Goal: Task Accomplishment & Management: Use online tool/utility

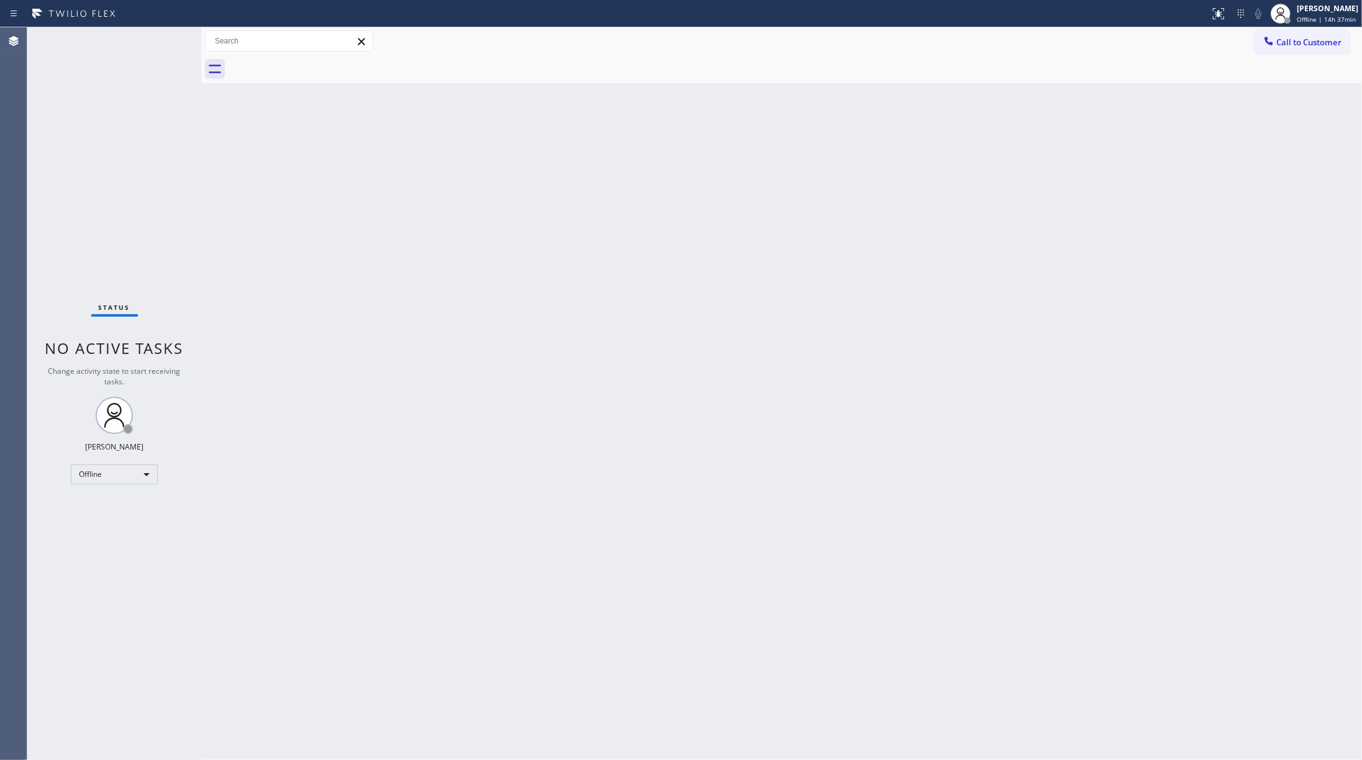
click at [127, 201] on div "Status No active tasks Change activity state to start receiving tasks. [PERSON_…" at bounding box center [114, 393] width 174 height 733
click at [1021, 530] on div "Back to Dashboard Change Sender ID Customers Technicians Select a contact Outbo…" at bounding box center [781, 393] width 1161 height 733
click at [109, 473] on div "Offline" at bounding box center [114, 475] width 87 height 20
click at [128, 516] on li "Unavailable" at bounding box center [113, 523] width 84 height 15
click at [468, 537] on div "Back to Dashboard Change Sender ID Customers Technicians Select a contact Outbo…" at bounding box center [781, 393] width 1161 height 733
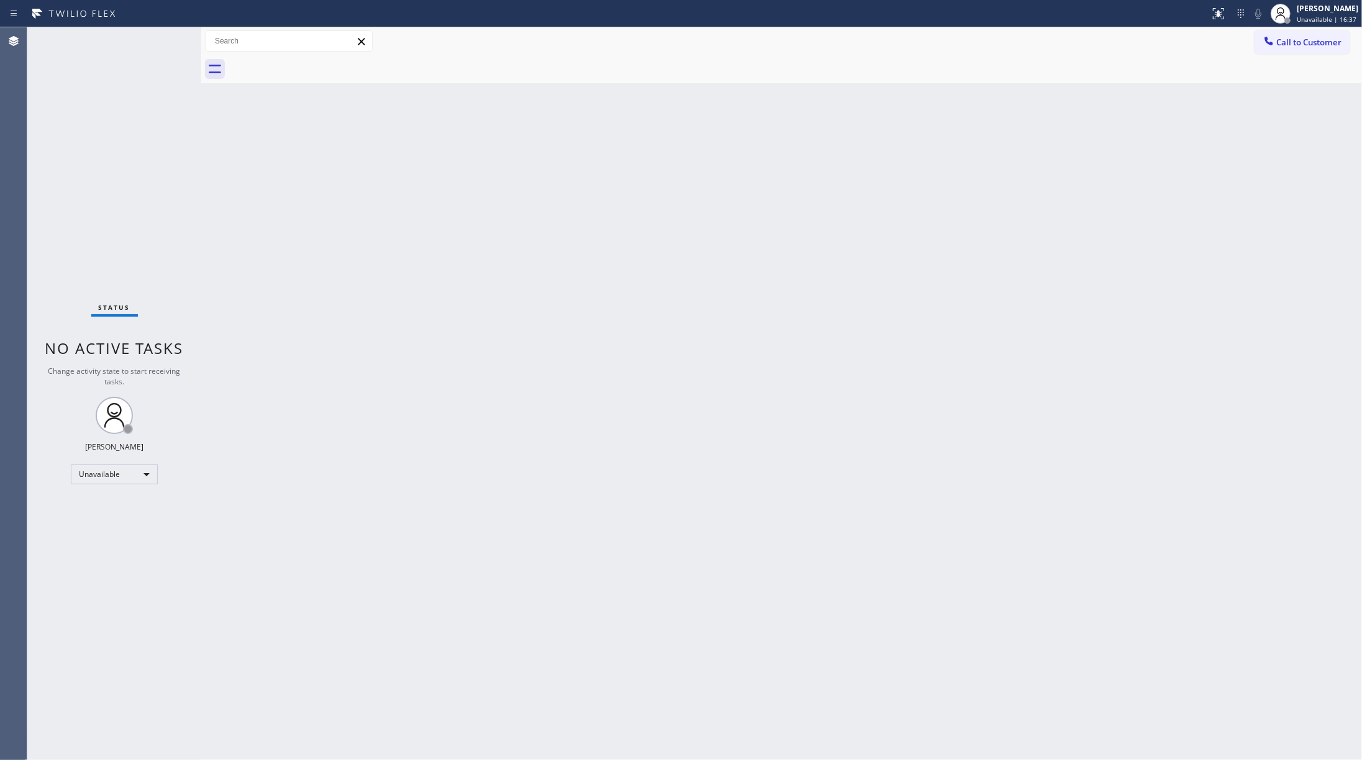
drag, startPoint x: 117, startPoint y: 167, endPoint x: 180, endPoint y: 122, distance: 76.7
click at [117, 167] on div "Status No active tasks Change activity state to start receiving tasks. [PERSON_…" at bounding box center [114, 393] width 174 height 733
click at [1021, 50] on button "Call to Customer" at bounding box center [1302, 42] width 95 height 24
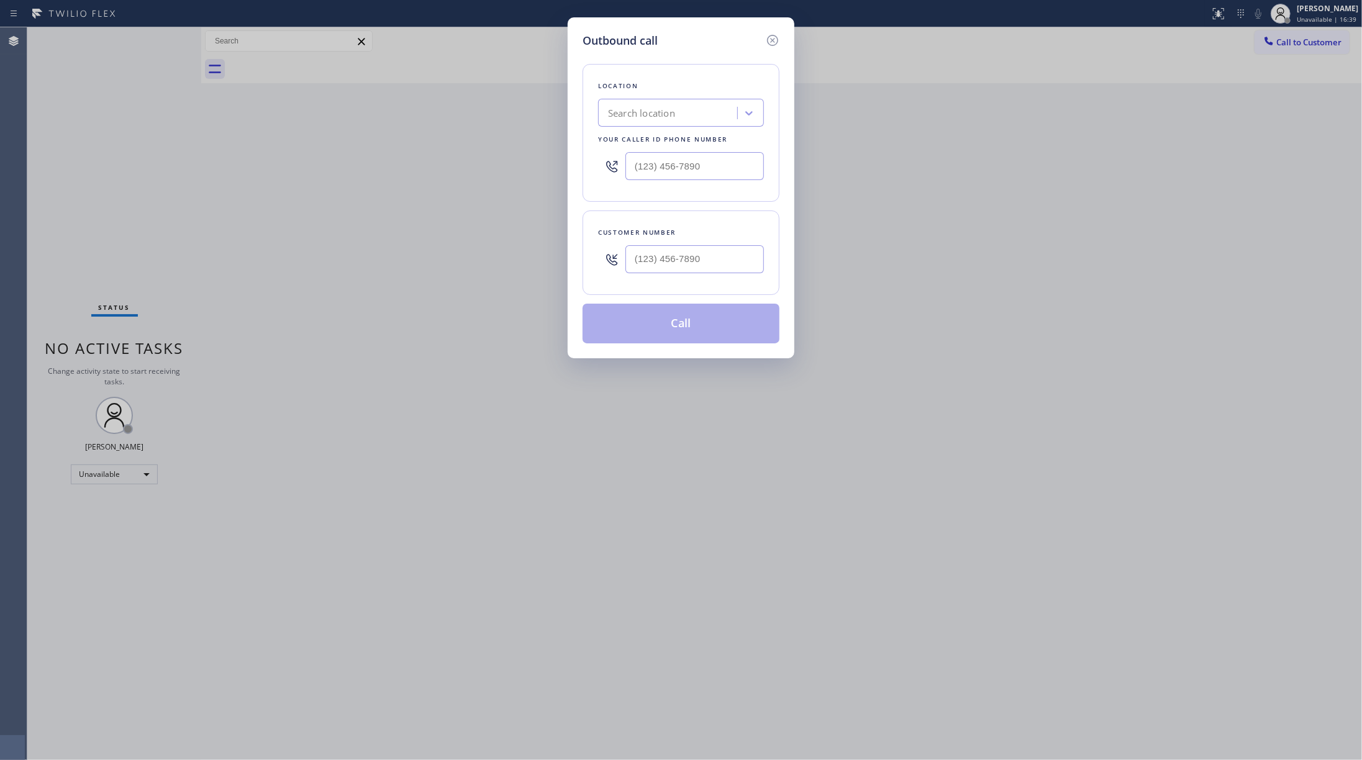
drag, startPoint x: 731, startPoint y: 183, endPoint x: 578, endPoint y: 164, distance: 154.6
click at [578, 164] on div "Outbound call Location Search location Your caller id phone number Customer num…" at bounding box center [681, 187] width 227 height 341
click at [691, 258] on input "(___) ___-____" at bounding box center [695, 259] width 139 height 28
paste input "817) 648-3781"
type input "[PHONE_NUMBER]"
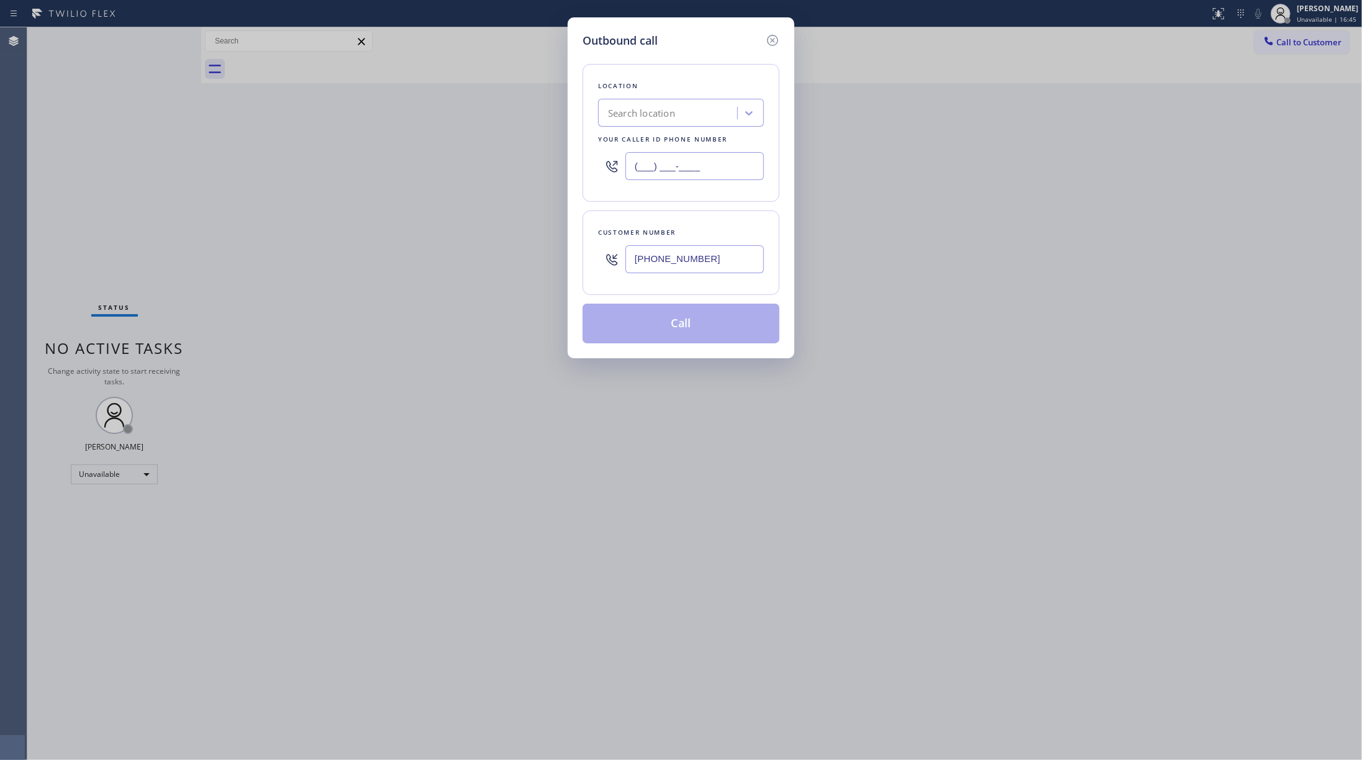
click at [714, 167] on input "(___) ___-____" at bounding box center [695, 166] width 139 height 28
paste input "844) 247-8790"
type input "[PHONE_NUMBER]"
click at [902, 227] on div "Outbound call Location Search location Your caller id phone number [PHONE_NUMBE…" at bounding box center [681, 380] width 1362 height 760
click at [727, 316] on button "Call" at bounding box center [681, 324] width 197 height 40
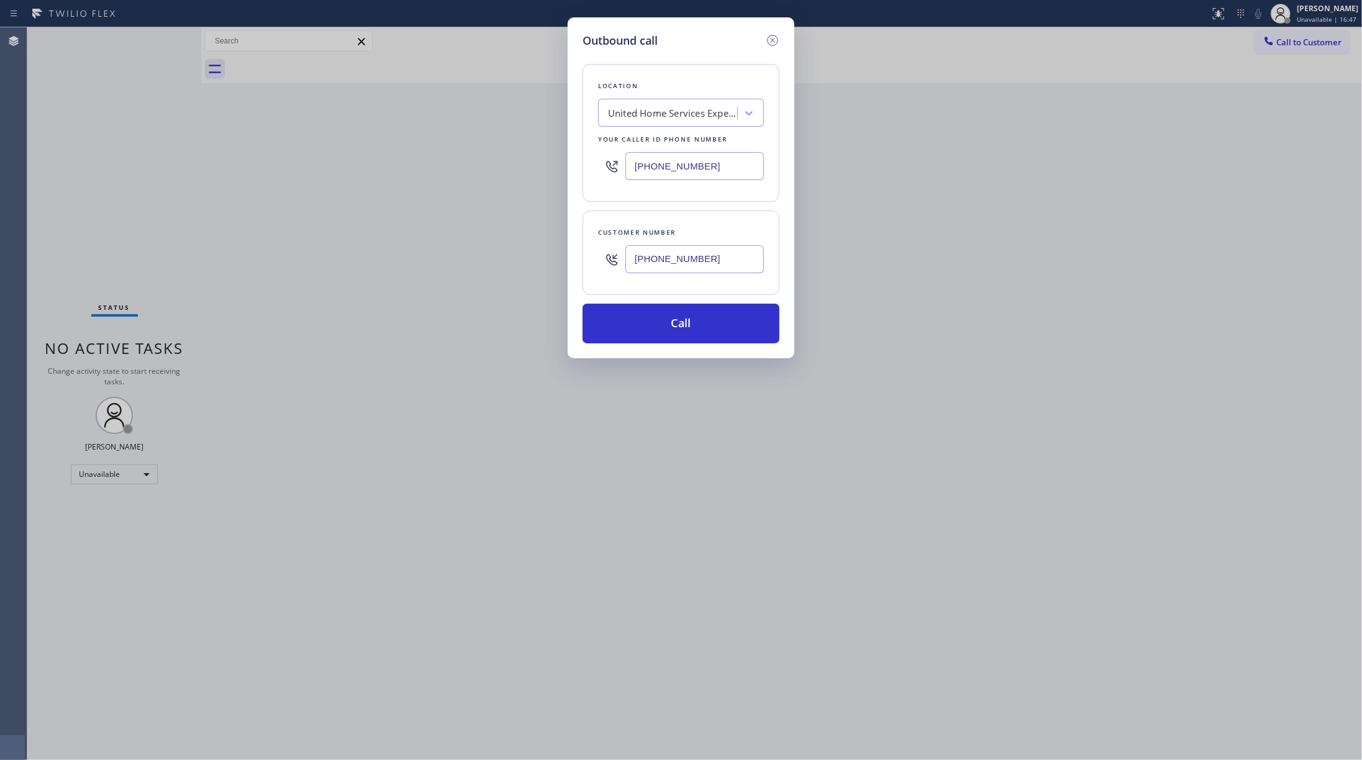
click at [902, 313] on div "Outbound call Location United Home Services Experts Your caller id phone number…" at bounding box center [681, 380] width 1362 height 760
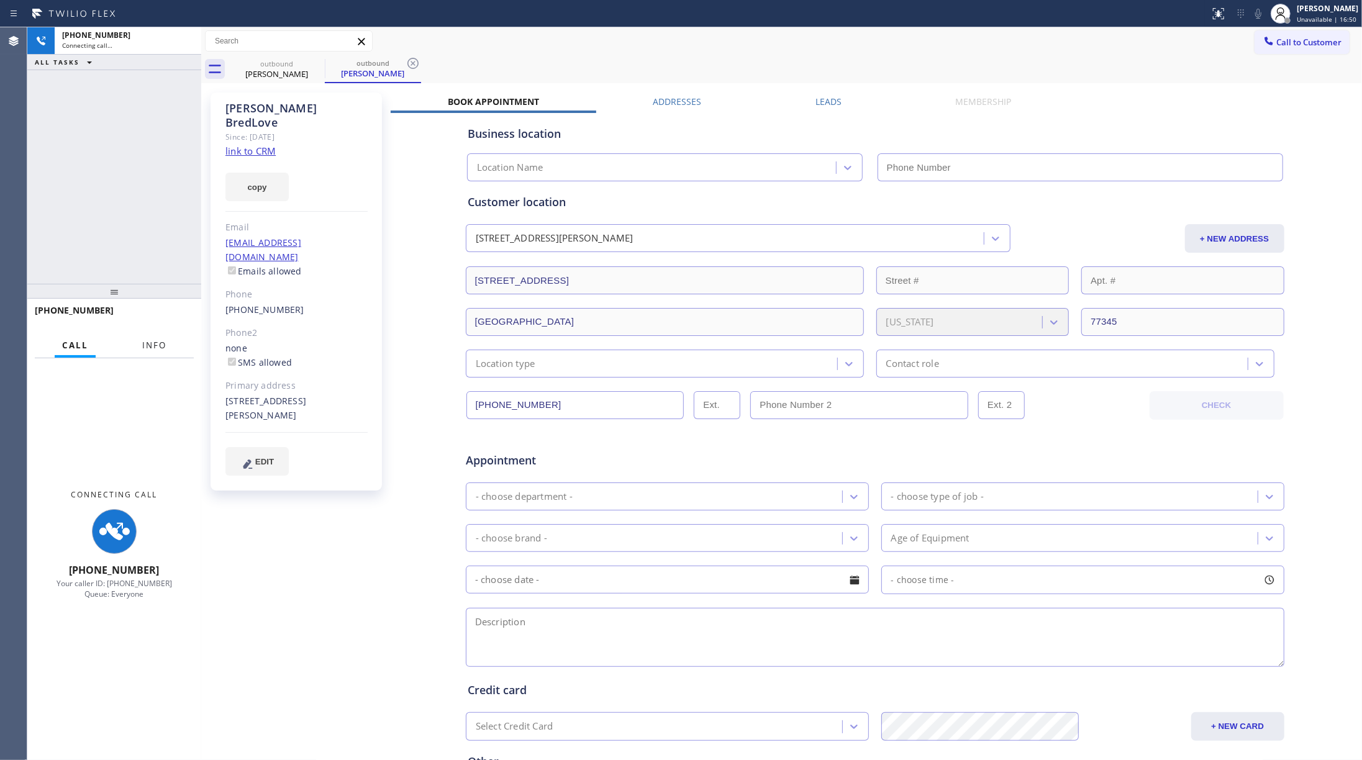
click at [152, 336] on button "Info" at bounding box center [154, 346] width 39 height 24
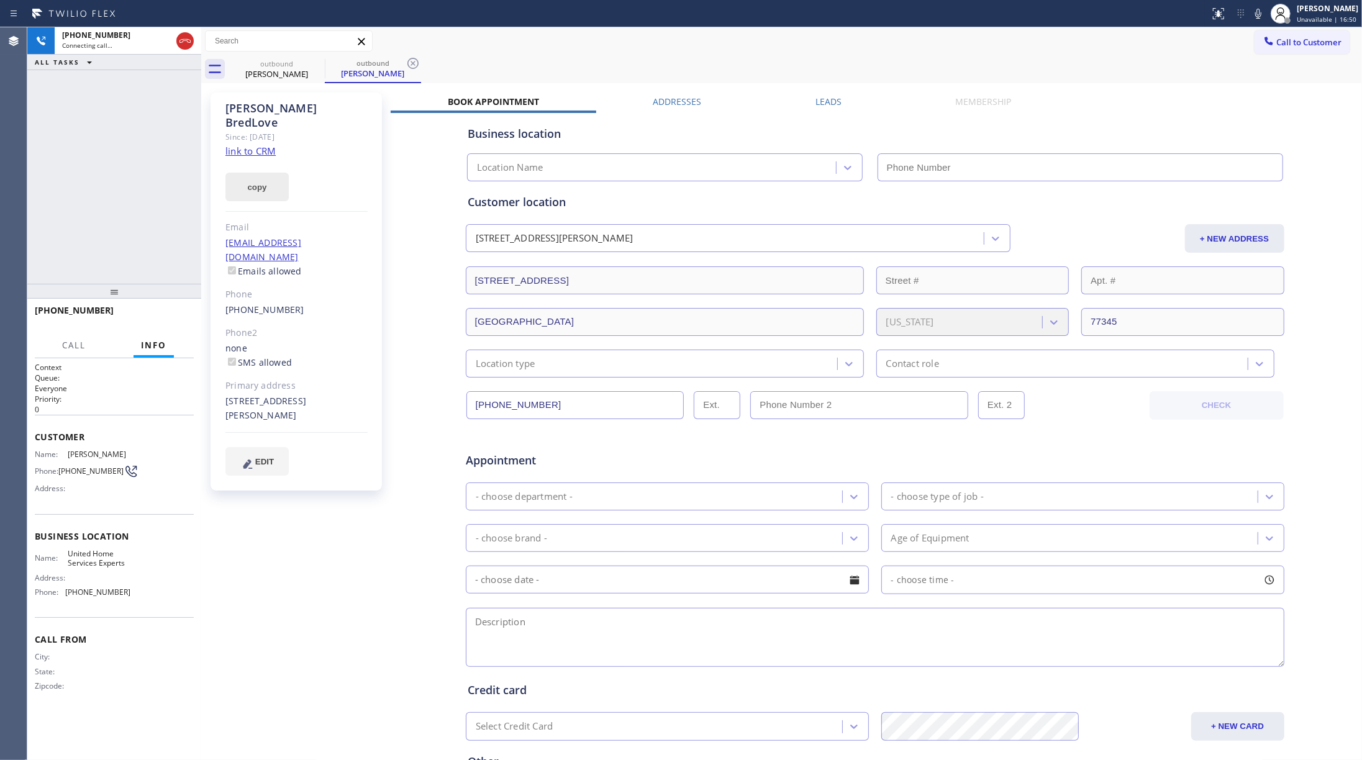
drag, startPoint x: 123, startPoint y: 240, endPoint x: 278, endPoint y: 162, distance: 173.7
click at [123, 239] on div "[PHONE_NUMBER] Connecting call… ALL TASKS ALL TASKS ACTIVE TASKS TASKS IN WRAP …" at bounding box center [114, 155] width 174 height 257
type input "[PHONE_NUMBER]"
click at [262, 145] on link "link to CRM" at bounding box center [251, 151] width 50 height 12
click at [185, 312] on button "HANG UP" at bounding box center [165, 316] width 58 height 17
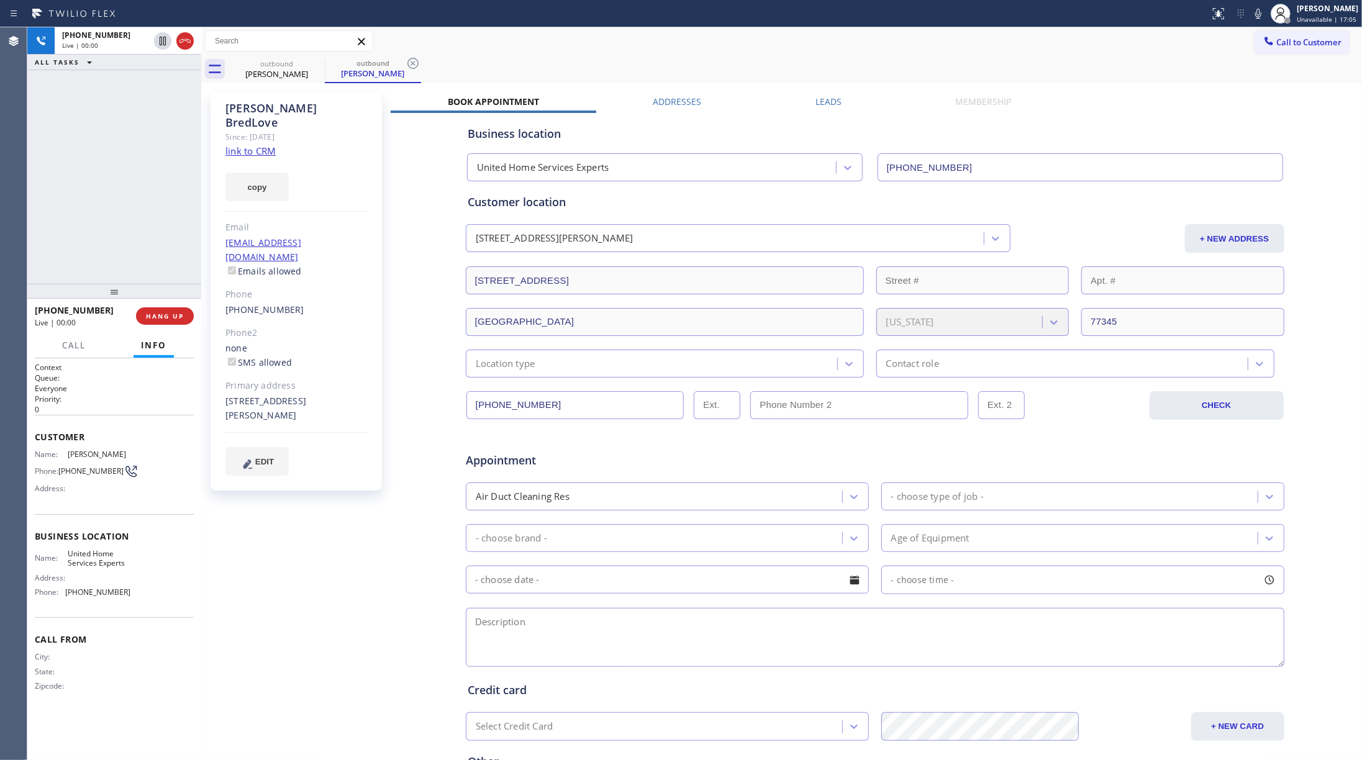
click at [157, 267] on div "[PHONE_NUMBER] Live | 00:00 ALL TASKS ALL TASKS ACTIVE TASKS TASKS IN WRAP UP" at bounding box center [114, 155] width 174 height 257
click at [167, 319] on span "HANG UP" at bounding box center [165, 316] width 38 height 9
click at [155, 242] on div "ALL TASKS ALL TASKS ACTIVE TASKS TASKS IN WRAP UP [PHONE_NUMBER] Wrap up | 00:00" at bounding box center [114, 155] width 174 height 257
click at [191, 309] on div "[PHONE_NUMBER] Wrap up | 00:00 COMPLETE" at bounding box center [114, 316] width 159 height 32
click at [158, 309] on button "COMPLETE" at bounding box center [162, 316] width 63 height 17
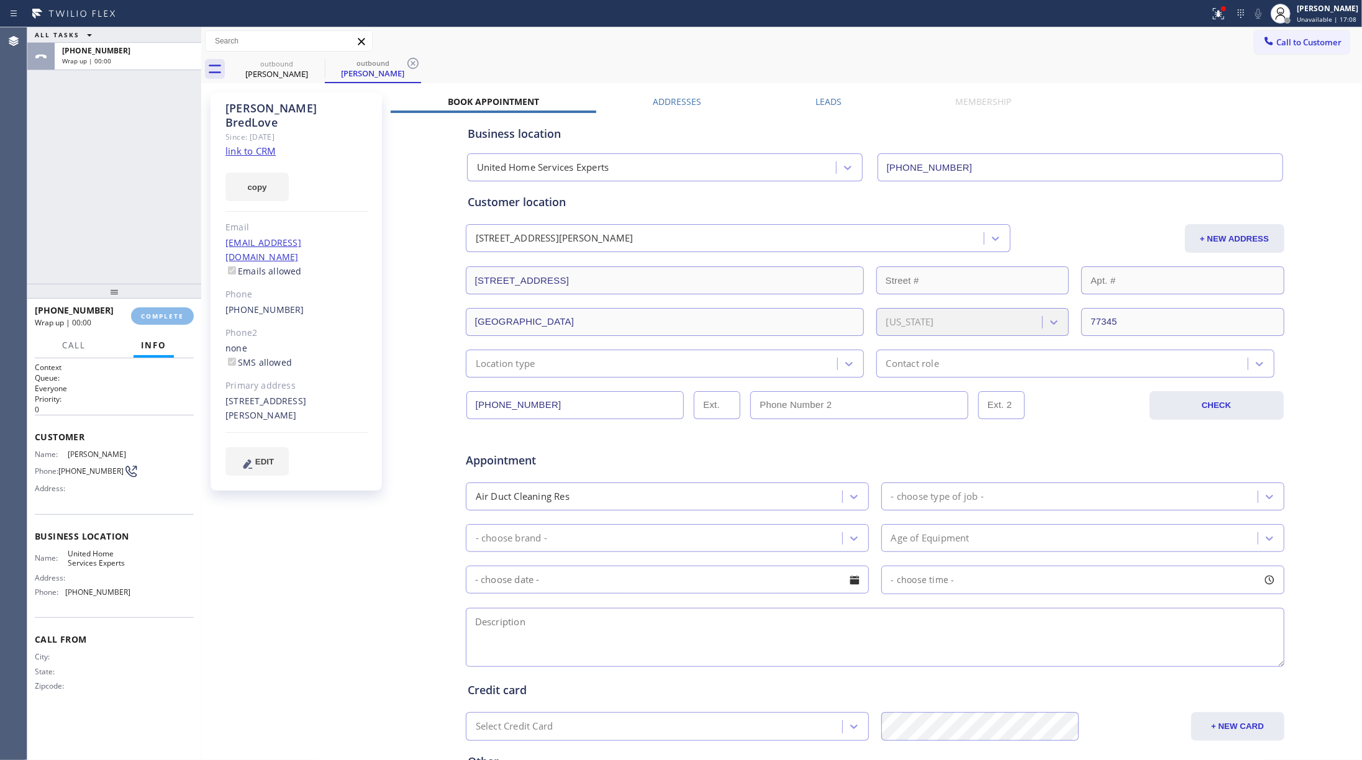
click at [135, 239] on div "ALL TASKS ALL TASKS ACTIVE TASKS TASKS IN WRAP UP [PHONE_NUMBER] Wrap up | 00:00" at bounding box center [114, 155] width 174 height 257
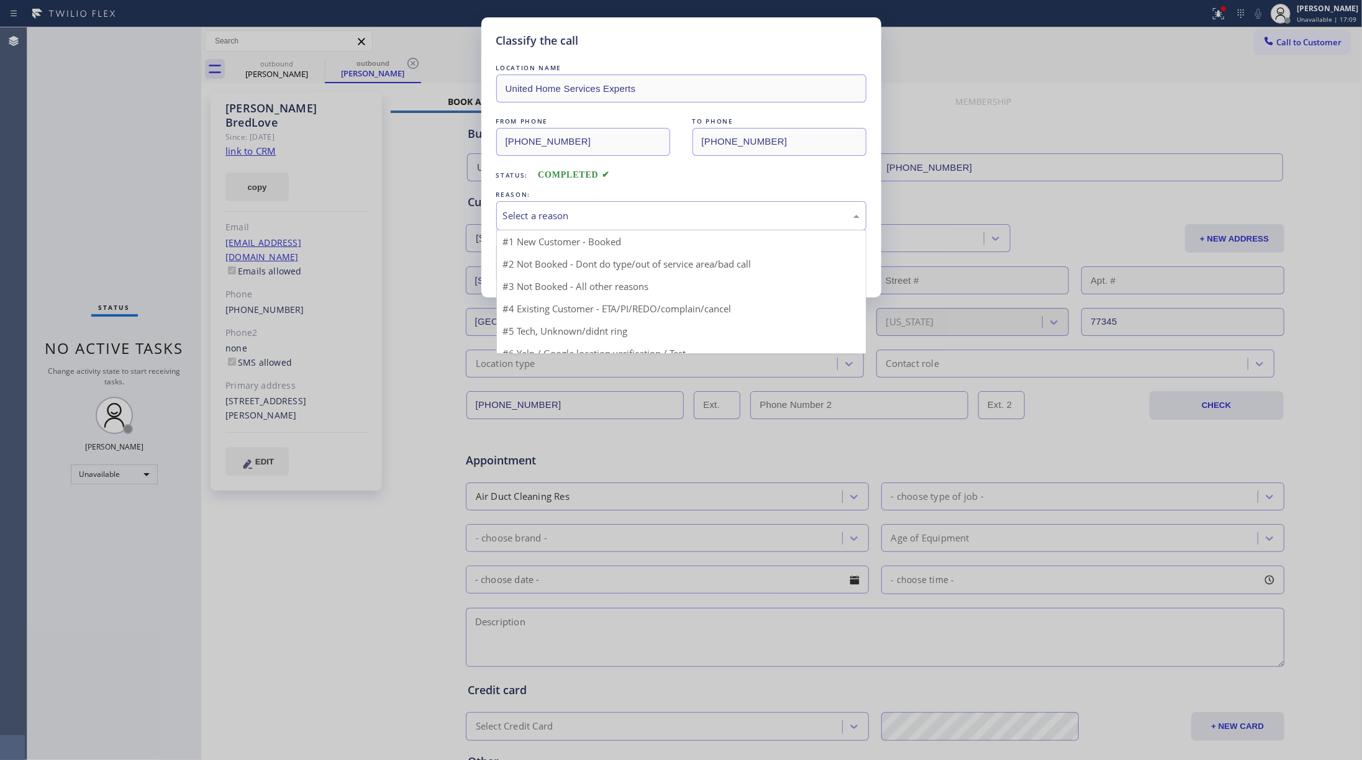
click at [583, 207] on div "Select a reason" at bounding box center [681, 215] width 370 height 29
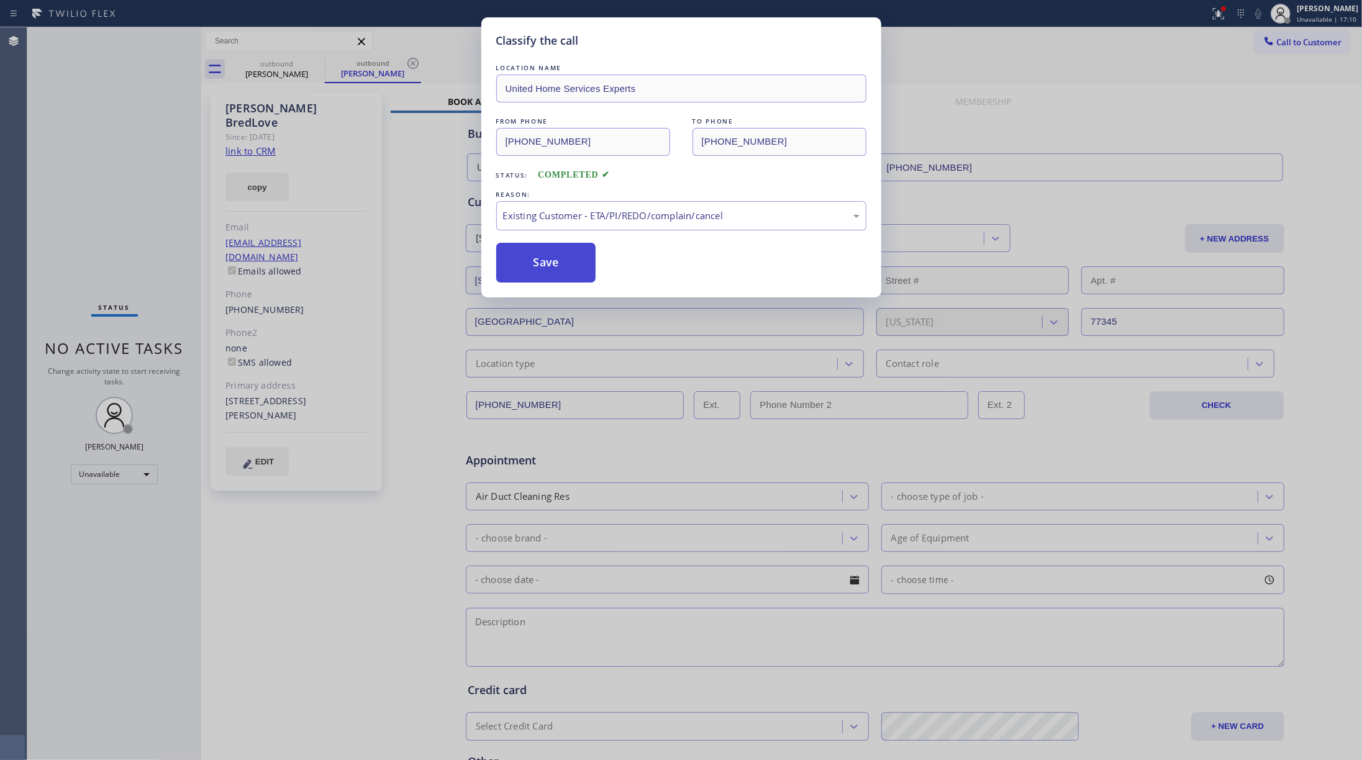
drag, startPoint x: 559, startPoint y: 250, endPoint x: 567, endPoint y: 247, distance: 8.5
click at [559, 249] on button "Save" at bounding box center [546, 263] width 100 height 40
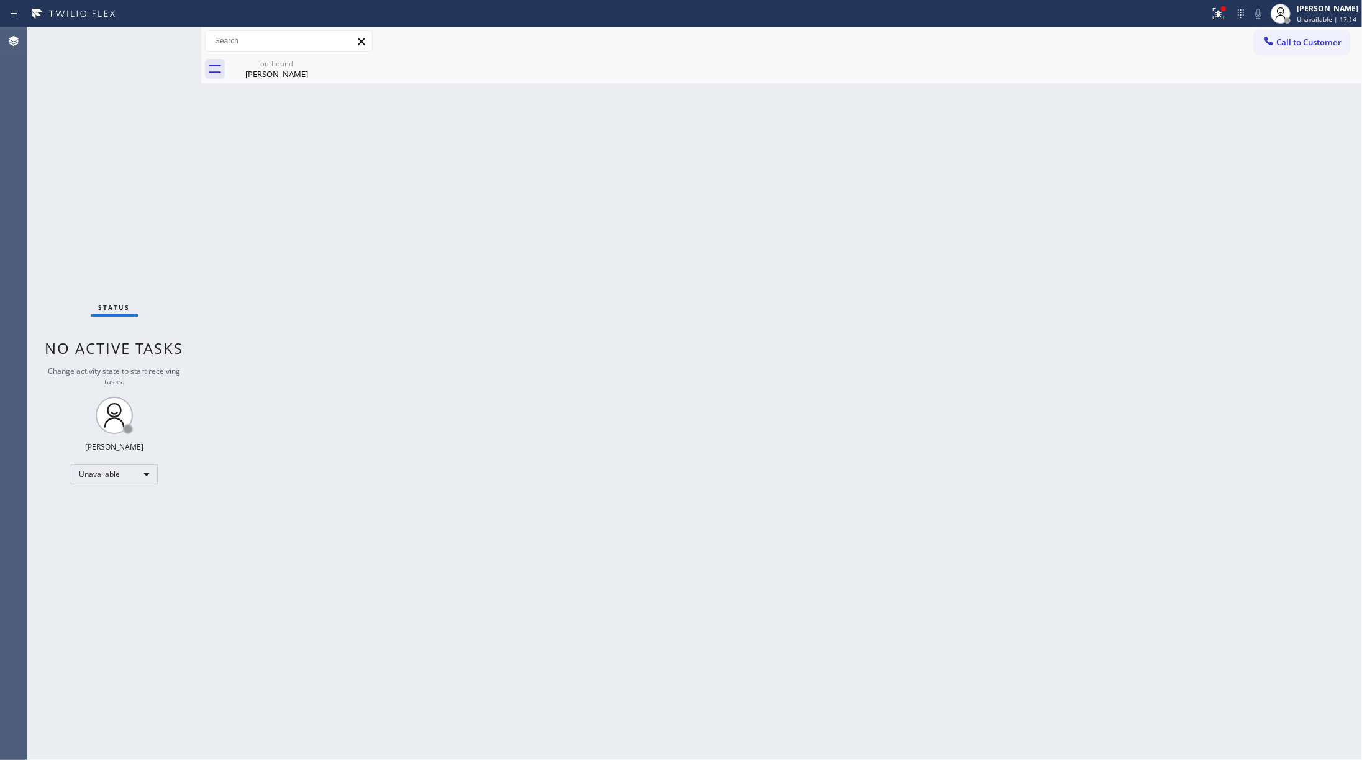
click at [1021, 207] on div "Back to Dashboard Change Sender ID Customers Technicians Select a contact Outbo…" at bounding box center [781, 393] width 1161 height 733
click at [1021, 43] on span "Call to Customer" at bounding box center [1309, 42] width 65 height 11
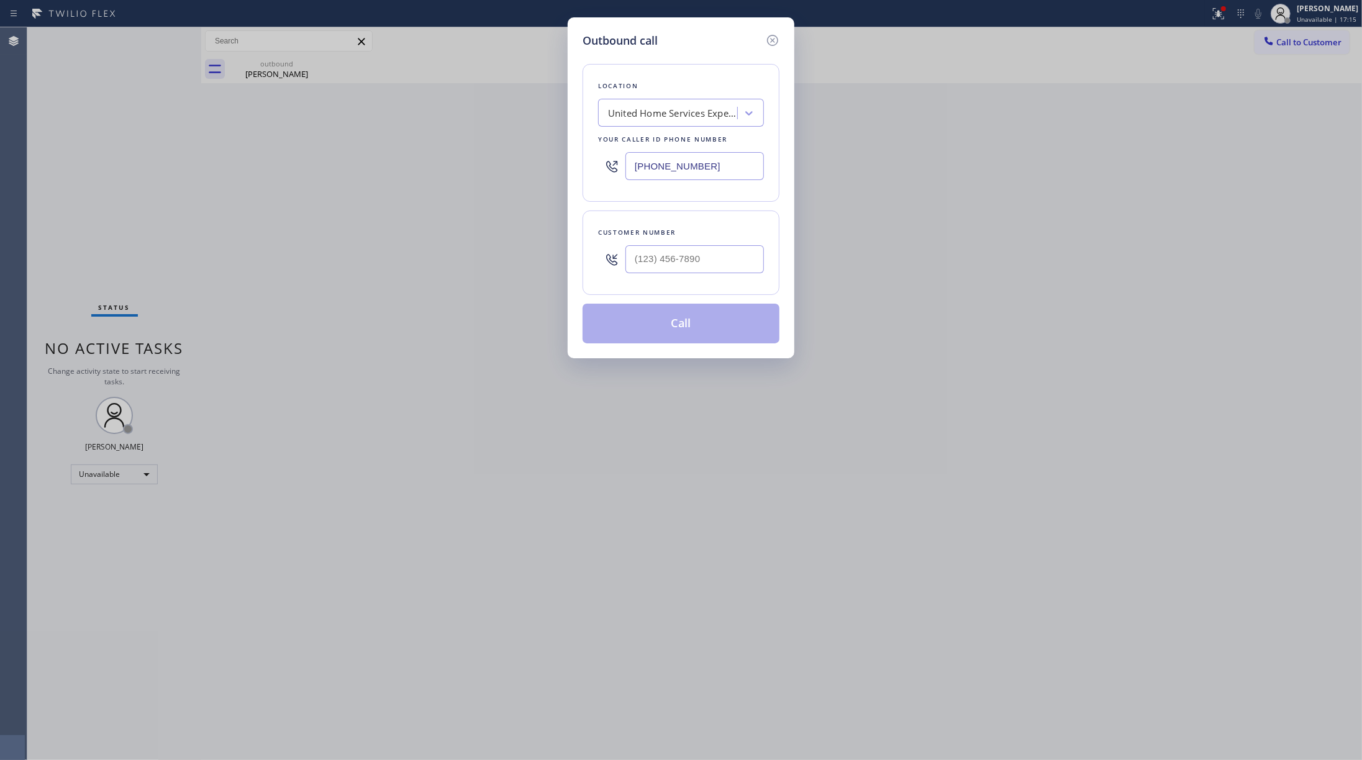
drag, startPoint x: 693, startPoint y: 168, endPoint x: 596, endPoint y: 168, distance: 96.9
click at [596, 168] on div "Location United Home Services Experts Your caller id phone number [PHONE_NUMBER]" at bounding box center [681, 133] width 197 height 138
type input "[PHONE_NUMBER]"
click at [667, 268] on input "(___) ___-____" at bounding box center [695, 259] width 139 height 28
paste input "917) 592-7262"
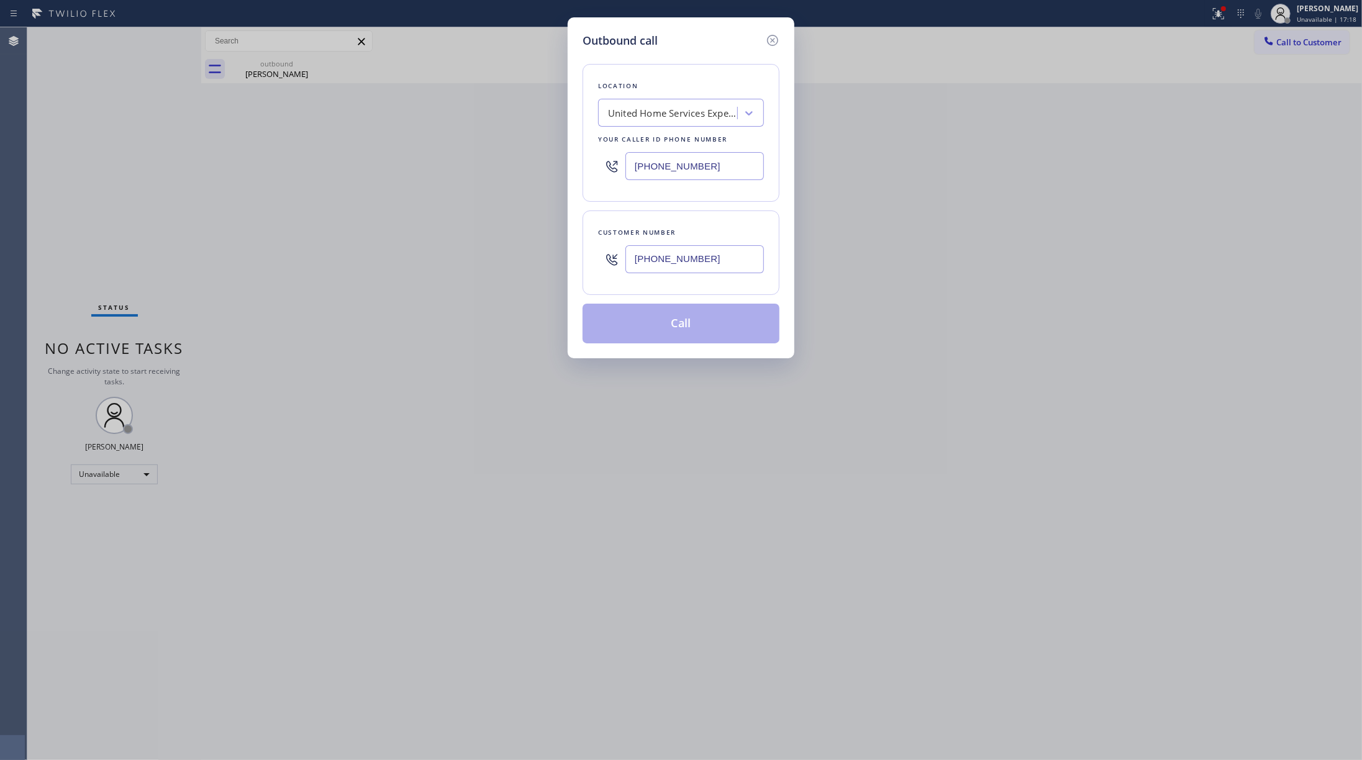
type input "[PHONE_NUMBER]"
drag, startPoint x: 694, startPoint y: 242, endPoint x: 704, endPoint y: 241, distance: 10.0
click at [698, 242] on div "[PHONE_NUMBER]" at bounding box center [695, 259] width 139 height 40
click at [691, 335] on button "Call" at bounding box center [681, 324] width 197 height 40
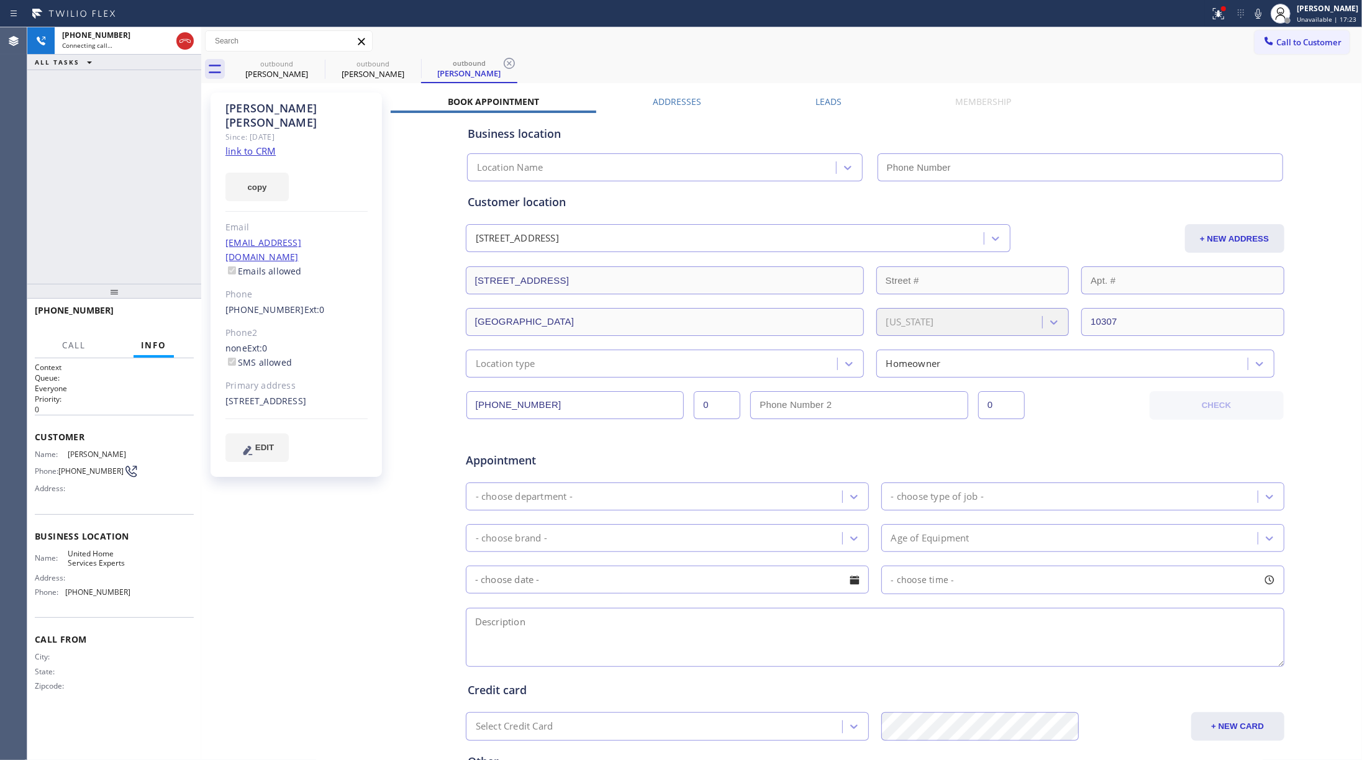
click at [95, 119] on div "[PHONE_NUMBER] Connecting call… ALL TASKS ALL TASKS ACTIVE TASKS TASKS IN WRAP …" at bounding box center [114, 155] width 174 height 257
type input "[PHONE_NUMBER]"
click at [262, 145] on link "link to CRM" at bounding box center [251, 151] width 50 height 12
click at [178, 43] on icon at bounding box center [185, 41] width 15 height 15
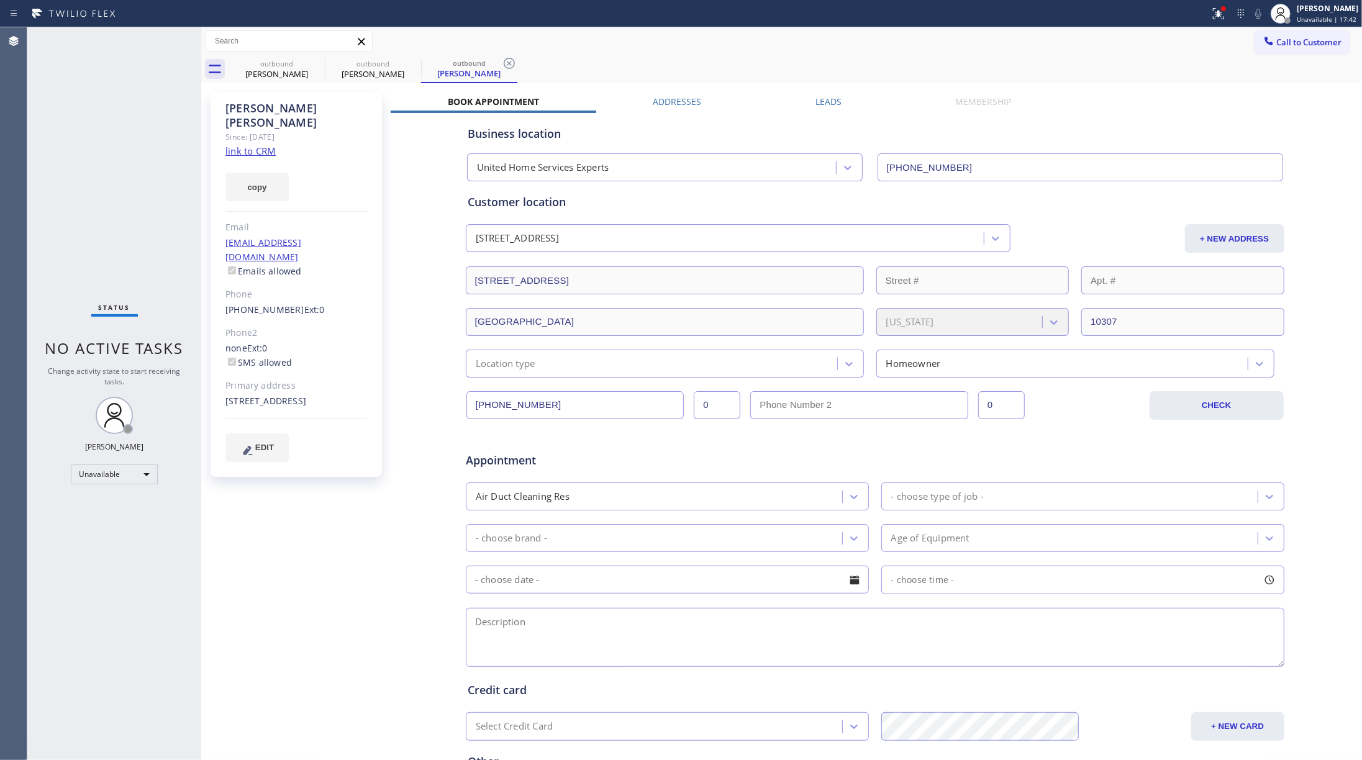
drag, startPoint x: 1251, startPoint y: 43, endPoint x: 1224, endPoint y: 47, distance: 27.0
click at [1021, 43] on icon at bounding box center [1269, 41] width 12 height 12
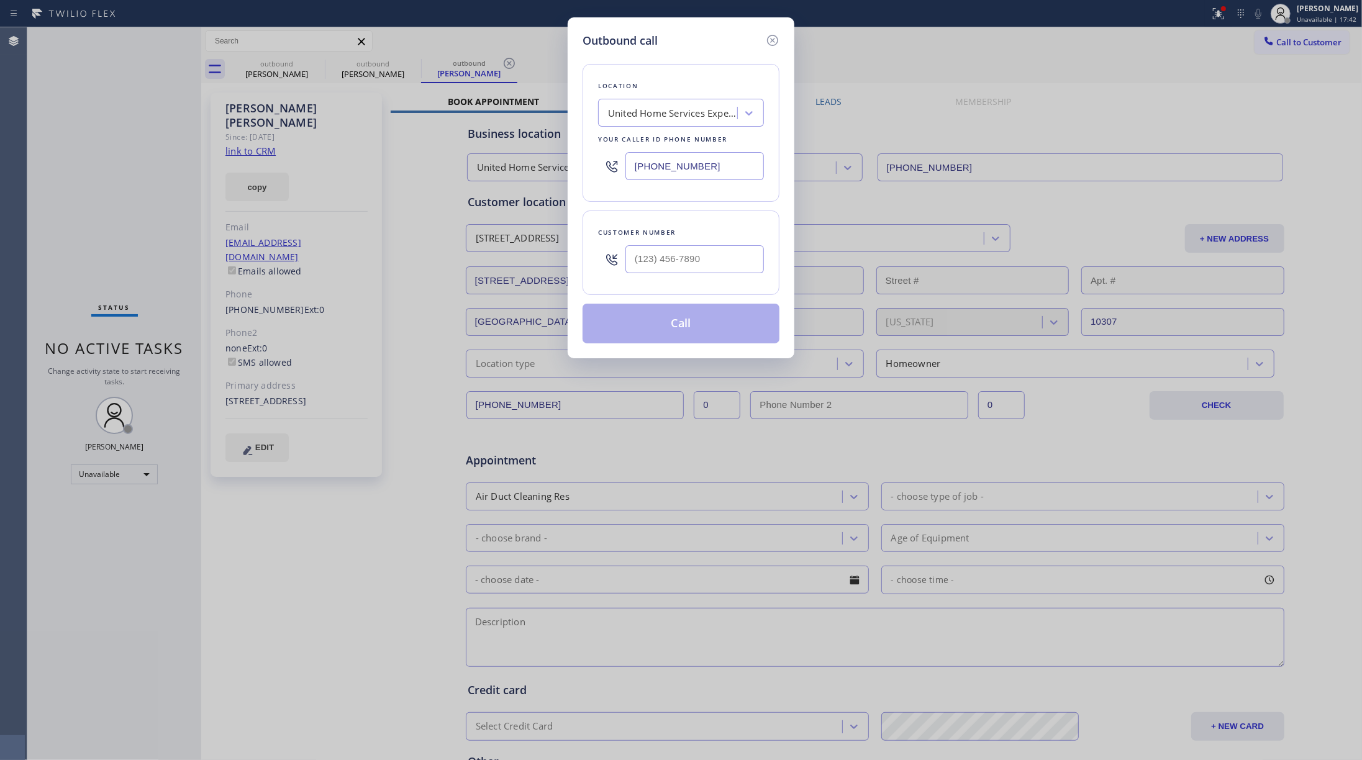
drag, startPoint x: 721, startPoint y: 158, endPoint x: 603, endPoint y: 162, distance: 118.7
click at [603, 162] on div "[PHONE_NUMBER]" at bounding box center [681, 166] width 166 height 40
paste input "55) 731-4952"
type input "[PHONE_NUMBER]"
click at [701, 278] on div at bounding box center [695, 259] width 139 height 40
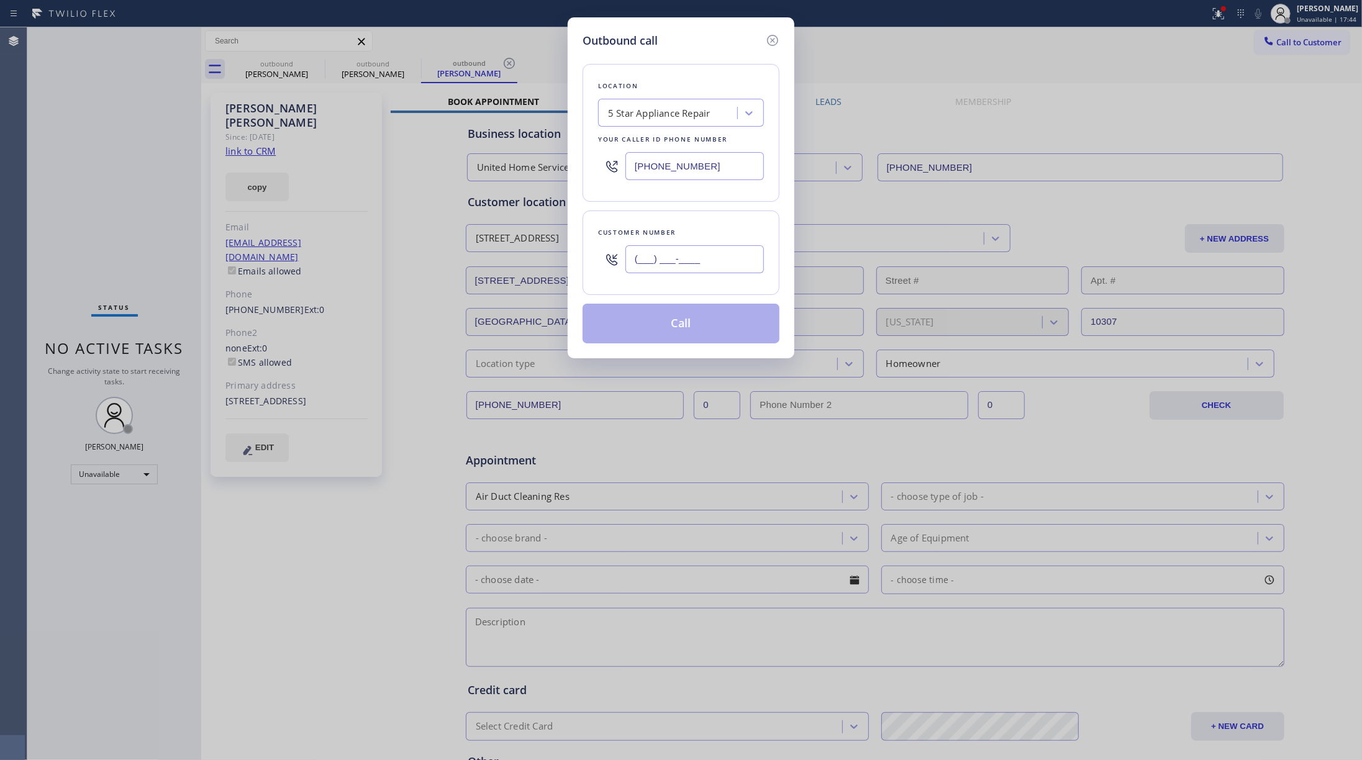
click at [701, 270] on input "(___) ___-____" at bounding box center [695, 259] width 139 height 28
paste input "917) 679-4004"
type input "[PHONE_NUMBER]"
click at [696, 221] on div "Customer number [PHONE_NUMBER]" at bounding box center [681, 253] width 197 height 84
click at [688, 327] on button "Call" at bounding box center [681, 324] width 197 height 40
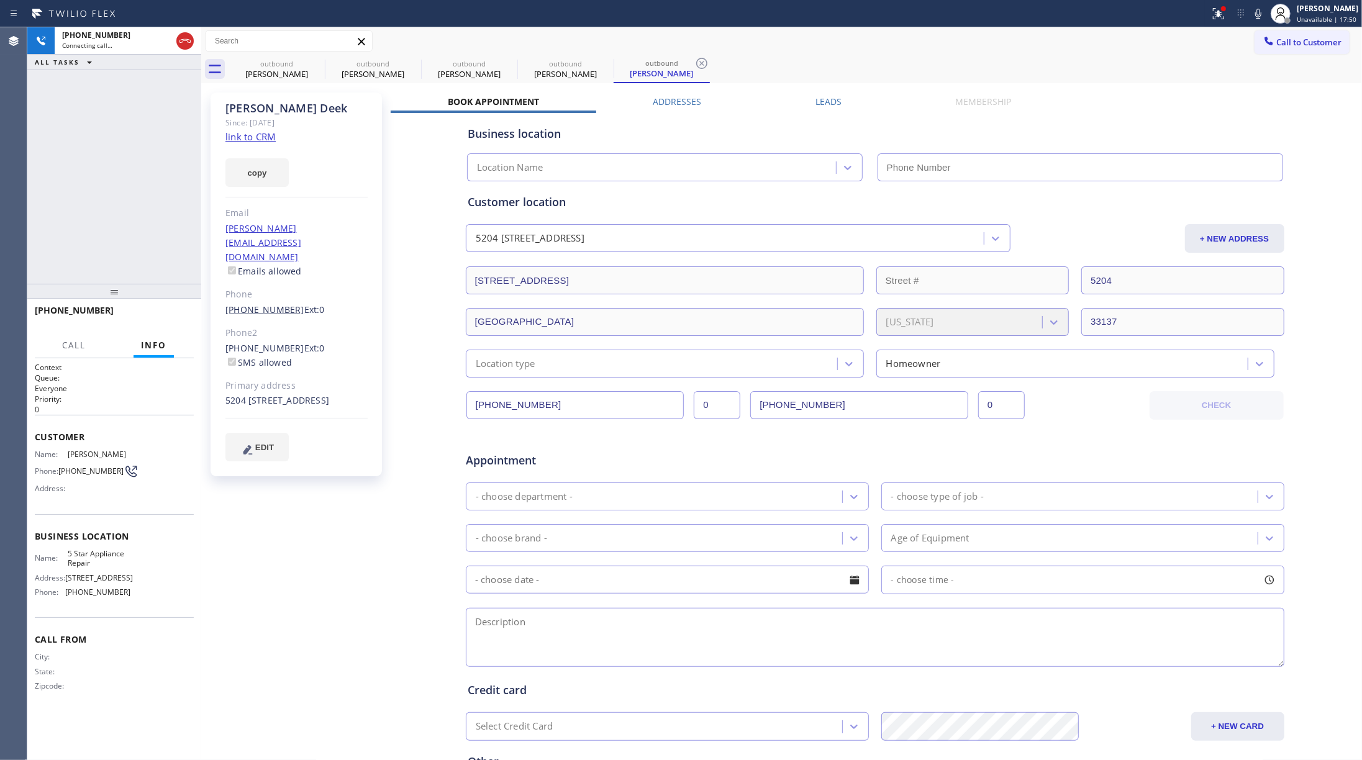
type input "[PHONE_NUMBER]"
click at [237, 138] on link "link to CRM" at bounding box center [251, 136] width 50 height 12
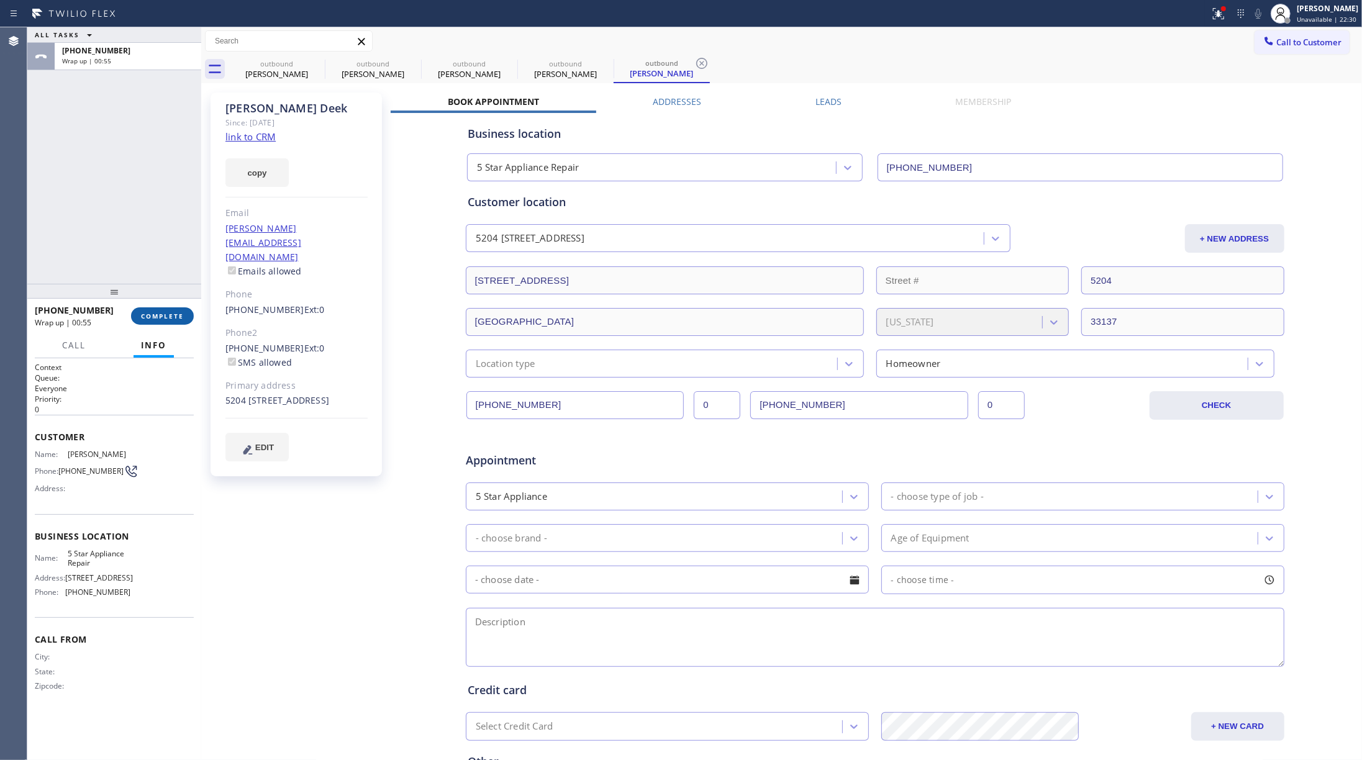
click at [165, 319] on span "COMPLETE" at bounding box center [162, 316] width 43 height 9
click at [142, 246] on div "ALL TASKS ALL TASKS ACTIVE TASKS TASKS IN WRAP UP [PHONE_NUMBER] Wrap up | 00:55" at bounding box center [114, 155] width 174 height 257
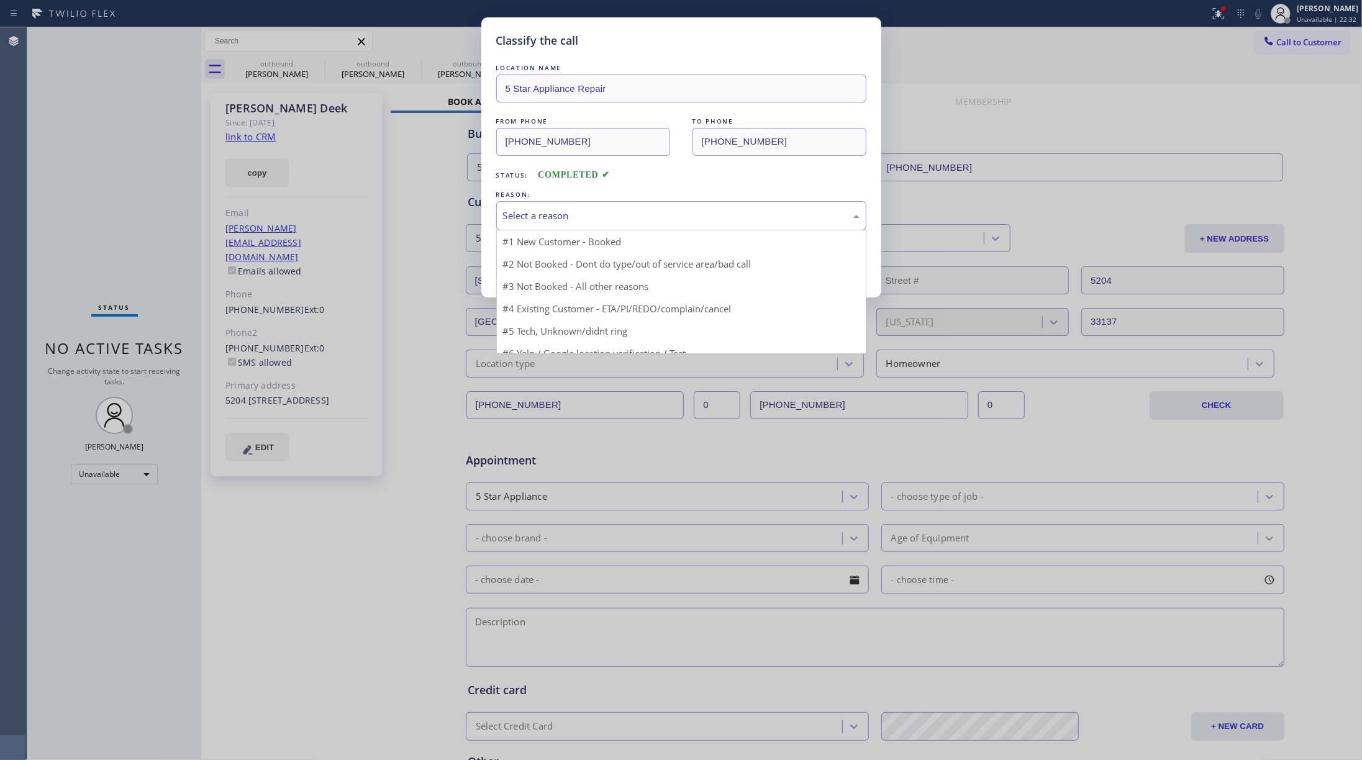
click at [607, 202] on div "Select a reason" at bounding box center [681, 215] width 370 height 29
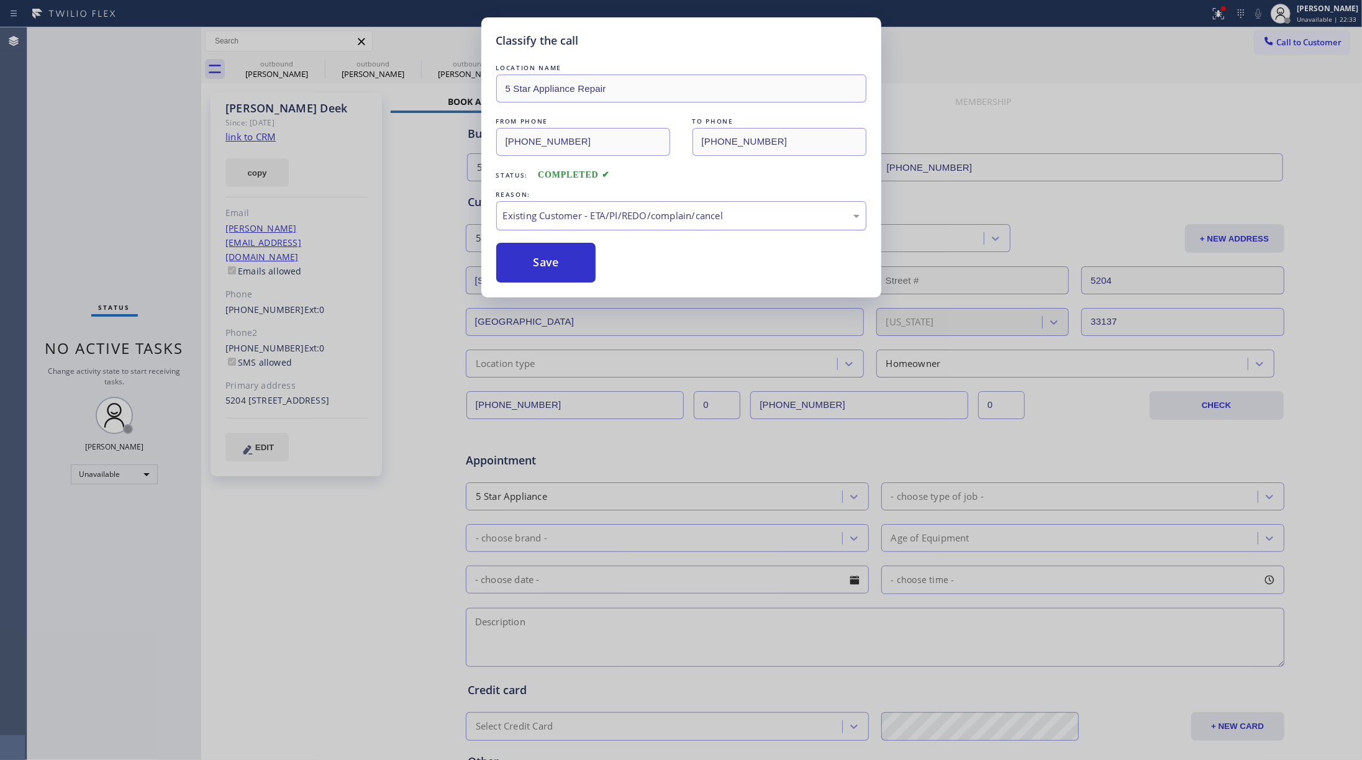
drag, startPoint x: 552, startPoint y: 267, endPoint x: 675, endPoint y: 204, distance: 137.3
click at [552, 266] on button "Save" at bounding box center [546, 263] width 100 height 40
drag, startPoint x: 1193, startPoint y: 72, endPoint x: 1305, endPoint y: 32, distance: 118.7
click at [1021, 72] on div "Classify the call LOCATION NAME 5 Star Appliance Repair FROM PHONE [PHONE_NUMBE…" at bounding box center [681, 380] width 1362 height 760
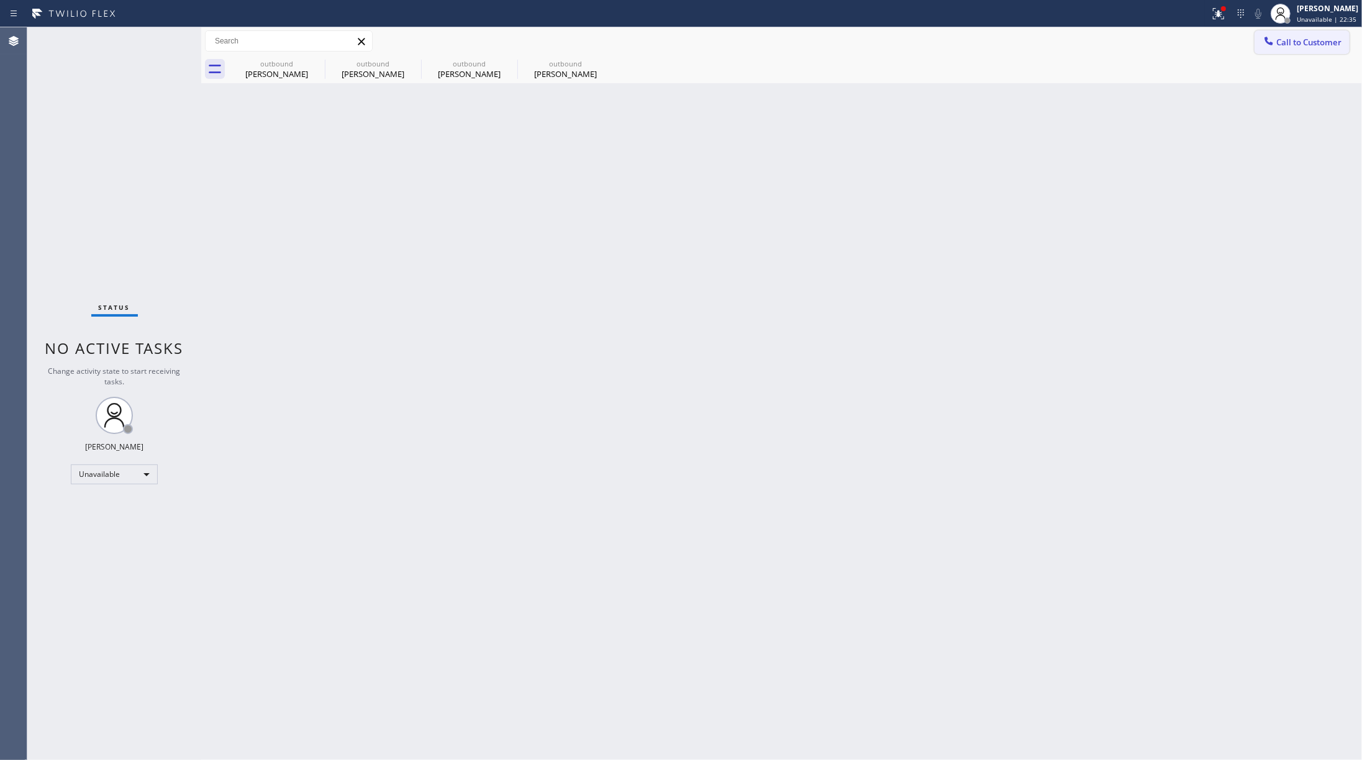
click at [1021, 42] on span "Call to Customer" at bounding box center [1309, 42] width 65 height 11
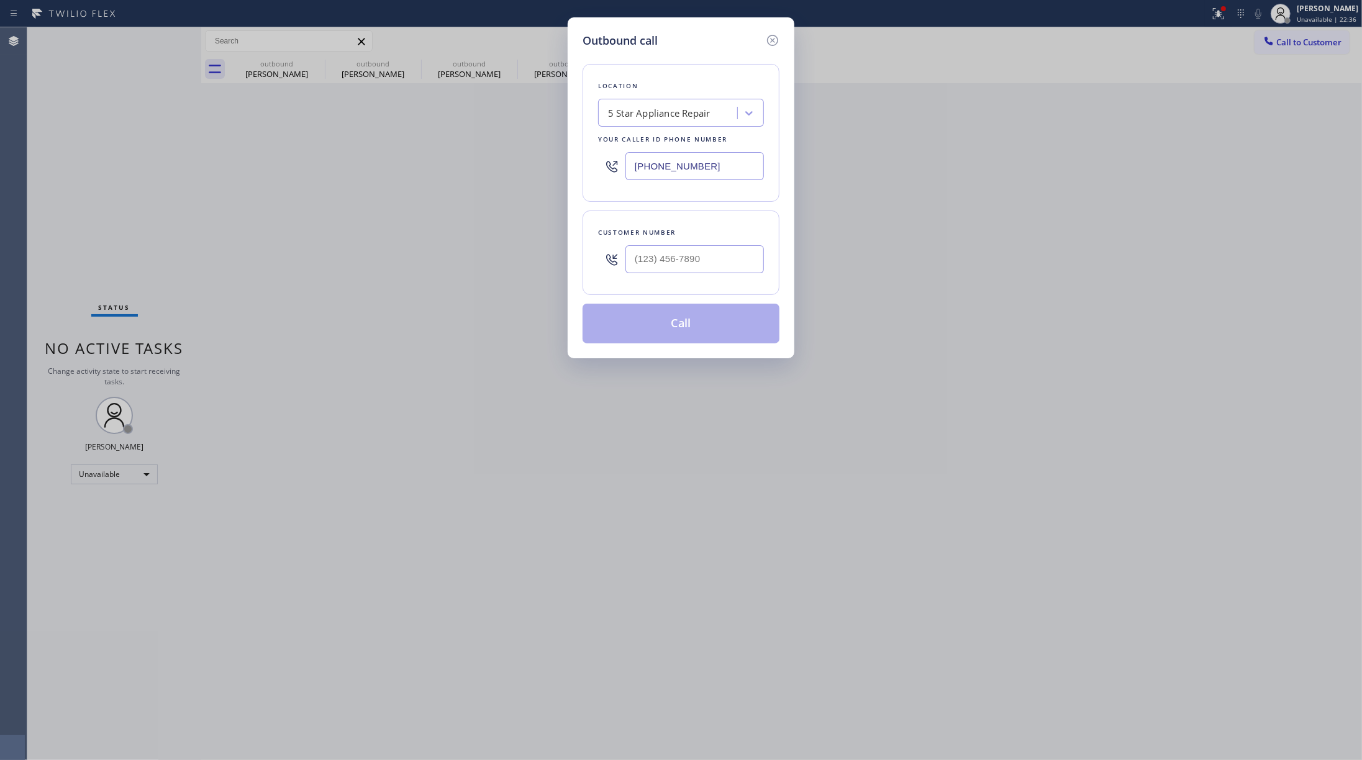
drag, startPoint x: 726, startPoint y: 165, endPoint x: 555, endPoint y: 164, distance: 170.9
click at [555, 164] on div "Outbound call Location 5 Star Appliance Repair Your caller id phone number [PHO…" at bounding box center [681, 380] width 1362 height 760
paste input "17) 482-5346"
type input "[PHONE_NUMBER]"
click at [704, 257] on input "(___) ___-____" at bounding box center [695, 259] width 139 height 28
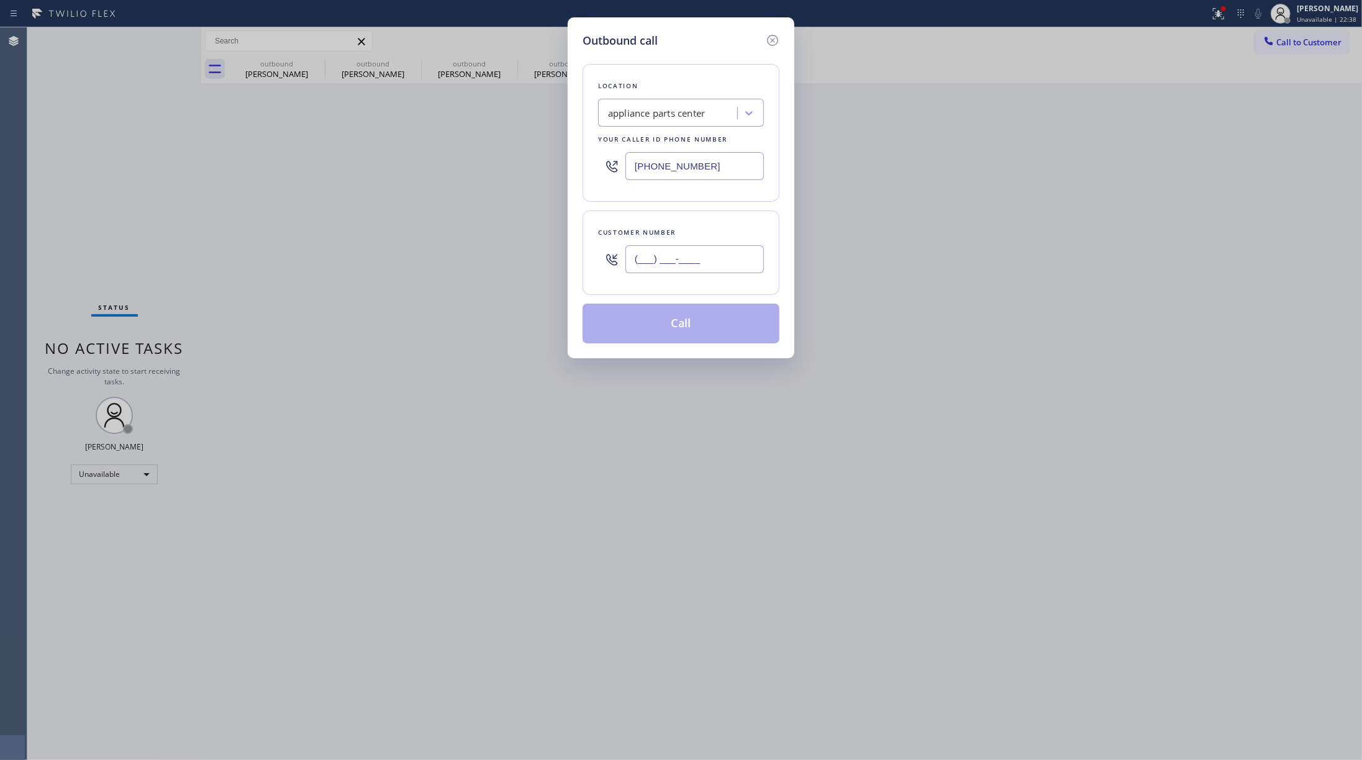
paste input "817) 420-2003"
type input "[PHONE_NUMBER]"
click at [717, 215] on div "Customer number [PHONE_NUMBER]" at bounding box center [681, 253] width 197 height 84
click at [772, 40] on icon at bounding box center [772, 40] width 15 height 15
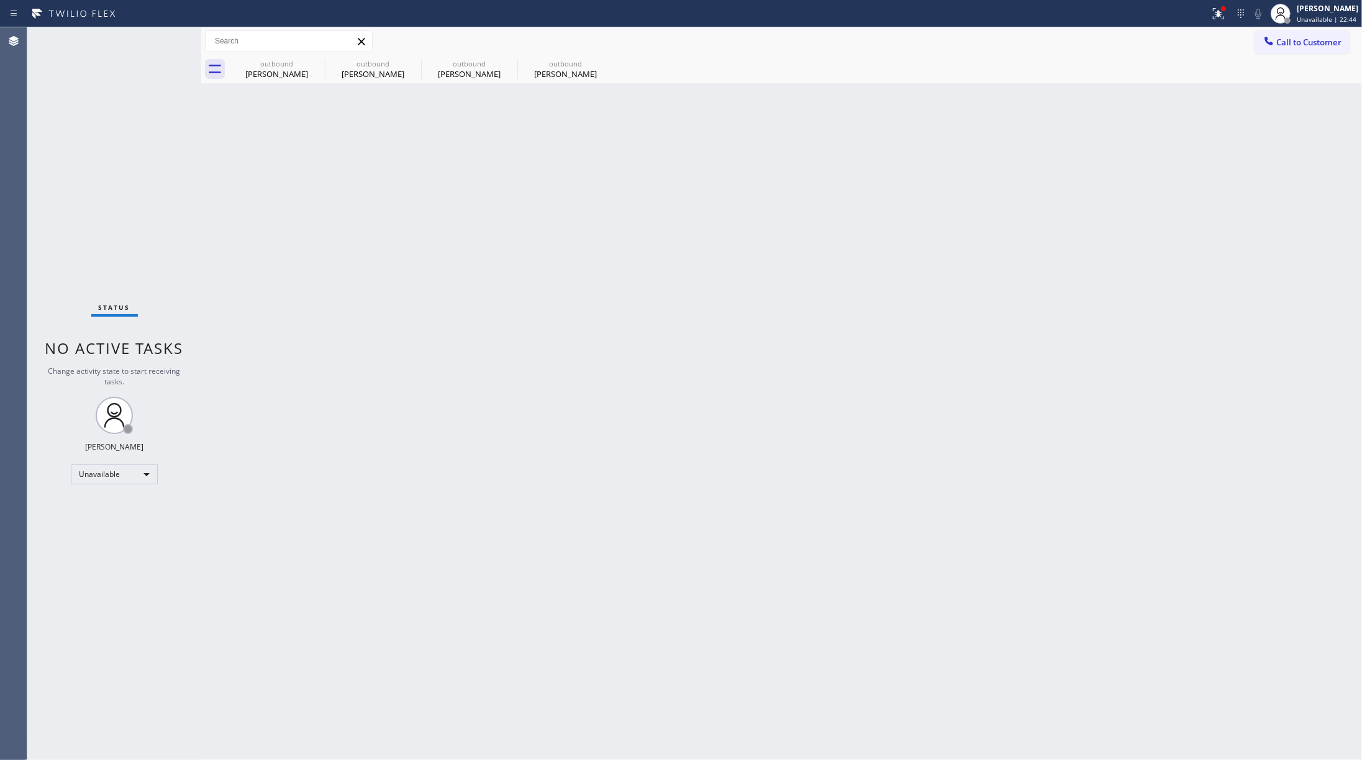
click at [1018, 181] on div "Back to Dashboard Change Sender ID Customers Technicians Select a contact Outbo…" at bounding box center [781, 393] width 1161 height 733
click at [1021, 35] on button "Call to Customer" at bounding box center [1302, 42] width 95 height 24
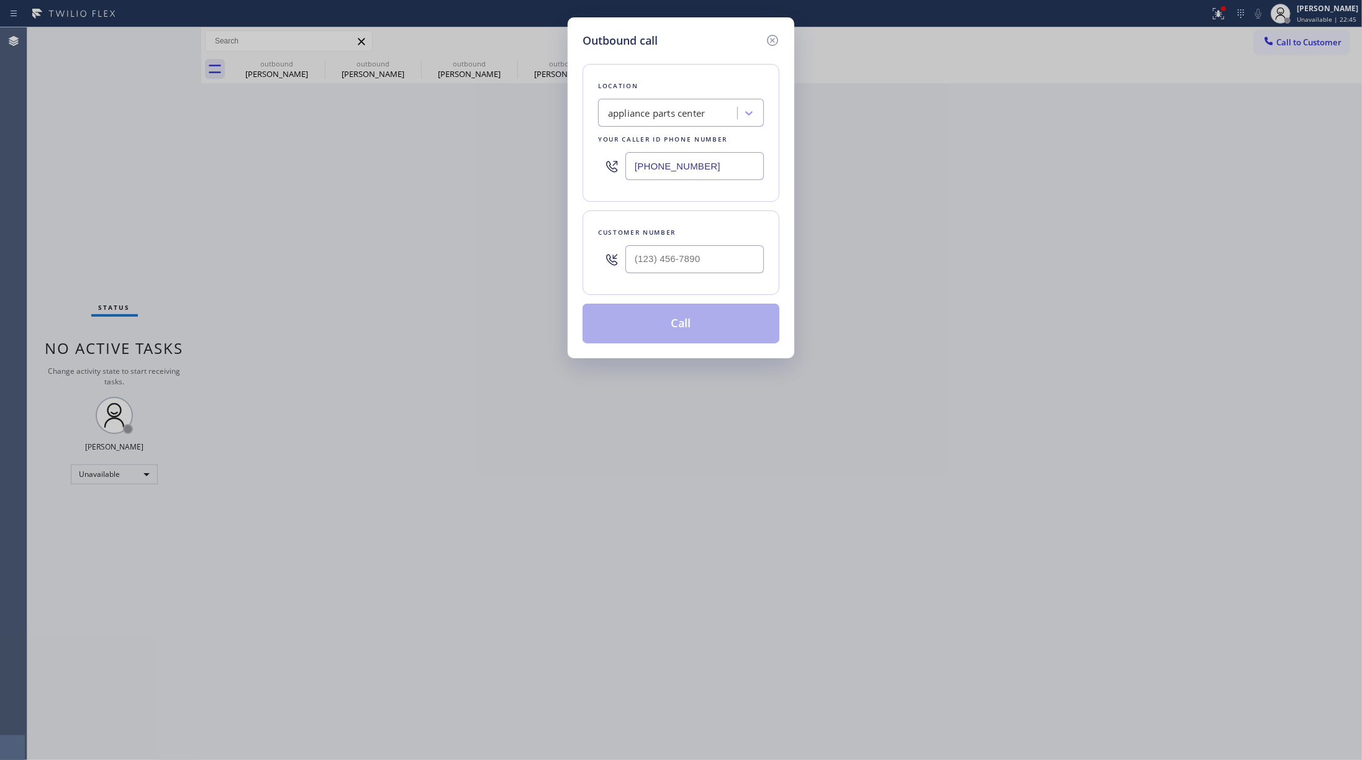
drag, startPoint x: 753, startPoint y: 164, endPoint x: 858, endPoint y: 160, distance: 105.1
click at [575, 163] on div "Outbound call Location appliance parts center Your caller id phone number [PHON…" at bounding box center [681, 187] width 227 height 341
paste input "55) 999-4417"
type input "[PHONE_NUMBER]"
click at [654, 267] on input "text" at bounding box center [695, 259] width 139 height 28
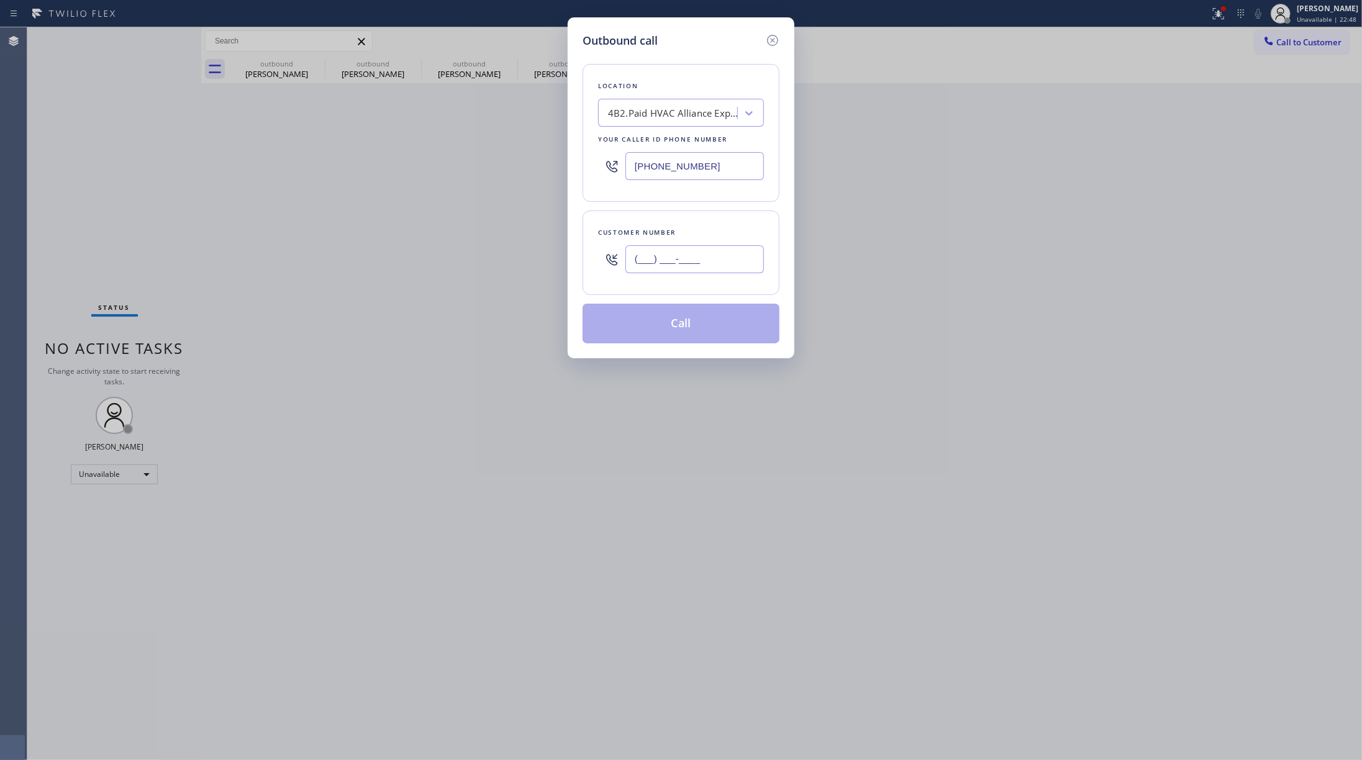
paste input "786) 754-1311"
type input "[PHONE_NUMBER]"
click at [674, 232] on div "Customer number" at bounding box center [681, 232] width 166 height 13
drag, startPoint x: 691, startPoint y: 331, endPoint x: 1277, endPoint y: 210, distance: 598.1
click at [691, 331] on button "Call" at bounding box center [681, 324] width 197 height 40
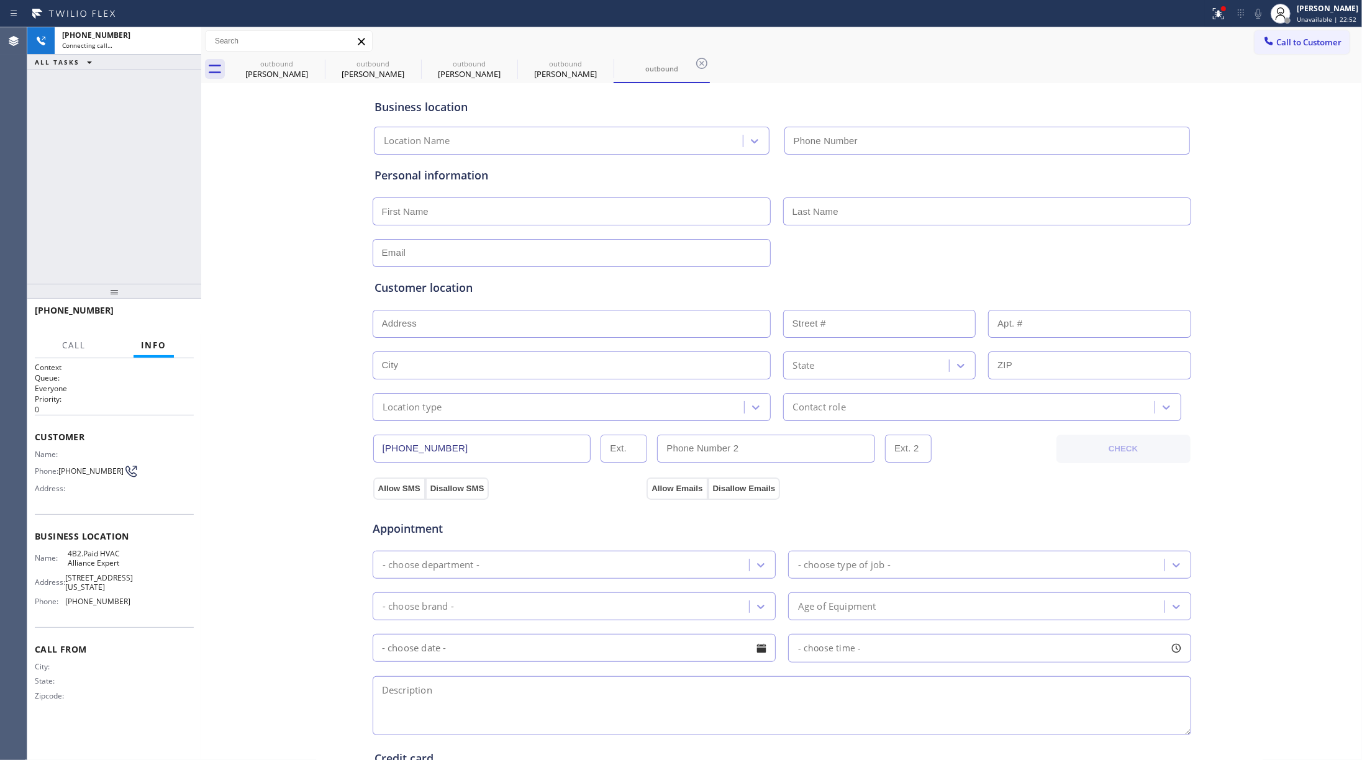
type input "[PHONE_NUMBER]"
drag, startPoint x: 112, startPoint y: 242, endPoint x: 122, endPoint y: 252, distance: 13.6
click at [113, 242] on div "[PHONE_NUMBER] Live | 00:06 ALL TASKS ALL TASKS ACTIVE TASKS TASKS IN WRAP UP" at bounding box center [114, 155] width 174 height 257
click at [168, 321] on button "HANG UP" at bounding box center [165, 316] width 58 height 17
click at [134, 264] on div "[PHONE_NUMBER] Live | 00:08 ALL TASKS ALL TASKS ACTIVE TASKS TASKS IN WRAP UP" at bounding box center [114, 155] width 174 height 257
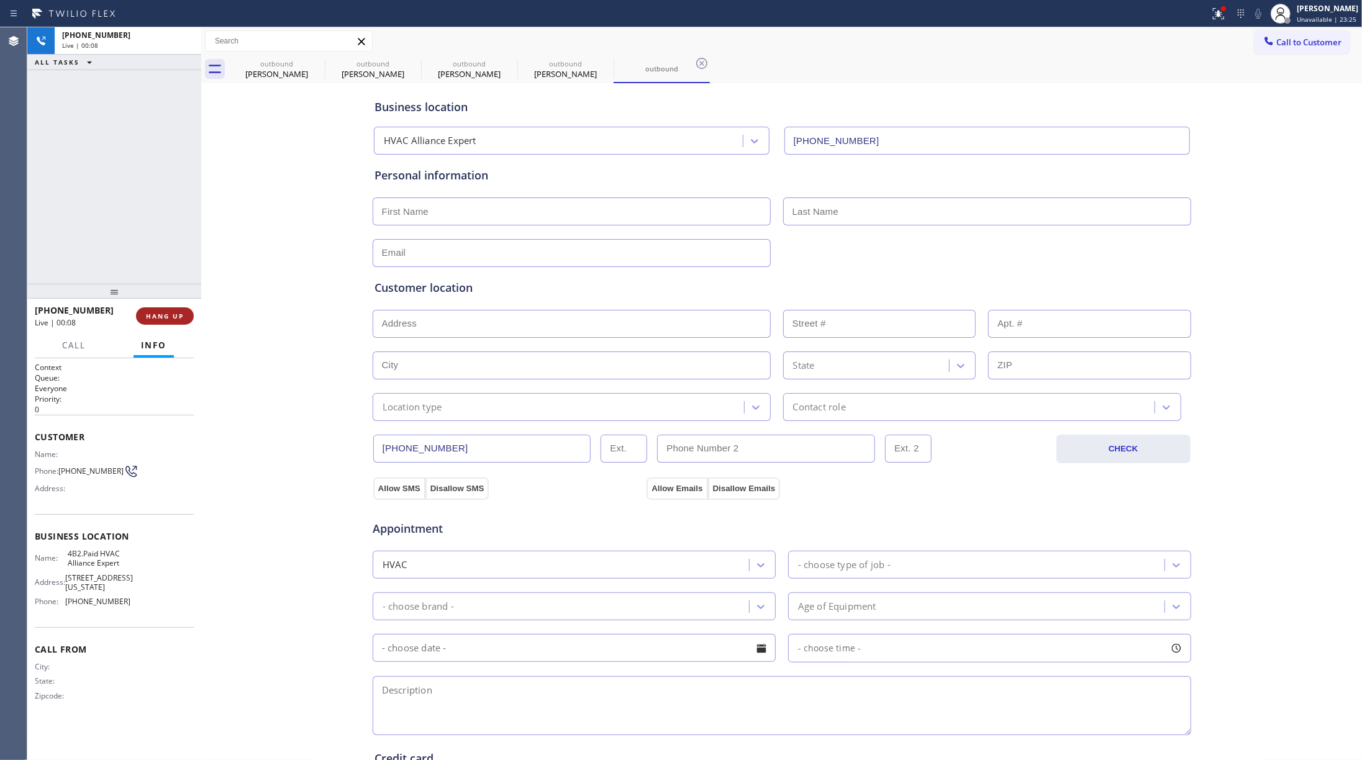
click at [171, 318] on span "HANG UP" at bounding box center [165, 316] width 38 height 9
click at [108, 221] on div "ALL TASKS ALL TASKS ACTIVE TASKS TASKS IN WRAP UP [PHONE_NUMBER] Wrap up | 00:00" at bounding box center [114, 155] width 174 height 257
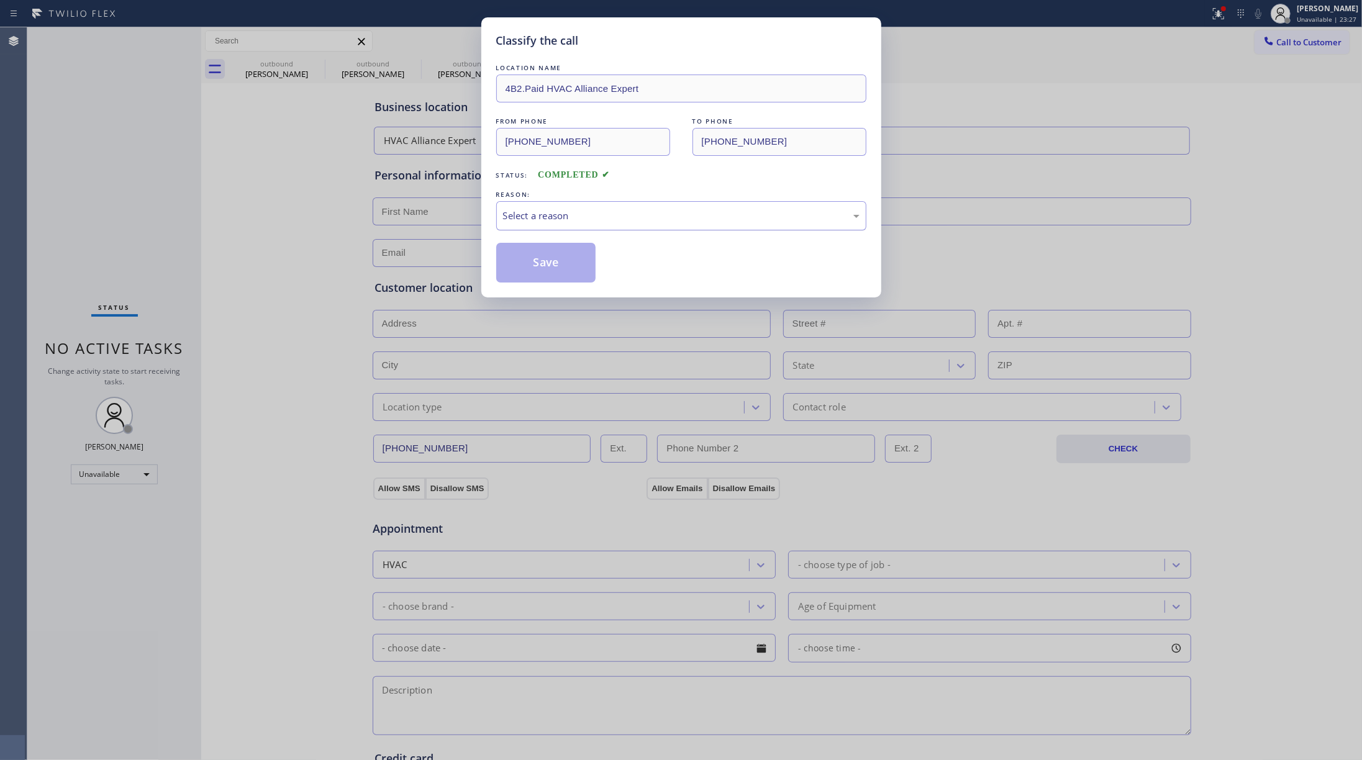
drag, startPoint x: 593, startPoint y: 214, endPoint x: 598, endPoint y: 226, distance: 13.4
click at [595, 214] on div "Select a reason" at bounding box center [681, 216] width 357 height 14
click at [554, 250] on button "Save" at bounding box center [546, 263] width 100 height 40
type input "[PHONE_NUMBER]"
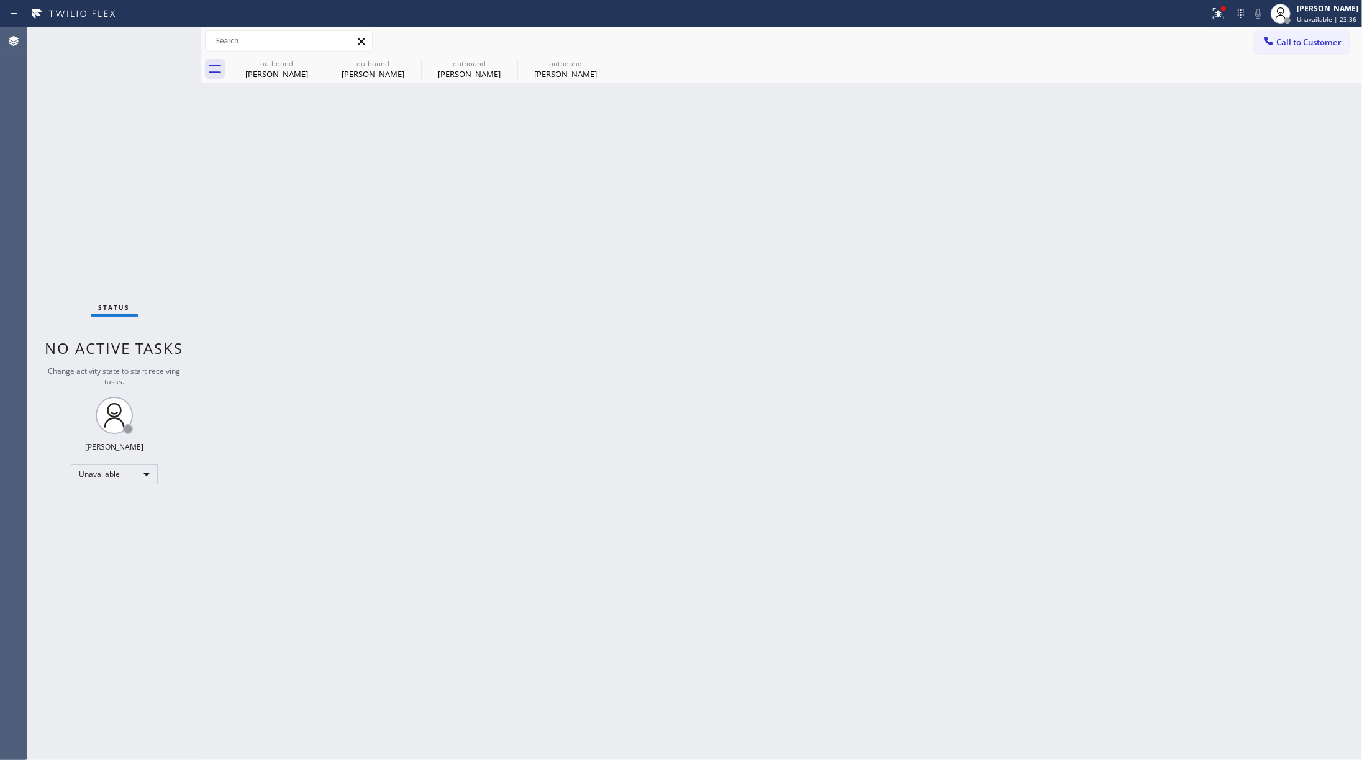
drag, startPoint x: 952, startPoint y: 157, endPoint x: 972, endPoint y: 145, distance: 23.1
click at [952, 157] on div "Back to Dashboard Change Sender ID Customers Technicians Select a contact Outbo…" at bounding box center [781, 393] width 1161 height 733
drag, startPoint x: 1333, startPoint y: 37, endPoint x: 1024, endPoint y: 85, distance: 312.5
click at [1021, 37] on span "Call to Customer" at bounding box center [1309, 42] width 65 height 11
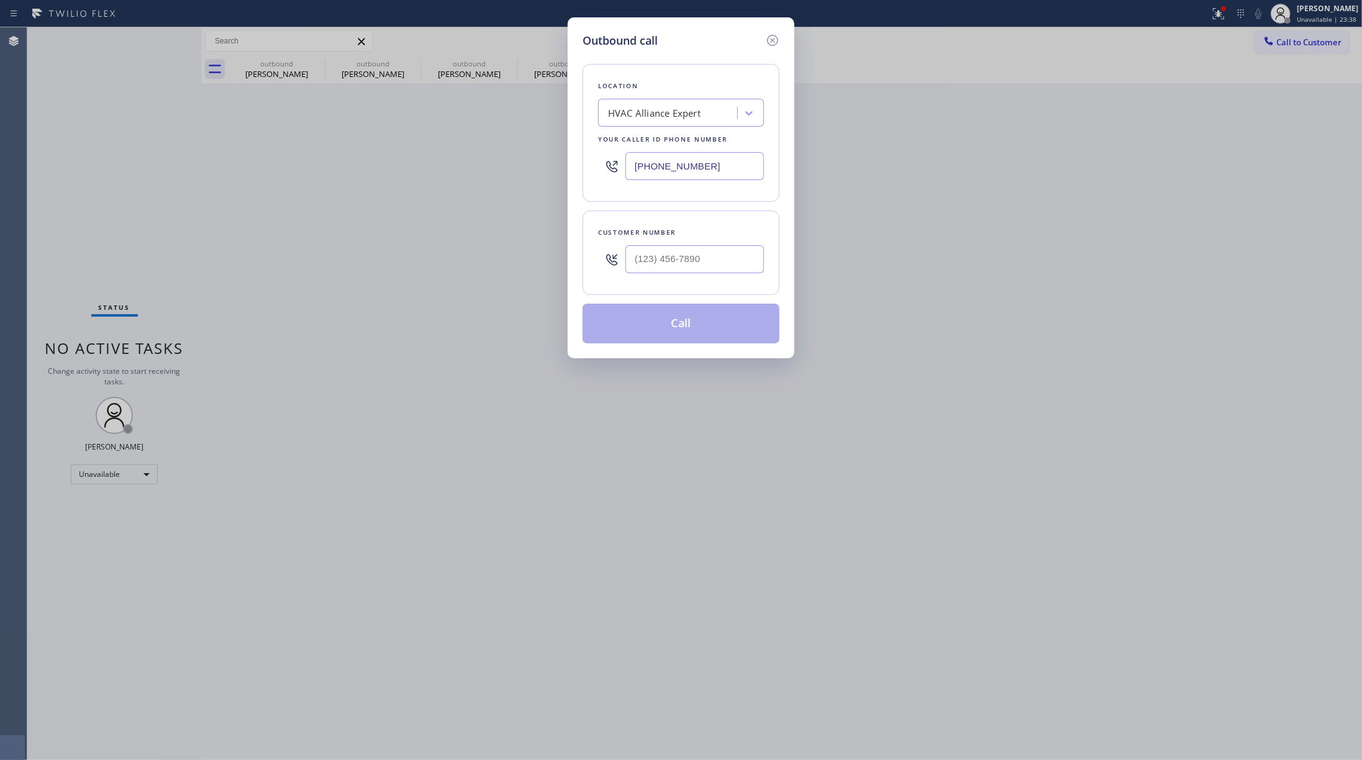
drag, startPoint x: 714, startPoint y: 164, endPoint x: 542, endPoint y: 153, distance: 171.8
click at [542, 153] on div "Outbound call Location HVAC Alliance Expert Your caller id phone number [PHONE_…" at bounding box center [681, 380] width 1362 height 760
paste input "404) 750-4016"
type input "[PHONE_NUMBER]"
click at [647, 270] on input "(___) ___-____" at bounding box center [695, 259] width 139 height 28
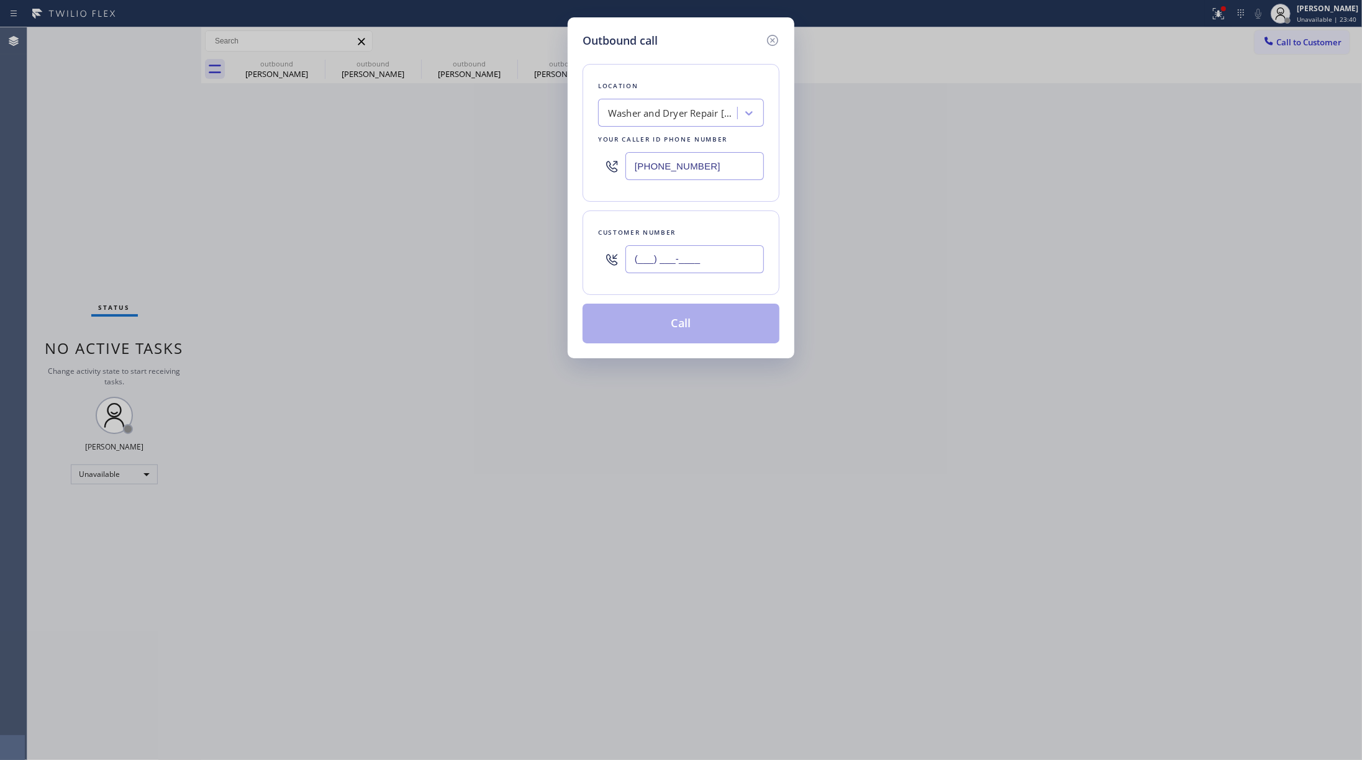
paste input "404) 819-7384"
type input "[PHONE_NUMBER]"
click at [654, 224] on div "Customer number [PHONE_NUMBER]" at bounding box center [681, 253] width 197 height 84
click at [662, 314] on button "Call" at bounding box center [681, 324] width 197 height 40
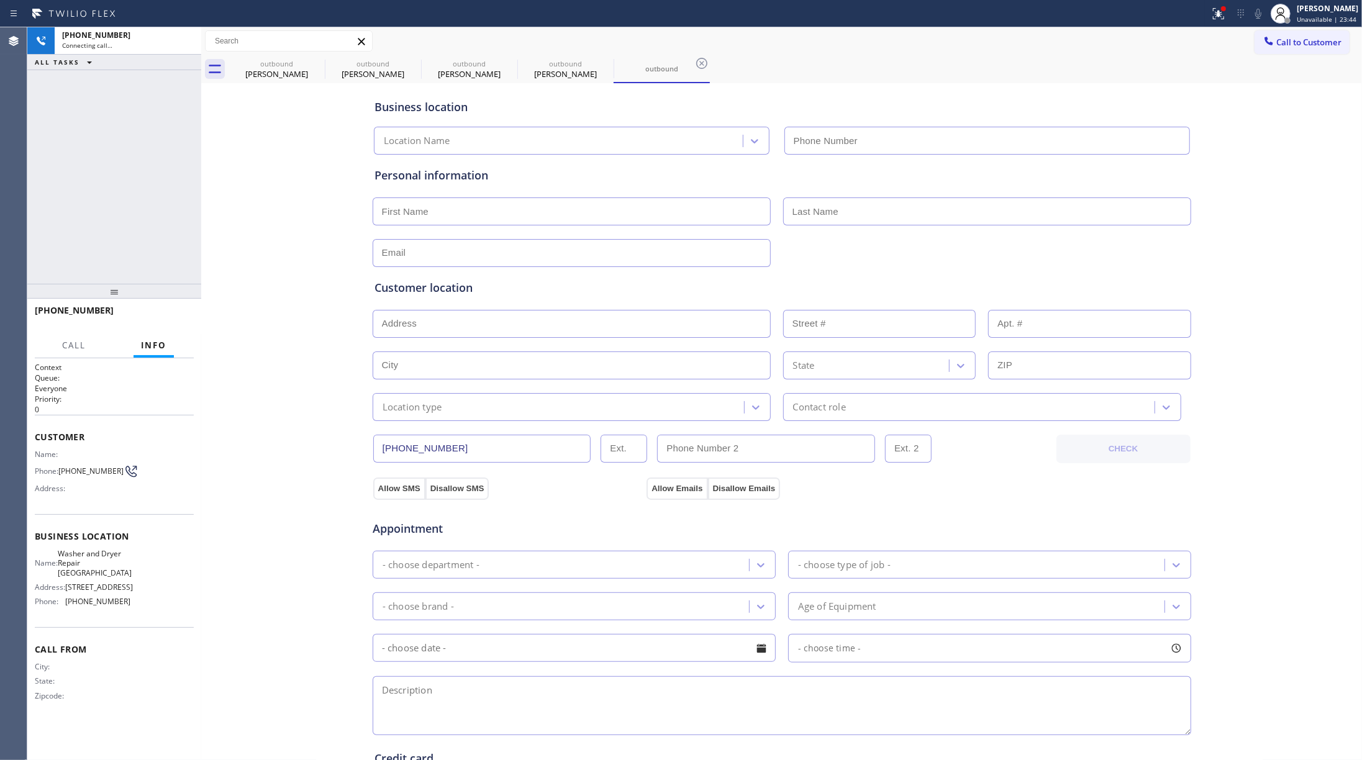
type input "[PHONE_NUMBER]"
click at [164, 314] on span "HANG UP" at bounding box center [165, 316] width 38 height 9
drag, startPoint x: 152, startPoint y: 252, endPoint x: 155, endPoint y: 314, distance: 62.2
click at [152, 260] on div "[PHONE_NUMBER] Live | 00:35 ALL TASKS ALL TASKS ACTIVE TASKS TASKS IN WRAP UP" at bounding box center [114, 155] width 174 height 257
drag, startPoint x: 155, startPoint y: 314, endPoint x: 158, endPoint y: 304, distance: 10.9
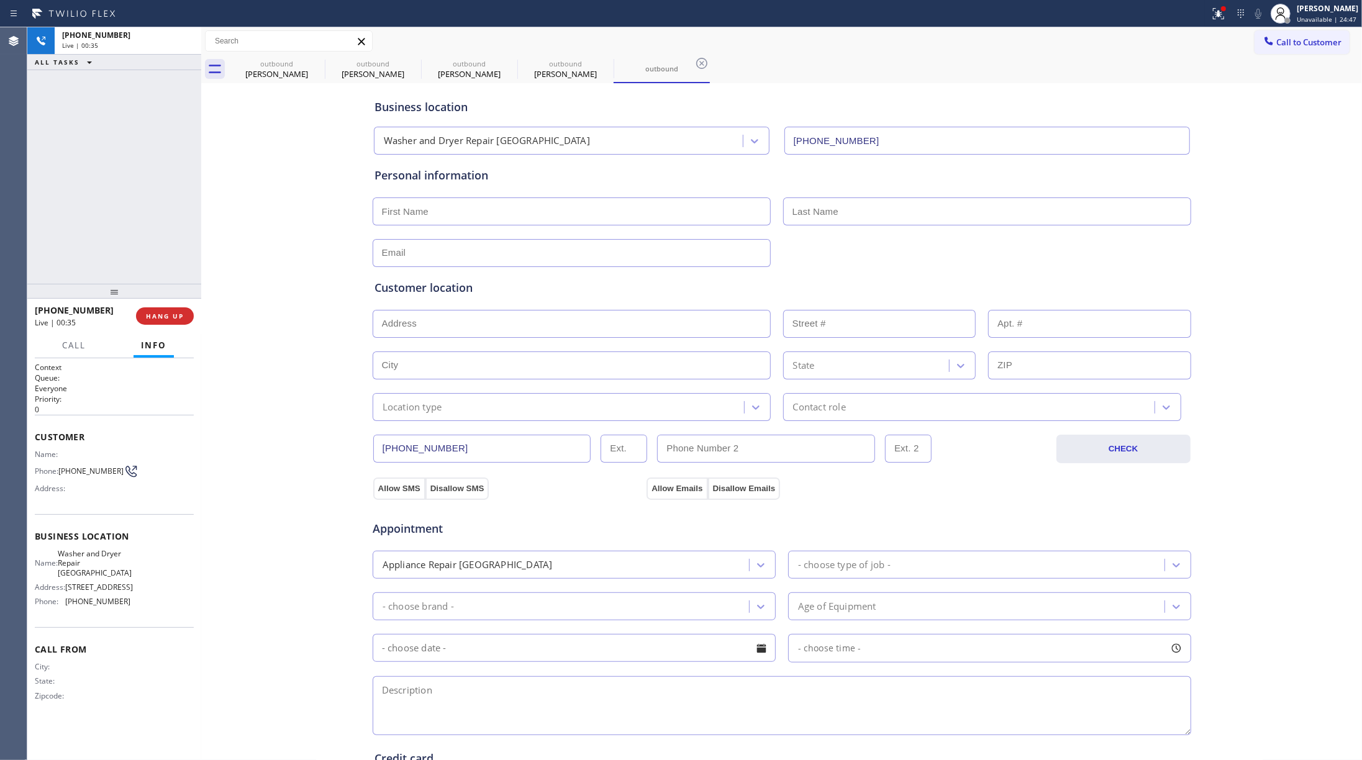
click at [155, 316] on span "HANG UP" at bounding box center [165, 316] width 38 height 9
click at [147, 212] on div "[PHONE_NUMBER] Live | 00:35 ALL TASKS ALL TASKS ACTIVE TASKS TASKS IN WRAP UP" at bounding box center [114, 155] width 174 height 257
click at [175, 309] on button "COMPLETE" at bounding box center [162, 316] width 63 height 17
click at [127, 216] on div "ALL TASKS ALL TASKS ACTIVE TASKS TASKS IN WRAP UP [PHONE_NUMBER] Wrap up | 00:00" at bounding box center [114, 155] width 174 height 257
drag, startPoint x: 127, startPoint y: 216, endPoint x: 140, endPoint y: 214, distance: 12.6
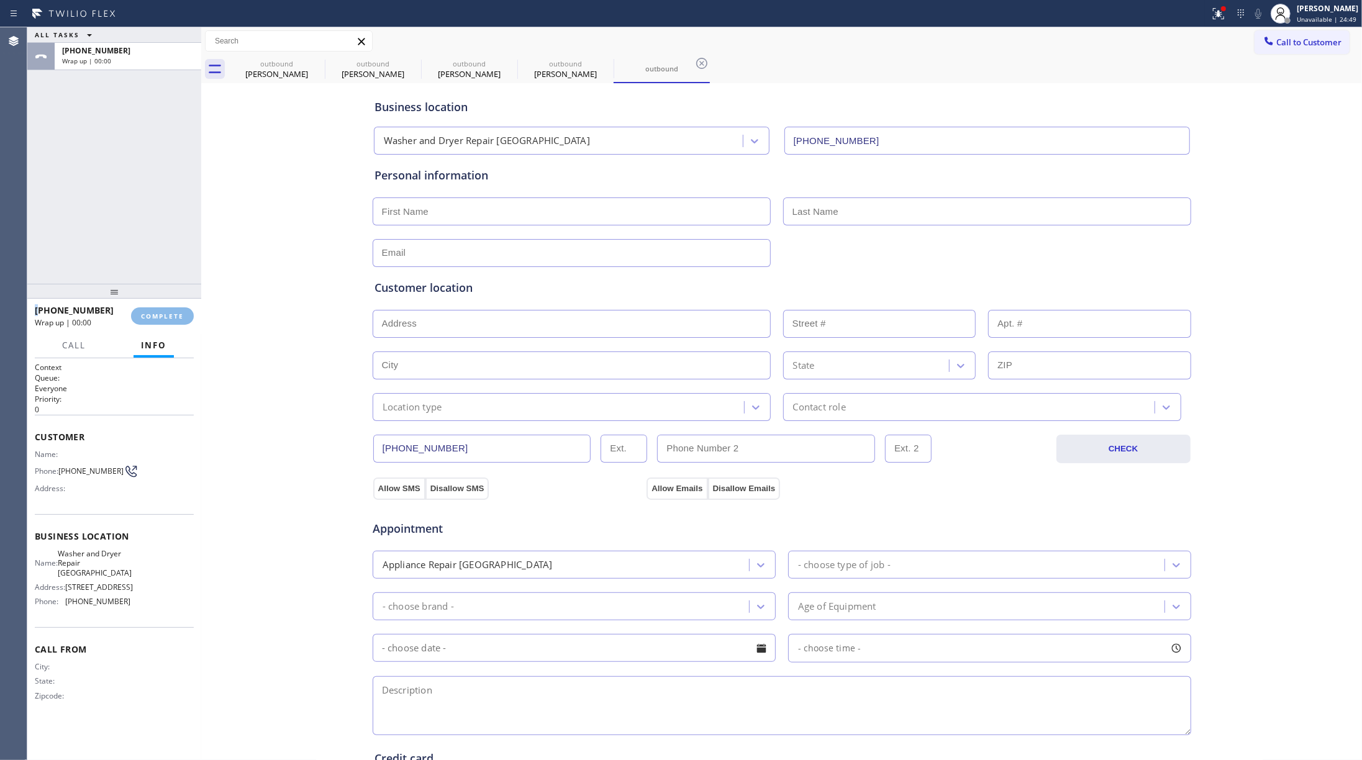
click at [127, 215] on div "ALL TASKS ALL TASKS ACTIVE TASKS TASKS IN WRAP UP [PHONE_NUMBER] Wrap up | 00:00" at bounding box center [114, 155] width 174 height 257
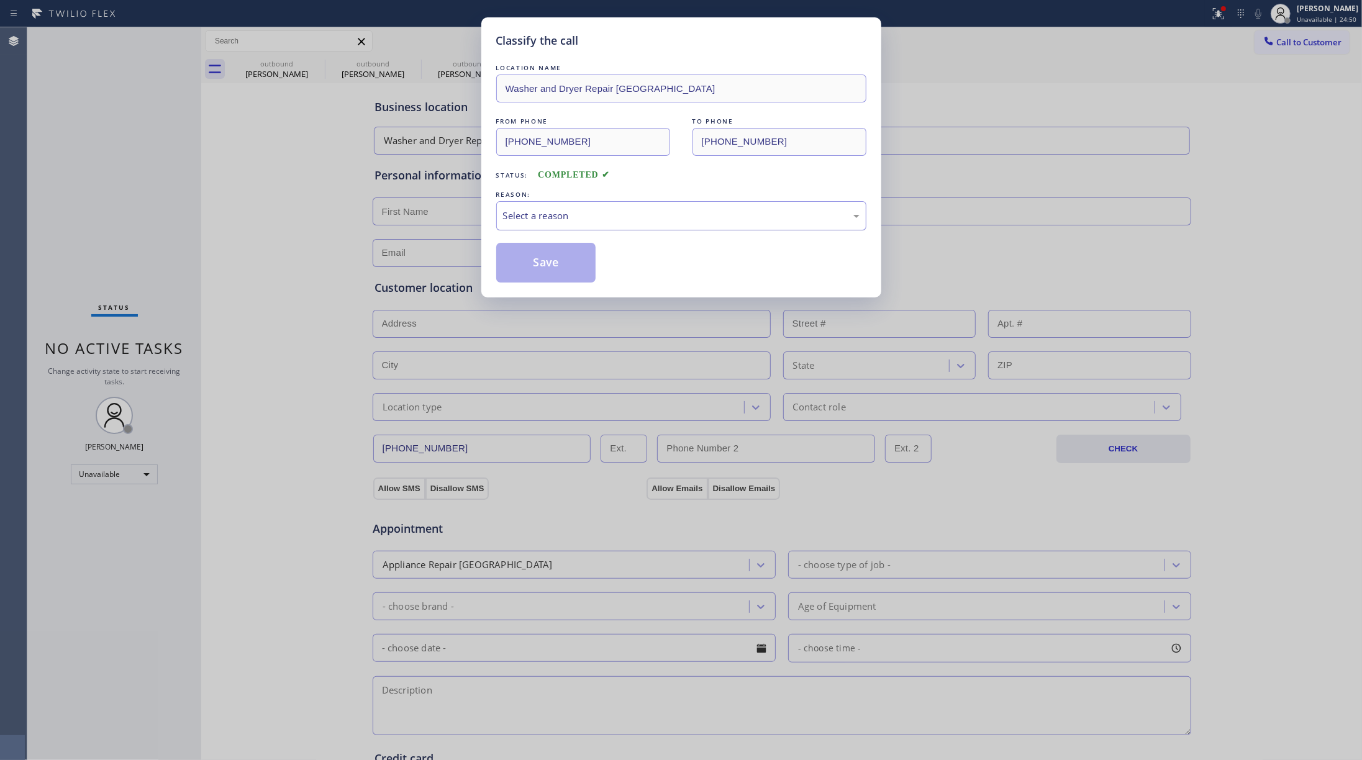
click at [562, 209] on div "Select a reason" at bounding box center [681, 216] width 357 height 14
click at [545, 262] on button "Save" at bounding box center [546, 263] width 100 height 40
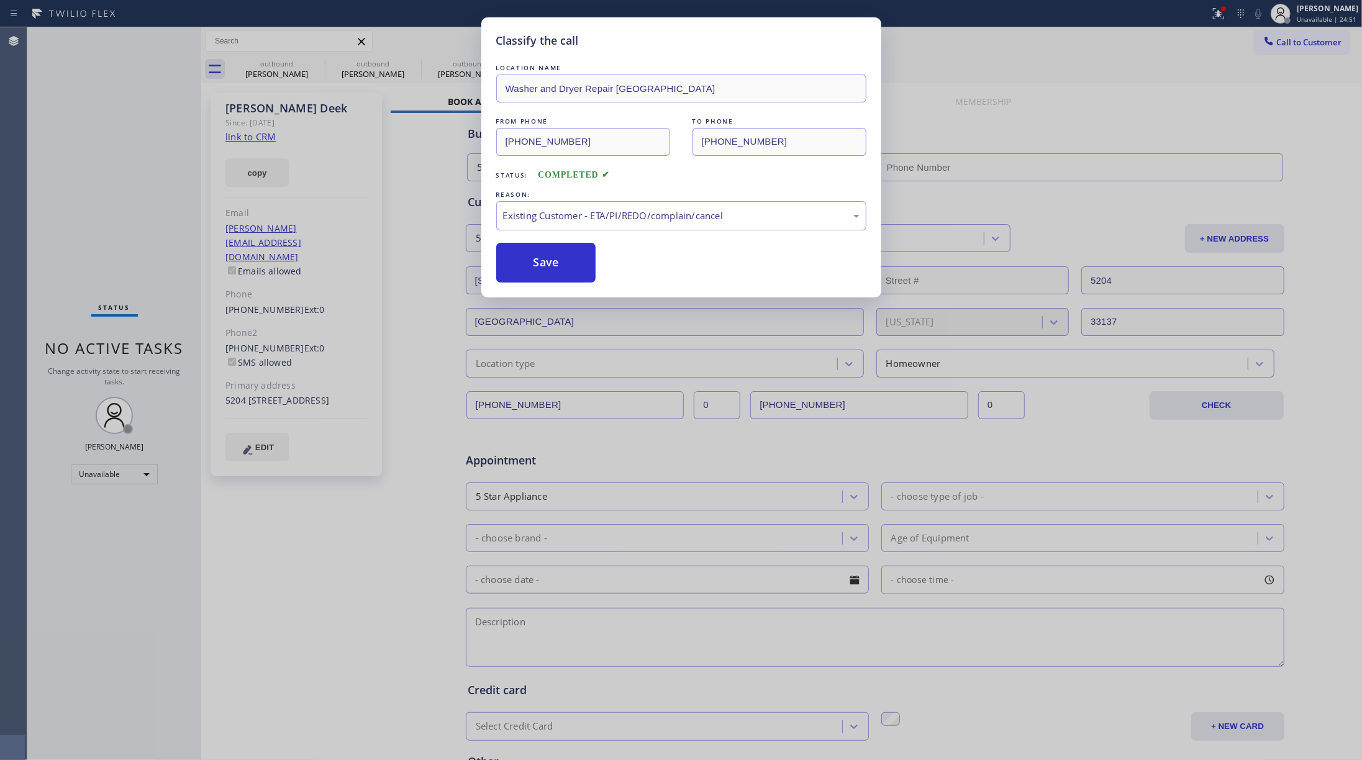
type input "[PHONE_NUMBER]"
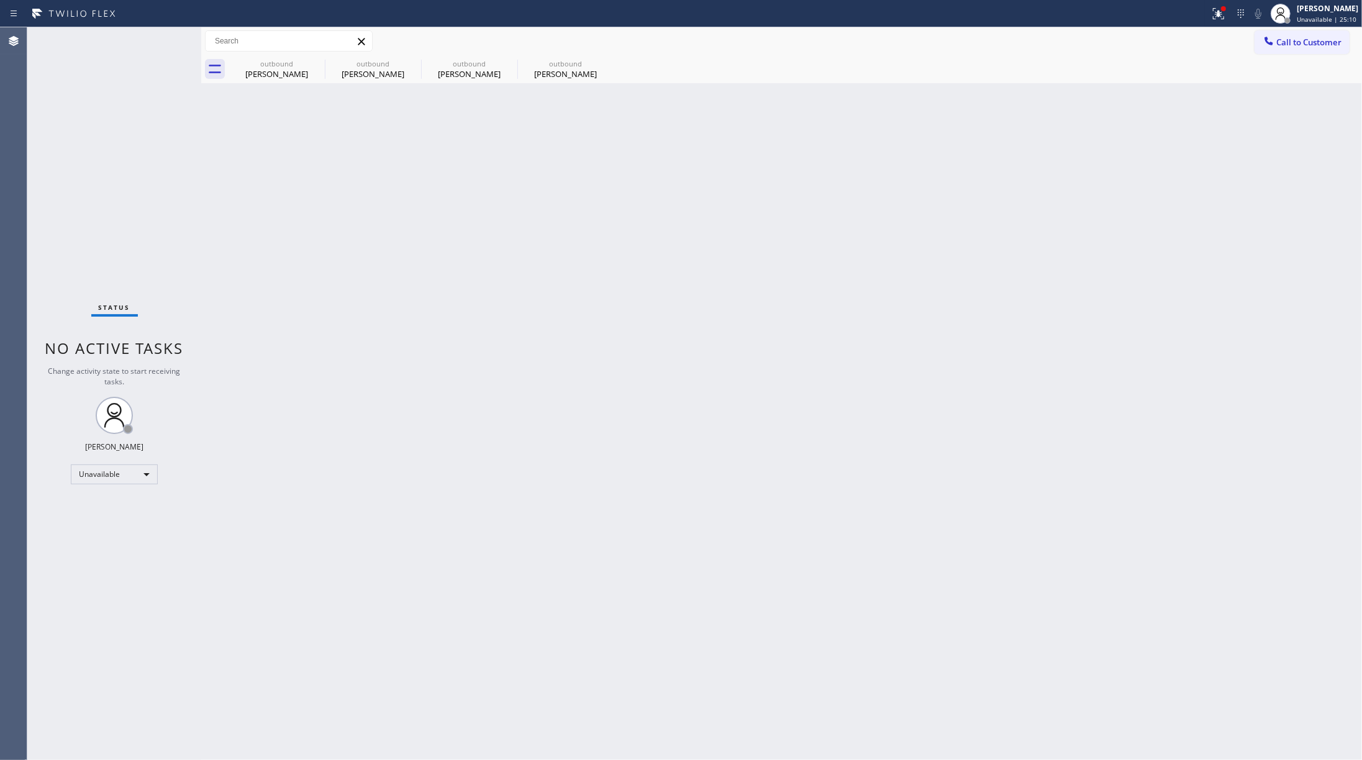
drag, startPoint x: 178, startPoint y: 199, endPoint x: 1223, endPoint y: 73, distance: 1053.2
click at [194, 193] on div "Status No active tasks Change activity state to start receiving tasks. [PERSON_…" at bounding box center [114, 393] width 174 height 733
click at [1021, 37] on span "Call to Customer" at bounding box center [1309, 42] width 65 height 11
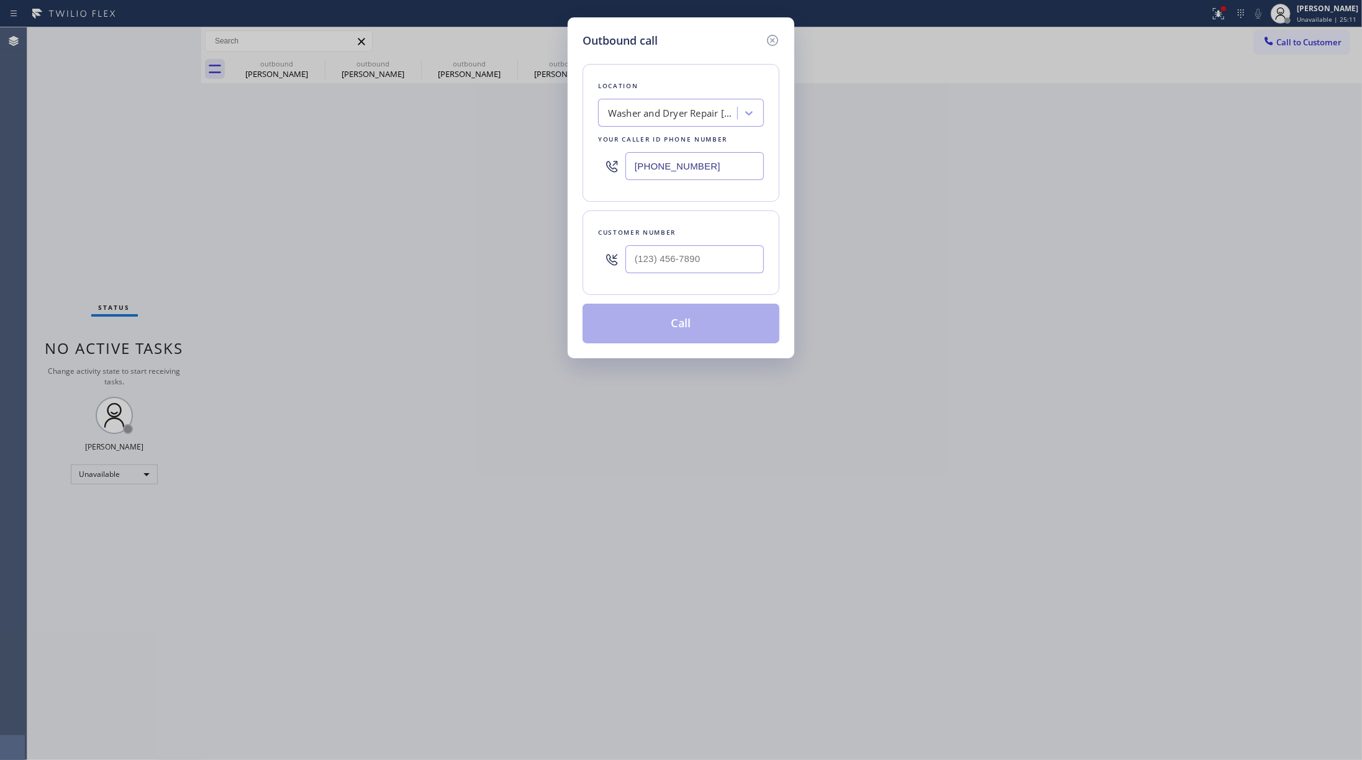
drag, startPoint x: 726, startPoint y: 165, endPoint x: 594, endPoint y: 165, distance: 131.7
click at [594, 165] on div "Location Washer and Dryer Repair [GEOGRAPHIC_DATA] Your caller id phone number …" at bounding box center [681, 133] width 197 height 138
paste input "737) 276-3769"
type input "[PHONE_NUMBER]"
click at [736, 267] on input "(___) ___-____" at bounding box center [695, 259] width 139 height 28
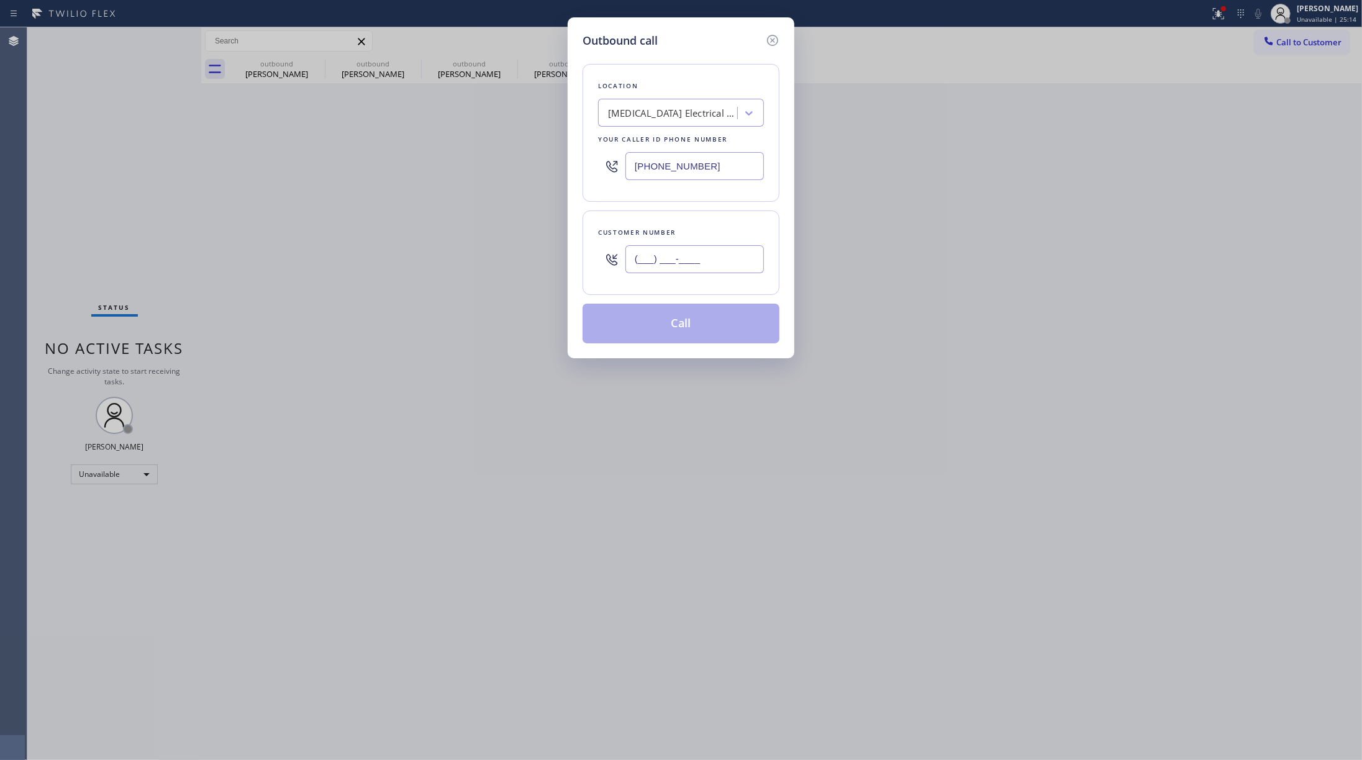
paste input "210) 844-2907"
type input "[PHONE_NUMBER]"
click at [713, 231] on div "Customer number" at bounding box center [681, 232] width 166 height 13
click at [696, 324] on button "Call" at bounding box center [681, 324] width 197 height 40
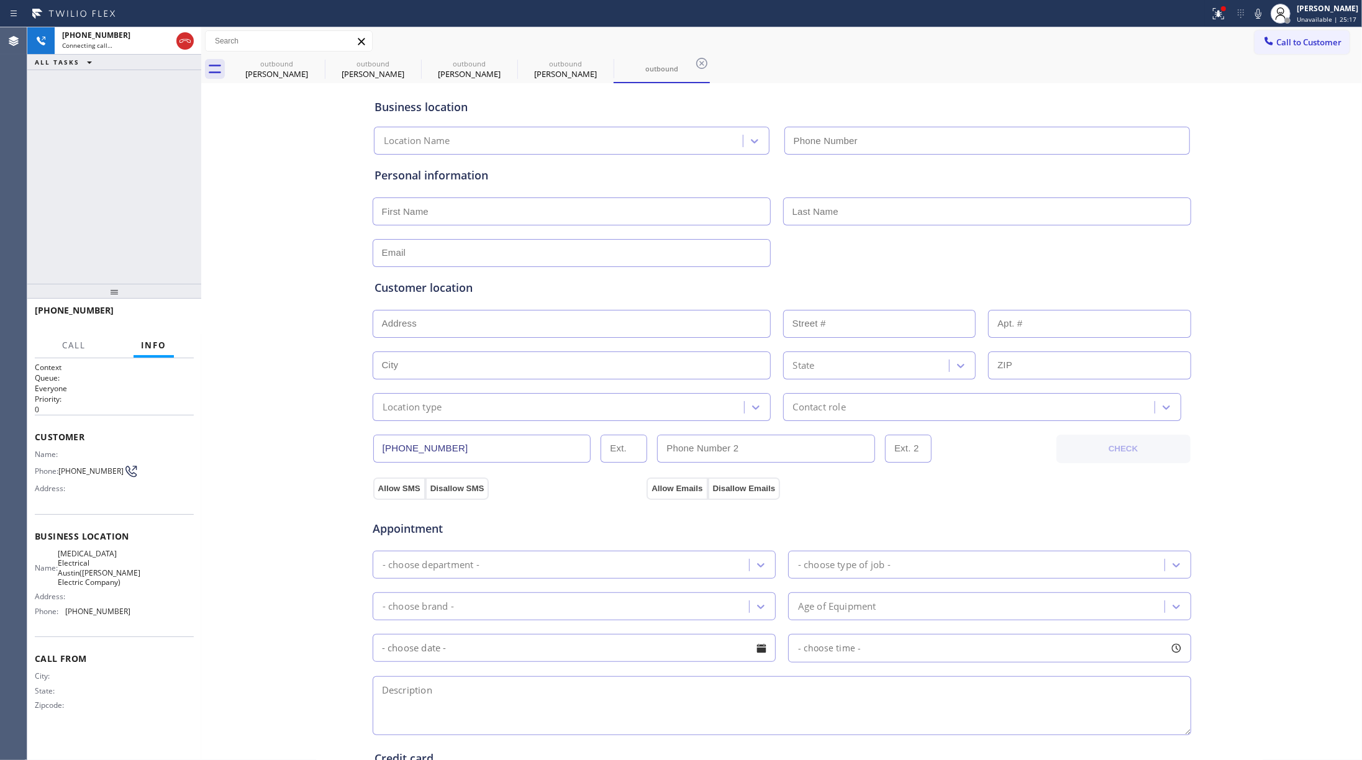
type input "[PHONE_NUMBER]"
drag, startPoint x: 125, startPoint y: 173, endPoint x: 458, endPoint y: 26, distance: 363.3
click at [129, 169] on div "[PHONE_NUMBER] Live | 00:57 ALL TASKS ALL TASKS ACTIVE TASKS TASKS IN WRAP UP" at bounding box center [114, 155] width 174 height 257
click at [391, 192] on div "Personal information" at bounding box center [782, 217] width 815 height 100
click at [378, 215] on input "text" at bounding box center [572, 212] width 398 height 28
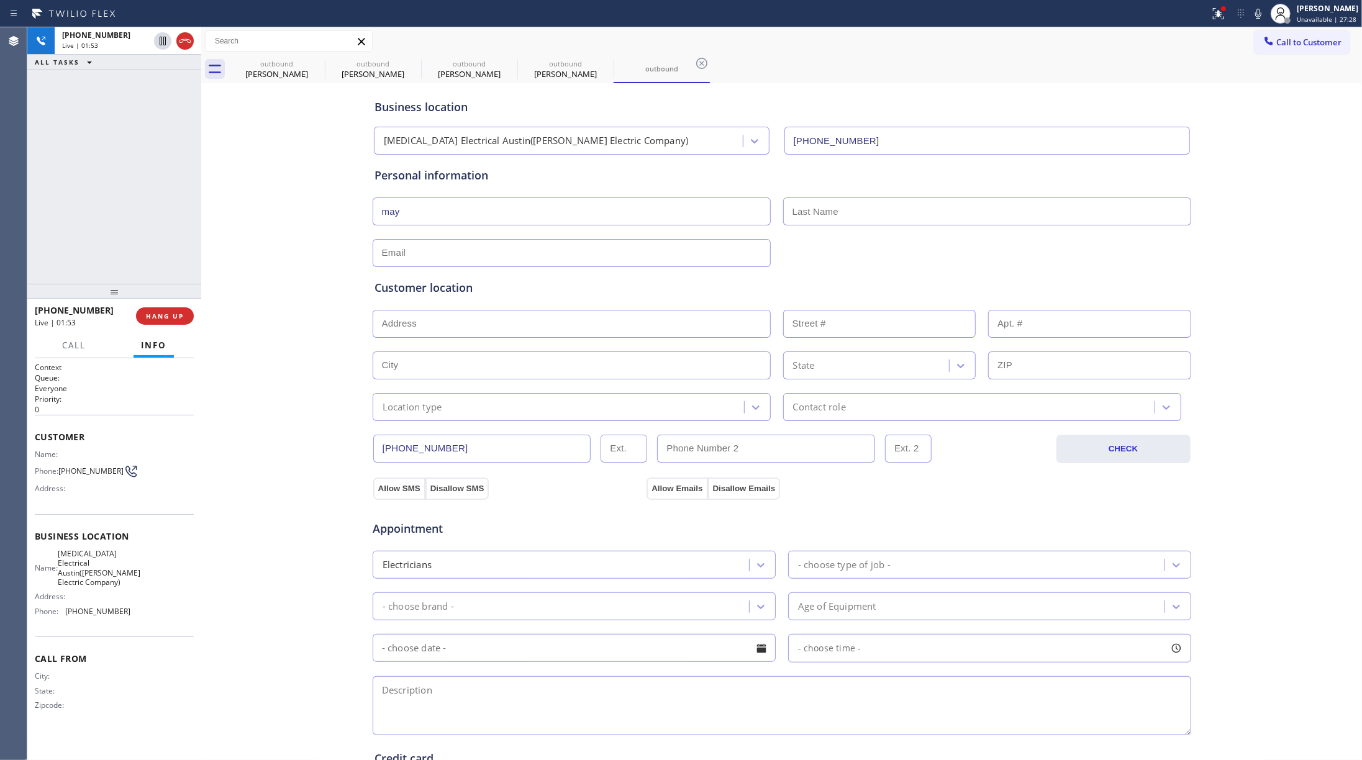
type input "may"
click at [803, 210] on input "text" at bounding box center [987, 212] width 408 height 28
type input "."
click at [509, 252] on input "text" at bounding box center [572, 253] width 398 height 28
type input "[EMAIL_ADDRESS][DOMAIN_NAME]"
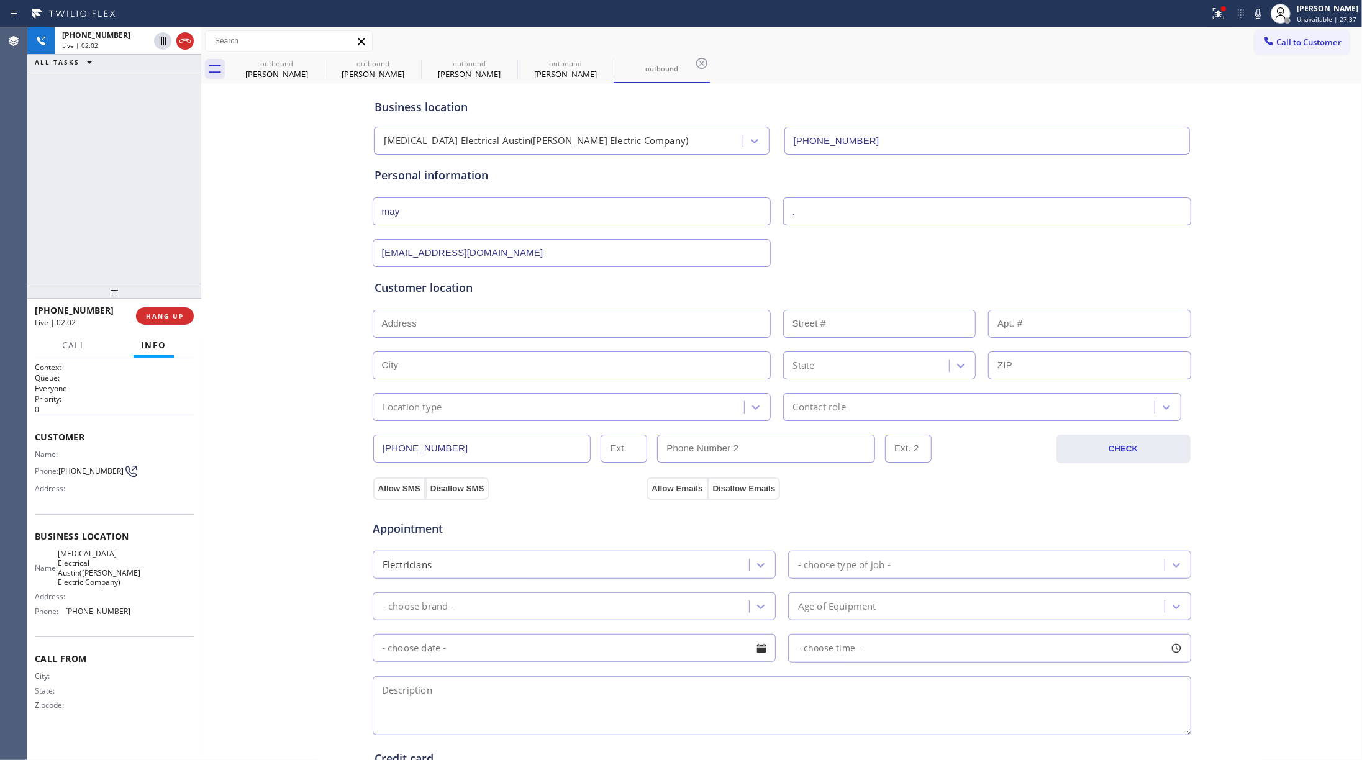
click at [486, 306] on div "Customer location >> ADD NEW ADDRESS << + NEW ADDRESS State Location type Conta…" at bounding box center [782, 351] width 815 height 142
click at [480, 316] on input "text" at bounding box center [572, 324] width 398 height 28
paste input "[GEOGRAPHIC_DATA]"
type input "[GEOGRAPHIC_DATA], [GEOGRAPHIC_DATA]"
type input "Austin"
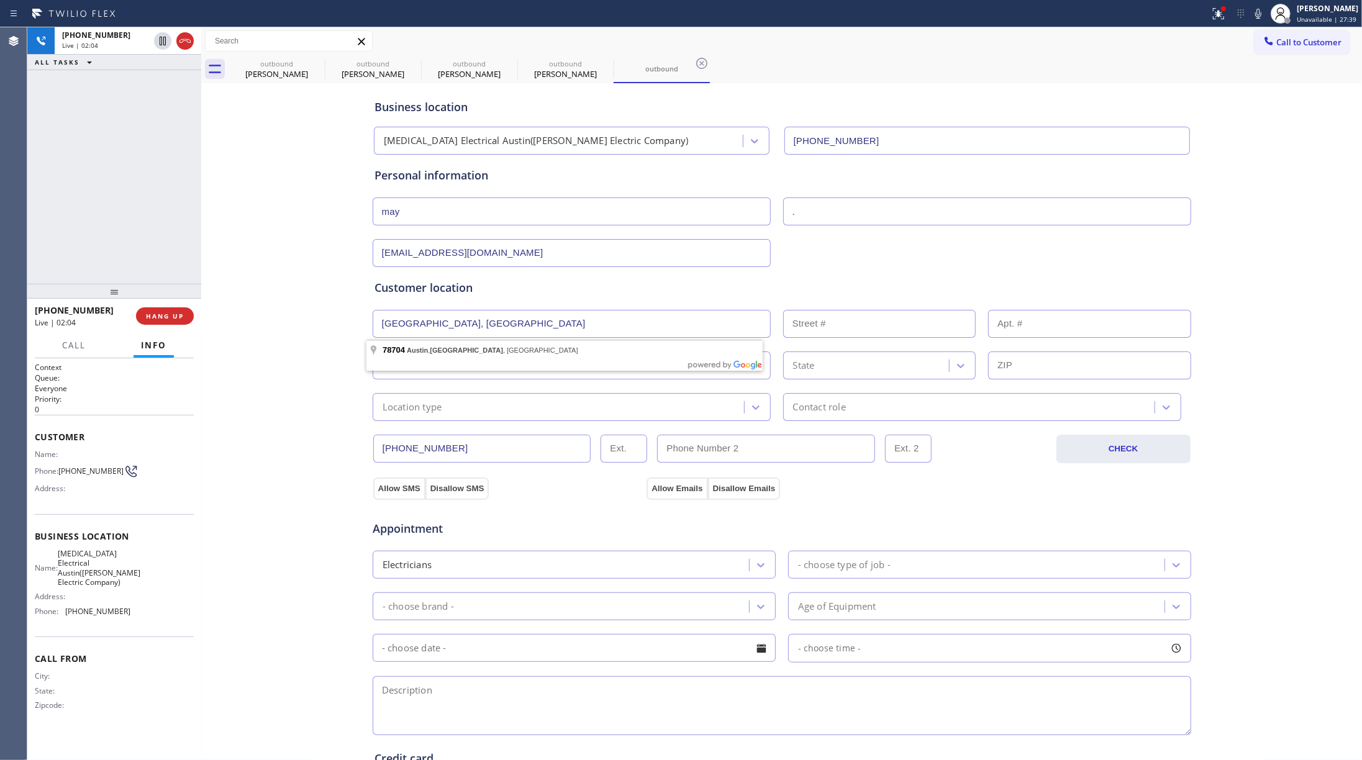
type input "78704"
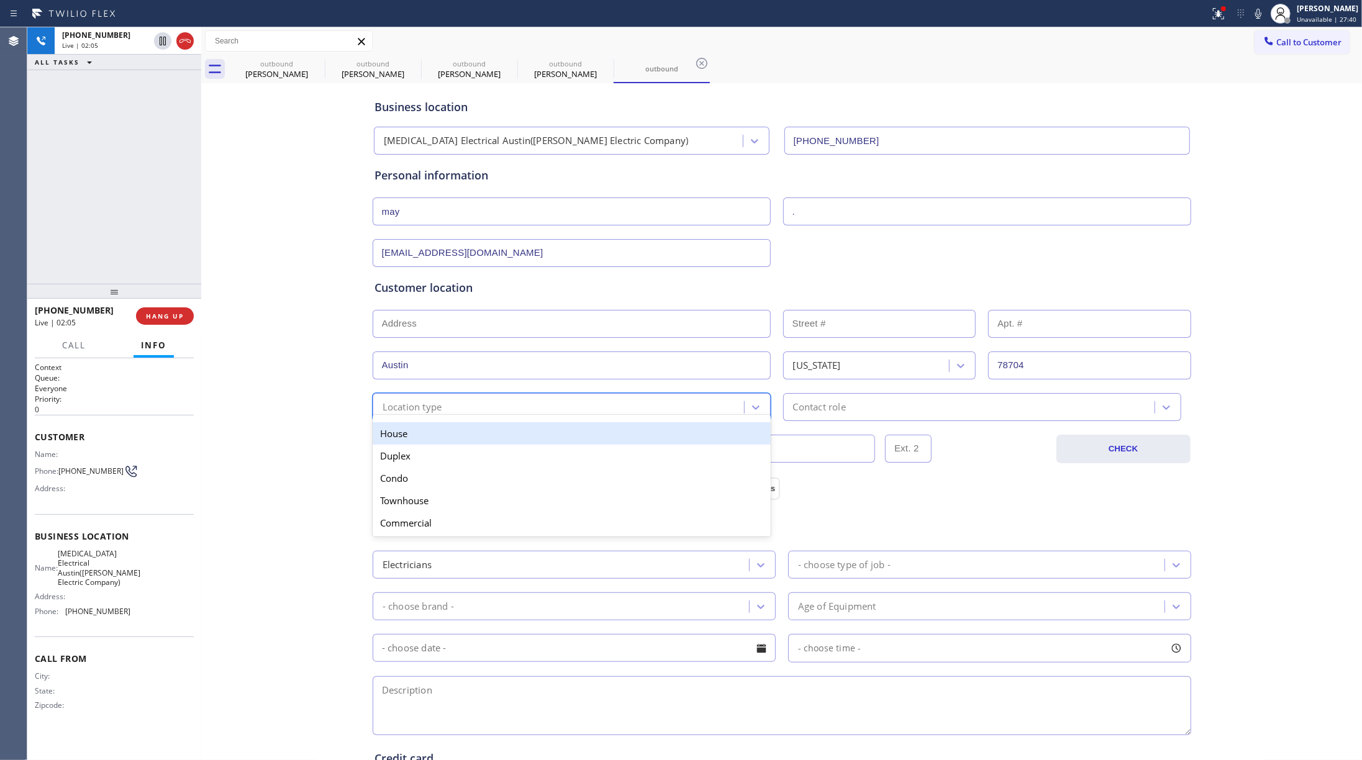
click at [442, 414] on div "Location type" at bounding box center [560, 407] width 368 height 22
click at [430, 431] on div "House" at bounding box center [572, 433] width 398 height 22
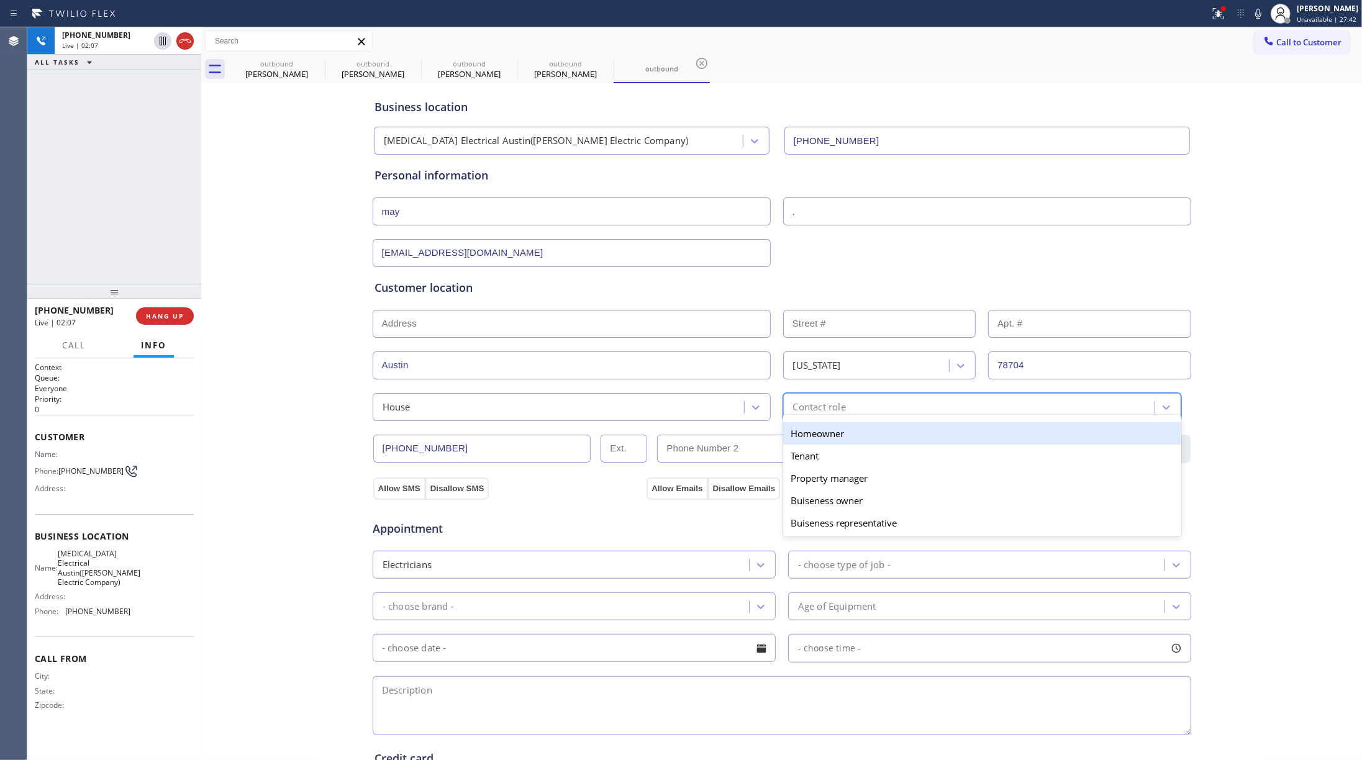
click at [804, 411] on div "Contact role" at bounding box center [819, 407] width 53 height 14
click at [845, 436] on div "Homeowner" at bounding box center [982, 433] width 398 height 22
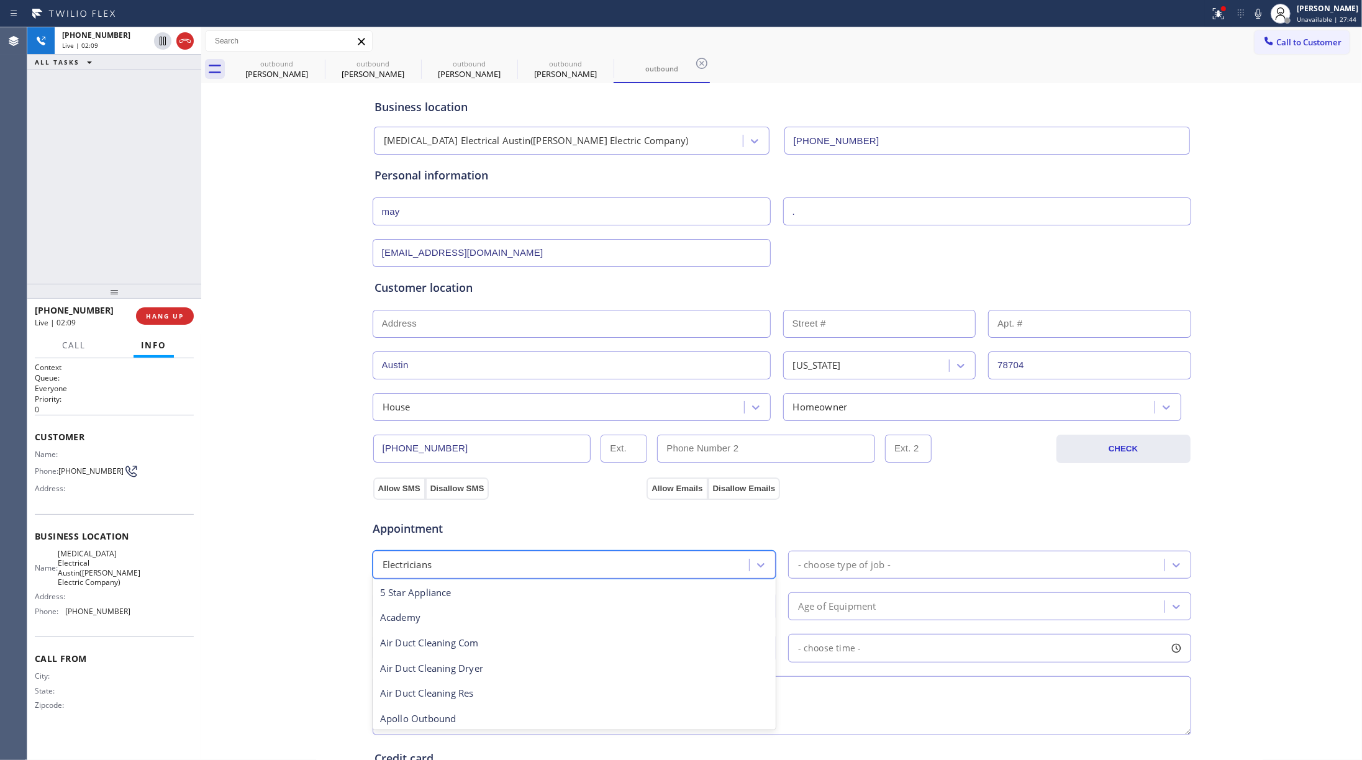
click at [482, 558] on div "Electricians" at bounding box center [562, 565] width 373 height 22
click at [500, 532] on span "Appointment" at bounding box center [509, 529] width 272 height 17
click at [567, 570] on textarea at bounding box center [782, 706] width 819 height 59
paste textarea "central ac | maintenance , filter change -- [GEOGRAPHIC_DATA]"
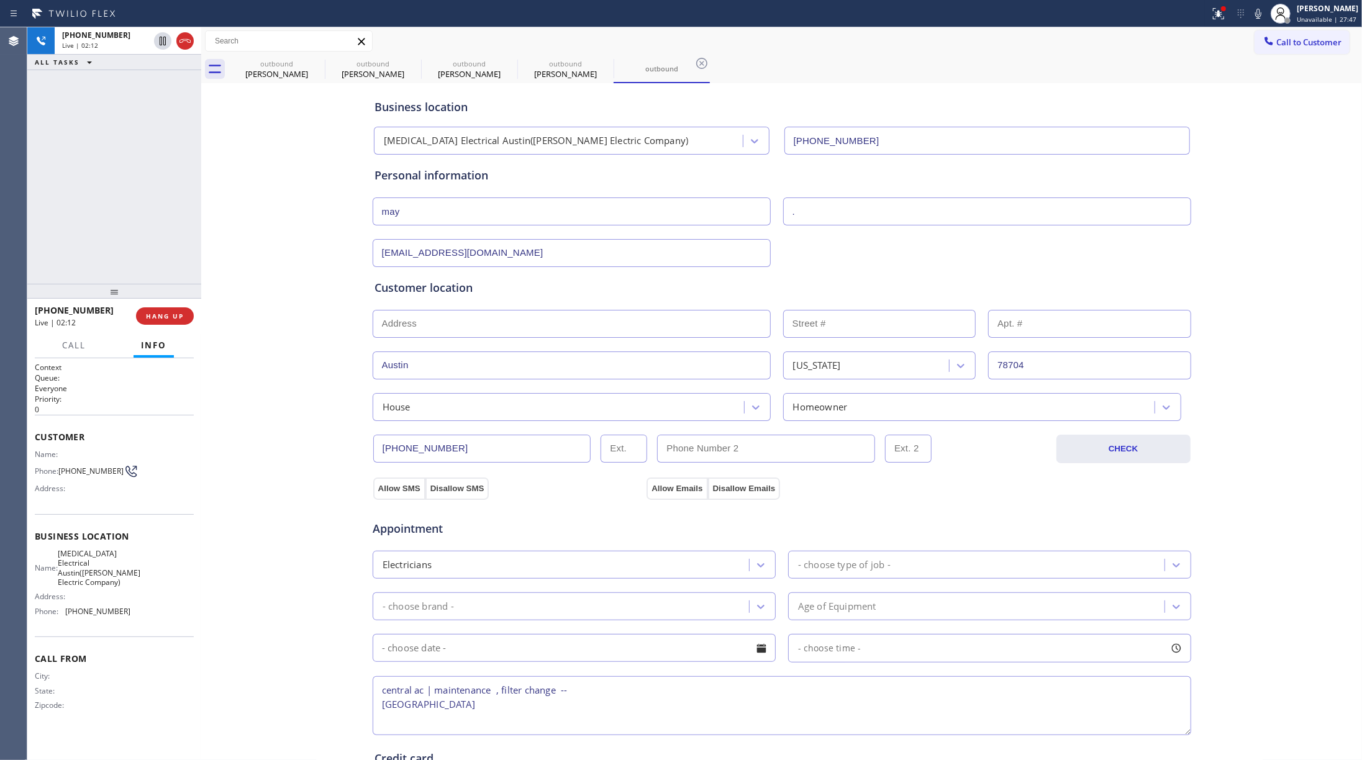
scroll to position [6, 0]
type textarea "central ac | maintenance , filter change -- [GEOGRAPHIC_DATA]"
click at [513, 560] on div "Electricians" at bounding box center [562, 565] width 373 height 22
type input "hva"
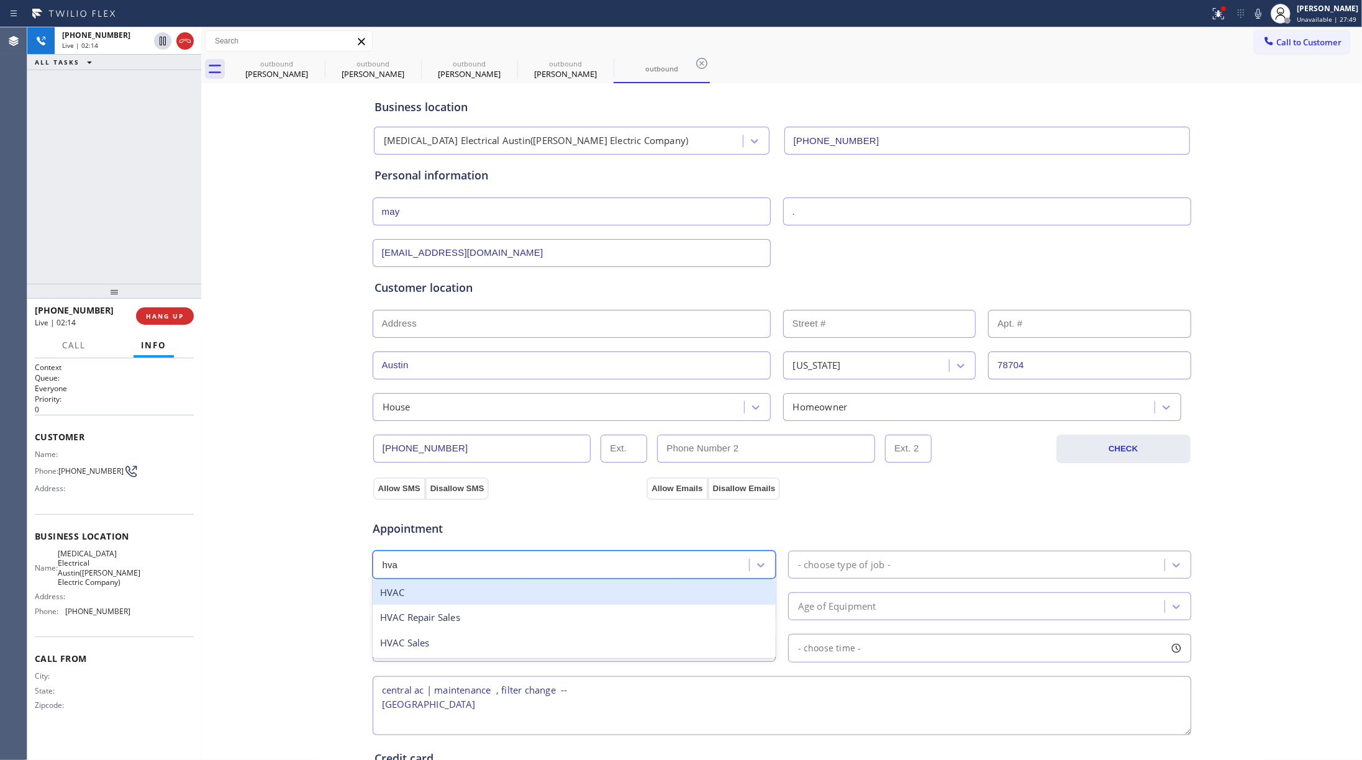
click at [496, 570] on div "HVAC" at bounding box center [574, 592] width 403 height 25
click at [798, 568] on div "- choose type of job -" at bounding box center [844, 565] width 93 height 14
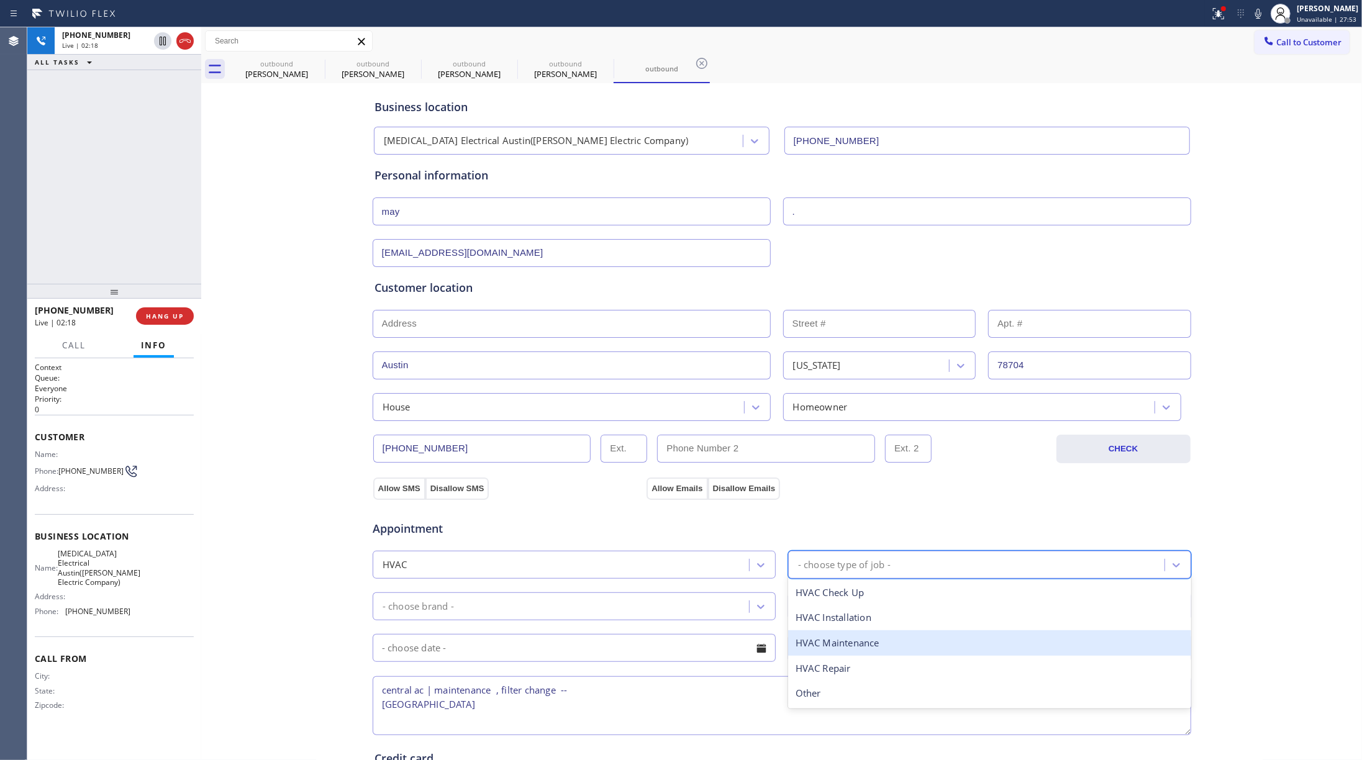
click at [830, 570] on div "HVAC Maintenance" at bounding box center [989, 643] width 403 height 25
click at [545, 570] on div "- choose brand - Age of Equipment" at bounding box center [782, 605] width 821 height 30
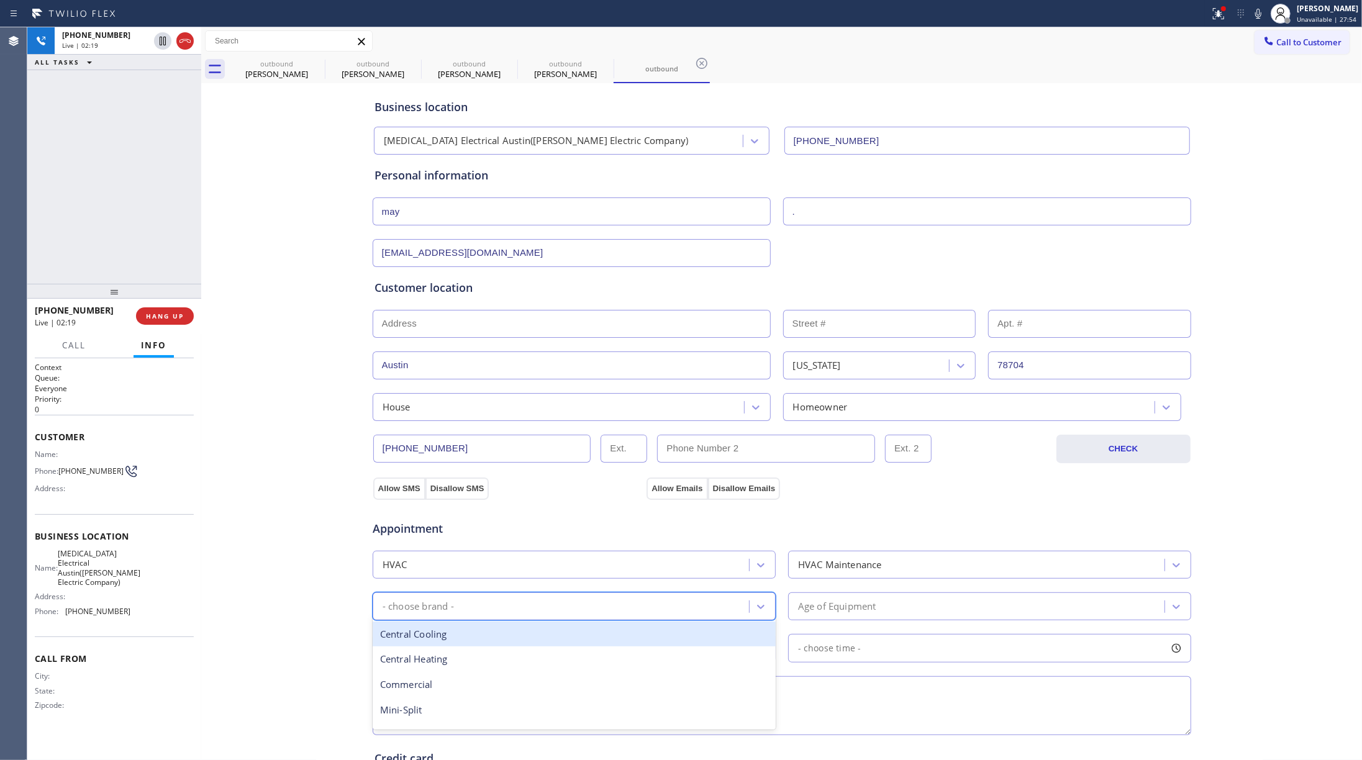
click at [538, 570] on div "- choose brand -" at bounding box center [562, 607] width 373 height 22
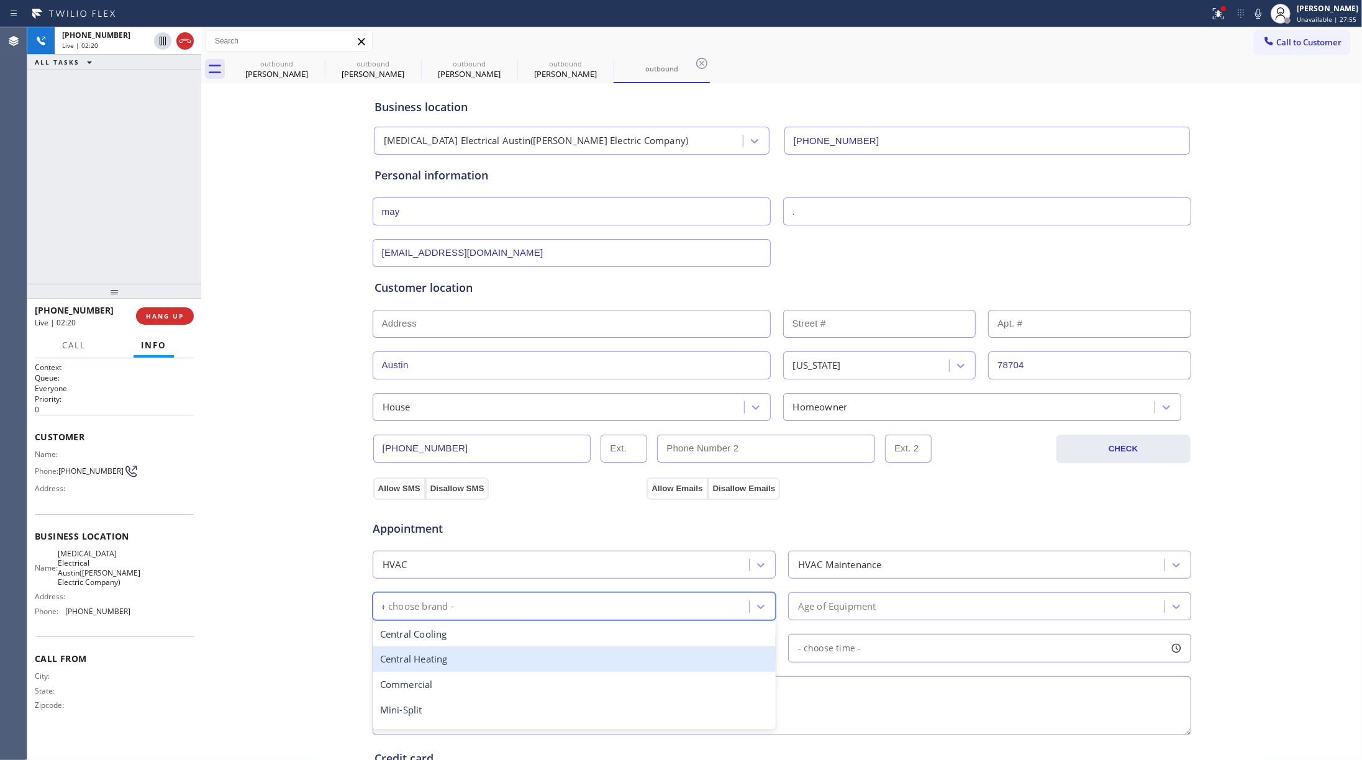
type input "ce"
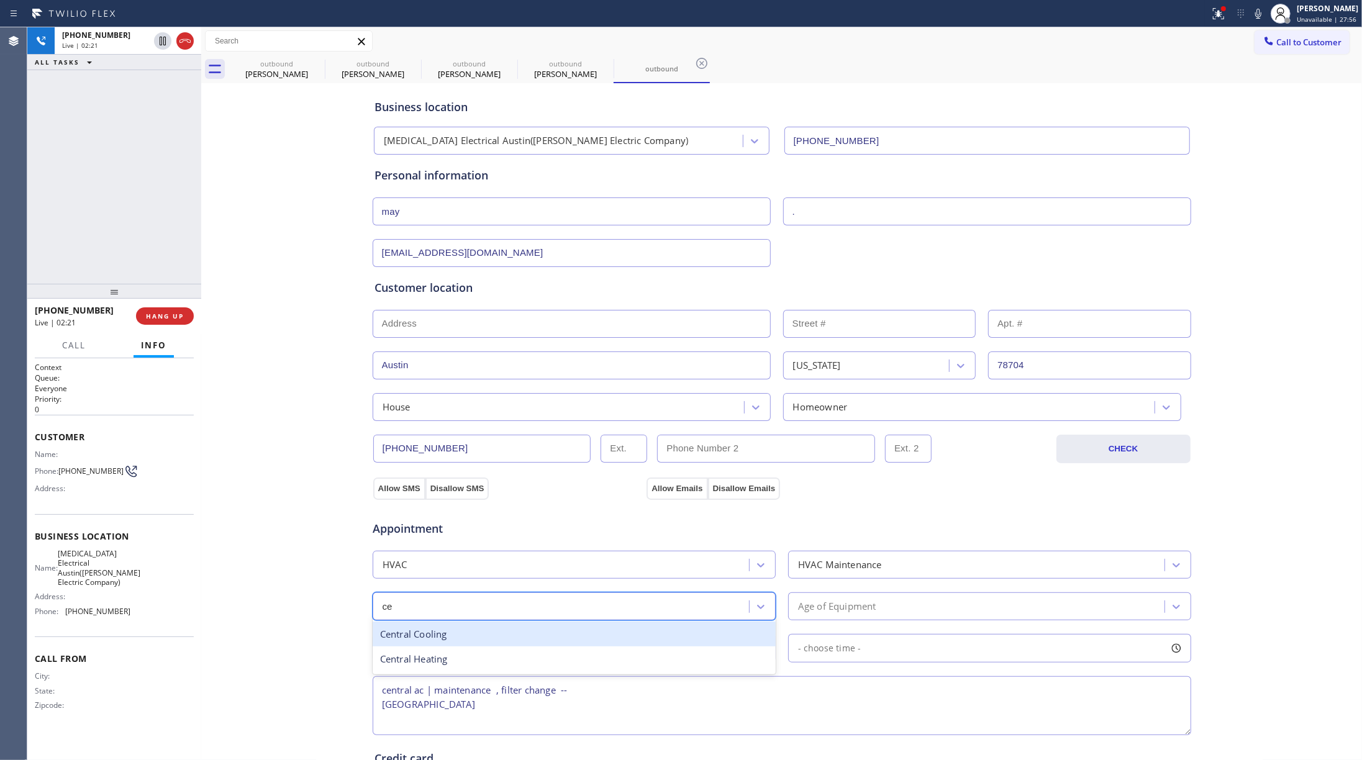
click at [502, 570] on div "Central Cooling" at bounding box center [574, 634] width 403 height 25
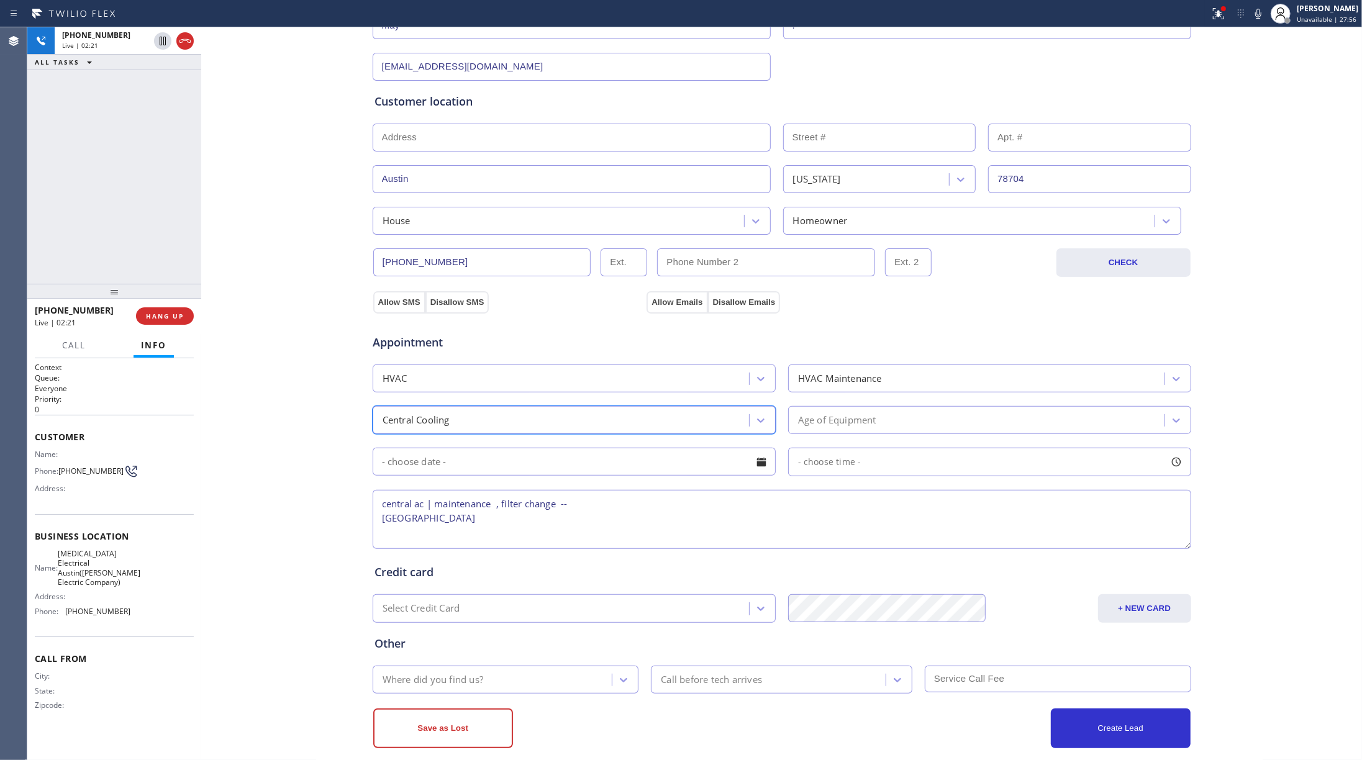
scroll to position [206, 0]
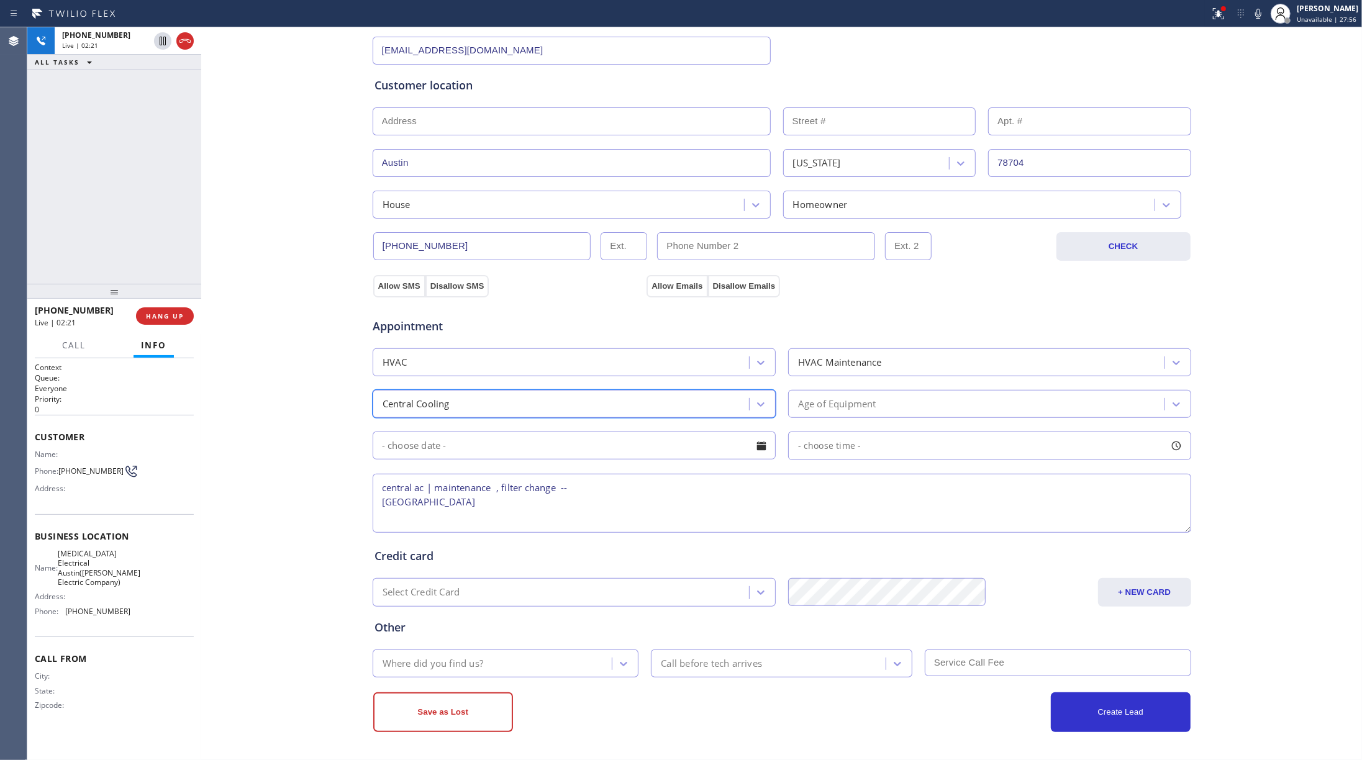
click at [468, 511] on textarea "central ac | maintenance , filter change -- [GEOGRAPHIC_DATA]" at bounding box center [782, 503] width 819 height 59
type textarea "central ac | maintenance , filter change -- [GEOGRAPHIC_DATA] [GEOGRAPHIC_DATA]…"
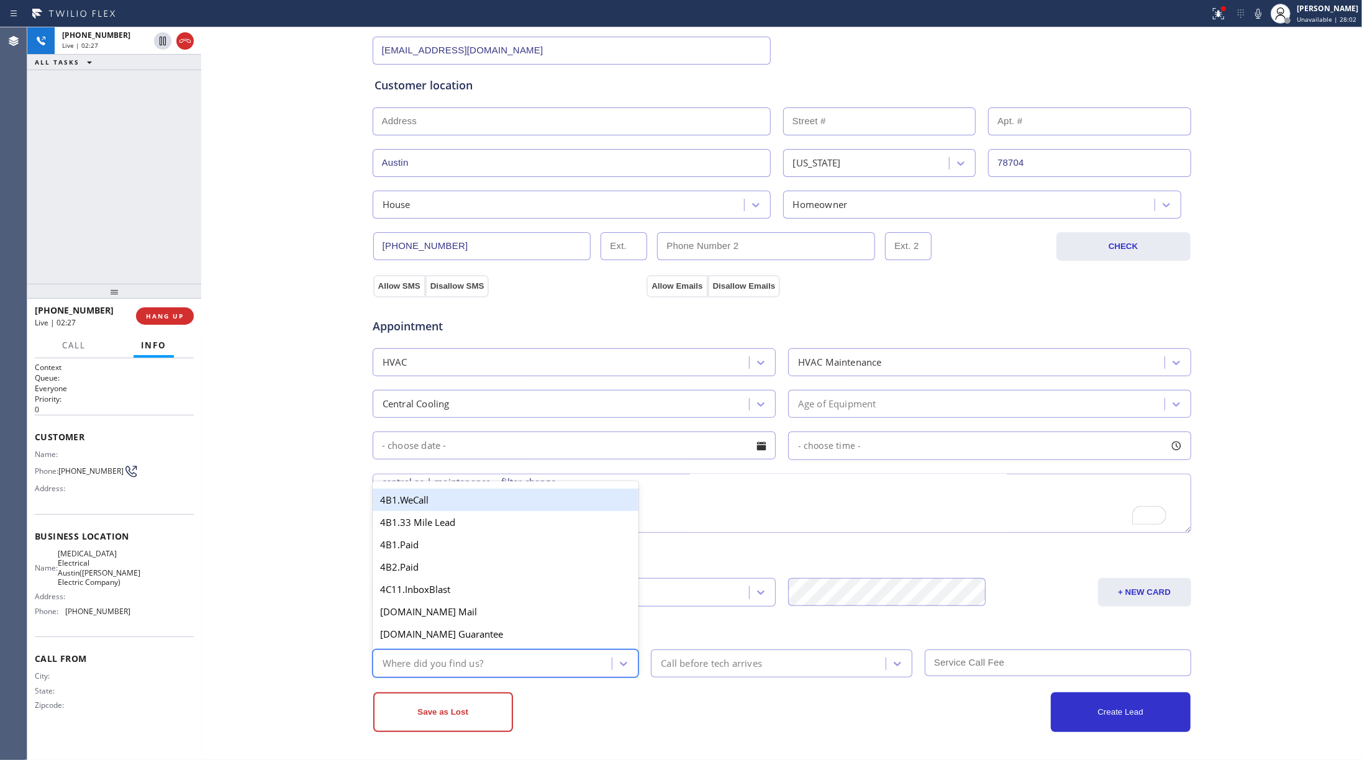
click at [444, 570] on div "Where did you find us?" at bounding box center [433, 664] width 101 height 14
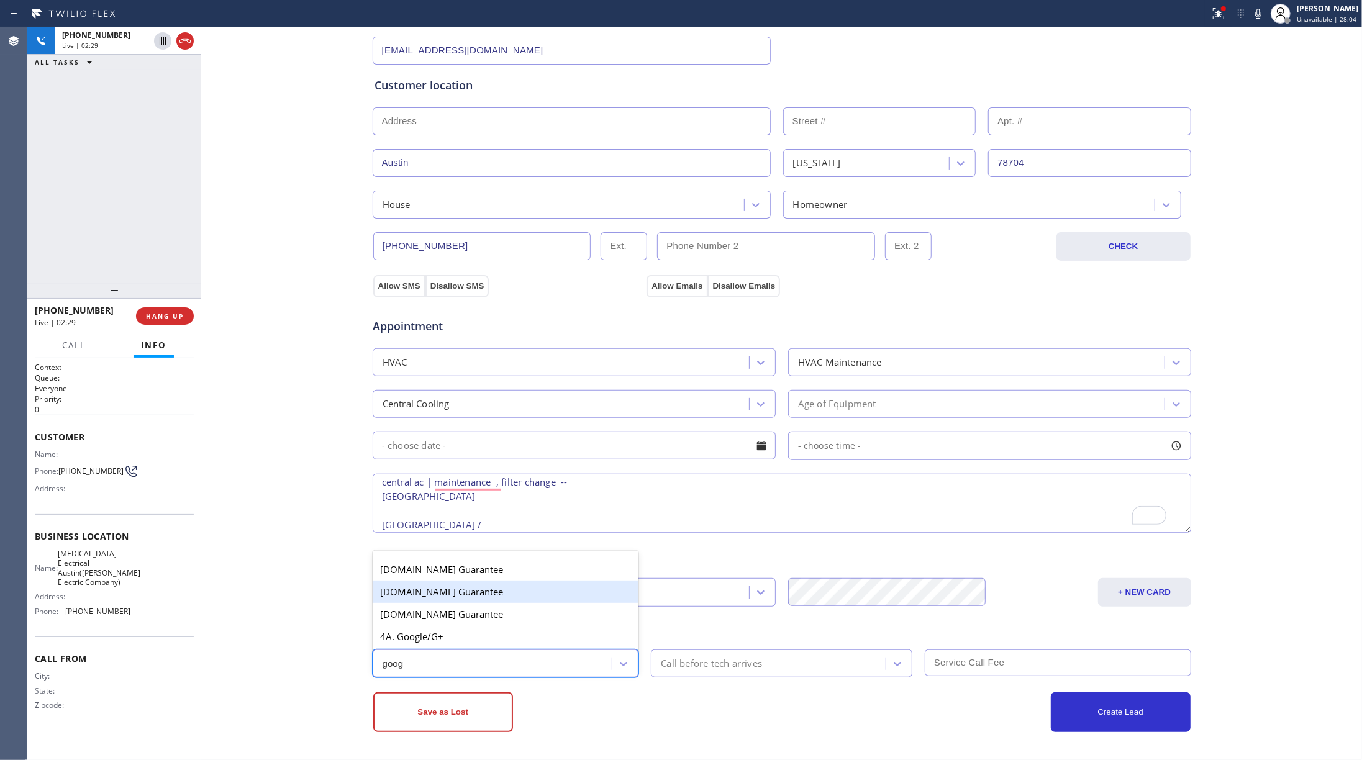
type input "goog"
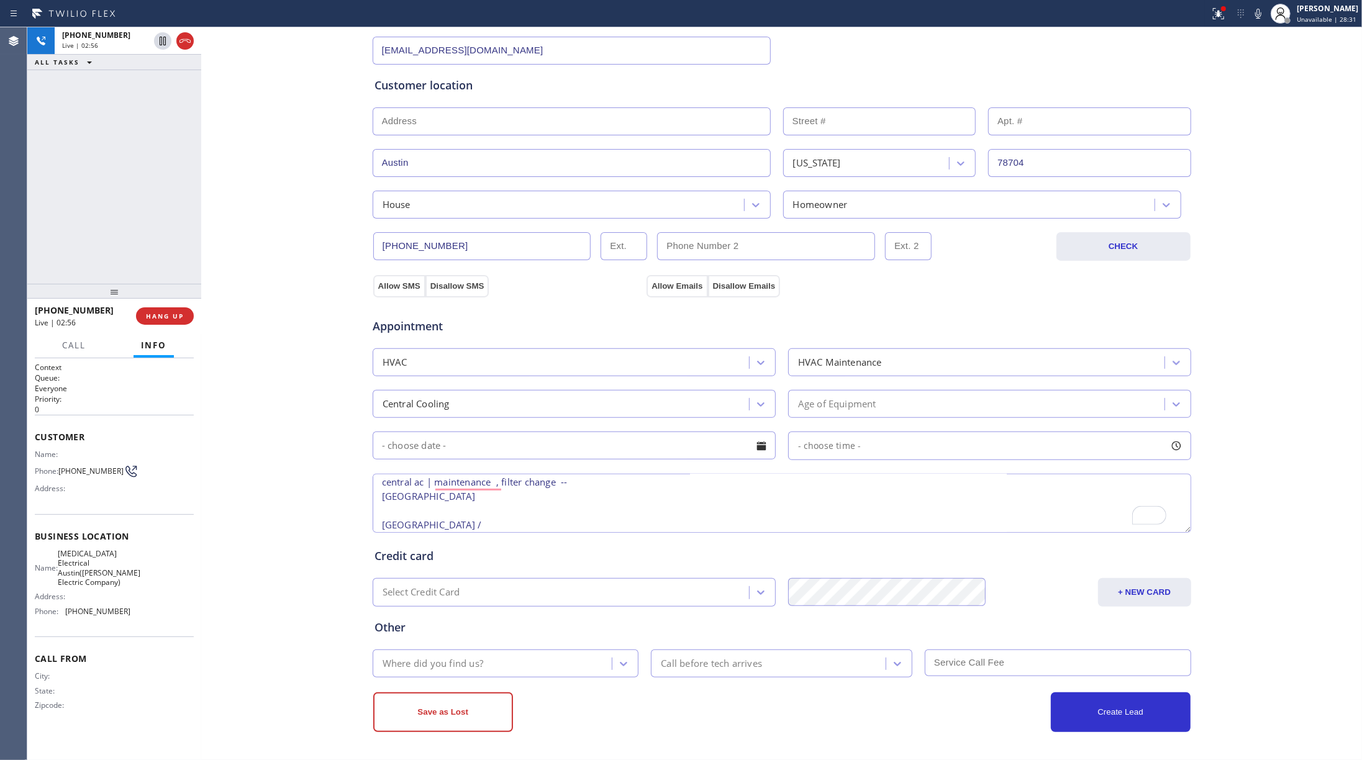
drag, startPoint x: 45, startPoint y: 137, endPoint x: 212, endPoint y: 35, distance: 196.3
click at [57, 134] on div "[PHONE_NUMBER] Live | 02:56 ALL TASKS ALL TASKS ACTIVE TASKS TASKS IN WRAP UP" at bounding box center [114, 155] width 174 height 257
click at [1021, 15] on icon at bounding box center [1258, 13] width 15 height 15
click at [94, 114] on div "[PHONE_NUMBER] Live | 02:59 ALL TASKS ALL TASKS ACTIVE TASKS TASKS IN WRAP UP" at bounding box center [114, 155] width 174 height 257
click at [1021, 14] on rect at bounding box center [1258, 12] width 9 height 9
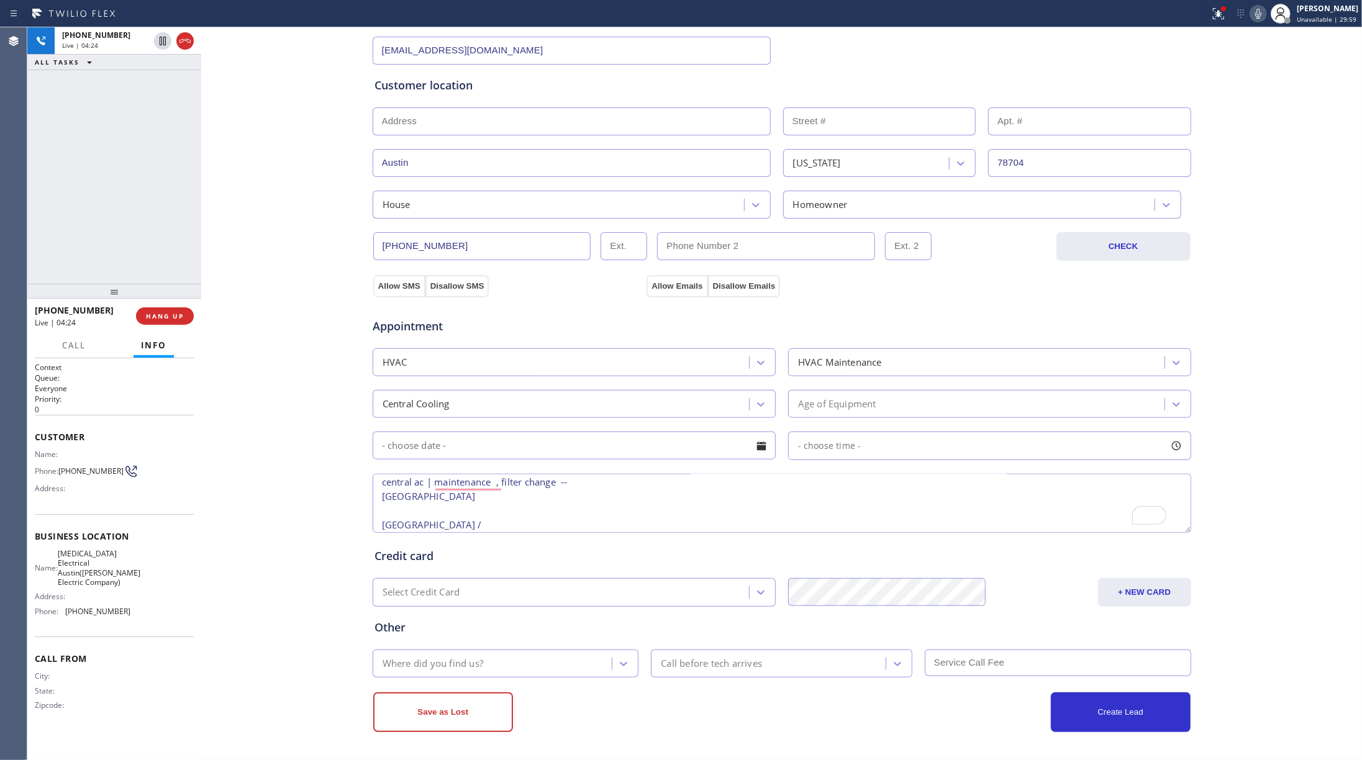
click at [121, 181] on div "[PHONE_NUMBER] Live | 04:24 ALL TASKS ALL TASKS ACTIVE TASKS TASKS IN WRAP UP" at bounding box center [114, 155] width 174 height 257
click at [455, 514] on textarea "central ac | maintenance , filter change -- [GEOGRAPHIC_DATA] [GEOGRAPHIC_DATA]…" at bounding box center [782, 503] width 819 height 59
drag, startPoint x: 408, startPoint y: 514, endPoint x: 386, endPoint y: 516, distance: 21.8
click at [386, 516] on textarea "central ac | maintenance , filter change -- [GEOGRAPHIC_DATA] [GEOGRAPHIC_DATA]…" at bounding box center [782, 503] width 819 height 59
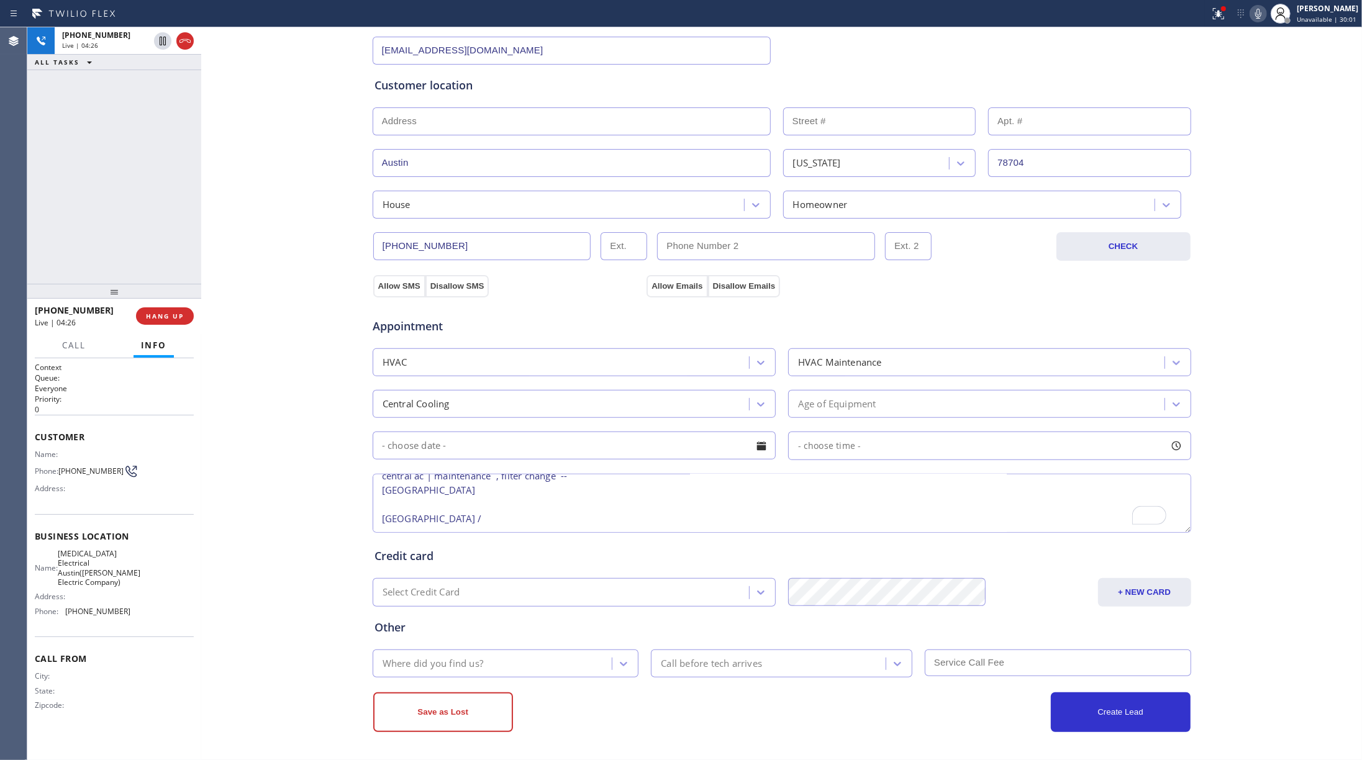
drag, startPoint x: 436, startPoint y: 527, endPoint x: 349, endPoint y: 527, distance: 86.4
click at [349, 527] on div "Business location [MEDICAL_DATA] Electrical [GEOGRAPHIC_DATA]([PERSON_NAME] Ele…" at bounding box center [781, 308] width 1155 height 849
click at [424, 500] on textarea "central ac | maintenance , filter change -- [GEOGRAPHIC_DATA] [GEOGRAPHIC_DATA]…" at bounding box center [782, 503] width 819 height 59
type textarea "central ac | maintenance , filter change -- [GEOGRAPHIC_DATA] cheap"
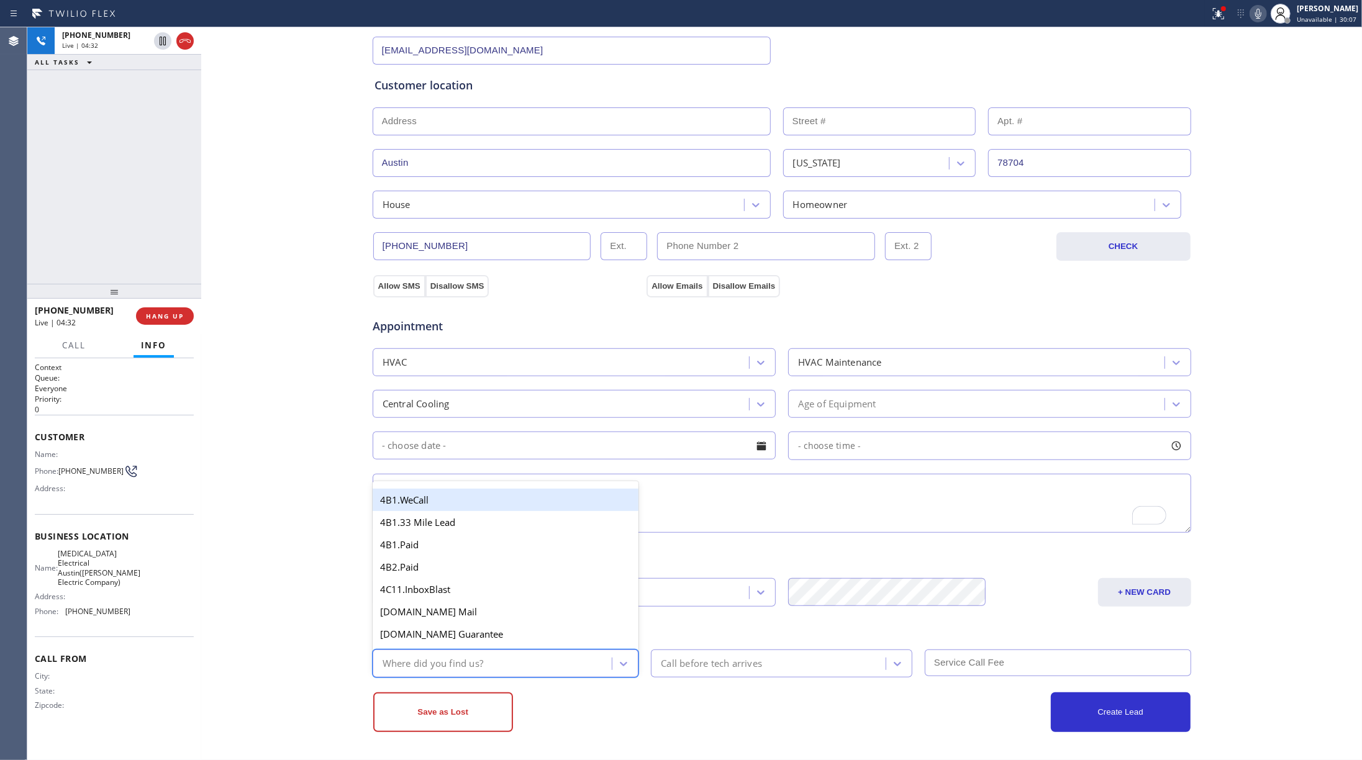
click at [502, 570] on div "Where did you find us?" at bounding box center [494, 664] width 236 height 22
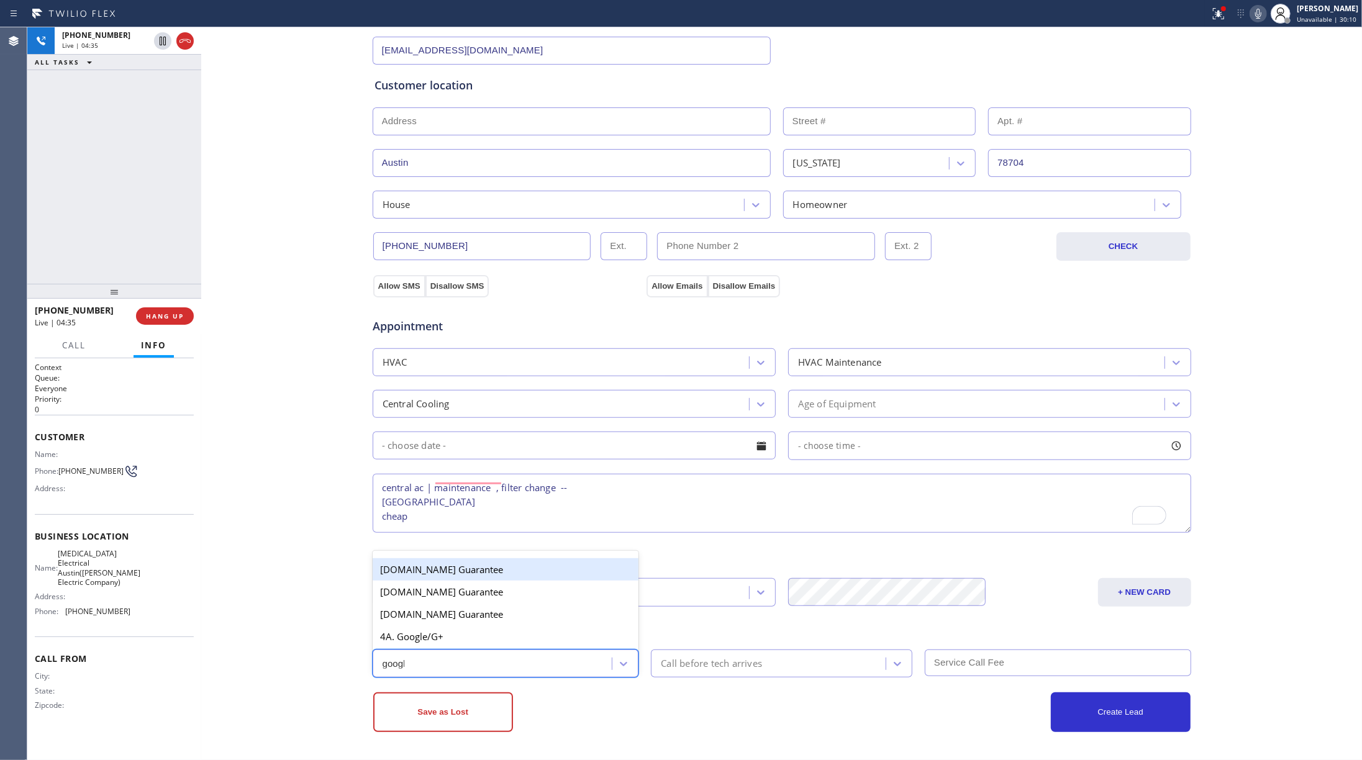
type input "google"
click at [432, 570] on div "4A. Google/G+" at bounding box center [506, 637] width 267 height 22
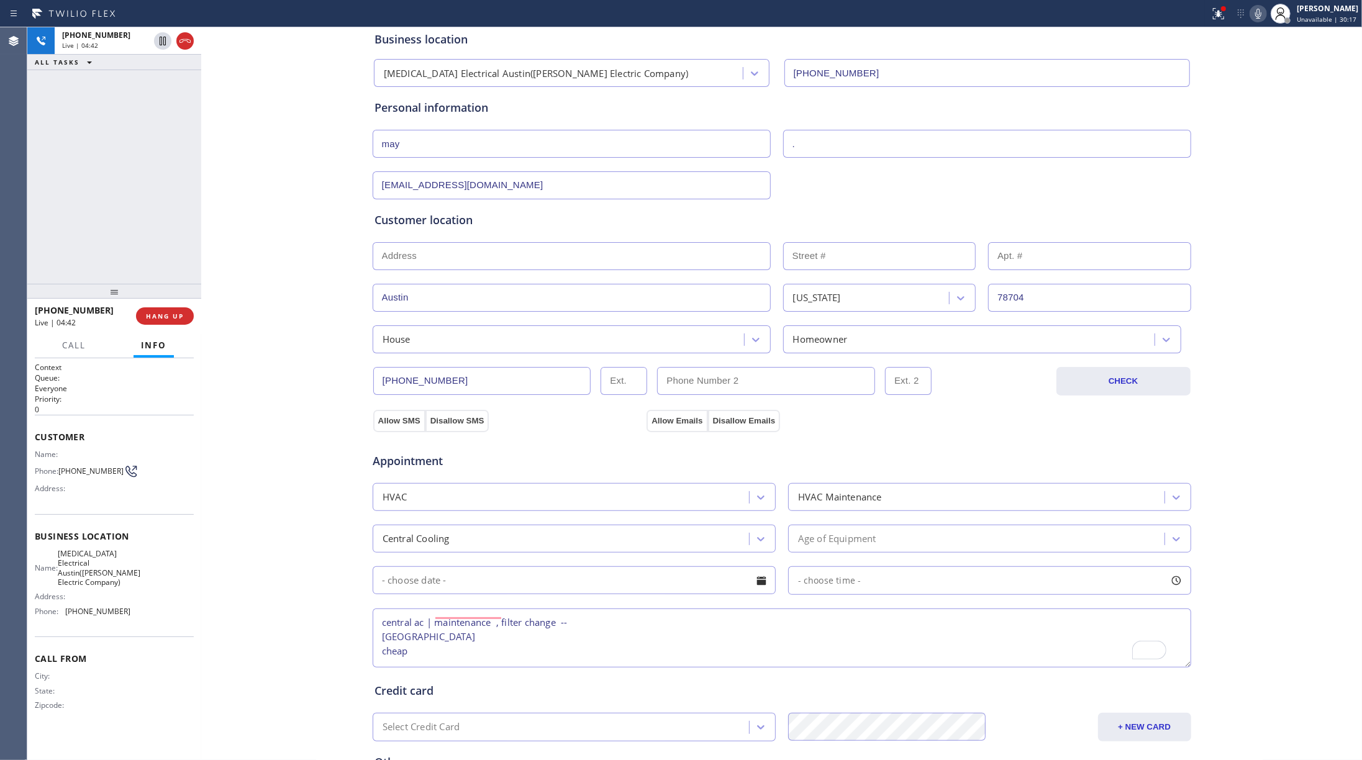
scroll to position [206, 0]
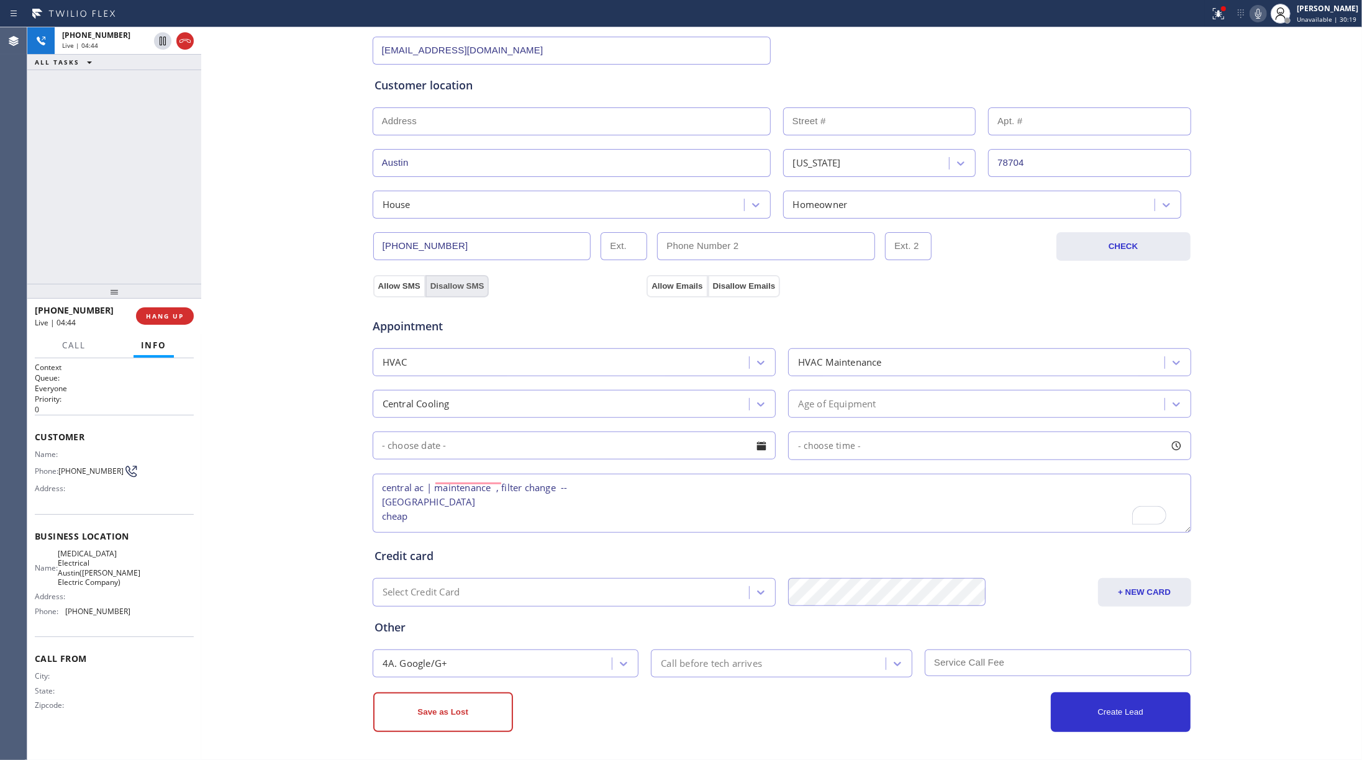
click at [450, 289] on button "Disallow SMS" at bounding box center [458, 286] width 64 height 22
click at [746, 287] on button "Disallow Emails" at bounding box center [744, 286] width 73 height 22
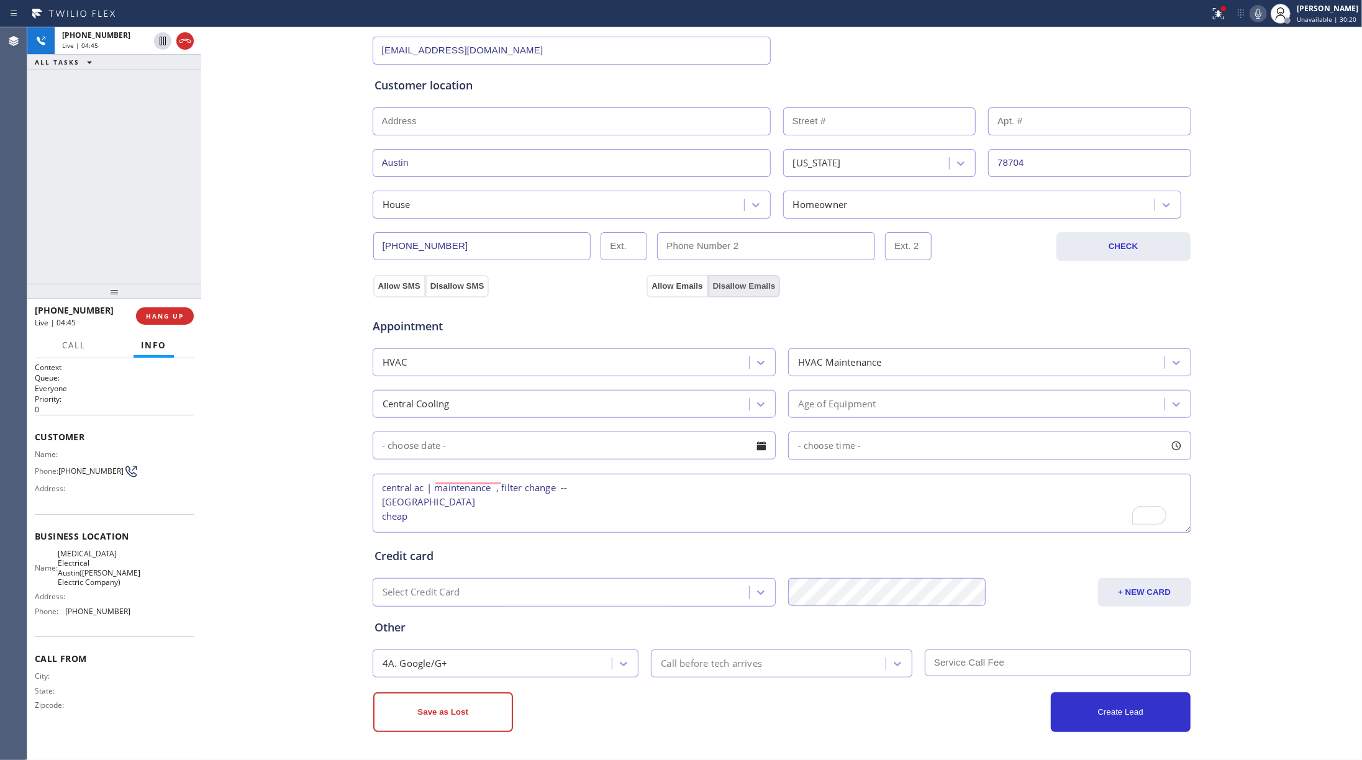
click at [746, 287] on button "Disallow Emails" at bounding box center [744, 286] width 73 height 22
click at [468, 570] on button "Save as Lost" at bounding box center [443, 713] width 140 height 40
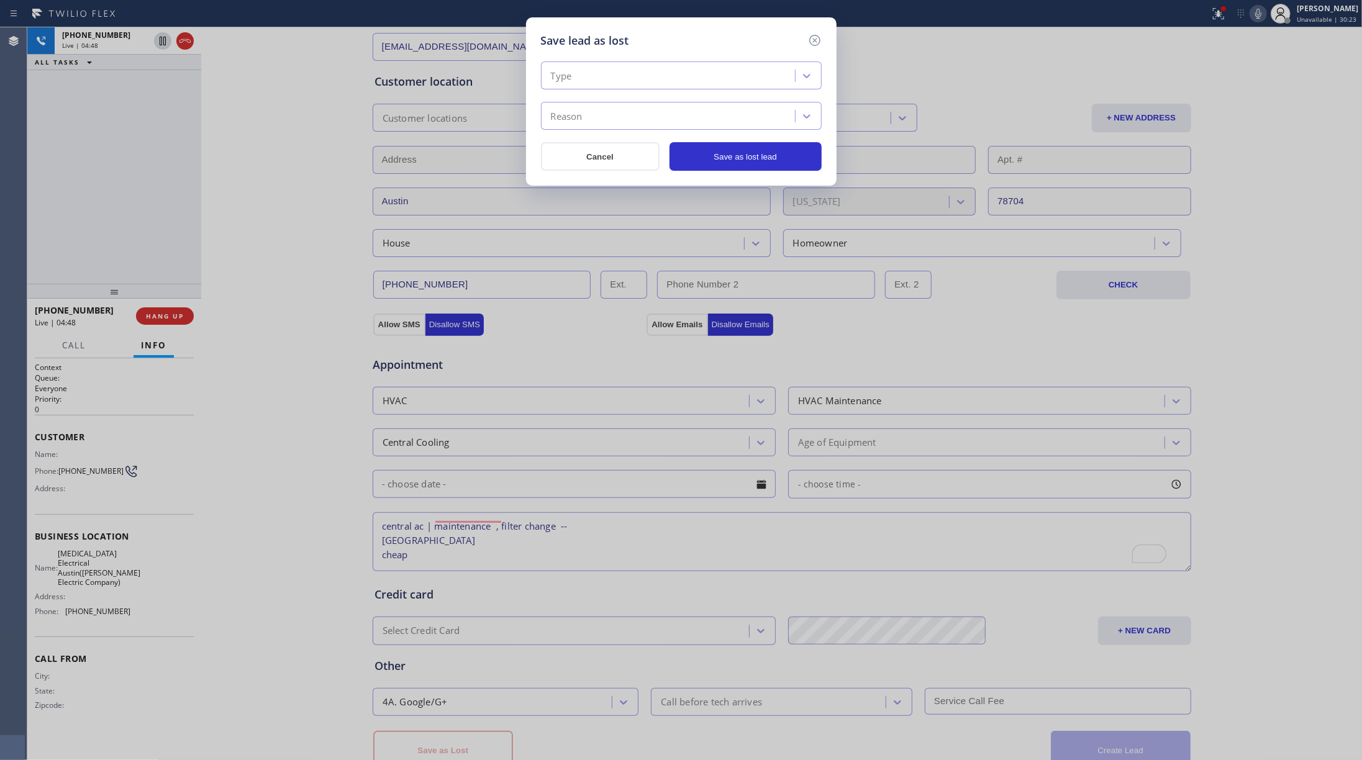
click at [647, 81] on div "Type" at bounding box center [670, 76] width 250 height 22
click at [621, 135] on div "Serviceable" at bounding box center [681, 124] width 281 height 22
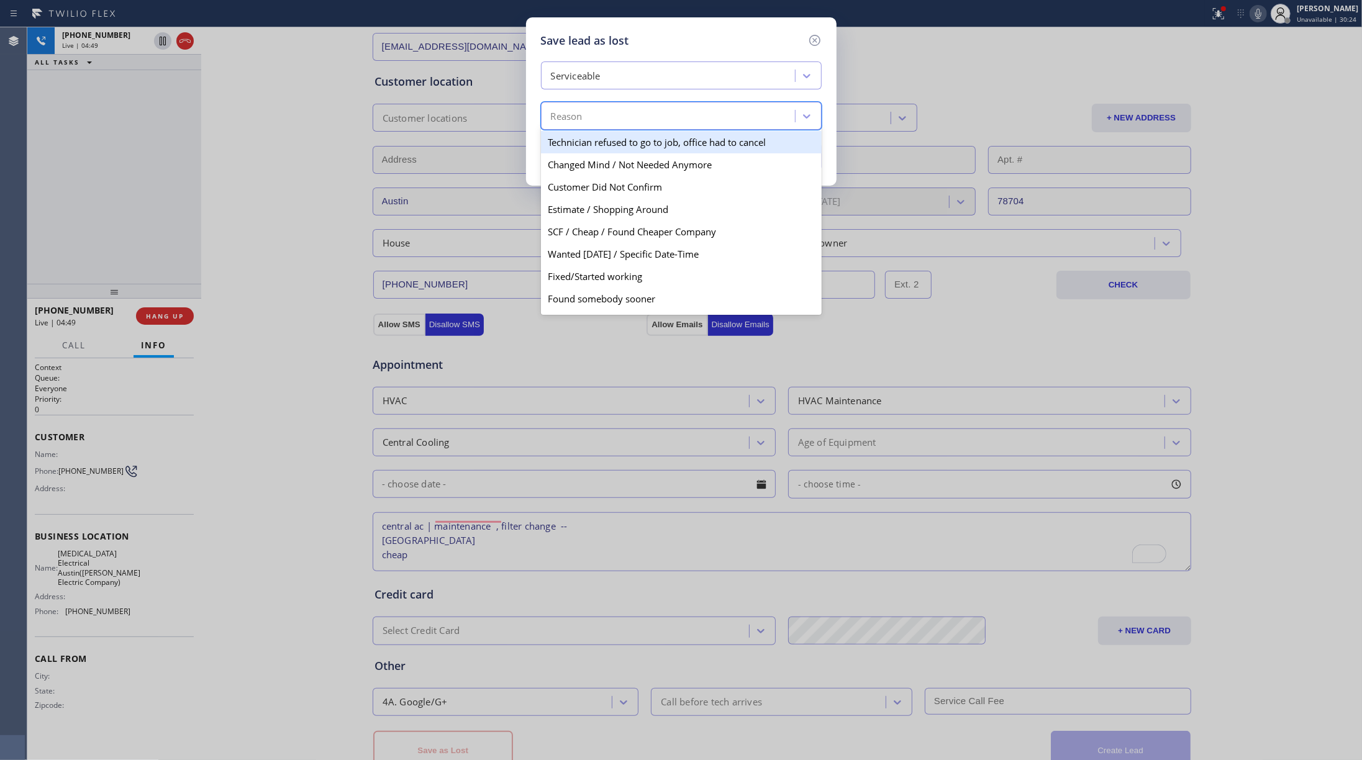
click at [618, 113] on div "Reason" at bounding box center [670, 117] width 250 height 22
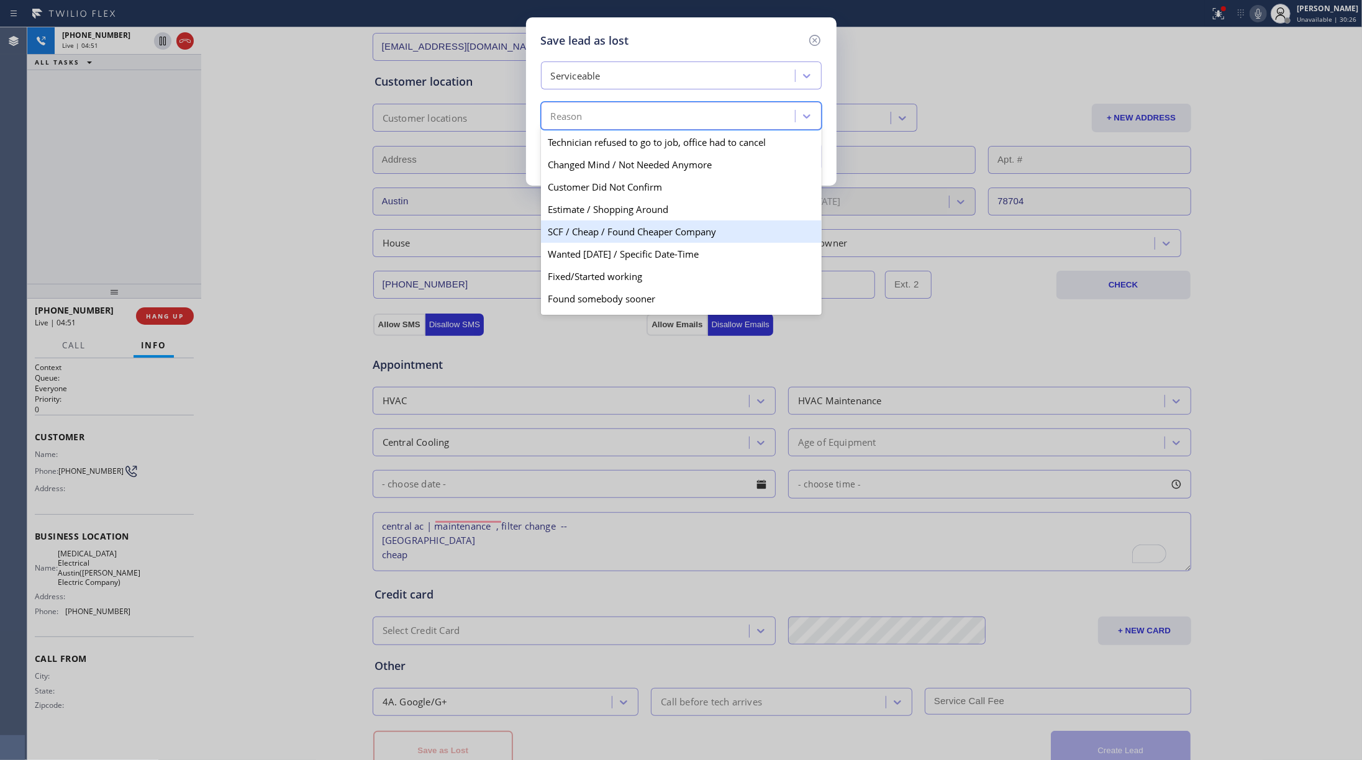
click at [632, 226] on div "SCF / Cheap / Found Cheaper Company" at bounding box center [681, 232] width 281 height 22
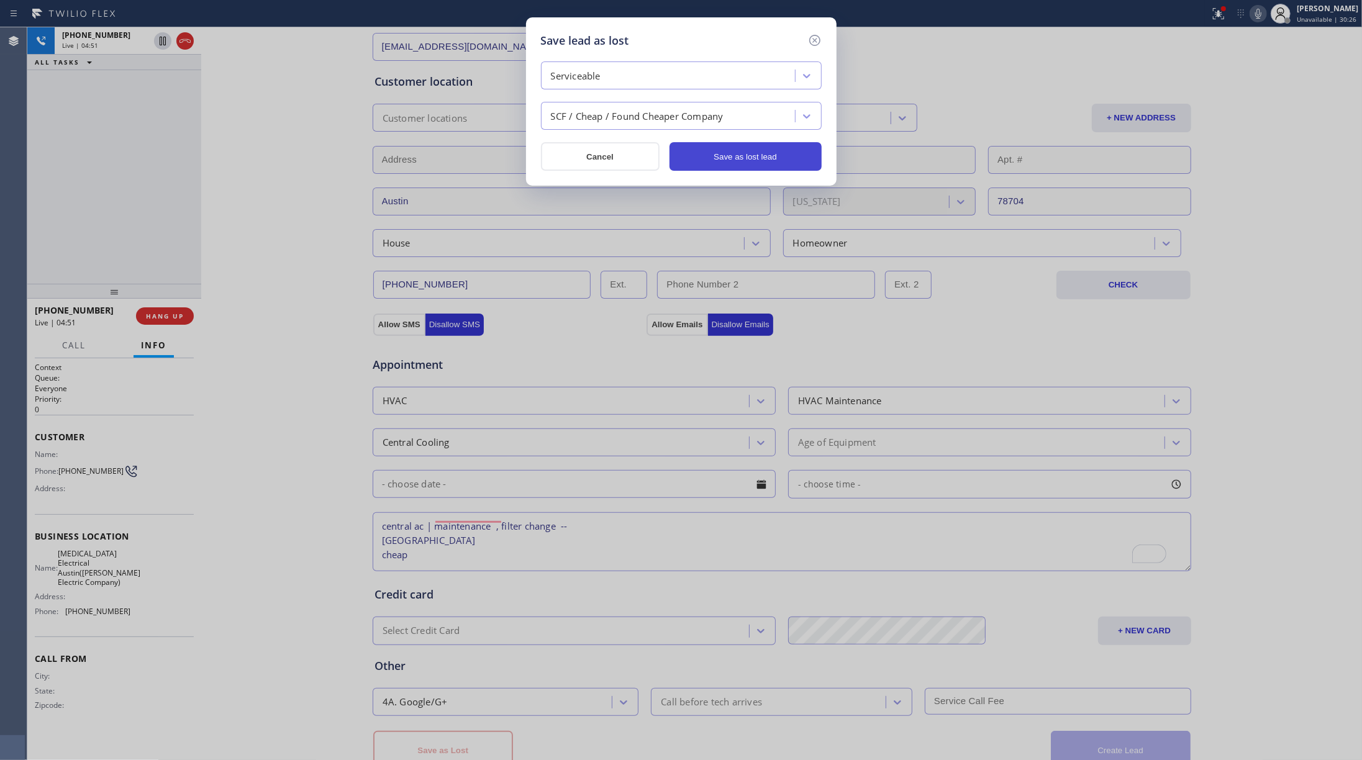
click at [759, 158] on button "Save as lost lead" at bounding box center [746, 156] width 152 height 29
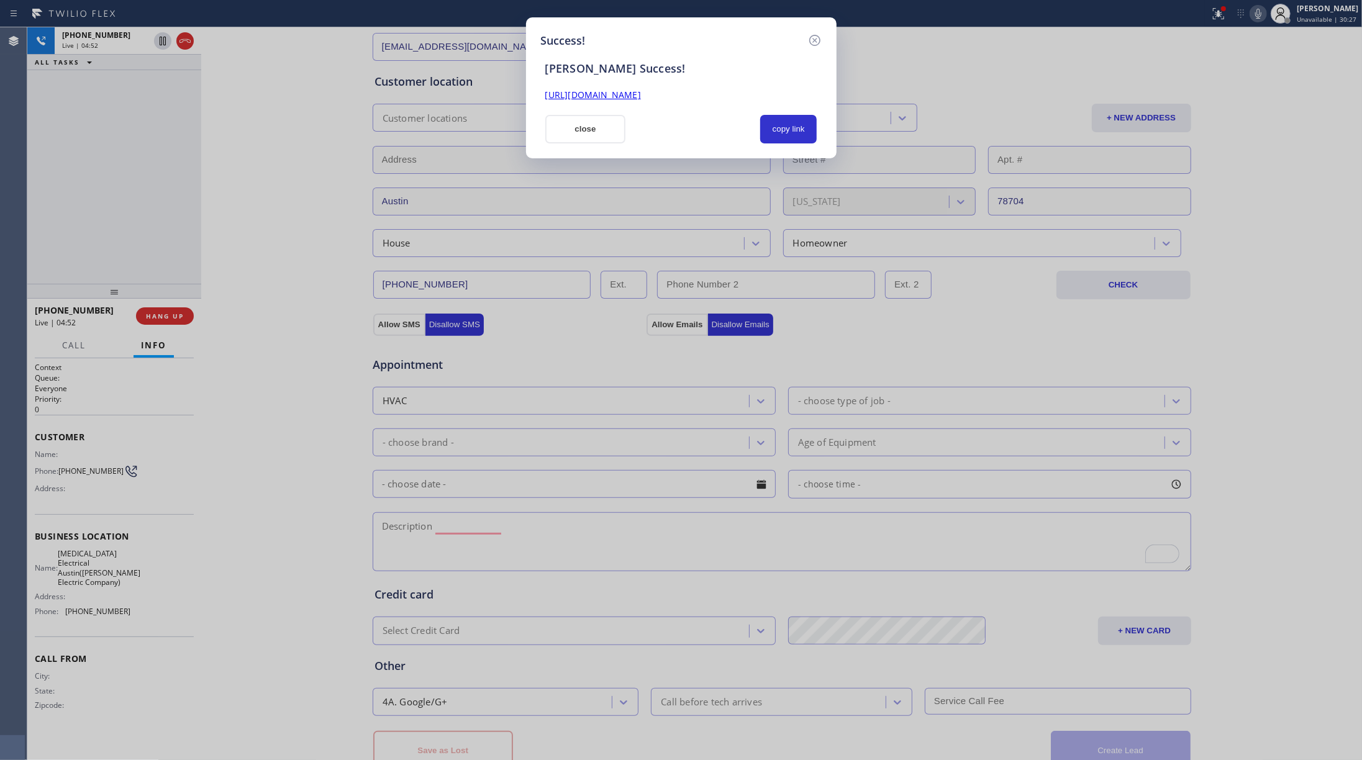
scroll to position [0, 0]
drag, startPoint x: 165, startPoint y: 311, endPoint x: 158, endPoint y: 286, distance: 26.5
click at [165, 311] on div "Success! [PERSON_NAME] Success! [URL][DOMAIN_NAME] close copy link" at bounding box center [681, 380] width 1362 height 760
drag, startPoint x: 154, startPoint y: 265, endPoint x: 148, endPoint y: 306, distance: 41.5
click at [152, 268] on div "Success! [PERSON_NAME] Success! [URL][DOMAIN_NAME] close copy link" at bounding box center [681, 380] width 1362 height 760
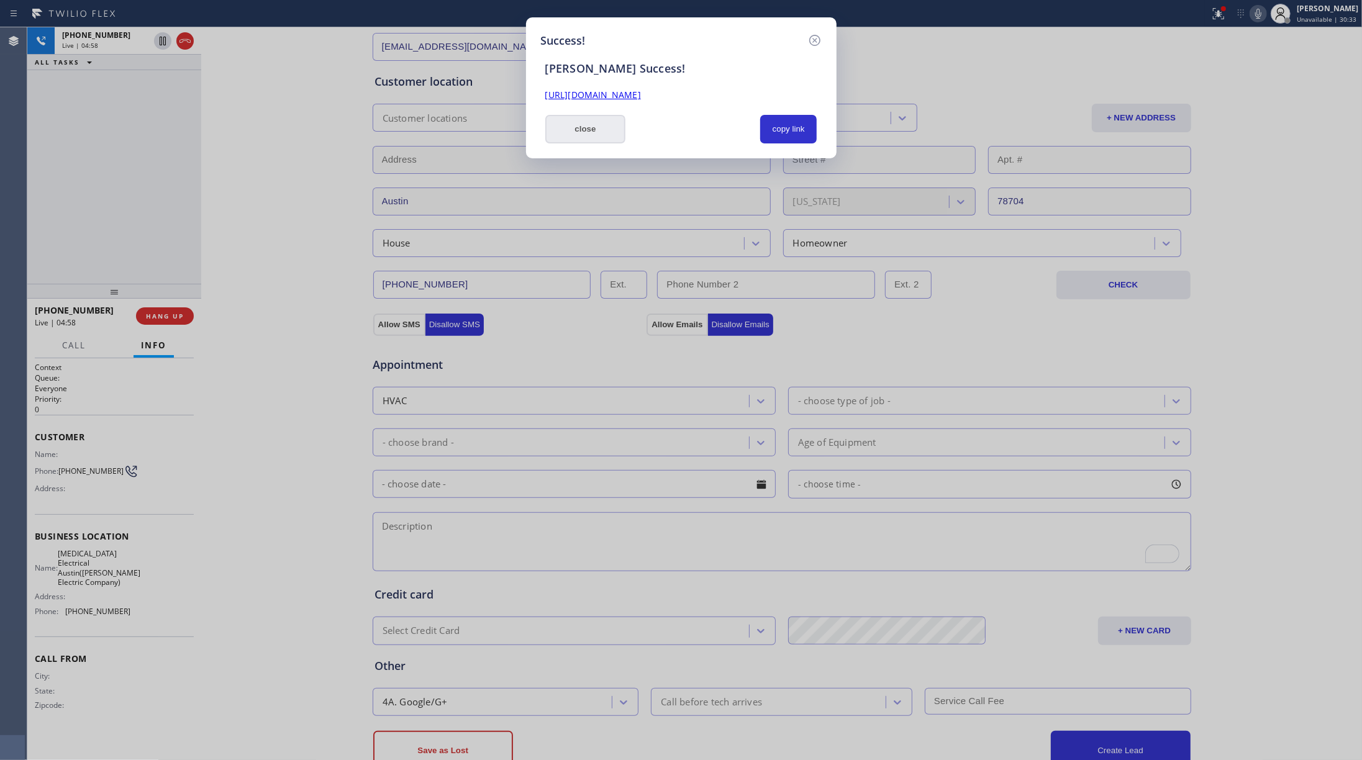
click at [570, 135] on button "close" at bounding box center [585, 129] width 81 height 29
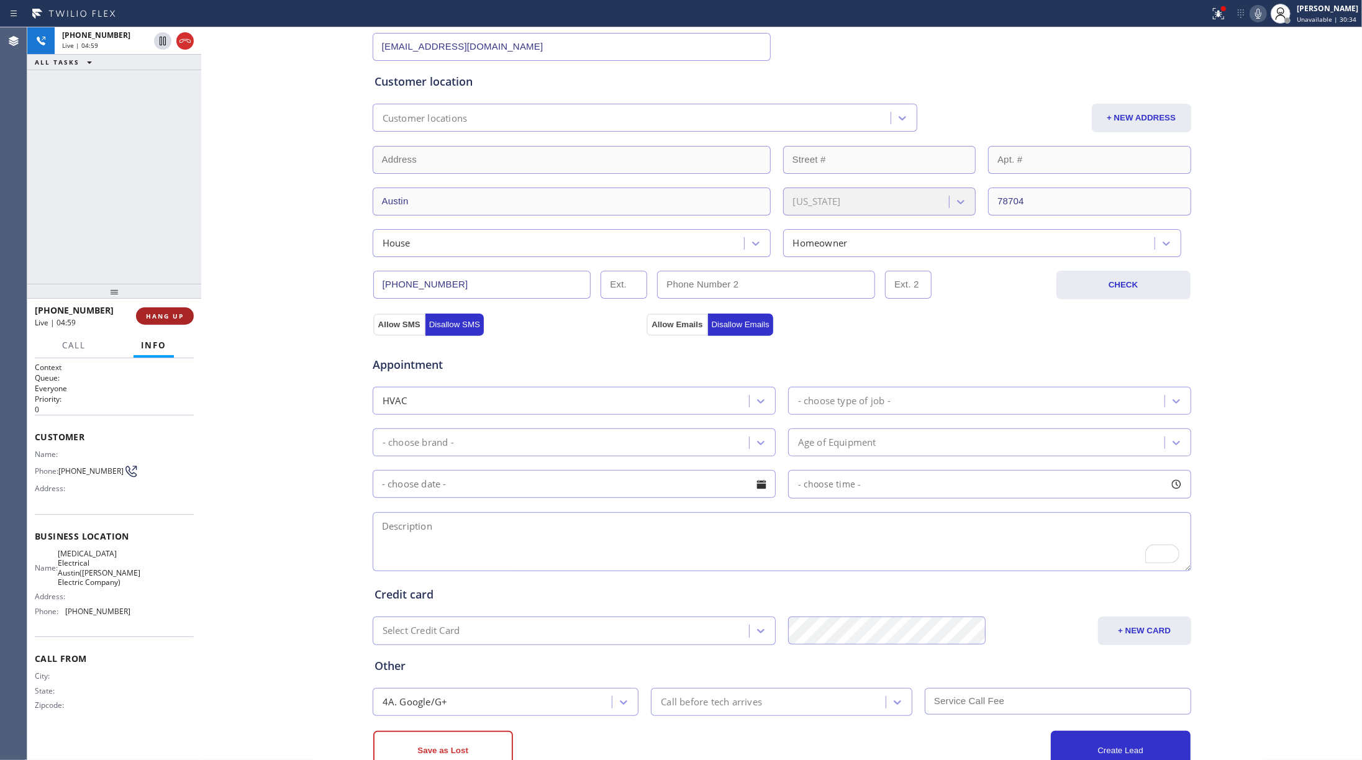
click at [183, 319] on span "HANG UP" at bounding box center [165, 316] width 38 height 9
click at [142, 239] on div "[PHONE_NUMBER] Live | 04:59 ALL TASKS ALL TASKS ACTIVE TASKS TASKS IN WRAP UP" at bounding box center [114, 155] width 174 height 257
click at [180, 314] on span "COMPLETE" at bounding box center [162, 316] width 43 height 9
click at [129, 236] on div "ALL TASKS ALL TASKS ACTIVE TASKS TASKS IN WRAP UP [PHONE_NUMBER] Wrap up | 00:00" at bounding box center [114, 155] width 174 height 257
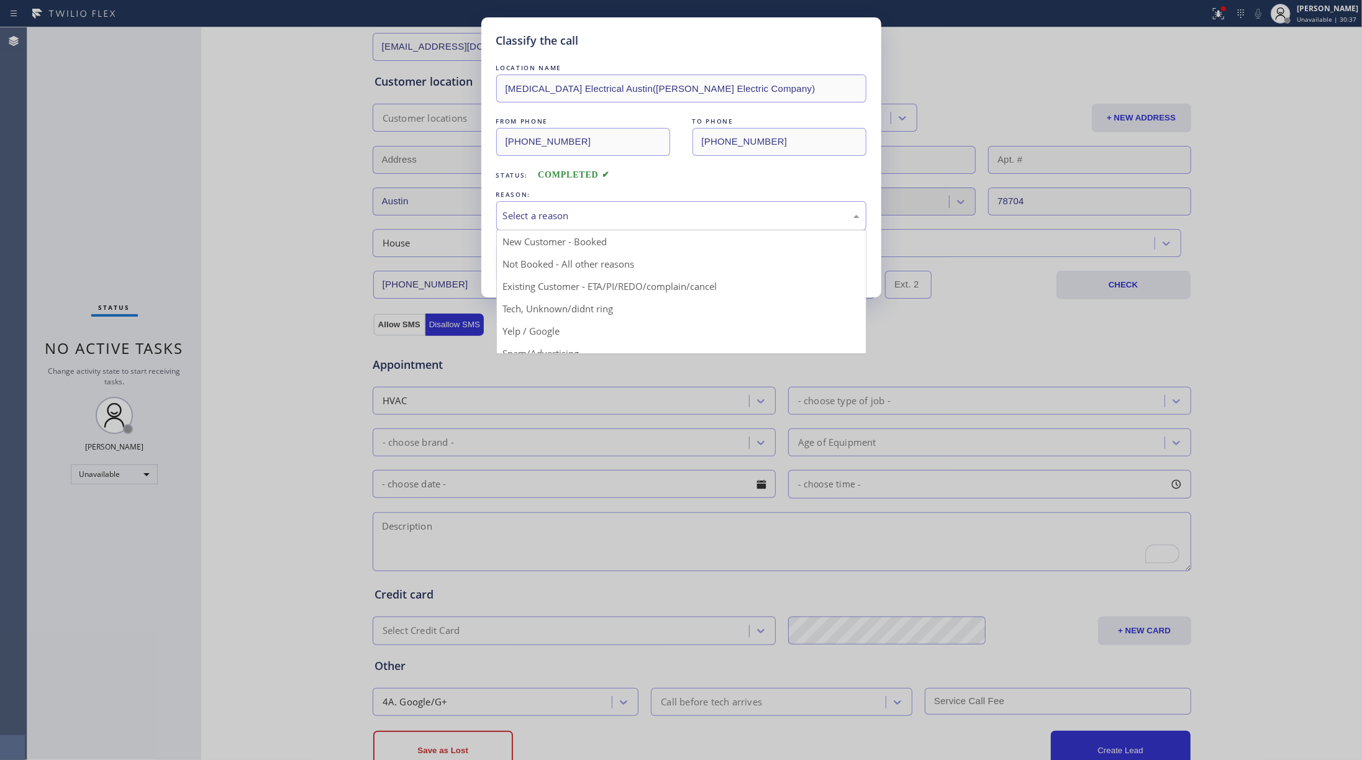
drag, startPoint x: 600, startPoint y: 221, endPoint x: 572, endPoint y: 280, distance: 64.7
click at [600, 225] on div "Select a reason" at bounding box center [681, 215] width 370 height 29
drag, startPoint x: 568, startPoint y: 282, endPoint x: 547, endPoint y: 252, distance: 37.1
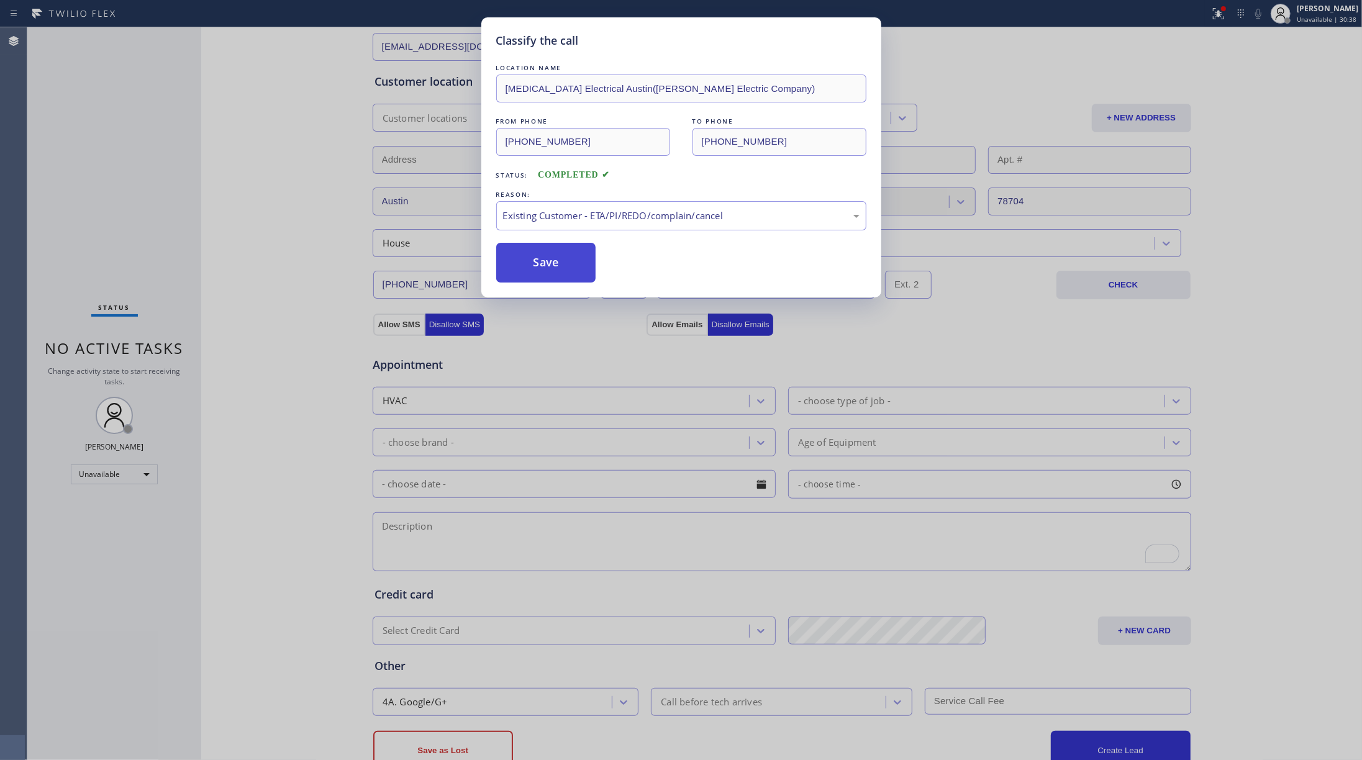
click at [545, 251] on button "Save" at bounding box center [546, 263] width 100 height 40
type input "[PHONE_NUMBER]"
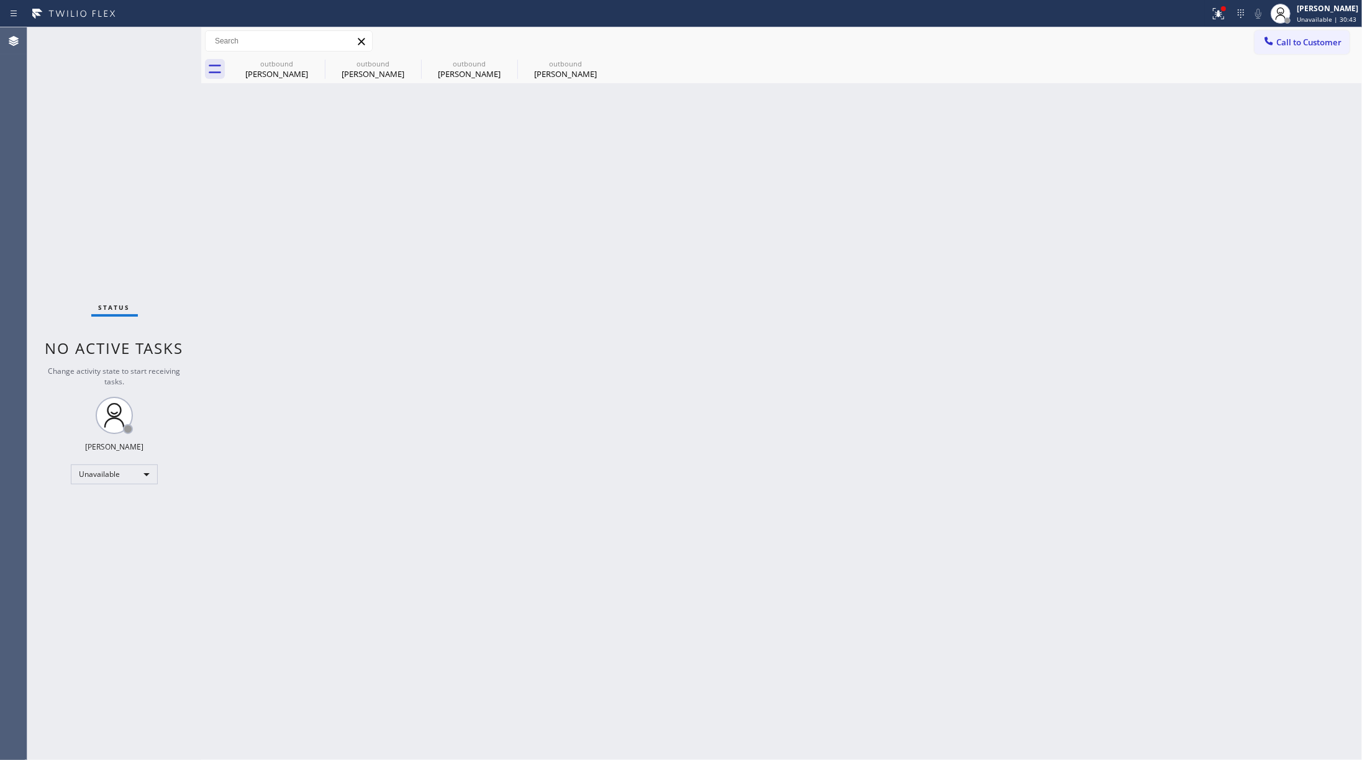
drag, startPoint x: 1034, startPoint y: 232, endPoint x: 1224, endPoint y: 104, distance: 229.2
click at [1021, 232] on div "Back to Dashboard Change Sender ID Customers Technicians Select a contact Outbo…" at bounding box center [781, 393] width 1161 height 733
click at [1021, 35] on button "Call to Customer" at bounding box center [1302, 42] width 95 height 24
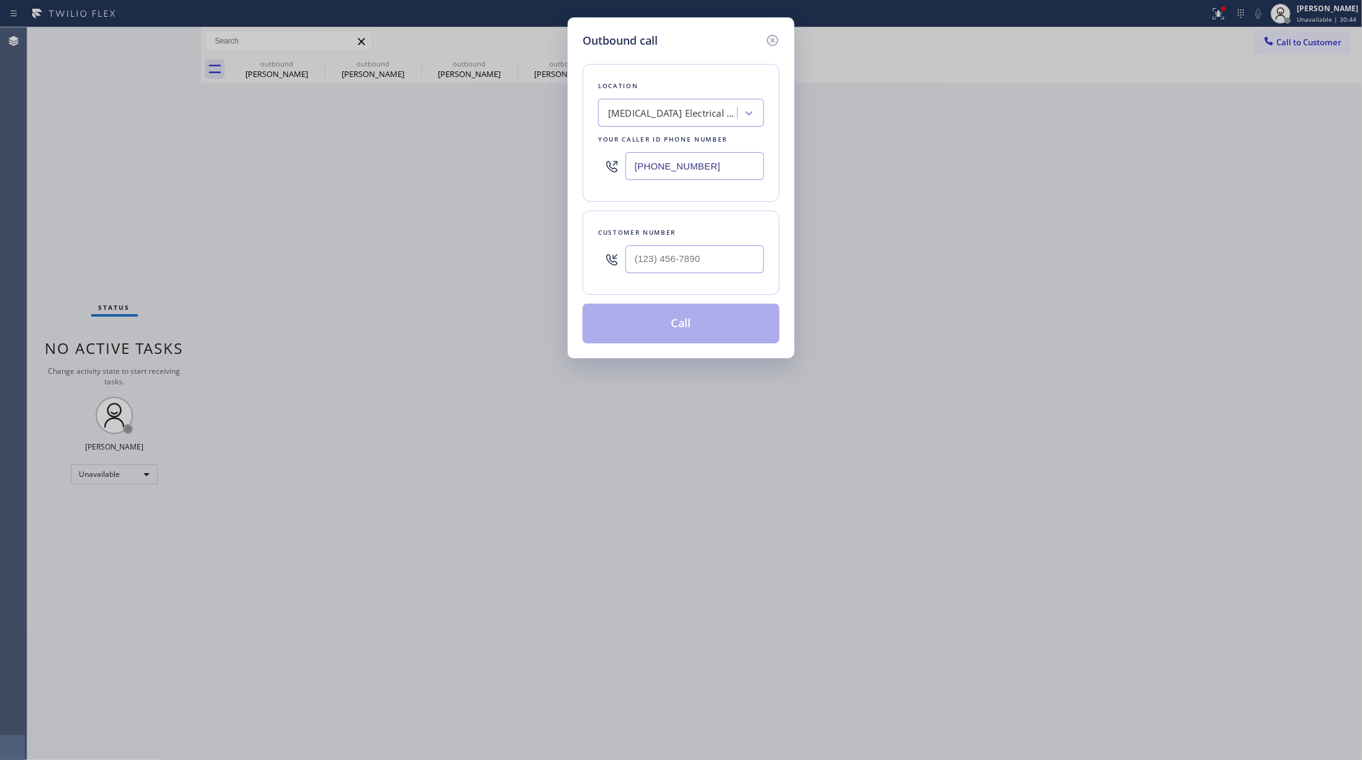
drag, startPoint x: 716, startPoint y: 164, endPoint x: 823, endPoint y: 171, distance: 107.1
click at [590, 165] on div "Location [MEDICAL_DATA] Electrical Austin([PERSON_NAME] Electric Company) Your …" at bounding box center [681, 133] width 197 height 138
paste input "631) 201-523"
type input "[PHONE_NUMBER]"
click at [702, 257] on input "text" at bounding box center [695, 259] width 139 height 28
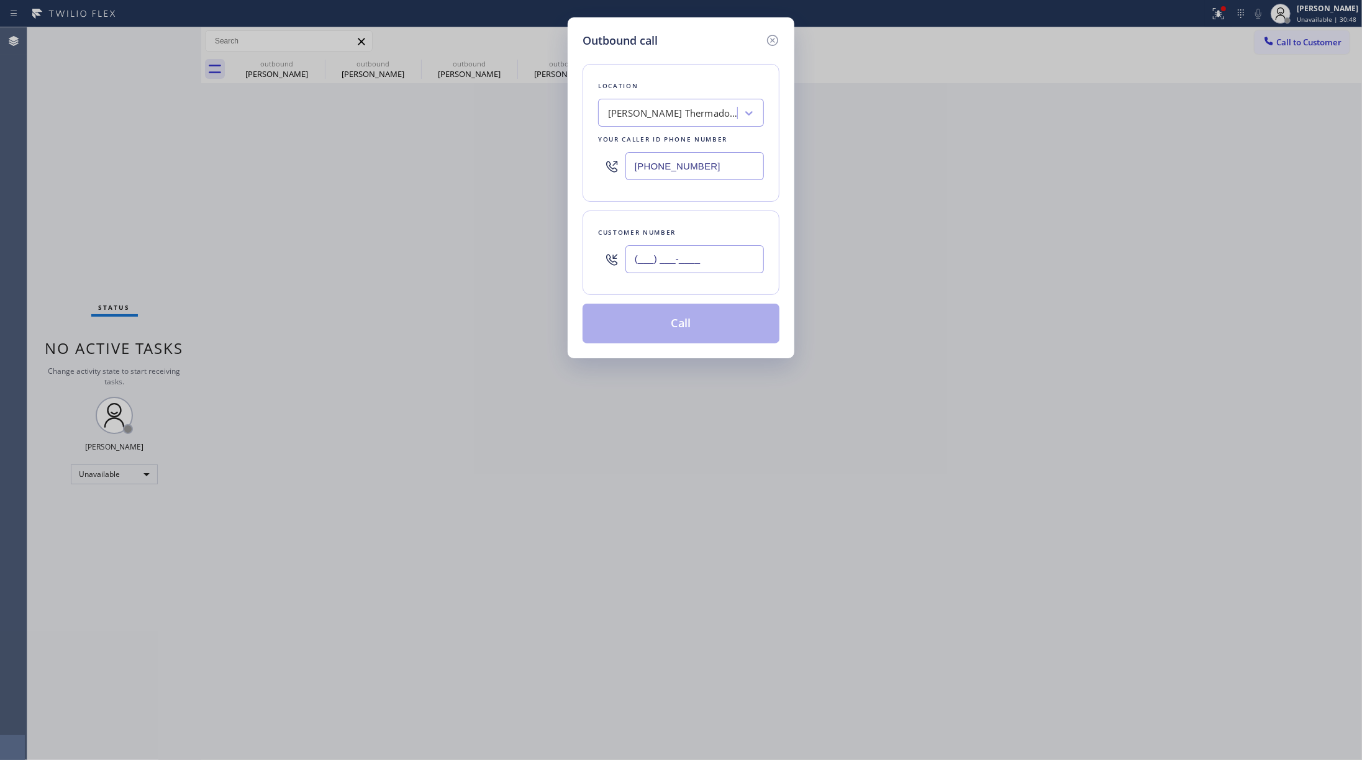
paste input "347) 468-0003"
type input "[PHONE_NUMBER]"
click at [706, 211] on div "Customer number [PHONE_NUMBER]" at bounding box center [681, 253] width 197 height 84
click at [687, 333] on button "Call" at bounding box center [681, 324] width 197 height 40
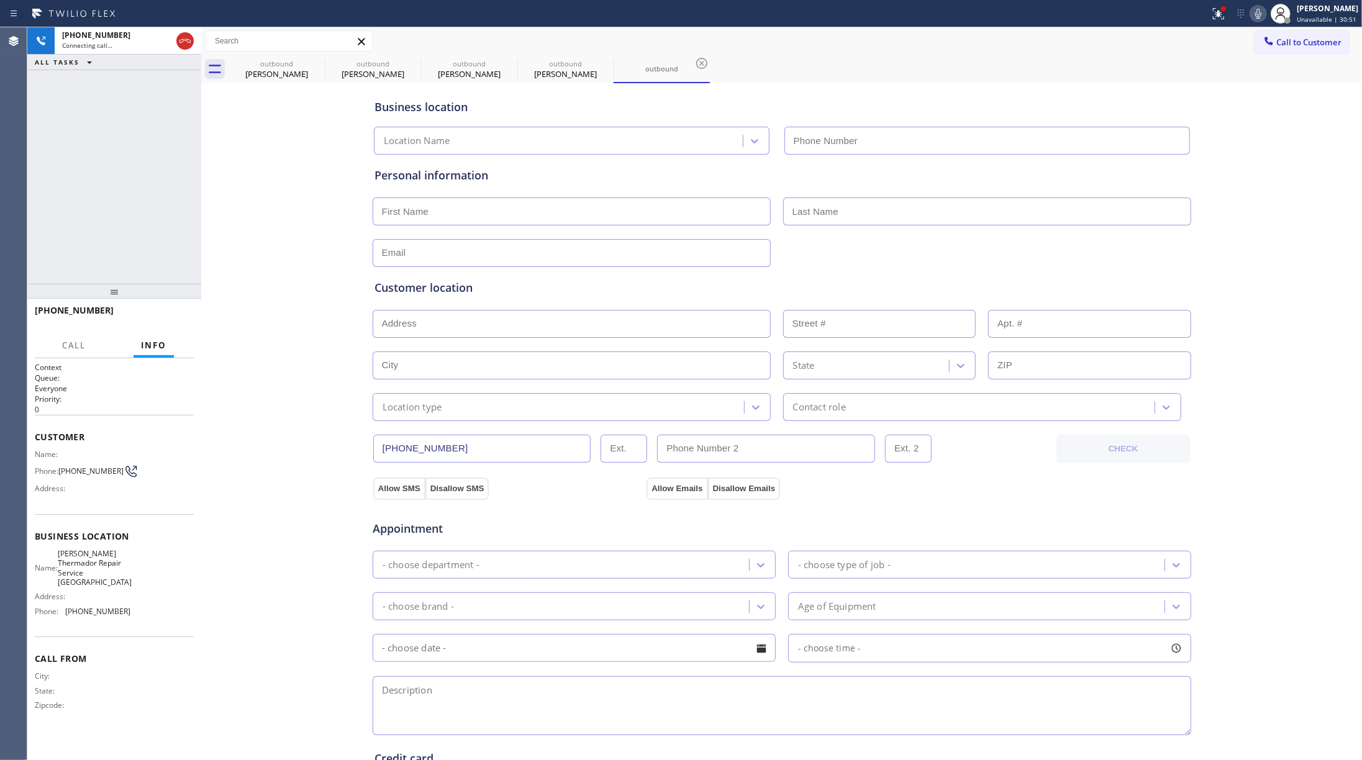
type input "[PHONE_NUMBER]"
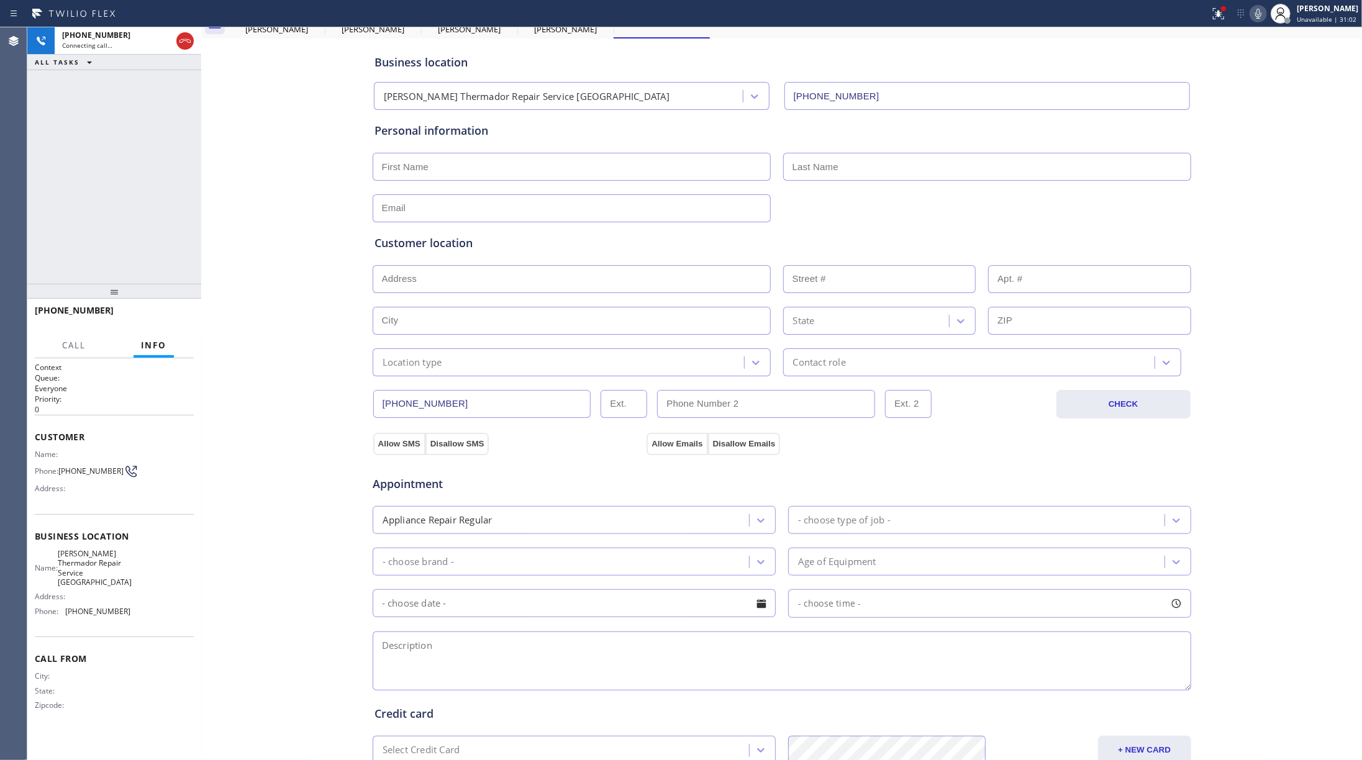
scroll to position [83, 0]
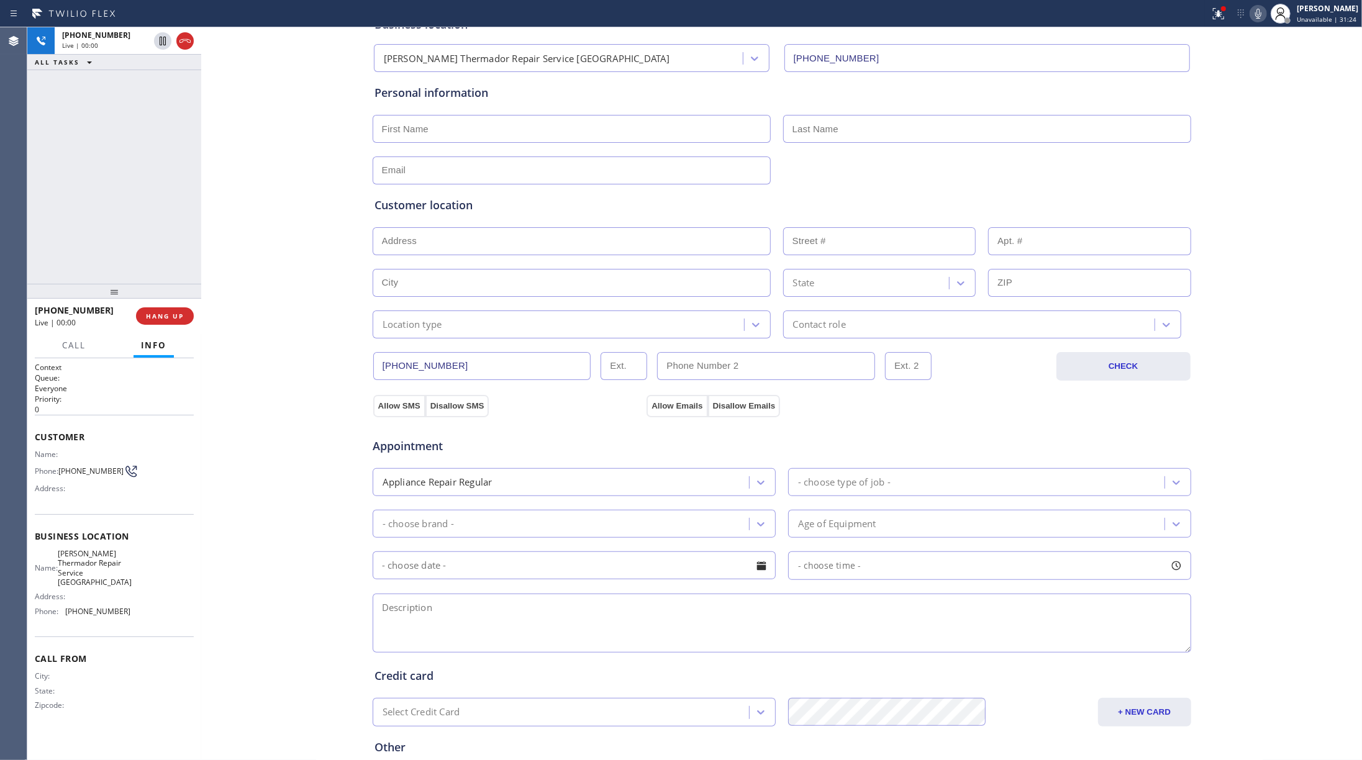
drag, startPoint x: 178, startPoint y: 318, endPoint x: 165, endPoint y: 281, distance: 39.3
click at [178, 318] on span "HANG UP" at bounding box center [165, 316] width 38 height 9
click at [153, 254] on div "[PHONE_NUMBER] Live | 00:00 ALL TASKS ALL TASKS ACTIVE TASKS TASKS IN WRAP UP" at bounding box center [114, 155] width 174 height 257
click at [159, 311] on button "COMPLETE" at bounding box center [162, 316] width 63 height 17
click at [145, 249] on div "ALL TASKS ALL TASKS ACTIVE TASKS TASKS IN WRAP UP [PHONE_NUMBER] Wrap up | 00:00" at bounding box center [114, 155] width 174 height 257
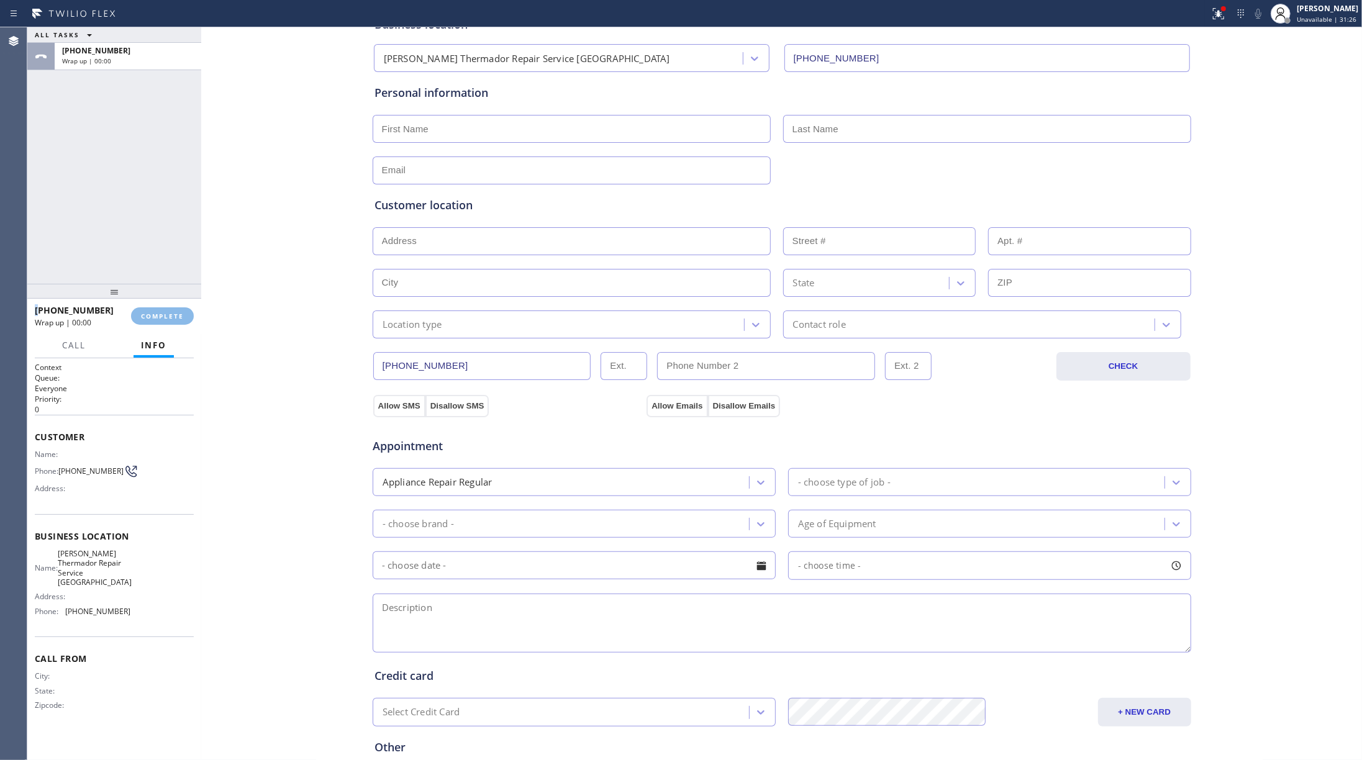
click at [145, 249] on div "ALL TASKS ALL TASKS ACTIVE TASKS TASKS IN WRAP UP [PHONE_NUMBER] Wrap up | 00:00" at bounding box center [114, 155] width 174 height 257
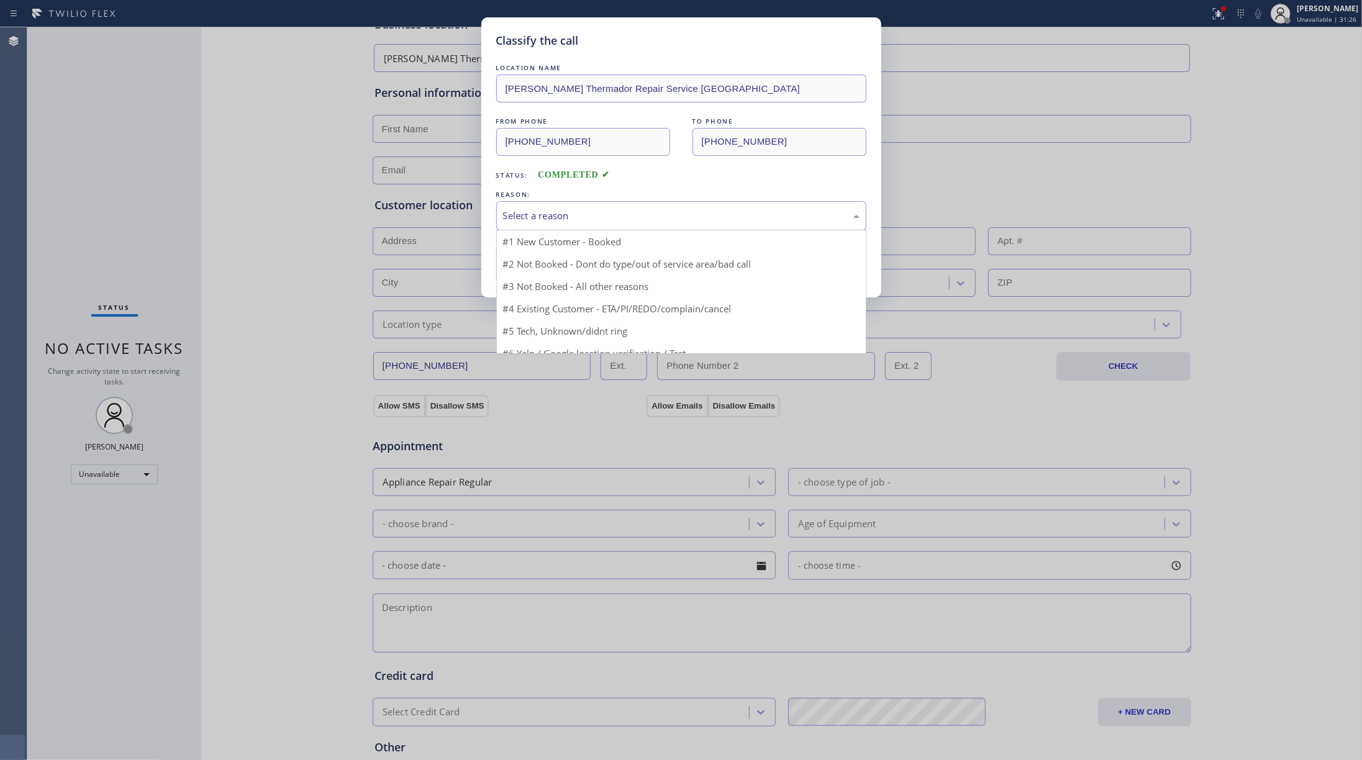
click at [585, 219] on div "Select a reason" at bounding box center [681, 216] width 357 height 14
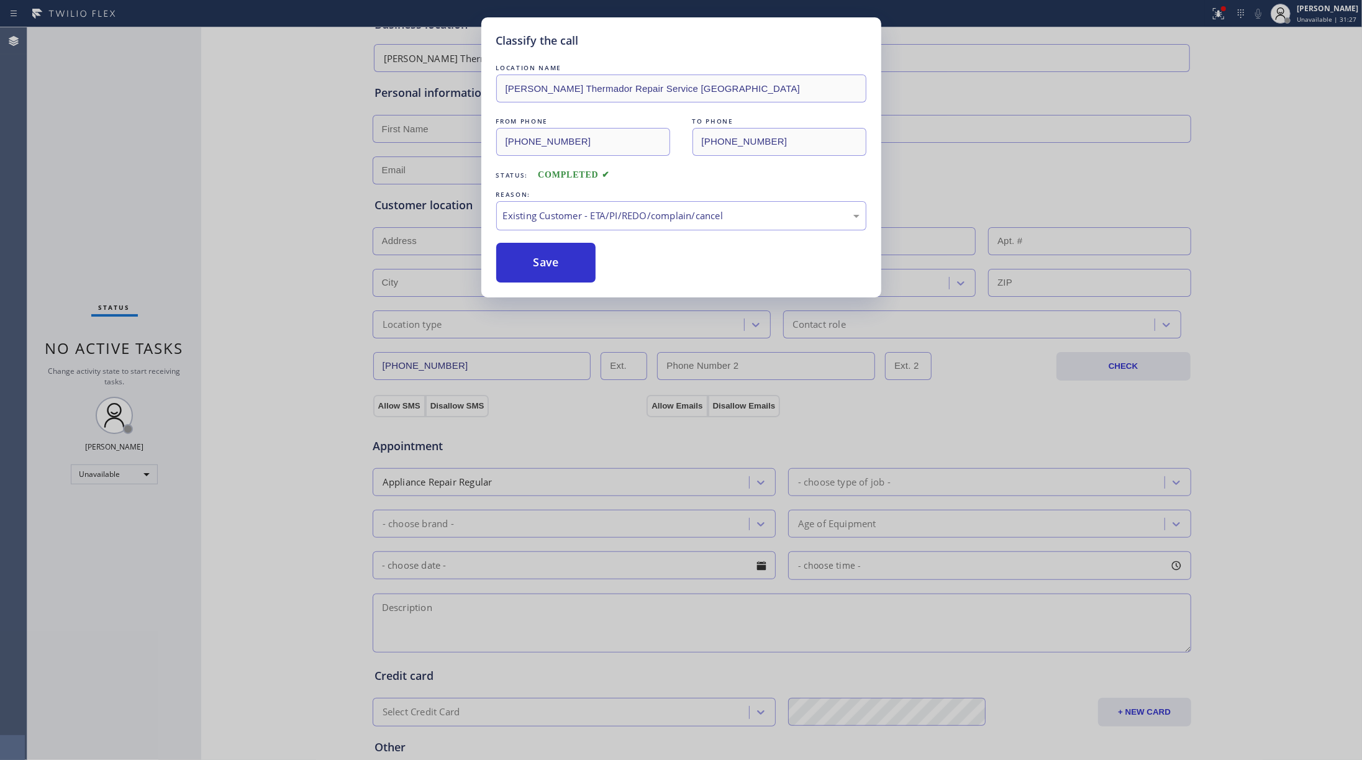
drag, startPoint x: 540, startPoint y: 256, endPoint x: 1340, endPoint y: 286, distance: 800.8
click at [540, 254] on button "Save" at bounding box center [546, 263] width 100 height 40
type input "[PHONE_NUMBER]"
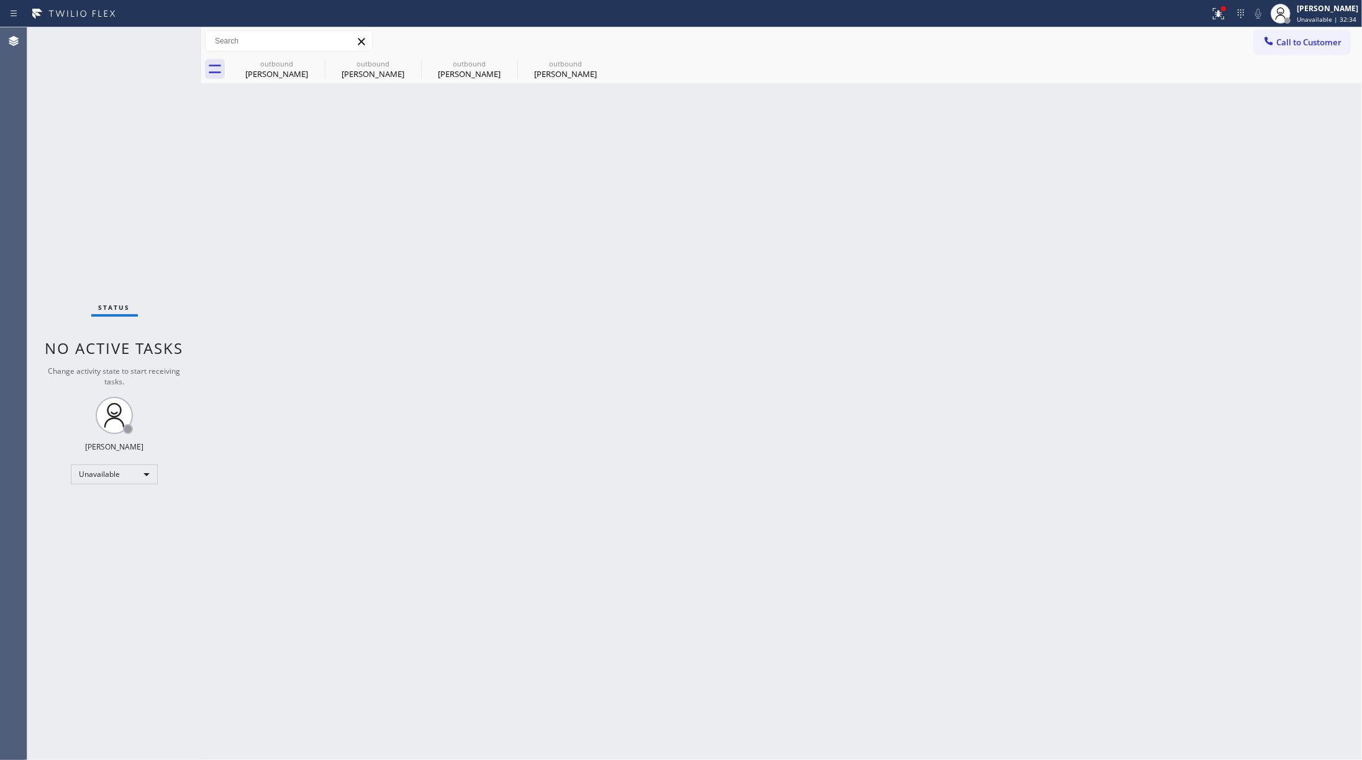
drag, startPoint x: 455, startPoint y: 260, endPoint x: 336, endPoint y: 103, distance: 196.5
click at [450, 249] on div "Back to Dashboard Change Sender ID Customers Technicians Select a contact Outbo…" at bounding box center [781, 393] width 1161 height 733
click at [284, 73] on div "[PERSON_NAME]" at bounding box center [277, 73] width 94 height 11
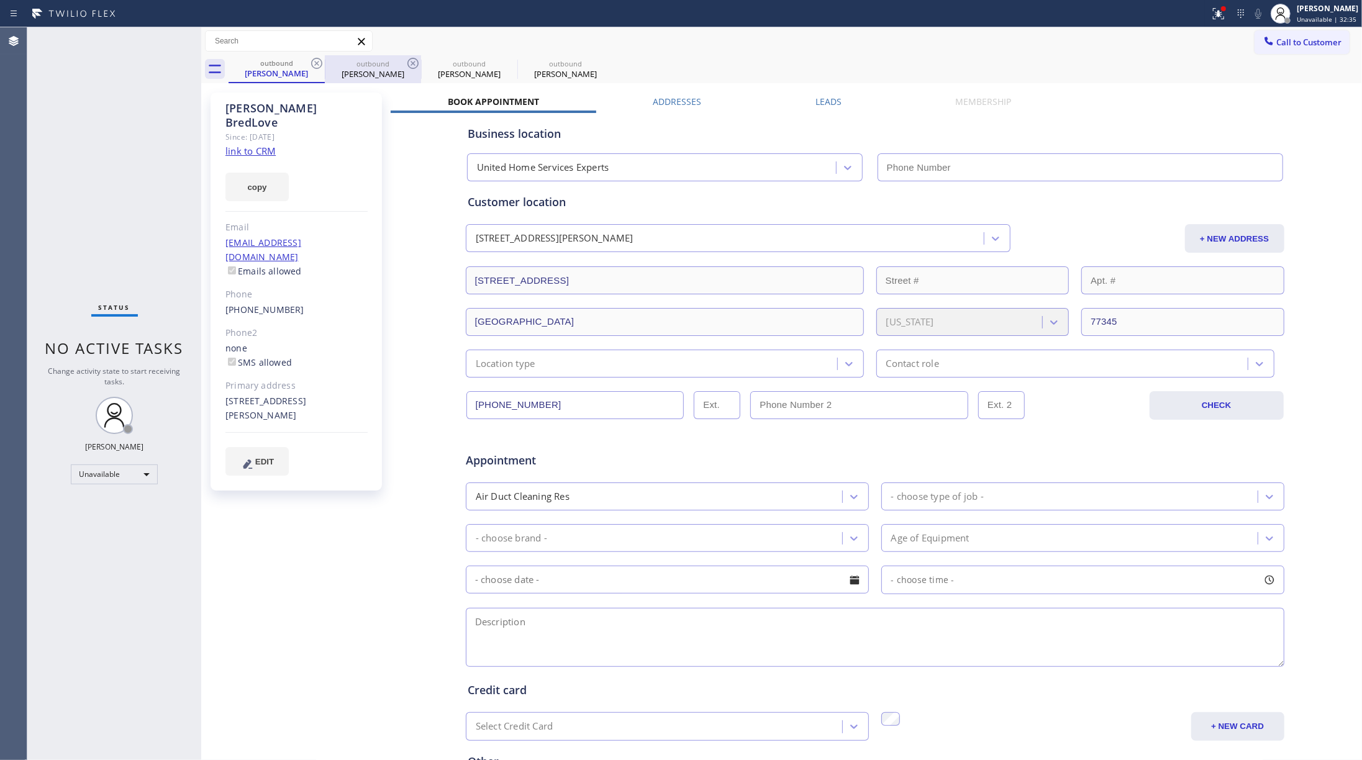
type input "[PHONE_NUMBER]"
click at [319, 61] on icon at bounding box center [316, 63] width 15 height 15
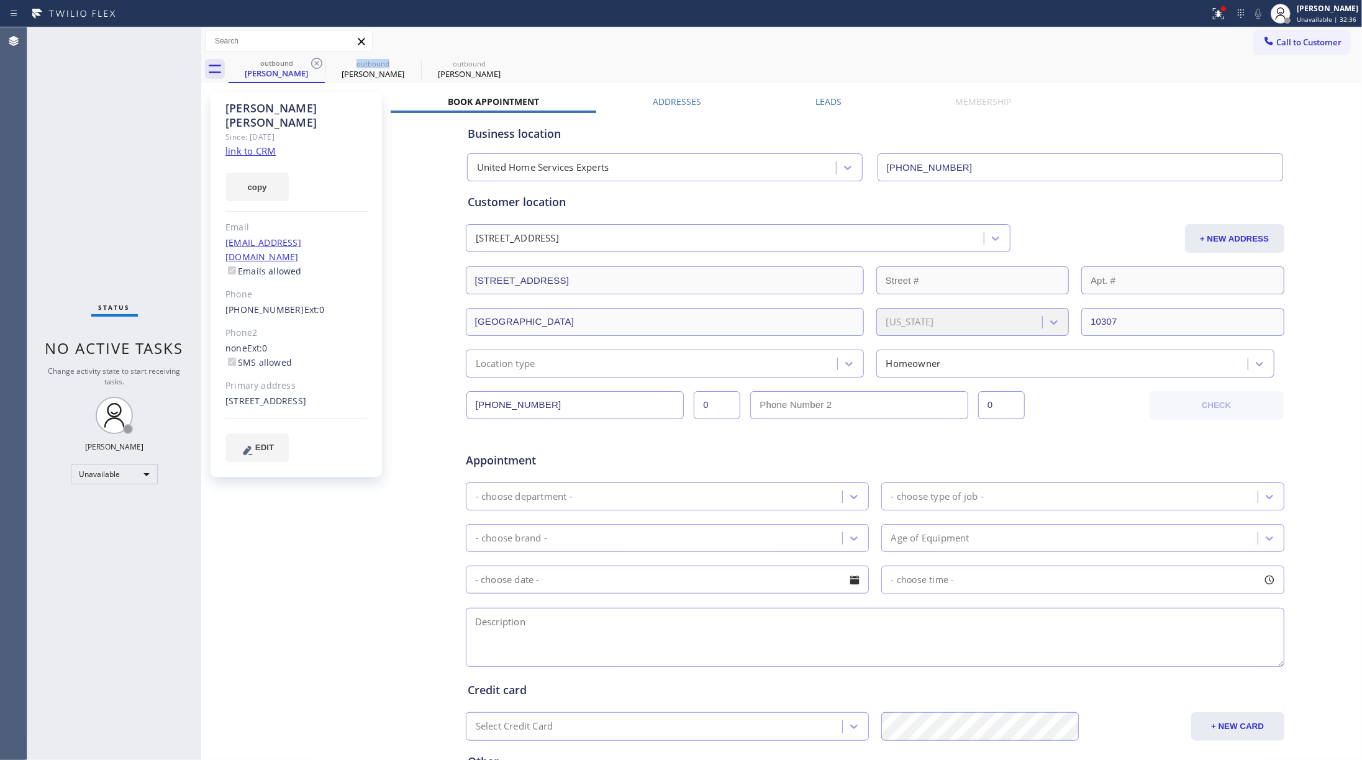
click at [319, 61] on icon at bounding box center [316, 63] width 15 height 15
type input "[PHONE_NUMBER]"
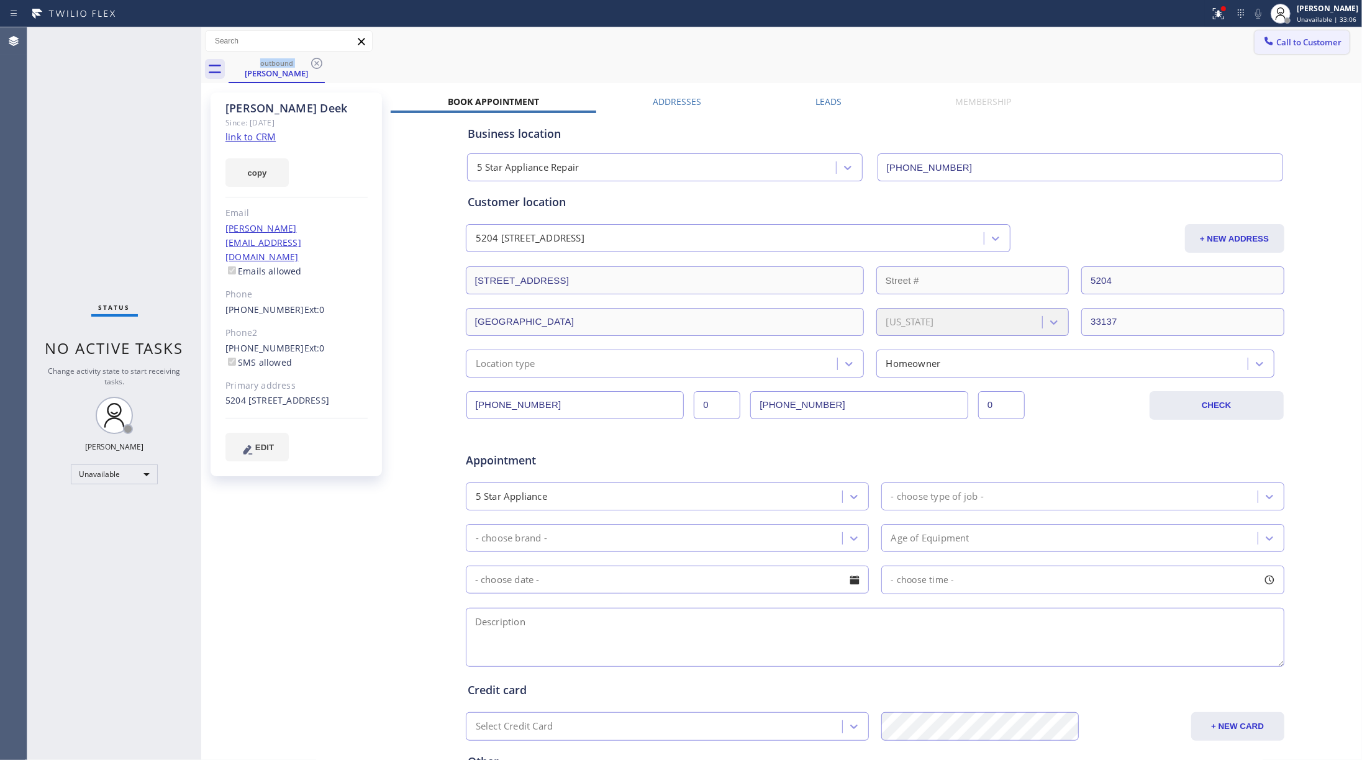
click at [1021, 33] on button "Call to Customer" at bounding box center [1302, 42] width 95 height 24
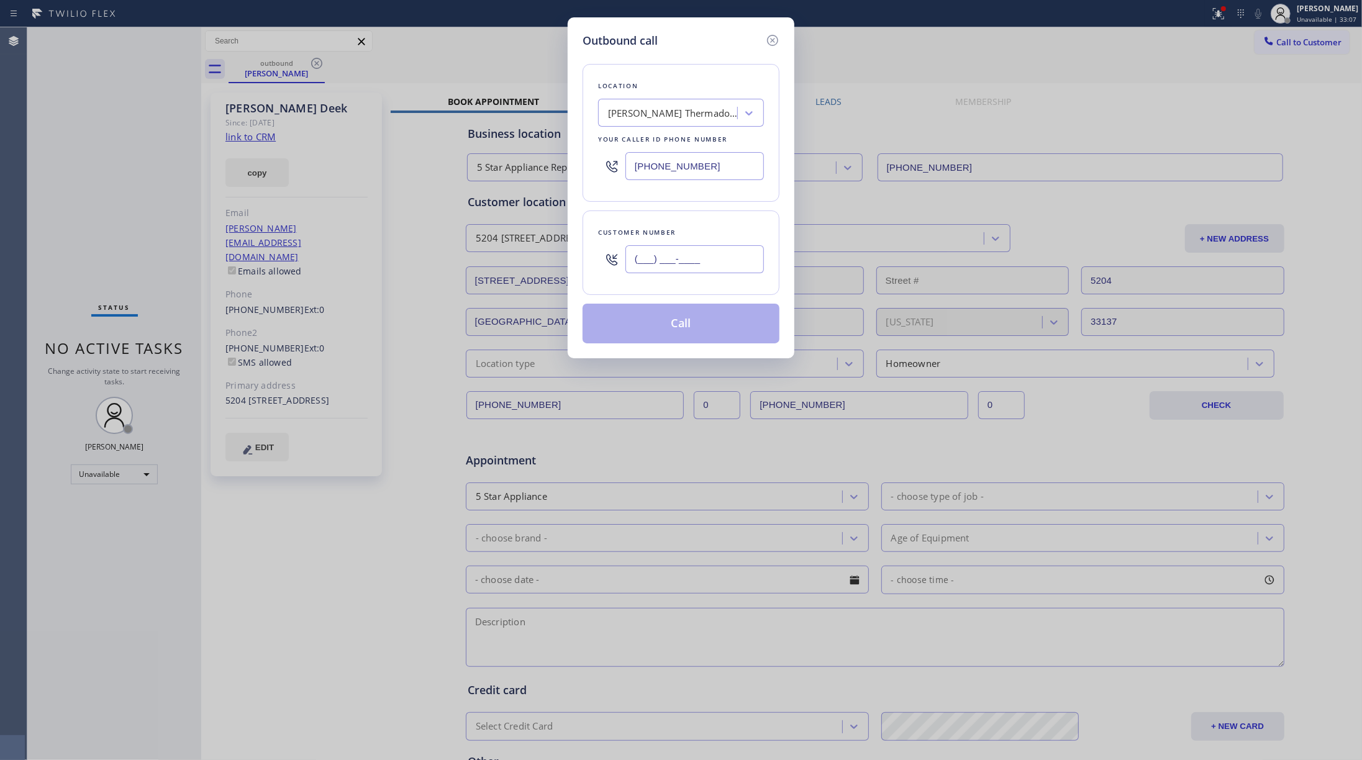
click at [690, 252] on input "(___) ___-____" at bounding box center [695, 259] width 139 height 28
paste input "773) 908-6065"
type input "[PHONE_NUMBER]"
drag, startPoint x: 75, startPoint y: 149, endPoint x: 373, endPoint y: 73, distance: 308.5
click at [76, 149] on div "Outbound call Location [PERSON_NAME] Thermador Repair Service [GEOGRAPHIC_DATA]…" at bounding box center [681, 380] width 1362 height 760
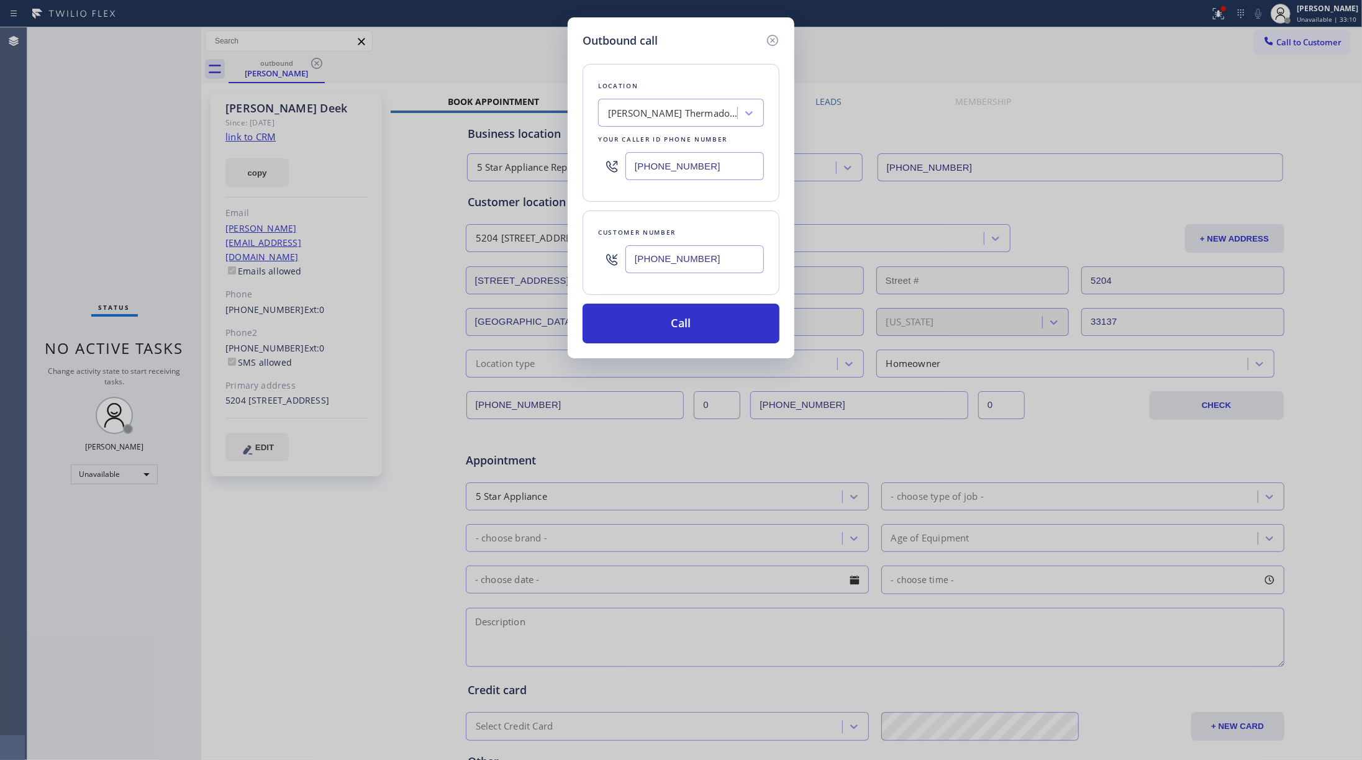
click at [677, 127] on div "Location [PERSON_NAME] Thermador Repair Service [GEOGRAPHIC_DATA] Your caller i…" at bounding box center [681, 133] width 197 height 138
click at [688, 114] on div "[PERSON_NAME] Thermador Repair Service [GEOGRAPHIC_DATA]" at bounding box center [673, 113] width 130 height 14
type input "american service alliance"
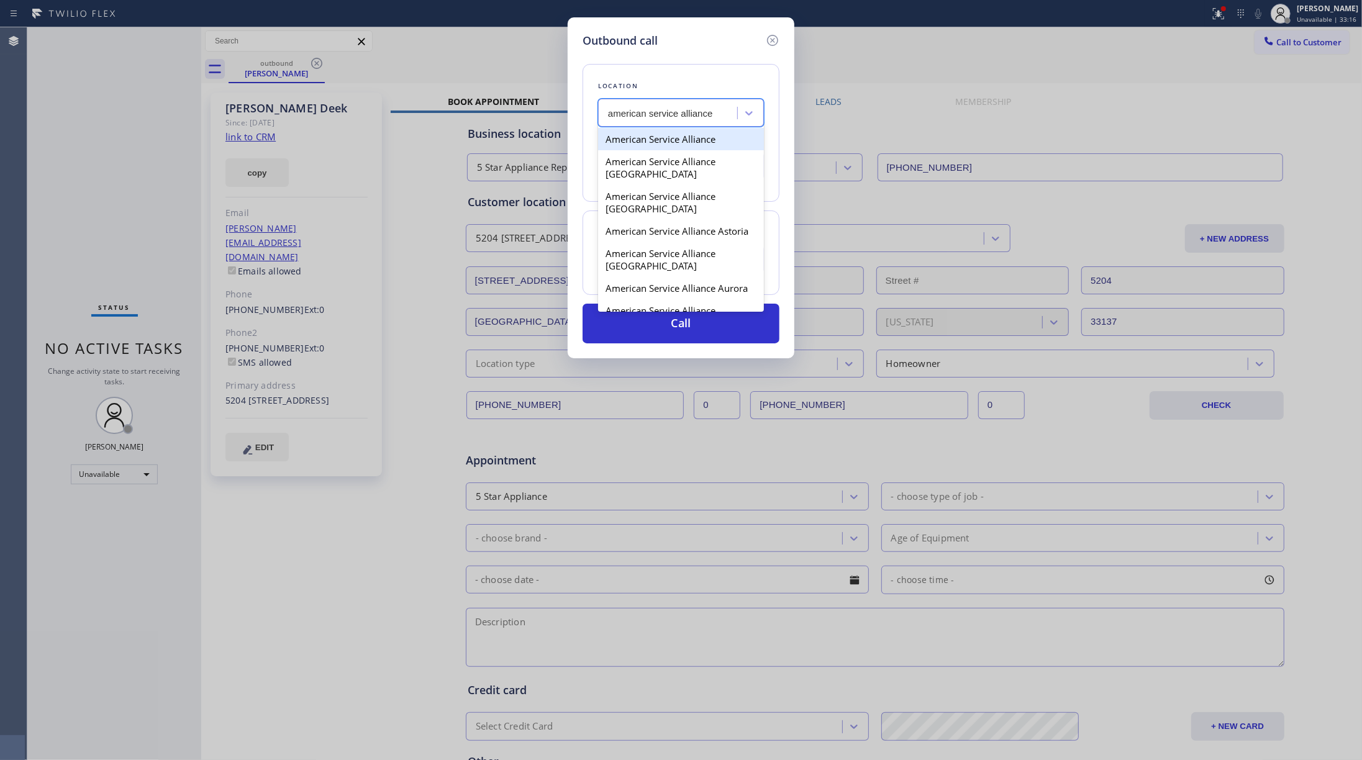
click at [680, 147] on div "American Service Alliance" at bounding box center [681, 139] width 166 height 22
type input "[PHONE_NUMBER]"
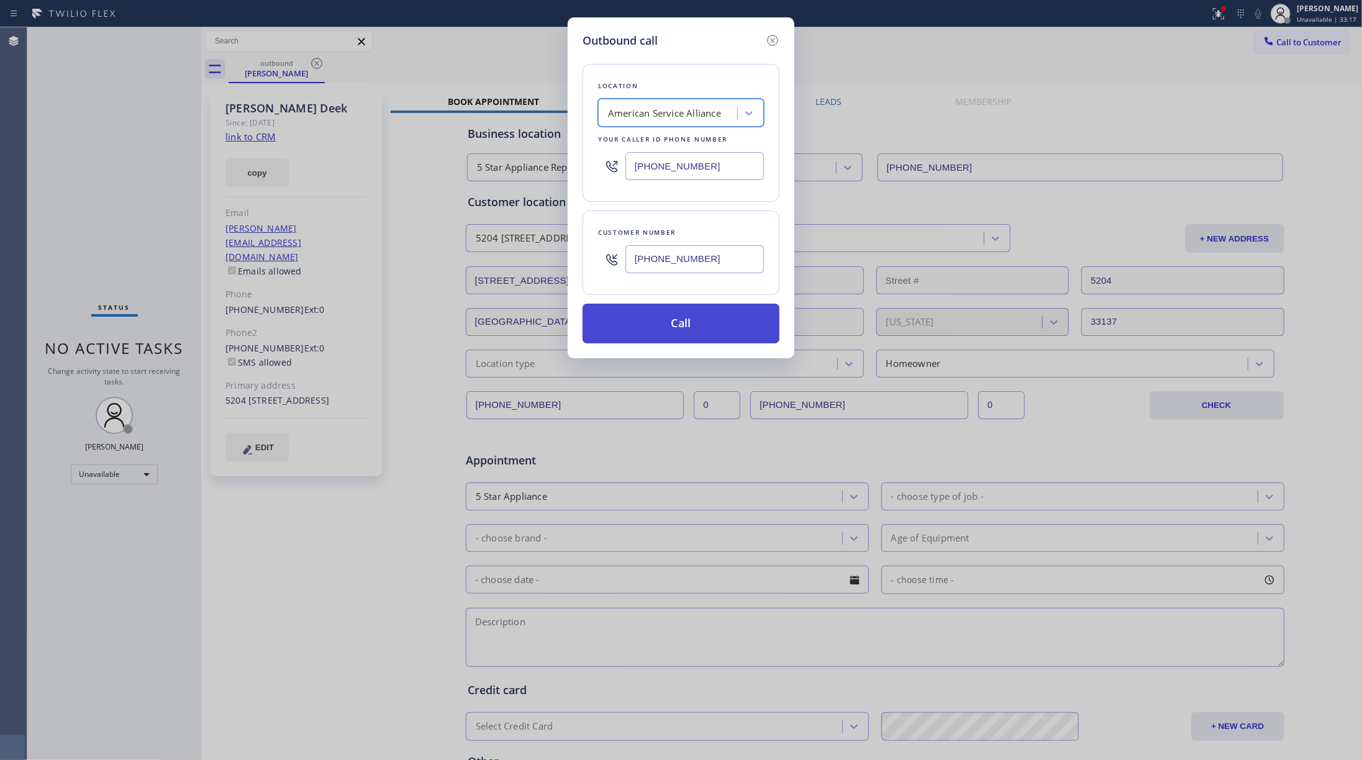
click at [679, 323] on button "Call" at bounding box center [681, 324] width 197 height 40
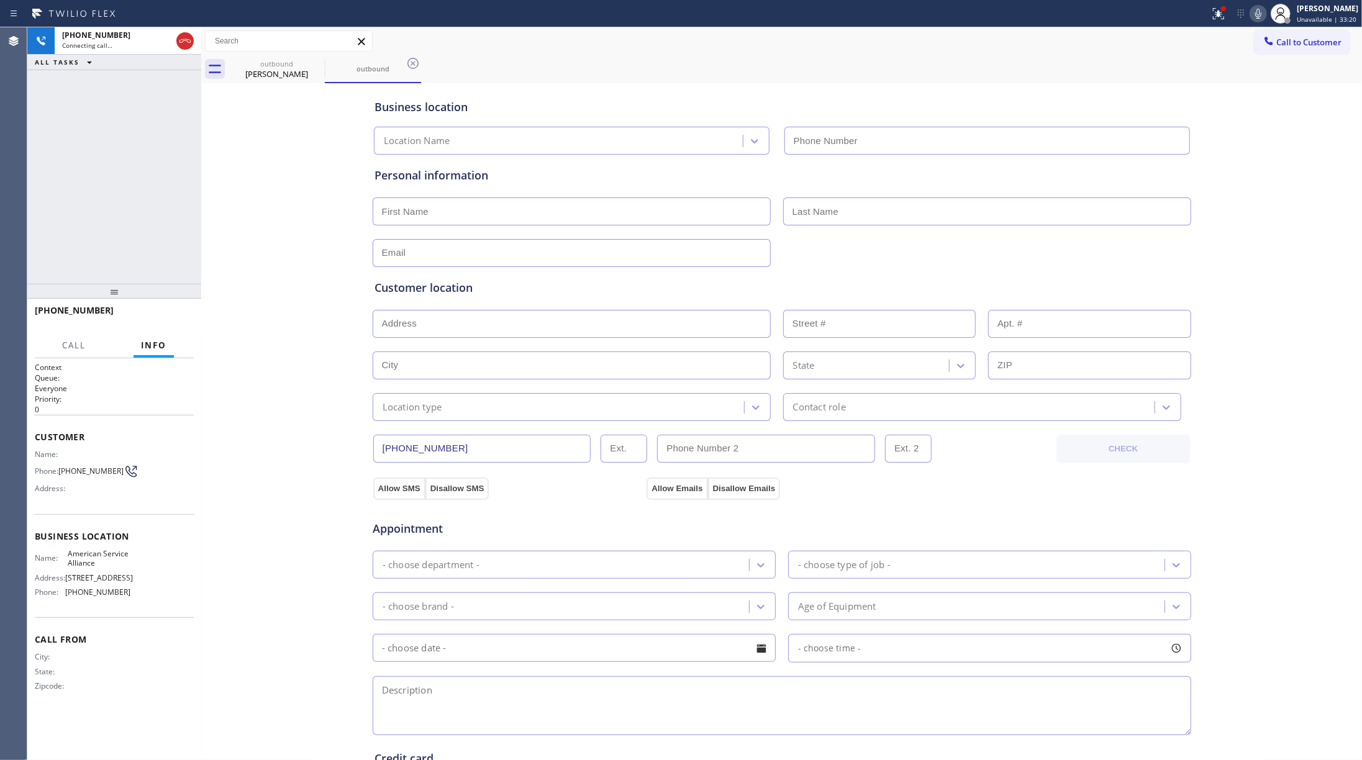
type input "[PHONE_NUMBER]"
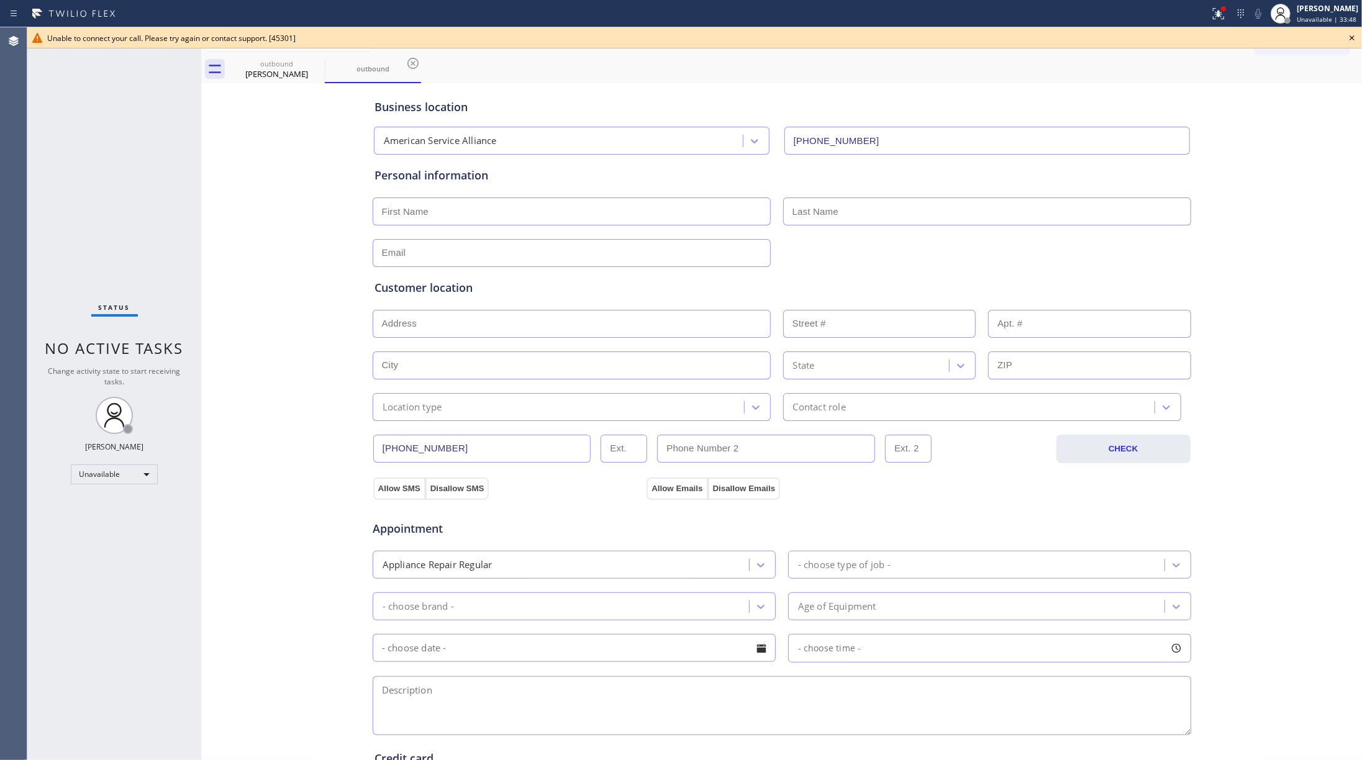
click at [33, 167] on div "Status No active tasks Change activity state to start receiving tasks. [PERSON_…" at bounding box center [114, 393] width 174 height 733
click at [1021, 36] on icon at bounding box center [1352, 37] width 15 height 15
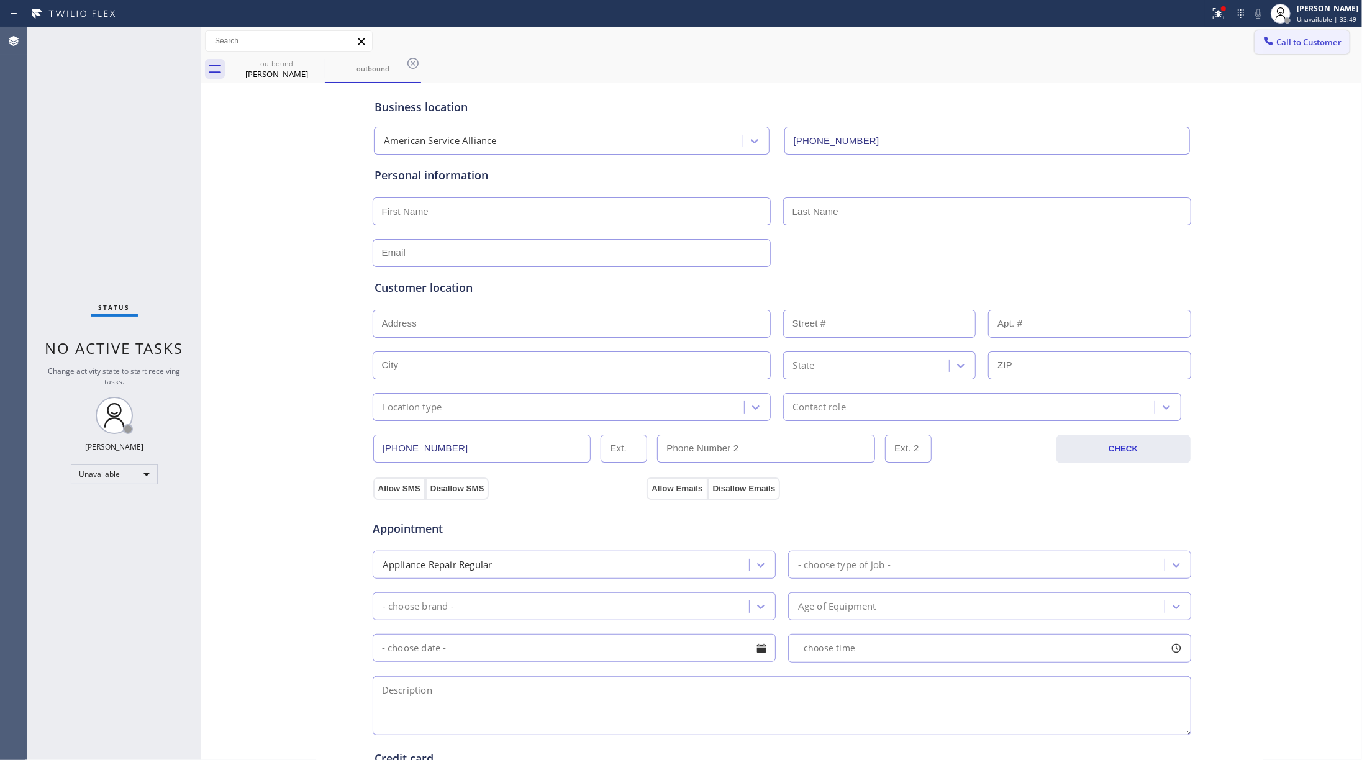
click at [1021, 37] on span "Call to Customer" at bounding box center [1309, 42] width 65 height 11
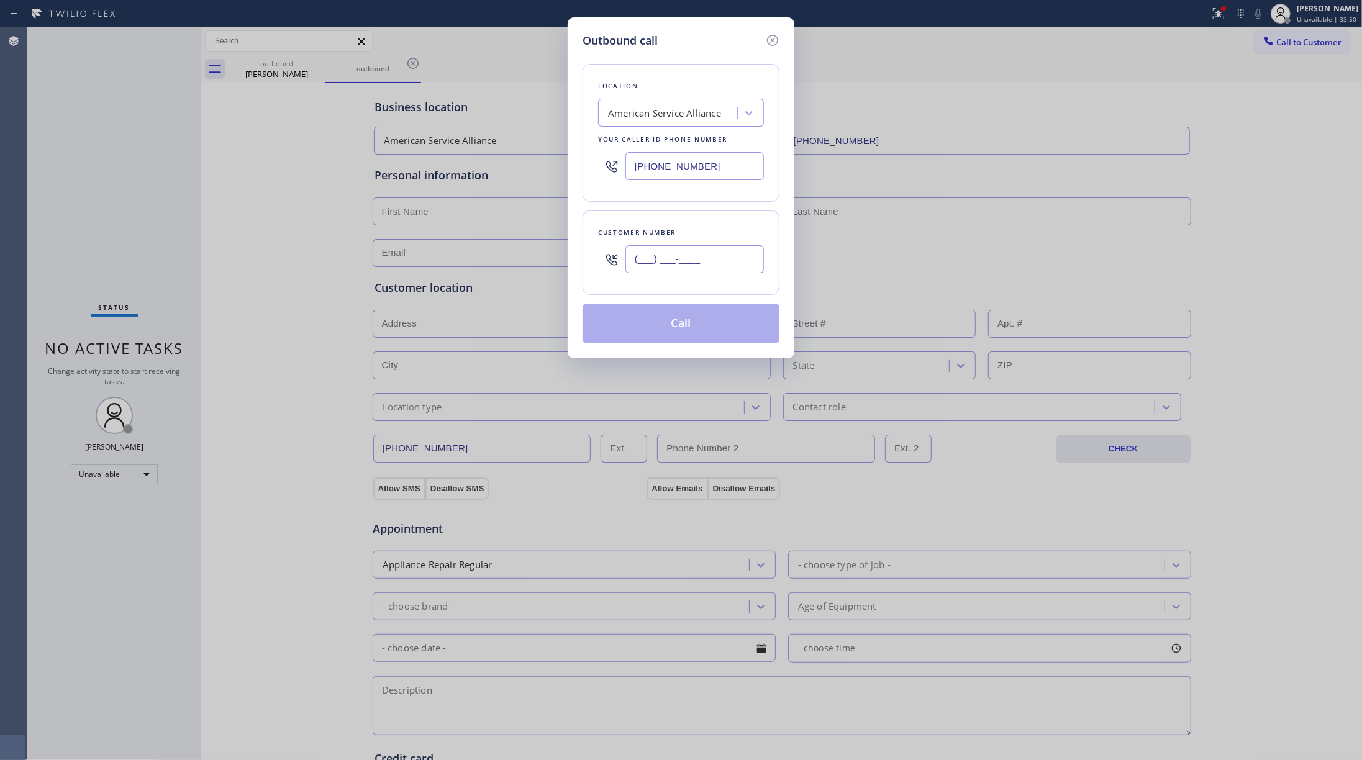
click at [693, 250] on input "(___) ___-____" at bounding box center [695, 259] width 139 height 28
paste input "770) 842-5706"
type input "[PHONE_NUMBER]"
click at [140, 176] on div "Outbound call Location American Service Alliance Your caller id phone number [P…" at bounding box center [681, 380] width 1362 height 760
drag, startPoint x: 719, startPoint y: 171, endPoint x: 583, endPoint y: 169, distance: 136.1
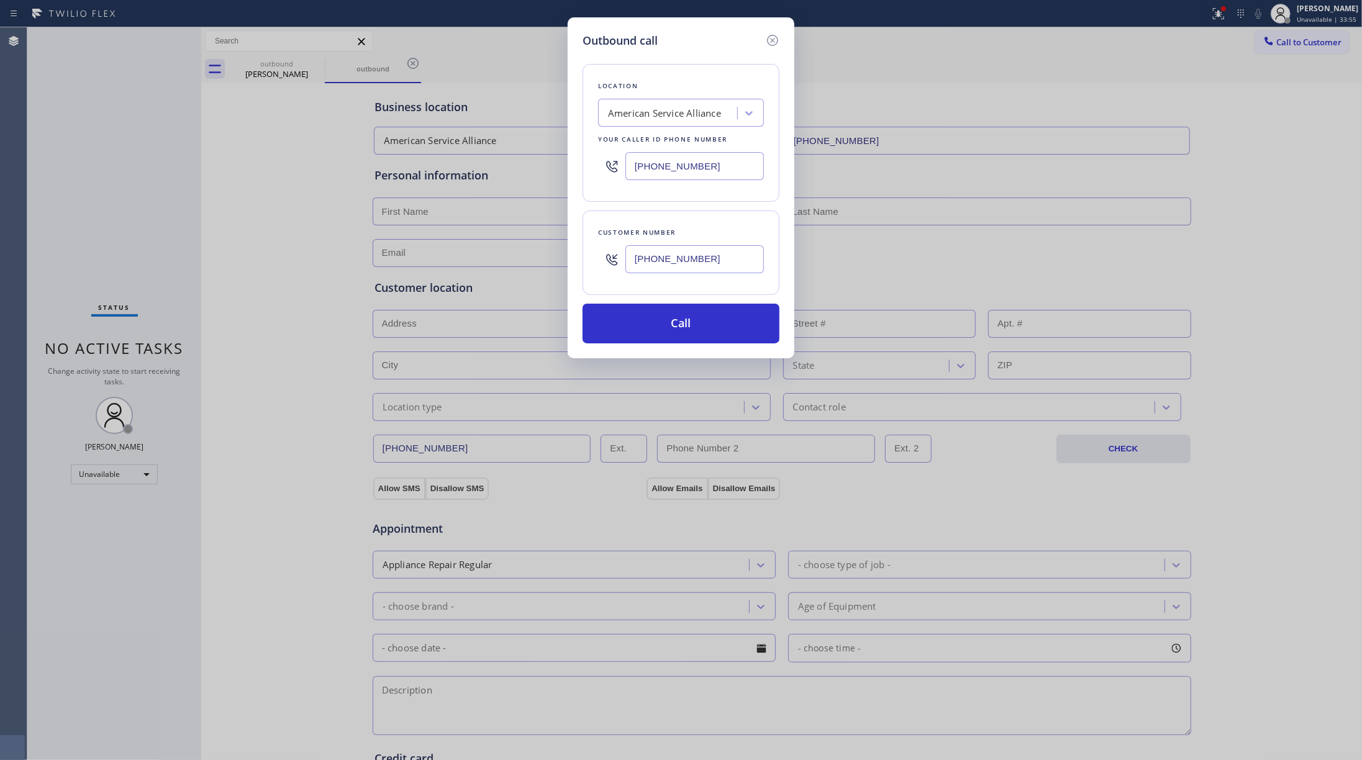
click at [583, 170] on div "Location American Service Alliance Your caller id phone number [PHONE_NUMBER]" at bounding box center [681, 133] width 197 height 138
paste input "44) 988-006"
type input "[PHONE_NUMBER]"
click at [661, 46] on div "Outbound call" at bounding box center [681, 40] width 197 height 17
click at [700, 331] on button "Call" at bounding box center [681, 324] width 197 height 40
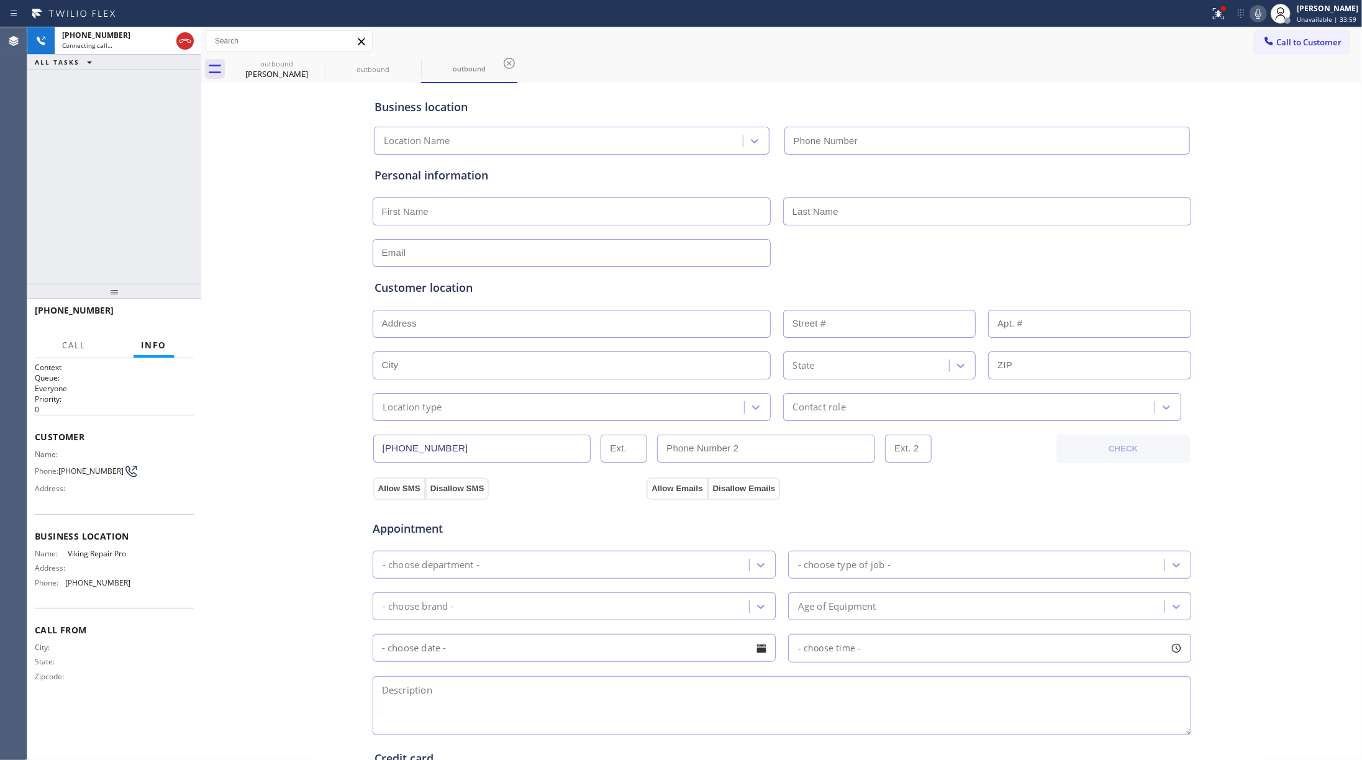
type input "[PHONE_NUMBER]"
click at [73, 202] on div "[PHONE_NUMBER] Connecting call… ALL TASKS ALL TASKS ACTIVE TASKS TASKS IN WRAP …" at bounding box center [114, 155] width 174 height 257
click at [483, 220] on input "text" at bounding box center [572, 212] width 398 height 28
paste input "[PERSON_NAME]"
click at [429, 208] on input "[PERSON_NAME]" at bounding box center [572, 212] width 398 height 28
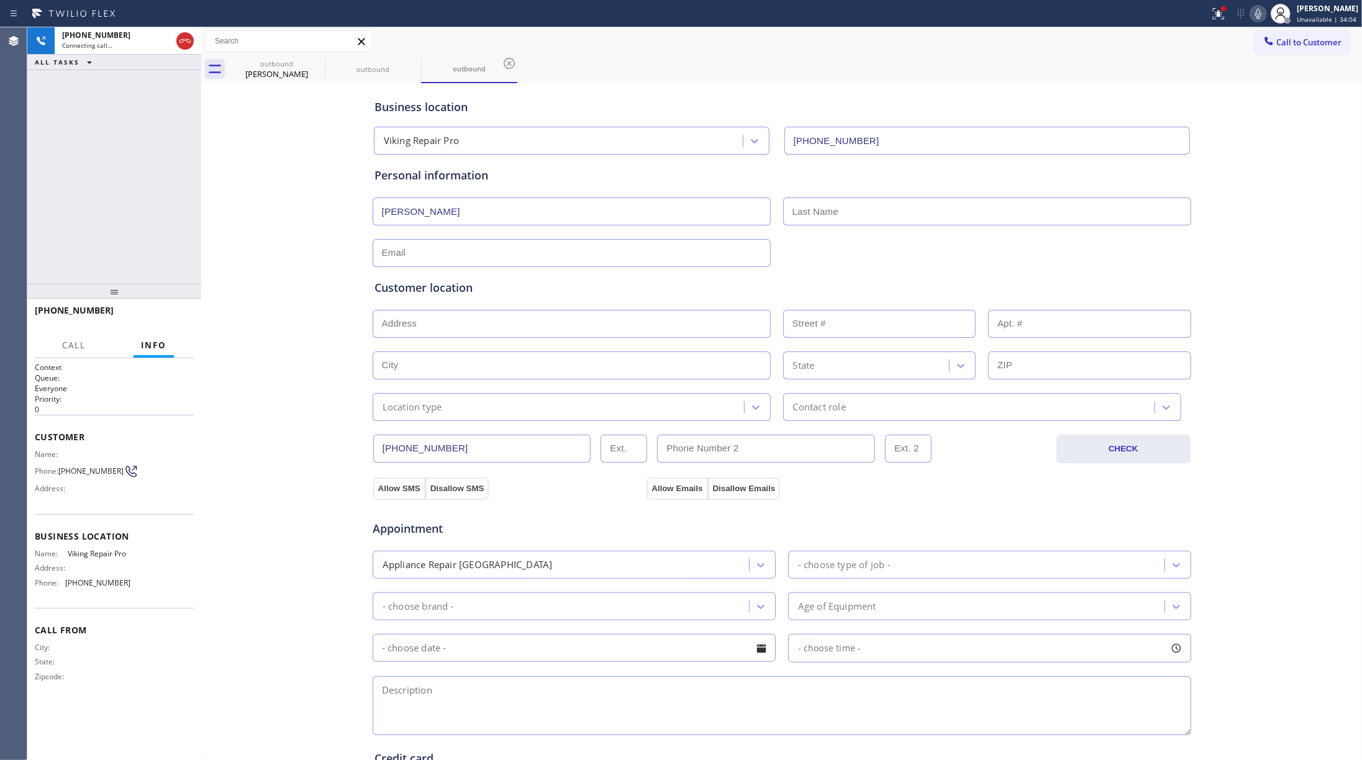
click at [409, 217] on input "[PERSON_NAME]" at bounding box center [572, 212] width 398 height 28
type input "[PERSON_NAME]"
click at [862, 201] on input "text" at bounding box center [987, 212] width 408 height 28
paste input "Worthy"
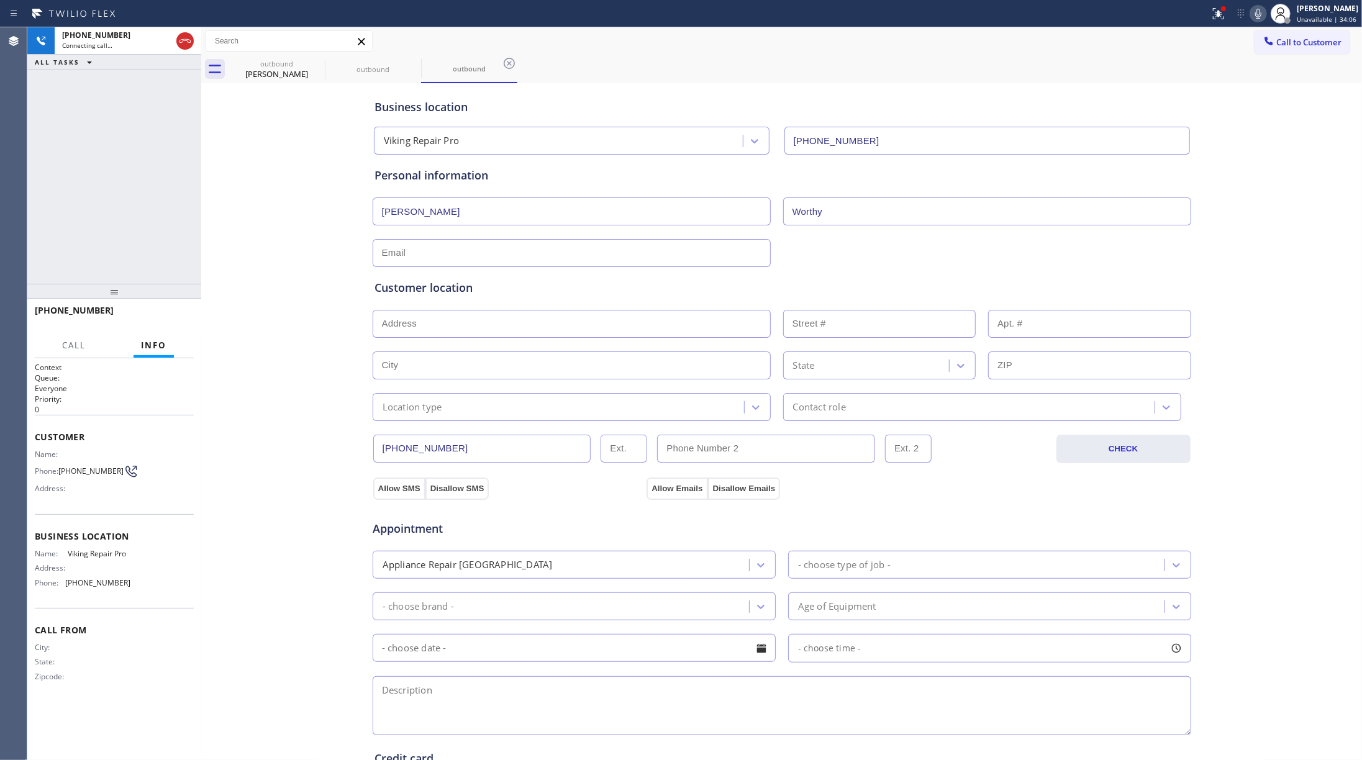
type input "Worthy"
click at [434, 210] on input "[PERSON_NAME]" at bounding box center [572, 212] width 398 height 28
type input "[PERSON_NAME]"
click at [434, 256] on input "text" at bounding box center [572, 253] width 398 height 28
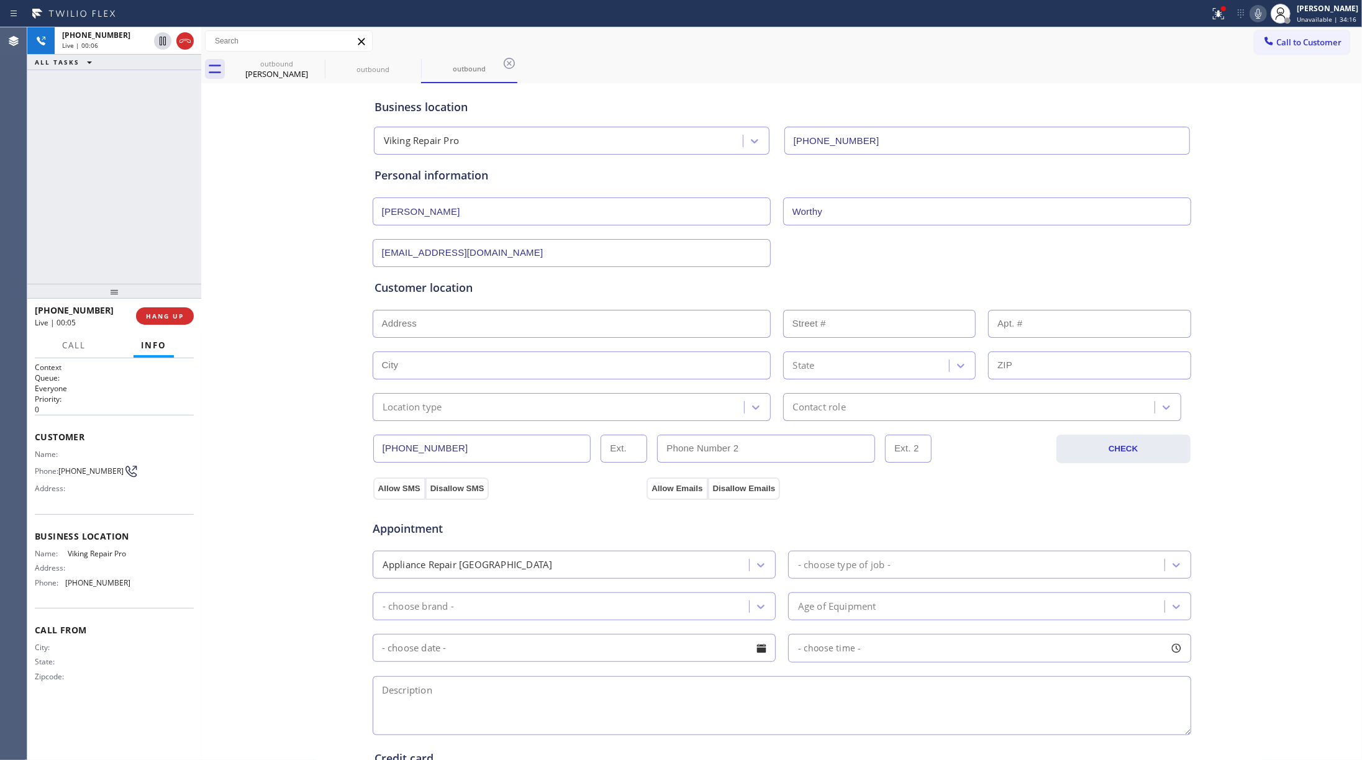
type input "[EMAIL_ADDRESS][DOMAIN_NAME]"
drag, startPoint x: 118, startPoint y: 182, endPoint x: 123, endPoint y: 169, distance: 14.0
click at [121, 177] on div "[PHONE_NUMBER] Live | 00:22 ALL TASKS ALL TASKS ACTIVE TASKS TASKS IN WRAP UP" at bounding box center [114, 155] width 174 height 257
click at [142, 177] on div "[PHONE_NUMBER] Live | 00:37 ALL TASKS ALL TASKS ACTIVE TASKS TASKS IN WRAP UP" at bounding box center [114, 155] width 174 height 257
click at [117, 217] on div "[PHONE_NUMBER] Live | 00:41 ALL TASKS ALL TASKS ACTIVE TASKS TASKS IN WRAP UP" at bounding box center [114, 155] width 174 height 257
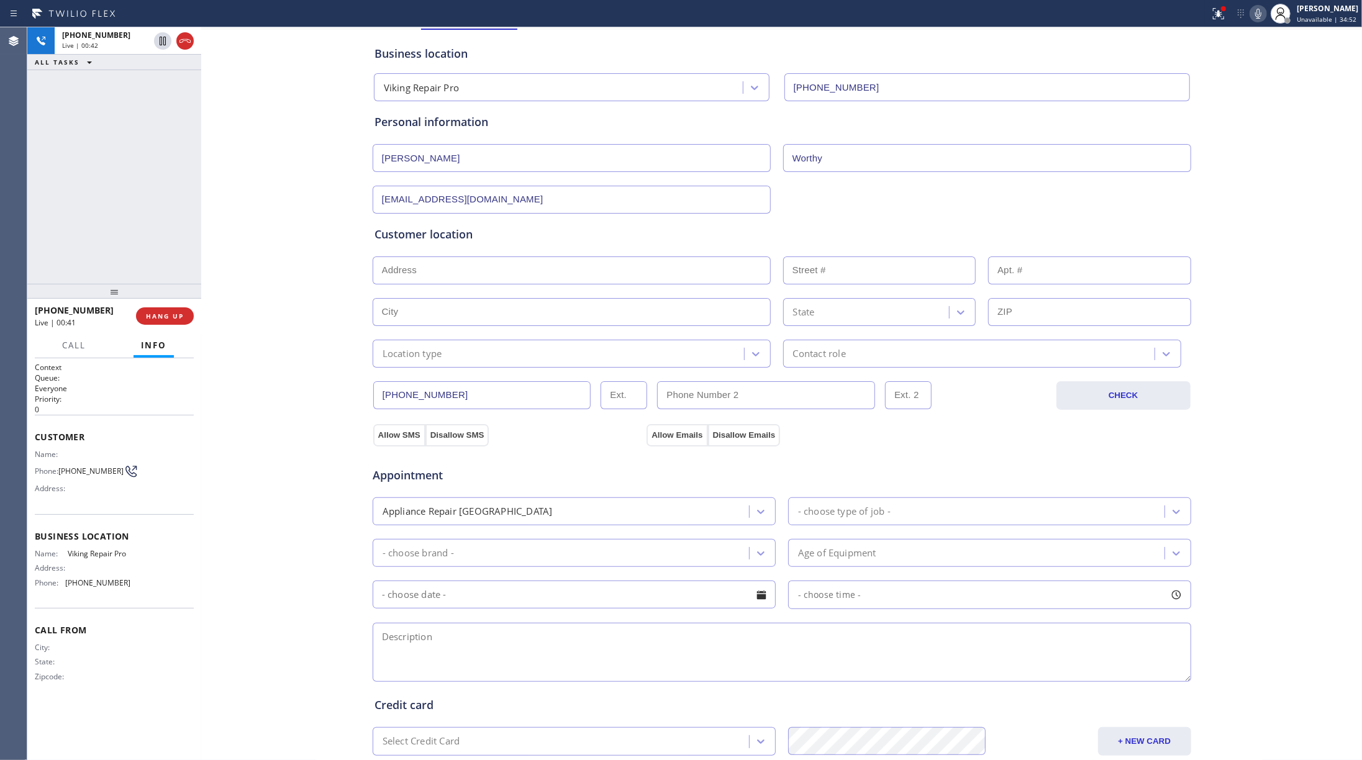
scroll to position [83, 0]
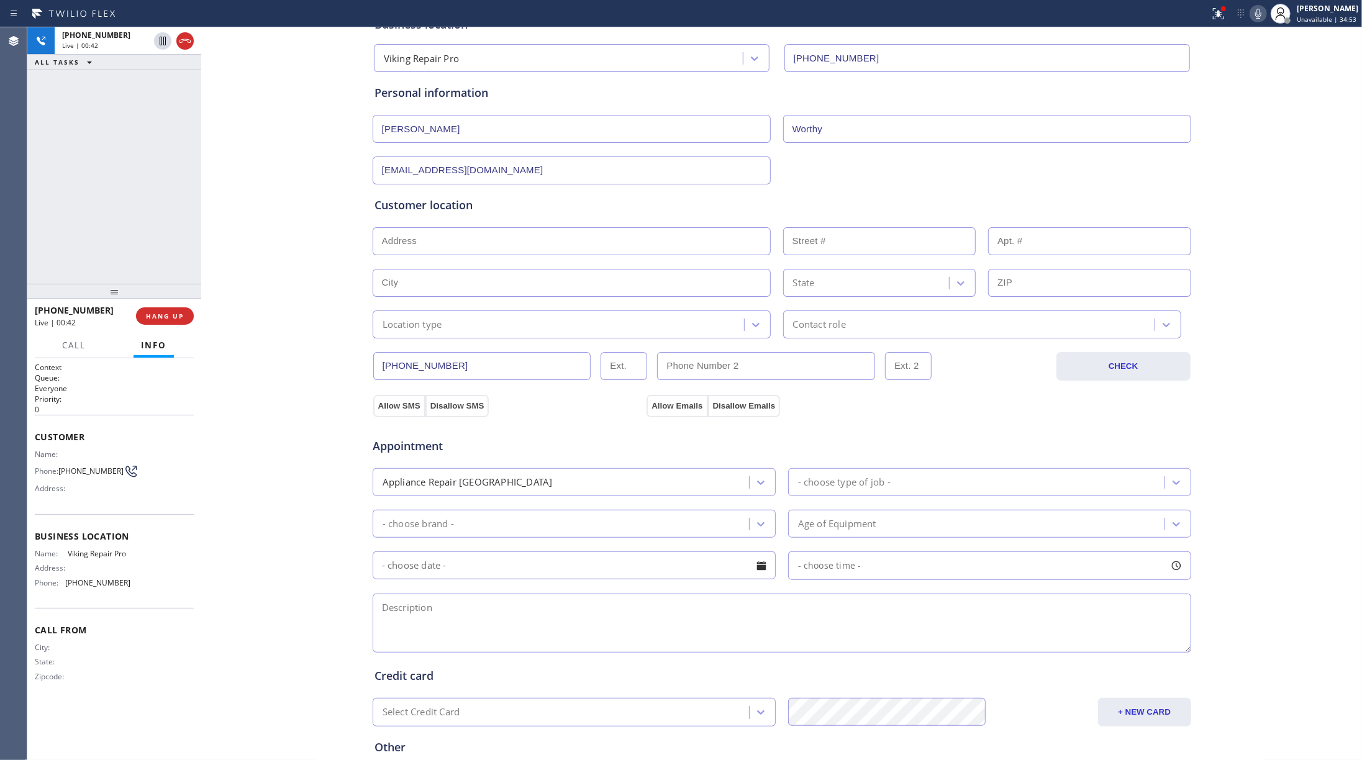
click at [525, 570] on textarea at bounding box center [782, 623] width 819 height 59
paste textarea "Viking Stove M#DDIC4856GSS/the ignition doesn't work/[DEMOGRAPHIC_DATA]/church/…"
type textarea "Viking Stove M#DDIC4856GSS/the ignition doesn't work/[DEMOGRAPHIC_DATA]/church/…"
click at [116, 189] on div "[PHONE_NUMBER] Live | 00:56 ALL TASKS ALL TASKS ACTIVE TASKS TASKS IN WRAP UP" at bounding box center [114, 155] width 174 height 257
click at [478, 247] on input "text" at bounding box center [572, 241] width 398 height 28
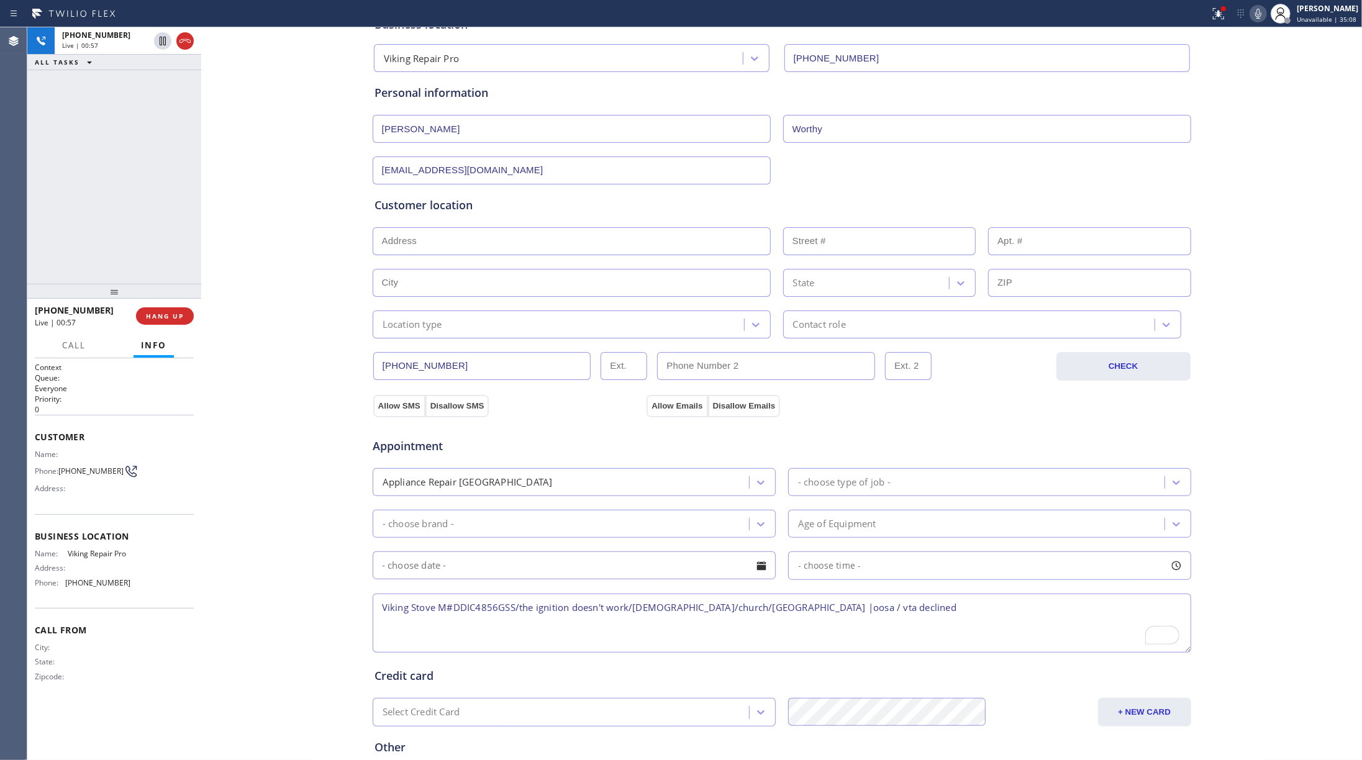
paste input "Marietta, GA 30060"
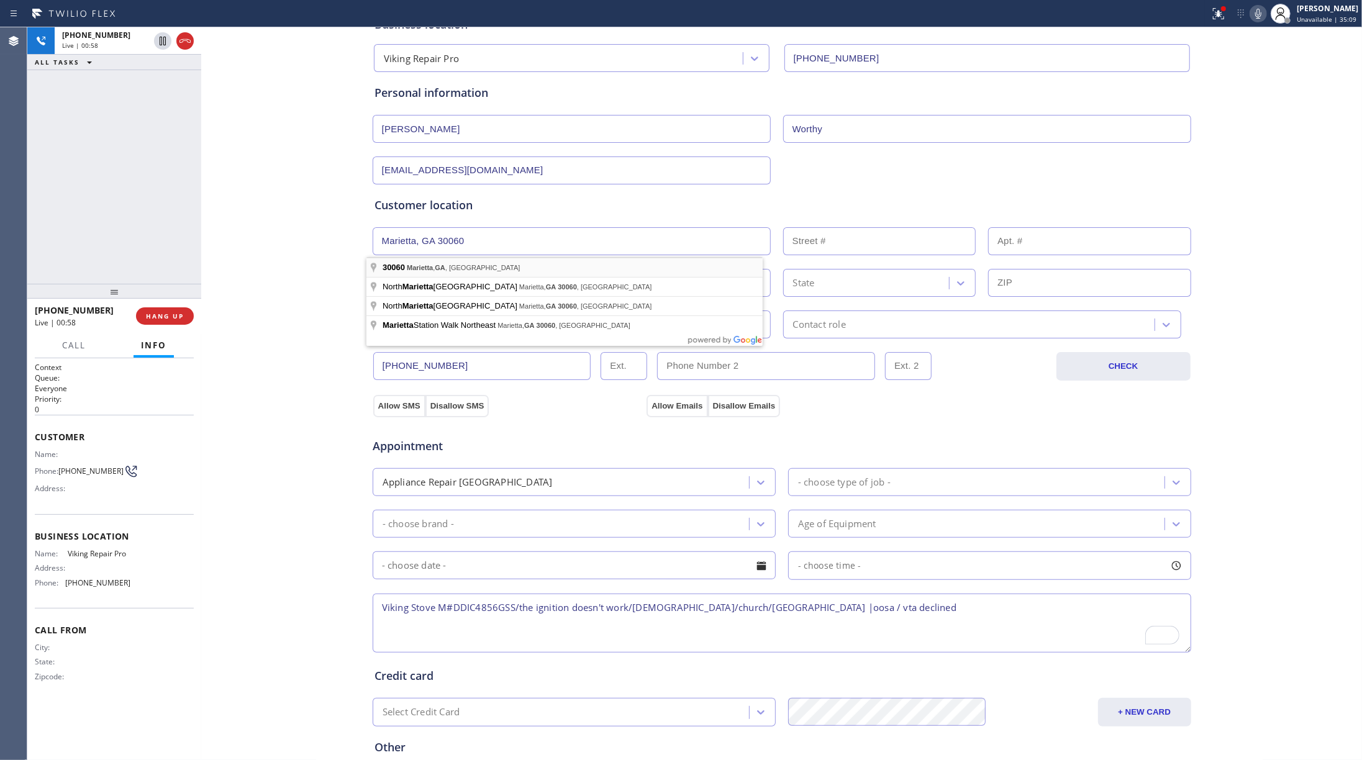
type input "Marietta, GA 30060, [GEOGRAPHIC_DATA]"
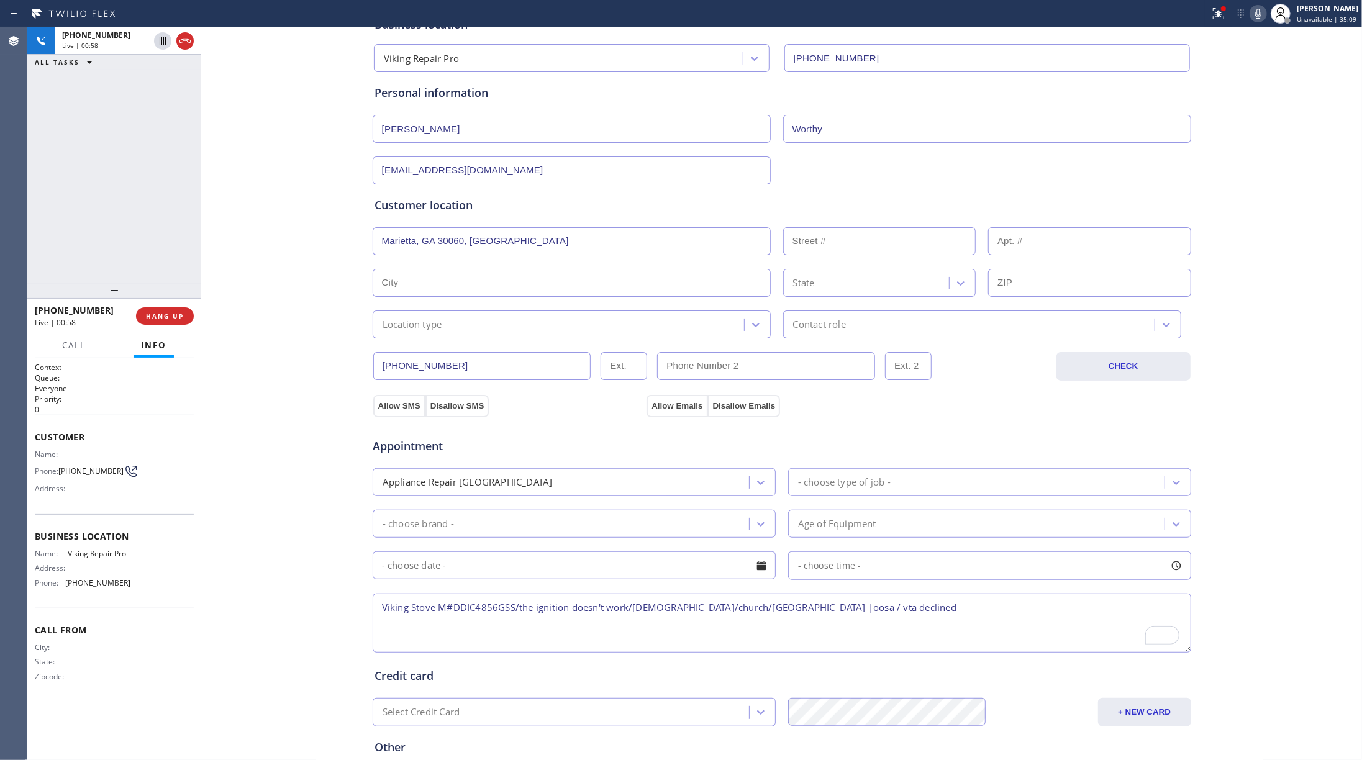
type input "Marietta"
type input "30060"
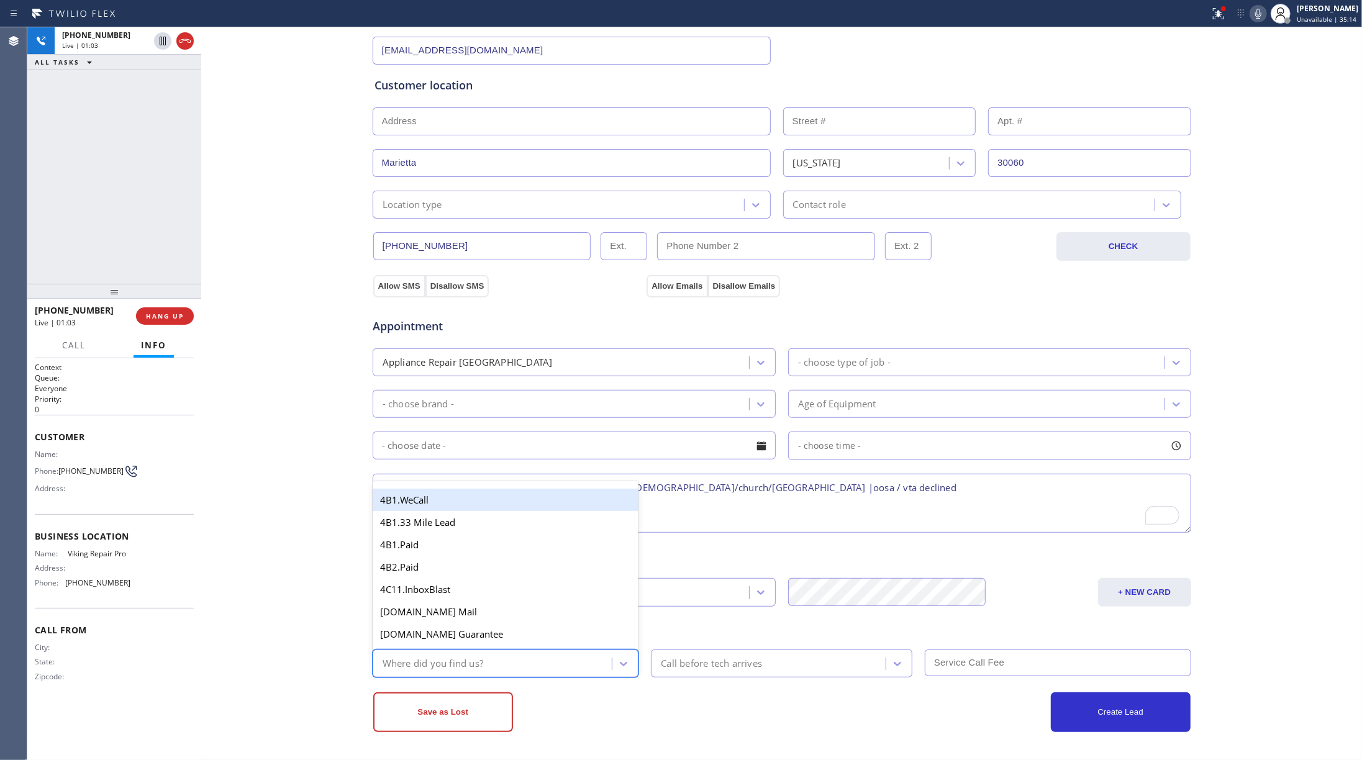
click at [483, 570] on div "Where did you find us?" at bounding box center [494, 664] width 236 height 22
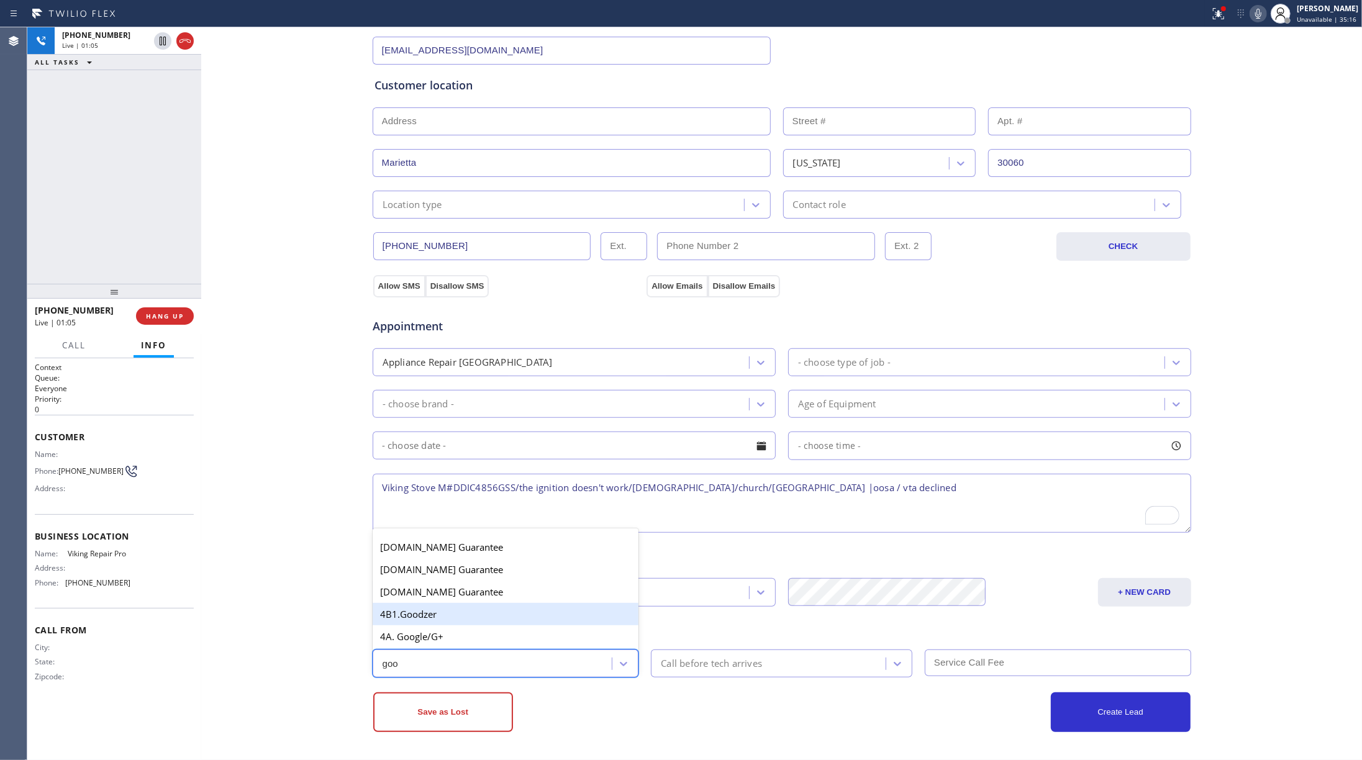
type input "goog"
click at [425, 570] on div "4A. Google/G+" at bounding box center [506, 637] width 267 height 22
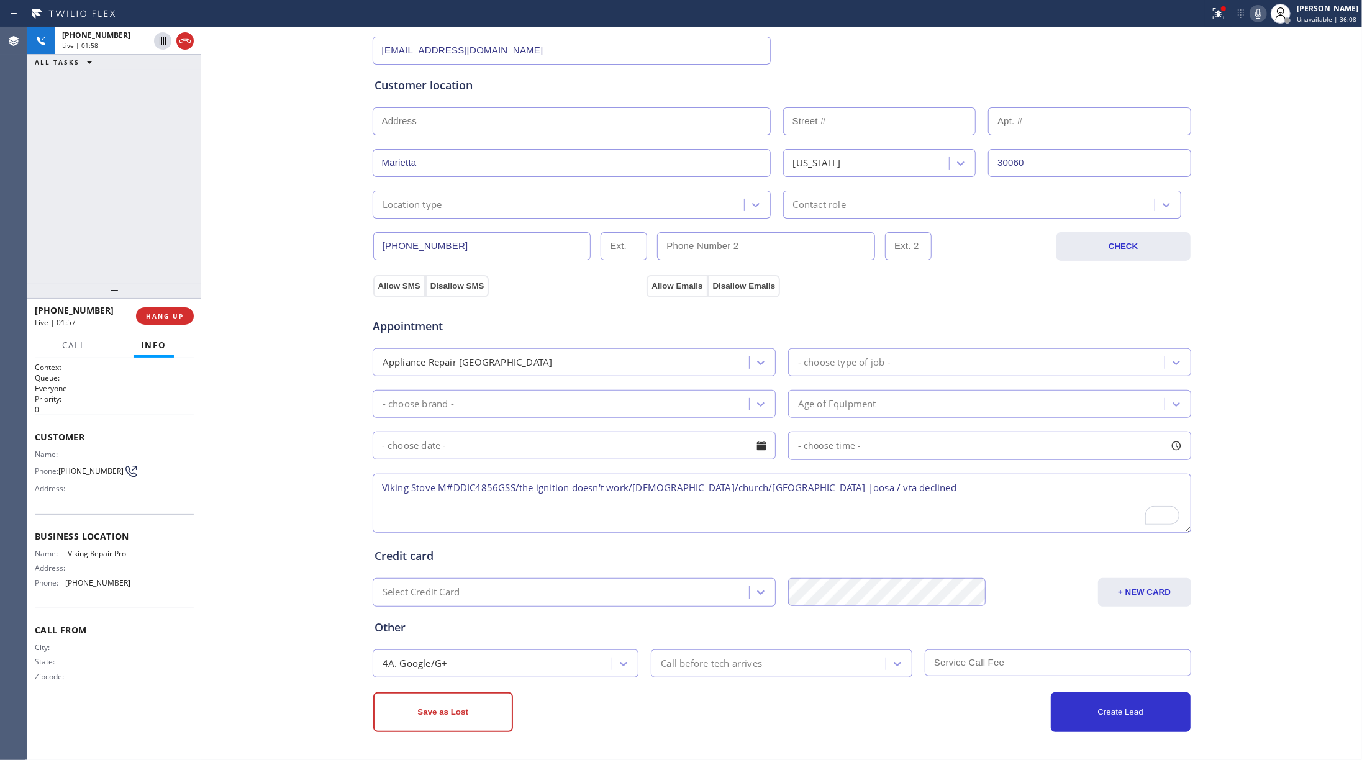
click at [127, 135] on div "[PHONE_NUMBER] Live | 01:58 ALL TASKS ALL TASKS ACTIVE TASKS TASKS IN WRAP UP" at bounding box center [114, 155] width 174 height 257
click at [1021, 34] on div "[EMAIL_ADDRESS][DOMAIN_NAME]" at bounding box center [782, 49] width 821 height 30
click at [388, 488] on textarea "Viking Stove M#DDIC4856GSS/the ignition doesn't work/[DEMOGRAPHIC_DATA]/church/…" at bounding box center [782, 503] width 819 height 59
click at [932, 488] on textarea "Viking Stove M#DDIC4856GSS/the ignition doesn't work/[DEMOGRAPHIC_DATA]/church/…" at bounding box center [782, 503] width 819 height 59
click at [895, 488] on textarea "Viking Stove M#DDIC4856GSS/the ignition doesn't work/[DEMOGRAPHIC_DATA]/church/…" at bounding box center [782, 503] width 819 height 59
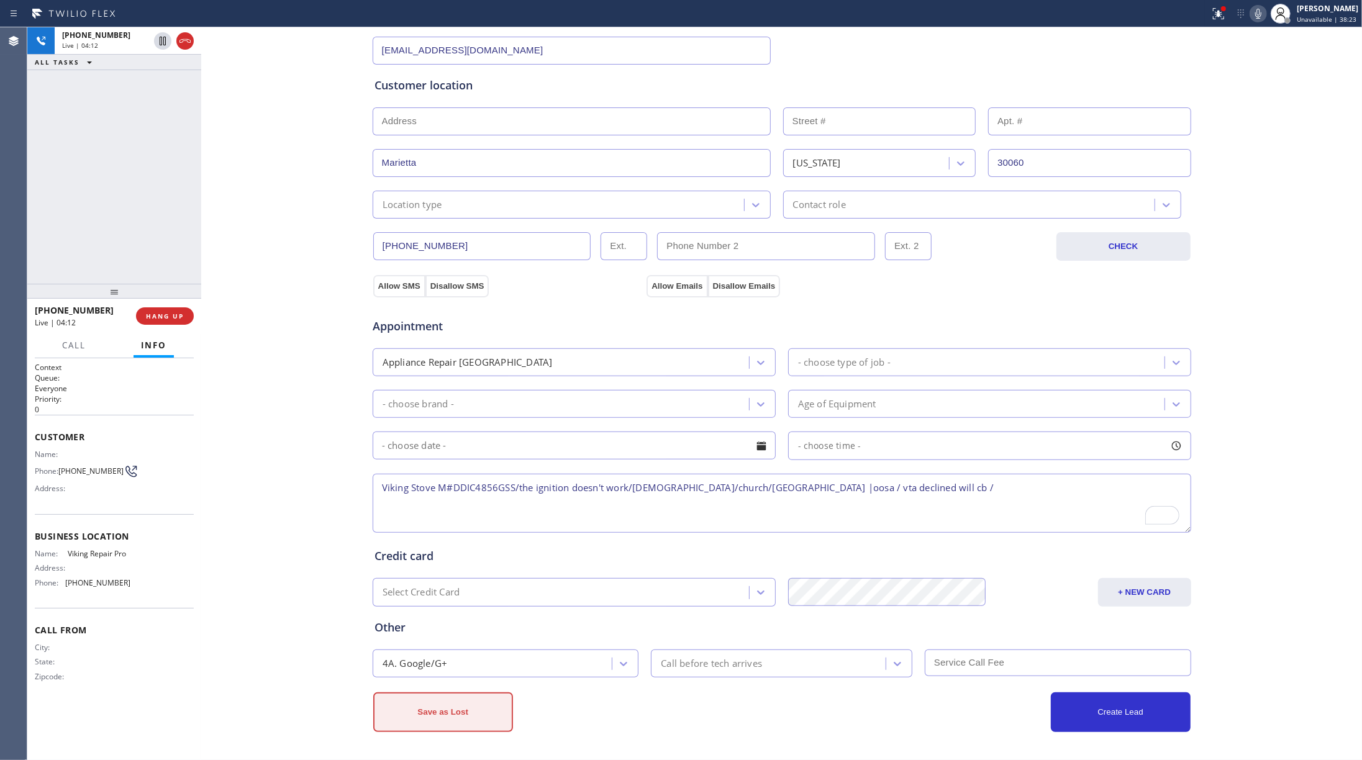
type textarea "Viking Stove M#DDIC4856GSS/the ignition doesn't work/[DEMOGRAPHIC_DATA]/church/…"
click at [462, 570] on button "Save as Lost" at bounding box center [443, 713] width 140 height 40
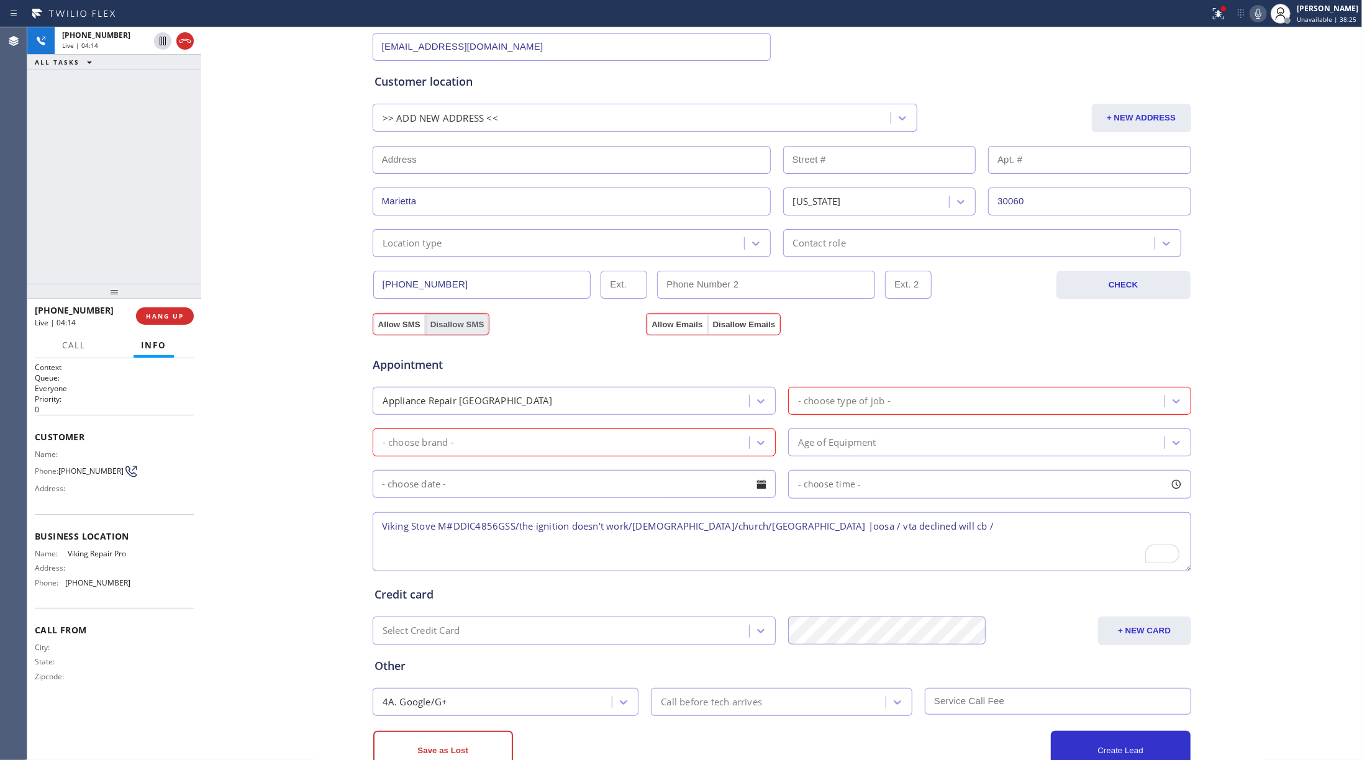
click at [434, 329] on button "Disallow SMS" at bounding box center [458, 325] width 64 height 22
click at [734, 326] on button "Disallow Emails" at bounding box center [744, 325] width 73 height 22
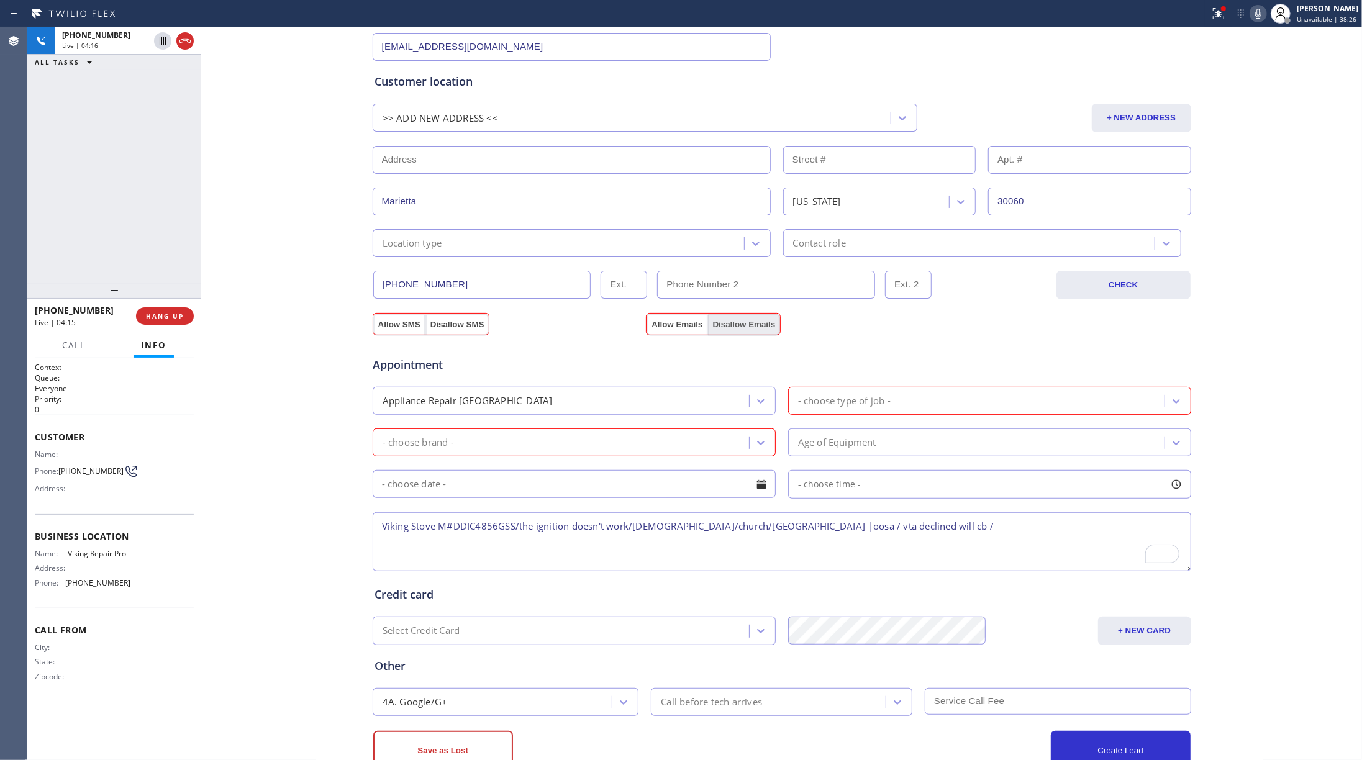
click at [734, 326] on button "Disallow Emails" at bounding box center [744, 325] width 73 height 22
click at [896, 398] on div "- choose type of job -" at bounding box center [978, 401] width 373 height 22
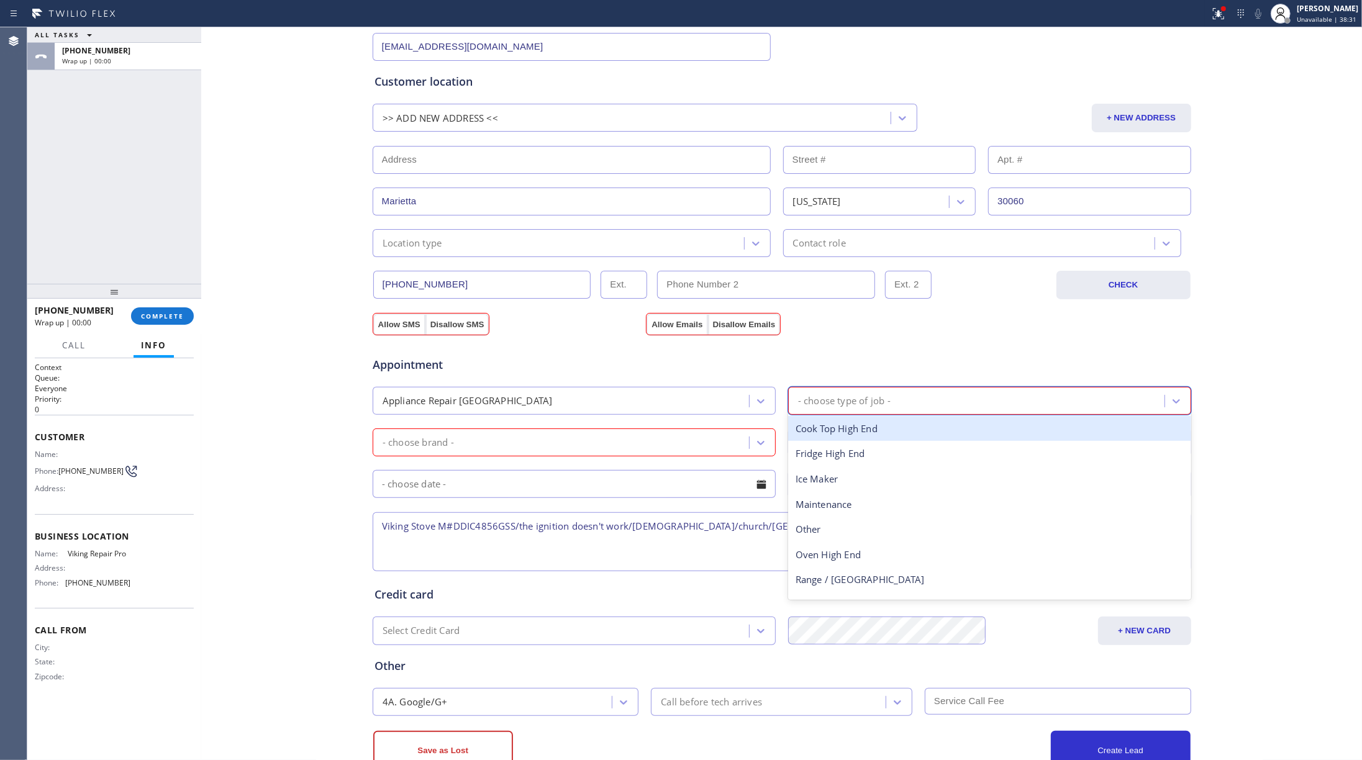
type input "s"
click at [844, 428] on div "Range / [GEOGRAPHIC_DATA]" at bounding box center [989, 428] width 403 height 25
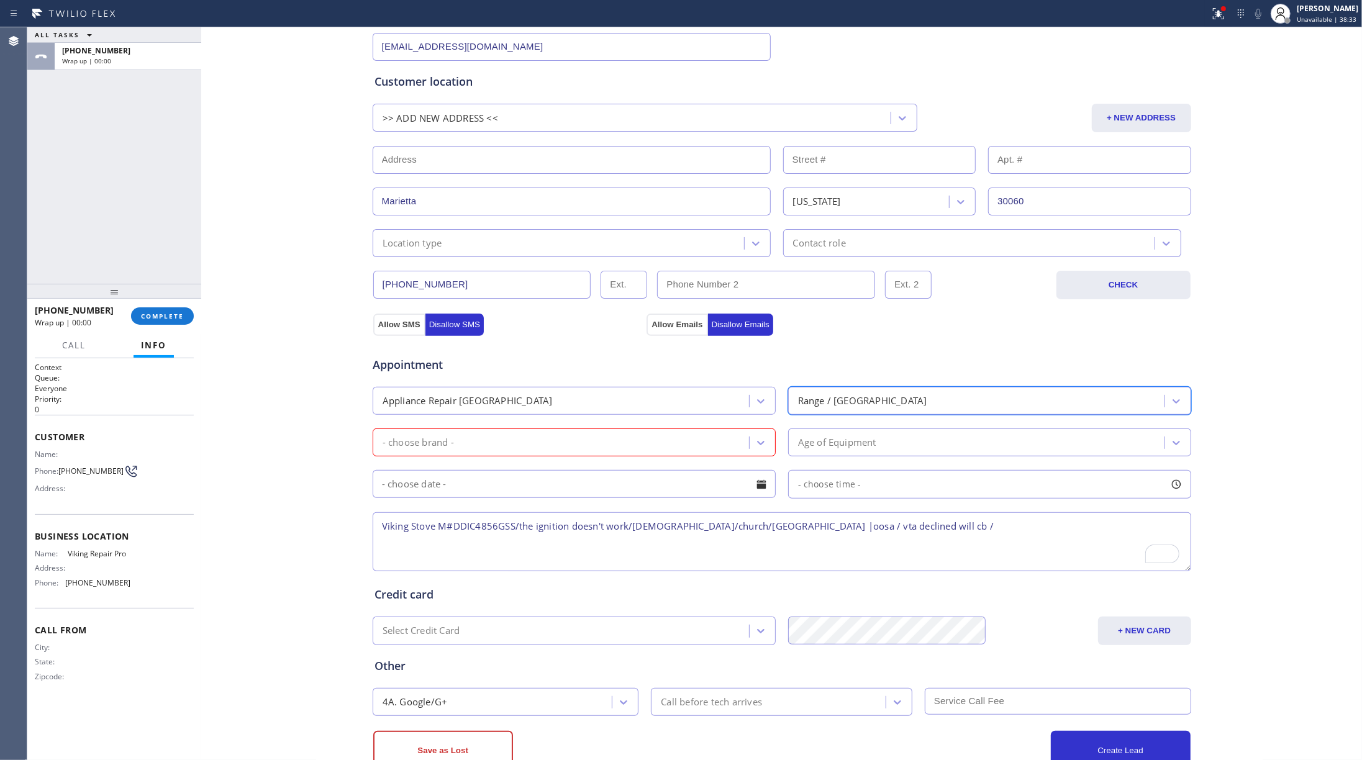
click at [662, 441] on div "- choose brand -" at bounding box center [562, 443] width 373 height 22
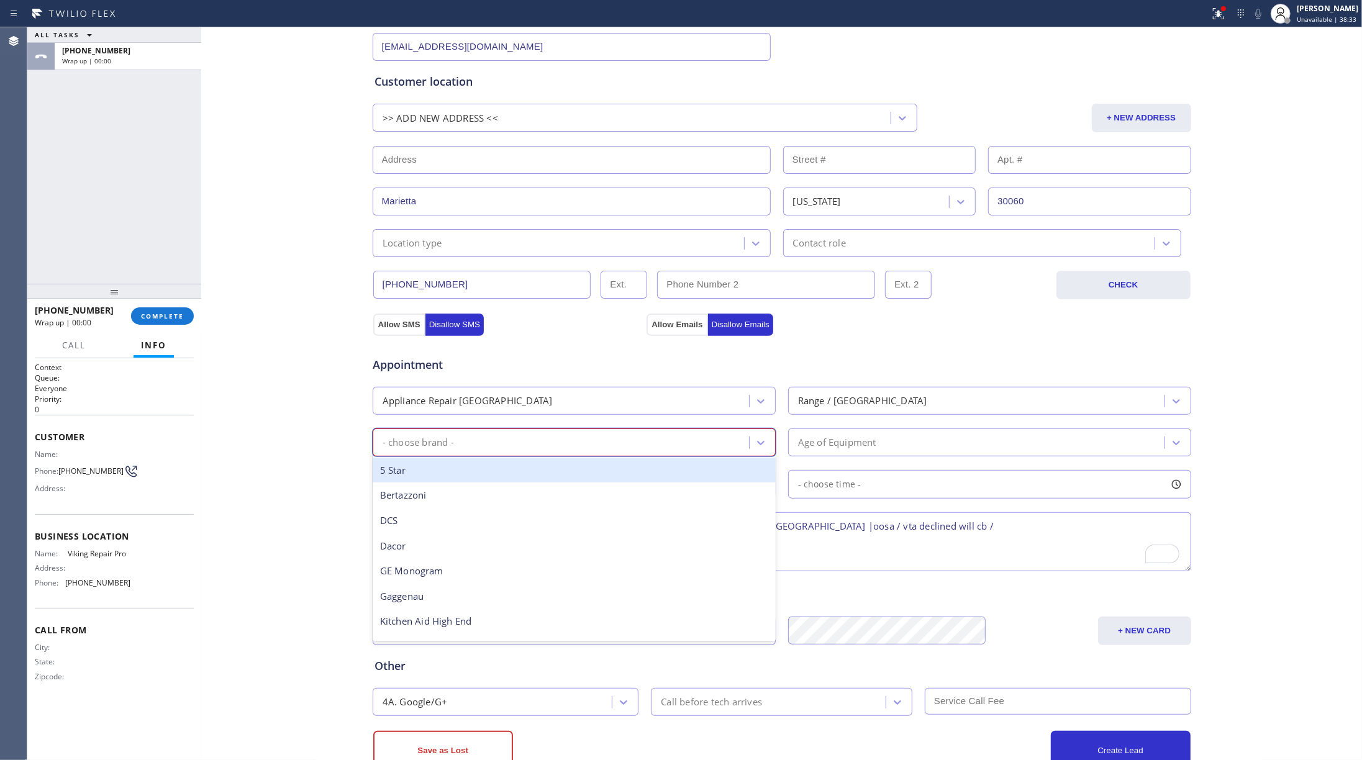
type input "v"
click at [505, 475] on div "Viking" at bounding box center [574, 470] width 403 height 25
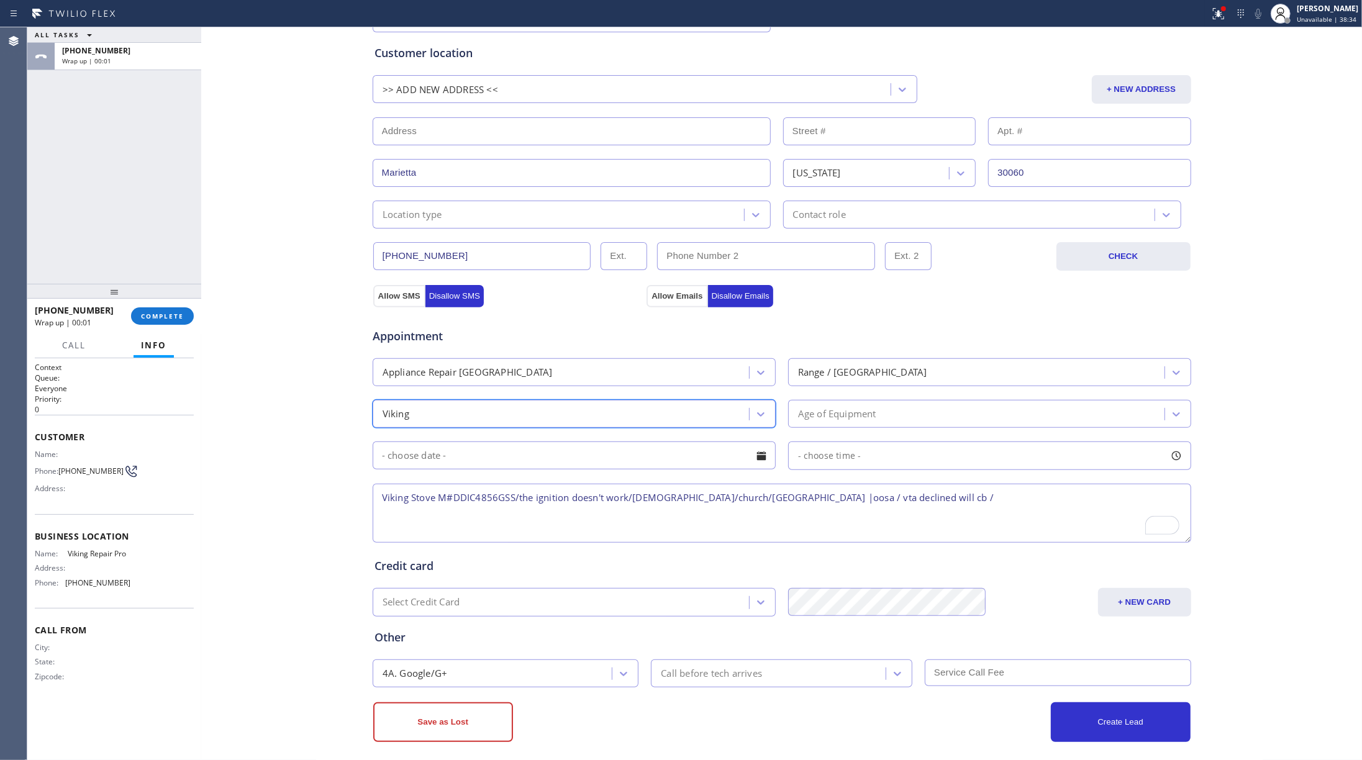
scroll to position [249, 0]
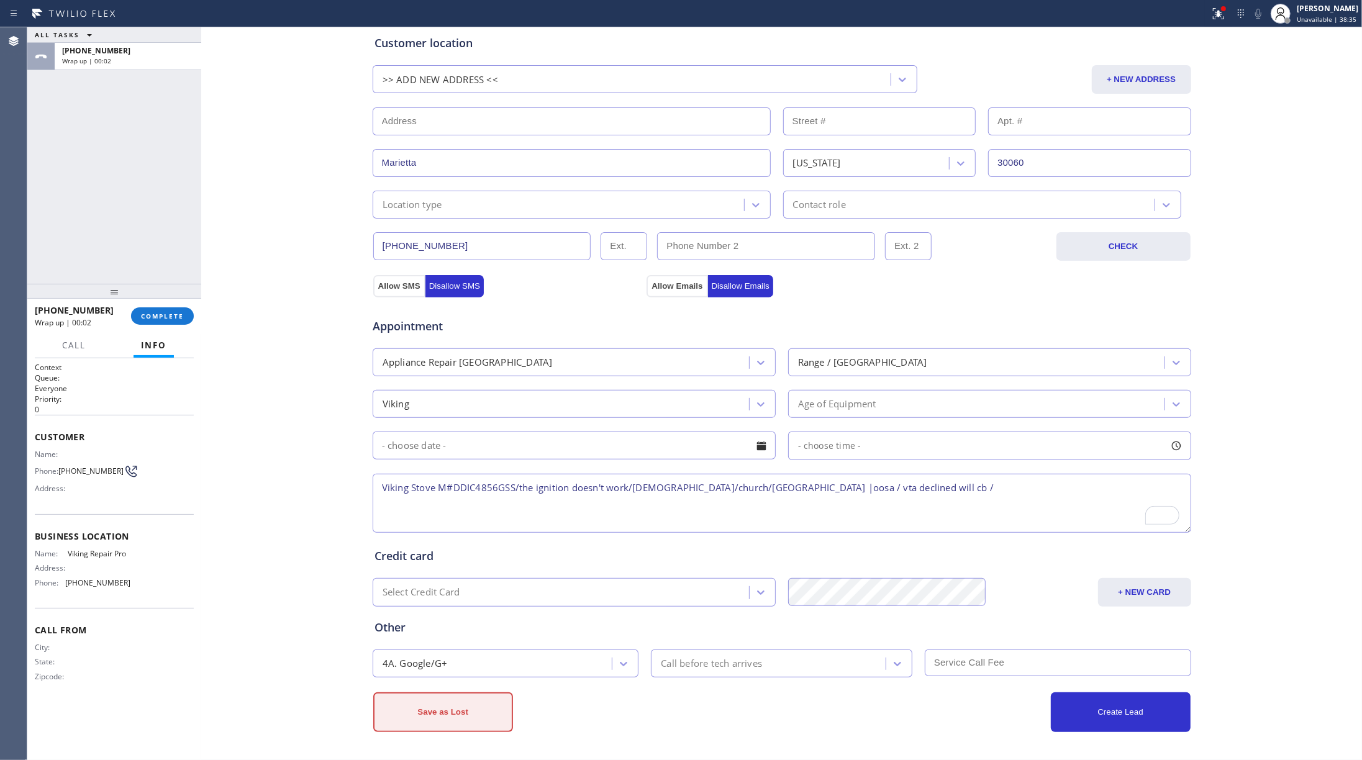
click at [450, 570] on button "Save as Lost" at bounding box center [443, 713] width 140 height 40
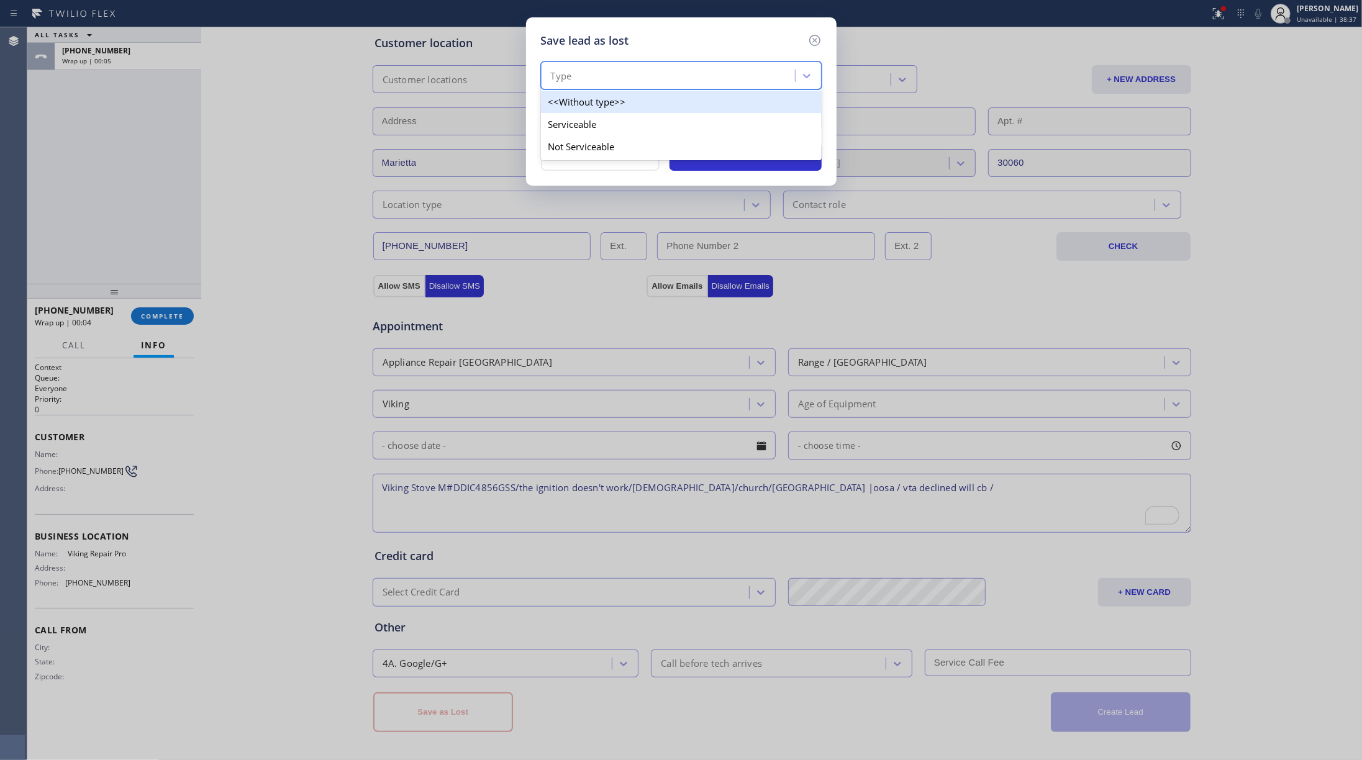
click at [600, 70] on div "Type" at bounding box center [670, 76] width 250 height 22
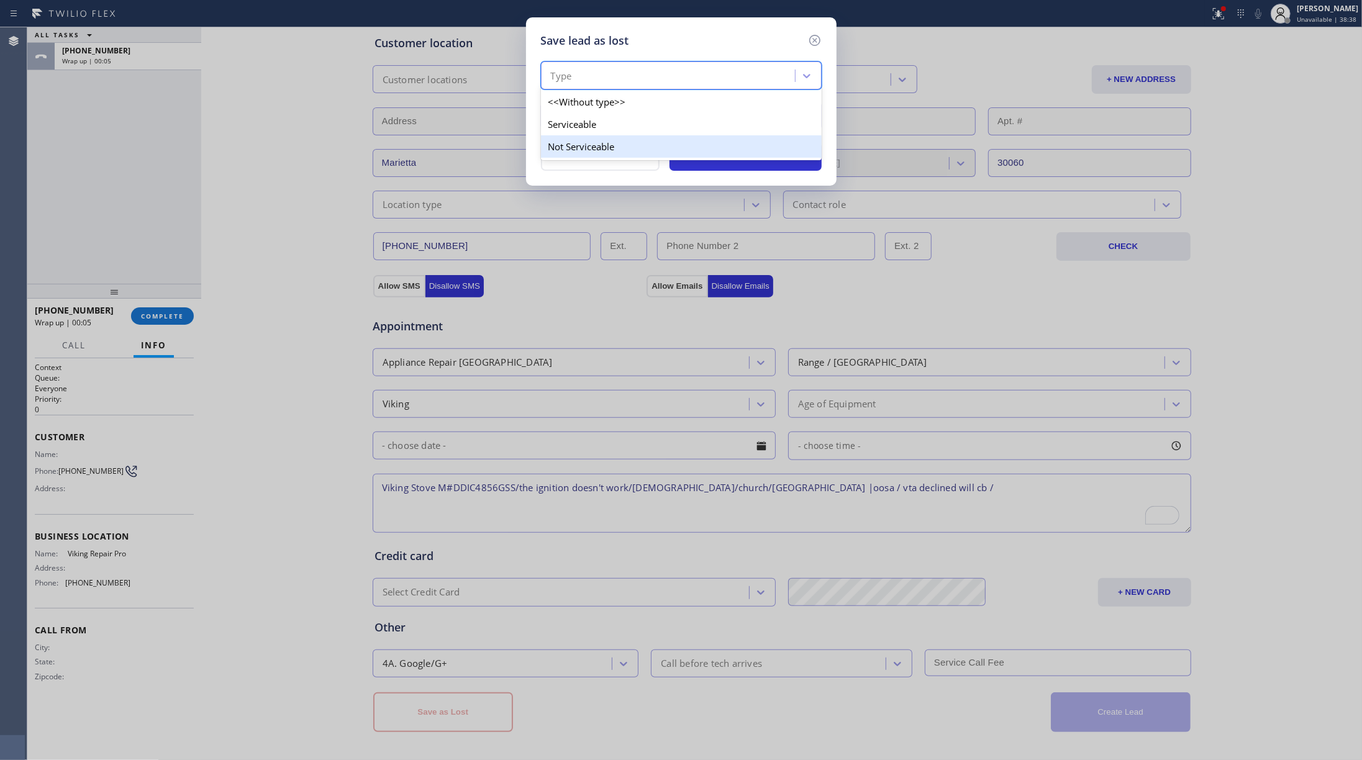
click at [614, 144] on div "Not Serviceable" at bounding box center [681, 146] width 281 height 22
click at [598, 125] on div "Reason" at bounding box center [670, 117] width 250 height 22
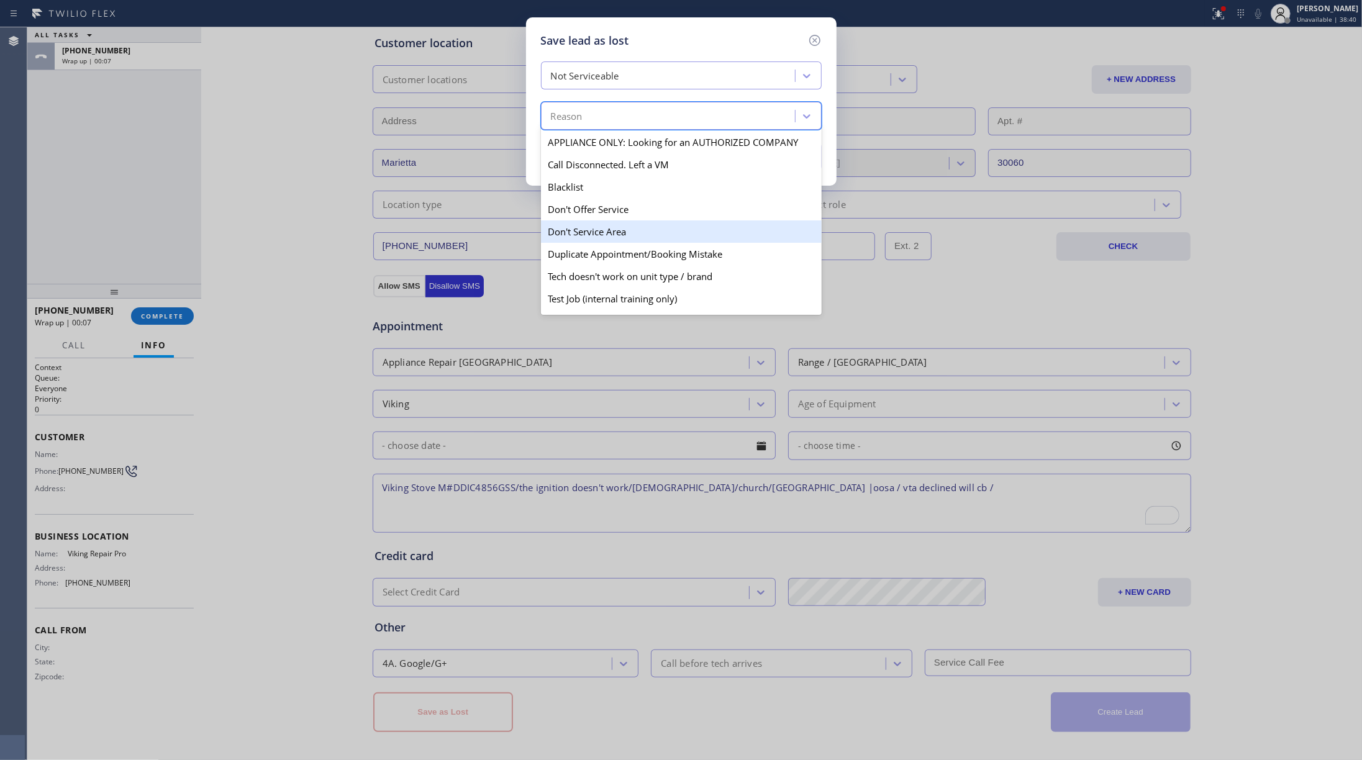
click at [631, 227] on div "Don't Service Area" at bounding box center [681, 232] width 281 height 22
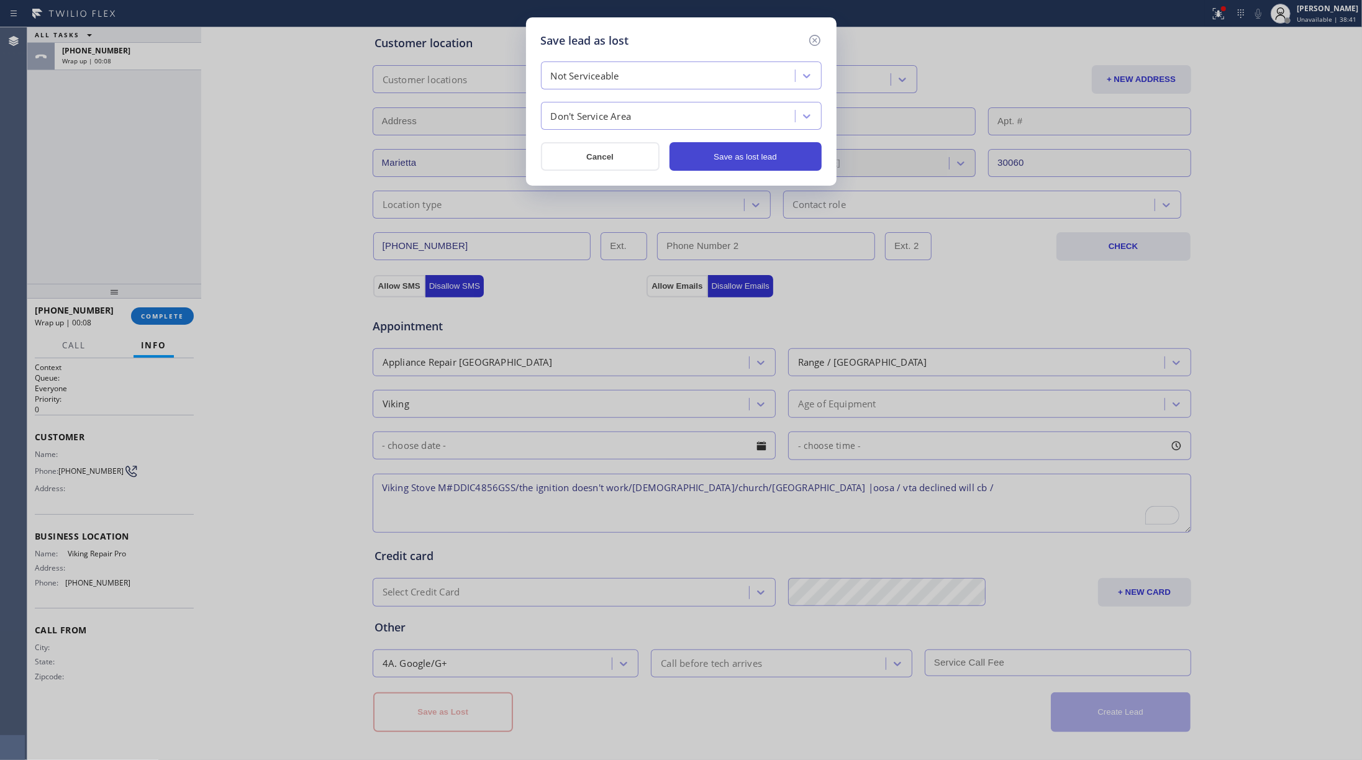
click at [734, 167] on button "Save as lost lead" at bounding box center [746, 156] width 152 height 29
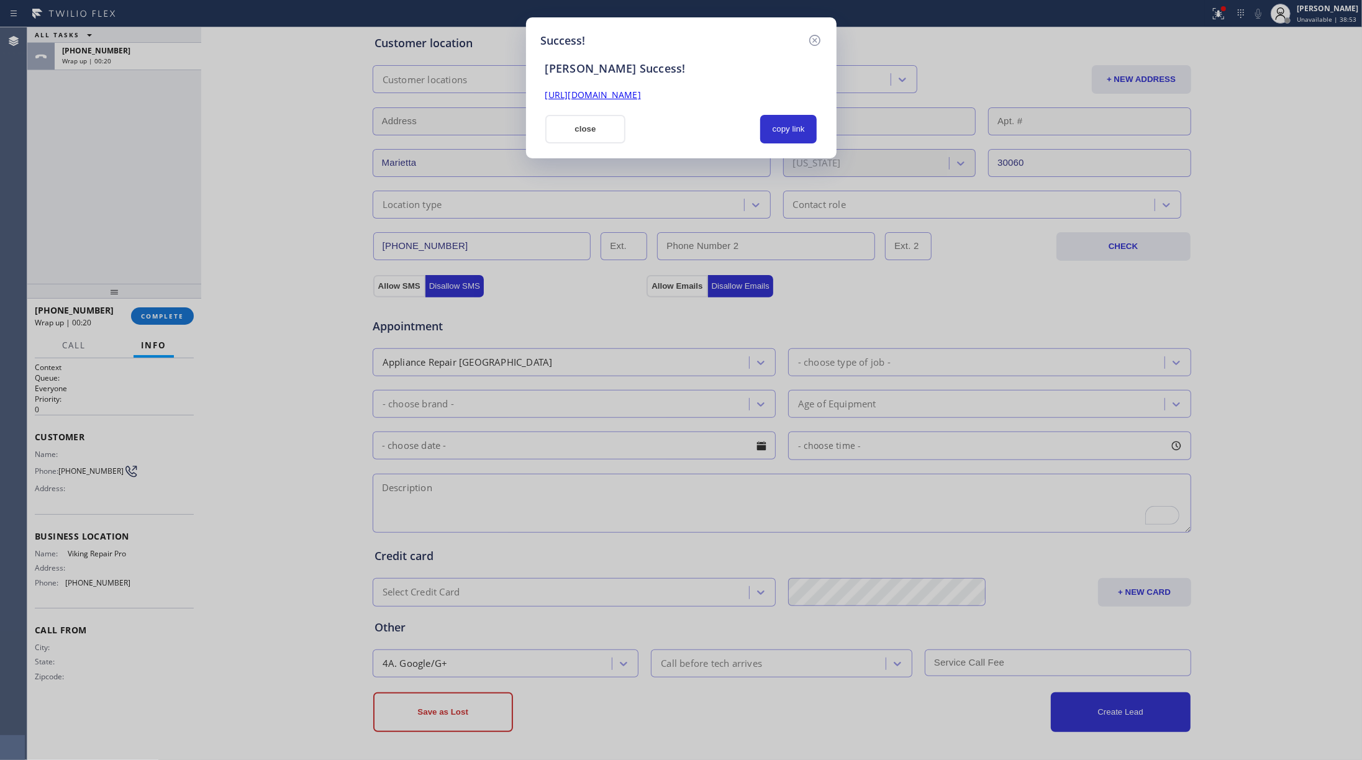
drag, startPoint x: 133, startPoint y: 184, endPoint x: 586, endPoint y: 85, distance: 464.2
click at [134, 180] on div "Success! [PERSON_NAME] Success! [URL][DOMAIN_NAME] close copy link" at bounding box center [681, 380] width 1362 height 760
click at [793, 127] on button "copy link" at bounding box center [788, 129] width 57 height 29
click at [181, 309] on div "Success! [PERSON_NAME] Success! [URL][DOMAIN_NAME] close copy link" at bounding box center [681, 380] width 1362 height 760
drag, startPoint x: 588, startPoint y: 123, endPoint x: 341, endPoint y: 192, distance: 256.1
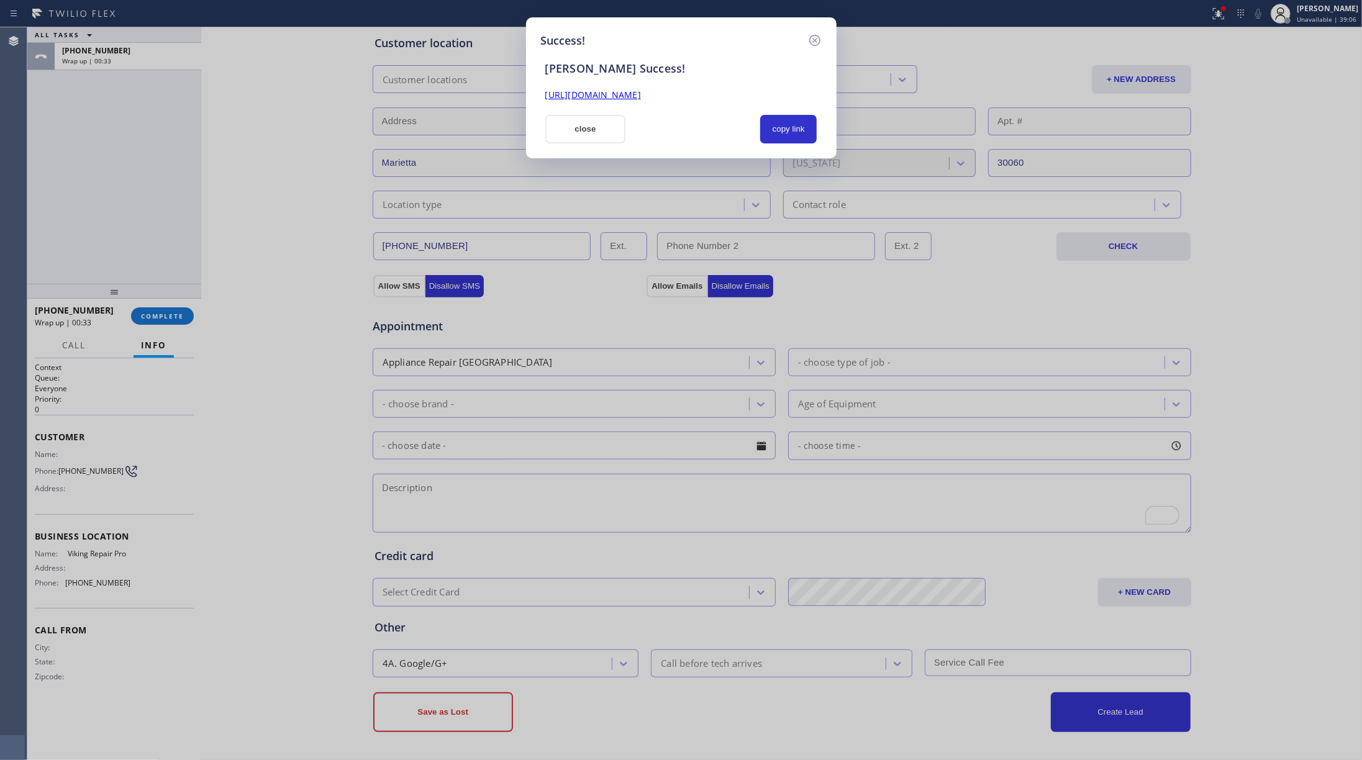
click at [588, 123] on button "close" at bounding box center [585, 129] width 81 height 29
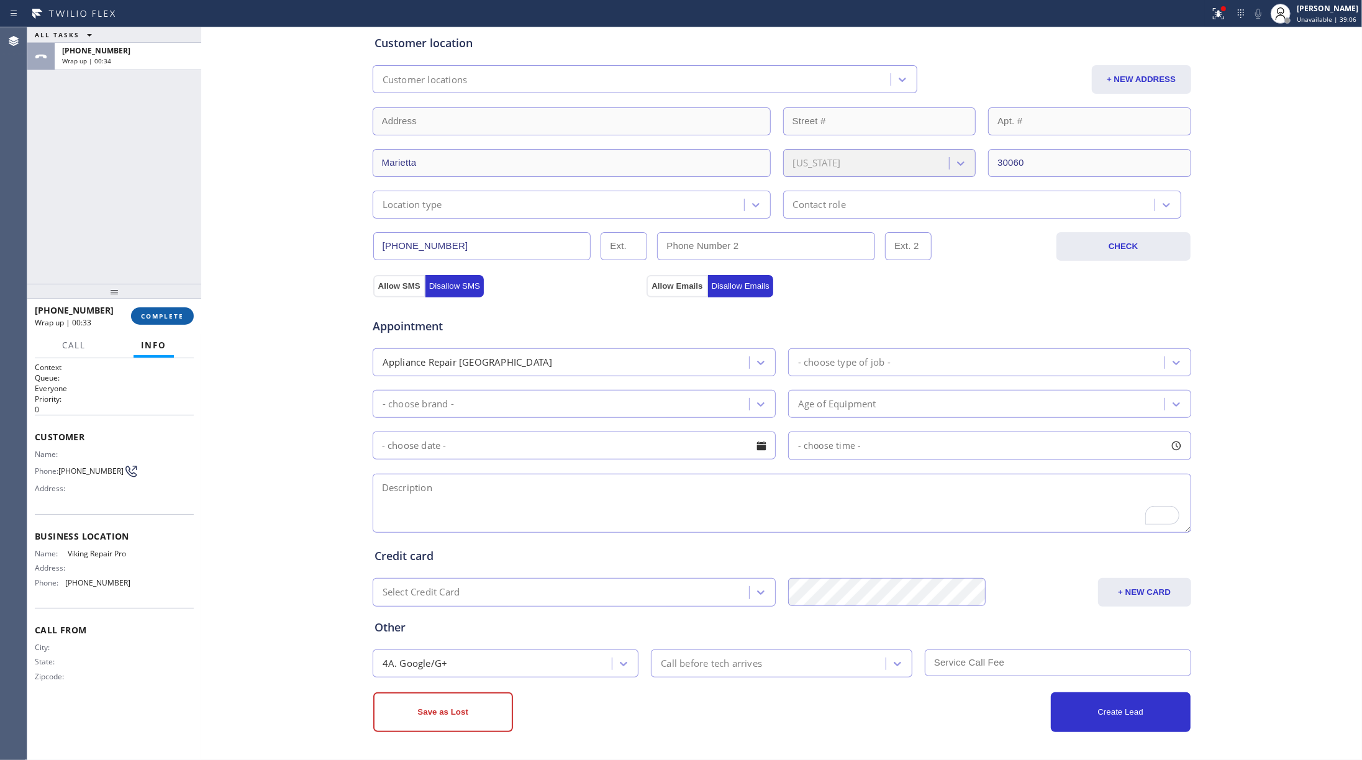
click at [167, 308] on button "COMPLETE" at bounding box center [162, 316] width 63 height 17
click at [129, 237] on div "ALL TASKS ALL TASKS ACTIVE TASKS TASKS IN WRAP UP [PHONE_NUMBER] Wrap up | 00:34" at bounding box center [114, 155] width 174 height 257
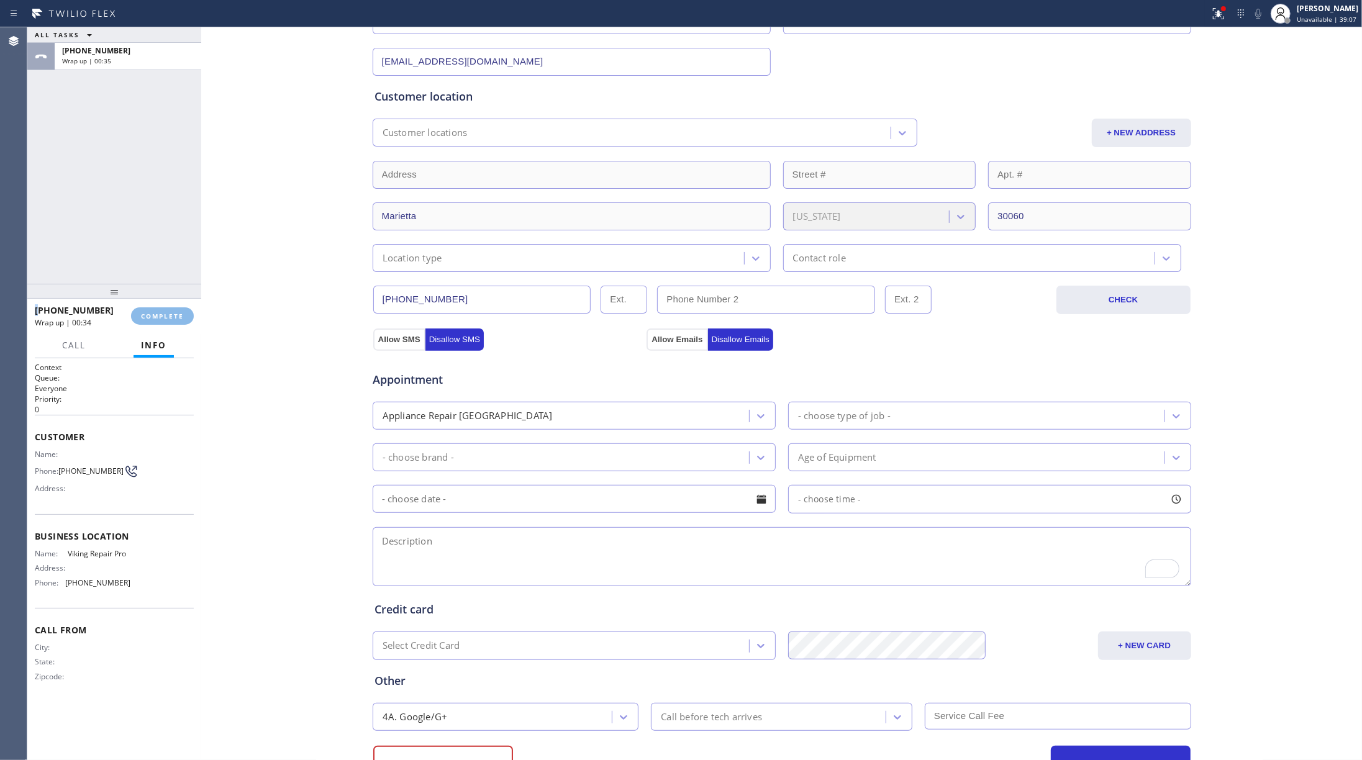
scroll to position [165, 0]
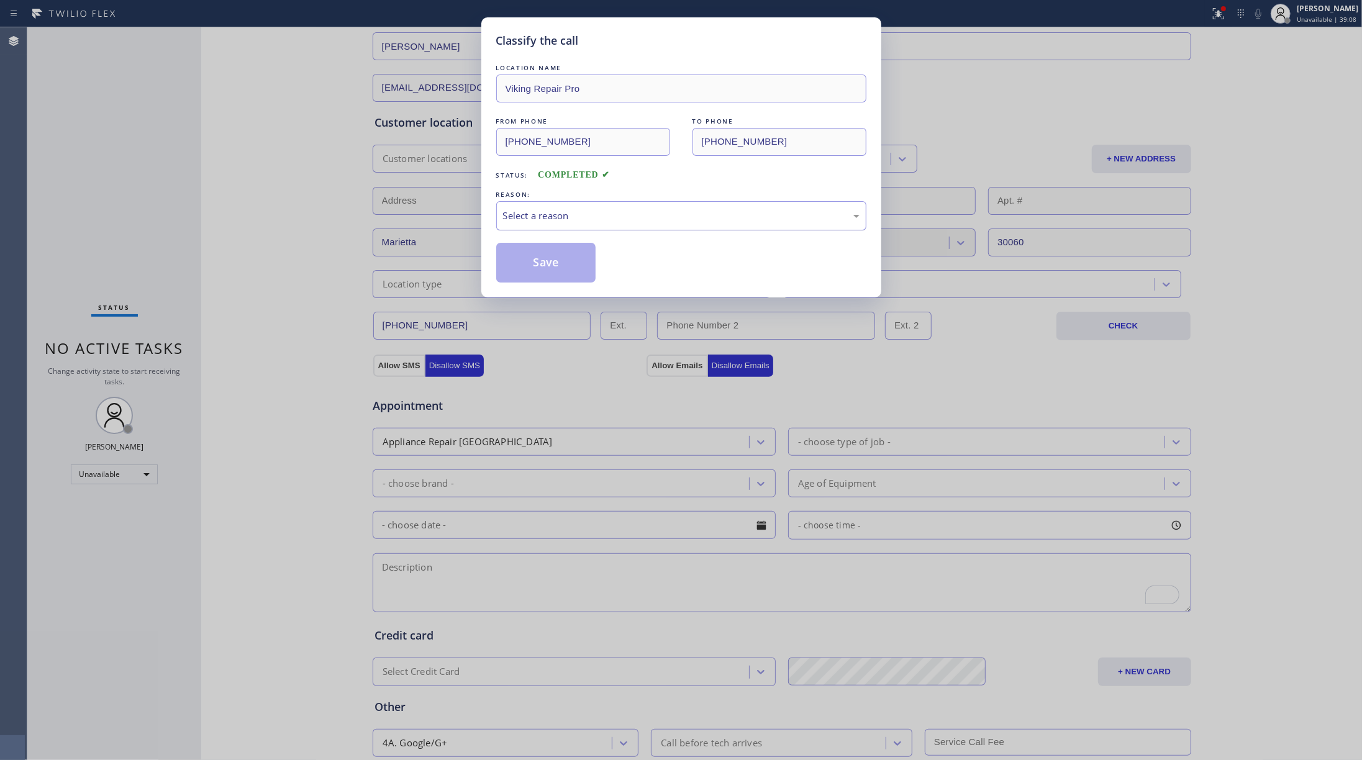
click at [631, 227] on div "Select a reason" at bounding box center [681, 215] width 370 height 29
click at [545, 279] on button "Save" at bounding box center [546, 263] width 100 height 40
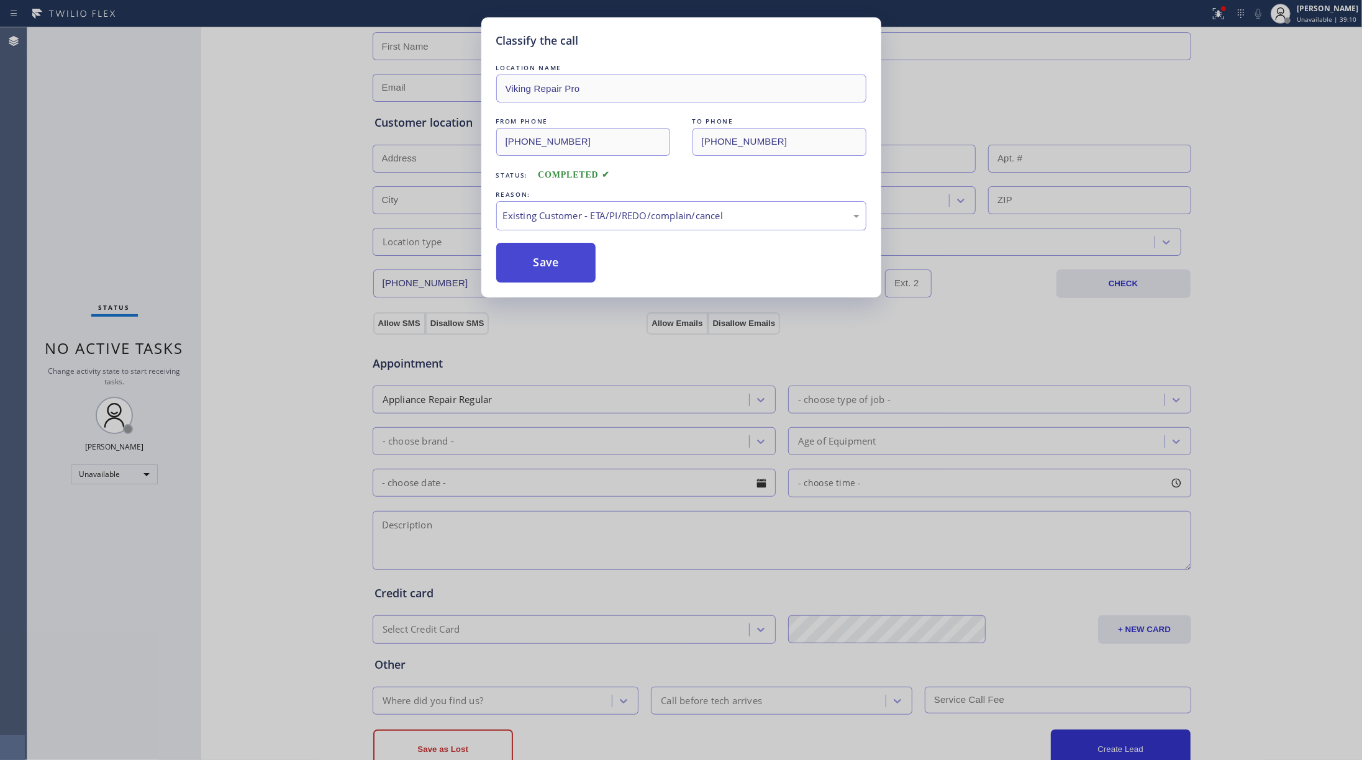
drag, startPoint x: 550, startPoint y: 263, endPoint x: 961, endPoint y: 1, distance: 486.7
click at [550, 262] on button "Save" at bounding box center [546, 263] width 100 height 40
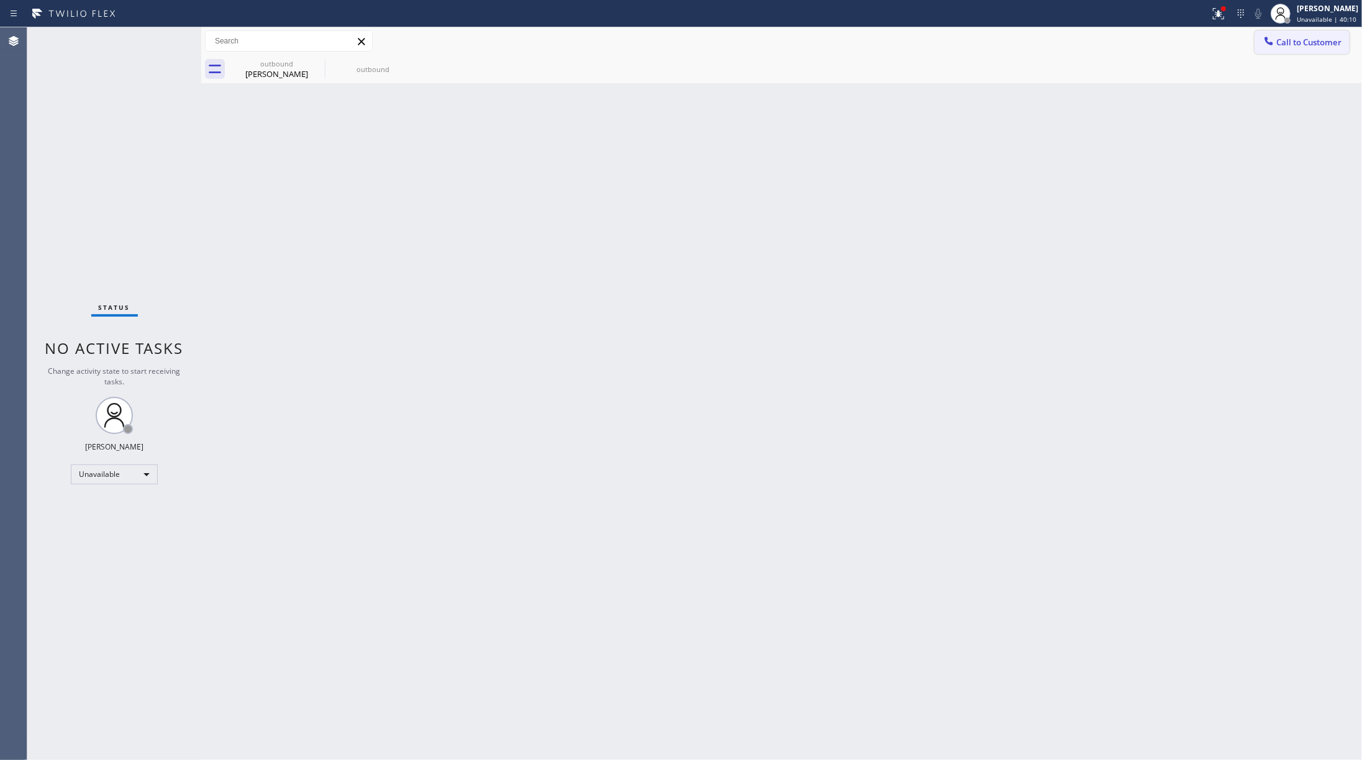
click at [1021, 37] on span "Call to Customer" at bounding box center [1309, 42] width 65 height 11
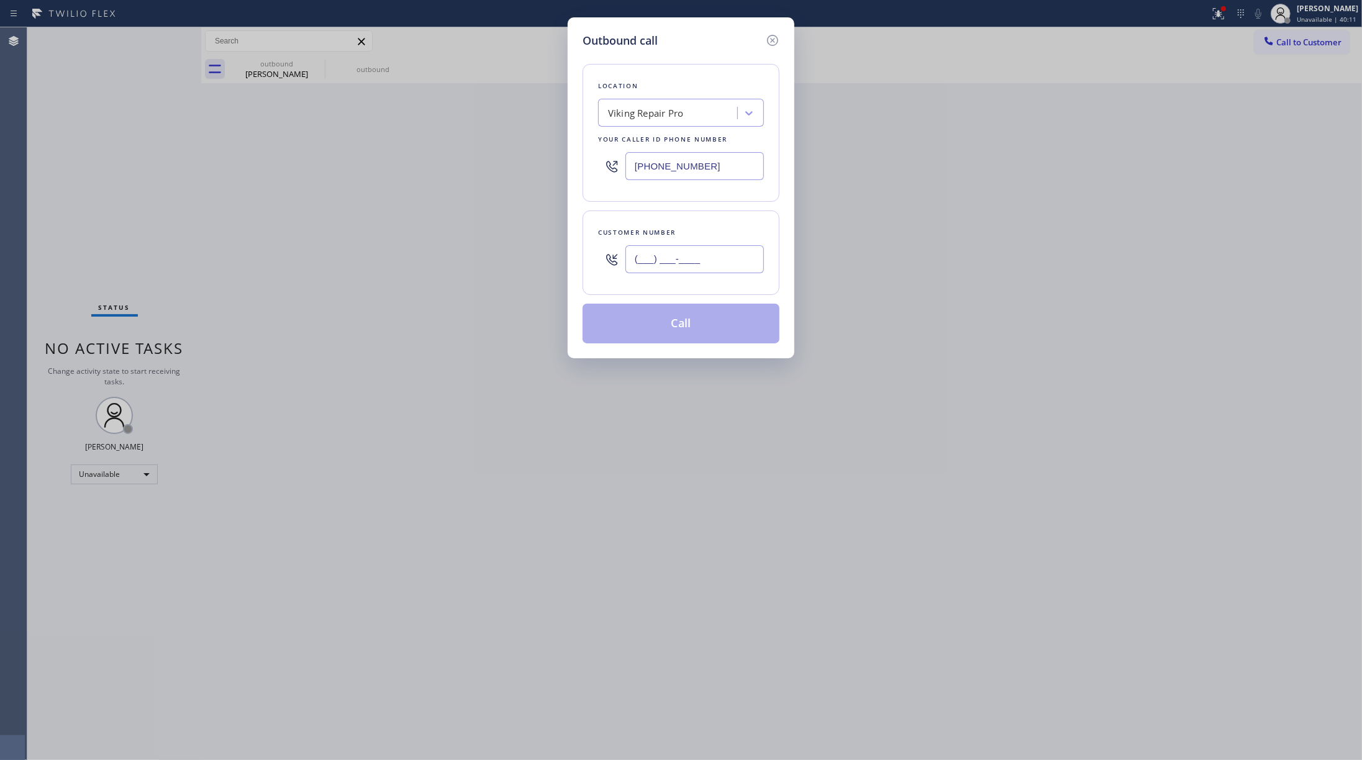
click at [716, 267] on input "(___) ___-____" at bounding box center [695, 259] width 139 height 28
paste input "773) 908-6065"
type input "[PHONE_NUMBER]"
click at [709, 217] on div "Customer number [PHONE_NUMBER]" at bounding box center [681, 253] width 197 height 84
click at [699, 120] on div "Viking Repair Pro" at bounding box center [669, 114] width 135 height 22
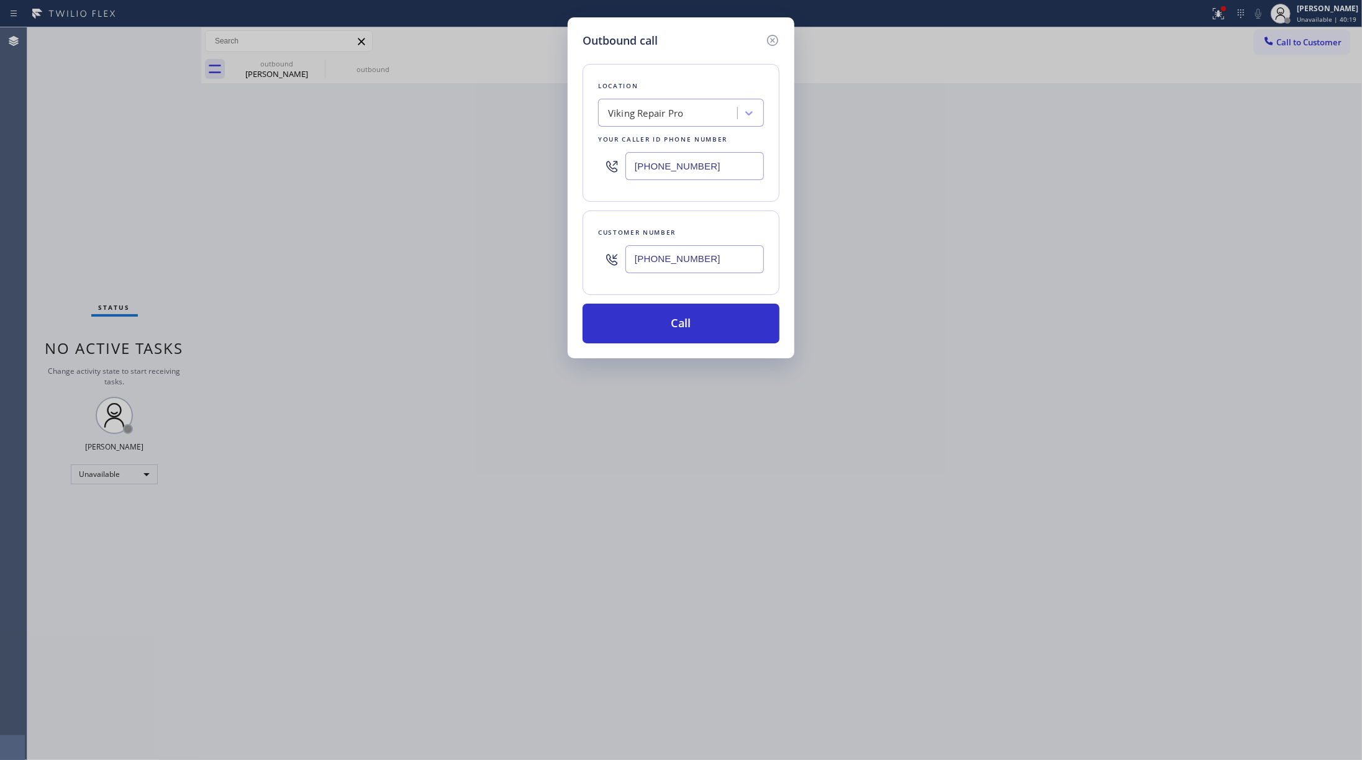
drag, startPoint x: 656, startPoint y: 158, endPoint x: 585, endPoint y: 142, distance: 72.5
click at [585, 148] on div "Location Viking Repair Pro Your caller id phone number [PHONE_NUMBER]" at bounding box center [681, 133] width 197 height 138
paste input "55) 731-4952"
type input "[PHONE_NUMBER]"
click at [678, 75] on div "Location Viking Repair Pro Your caller id phone number [PHONE_NUMBER]" at bounding box center [681, 133] width 197 height 138
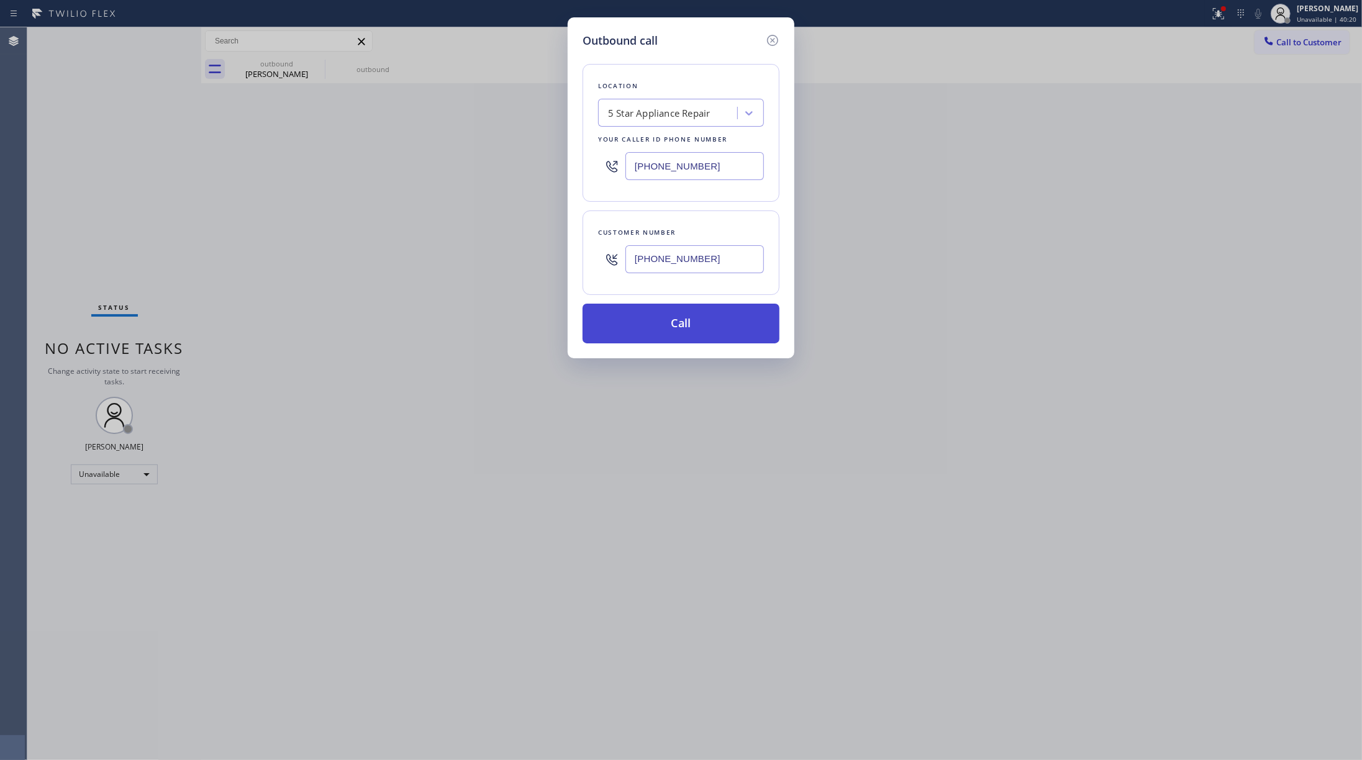
click at [677, 328] on button "Call" at bounding box center [681, 324] width 197 height 40
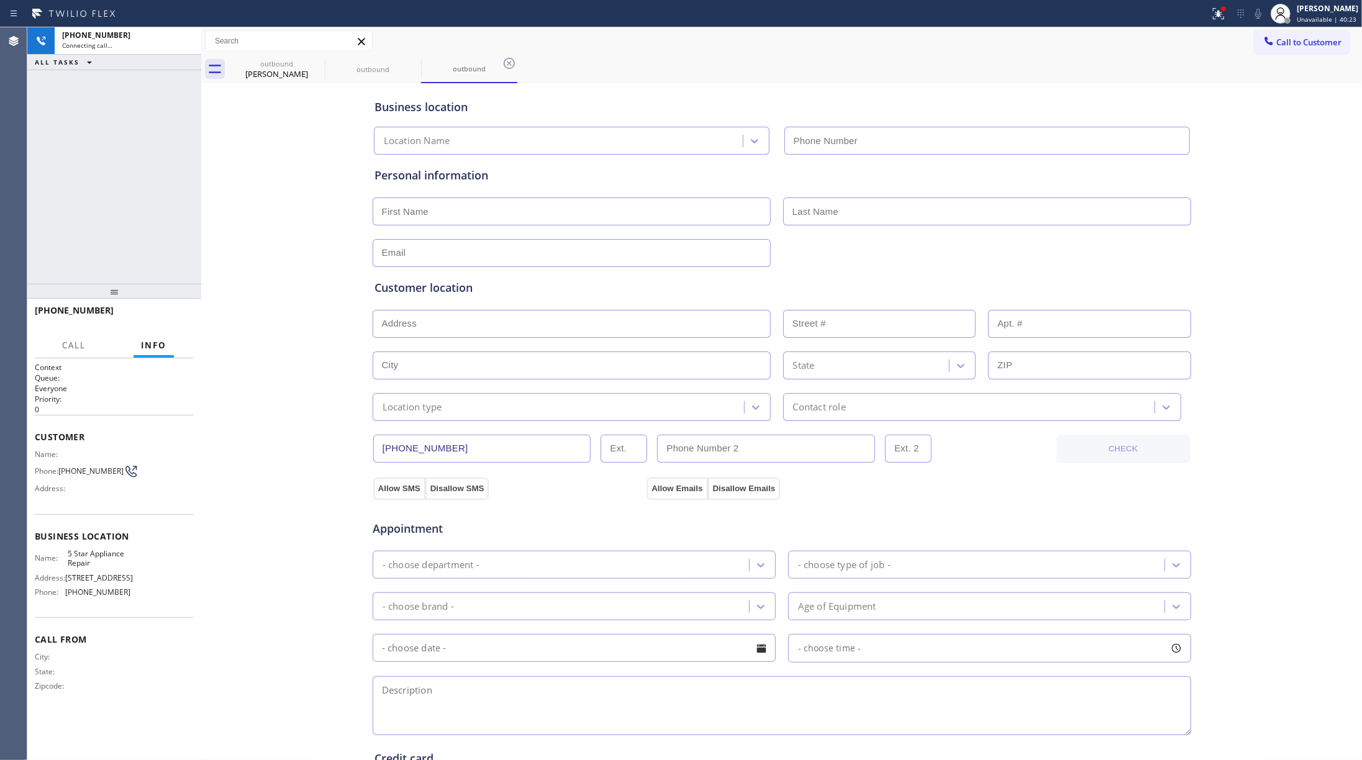
type input "[PHONE_NUMBER]"
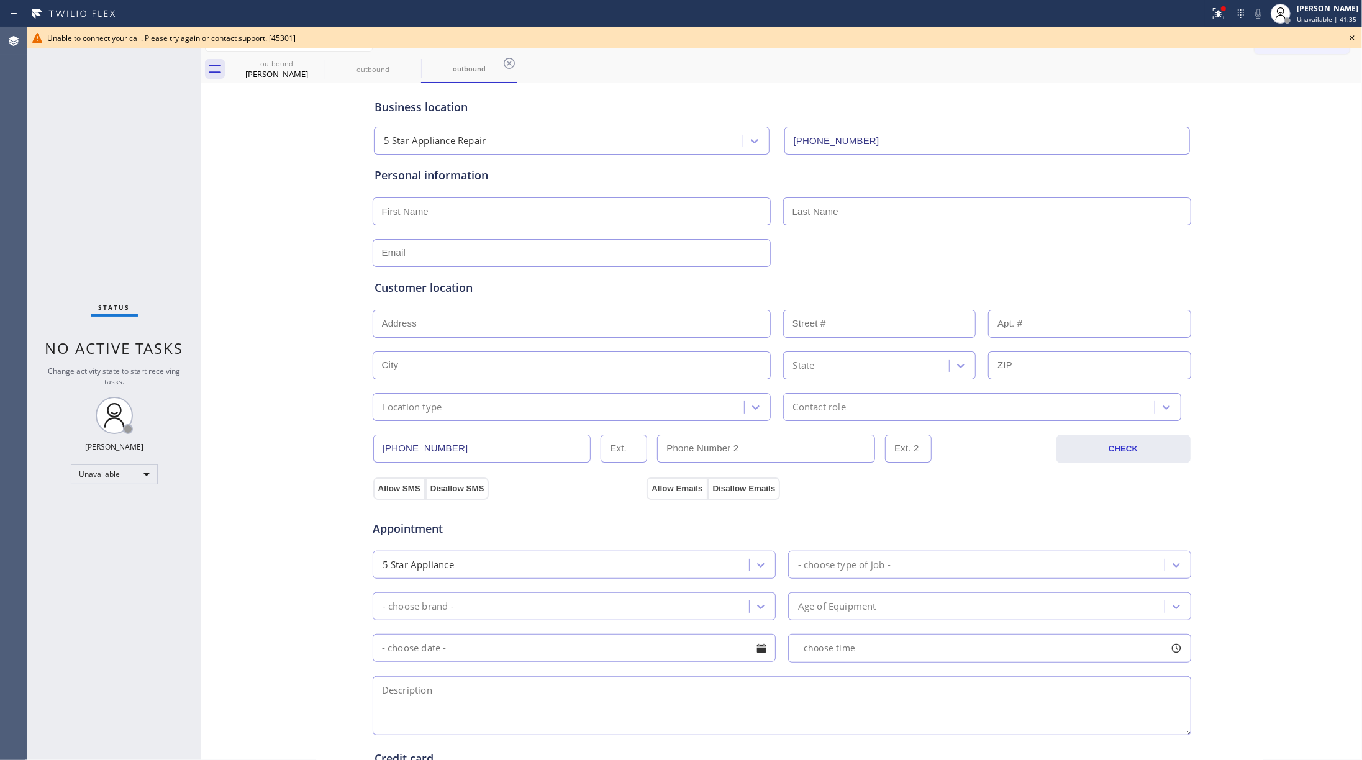
click at [165, 259] on div "Status No active tasks Change activity state to start receiving tasks. [PERSON_…" at bounding box center [114, 393] width 174 height 733
click at [1021, 37] on icon at bounding box center [1352, 37] width 15 height 15
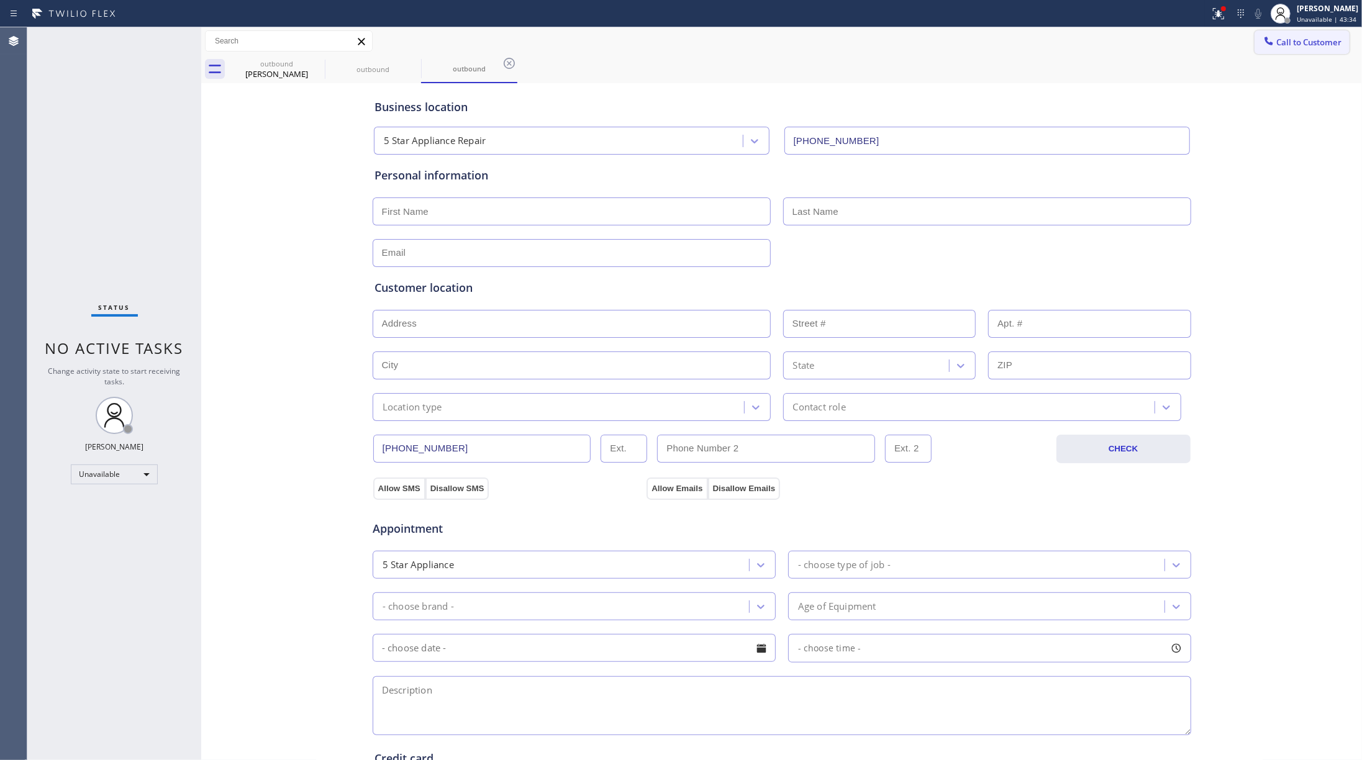
click at [1021, 32] on button "Call to Customer" at bounding box center [1302, 42] width 95 height 24
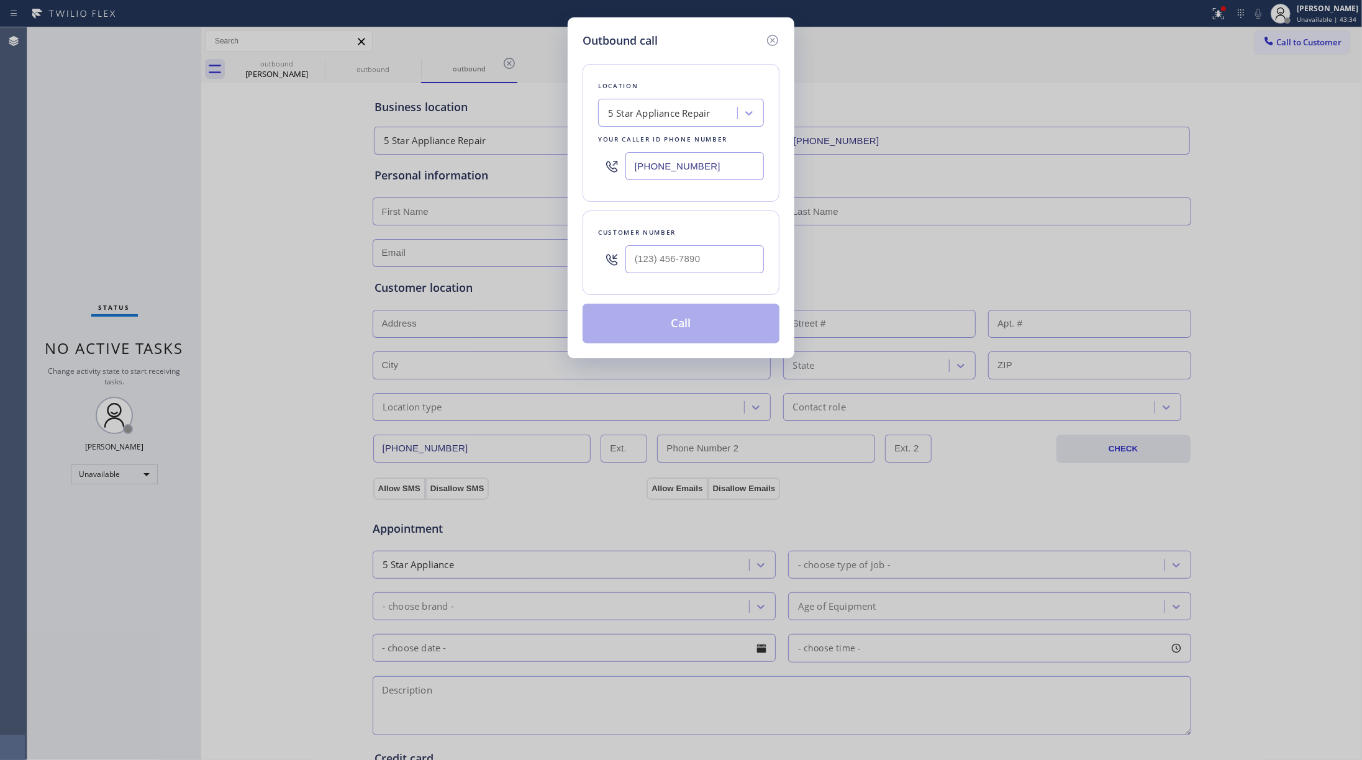
click at [733, 112] on div "5 Star Appliance Repair" at bounding box center [669, 114] width 135 height 22
paste input "[PERSON_NAME] Thermador Repair Service [GEOGRAPHIC_DATA]"
type input "[PERSON_NAME] Thermador Repair Service [GEOGRAPHIC_DATA]"
click at [646, 137] on div "[PERSON_NAME] Thermador Repair Service [GEOGRAPHIC_DATA]" at bounding box center [681, 151] width 166 height 47
type input "[PHONE_NUMBER]"
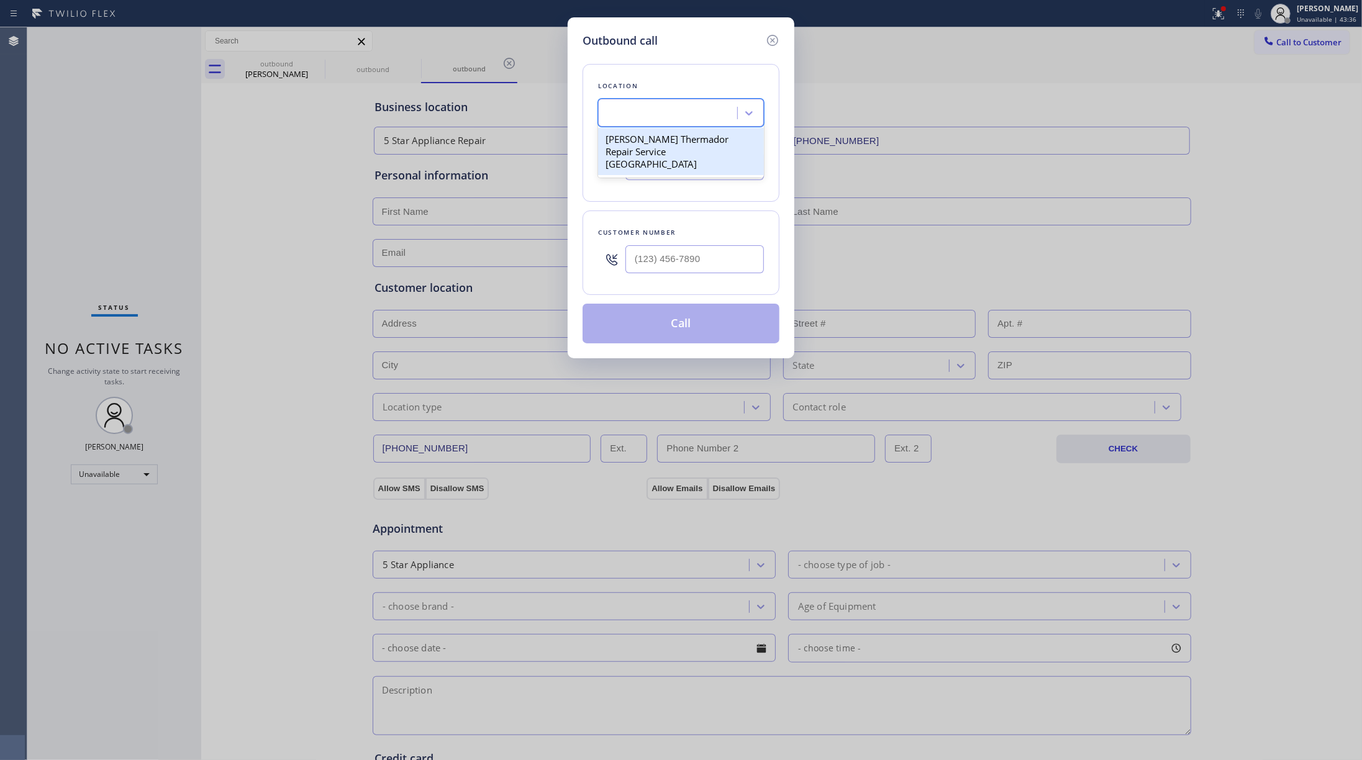
scroll to position [0, 1]
click at [647, 244] on div at bounding box center [695, 259] width 139 height 40
click at [666, 262] on input "(___) ___-____" at bounding box center [695, 259] width 139 height 28
paste input "347) 468-0003"
type input "[PHONE_NUMBER]"
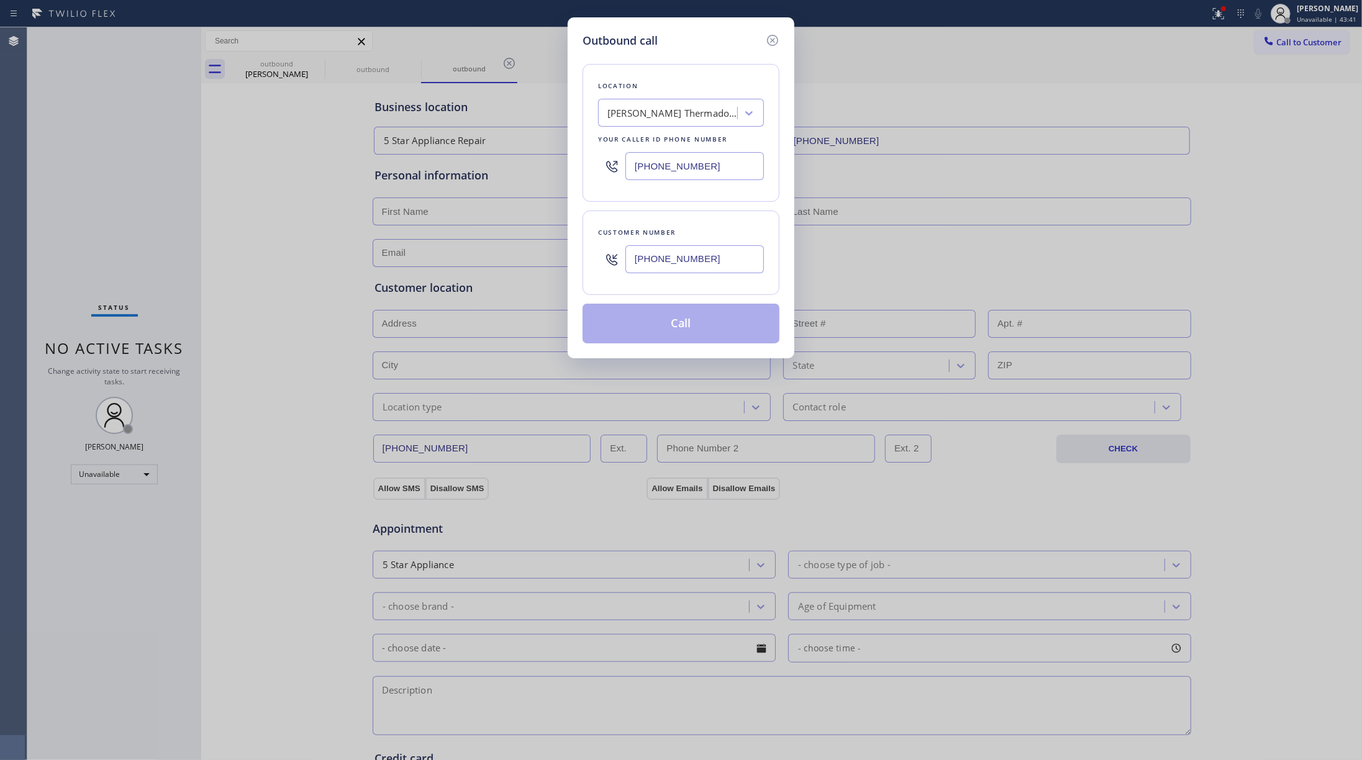
click at [687, 227] on div "Customer number" at bounding box center [681, 232] width 166 height 13
click at [686, 334] on button "Call" at bounding box center [681, 324] width 197 height 40
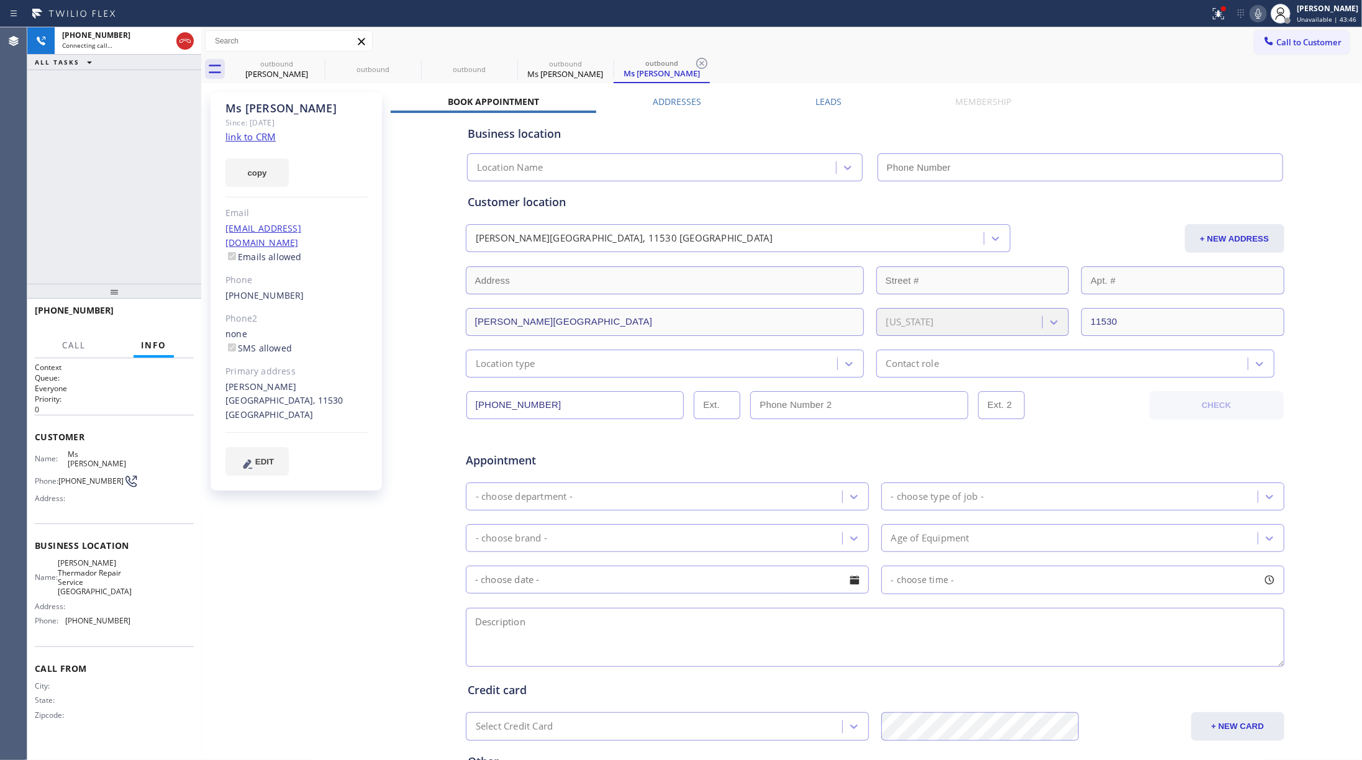
type input "[PHONE_NUMBER]"
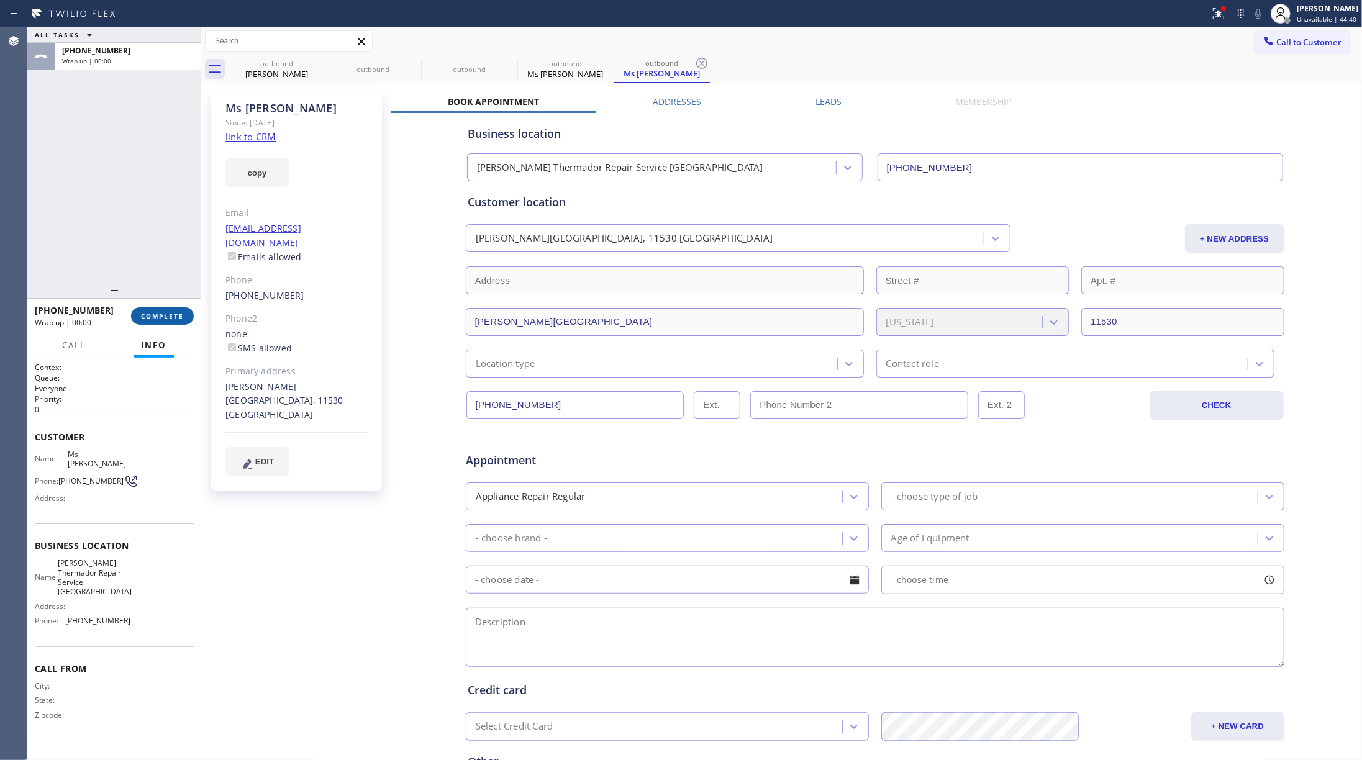
click at [174, 317] on span "COMPLETE" at bounding box center [162, 316] width 43 height 9
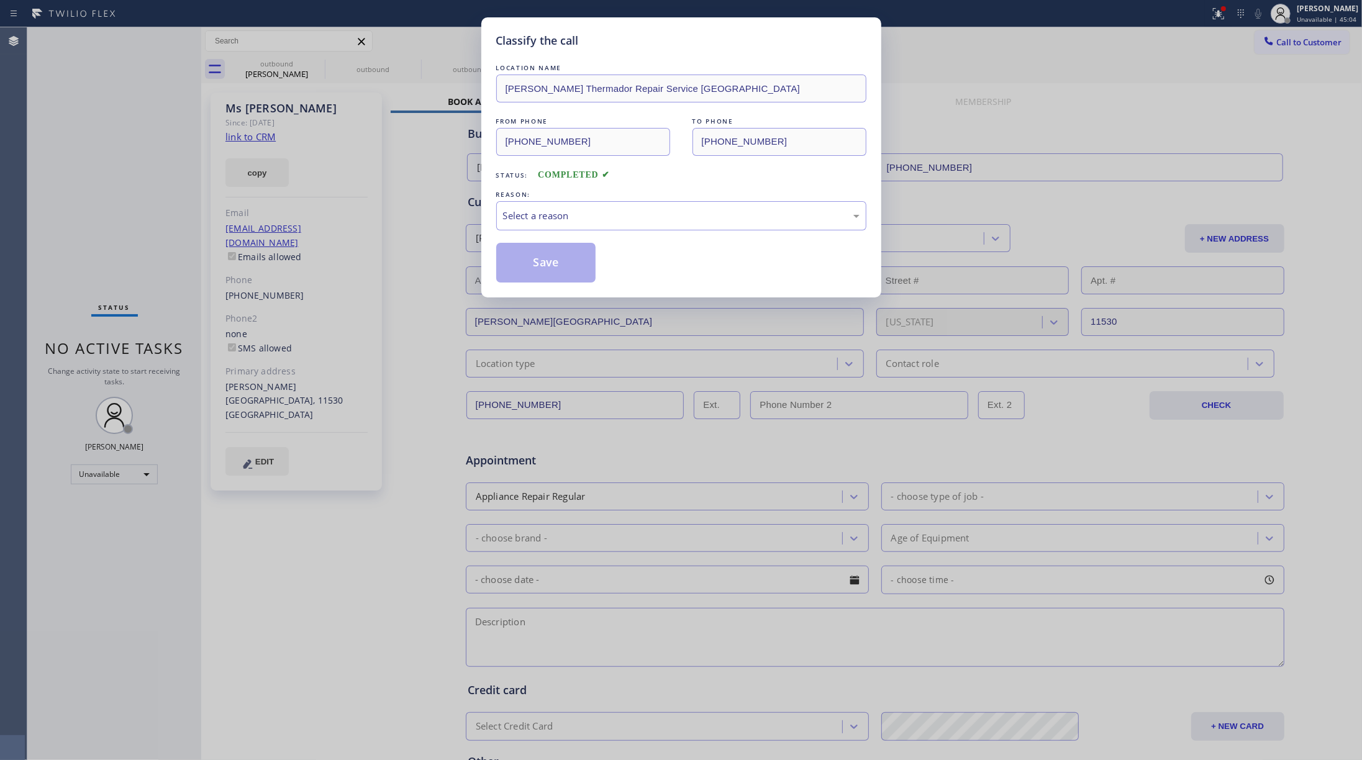
click at [1021, 38] on div "Classify the call LOCATION NAME [PERSON_NAME] Repair Service Aurora FROM PHONE …" at bounding box center [681, 380] width 1362 height 760
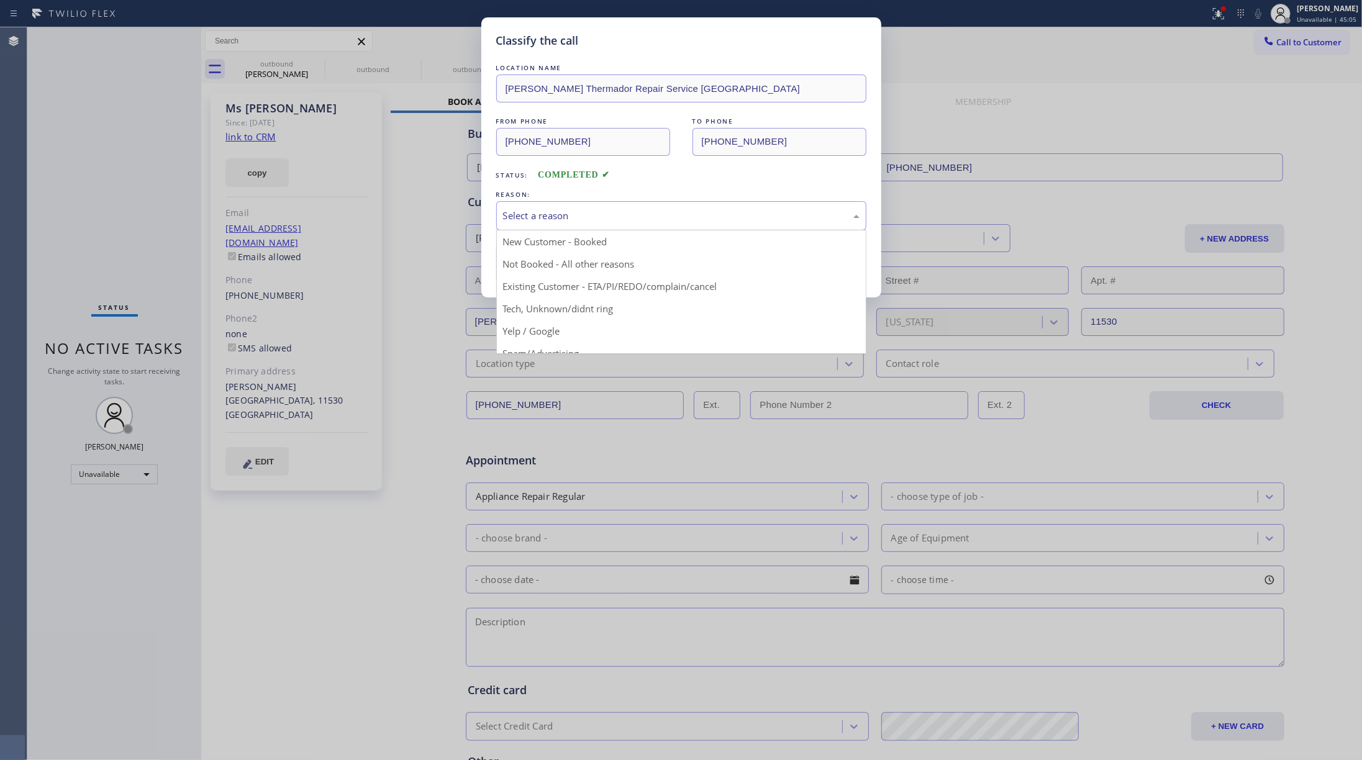
click at [577, 220] on div "Select a reason" at bounding box center [681, 216] width 357 height 14
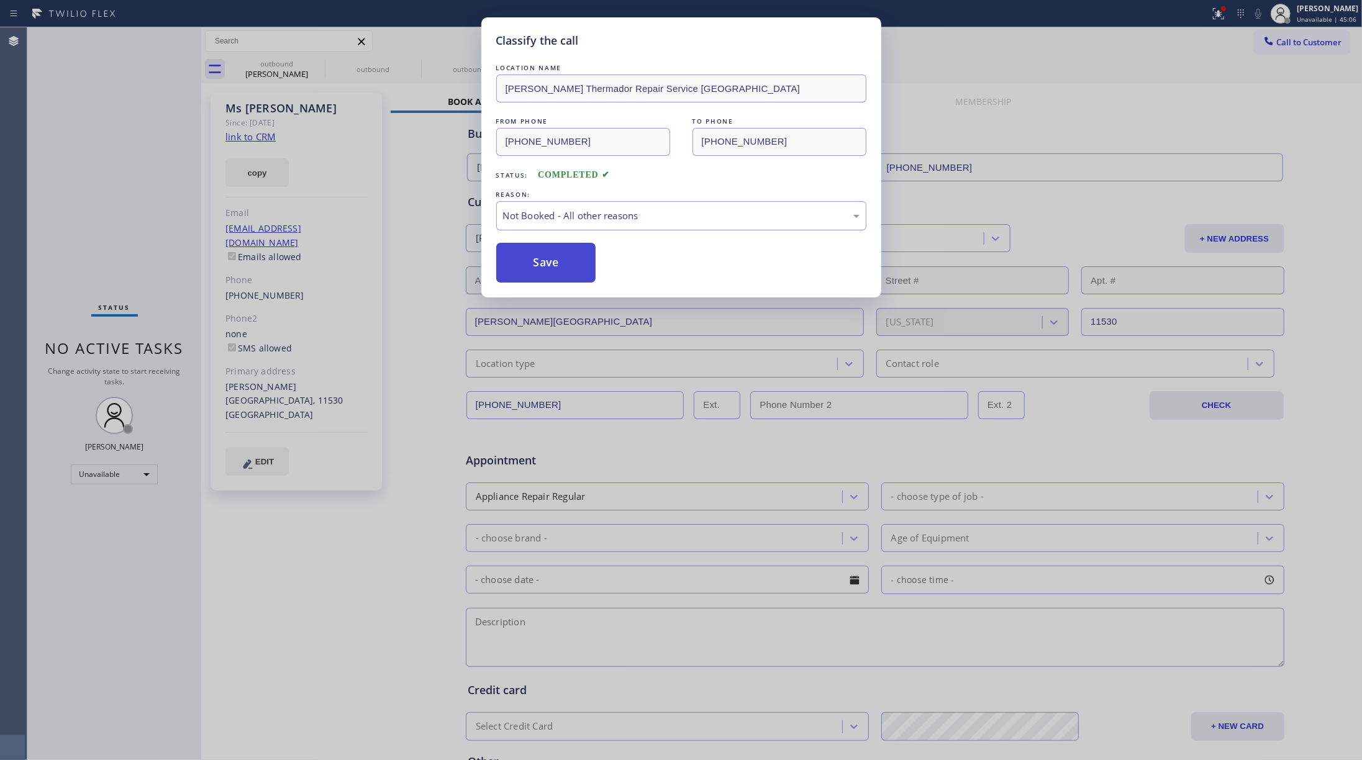
drag, startPoint x: 560, startPoint y: 257, endPoint x: 584, endPoint y: 249, distance: 24.8
click at [569, 254] on button "Save" at bounding box center [546, 263] width 100 height 40
click at [1021, 41] on div "Classify the call LOCATION NAME [PERSON_NAME] Repair Service Aurora FROM PHONE …" at bounding box center [681, 380] width 1362 height 760
click at [1021, 41] on span "Call to Customer" at bounding box center [1309, 42] width 65 height 11
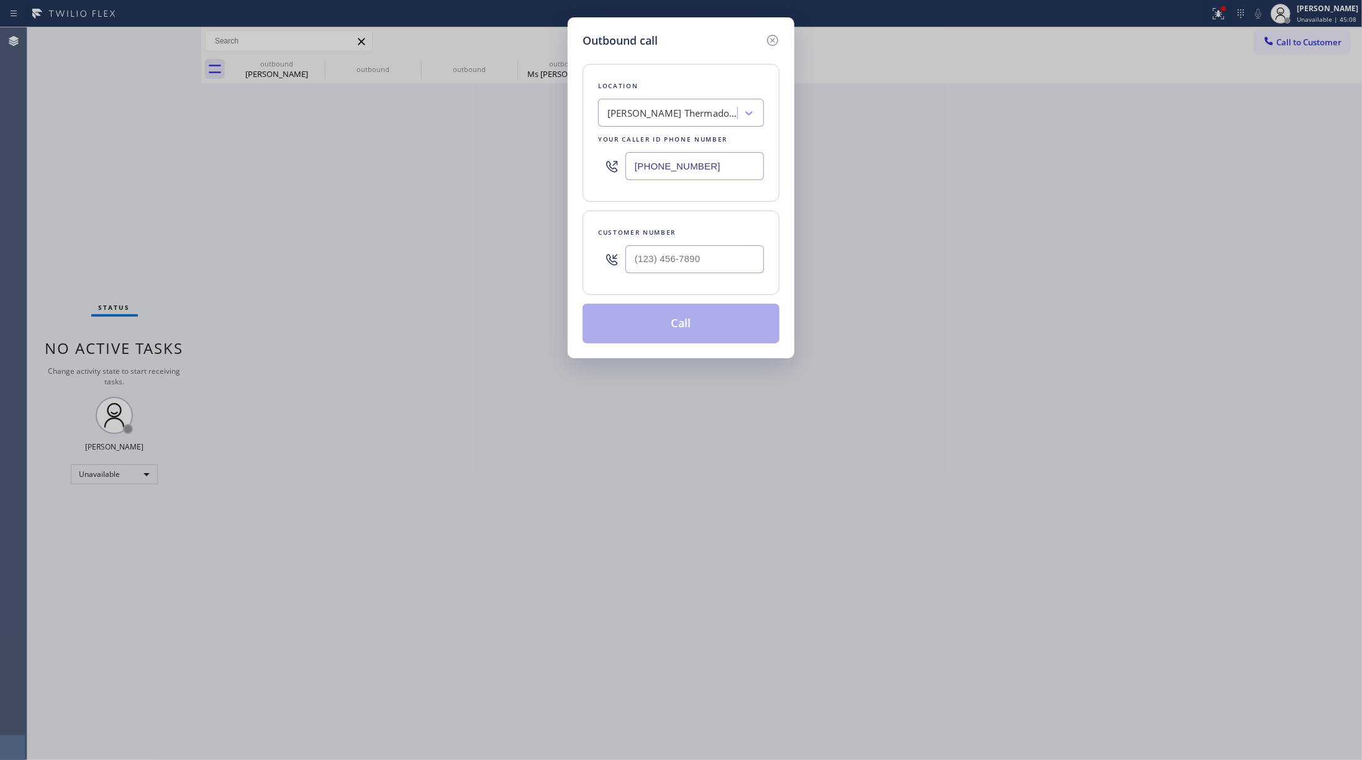
click at [1021, 40] on div "Outbound call Location [PERSON_NAME] Thermador Repair Service [GEOGRAPHIC_DATA]…" at bounding box center [681, 380] width 1362 height 760
click at [671, 257] on input "(___) ___-____" at bounding box center [695, 259] width 139 height 28
paste input "510) 697-6885"
type input "[PHONE_NUMBER]"
click at [147, 163] on div "Outbound call Location [PERSON_NAME] Thermador Repair Service [GEOGRAPHIC_DATA]…" at bounding box center [681, 380] width 1362 height 760
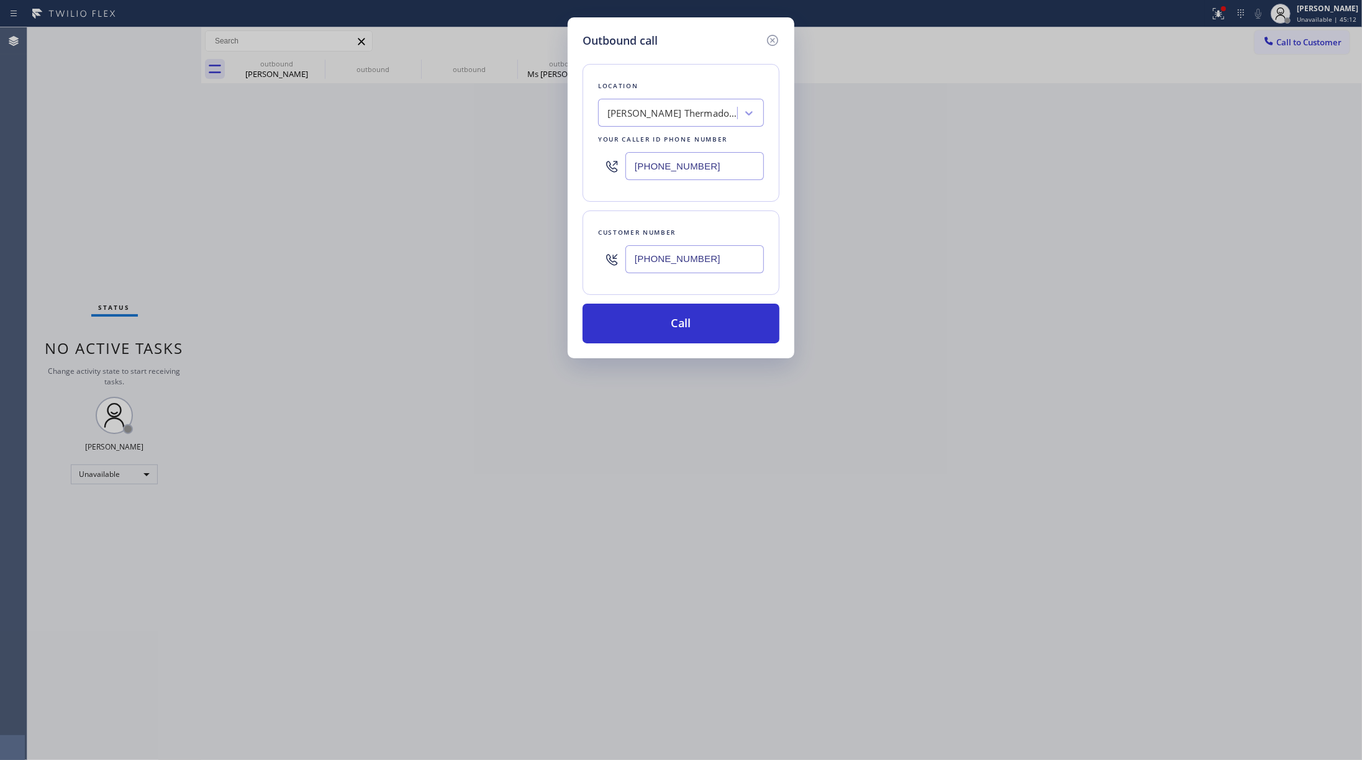
click at [657, 106] on div "[PERSON_NAME] Thermador Repair Service [GEOGRAPHIC_DATA]" at bounding box center [673, 113] width 130 height 14
type input "Viking Repair Pro"
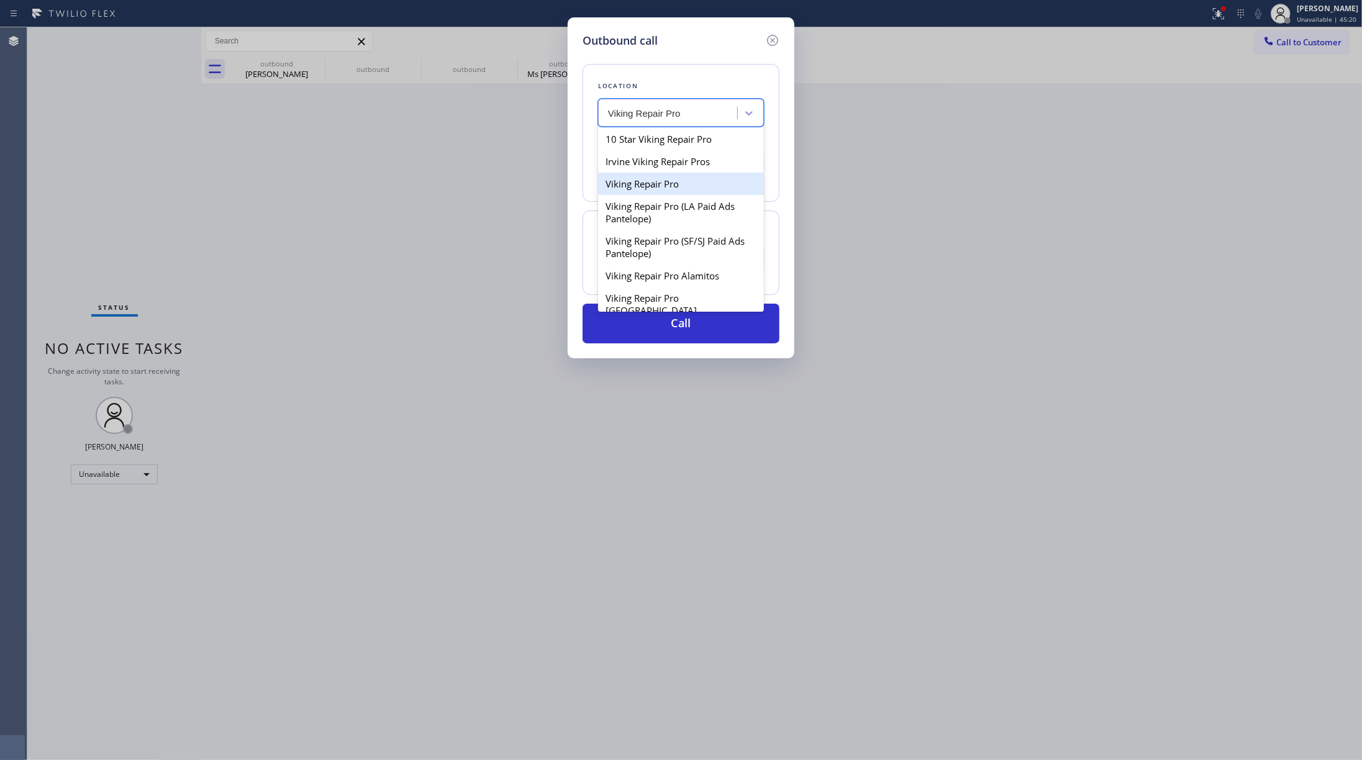
click at [696, 189] on div "Viking Repair Pro" at bounding box center [681, 184] width 166 height 22
type input "[PHONE_NUMBER]"
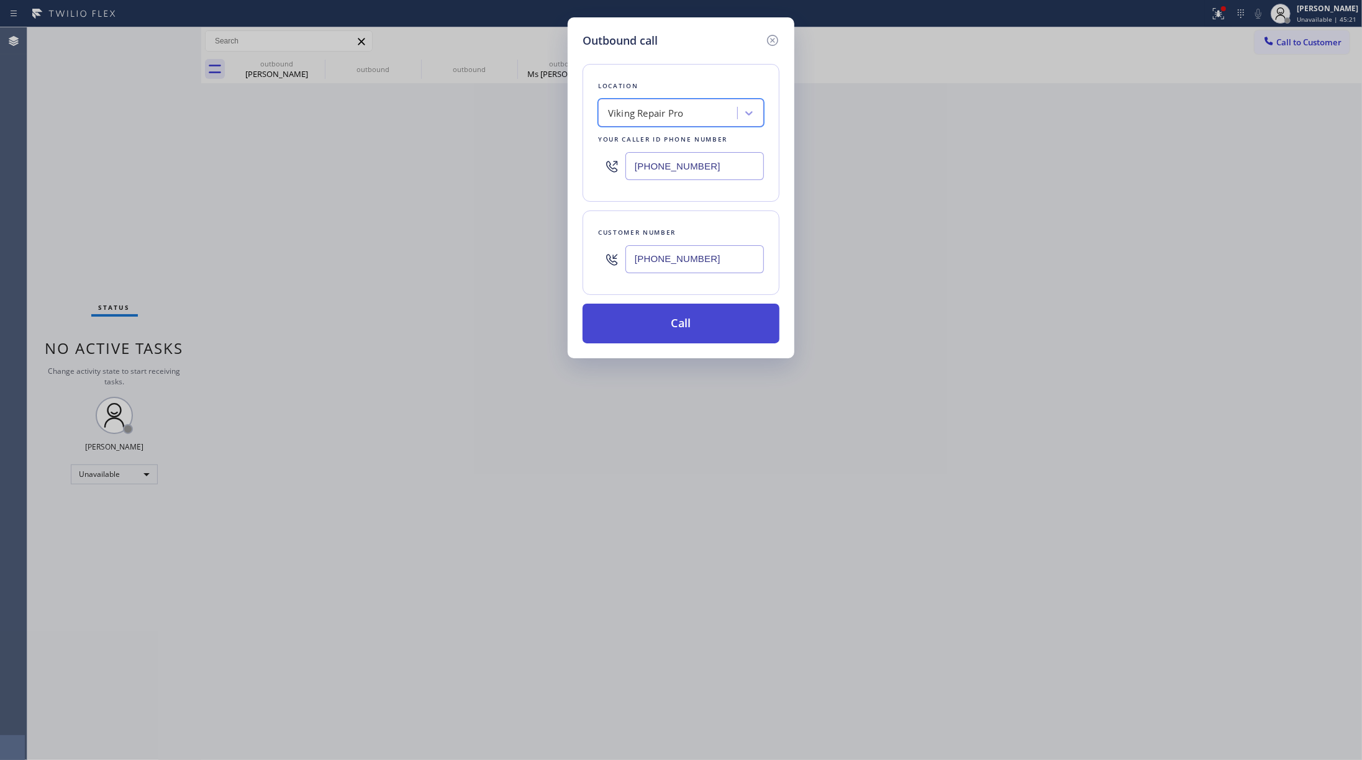
click at [701, 334] on button "Call" at bounding box center [681, 324] width 197 height 40
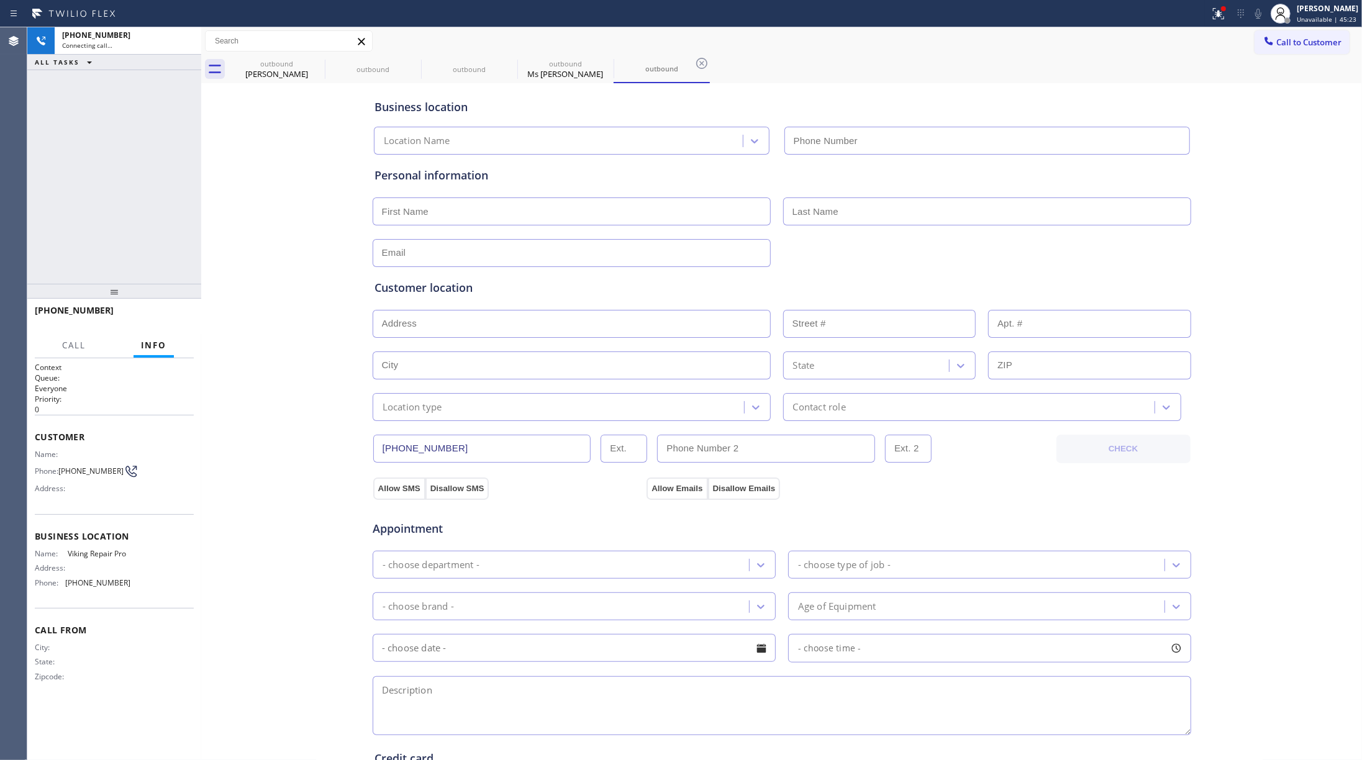
type input "[PHONE_NUMBER]"
click at [97, 570] on span "[PHONE_NUMBER]" at bounding box center [97, 582] width 65 height 9
copy span "[PHONE_NUMBER]"
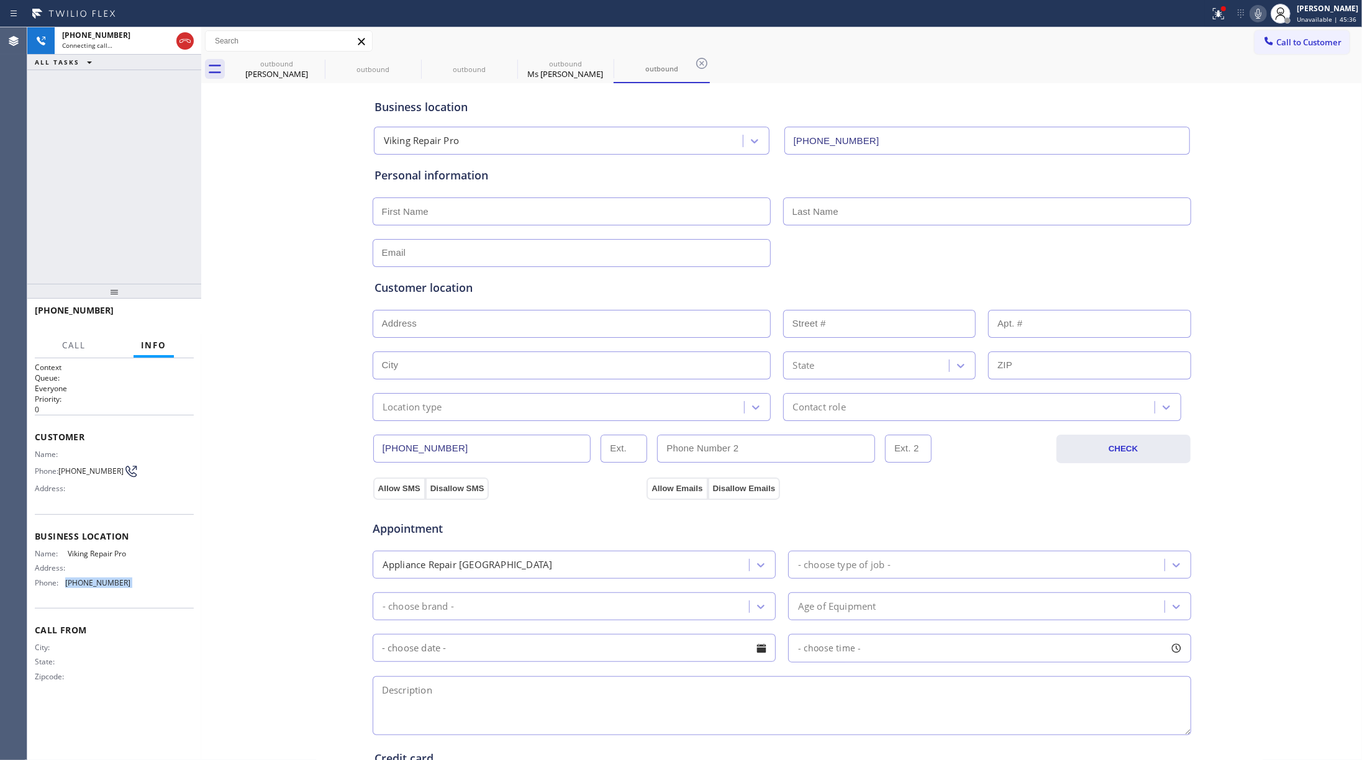
click at [121, 552] on span "Viking Repair Pro" at bounding box center [99, 553] width 62 height 9
click at [121, 550] on span "Viking Repair Pro" at bounding box center [99, 553] width 62 height 9
copy span "Viking Repair Pro"
click at [75, 155] on div "[PHONE_NUMBER] Live | 00:00 ALL TASKS ALL TASKS ACTIVE TASKS TASKS IN WRAP UP" at bounding box center [114, 155] width 174 height 257
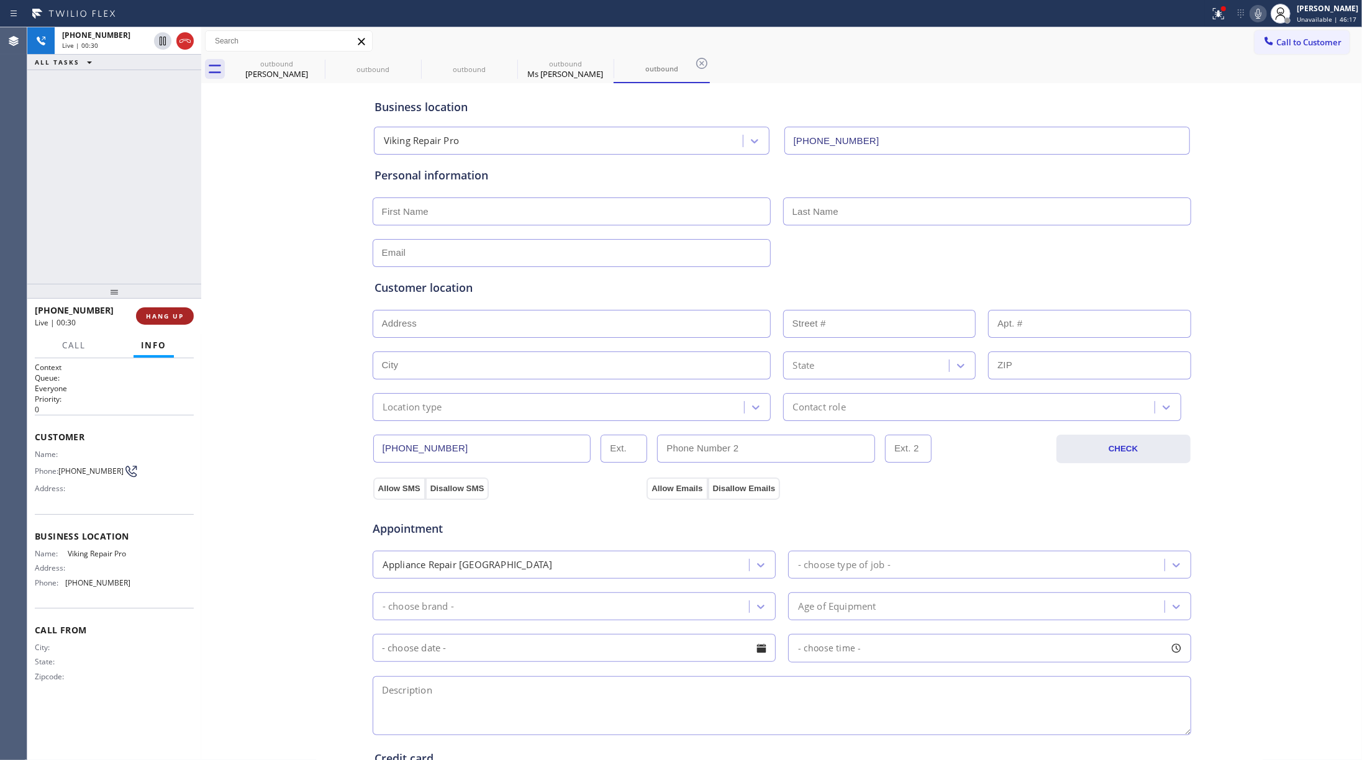
click at [150, 319] on span "HANG UP" at bounding box center [165, 316] width 38 height 9
drag, startPoint x: 140, startPoint y: 273, endPoint x: 168, endPoint y: 303, distance: 40.9
click at [145, 276] on div "[PHONE_NUMBER] Live | 00:31 ALL TASKS ALL TASKS ACTIVE TASKS TASKS IN WRAP UP" at bounding box center [114, 155] width 174 height 257
click at [168, 308] on button "HANG UP" at bounding box center [165, 316] width 58 height 17
click at [144, 242] on div "ALL TASKS ALL TASKS ACTIVE TASKS TASKS IN WRAP UP [PHONE_NUMBER] Wrap up | 00:00" at bounding box center [114, 155] width 174 height 257
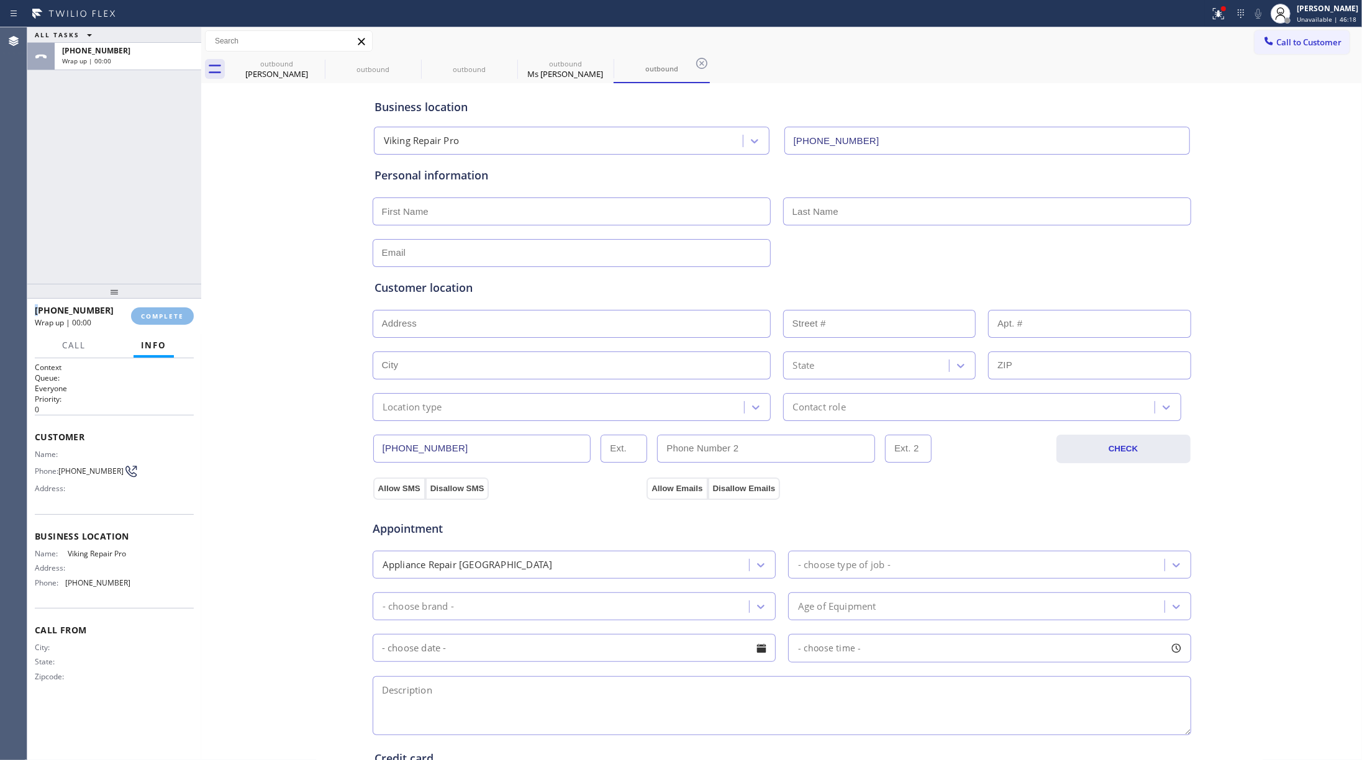
click at [144, 242] on div "ALL TASKS ALL TASKS ACTIVE TASKS TASKS IN WRAP UP [PHONE_NUMBER] Wrap up | 00:00" at bounding box center [114, 155] width 174 height 257
click at [165, 313] on span "COMPLETE" at bounding box center [162, 316] width 43 height 9
click at [98, 194] on div "ALL TASKS ALL TASKS ACTIVE TASKS TASKS IN WRAP UP [PHONE_NUMBER] Wrap up | 00:00" at bounding box center [114, 155] width 174 height 257
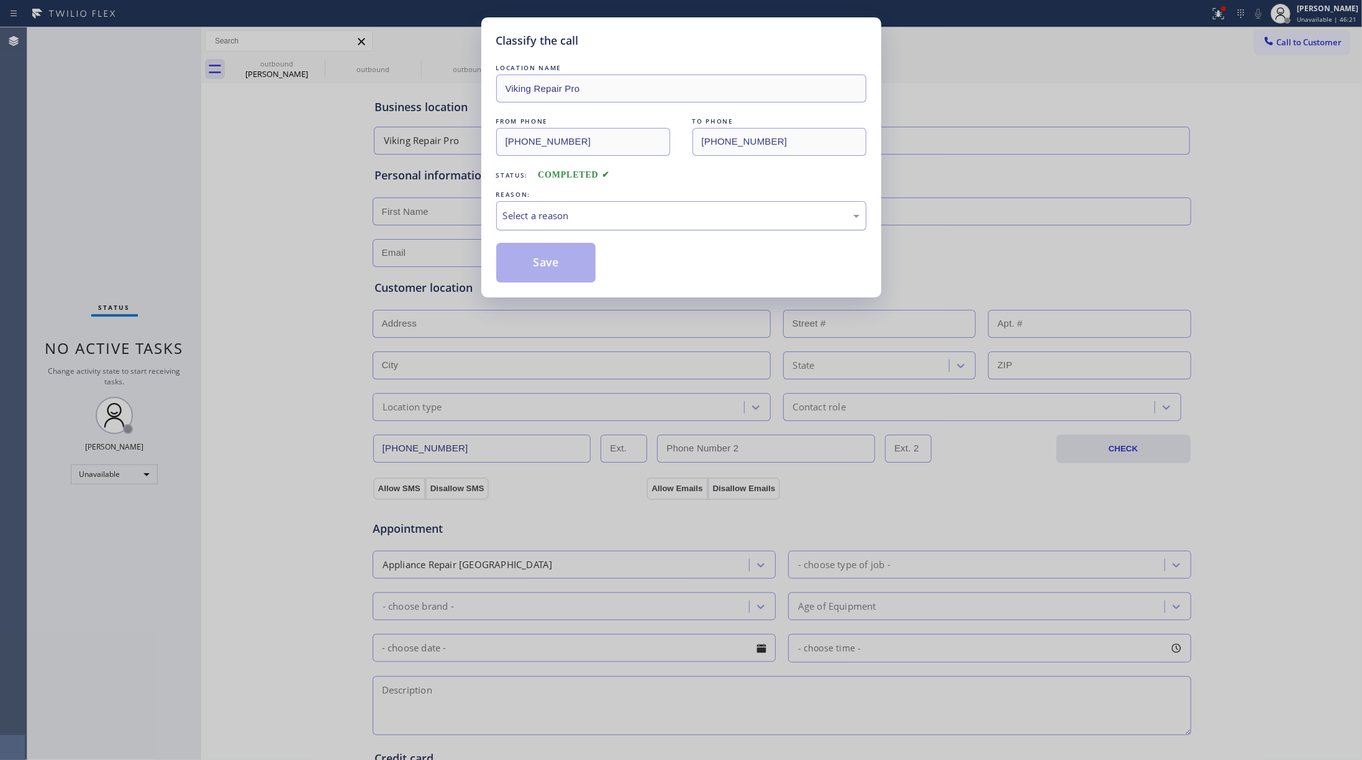
click at [604, 226] on div "Select a reason" at bounding box center [681, 215] width 370 height 29
click at [547, 268] on button "Save" at bounding box center [546, 263] width 100 height 40
type input "[PHONE_NUMBER]"
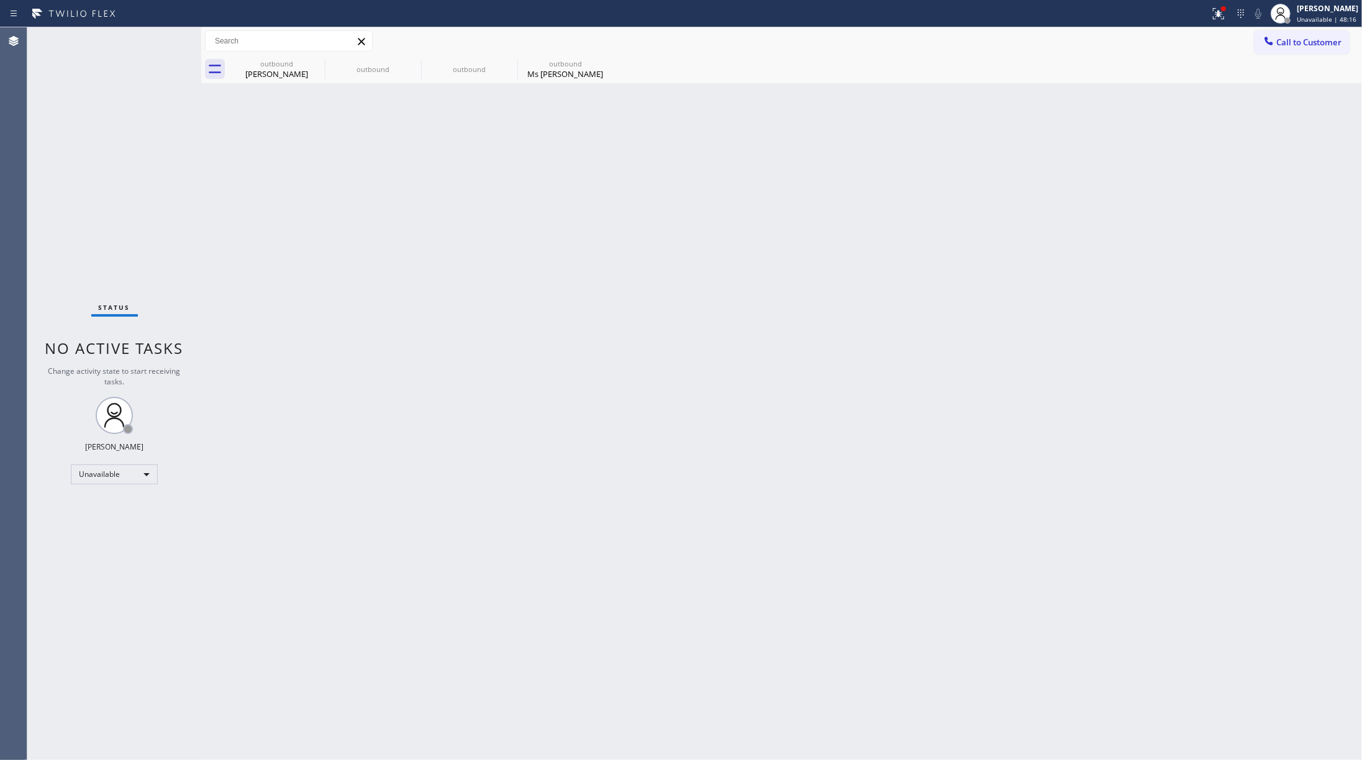
drag, startPoint x: 1291, startPoint y: 43, endPoint x: 1284, endPoint y: 45, distance: 7.7
click at [1021, 43] on span "Call to Customer" at bounding box center [1309, 42] width 65 height 11
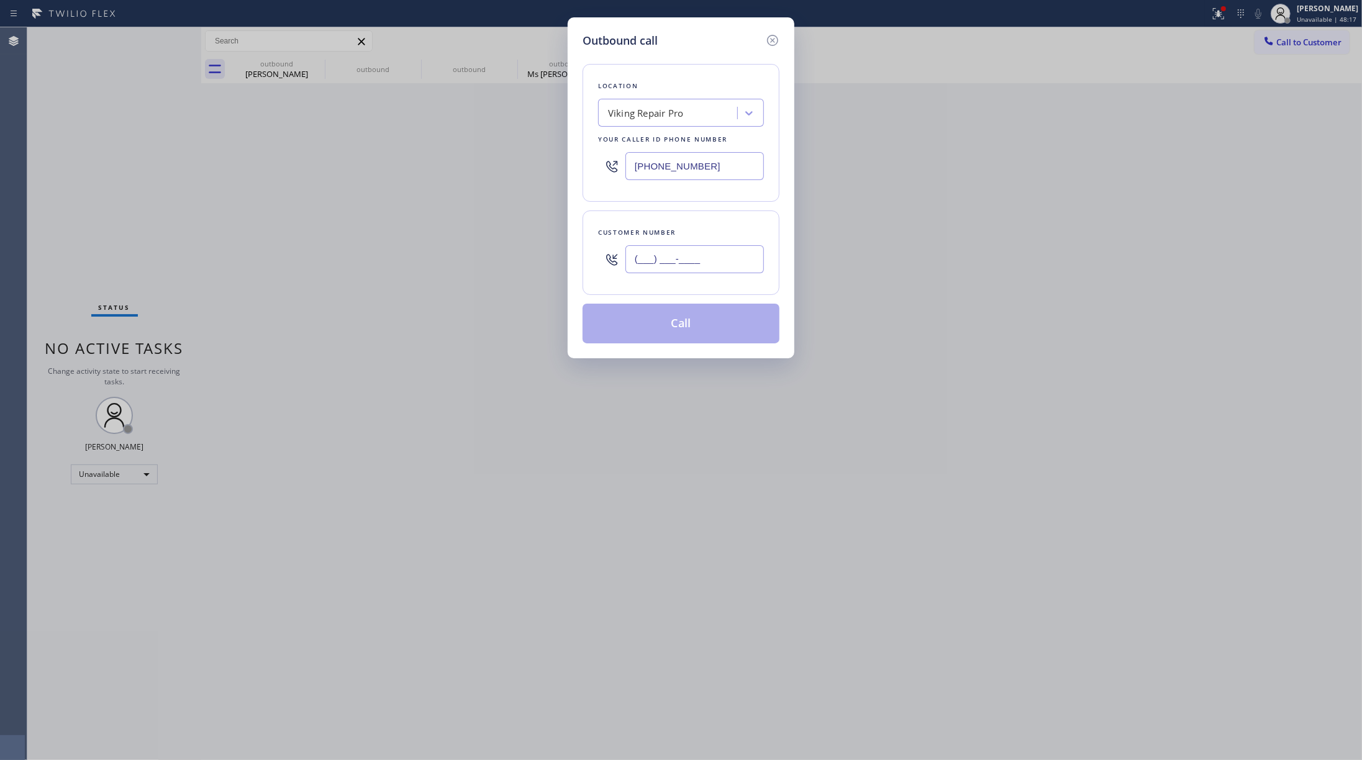
click at [669, 257] on input "(___) ___-____" at bounding box center [695, 259] width 139 height 28
paste input "510) 697-6885"
type input "[PHONE_NUMBER]"
click at [710, 222] on div "Customer number [PHONE_NUMBER]" at bounding box center [681, 253] width 197 height 84
click at [655, 336] on button "Call" at bounding box center [681, 324] width 197 height 40
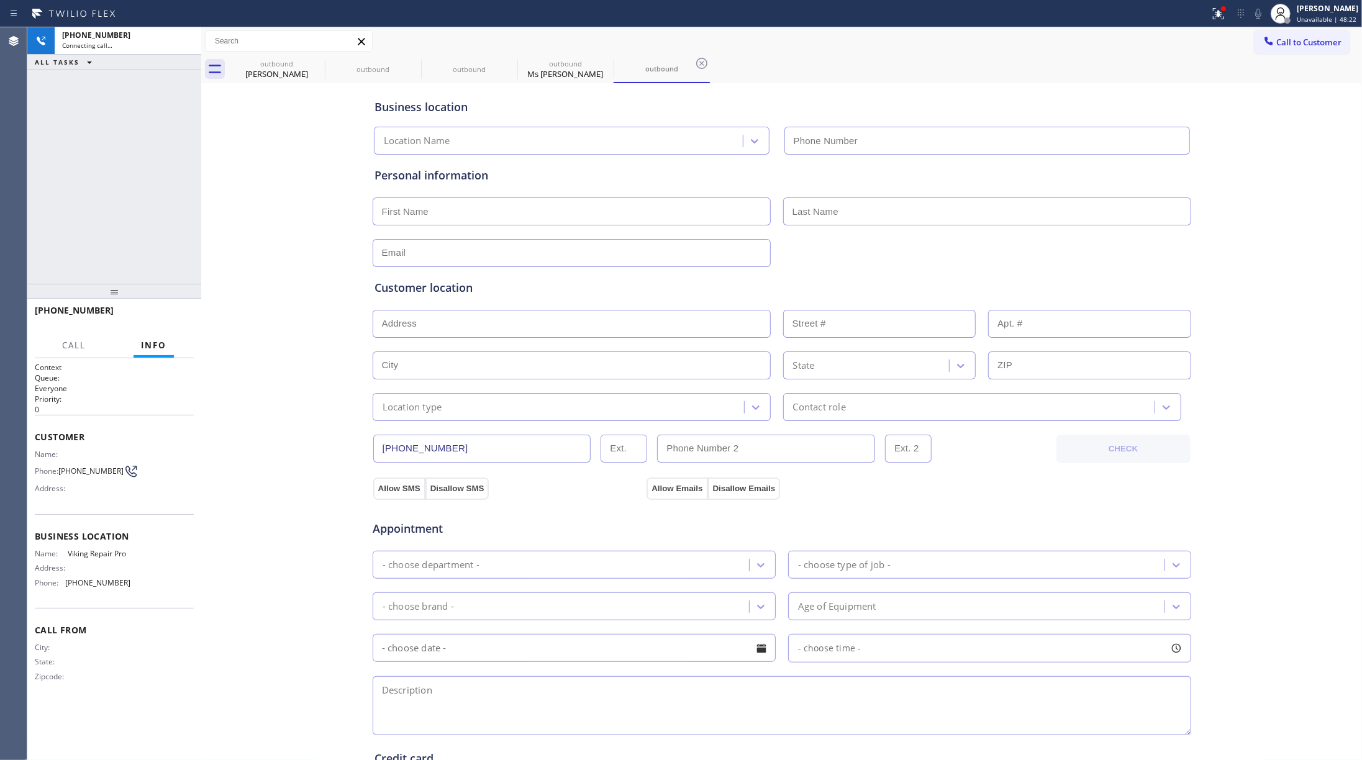
type input "[PHONE_NUMBER]"
click at [179, 308] on button "HANG UP" at bounding box center [165, 316] width 58 height 17
drag, startPoint x: 175, startPoint y: 281, endPoint x: 179, endPoint y: 314, distance: 33.8
click at [175, 284] on div at bounding box center [114, 291] width 174 height 15
click at [180, 334] on div "[PHONE_NUMBER] Live | 00:09 HANG UP" at bounding box center [114, 319] width 159 height 32
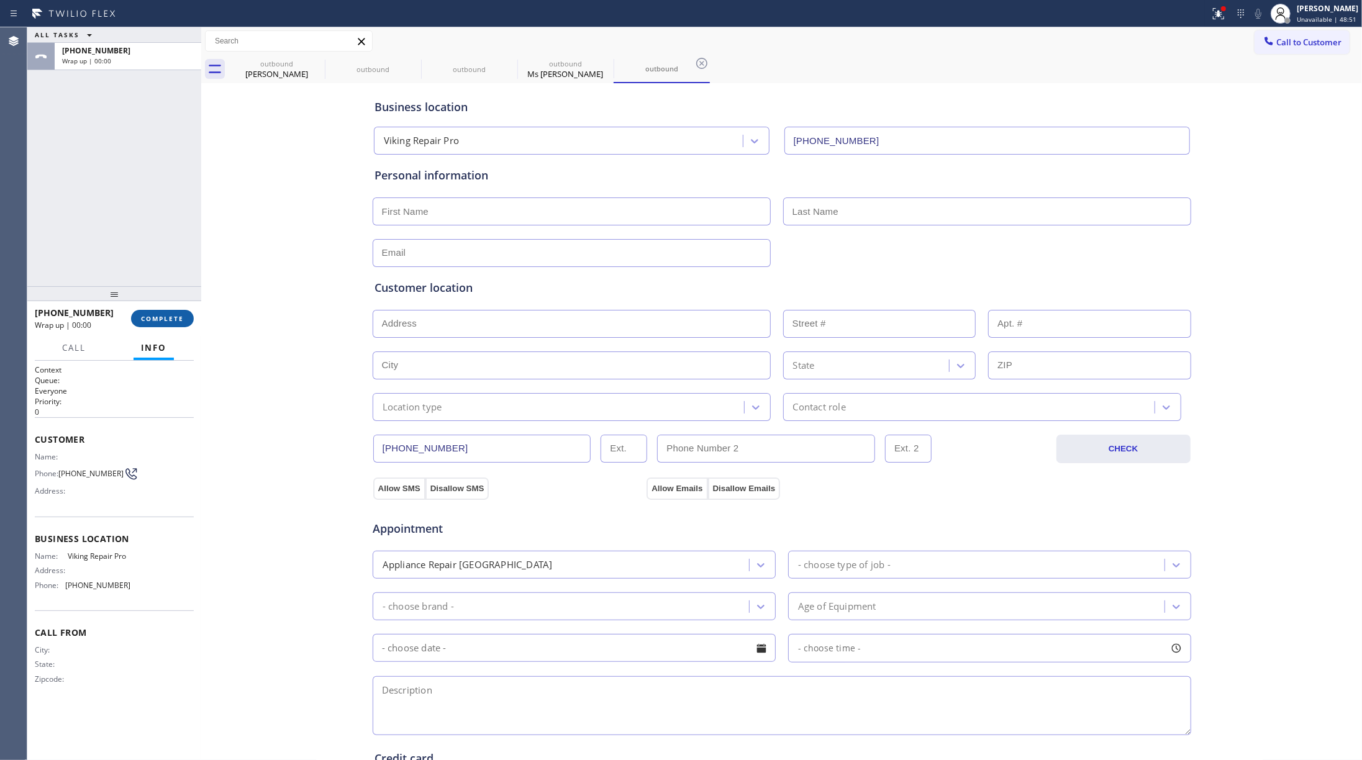
click at [172, 310] on button "COMPLETE" at bounding box center [162, 318] width 63 height 17
click at [147, 254] on div "ALL TASKS ALL TASKS ACTIVE TASKS TASKS IN WRAP UP [PHONE_NUMBER] Wrap up | 00:00" at bounding box center [114, 156] width 174 height 259
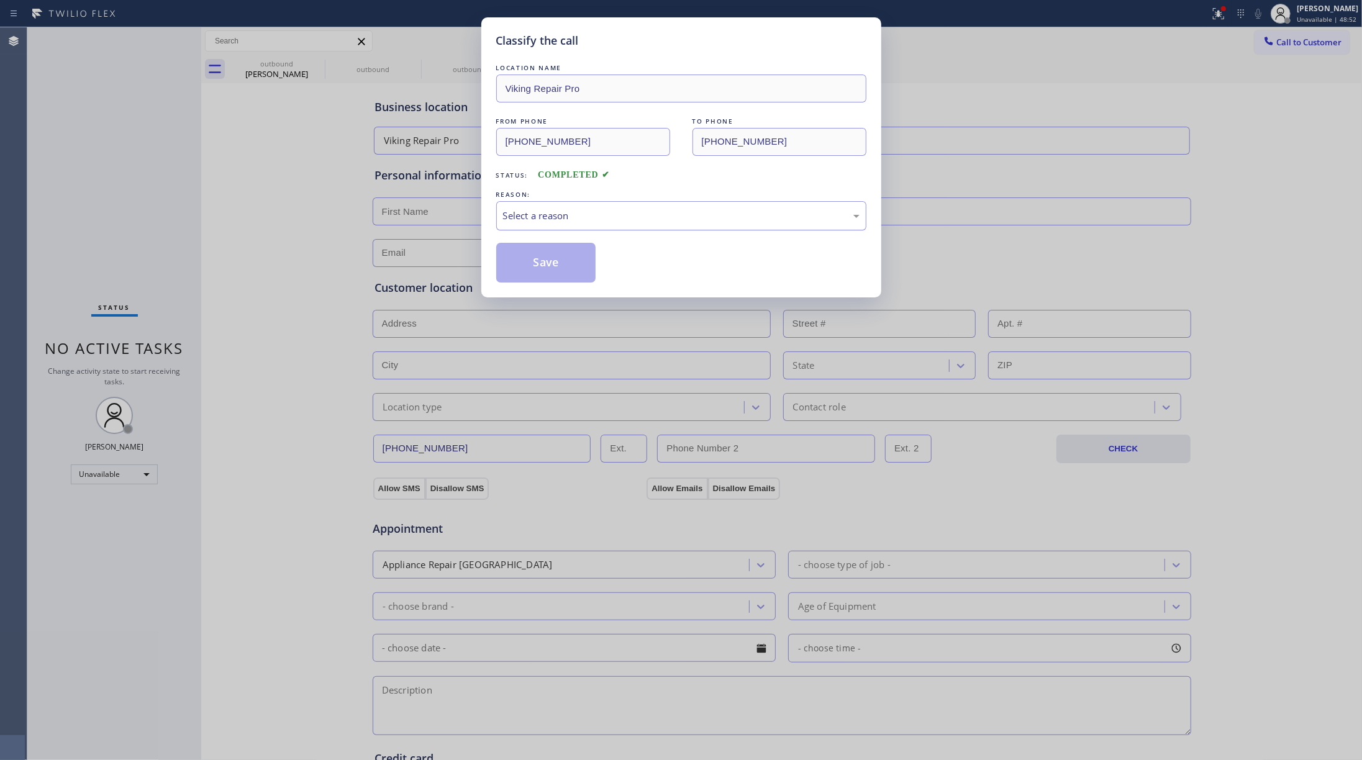
click at [592, 214] on div "Select a reason" at bounding box center [681, 216] width 357 height 14
click at [553, 251] on button "Save" at bounding box center [546, 263] width 100 height 40
type input "[PHONE_NUMBER]"
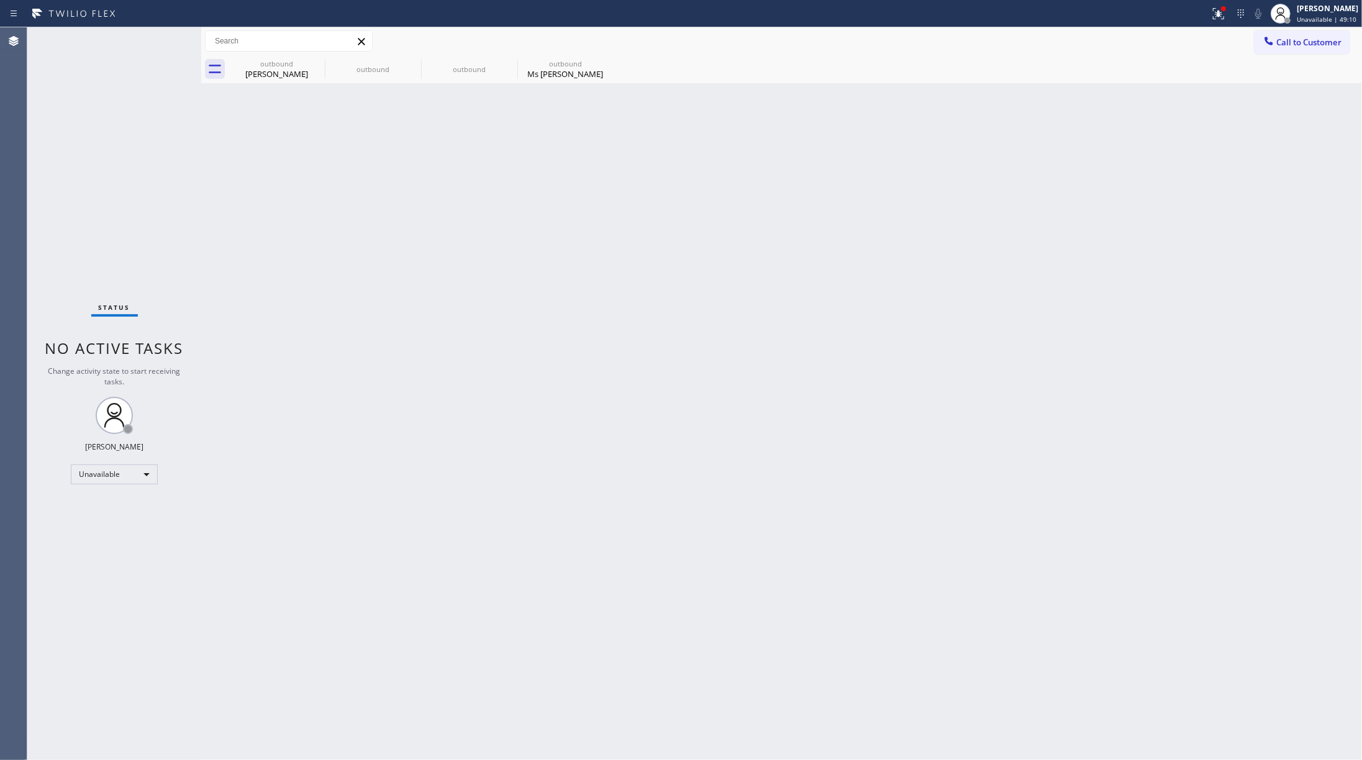
drag, startPoint x: 114, startPoint y: 163, endPoint x: 212, endPoint y: 140, distance: 100.2
click at [114, 163] on div "Status No active tasks Change activity state to start receiving tasks. [PERSON_…" at bounding box center [114, 393] width 174 height 733
click at [1021, 42] on span "Call to Customer" at bounding box center [1309, 42] width 65 height 11
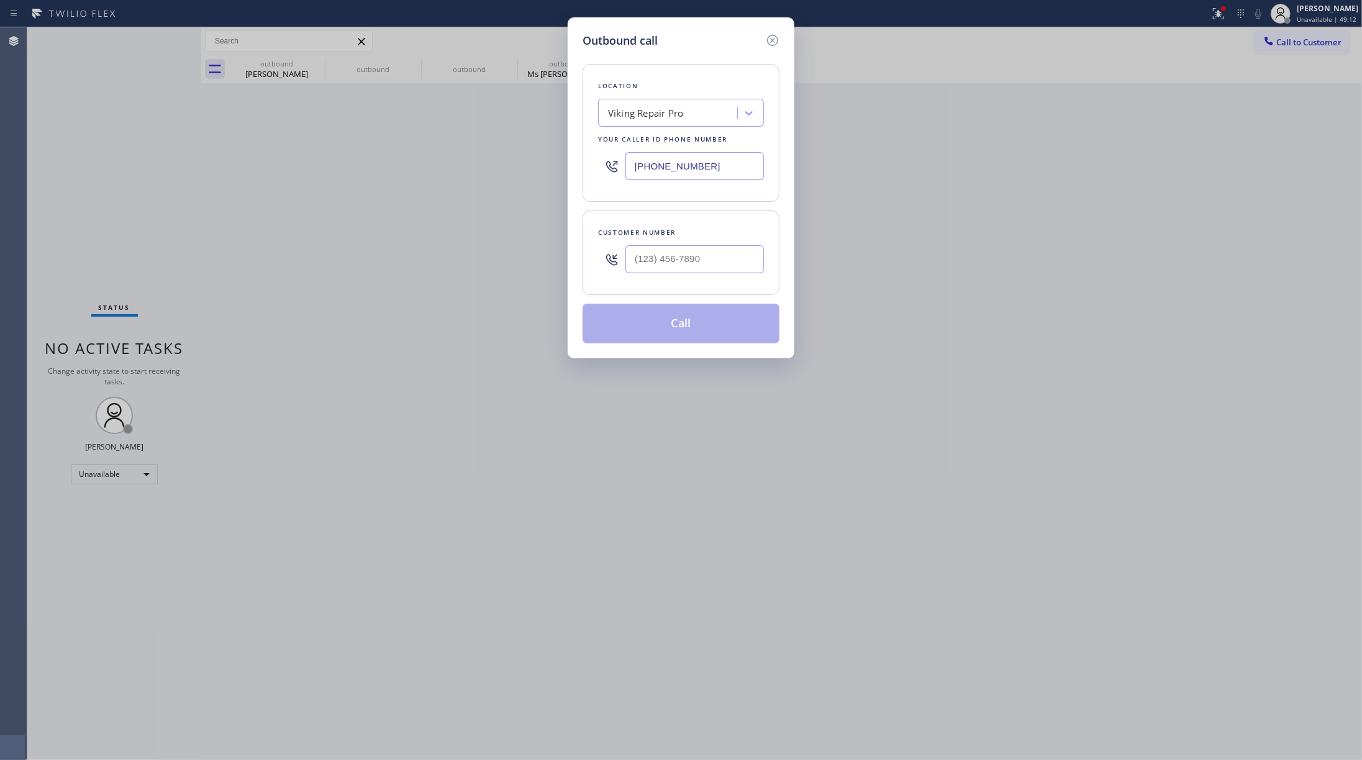
drag, startPoint x: 702, startPoint y: 168, endPoint x: 598, endPoint y: 165, distance: 104.4
click at [598, 165] on div "[PHONE_NUMBER]" at bounding box center [681, 166] width 166 height 40
paste input "786) 828-5643"
type input "[PHONE_NUMBER]"
click at [681, 268] on input "(___) ___-____" at bounding box center [695, 259] width 139 height 28
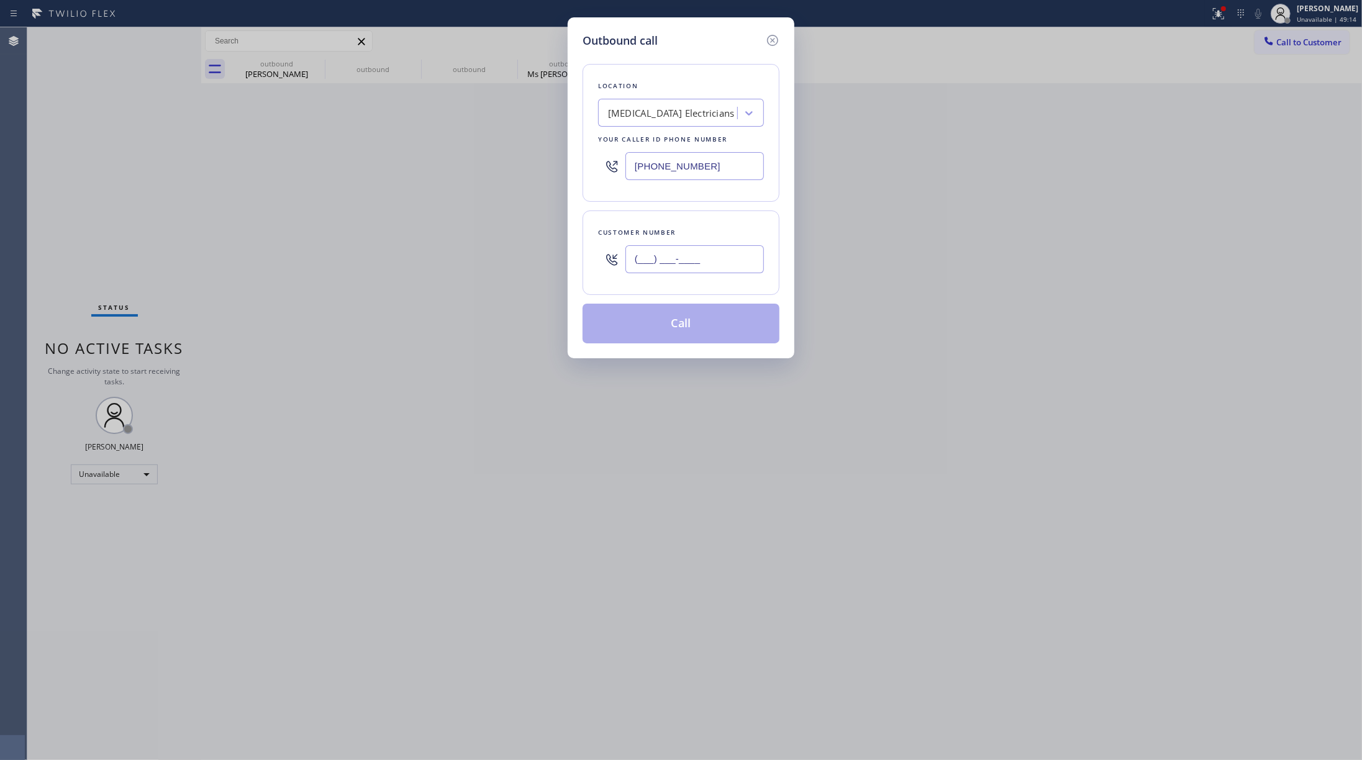
paste input "786) 322-0896"
type input "[PHONE_NUMBER]"
click at [682, 237] on div "Customer number" at bounding box center [681, 232] width 166 height 13
click at [673, 333] on button "Call" at bounding box center [681, 324] width 197 height 40
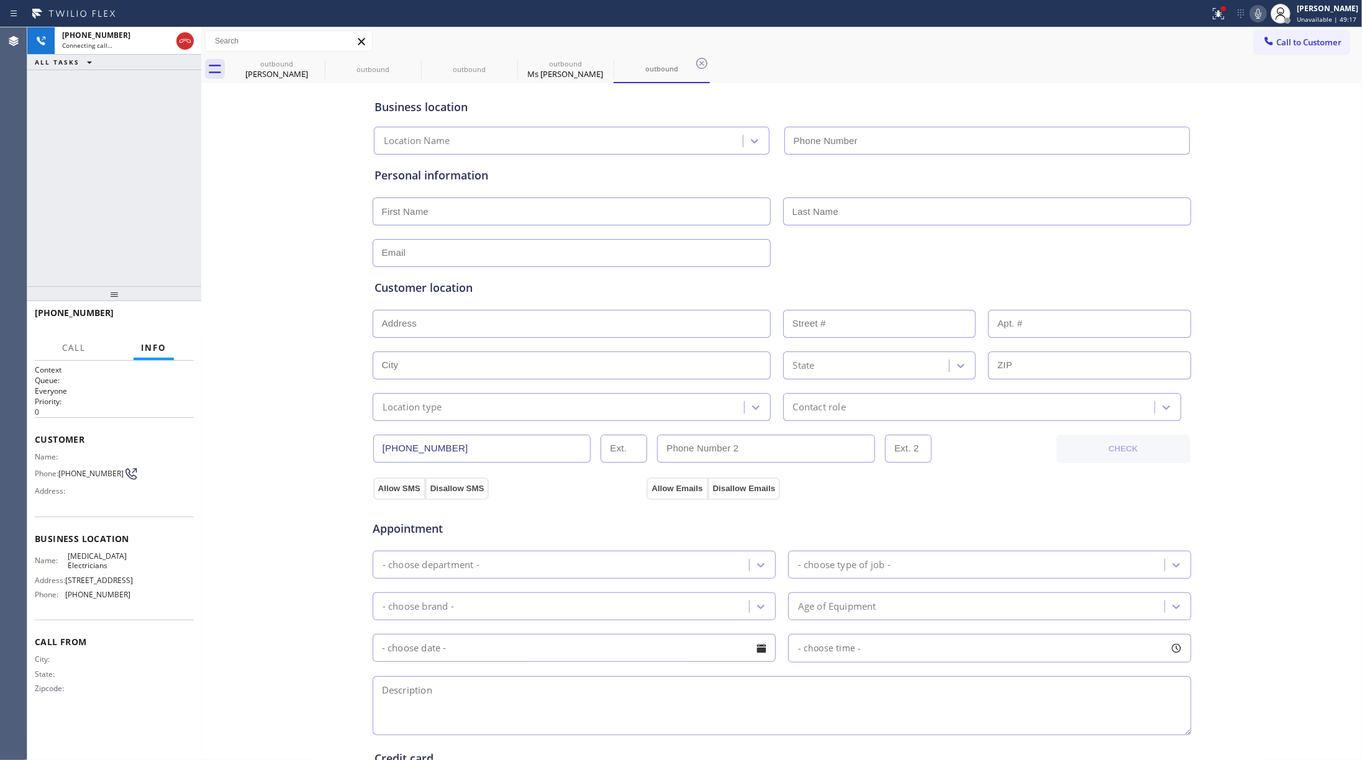
type input "[PHONE_NUMBER]"
drag, startPoint x: 134, startPoint y: 160, endPoint x: 206, endPoint y: 143, distance: 74.0
click at [134, 160] on div "[PHONE_NUMBER] Connecting call… ALL TASKS ALL TASKS ACTIVE TASKS TASKS IN WRAP …" at bounding box center [114, 156] width 174 height 259
click at [164, 310] on button "HANG UP" at bounding box center [165, 318] width 58 height 17
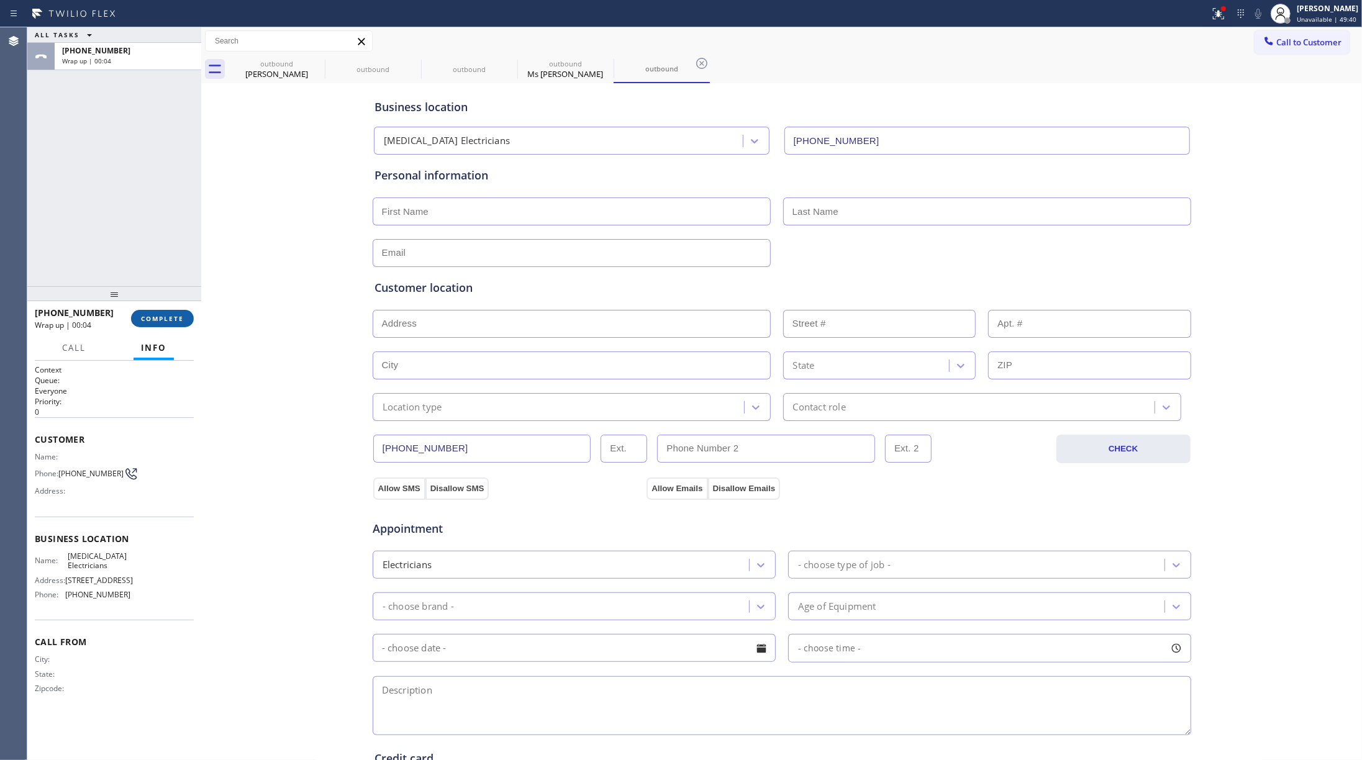
click at [157, 314] on span "COMPLETE" at bounding box center [162, 318] width 43 height 9
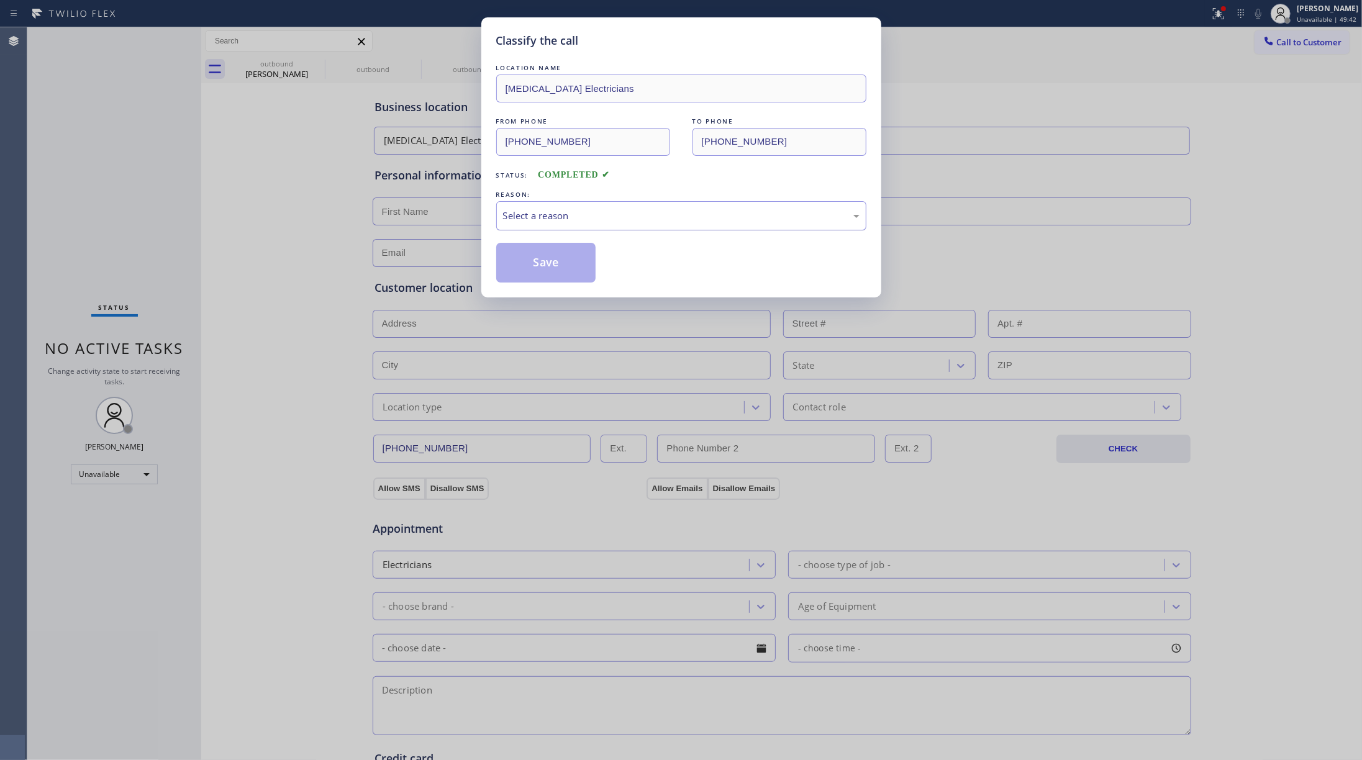
click at [543, 217] on div "Select a reason" at bounding box center [681, 216] width 357 height 14
click at [532, 258] on button "Save" at bounding box center [546, 263] width 100 height 40
type input "[PHONE_NUMBER]"
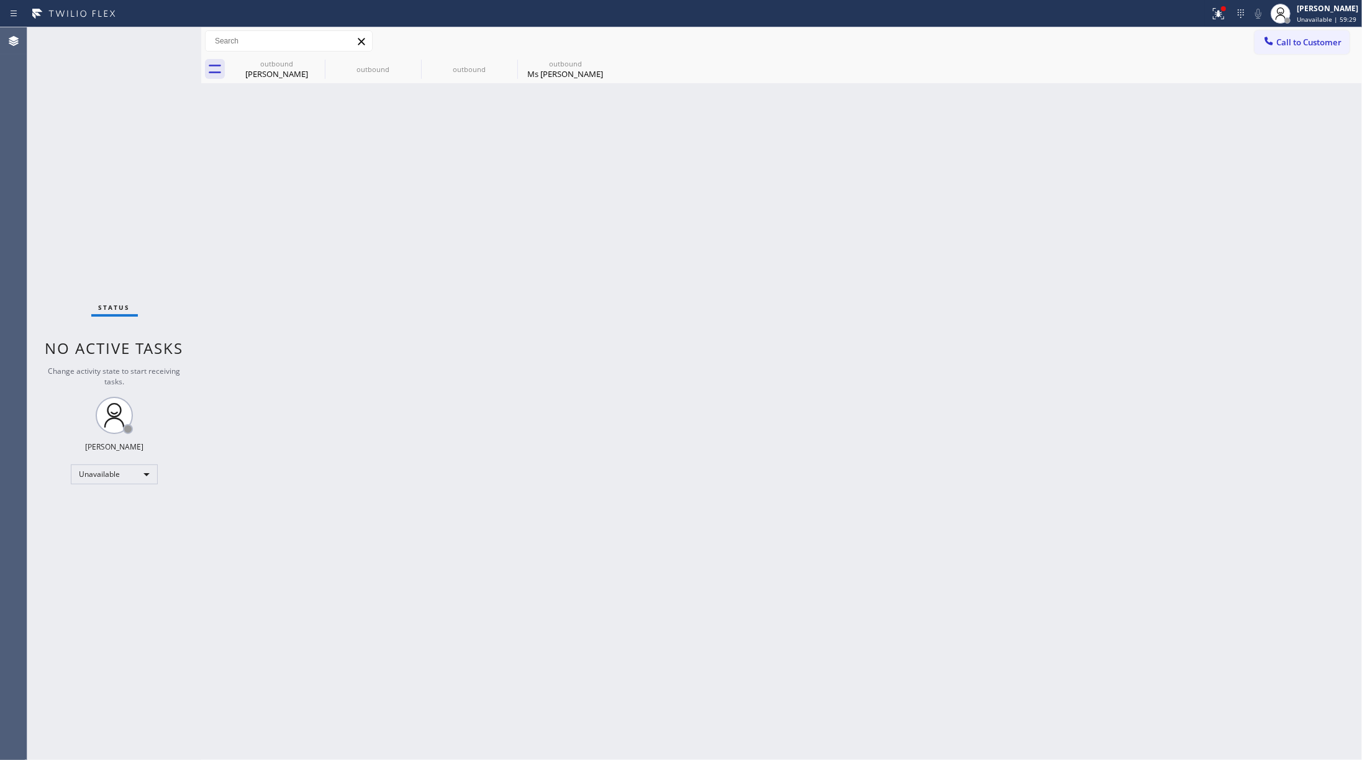
drag, startPoint x: 145, startPoint y: 165, endPoint x: 851, endPoint y: 92, distance: 709.6
click at [145, 165] on div "Status No active tasks Change activity state to start receiving tasks. [PERSON_…" at bounding box center [114, 393] width 174 height 733
click at [1021, 22] on span "Unavailable | 59:30" at bounding box center [1327, 19] width 60 height 9
drag, startPoint x: 1169, startPoint y: 47, endPoint x: 1278, endPoint y: 47, distance: 108.7
click at [1021, 47] on div "Call to Customer Outbound call Location [MEDICAL_DATA] Electricians Your caller…" at bounding box center [781, 41] width 1161 height 22
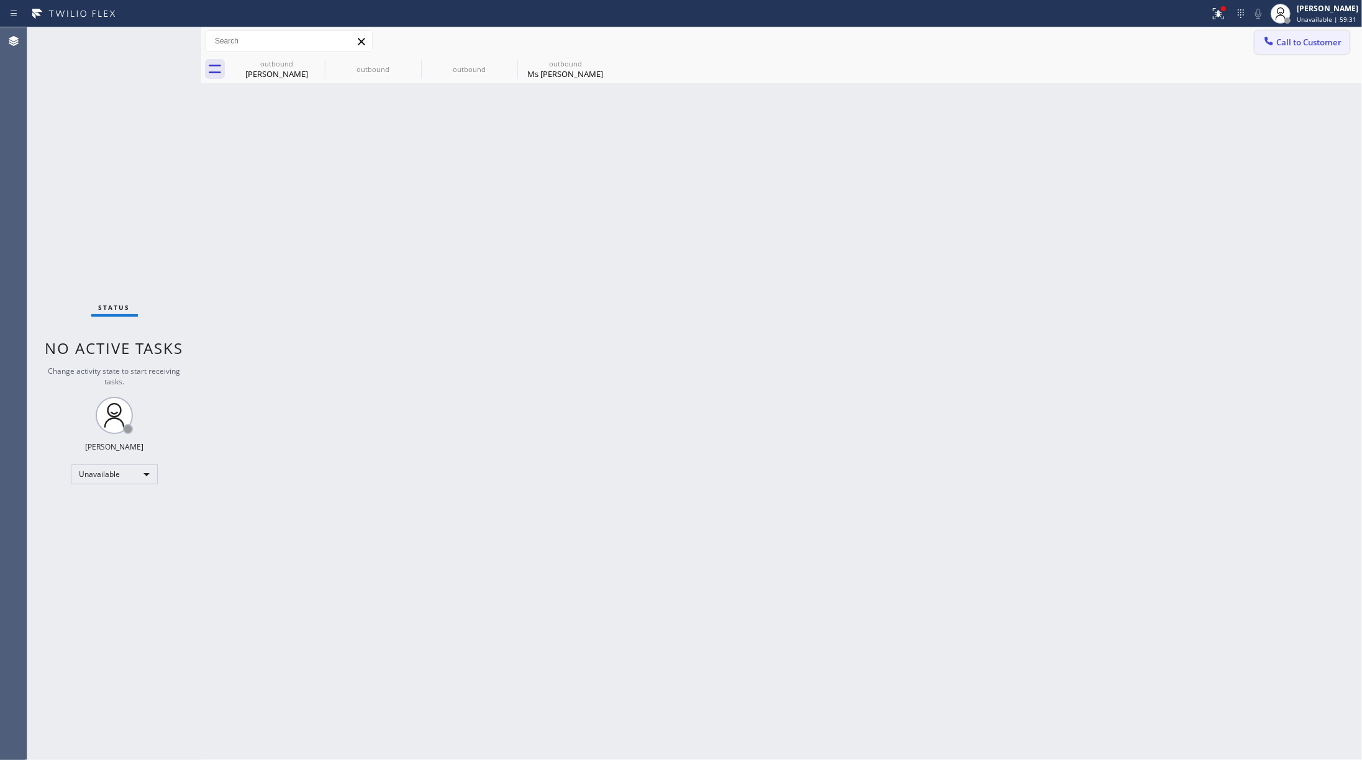
click at [1021, 47] on span "Call to Customer" at bounding box center [1309, 42] width 65 height 11
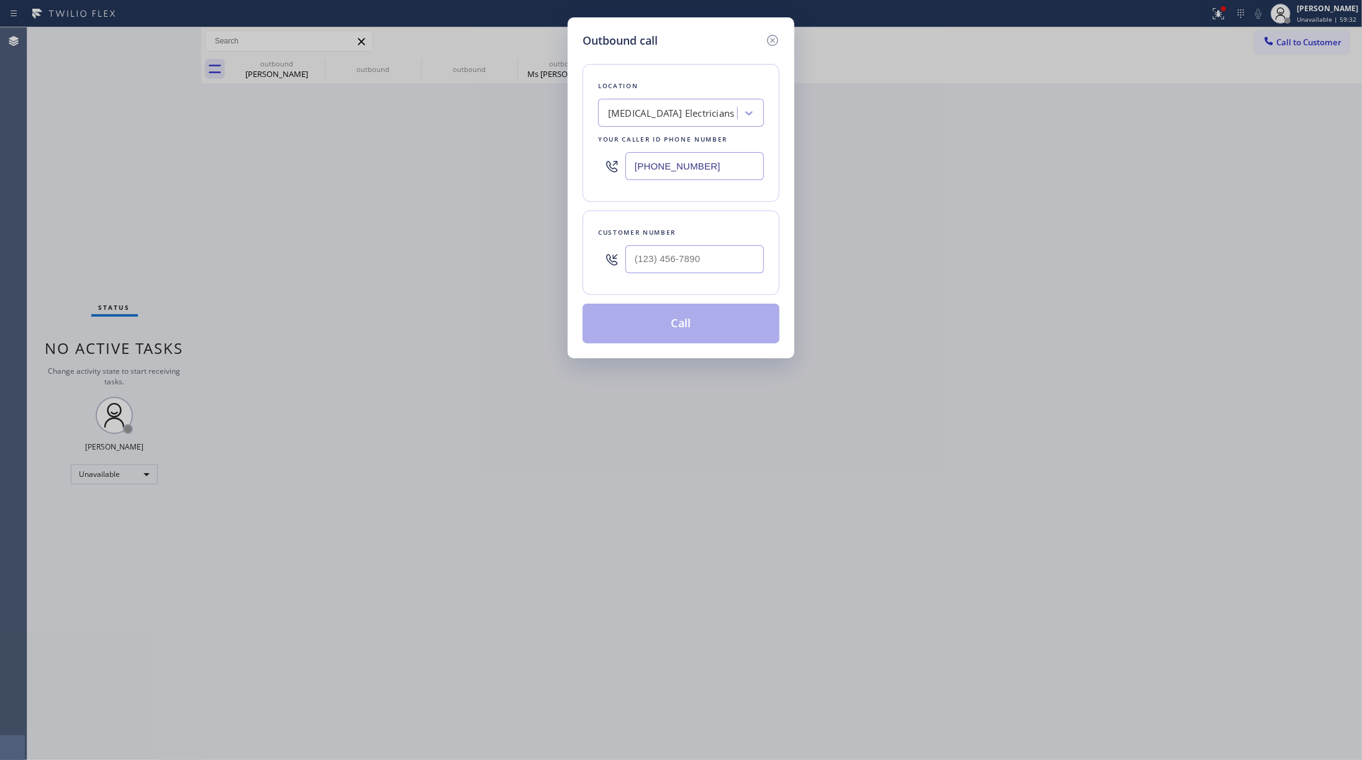
drag, startPoint x: 708, startPoint y: 175, endPoint x: 1193, endPoint y: 245, distance: 490.3
click at [565, 167] on div "Outbound call Location [MEDICAL_DATA] Electricians Your caller id phone number …" at bounding box center [681, 380] width 1362 height 760
paste input "347) 284-6179"
type input "[PHONE_NUMBER]"
click at [678, 250] on input "text" at bounding box center [695, 259] width 139 height 28
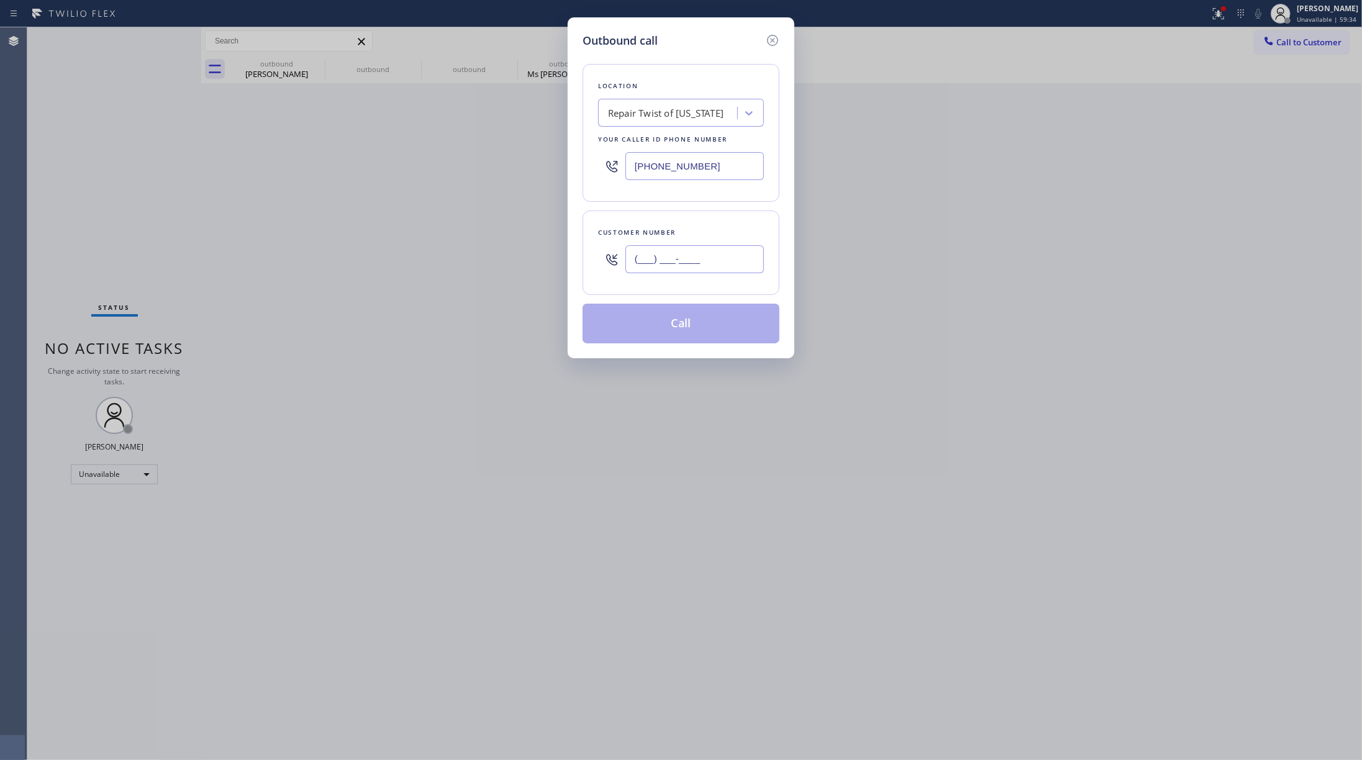
paste input "646) 670-0253"
type input "[PHONE_NUMBER]"
click at [682, 232] on div "Customer number" at bounding box center [681, 232] width 166 height 13
click at [689, 336] on button "Call" at bounding box center [681, 324] width 197 height 40
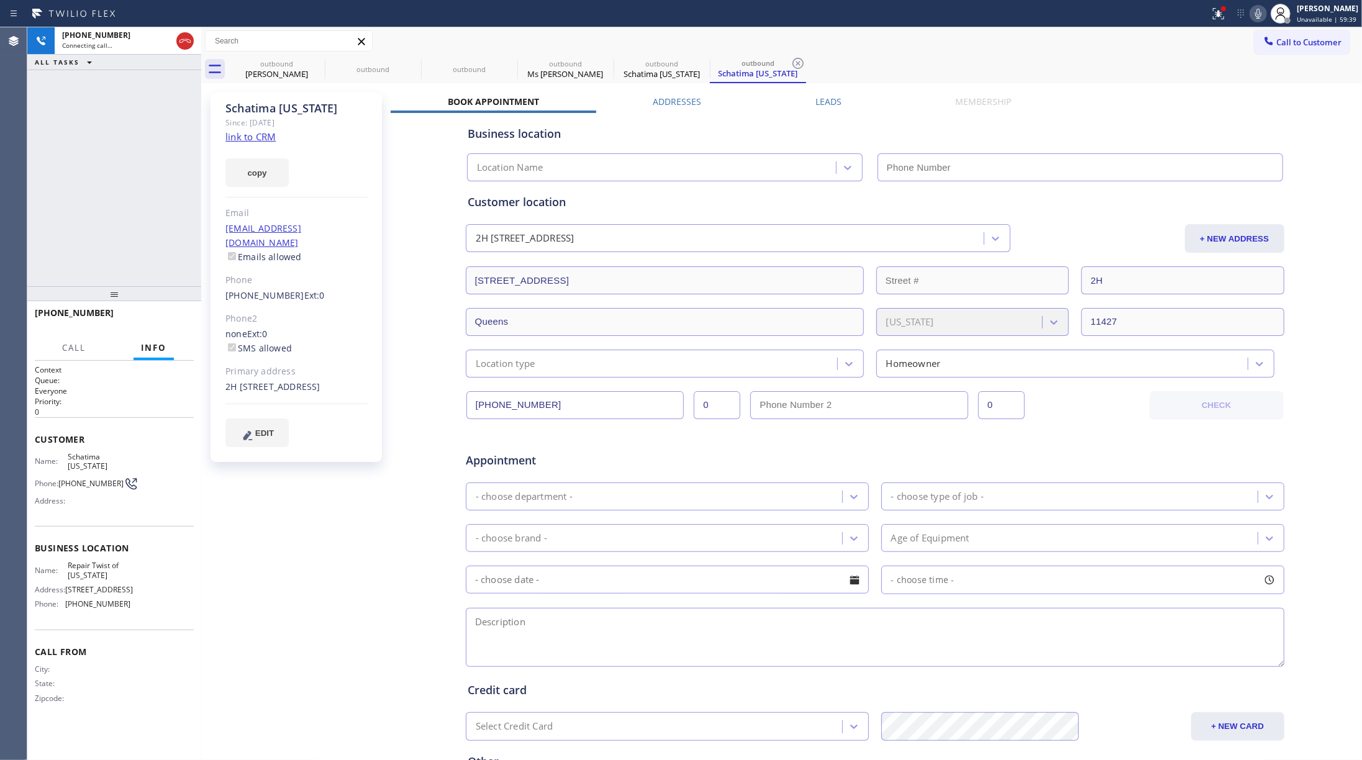
click at [252, 135] on link "link to CRM" at bounding box center [251, 136] width 50 height 12
type input "[PHONE_NUMBER]"
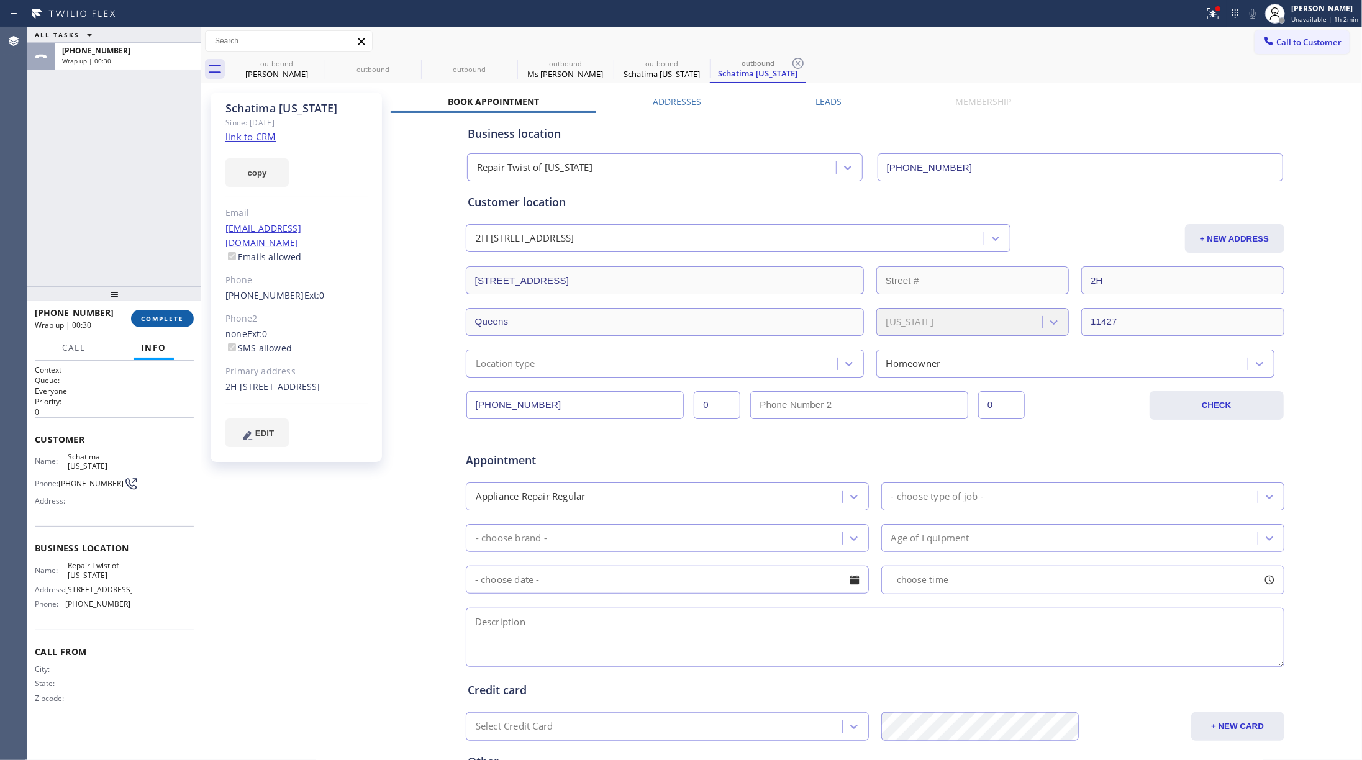
click at [142, 316] on span "COMPLETE" at bounding box center [162, 318] width 43 height 9
click at [142, 257] on div "ALL TASKS ALL TASKS ACTIVE TASKS TASKS IN WRAP UP [PHONE_NUMBER] Wrap up | 00:30" at bounding box center [114, 156] width 174 height 259
drag, startPoint x: 142, startPoint y: 257, endPoint x: 225, endPoint y: 259, distance: 82.7
click at [147, 256] on div "ALL TASKS ALL TASKS ACTIVE TASKS TASKS IN WRAP UP [PHONE_NUMBER] Wrap up | 00:31" at bounding box center [114, 156] width 174 height 259
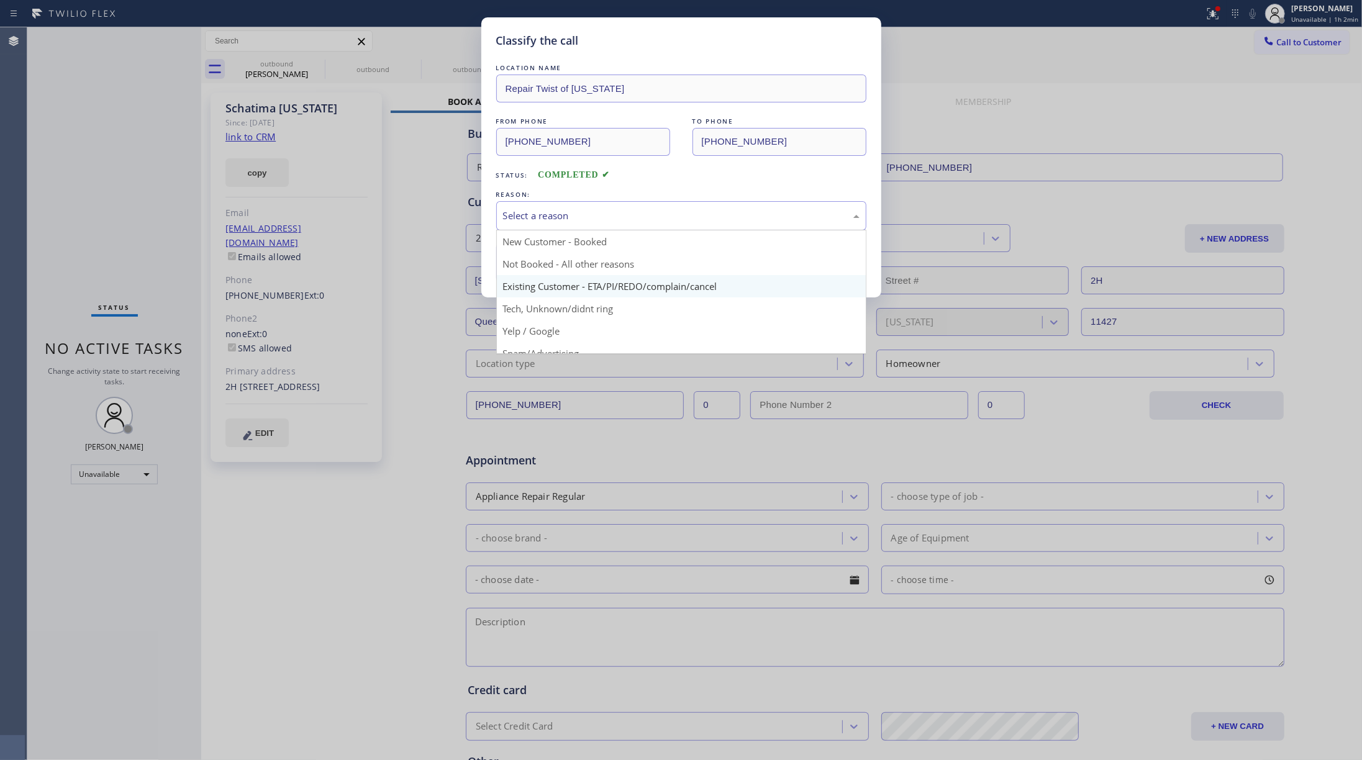
drag, startPoint x: 622, startPoint y: 221, endPoint x: 596, endPoint y: 281, distance: 65.4
click at [624, 230] on div "Select a reason New Customer - Booked Not Booked - All other reasons Existing C…" at bounding box center [681, 215] width 370 height 29
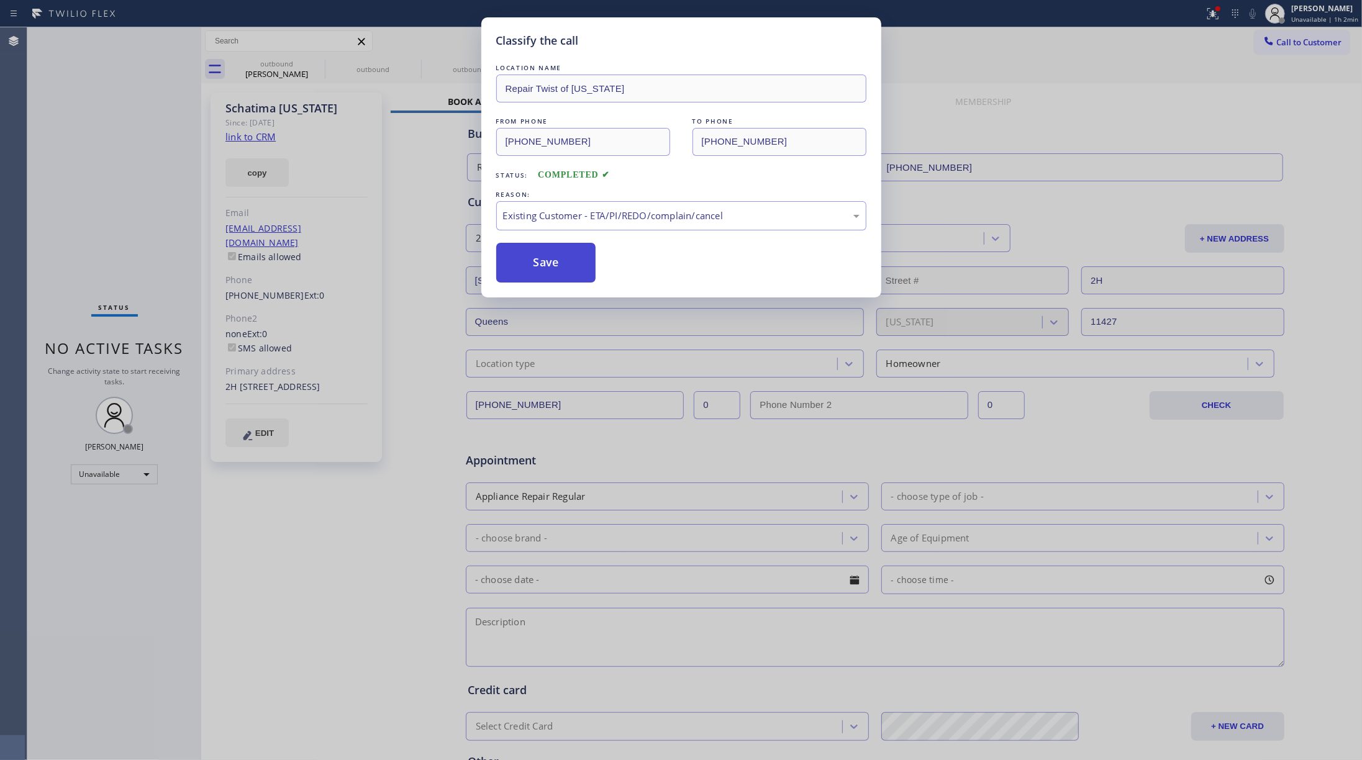
click at [555, 265] on button "Save" at bounding box center [546, 263] width 100 height 40
click at [1021, 88] on div "Classify the call LOCATION NAME Repair Twist of [US_STATE] FROM PHONE [PHONE_NU…" at bounding box center [681, 380] width 1362 height 760
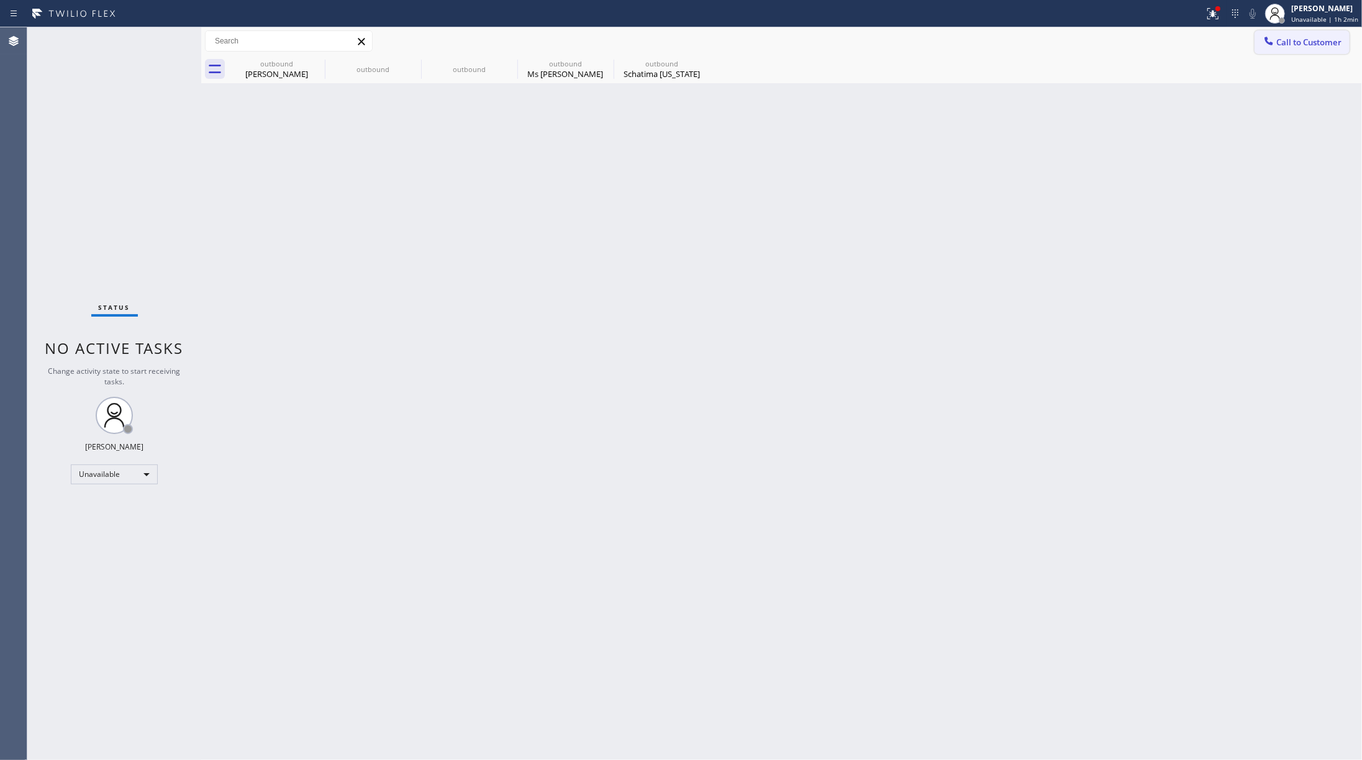
click at [1021, 43] on span "Call to Customer" at bounding box center [1309, 42] width 65 height 11
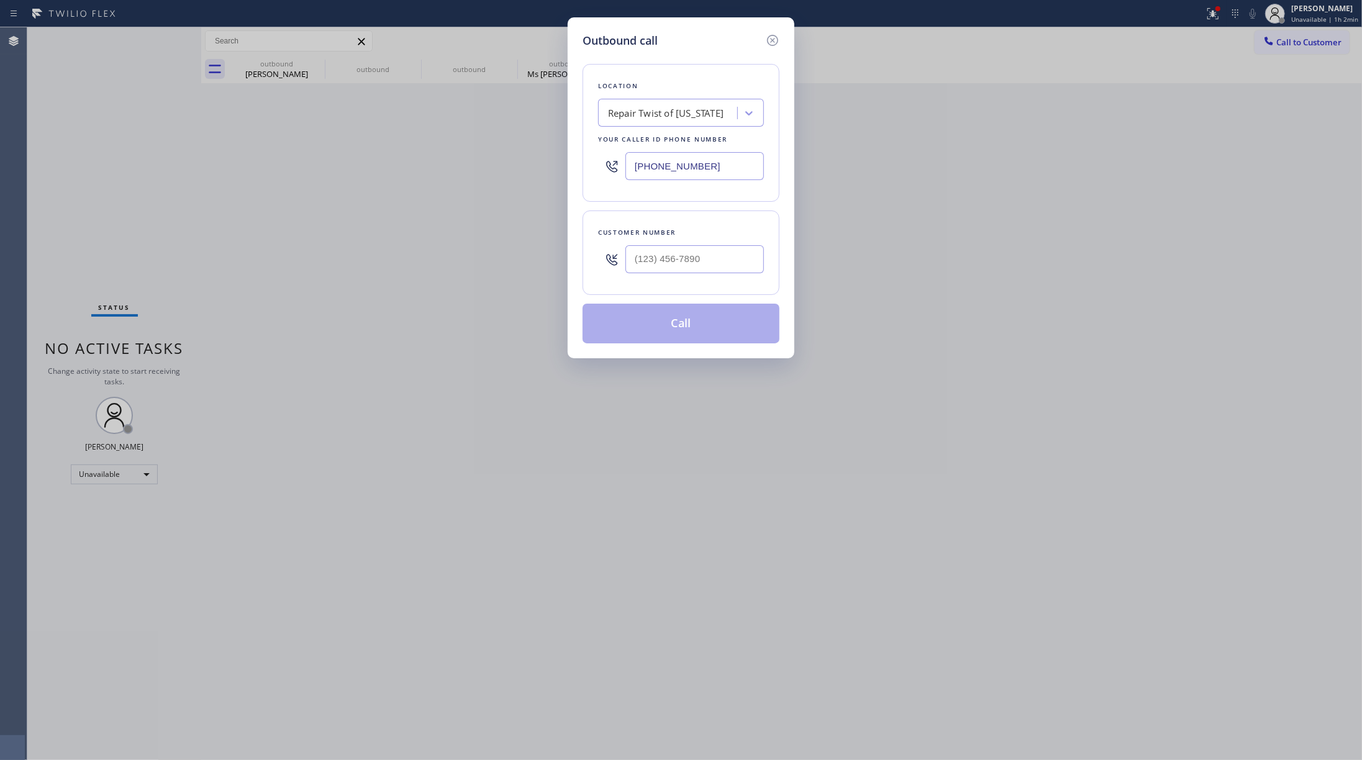
drag, startPoint x: 616, startPoint y: 173, endPoint x: 605, endPoint y: 173, distance: 11.2
click at [590, 173] on div "Location Repair Twist of [US_STATE] Your caller id phone number [PHONE_NUMBER]" at bounding box center [681, 133] width 197 height 138
paste input "757-4373"
type input "[PHONE_NUMBER]"
click at [699, 252] on input "(___) ___-____" at bounding box center [695, 259] width 139 height 28
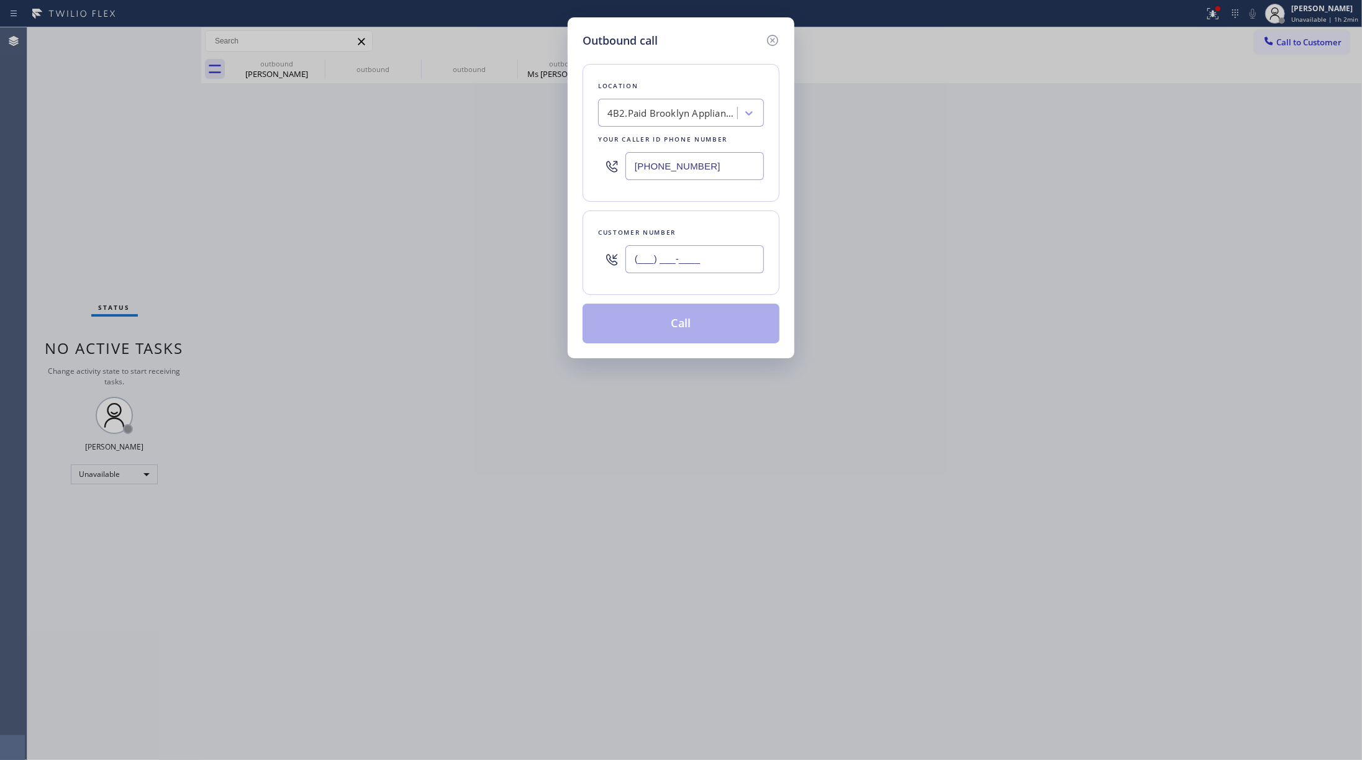
paste input "718) 753-2703"
type input "[PHONE_NUMBER]"
click at [701, 214] on div "Customer number [PHONE_NUMBER]" at bounding box center [681, 253] width 197 height 84
click at [692, 319] on button "Call" at bounding box center [681, 324] width 197 height 40
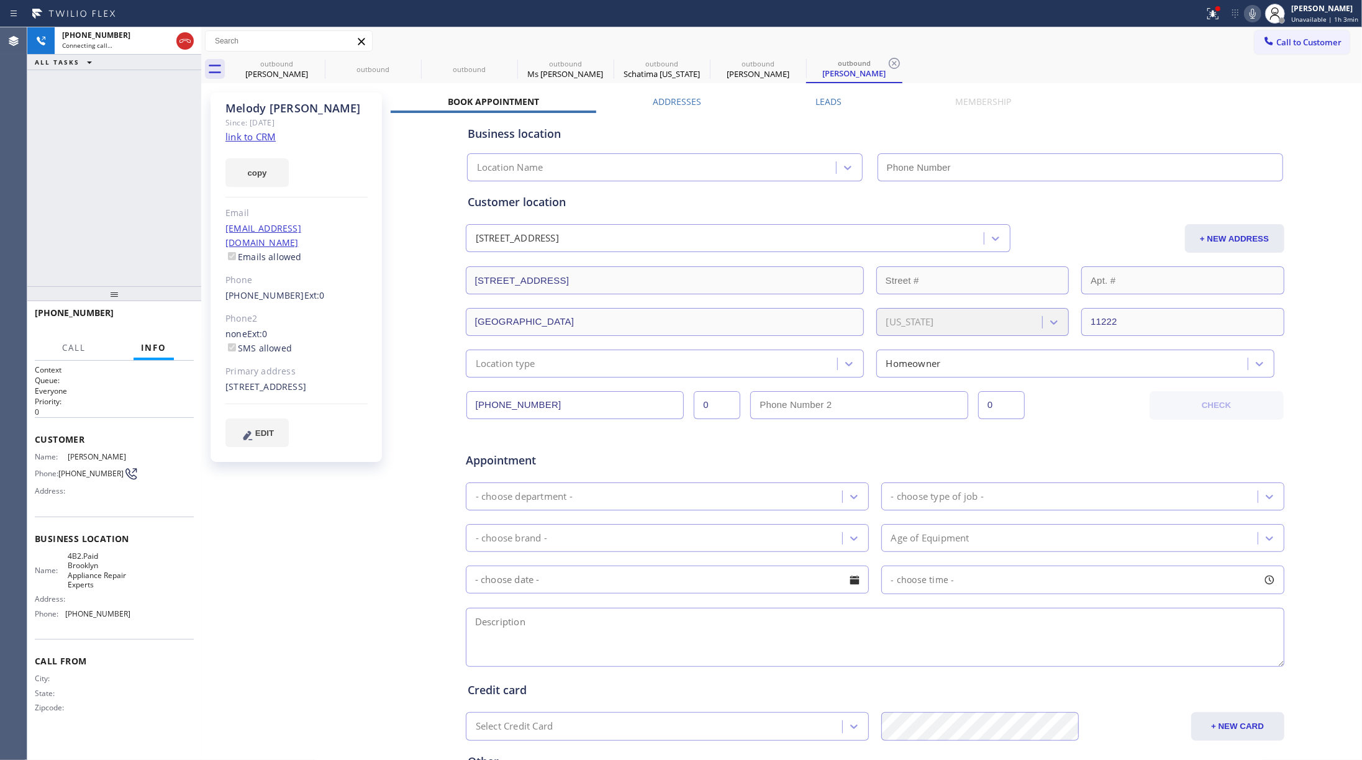
type input "[PHONE_NUMBER]"
click at [241, 137] on link "link to CRM" at bounding box center [251, 136] width 50 height 12
drag, startPoint x: 114, startPoint y: 211, endPoint x: 121, endPoint y: 221, distance: 11.7
click at [114, 211] on div "[PHONE_NUMBER] Live | 02:48 ALL TASKS ALL TASKS ACTIVE TASKS TASKS IN WRAP UP" at bounding box center [114, 156] width 174 height 259
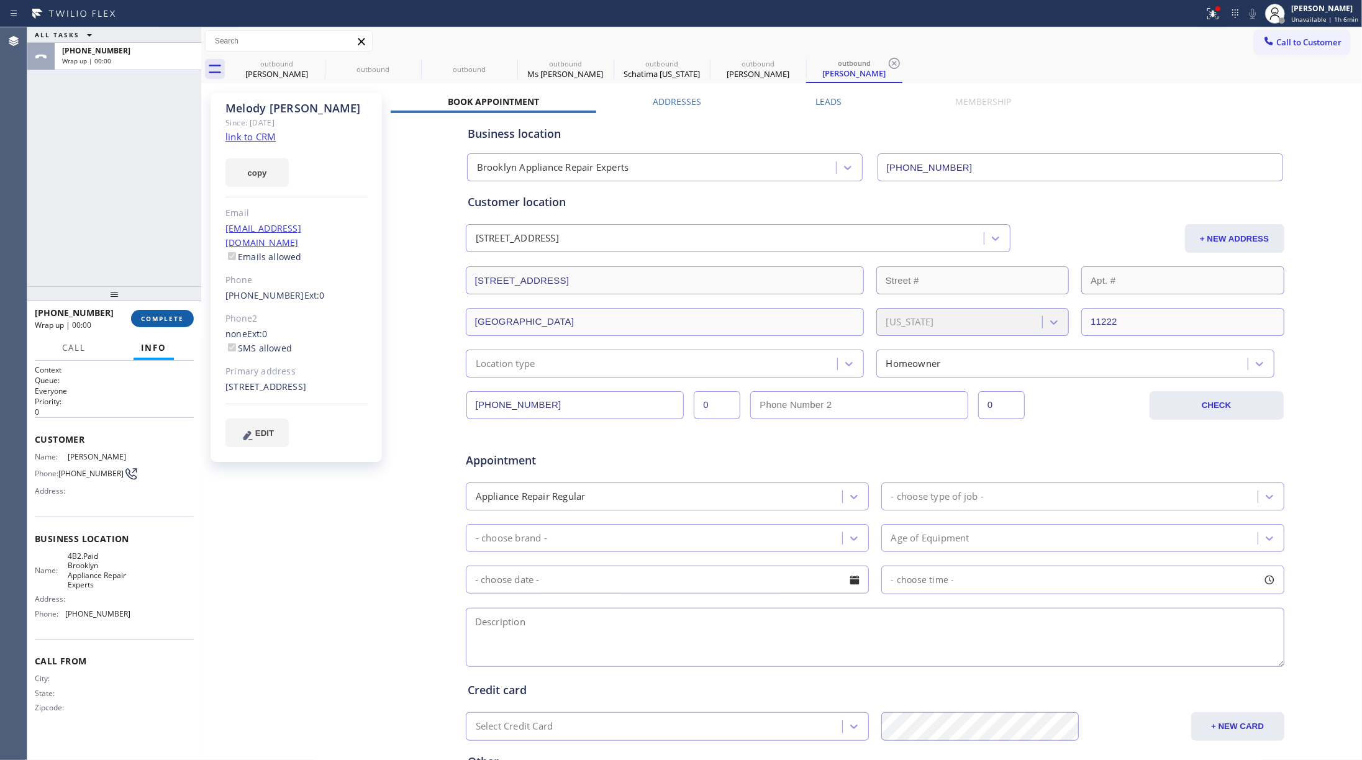
click at [162, 321] on span "COMPLETE" at bounding box center [162, 318] width 43 height 9
click at [135, 241] on div "ALL TASKS ALL TASKS ACTIVE TASKS TASKS IN WRAP UP [PHONE_NUMBER] Wrap up | 00:00" at bounding box center [114, 156] width 174 height 259
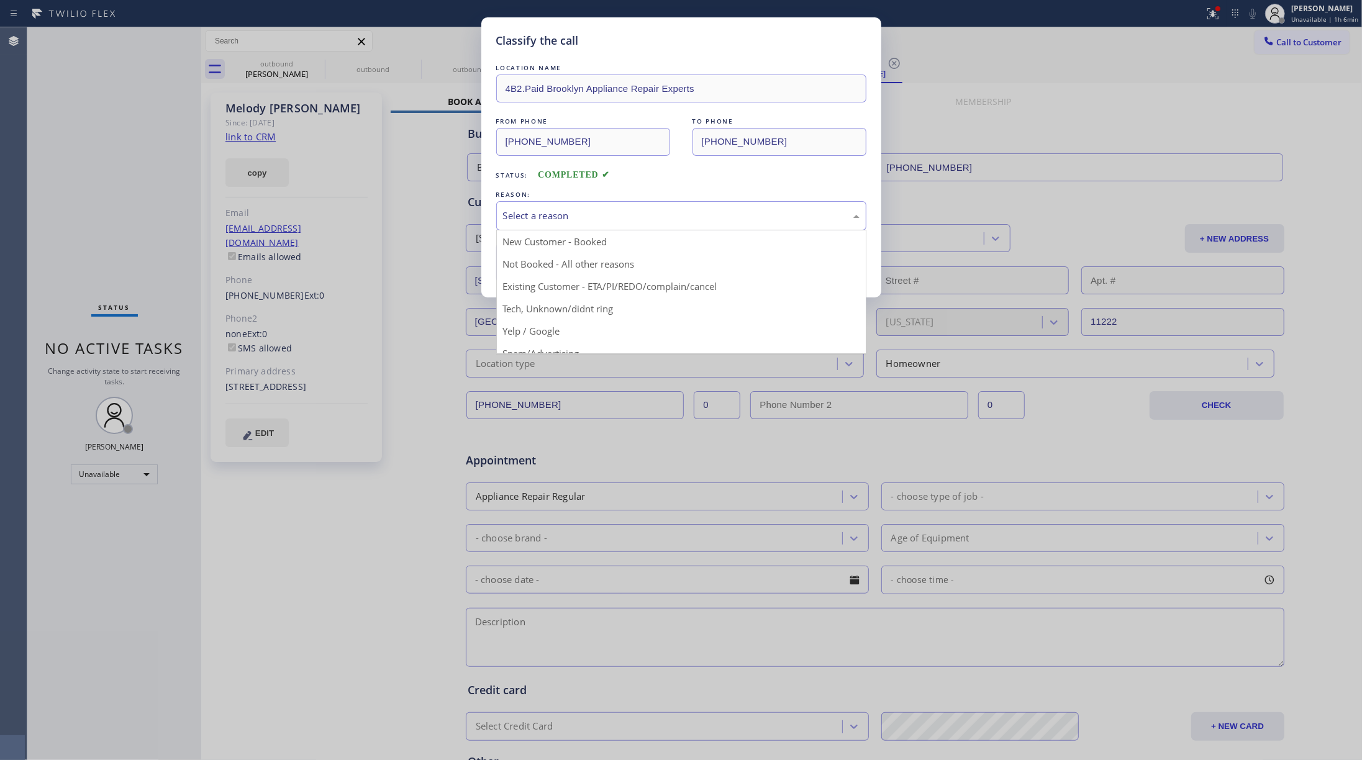
click at [589, 212] on div "Select a reason" at bounding box center [681, 216] width 357 height 14
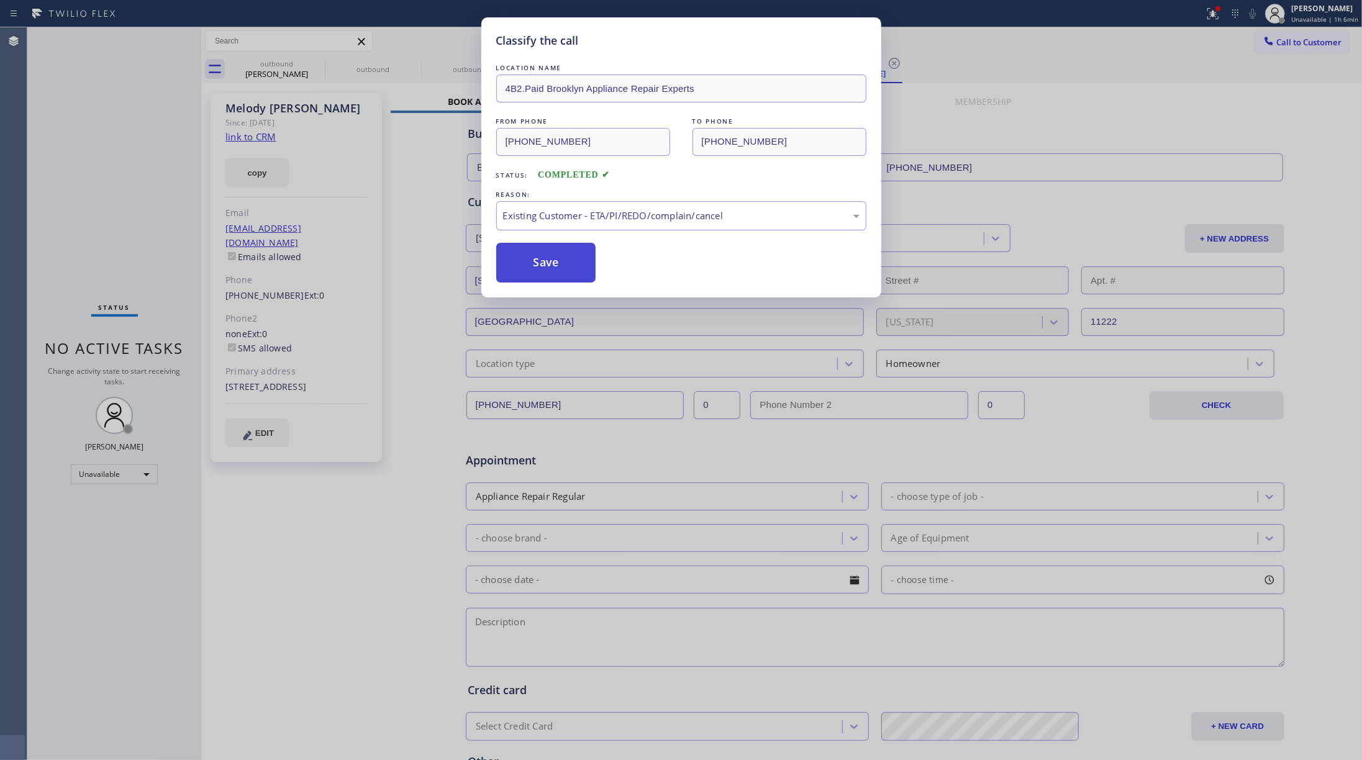
click at [552, 272] on button "Save" at bounding box center [546, 263] width 100 height 40
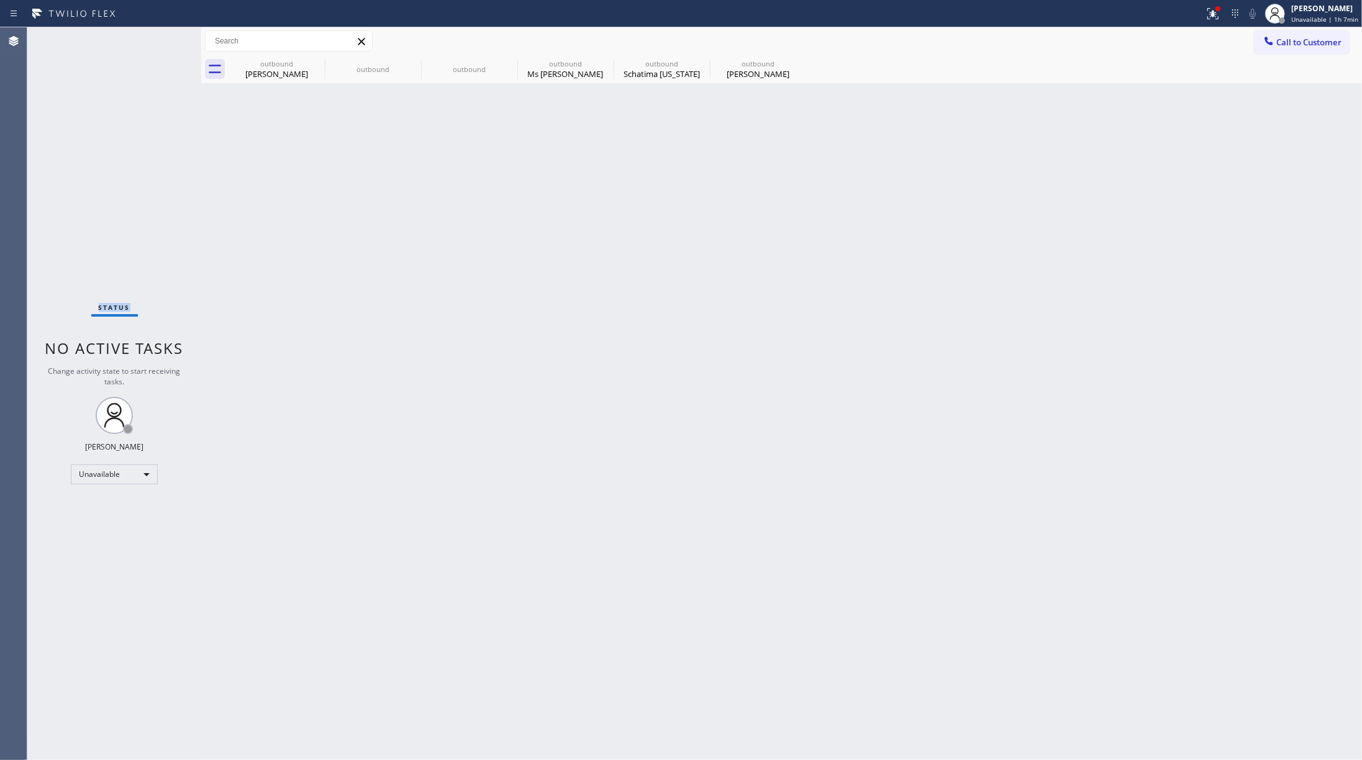
click at [87, 229] on div "Status No active tasks Change activity state to start receiving tasks. [PERSON_…" at bounding box center [114, 393] width 174 height 733
click at [316, 65] on icon at bounding box center [316, 63] width 15 height 15
click at [0, 0] on icon at bounding box center [0, 0] width 0 height 0
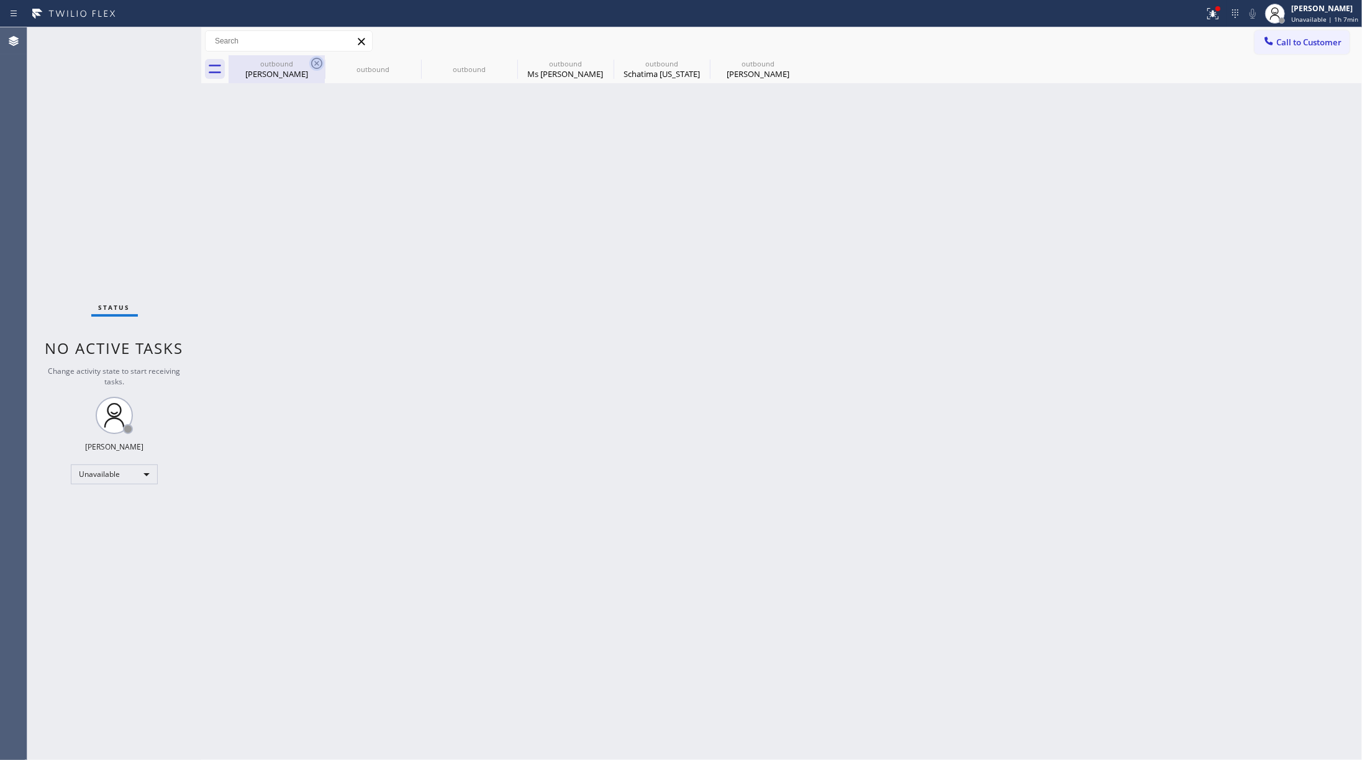
type input "[PHONE_NUMBER]"
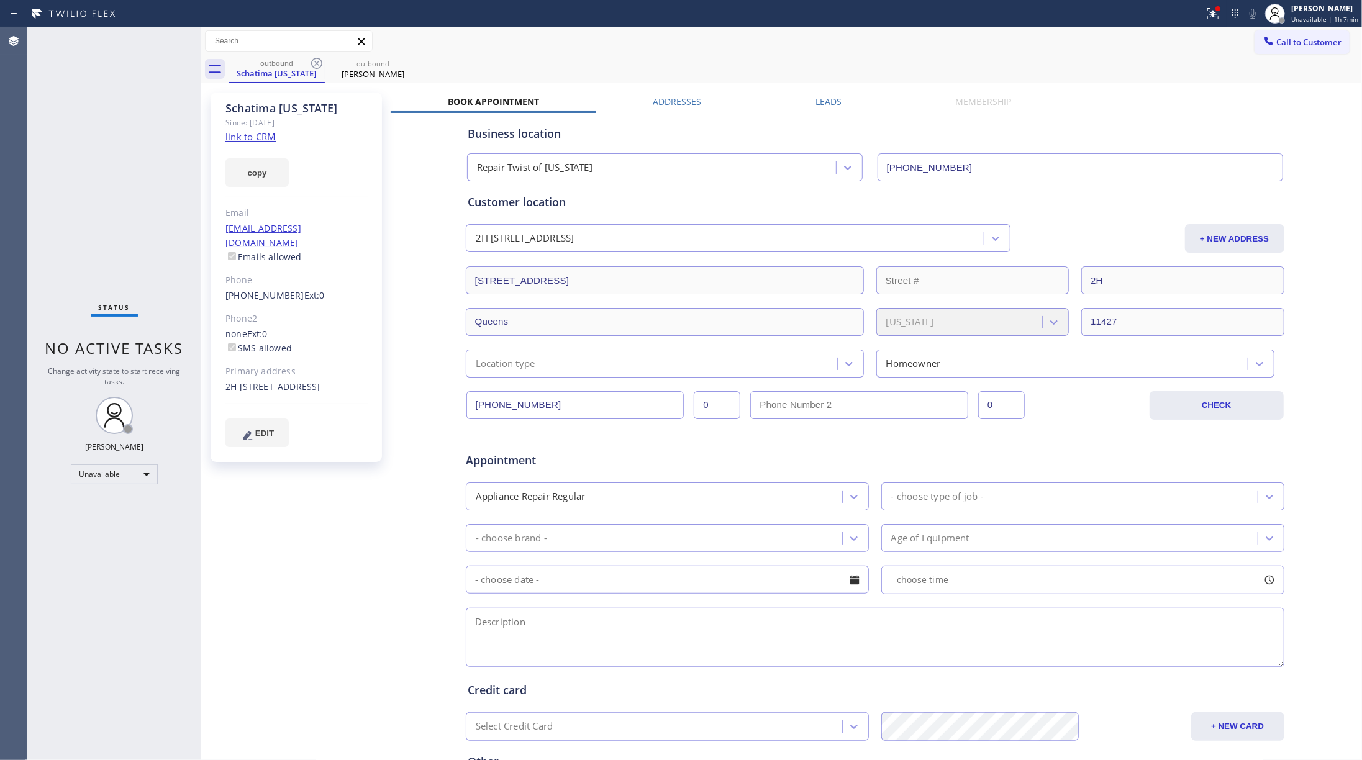
click at [316, 65] on icon at bounding box center [316, 63] width 15 height 15
type input "[PHONE_NUMBER]"
click at [65, 125] on div "Status No active tasks Change activity state to start receiving tasks. [PERSON_…" at bounding box center [114, 393] width 174 height 733
click at [1021, 15] on span "Unavailable | 1h 9min" at bounding box center [1325, 19] width 67 height 9
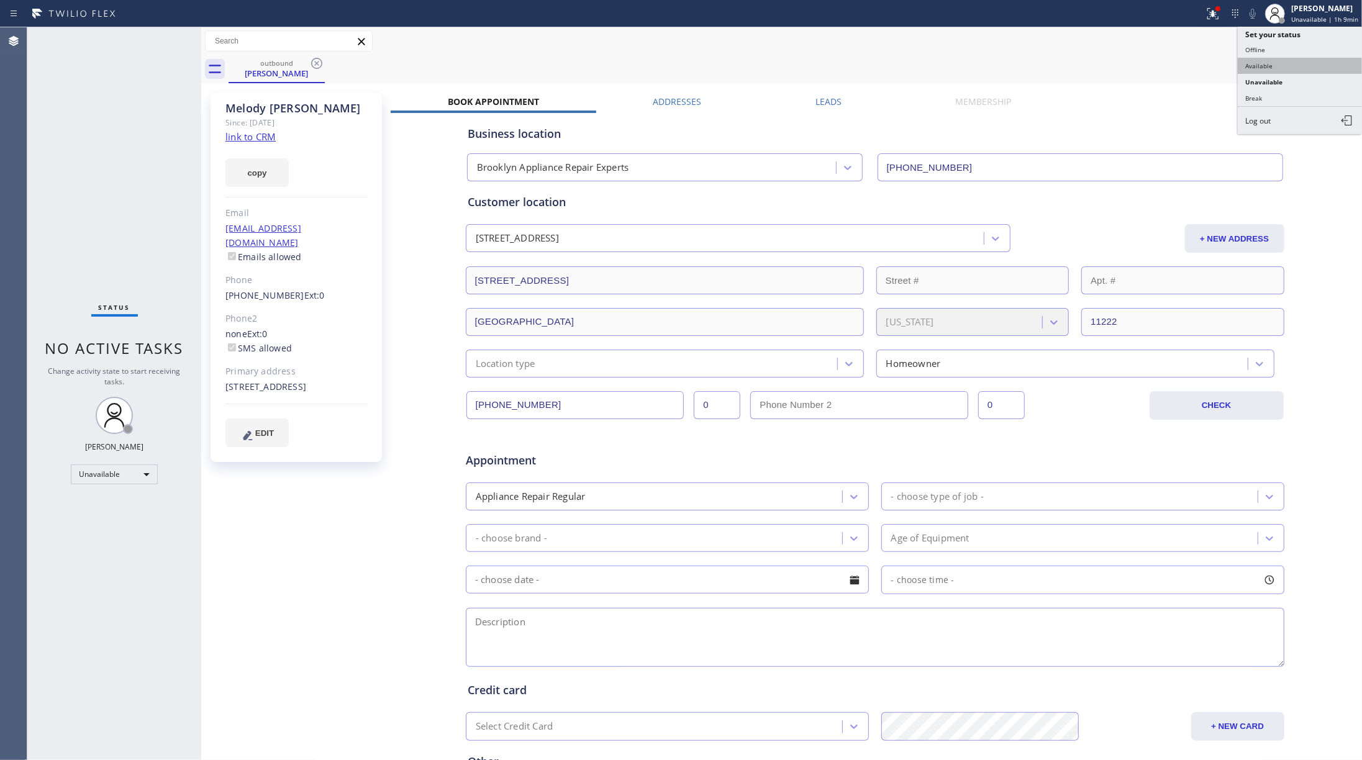
click at [1021, 61] on button "Available" at bounding box center [1300, 66] width 124 height 16
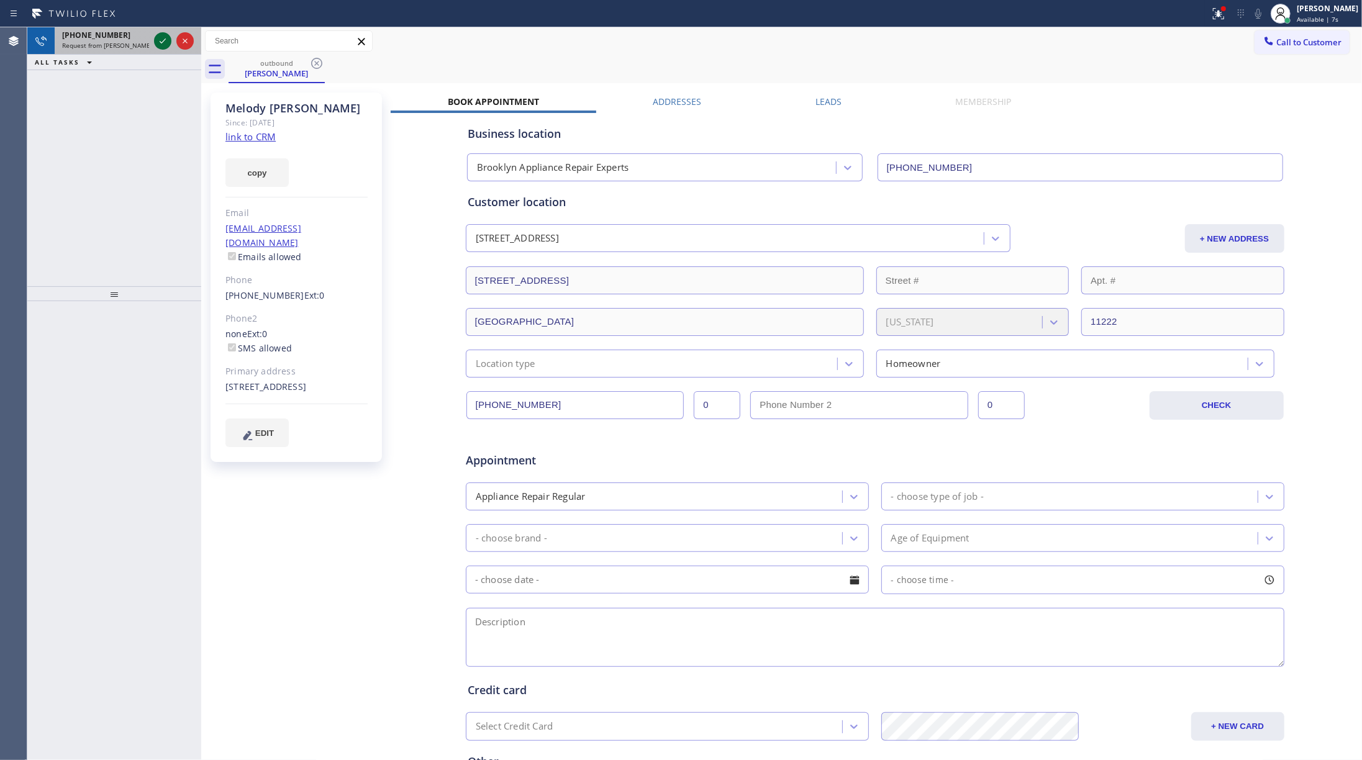
click at [165, 47] on icon at bounding box center [162, 41] width 15 height 15
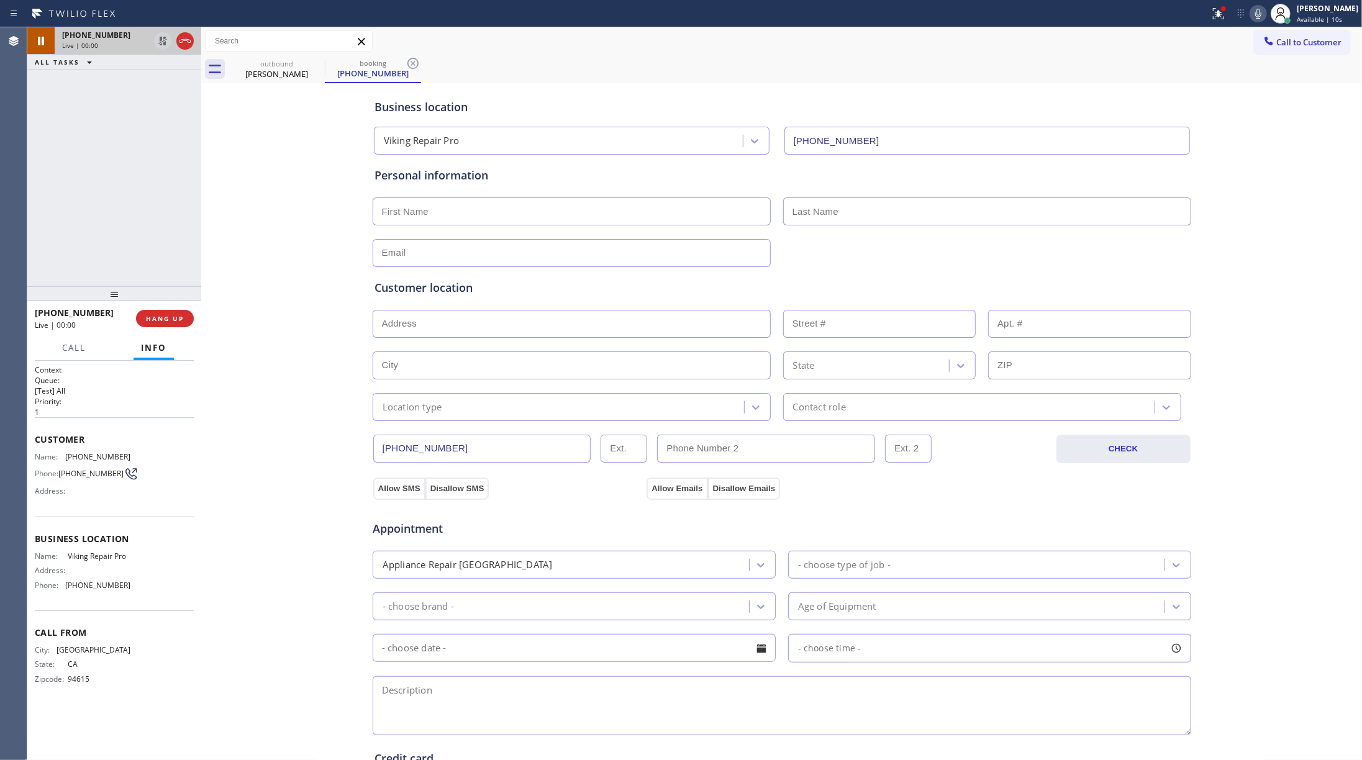
type input "[PHONE_NUMBER]"
click at [524, 570] on textarea at bounding box center [782, 706] width 819 height 59
paste textarea "9-12 | $50 house-HO Viking 5-series side-by-side fridge/freezer and most of the…"
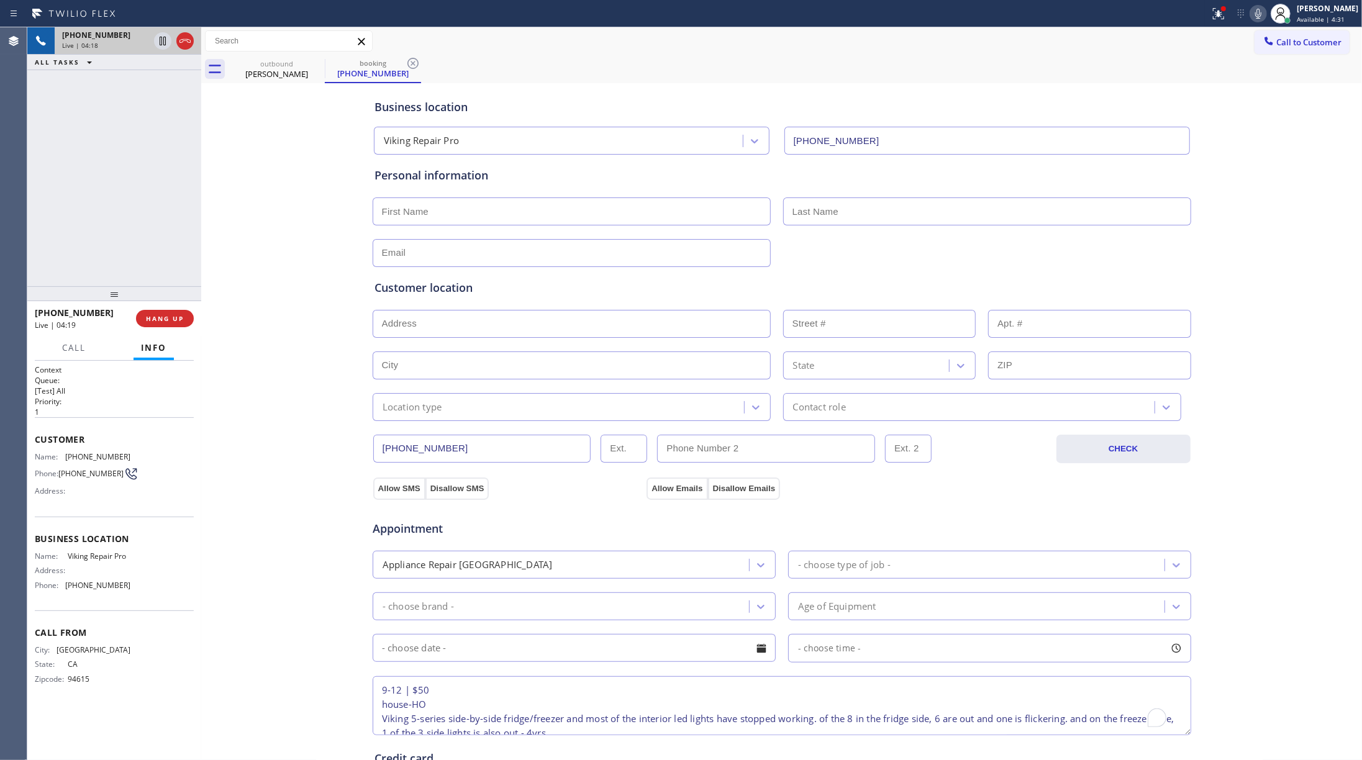
scroll to position [48, 0]
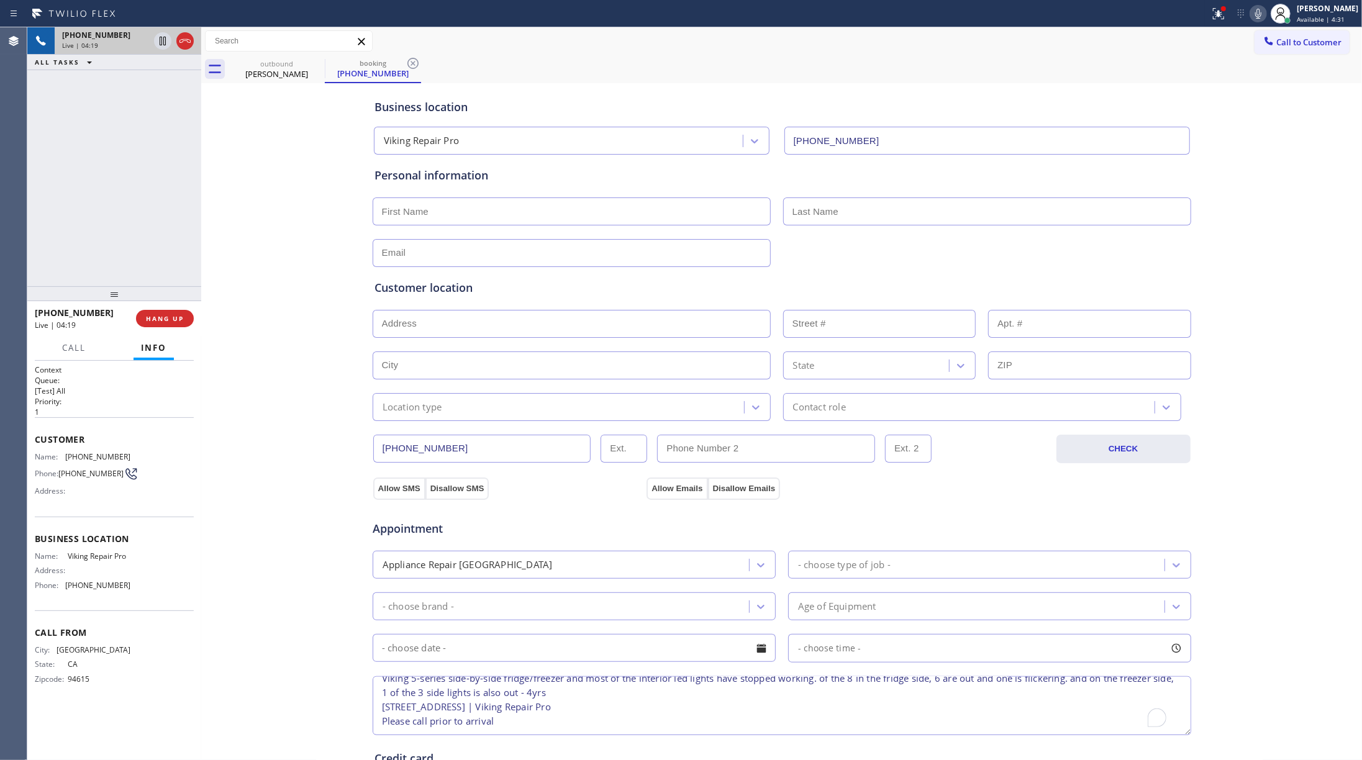
type textarea "9-12 | $50 house-HO Viking 5-series side-by-side fridge/freezer and most of the…"
click at [552, 565] on div "Appliance Repair [GEOGRAPHIC_DATA]" at bounding box center [562, 565] width 373 height 22
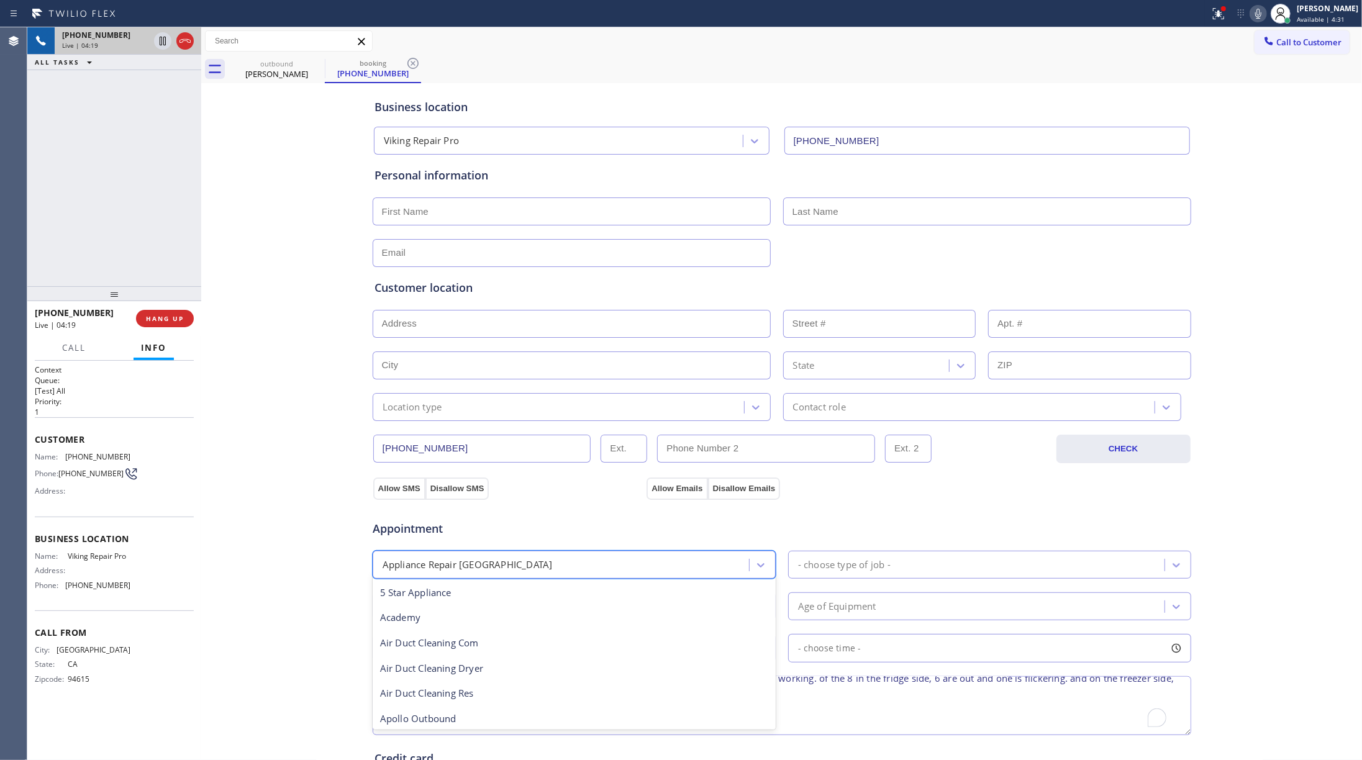
scroll to position [1, 0]
drag, startPoint x: 821, startPoint y: 508, endPoint x: 829, endPoint y: 508, distance: 8.1
click at [821, 508] on div "Appointment" at bounding box center [782, 522] width 821 height 32
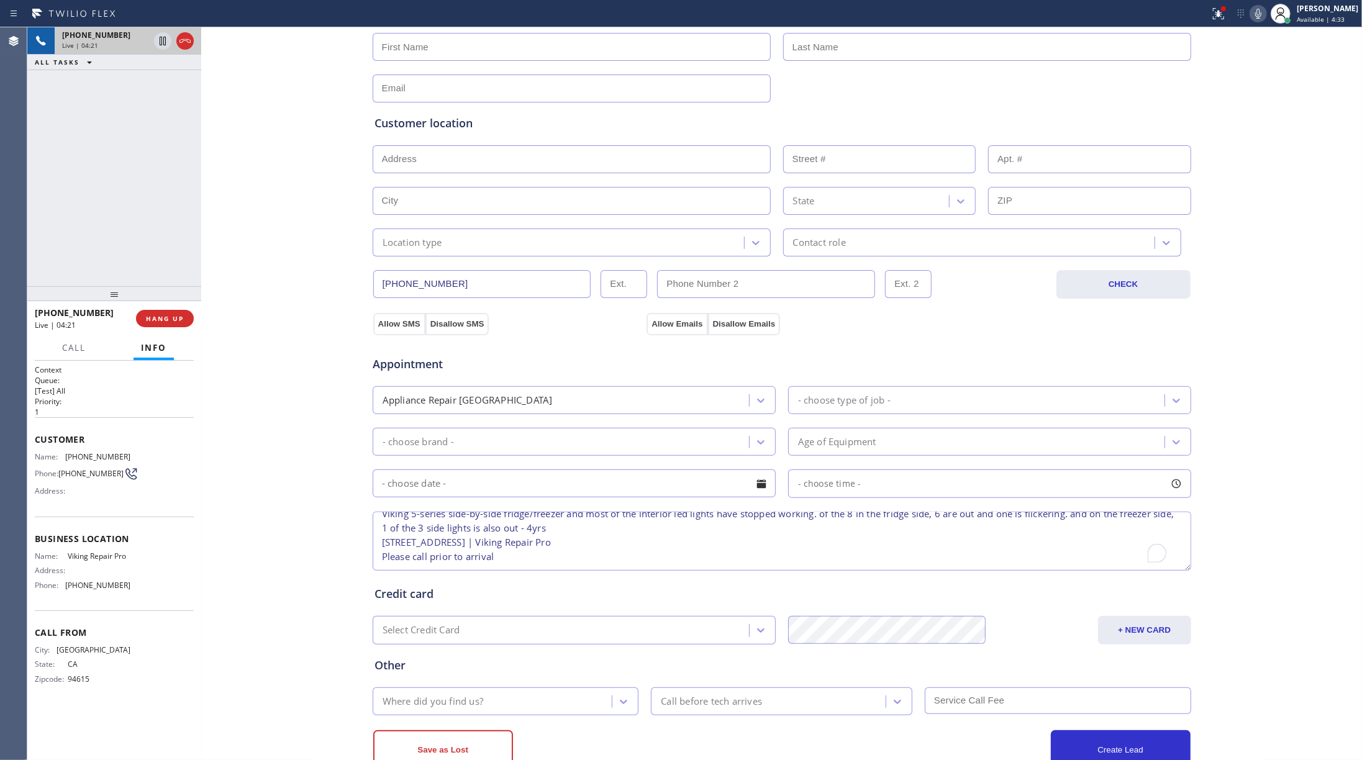
scroll to position [165, 0]
click at [808, 405] on div "- choose type of job -" at bounding box center [844, 400] width 93 height 14
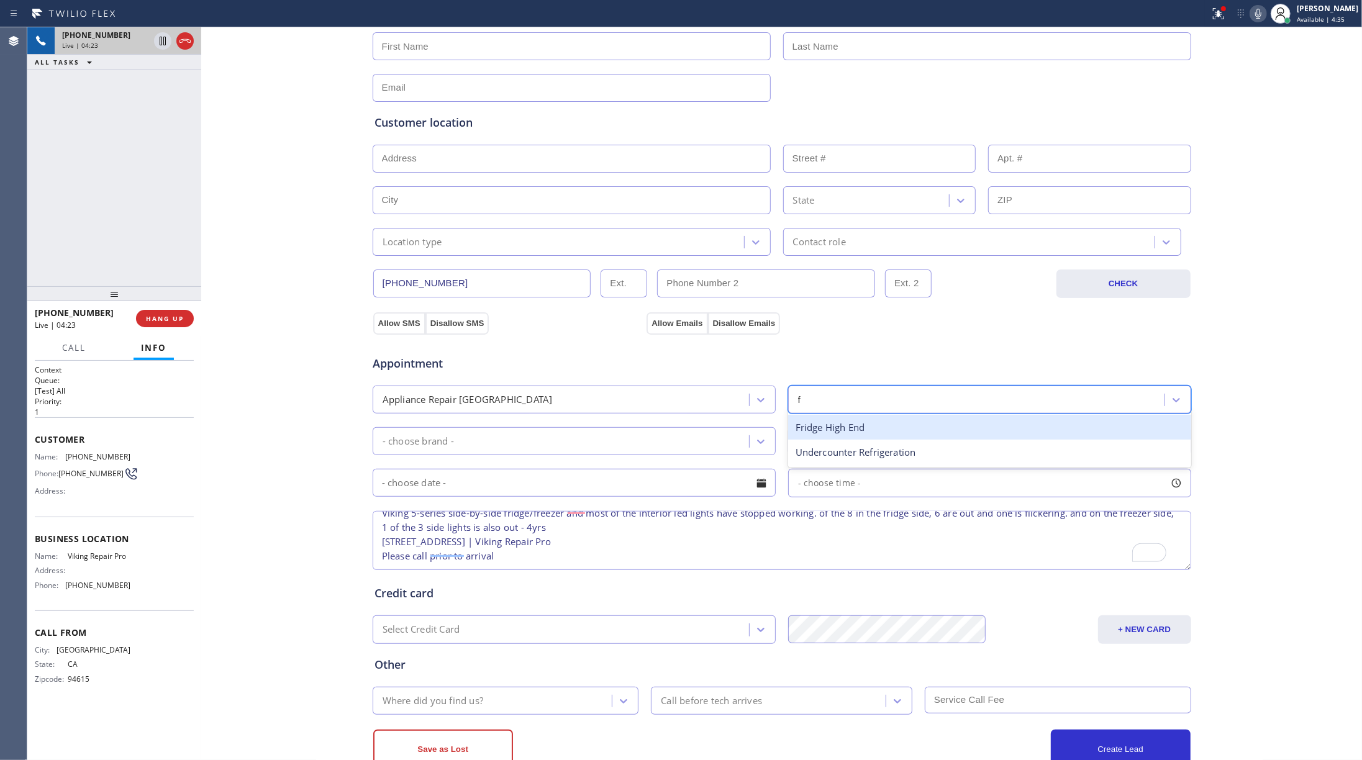
type input "fr"
click at [814, 435] on div "Fridge High End" at bounding box center [989, 427] width 403 height 25
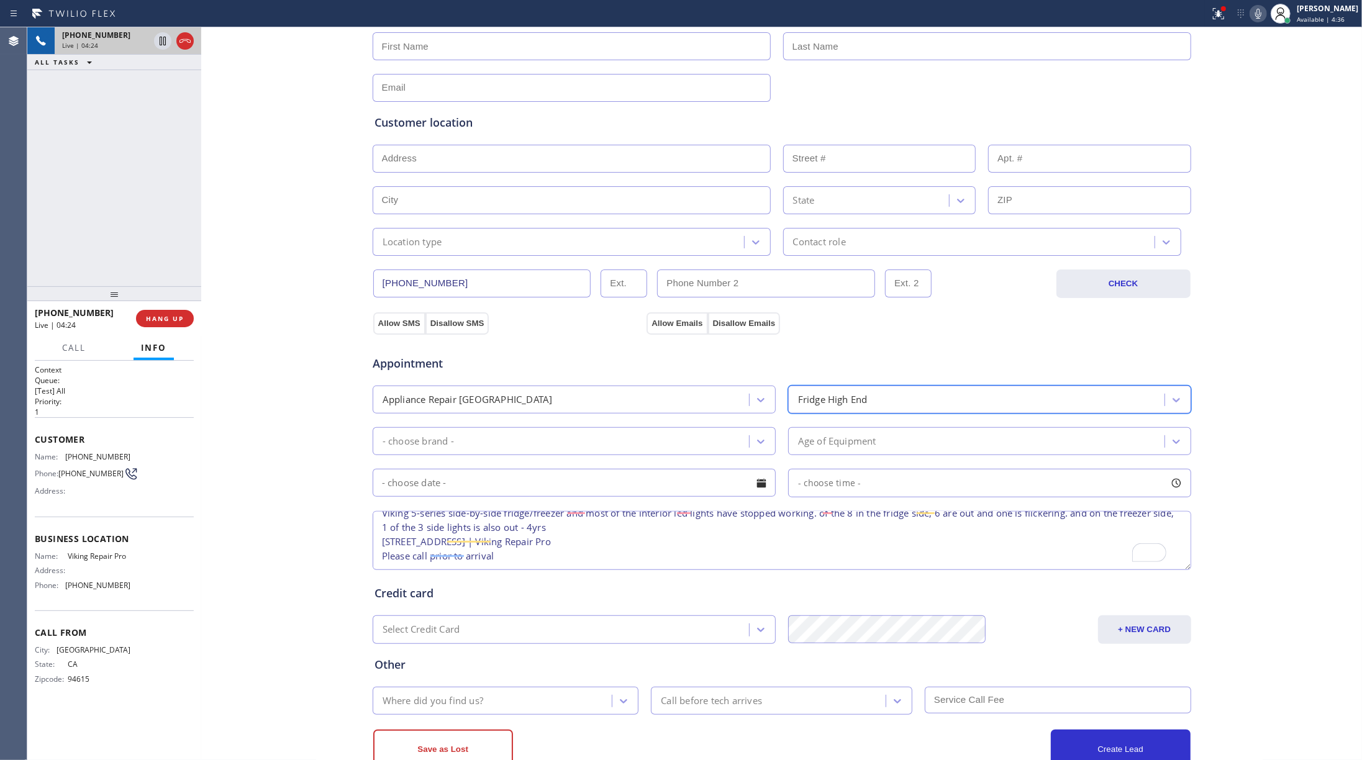
click at [541, 446] on div "- choose brand -" at bounding box center [562, 442] width 373 height 22
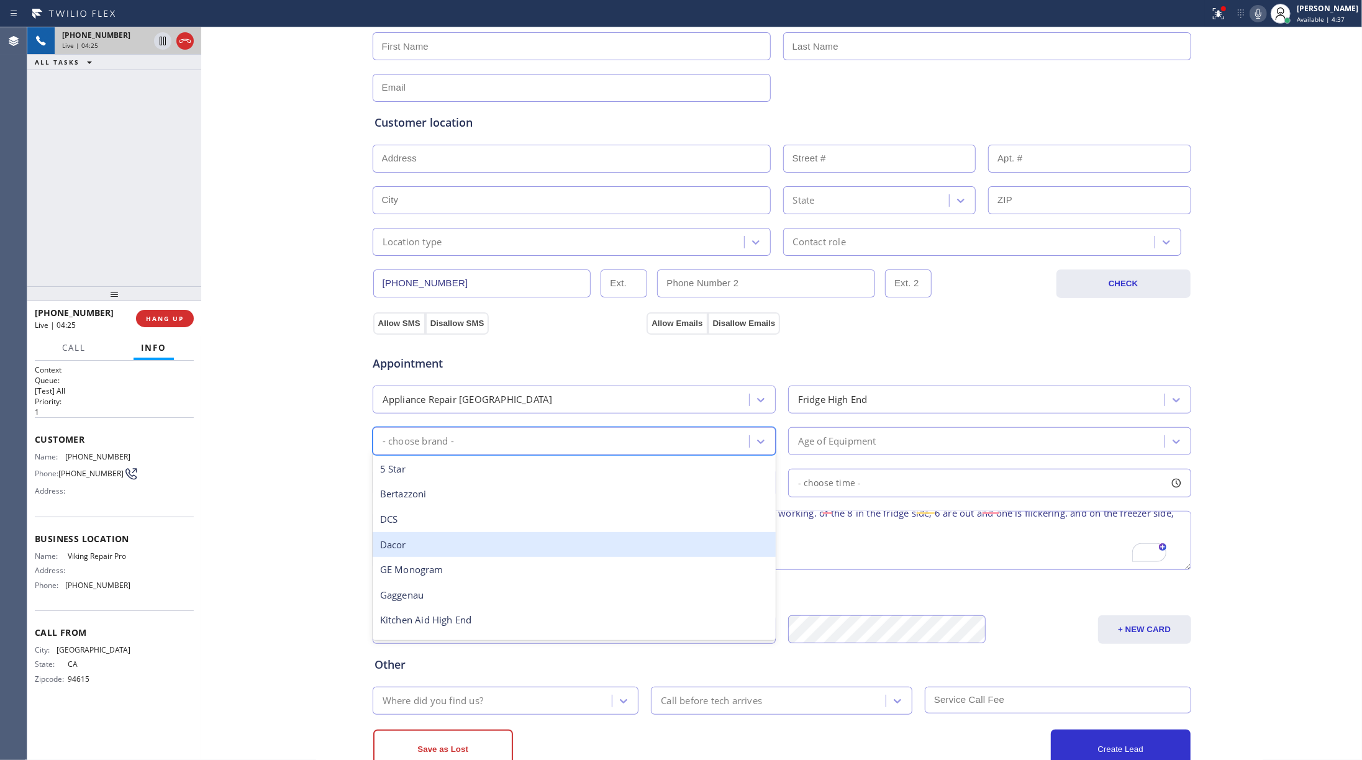
scroll to position [48, 0]
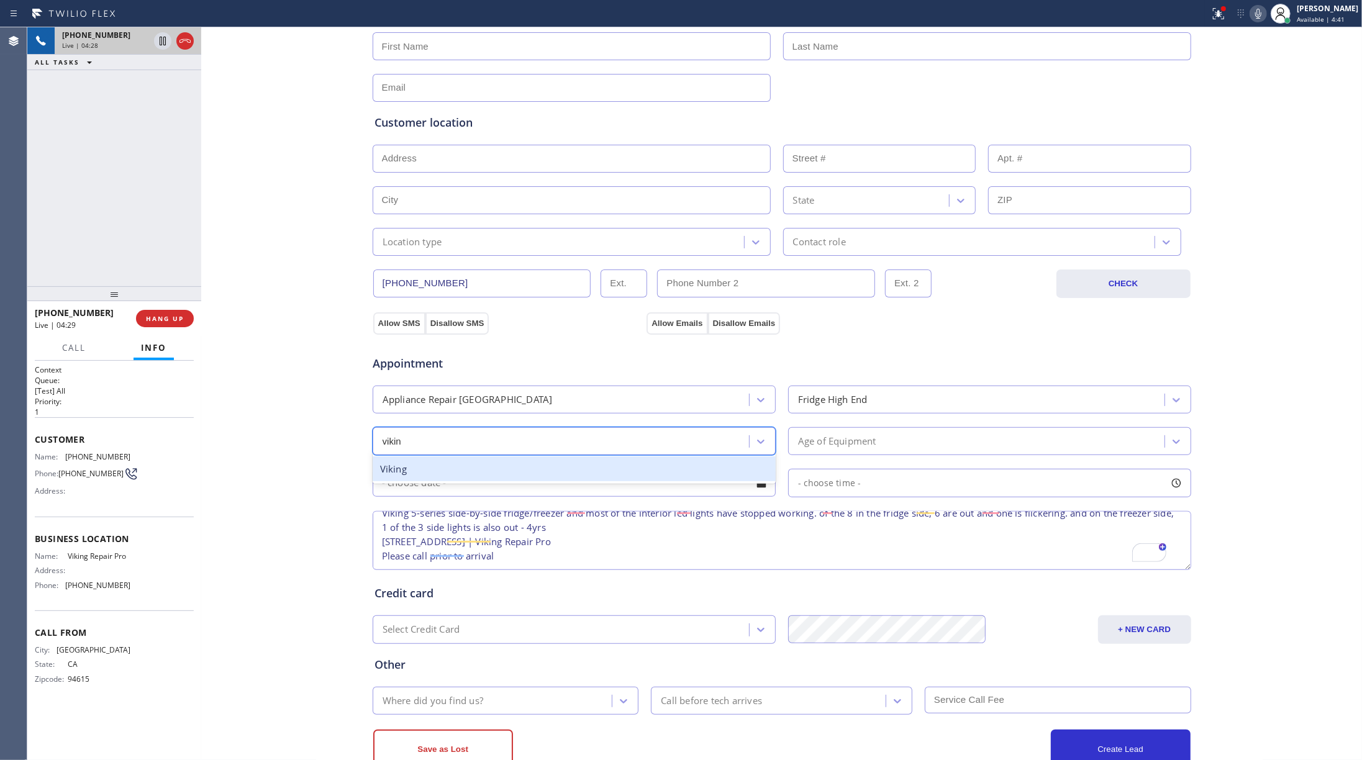
type input "viking"
click at [500, 478] on div "Viking" at bounding box center [574, 469] width 403 height 25
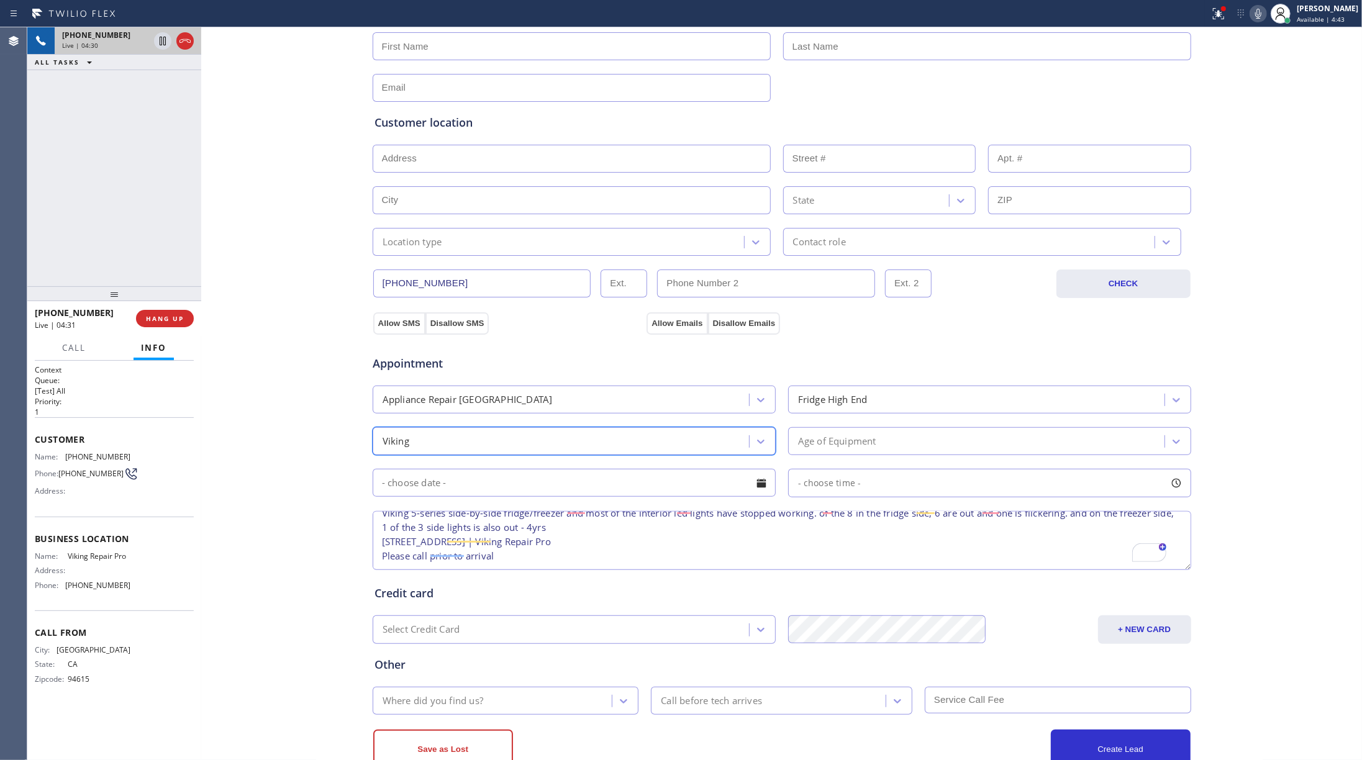
click at [845, 442] on div "Age of Equipment" at bounding box center [837, 441] width 78 height 14
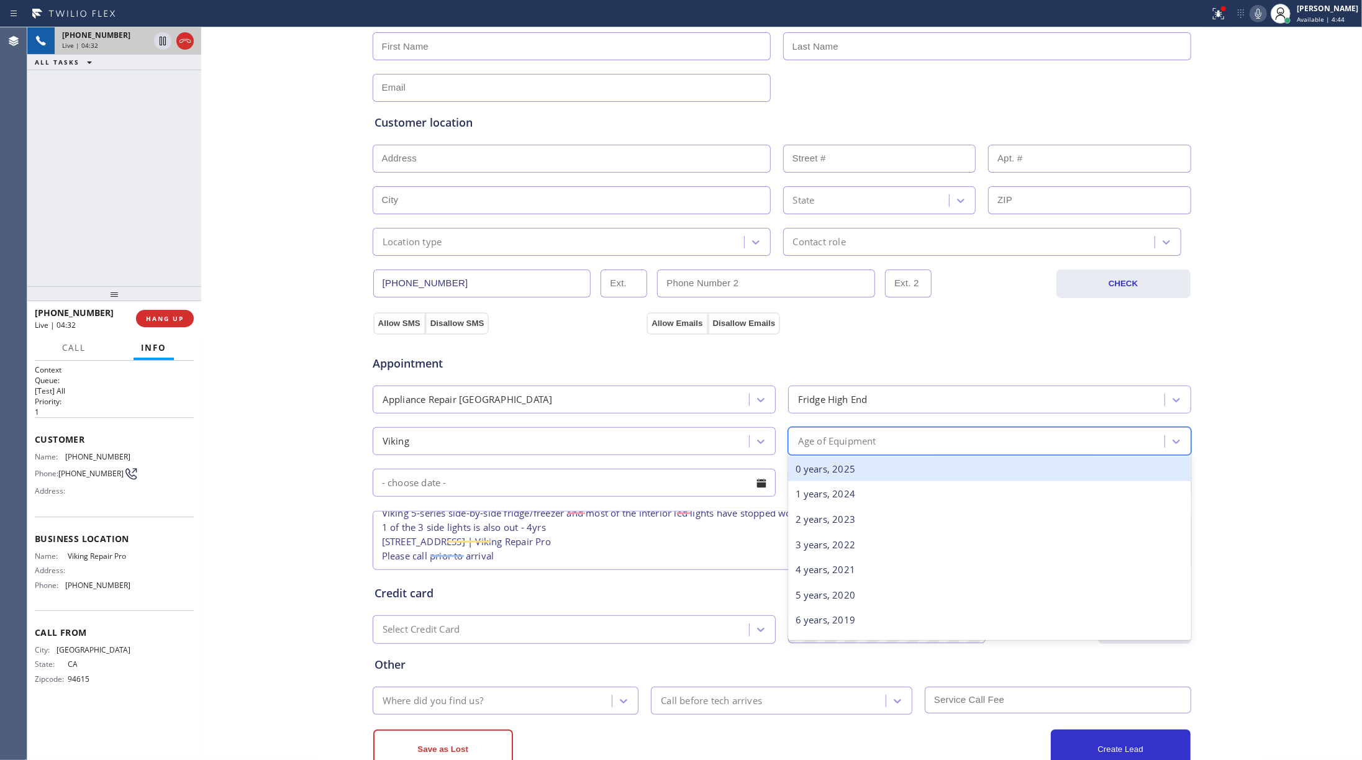
type input "5"
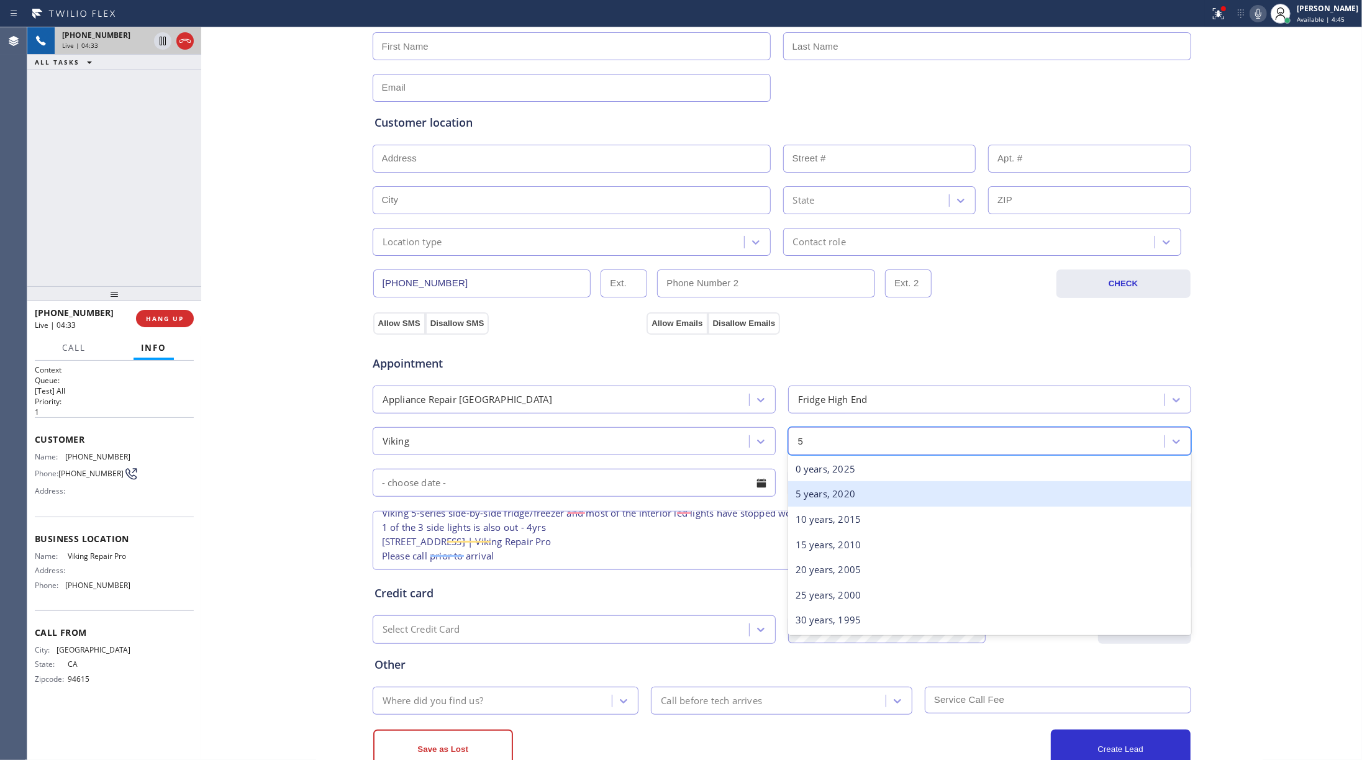
click at [799, 498] on div "5 years, 2020" at bounding box center [989, 493] width 403 height 25
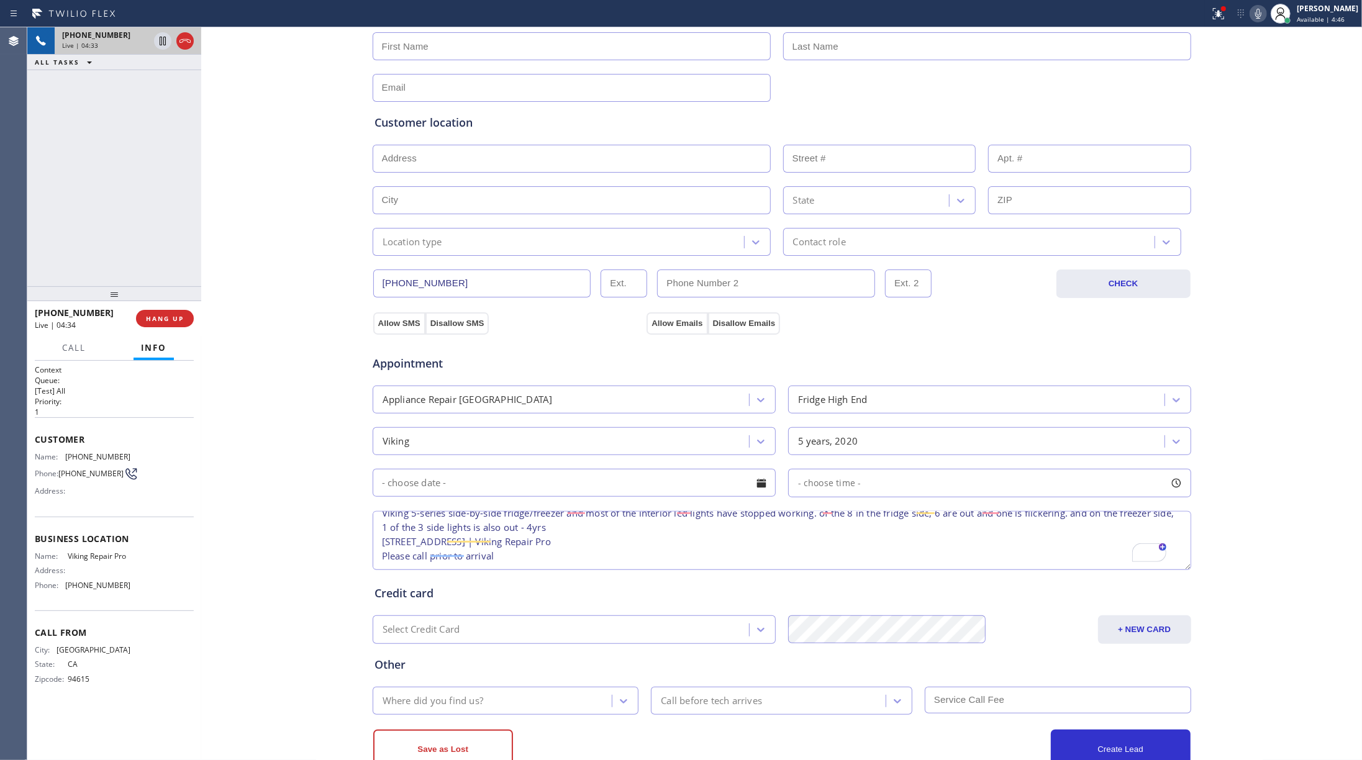
click at [529, 497] on input "text" at bounding box center [574, 483] width 403 height 28
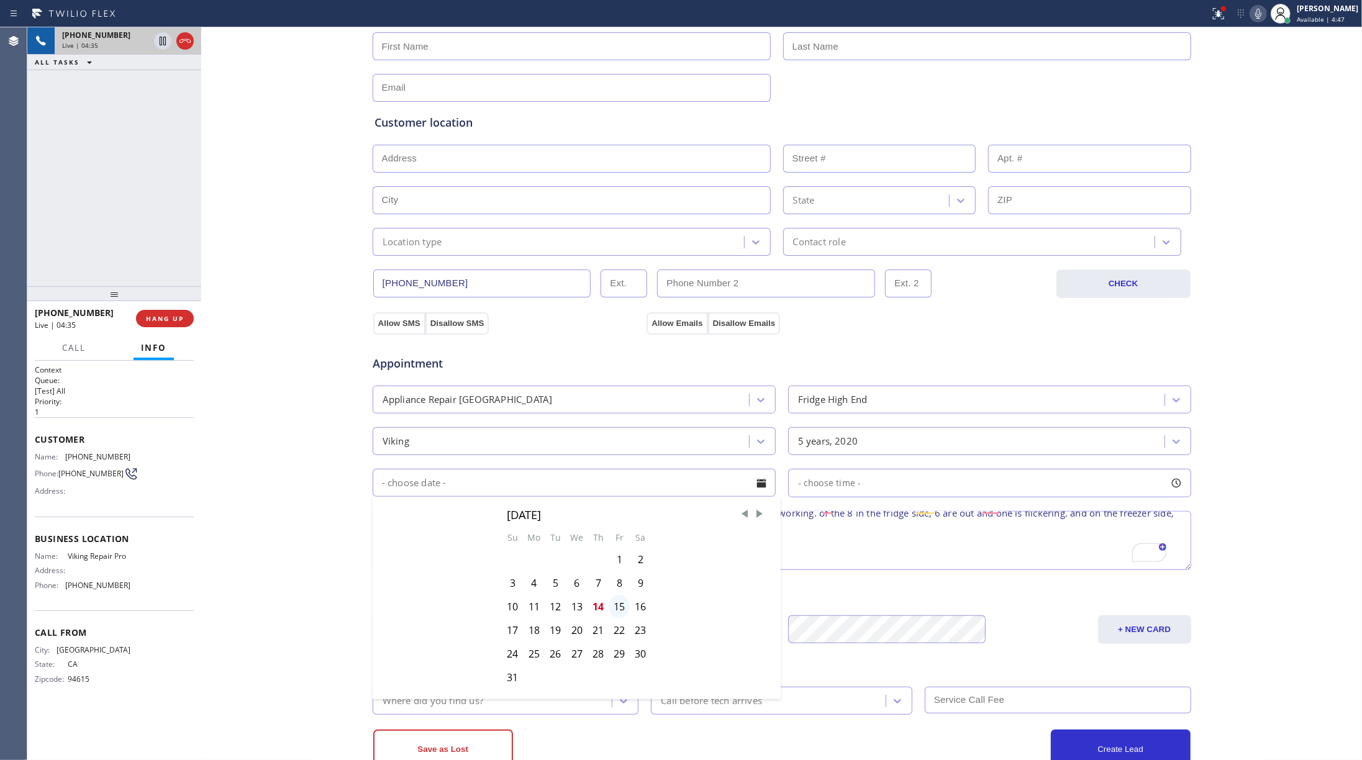
click at [618, 570] on div "15" at bounding box center [619, 607] width 21 height 24
type input "[DATE]"
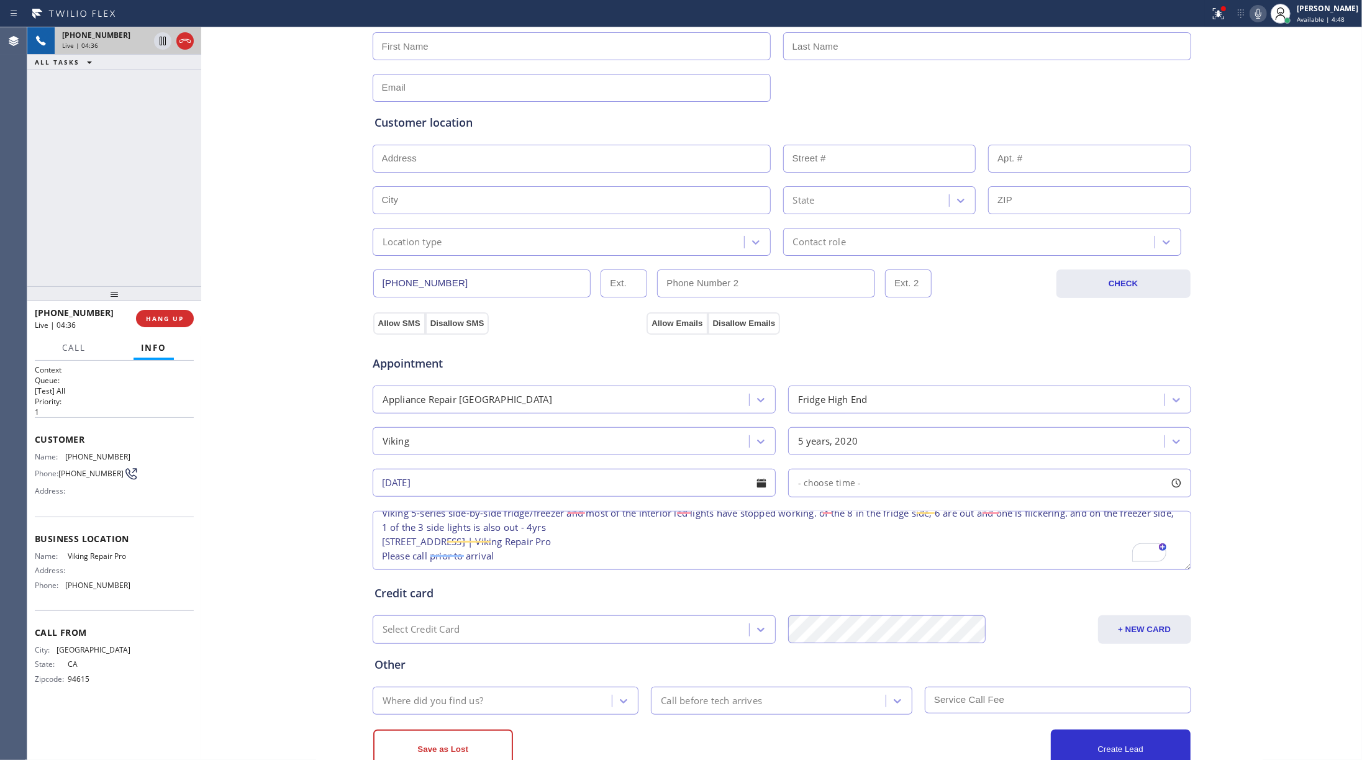
click at [840, 481] on span "- choose time -" at bounding box center [829, 483] width 63 height 12
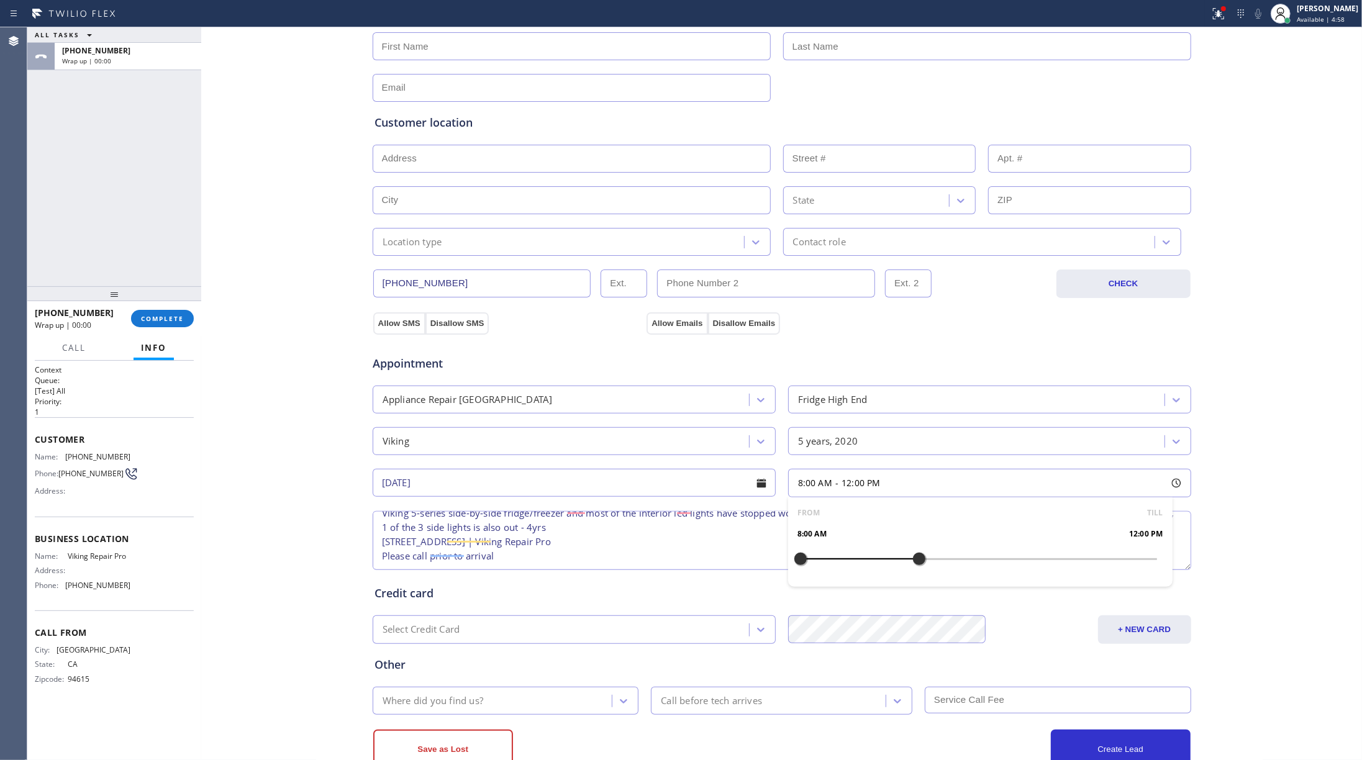
drag, startPoint x: 791, startPoint y: 562, endPoint x: 912, endPoint y: 570, distance: 121.5
click at [912, 570] on div at bounding box center [919, 559] width 15 height 26
drag, startPoint x: 793, startPoint y: 562, endPoint x: 826, endPoint y: 560, distance: 33.0
click at [826, 560] on div at bounding box center [830, 559] width 15 height 26
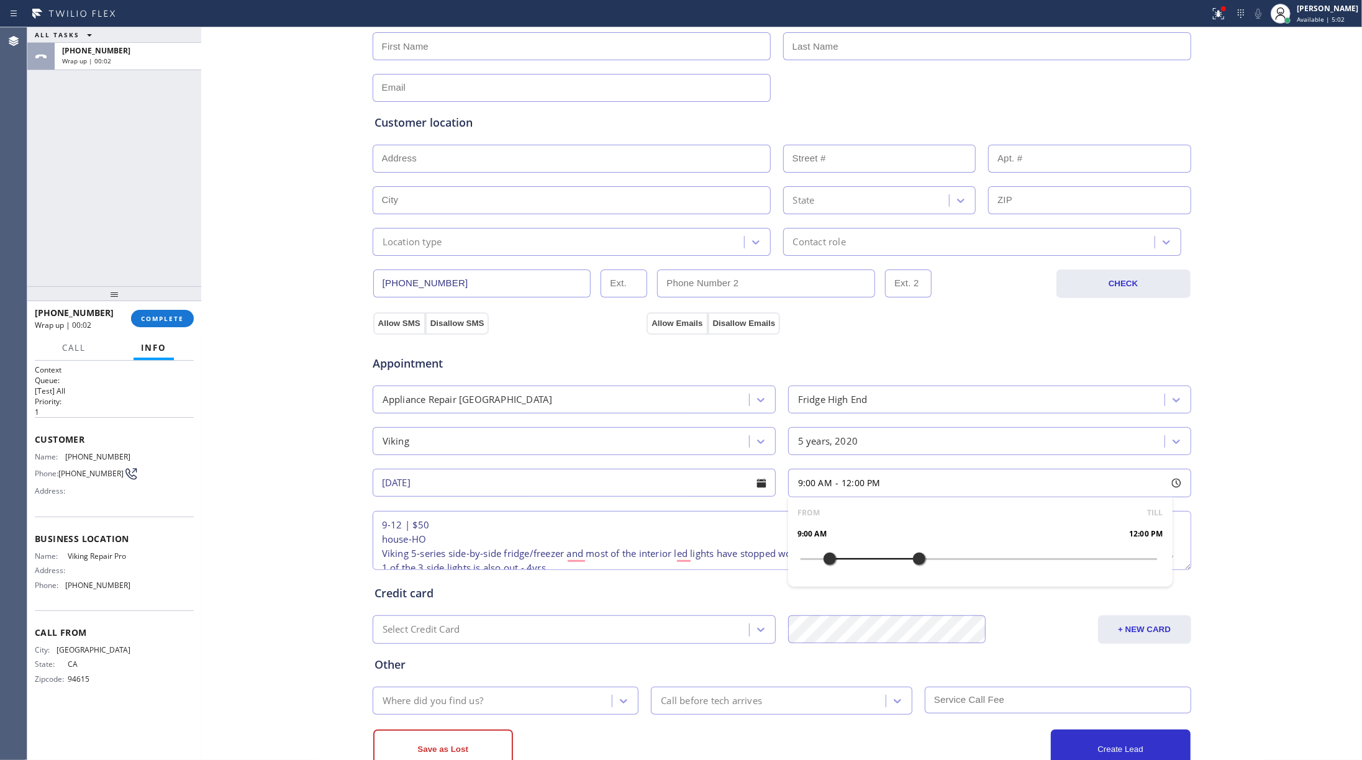
click at [585, 539] on textarea "9-12 | $50 house-HO Viking 5-series side-by-side fridge/freezer and most of the…" at bounding box center [782, 540] width 819 height 59
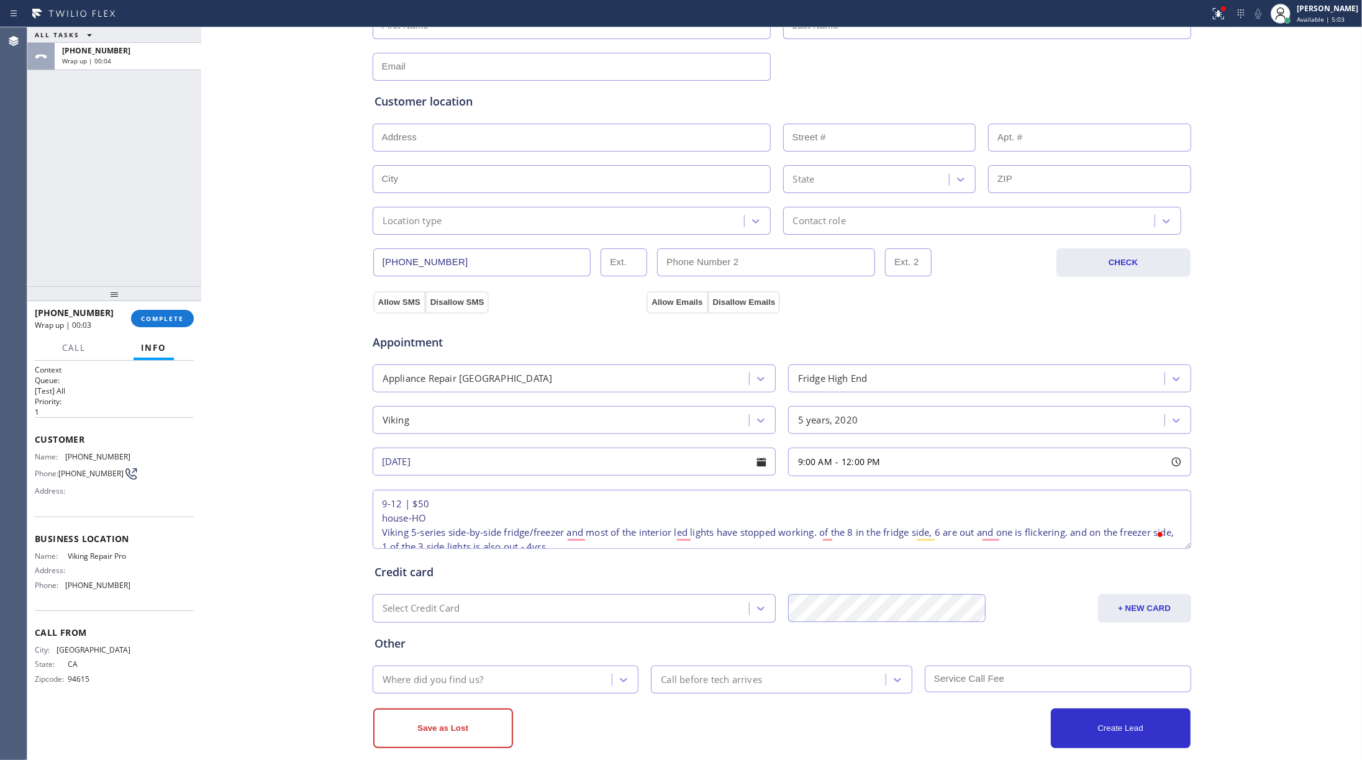
scroll to position [206, 0]
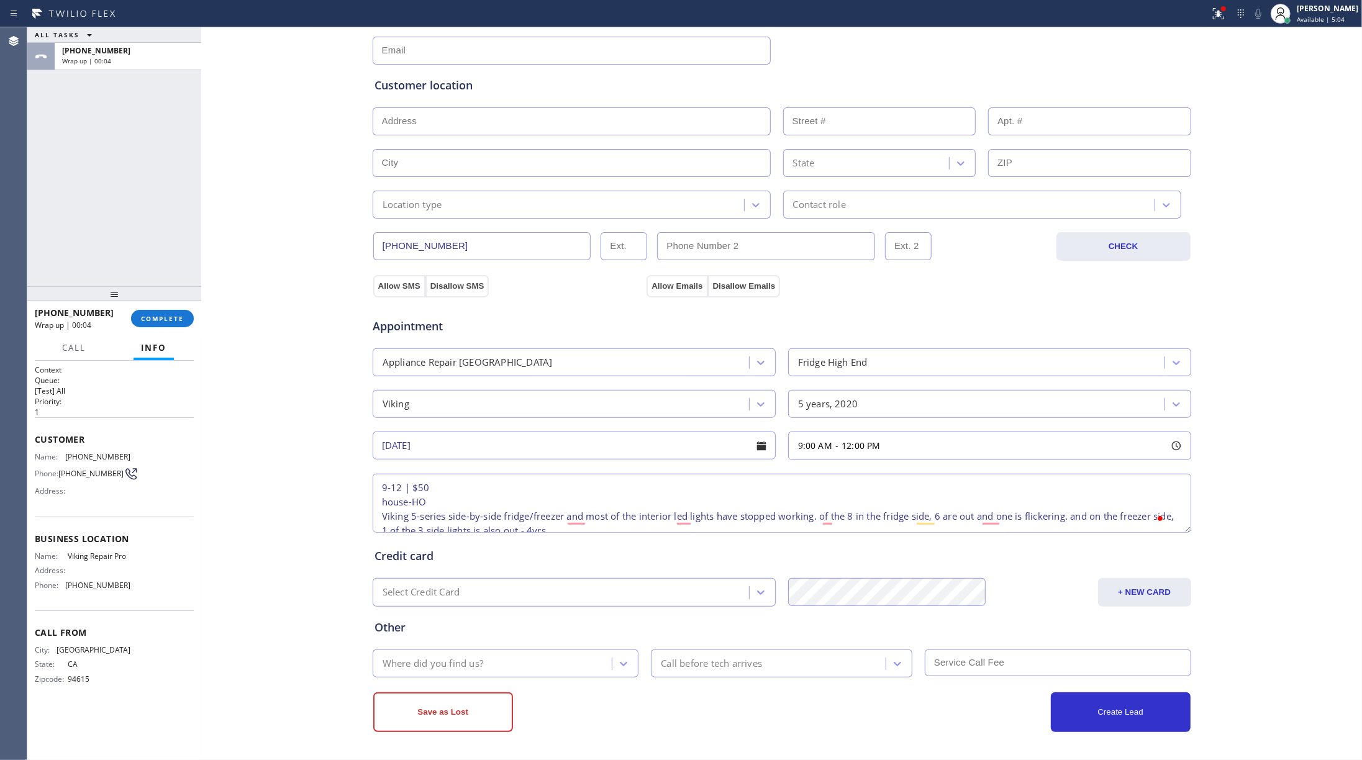
click at [436, 570] on div "Where did you find us?" at bounding box center [433, 664] width 101 height 14
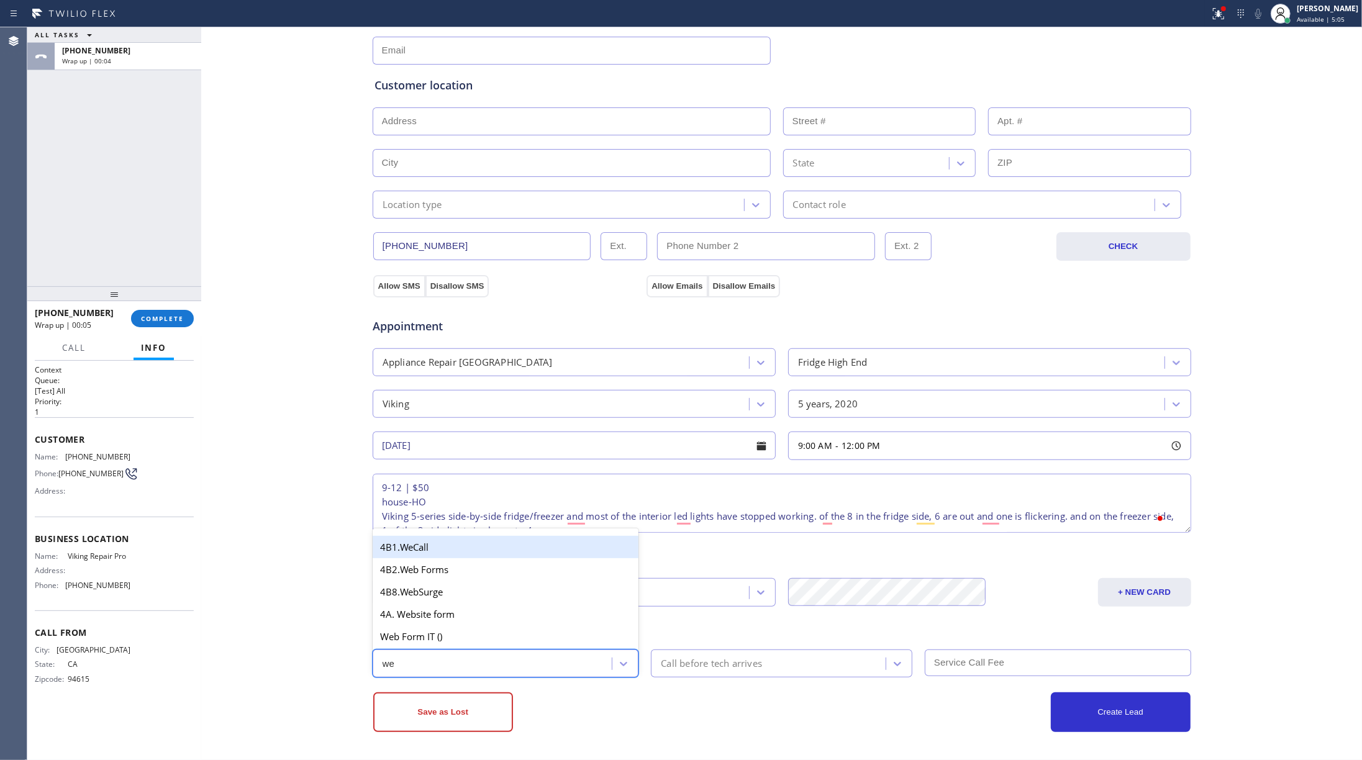
type input "web"
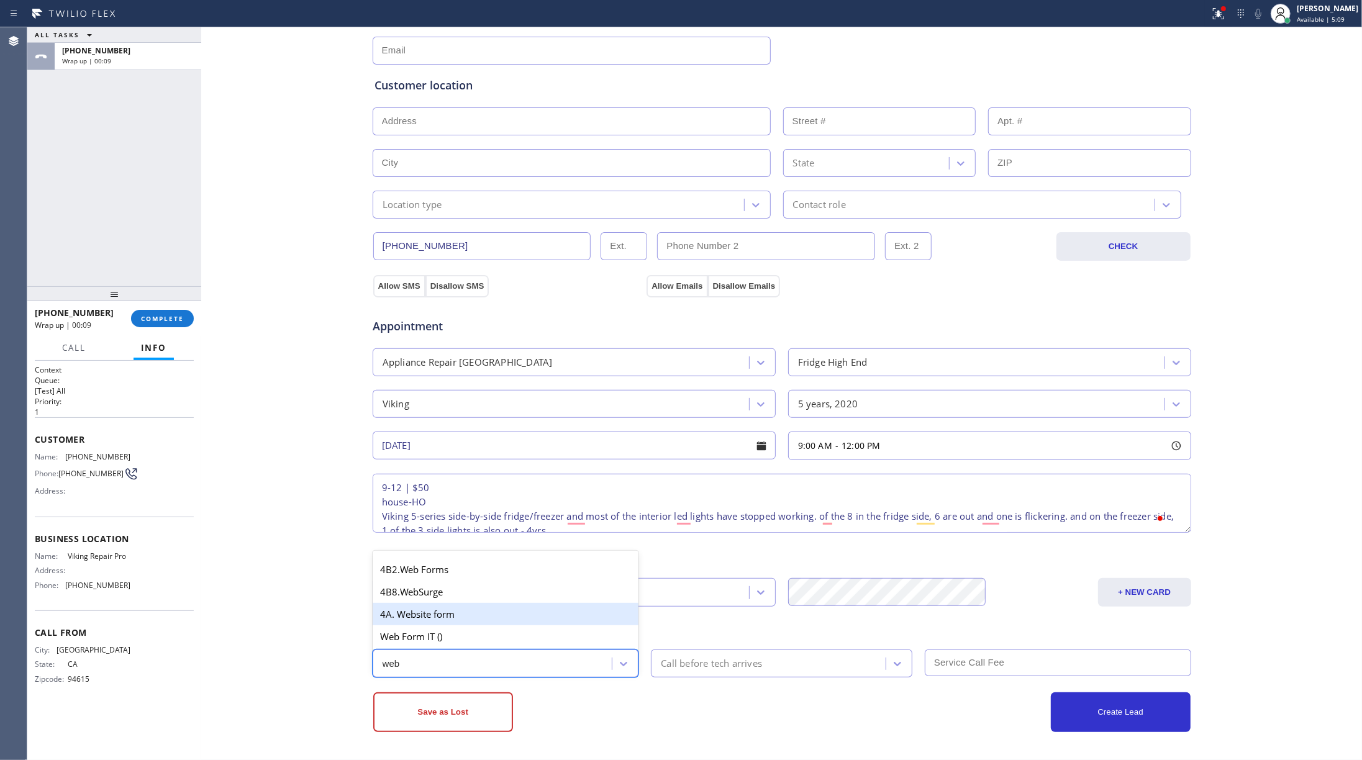
click at [456, 570] on div "4A. Website form" at bounding box center [506, 614] width 267 height 22
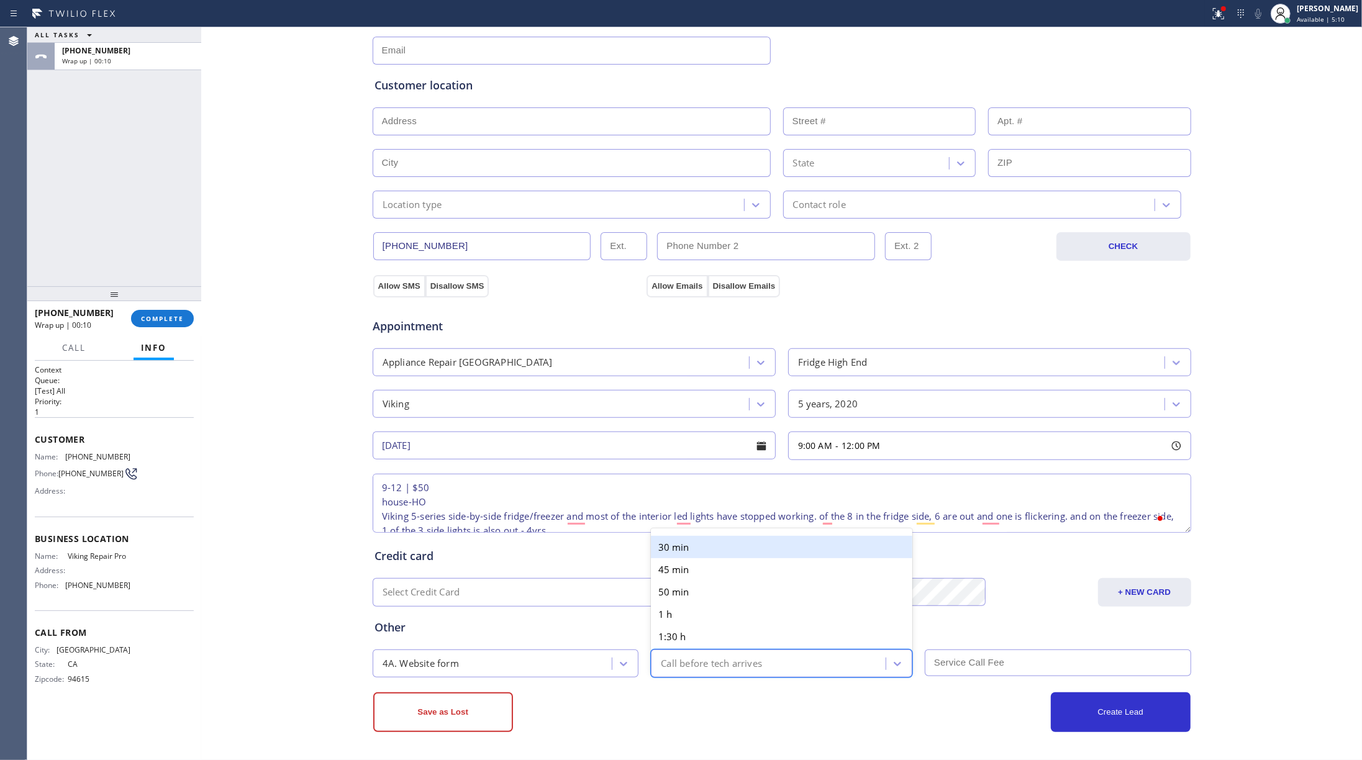
click at [718, 570] on div "Call before tech arrives" at bounding box center [711, 664] width 101 height 14
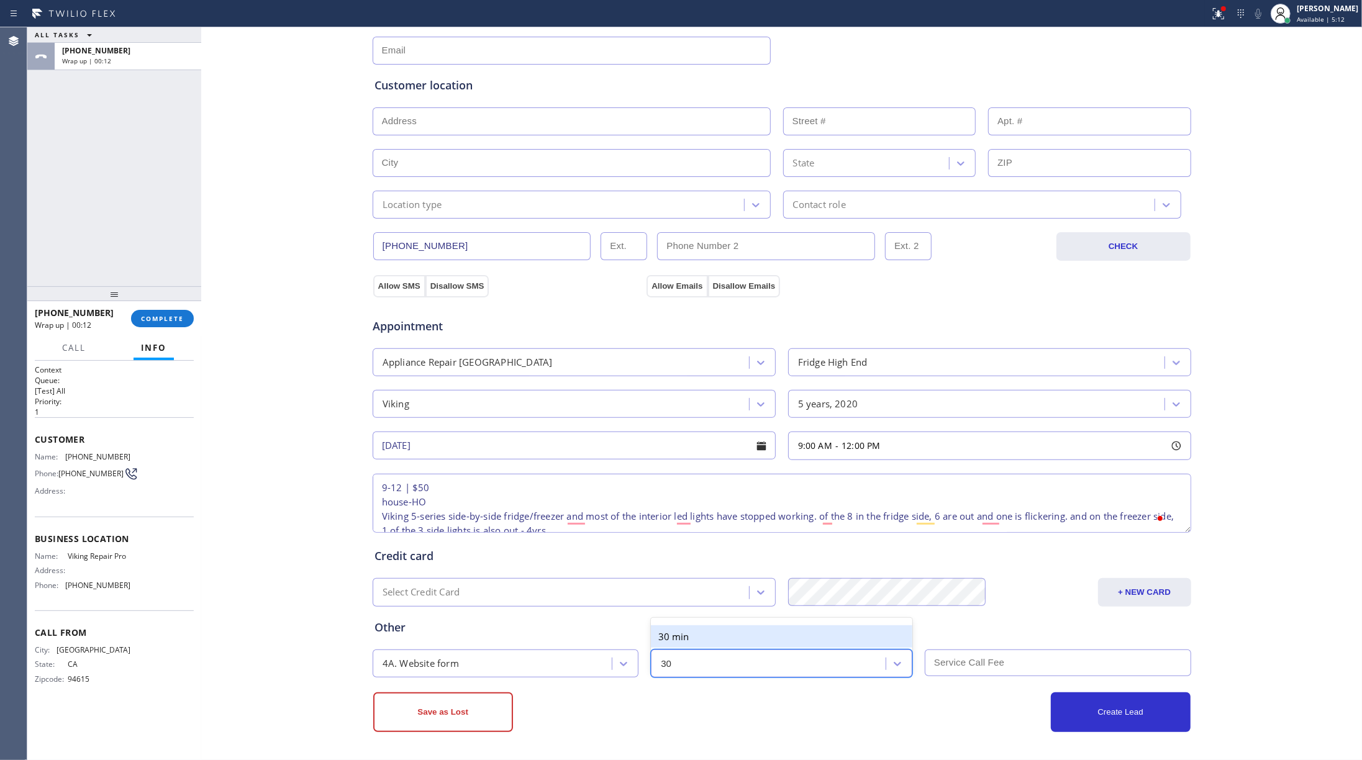
type input "30"
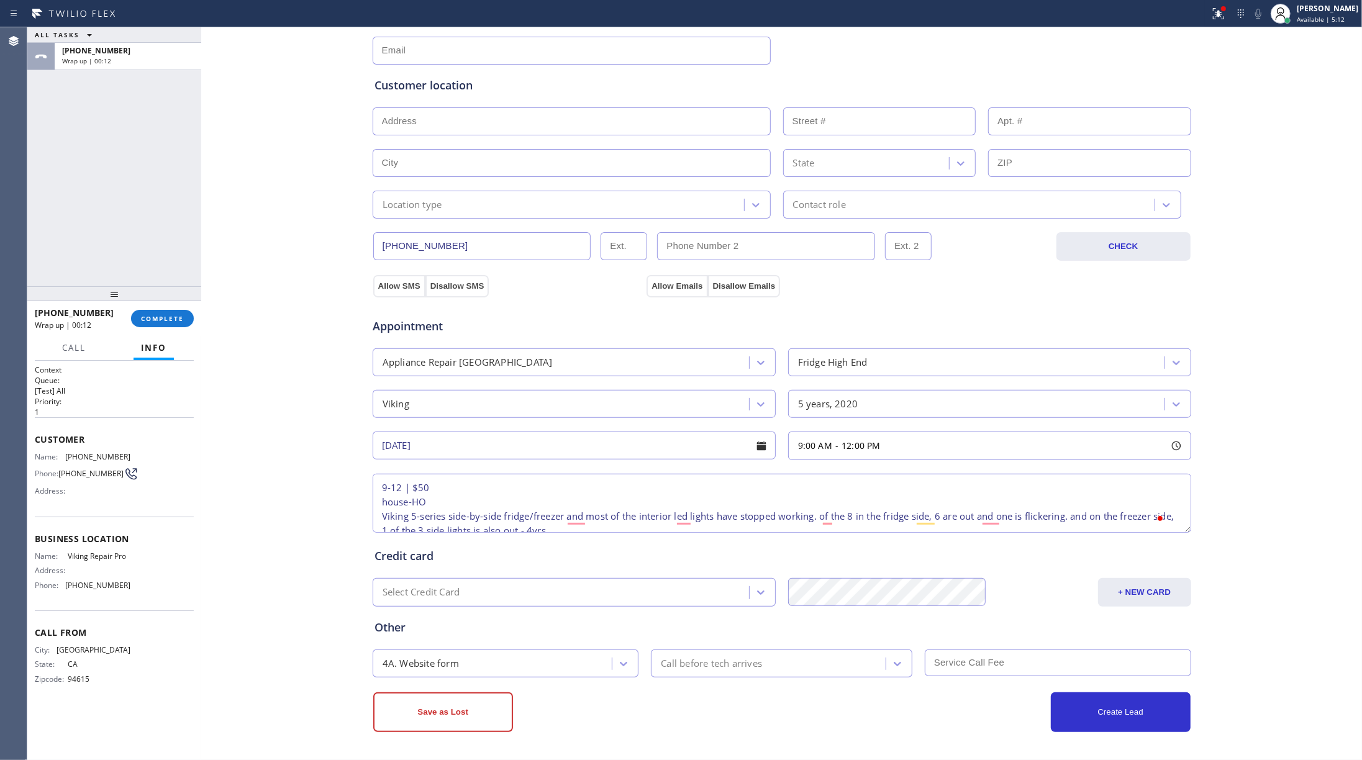
click at [1021, 570] on input "text" at bounding box center [1058, 663] width 267 height 27
type input "50"
click at [414, 114] on input "text" at bounding box center [572, 121] width 398 height 28
paste input "[STREET_ADDRESS]"
type input "[STREET_ADDRESS]"
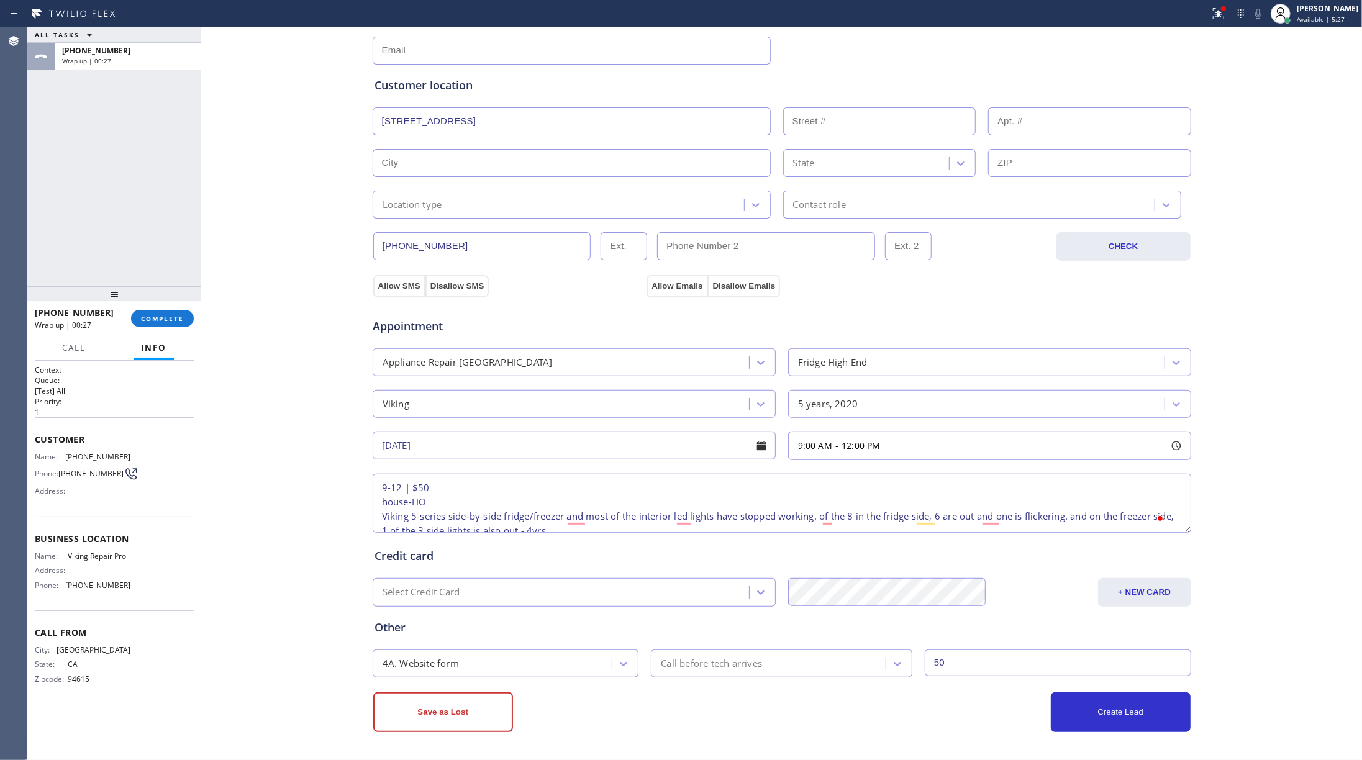
type input "3704"
type input "[GEOGRAPHIC_DATA]"
type input "75225"
click at [439, 202] on div "Location type" at bounding box center [560, 205] width 368 height 22
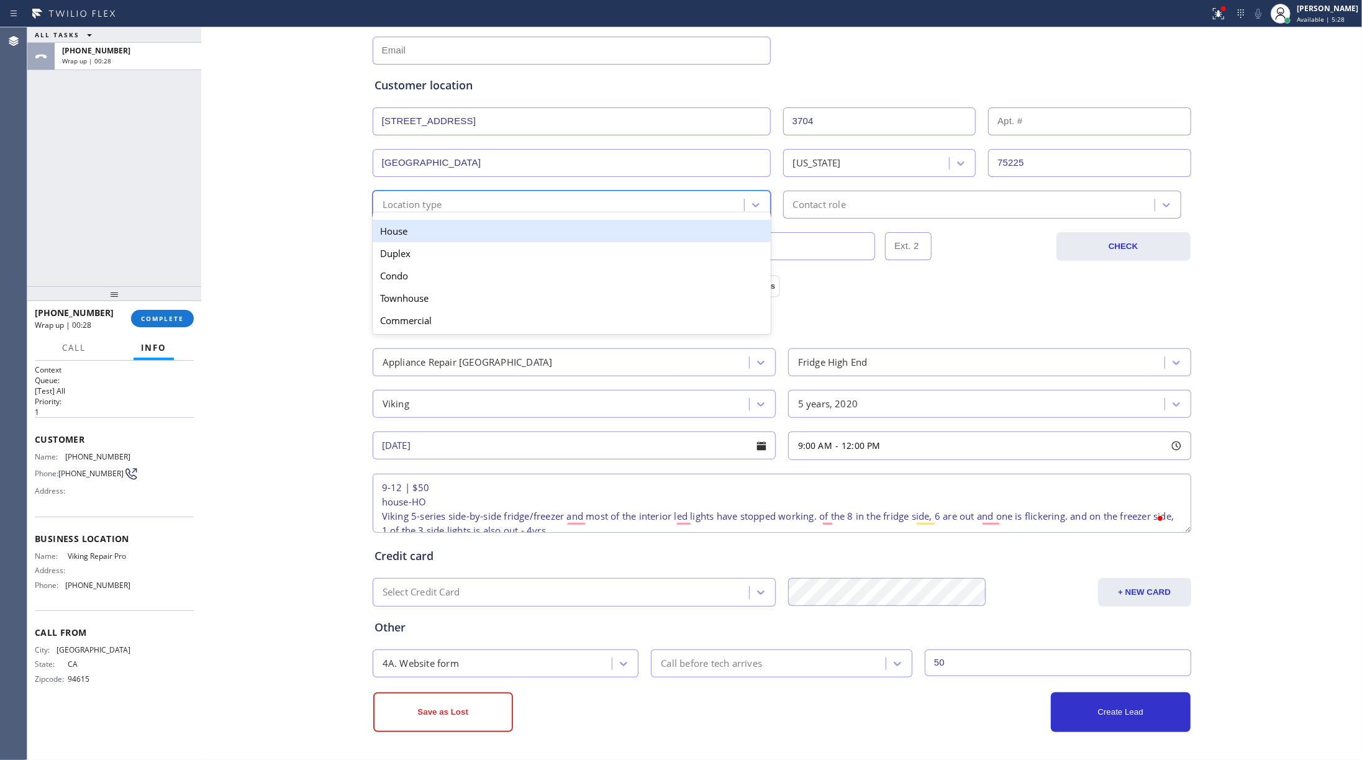
click at [439, 222] on div "House" at bounding box center [572, 231] width 398 height 22
drag, startPoint x: 795, startPoint y: 200, endPoint x: 795, endPoint y: 209, distance: 9.3
click at [795, 206] on div "Contact role" at bounding box center [819, 205] width 53 height 14
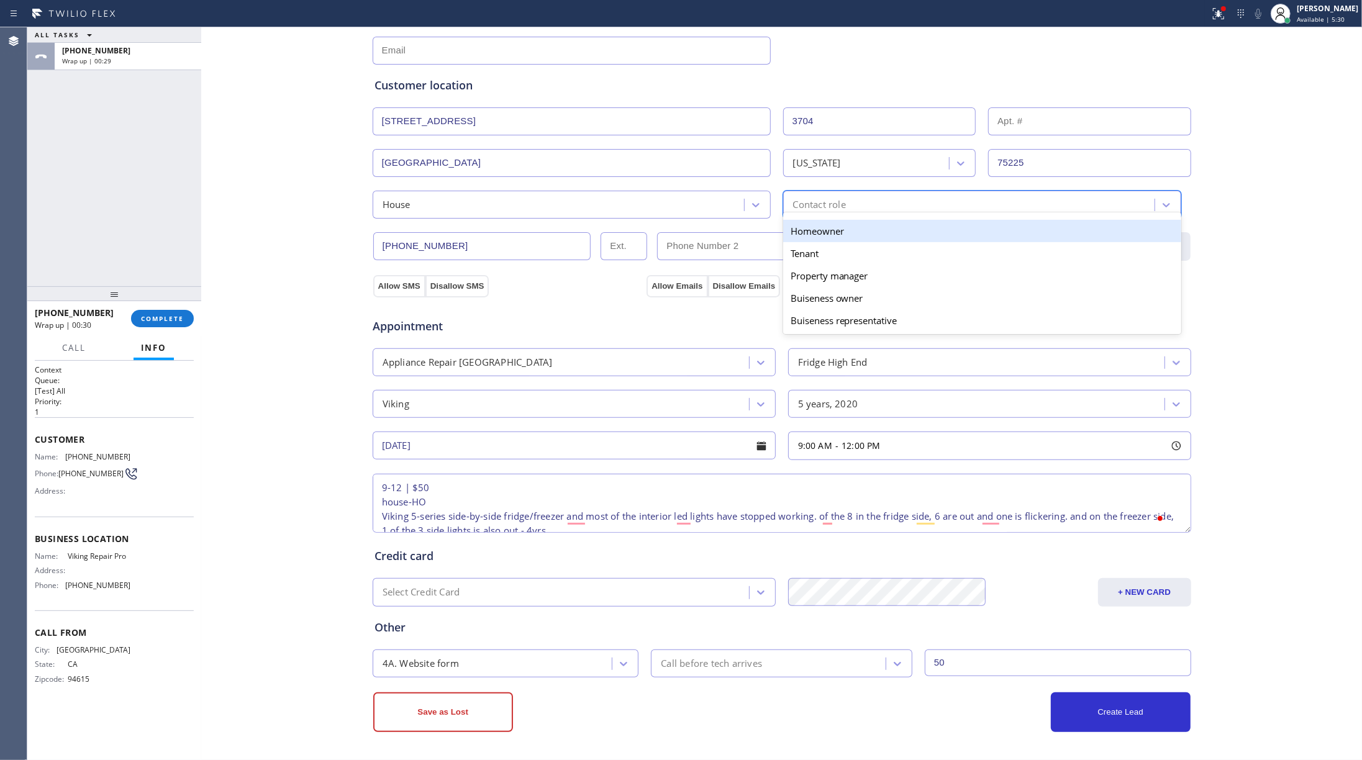
click at [798, 226] on div "Homeowner" at bounding box center [982, 231] width 398 height 22
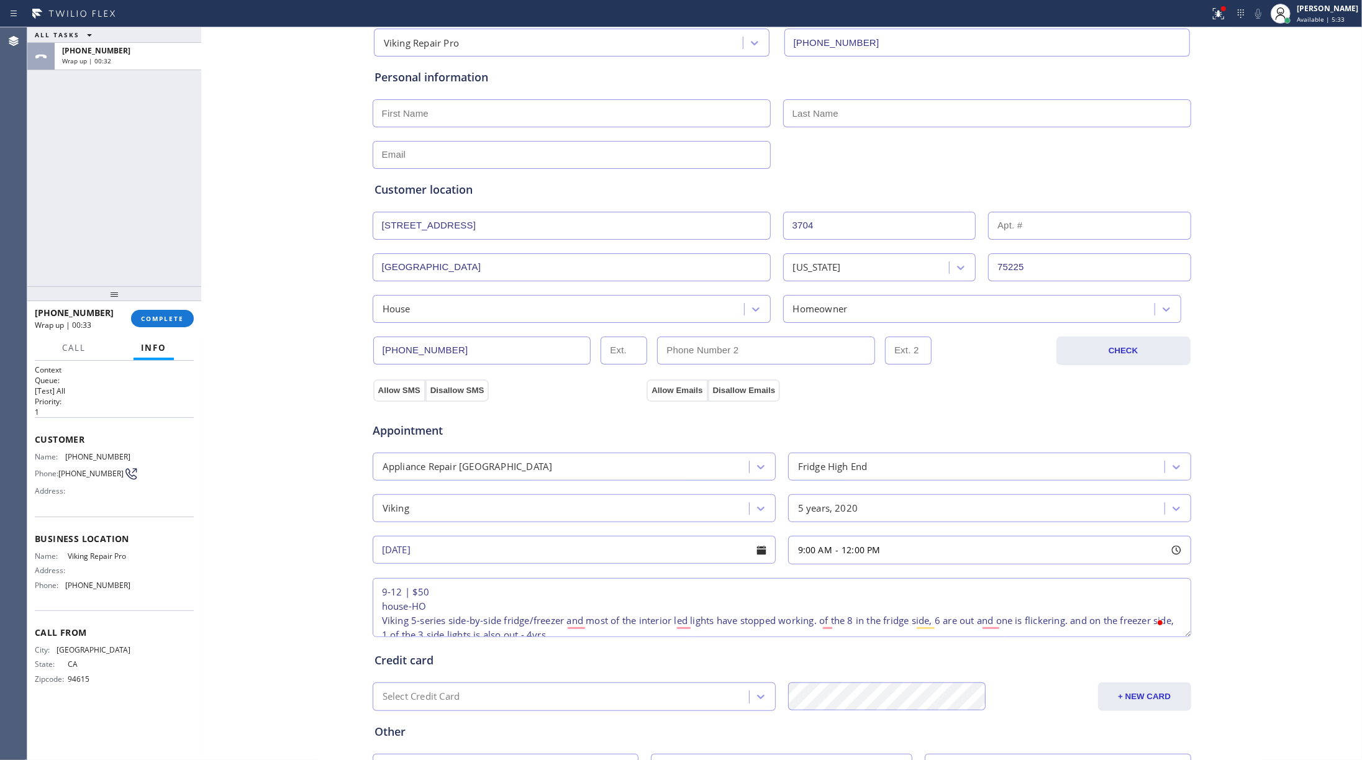
scroll to position [0, 0]
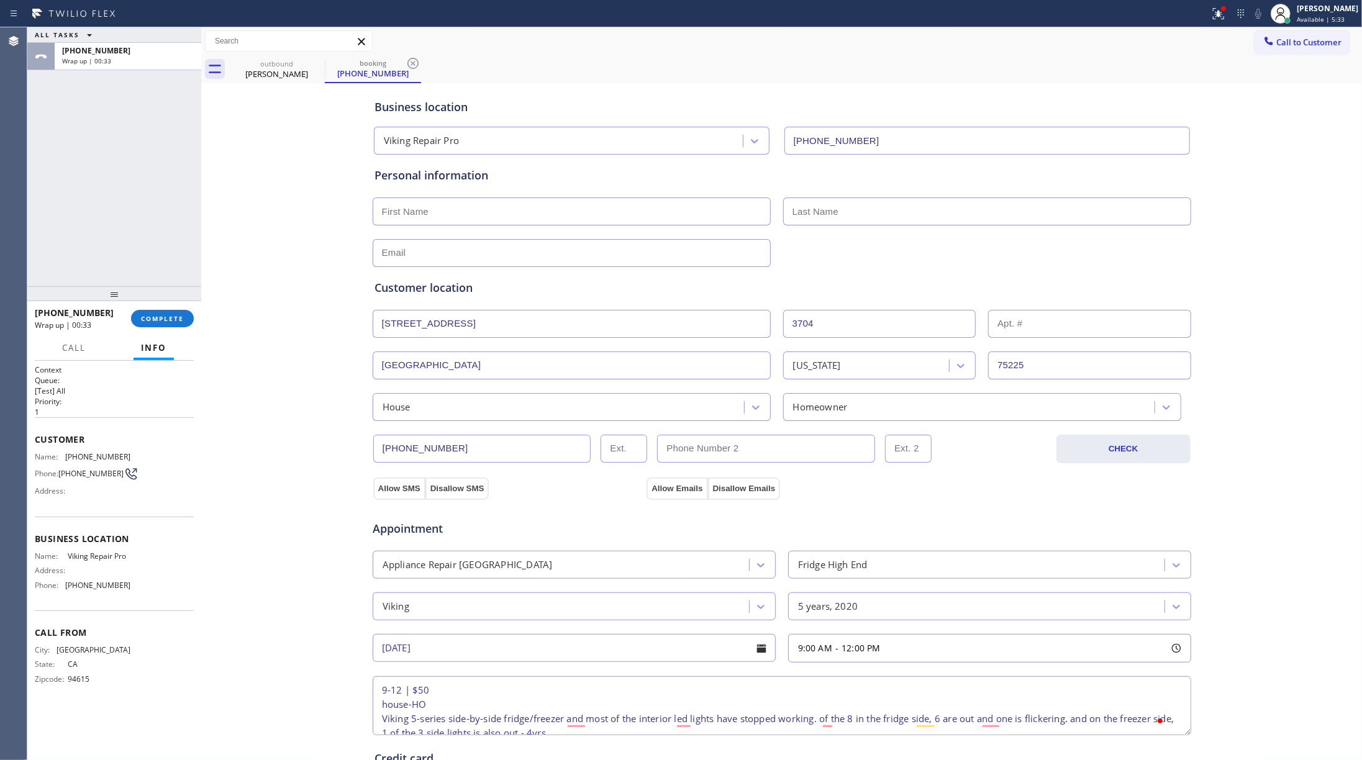
click at [418, 219] on input "text" at bounding box center [572, 212] width 398 height 28
paste input "[PERSON_NAME]"
click at [418, 216] on input "[PERSON_NAME]" at bounding box center [572, 212] width 398 height 28
type input "[PERSON_NAME]"
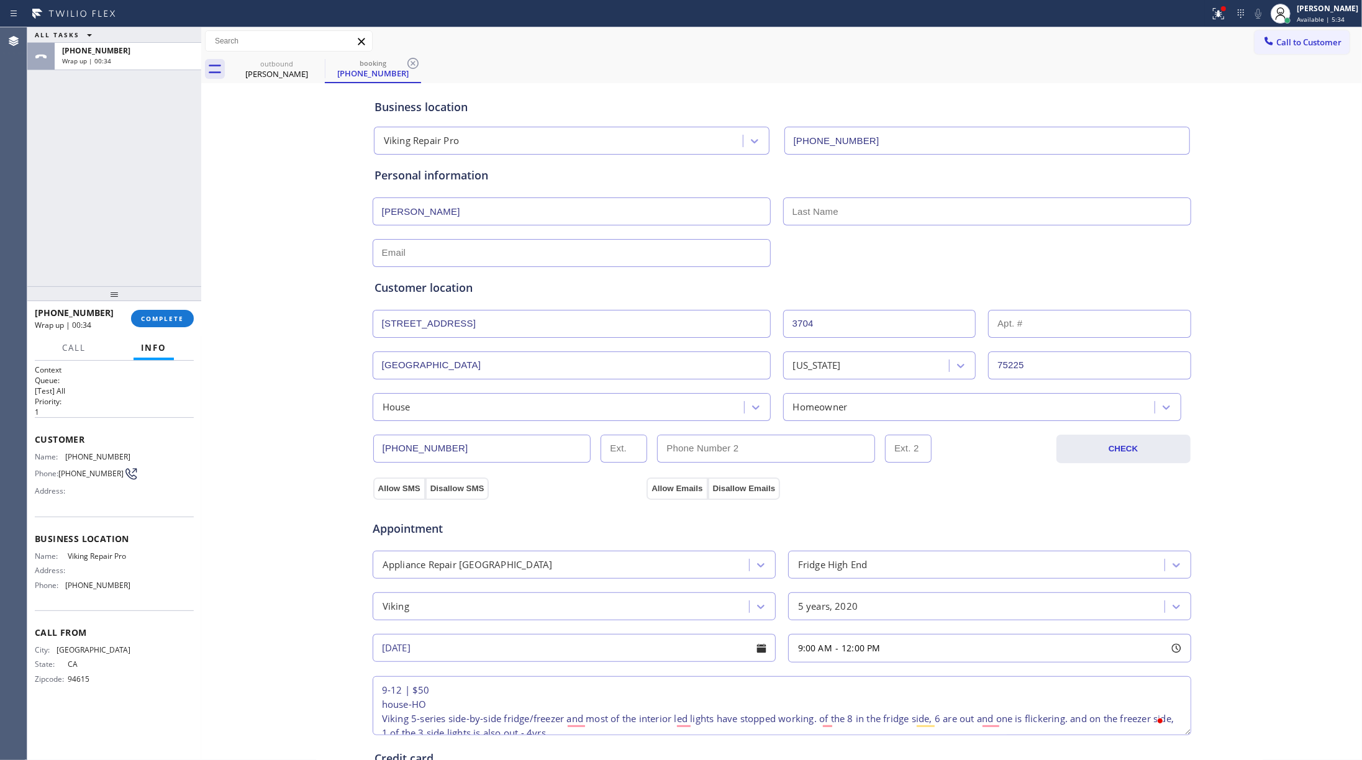
click at [892, 220] on input "text" at bounding box center [987, 212] width 408 height 28
paste input "[PERSON_NAME]"
type input "[PERSON_NAME]"
click at [421, 209] on input "[PERSON_NAME]" at bounding box center [572, 212] width 398 height 28
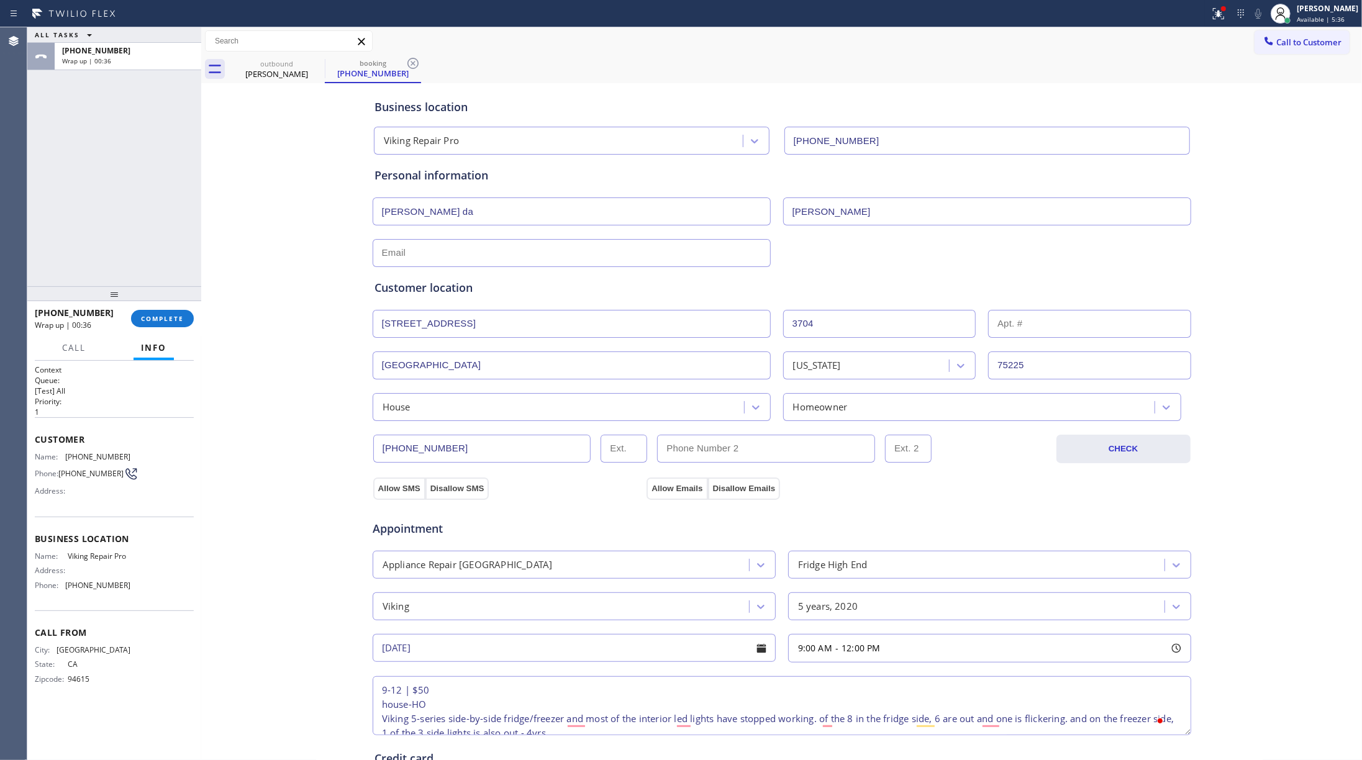
type input "[PERSON_NAME] da"
click at [512, 253] on input "text" at bounding box center [572, 253] width 398 height 28
paste input "[EMAIL_ADDRESS][DOMAIN_NAME]"
type input "[EMAIL_ADDRESS][DOMAIN_NAME]"
drag, startPoint x: 806, startPoint y: 264, endPoint x: 824, endPoint y: 267, distance: 17.6
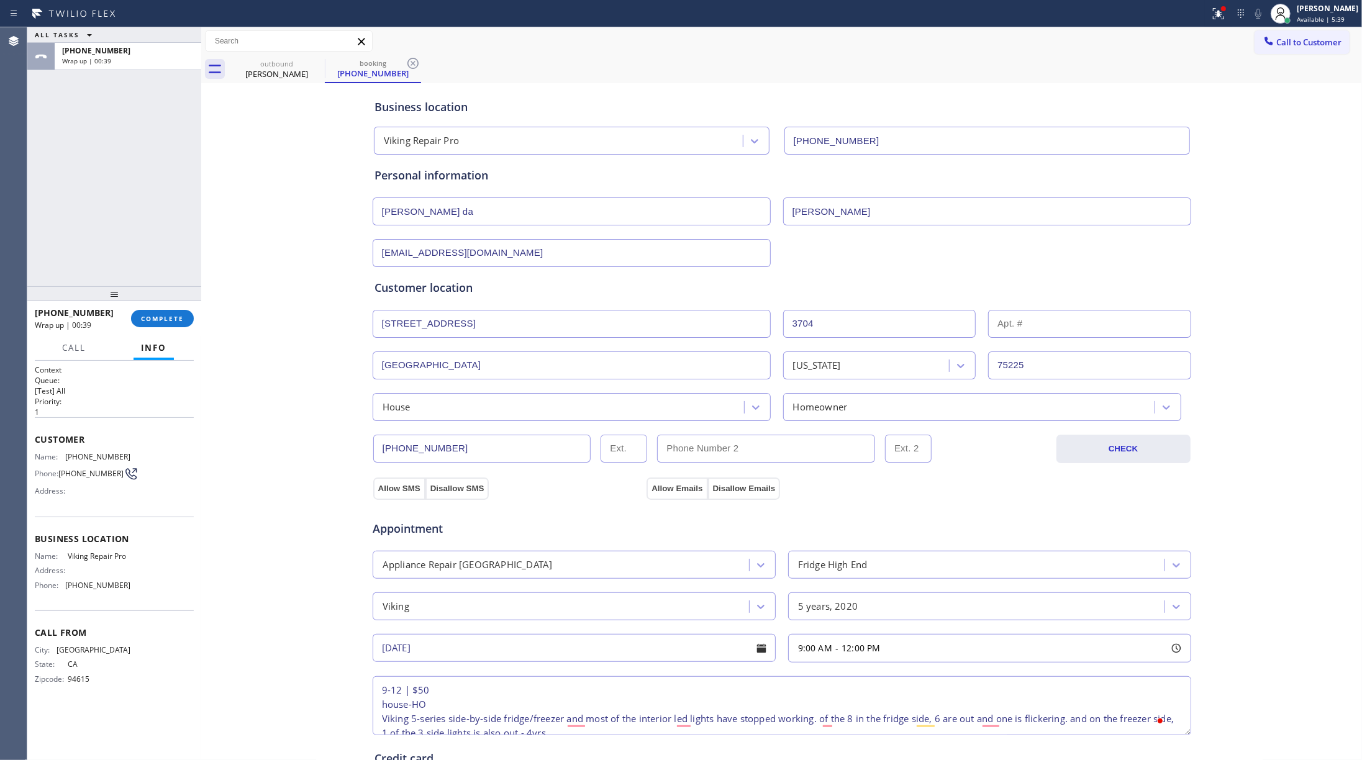
click at [811, 264] on div "Customer location >> ADD NEW ADDRESS << + NEW ADDRESS [STREET_ADDRESS][US_STATE…" at bounding box center [782, 341] width 820 height 159
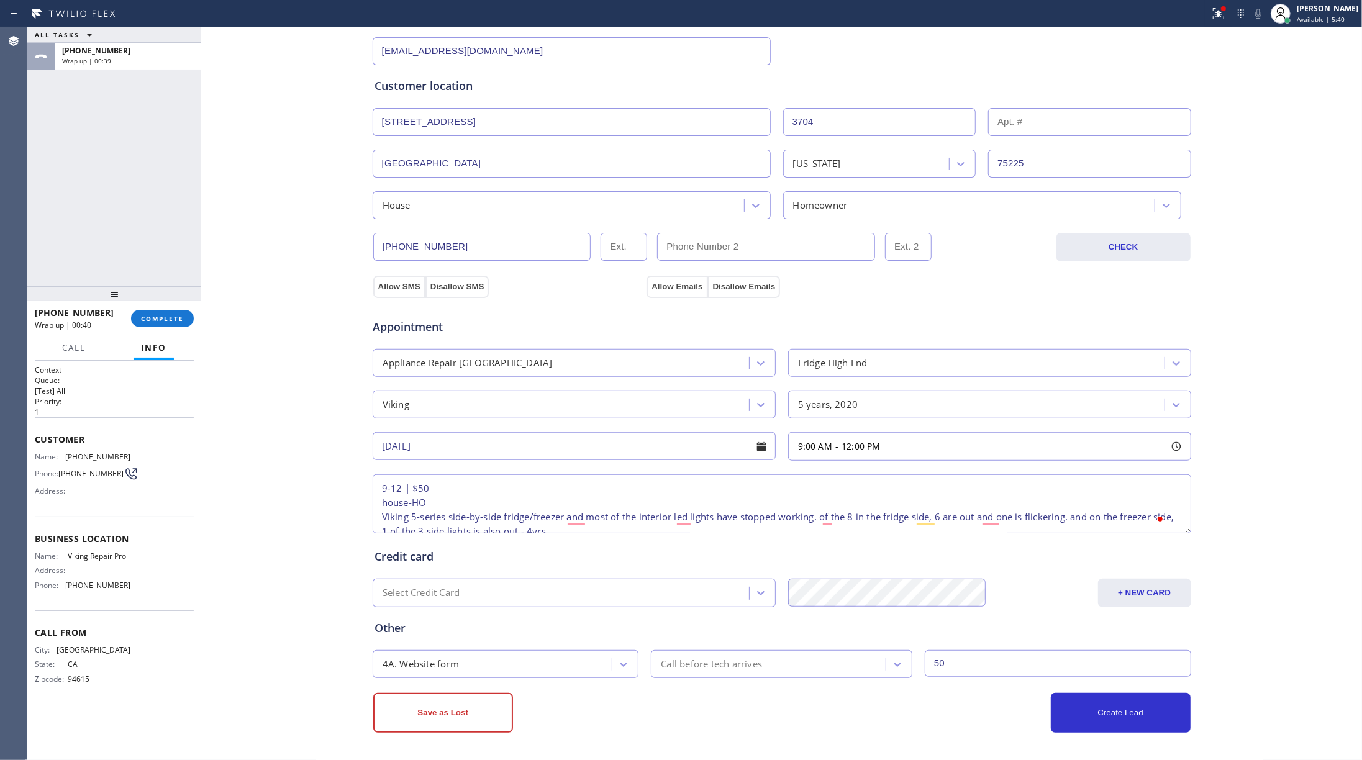
scroll to position [206, 0]
click at [394, 289] on button "Allow SMS" at bounding box center [399, 286] width 52 height 22
click at [665, 292] on div "Appointment Appliance Repair High End Fridge High End Viking 5 years, 2020 [DAT…" at bounding box center [782, 414] width 820 height 244
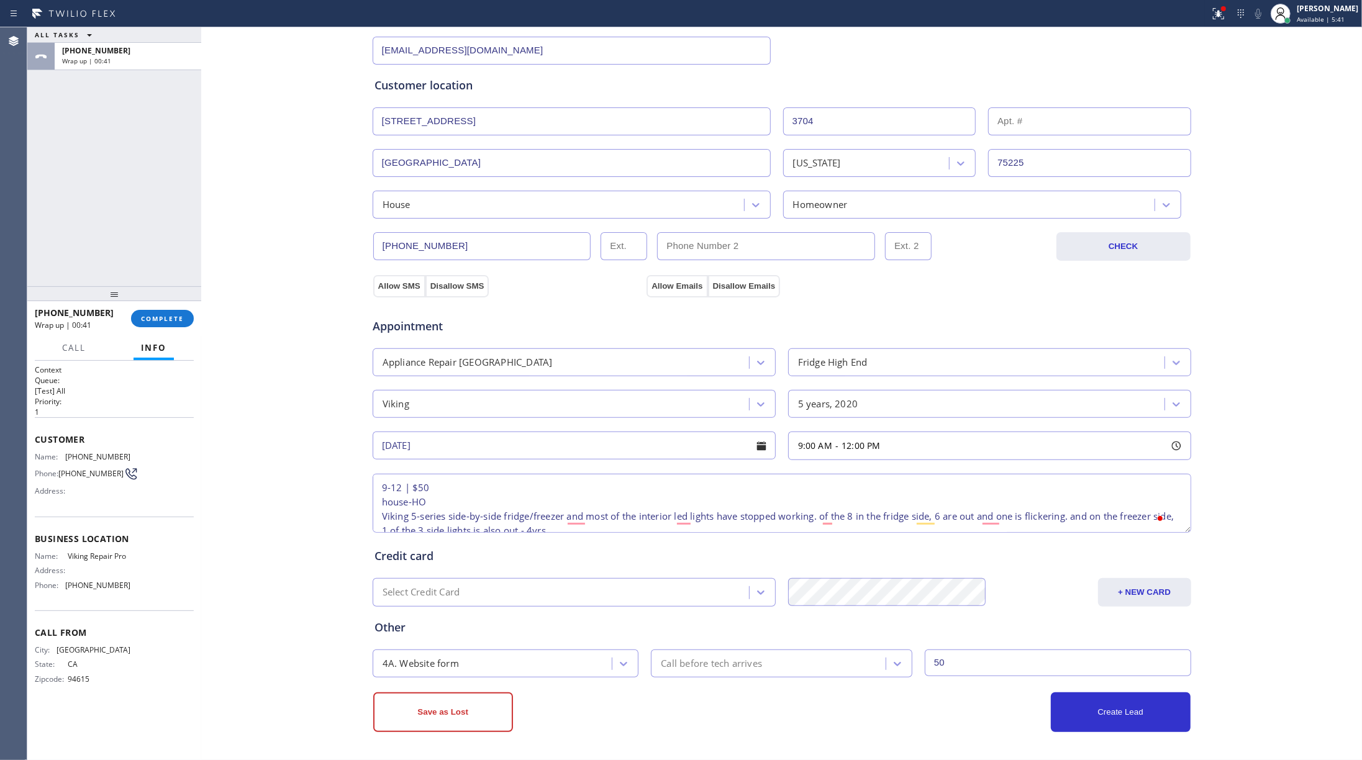
click at [665, 292] on div "Appointment Appliance Repair High End Fridge High End Viking 5 years, 2020 [DAT…" at bounding box center [782, 414] width 820 height 244
click at [665, 282] on button "Allow Emails" at bounding box center [677, 286] width 61 height 22
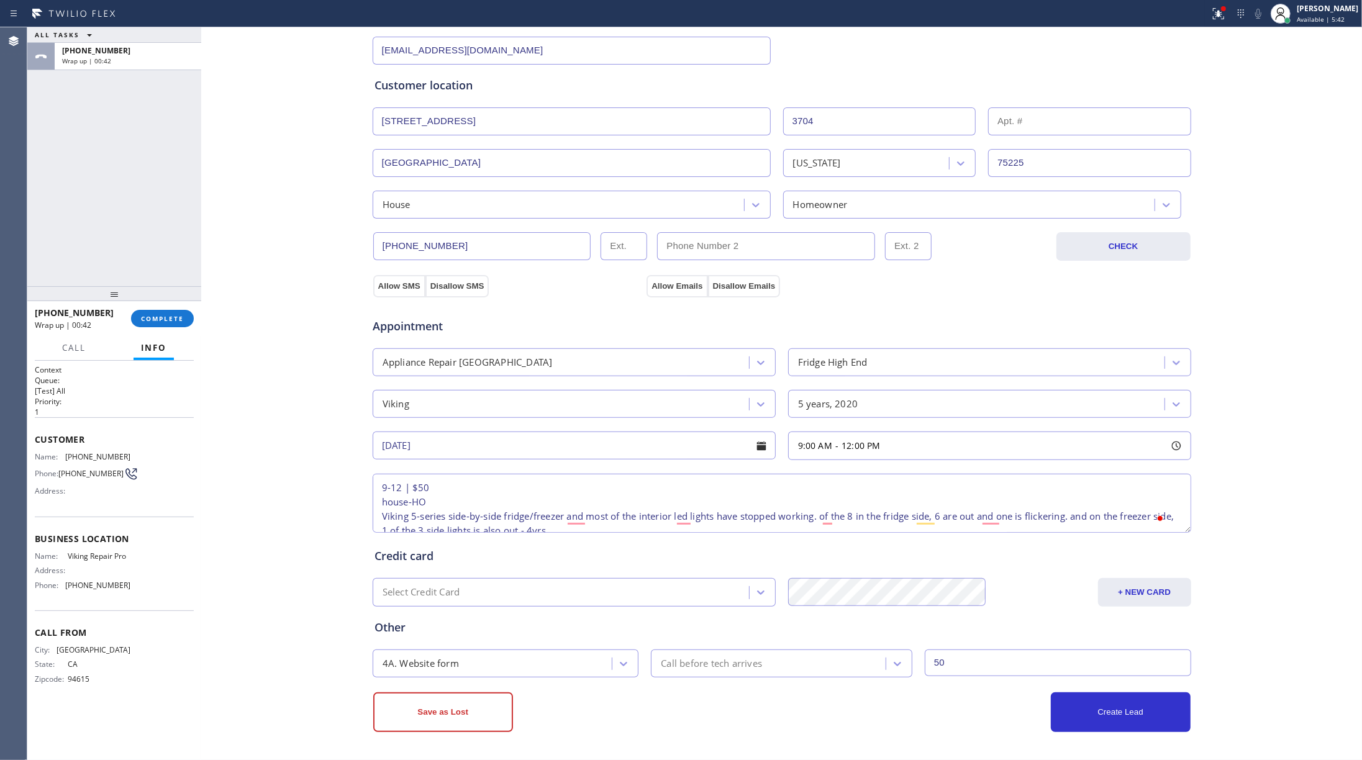
click at [585, 282] on div "Allow SMS Disallow SMS" at bounding box center [509, 286] width 274 height 22
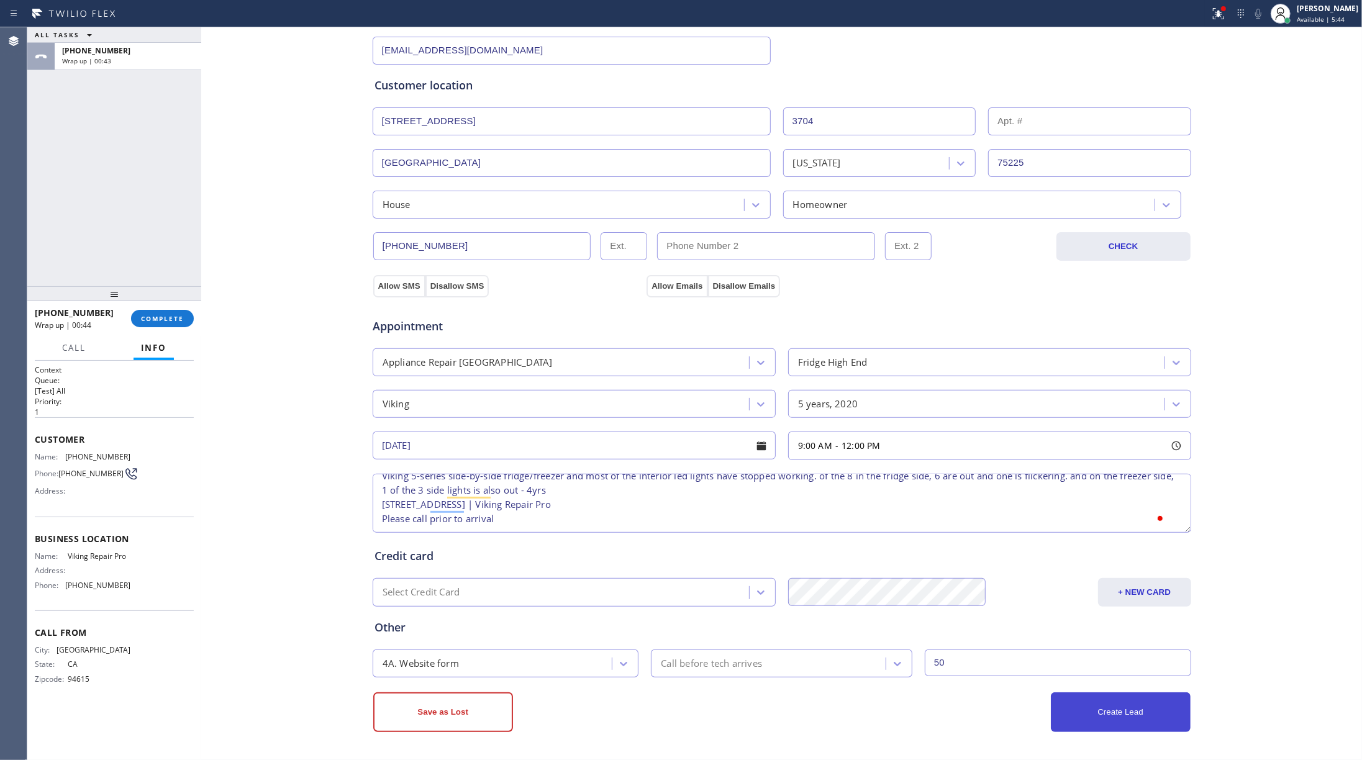
click at [1021, 570] on button "Create Lead" at bounding box center [1121, 713] width 140 height 40
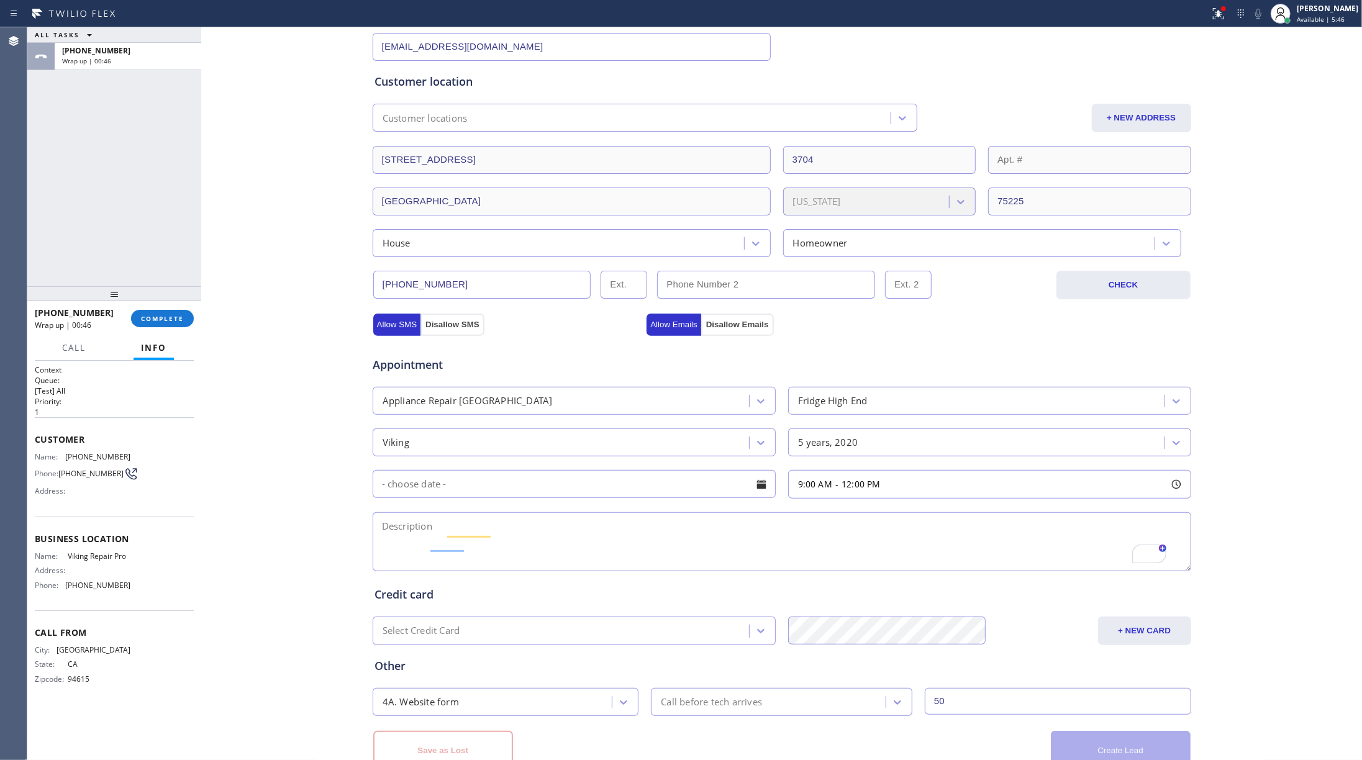
scroll to position [0, 0]
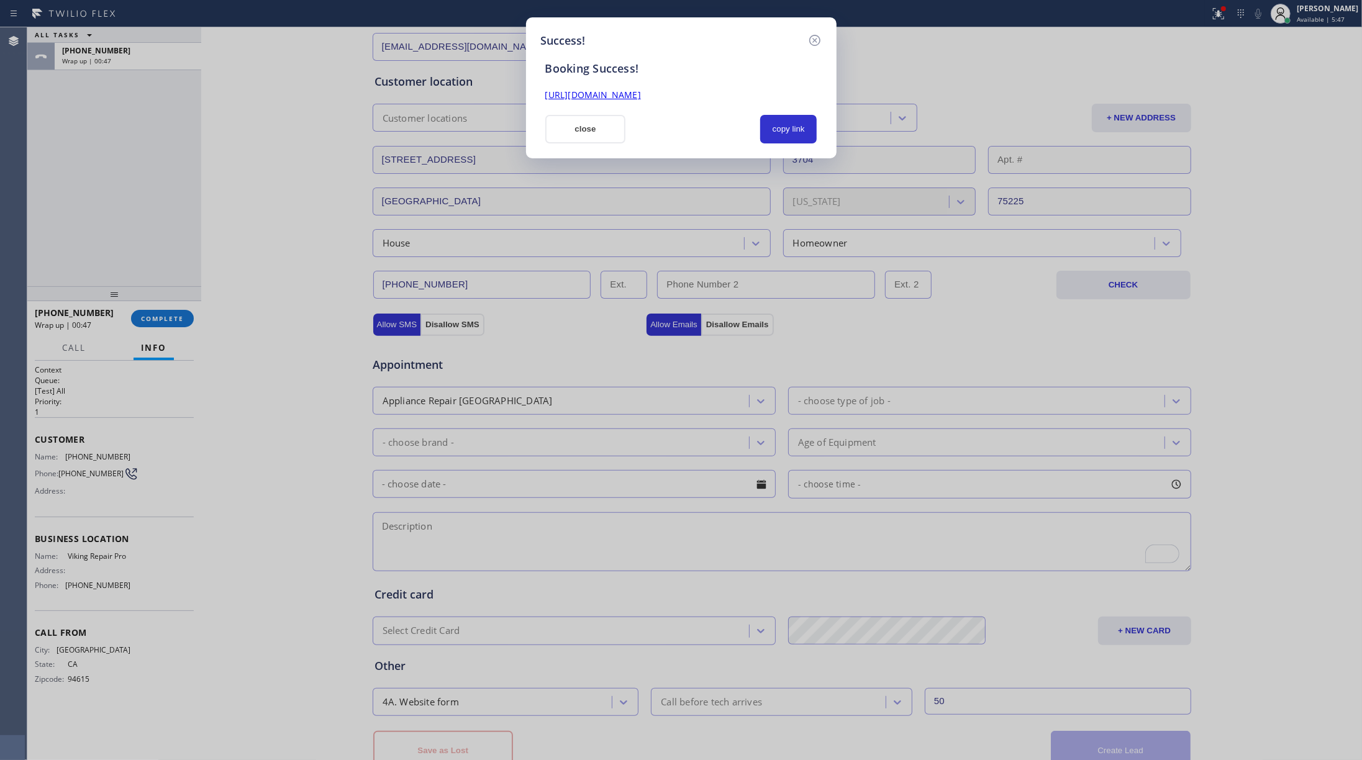
drag, startPoint x: 783, startPoint y: 135, endPoint x: 1171, endPoint y: 242, distance: 402.7
click at [793, 135] on button "copy link" at bounding box center [788, 129] width 57 height 29
click at [162, 313] on div "Success! Booking Success! [URL][DOMAIN_NAME] close copy link" at bounding box center [681, 380] width 1362 height 760
drag, startPoint x: 595, startPoint y: 123, endPoint x: 184, endPoint y: 286, distance: 442.6
click at [595, 123] on button "close" at bounding box center [585, 129] width 81 height 29
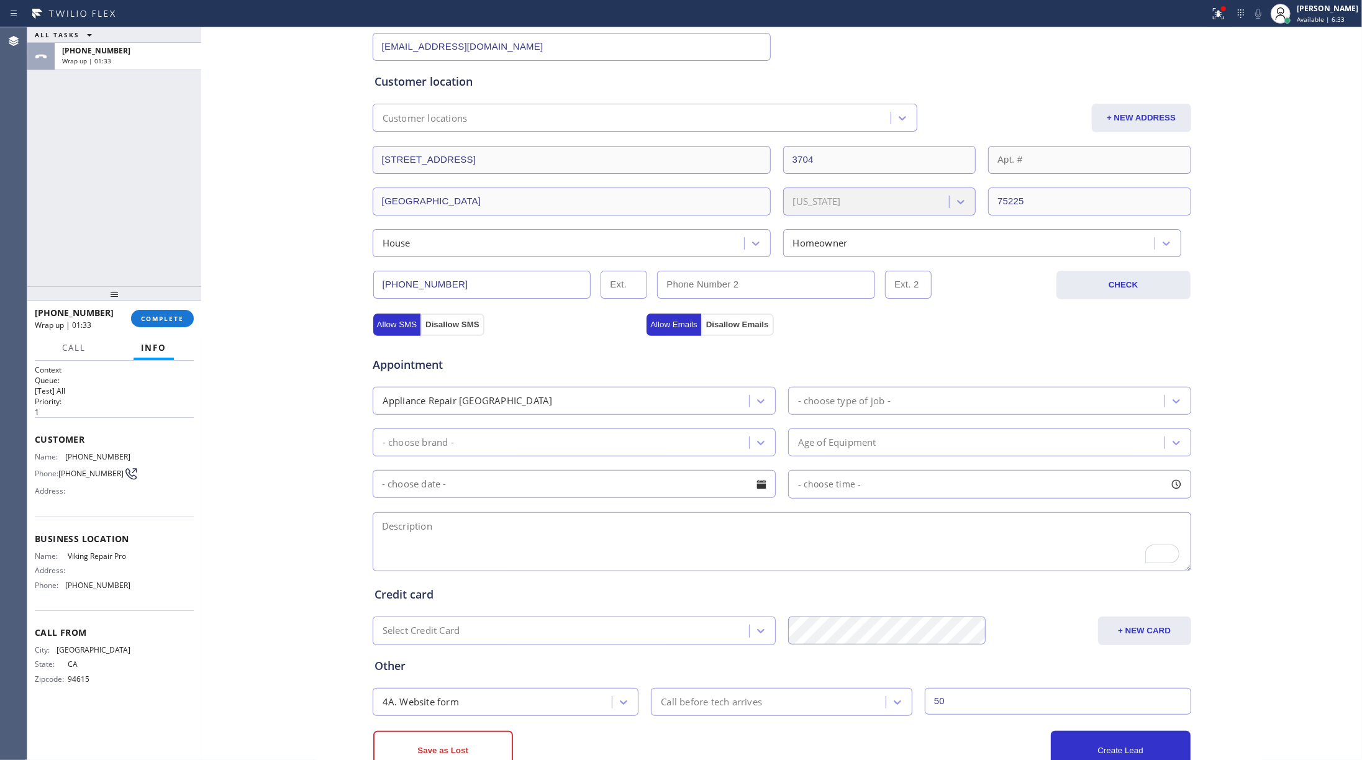
drag, startPoint x: 142, startPoint y: 321, endPoint x: 125, endPoint y: 212, distance: 110.1
click at [145, 317] on span "COMPLETE" at bounding box center [162, 318] width 43 height 9
click at [125, 212] on div "ALL TASKS ALL TASKS ACTIVE TASKS TASKS IN WRAP UP [PHONE_NUMBER] Wrap up | 01:33" at bounding box center [114, 156] width 174 height 259
drag, startPoint x: 125, startPoint y: 212, endPoint x: 180, endPoint y: 214, distance: 54.7
click at [130, 210] on div "ALL TASKS ALL TASKS ACTIVE TASKS TASKS IN WRAP UP [PHONE_NUMBER] Wrap up | 01:33" at bounding box center [114, 156] width 174 height 259
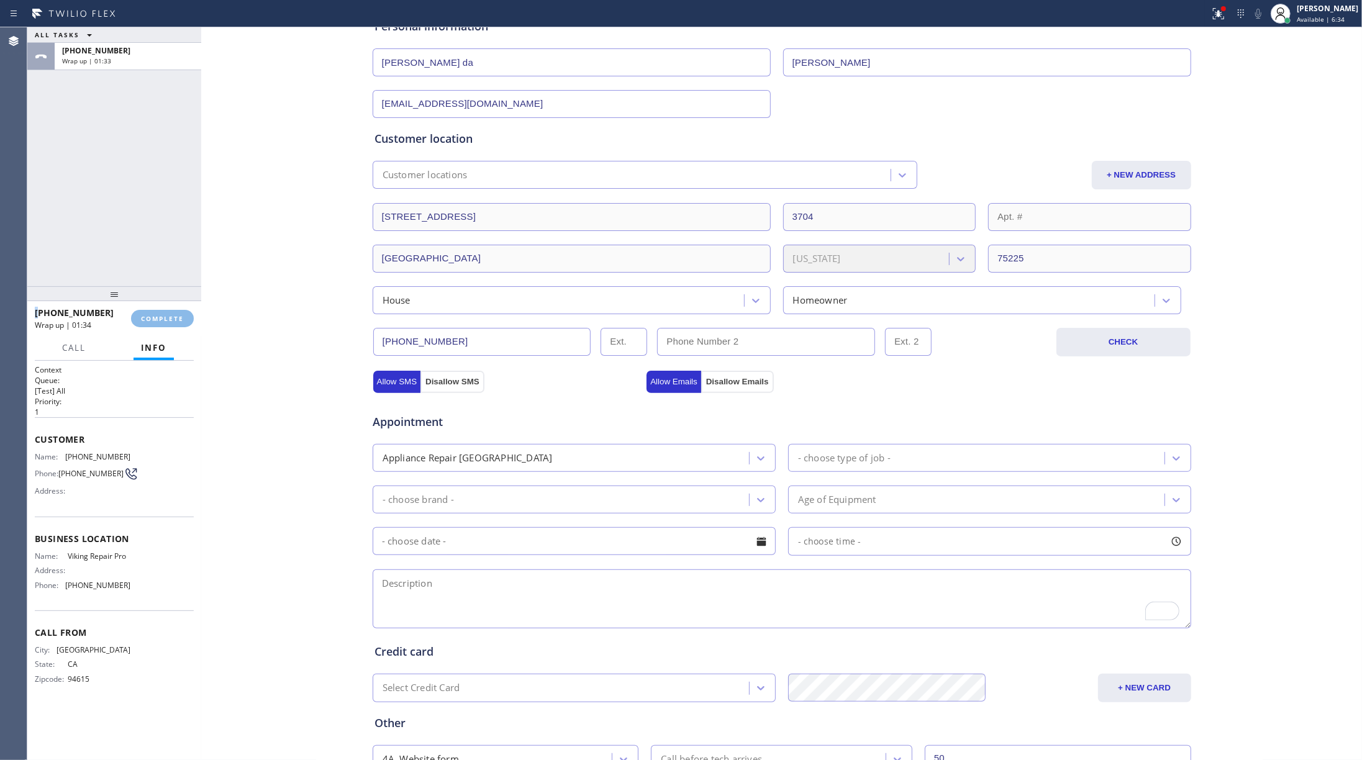
scroll to position [123, 0]
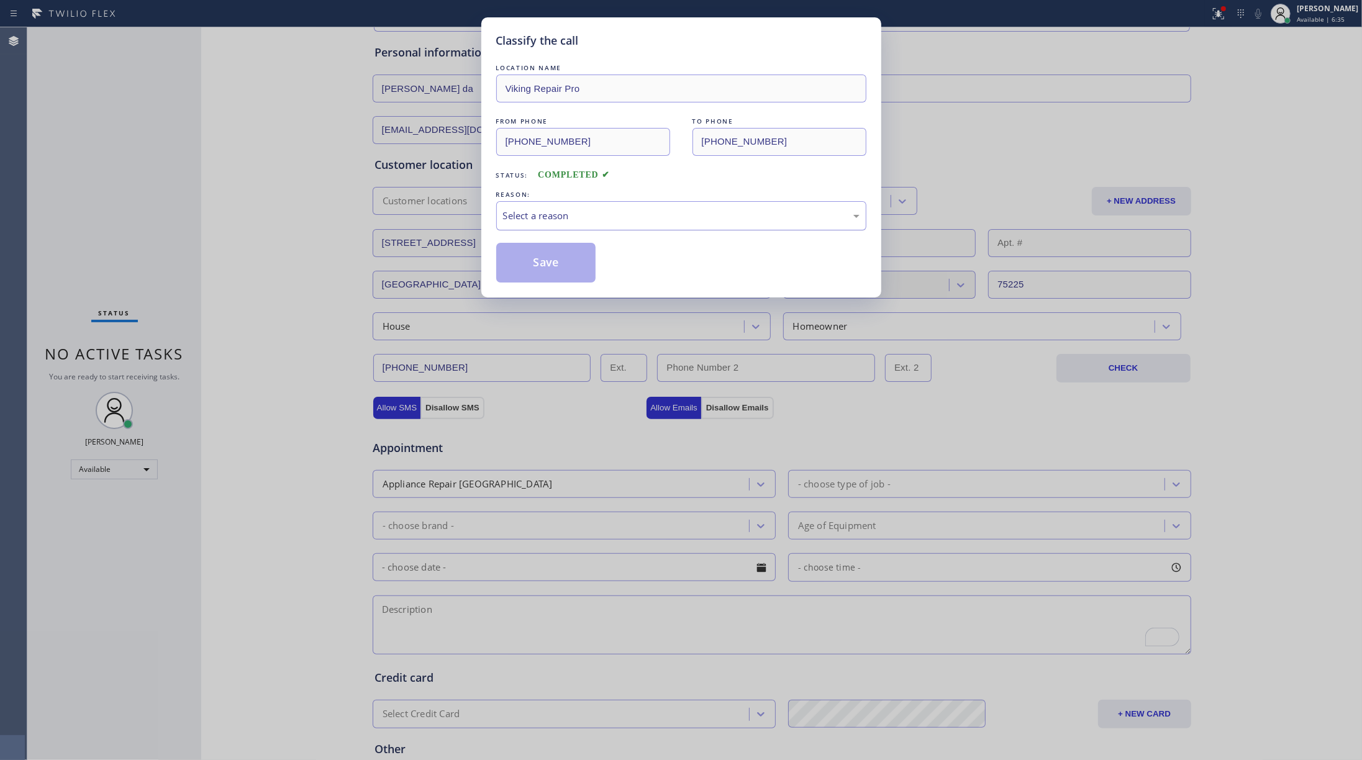
click at [565, 209] on div "Select a reason" at bounding box center [681, 216] width 357 height 14
drag, startPoint x: 552, startPoint y: 252, endPoint x: 610, endPoint y: 199, distance: 78.3
click at [560, 240] on div "LOCATION NAME Viking Repair Pro FROM PHONE [PHONE_NUMBER] TO PHONE [PHONE_NUMBE…" at bounding box center [681, 172] width 370 height 221
click at [534, 222] on div "New Customer - Booked" at bounding box center [681, 216] width 357 height 14
click at [541, 255] on button "Save" at bounding box center [546, 263] width 100 height 40
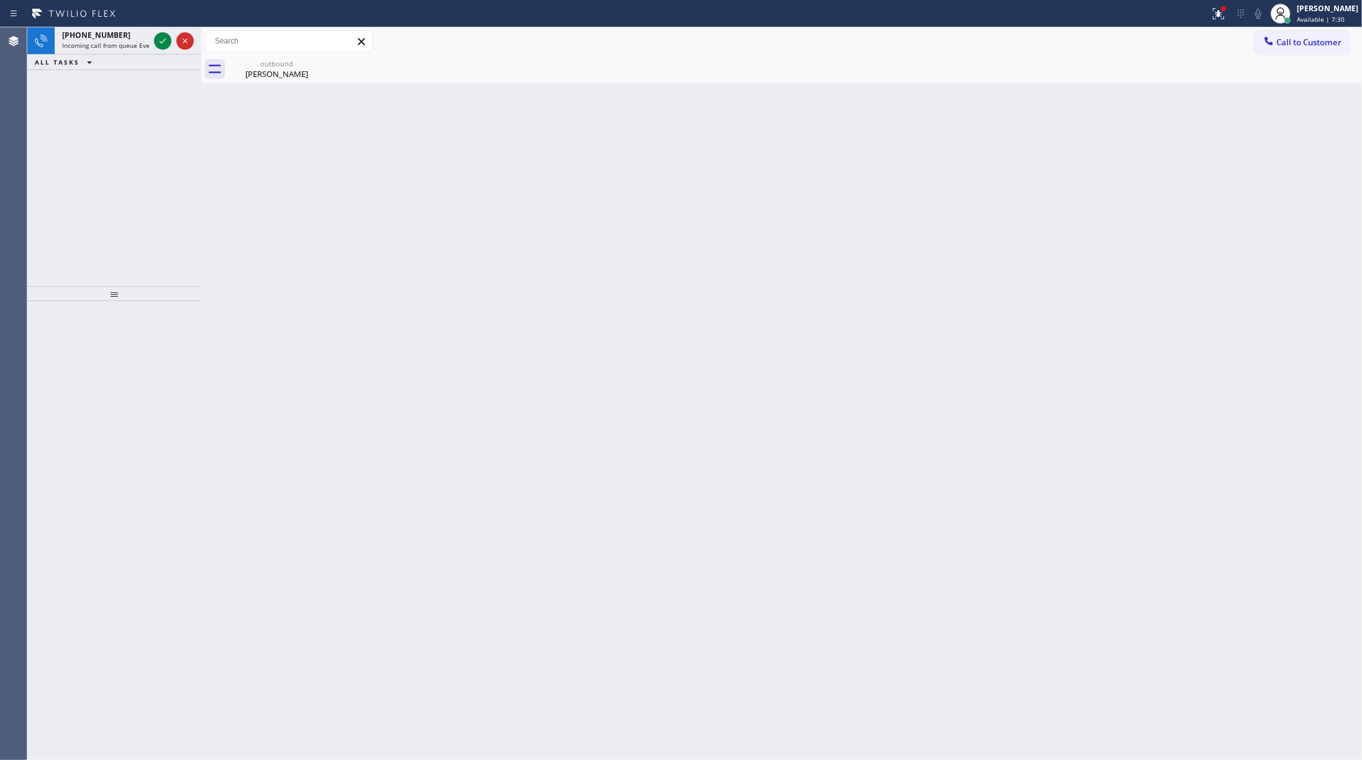
drag, startPoint x: 190, startPoint y: 36, endPoint x: 418, endPoint y: 157, distance: 257.9
click at [190, 36] on icon at bounding box center [185, 41] width 15 height 15
drag, startPoint x: 1312, startPoint y: 20, endPoint x: 1276, endPoint y: 118, distance: 104.6
click at [1021, 21] on span "Available | 7:32" at bounding box center [1321, 19] width 48 height 9
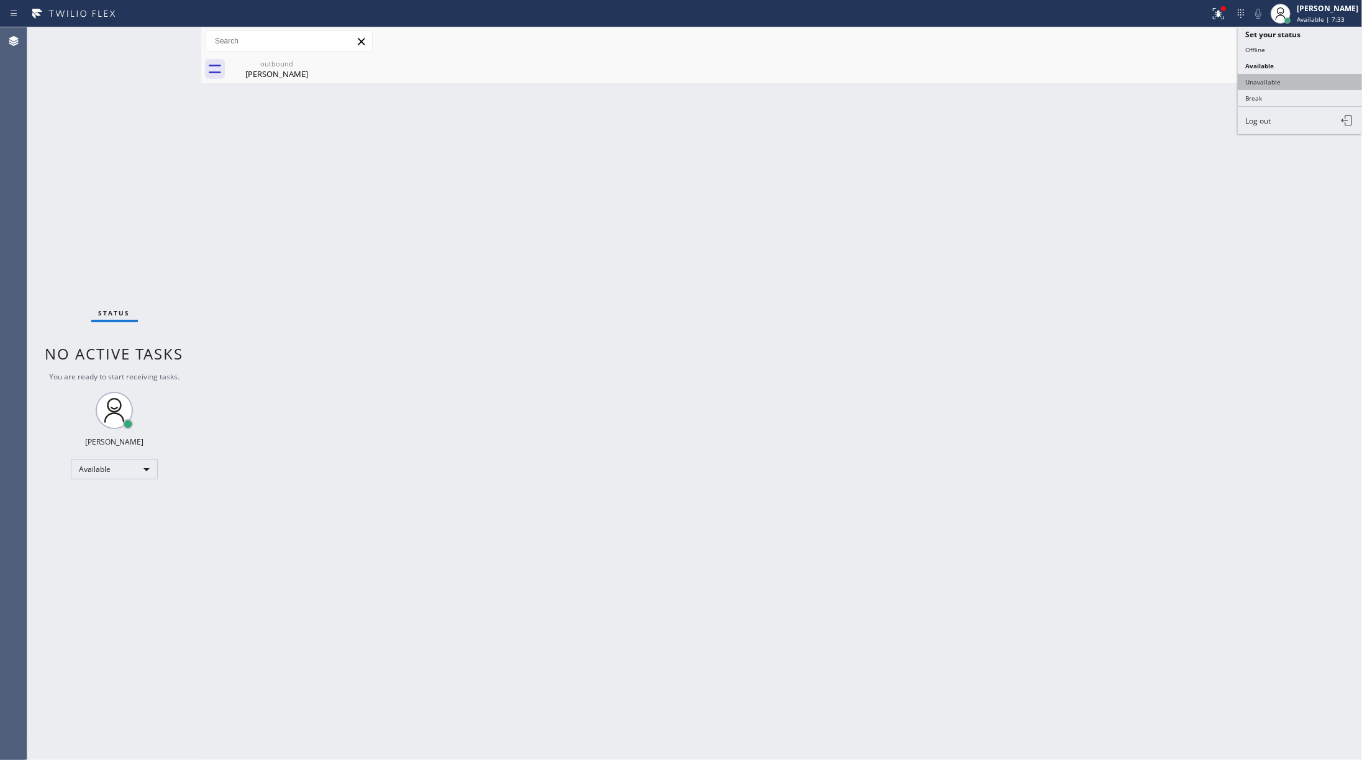
click at [1021, 78] on button "Unavailable" at bounding box center [1300, 82] width 124 height 16
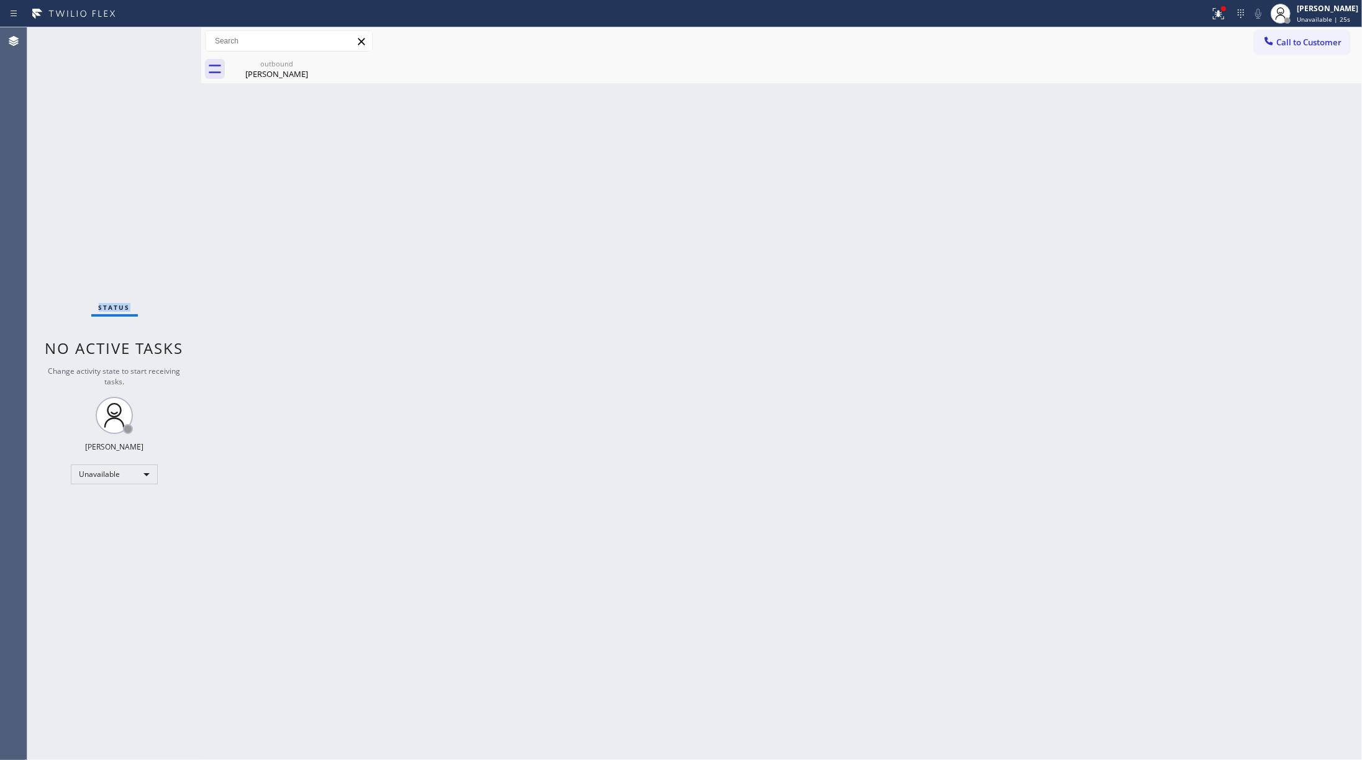
drag, startPoint x: 58, startPoint y: 212, endPoint x: 75, endPoint y: 190, distance: 27.5
click at [58, 212] on div "Status No active tasks Change activity state to start receiving tasks. [PERSON_…" at bounding box center [114, 393] width 174 height 733
drag, startPoint x: 1179, startPoint y: 339, endPoint x: 1172, endPoint y: 239, distance: 99.7
click at [1021, 331] on div "Back to Dashboard Change Sender ID Customers Technicians Select a contact Outbo…" at bounding box center [781, 393] width 1161 height 733
drag, startPoint x: 755, startPoint y: 381, endPoint x: 736, endPoint y: 455, distance: 76.4
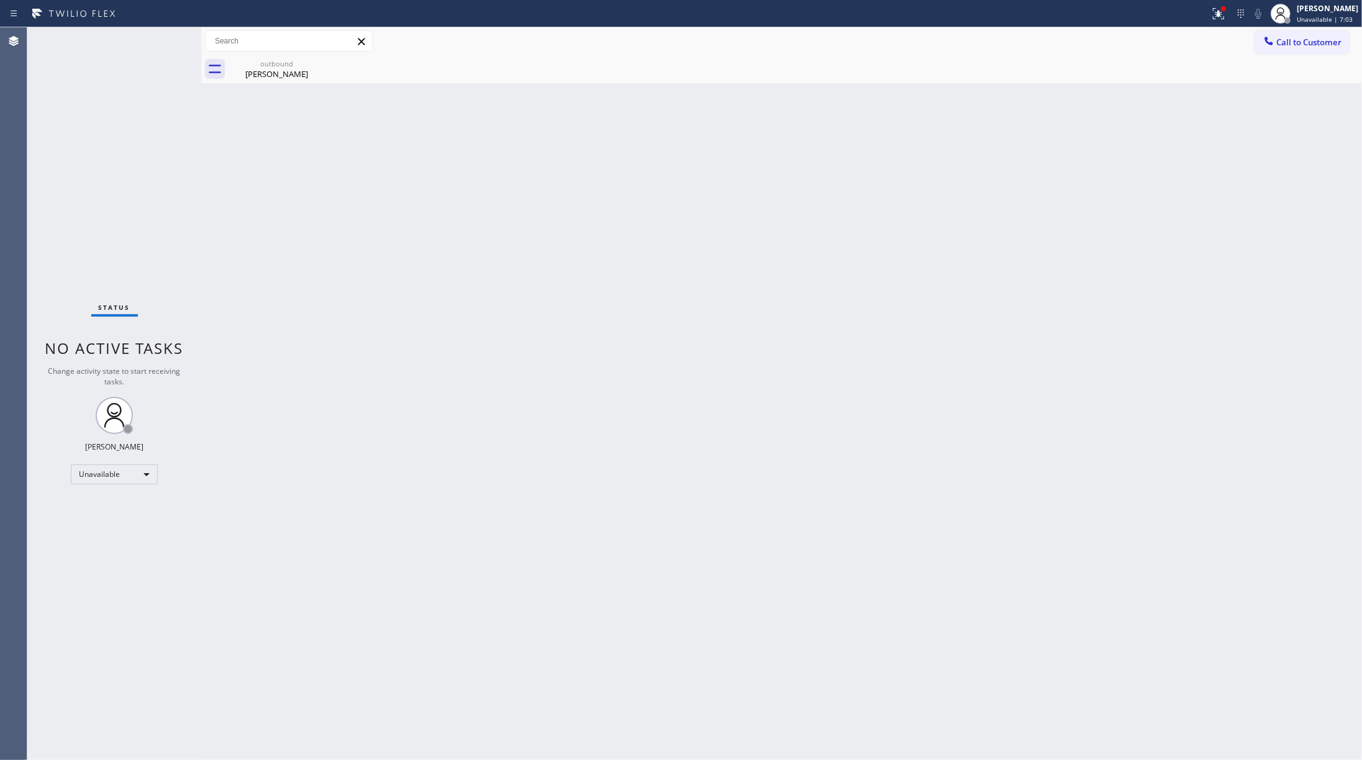
click at [754, 383] on div "Back to Dashboard Change Sender ID Customers Technicians Select a contact Outbo…" at bounding box center [781, 393] width 1161 height 733
click at [112, 162] on div "Status No active tasks Change activity state to start receiving tasks. [PERSON_…" at bounding box center [114, 393] width 174 height 733
drag, startPoint x: 1315, startPoint y: 34, endPoint x: 1095, endPoint y: 65, distance: 222.8
click at [1021, 33] on button "Call to Customer" at bounding box center [1302, 42] width 95 height 24
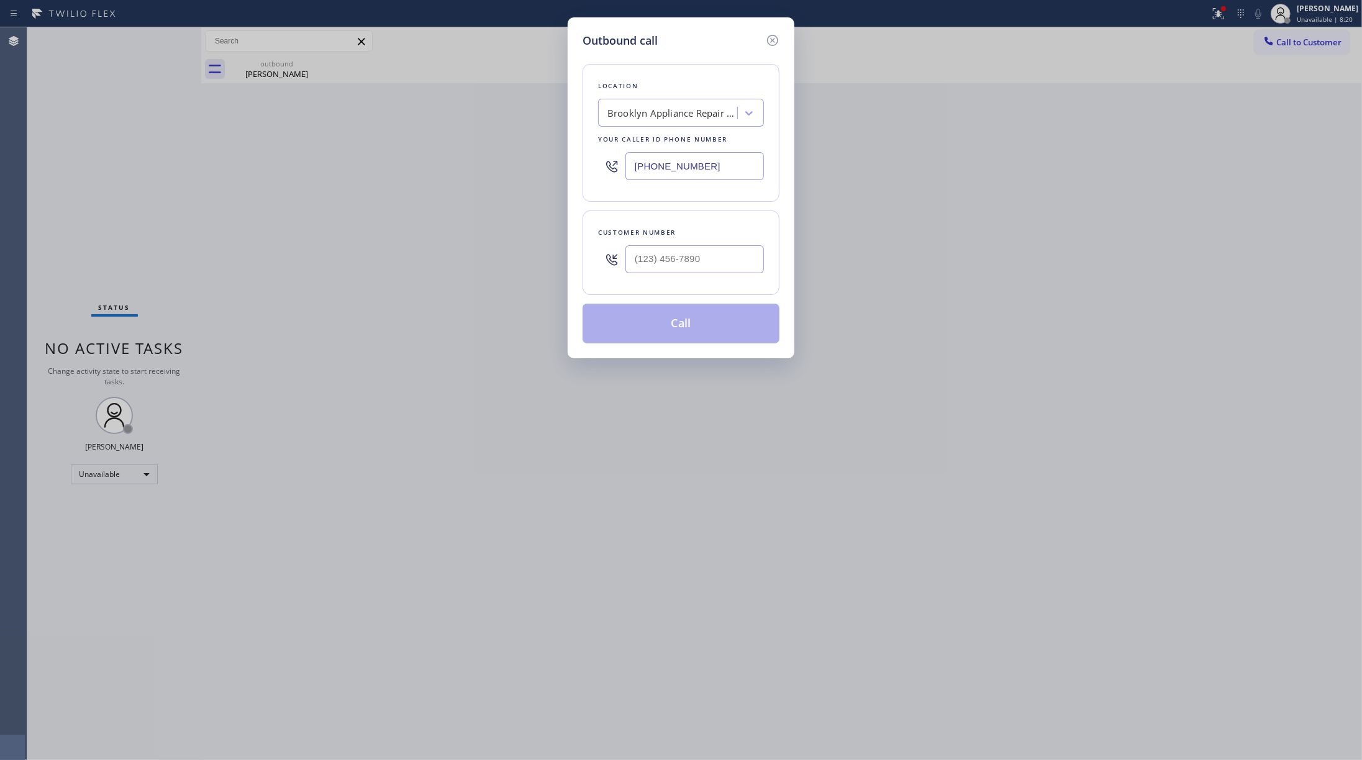
click at [664, 278] on div at bounding box center [695, 259] width 139 height 40
click at [666, 267] on input "(___) ___-____" at bounding box center [695, 259] width 139 height 28
paste input "713) 203-3353"
type input "[PHONE_NUMBER]"
click at [109, 157] on div "Outbound call Location [GEOGRAPHIC_DATA] Appliance Repair Experts Your caller i…" at bounding box center [681, 380] width 1362 height 760
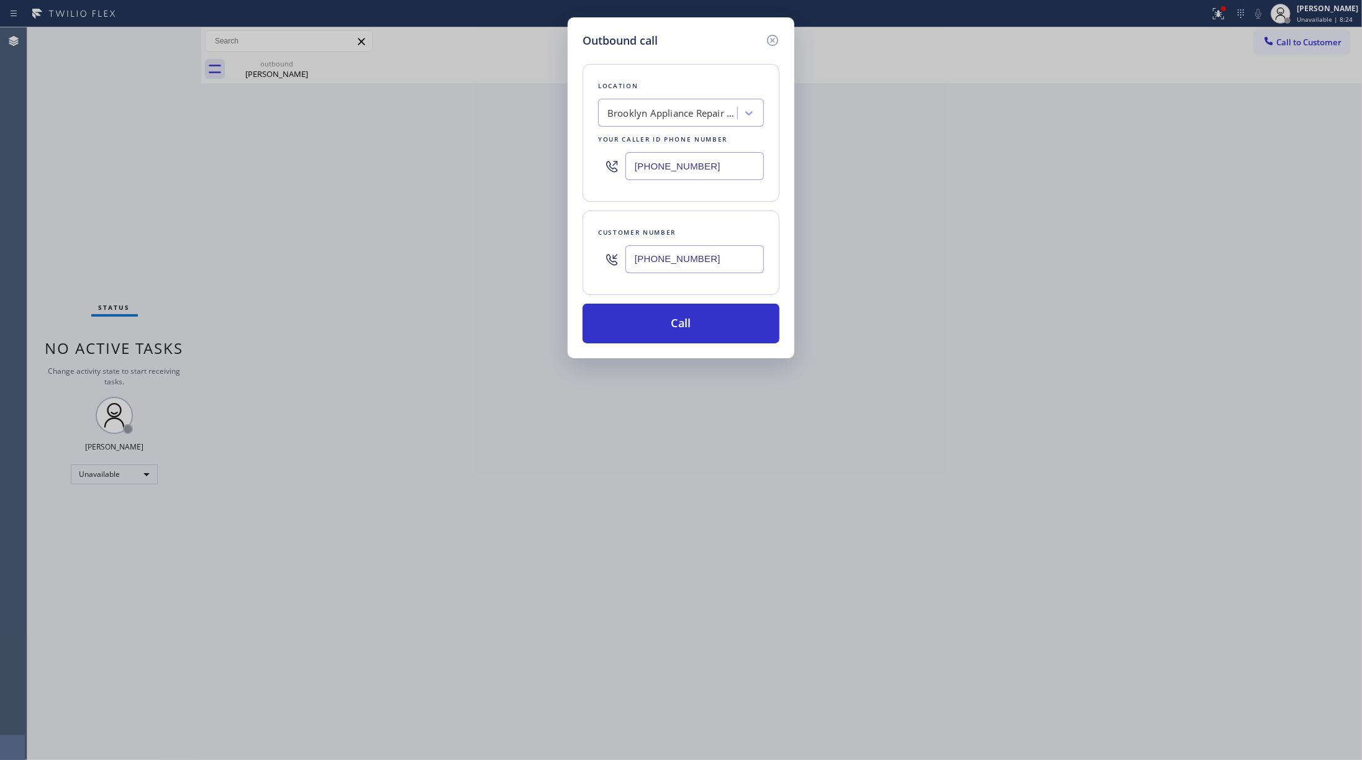
click at [645, 101] on div "Brooklyn Appliance Repair Experts" at bounding box center [681, 113] width 166 height 28
type input "united home ser"
click at [681, 140] on div "United Home Services Experts" at bounding box center [681, 139] width 166 height 22
type input "[PHONE_NUMBER]"
click at [714, 328] on button "Call" at bounding box center [681, 324] width 197 height 40
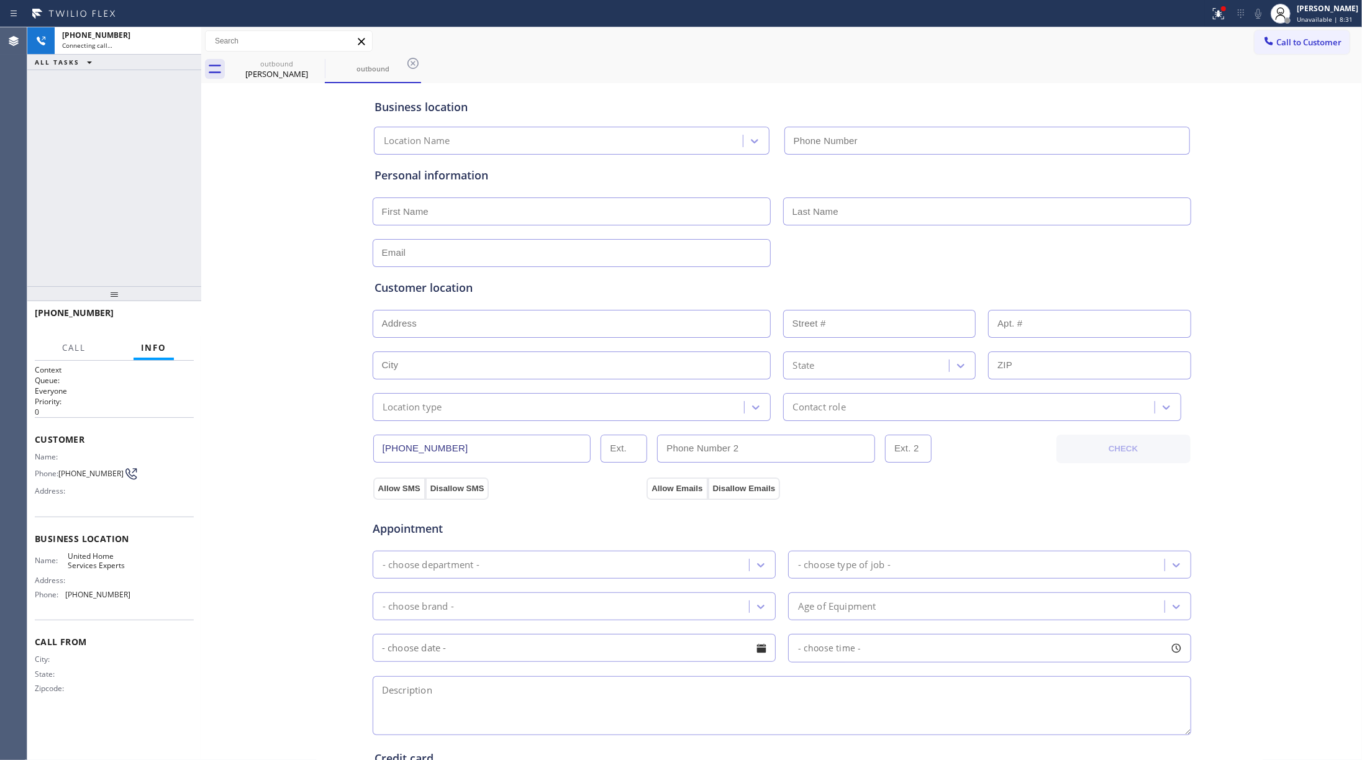
click at [95, 562] on span "United Home Services Experts" at bounding box center [99, 561] width 62 height 19
drag, startPoint x: 95, startPoint y: 562, endPoint x: 1076, endPoint y: 557, distance: 981.0
click at [96, 562] on span "United Home Services Experts" at bounding box center [99, 561] width 62 height 19
type input "[PHONE_NUMBER]"
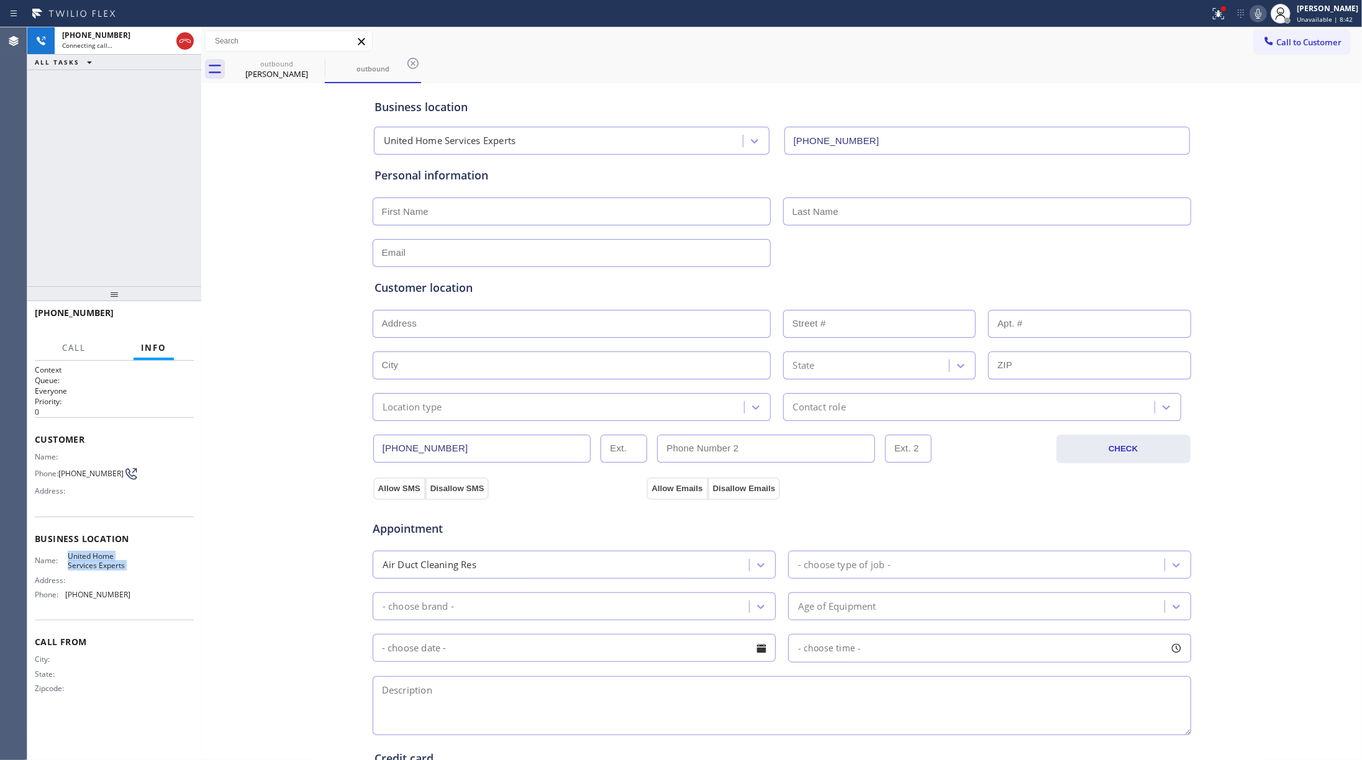
click at [98, 570] on span "[PHONE_NUMBER]" at bounding box center [97, 594] width 65 height 9
copy span "[PHONE_NUMBER]"
drag, startPoint x: 117, startPoint y: 164, endPoint x: 308, endPoint y: 1, distance: 250.8
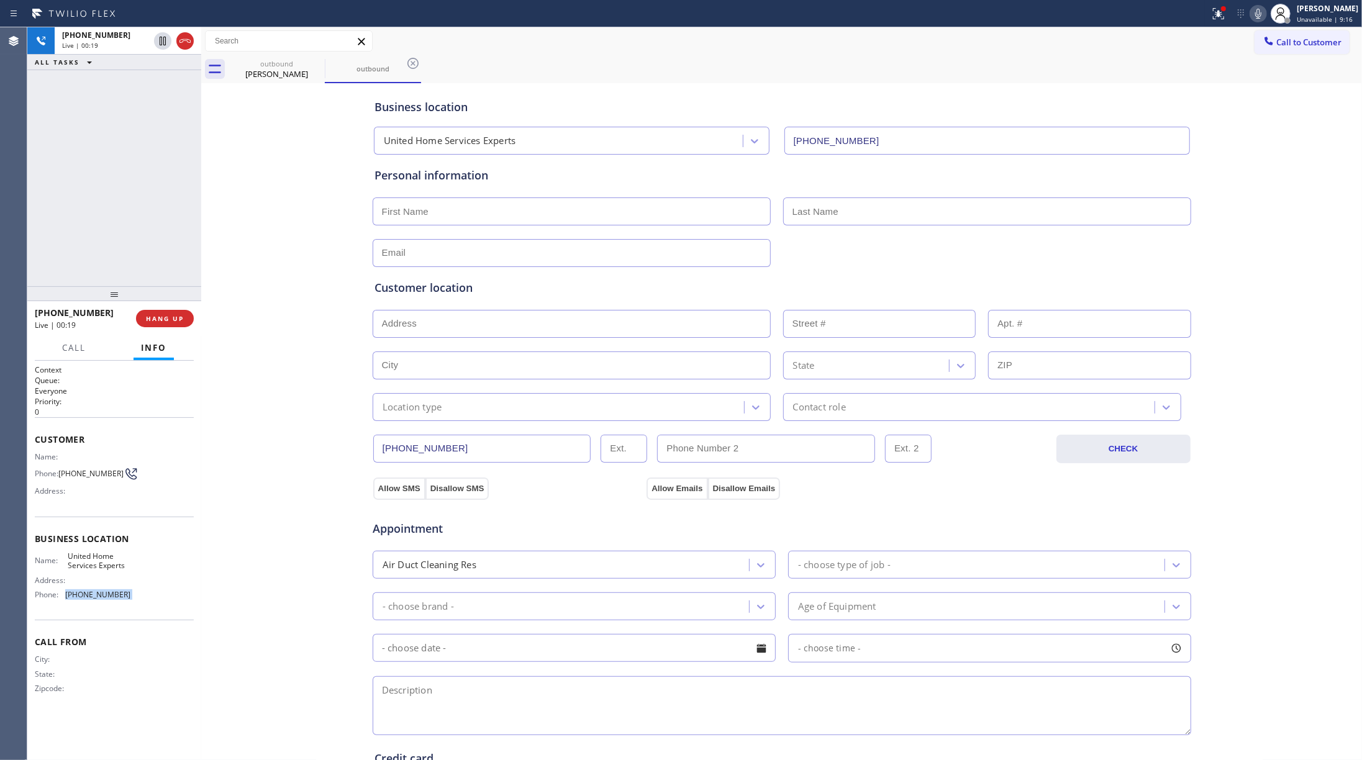
click at [117, 160] on div "[PHONE_NUMBER] Live | 00:19 ALL TASKS ALL TASKS ACTIVE TASKS TASKS IN WRAP UP" at bounding box center [114, 156] width 174 height 259
drag, startPoint x: 169, startPoint y: 313, endPoint x: 829, endPoint y: 8, distance: 726.9
click at [169, 314] on button "HANG UP" at bounding box center [165, 318] width 58 height 17
click at [157, 301] on div at bounding box center [114, 293] width 174 height 15
click at [155, 312] on button "COMPLETE" at bounding box center [162, 318] width 63 height 17
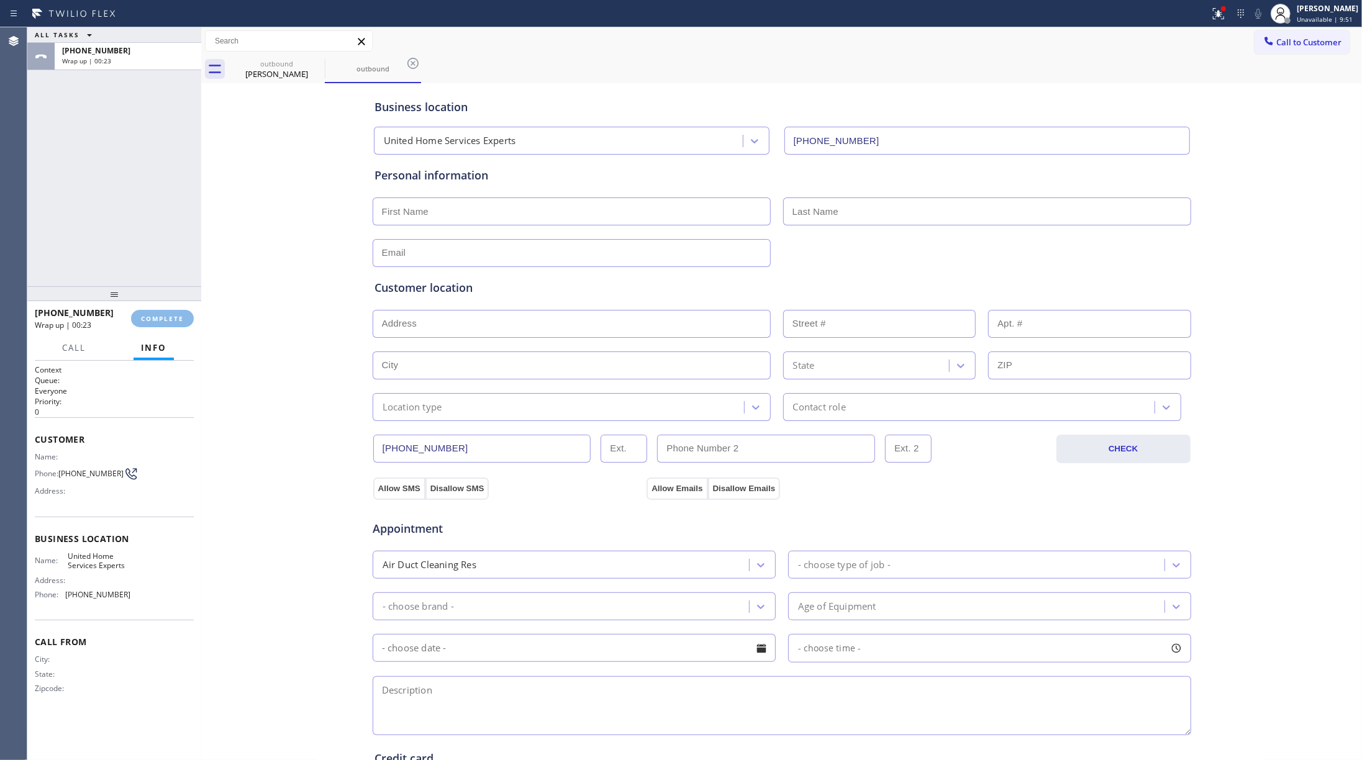
click at [145, 249] on div "ALL TASKS ALL TASKS ACTIVE TASKS TASKS IN WRAP UP [PHONE_NUMBER] Wrap up | 00:23" at bounding box center [114, 156] width 174 height 259
drag, startPoint x: 145, startPoint y: 249, endPoint x: 209, endPoint y: 257, distance: 64.5
click at [152, 249] on div "ALL TASKS ALL TASKS ACTIVE TASKS TASKS IN WRAP UP [PHONE_NUMBER] Wrap up | 00:23" at bounding box center [114, 156] width 174 height 259
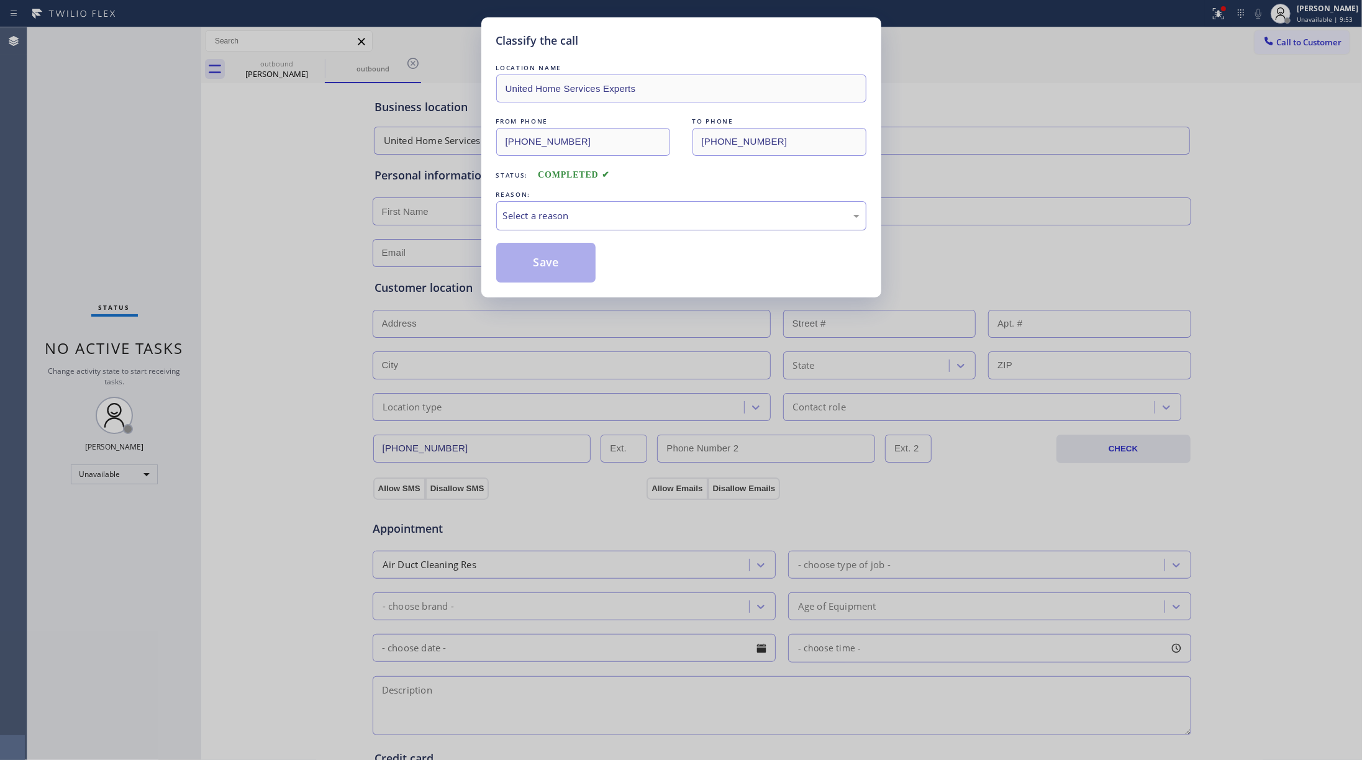
drag, startPoint x: 550, startPoint y: 219, endPoint x: 553, endPoint y: 224, distance: 6.4
click at [553, 222] on div "Select a reason" at bounding box center [681, 216] width 357 height 14
drag, startPoint x: 539, startPoint y: 272, endPoint x: 1093, endPoint y: 135, distance: 570.8
click at [539, 272] on button "Save" at bounding box center [546, 263] width 100 height 40
type input "[PHONE_NUMBER]"
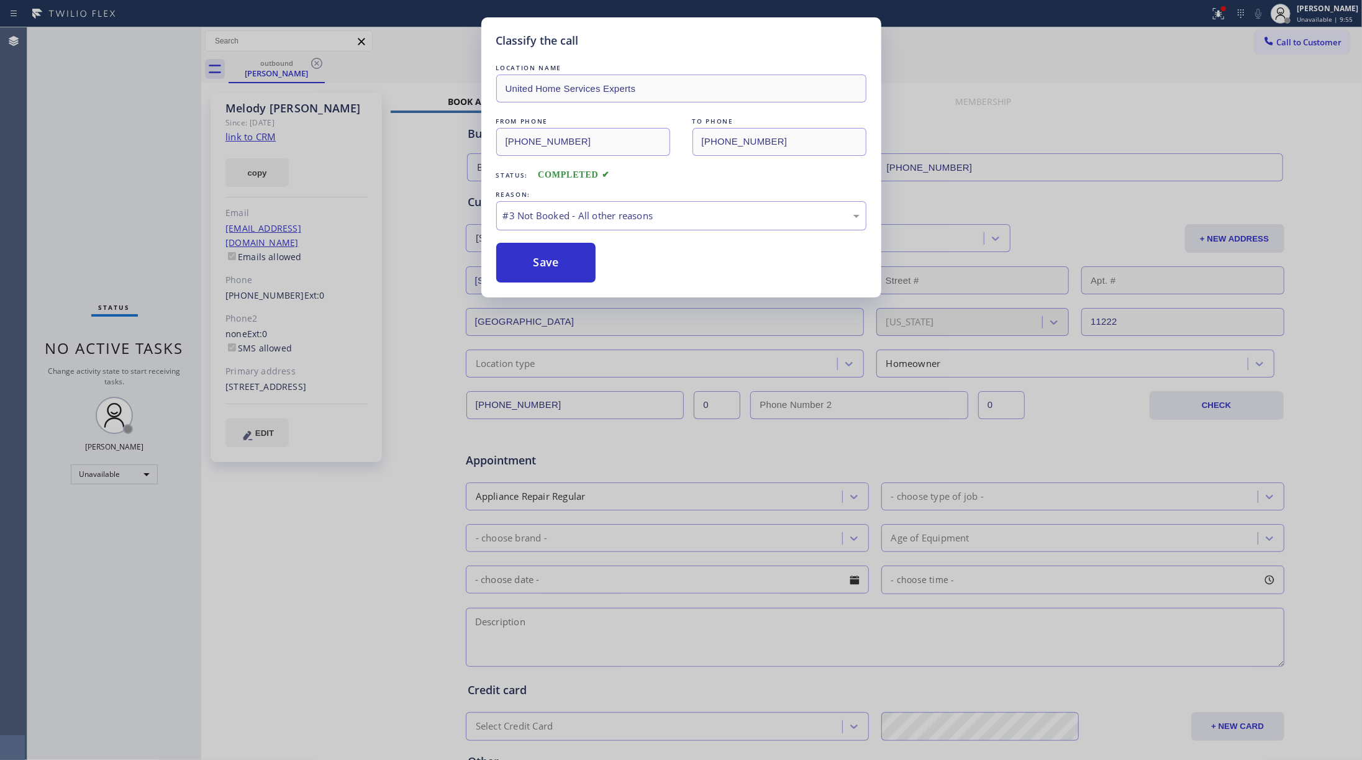
click at [1021, 45] on div "Classify the call LOCATION NAME United Home Services Experts FROM PHONE [PHONE_…" at bounding box center [681, 380] width 1362 height 760
drag, startPoint x: 542, startPoint y: 252, endPoint x: 1072, endPoint y: 33, distance: 573.3
click at [542, 251] on button "Save" at bounding box center [546, 263] width 100 height 40
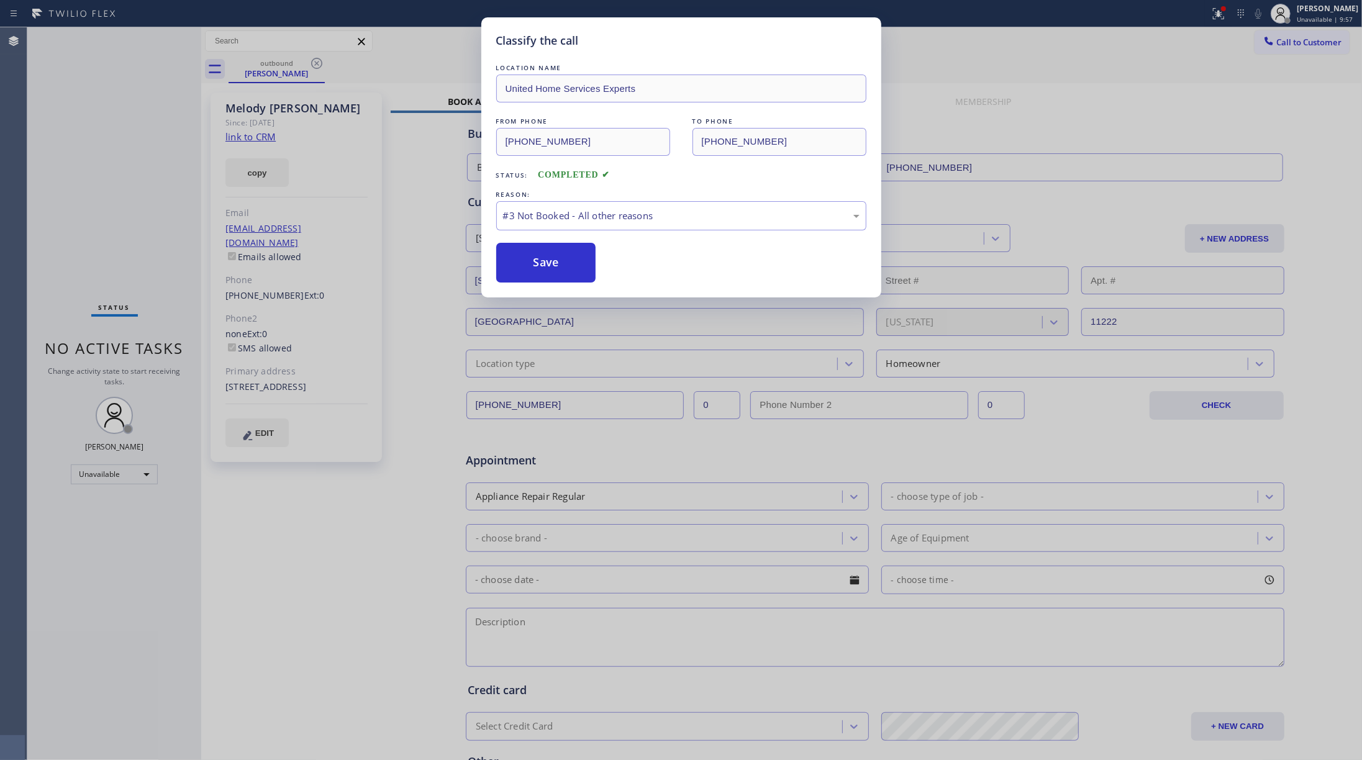
click at [1021, 82] on div "Classify the call LOCATION NAME United Home Services Experts FROM PHONE [PHONE_…" at bounding box center [681, 380] width 1362 height 760
click at [1021, 50] on div "Classify the call LOCATION NAME United Home Services Experts FROM PHONE [PHONE_…" at bounding box center [681, 380] width 1362 height 760
click at [1021, 41] on div "Classify the call LOCATION NAME United Home Services Experts FROM PHONE [PHONE_…" at bounding box center [681, 380] width 1362 height 760
click at [1021, 33] on div "Classify the call LOCATION NAME United Home Services Experts FROM PHONE [PHONE_…" at bounding box center [681, 380] width 1362 height 760
click at [554, 246] on button "Save" at bounding box center [546, 263] width 100 height 40
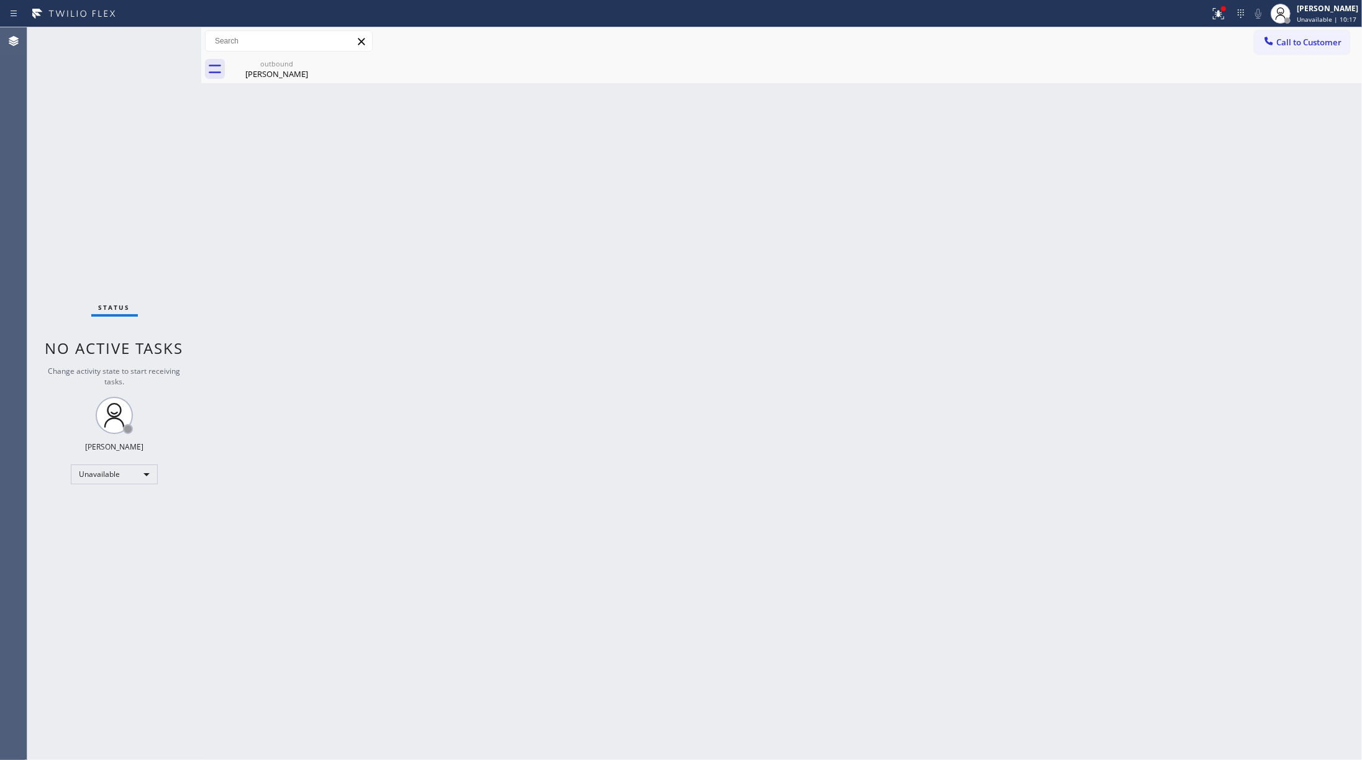
drag, startPoint x: 114, startPoint y: 189, endPoint x: 160, endPoint y: 175, distance: 48.0
click at [114, 188] on div "Status No active tasks Change activity state to start receiving tasks. [PERSON_…" at bounding box center [114, 393] width 174 height 733
click at [1021, 39] on span "Call to Customer" at bounding box center [1309, 42] width 65 height 11
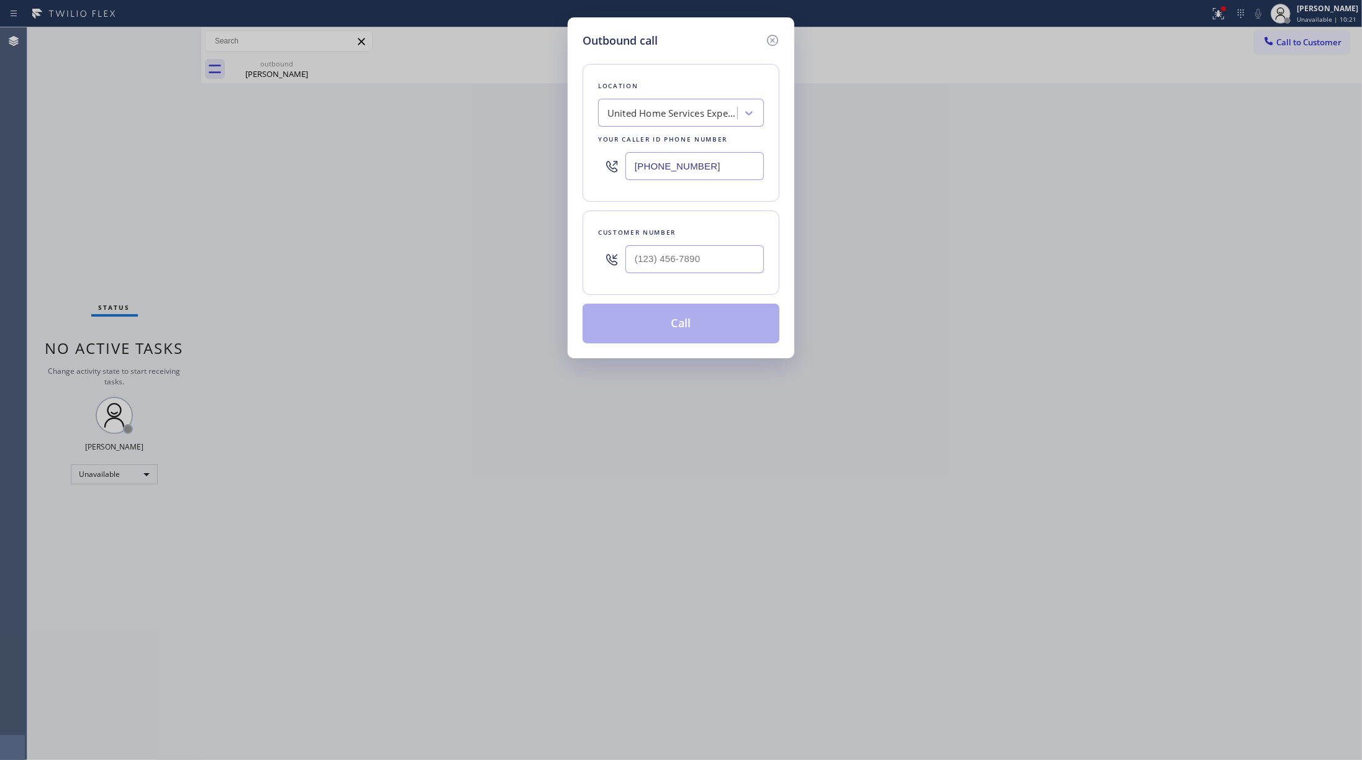
drag, startPoint x: 718, startPoint y: 162, endPoint x: 798, endPoint y: 163, distance: 80.1
click at [549, 163] on div "Outbound call Location United Home Services Experts Your caller id phone number…" at bounding box center [681, 380] width 1362 height 760
paste input "240) 407-1963"
type input "[PHONE_NUMBER]"
click at [703, 253] on input "(___) ___-____" at bounding box center [695, 259] width 139 height 28
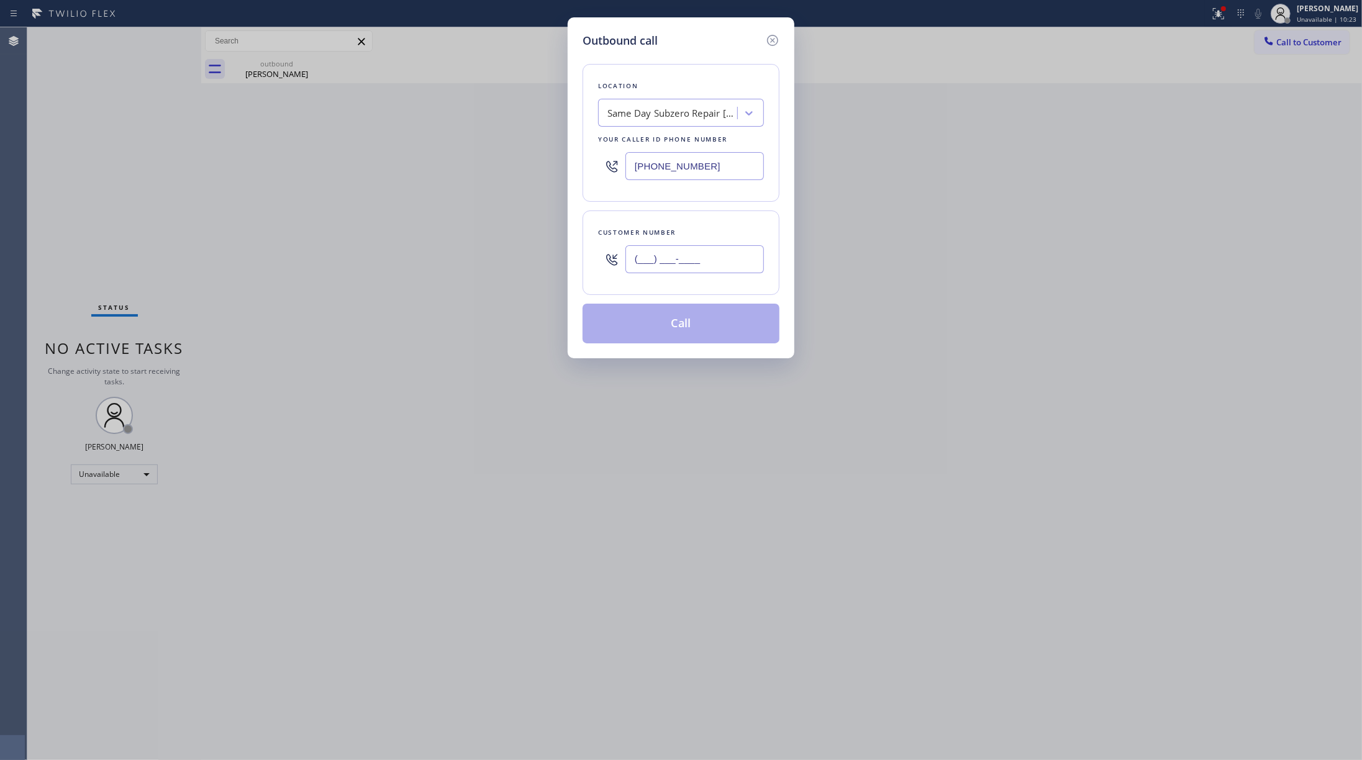
paste input "318) 409-7755"
type input "[PHONE_NUMBER]"
click at [702, 322] on button "Call" at bounding box center [681, 324] width 197 height 40
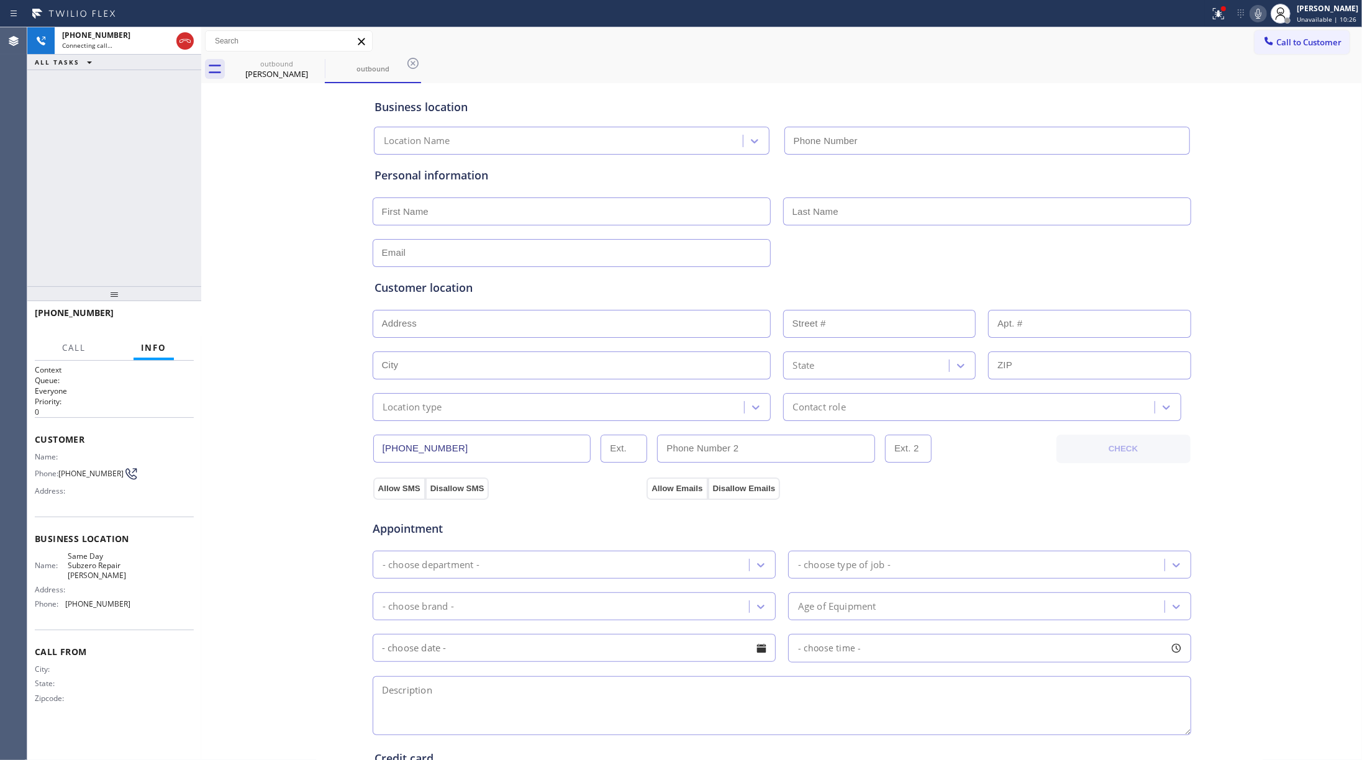
type input "[PHONE_NUMBER]"
click at [162, 314] on span "HANG UP" at bounding box center [165, 318] width 38 height 9
click at [133, 216] on div "[PHONE_NUMBER] Live | 00:15 ALL TASKS ALL TASKS ACTIVE TASKS TASKS IN WRAP UP" at bounding box center [114, 156] width 174 height 259
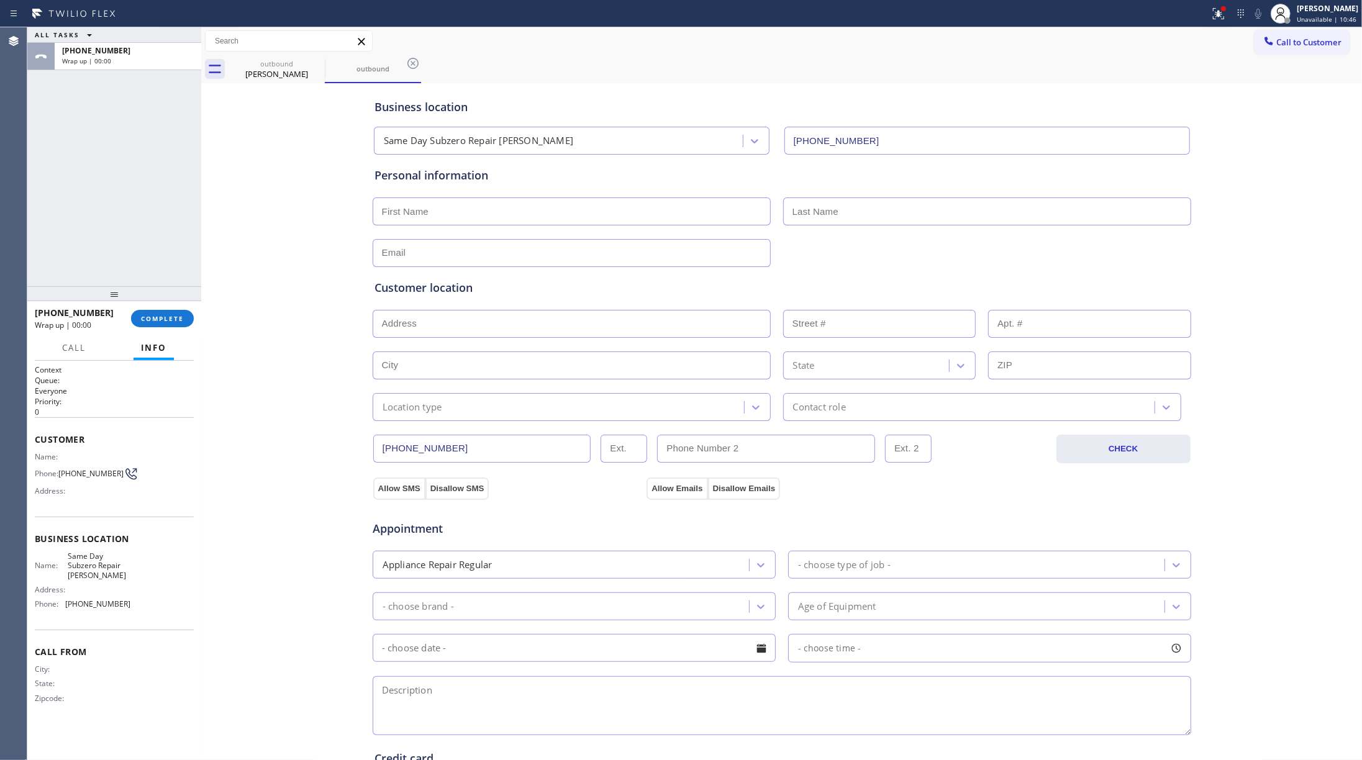
click at [163, 308] on div "[PHONE_NUMBER] Wrap up | 00:00 COMPLETE" at bounding box center [114, 319] width 159 height 32
click at [169, 316] on span "COMPLETE" at bounding box center [162, 318] width 43 height 9
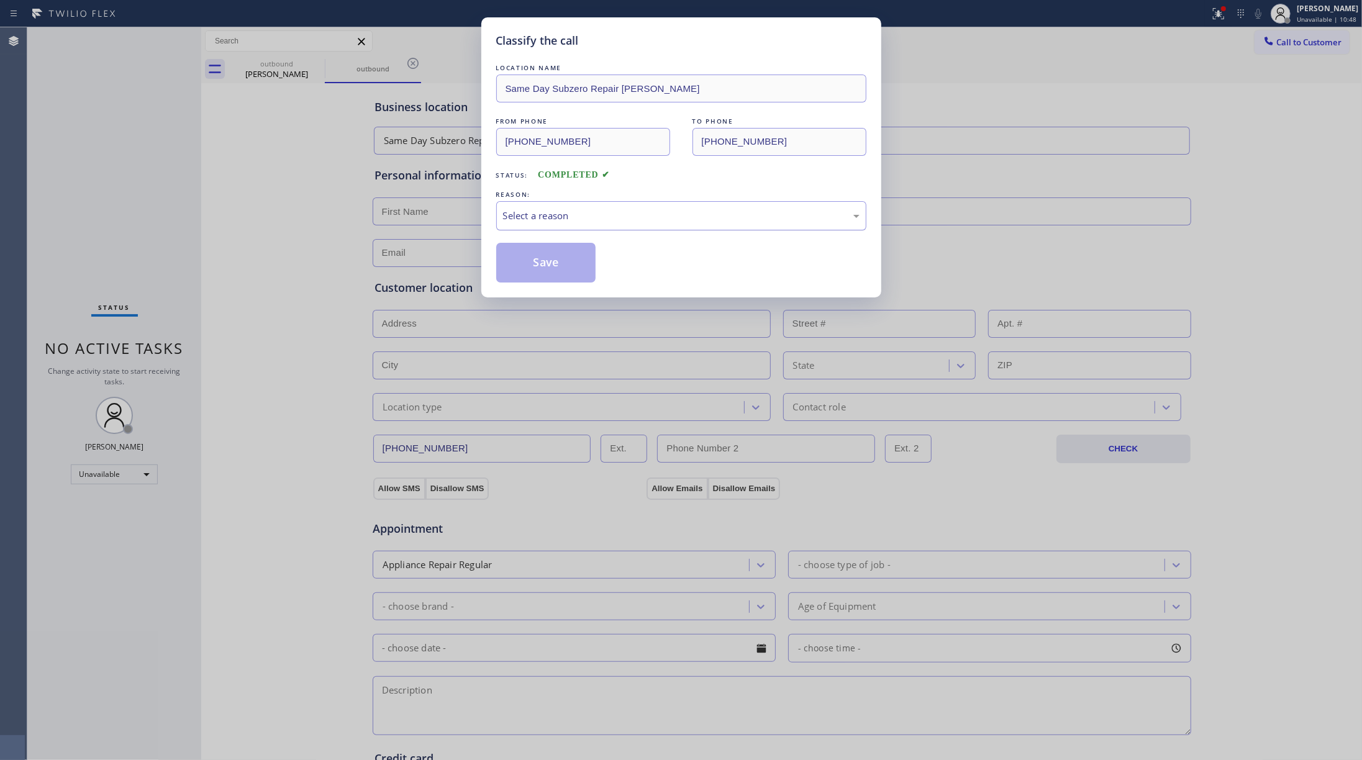
click at [572, 216] on div "Select a reason" at bounding box center [681, 216] width 357 height 14
click at [560, 266] on button "Save" at bounding box center [546, 263] width 100 height 40
type input "[PHONE_NUMBER]"
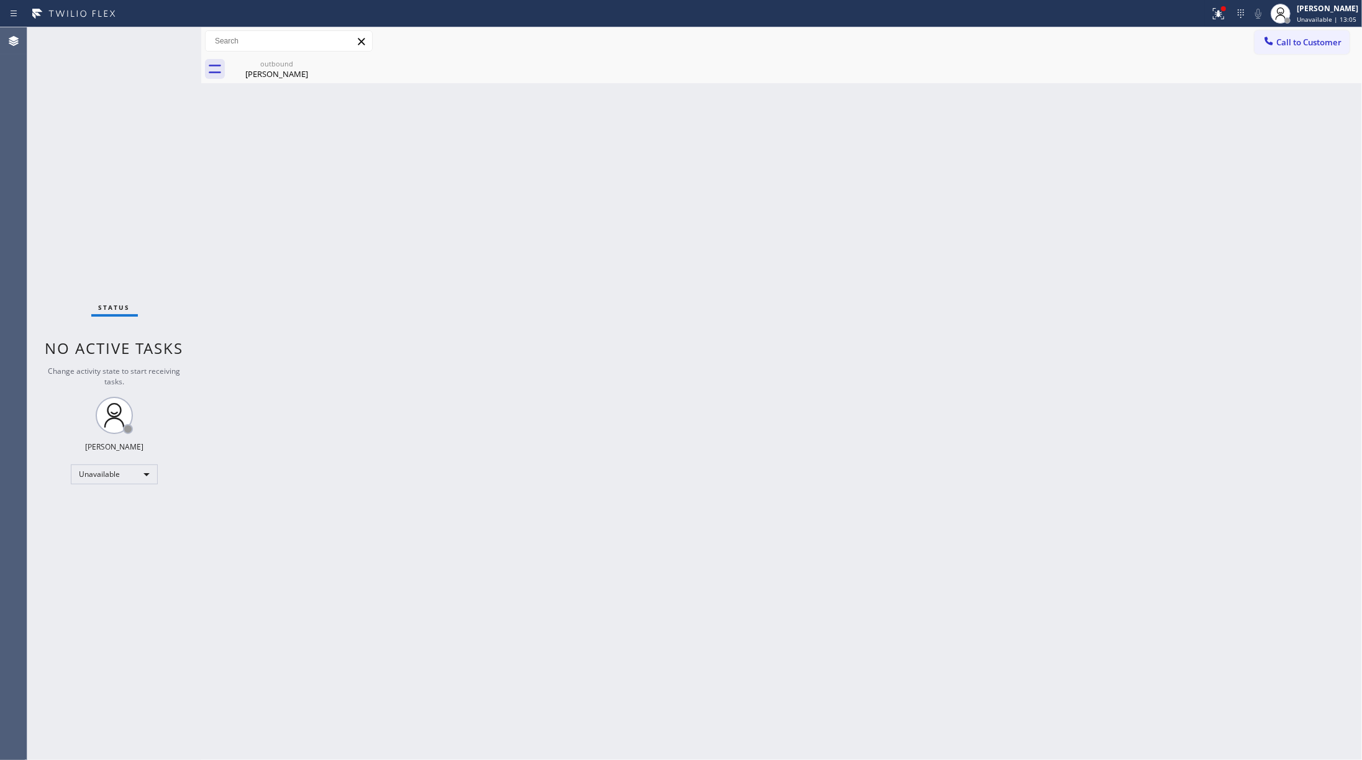
click at [142, 144] on div "Status No active tasks Change activity state to start receiving tasks. [PERSON_…" at bounding box center [114, 393] width 174 height 733
drag, startPoint x: 1300, startPoint y: 45, endPoint x: 739, endPoint y: 98, distance: 564.1
click at [1021, 45] on span "Call to Customer" at bounding box center [1309, 42] width 65 height 11
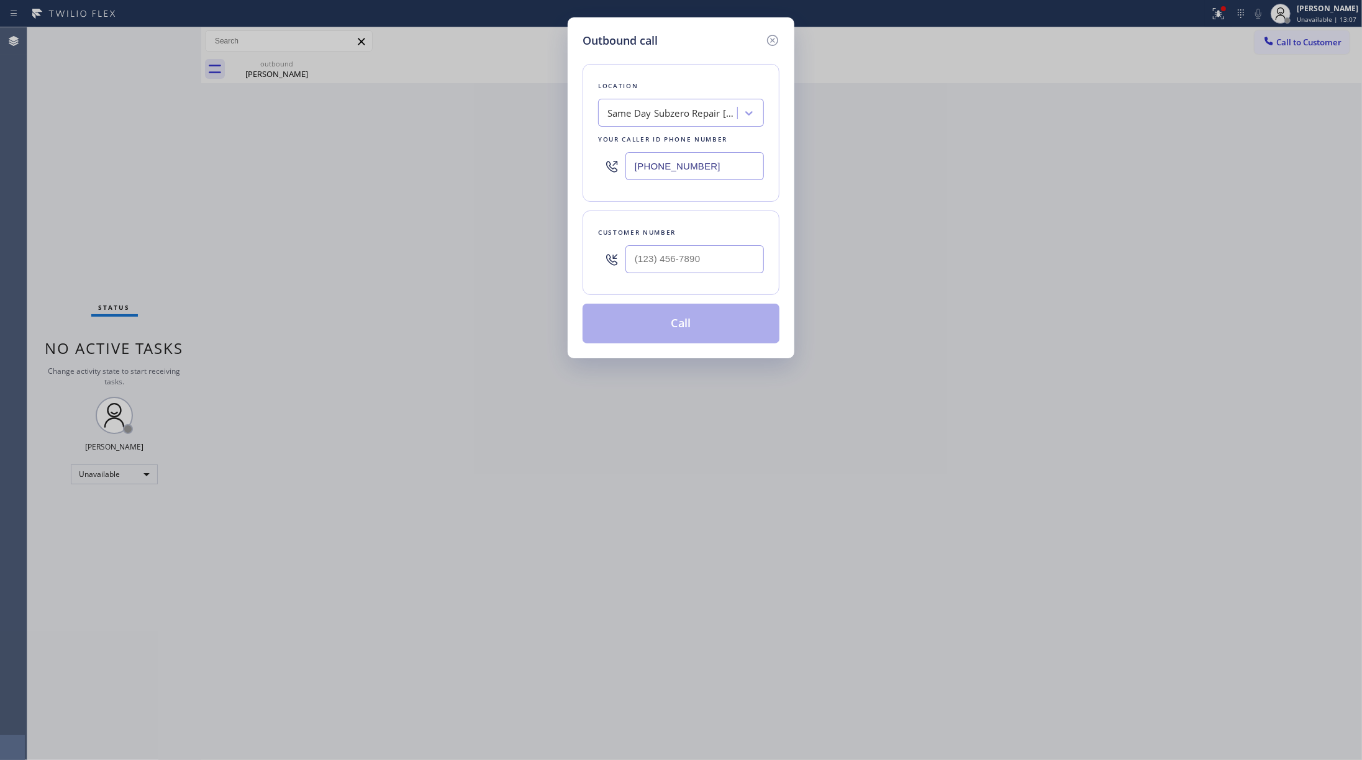
drag, startPoint x: 724, startPoint y: 165, endPoint x: 574, endPoint y: 153, distance: 150.9
click at [574, 153] on div "Outbound call Location Same Day Subzero Repair Bowie Your caller id phone numbe…" at bounding box center [681, 187] width 227 height 341
paste input "848) 308-1302"
type input "[PHONE_NUMBER]"
click at [738, 269] on input "(___) ___-____" at bounding box center [695, 259] width 139 height 28
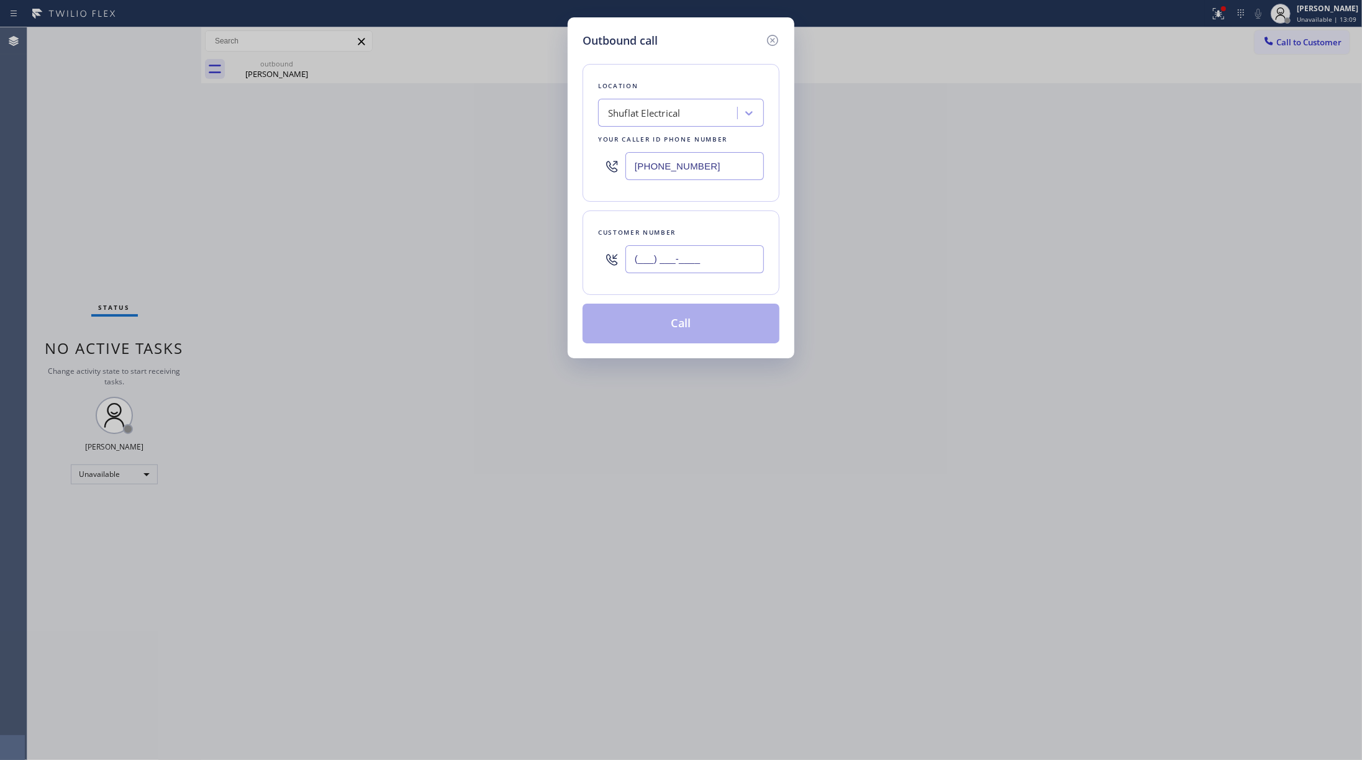
paste input "201) 759-2861"
type input "[PHONE_NUMBER]"
click at [714, 240] on div "[PHONE_NUMBER]" at bounding box center [695, 259] width 139 height 40
click at [718, 333] on button "Call" at bounding box center [681, 324] width 197 height 40
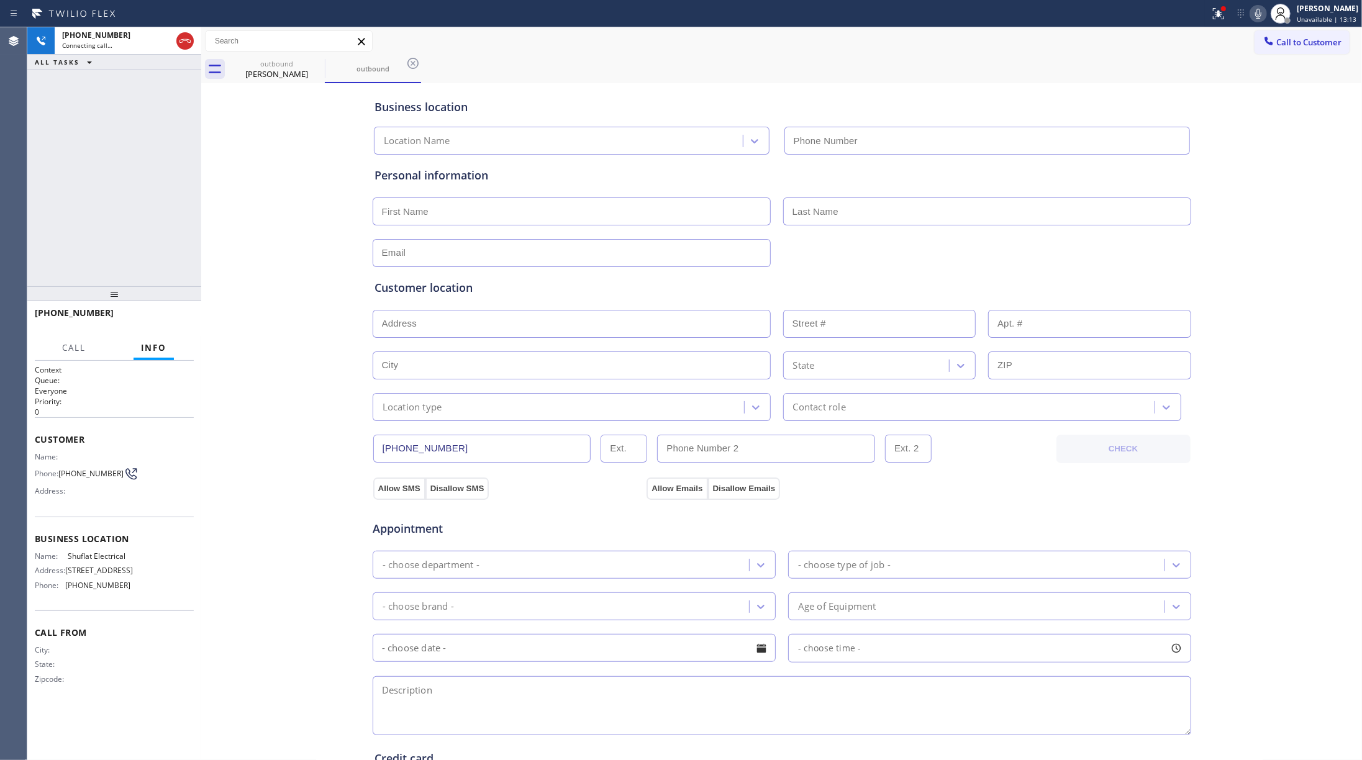
type input "[PHONE_NUMBER]"
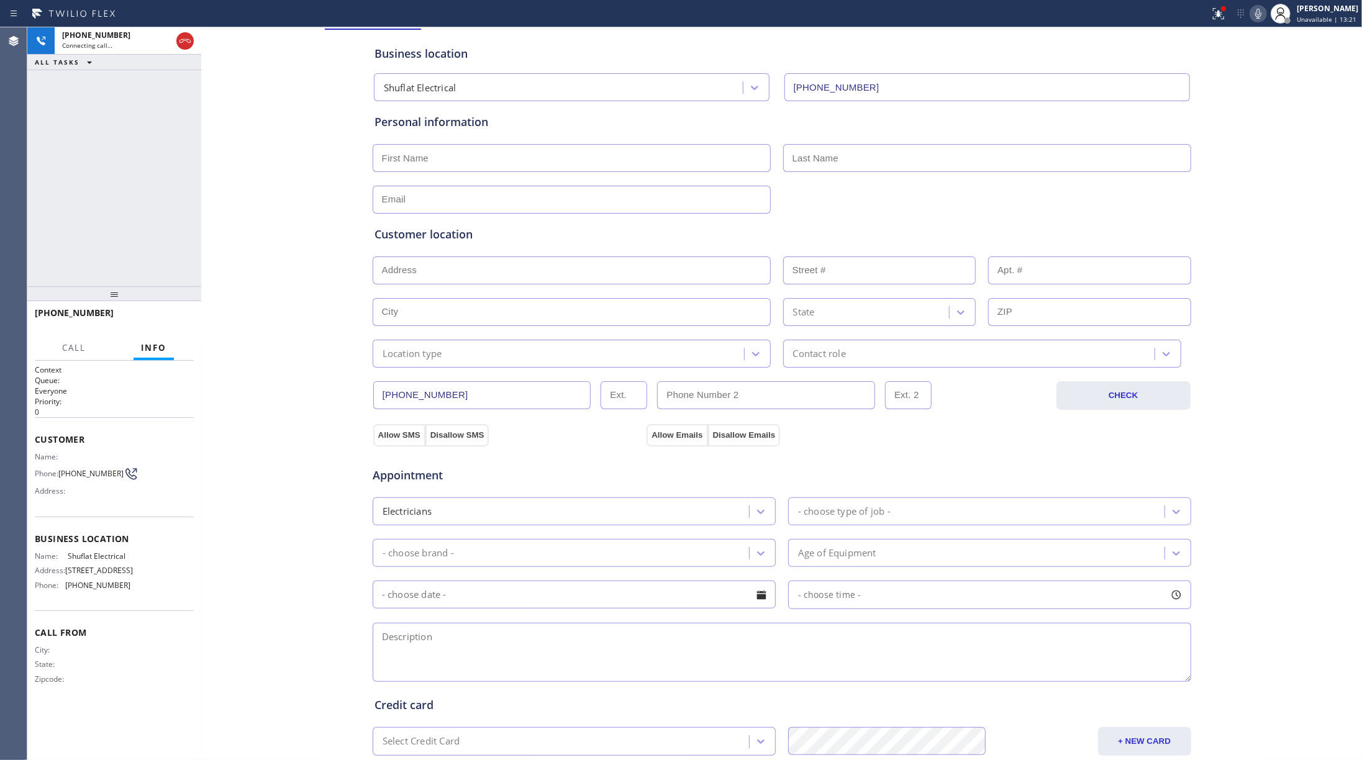
scroll to position [83, 0]
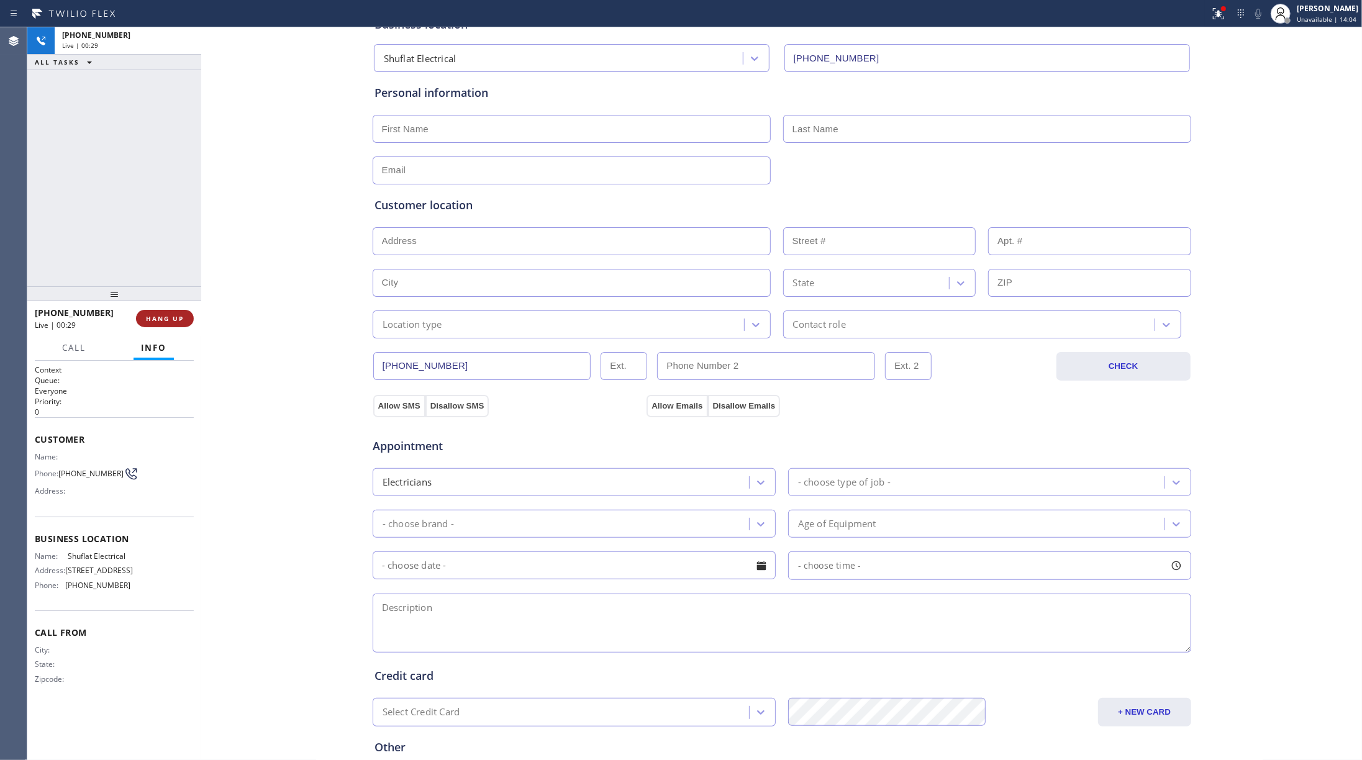
drag, startPoint x: 169, startPoint y: 323, endPoint x: 189, endPoint y: 321, distance: 20.6
click at [168, 323] on button "HANG UP" at bounding box center [165, 318] width 58 height 17
click at [153, 314] on span "COMPLETE" at bounding box center [162, 318] width 43 height 9
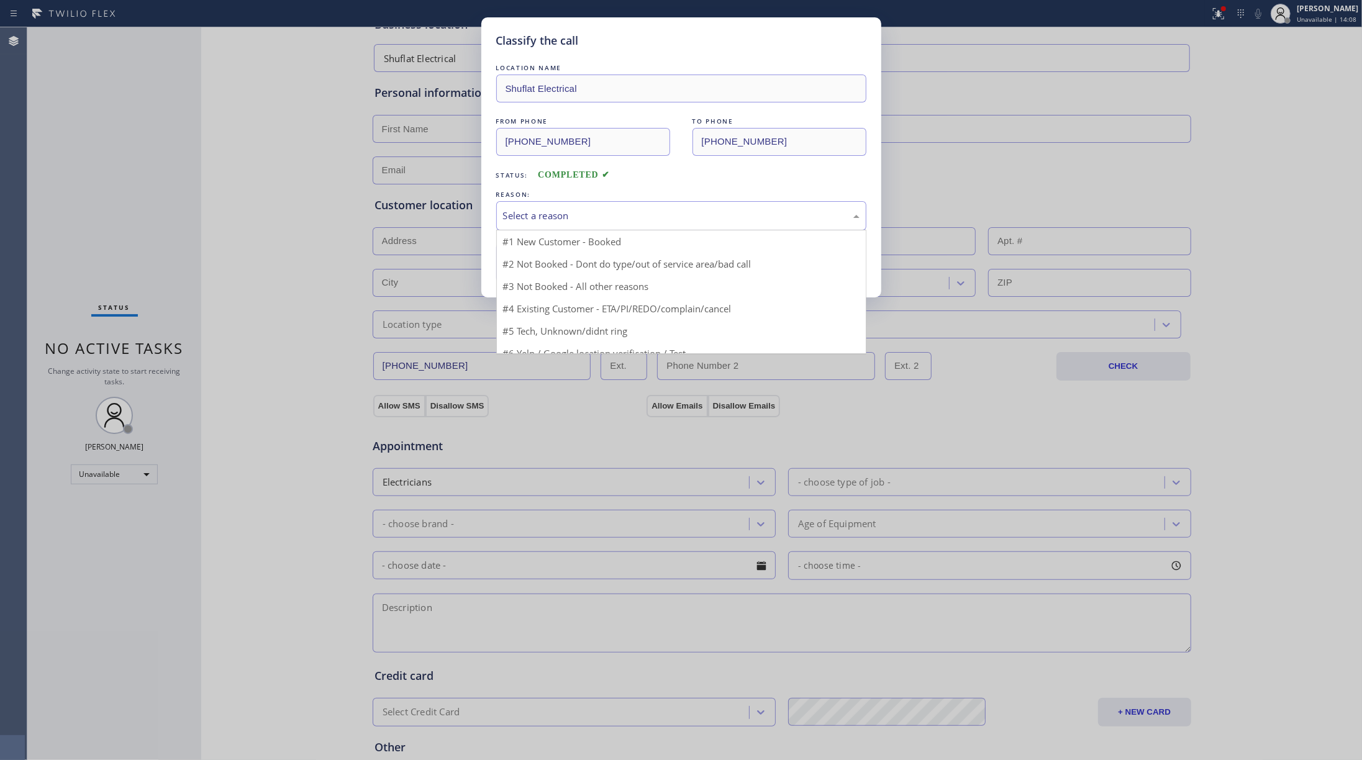
click at [610, 212] on div "Select a reason" at bounding box center [681, 216] width 357 height 14
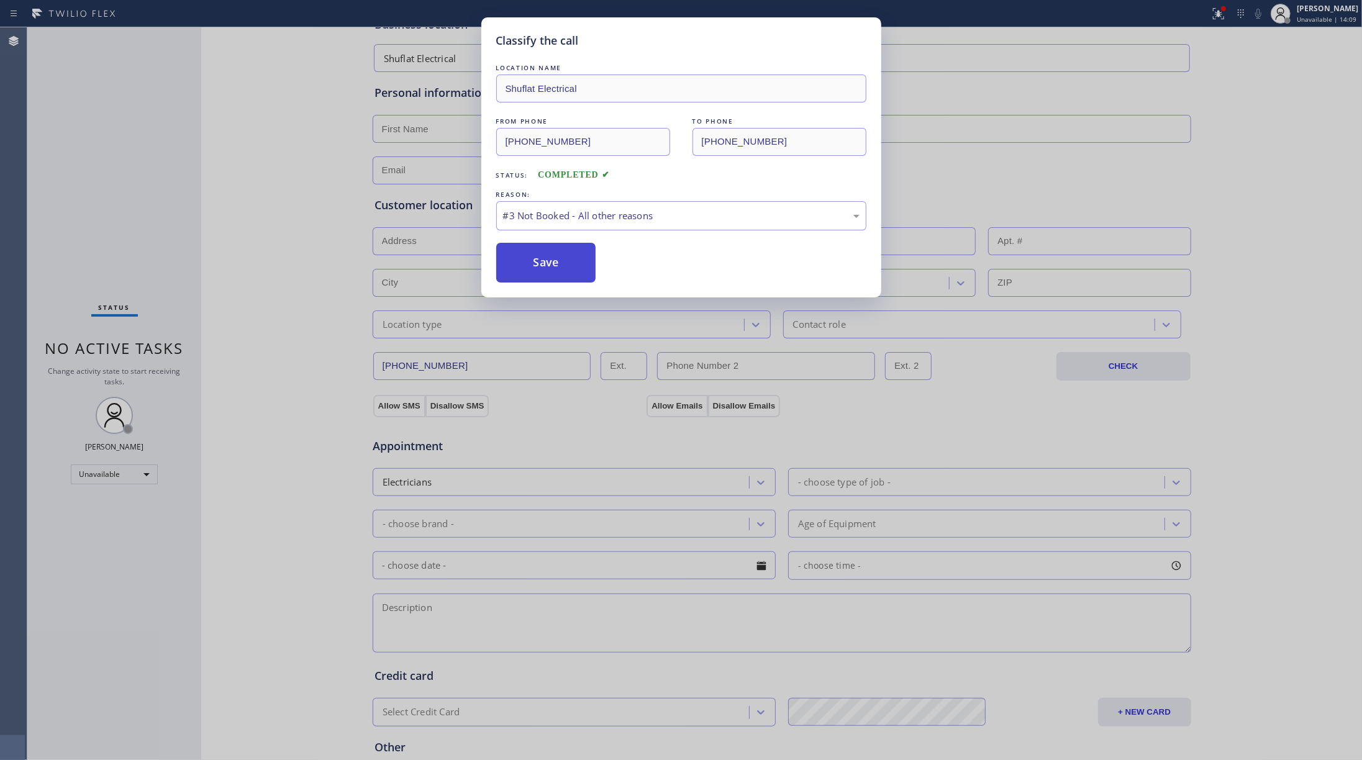
click at [523, 246] on button "Save" at bounding box center [546, 263] width 100 height 40
type input "[PHONE_NUMBER]"
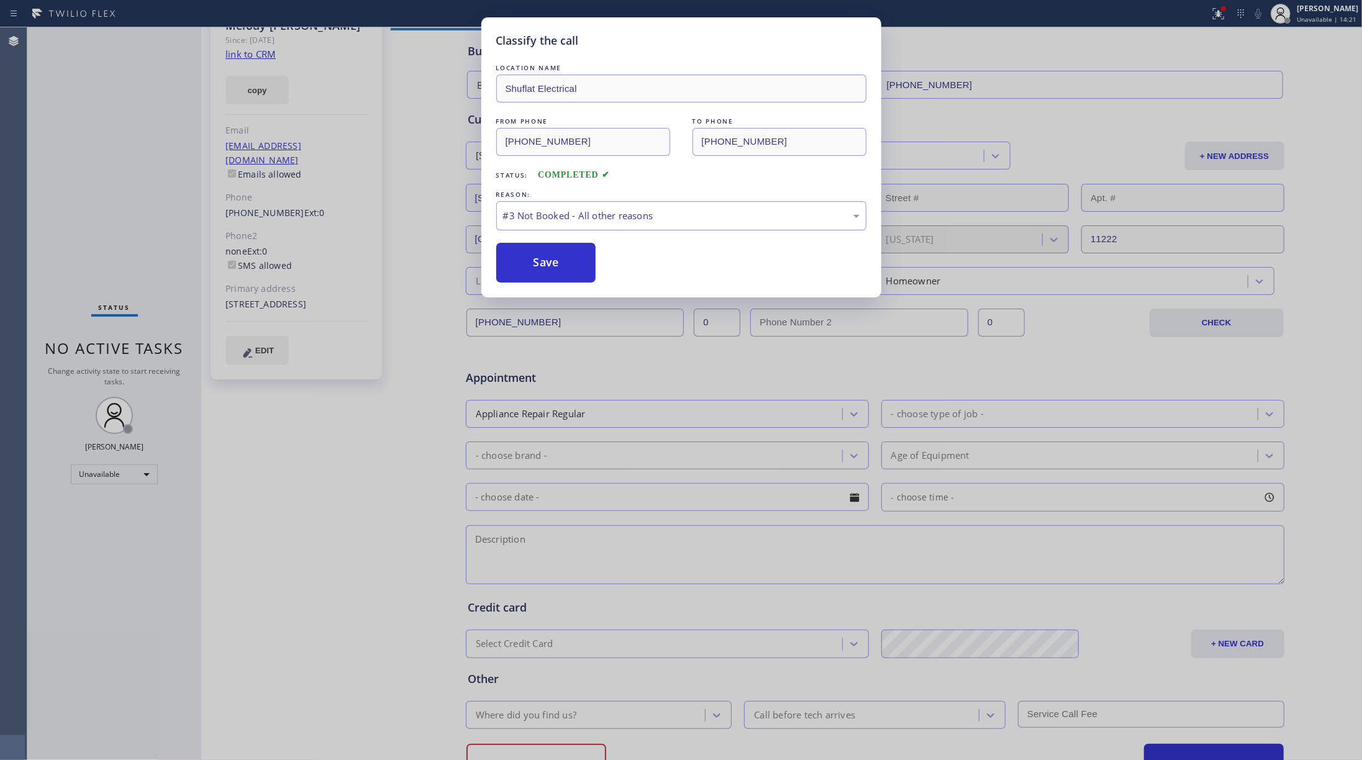
drag, startPoint x: 58, startPoint y: 163, endPoint x: 770, endPoint y: 1, distance: 730.1
click at [61, 160] on div "Classify the call LOCATION NAME Shuflat Electrical FROM PHONE [PHONE_NUMBER] TO…" at bounding box center [681, 380] width 1362 height 760
drag, startPoint x: 545, startPoint y: 261, endPoint x: 929, endPoint y: 58, distance: 434.9
click at [545, 259] on button "Save" at bounding box center [546, 263] width 100 height 40
click at [1021, 40] on div "Classify the call LOCATION NAME Shuflat Electrical FROM PHONE [PHONE_NUMBER] TO…" at bounding box center [681, 380] width 1362 height 760
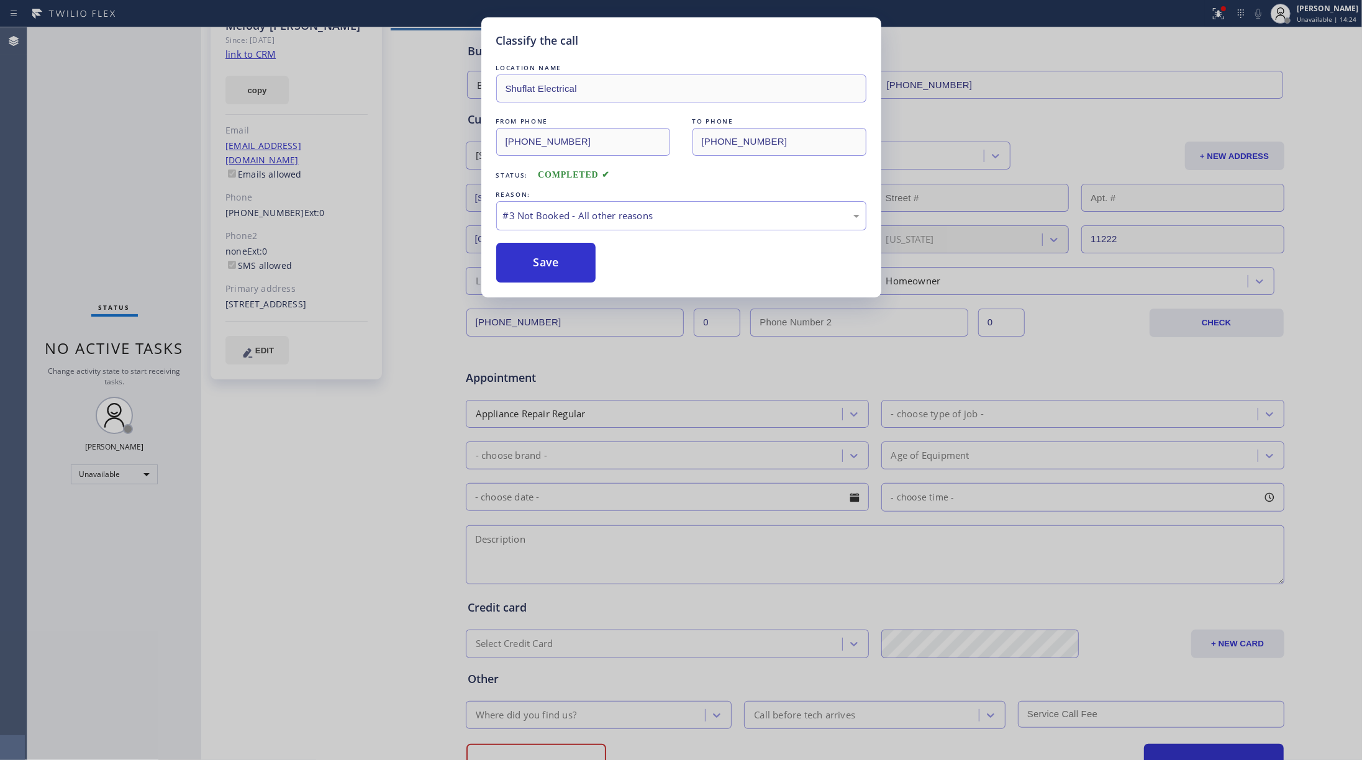
click at [1021, 38] on div "Classify the call LOCATION NAME Shuflat Electrical FROM PHONE [PHONE_NUMBER] TO…" at bounding box center [681, 380] width 1362 height 760
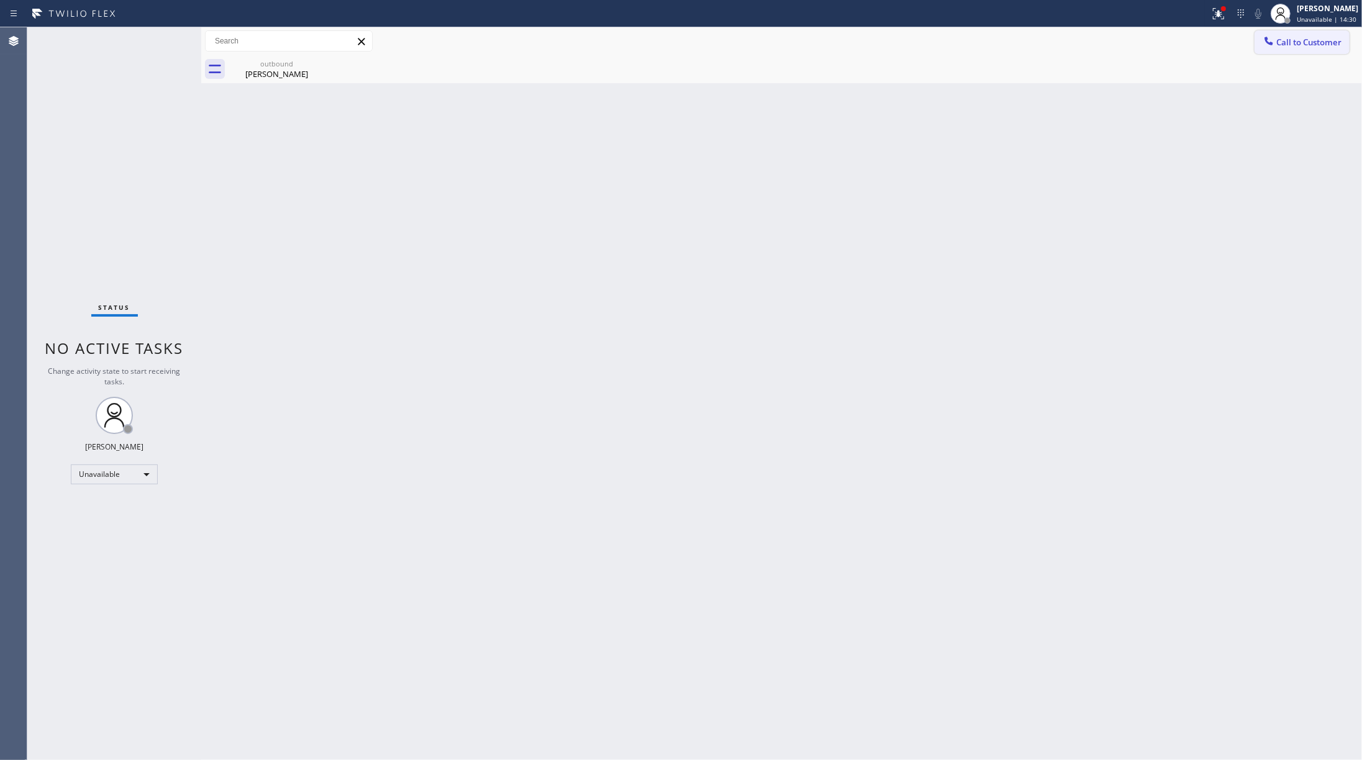
click at [1021, 38] on span "Call to Customer" at bounding box center [1309, 42] width 65 height 11
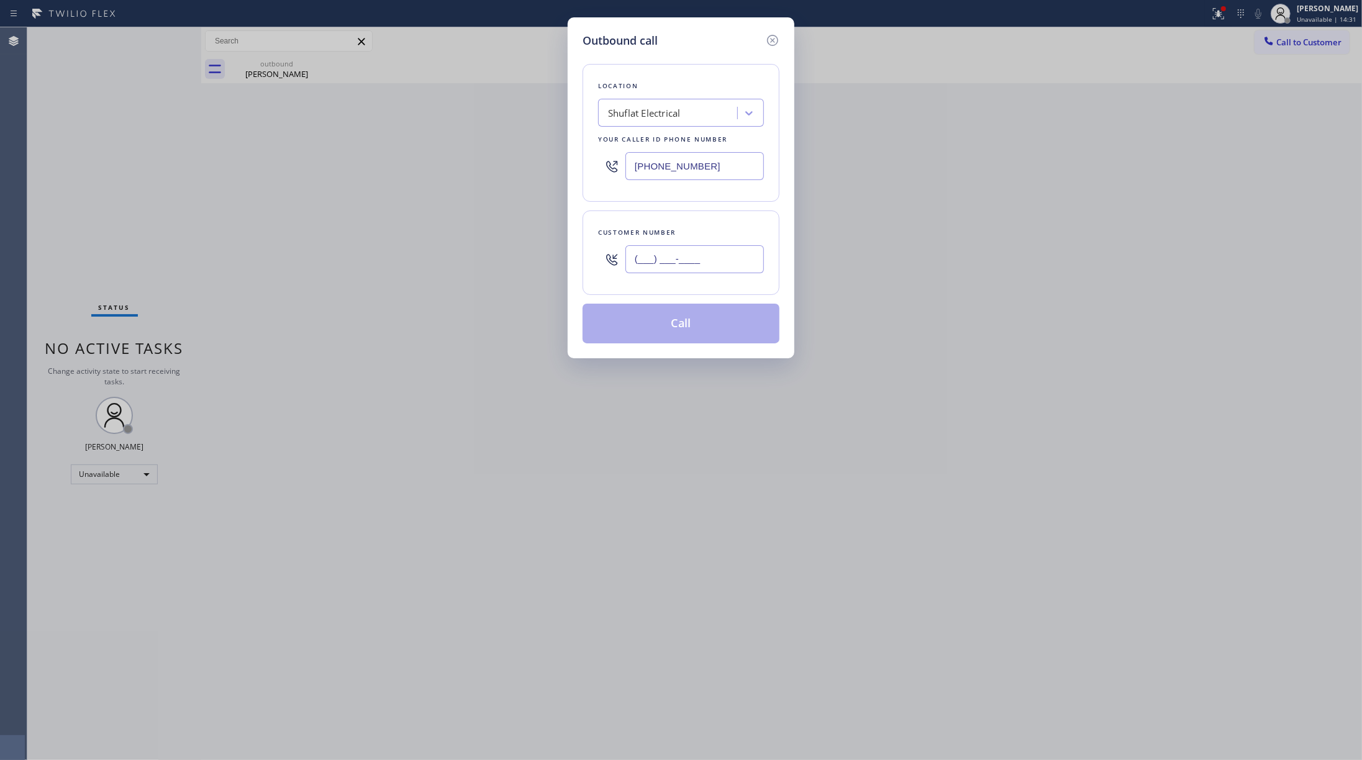
drag, startPoint x: 688, startPoint y: 268, endPoint x: 619, endPoint y: 445, distance: 190.2
click at [687, 269] on input "(___) ___-____" at bounding box center [695, 259] width 139 height 28
paste input "713) 203-3353"
type input "[PHONE_NUMBER]"
drag, startPoint x: 140, startPoint y: 145, endPoint x: 640, endPoint y: 178, distance: 501.2
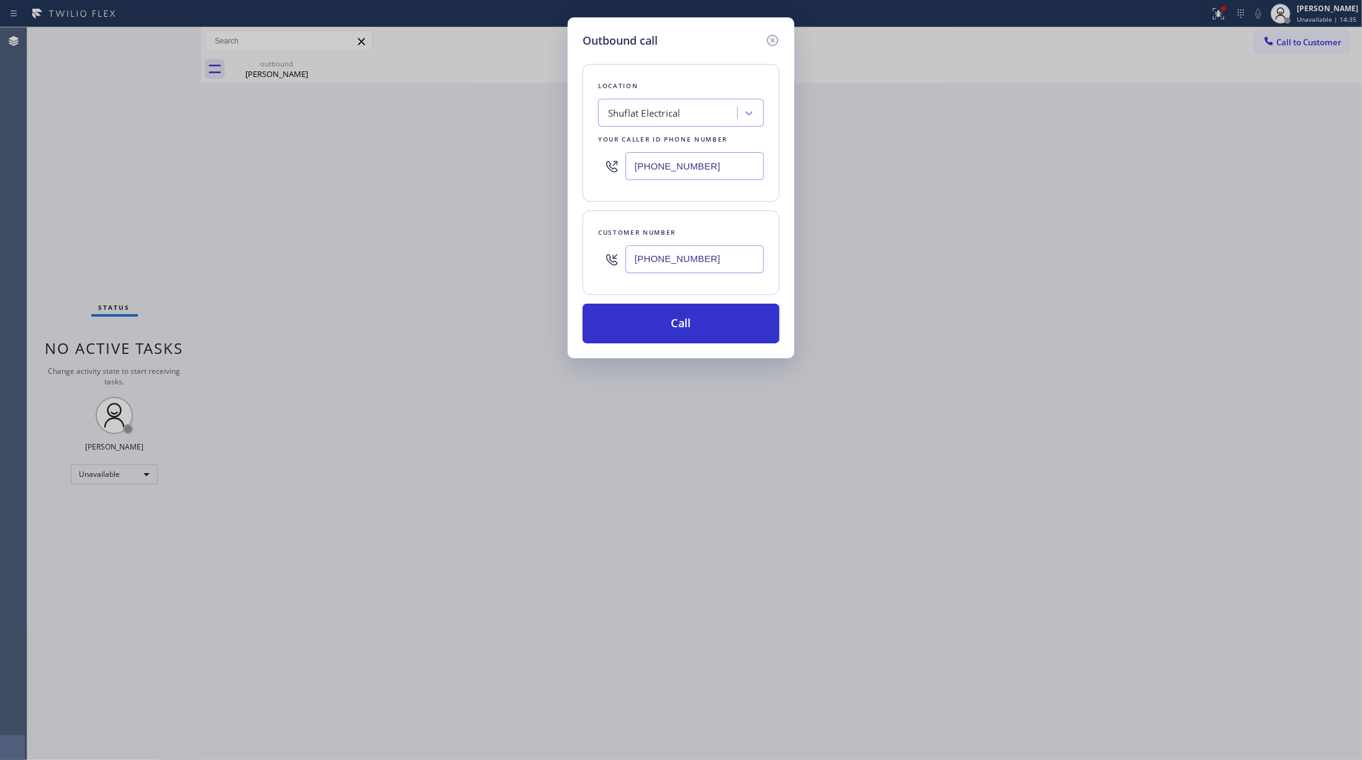
click at [140, 145] on div "Outbound call Location Shuflat Electrical Your caller id phone number [PHONE_NU…" at bounding box center [681, 380] width 1362 height 760
drag, startPoint x: 733, startPoint y: 167, endPoint x: 539, endPoint y: 165, distance: 193.9
click at [539, 165] on div "Outbound call Location Shuflat Electrical Your caller id phone number [PHONE_NU…" at bounding box center [681, 380] width 1362 height 760
paste input "4) 247-8790"
type input "[PHONE_NUMBER]"
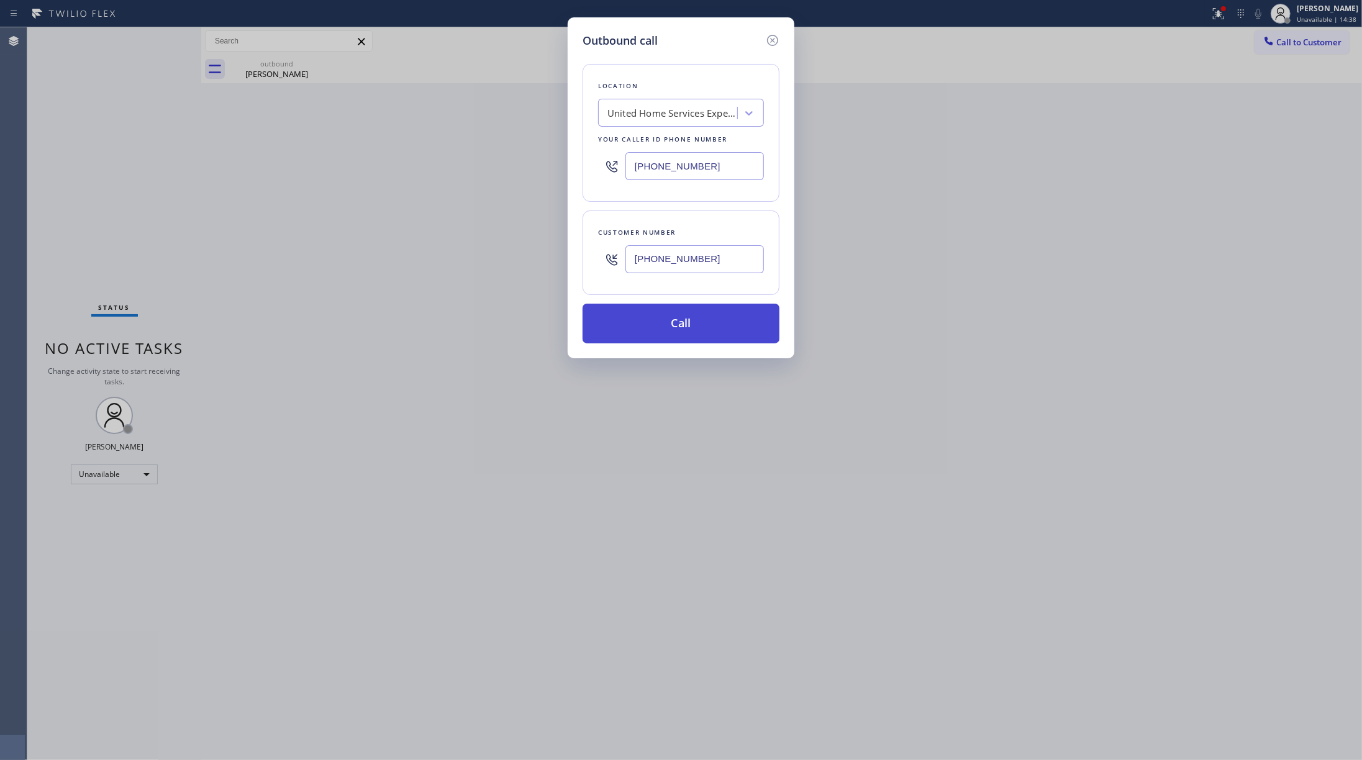
click at [741, 329] on button "Call" at bounding box center [681, 324] width 197 height 40
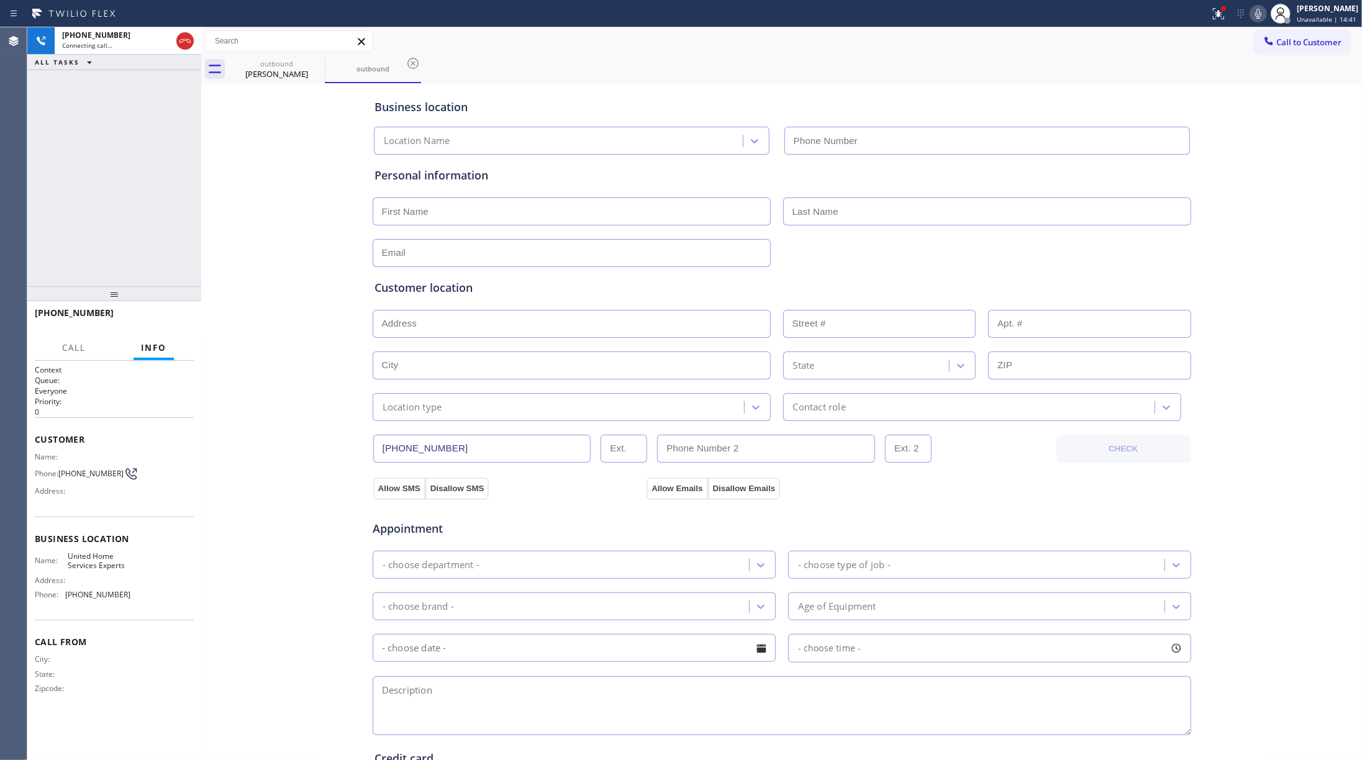
type input "[PHONE_NUMBER]"
drag, startPoint x: 83, startPoint y: 222, endPoint x: 192, endPoint y: 334, distance: 156.0
click at [91, 229] on div "[PHONE_NUMBER] Live | 00:01 ALL TASKS ALL TASKS ACTIVE TASKS TASKS IN WRAP UP" at bounding box center [114, 156] width 174 height 259
click at [162, 322] on span "HANG UP" at bounding box center [165, 318] width 38 height 9
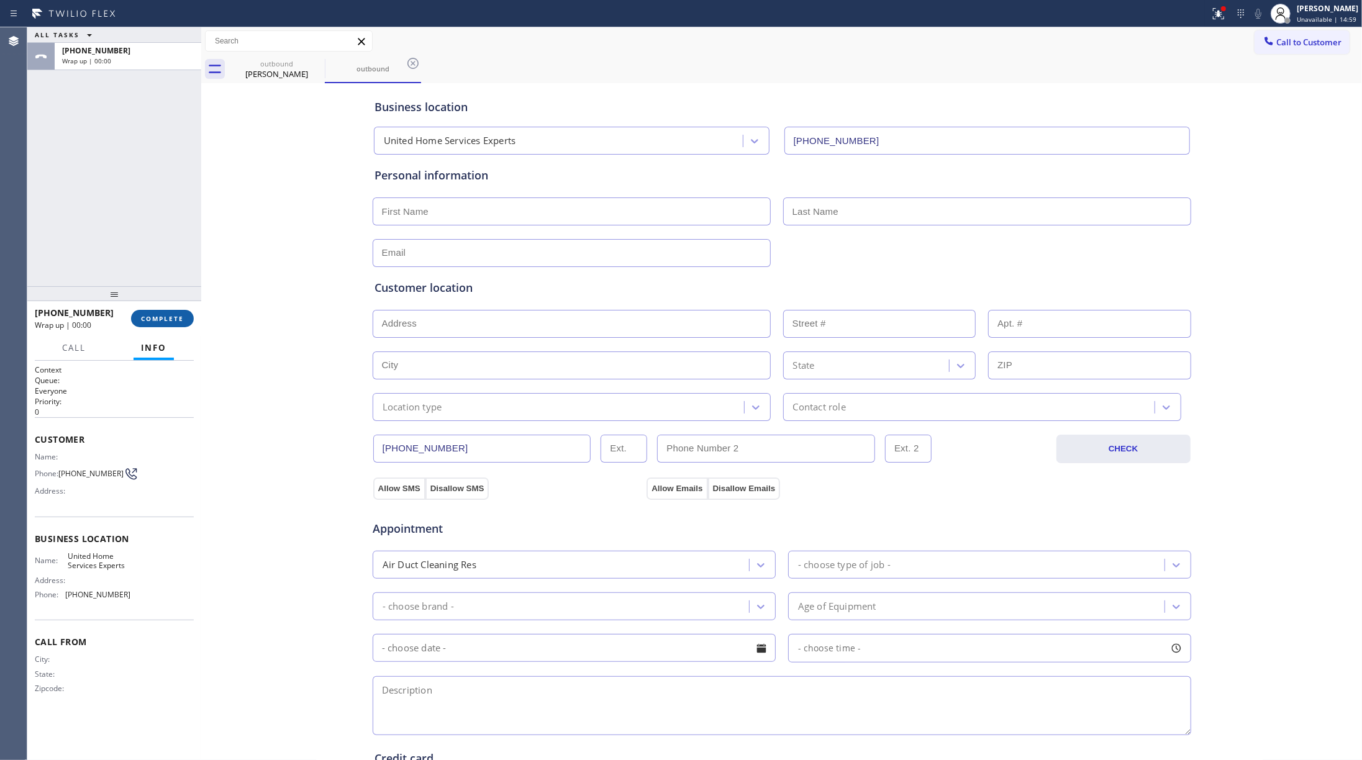
click at [181, 326] on button "COMPLETE" at bounding box center [162, 318] width 63 height 17
click at [134, 221] on div "ALL TASKS ALL TASKS ACTIVE TASKS TASKS IN WRAP UP [PHONE_NUMBER] Wrap up | 00:00" at bounding box center [114, 156] width 174 height 259
click at [134, 219] on div "ALL TASKS ALL TASKS ACTIVE TASKS TASKS IN WRAP UP [PHONE_NUMBER] Wrap up | 00:00" at bounding box center [114, 156] width 174 height 259
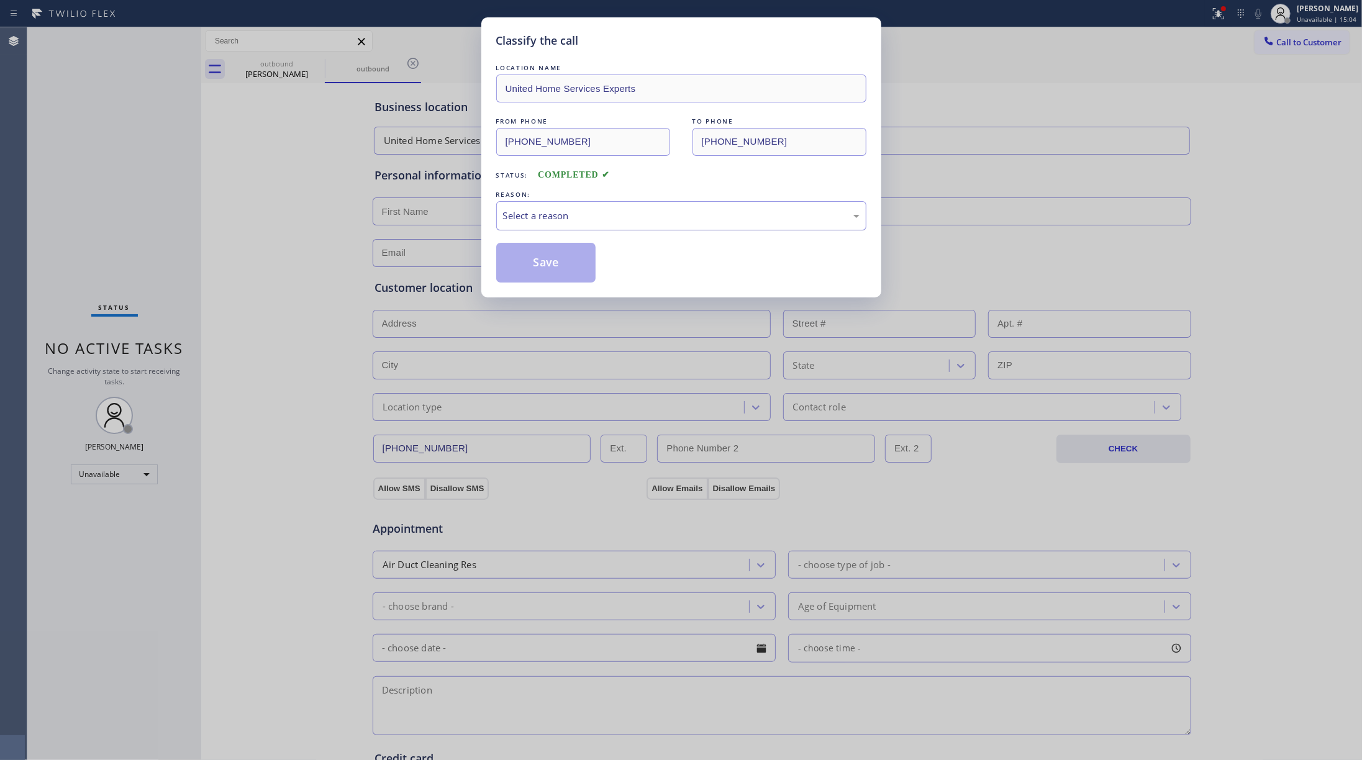
click at [574, 211] on div "Select a reason" at bounding box center [681, 216] width 357 height 14
click at [530, 264] on button "Save" at bounding box center [546, 263] width 100 height 40
type input "[PHONE_NUMBER]"
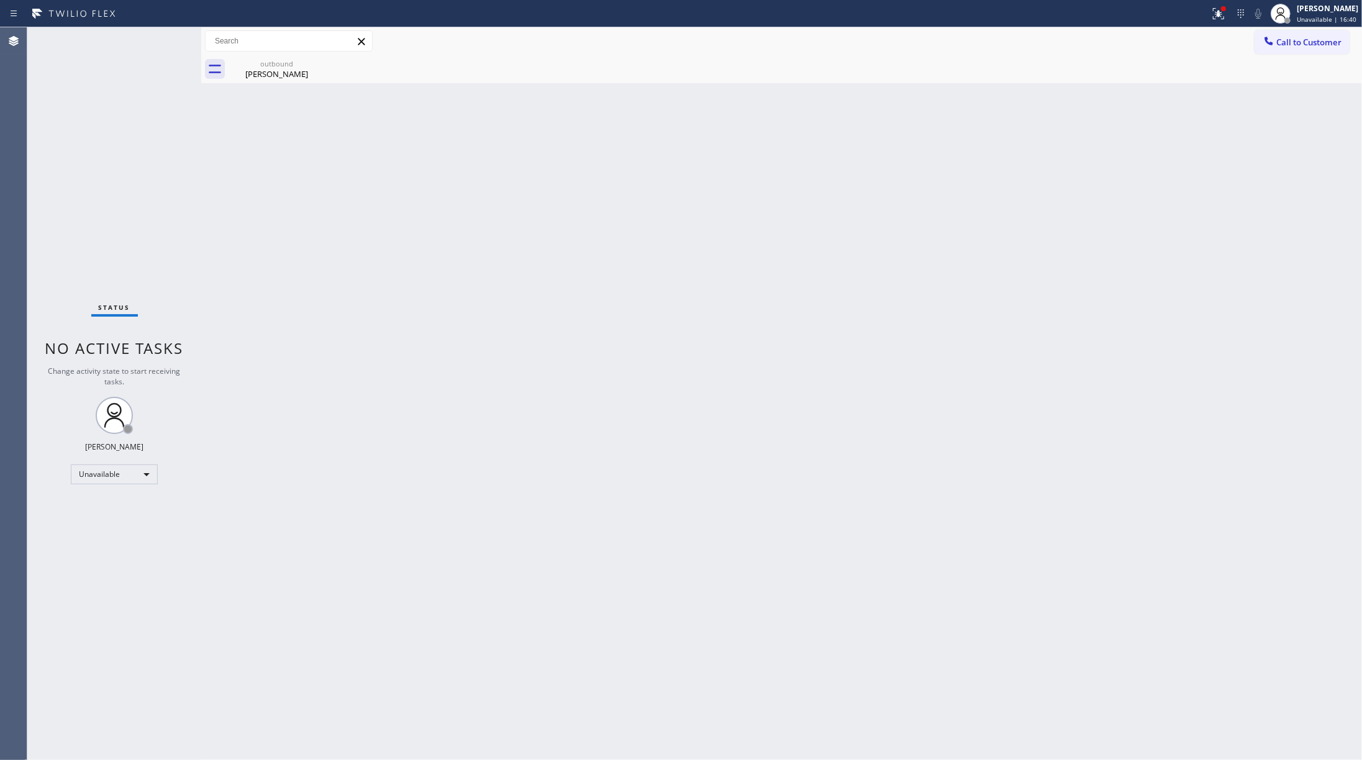
click at [746, 299] on div "Back to Dashboard Change Sender ID Customers Technicians Select a contact Outbo…" at bounding box center [781, 393] width 1161 height 733
click at [139, 165] on div "Status No active tasks Change activity state to start receiving tasks. [PERSON_…" at bounding box center [114, 393] width 174 height 733
click at [86, 191] on div "Status No active tasks Change activity state to start receiving tasks. [PERSON_…" at bounding box center [114, 393] width 174 height 733
click at [175, 215] on div "Status No active tasks Change activity state to start receiving tasks. [PERSON_…" at bounding box center [114, 393] width 174 height 733
drag, startPoint x: 1181, startPoint y: 224, endPoint x: 1328, endPoint y: 63, distance: 217.2
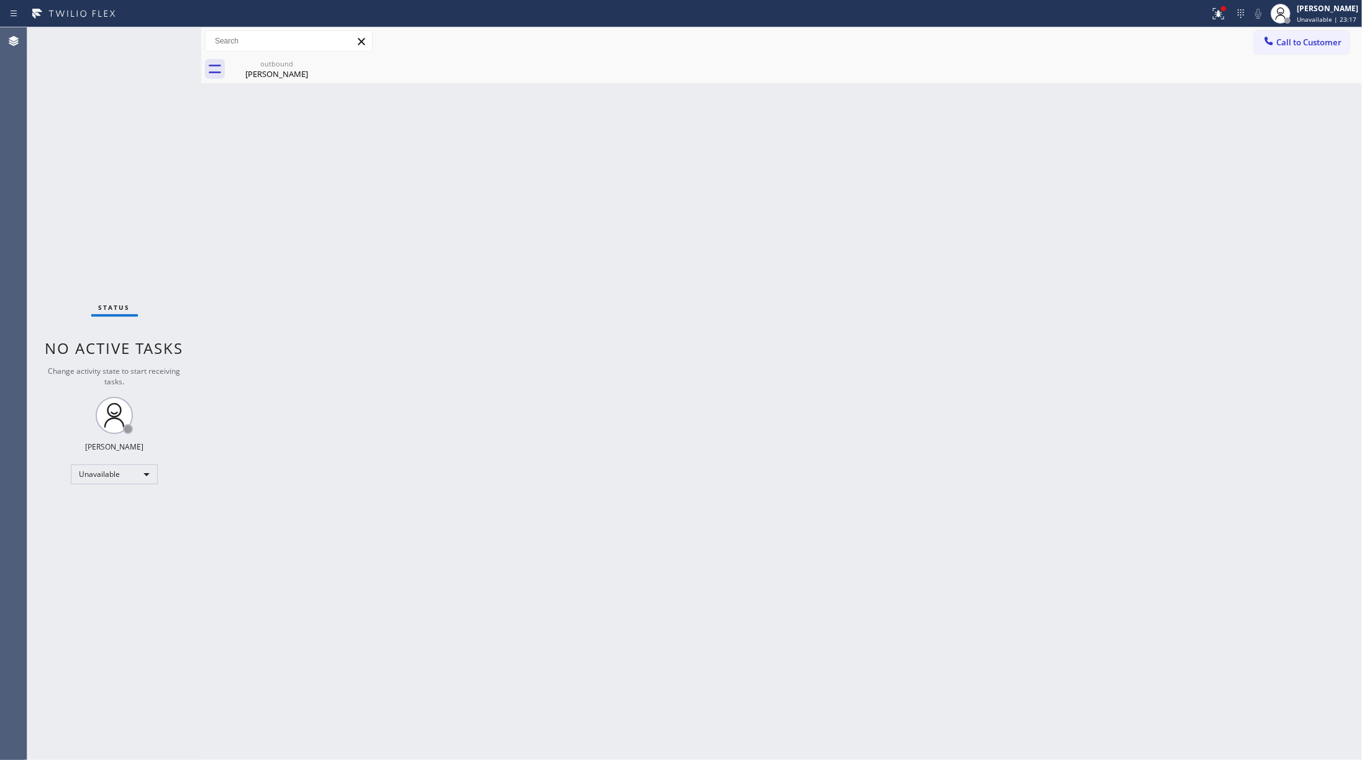
click at [1021, 204] on div "Back to Dashboard Change Sender ID Customers Technicians Select a contact Outbo…" at bounding box center [781, 393] width 1161 height 733
drag, startPoint x: 1305, startPoint y: 43, endPoint x: 1077, endPoint y: 117, distance: 239.9
click at [1021, 42] on span "Call to Customer" at bounding box center [1309, 42] width 65 height 11
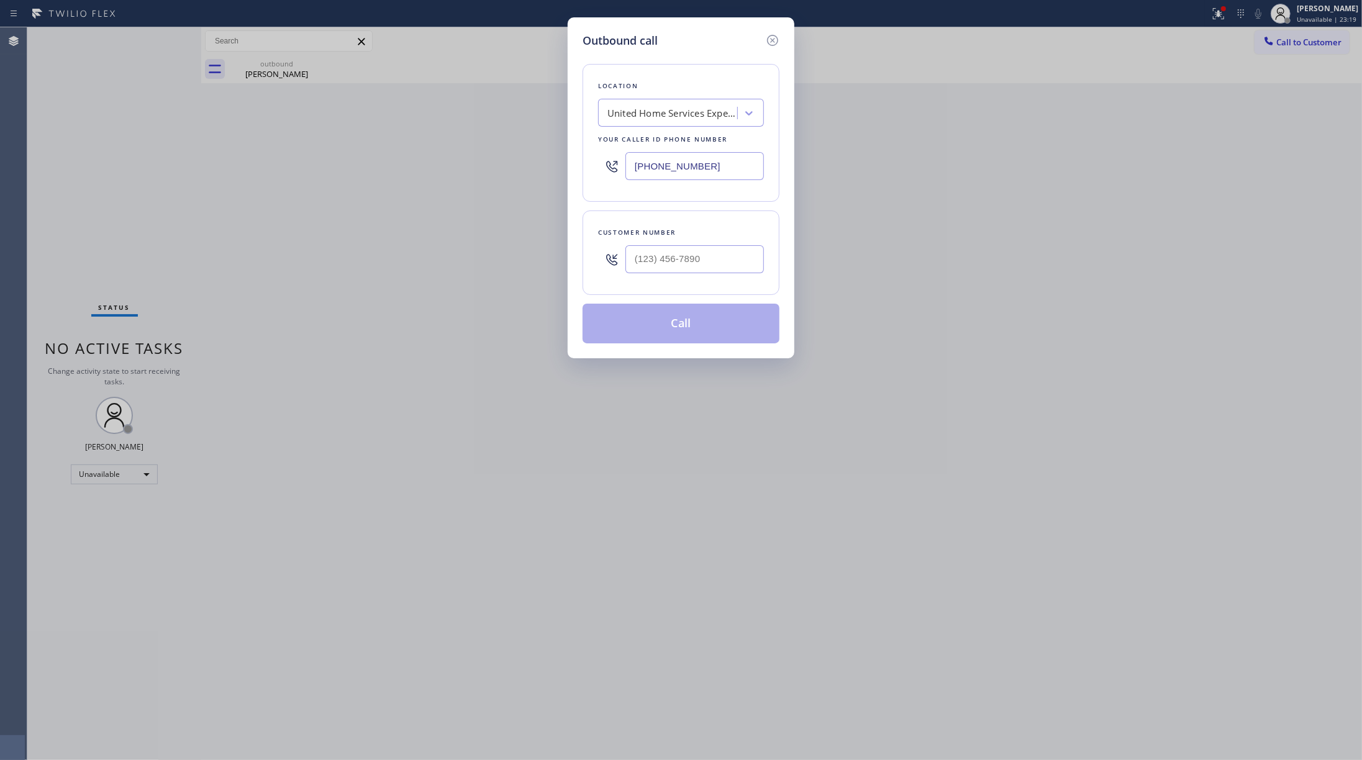
drag, startPoint x: 697, startPoint y: 162, endPoint x: 578, endPoint y: 169, distance: 119.5
click at [578, 169] on div "Outbound call Location United Home Services Experts Your caller id phone number…" at bounding box center [681, 187] width 227 height 341
drag, startPoint x: 744, startPoint y: 165, endPoint x: 536, endPoint y: 172, distance: 208.9
click at [535, 172] on div "Outbound call Location United Home Services Experts Your caller id phone number…" at bounding box center [681, 380] width 1362 height 760
paste input "714) 970-4558"
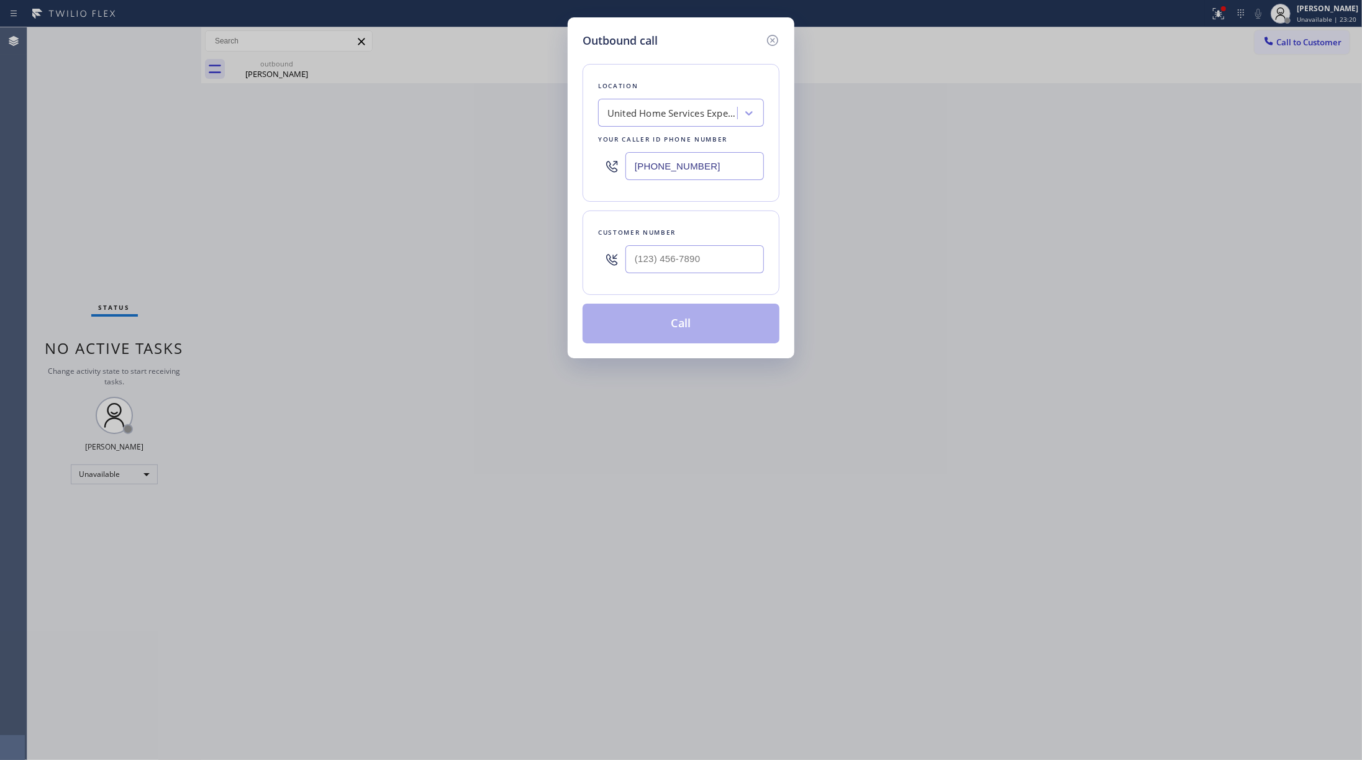
type input "[PHONE_NUMBER]"
click at [736, 267] on input "(___) ___-____" at bounding box center [695, 259] width 139 height 28
paste input "714) 882-9729"
type input "[PHONE_NUMBER]"
click at [712, 219] on div "Customer number [PHONE_NUMBER]" at bounding box center [681, 253] width 197 height 84
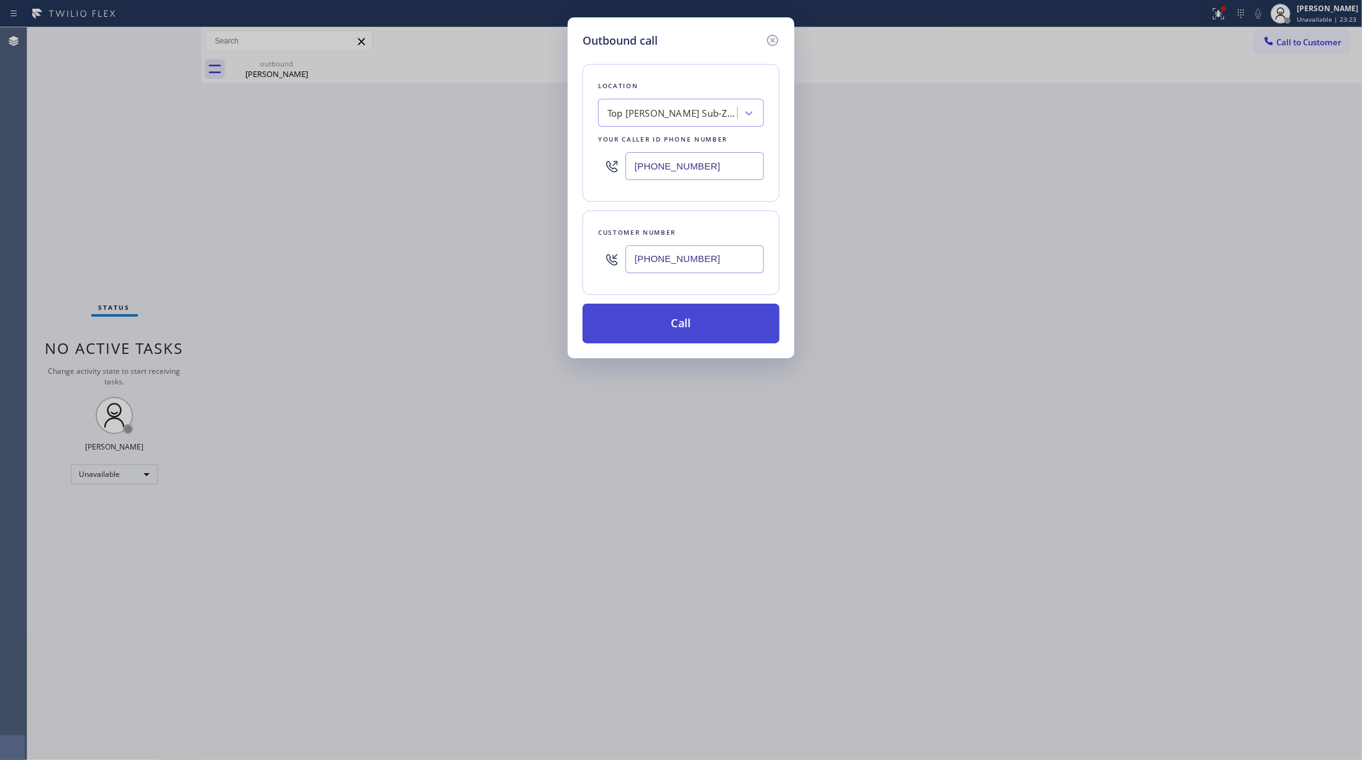
click at [680, 328] on button "Call" at bounding box center [681, 324] width 197 height 40
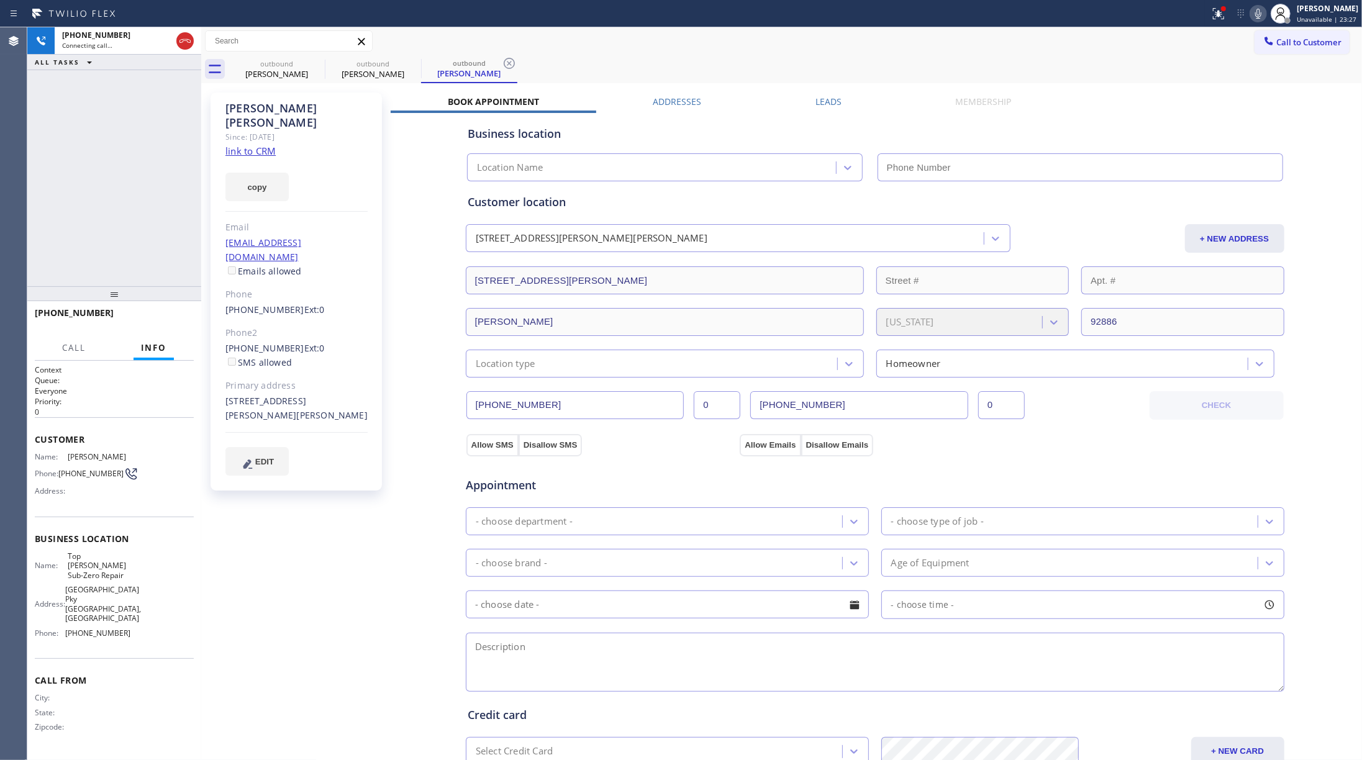
type input "[PHONE_NUMBER]"
click at [244, 145] on link "link to CRM" at bounding box center [251, 151] width 50 height 12
click at [165, 317] on span "HANG UP" at bounding box center [165, 318] width 38 height 9
click at [128, 217] on div "[PHONE_NUMBER] Live | 00:50 ALL TASKS ALL TASKS ACTIVE TASKS TASKS IN WRAP UP" at bounding box center [114, 156] width 174 height 259
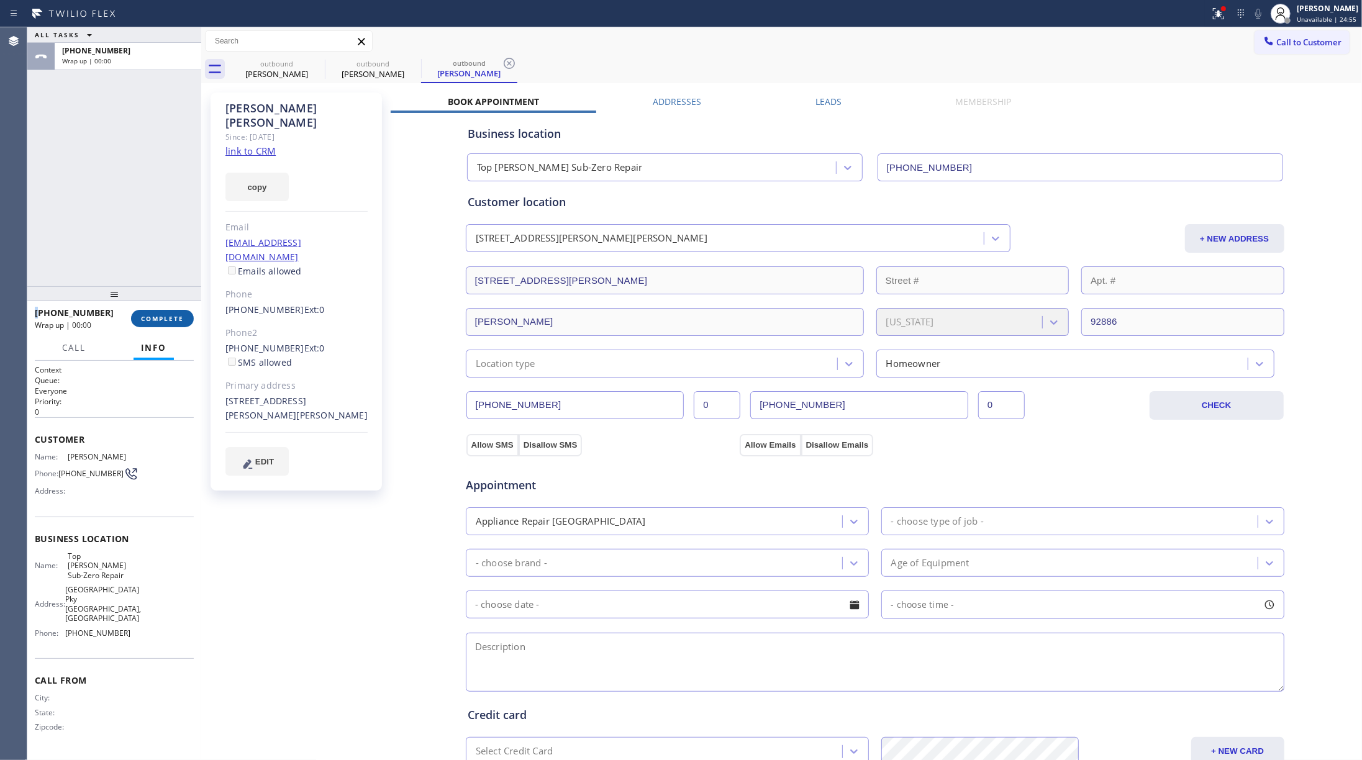
click at [177, 312] on button "COMPLETE" at bounding box center [162, 318] width 63 height 17
click at [117, 197] on div "ALL TASKS ALL TASKS ACTIVE TASKS TASKS IN WRAP UP [PHONE_NUMBER] Wrap up | 00:00" at bounding box center [114, 156] width 174 height 259
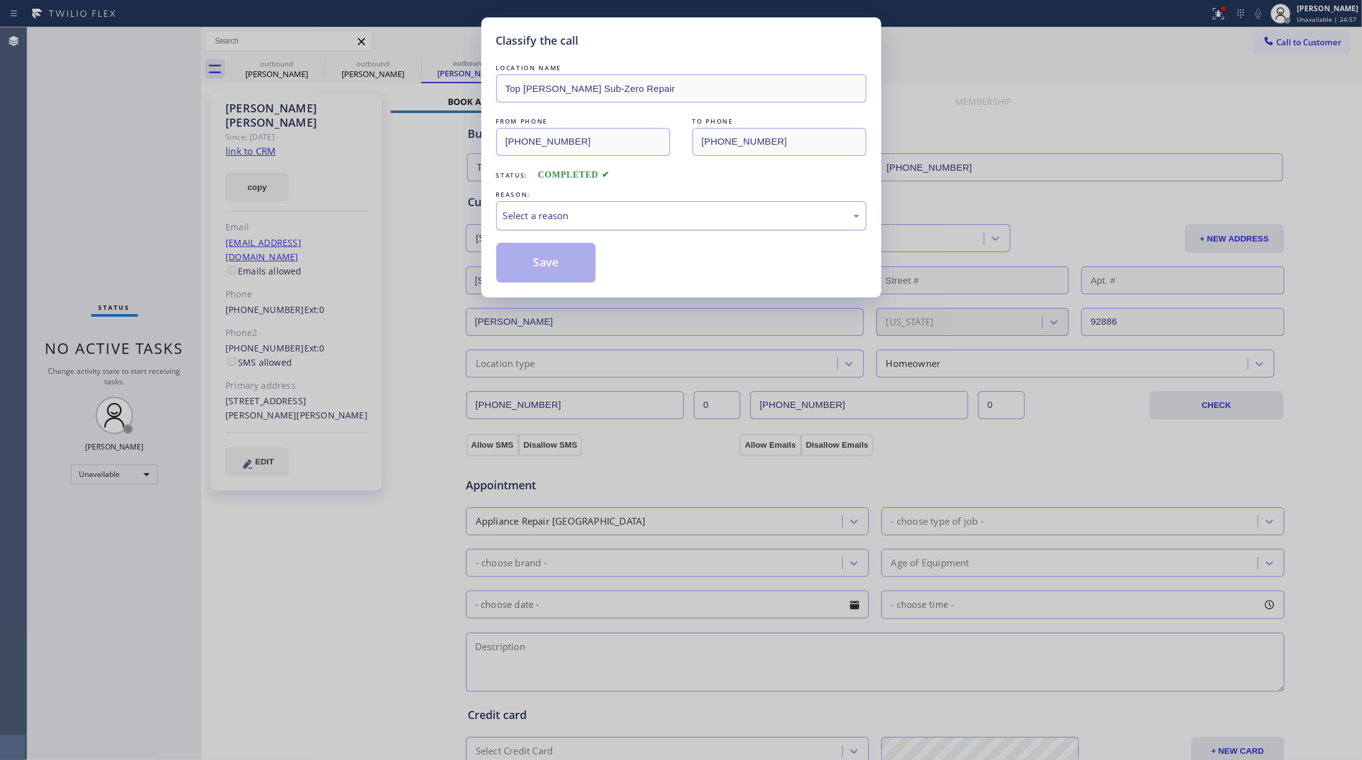
drag, startPoint x: 565, startPoint y: 215, endPoint x: 565, endPoint y: 229, distance: 13.7
click at [565, 217] on div "Select a reason" at bounding box center [681, 216] width 357 height 14
drag, startPoint x: 537, startPoint y: 276, endPoint x: 865, endPoint y: 142, distance: 354.2
click at [538, 275] on button "Save" at bounding box center [546, 263] width 100 height 40
drag, startPoint x: 1172, startPoint y: 88, endPoint x: 1302, endPoint y: 48, distance: 136.4
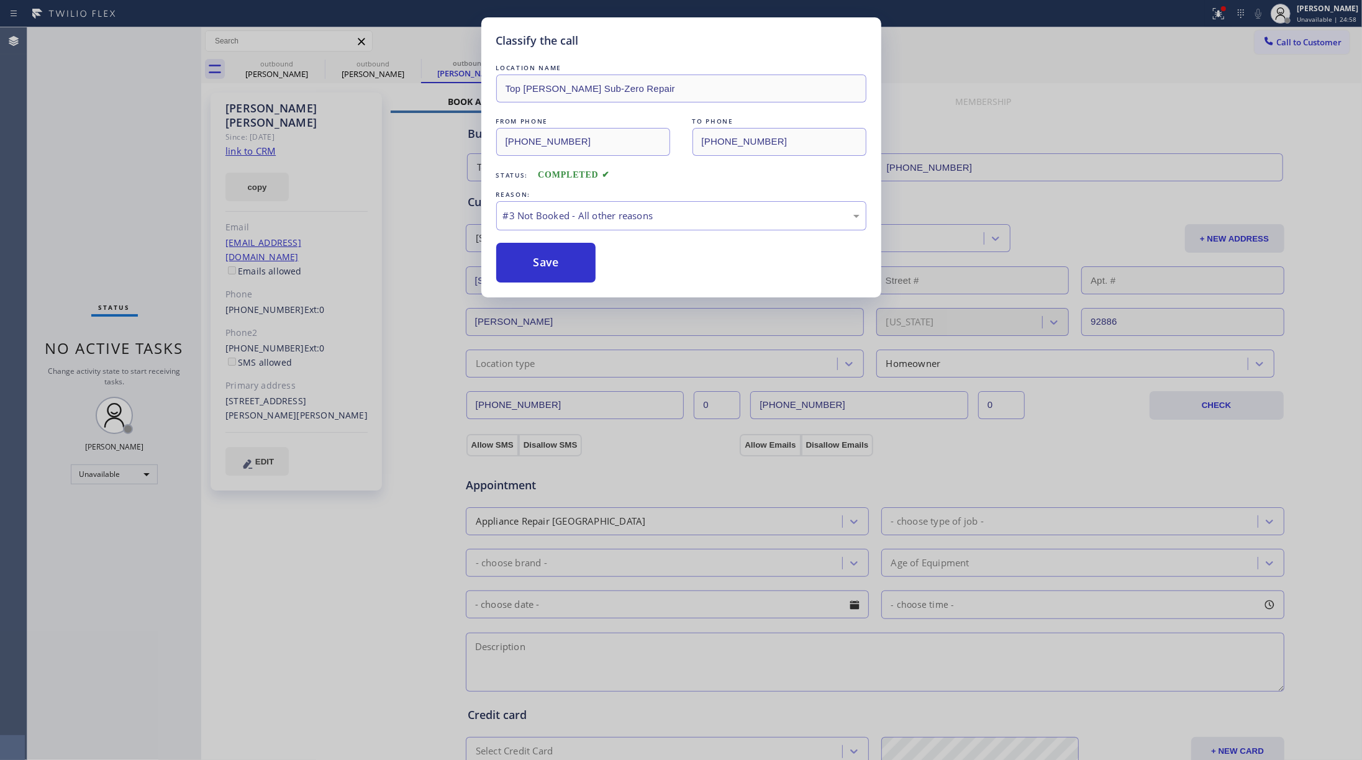
click at [1021, 86] on div "Classify the call LOCATION NAME Top [PERSON_NAME] Sub-Zero Repair FROM PHONE [P…" at bounding box center [681, 380] width 1362 height 760
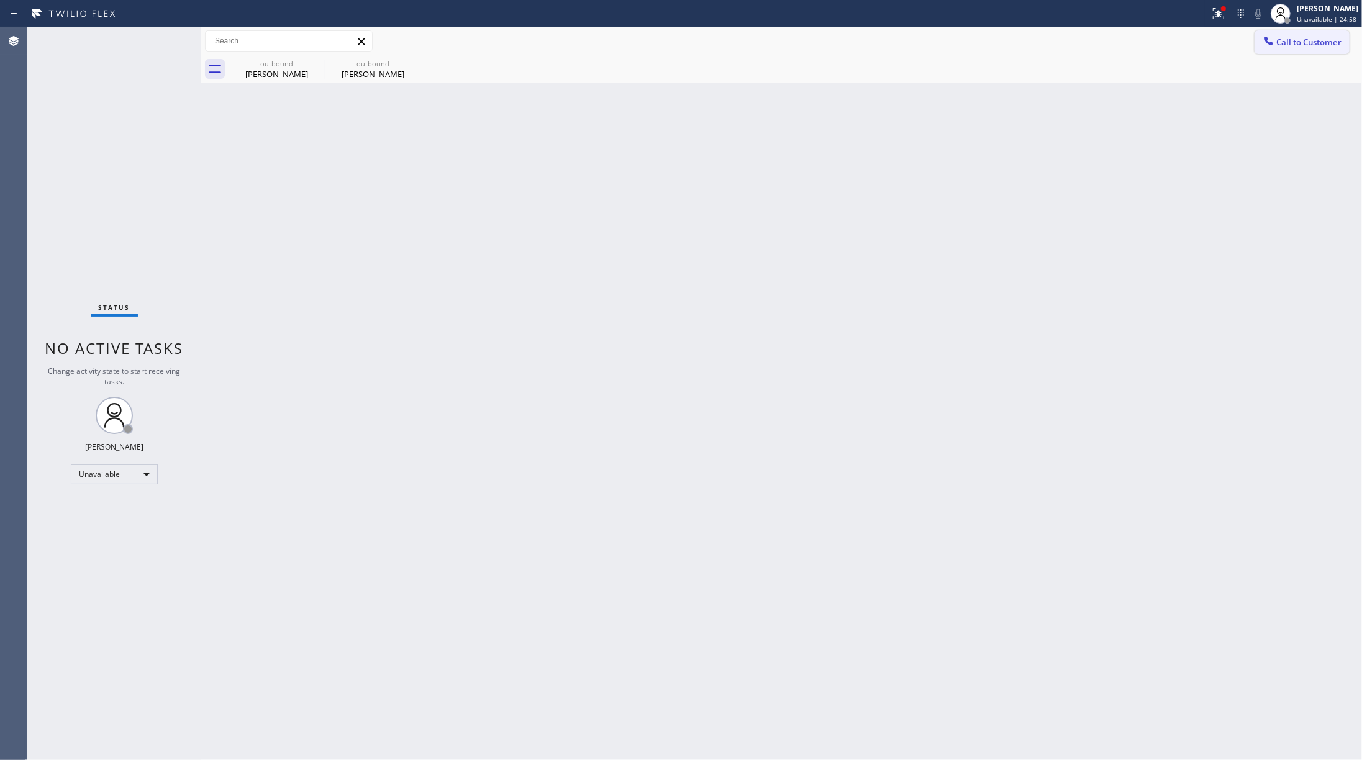
click at [1021, 37] on span "Call to Customer" at bounding box center [1309, 42] width 65 height 11
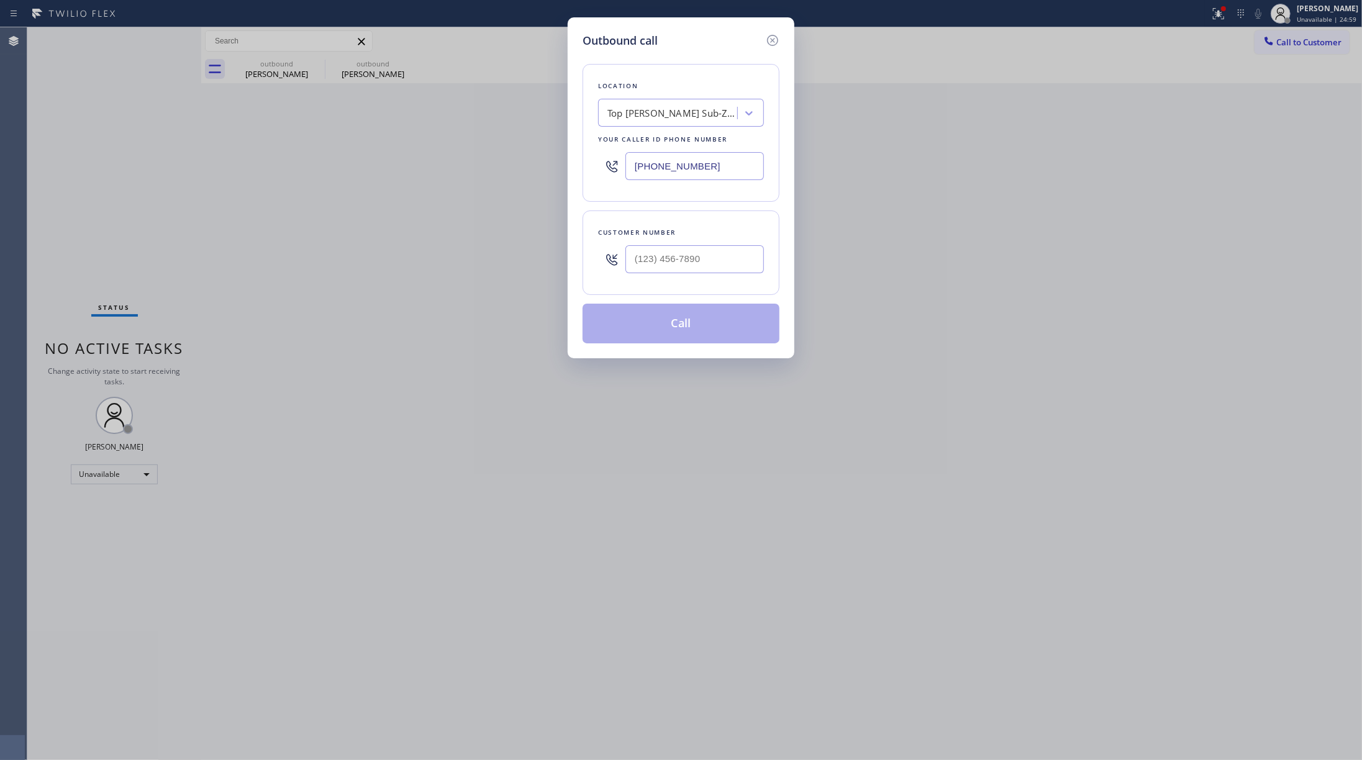
drag, startPoint x: 731, startPoint y: 167, endPoint x: 593, endPoint y: 157, distance: 138.3
click at [559, 155] on div "Outbound call Location Top [PERSON_NAME] Sub-Zero Repair Your caller id phone n…" at bounding box center [681, 380] width 1362 height 760
paste input "312) 241-1219"
type input "[PHONE_NUMBER]"
click at [714, 251] on input "(___) ___-____" at bounding box center [695, 259] width 139 height 28
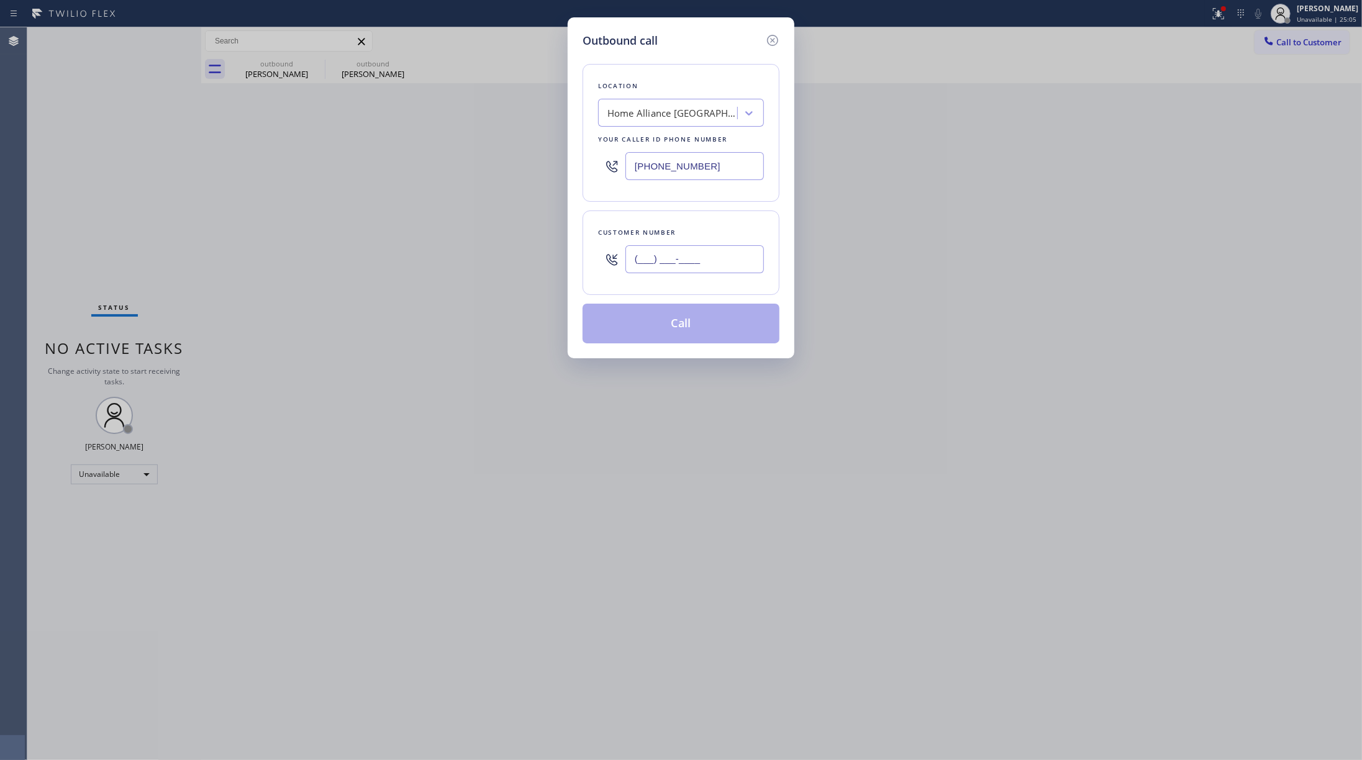
paste input "312) 610-2477"
type input "[PHONE_NUMBER]"
click at [691, 217] on div "Customer number [PHONE_NUMBER]" at bounding box center [681, 253] width 197 height 84
click at [688, 331] on button "Call" at bounding box center [681, 324] width 197 height 40
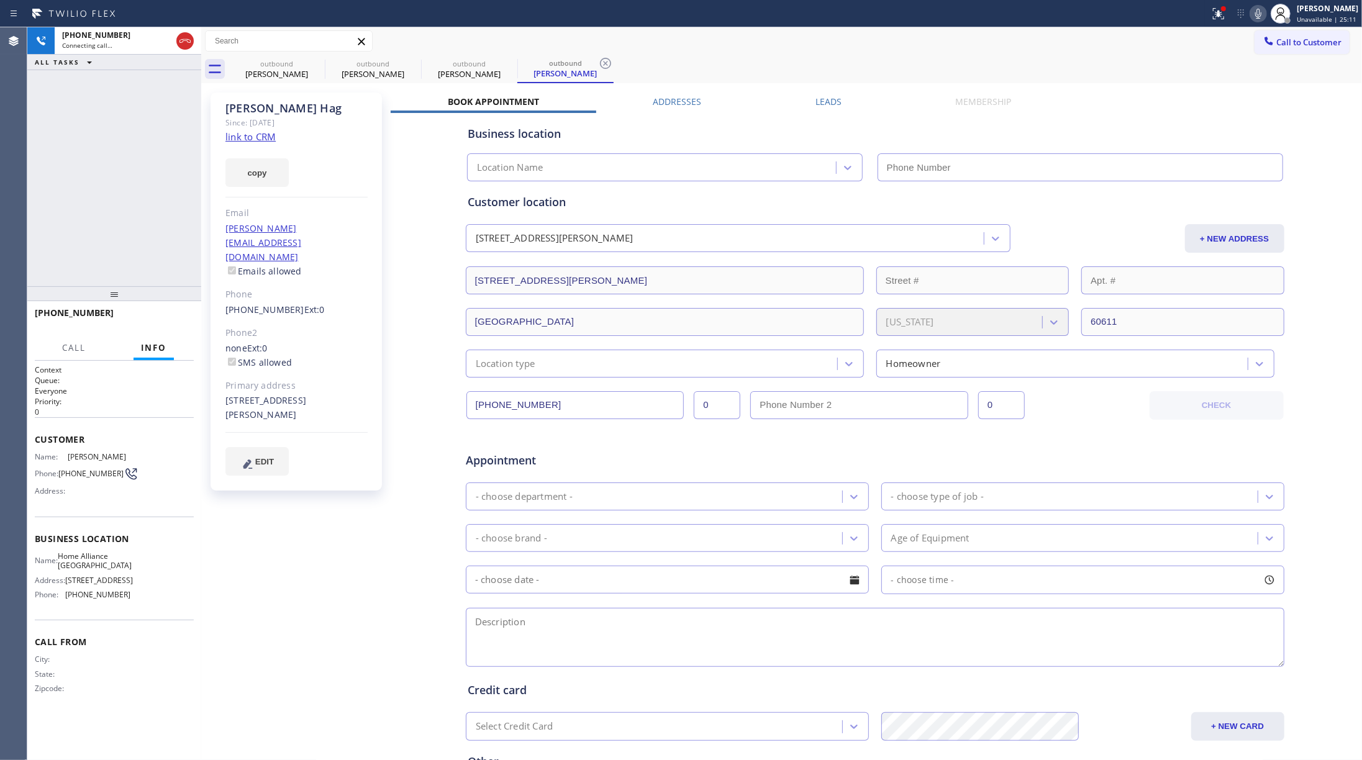
type input "[PHONE_NUMBER]"
click at [249, 140] on link "link to CRM" at bounding box center [251, 136] width 50 height 12
click at [1021, 11] on icon at bounding box center [1258, 13] width 15 height 15
drag, startPoint x: 92, startPoint y: 178, endPoint x: 411, endPoint y: 125, distance: 323.7
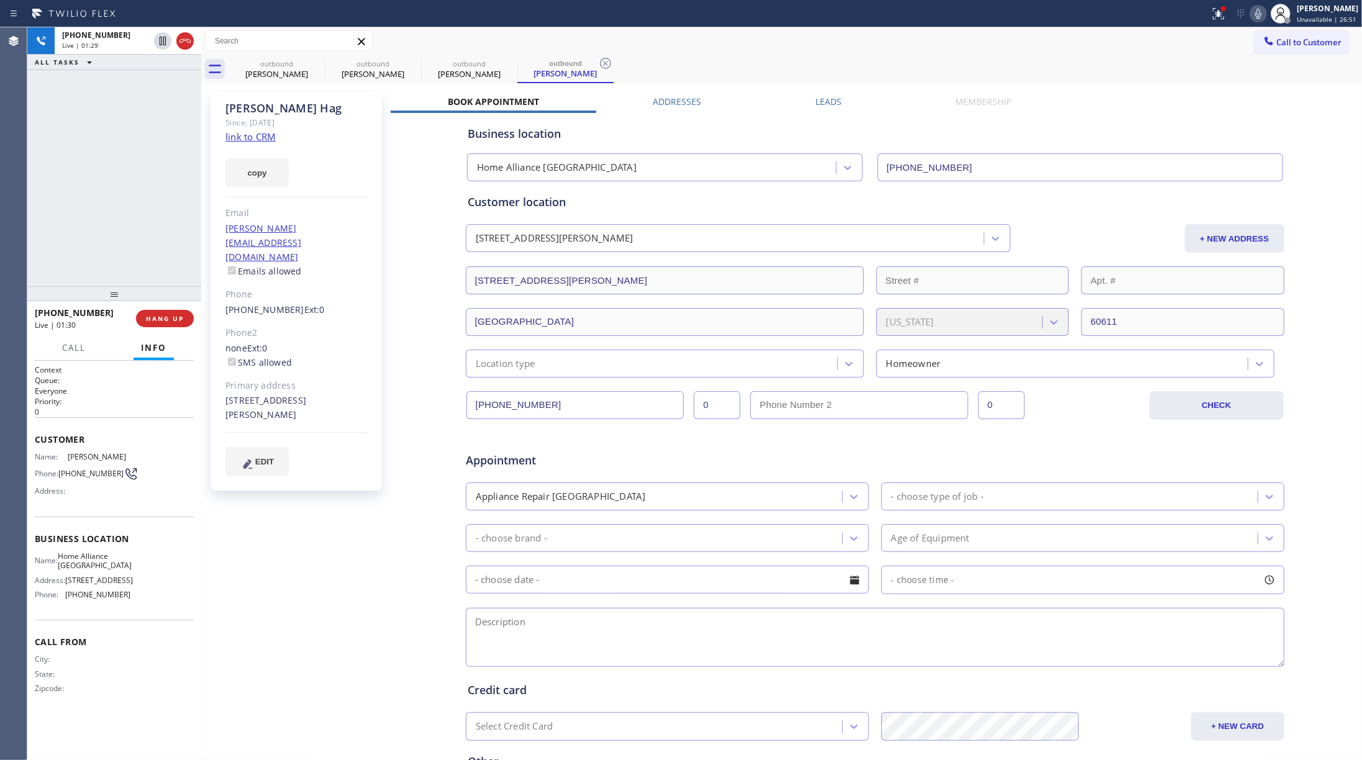
click at [93, 178] on div "[PHONE_NUMBER] Live | 01:29 ALL TASKS ALL TASKS ACTIVE TASKS TASKS IN WRAP UP" at bounding box center [114, 156] width 174 height 259
click at [83, 219] on div "[PHONE_NUMBER] Live | 01:56 ALL TASKS ALL TASKS ACTIVE TASKS TASKS IN WRAP UP" at bounding box center [114, 156] width 174 height 259
click at [85, 203] on div "[PHONE_NUMBER] Live | 01:58 ALL TASKS ALL TASKS ACTIVE TASKS TASKS IN WRAP UP" at bounding box center [114, 156] width 174 height 259
click at [86, 203] on div "[PHONE_NUMBER] Live | 01:58 ALL TASKS ALL TASKS ACTIVE TASKS TASKS IN WRAP UP" at bounding box center [114, 156] width 174 height 259
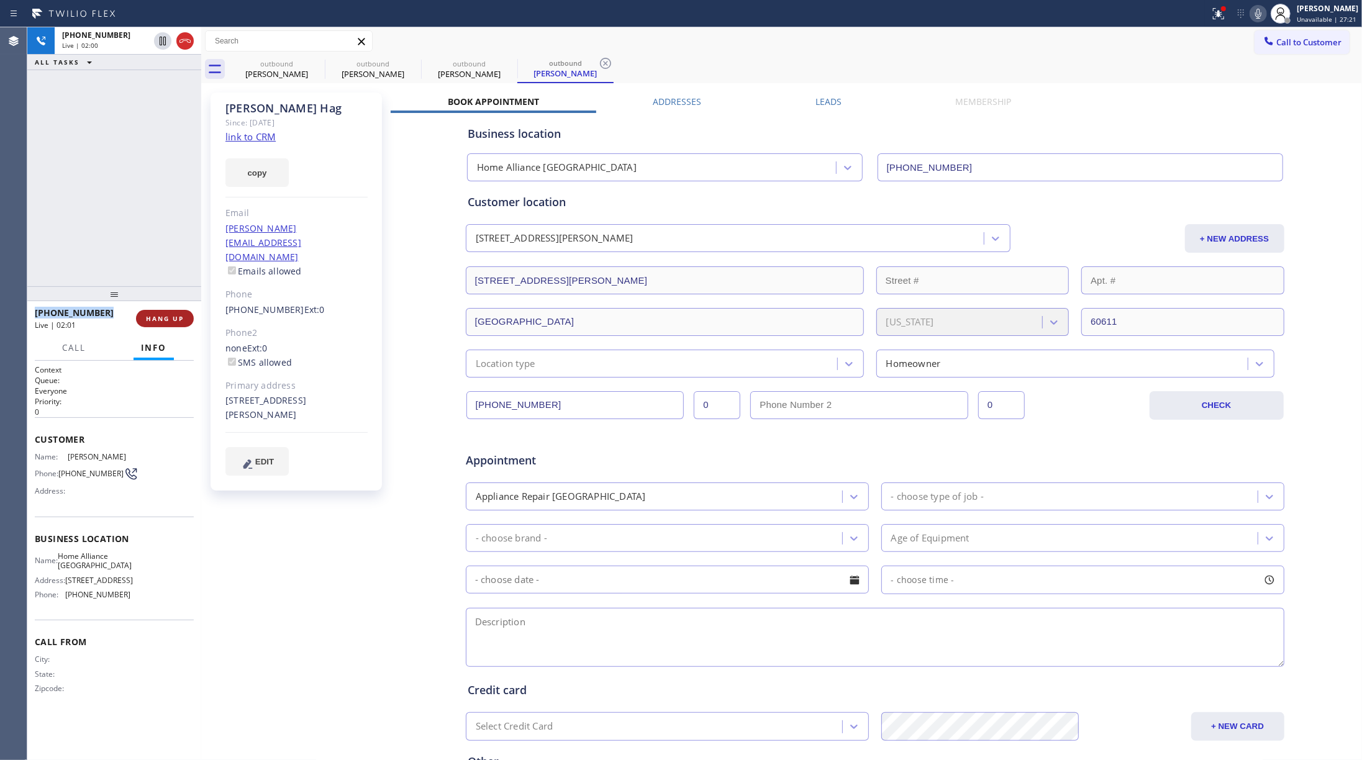
click at [170, 314] on span "HANG UP" at bounding box center [165, 318] width 38 height 9
click at [157, 319] on span "COMPLETE" at bounding box center [162, 318] width 43 height 9
click at [127, 244] on div "ALL TASKS ALL TASKS ACTIVE TASKS TASKS IN WRAP UP [PHONE_NUMBER] Wrap up | 00:00" at bounding box center [114, 156] width 174 height 259
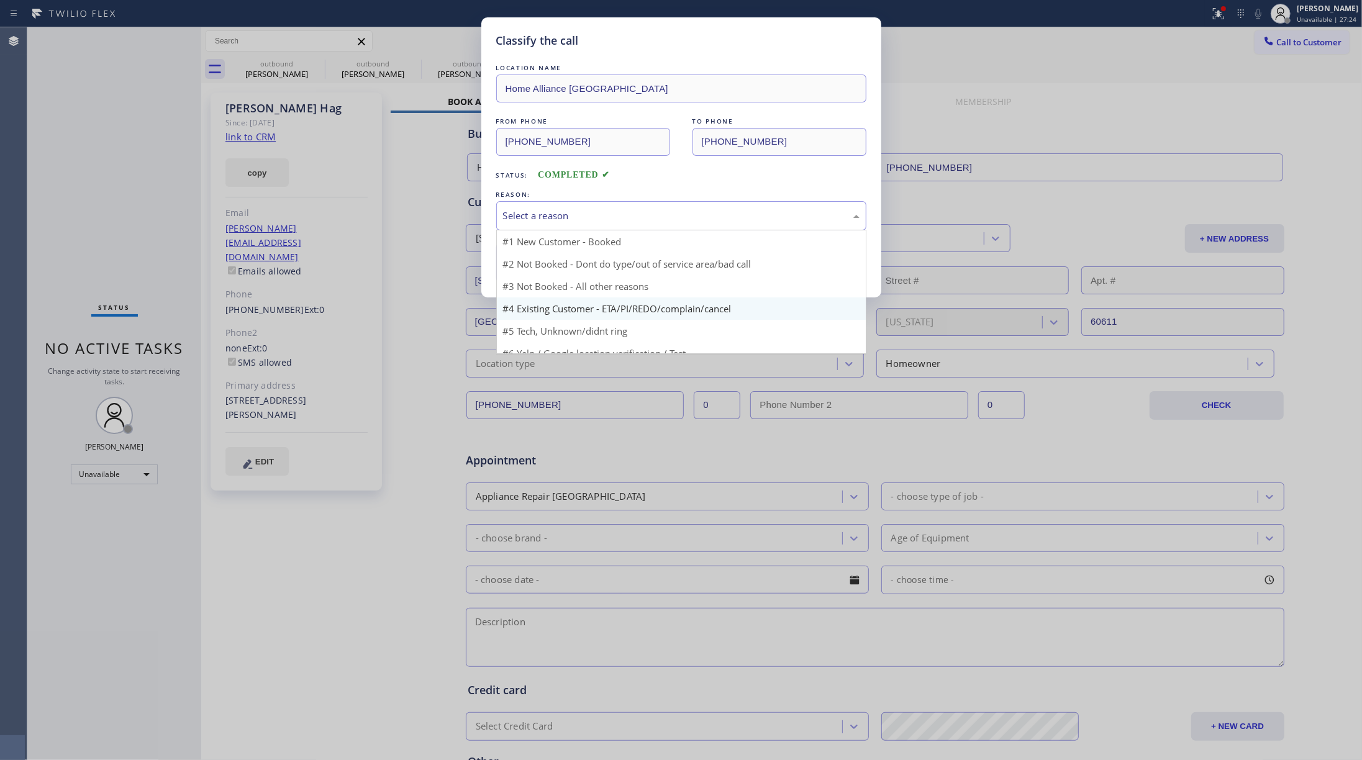
drag, startPoint x: 582, startPoint y: 215, endPoint x: 586, endPoint y: 276, distance: 61.7
click at [584, 215] on div "Select a reason" at bounding box center [681, 216] width 357 height 14
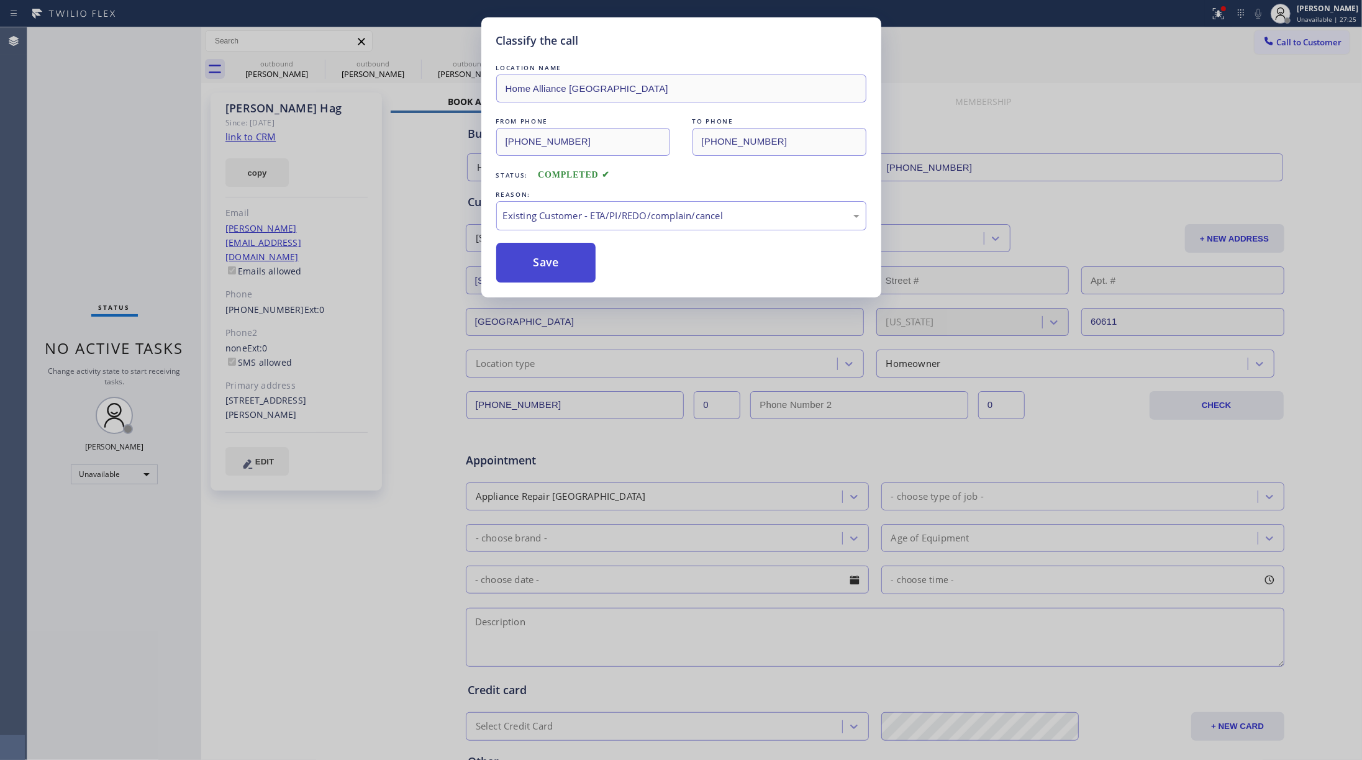
drag, startPoint x: 547, startPoint y: 259, endPoint x: 590, endPoint y: 244, distance: 45.6
click at [547, 256] on button "Save" at bounding box center [546, 263] width 100 height 40
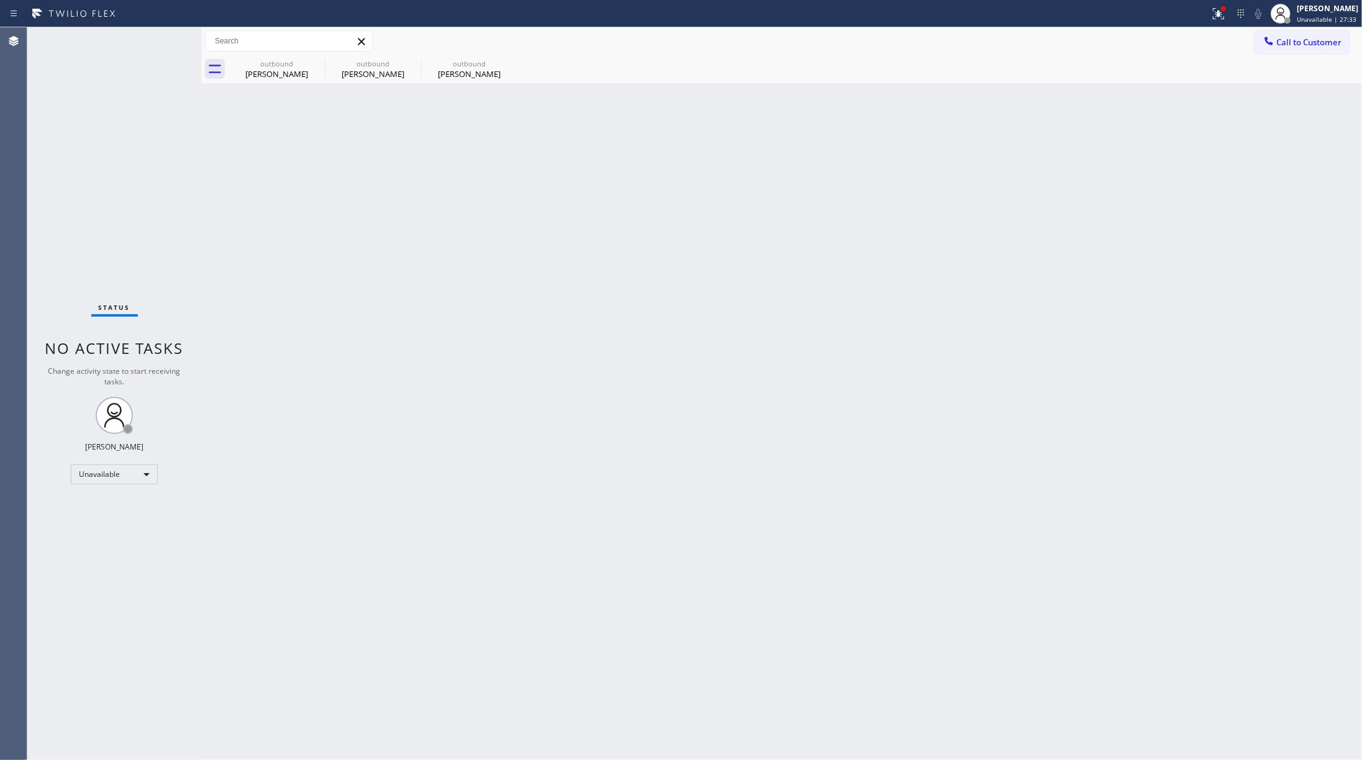
drag, startPoint x: 1265, startPoint y: 35, endPoint x: 1191, endPoint y: 52, distance: 75.8
click at [1021, 35] on icon at bounding box center [1269, 41] width 12 height 12
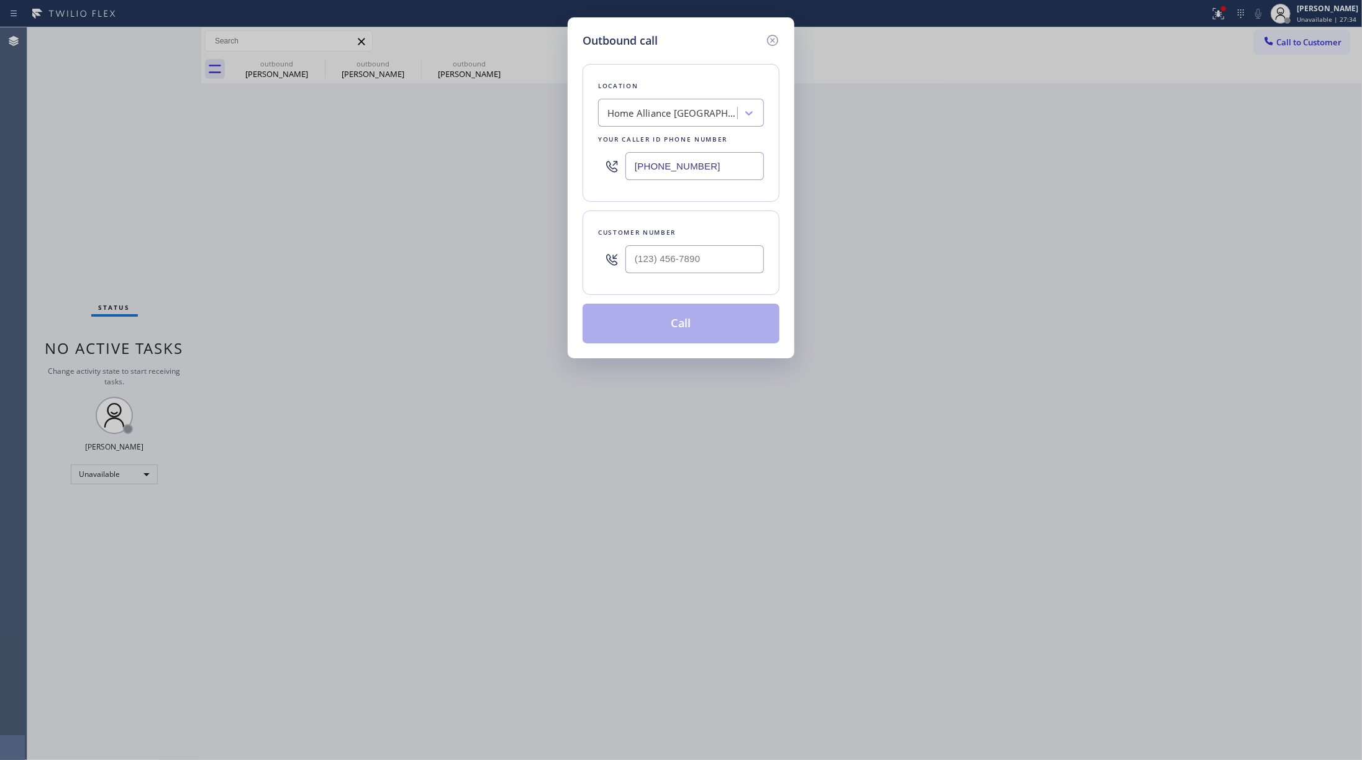
drag, startPoint x: 711, startPoint y: 172, endPoint x: 597, endPoint y: 163, distance: 114.7
click at [597, 163] on div "Location Home Alliance [GEOGRAPHIC_DATA] Your caller id phone number [PHONE_NUM…" at bounding box center [681, 133] width 197 height 138
paste input "480) 660-0988"
type input "[PHONE_NUMBER]"
click at [678, 254] on input "(___) ___-____" at bounding box center [695, 259] width 139 height 28
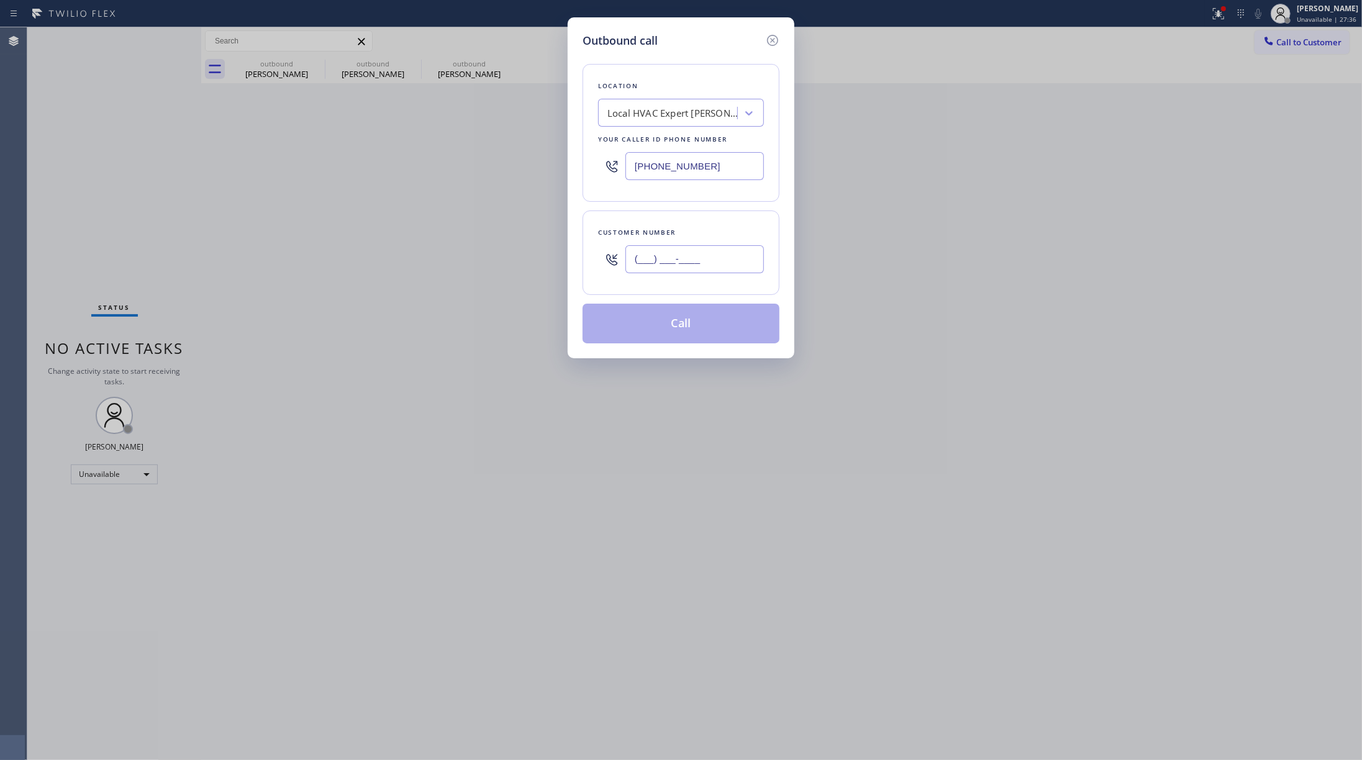
paste input "470) 994-8221"
type input "[PHONE_NUMBER]"
click at [689, 227] on div "Customer number" at bounding box center [681, 232] width 166 height 13
click at [691, 318] on button "Call" at bounding box center [681, 324] width 197 height 40
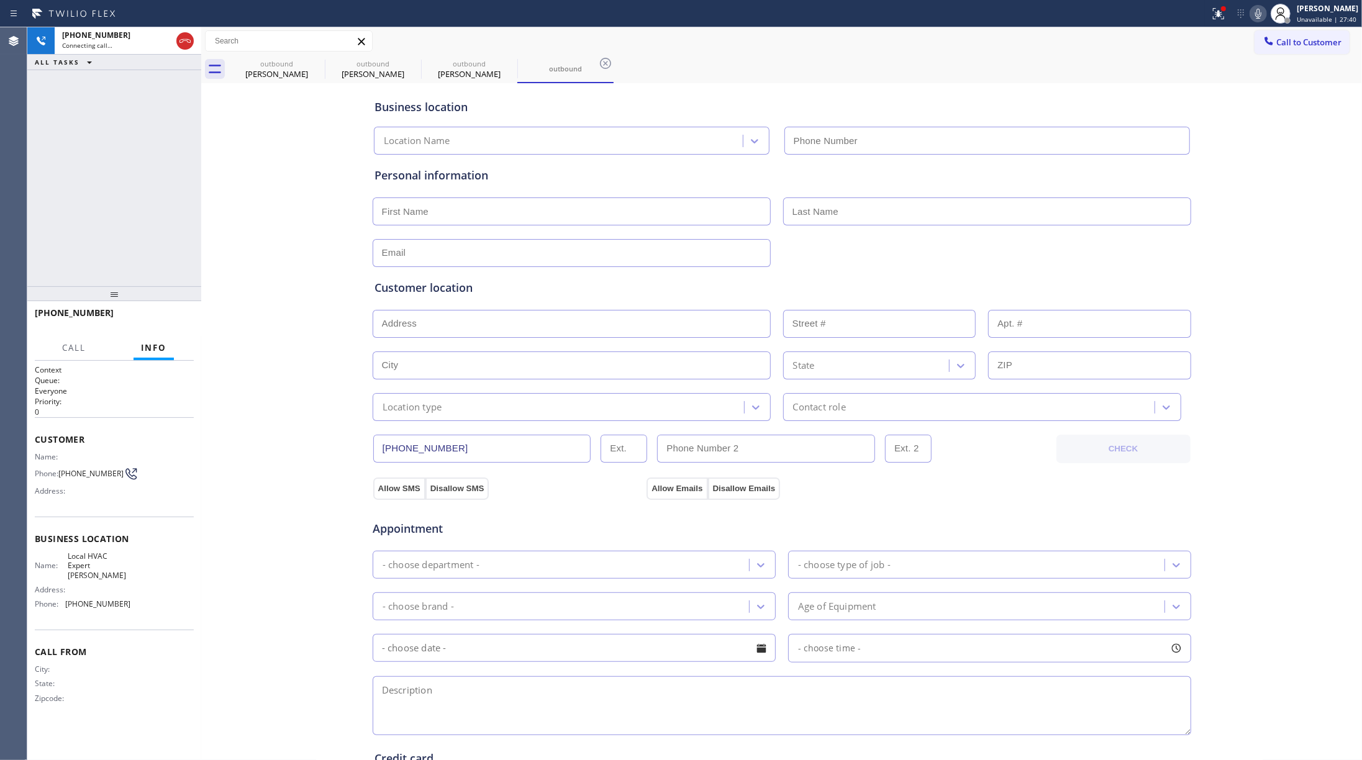
type input "[PHONE_NUMBER]"
drag, startPoint x: 76, startPoint y: 212, endPoint x: 149, endPoint y: 256, distance: 85.2
click at [76, 212] on div "[PHONE_NUMBER] Live | 00:16 ALL TASKS ALL TASKS ACTIVE TASKS TASKS IN WRAP UP" at bounding box center [114, 156] width 174 height 259
click at [157, 321] on span "HANG UP" at bounding box center [165, 318] width 38 height 9
click at [157, 217] on div "[PHONE_NUMBER] Live | 00:18 ALL TASKS ALL TASKS ACTIVE TASKS TASKS IN WRAP UP" at bounding box center [114, 156] width 174 height 259
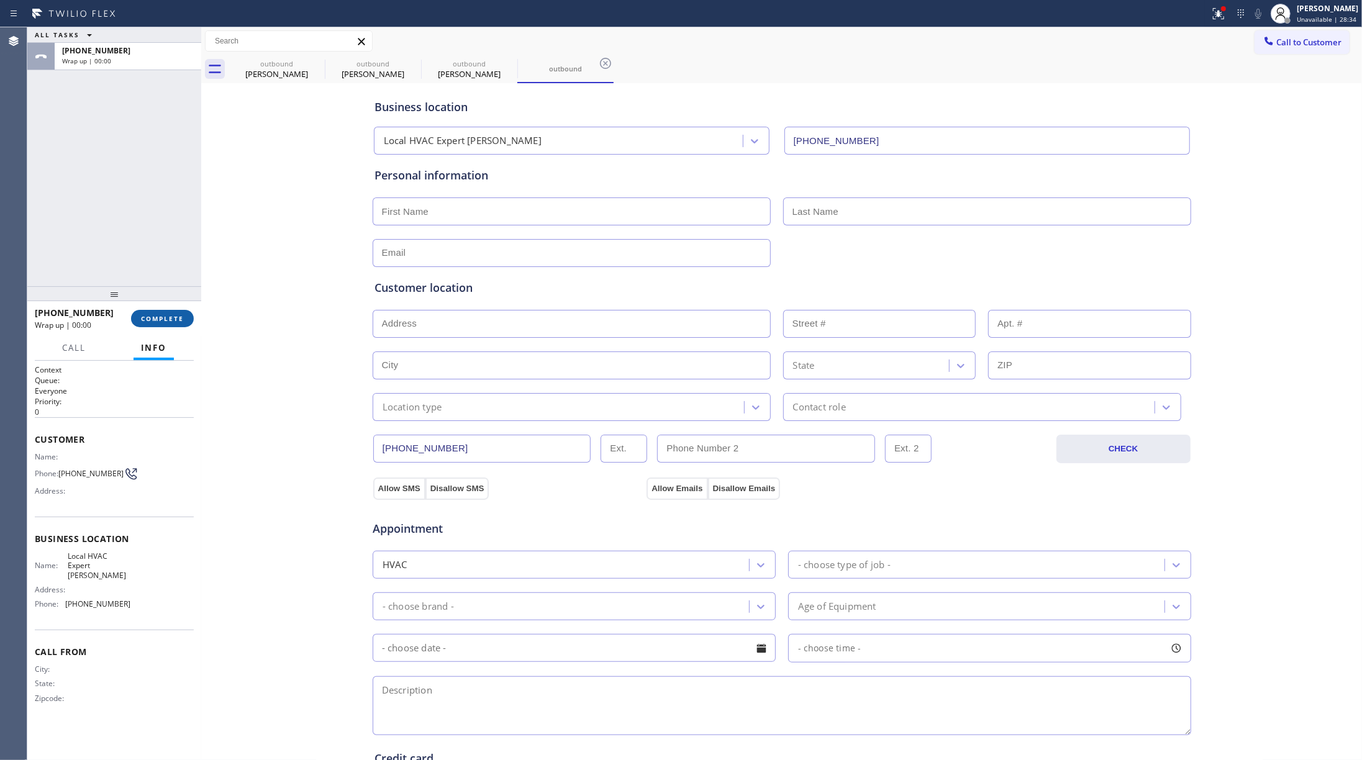
click at [176, 312] on button "COMPLETE" at bounding box center [162, 318] width 63 height 17
click at [142, 225] on div "ALL TASKS ALL TASKS ACTIVE TASKS TASKS IN WRAP UP [PHONE_NUMBER] Wrap up | 00:00" at bounding box center [114, 156] width 174 height 259
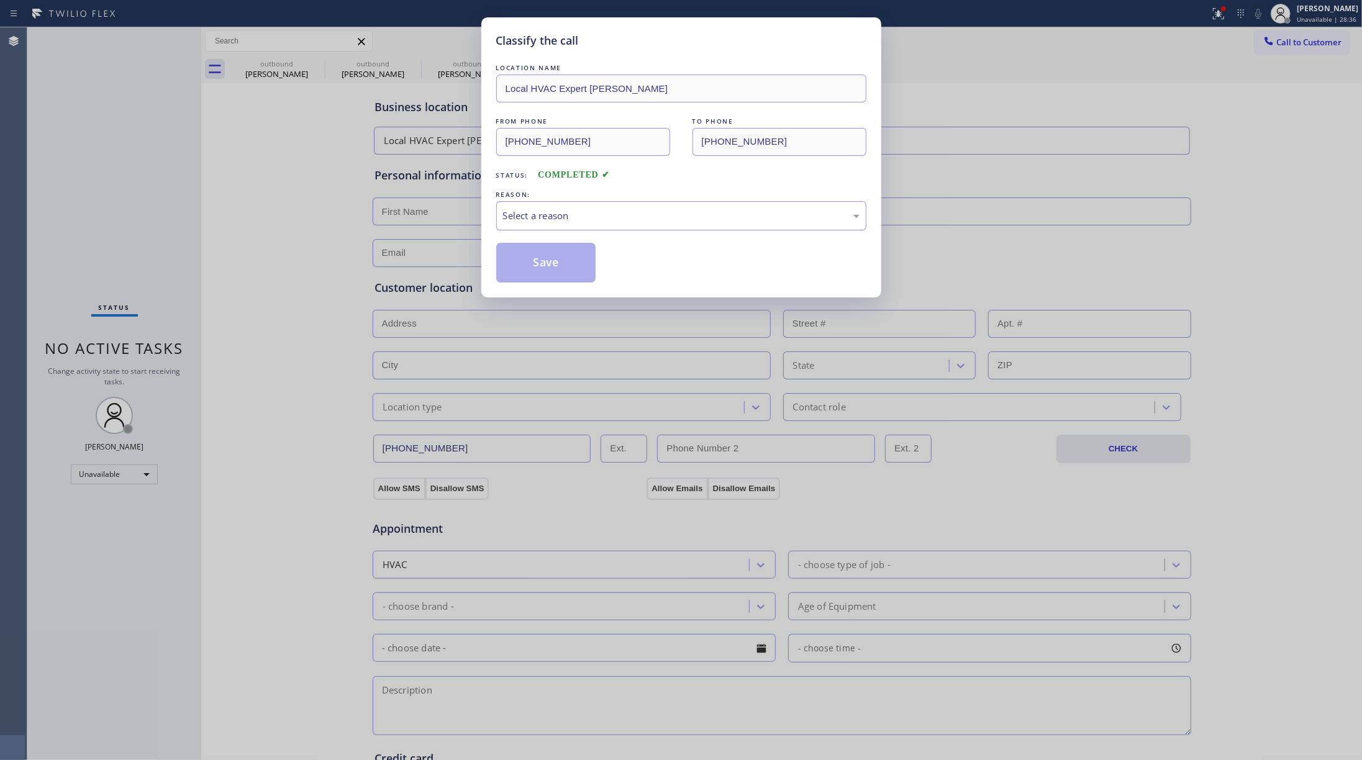
click at [591, 205] on div "Select a reason" at bounding box center [681, 215] width 370 height 29
click at [519, 256] on button "Save" at bounding box center [546, 263] width 100 height 40
type input "[PHONE_NUMBER]"
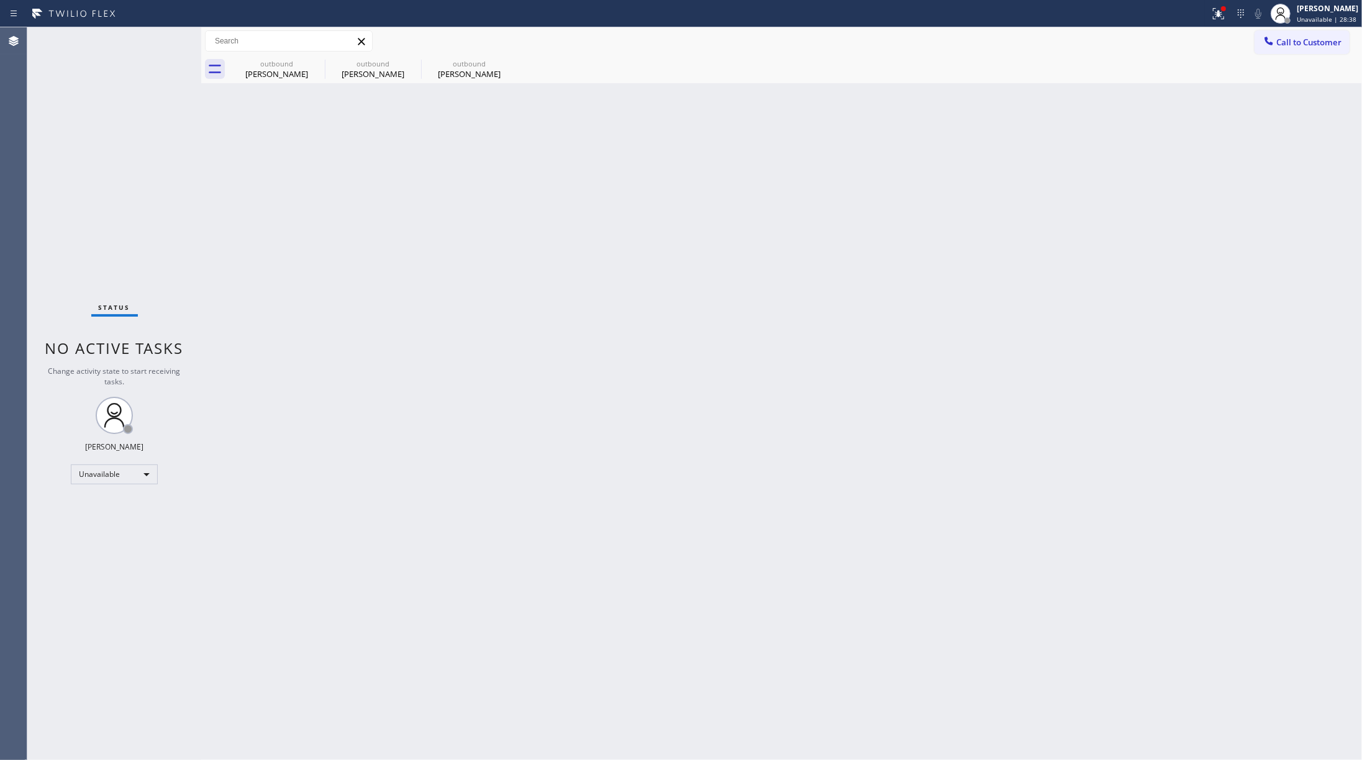
click at [1021, 43] on span "Call to Customer" at bounding box center [1309, 42] width 65 height 11
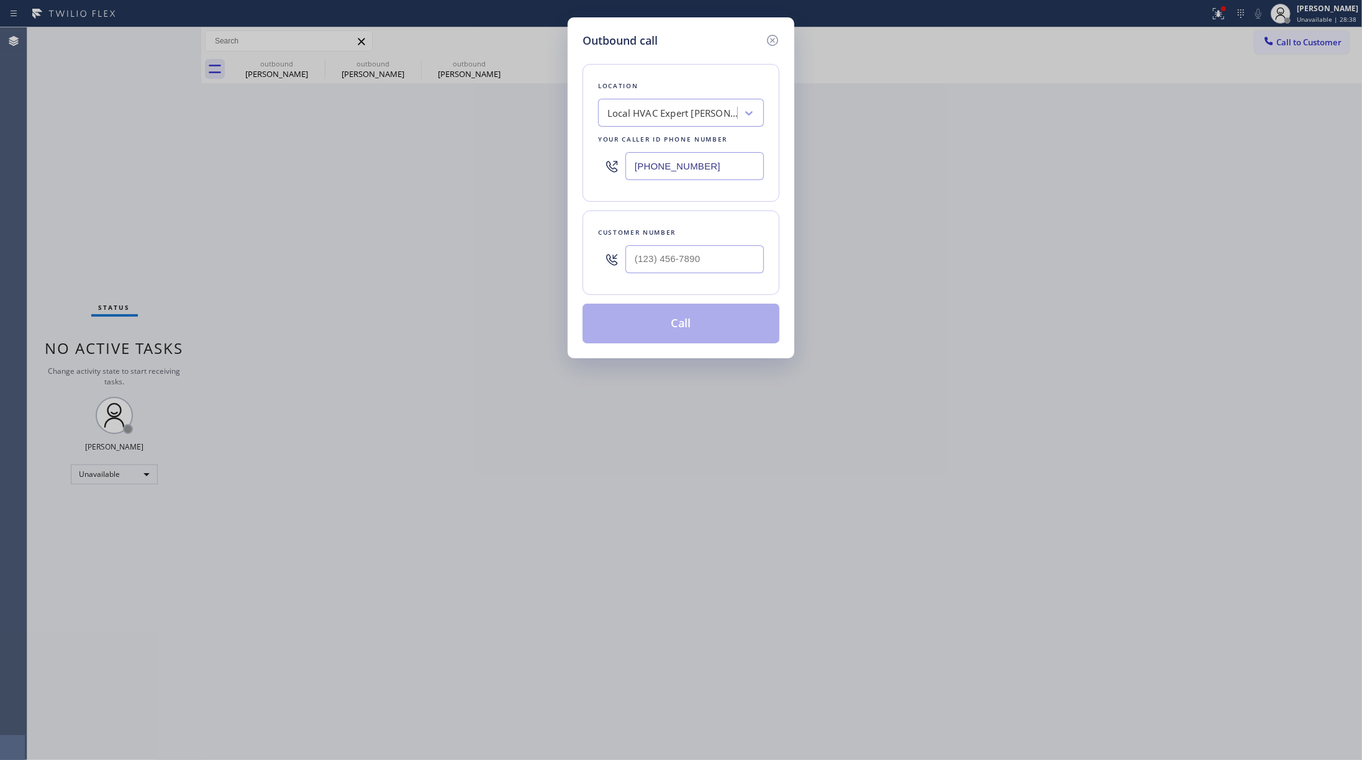
drag, startPoint x: 713, startPoint y: 167, endPoint x: 580, endPoint y: 155, distance: 133.5
click at [580, 155] on div "Outbound call Location Local HVAC Expert [PERSON_NAME] Your caller id phone num…" at bounding box center [681, 187] width 227 height 341
paste input "602) 536-429"
type input "[PHONE_NUMBER]"
click at [674, 264] on input "text" at bounding box center [695, 259] width 139 height 28
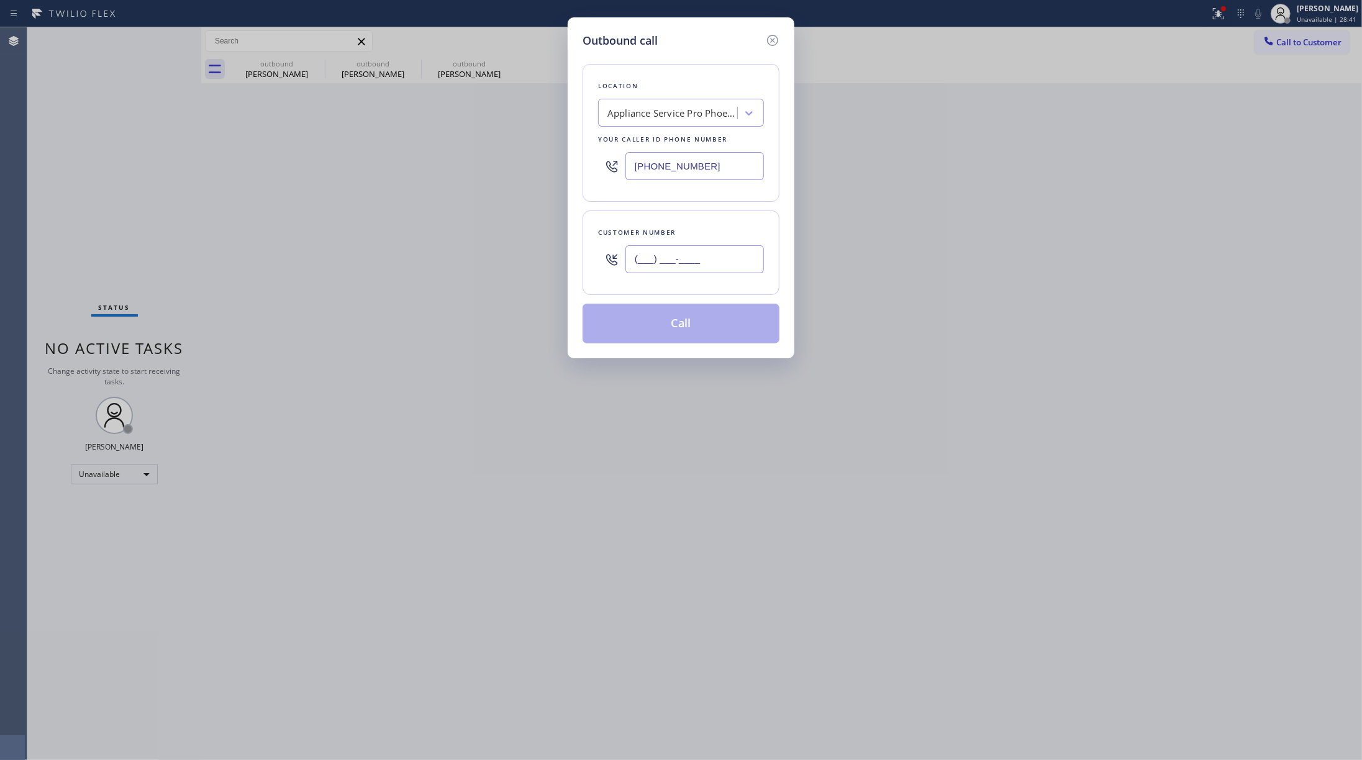
paste input "786) 464-6703"
type input "[PHONE_NUMBER]"
click at [714, 221] on div "Customer number [PHONE_NUMBER]" at bounding box center [681, 253] width 197 height 84
click at [699, 337] on button "Call" at bounding box center [681, 324] width 197 height 40
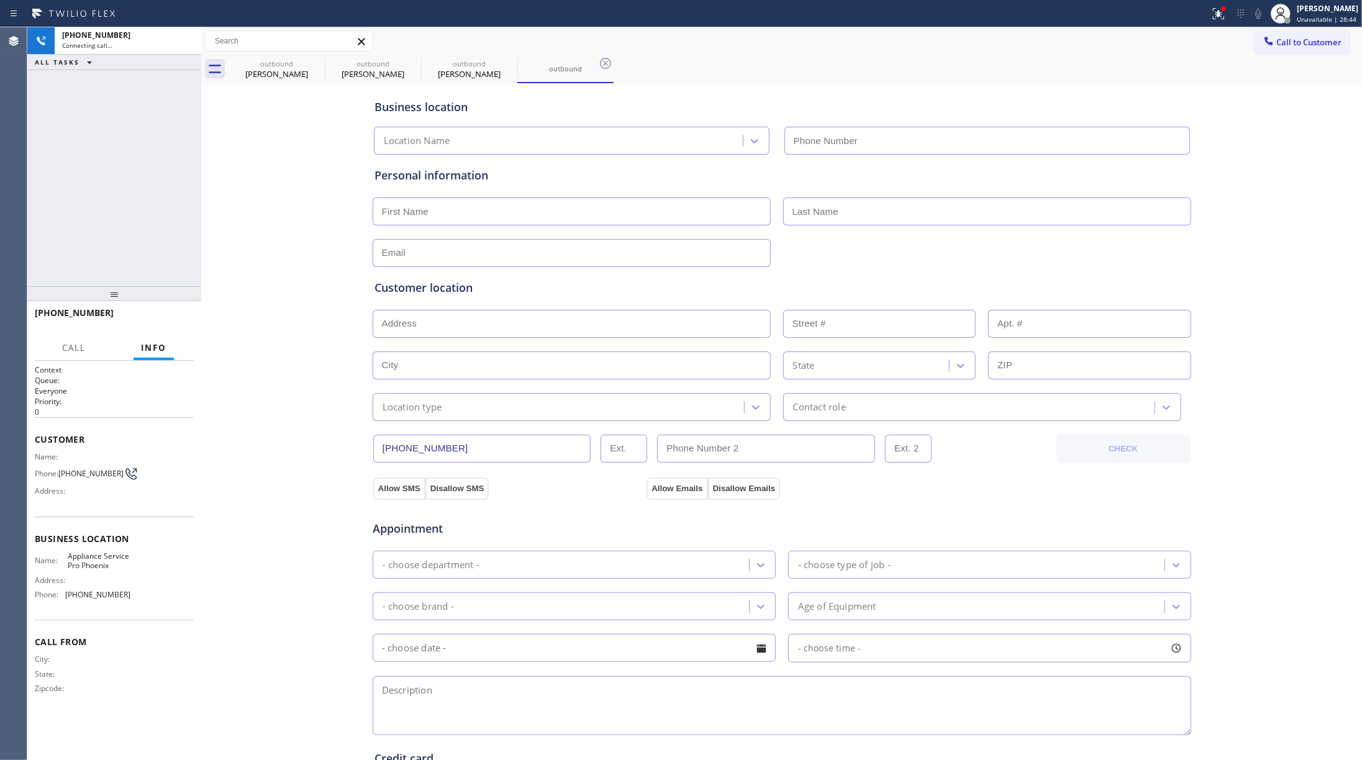
type input "[PHONE_NUMBER]"
click at [183, 314] on span "HANG UP" at bounding box center [165, 318] width 38 height 9
click at [154, 252] on div "[PHONE_NUMBER] Live | 00:19 ALL TASKS ALL TASKS ACTIVE TASKS TASKS IN WRAP UP" at bounding box center [114, 156] width 174 height 259
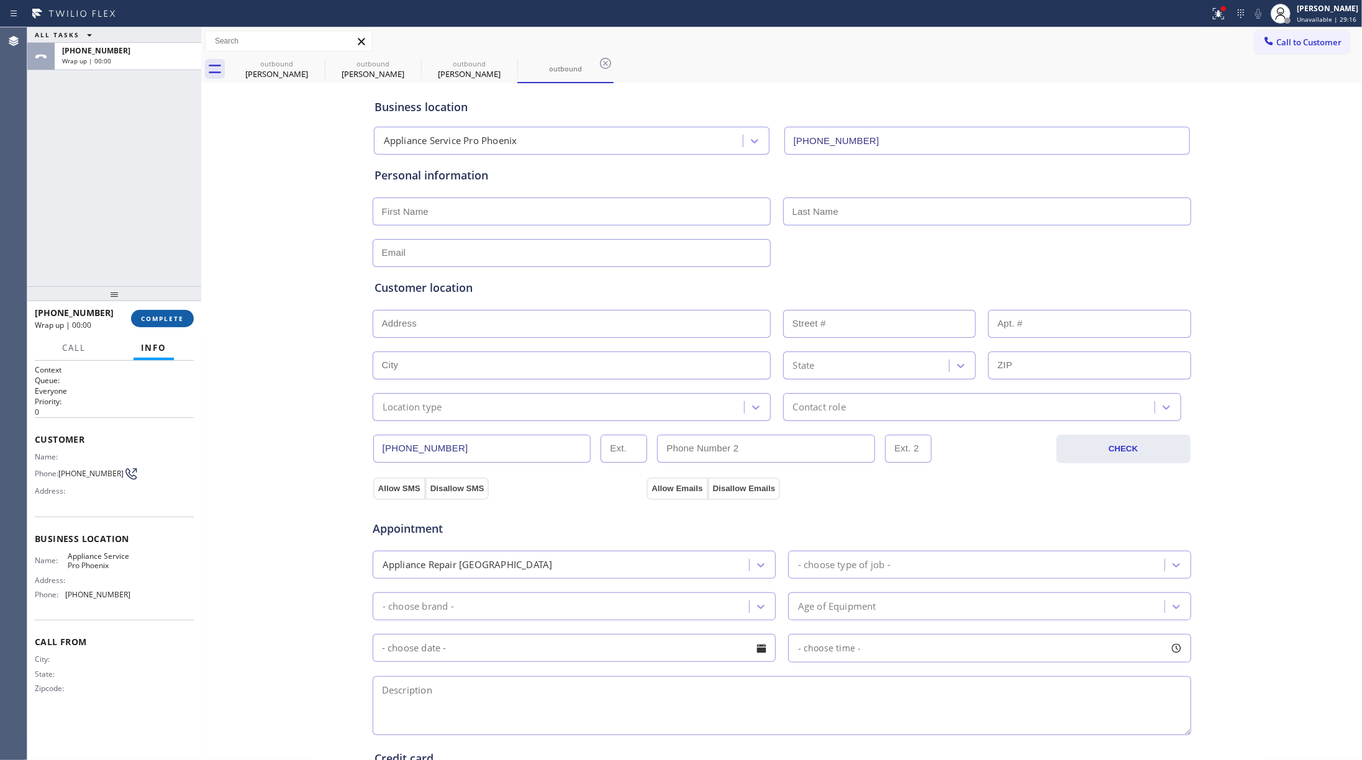
drag, startPoint x: 173, startPoint y: 319, endPoint x: 154, endPoint y: 279, distance: 44.5
click at [173, 319] on span "COMPLETE" at bounding box center [162, 318] width 43 height 9
click at [139, 220] on div "ALL TASKS ALL TASKS ACTIVE TASKS TASKS IN WRAP UP [PHONE_NUMBER] Wrap up | 00:00" at bounding box center [114, 156] width 174 height 259
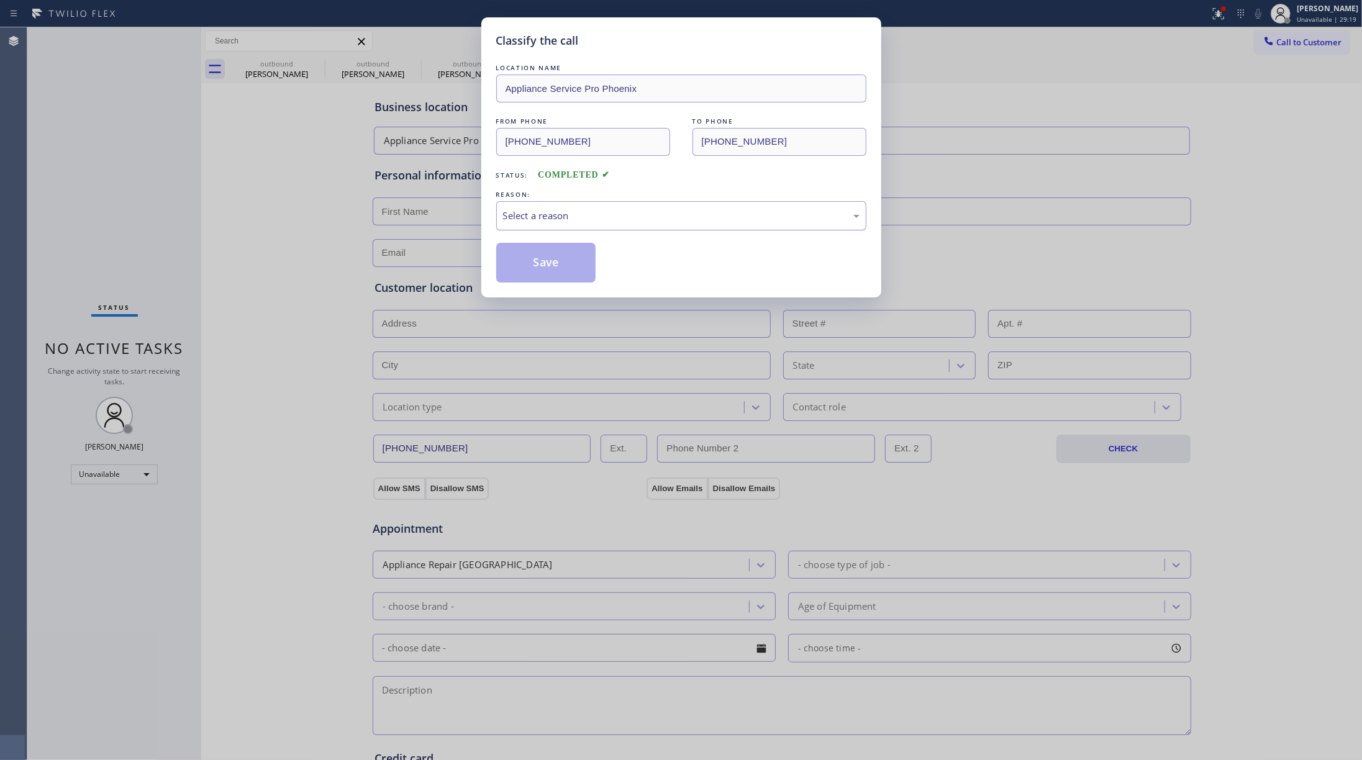
click at [543, 214] on div "Select a reason" at bounding box center [681, 216] width 357 height 14
click at [542, 265] on button "Save" at bounding box center [546, 263] width 100 height 40
type input "[PHONE_NUMBER]"
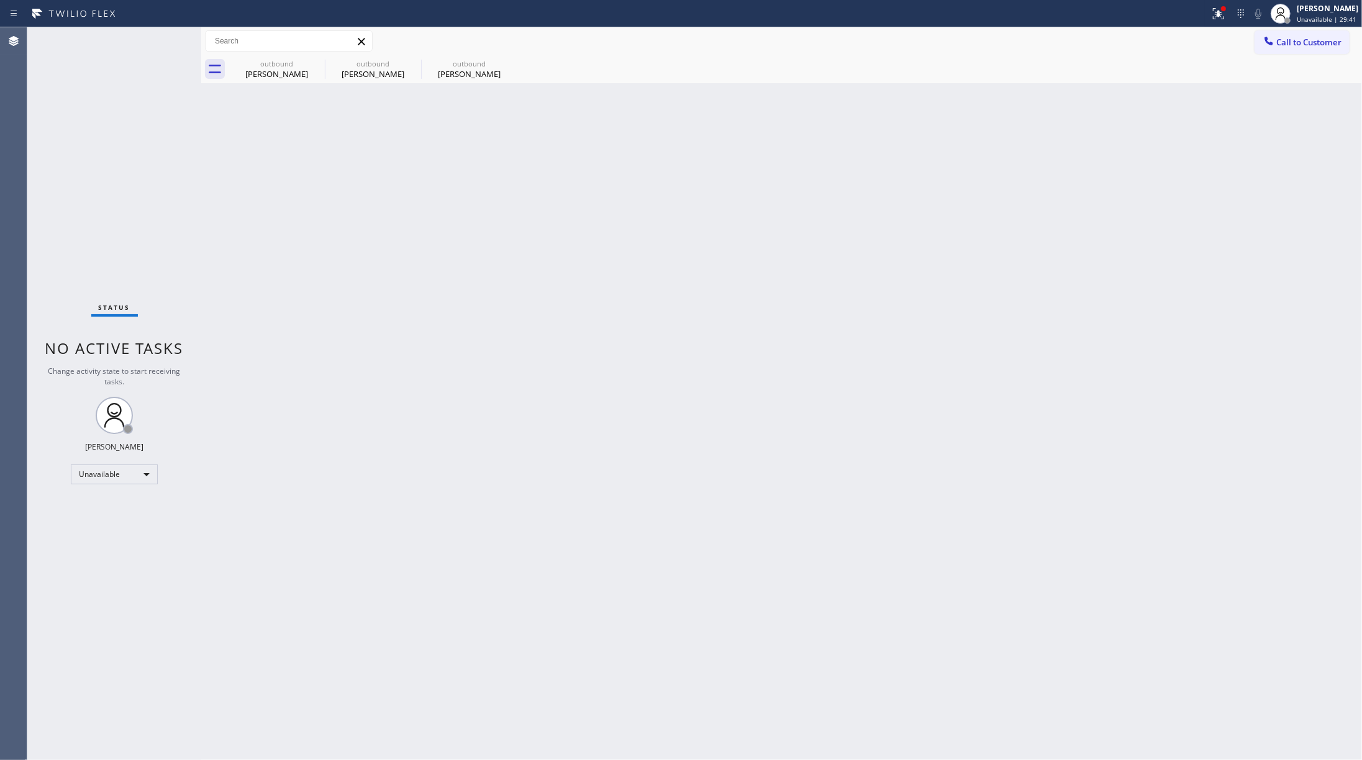
click at [124, 226] on div "Status No active tasks Change activity state to start receiving tasks. [PERSON_…" at bounding box center [114, 393] width 174 height 733
click at [1021, 43] on span "Call to Customer" at bounding box center [1309, 42] width 65 height 11
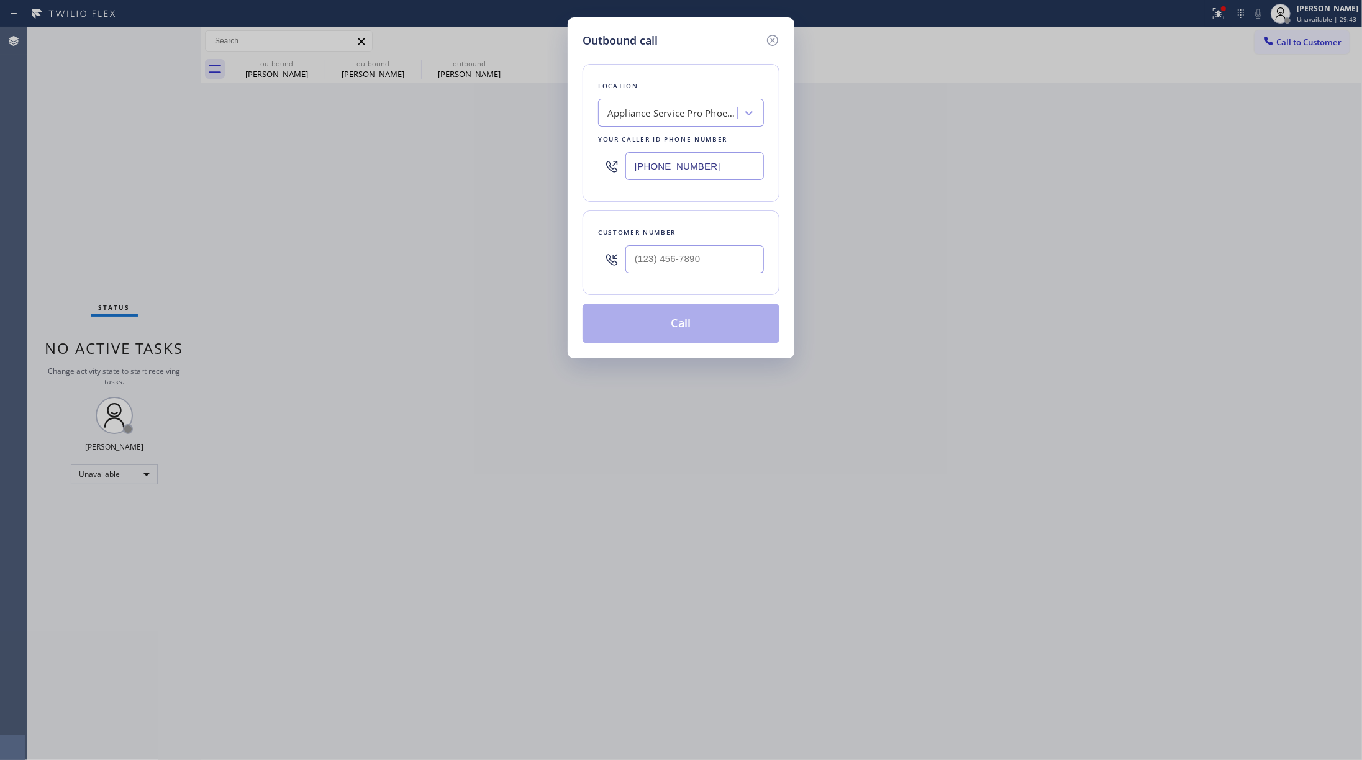
drag, startPoint x: 711, startPoint y: 165, endPoint x: 555, endPoint y: 159, distance: 155.4
click at [555, 159] on div "Outbound call Location Appliance Service Pro [GEOGRAPHIC_DATA] Your caller id p…" at bounding box center [681, 380] width 1362 height 760
paste input "818) 938-1864"
type input "[PHONE_NUMBER]"
click at [671, 252] on input "(___) ___-____" at bounding box center [695, 259] width 139 height 28
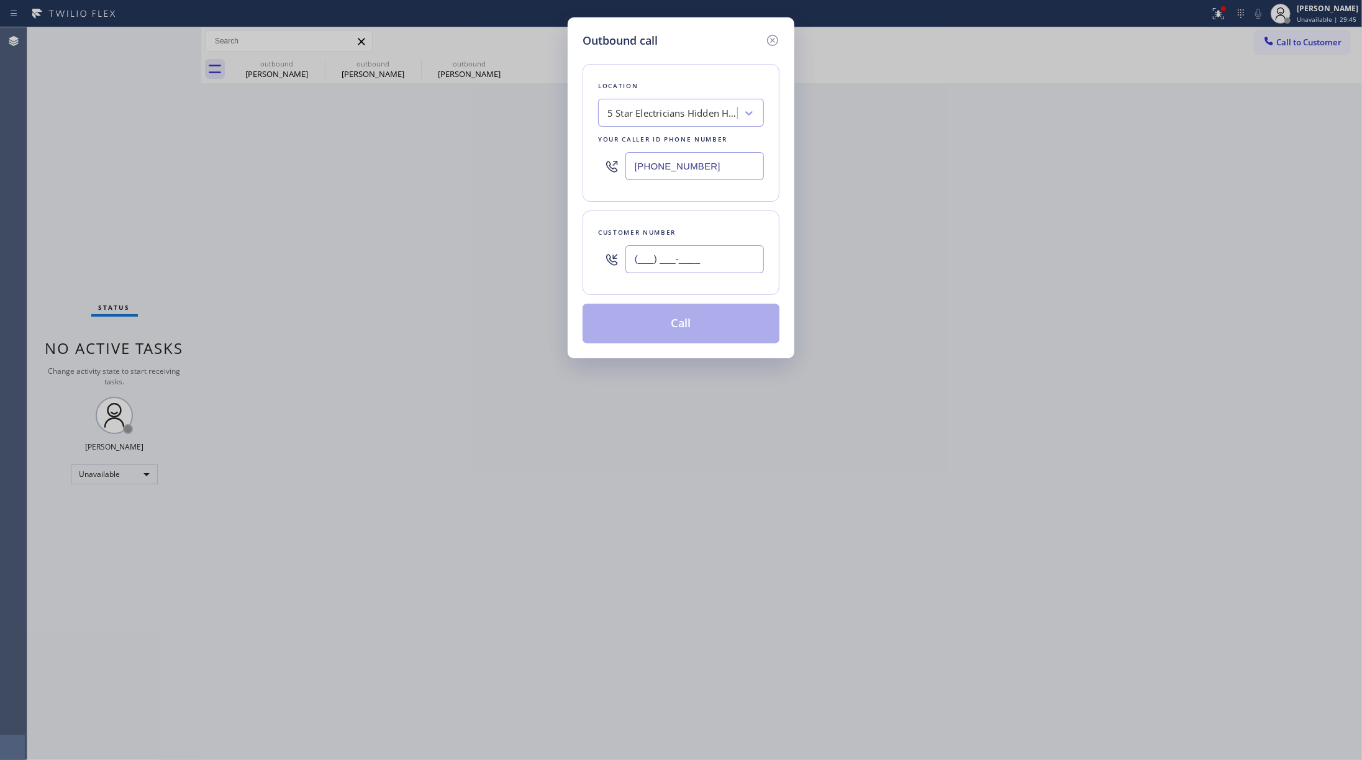
paste input "438) 820-5868"
type input "[PHONE_NUMBER]"
click at [676, 224] on div "Customer number [PHONE_NUMBER]" at bounding box center [681, 253] width 197 height 84
click at [655, 326] on button "Call" at bounding box center [681, 324] width 197 height 40
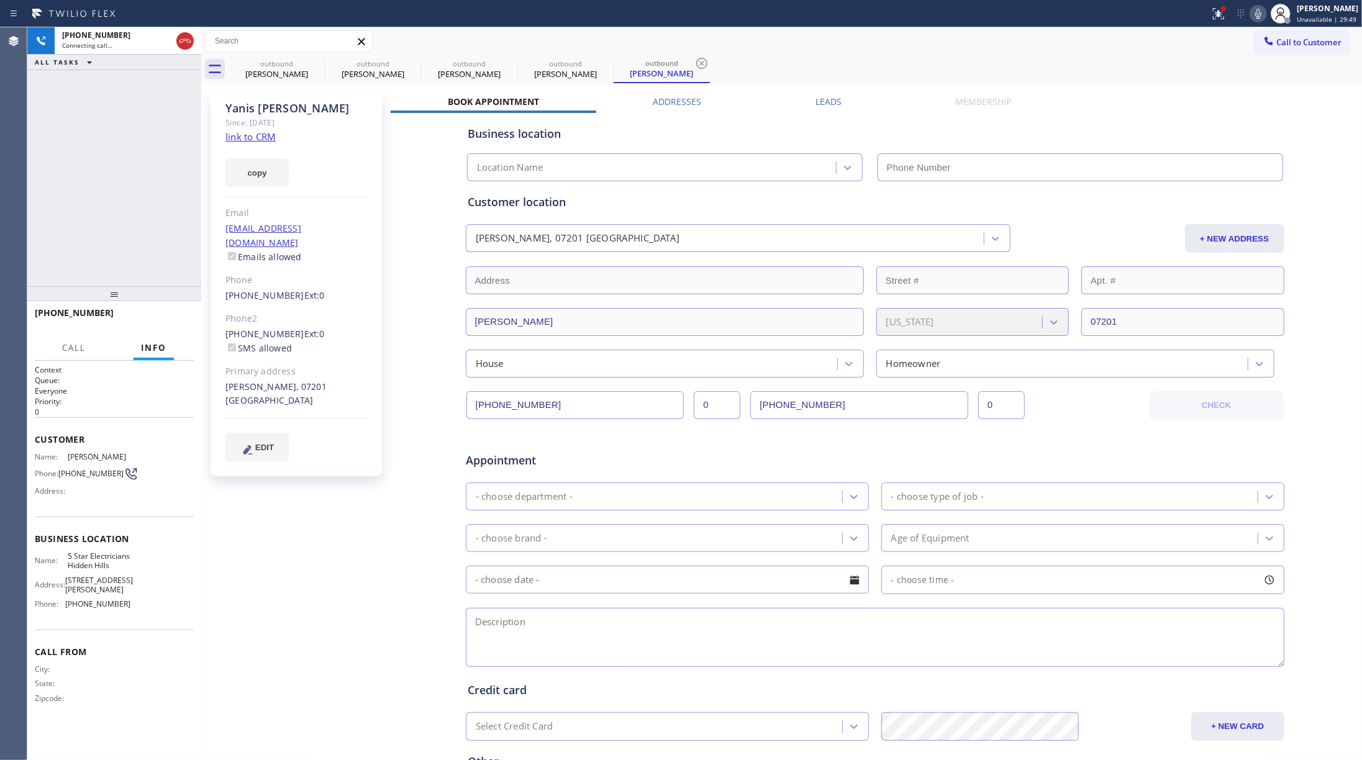
click at [257, 130] on link "link to CRM" at bounding box center [251, 136] width 50 height 12
type input "[PHONE_NUMBER]"
click at [189, 46] on icon at bounding box center [185, 41] width 15 height 15
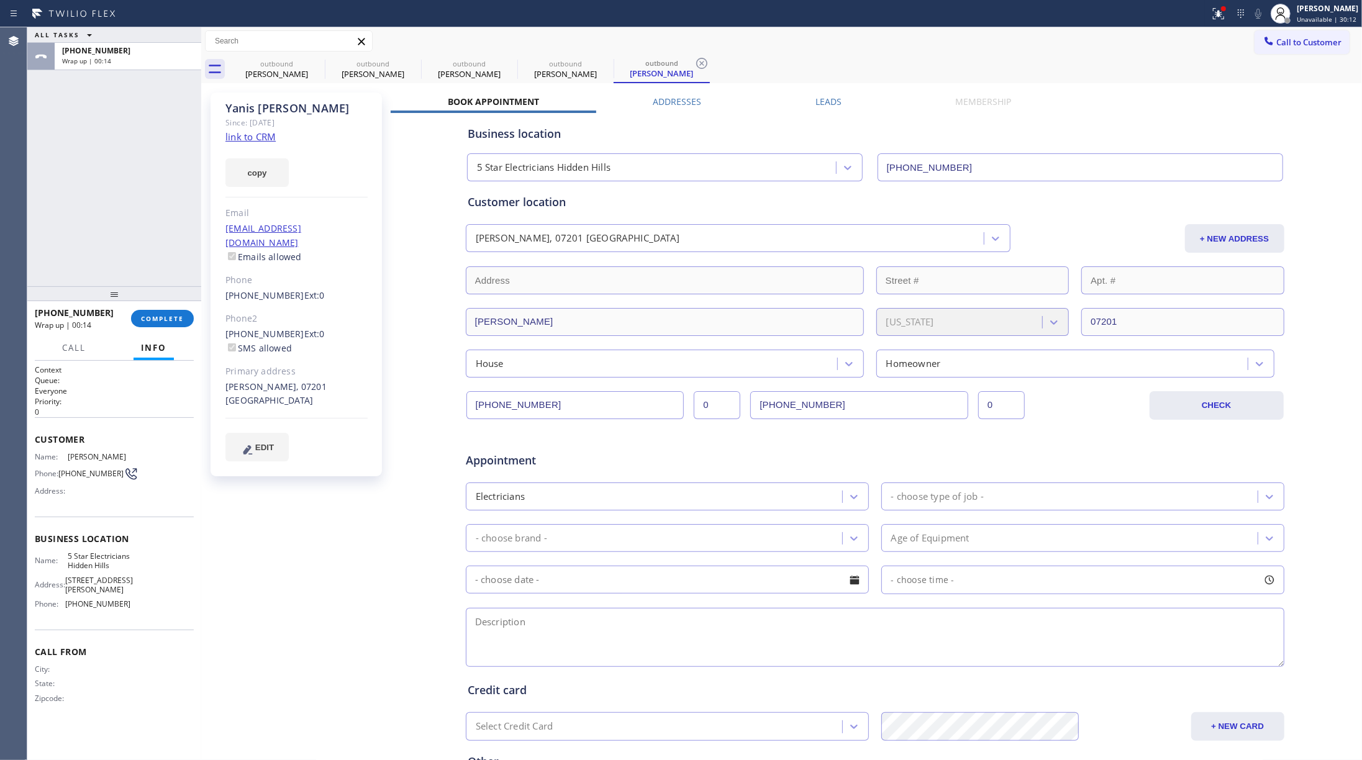
drag, startPoint x: 167, startPoint y: 317, endPoint x: 145, endPoint y: 257, distance: 63.7
click at [167, 317] on span "COMPLETE" at bounding box center [162, 318] width 43 height 9
drag, startPoint x: 145, startPoint y: 255, endPoint x: 185, endPoint y: 237, distance: 44.2
click at [147, 251] on div "ALL TASKS ALL TASKS ACTIVE TASKS TASKS IN WRAP UP [PHONE_NUMBER] Wrap up | 00:14" at bounding box center [114, 156] width 174 height 259
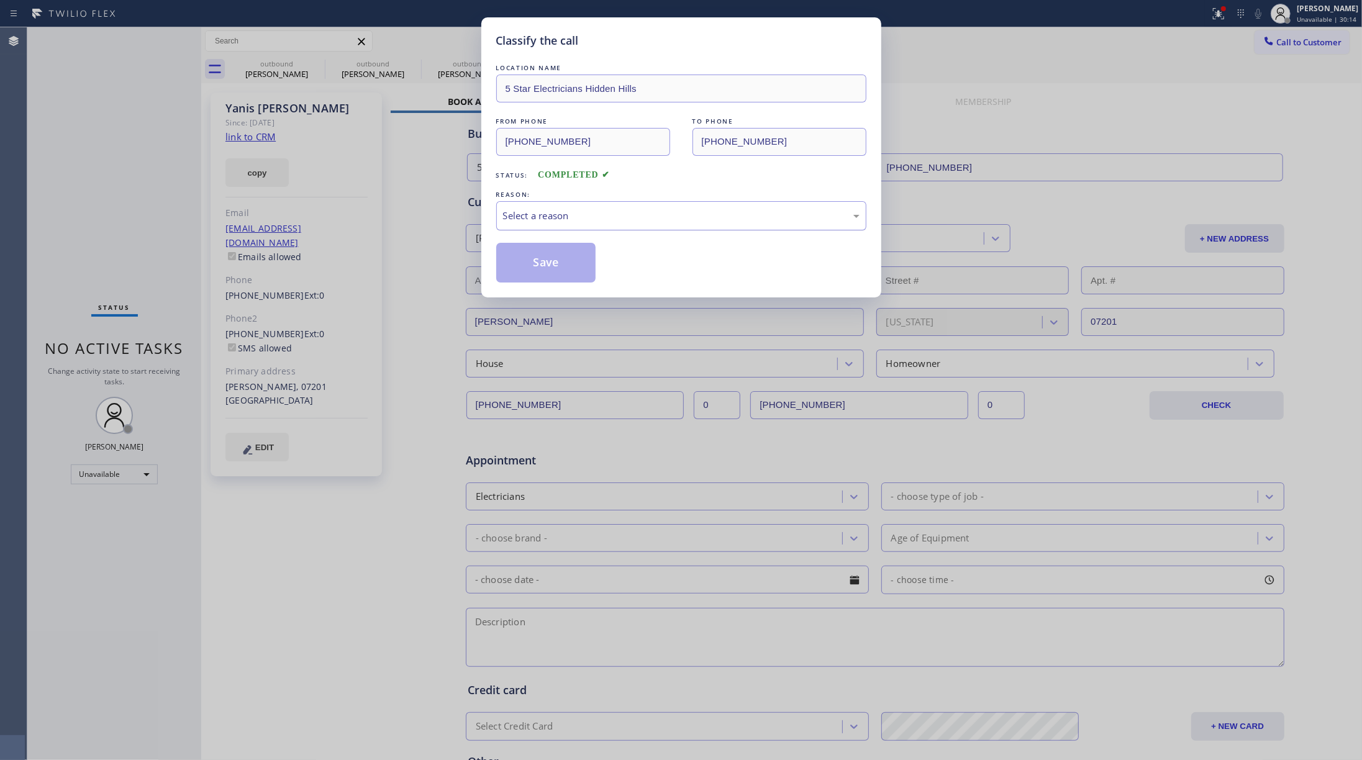
drag, startPoint x: 559, startPoint y: 220, endPoint x: 562, endPoint y: 229, distance: 9.8
click at [559, 219] on div "Select a reason" at bounding box center [681, 216] width 357 height 14
drag, startPoint x: 543, startPoint y: 270, endPoint x: 1066, endPoint y: 145, distance: 537.7
click at [543, 268] on button "Save" at bounding box center [546, 263] width 100 height 40
click at [1021, 86] on div "Classify the call LOCATION NAME 5 Star Electricians Hidden Hills FROM PHONE [PH…" at bounding box center [681, 380] width 1362 height 760
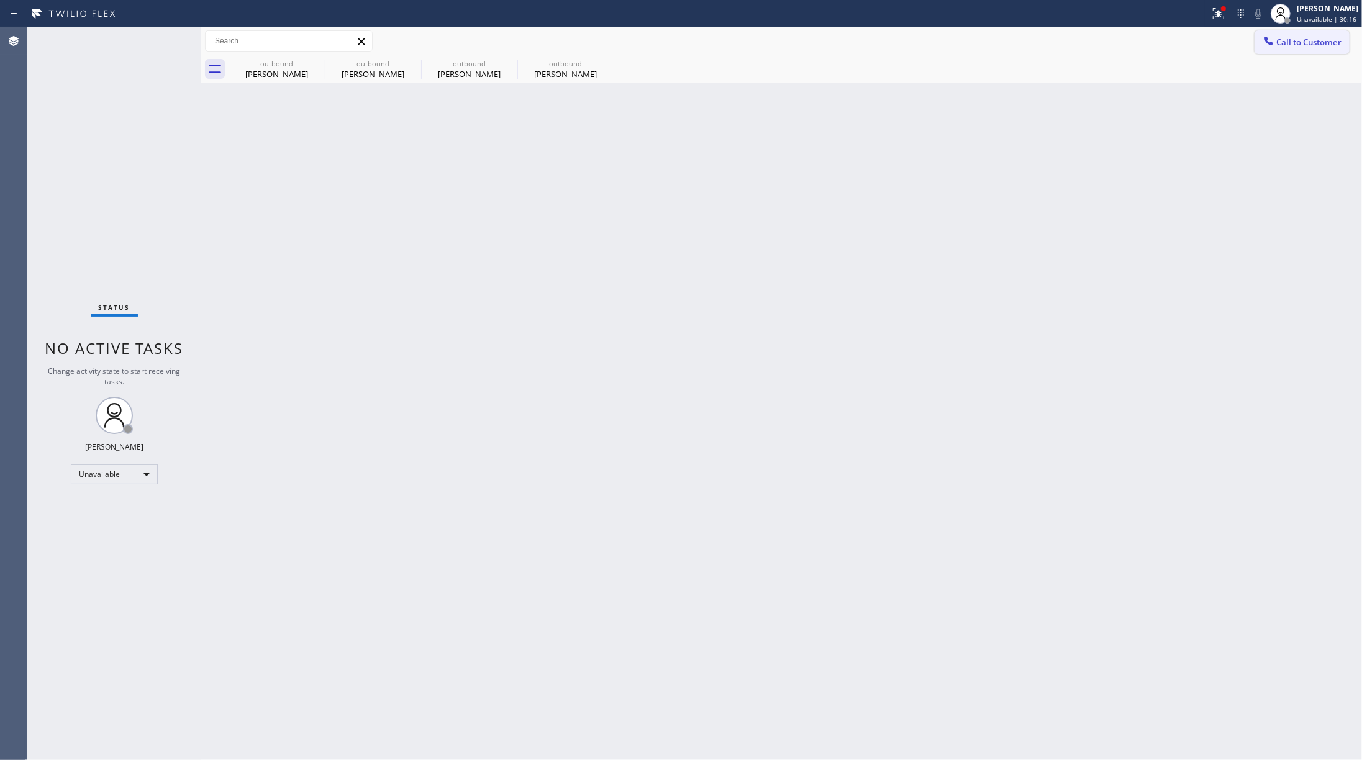
click at [1021, 43] on span "Call to Customer" at bounding box center [1309, 42] width 65 height 11
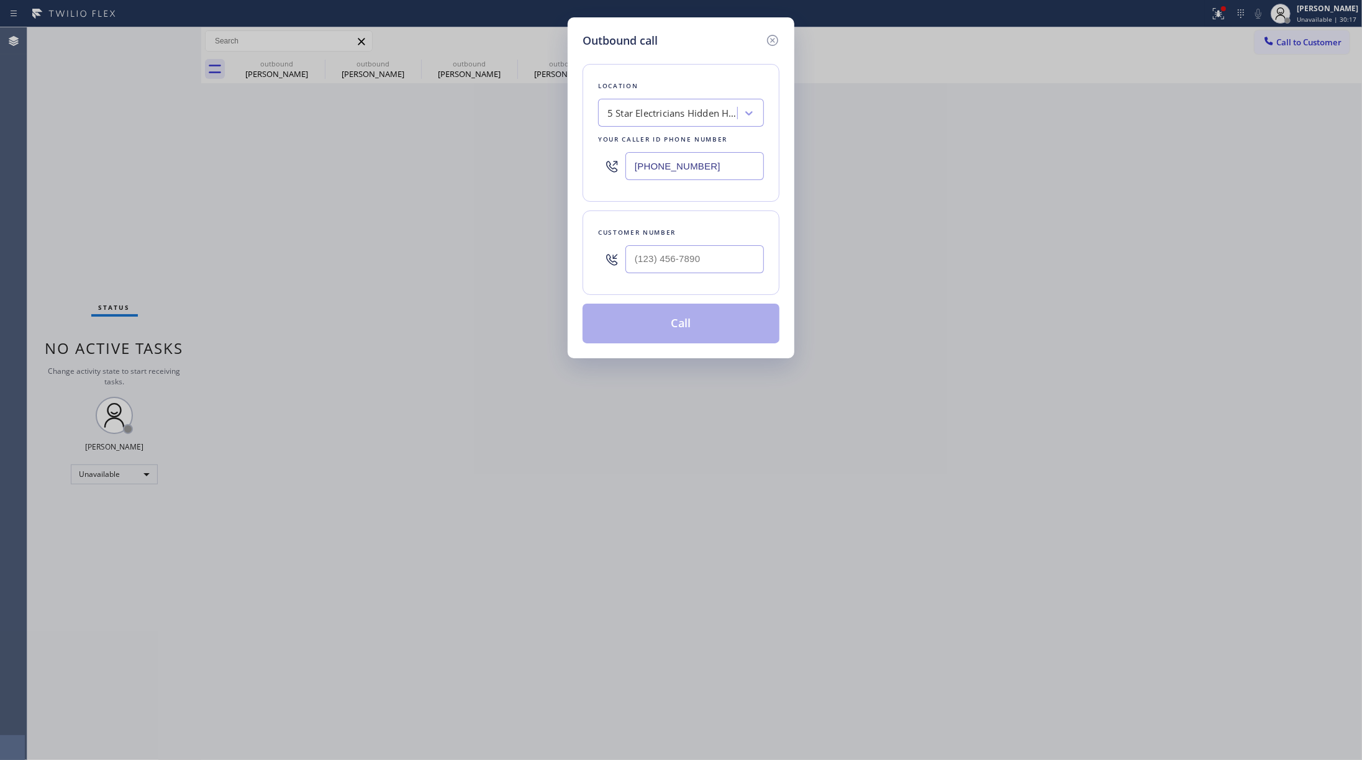
drag, startPoint x: 630, startPoint y: 168, endPoint x: 567, endPoint y: 169, distance: 62.8
click at [568, 169] on div "Outbound call Location 5 Star Electricians [GEOGRAPHIC_DATA] Your caller id pho…" at bounding box center [681, 187] width 227 height 341
paste input "630) 791-5511"
type input "[PHONE_NUMBER]"
click at [652, 267] on input "text" at bounding box center [695, 259] width 139 height 28
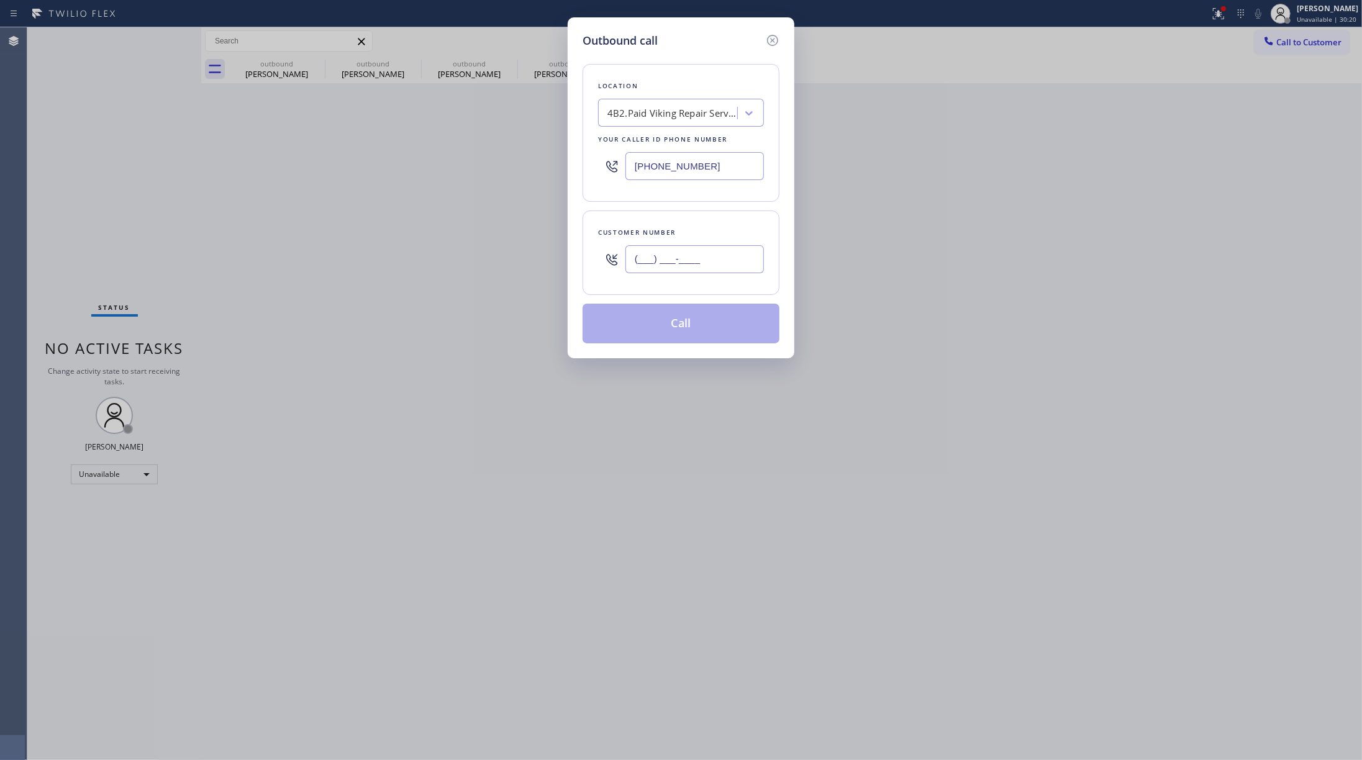
paste input "773) 719-9013"
type input "[PHONE_NUMBER]"
click at [681, 227] on div "Customer number" at bounding box center [681, 232] width 166 height 13
click at [662, 332] on button "Call" at bounding box center [681, 324] width 197 height 40
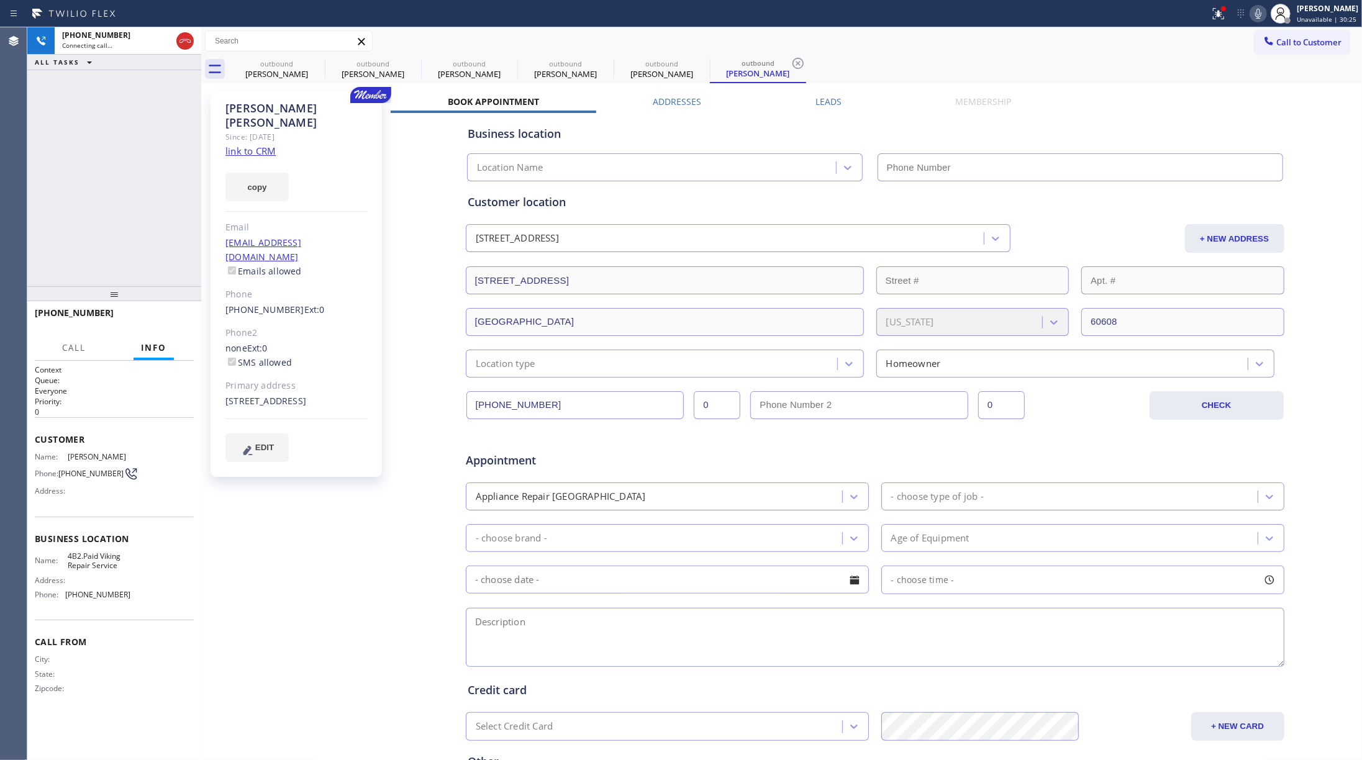
type input "[PHONE_NUMBER]"
drag, startPoint x: 155, startPoint y: 173, endPoint x: 274, endPoint y: 127, distance: 127.0
click at [157, 172] on div "[PHONE_NUMBER] Live | 00:00 ALL TASKS ALL TASKS ACTIVE TASKS TASKS IN WRAP UP" at bounding box center [114, 156] width 174 height 259
click at [235, 145] on link "link to CRM" at bounding box center [251, 151] width 50 height 12
click at [165, 314] on span "HANG UP" at bounding box center [165, 318] width 38 height 9
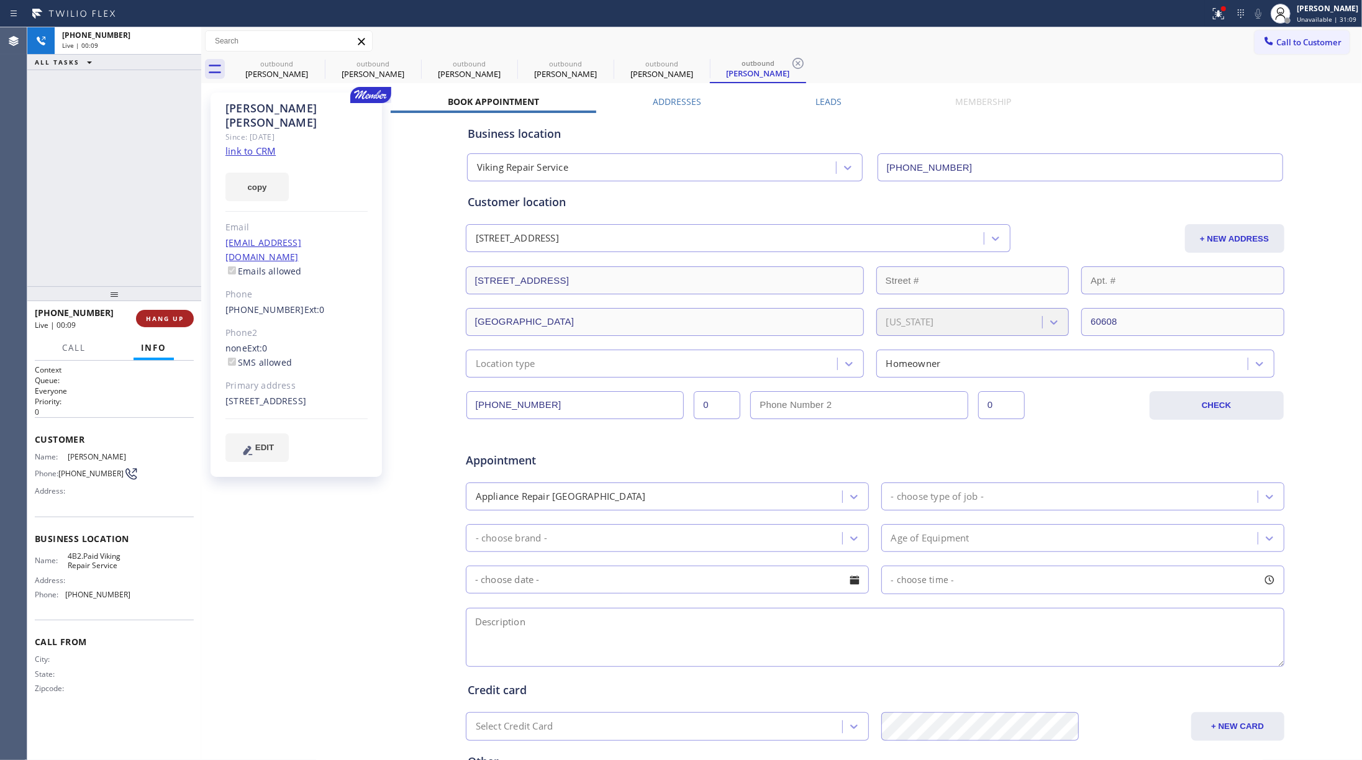
drag, startPoint x: 165, startPoint y: 286, endPoint x: 170, endPoint y: 317, distance: 30.8
click at [167, 292] on div at bounding box center [114, 293] width 174 height 15
drag, startPoint x: 170, startPoint y: 317, endPoint x: 167, endPoint y: 285, distance: 32.5
click at [170, 317] on button "HANG UP" at bounding box center [165, 324] width 58 height 17
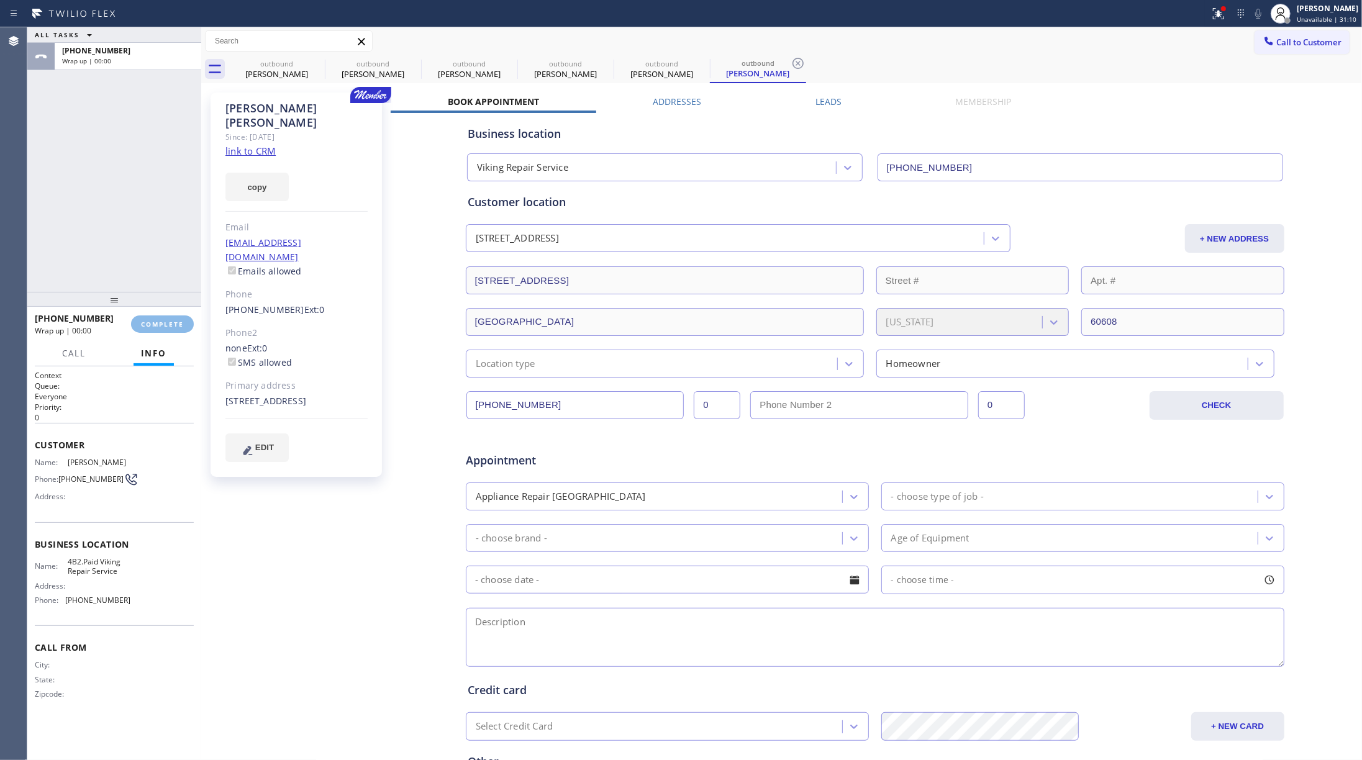
click at [162, 273] on div "ALL TASKS ALL TASKS ACTIVE TASKS TASKS IN WRAP UP [PHONE_NUMBER] Wrap up | 00:00" at bounding box center [114, 159] width 174 height 265
click at [160, 329] on button "COMPLETE" at bounding box center [162, 324] width 63 height 17
drag, startPoint x: 137, startPoint y: 258, endPoint x: 356, endPoint y: 274, distance: 219.9
click at [138, 258] on div "ALL TASKS ALL TASKS ACTIVE TASKS TASKS IN WRAP UP [PHONE_NUMBER] Wrap up | 00:00" at bounding box center [114, 159] width 174 height 265
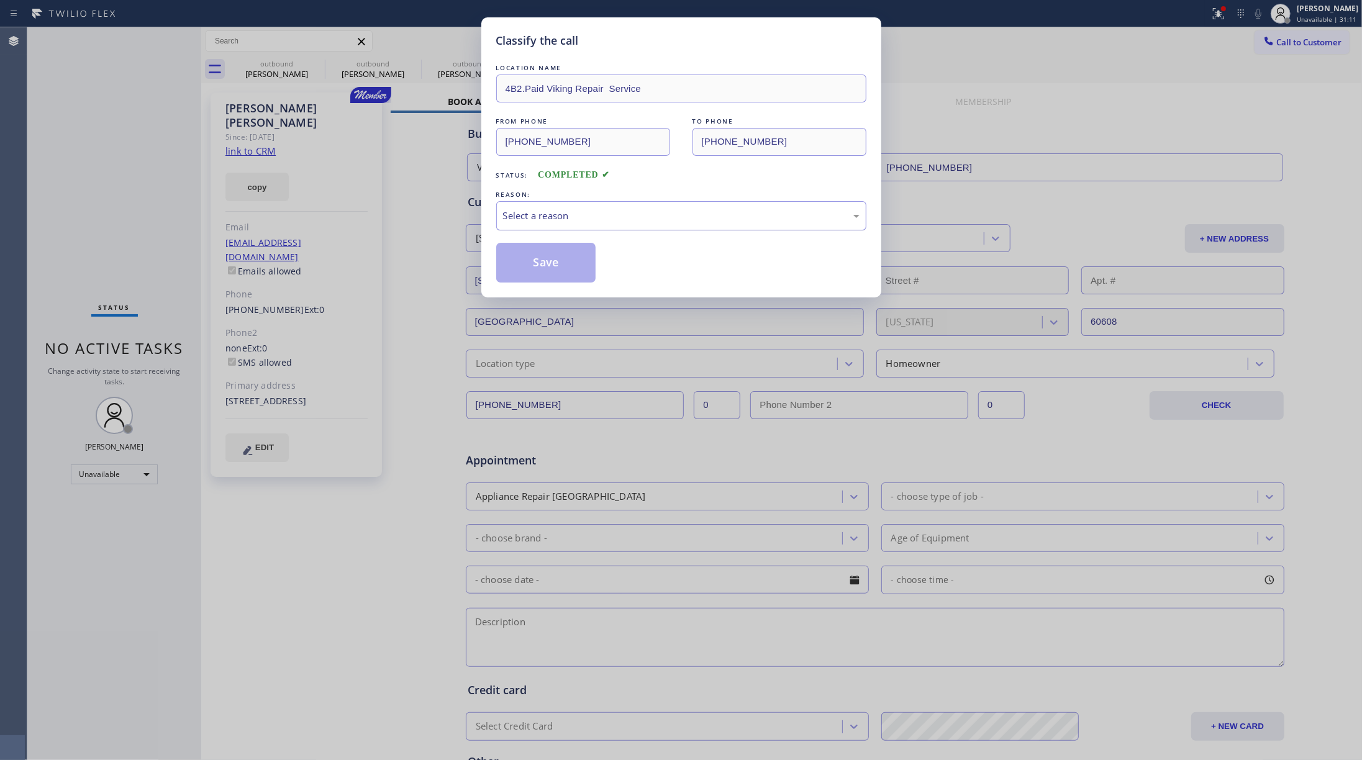
click at [583, 215] on div "Select a reason" at bounding box center [681, 216] width 357 height 14
click at [542, 265] on button "Save" at bounding box center [546, 263] width 100 height 40
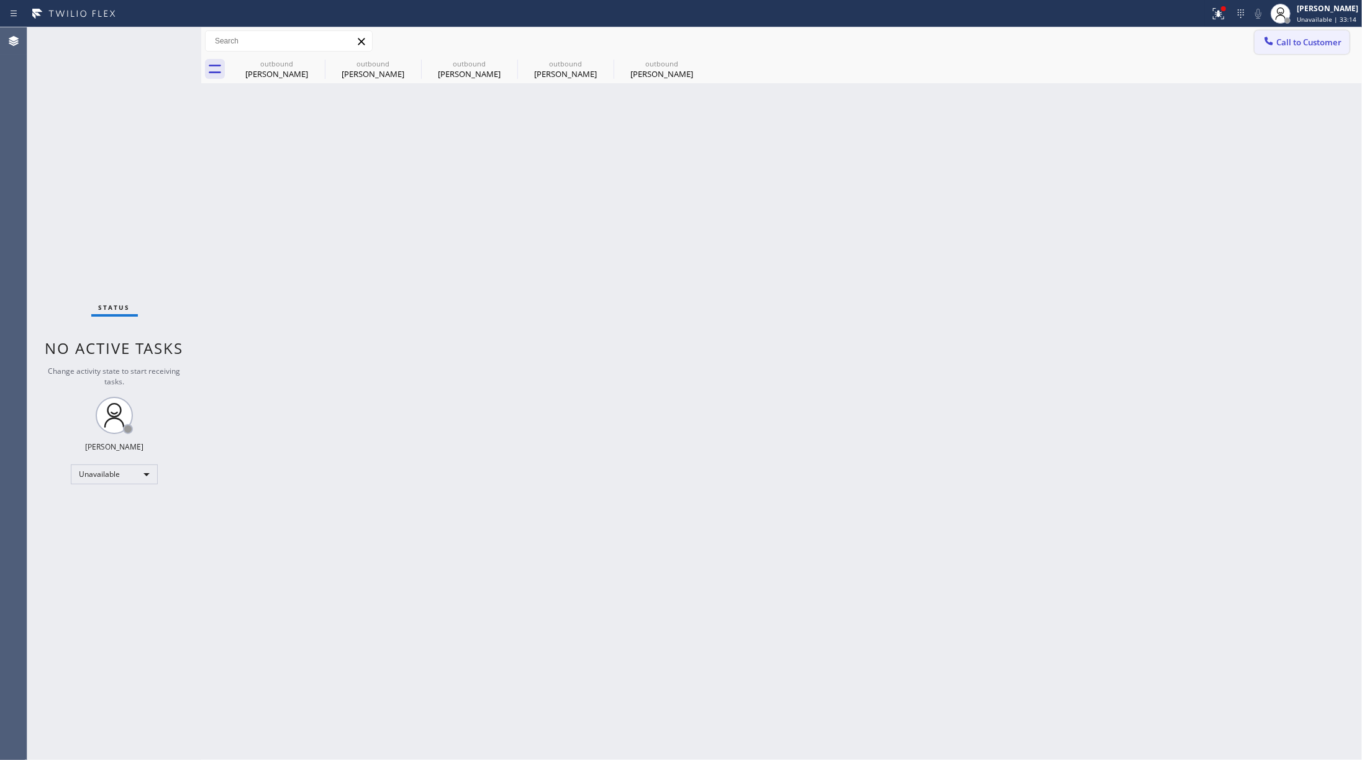
click at [1021, 46] on span "Call to Customer" at bounding box center [1309, 42] width 65 height 11
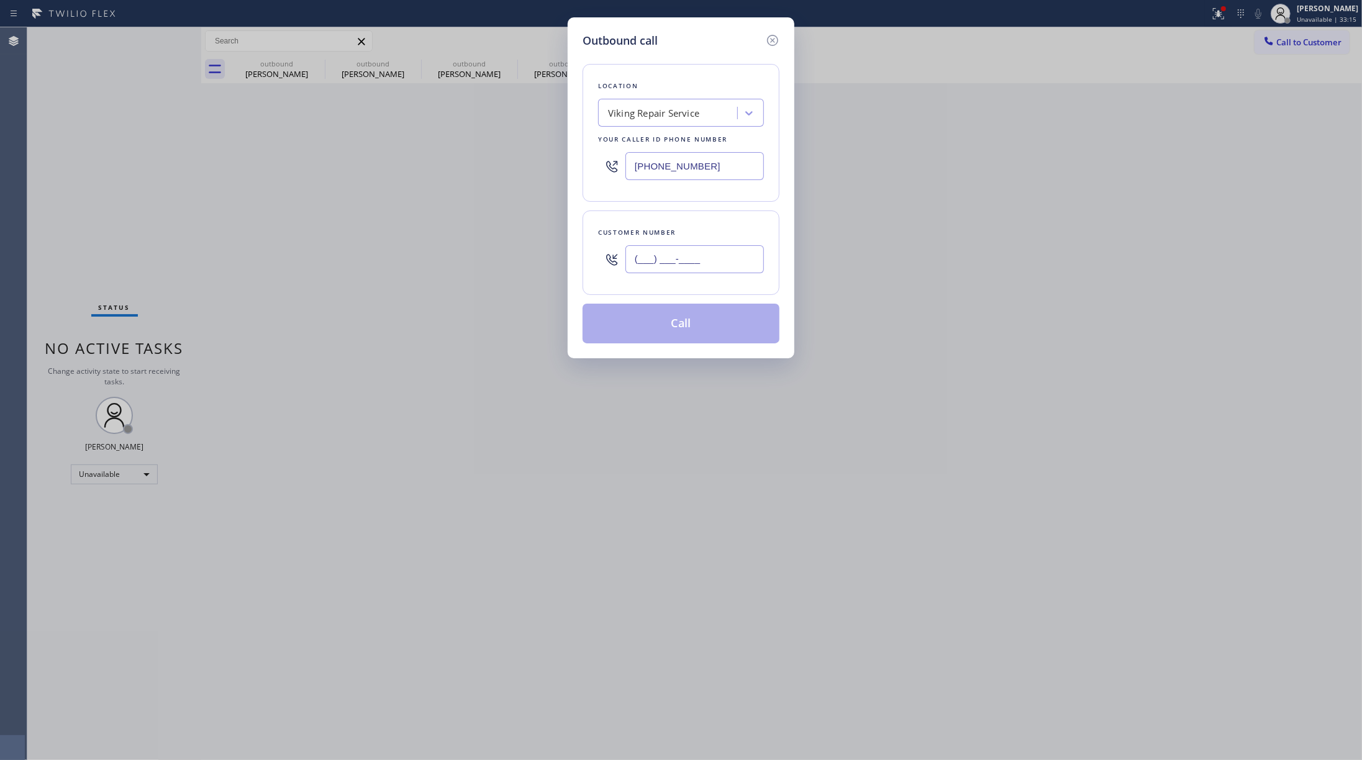
drag, startPoint x: 696, startPoint y: 261, endPoint x: 1270, endPoint y: 333, distance: 578.6
click at [701, 261] on input "(___) ___-____" at bounding box center [695, 259] width 139 height 28
paste input "470) 994-8221"
type input "[PHONE_NUMBER]"
drag, startPoint x: 652, startPoint y: 165, endPoint x: 587, endPoint y: 165, distance: 64.6
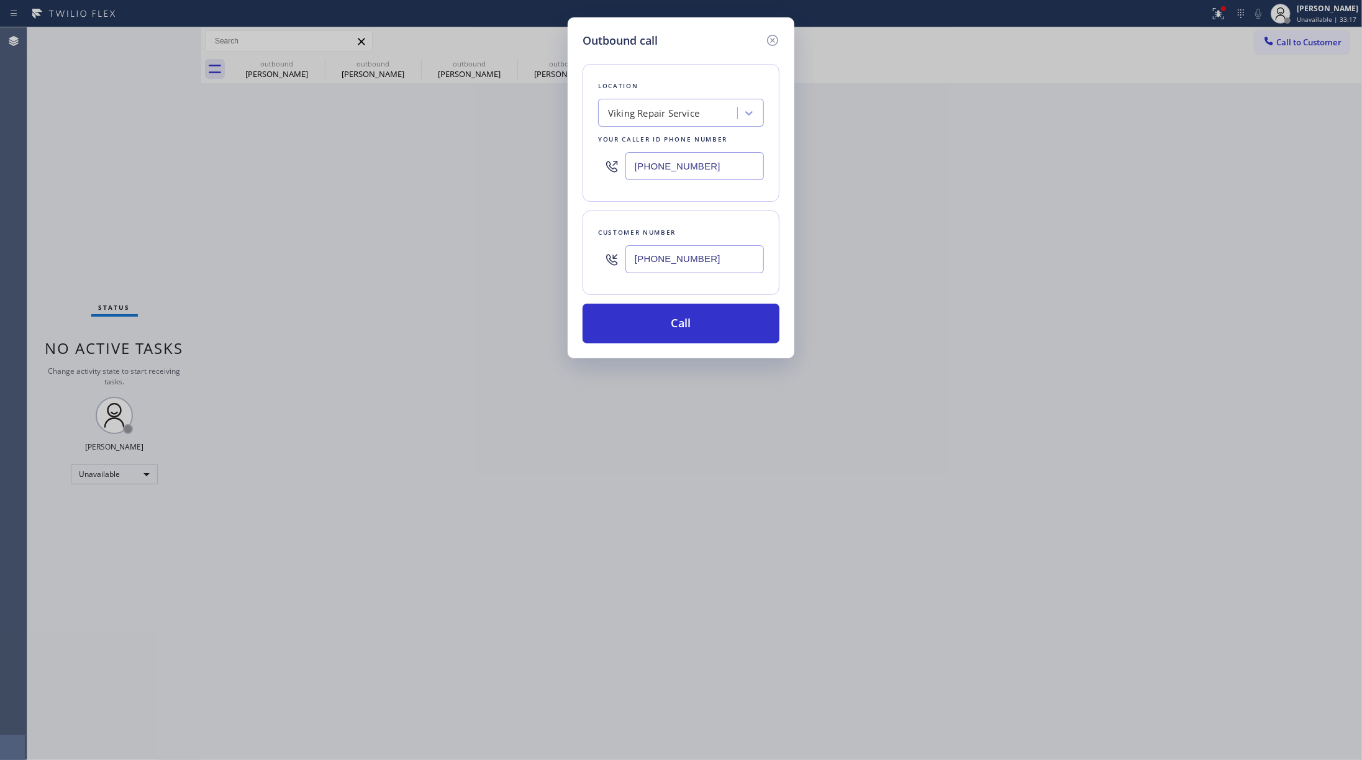
click at [587, 165] on div "Location Viking Repair Service Your caller id phone number [PHONE_NUMBER]" at bounding box center [681, 133] width 197 height 138
paste input "480) 660-0988"
type input "[PHONE_NUMBER]"
click at [654, 66] on div "Location Viking Repair Service Your caller id phone number [PHONE_NUMBER]" at bounding box center [681, 133] width 197 height 138
click at [665, 326] on button "Call" at bounding box center [681, 324] width 197 height 40
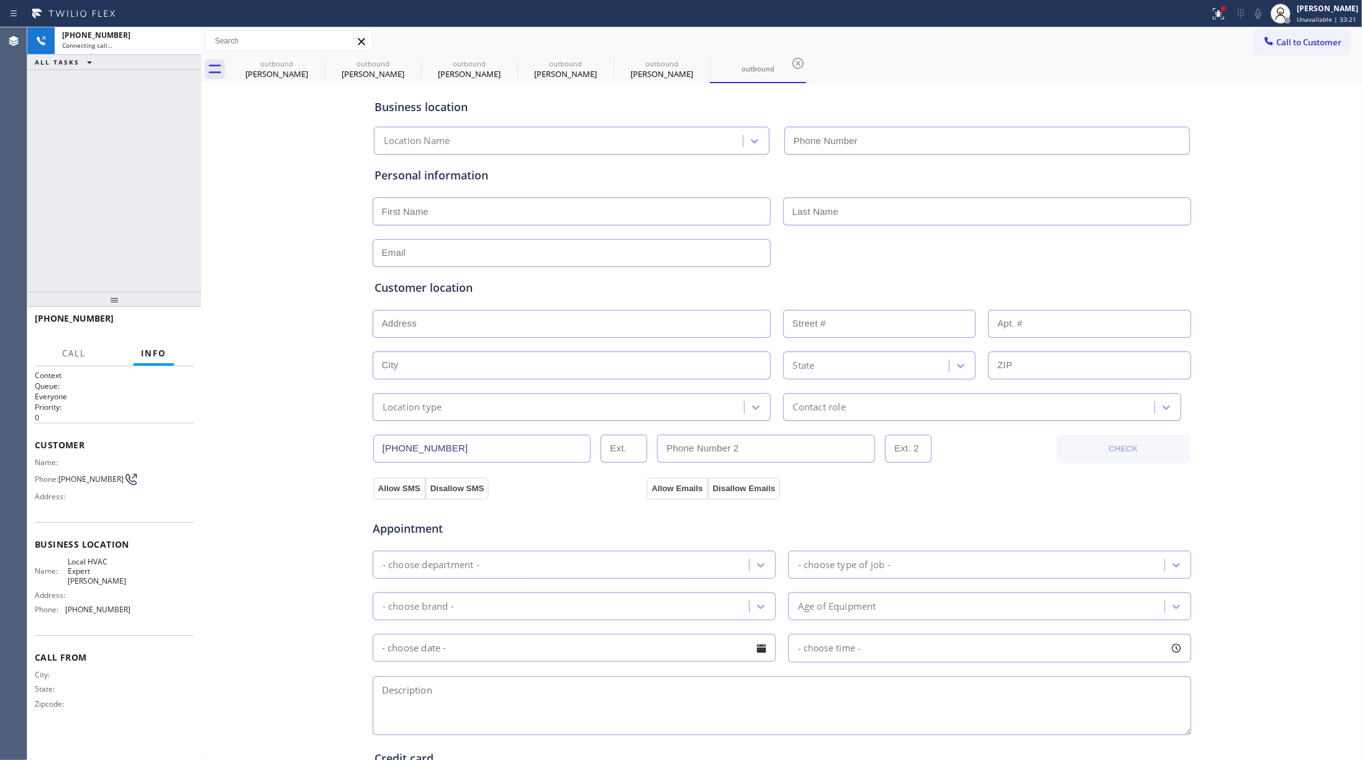
type input "[PHONE_NUMBER]"
drag, startPoint x: 164, startPoint y: 323, endPoint x: 164, endPoint y: 313, distance: 9.9
click at [164, 323] on span "HANG UP" at bounding box center [165, 324] width 38 height 9
drag, startPoint x: 157, startPoint y: 265, endPoint x: 172, endPoint y: 313, distance: 50.7
click at [157, 266] on div "[PHONE_NUMBER] Live | 00:07 ALL TASKS ALL TASKS ACTIVE TASKS TASKS IN WRAP UP" at bounding box center [114, 159] width 174 height 265
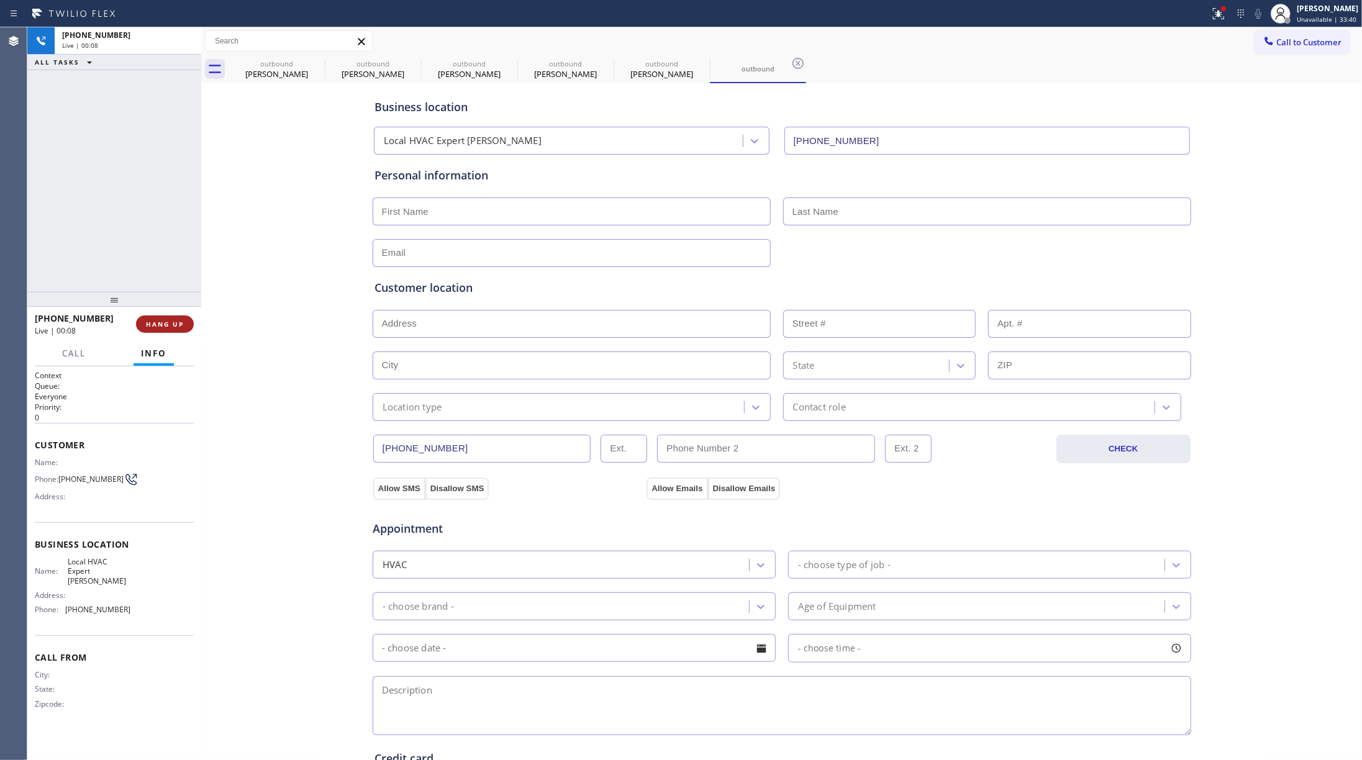
click at [177, 321] on span "HANG UP" at bounding box center [165, 324] width 38 height 9
click at [152, 221] on div "ALL TASKS ALL TASKS ACTIVE TASKS TASKS IN WRAP UP [PHONE_NUMBER] Wrap up | 00:00" at bounding box center [114, 159] width 174 height 265
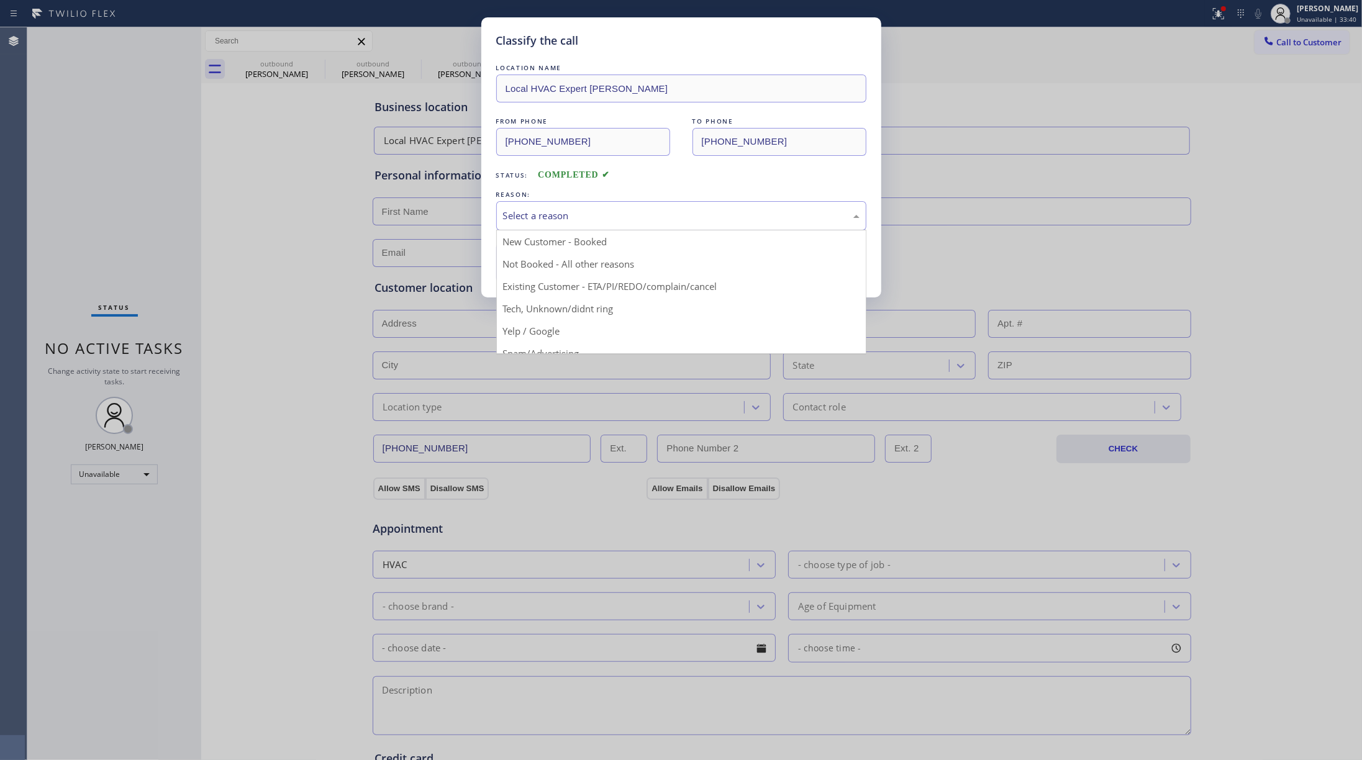
click at [634, 209] on div "Select a reason" at bounding box center [681, 216] width 357 height 14
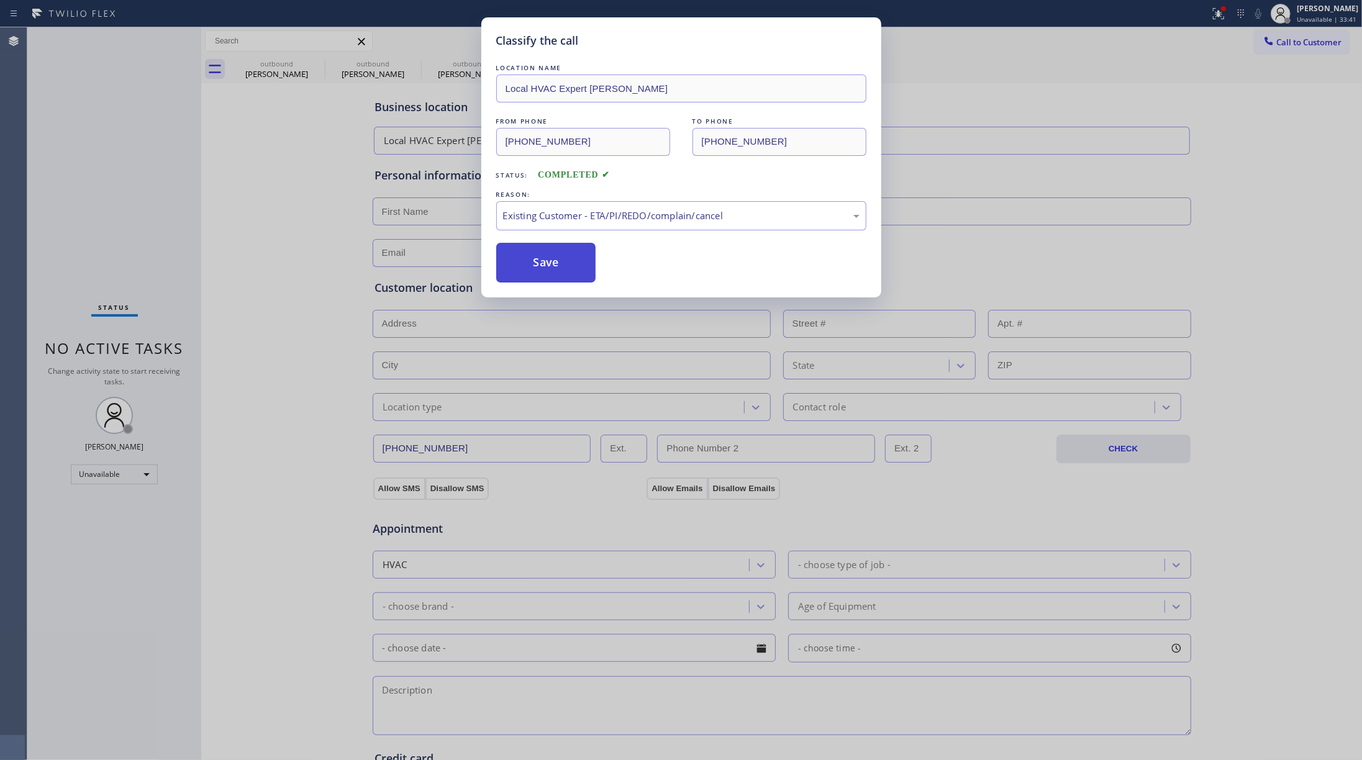
click at [542, 282] on button "Save" at bounding box center [546, 263] width 100 height 40
type input "[PHONE_NUMBER]"
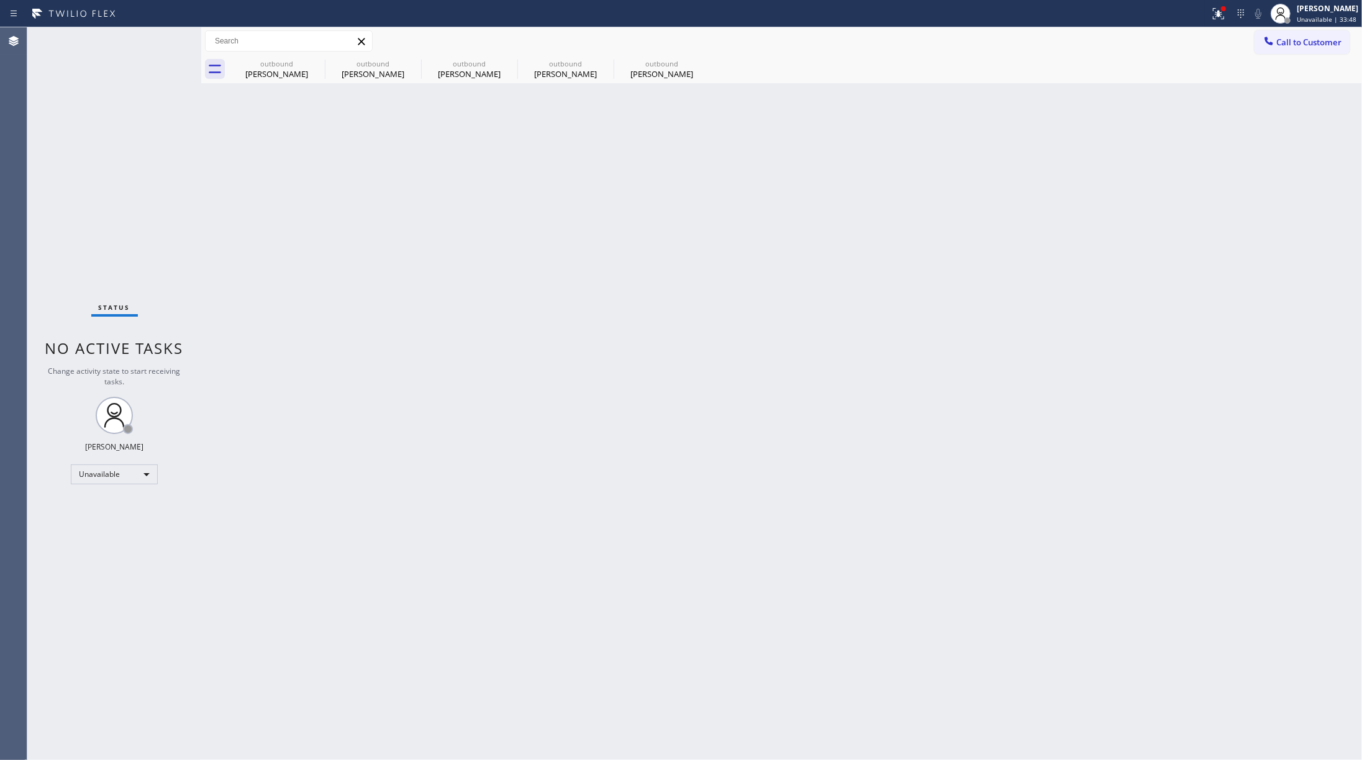
click at [137, 212] on div "Status No active tasks Change activity state to start receiving tasks. [PERSON_…" at bounding box center [114, 393] width 174 height 733
click at [311, 60] on icon at bounding box center [316, 63] width 15 height 15
type input "[PHONE_NUMBER]"
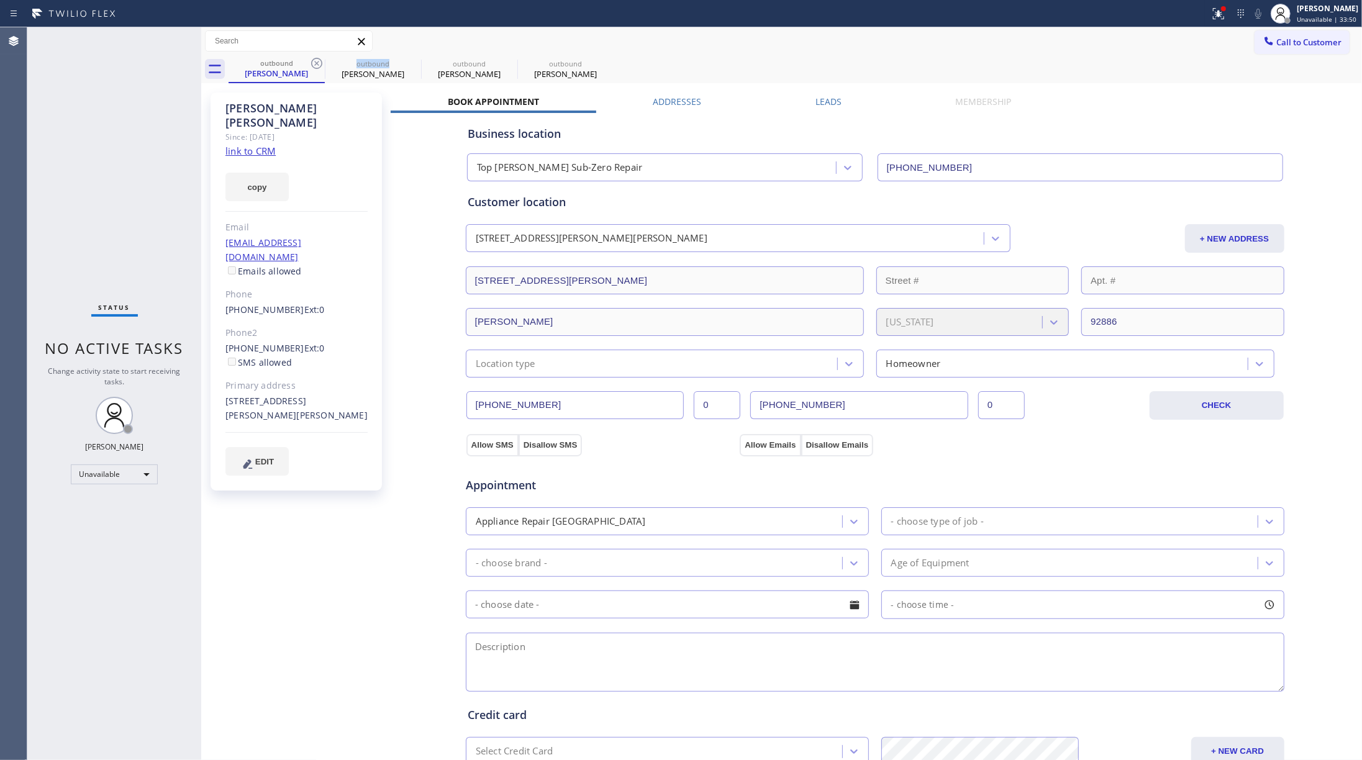
click at [311, 60] on icon at bounding box center [316, 63] width 15 height 15
type input "[PHONE_NUMBER]"
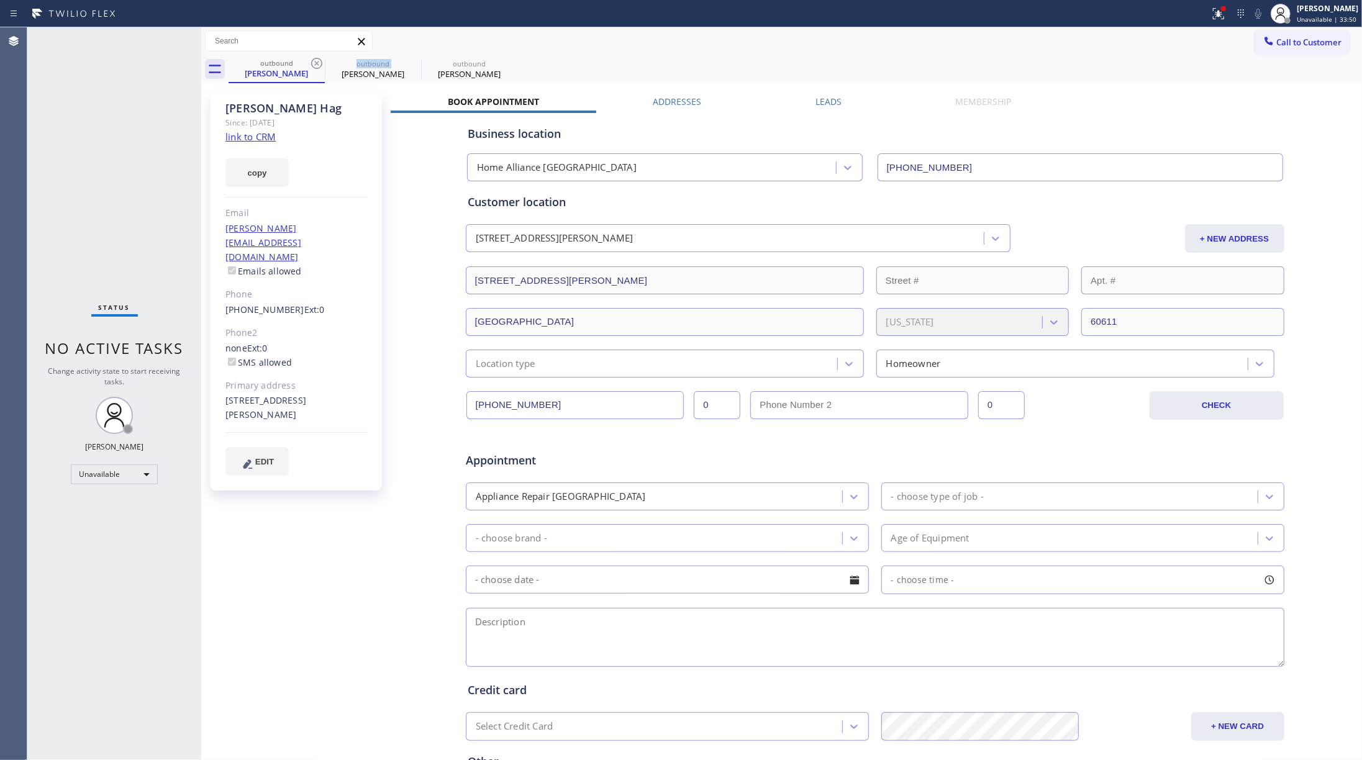
click at [311, 60] on icon at bounding box center [316, 63] width 15 height 15
type input "[PHONE_NUMBER]"
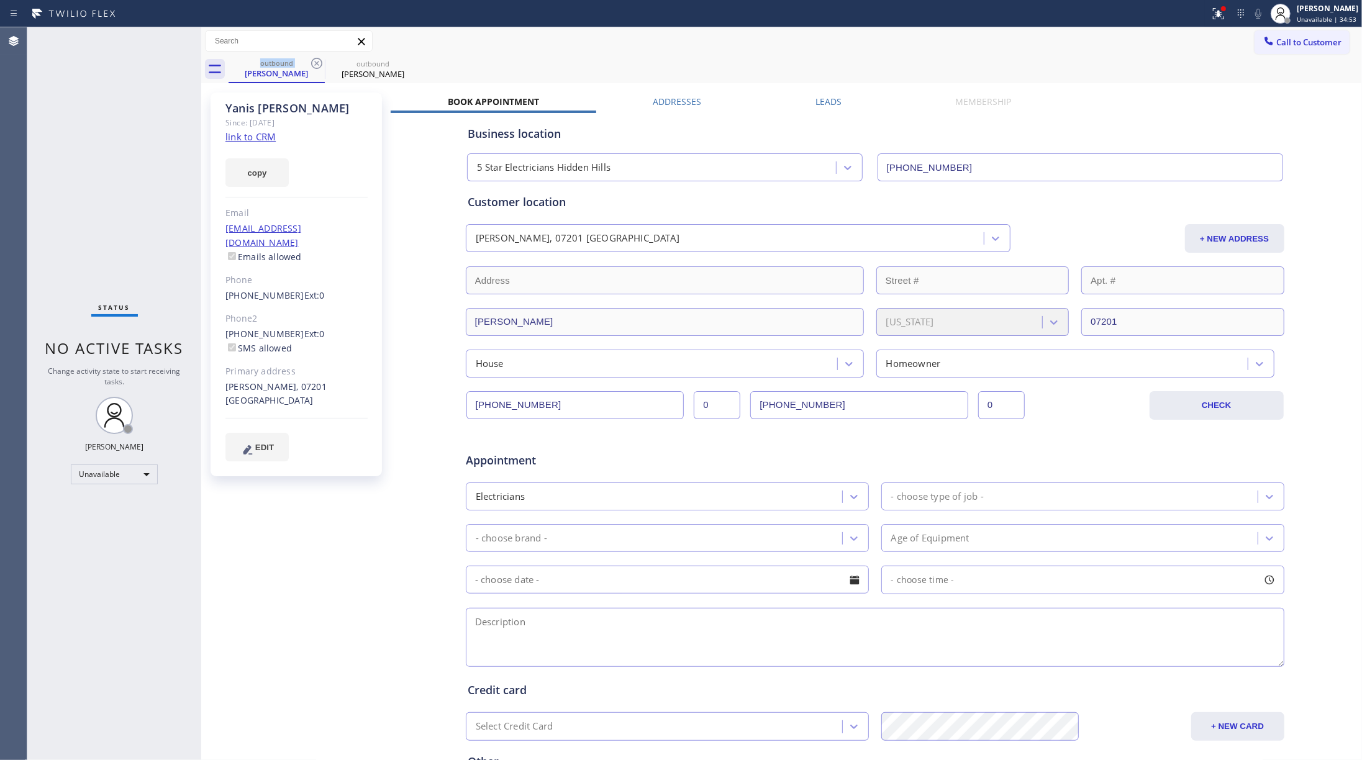
drag, startPoint x: 85, startPoint y: 145, endPoint x: 660, endPoint y: 99, distance: 576.5
click at [86, 142] on div "Status No active tasks Change activity state to start receiving tasks. [PERSON_…" at bounding box center [114, 393] width 174 height 733
click at [1021, 42] on span "Call to Customer" at bounding box center [1309, 42] width 65 height 11
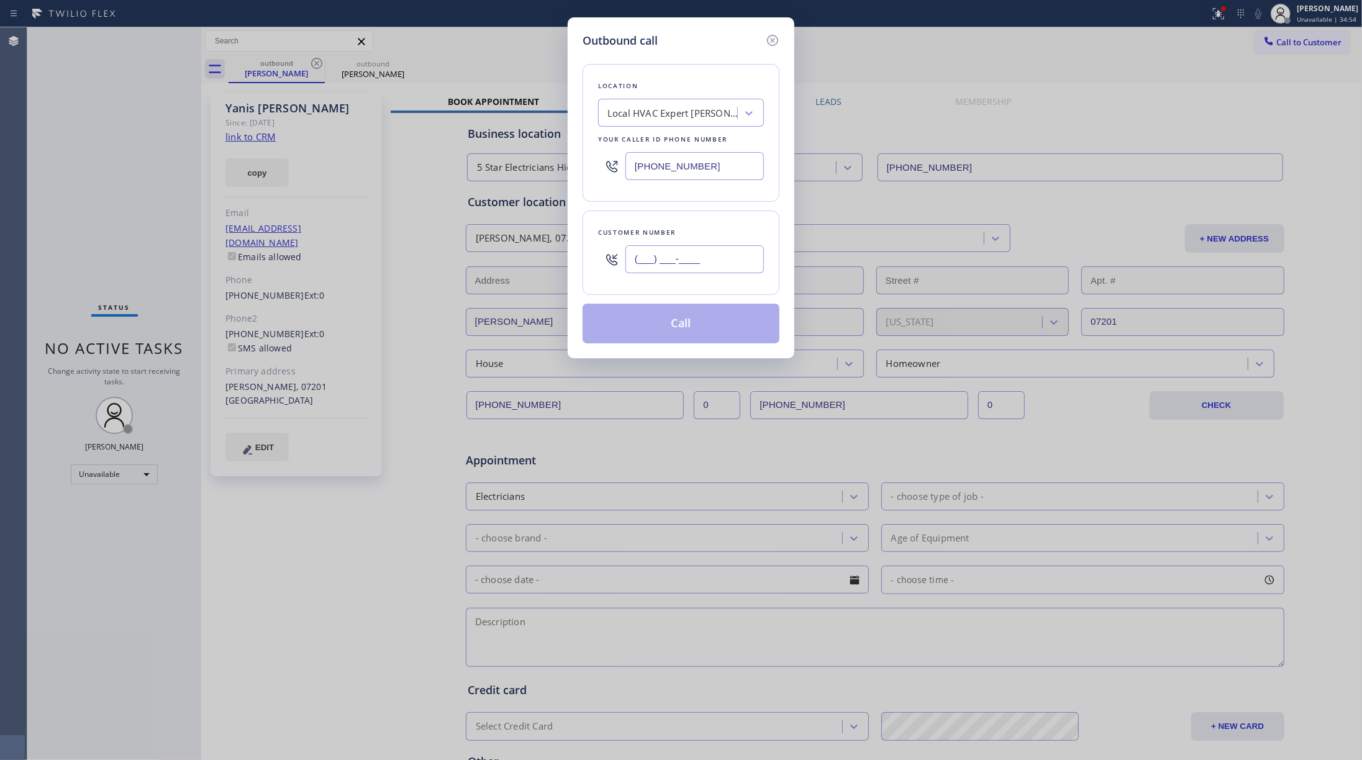
click at [661, 257] on input "(___) ___-____" at bounding box center [695, 259] width 139 height 28
paste input "714) 317-4078"
type input "[PHONE_NUMBER]"
click at [148, 187] on div "Outbound call Location Local HVAC Expert [PERSON_NAME] Your caller id phone num…" at bounding box center [681, 380] width 1362 height 760
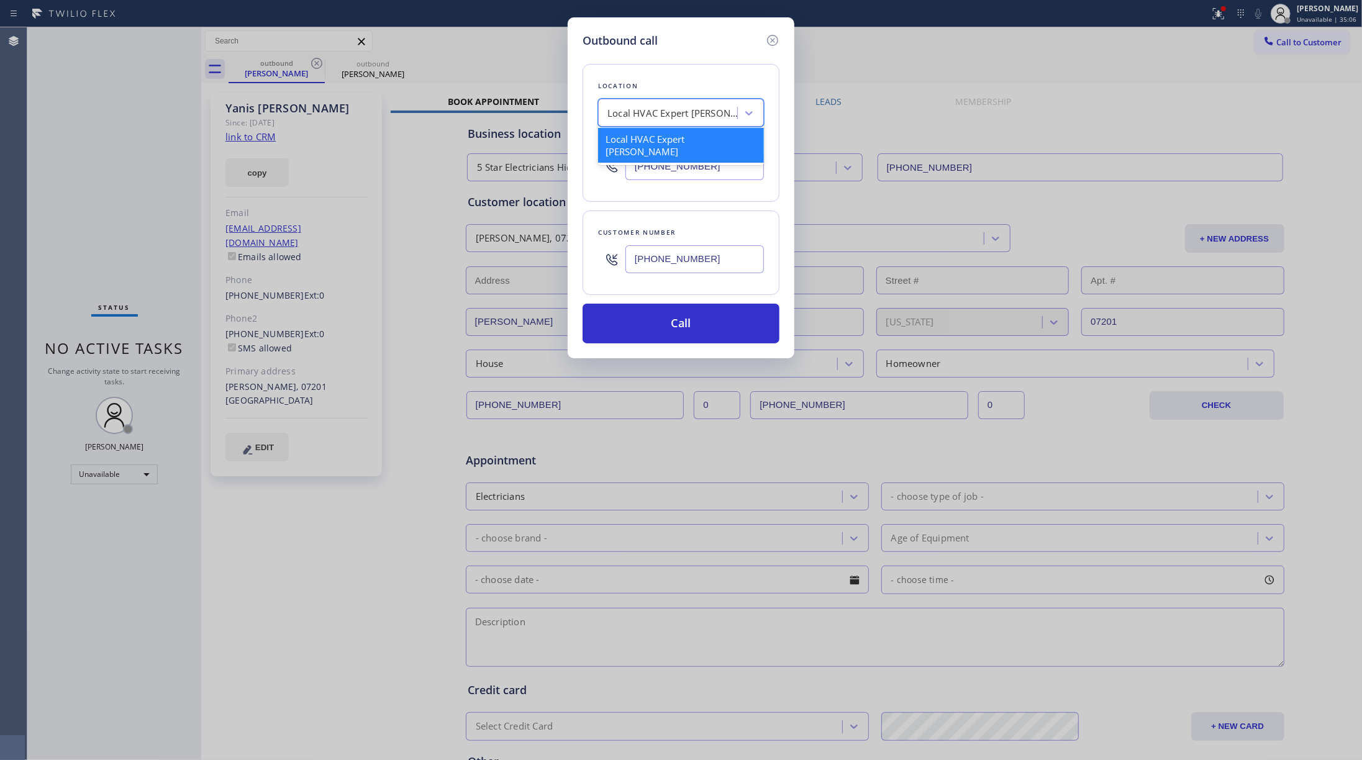
click at [676, 107] on div "Local HVAC Expert [PERSON_NAME]" at bounding box center [673, 113] width 130 height 14
paste input "Local Appliance Repair OC"
type input "Local Appliance Repair OC"
click at [656, 142] on div "4B1.Paid Local Appliance Repair OC" at bounding box center [681, 145] width 166 height 35
type input "[PHONE_NUMBER]"
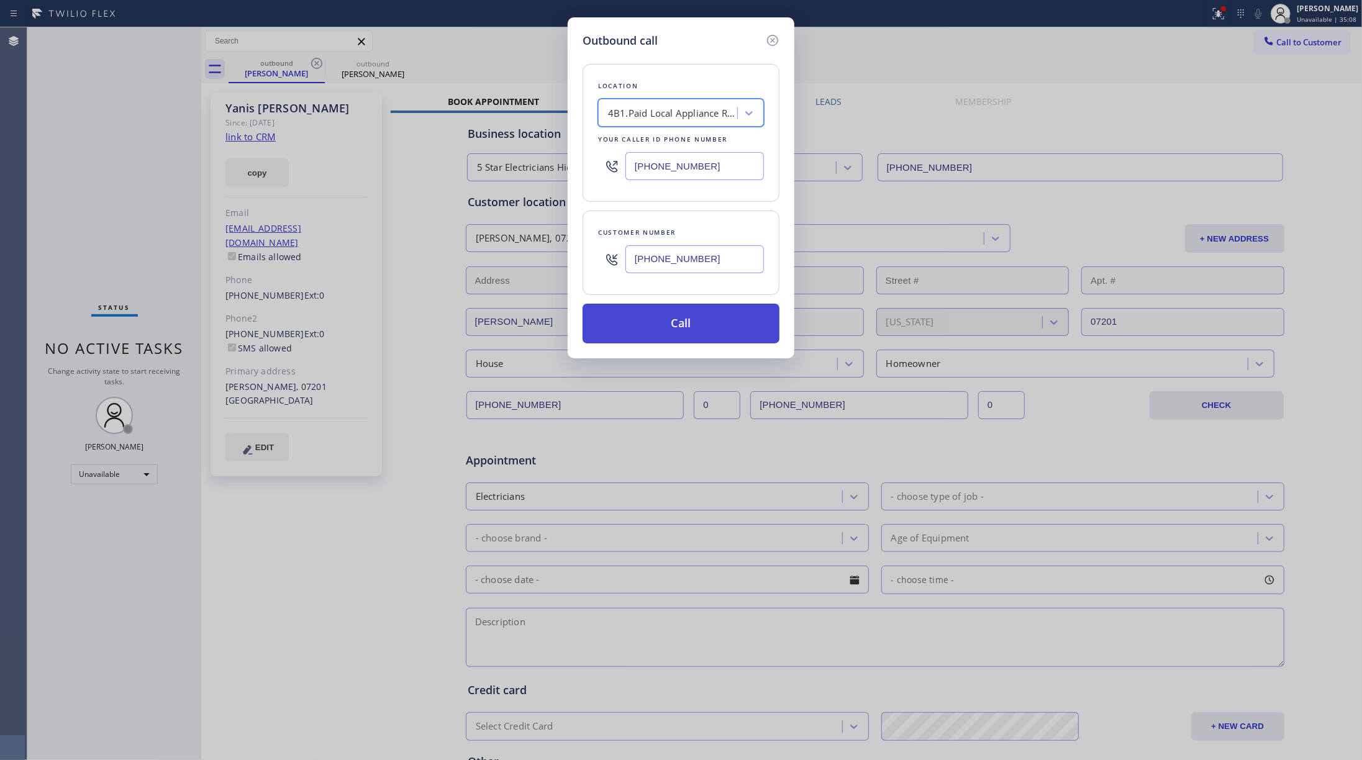
click at [672, 329] on button "Call" at bounding box center [681, 324] width 197 height 40
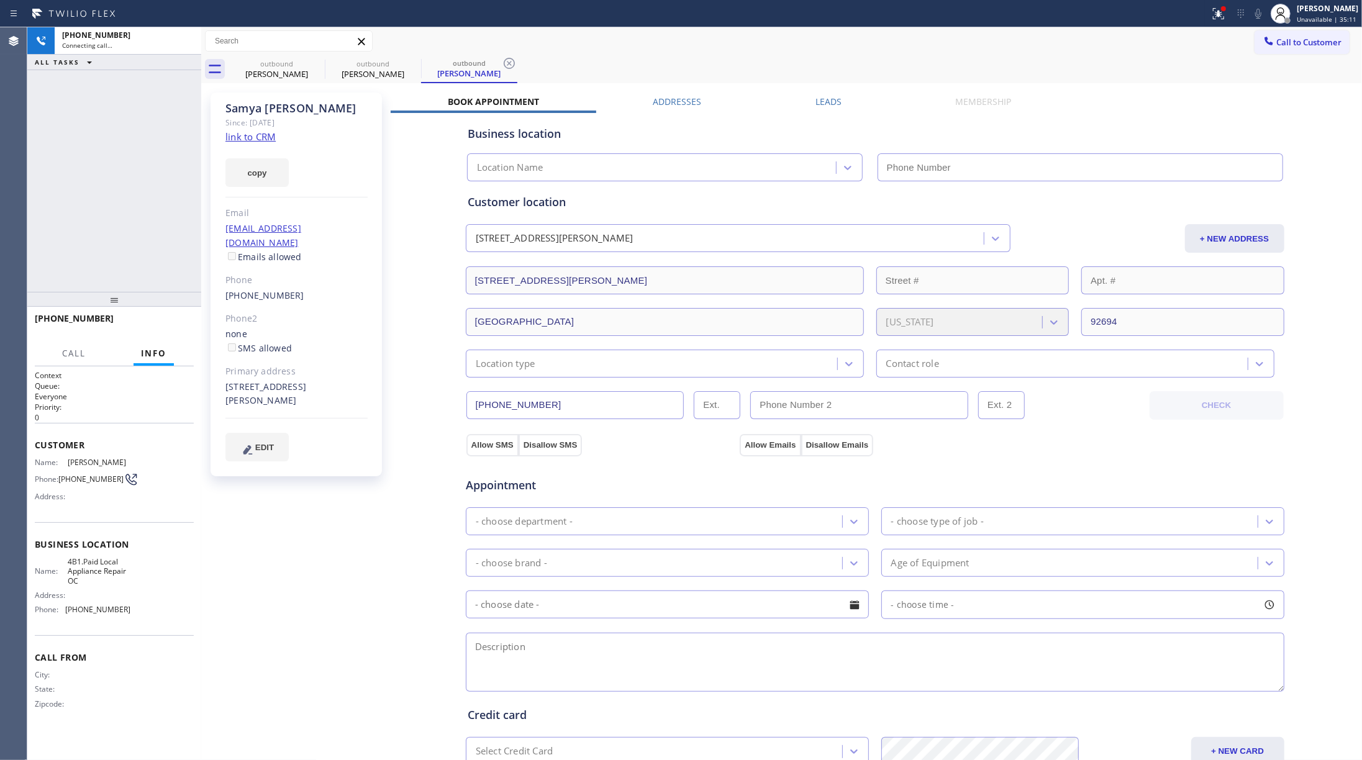
click at [80, 219] on div "[PHONE_NUMBER] Connecting call… ALL TASKS ALL TASKS ACTIVE TASKS TASKS IN WRAP …" at bounding box center [114, 159] width 174 height 265
drag, startPoint x: 93, startPoint y: 209, endPoint x: 244, endPoint y: 133, distance: 168.9
click at [244, 133] on link "link to CRM" at bounding box center [251, 136] width 50 height 12
type input "[PHONE_NUMBER]"
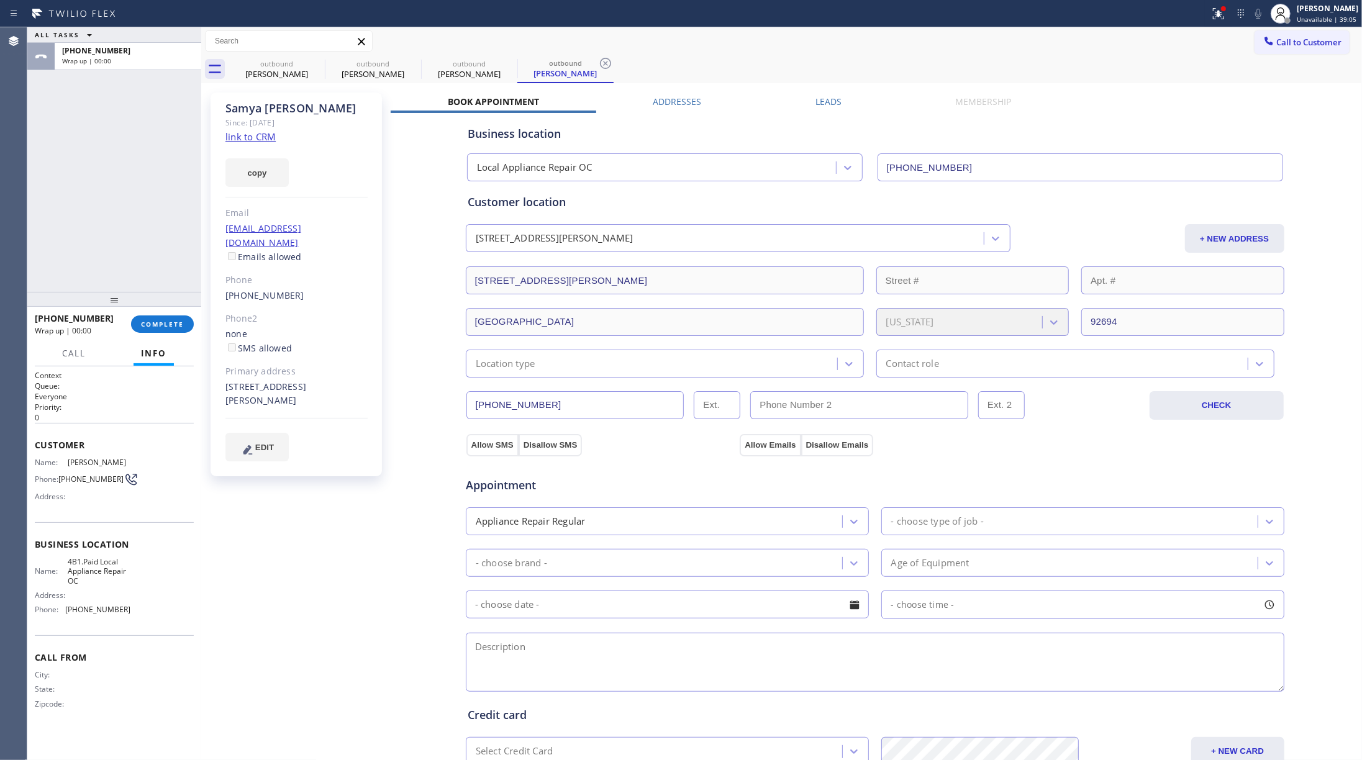
drag, startPoint x: 654, startPoint y: 647, endPoint x: 667, endPoint y: 607, distance: 42.3
click at [654, 570] on textarea at bounding box center [875, 662] width 819 height 59
paste textarea "9-12 | $80 SCF house-HO LG Fridge | error code RF - about 10yrs [STREET_ADDRESS…"
type textarea "9-12 | $80 SCF house-HO LG Fridge | error code RF - about 10yrs [STREET_ADDRESS…"
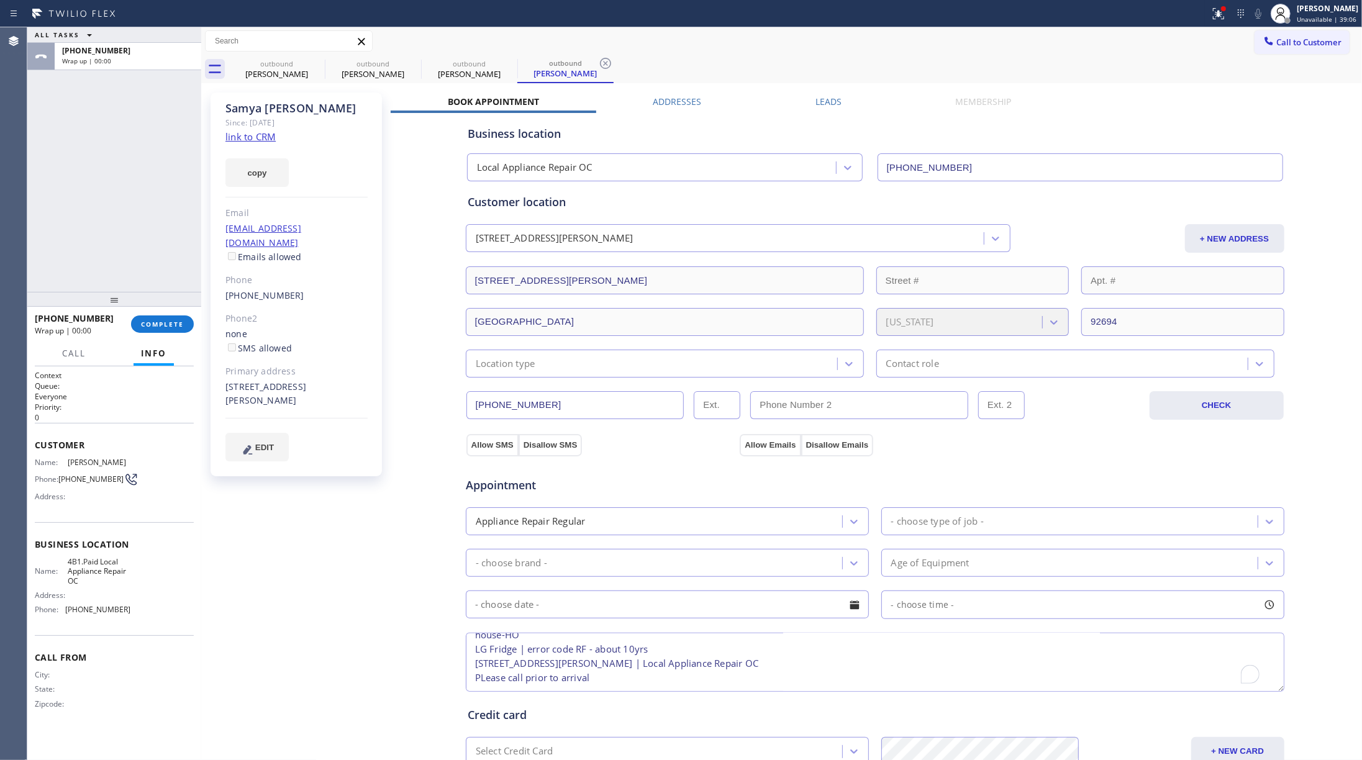
click at [918, 521] on div "- choose type of job -" at bounding box center [938, 521] width 93 height 14
type input "fr"
click at [890, 552] on div "Fridge" at bounding box center [1083, 549] width 403 height 25
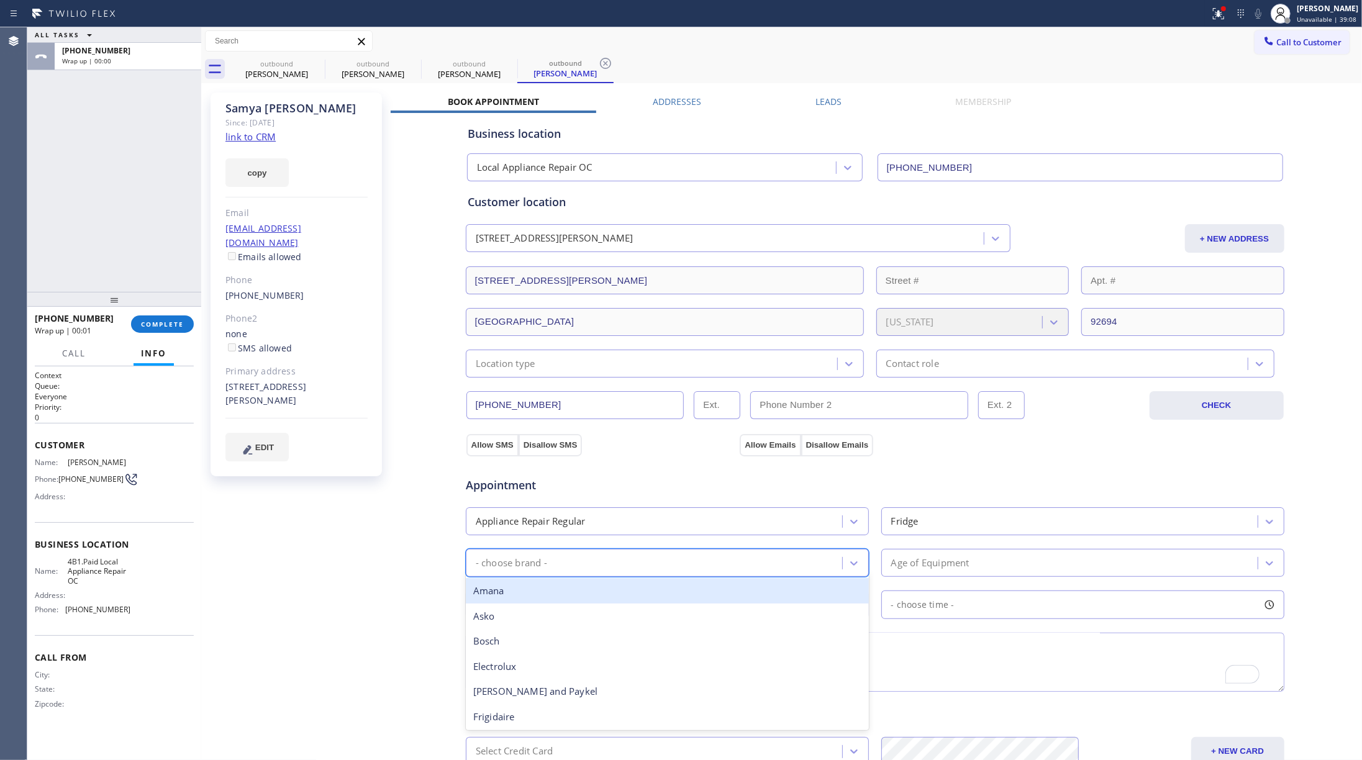
click at [754, 570] on div "- choose brand -" at bounding box center [656, 563] width 373 height 22
type input "lg"
click at [657, 570] on div "LG" at bounding box center [667, 590] width 403 height 25
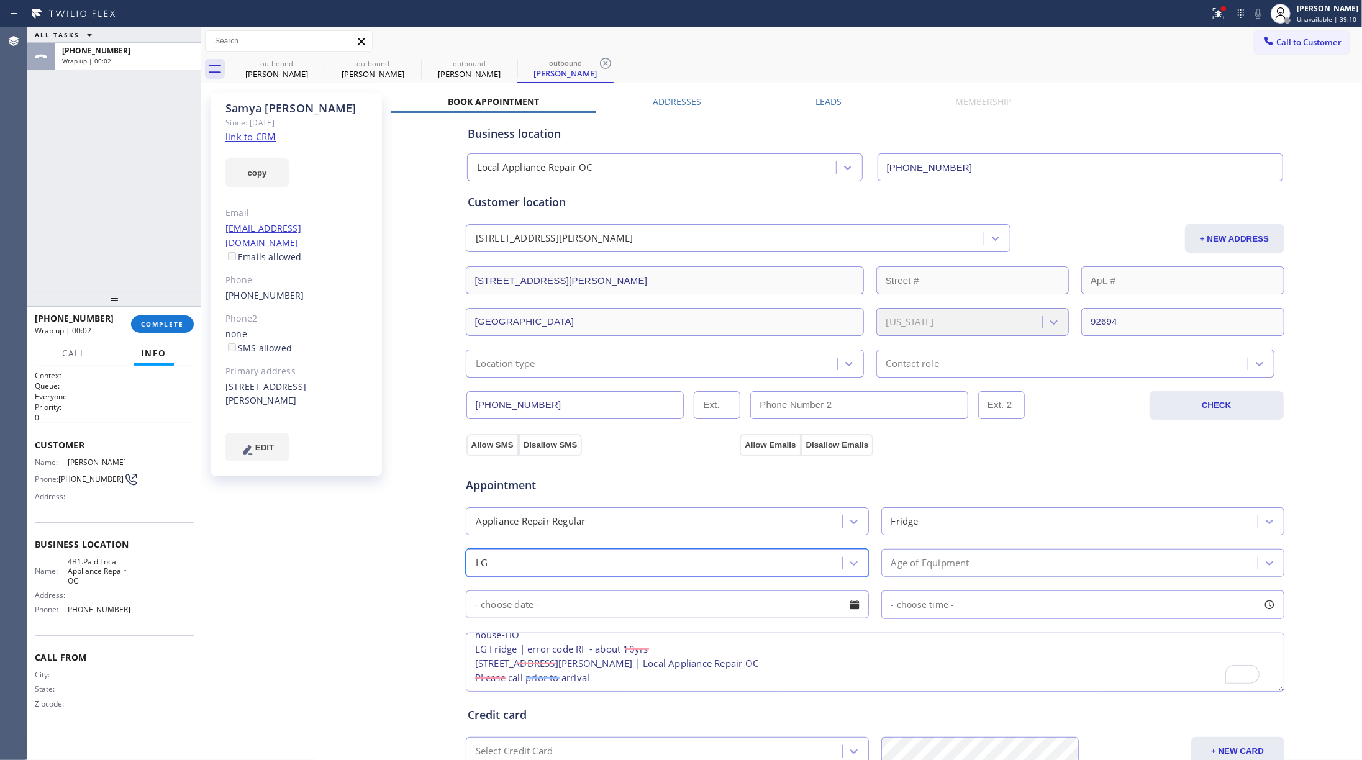
click at [903, 567] on div "Age of Equipment" at bounding box center [931, 563] width 78 height 14
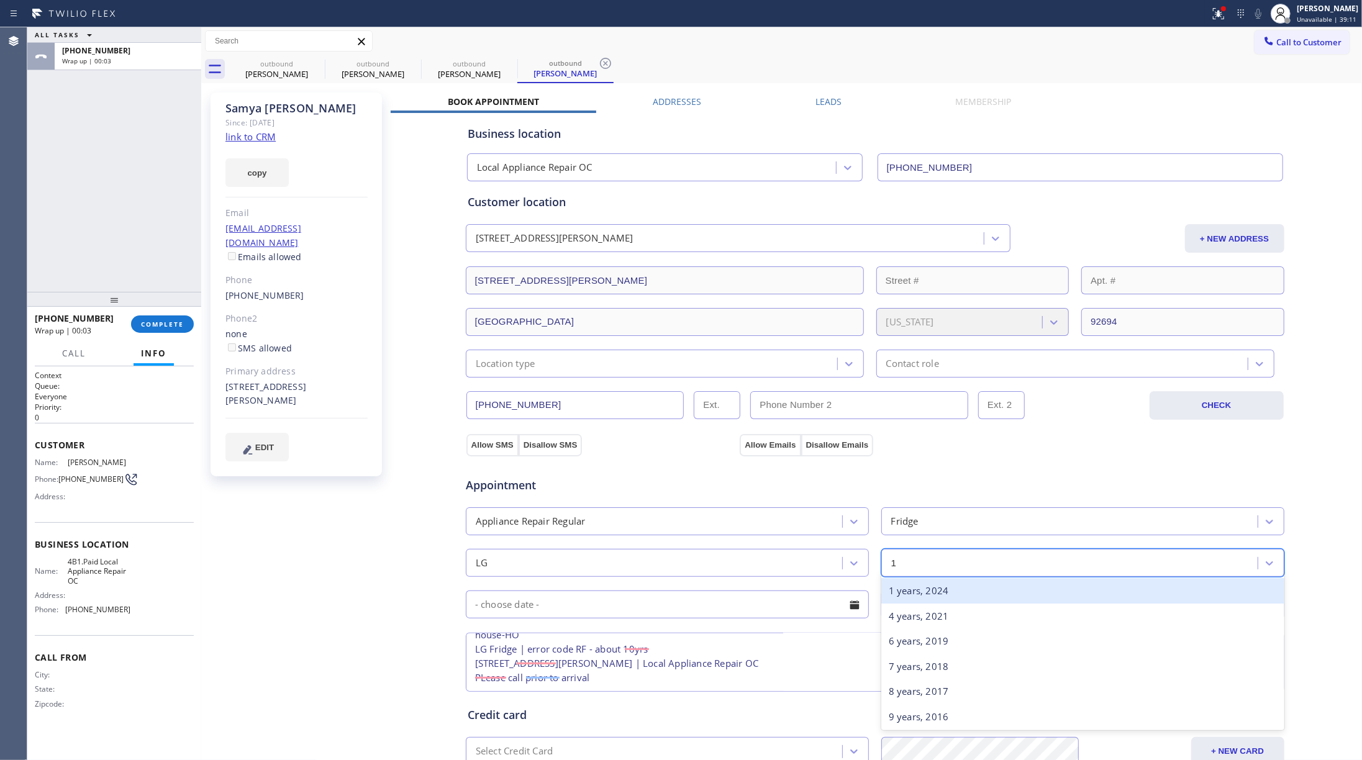
type input "10"
drag, startPoint x: 947, startPoint y: 595, endPoint x: 662, endPoint y: 590, distance: 285.2
click at [943, 570] on div "10 years, 2015" at bounding box center [1083, 590] width 403 height 25
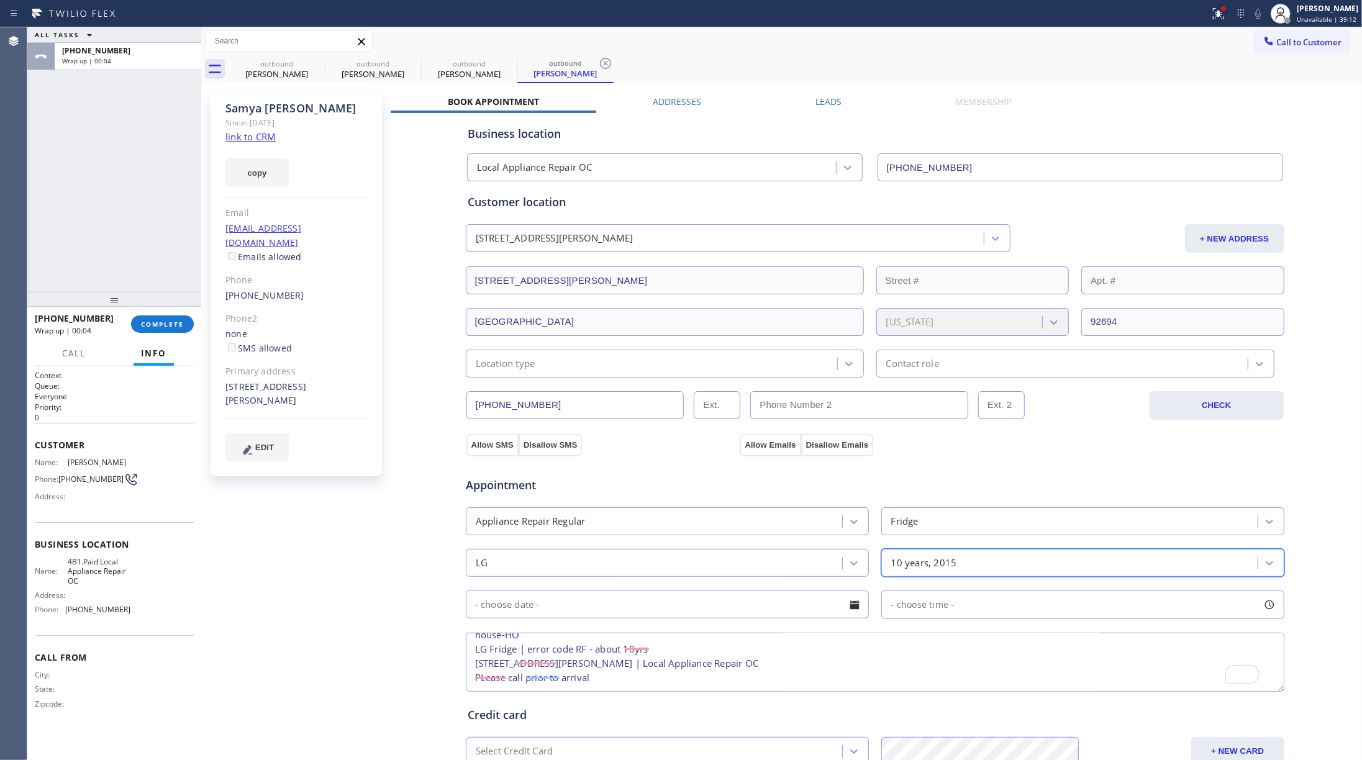
click at [642, 570] on input "text" at bounding box center [667, 605] width 403 height 28
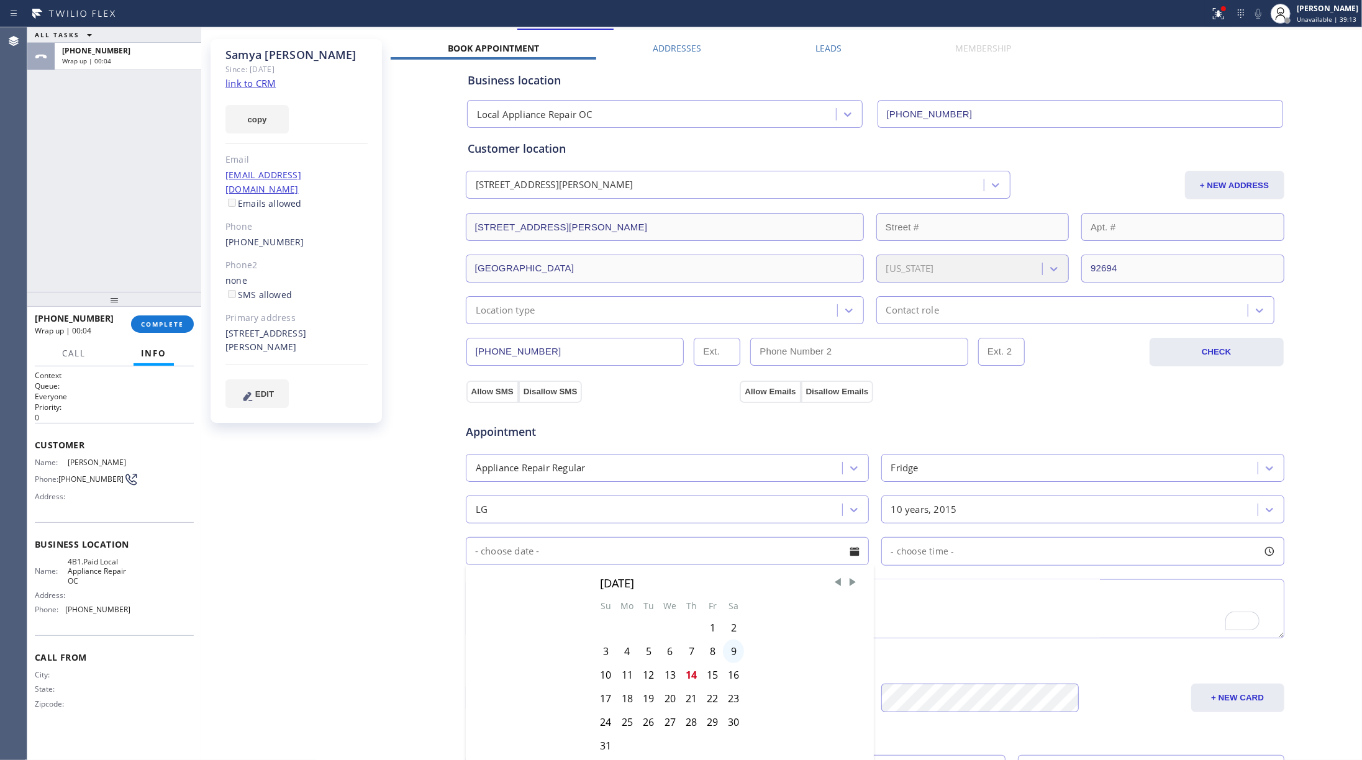
scroll to position [83, 0]
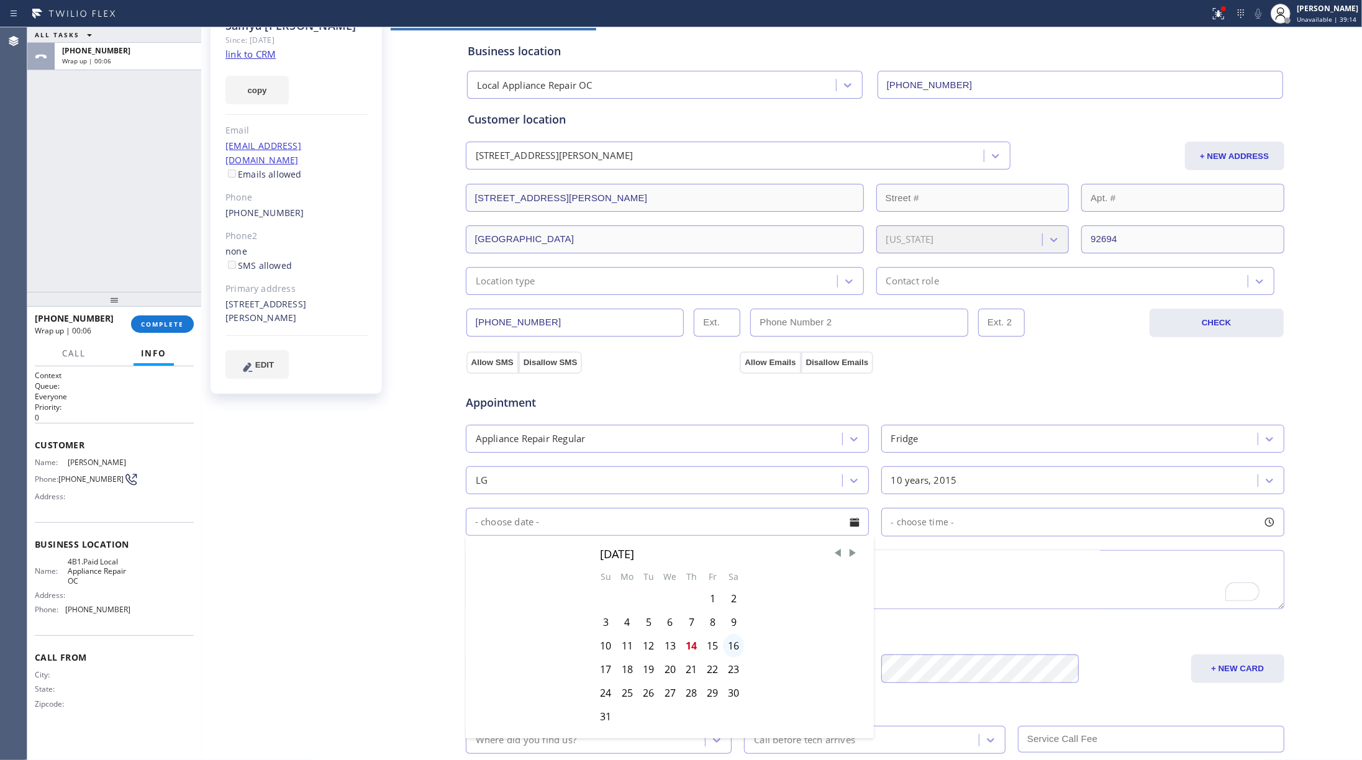
click at [726, 570] on div "16" at bounding box center [733, 646] width 21 height 24
type input "[DATE]"
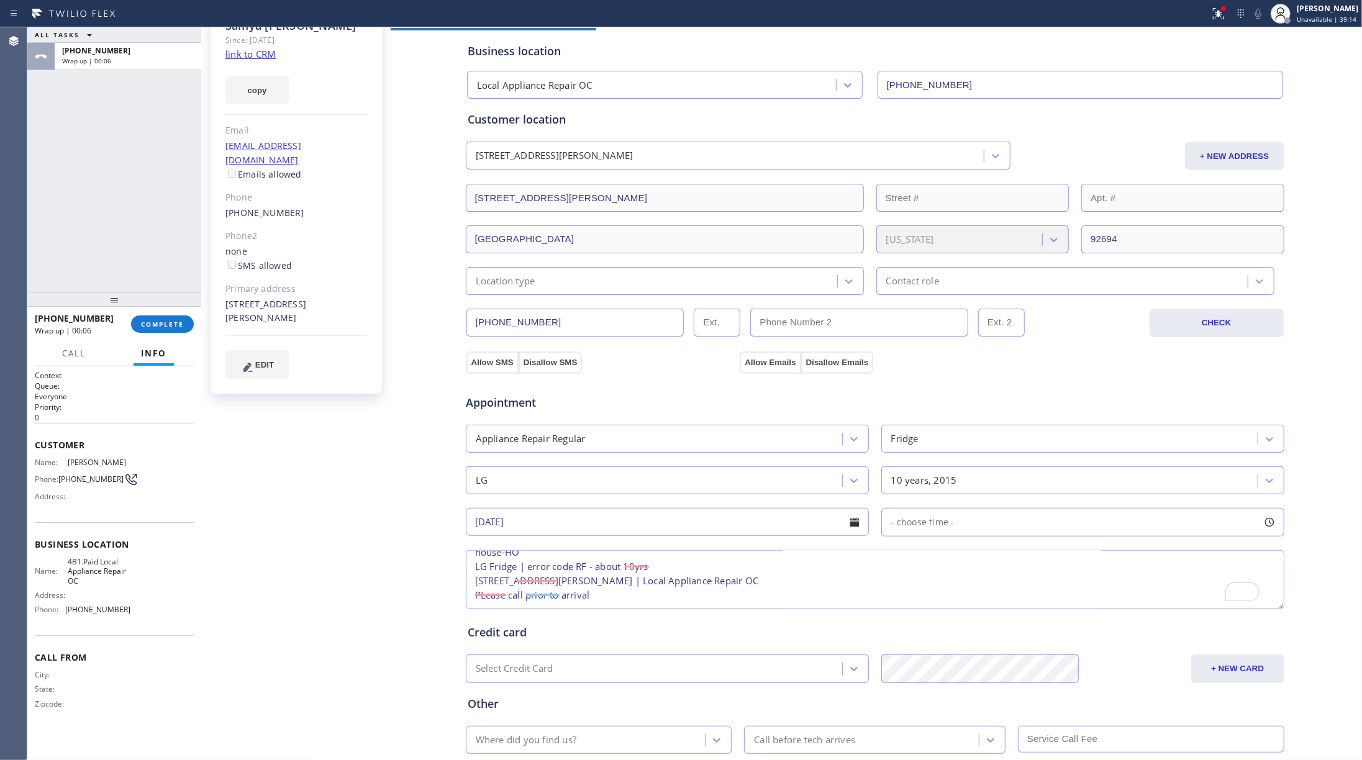
click at [935, 516] on div "- choose time -" at bounding box center [1083, 522] width 403 height 29
drag, startPoint x: 895, startPoint y: 600, endPoint x: 1005, endPoint y: 609, distance: 110.4
click at [1005, 570] on div at bounding box center [1012, 598] width 15 height 26
drag, startPoint x: 886, startPoint y: 604, endPoint x: 915, endPoint y: 604, distance: 29.2
click at [916, 570] on div at bounding box center [923, 598] width 15 height 26
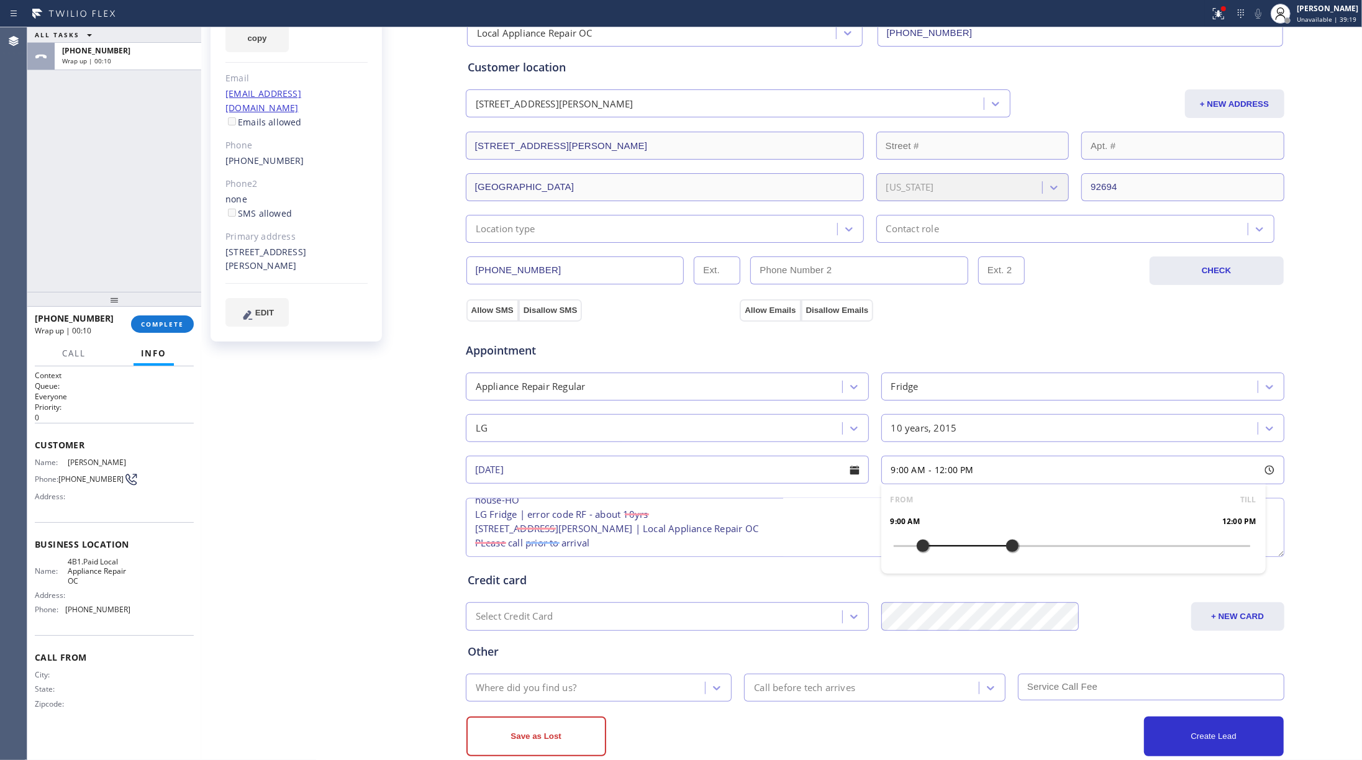
scroll to position [162, 0]
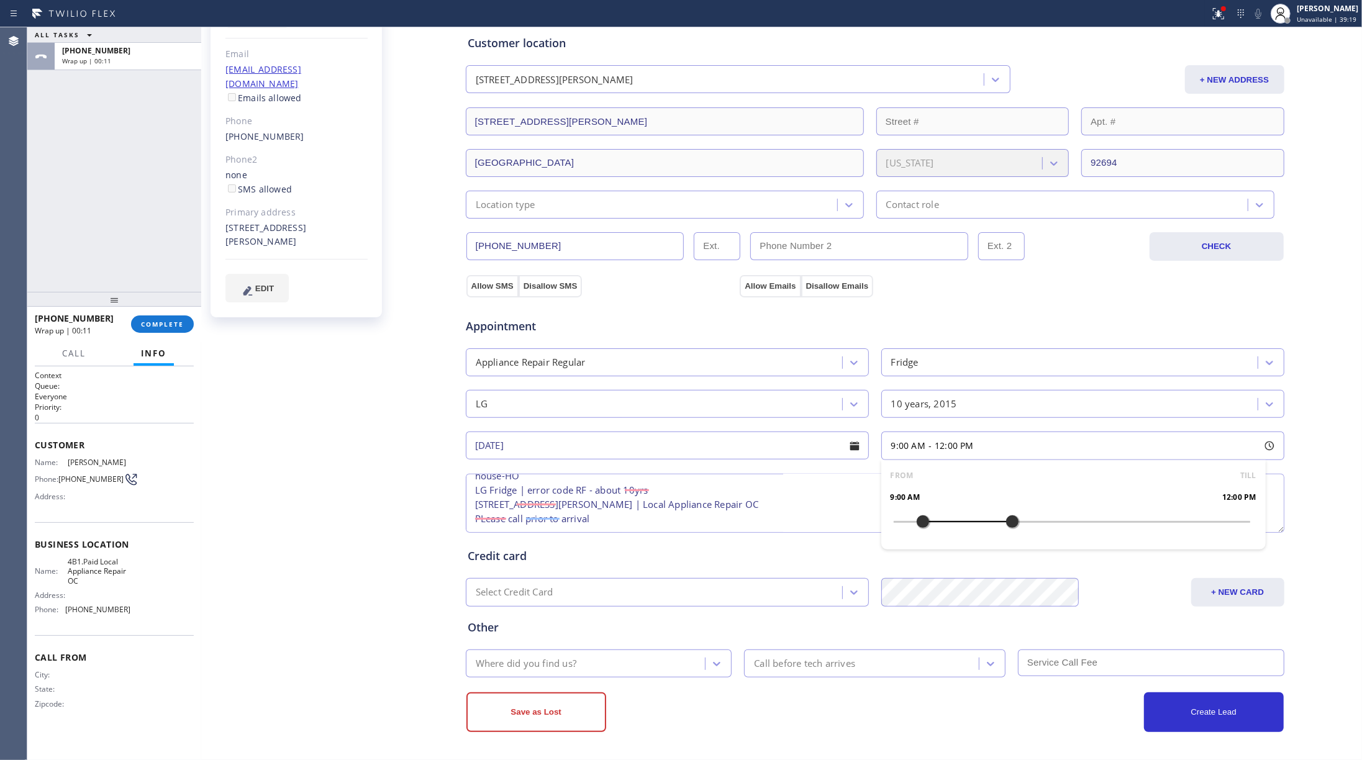
click at [587, 570] on div "Where did you find us?" at bounding box center [588, 664] width 236 height 22
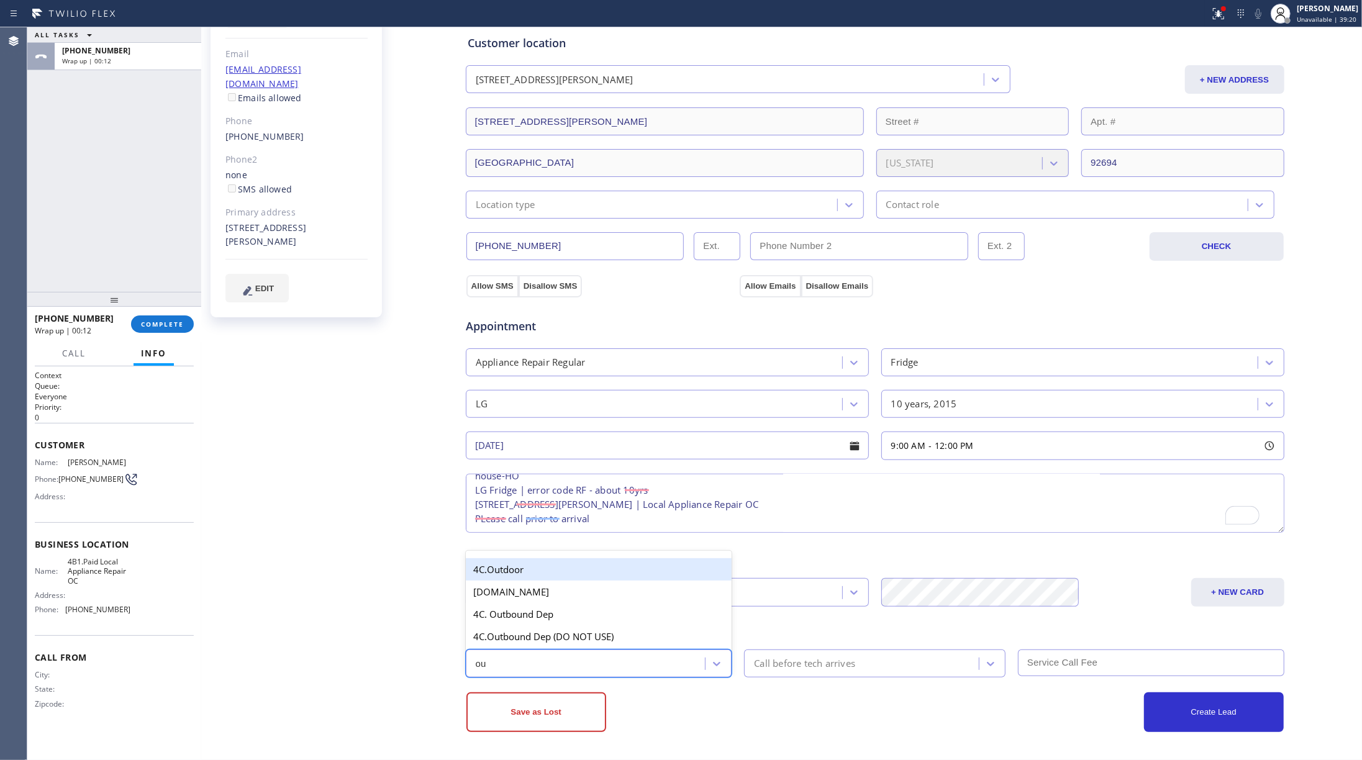
type input "out"
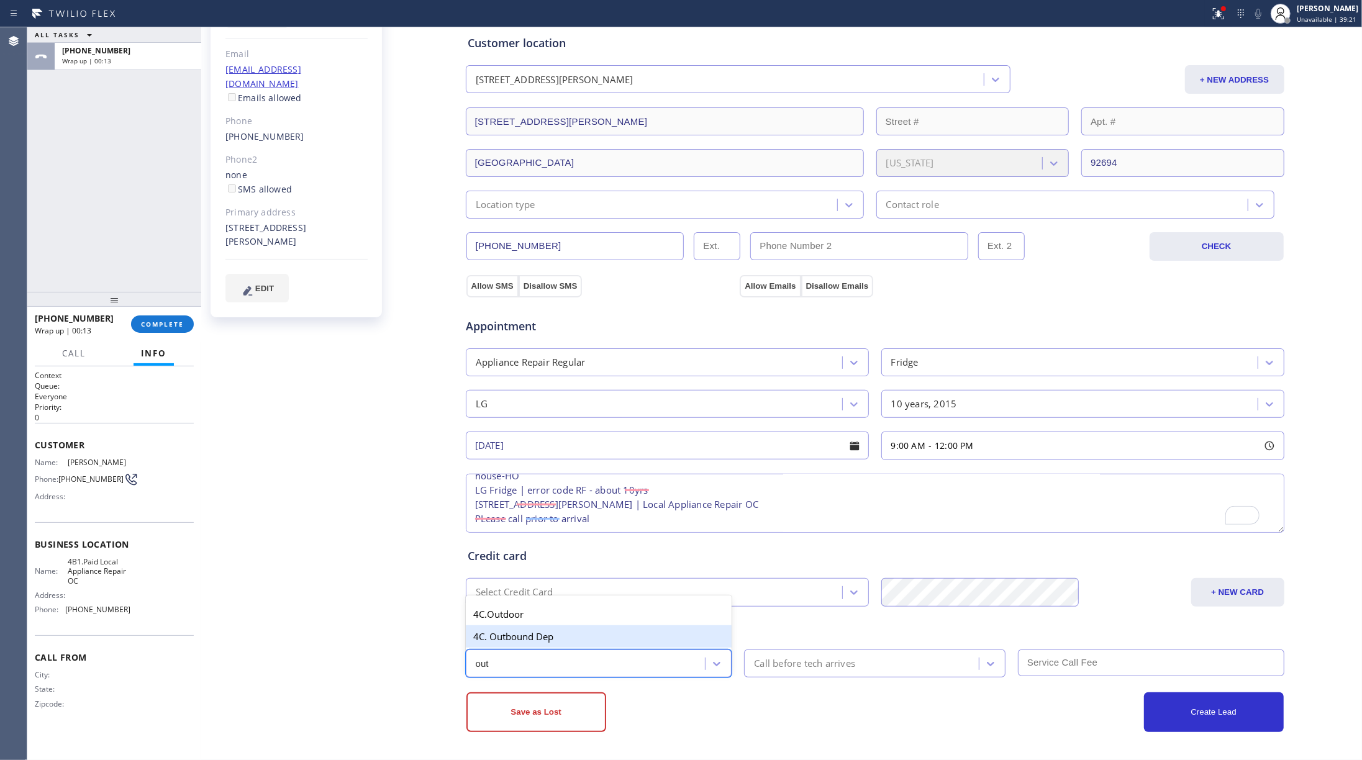
click at [586, 570] on div "4C. Outbound Dep" at bounding box center [599, 637] width 267 height 22
click at [814, 570] on div "Call before tech arrives" at bounding box center [875, 664] width 262 height 28
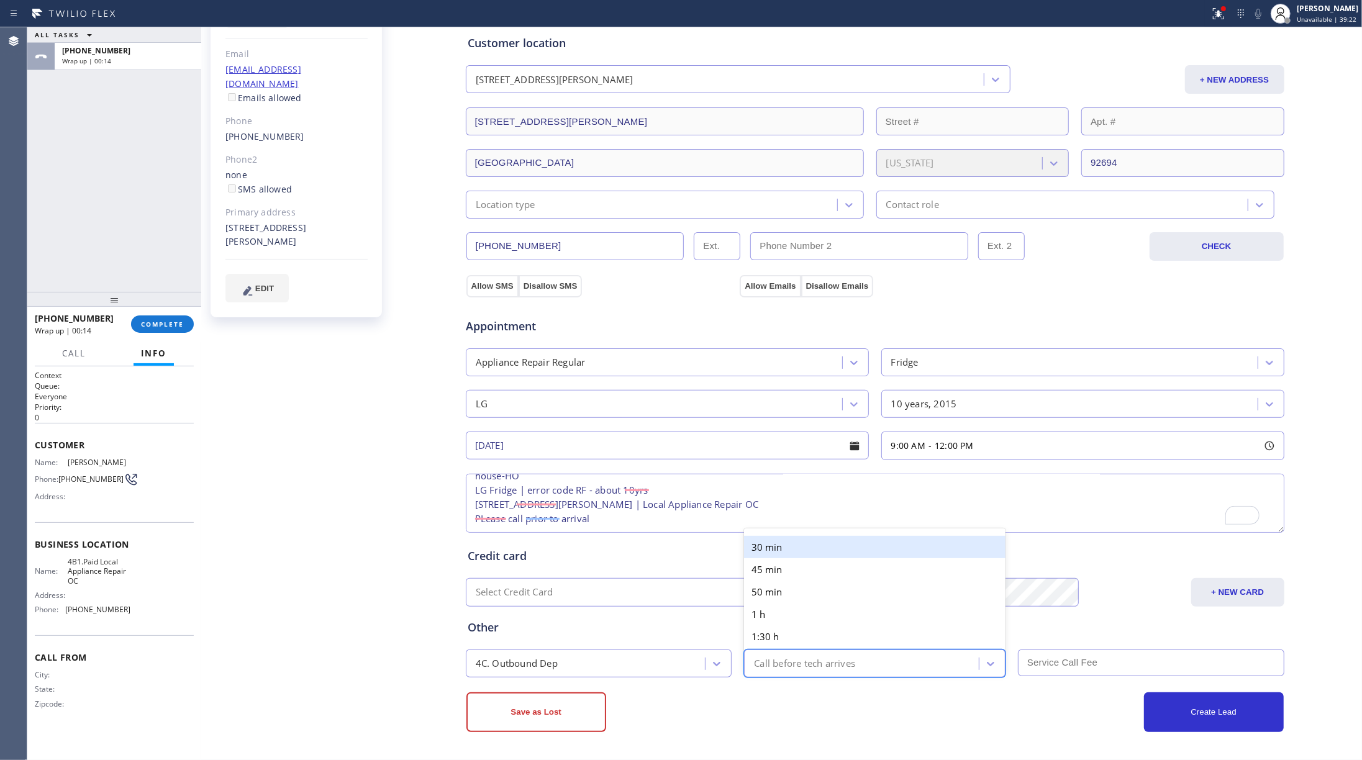
click at [778, 541] on div "30 min" at bounding box center [875, 547] width 262 height 22
click at [1021, 570] on input "text" at bounding box center [1151, 663] width 267 height 27
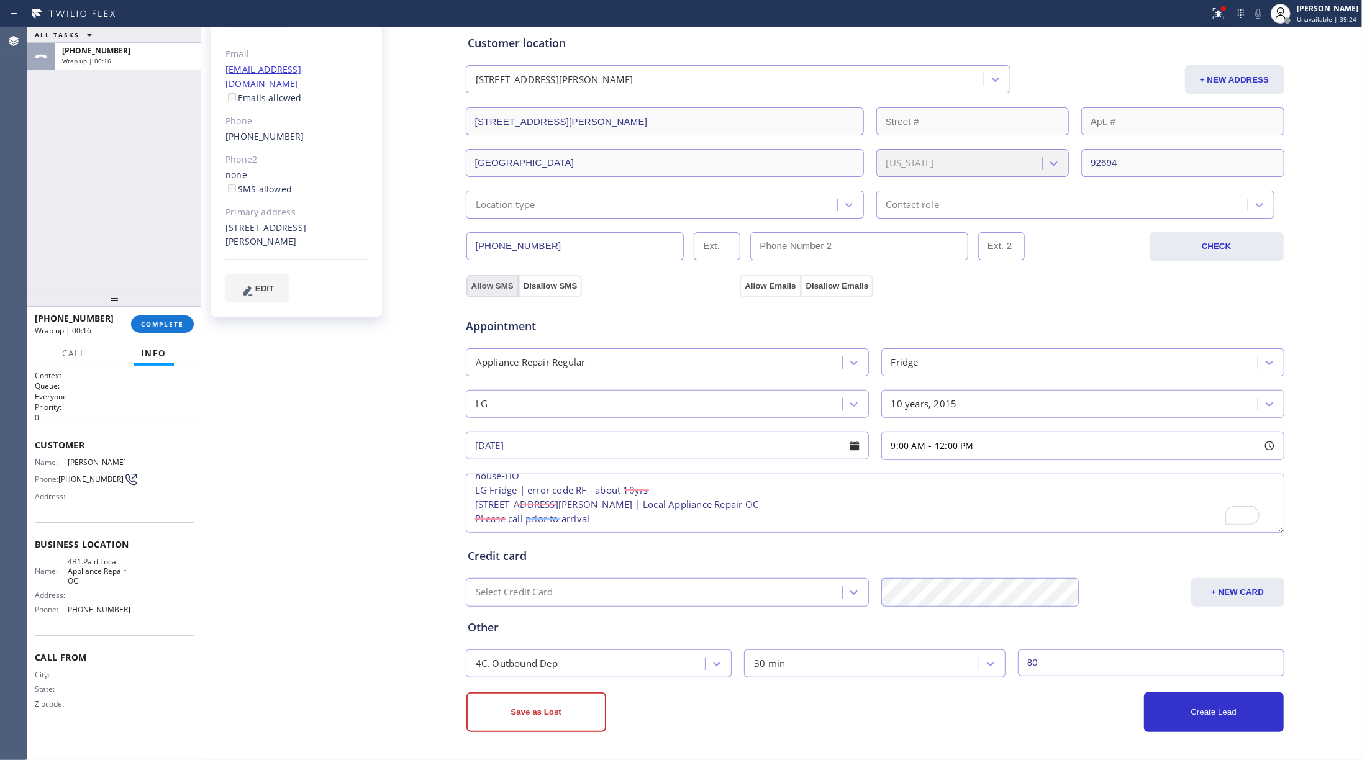
type input "80"
click at [476, 279] on button "Allow SMS" at bounding box center [493, 286] width 52 height 22
click at [767, 288] on button "Allow Emails" at bounding box center [770, 286] width 61 height 22
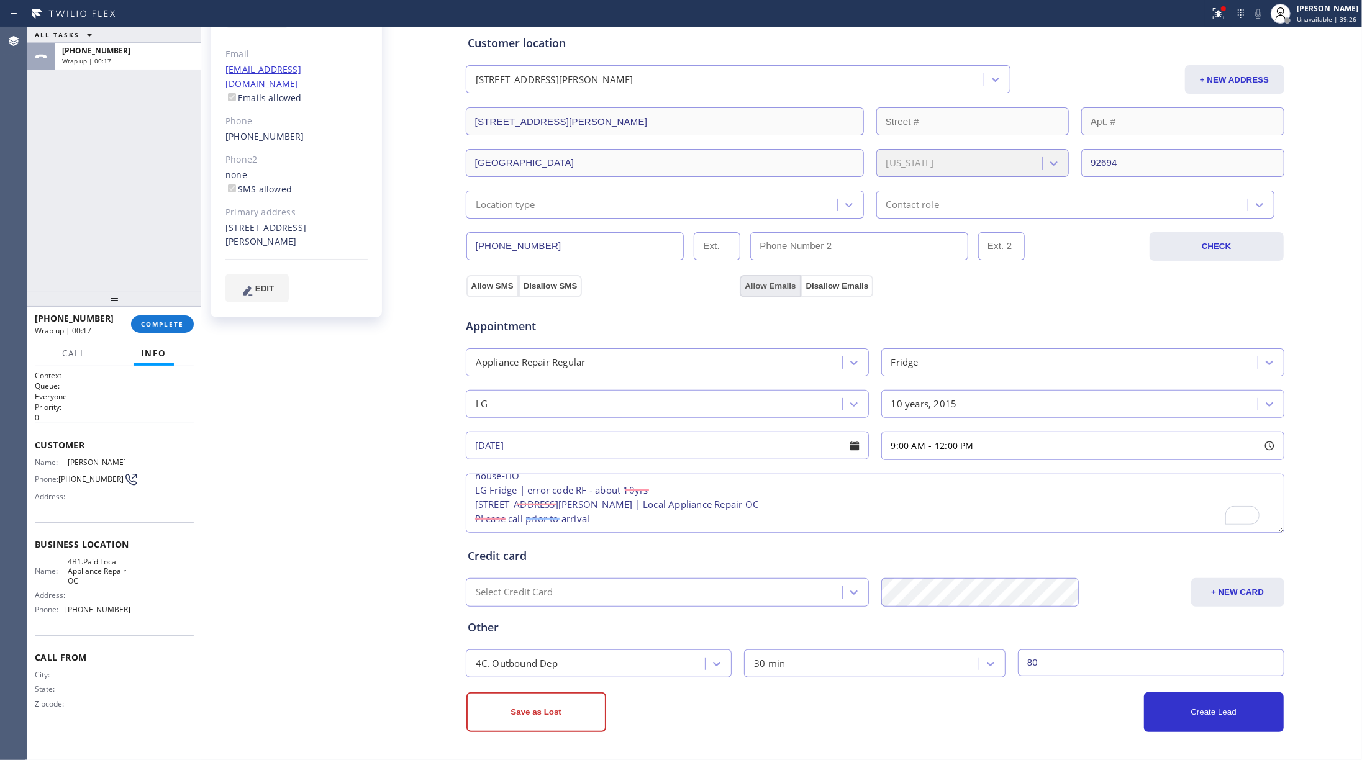
checkbox input "true"
click at [1021, 570] on button "Create Lead" at bounding box center [1214, 713] width 140 height 40
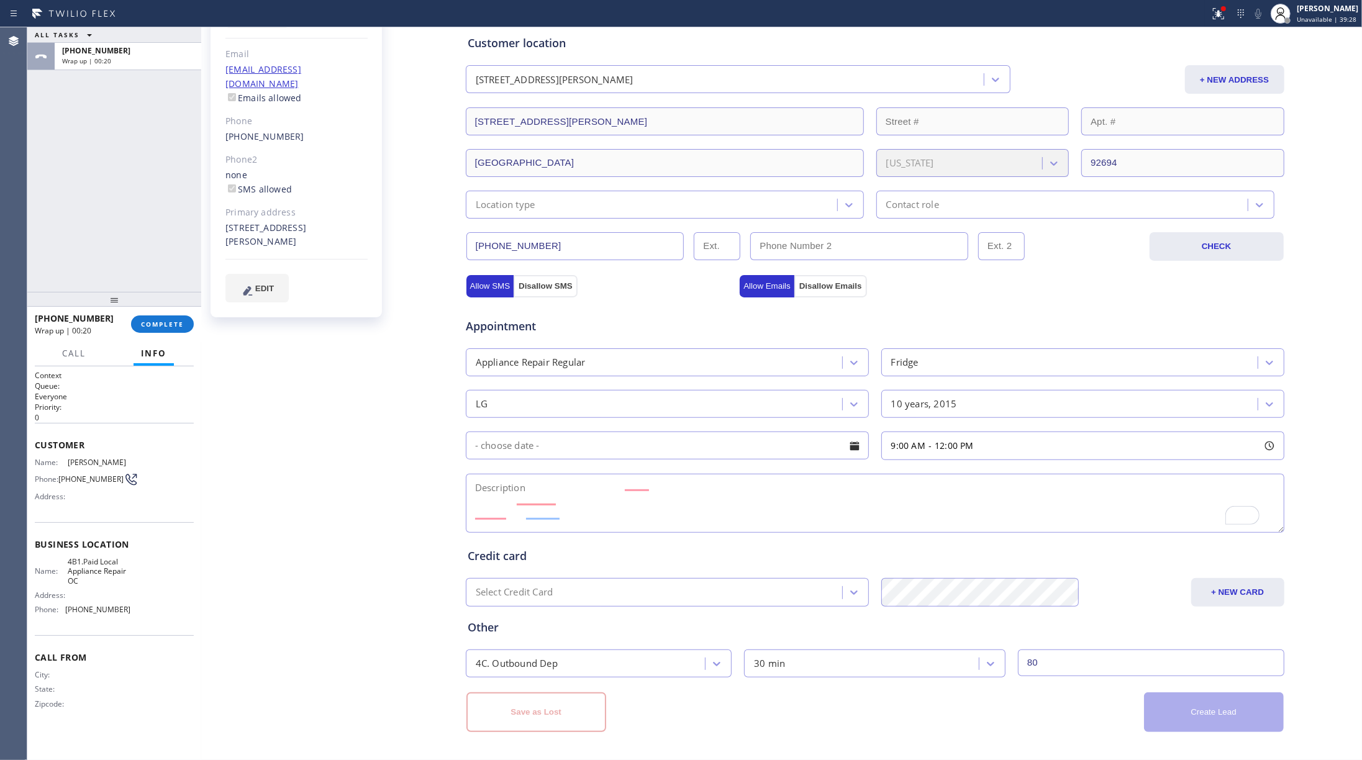
scroll to position [0, 0]
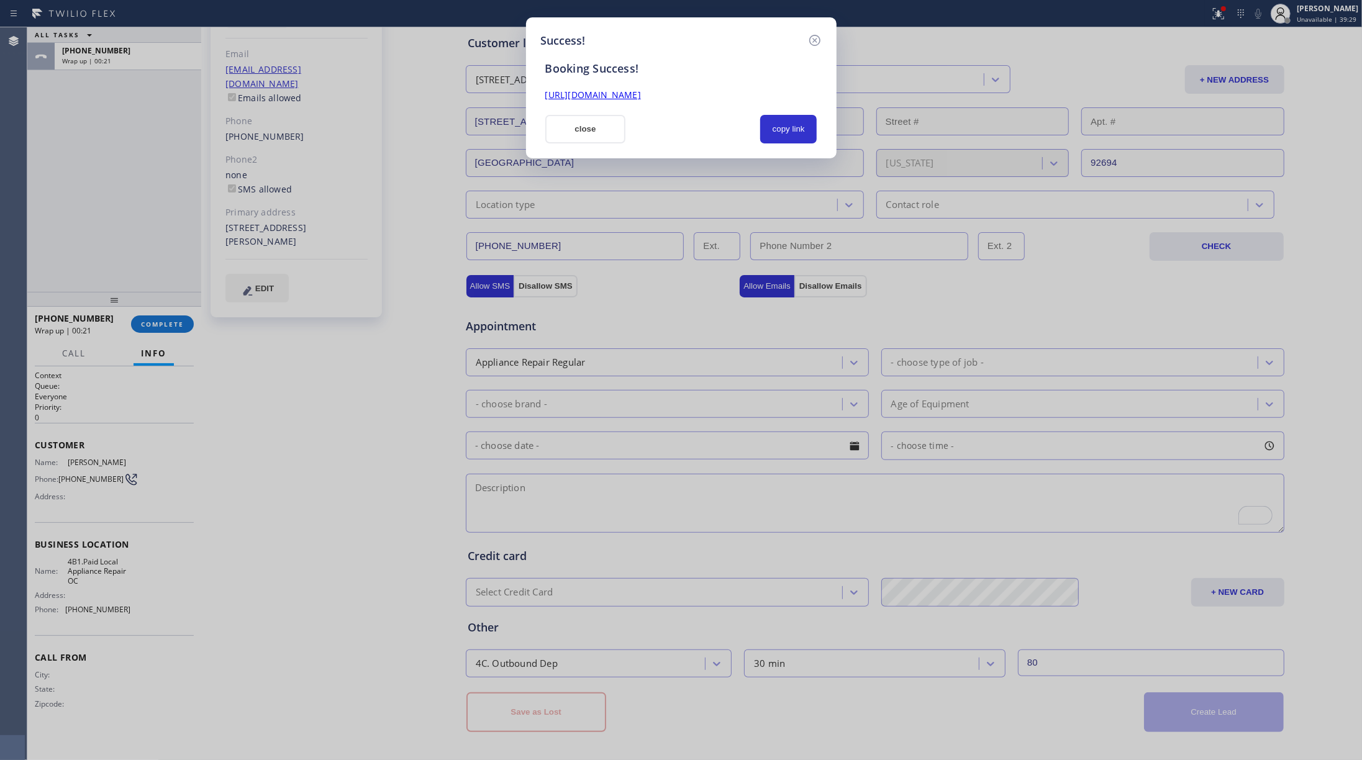
drag, startPoint x: 780, startPoint y: 118, endPoint x: 1046, endPoint y: 263, distance: 303.1
click at [780, 118] on button "copy link" at bounding box center [788, 129] width 57 height 29
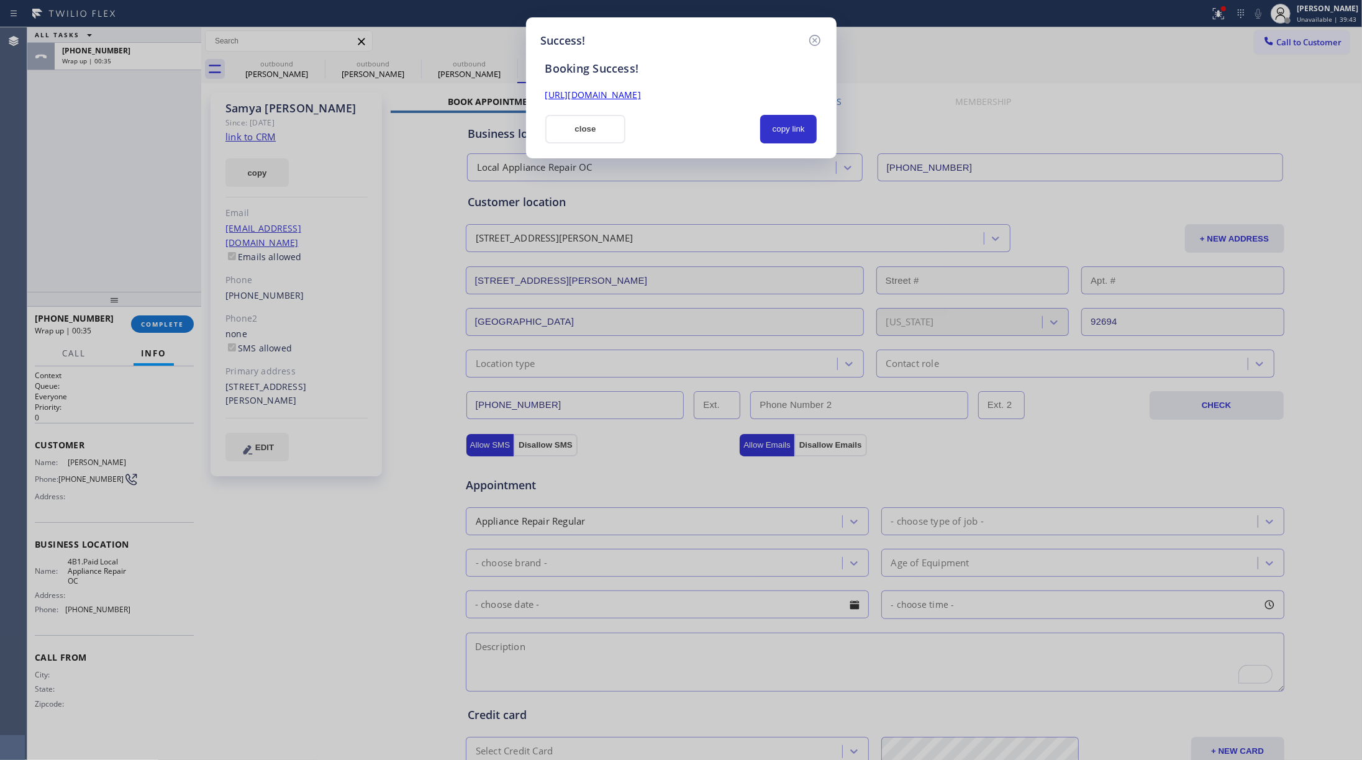
scroll to position [162, 0]
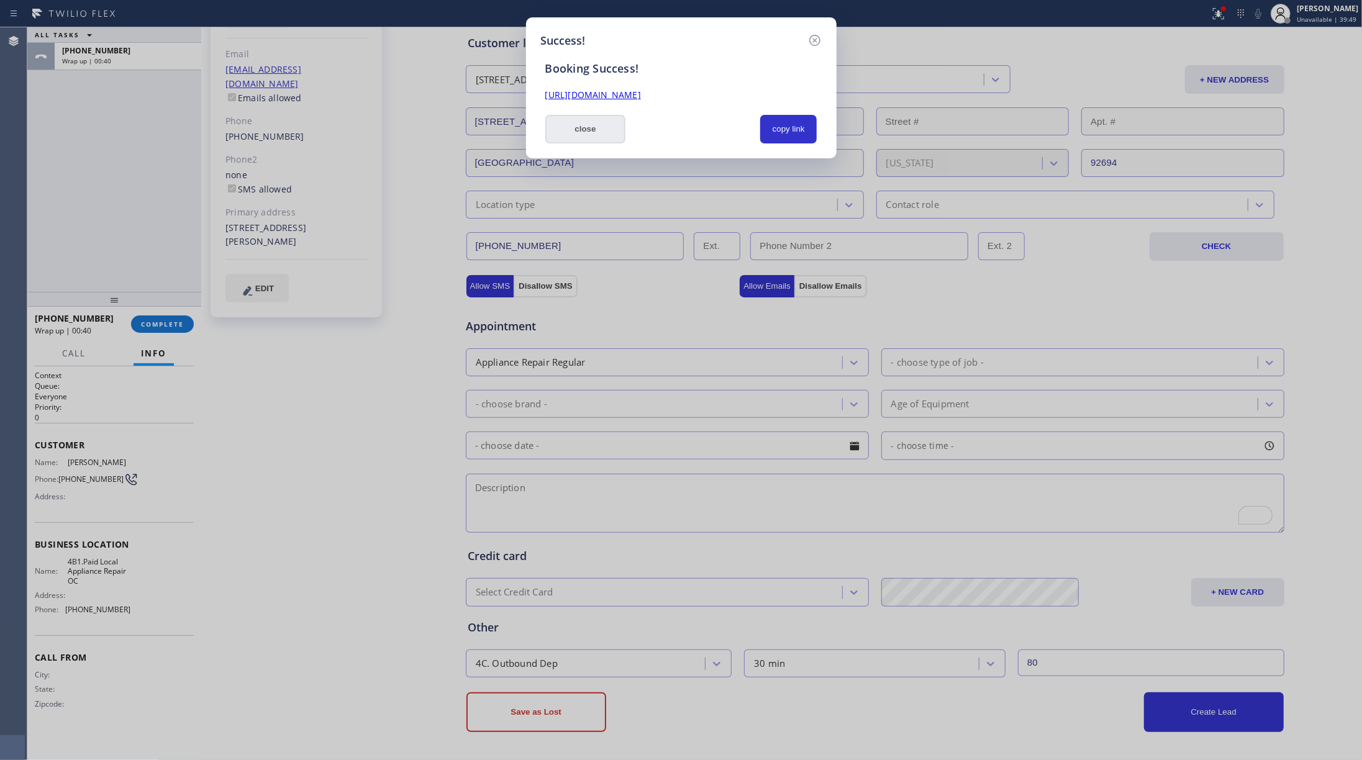
click at [577, 135] on button "close" at bounding box center [585, 129] width 81 height 29
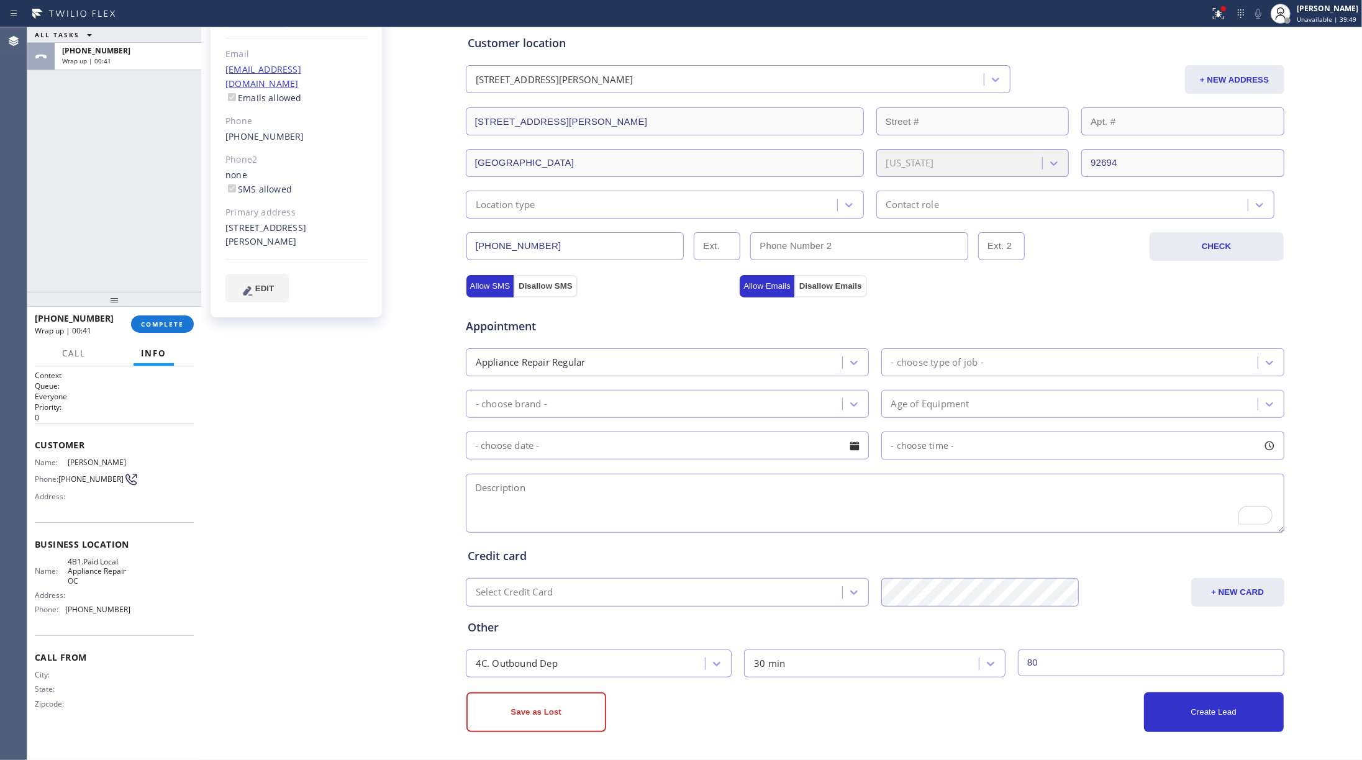
click at [165, 334] on div "+17143174078 Wrap up | 00:41 COMPLETE" at bounding box center [114, 324] width 159 height 32
click at [164, 324] on span "COMPLETE" at bounding box center [162, 324] width 43 height 9
click at [132, 204] on div "ALL TASKS ALL TASKS ACTIVE TASKS TASKS IN WRAP UP +17143174078 Wrap up | 00:42" at bounding box center [114, 159] width 174 height 265
drag, startPoint x: 132, startPoint y: 204, endPoint x: 163, endPoint y: 202, distance: 31.1
click at [132, 202] on div "ALL TASKS ALL TASKS ACTIVE TASKS TASKS IN WRAP UP +17143174078 Wrap up | 00:42" at bounding box center [114, 159] width 174 height 265
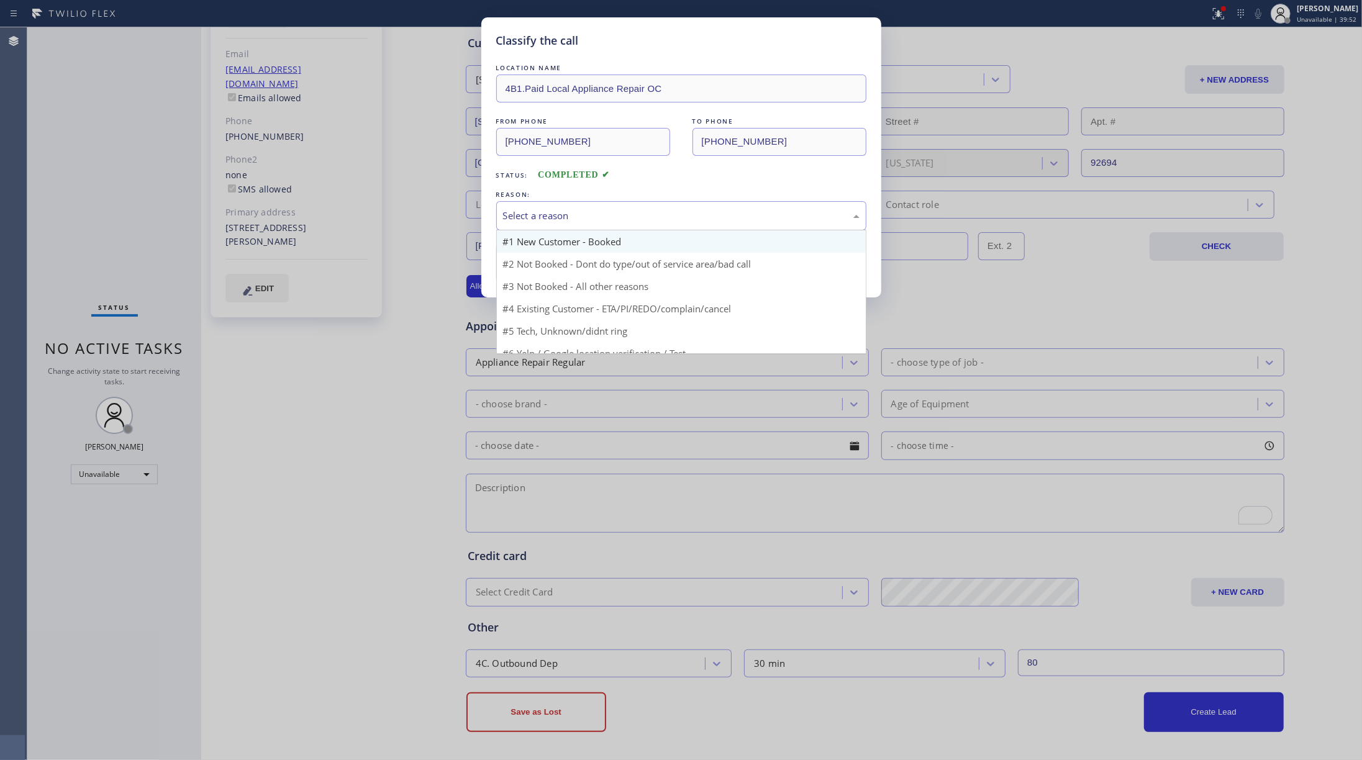
drag, startPoint x: 575, startPoint y: 204, endPoint x: 580, endPoint y: 249, distance: 45.0
click at [577, 209] on div "Select a reason" at bounding box center [681, 215] width 370 height 29
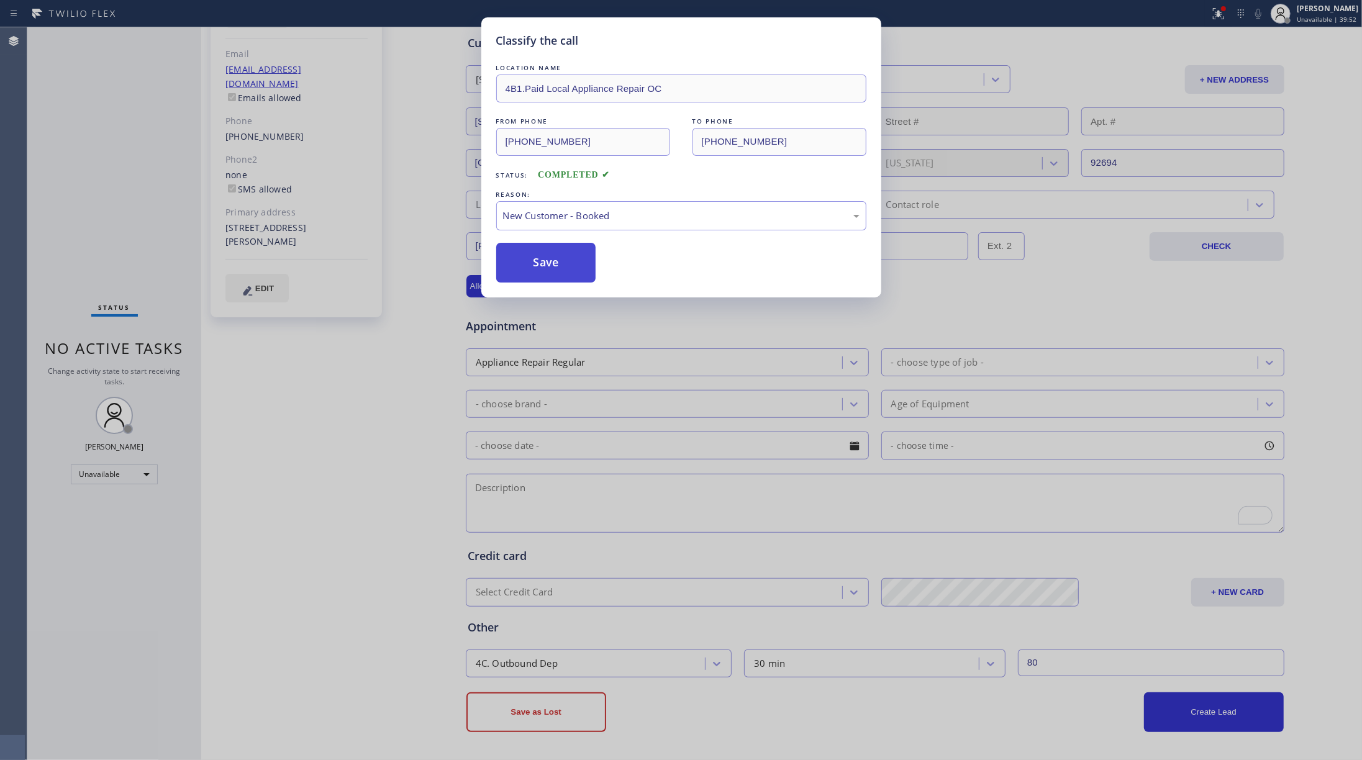
drag, startPoint x: 565, startPoint y: 253, endPoint x: 1310, endPoint y: 530, distance: 795.2
click at [568, 253] on button "Save" at bounding box center [546, 263] width 100 height 40
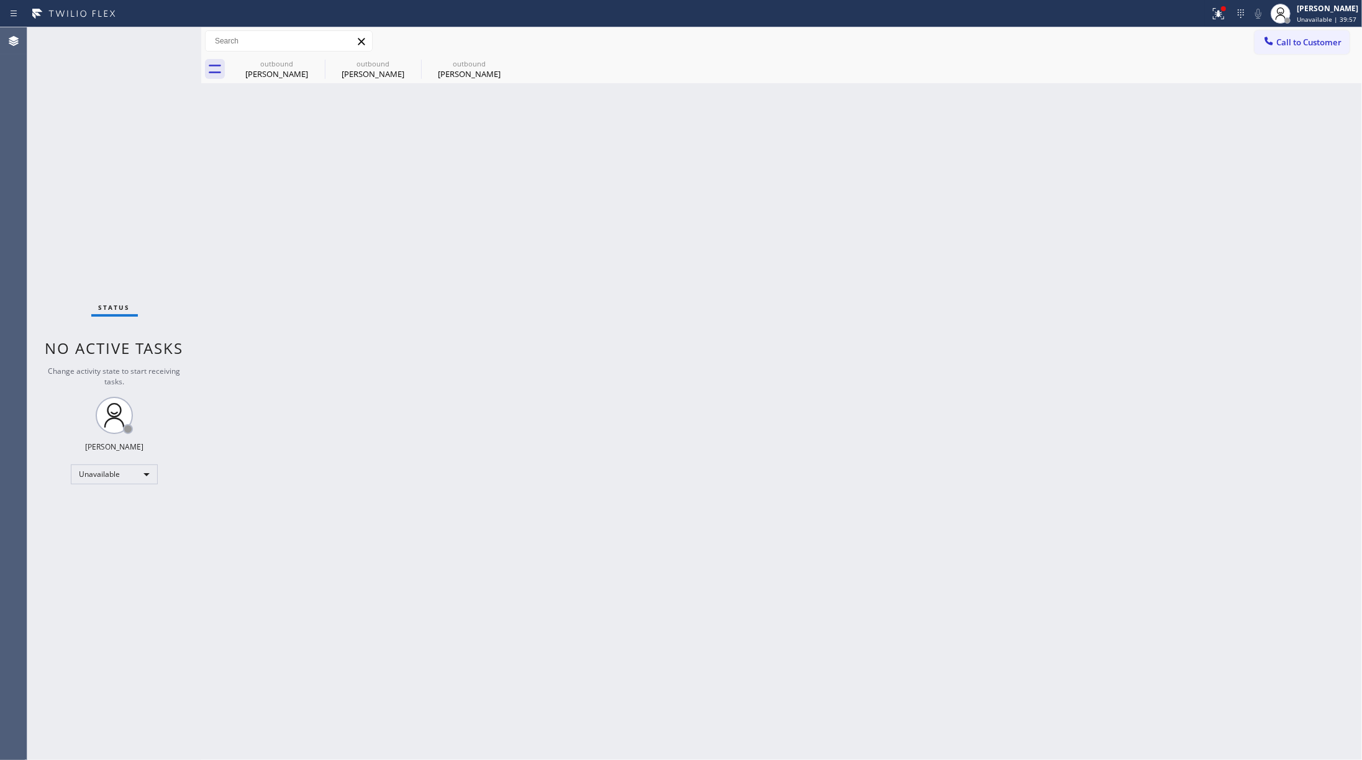
drag, startPoint x: 795, startPoint y: 456, endPoint x: 778, endPoint y: 537, distance: 83.2
click at [791, 465] on div "Back to Dashboard Change Sender ID Customers Technicians Select a contact Outbo…" at bounding box center [781, 393] width 1161 height 733
drag, startPoint x: 139, startPoint y: 227, endPoint x: 399, endPoint y: 117, distance: 282.0
click at [139, 227] on div "Status No active tasks Change activity state to start receiving tasks. [PERSON_…" at bounding box center [114, 393] width 174 height 733
drag, startPoint x: 175, startPoint y: 169, endPoint x: 318, endPoint y: 118, distance: 152.3
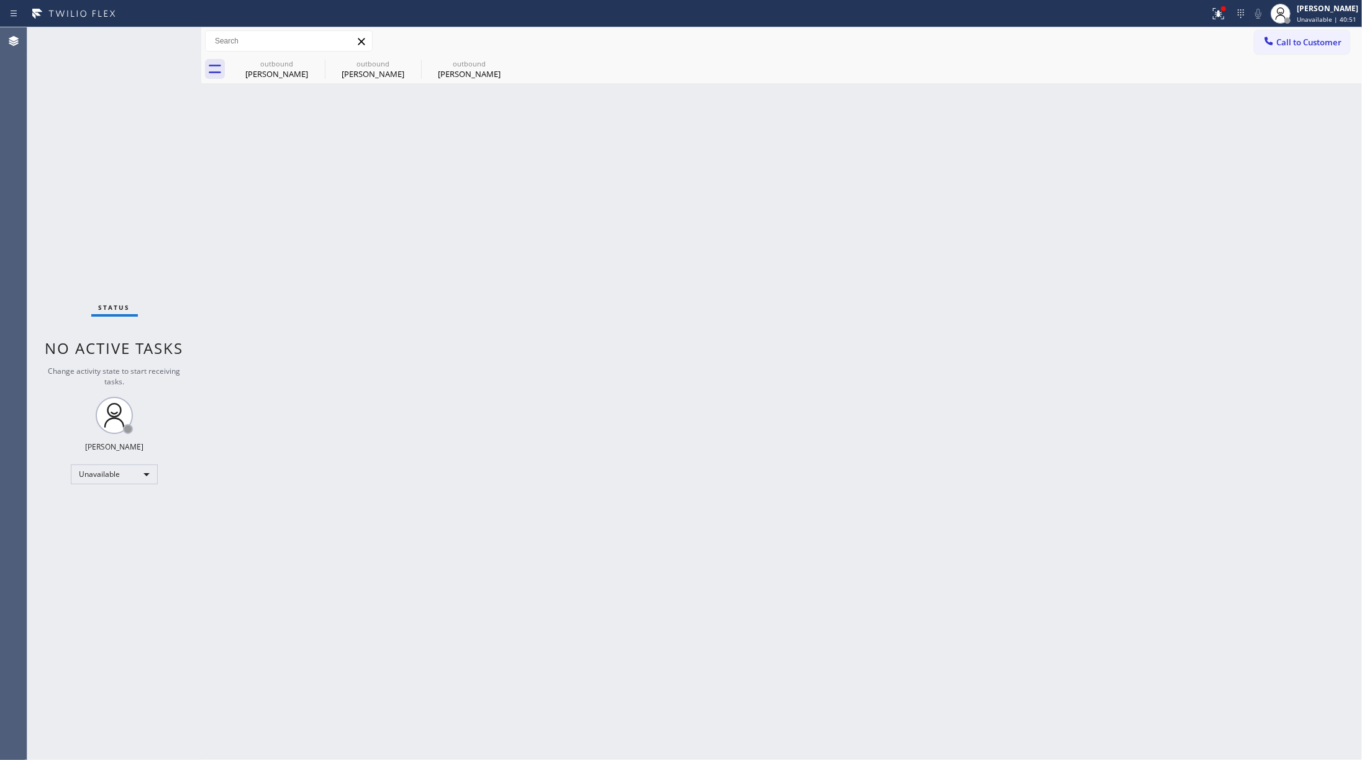
click at [174, 167] on div "Status No active tasks Change activity state to start receiving tasks. [PERSON_…" at bounding box center [114, 393] width 174 height 733
click at [1305, 43] on span "Call to Customer" at bounding box center [1309, 42] width 65 height 11
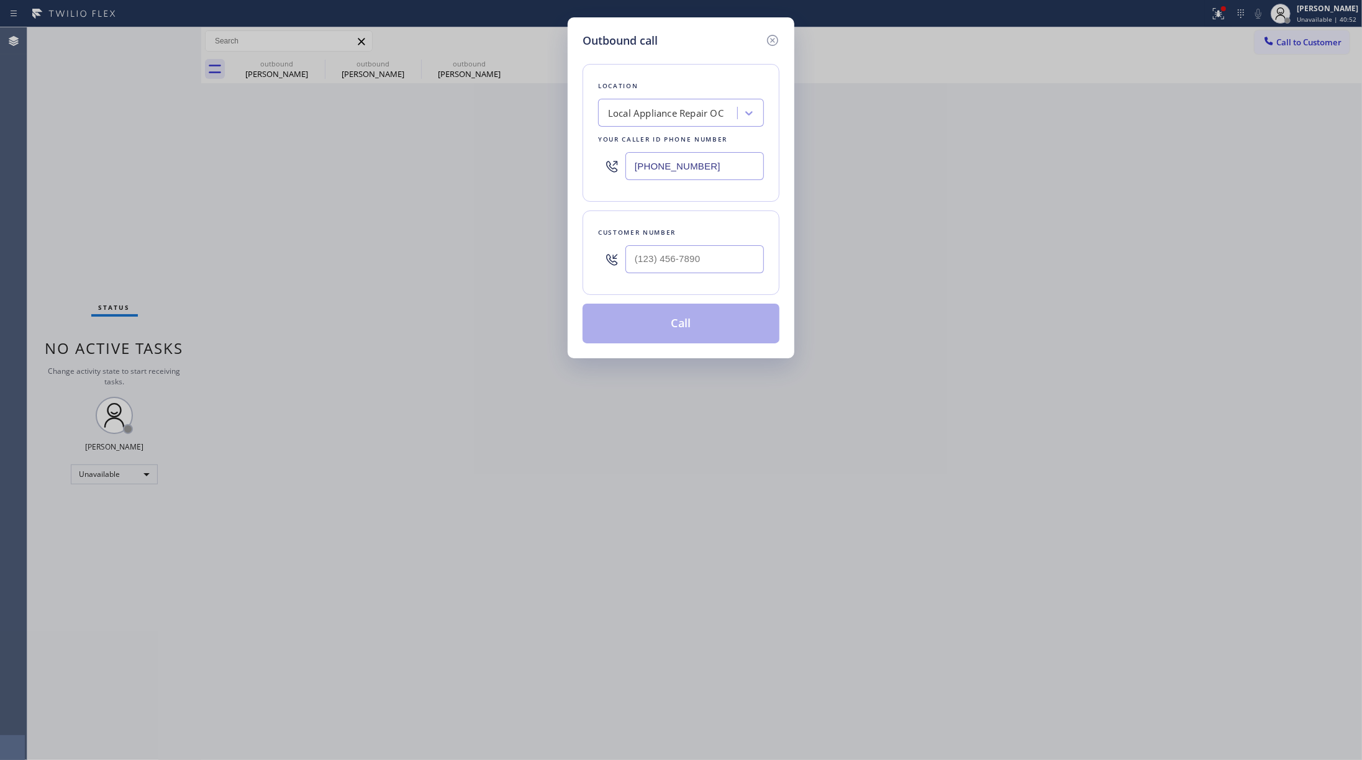
drag, startPoint x: 746, startPoint y: 174, endPoint x: 949, endPoint y: 174, distance: 203.8
click at [562, 174] on div "Outbound call Location Local Appliance Repair OC Your caller id phone number (2…" at bounding box center [681, 380] width 1362 height 760
paste input "805) 995-4906"
type input "(805) 995-4906"
click at [694, 257] on input "(___) ___-____" at bounding box center [695, 259] width 139 height 28
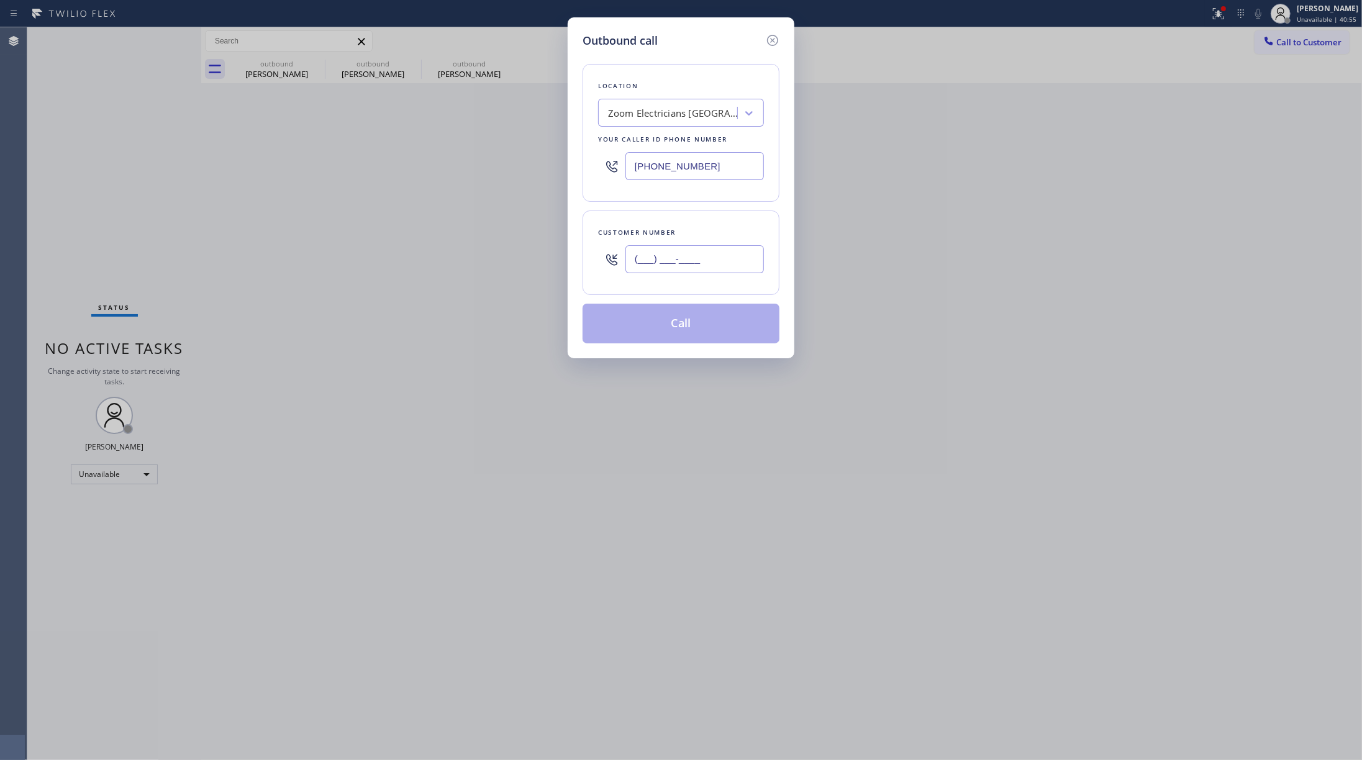
paste input "398) 344-9219"
type input "(398) 344-9219"
click at [696, 214] on div "Customer number (398) 344-9219" at bounding box center [681, 253] width 197 height 84
click at [666, 326] on button "Call" at bounding box center [681, 324] width 197 height 40
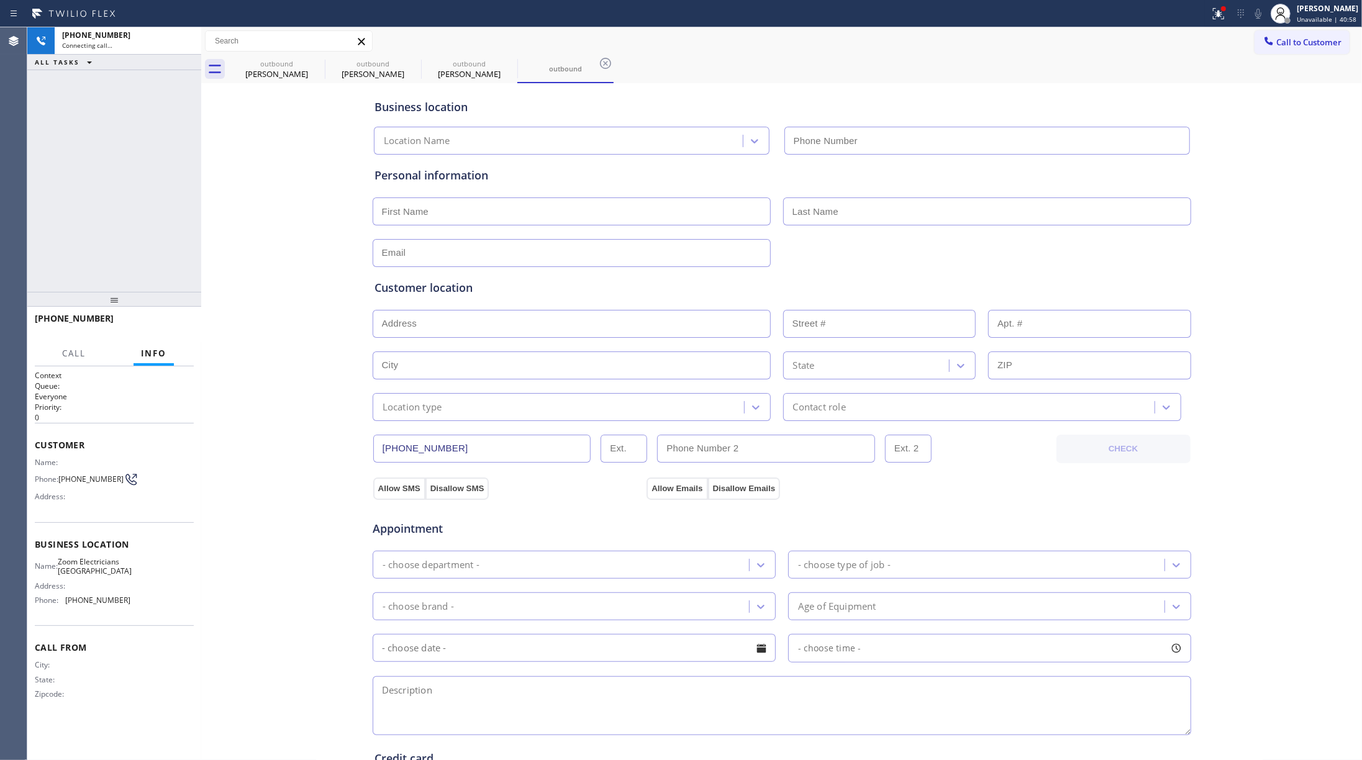
type input "(805) 995-4906"
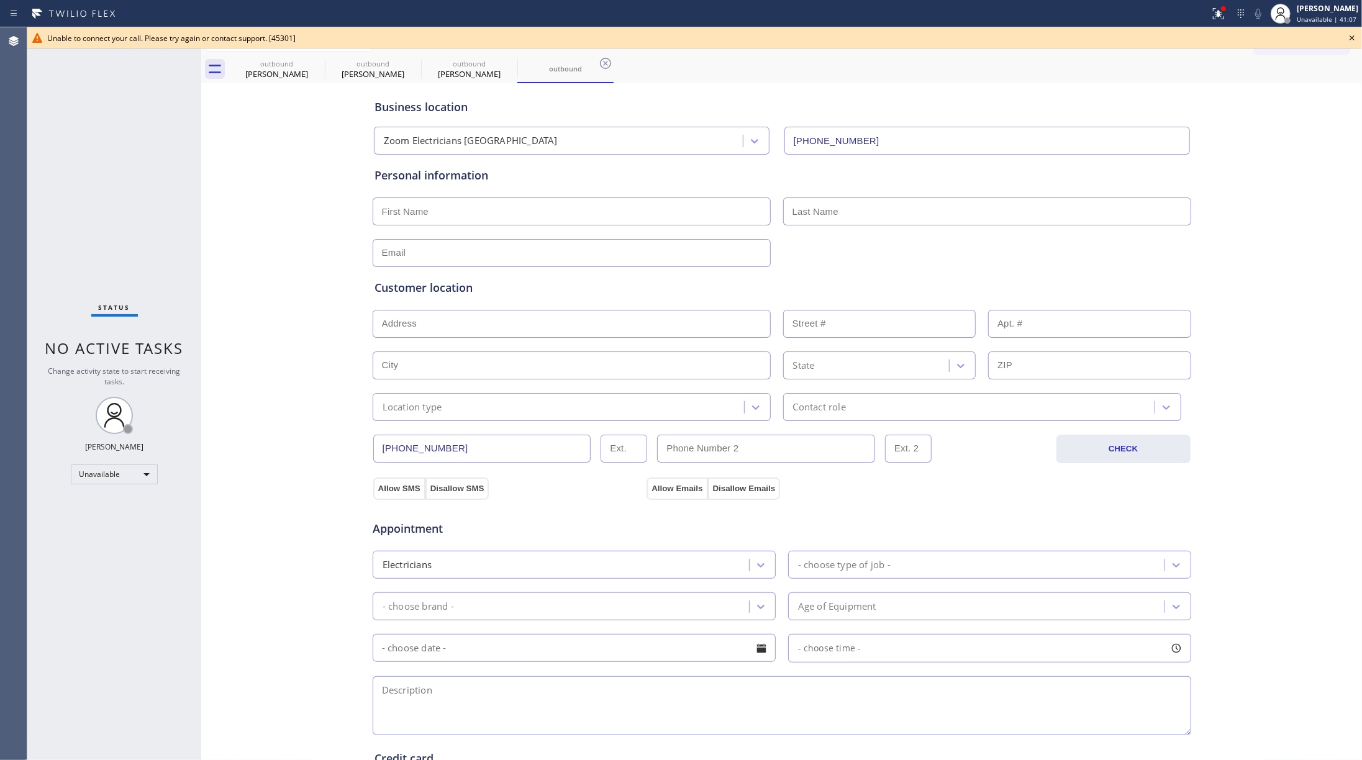
drag, startPoint x: 1146, startPoint y: 89, endPoint x: 1330, endPoint y: 117, distance: 185.3
click at [1147, 89] on div "Business location Zoom Electricians Thousand Oaks (805) 995-4906" at bounding box center [782, 120] width 820 height 68
drag, startPoint x: 1353, startPoint y: 35, endPoint x: 1278, endPoint y: 45, distance: 75.2
click at [1346, 35] on icon at bounding box center [1352, 37] width 15 height 15
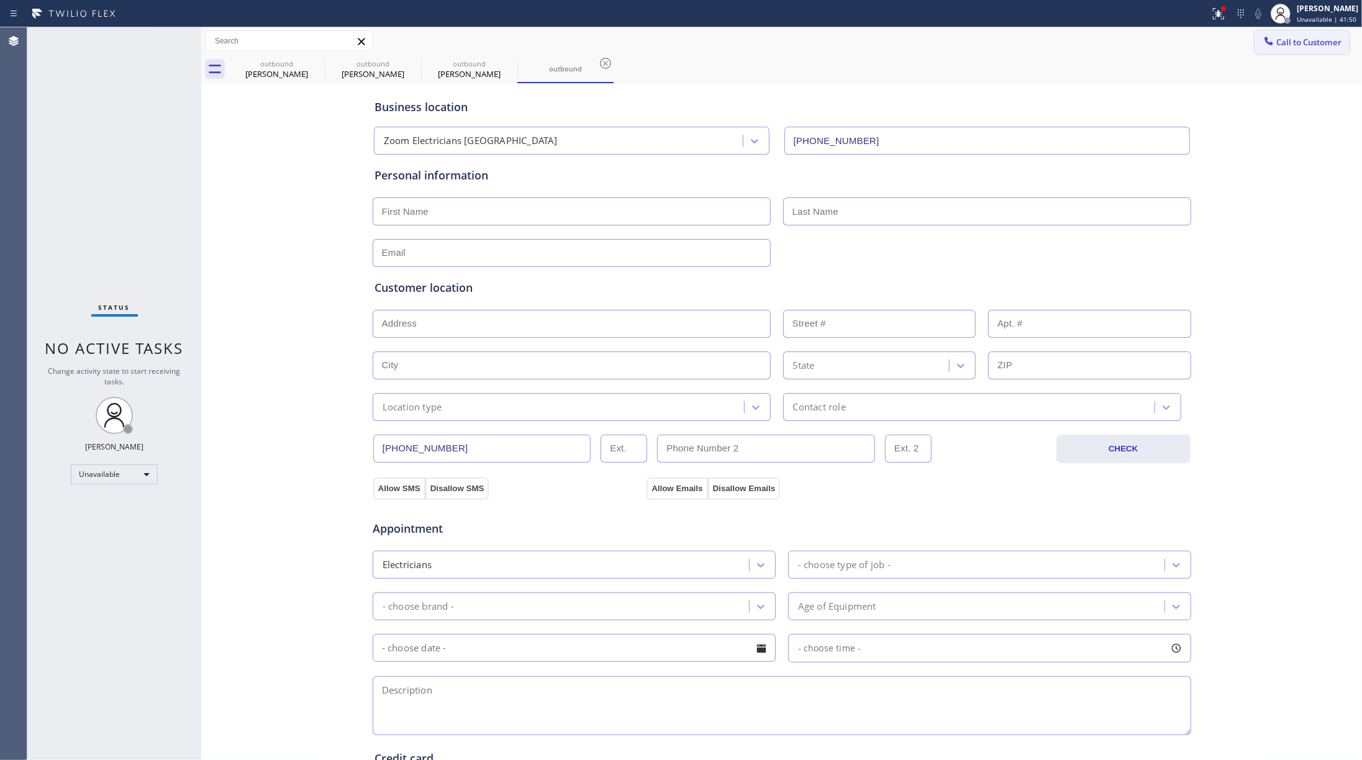
click at [1278, 45] on span "Call to Customer" at bounding box center [1309, 42] width 65 height 11
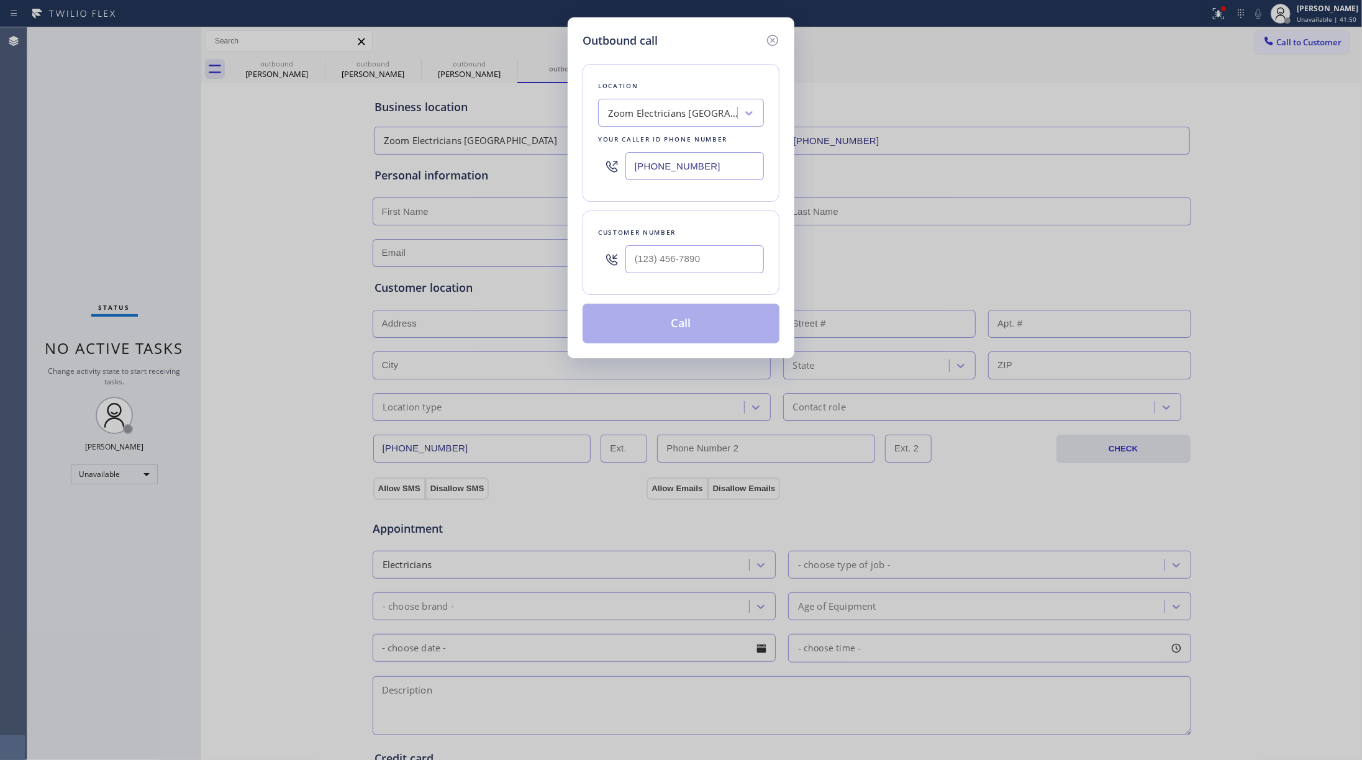
drag, startPoint x: 630, startPoint y: 163, endPoint x: 851, endPoint y: 164, distance: 220.6
click at [609, 164] on div "(805) 995-4906" at bounding box center [681, 166] width 166 height 40
paste input "646) 906-8353"
type input "(646) 906-8353"
click at [724, 252] on input "(___) ___-____" at bounding box center [695, 259] width 139 height 28
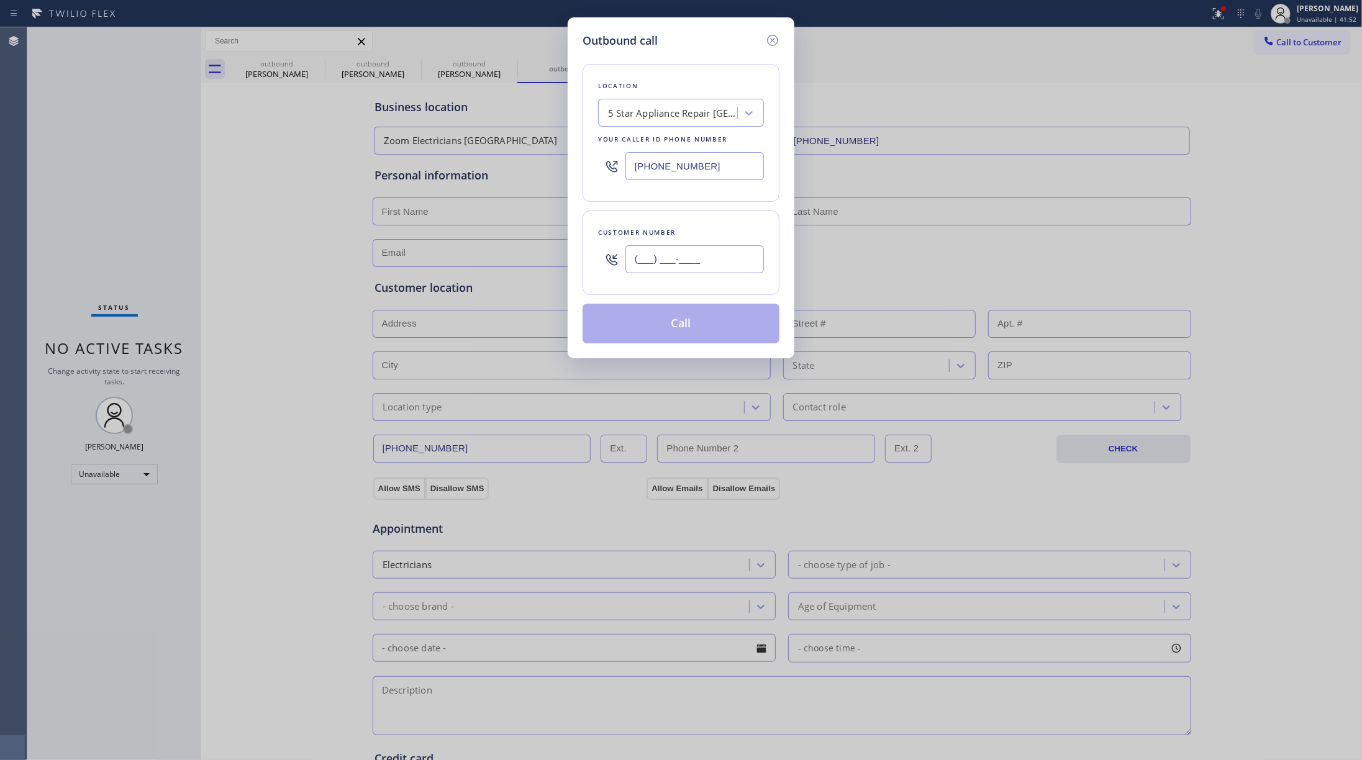
paste input "315) 754-5612"
type input "(315) 754-5612"
click at [684, 333] on button "Call" at bounding box center [681, 324] width 197 height 40
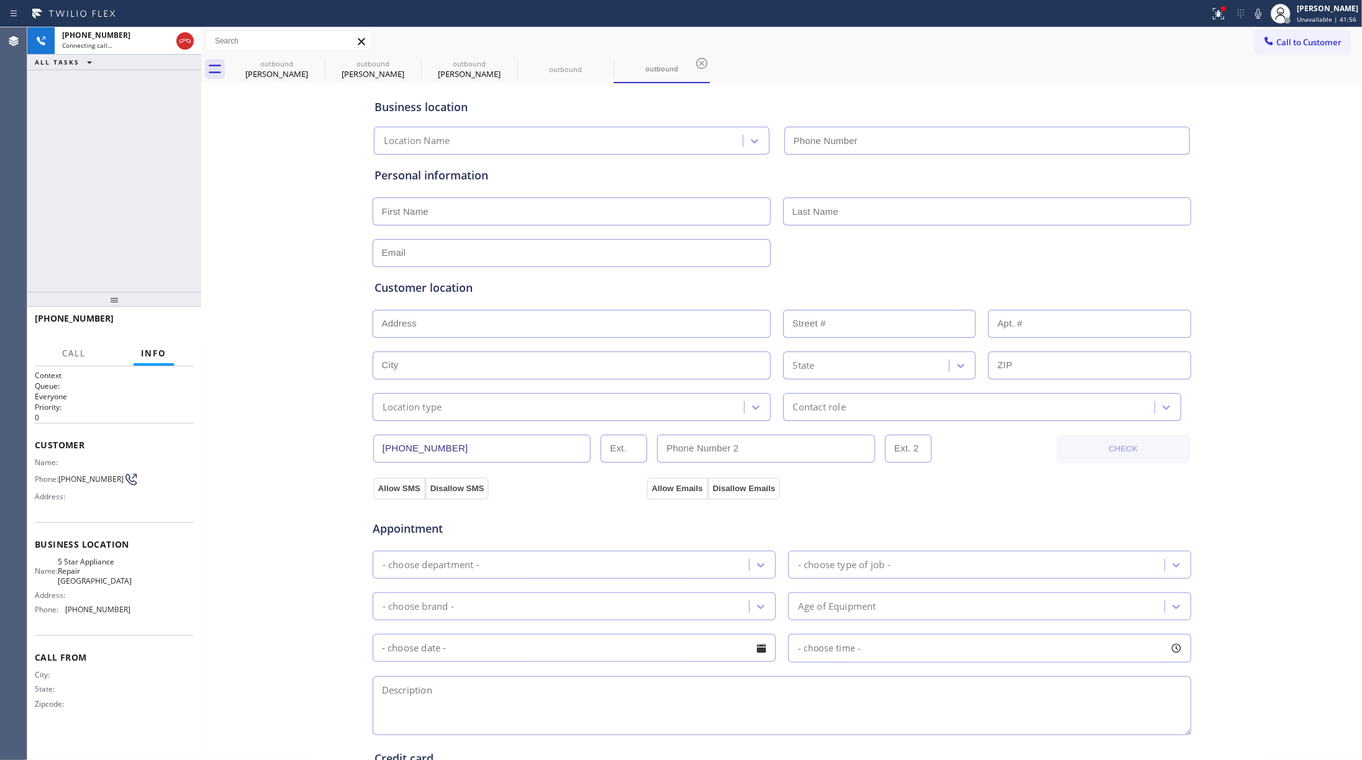
type input "(646) 906-8353"
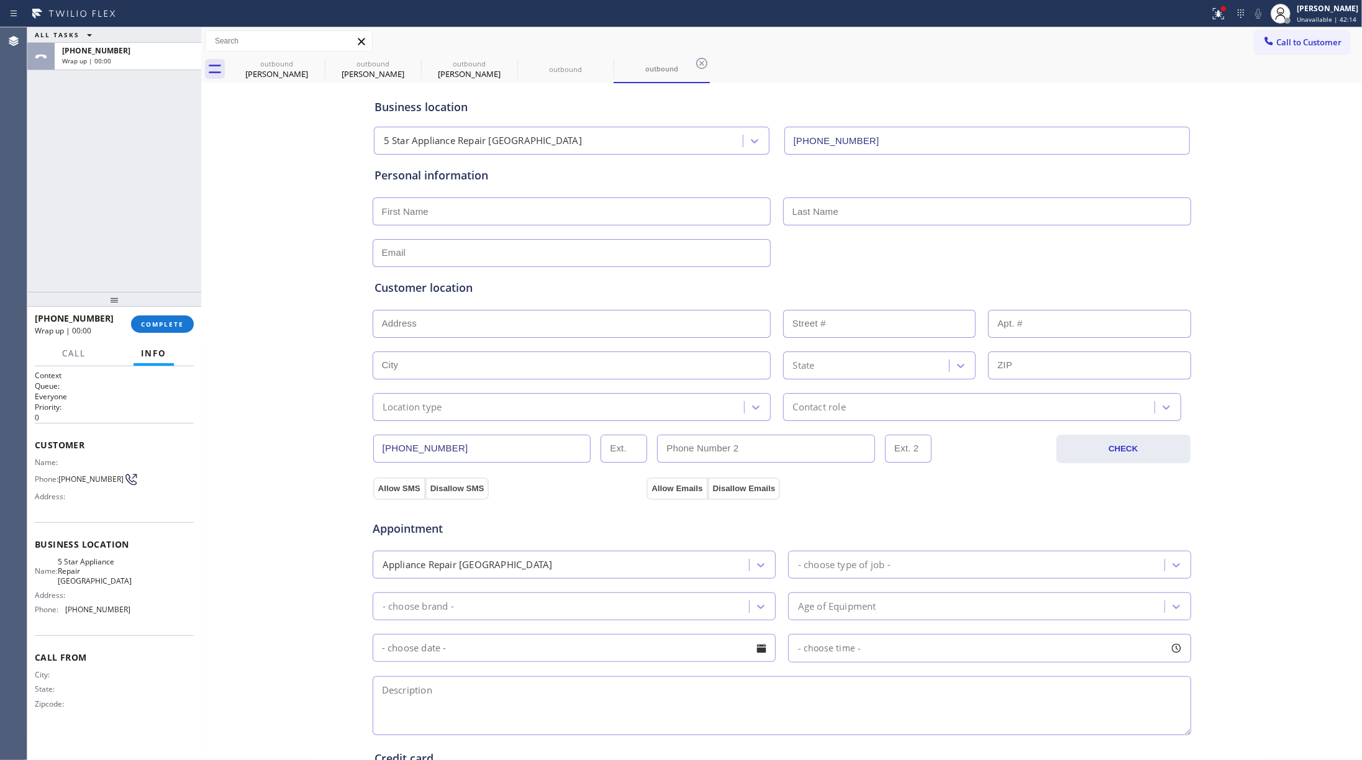
click at [175, 314] on div "+13157545612 Wrap up | 00:00 COMPLETE" at bounding box center [114, 324] width 159 height 32
click at [160, 316] on button "COMPLETE" at bounding box center [162, 324] width 63 height 17
click at [137, 211] on div "ALL TASKS ALL TASKS ACTIVE TASKS TASKS IN WRAP UP +13157545612 Wrap up | 00:00" at bounding box center [114, 159] width 174 height 265
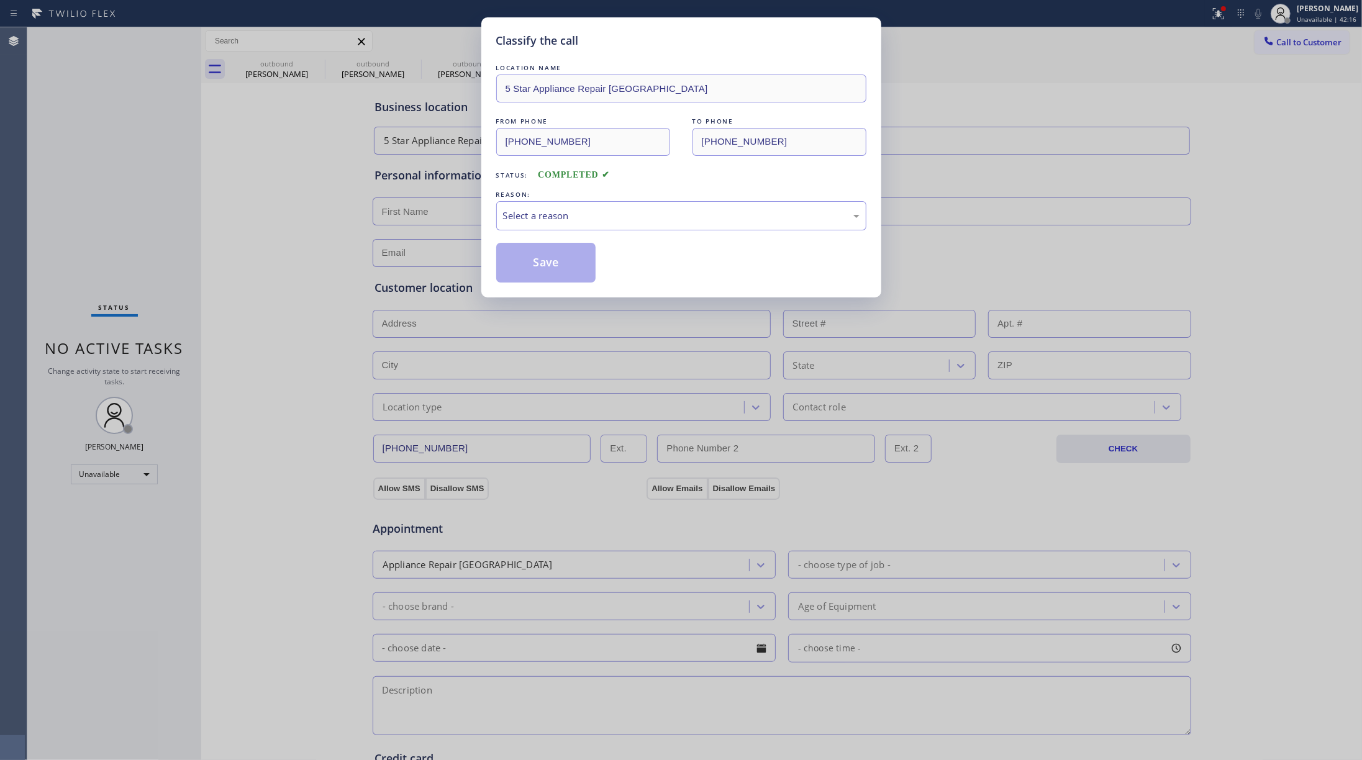
click at [520, 212] on div "Select a reason" at bounding box center [681, 216] width 357 height 14
drag, startPoint x: 531, startPoint y: 256, endPoint x: 1233, endPoint y: 193, distance: 704.9
click at [534, 254] on button "Save" at bounding box center [546, 263] width 100 height 40
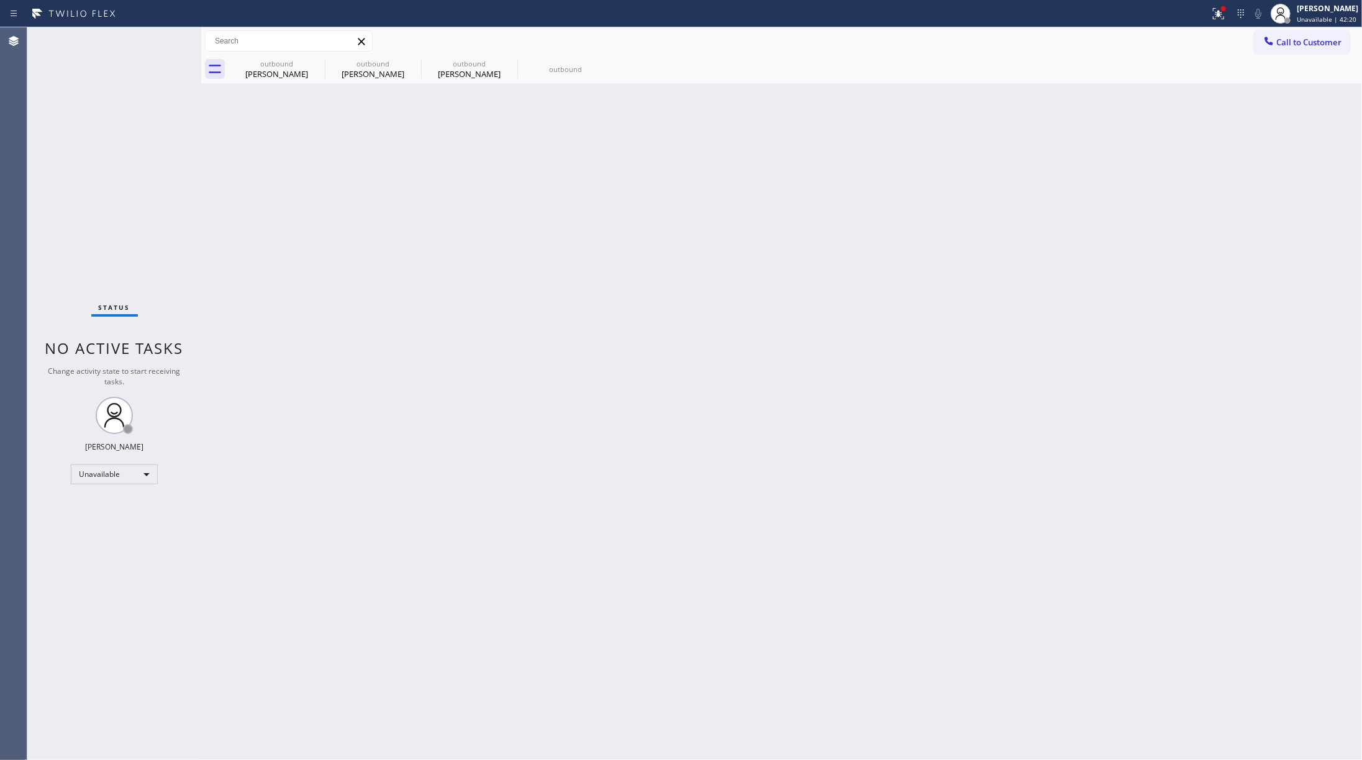
drag, startPoint x: 1095, startPoint y: 90, endPoint x: 1103, endPoint y: 85, distance: 10.0
click at [1103, 85] on div "Back to Dashboard Change Sender ID Customers Technicians Select a contact Outbo…" at bounding box center [781, 393] width 1161 height 733
click at [1300, 55] on div "outbound Yanis Ait ali outbound Ernie Pinkston outbound Samya Nelson outbound" at bounding box center [796, 69] width 1134 height 28
click at [1302, 47] on span "Call to Customer" at bounding box center [1309, 42] width 65 height 11
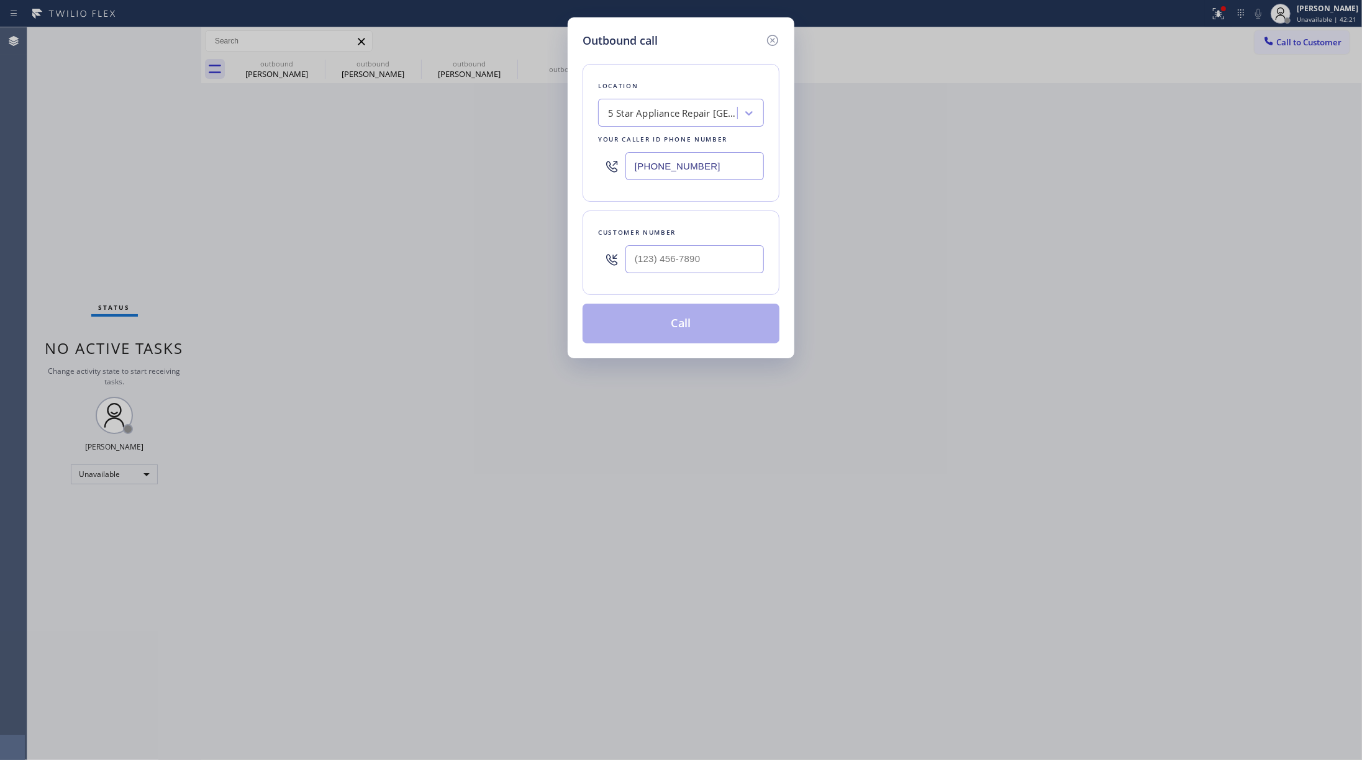
drag, startPoint x: 711, startPoint y: 167, endPoint x: 532, endPoint y: 167, distance: 179.6
click at [532, 167] on div "Outbound call Location 5 Star Appliance Repair East Village Your caller id phon…" at bounding box center [681, 380] width 1362 height 760
paste input "347) 284-6179"
type input "[PHONE_NUMBER]"
click at [664, 267] on input "(___) ___-____" at bounding box center [695, 259] width 139 height 28
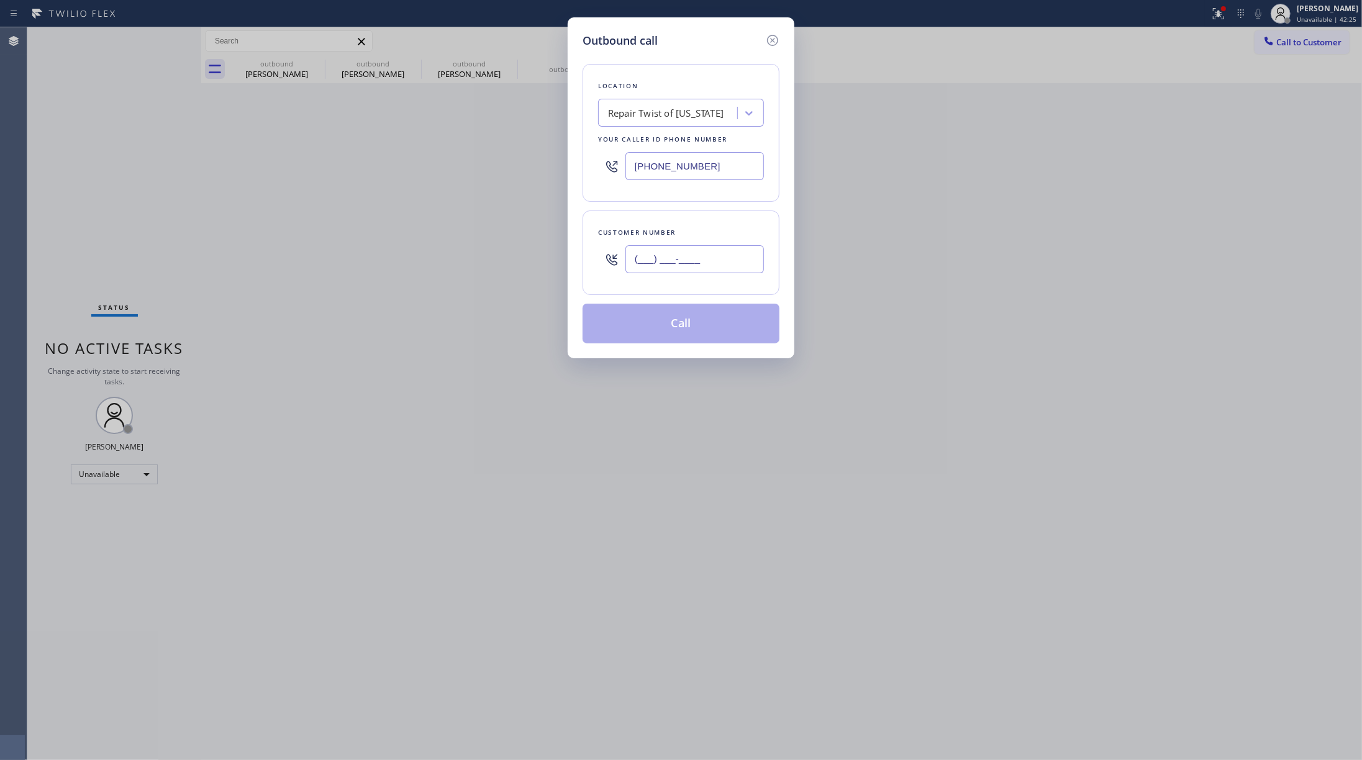
paste input "347) 896-3723"
type input "(347) 896-3723"
click at [678, 206] on div "Location Repair Twist of New York Your caller id phone number (347) 284-6179 Cu…" at bounding box center [681, 196] width 197 height 294
click at [691, 321] on button "Call" at bounding box center [681, 324] width 197 height 40
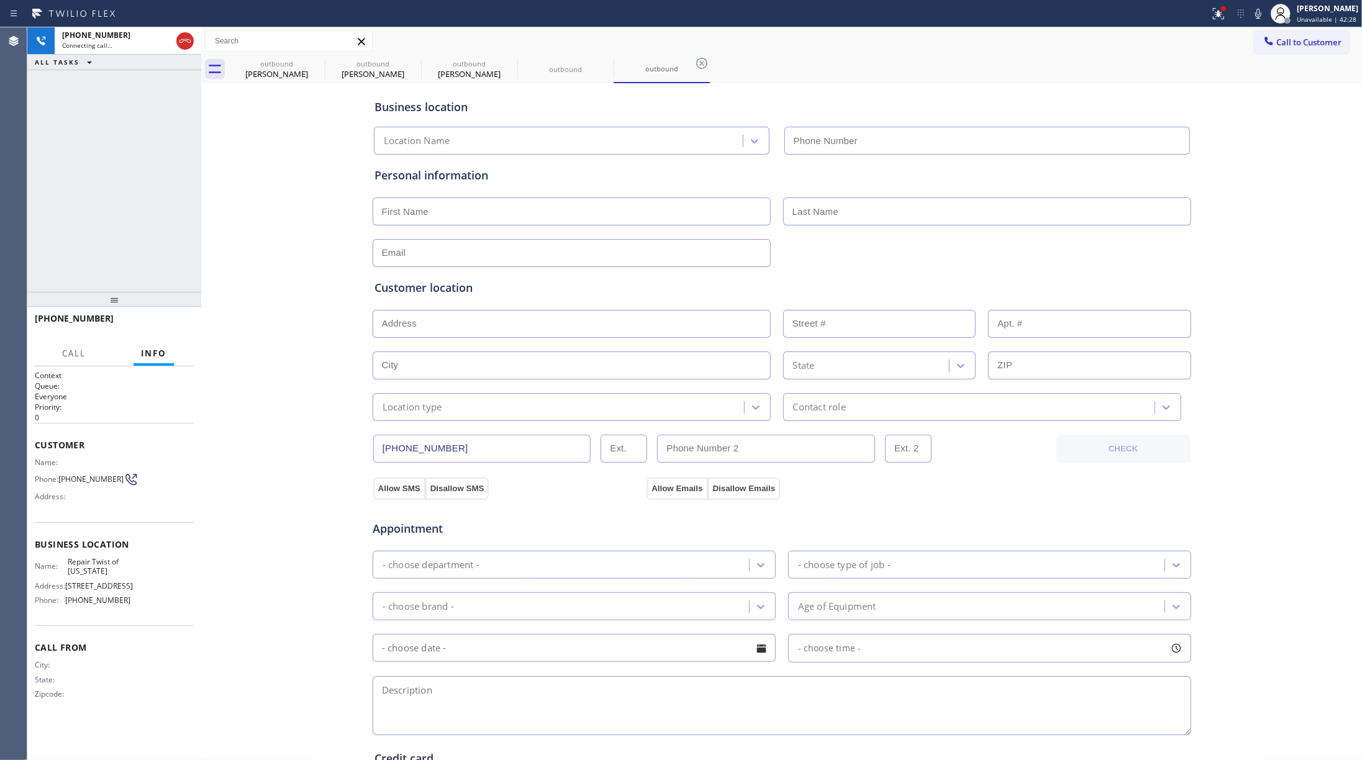
type input "[PHONE_NUMBER]"
click at [157, 334] on div "+13478963723 Live | 00:01 HANG UP" at bounding box center [114, 324] width 159 height 32
drag, startPoint x: 140, startPoint y: 269, endPoint x: 159, endPoint y: 311, distance: 45.9
click at [142, 276] on div "+13478963723 Live | 00:01 ALL TASKS ALL TASKS ACTIVE TASKS TASKS IN WRAP UP" at bounding box center [114, 159] width 174 height 265
click at [165, 324] on span "HANG UP" at bounding box center [165, 324] width 38 height 9
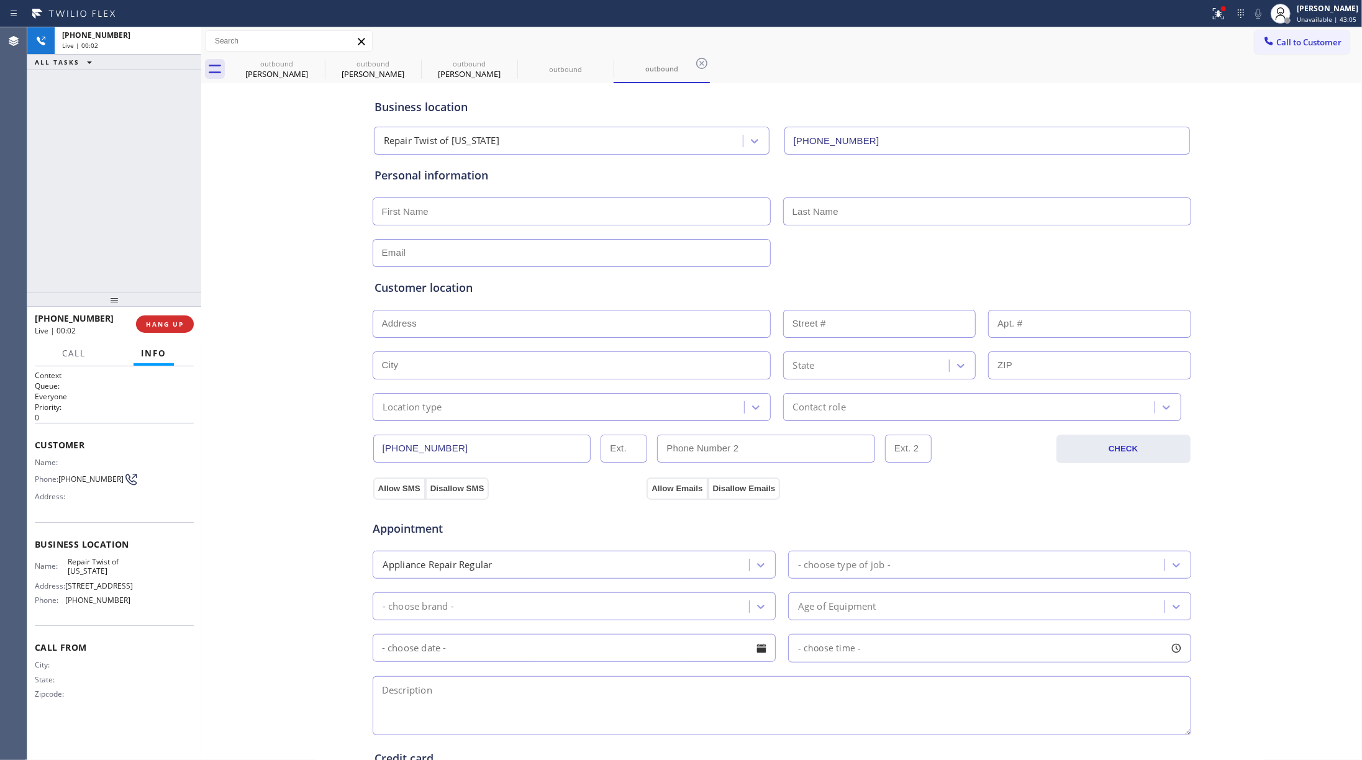
drag, startPoint x: 143, startPoint y: 265, endPoint x: 169, endPoint y: 302, distance: 45.5
click at [143, 266] on div "+13478963723 Live | 00:02 ALL TASKS ALL TASKS ACTIVE TASKS TASKS IN WRAP UP" at bounding box center [114, 159] width 174 height 265
click at [184, 329] on button "HANG UP" at bounding box center [165, 324] width 58 height 17
click at [157, 272] on div "ALL TASKS ALL TASKS ACTIVE TASKS TASKS IN WRAP UP +13478963723 Wrap up | 00:00" at bounding box center [114, 159] width 174 height 265
drag, startPoint x: 157, startPoint y: 272, endPoint x: 180, endPoint y: 268, distance: 23.8
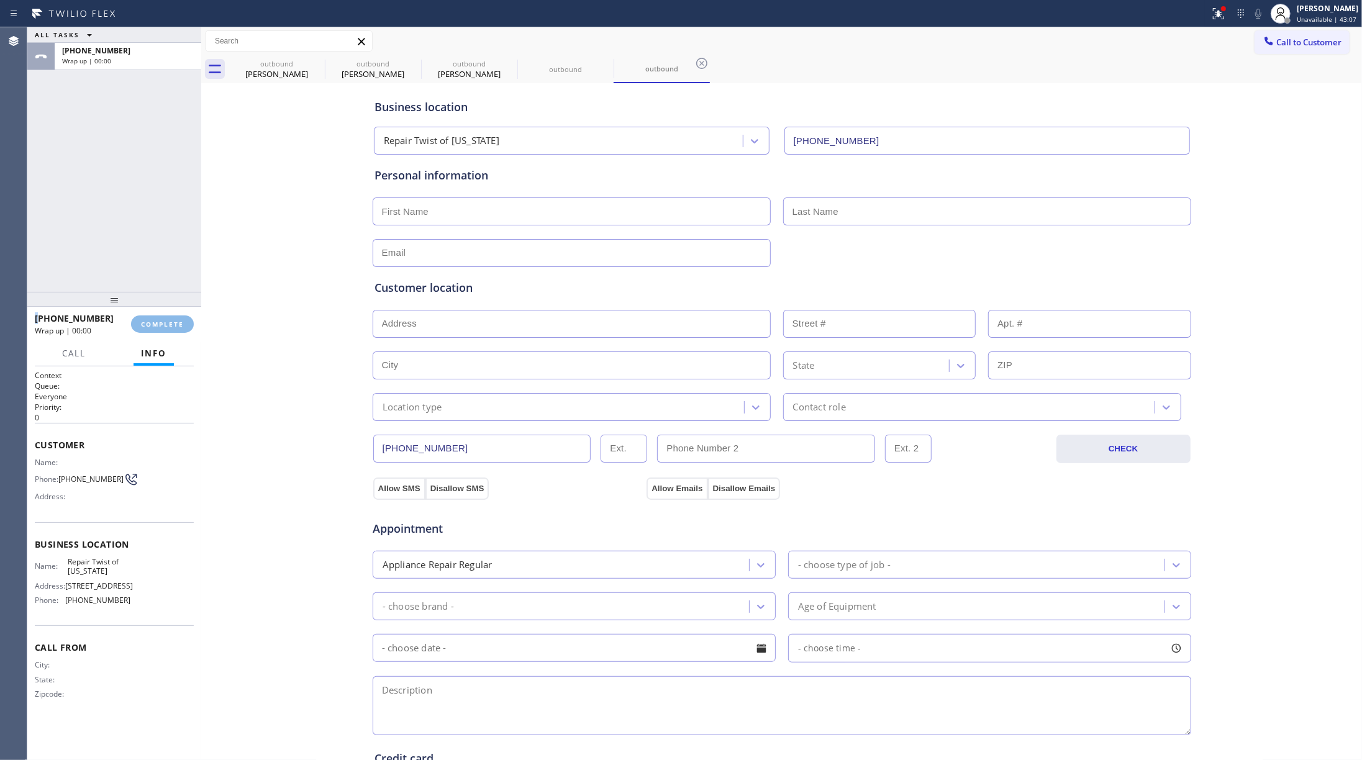
click at [157, 272] on div "ALL TASKS ALL TASKS ACTIVE TASKS TASKS IN WRAP UP +13478963723 Wrap up | 00:00" at bounding box center [114, 159] width 174 height 265
click at [201, 321] on div at bounding box center [201, 393] width 0 height 733
click at [157, 322] on span "COMPLETE" at bounding box center [162, 324] width 43 height 9
click at [142, 230] on div "ALL TASKS ALL TASKS ACTIVE TASKS TASKS IN WRAP UP +13478963723 Wrap up | 00:00" at bounding box center [114, 159] width 174 height 265
drag, startPoint x: 142, startPoint y: 230, endPoint x: 354, endPoint y: 232, distance: 211.2
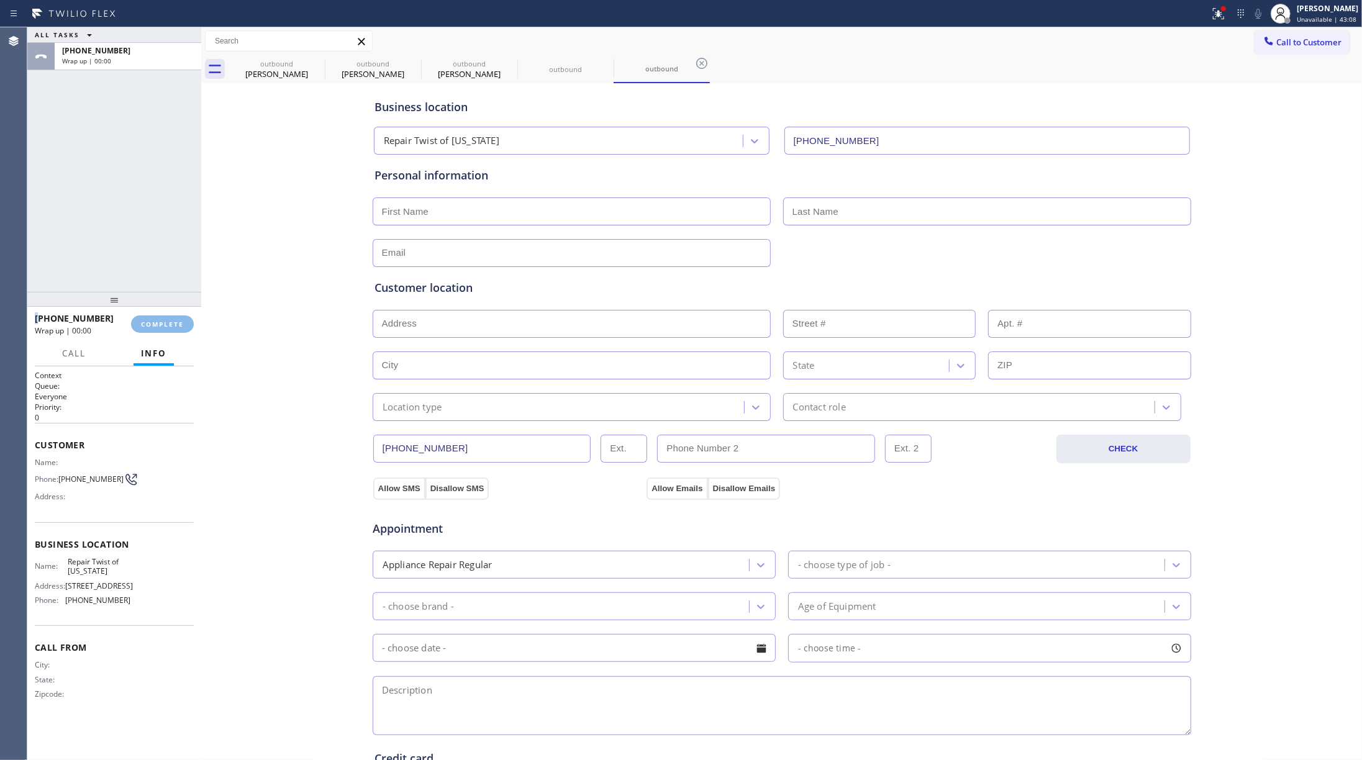
click at [149, 231] on div "ALL TASKS ALL TASKS ACTIVE TASKS TASKS IN WRAP UP +13478963723 Wrap up | 00:00" at bounding box center [114, 159] width 174 height 265
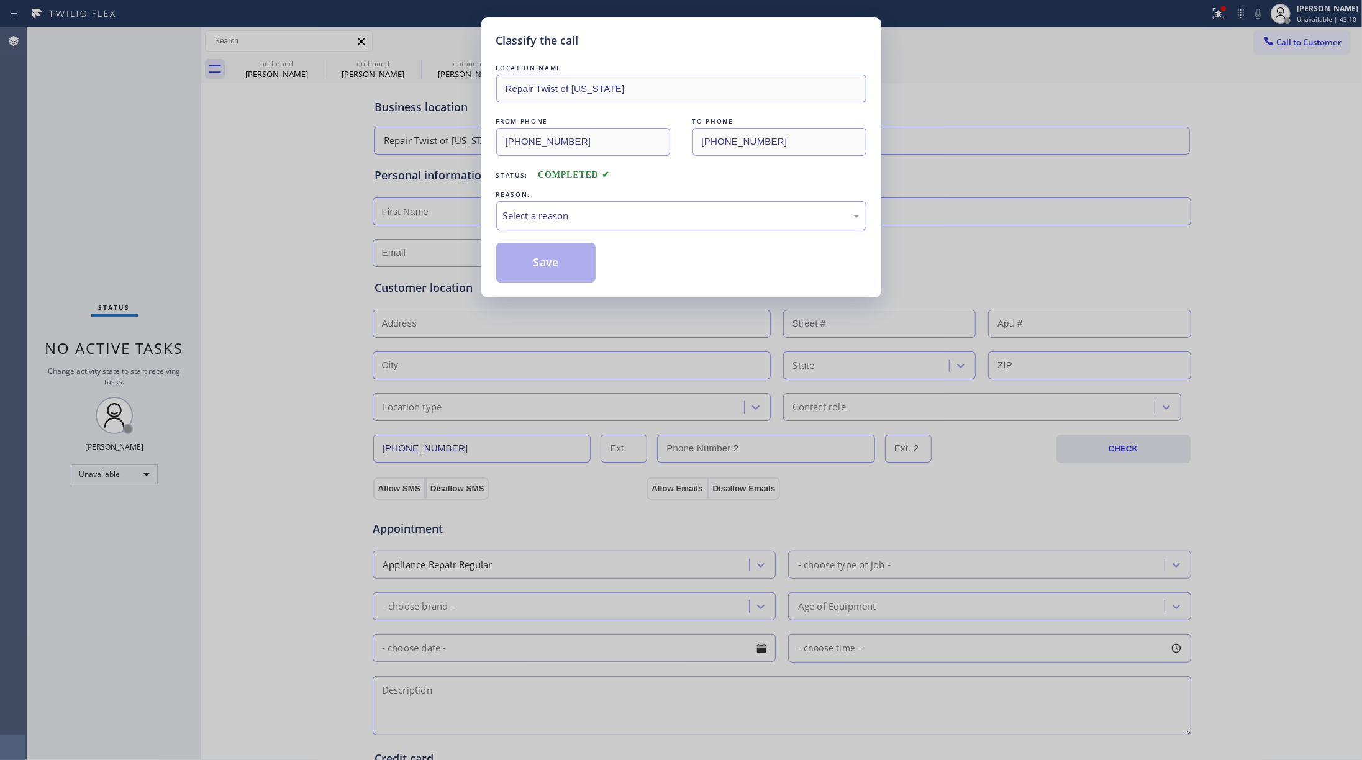
click at [607, 208] on div "Select a reason" at bounding box center [681, 215] width 370 height 29
click at [555, 264] on button "Save" at bounding box center [546, 263] width 100 height 40
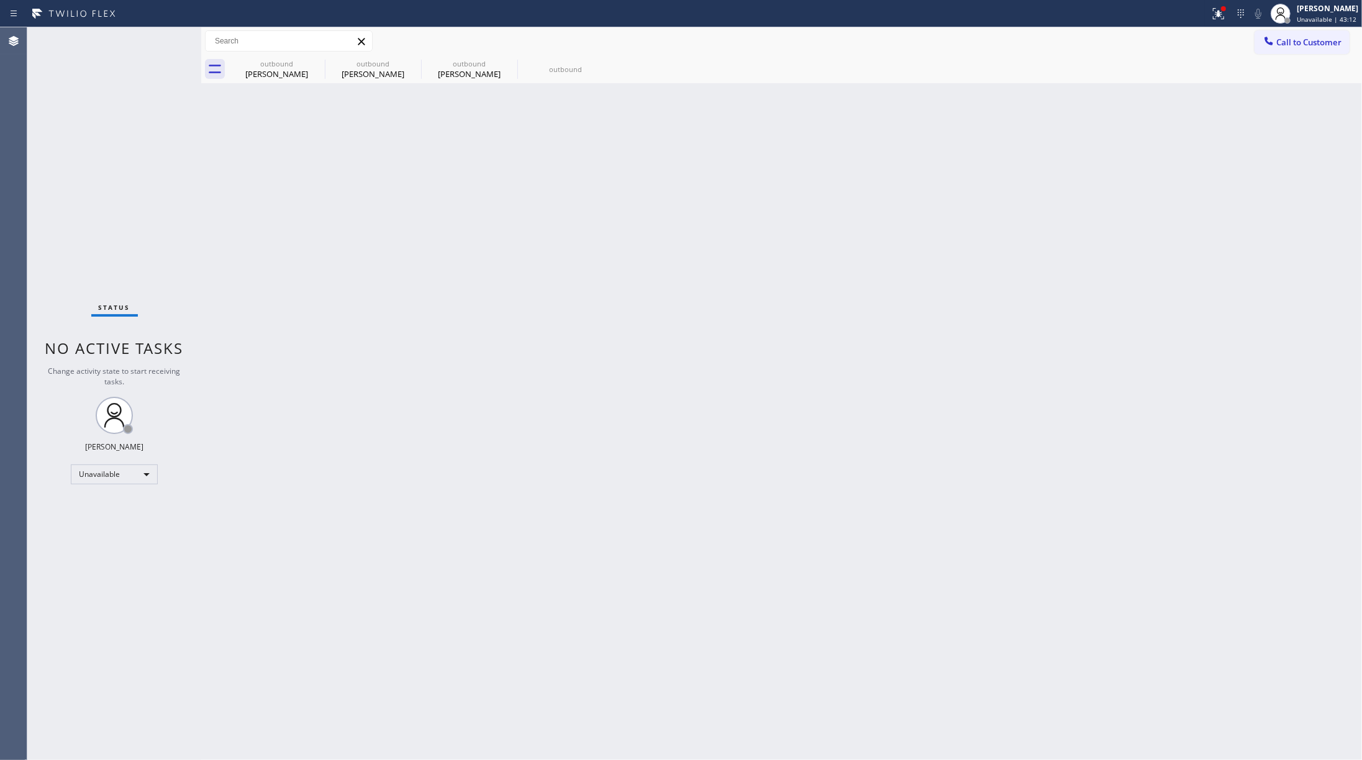
click at [1102, 175] on div "Back to Dashboard Change Sender ID Customers Technicians Select a contact Outbo…" at bounding box center [781, 393] width 1161 height 733
click at [1300, 34] on button "Call to Customer" at bounding box center [1302, 42] width 95 height 24
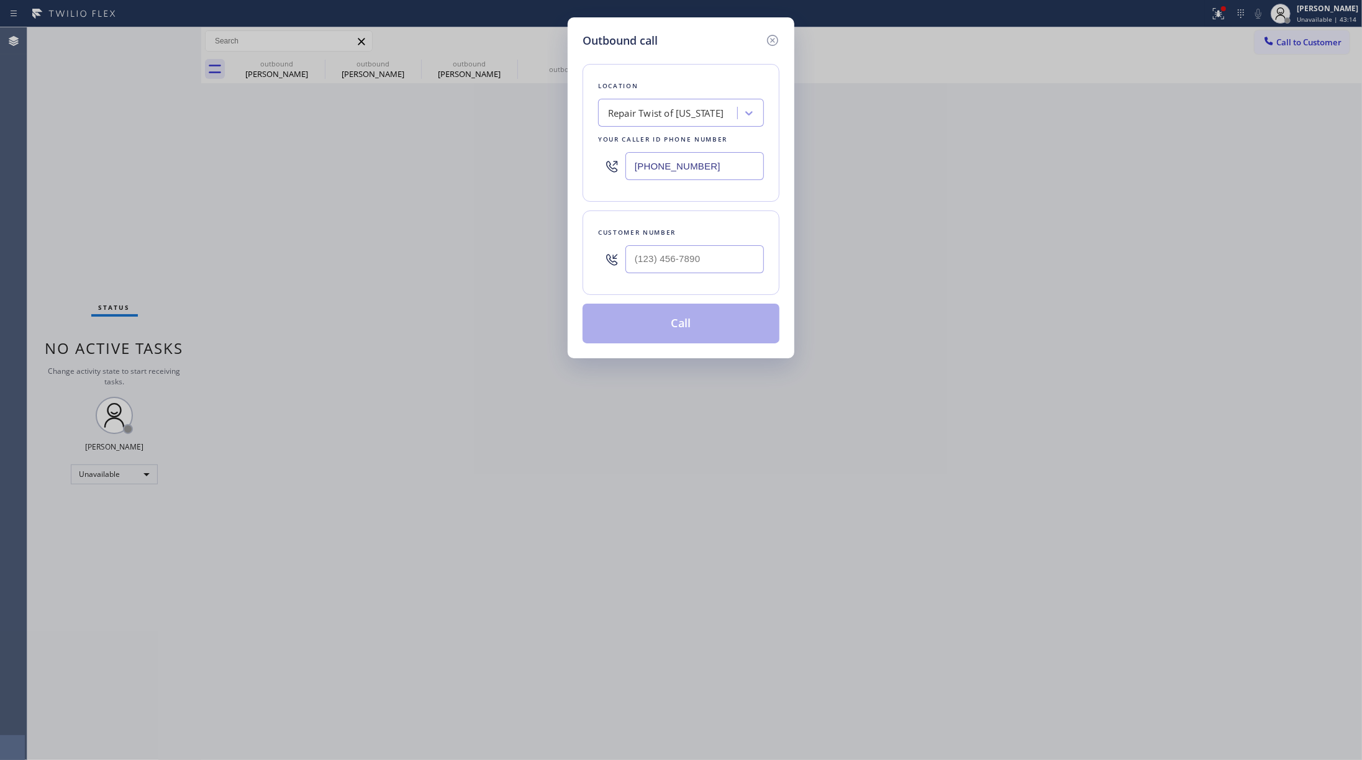
drag, startPoint x: 709, startPoint y: 160, endPoint x: 811, endPoint y: 160, distance: 102.5
click at [577, 162] on div "Outbound call Location Repair Twist of New York Your caller id phone number (34…" at bounding box center [681, 187] width 227 height 341
paste input "01) 591-6882"
type input "(301) 591-6882"
drag, startPoint x: 692, startPoint y: 273, endPoint x: 691, endPoint y: 265, distance: 8.7
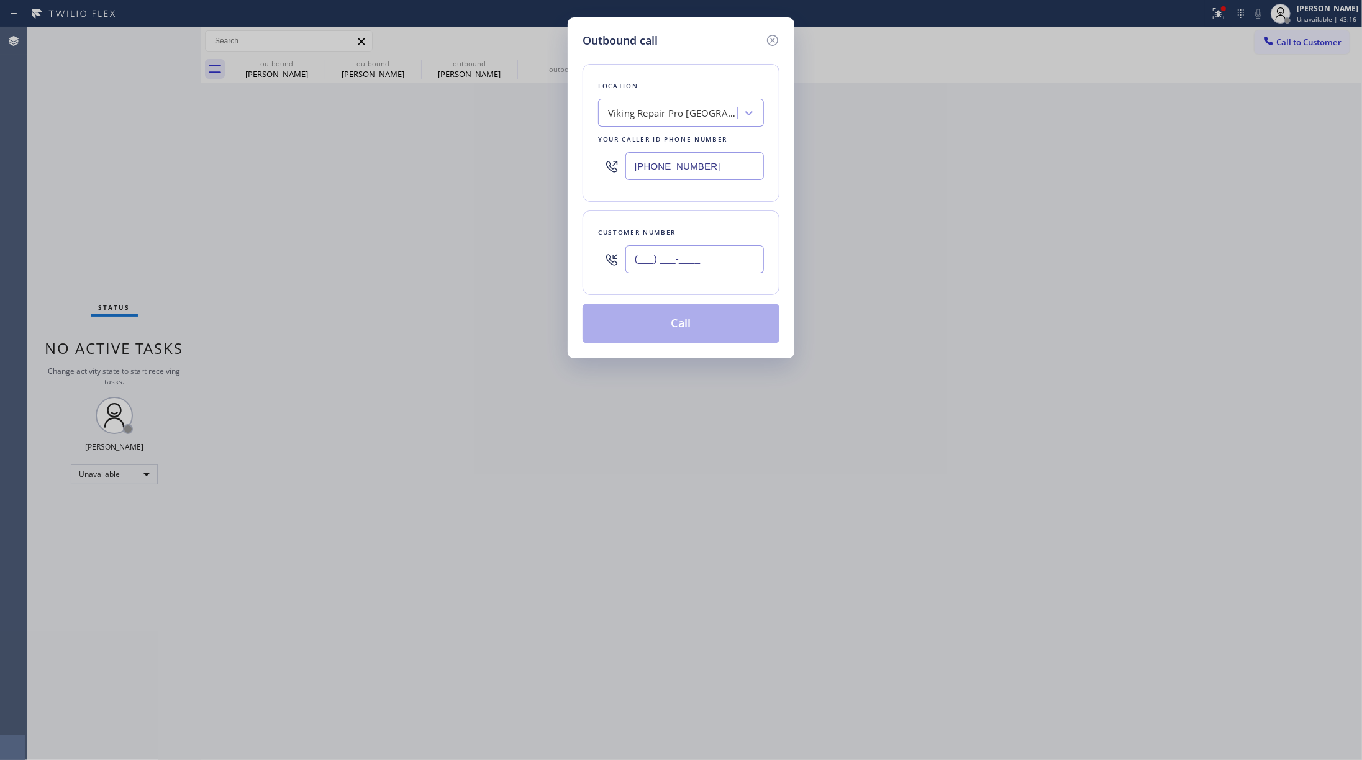
click at [692, 273] on input "(___) ___-____" at bounding box center [695, 259] width 139 height 28
paste input "301) 985-0657"
type input "(301) 985-0657"
click at [701, 212] on div "Location Viking Repair Pro Hyattsville Your caller id phone number (301) 591-68…" at bounding box center [681, 196] width 197 height 294
click at [666, 316] on button "Call" at bounding box center [681, 324] width 197 height 40
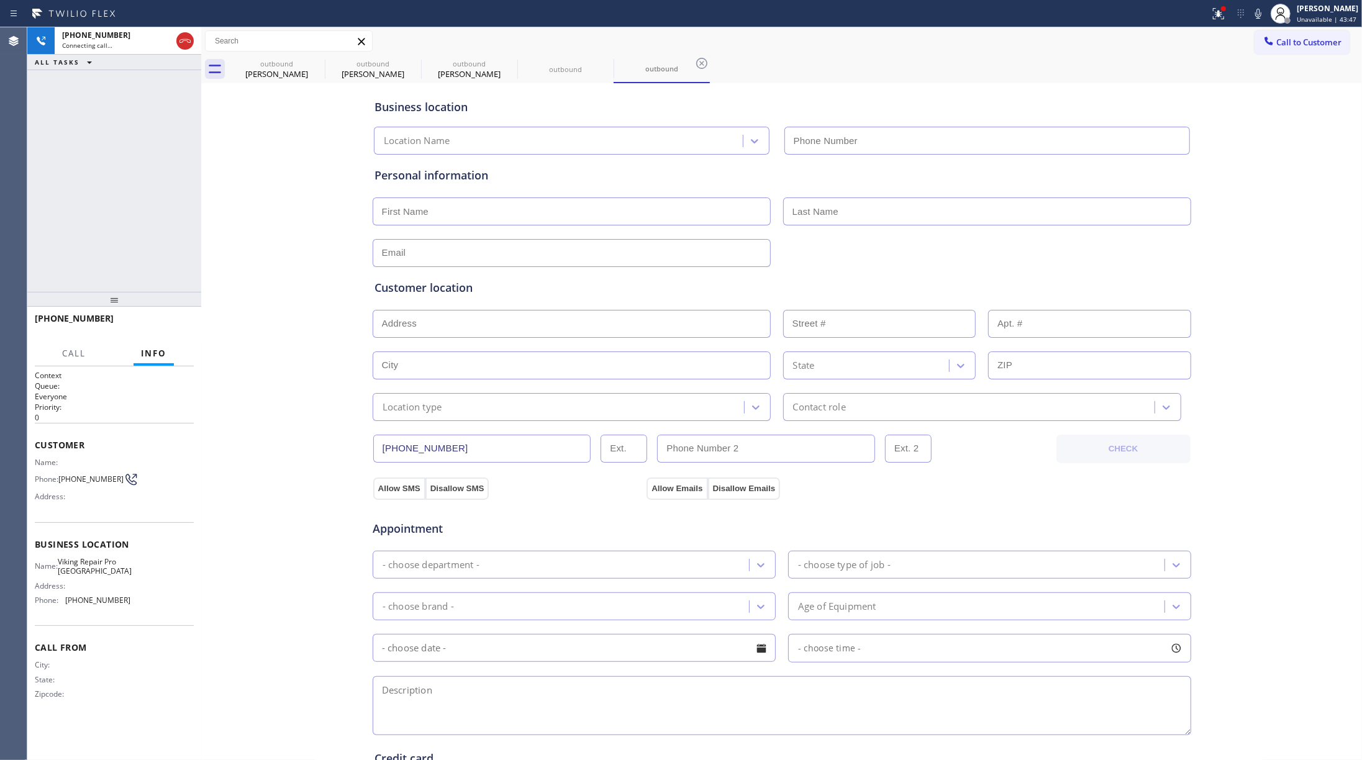
type input "(301) 591-6882"
click at [83, 563] on span "Viking Repair Pro [GEOGRAPHIC_DATA]" at bounding box center [95, 566] width 74 height 19
copy span "Viking Repair Pro [GEOGRAPHIC_DATA]"
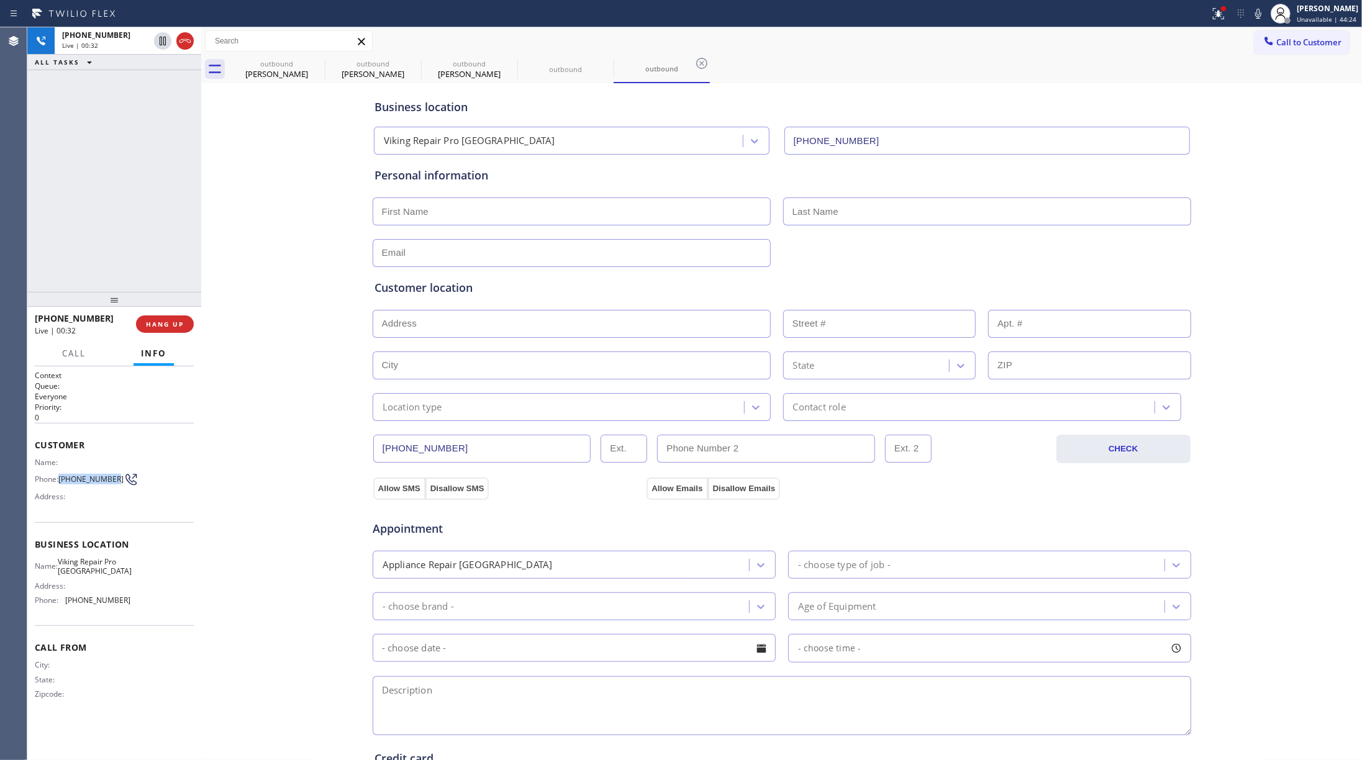
drag, startPoint x: 63, startPoint y: 483, endPoint x: 111, endPoint y: 483, distance: 47.2
click at [111, 483] on span "(301) 985-0657" at bounding box center [90, 479] width 65 height 9
click at [80, 503] on div "Name: Phone: (301) 985-0657 Address:" at bounding box center [83, 482] width 96 height 49
drag, startPoint x: 63, startPoint y: 480, endPoint x: 120, endPoint y: 483, distance: 57.2
click at [120, 483] on div "Phone: (301) 985-0657" at bounding box center [83, 479] width 96 height 15
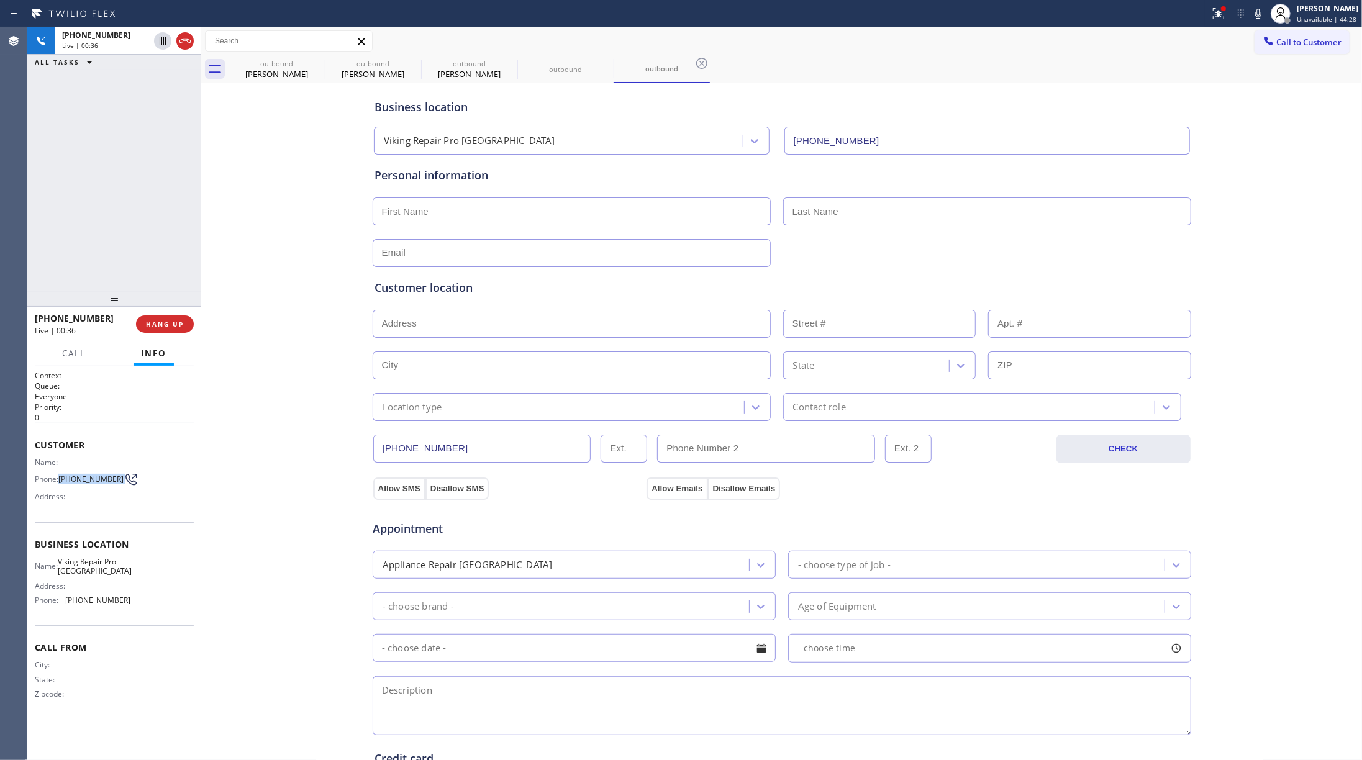
copy div "(301) 985-0657"
click at [167, 331] on button "HANG UP" at bounding box center [165, 324] width 58 height 17
click at [153, 272] on div "+13019850657 Live | 00:41 ALL TASKS ALL TASKS ACTIVE TASKS TASKS IN WRAP UP" at bounding box center [114, 159] width 174 height 265
click at [164, 322] on span "COMPLETE" at bounding box center [162, 324] width 43 height 9
click at [150, 249] on div "ALL TASKS ALL TASKS ACTIVE TASKS TASKS IN WRAP UP +13019850657 Wrap up | 00:00" at bounding box center [114, 159] width 174 height 265
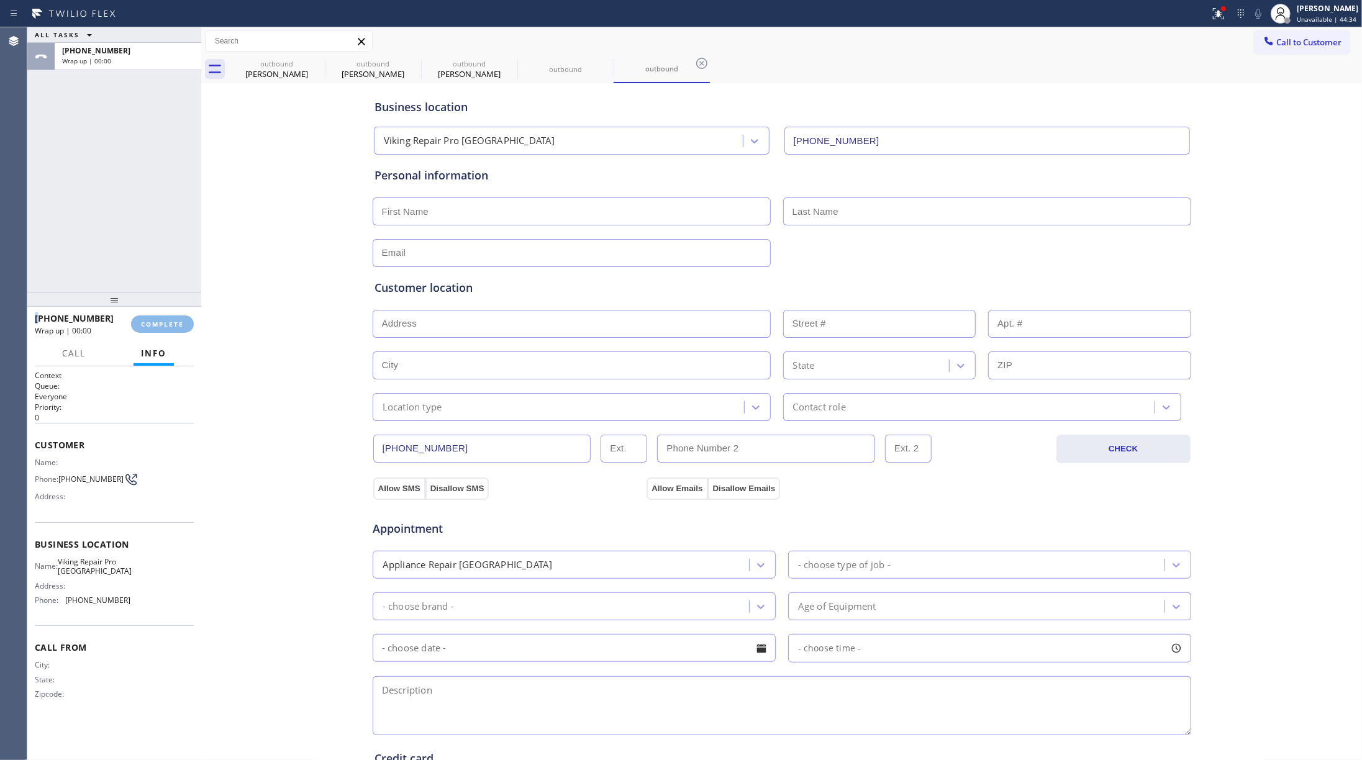
click at [150, 249] on div "ALL TASKS ALL TASKS ACTIVE TASKS TASKS IN WRAP UP +13019850657 Wrap up | 00:00" at bounding box center [114, 159] width 174 height 265
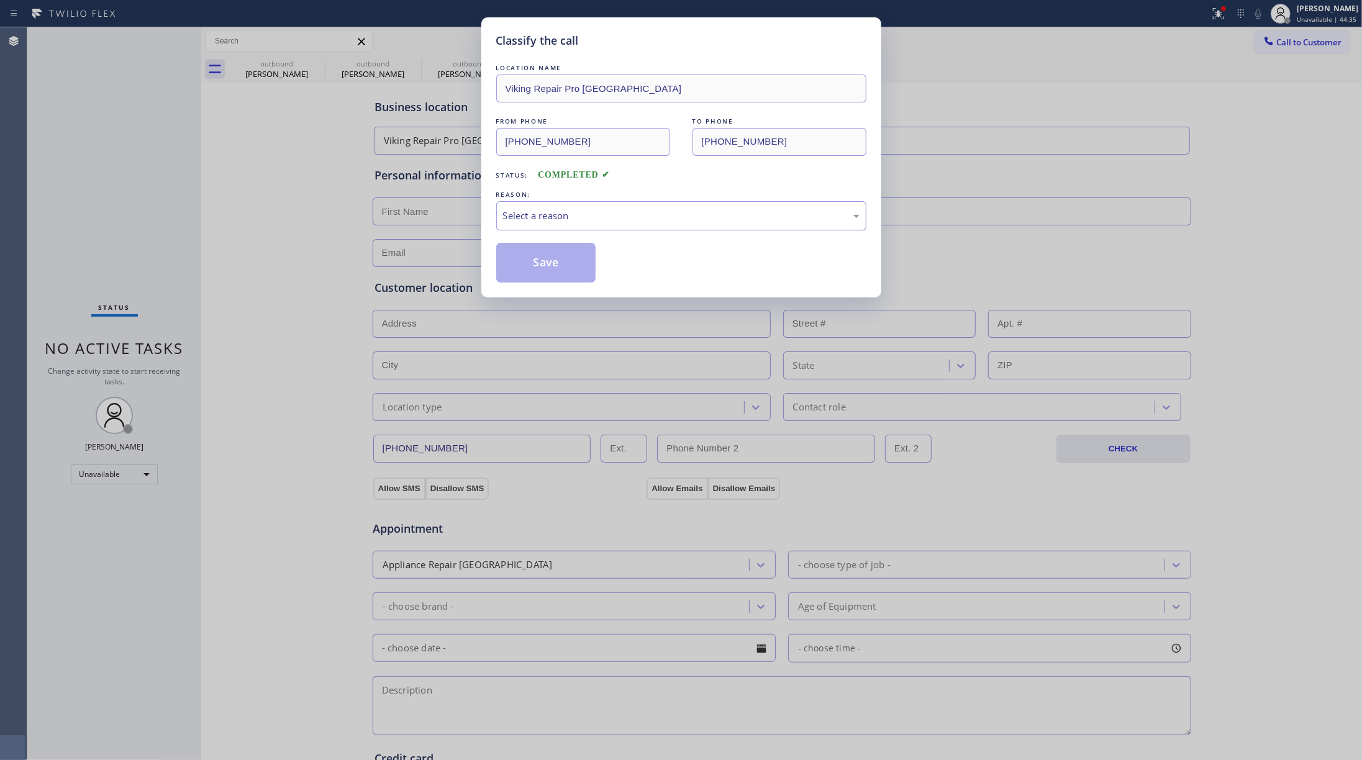
click at [544, 212] on div "Select a reason" at bounding box center [681, 216] width 357 height 14
click at [530, 246] on button "Save" at bounding box center [546, 263] width 100 height 40
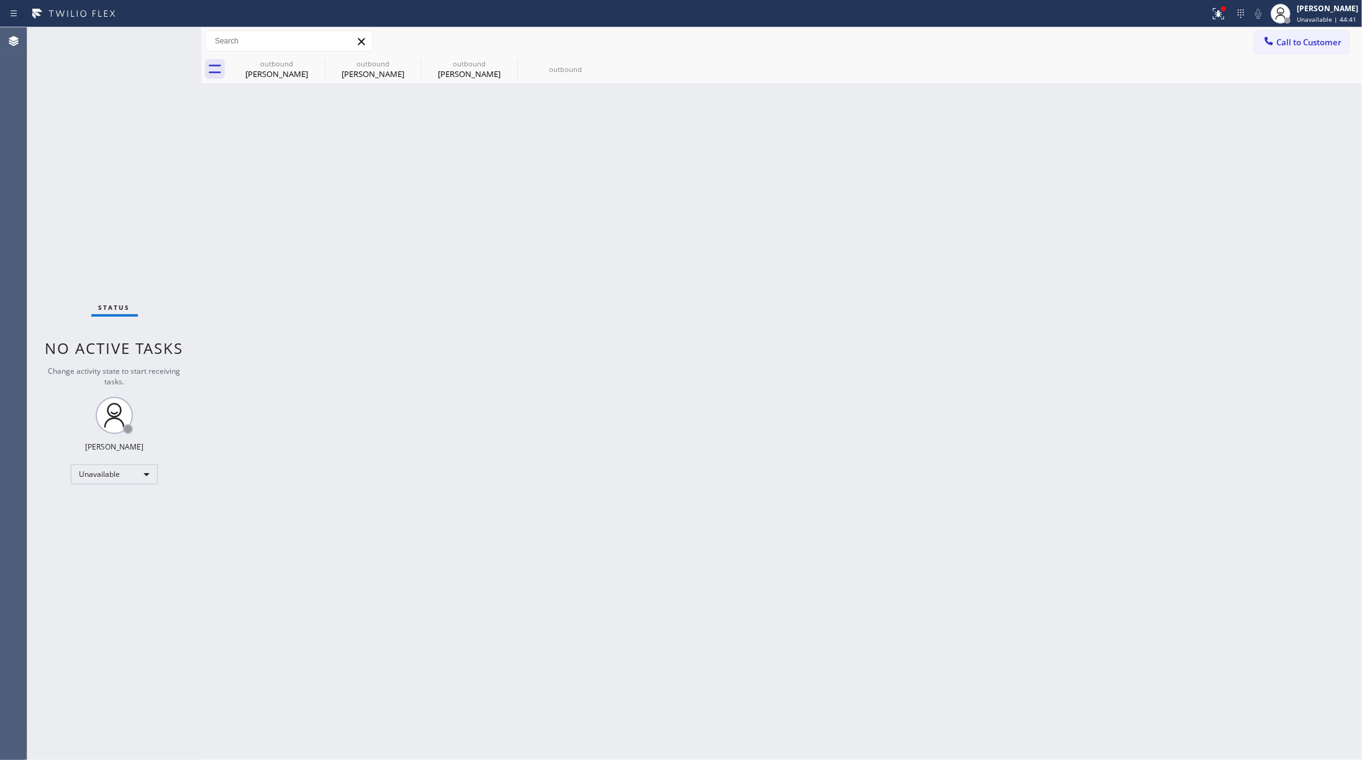
click at [1315, 40] on span "Call to Customer" at bounding box center [1309, 42] width 65 height 11
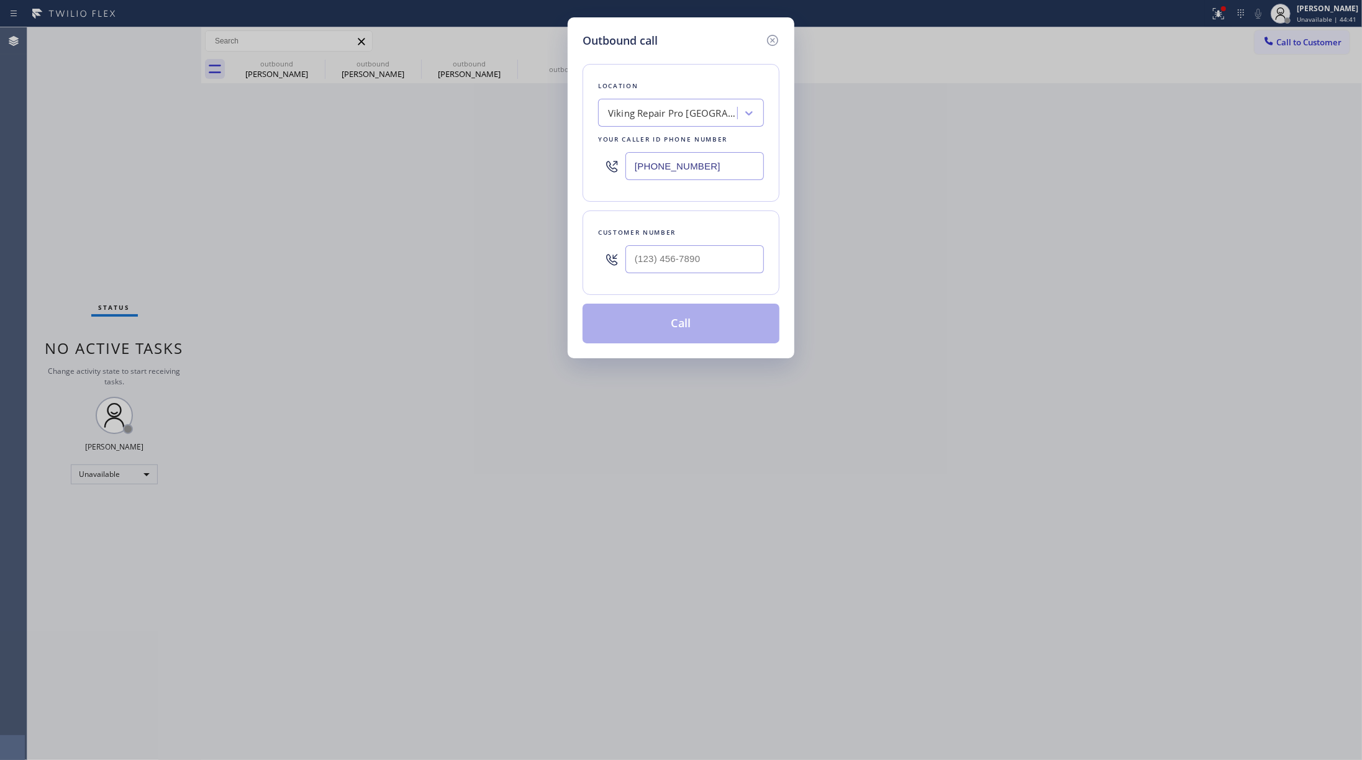
drag, startPoint x: 719, startPoint y: 162, endPoint x: 590, endPoint y: 163, distance: 129.9
click at [590, 163] on div "Location Viking Repair Pro Hyattsville Your caller id phone number (301) 591-68…" at bounding box center [681, 133] width 197 height 138
paste input "714) 970-4558"
type input "[PHONE_NUMBER]"
drag, startPoint x: 678, startPoint y: 255, endPoint x: 682, endPoint y: 232, distance: 23.2
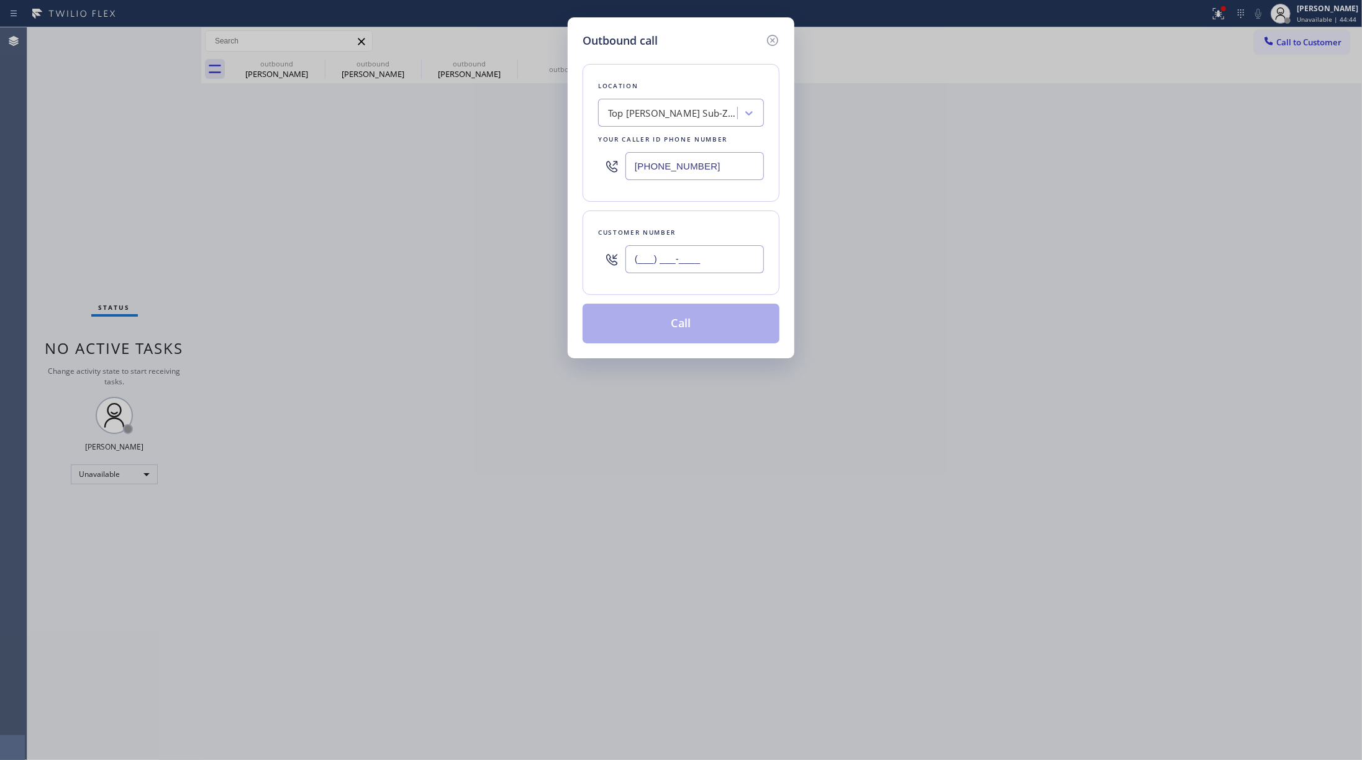
click at [679, 254] on input "(___) ___-____" at bounding box center [695, 259] width 139 height 28
paste input "714) 882-9729"
type input "[PHONE_NUMBER]"
click at [682, 227] on div "Customer number" at bounding box center [681, 232] width 166 height 13
click at [694, 321] on button "Call" at bounding box center [681, 324] width 197 height 40
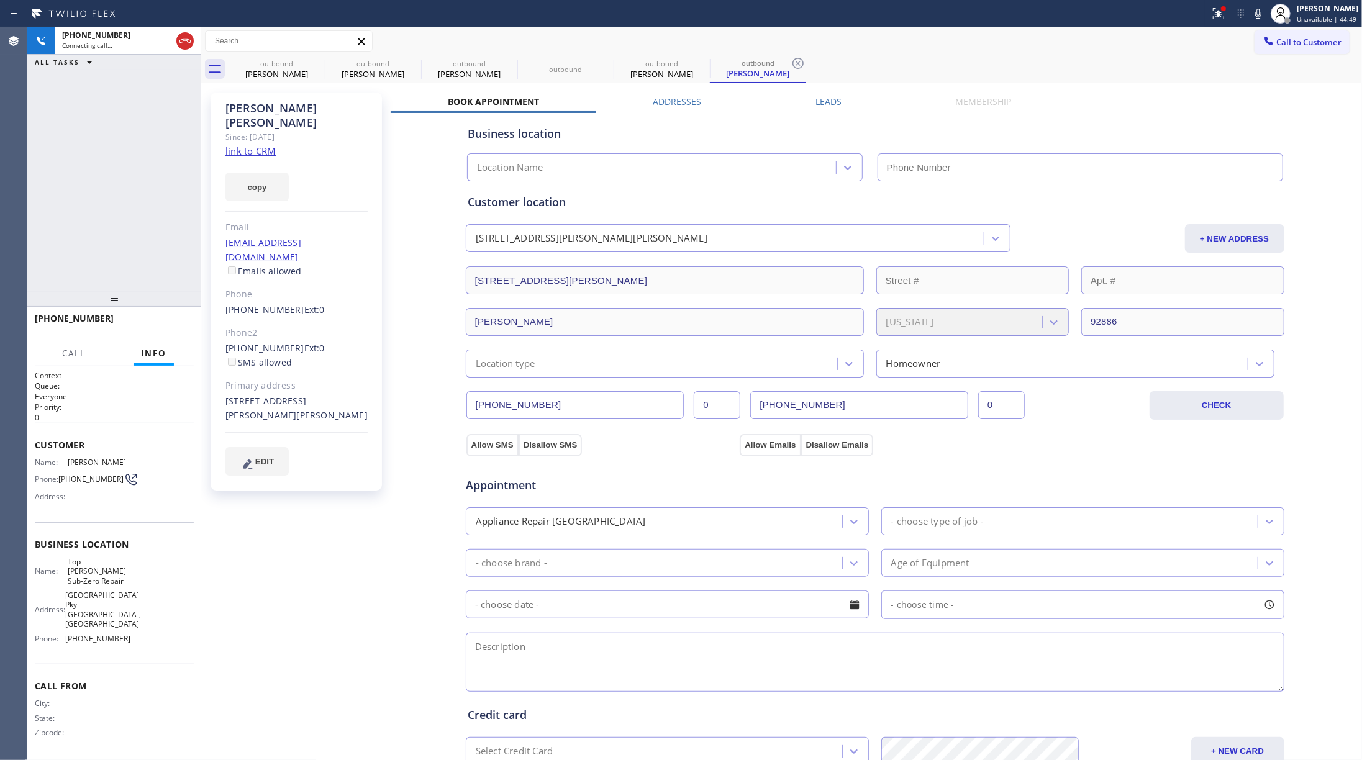
type input "[PHONE_NUMBER]"
click at [240, 145] on link "link to CRM" at bounding box center [251, 151] width 50 height 12
click at [1191, 91] on div "Ken Bowen Since: 20 may 2020 link to CRM copy Email ktbowen6@hotmail.com Emails…" at bounding box center [781, 501] width 1155 height 830
click at [1265, 13] on icon at bounding box center [1258, 13] width 15 height 15
click at [1262, 8] on icon at bounding box center [1258, 13] width 15 height 15
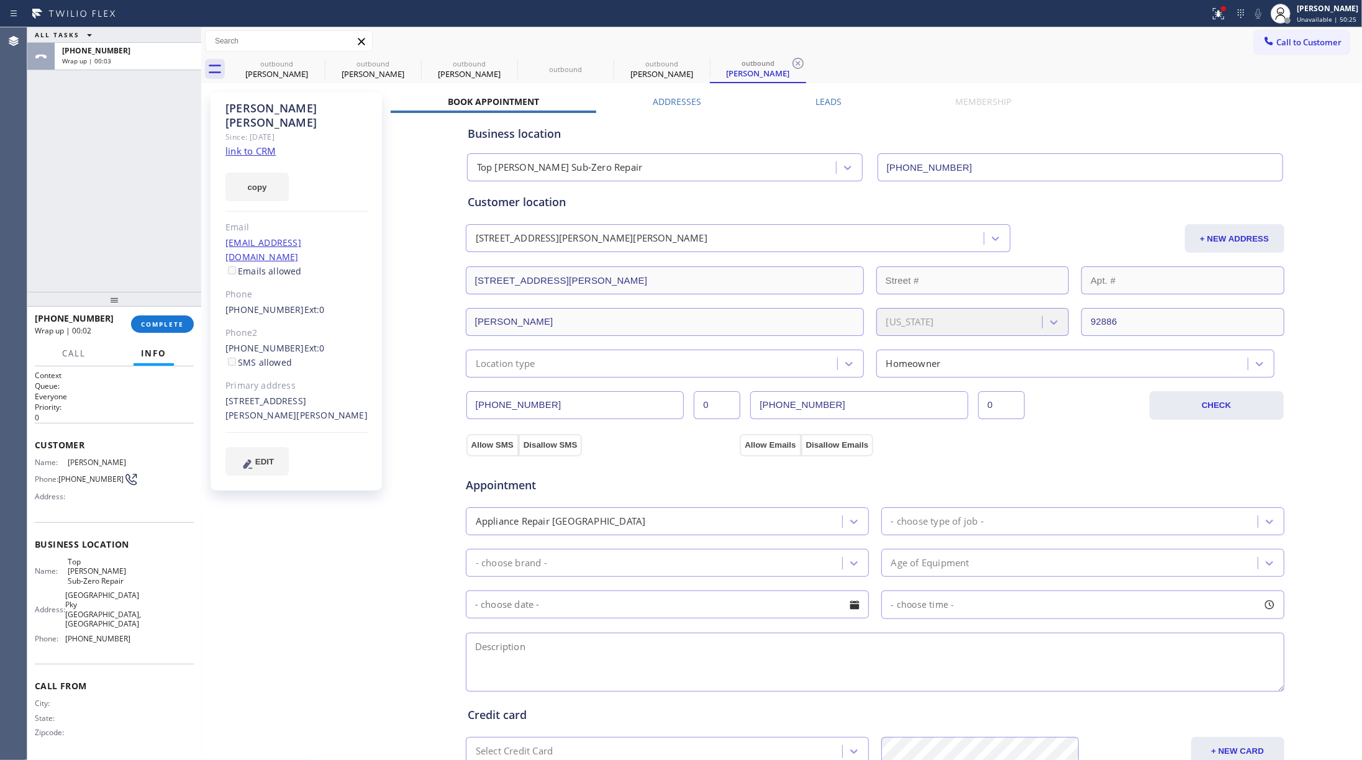
drag, startPoint x: 96, startPoint y: 216, endPoint x: 196, endPoint y: 192, distance: 103.5
click at [98, 212] on div "ALL TASKS ALL TASKS ACTIVE TASKS TASKS IN WRAP UP +17148829729 Wrap up | 00:03" at bounding box center [114, 159] width 174 height 265
click at [550, 652] on textarea at bounding box center [875, 662] width 819 height 59
paste textarea "9-12 | $80 house-HO Maytag dryer stand alone | push start buttton not working, …"
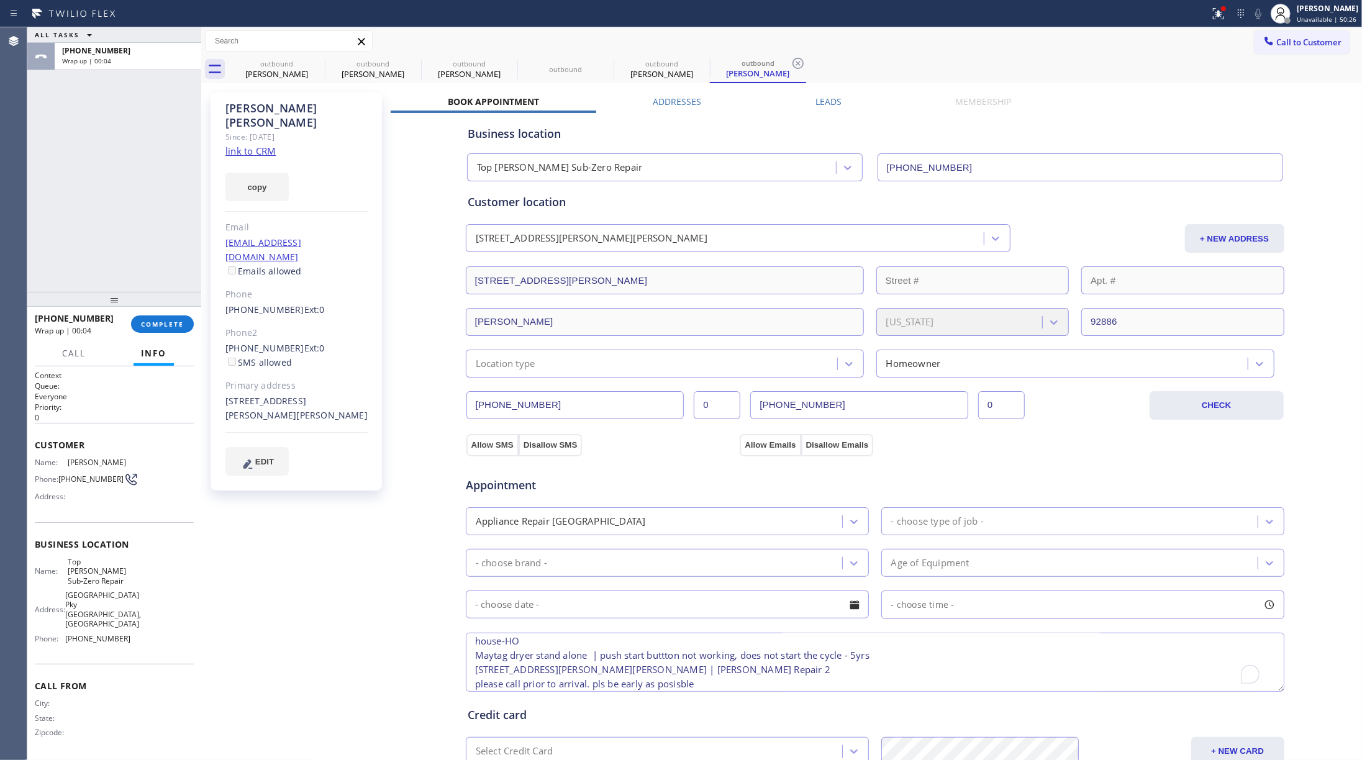
type textarea "9-12 | $80 house-HO Maytag dryer stand alone | push start buttton not working, …"
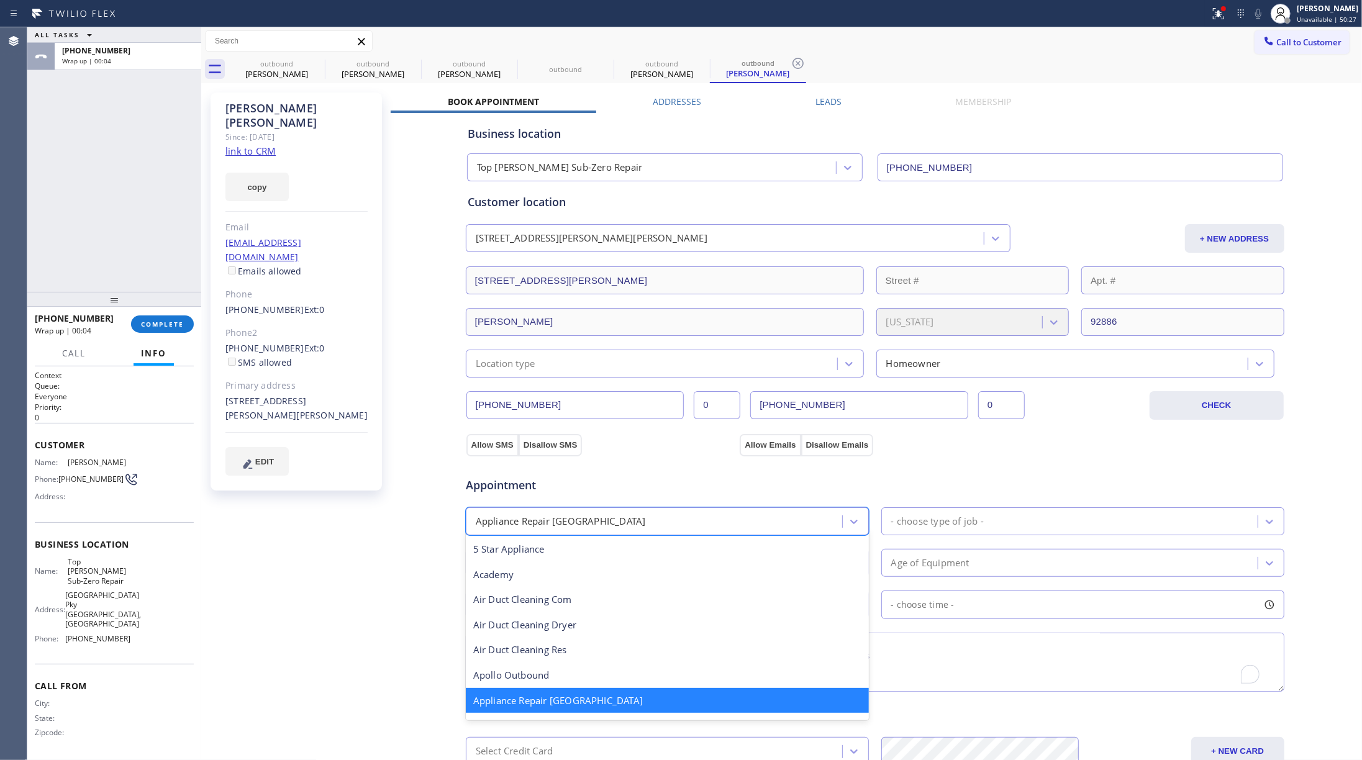
click at [619, 532] on div "Appliance Repair [GEOGRAPHIC_DATA]" at bounding box center [656, 522] width 373 height 22
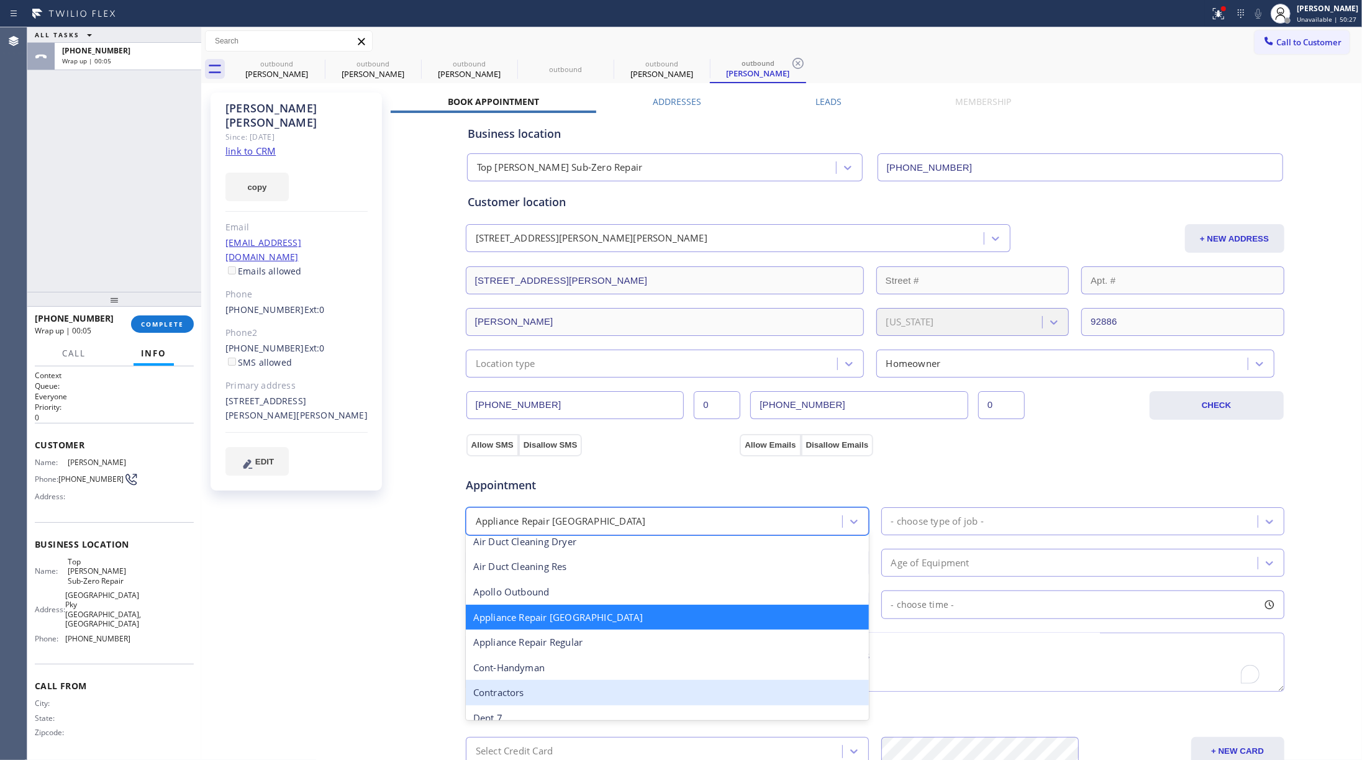
scroll to position [167, 0]
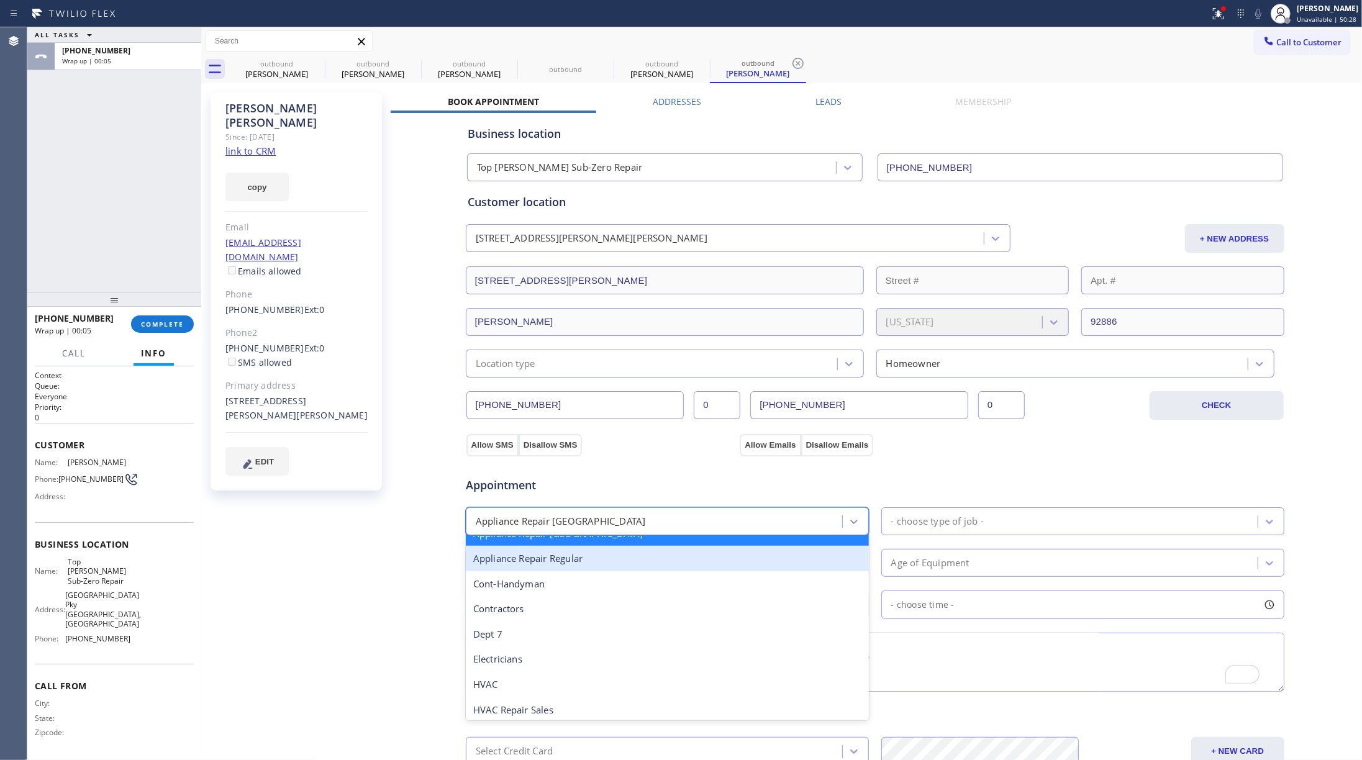
drag, startPoint x: 594, startPoint y: 563, endPoint x: 872, endPoint y: 514, distance: 282.5
click at [594, 562] on div "Appliance Repair Regular" at bounding box center [667, 558] width 403 height 25
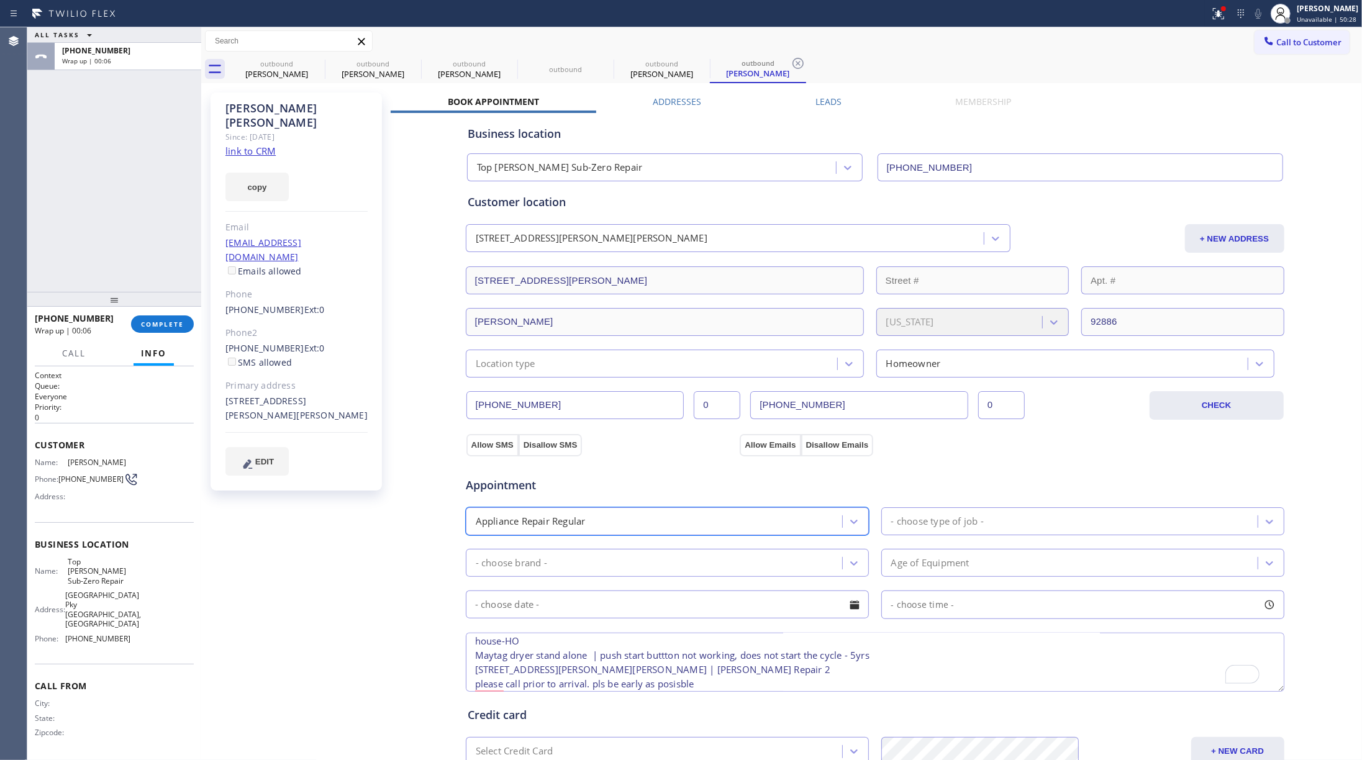
click at [938, 521] on div "- choose type of job -" at bounding box center [938, 521] width 93 height 14
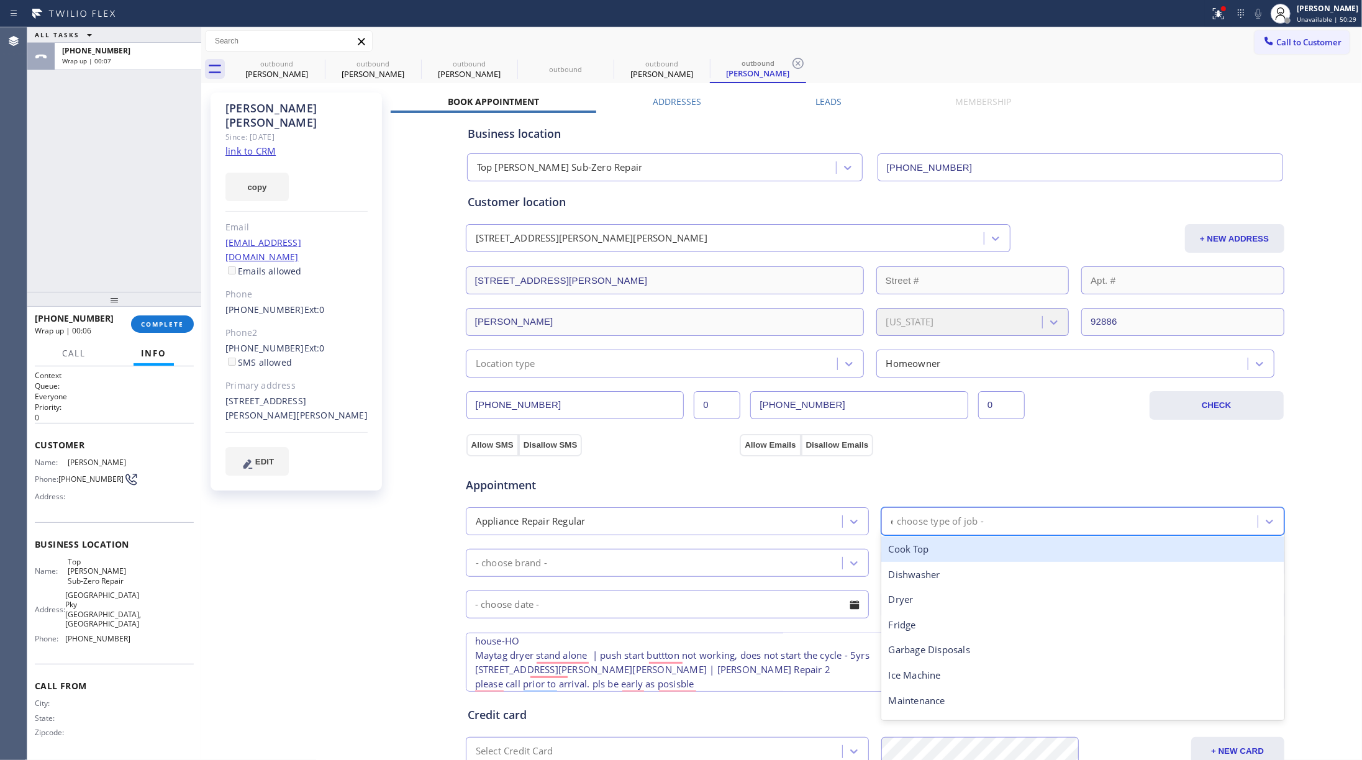
type input "dr"
click at [908, 555] on div "Dryer" at bounding box center [1083, 549] width 403 height 25
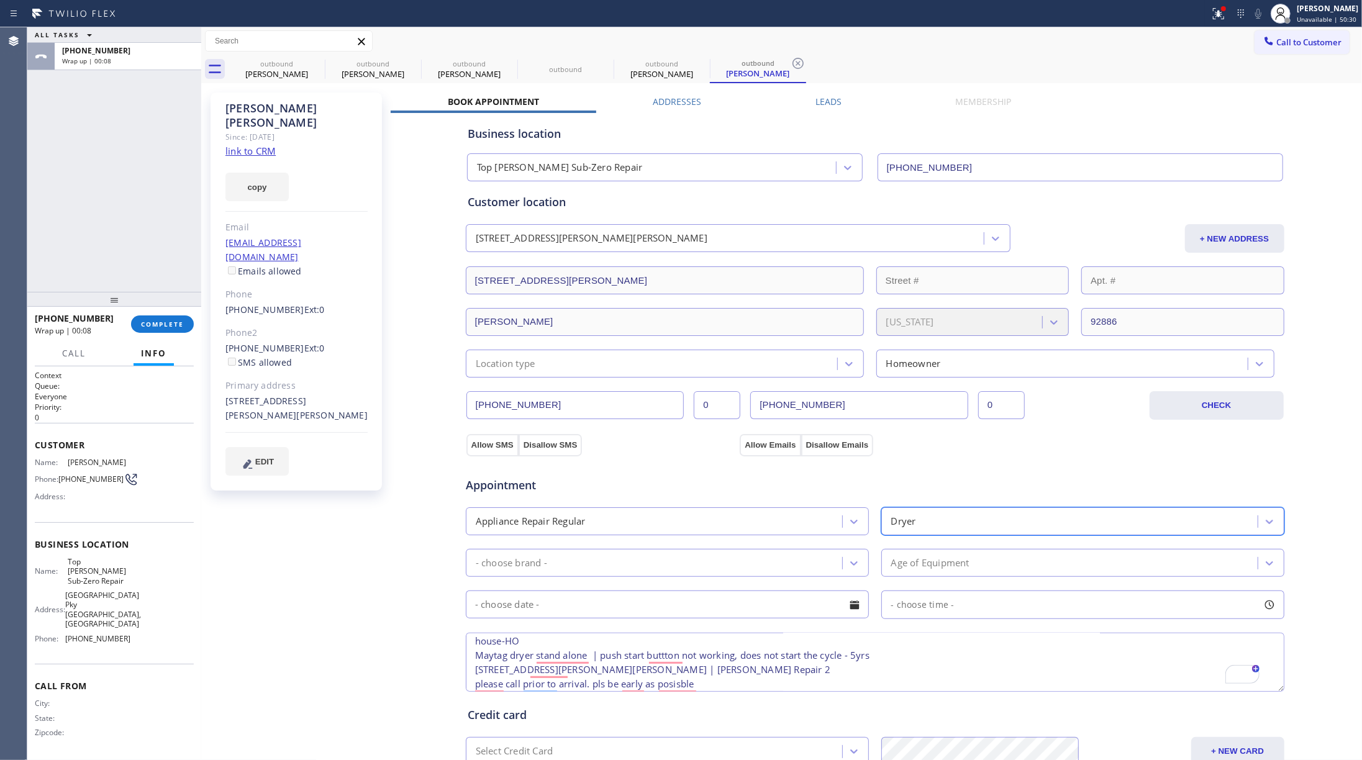
click at [696, 565] on div "- choose brand -" at bounding box center [656, 563] width 373 height 22
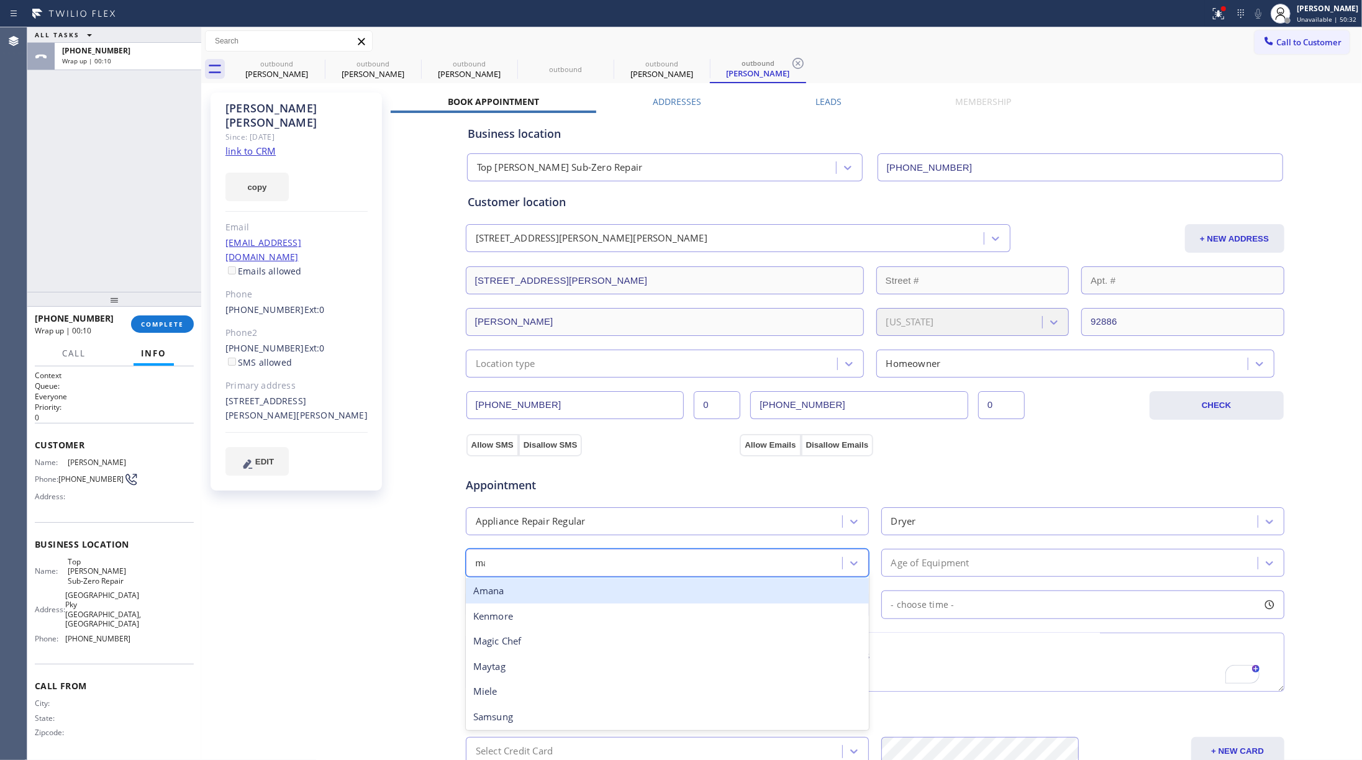
type input "may"
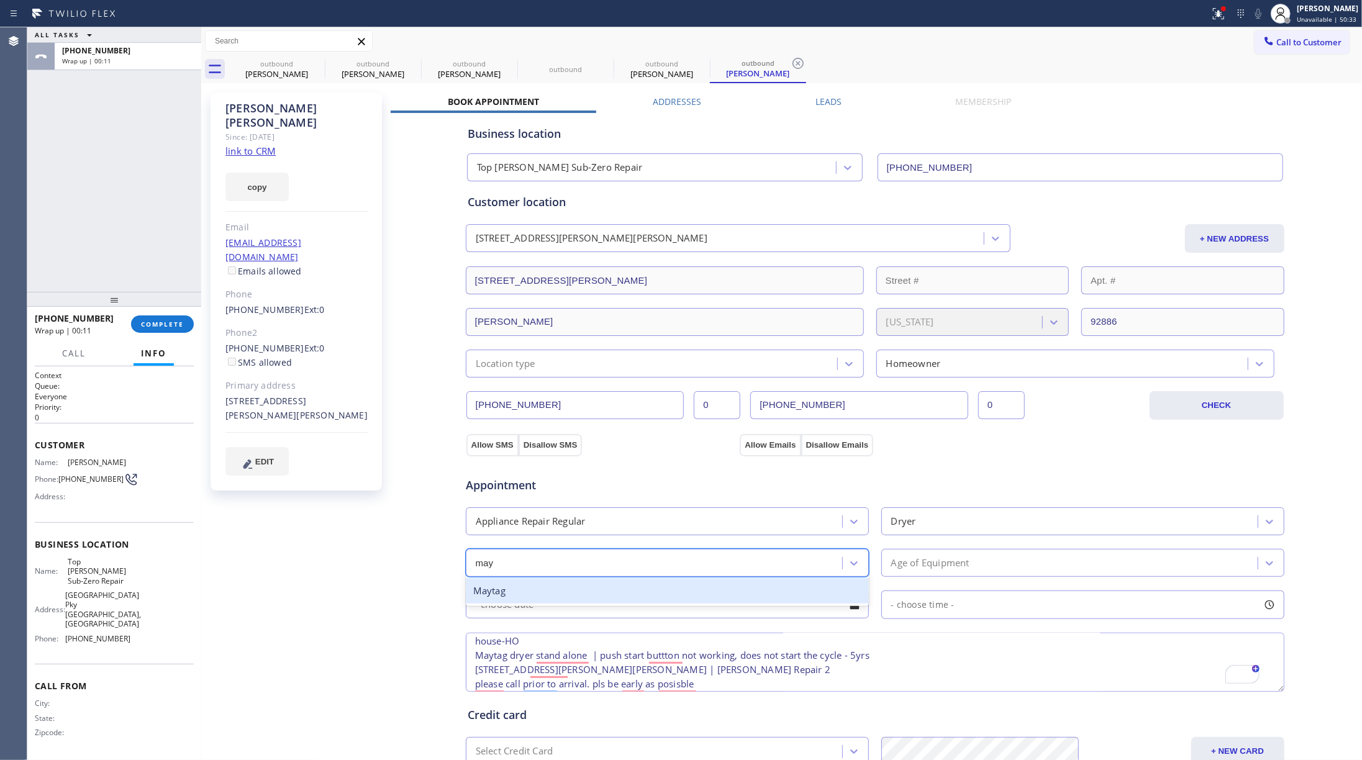
drag, startPoint x: 677, startPoint y: 597, endPoint x: 923, endPoint y: 580, distance: 246.6
click at [677, 598] on div "Maytag" at bounding box center [667, 590] width 403 height 25
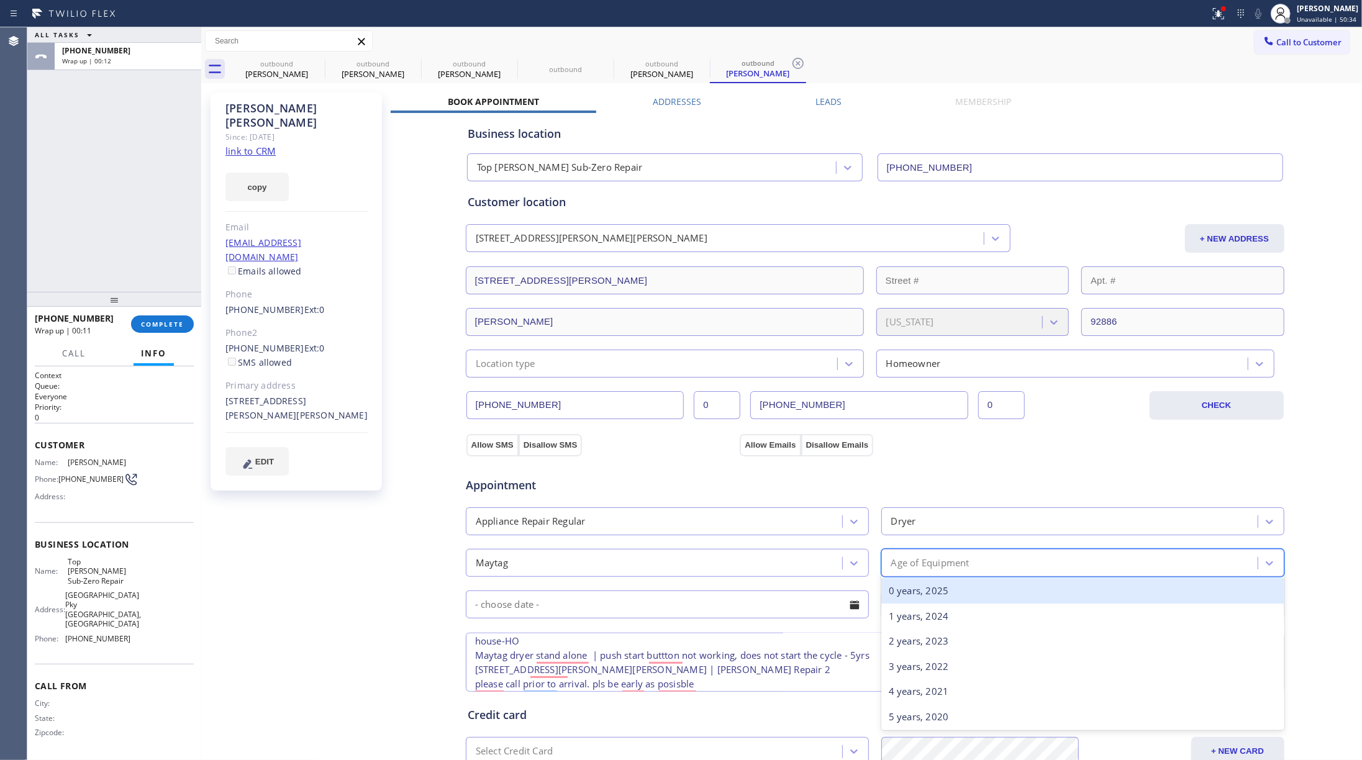
click at [957, 570] on div "Age of Equipment" at bounding box center [931, 563] width 78 height 14
type input "5"
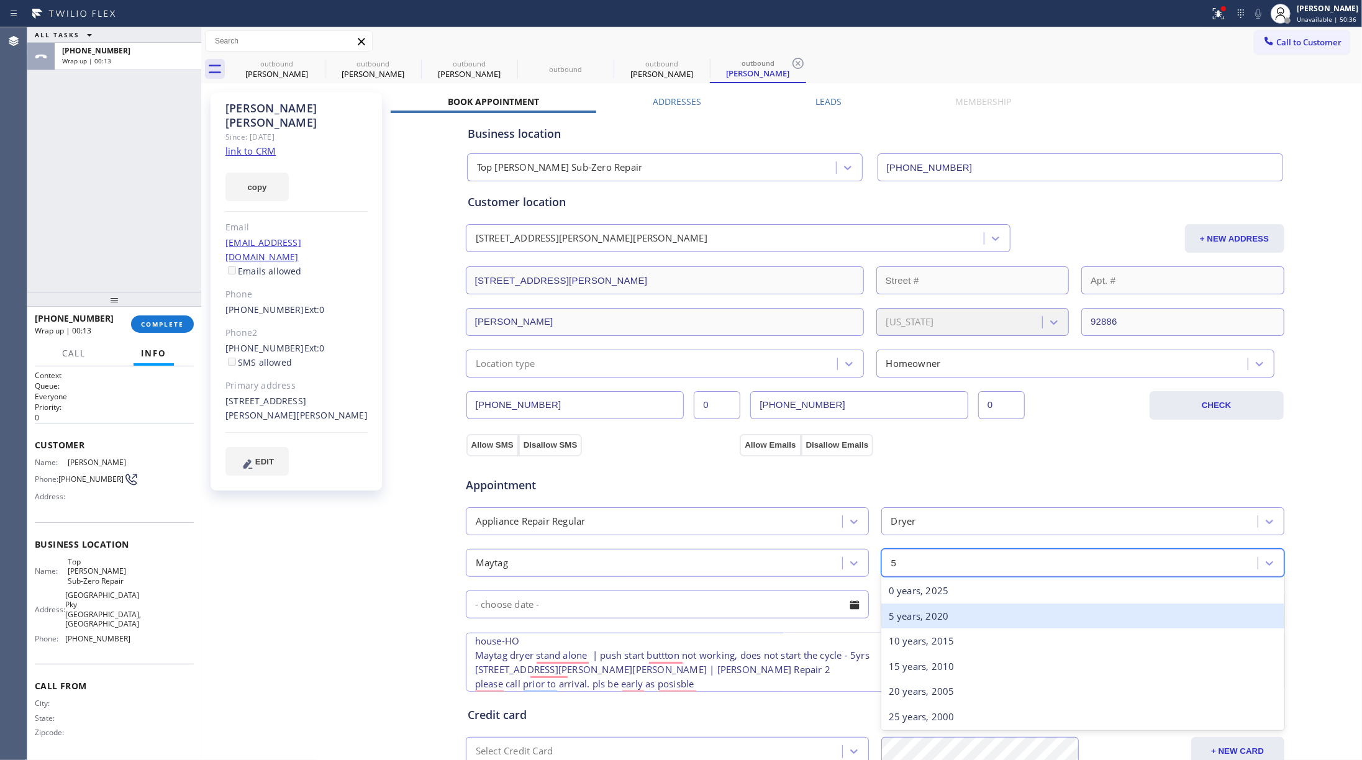
drag, startPoint x: 943, startPoint y: 618, endPoint x: 696, endPoint y: 604, distance: 247.6
click at [943, 617] on div "5 years, 2020" at bounding box center [1083, 616] width 403 height 25
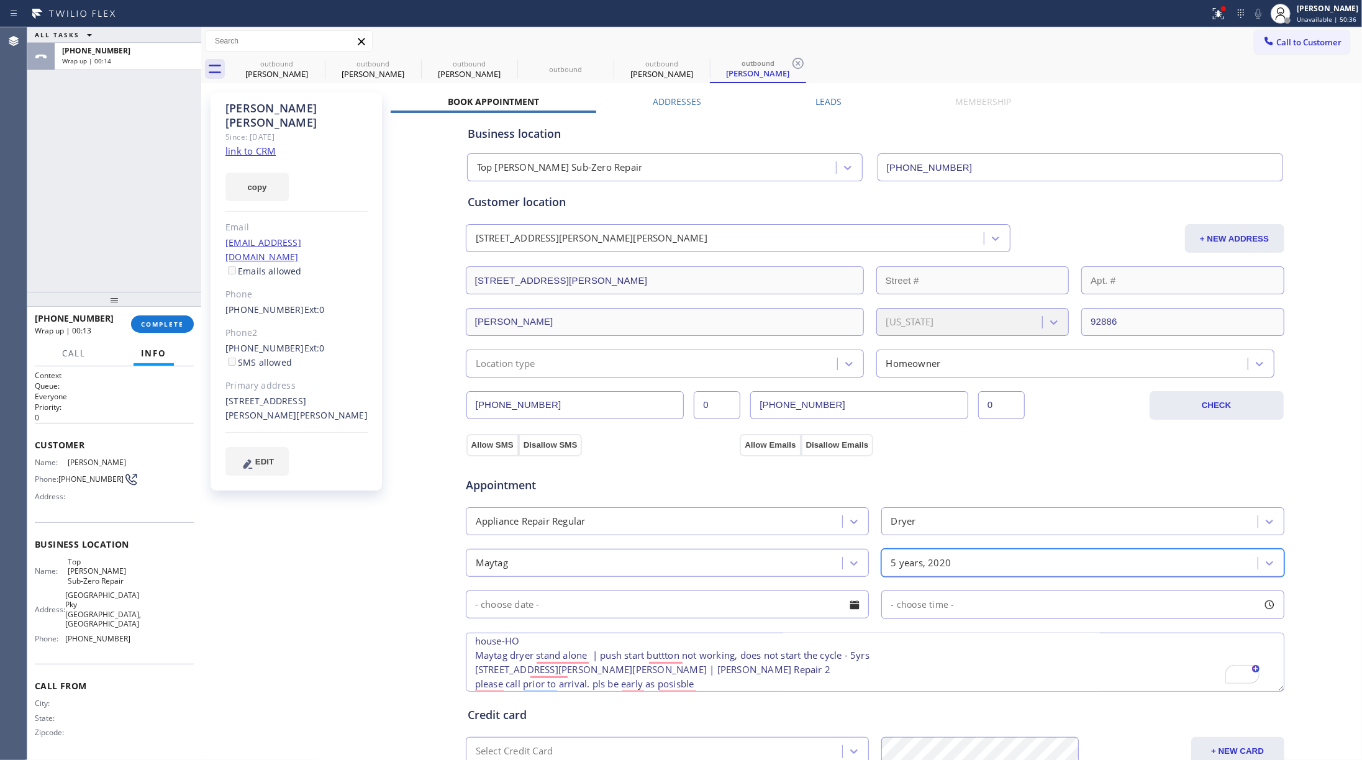
click at [690, 604] on input "text" at bounding box center [667, 605] width 403 height 28
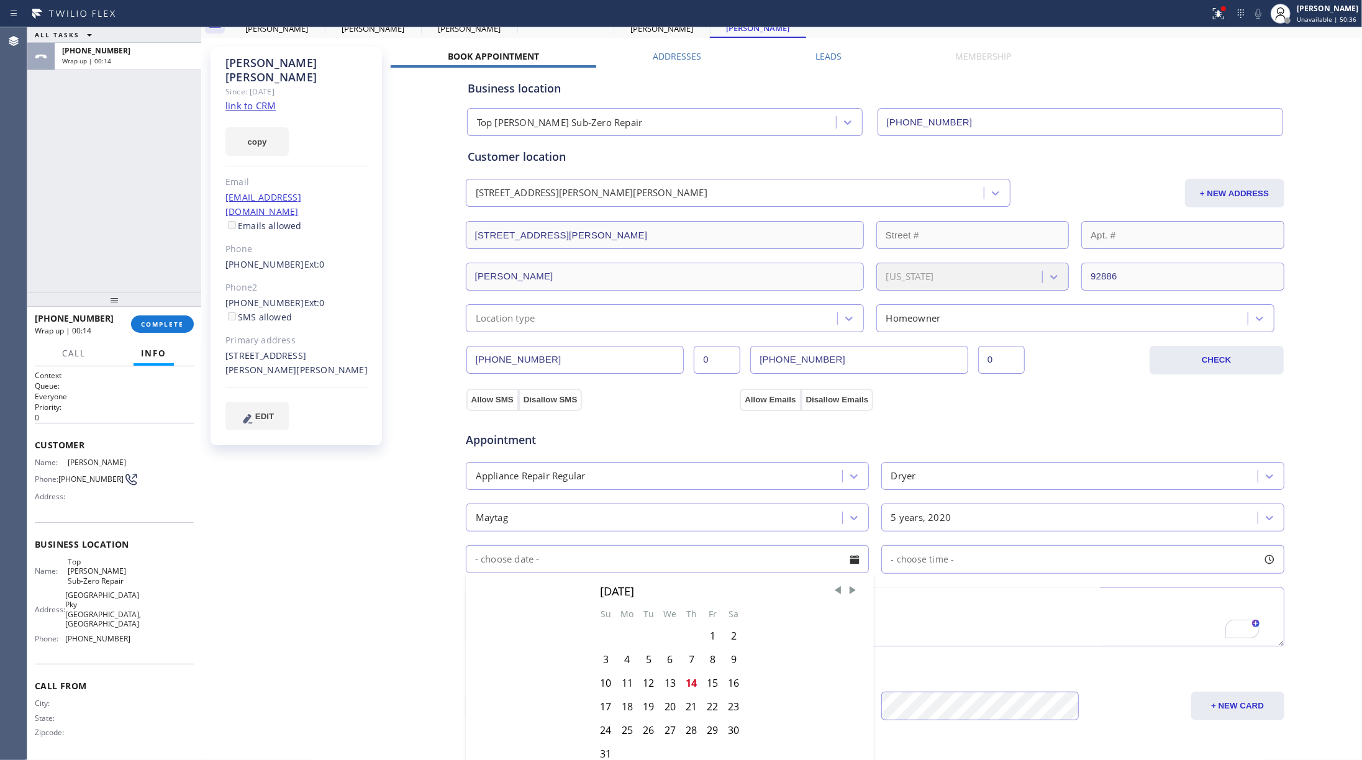
scroll to position [83, 0]
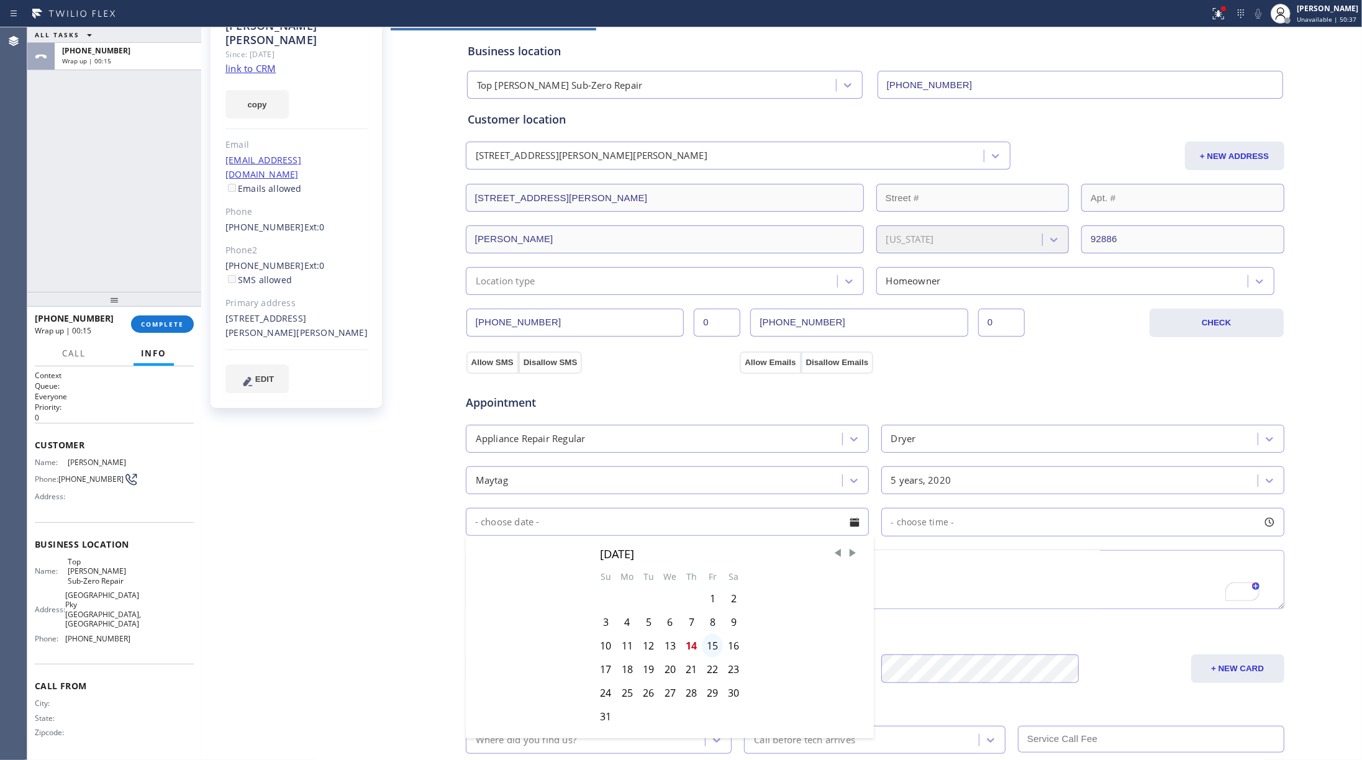
click at [706, 642] on div "15" at bounding box center [712, 646] width 21 height 24
type input "[DATE]"
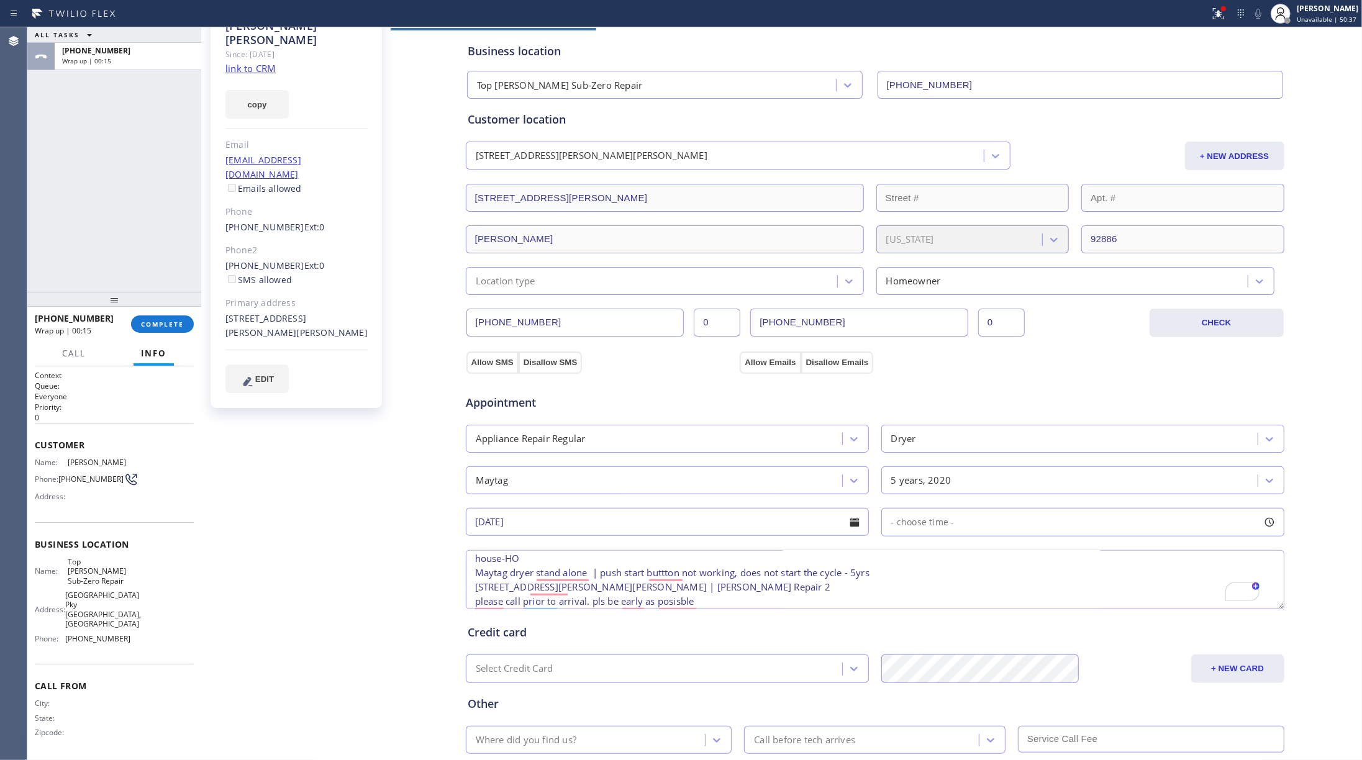
click at [973, 527] on div "- choose time -" at bounding box center [1083, 522] width 403 height 29
drag, startPoint x: 878, startPoint y: 600, endPoint x: 940, endPoint y: 598, distance: 62.2
click at [955, 600] on div "FROM TILL 8:00 AM 8:00 AM" at bounding box center [1074, 581] width 385 height 89
drag, startPoint x: 887, startPoint y: 598, endPoint x: 1010, endPoint y: 601, distance: 123.1
click at [1010, 601] on div at bounding box center [1012, 598] width 15 height 26
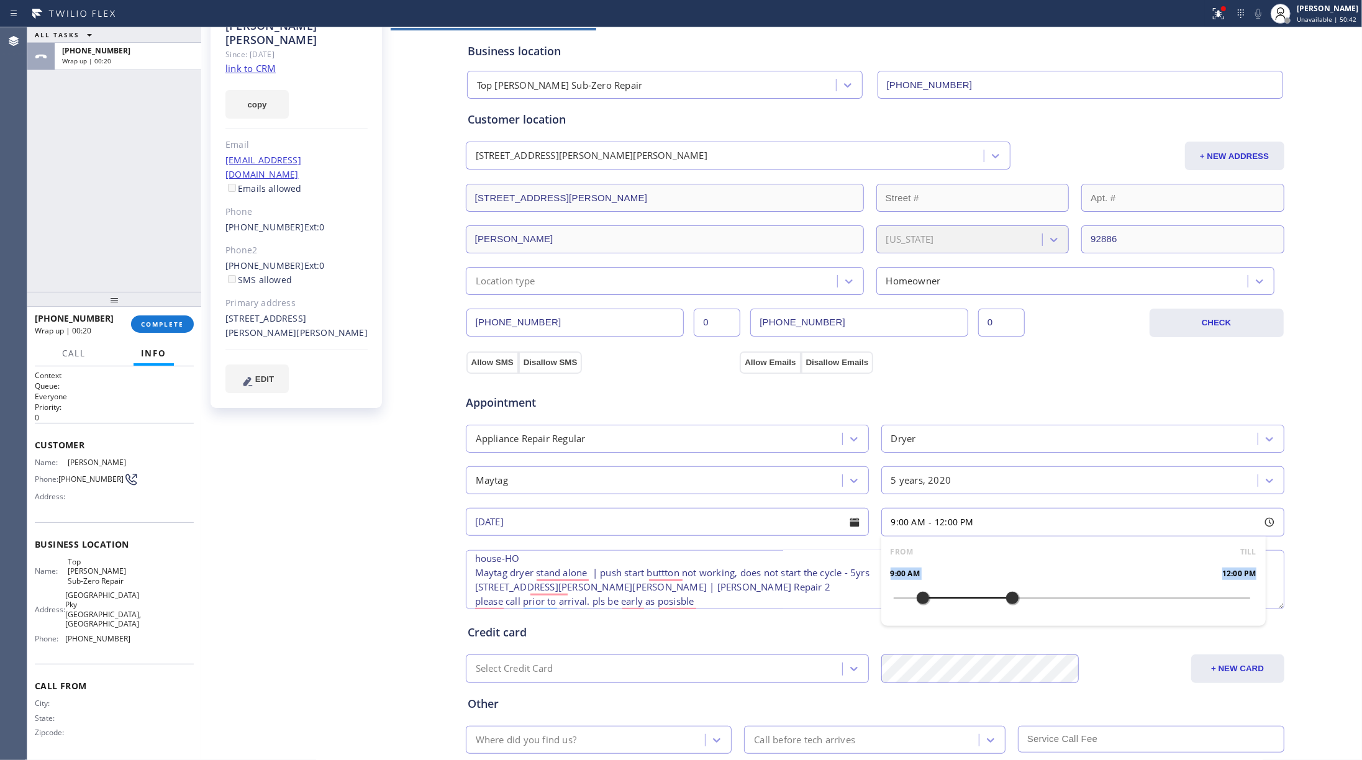
drag, startPoint x: 885, startPoint y: 594, endPoint x: 915, endPoint y: 598, distance: 29.4
click at [916, 598] on div at bounding box center [923, 598] width 15 height 26
click at [640, 565] on textarea "9-12 | $80 house-HO Maytag dryer stand alone | push start buttton not working, …" at bounding box center [875, 579] width 819 height 59
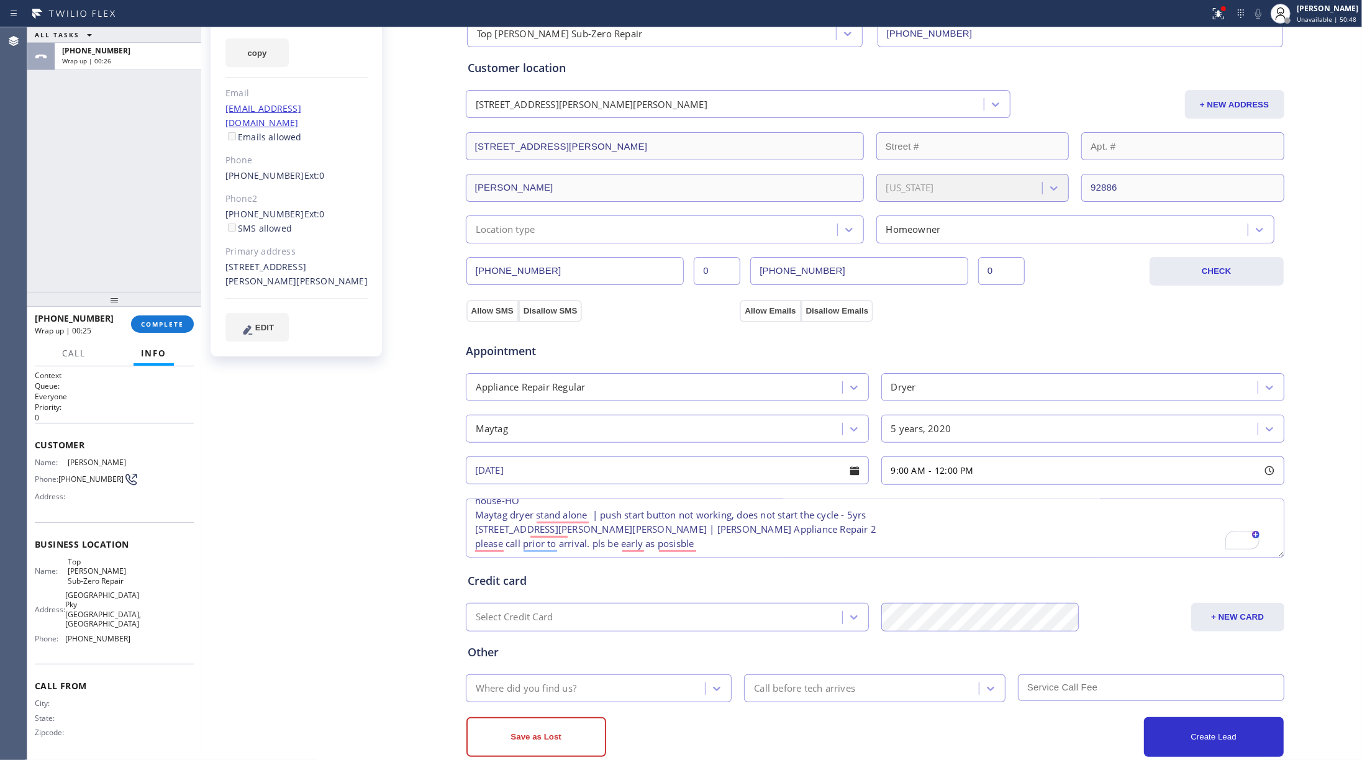
scroll to position [162, 0]
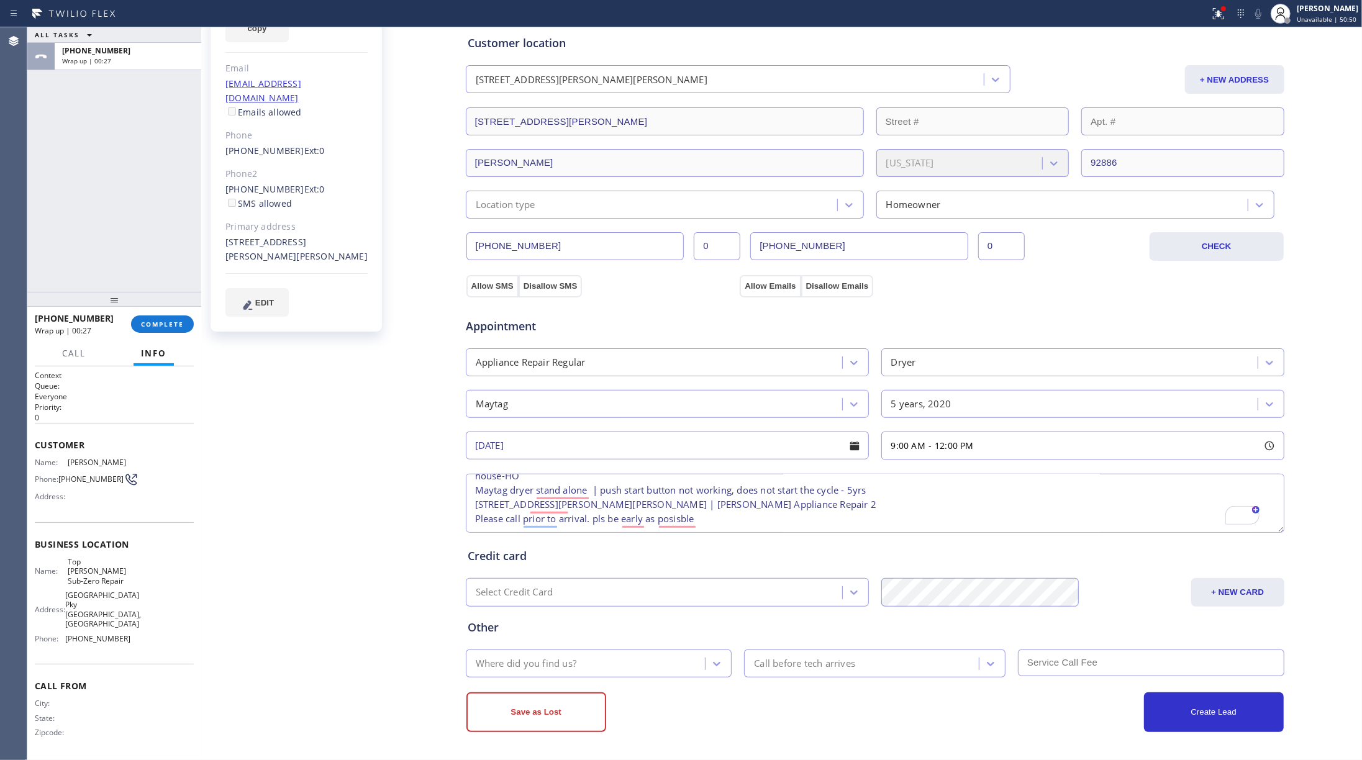
type textarea "9-12 | $80 house-HO Maytag dryer stand alone | push start button not working, d…"
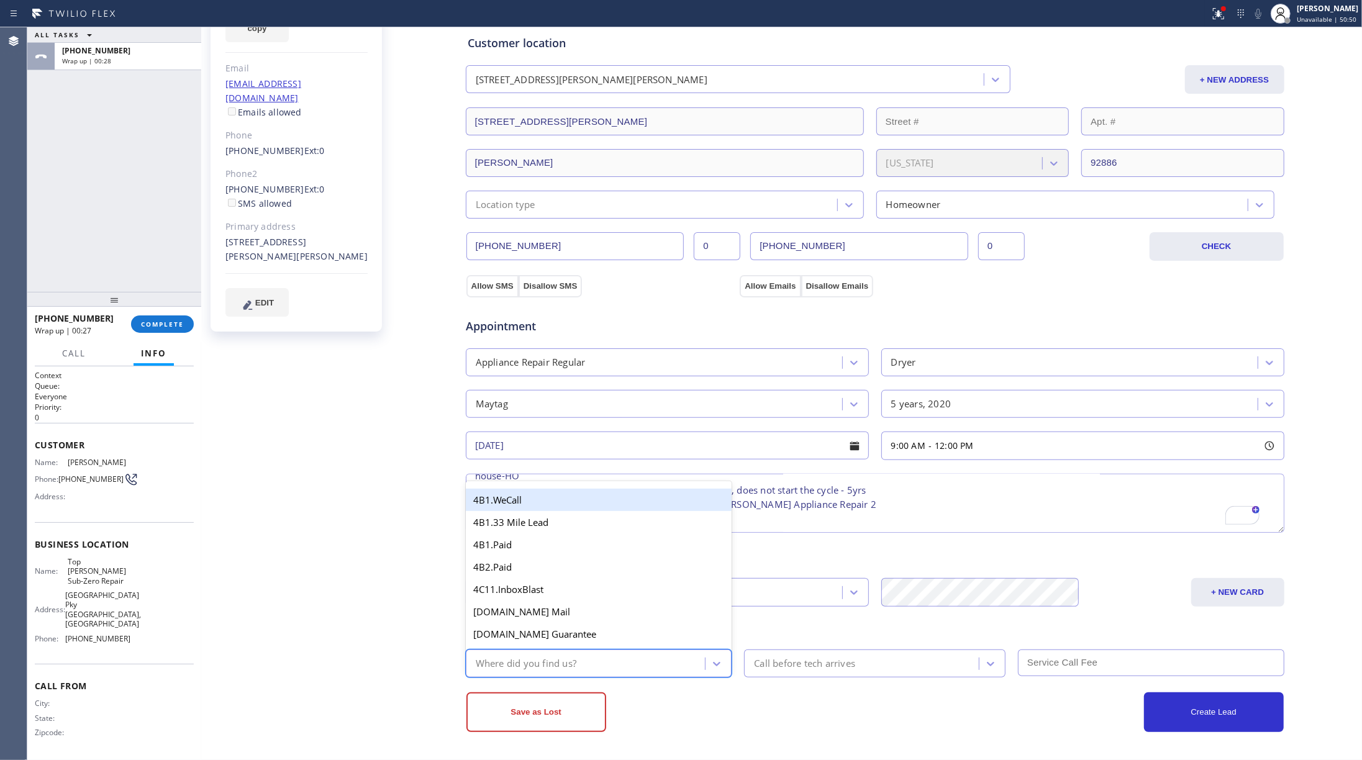
click at [539, 665] on div "Where did you find us?" at bounding box center [526, 664] width 101 height 14
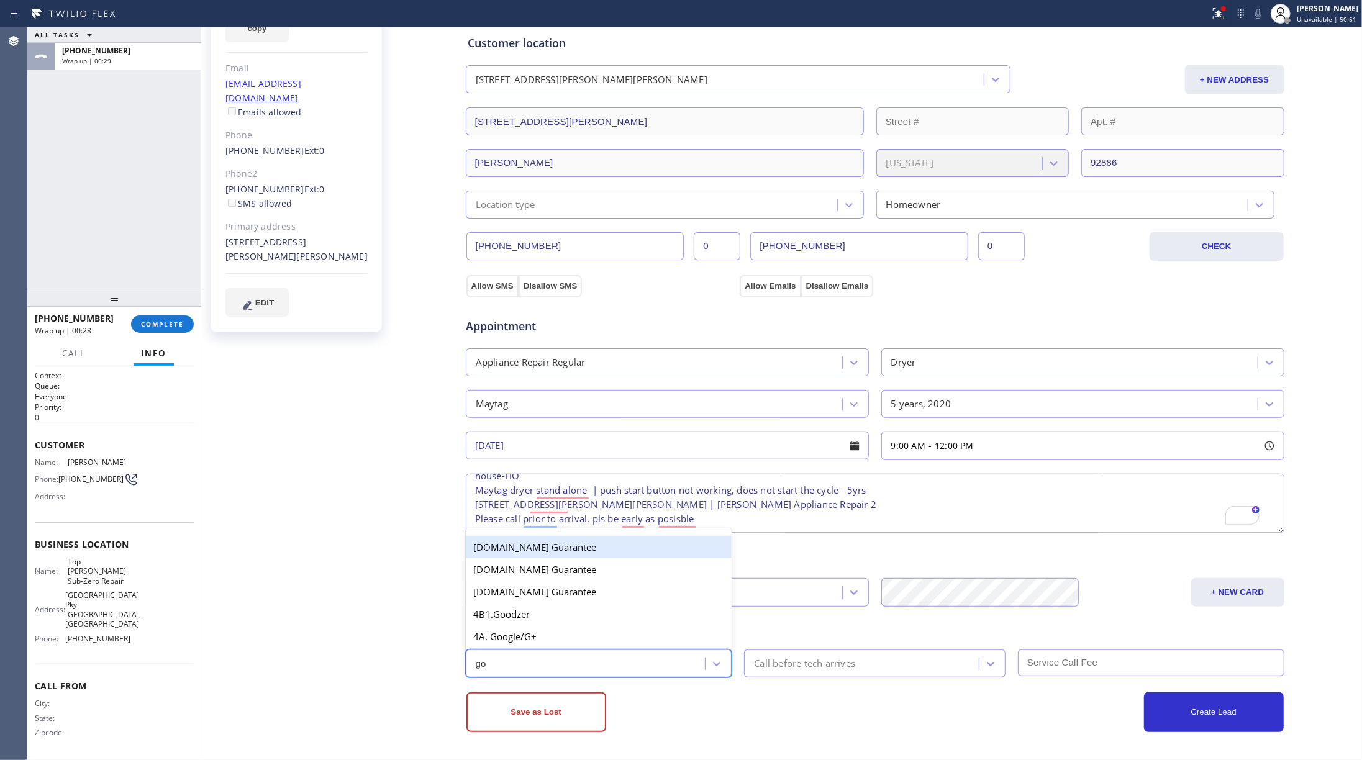
type input "goo"
click at [564, 629] on div "4A. Google/G+" at bounding box center [599, 637] width 267 height 22
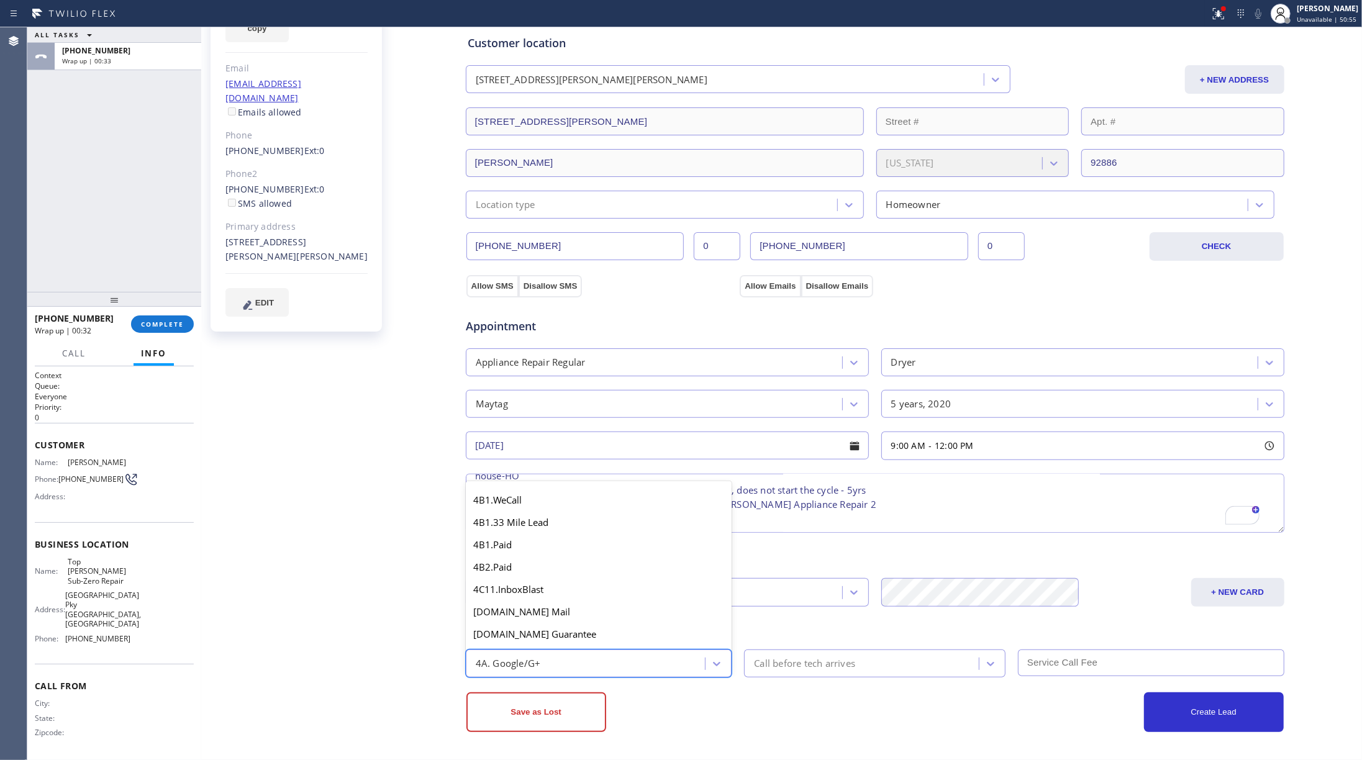
click at [632, 659] on div "4A. Google/G+" at bounding box center [588, 664] width 236 height 22
type input "ret"
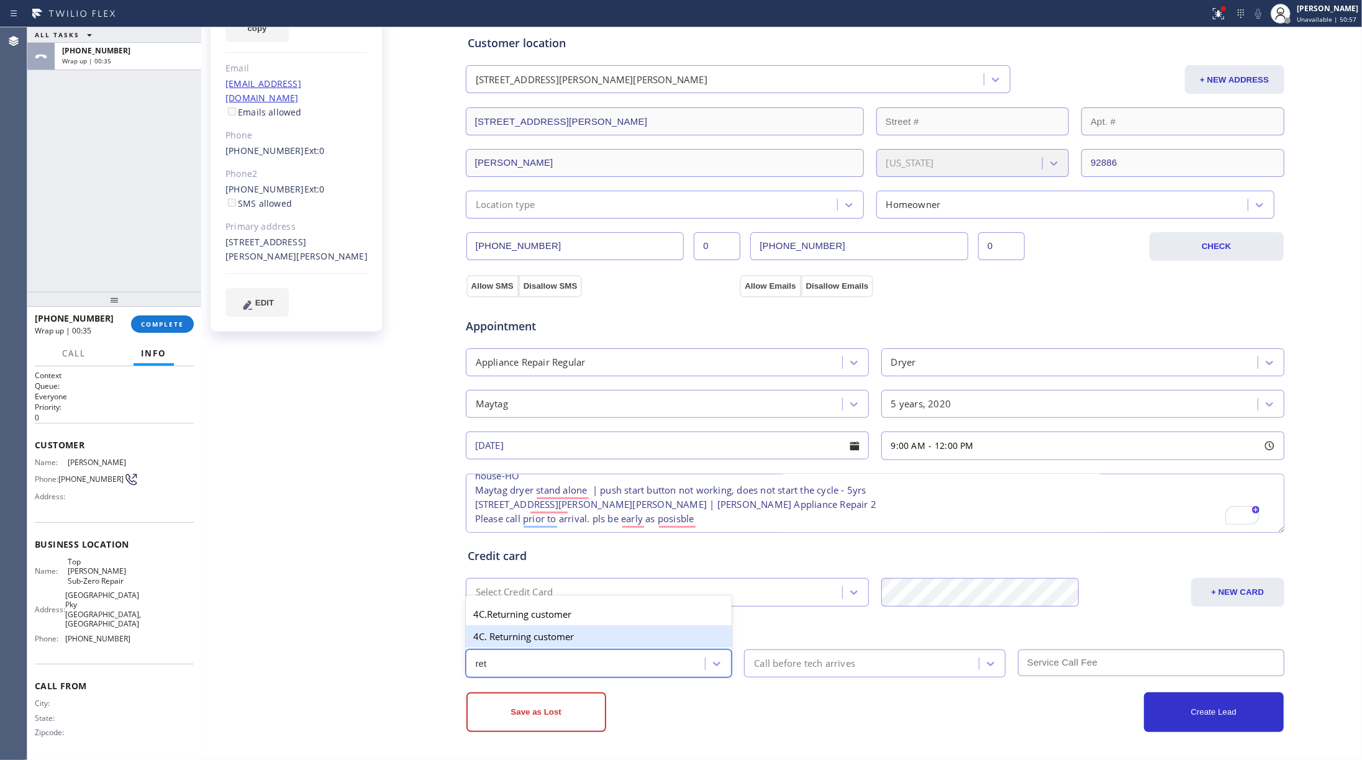
click at [567, 641] on div "4C. Returning customer" at bounding box center [599, 637] width 267 height 22
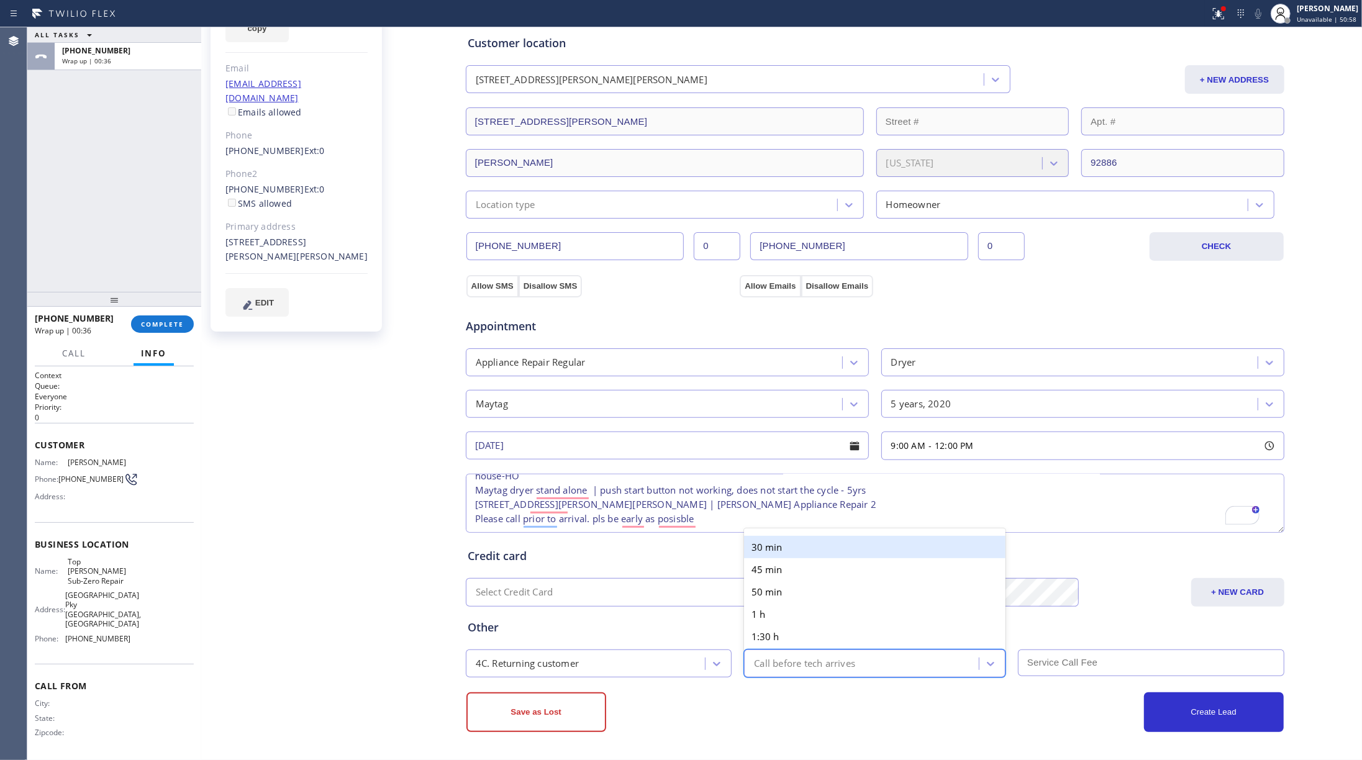
click at [814, 667] on div "Call before tech arrives" at bounding box center [804, 664] width 101 height 14
click at [788, 544] on div "30 min" at bounding box center [875, 547] width 262 height 22
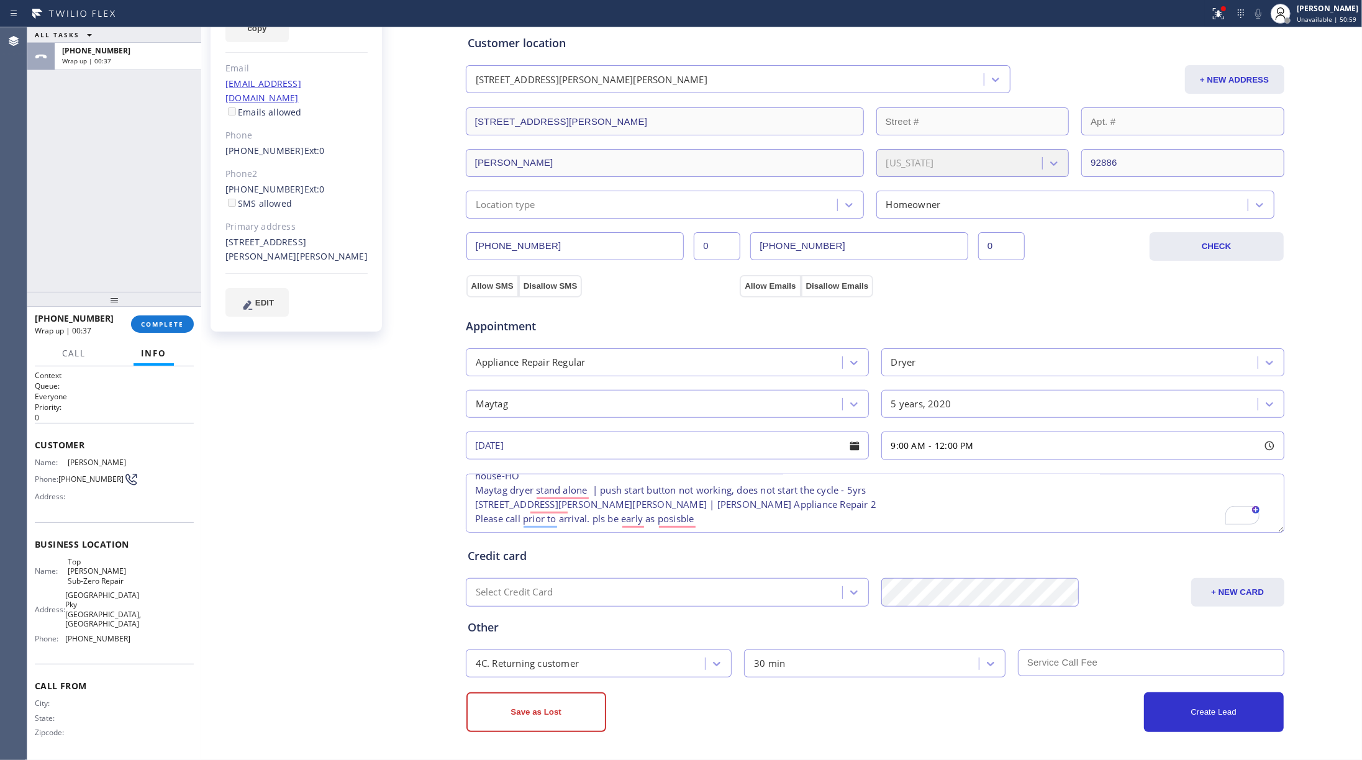
click at [1067, 662] on input "text" at bounding box center [1151, 663] width 267 height 27
type input "80"
click at [475, 285] on button "Allow SMS" at bounding box center [493, 286] width 52 height 22
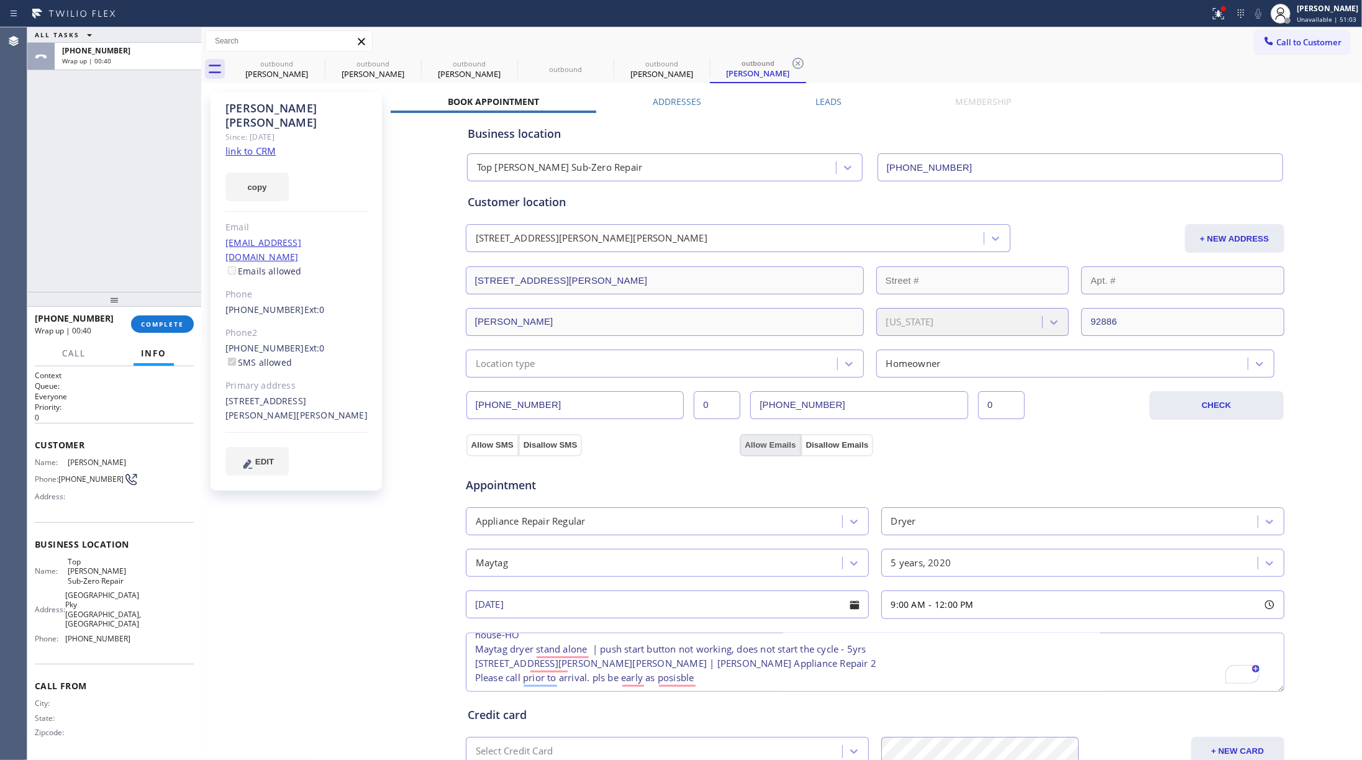
checkbox input "true"
click at [753, 445] on button "Allow Emails" at bounding box center [770, 445] width 61 height 22
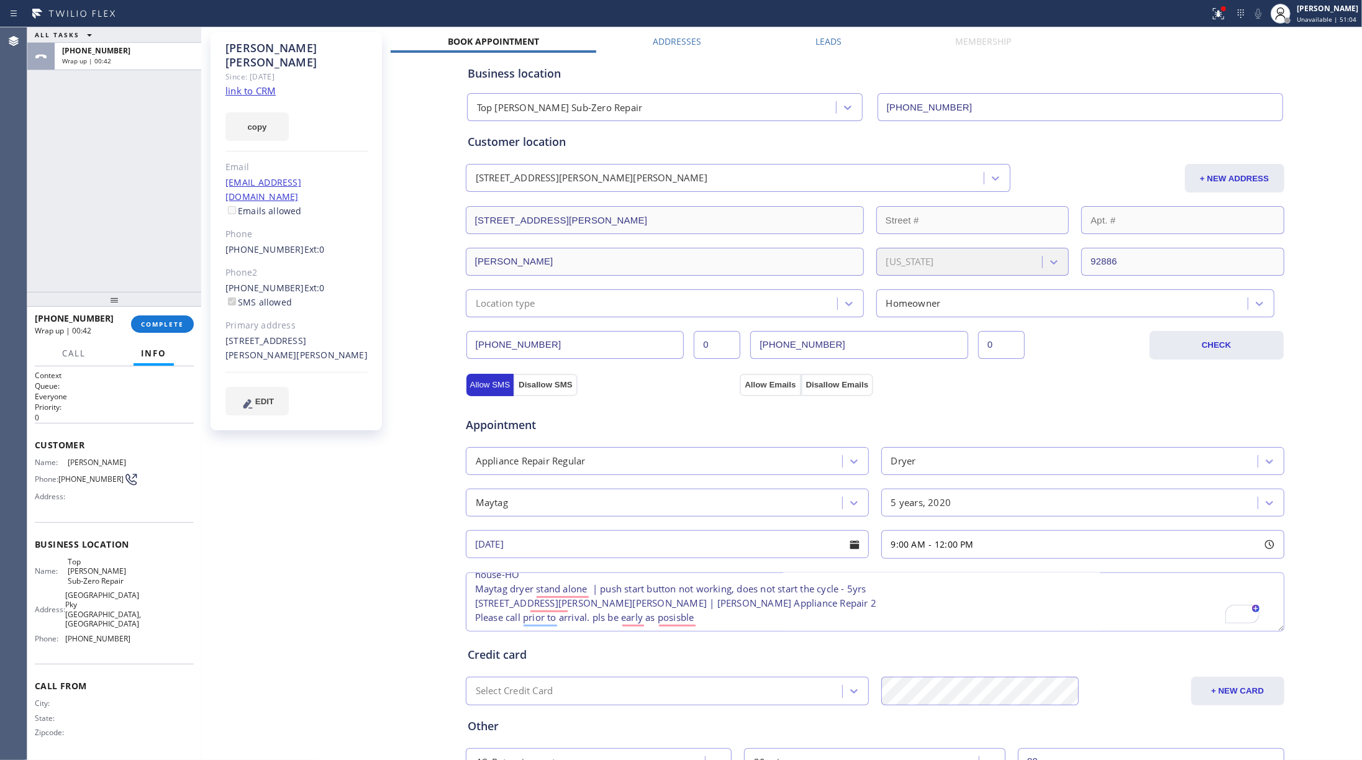
scroll to position [162, 0]
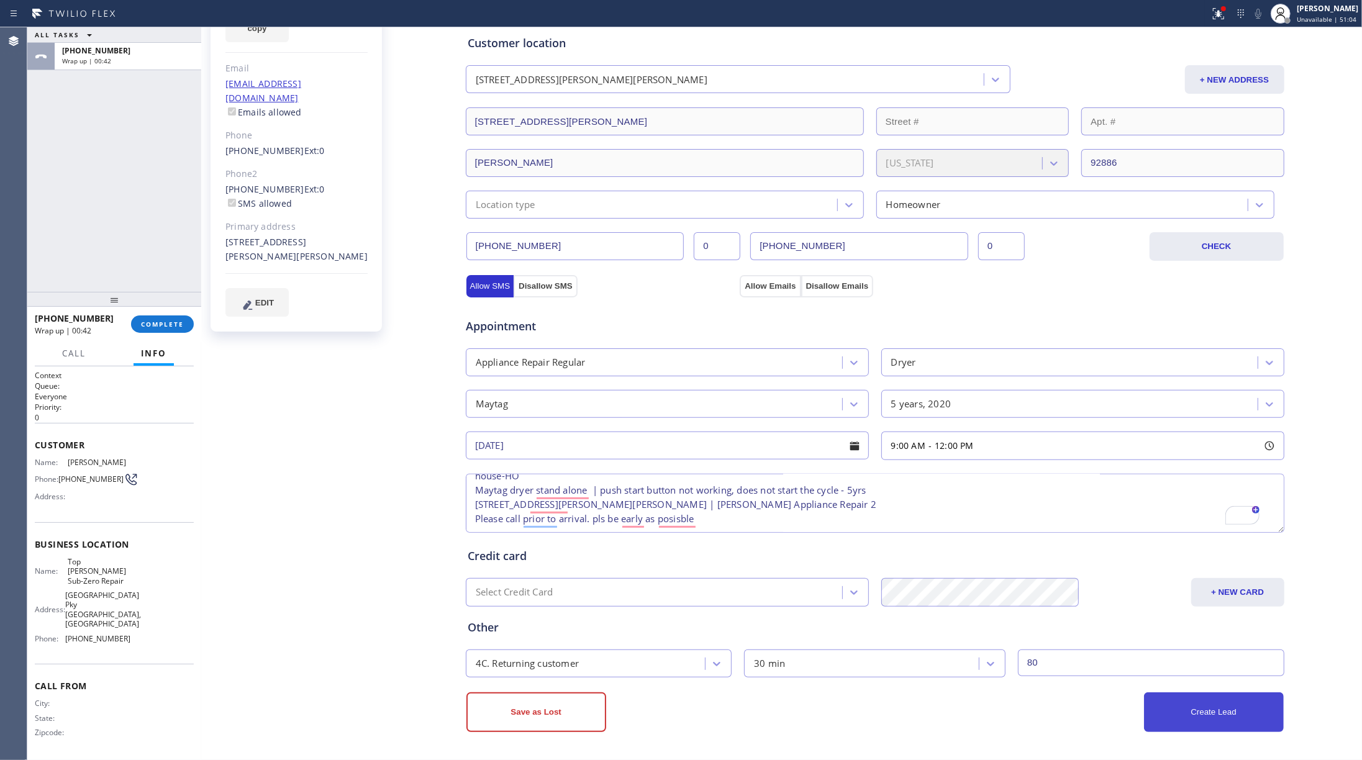
click at [1219, 706] on button "Create Lead" at bounding box center [1214, 713] width 140 height 40
checkbox input "true"
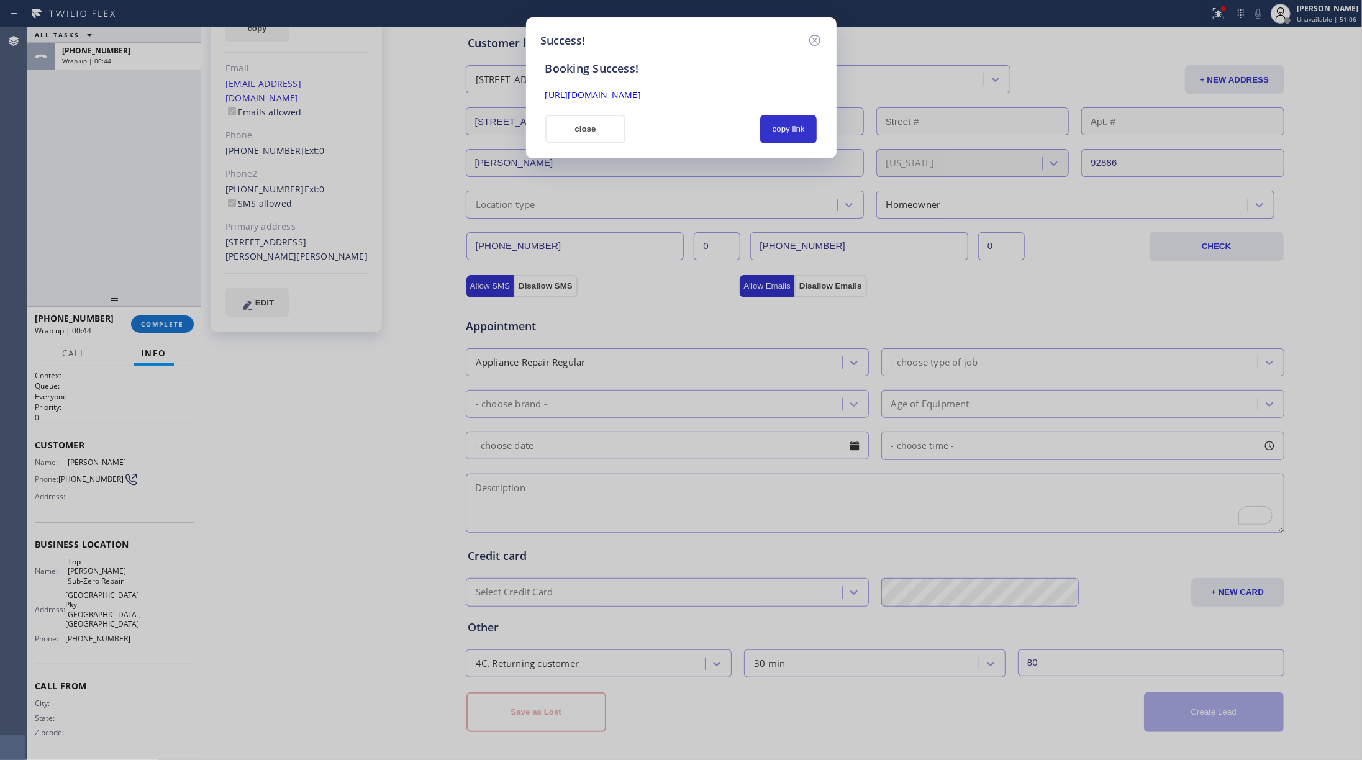
drag, startPoint x: 777, startPoint y: 128, endPoint x: 736, endPoint y: 276, distance: 153.9
click at [777, 128] on button "copy link" at bounding box center [788, 129] width 57 height 29
click at [586, 127] on button "close" at bounding box center [585, 129] width 81 height 29
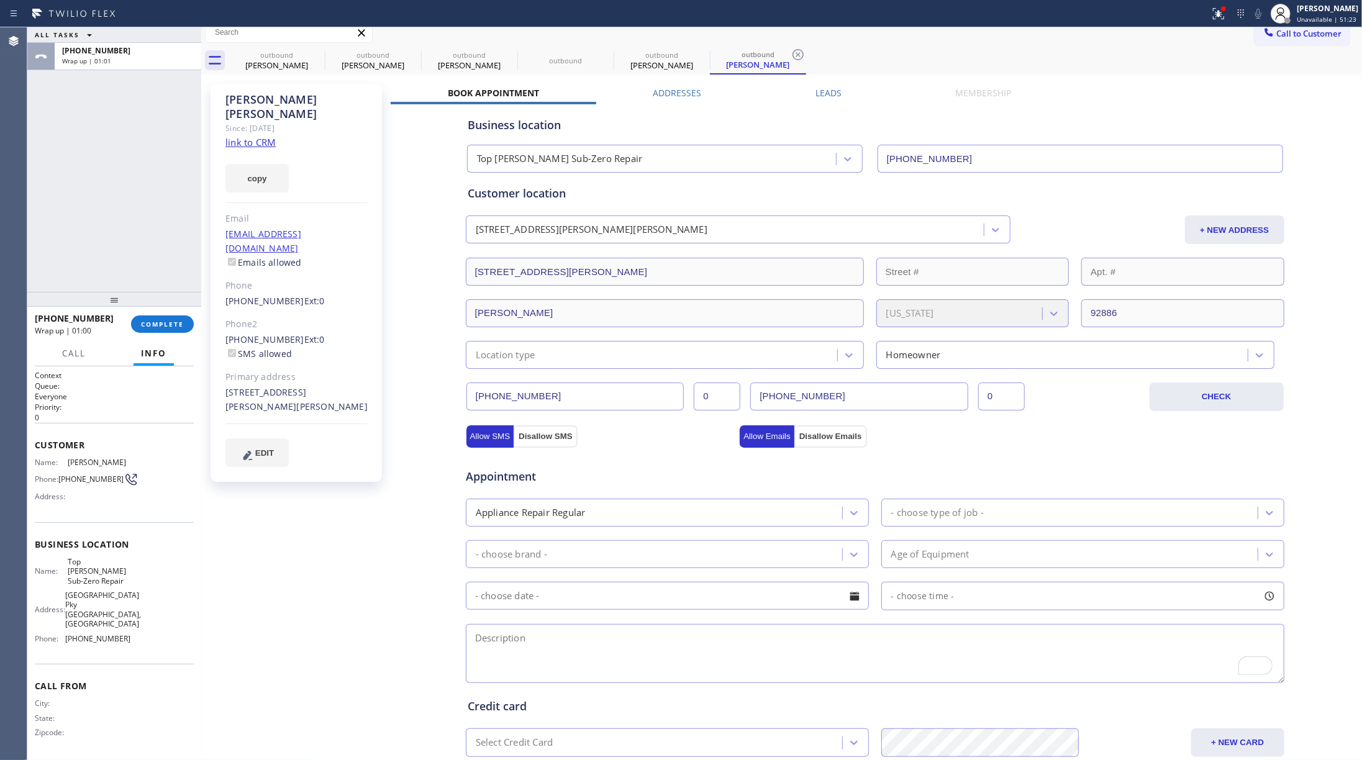
scroll to position [0, 0]
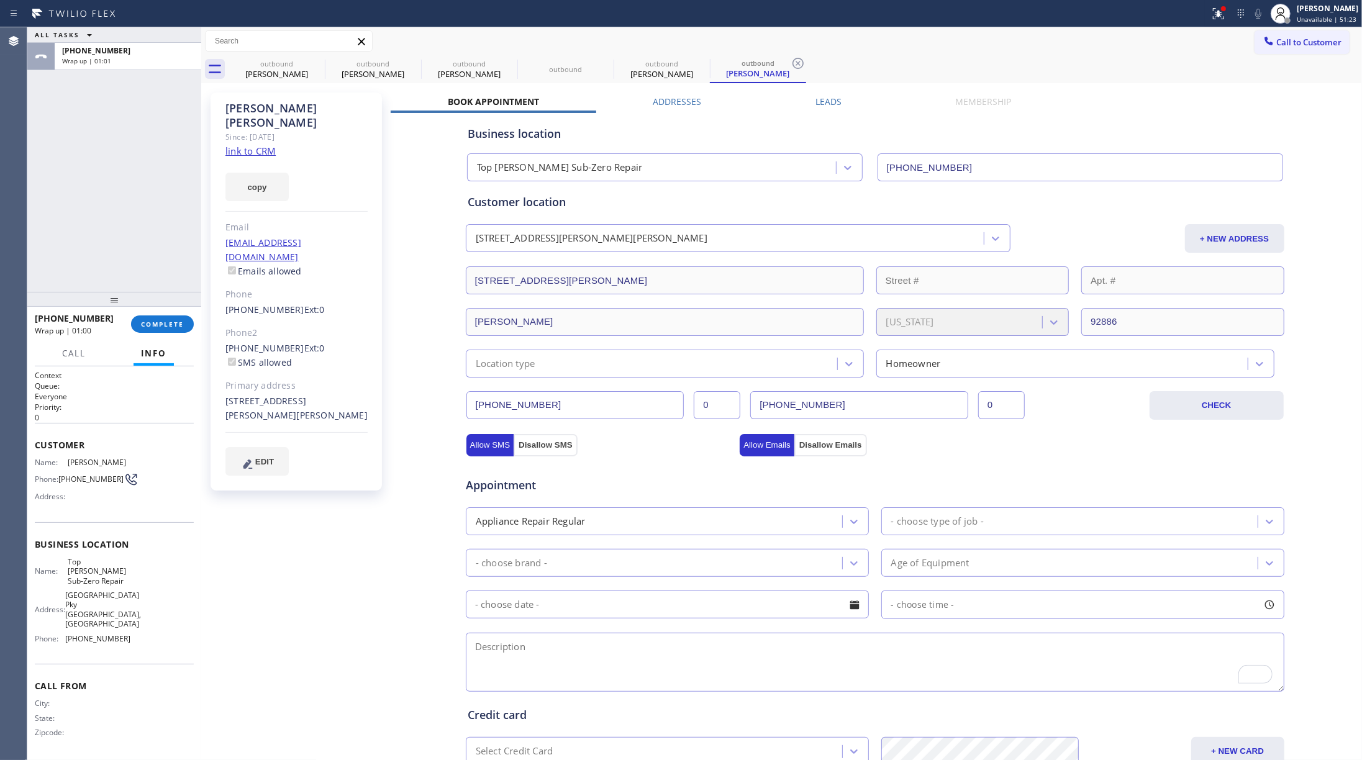
click at [174, 314] on div "+17148829729 Wrap up | 01:00 COMPLETE" at bounding box center [114, 324] width 159 height 32
click at [159, 316] on button "COMPLETE" at bounding box center [162, 324] width 63 height 17
click at [143, 239] on div "ALL TASKS ALL TASKS ACTIVE TASKS TASKS IN WRAP UP +17148829729 Wrap up | 01:01" at bounding box center [114, 159] width 174 height 265
click at [148, 235] on div "ALL TASKS ALL TASKS ACTIVE TASKS TASKS IN WRAP UP +17148829729 Wrap up | 01:01" at bounding box center [114, 159] width 174 height 265
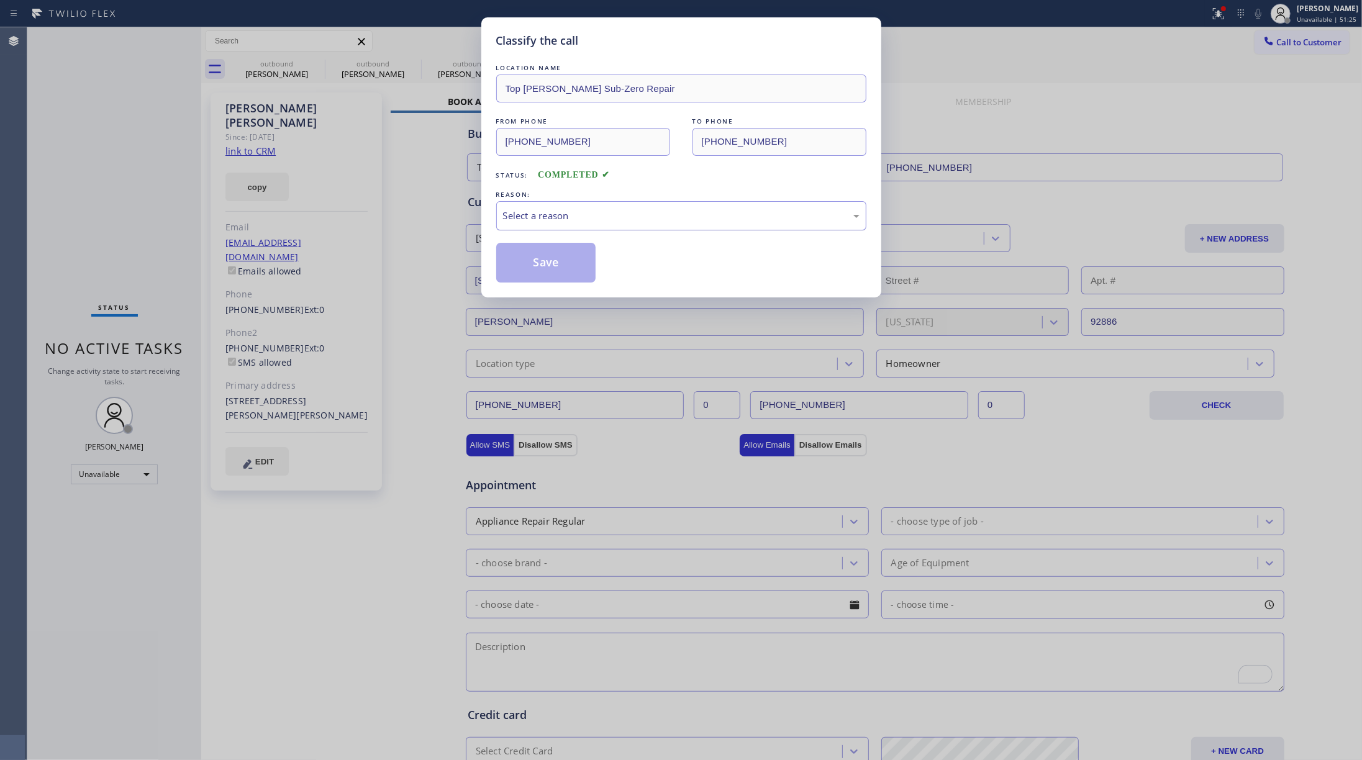
click at [569, 221] on div "Select a reason" at bounding box center [681, 216] width 357 height 14
click at [555, 250] on button "Save" at bounding box center [546, 263] width 100 height 40
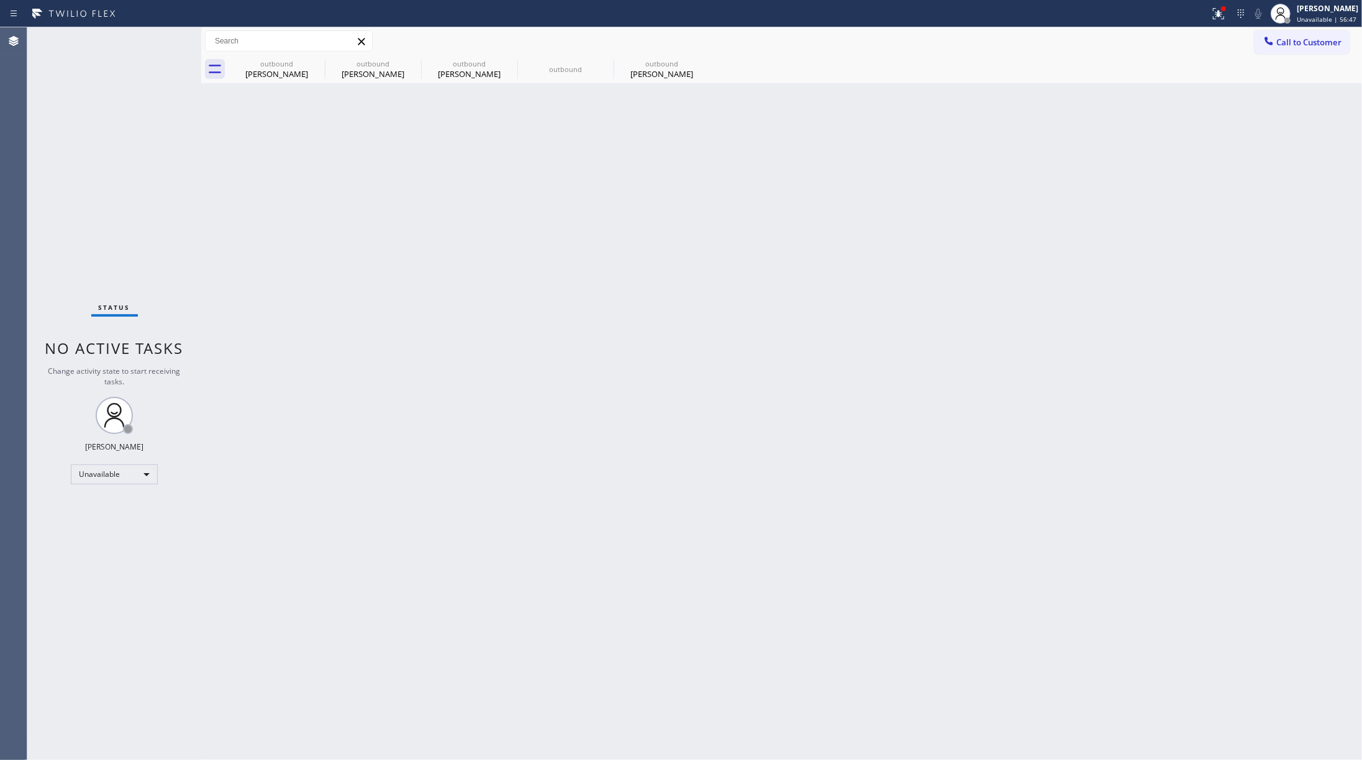
click at [122, 135] on div "Status No active tasks Change activity state to start receiving tasks. [PERSON_…" at bounding box center [114, 393] width 174 height 733
click at [1096, 191] on div "Back to Dashboard Change Sender ID Customers Technicians Select a contact Outbo…" at bounding box center [781, 393] width 1161 height 733
click at [1300, 35] on button "Call to Customer" at bounding box center [1302, 42] width 95 height 24
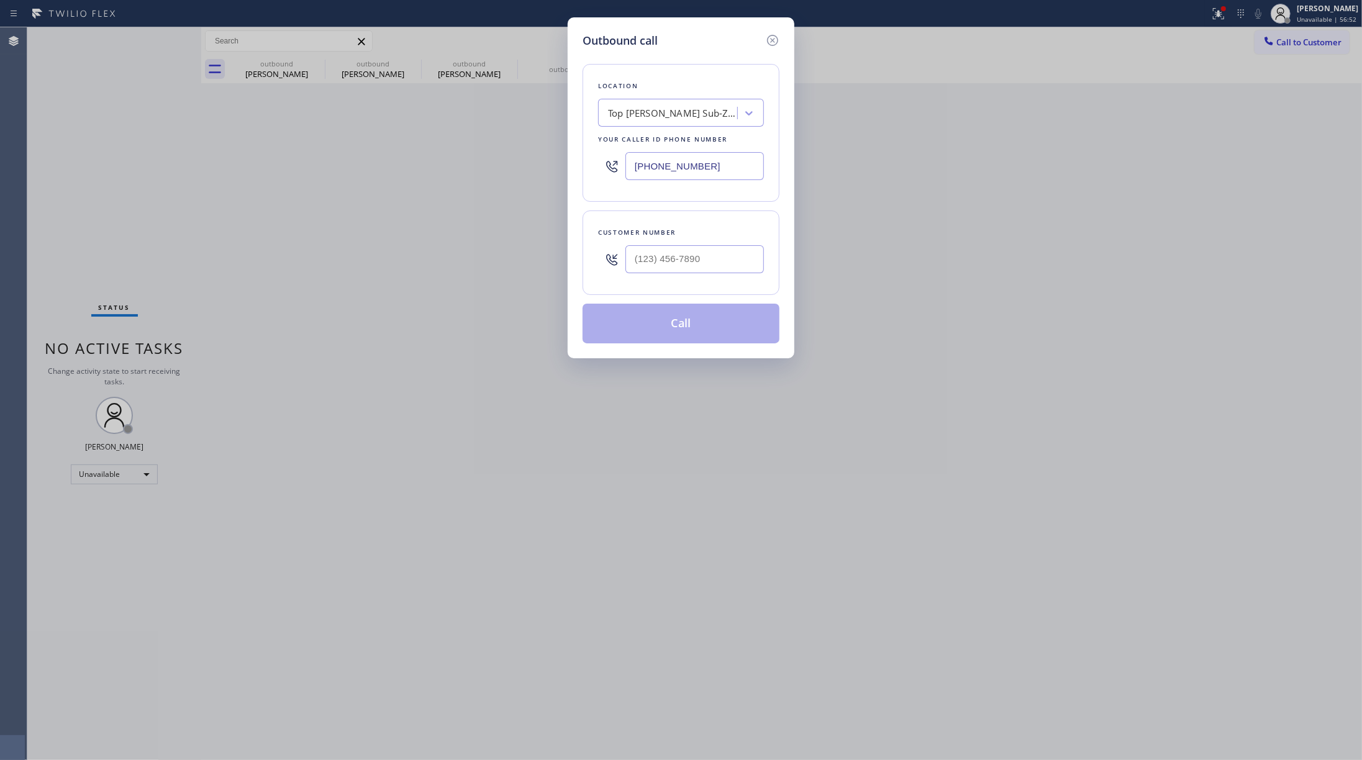
drag, startPoint x: 706, startPoint y: 165, endPoint x: 605, endPoint y: 165, distance: 101.9
click at [605, 165] on div "[PHONE_NUMBER]" at bounding box center [681, 166] width 166 height 40
paste input "805) 995-4906"
type input "(805) 995-4906"
click at [626, 263] on input "(___) ___-____" at bounding box center [695, 259] width 139 height 28
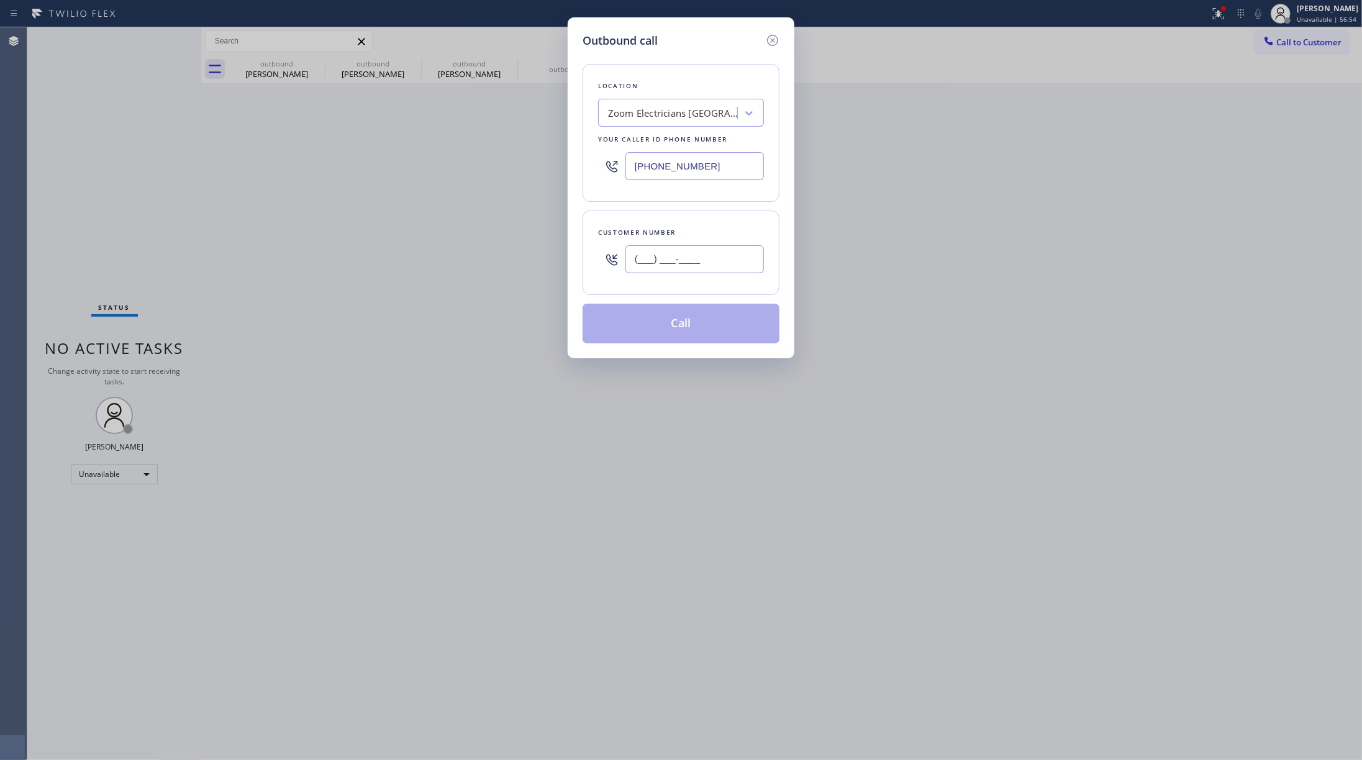
paste input "398) 344-9219"
type input "(398) 344-9219"
click at [649, 232] on div "Customer number" at bounding box center [681, 232] width 166 height 13
click at [670, 333] on button "Call" at bounding box center [681, 324] width 197 height 40
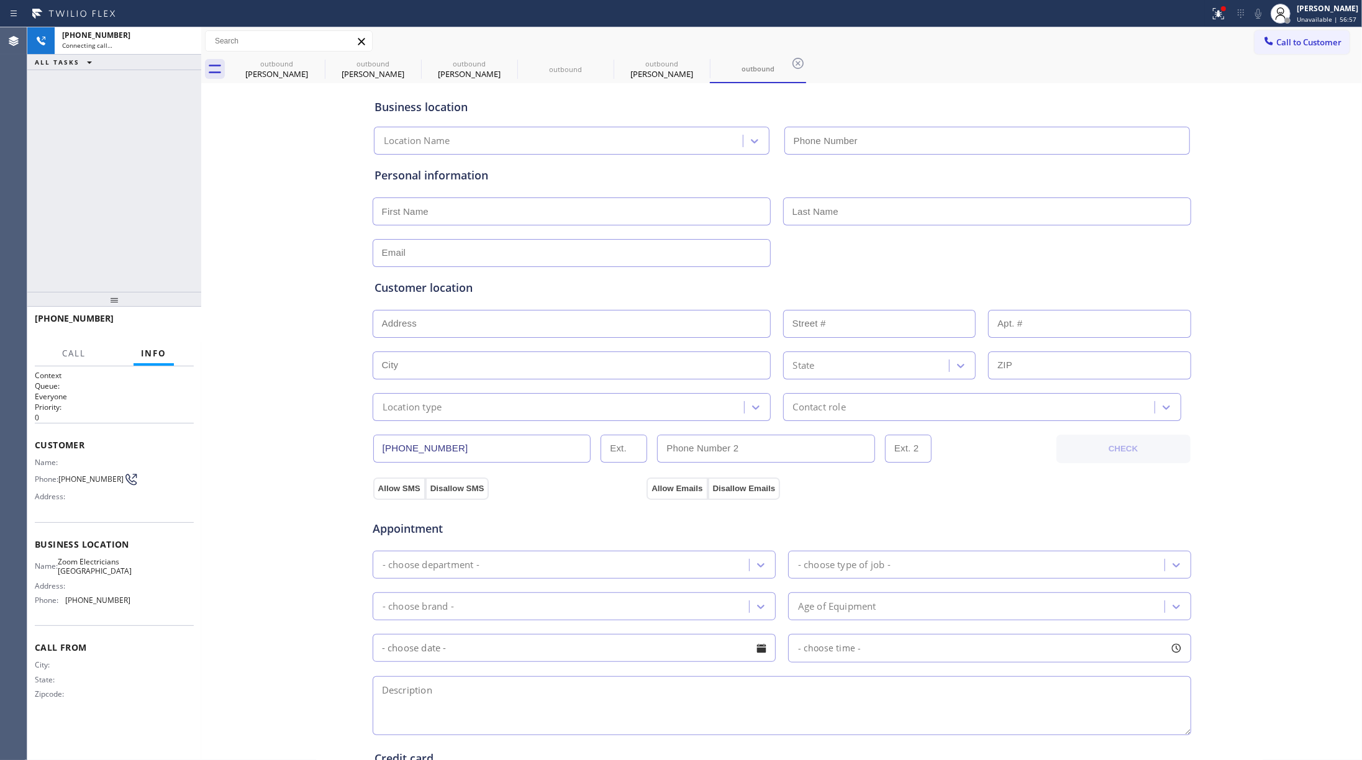
type input "(805) 995-4906"
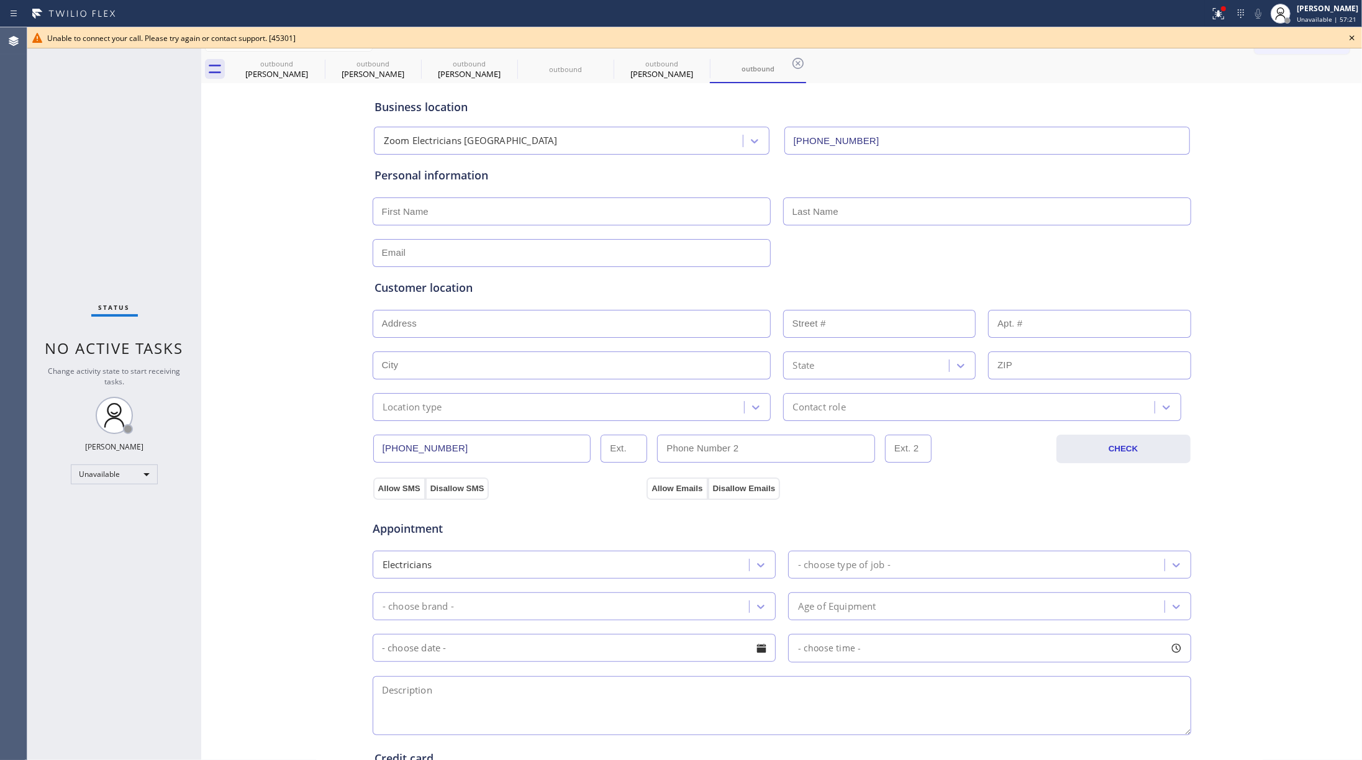
click at [114, 163] on div "Status No active tasks Change activity state to start receiving tasks. [PERSON_…" at bounding box center [114, 393] width 174 height 733
click at [1343, 39] on div "Unable to connect your call. Please try again or contact support. [45301]" at bounding box center [694, 37] width 1335 height 21
click at [1353, 39] on icon at bounding box center [1352, 37] width 5 height 5
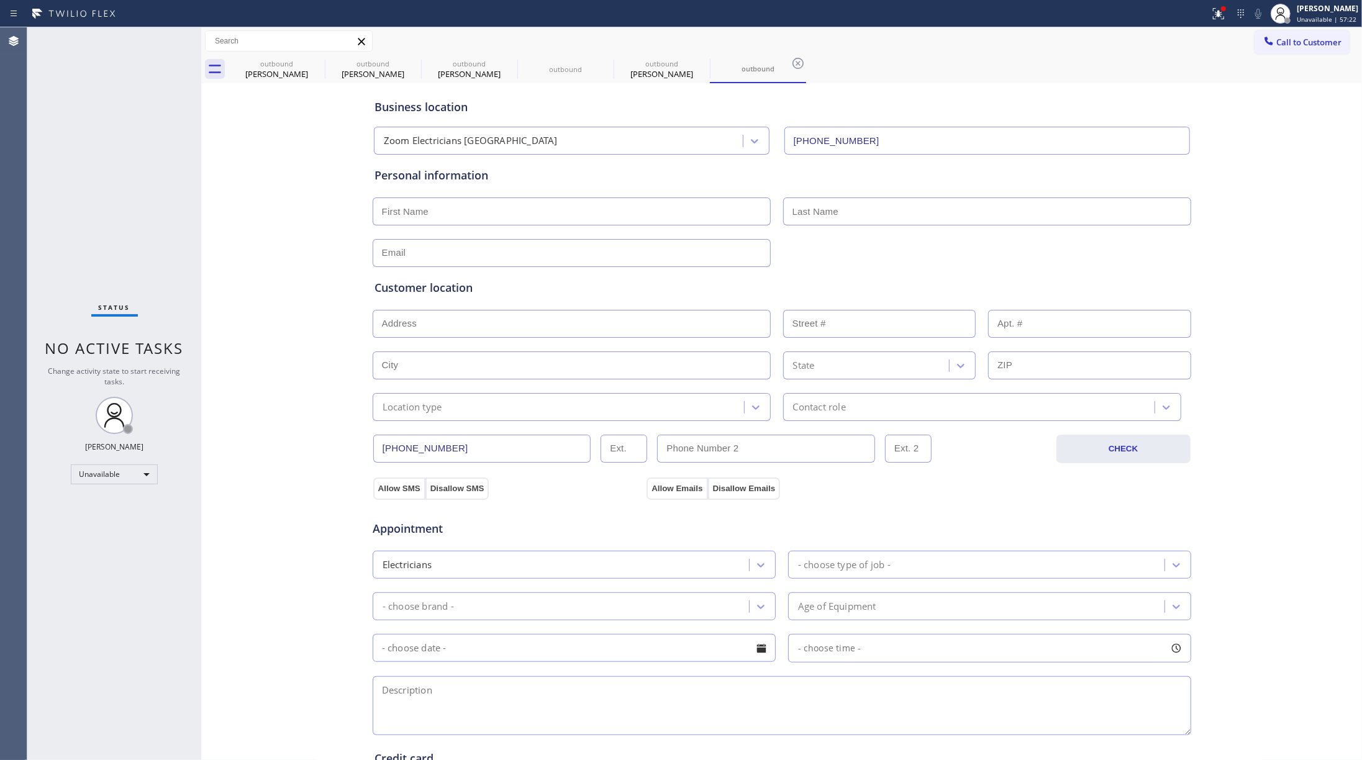
drag, startPoint x: 1305, startPoint y: 45, endPoint x: 885, endPoint y: 116, distance: 426.5
click at [1305, 45] on span "Call to Customer" at bounding box center [1309, 42] width 65 height 11
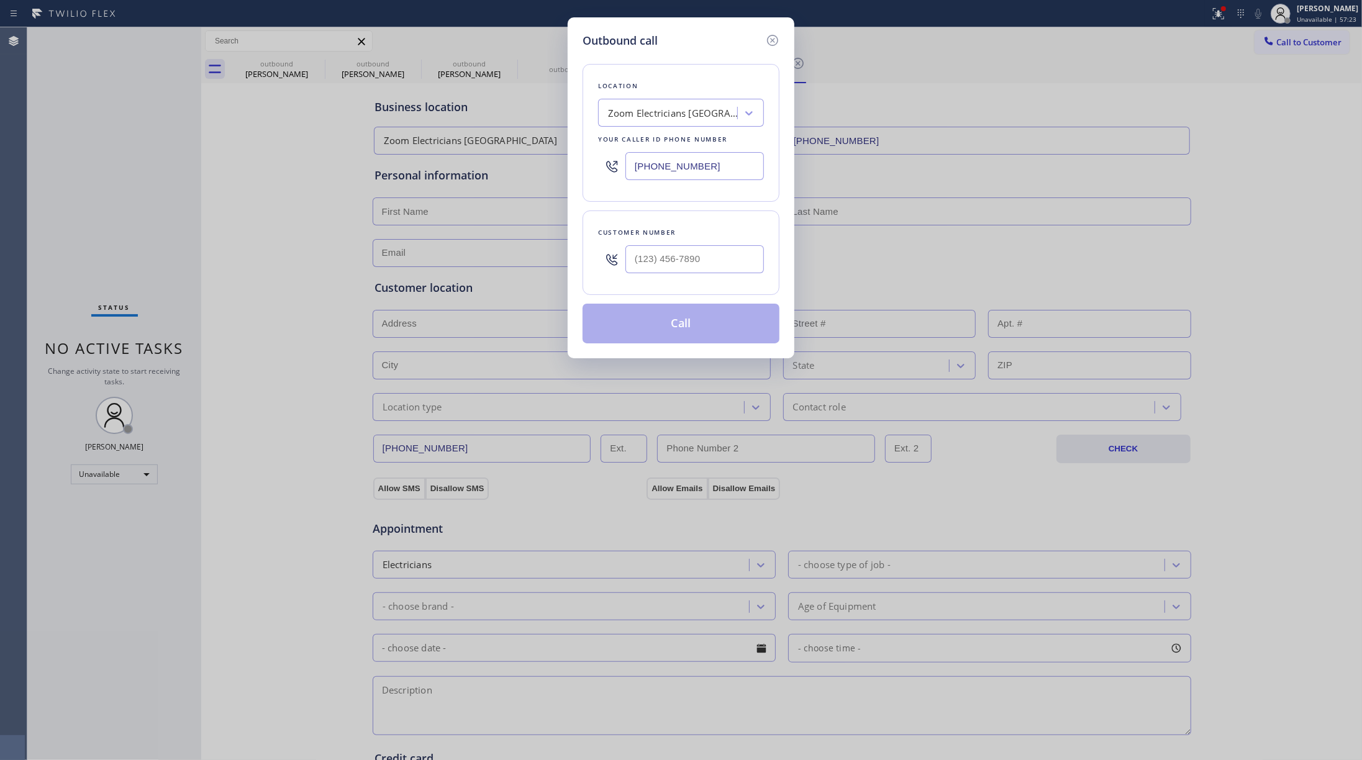
type input "(___) ___-____"
click at [689, 256] on input "(___) ___-____" at bounding box center [695, 259] width 139 height 28
type input "(___) ___-____"
drag, startPoint x: 726, startPoint y: 168, endPoint x: 588, endPoint y: 160, distance: 138.8
click at [587, 160] on div "Location Zoom Electricians Thousand Oaks Your caller id phone number (805) 995-…" at bounding box center [681, 133] width 197 height 138
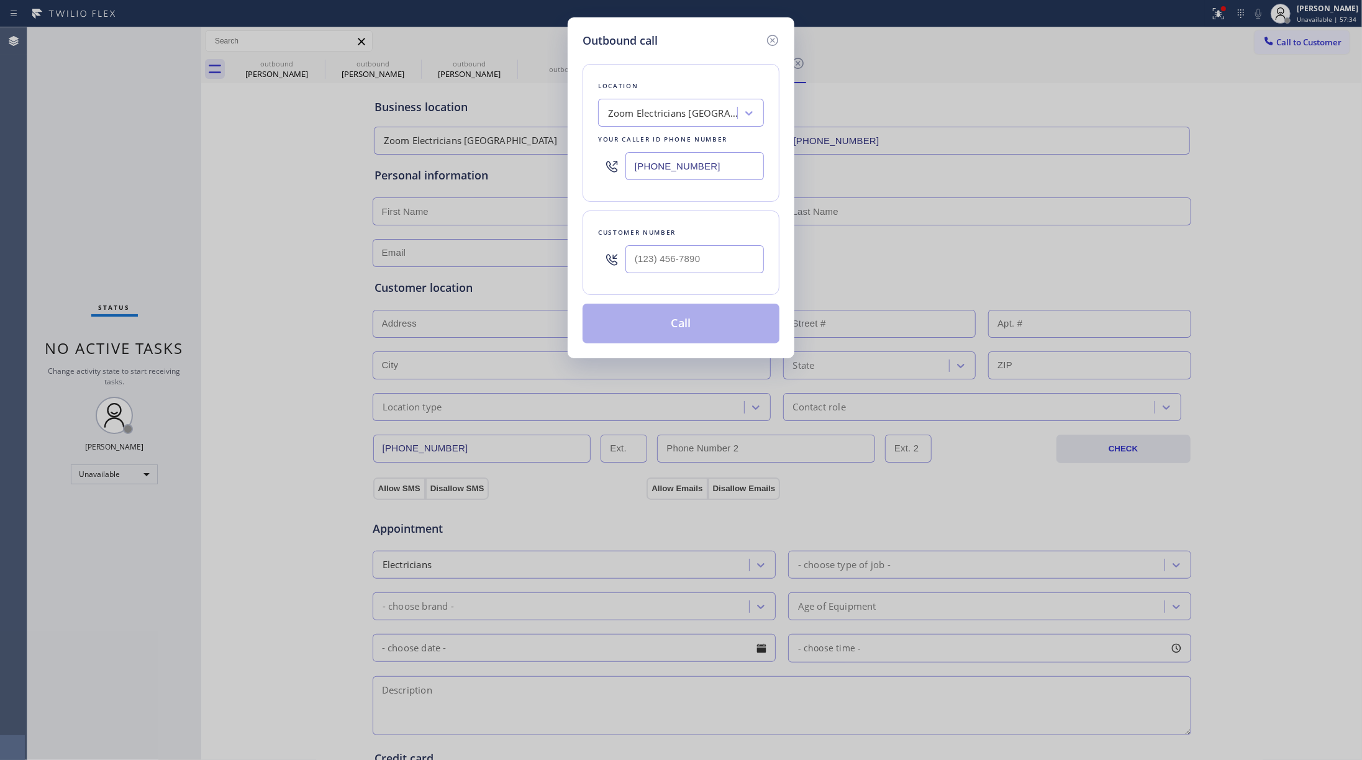
paste input "44) 247-8790"
type input "[PHONE_NUMBER]"
drag, startPoint x: 734, startPoint y: 257, endPoint x: 599, endPoint y: 244, distance: 135.4
click at [565, 257] on div "Outbound call Location United Home Services Experts Your caller id phone number…" at bounding box center [681, 380] width 1362 height 760
paste input "713) 203-3353"
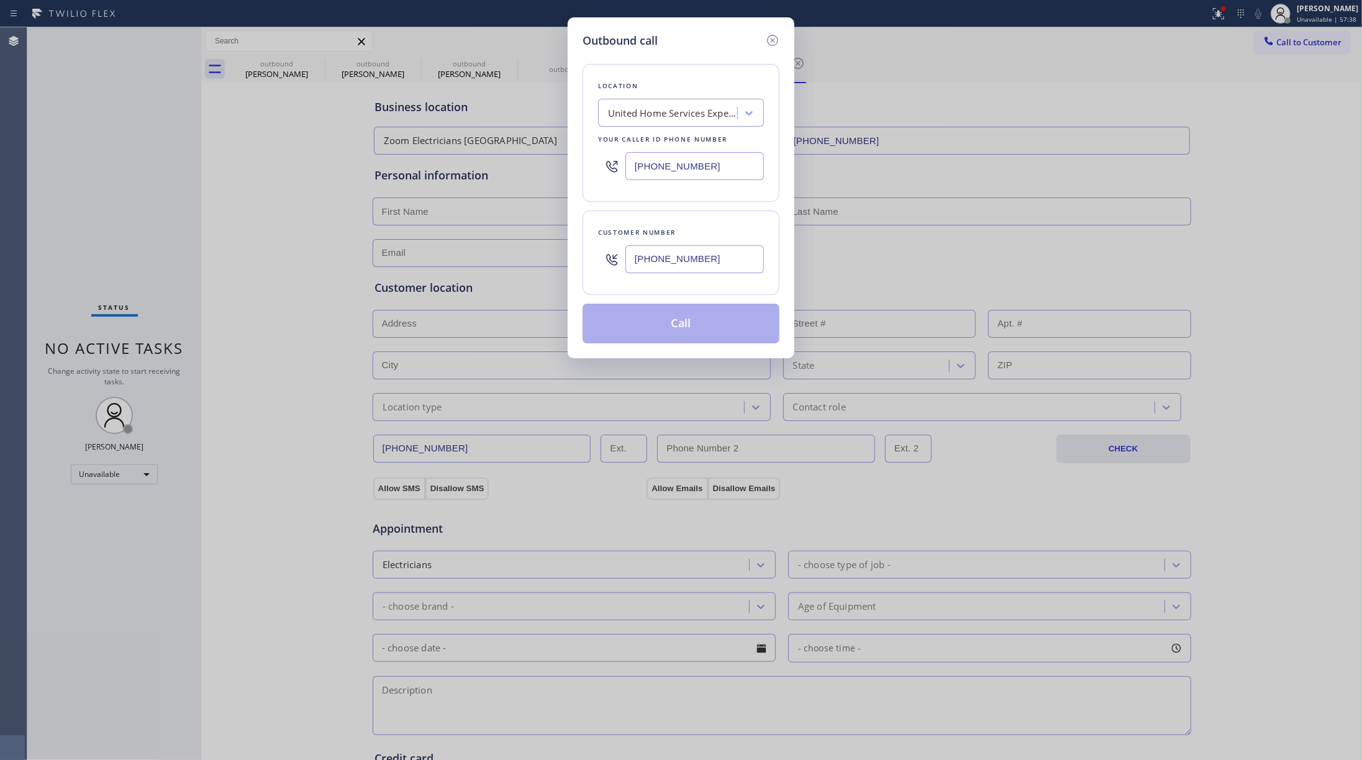
type input "[PHONE_NUMBER]"
click at [639, 224] on div "Customer number (713) 203-3353" at bounding box center [681, 253] width 197 height 84
click at [670, 327] on button "Call" at bounding box center [681, 324] width 197 height 40
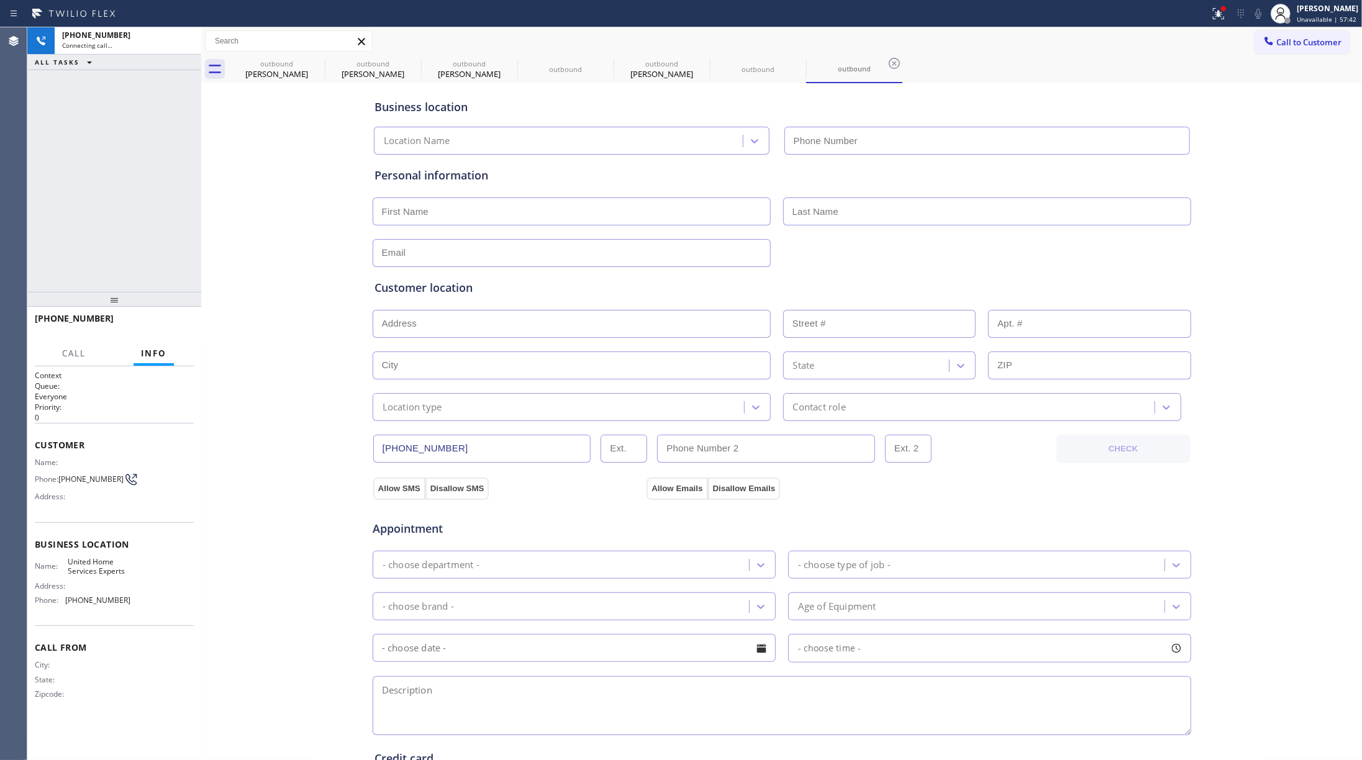
type input "[PHONE_NUMBER]"
click at [45, 175] on div "+17132033353 Live | 00:00 ALL TASKS ALL TASKS ACTIVE TASKS TASKS IN WRAP UP" at bounding box center [114, 159] width 174 height 265
click at [1266, 11] on icon at bounding box center [1258, 13] width 15 height 15
click at [1262, 11] on icon at bounding box center [1258, 13] width 15 height 15
drag, startPoint x: 1265, startPoint y: 6, endPoint x: 1273, endPoint y: 19, distance: 14.8
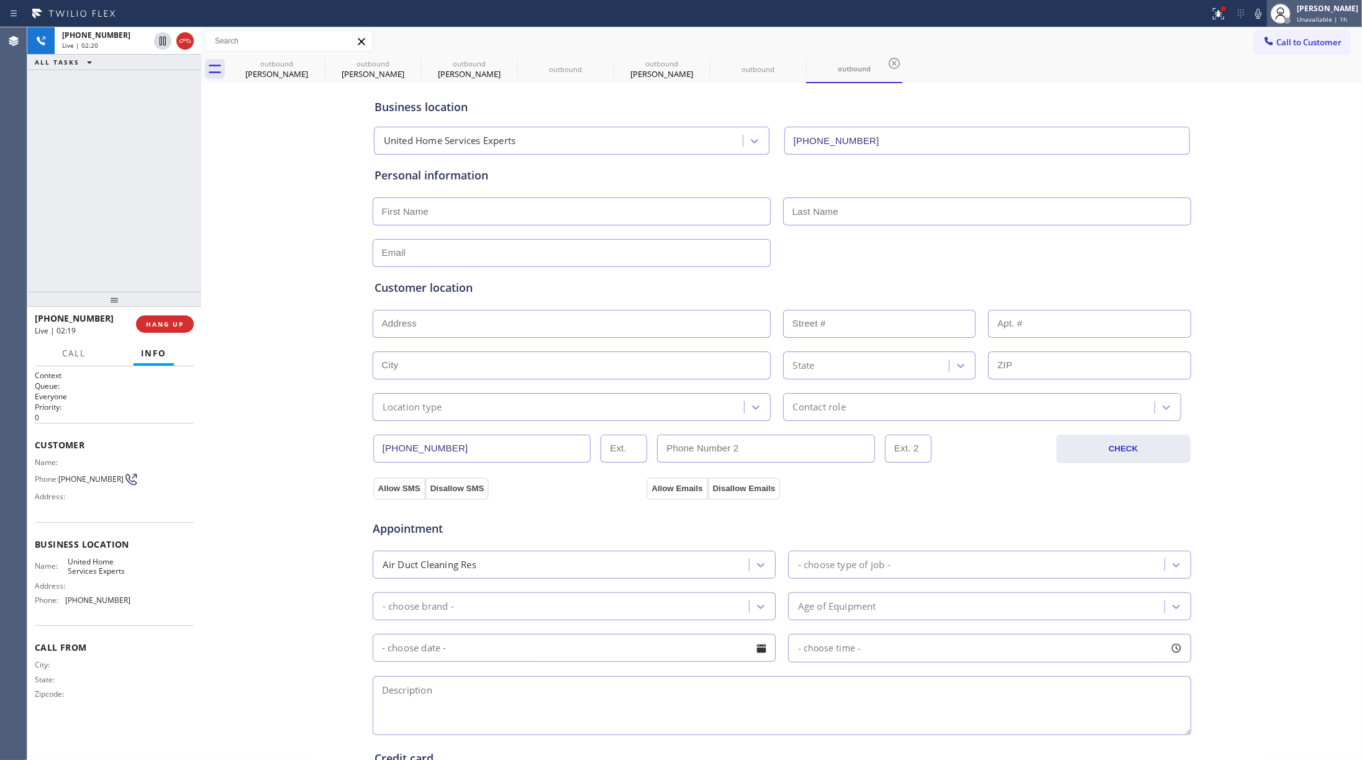
click at [1265, 6] on icon at bounding box center [1258, 13] width 15 height 15
click at [112, 123] on div "+17132033353 Live | 02:33 ALL TASKS ALL TASKS ACTIVE TASKS TASKS IN WRAP UP" at bounding box center [114, 159] width 174 height 265
click at [1251, 11] on icon at bounding box center [1253, 13] width 15 height 15
click at [24, 169] on div "Agent Desktop" at bounding box center [13, 393] width 27 height 733
click at [442, 215] on input "text" at bounding box center [572, 212] width 398 height 28
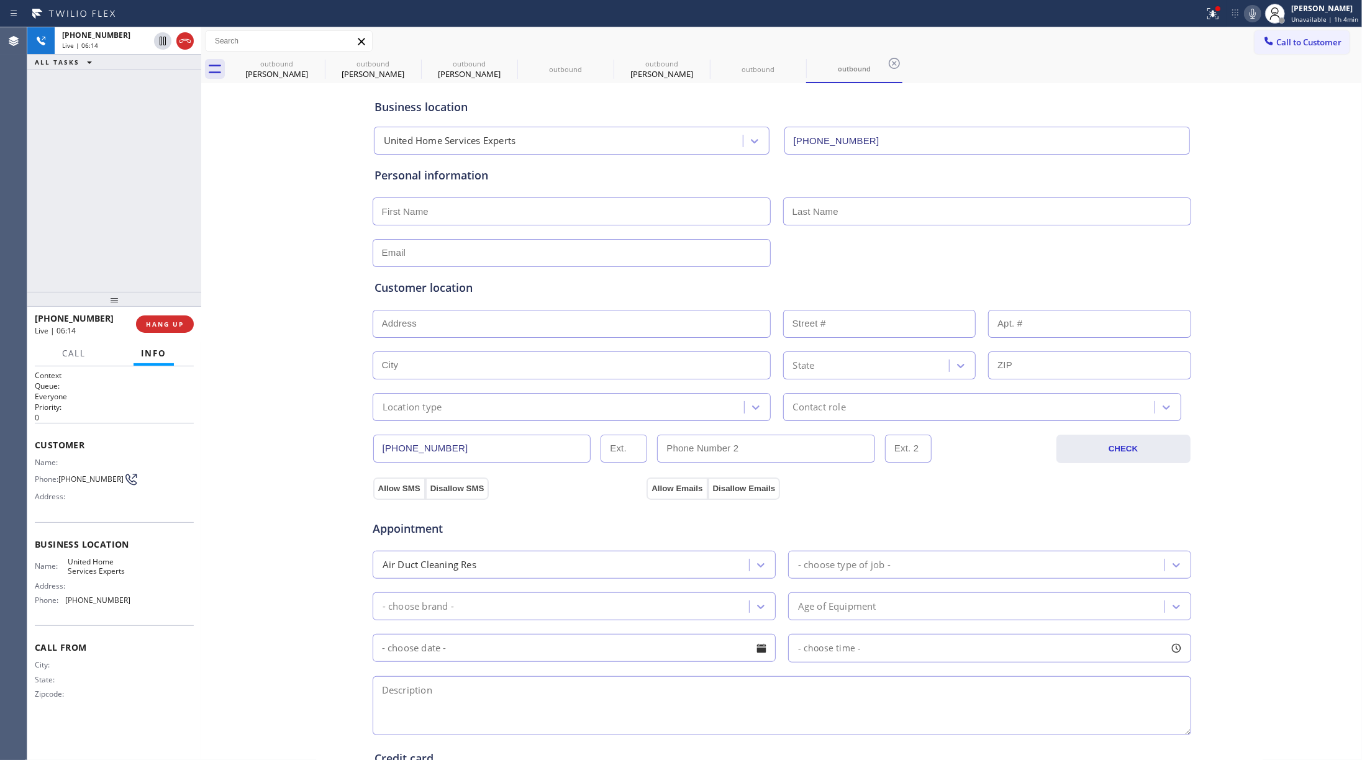
paste input "Nicole Watson"
click at [422, 210] on input "Nicole Watson" at bounding box center [572, 212] width 398 height 28
type input "Nicole Watson"
click at [910, 208] on input "text" at bounding box center [987, 212] width 408 height 28
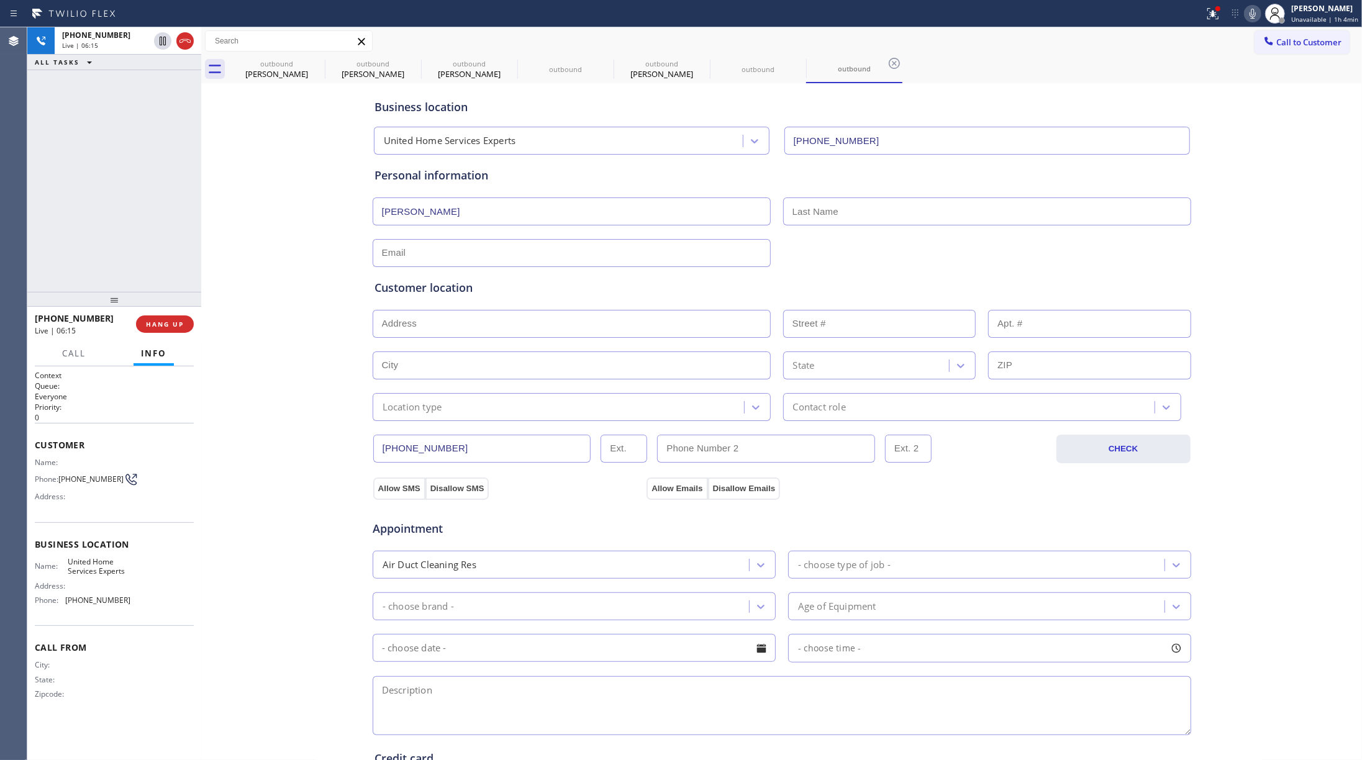
paste input "Watson"
type input "Watson"
click at [432, 214] on input "Nicole Watson" at bounding box center [572, 212] width 398 height 28
type input "Nicole"
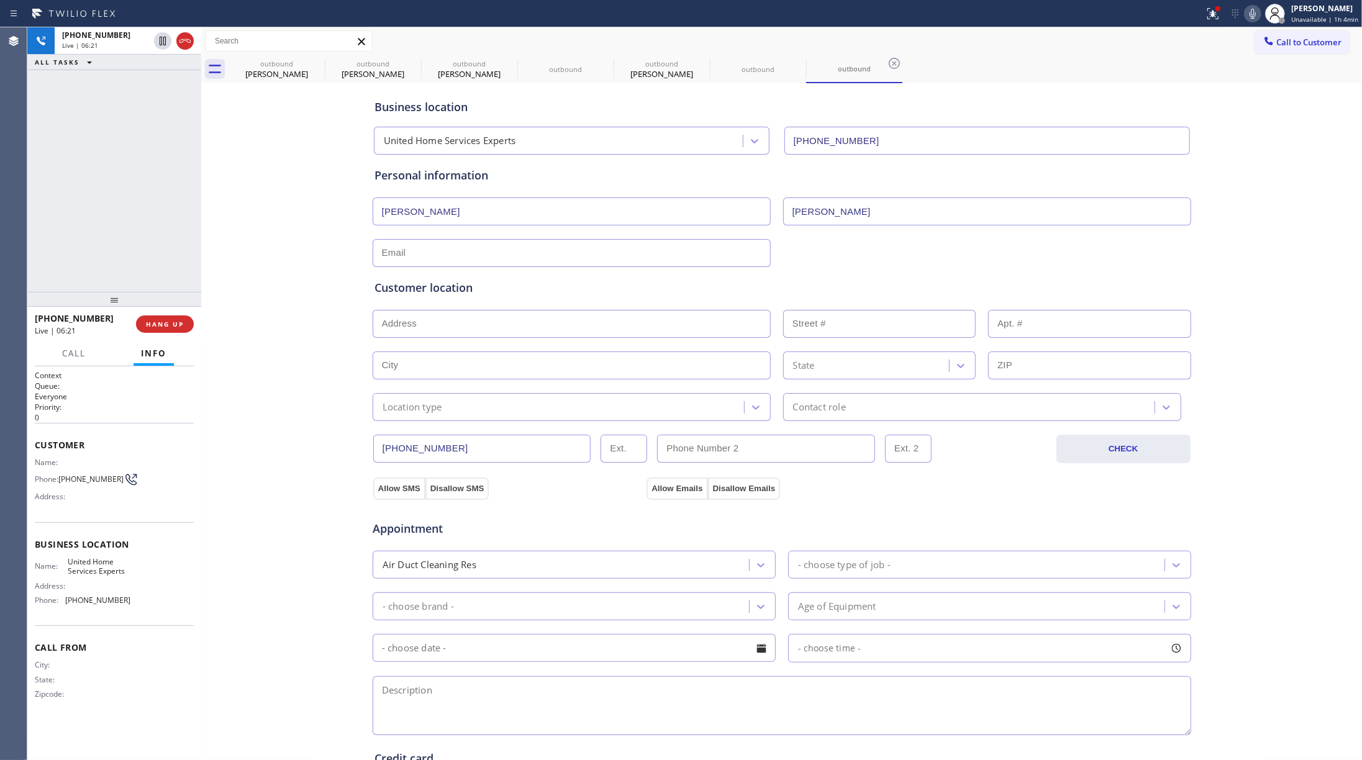
click at [423, 253] on input "text" at bounding box center [572, 253] width 398 height 28
paste input "ew1992nw@aol.com"
type input "ew1992nw@aol.com"
click at [500, 322] on input "text" at bounding box center [572, 324] width 398 height 28
paste input "12606 Bayou Mead Ct, Humble, TX 77346"
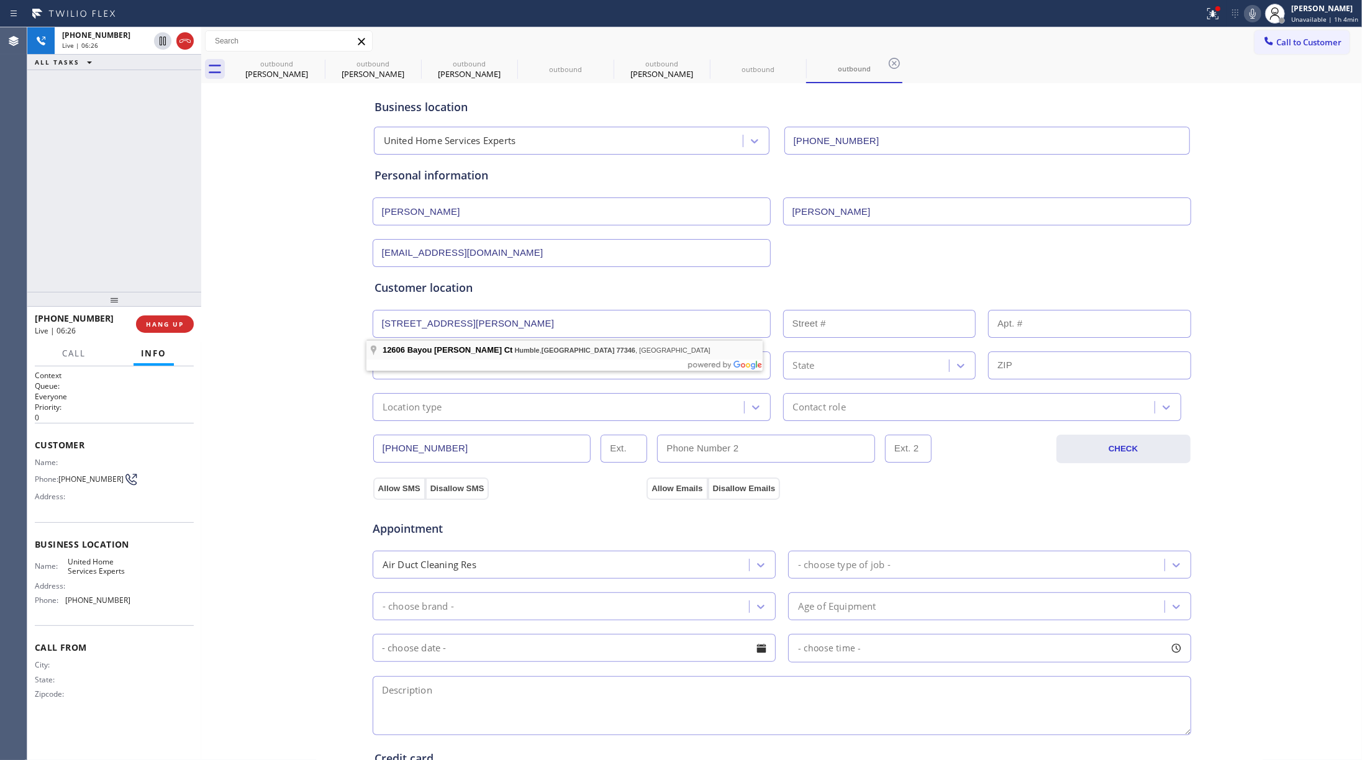
type input "12606 Bayou Mead Ct"
type input "12606"
type input "Humble"
type input "77346"
click at [471, 404] on div "Location type" at bounding box center [560, 407] width 368 height 22
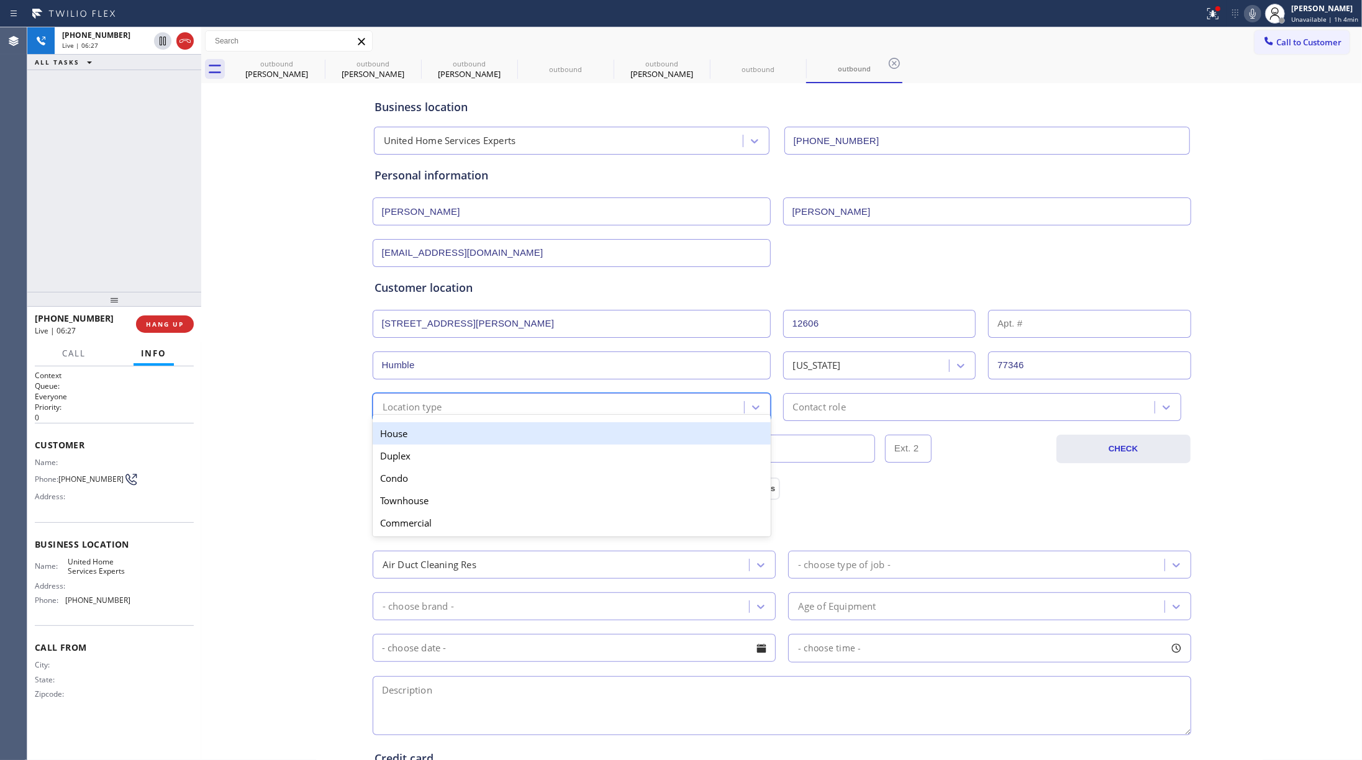
drag, startPoint x: 463, startPoint y: 432, endPoint x: 760, endPoint y: 419, distance: 297.3
click at [463, 432] on div "House" at bounding box center [572, 433] width 398 height 22
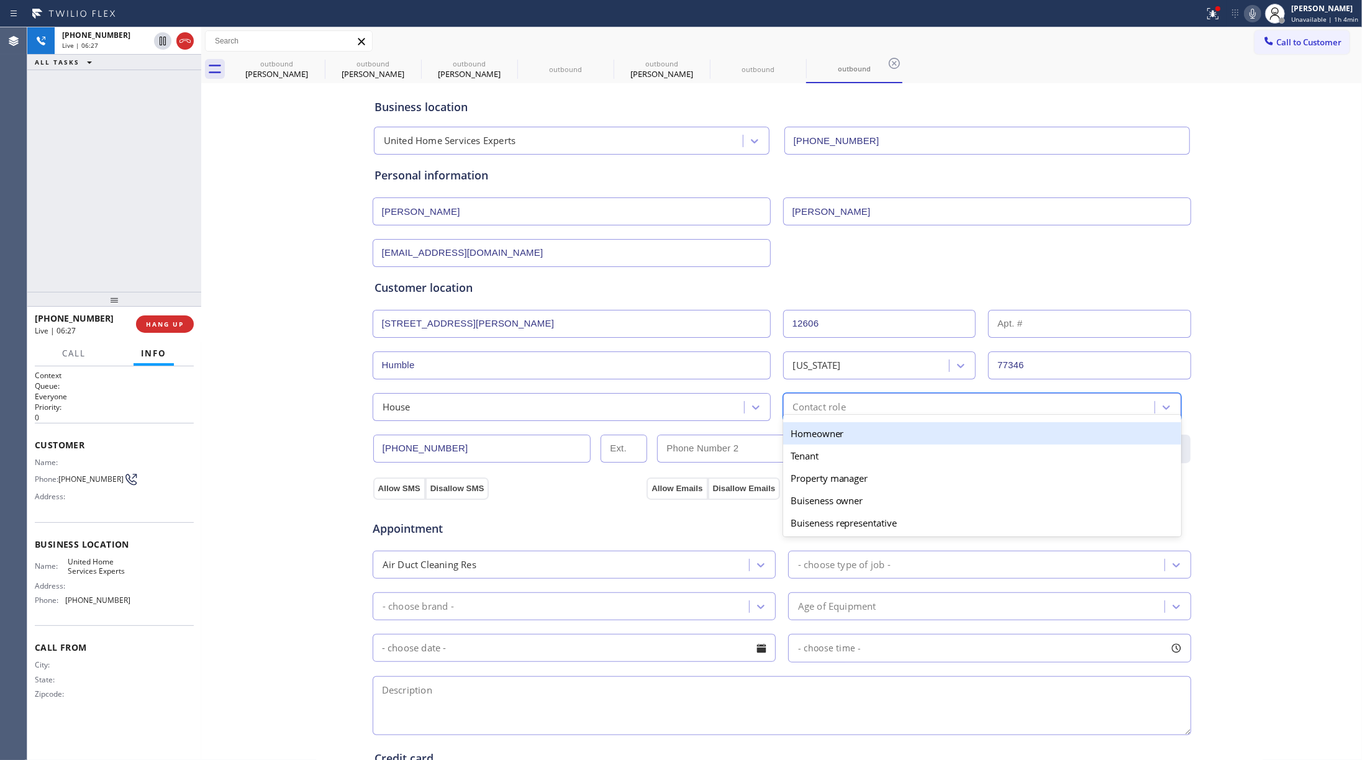
click at [823, 411] on div "Contact role" at bounding box center [819, 407] width 53 height 14
drag, startPoint x: 816, startPoint y: 430, endPoint x: 794, endPoint y: 431, distance: 22.4
click at [810, 430] on div "Homeowner" at bounding box center [982, 433] width 398 height 22
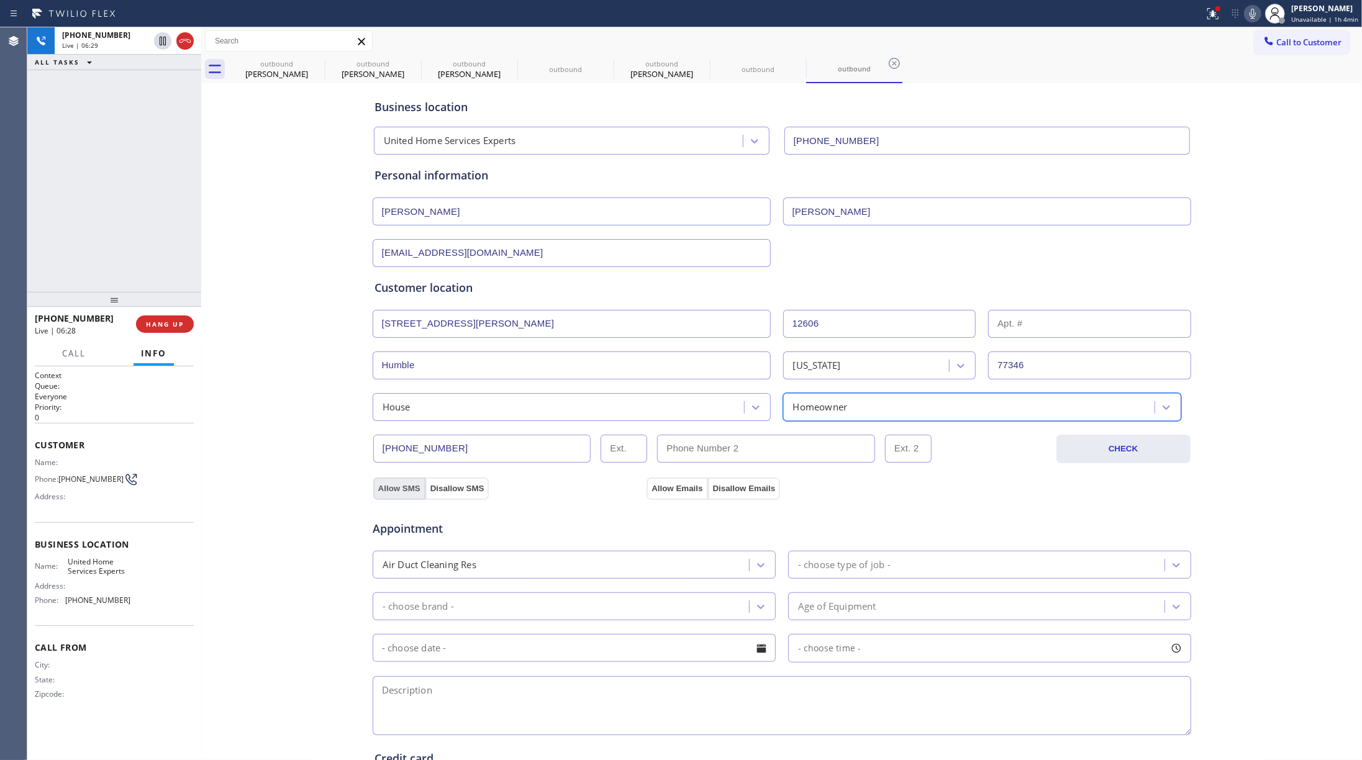
click at [391, 490] on button "Allow SMS" at bounding box center [399, 489] width 52 height 22
click at [661, 495] on button "Allow Emails" at bounding box center [677, 489] width 61 height 22
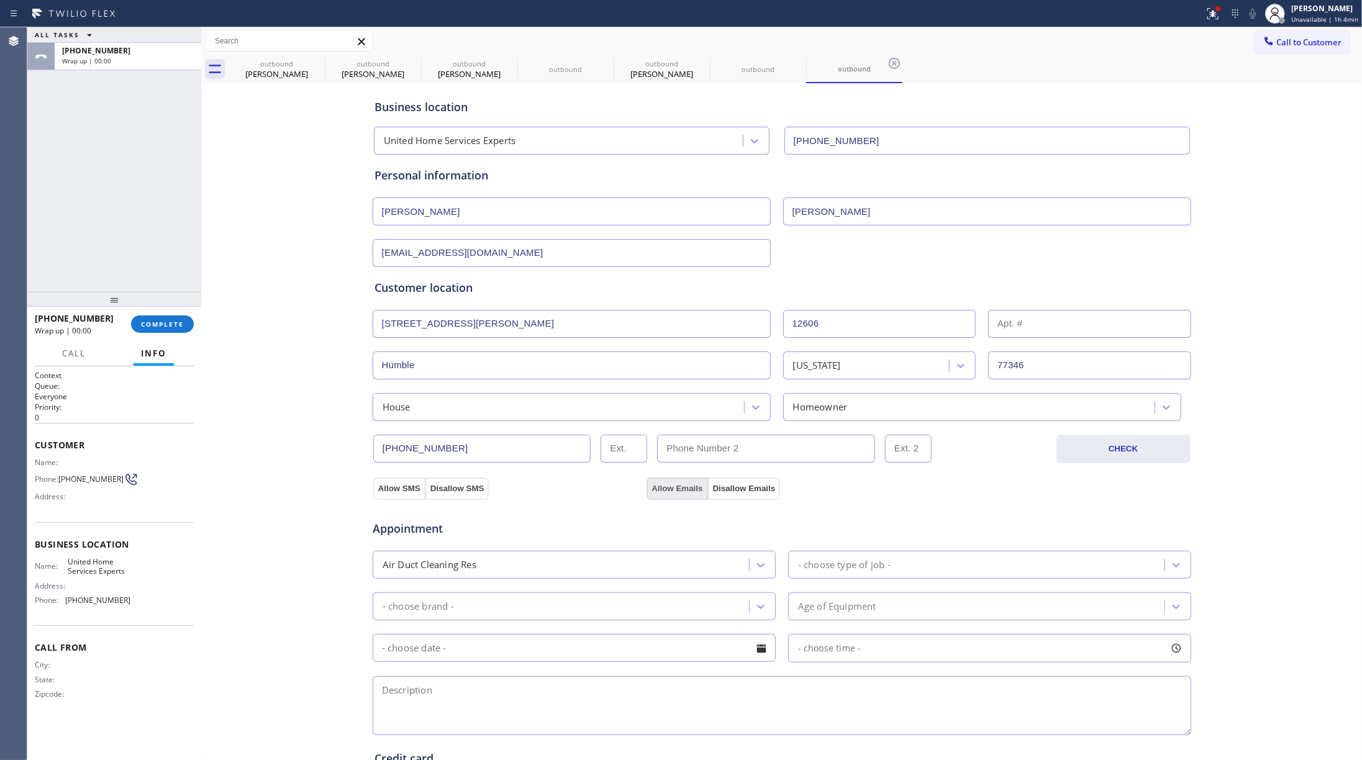
click at [661, 495] on button "Allow Emails" at bounding box center [677, 489] width 61 height 22
click at [572, 570] on div "Air Duct Cleaning Res" at bounding box center [562, 565] width 373 height 22
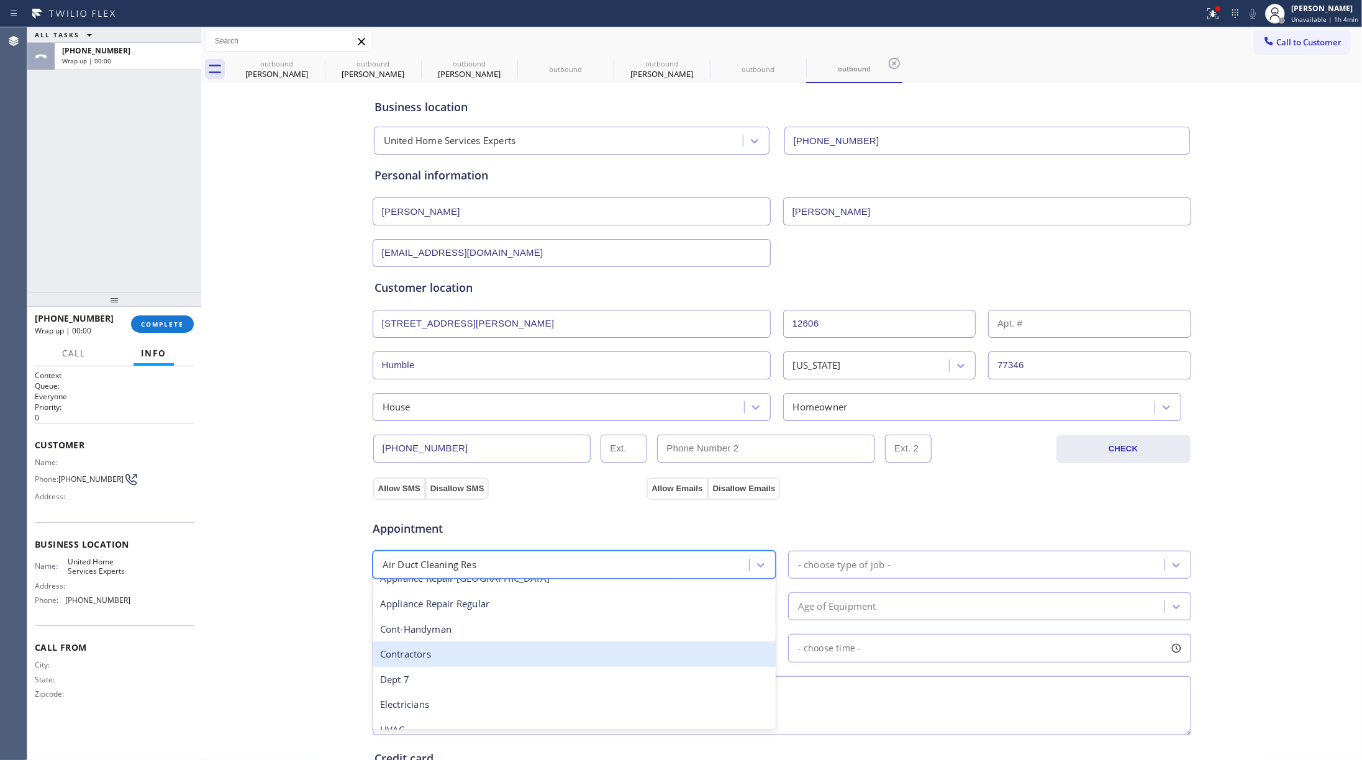
scroll to position [83, 0]
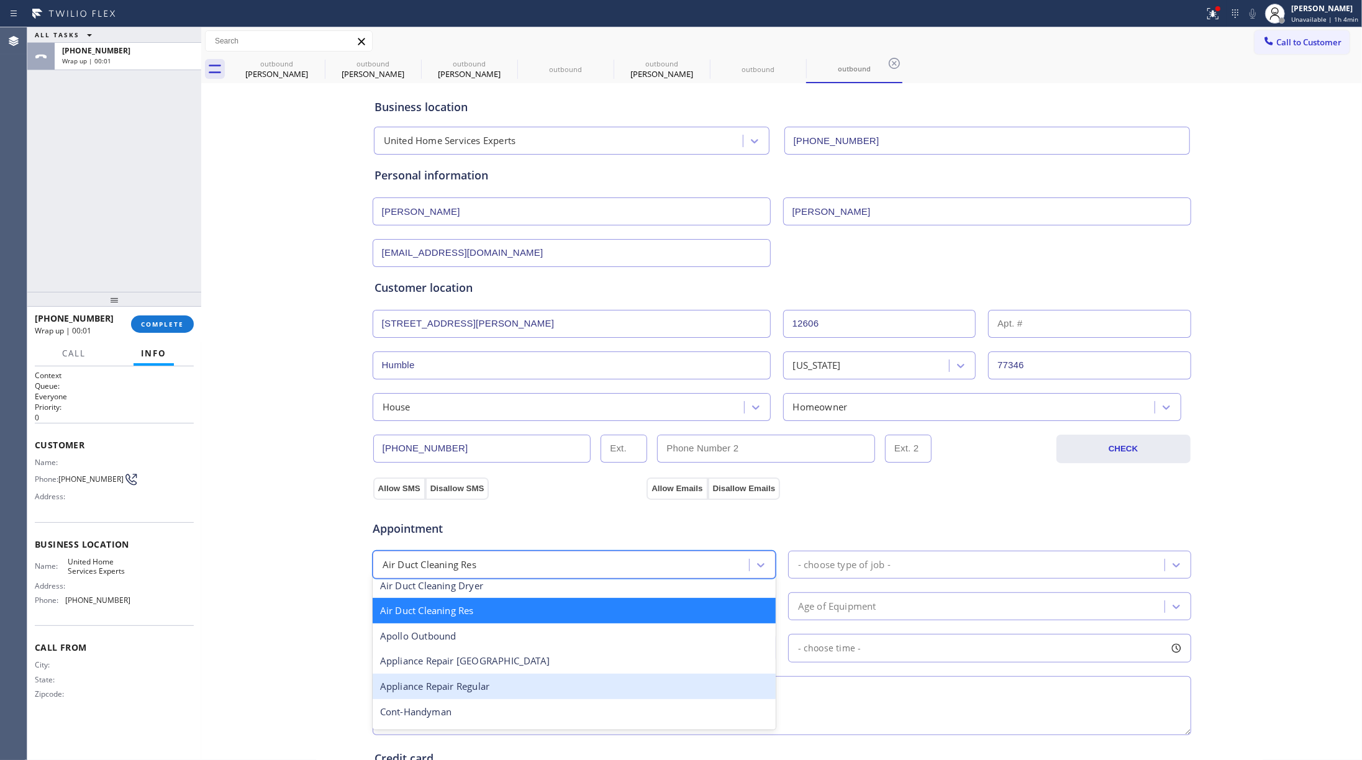
drag, startPoint x: 525, startPoint y: 696, endPoint x: 831, endPoint y: 572, distance: 330.3
click at [525, 695] on div "Appliance Repair Regular" at bounding box center [574, 686] width 403 height 25
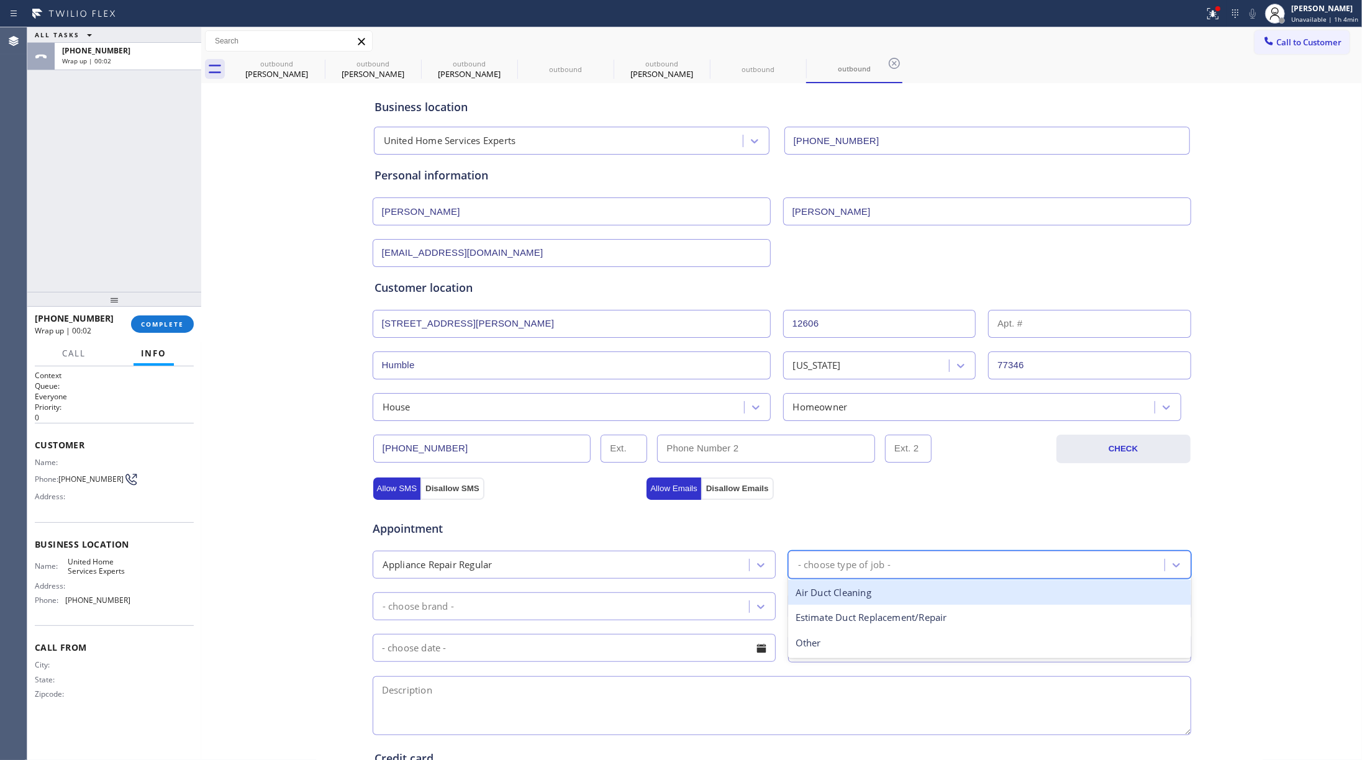
click at [851, 563] on div "- choose type of job -" at bounding box center [844, 565] width 93 height 14
type input "dr"
click at [828, 598] on div "Dryer" at bounding box center [989, 592] width 403 height 25
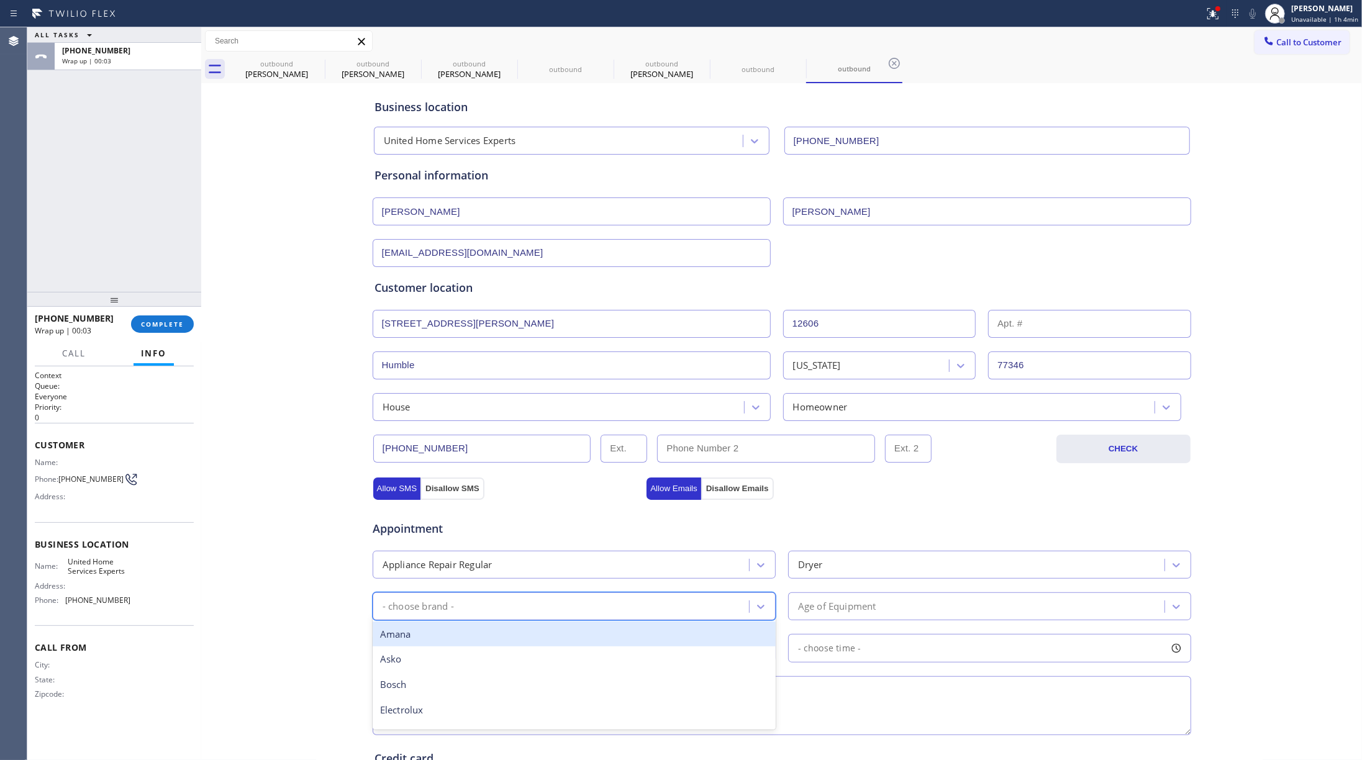
click at [671, 616] on div "- choose brand -" at bounding box center [562, 607] width 373 height 22
type input "kg"
click at [482, 609] on div "- choose brand -" at bounding box center [562, 607] width 373 height 22
type input "mayt"
click at [555, 640] on div "Maytag" at bounding box center [574, 634] width 403 height 25
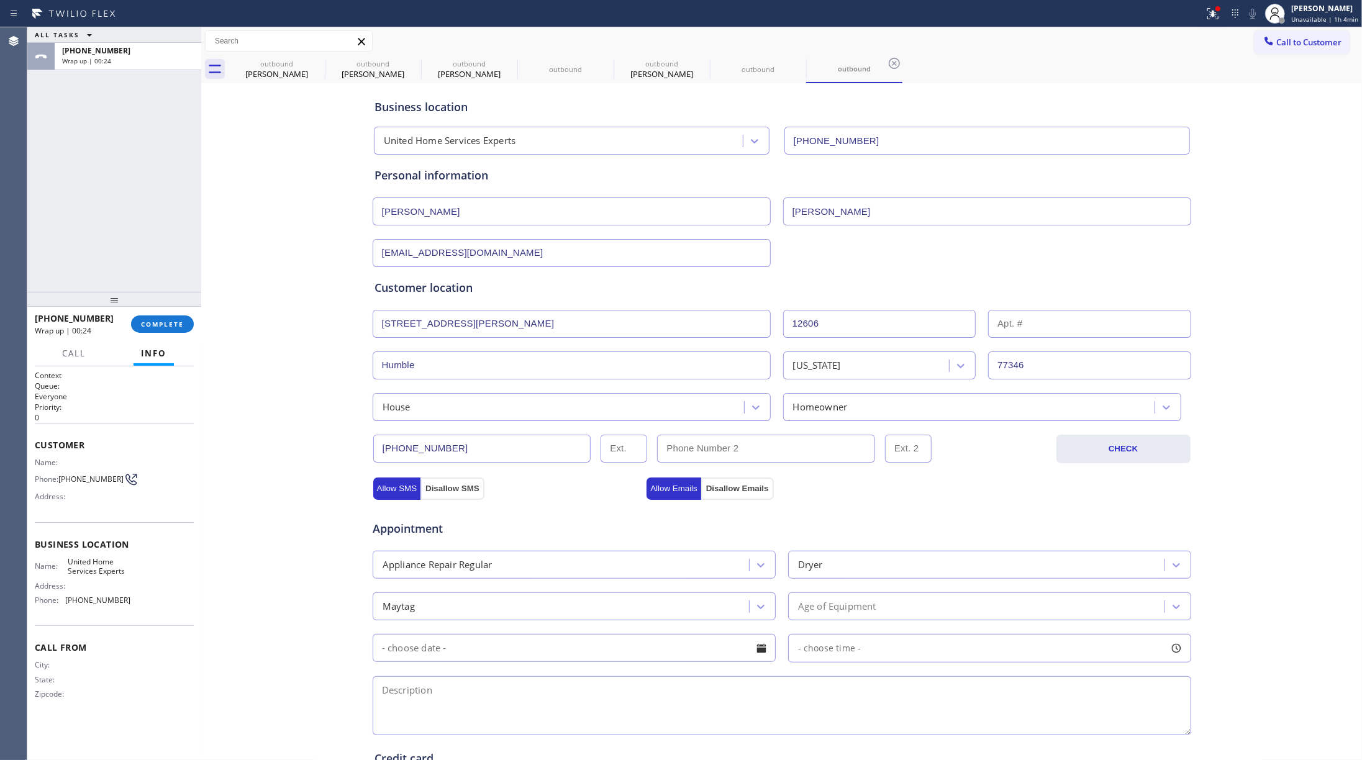
click at [843, 609] on div "Age of Equipment" at bounding box center [837, 607] width 78 height 14
type input "5"
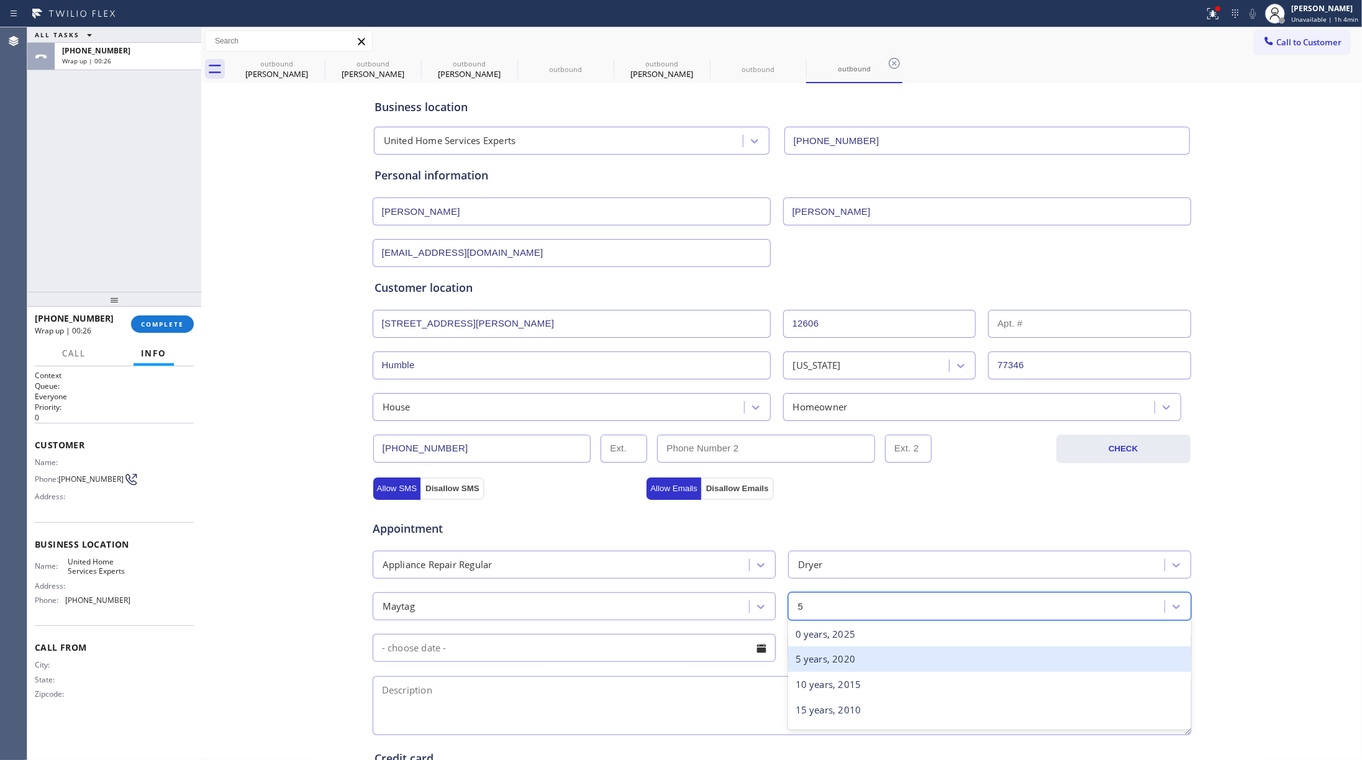
click at [846, 654] on div "5 years, 2020" at bounding box center [989, 659] width 403 height 25
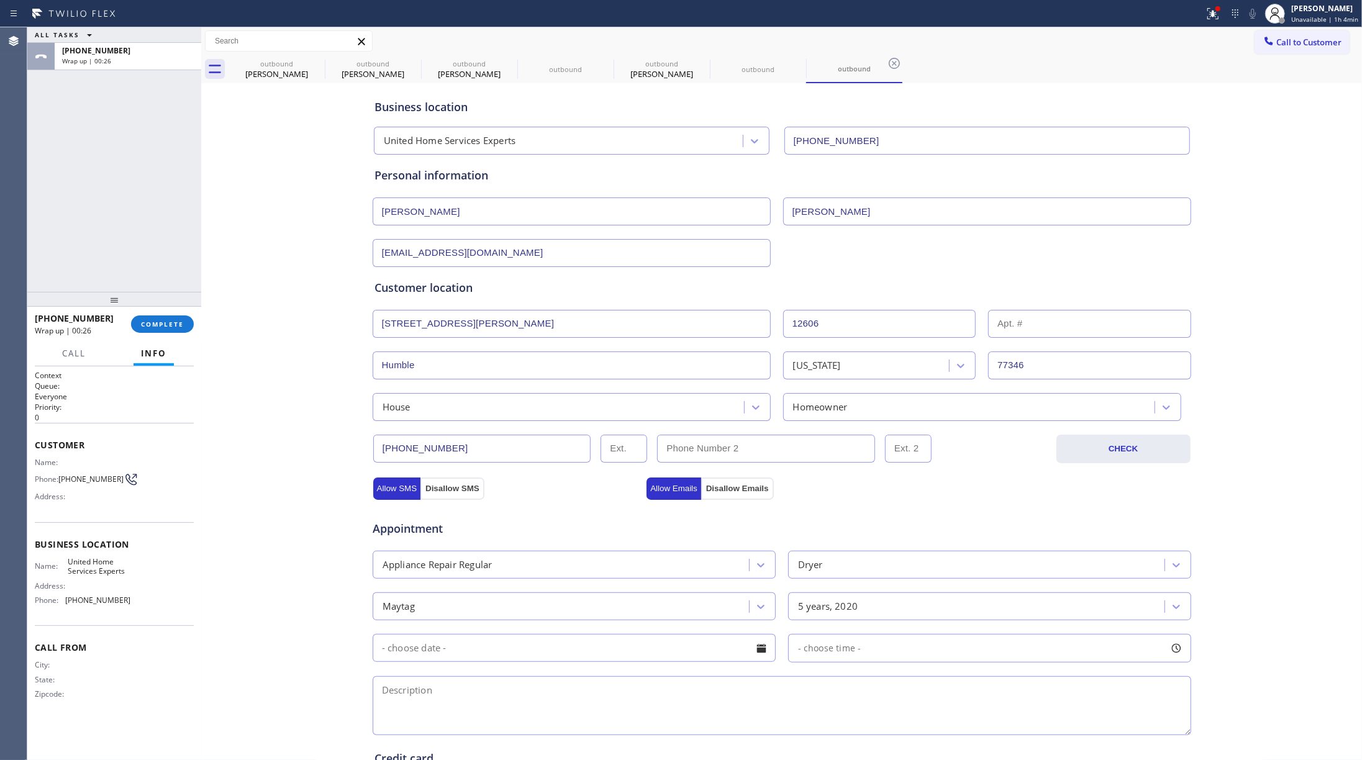
click at [677, 654] on input "text" at bounding box center [574, 648] width 403 height 28
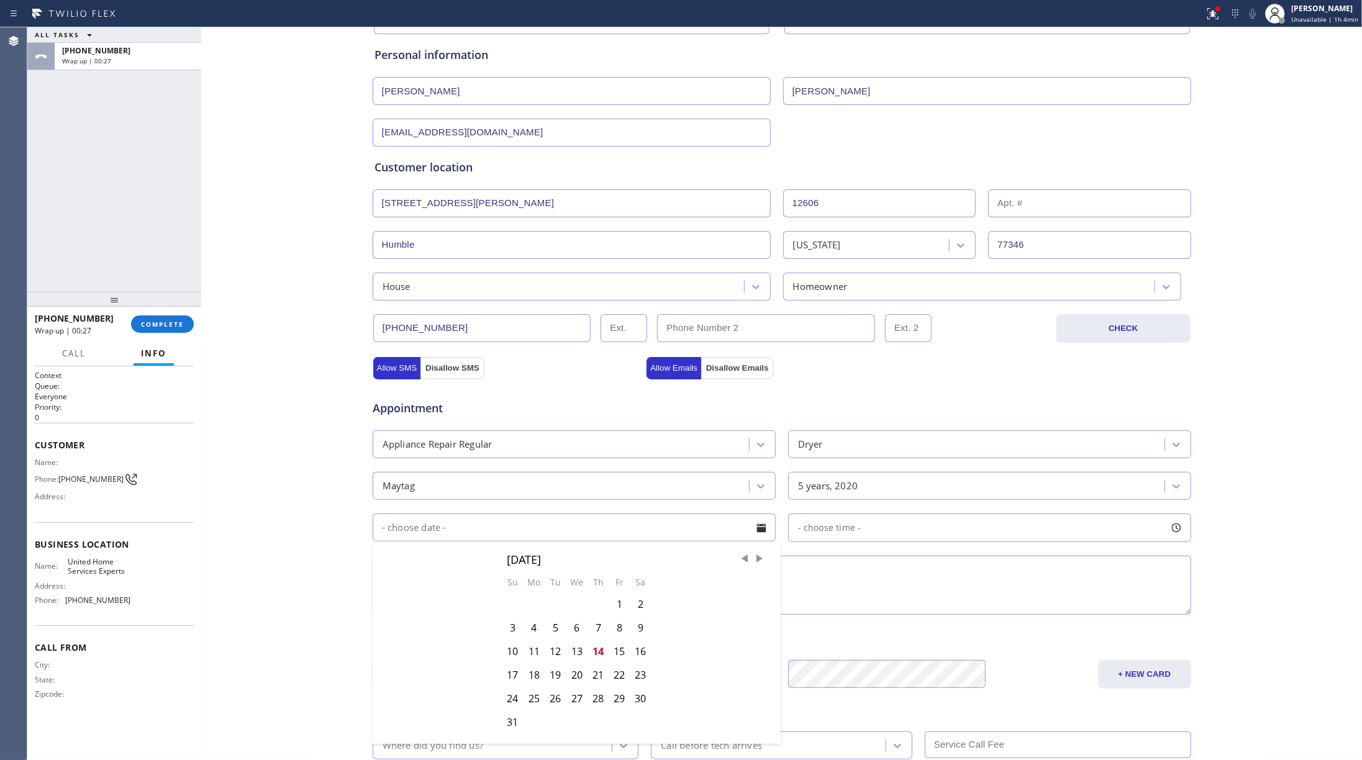
scroll to position [206, 0]
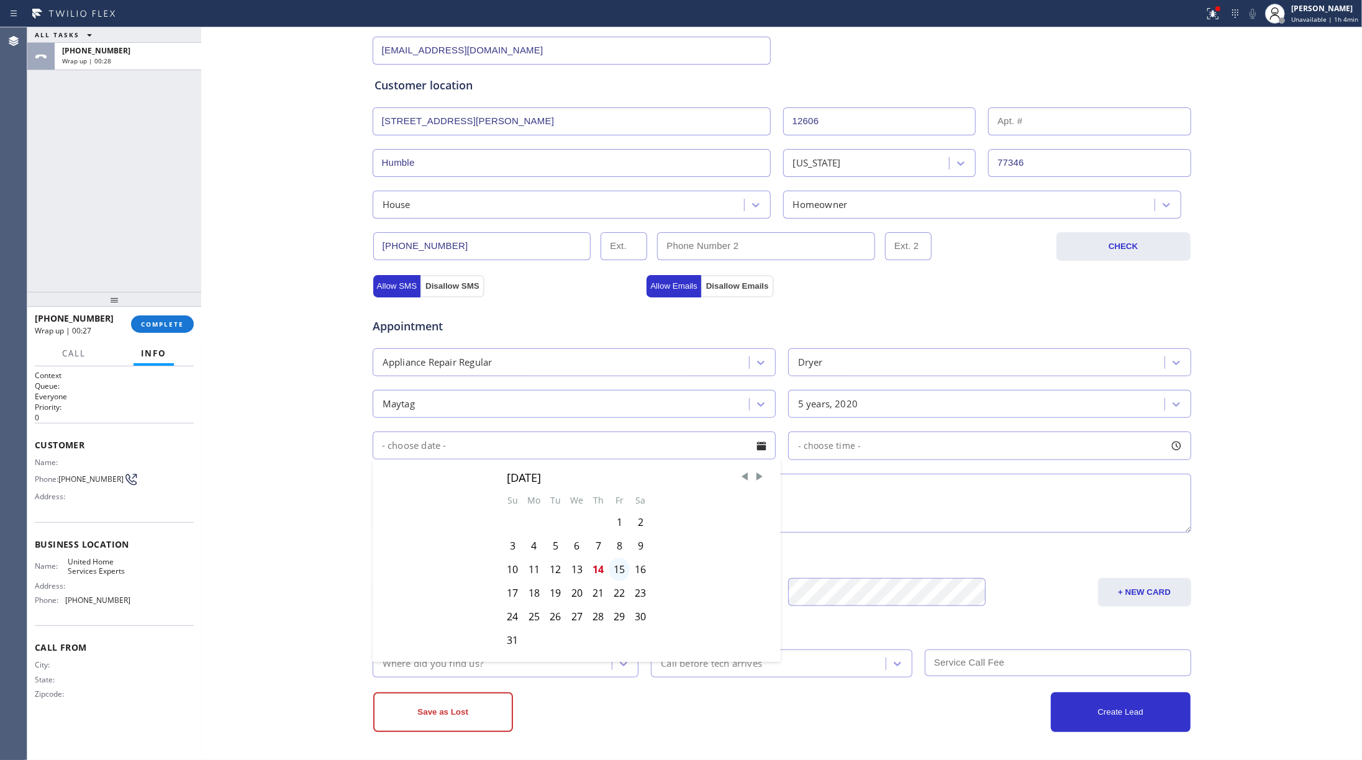
click at [619, 570] on div "15" at bounding box center [619, 570] width 21 height 24
type input "[DATE]"
click at [835, 445] on span "- choose time -" at bounding box center [829, 446] width 63 height 12
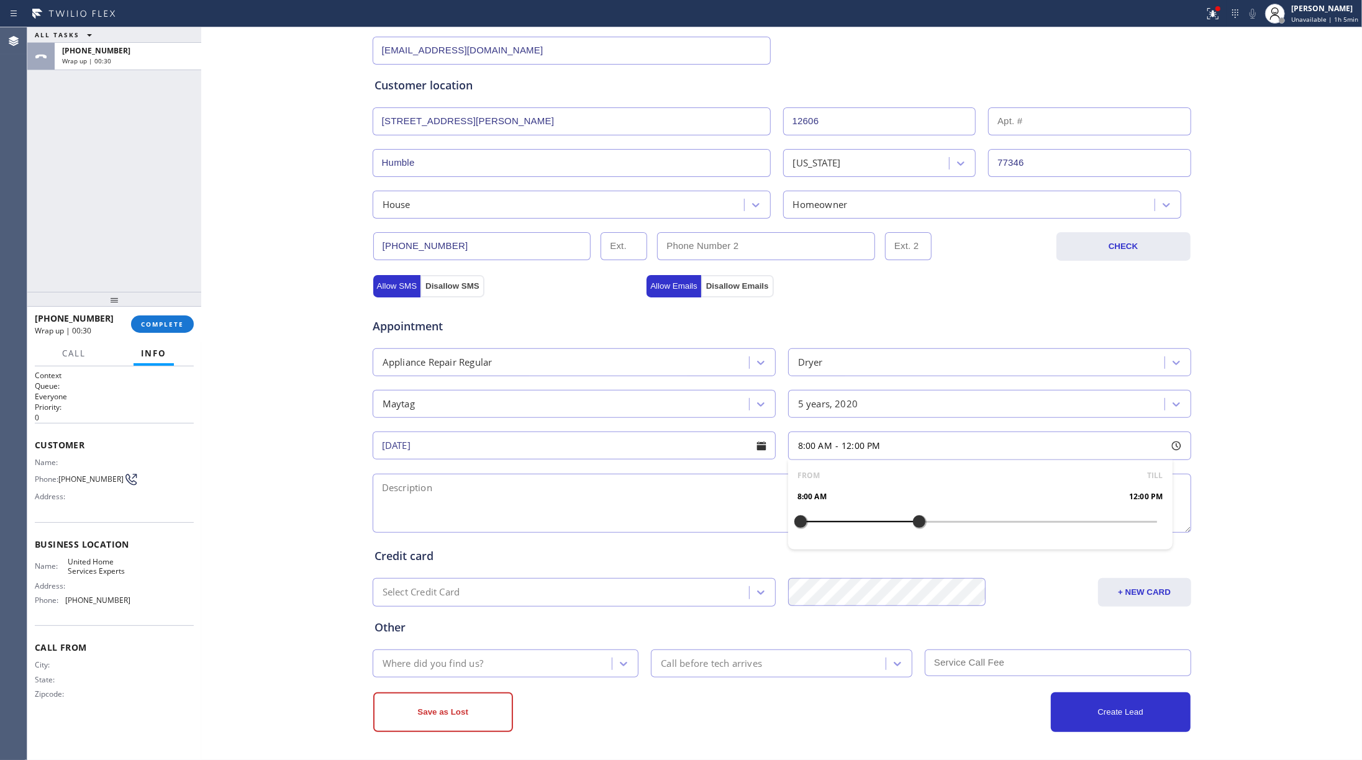
drag, startPoint x: 795, startPoint y: 525, endPoint x: 915, endPoint y: 535, distance: 120.3
click at [915, 535] on div "FROM TILL 8:00 AM 12:00 PM" at bounding box center [980, 504] width 385 height 89
drag, startPoint x: 796, startPoint y: 520, endPoint x: 819, endPoint y: 523, distance: 22.6
click at [823, 523] on div at bounding box center [830, 522] width 15 height 26
drag, startPoint x: 503, startPoint y: 507, endPoint x: 510, endPoint y: 534, distance: 28.3
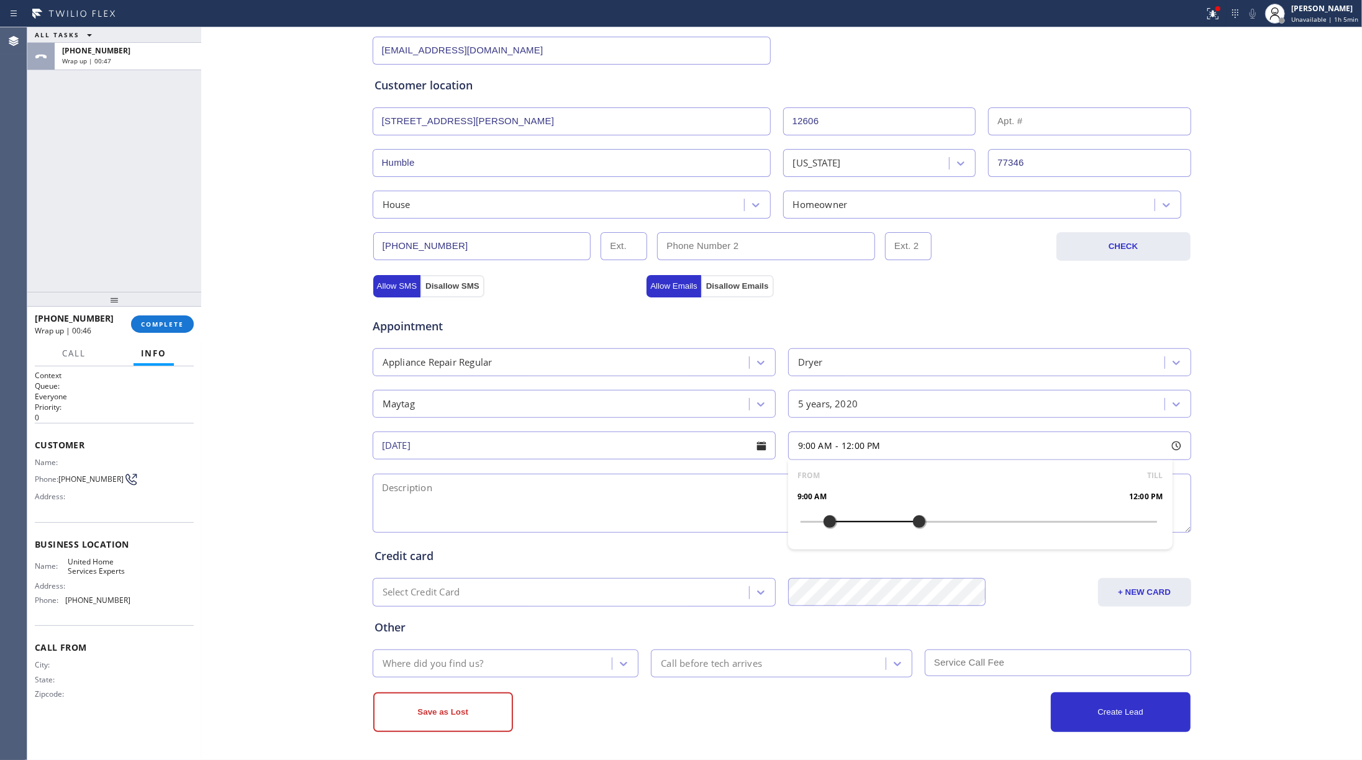
click at [503, 507] on textarea at bounding box center [782, 503] width 819 height 59
paste textarea "9-12 | $50 house-HO Maytag dryer stand alone / not heating , believe it’s the h…"
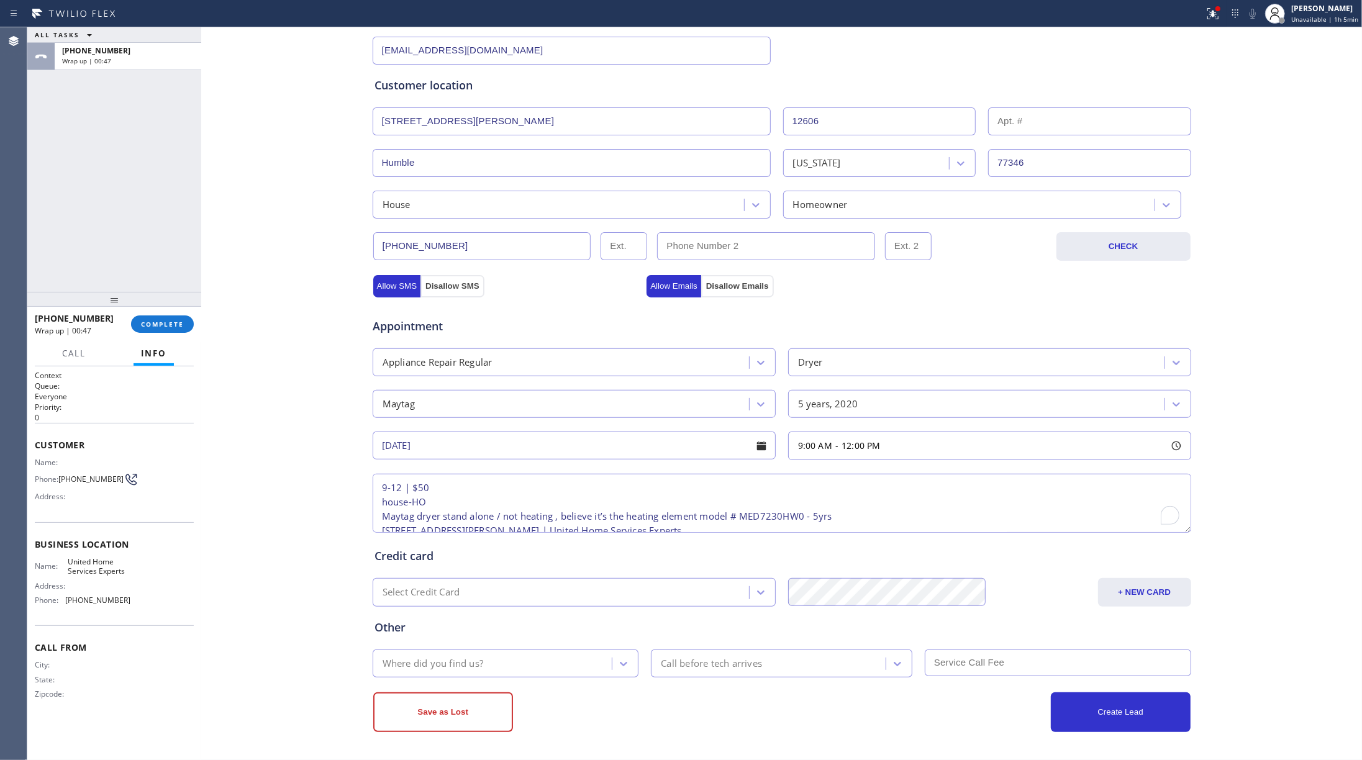
scroll to position [34, 0]
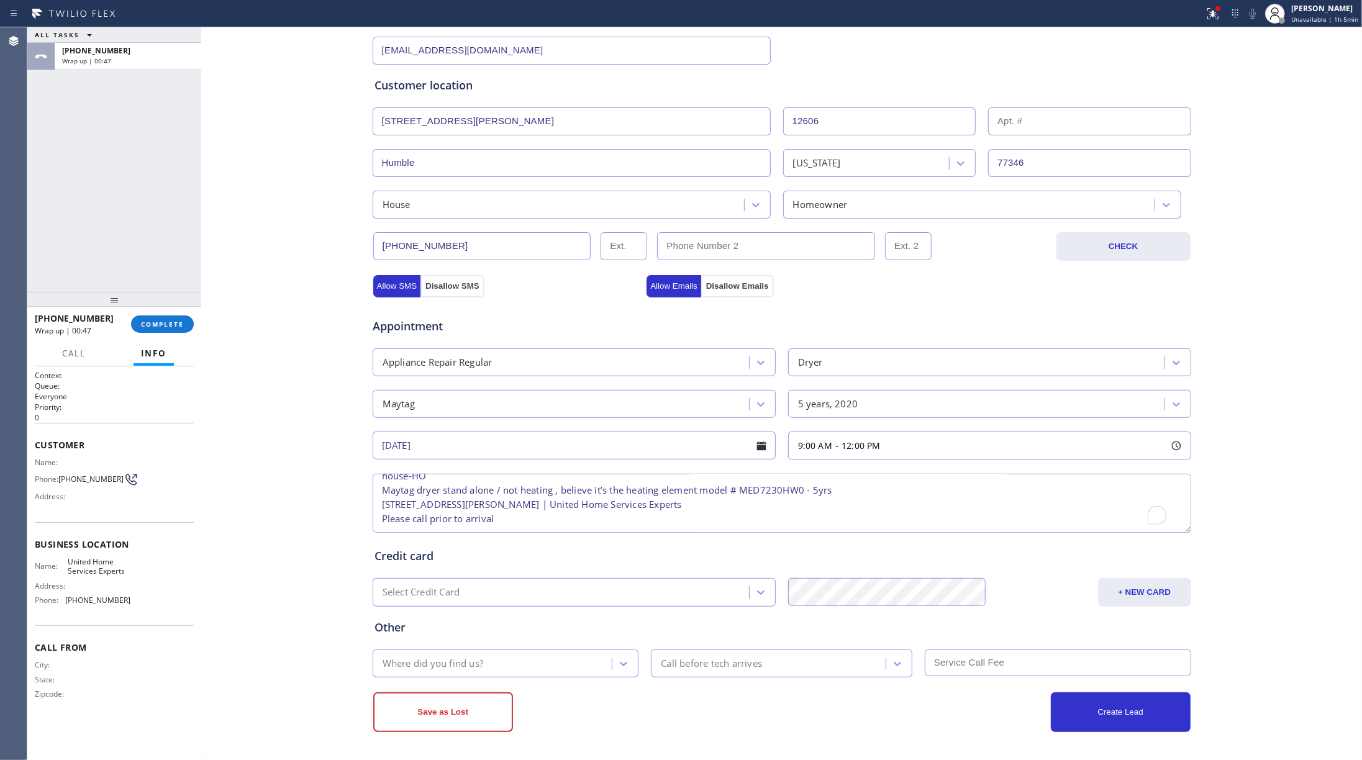
type textarea "9-12 | $50 house-HO Maytag dryer stand alone / not heating , believe it’s the h…"
click at [508, 667] on div "Where did you find us?" at bounding box center [494, 664] width 236 height 22
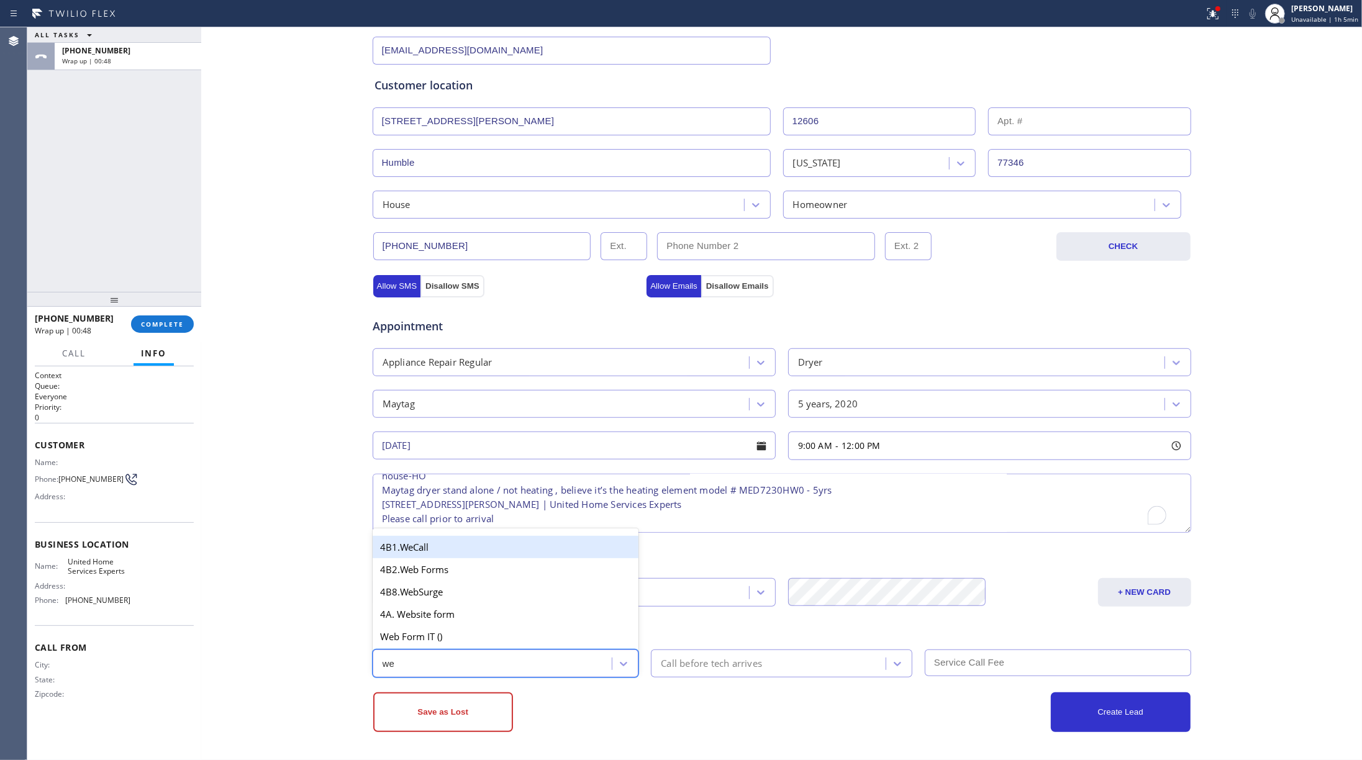
type input "web"
click at [458, 609] on div "4A. Website form" at bounding box center [506, 614] width 267 height 22
click at [691, 650] on div "Call before tech arrives" at bounding box center [782, 664] width 262 height 28
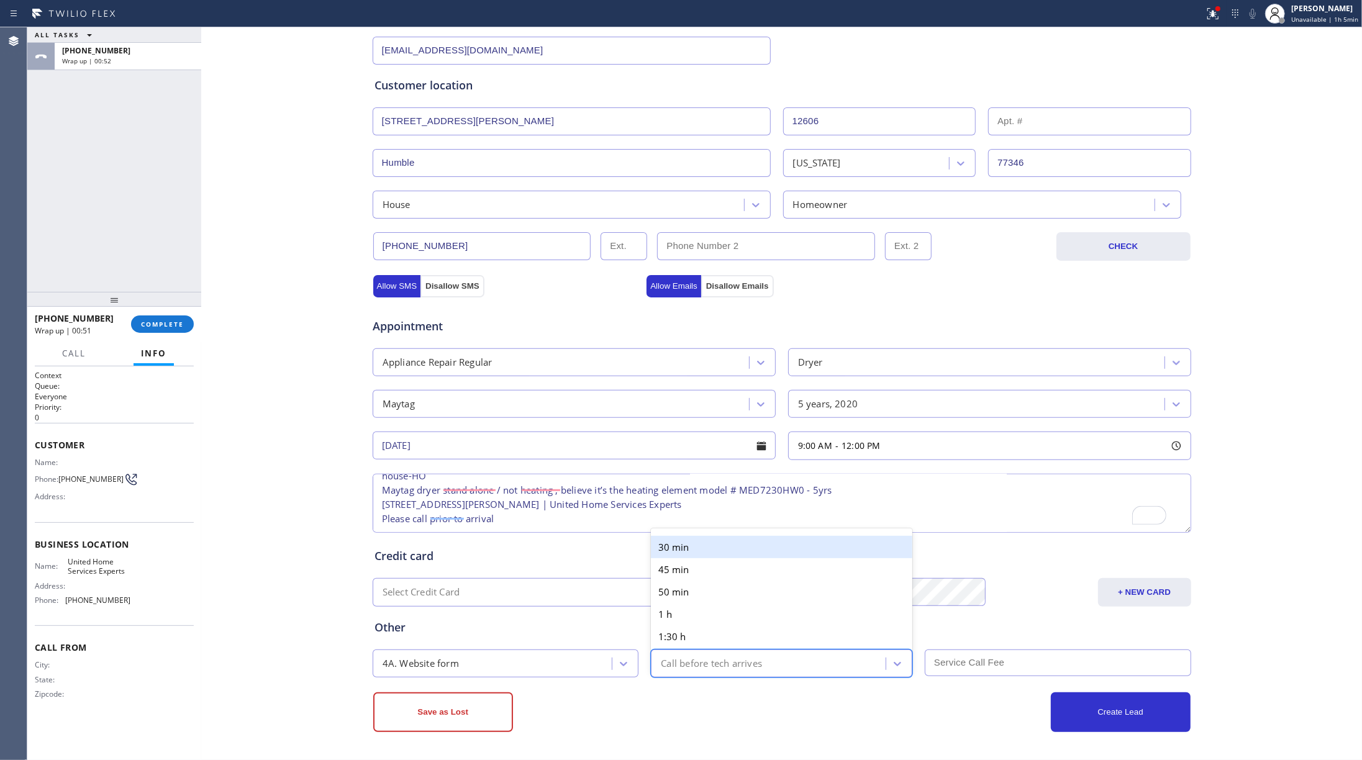
click at [675, 540] on div "30 min" at bounding box center [782, 547] width 262 height 22
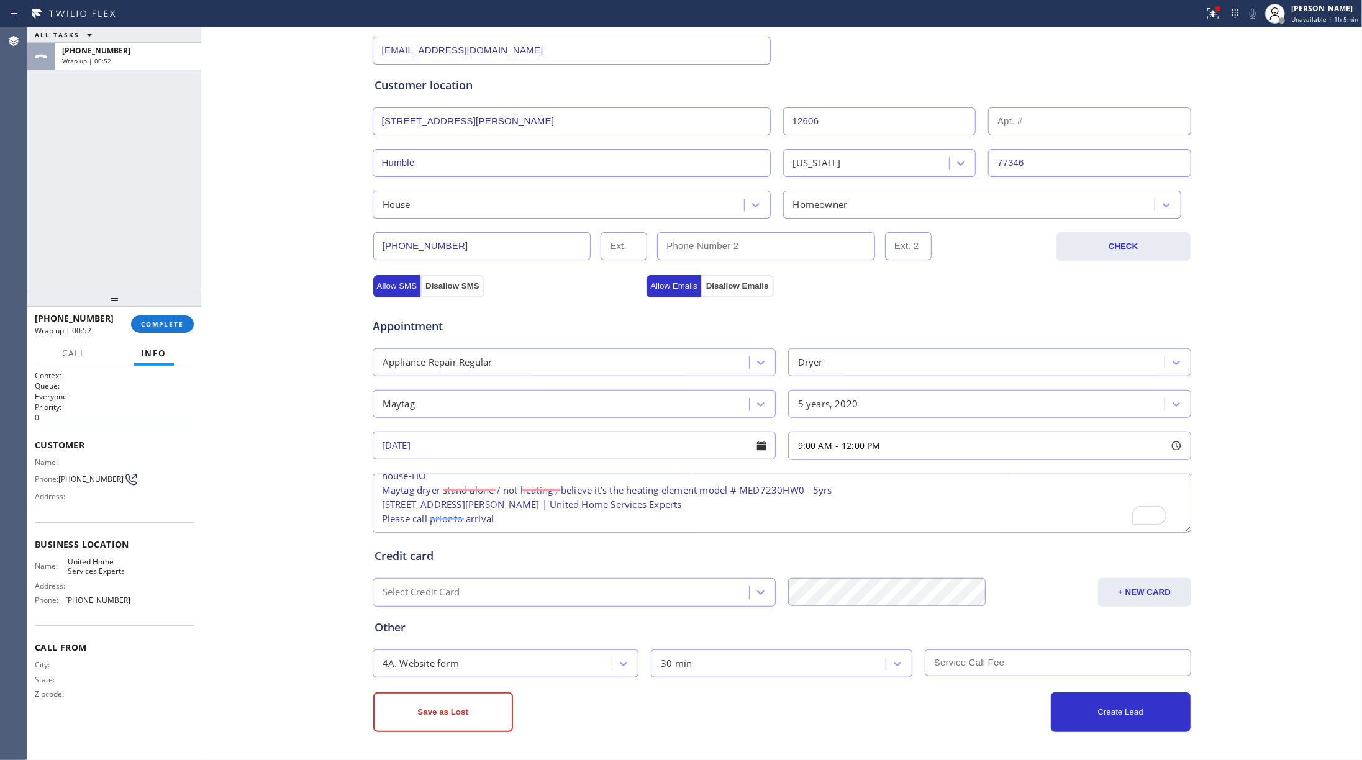
click at [962, 666] on input "text" at bounding box center [1058, 663] width 267 height 27
type input "50"
drag, startPoint x: 1097, startPoint y: 707, endPoint x: 1323, endPoint y: 671, distance: 229.0
click at [1103, 707] on button "Create Lead" at bounding box center [1121, 713] width 140 height 40
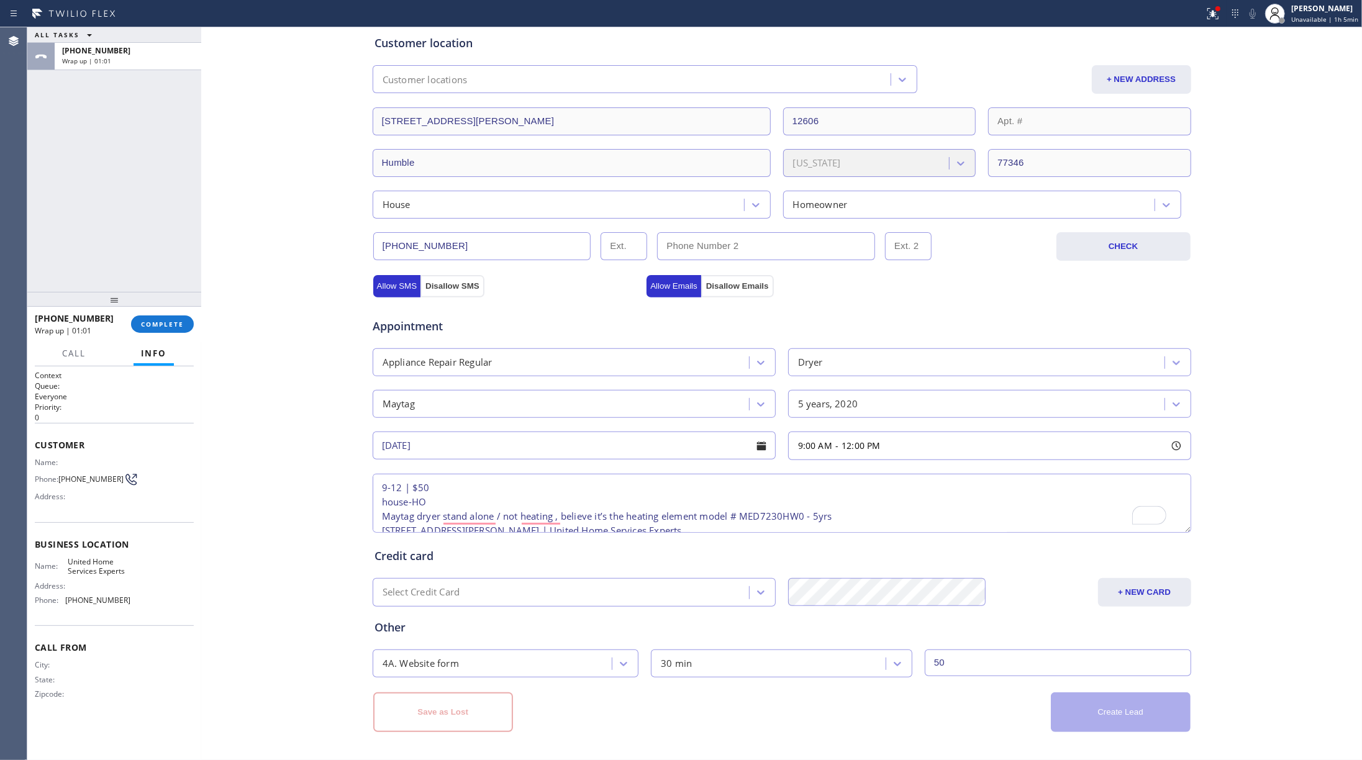
scroll to position [0, 0]
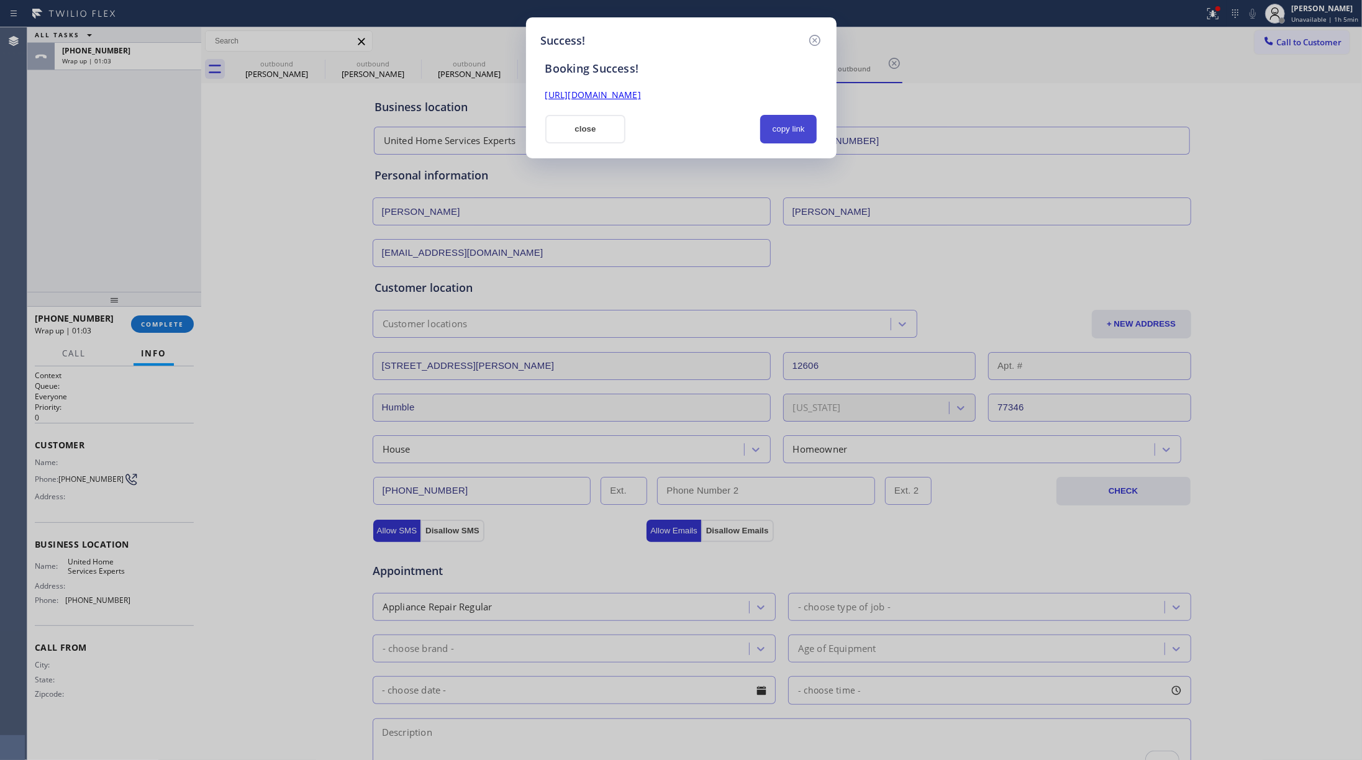
click at [799, 128] on button "copy link" at bounding box center [788, 129] width 57 height 29
click at [601, 115] on button "close" at bounding box center [585, 129] width 81 height 29
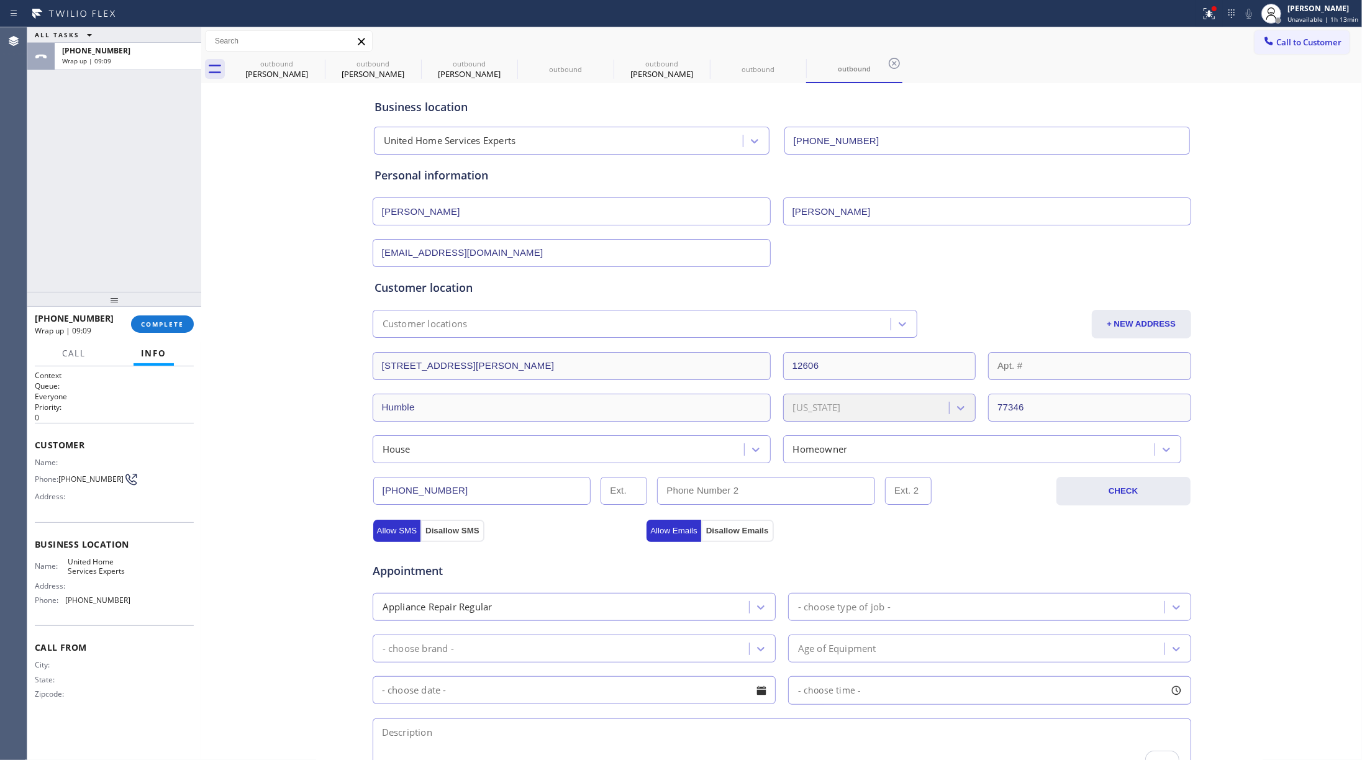
drag, startPoint x: 162, startPoint y: 318, endPoint x: 134, endPoint y: 257, distance: 67.3
click at [162, 318] on button "COMPLETE" at bounding box center [162, 324] width 63 height 17
drag, startPoint x: 134, startPoint y: 253, endPoint x: 128, endPoint y: 247, distance: 8.8
click at [133, 253] on div "ALL TASKS ALL TASKS ACTIVE TASKS TASKS IN WRAP UP +17132033353 Wrap up | 09:09" at bounding box center [114, 159] width 174 height 265
click at [128, 247] on div "ALL TASKS ALL TASKS ACTIVE TASKS TASKS IN WRAP UP +17132033353 Wrap up | 09:10" at bounding box center [114, 159] width 174 height 265
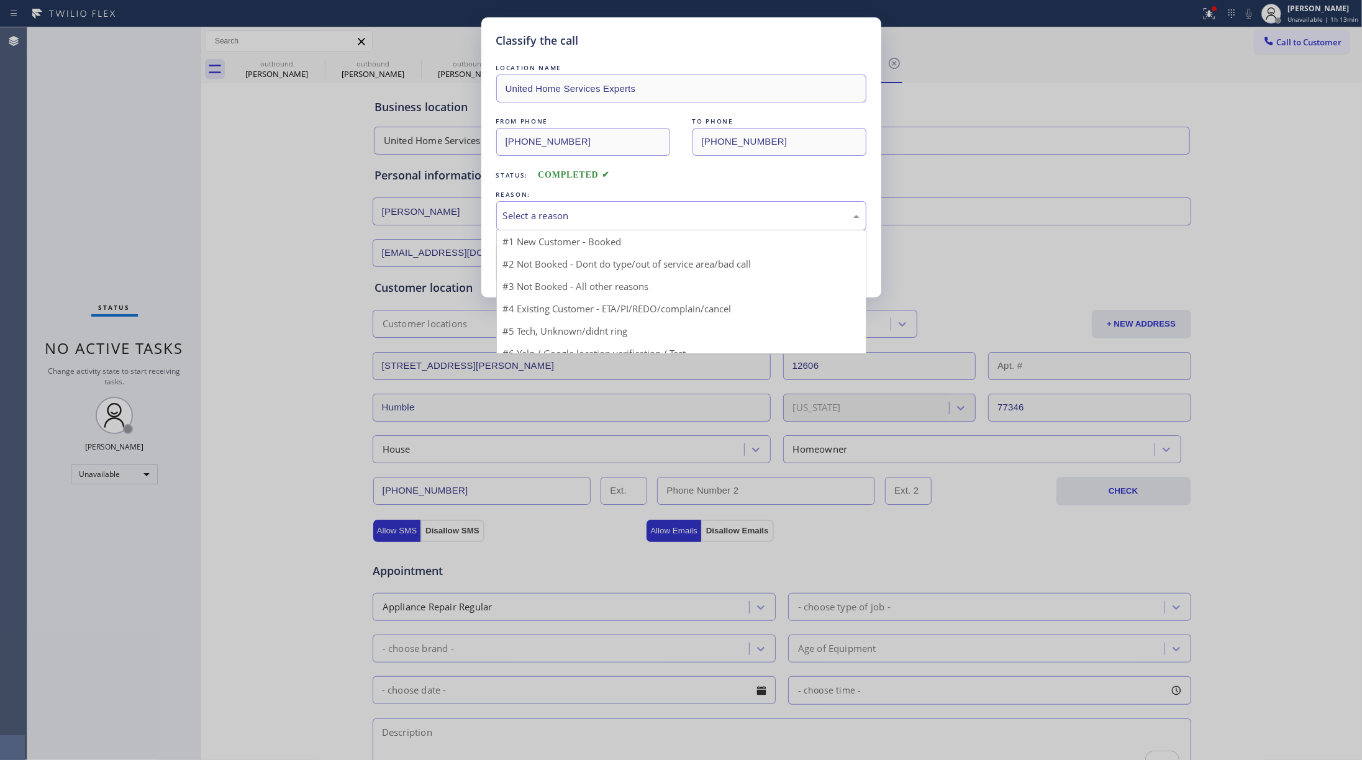
click at [579, 211] on div "Select a reason" at bounding box center [681, 216] width 357 height 14
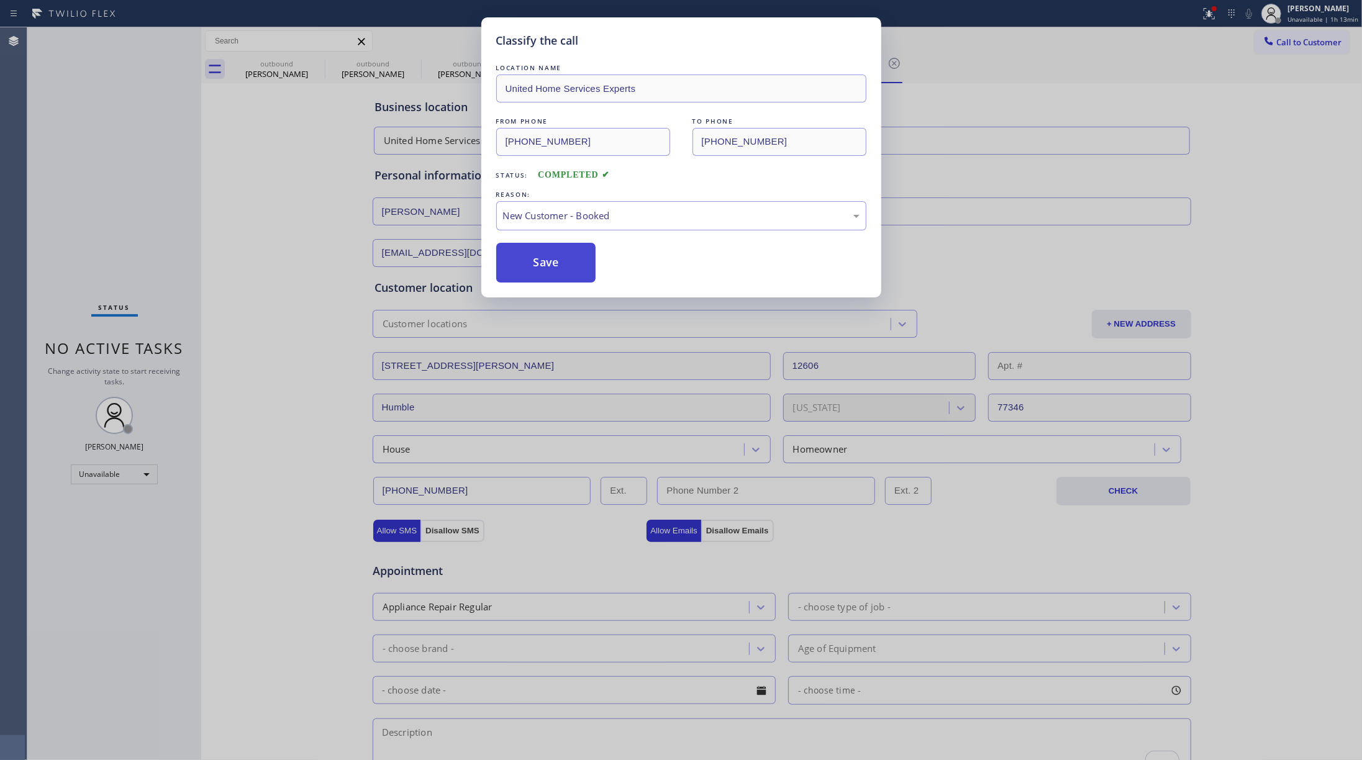
click at [531, 260] on button "Save" at bounding box center [546, 263] width 100 height 40
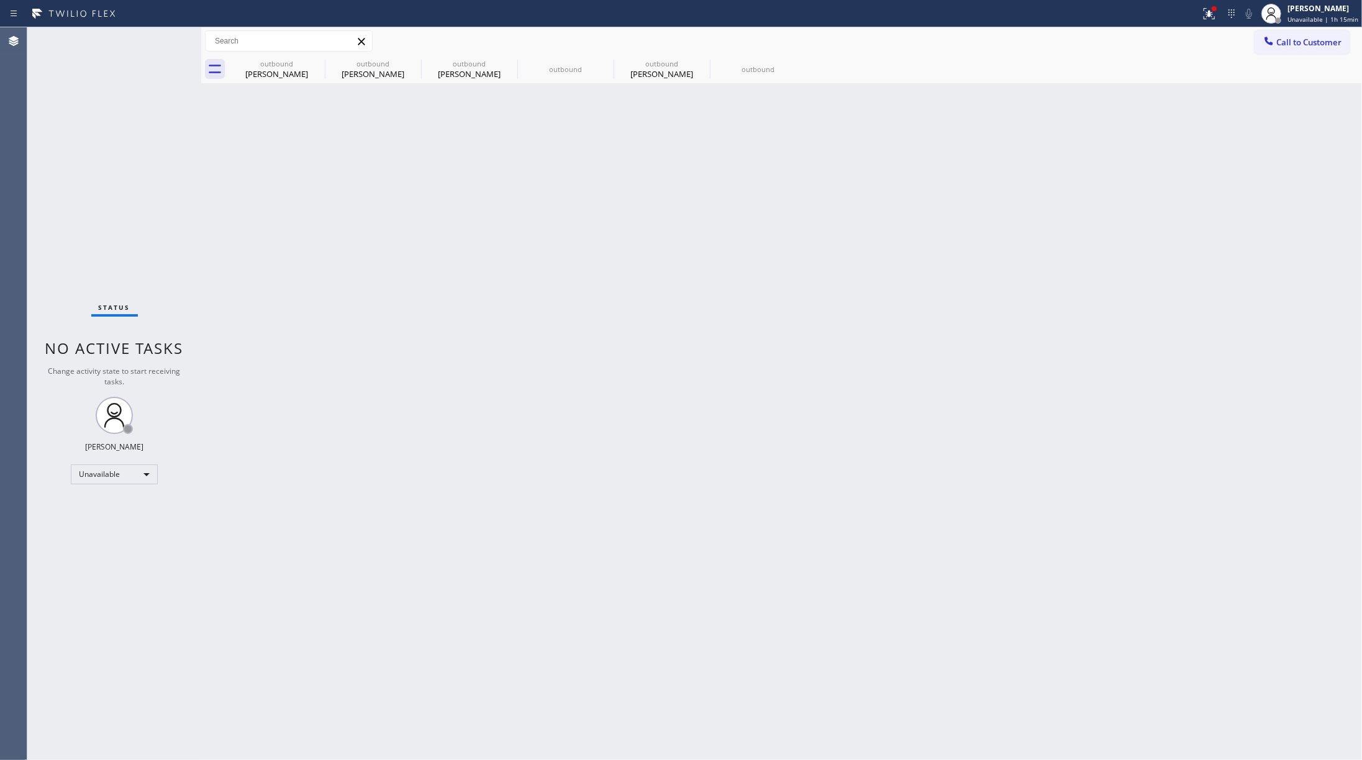
click at [101, 159] on div "Status No active tasks Change activity state to start receiving tasks. [PERSON_…" at bounding box center [114, 393] width 174 height 733
drag, startPoint x: 1085, startPoint y: 132, endPoint x: 1104, endPoint y: 4, distance: 129.4
click at [1087, 118] on div "Back to Dashboard Change Sender ID Customers Technicians Select a contact Outbo…" at bounding box center [781, 393] width 1161 height 733
click at [921, 498] on div "Back to Dashboard Change Sender ID Customers Technicians Select a contact Outbo…" at bounding box center [781, 393] width 1161 height 733
click at [1321, 23] on span "Unavailable | 1h 15min" at bounding box center [1323, 19] width 71 height 9
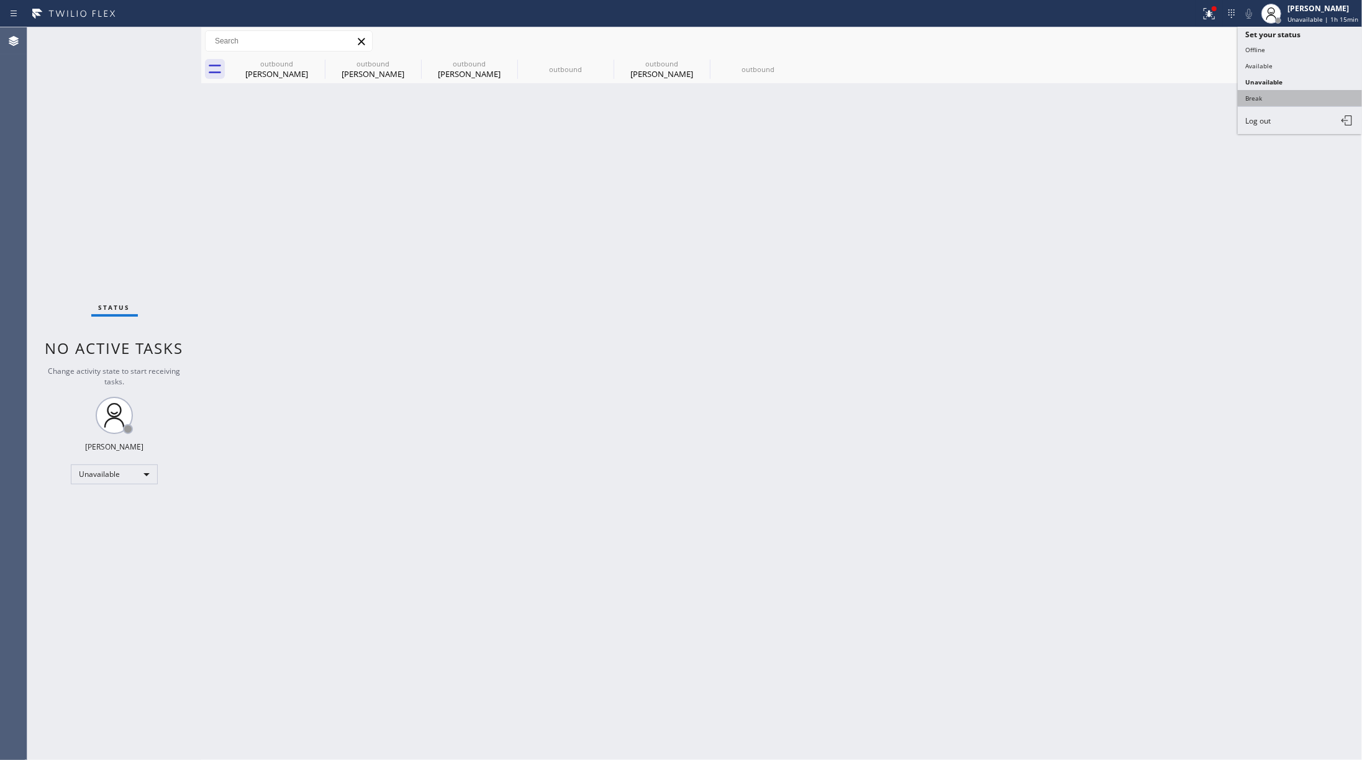
click at [1300, 103] on button "Break" at bounding box center [1300, 98] width 124 height 16
click at [1325, 21] on span "Break | 5:11" at bounding box center [1315, 19] width 37 height 9
drag, startPoint x: 1320, startPoint y: 82, endPoint x: 1308, endPoint y: 83, distance: 11.8
click at [1320, 81] on button "Unavailable" at bounding box center [1300, 82] width 124 height 16
drag, startPoint x: 860, startPoint y: 196, endPoint x: 864, endPoint y: 163, distance: 33.8
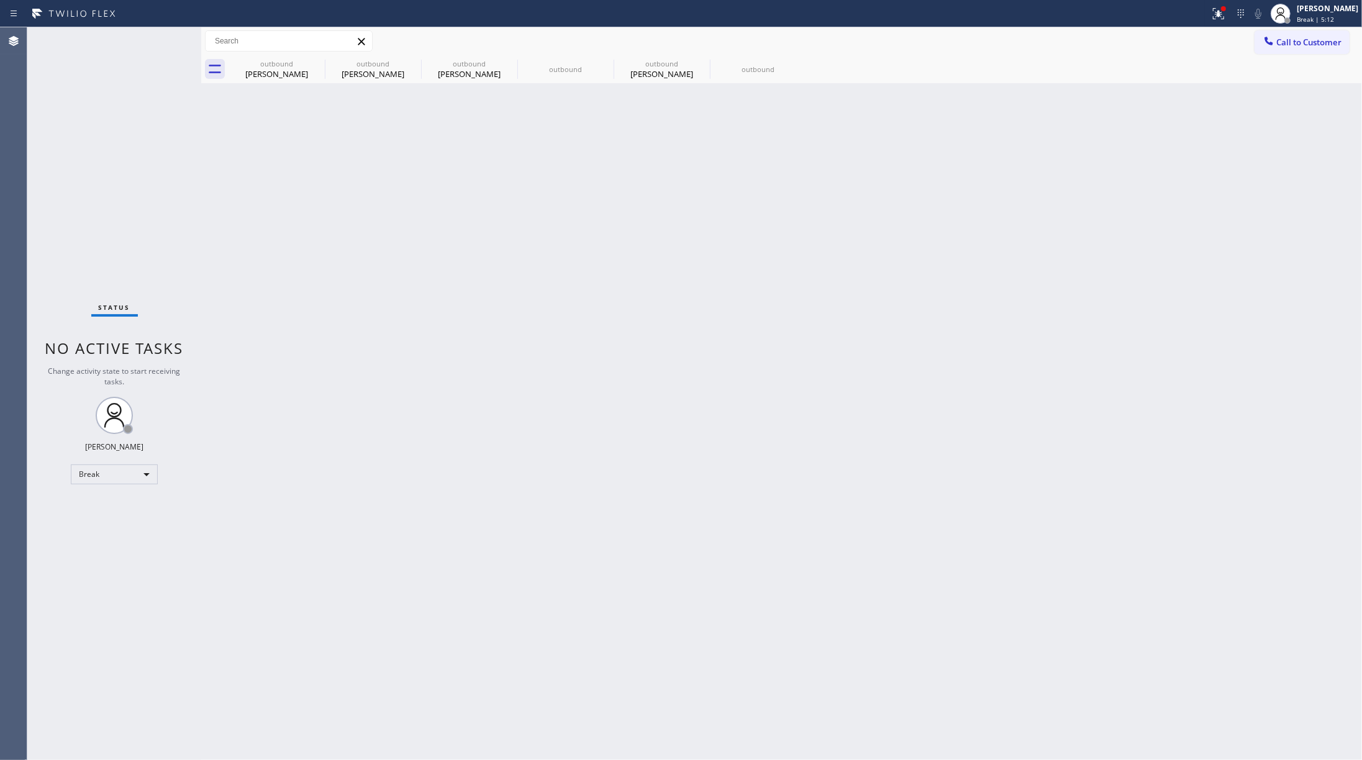
click at [860, 181] on div "Back to Dashboard Change Sender ID Customers Technicians Select a contact Outbo…" at bounding box center [781, 393] width 1161 height 733
click at [170, 181] on div "Status No active tasks Change activity state to start receiving tasks. [PERSON_…" at bounding box center [114, 393] width 174 height 733
click at [1320, 23] on span "Unavailable | 3:44" at bounding box center [1325, 19] width 56 height 9
click at [1275, 101] on button "Break" at bounding box center [1300, 98] width 124 height 16
drag, startPoint x: 811, startPoint y: 291, endPoint x: 659, endPoint y: 746, distance: 479.8
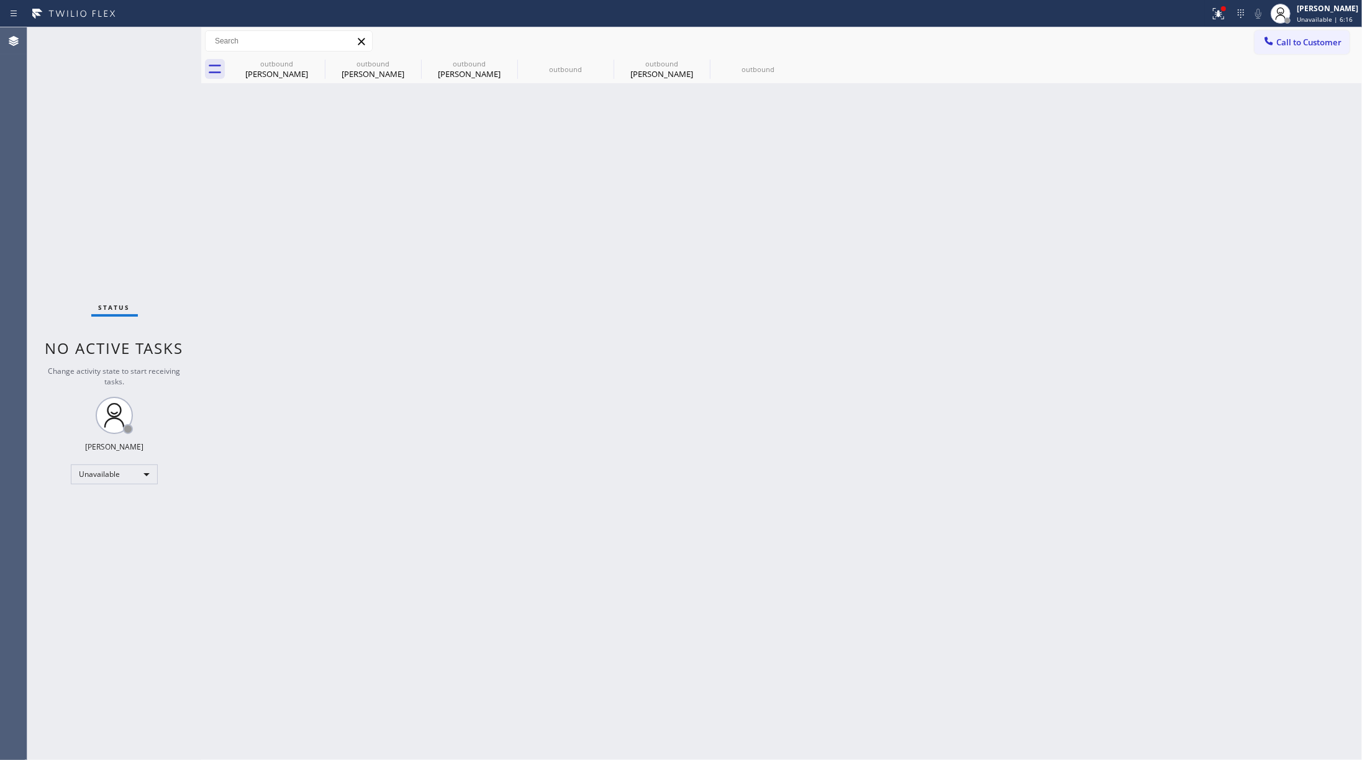
click at [804, 317] on div "Back to Dashboard Change Sender ID Customers Technicians Select a contact Outbo…" at bounding box center [781, 393] width 1161 height 733
click at [125, 164] on div "Status No active tasks Change activity state to start receiving tasks. Jenelyn …" at bounding box center [114, 393] width 174 height 733
click at [923, 301] on div "Back to Dashboard Change Sender ID Customers Technicians Select a contact Outbo…" at bounding box center [781, 393] width 1161 height 733
drag, startPoint x: 1346, startPoint y: 10, endPoint x: 1339, endPoint y: 23, distance: 14.5
click at [1346, 10] on div "[PERSON_NAME]" at bounding box center [1328, 8] width 62 height 11
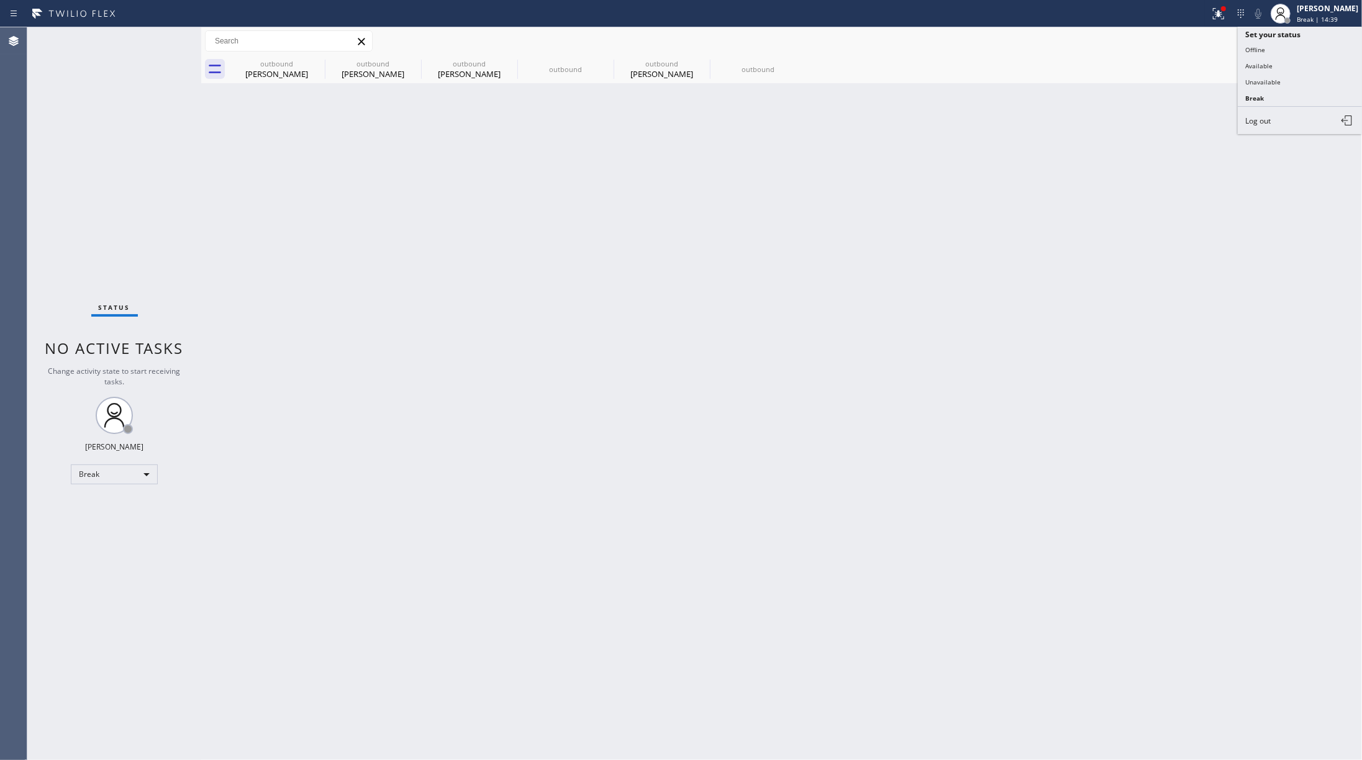
drag, startPoint x: 1308, startPoint y: 75, endPoint x: 1275, endPoint y: 95, distance: 39.3
click at [1308, 74] on button "Unavailable" at bounding box center [1300, 82] width 124 height 16
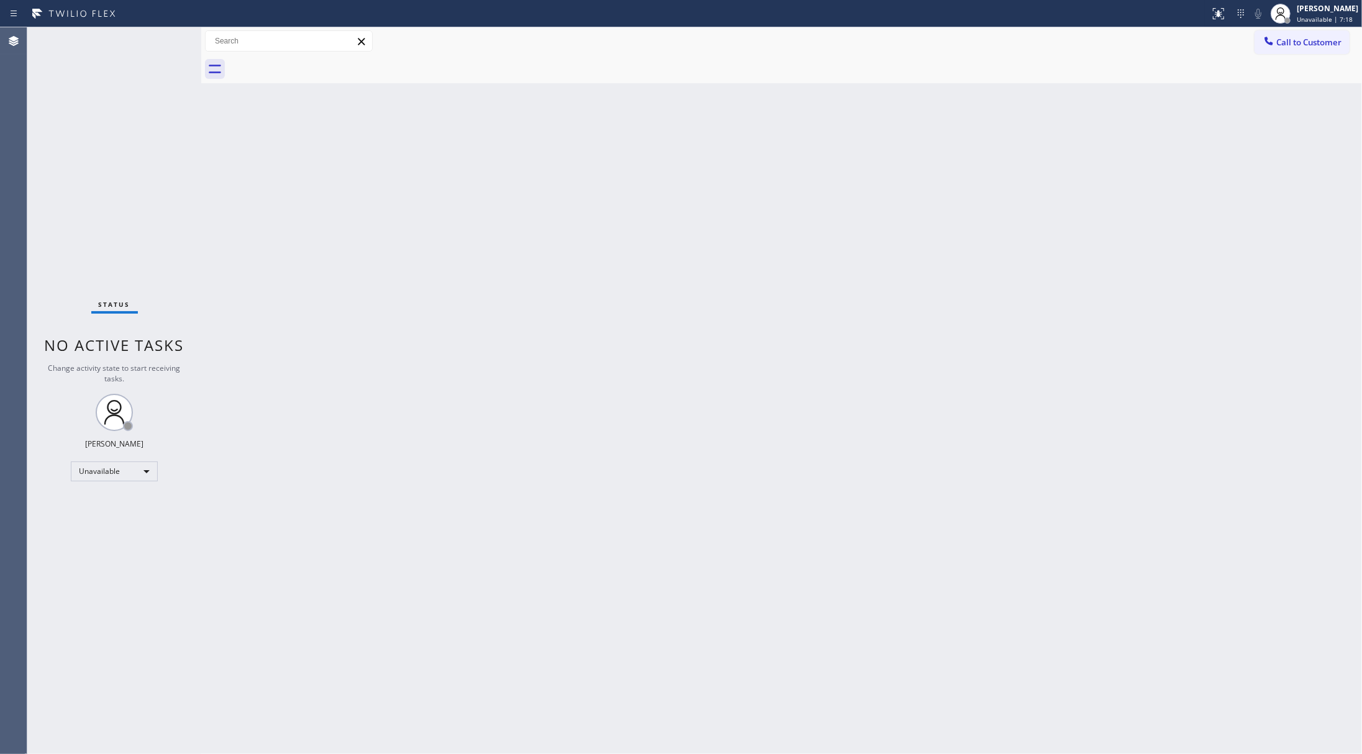
drag, startPoint x: 709, startPoint y: 321, endPoint x: 1203, endPoint y: 124, distance: 532.1
click at [709, 314] on div "Back to Dashboard Change Sender ID Customers Technicians Select a contact Outbo…" at bounding box center [781, 390] width 1161 height 727
drag, startPoint x: 937, startPoint y: 301, endPoint x: 1132, endPoint y: 123, distance: 264.3
click at [949, 284] on div "Back to Dashboard Change Sender ID Customers Technicians Select a contact Outbo…" at bounding box center [781, 390] width 1161 height 727
click at [201, 209] on div at bounding box center [201, 390] width 0 height 727
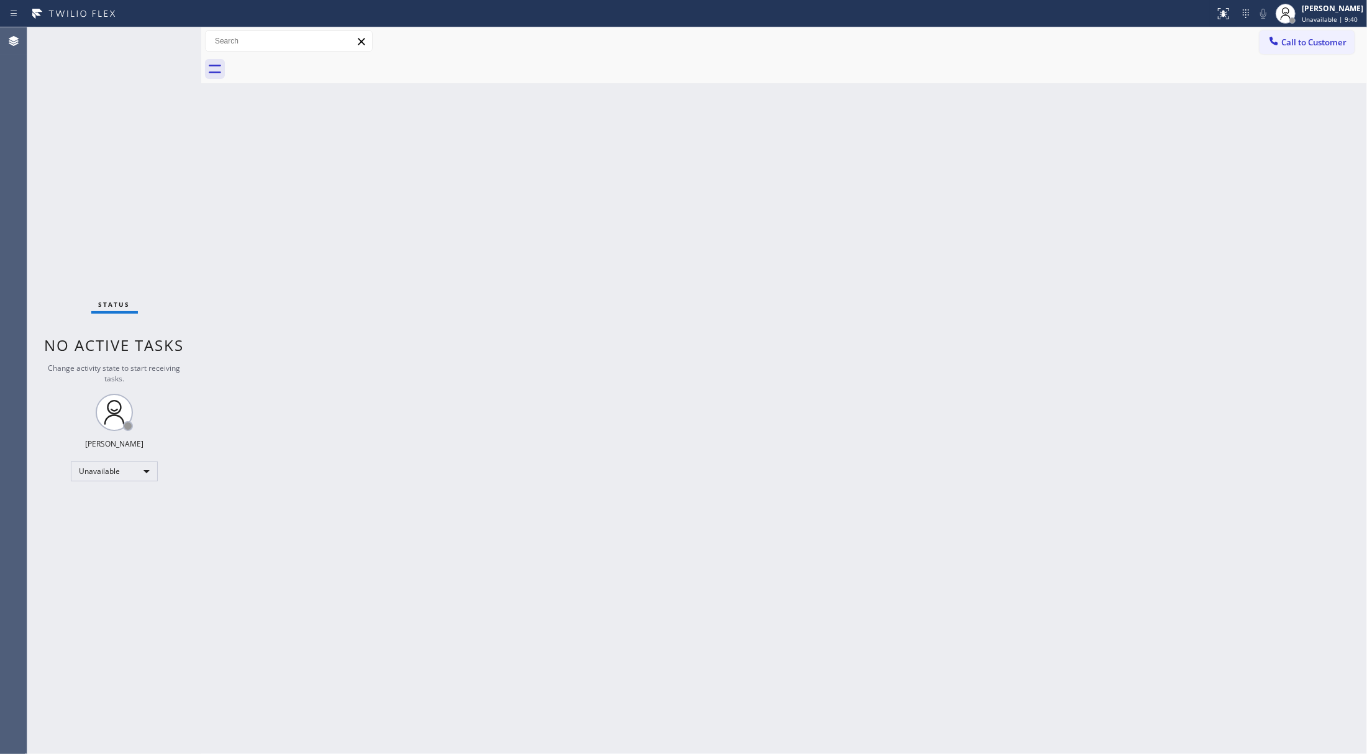
click at [356, 209] on div "Back to Dashboard Change Sender ID Customers Technicians Select a contact Outbo…" at bounding box center [784, 390] width 1166 height 727
click at [627, 359] on div "Back to Dashboard Change Sender ID Customers Technicians Select a contact Outbo…" at bounding box center [784, 390] width 1166 height 727
click at [672, 321] on div "Back to Dashboard Change Sender ID Customers Technicians Select a contact Outbo…" at bounding box center [784, 390] width 1166 height 727
click at [672, 314] on div "Back to Dashboard Change Sender ID Customers Technicians Select a contact Outbo…" at bounding box center [784, 390] width 1166 height 727
click at [1315, 30] on button "Call to Customer" at bounding box center [1307, 42] width 95 height 24
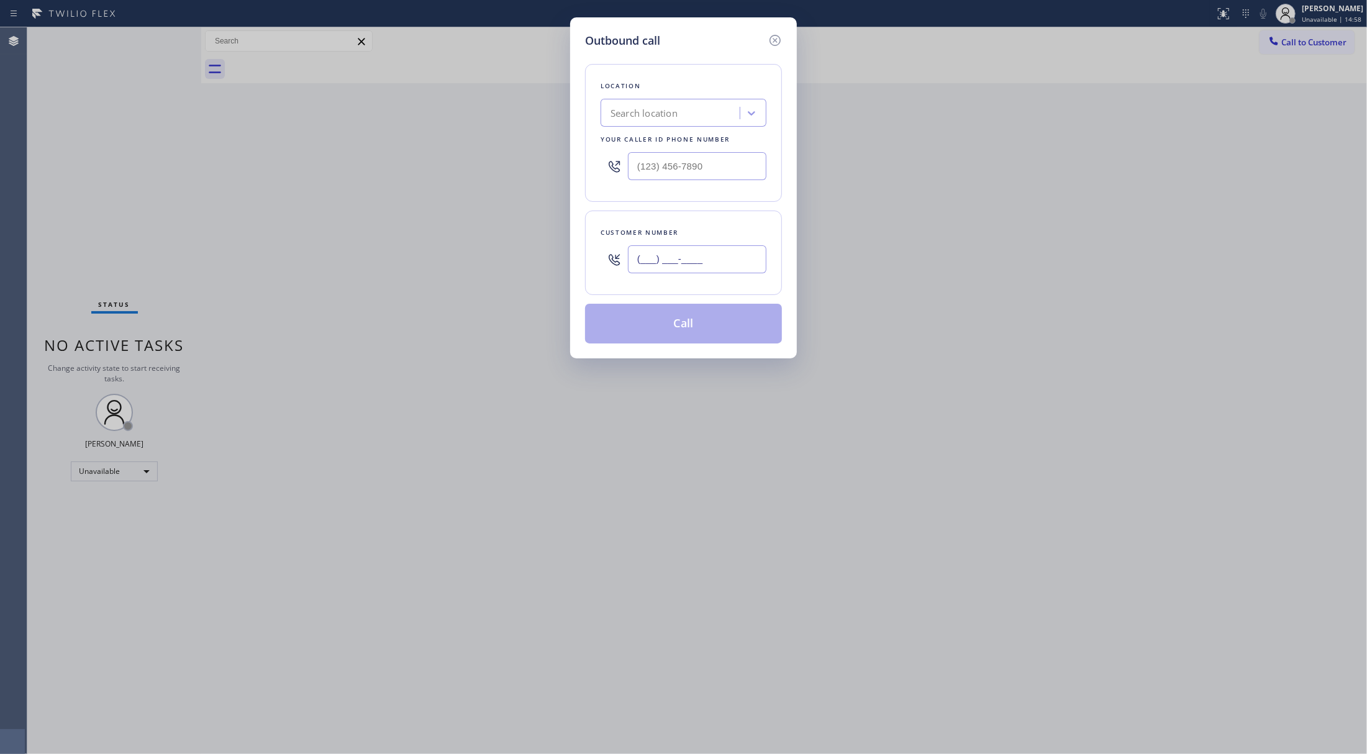
click at [671, 268] on input "(___) ___-____" at bounding box center [697, 259] width 139 height 28
paste input "747) 777-0159"
type input "(747) 777-0159"
click at [659, 101] on div "Search location" at bounding box center [684, 113] width 166 height 28
type input "hvac alliance expert"
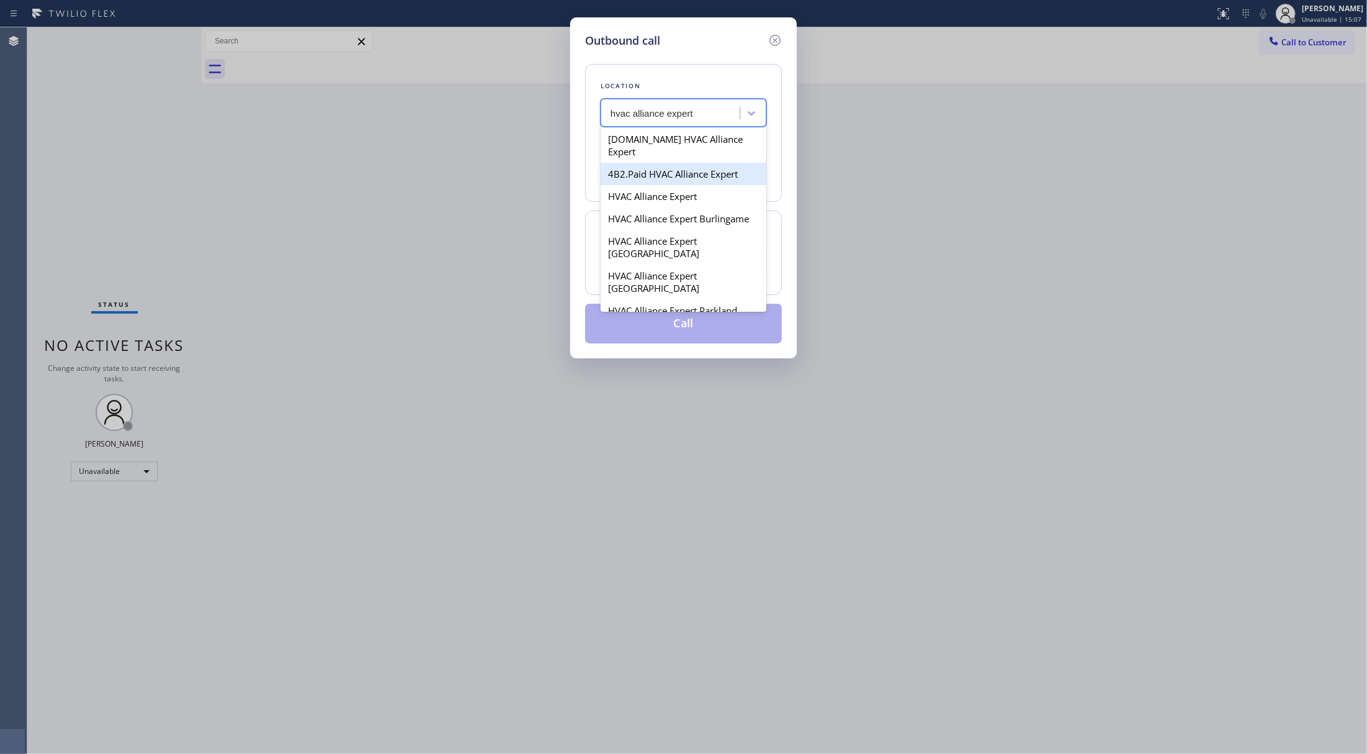
click at [711, 163] on div "4B2.Paid HVAC Alliance Expert" at bounding box center [684, 174] width 166 height 22
type input "[PHONE_NUMBER]"
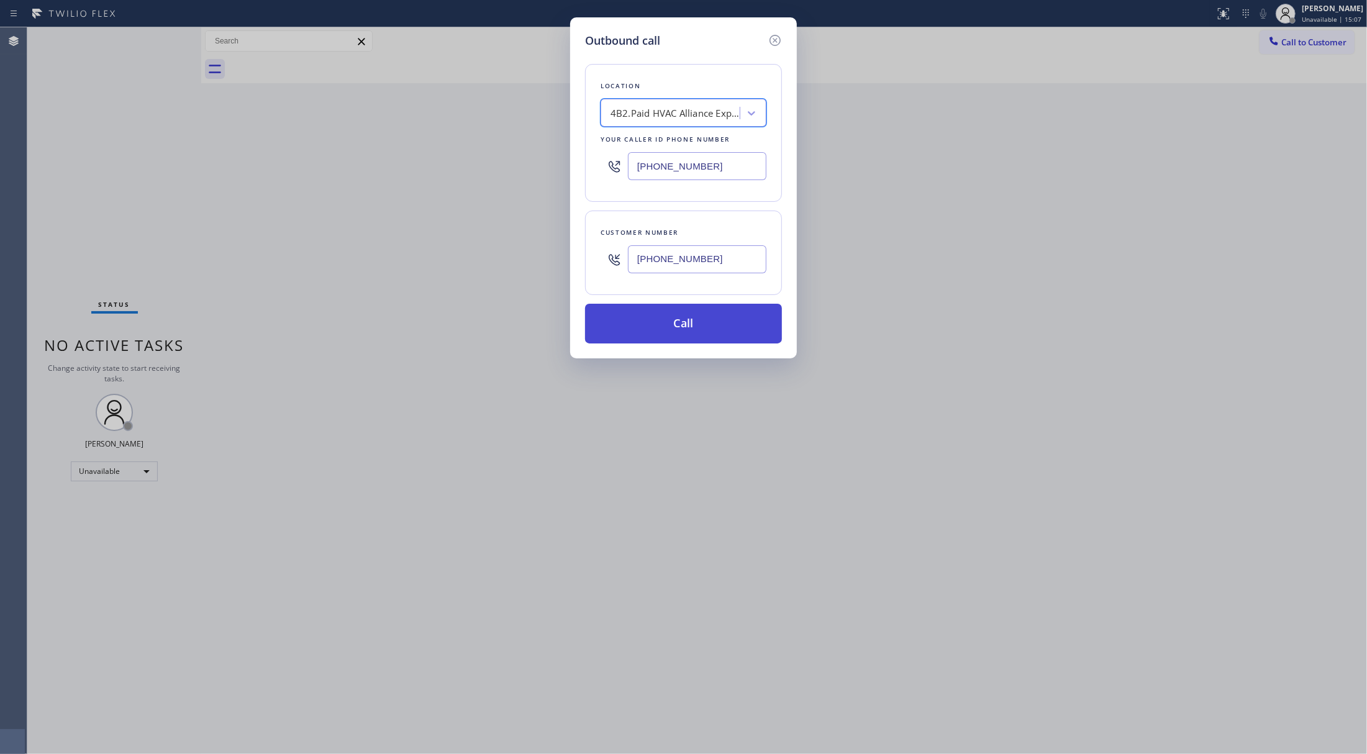
click at [684, 312] on button "Call" at bounding box center [683, 324] width 197 height 40
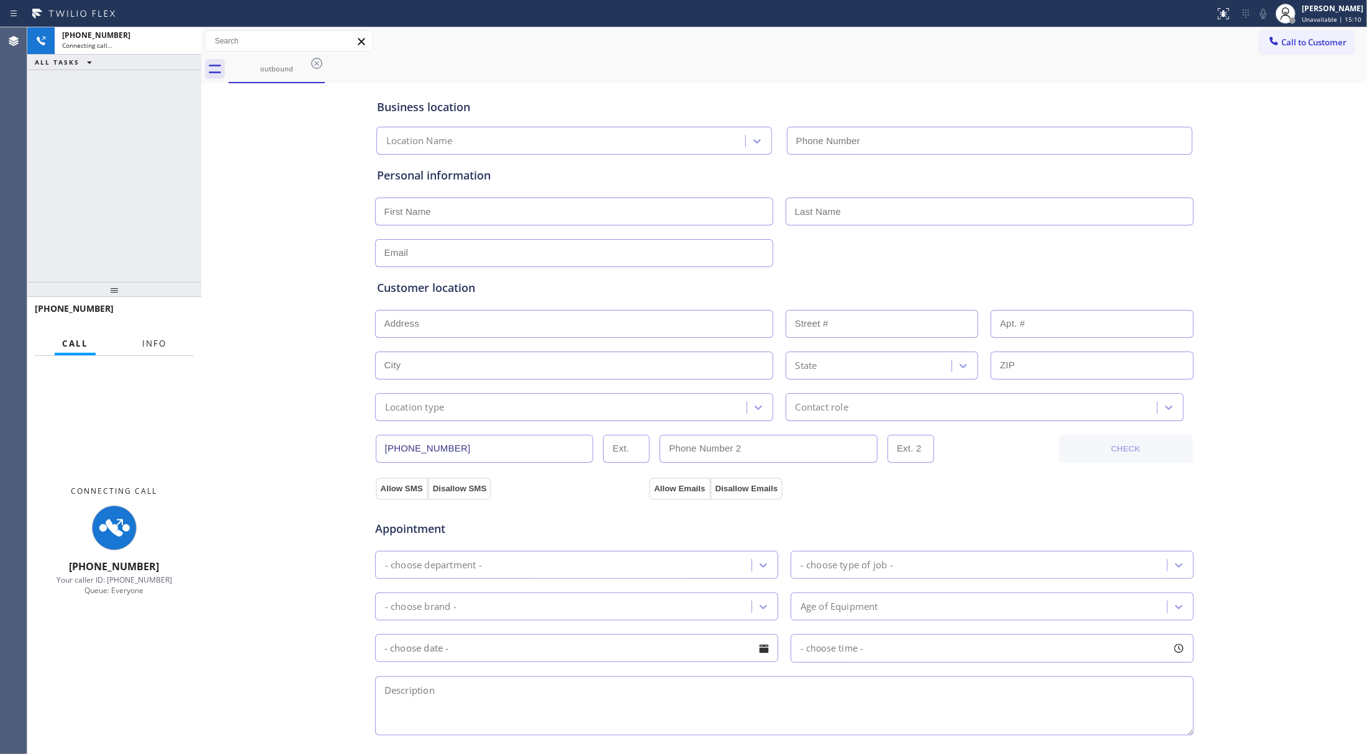
type input "[PHONE_NUMBER]"
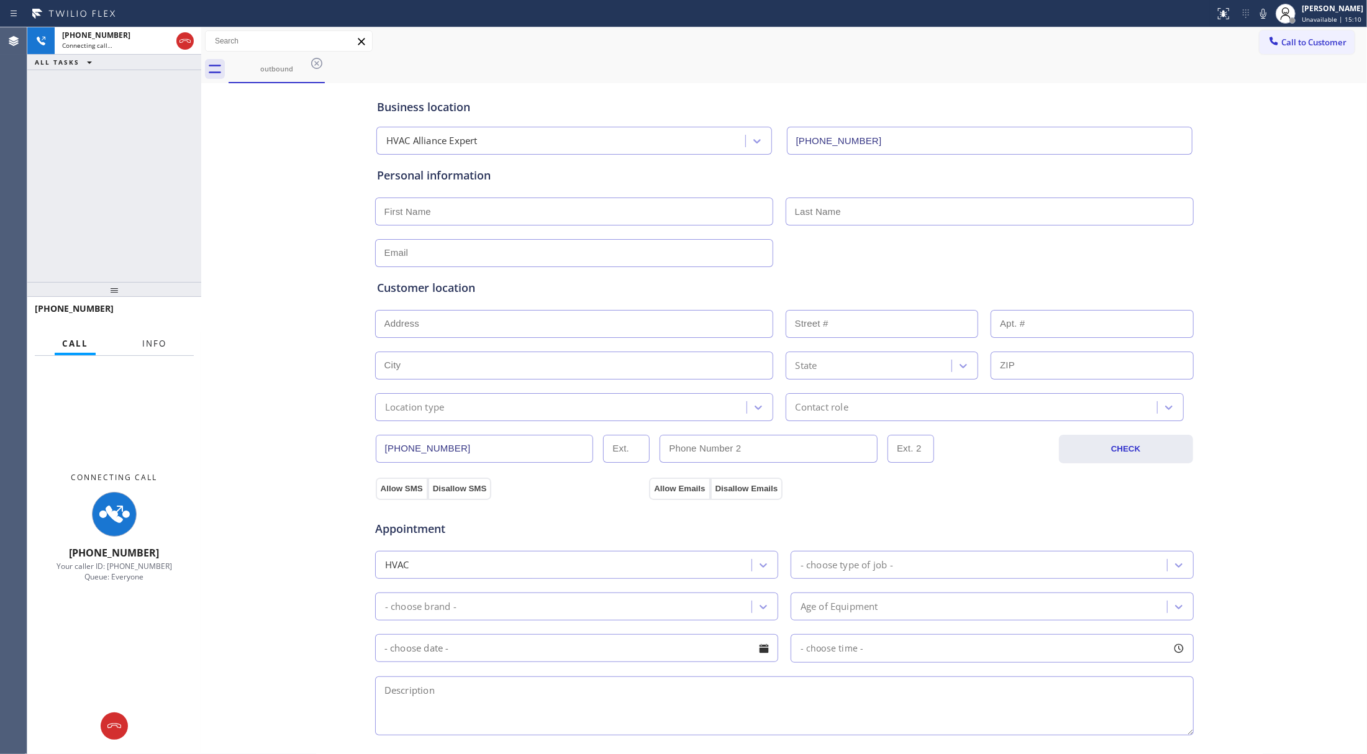
click at [170, 338] on button "Info" at bounding box center [154, 344] width 39 height 24
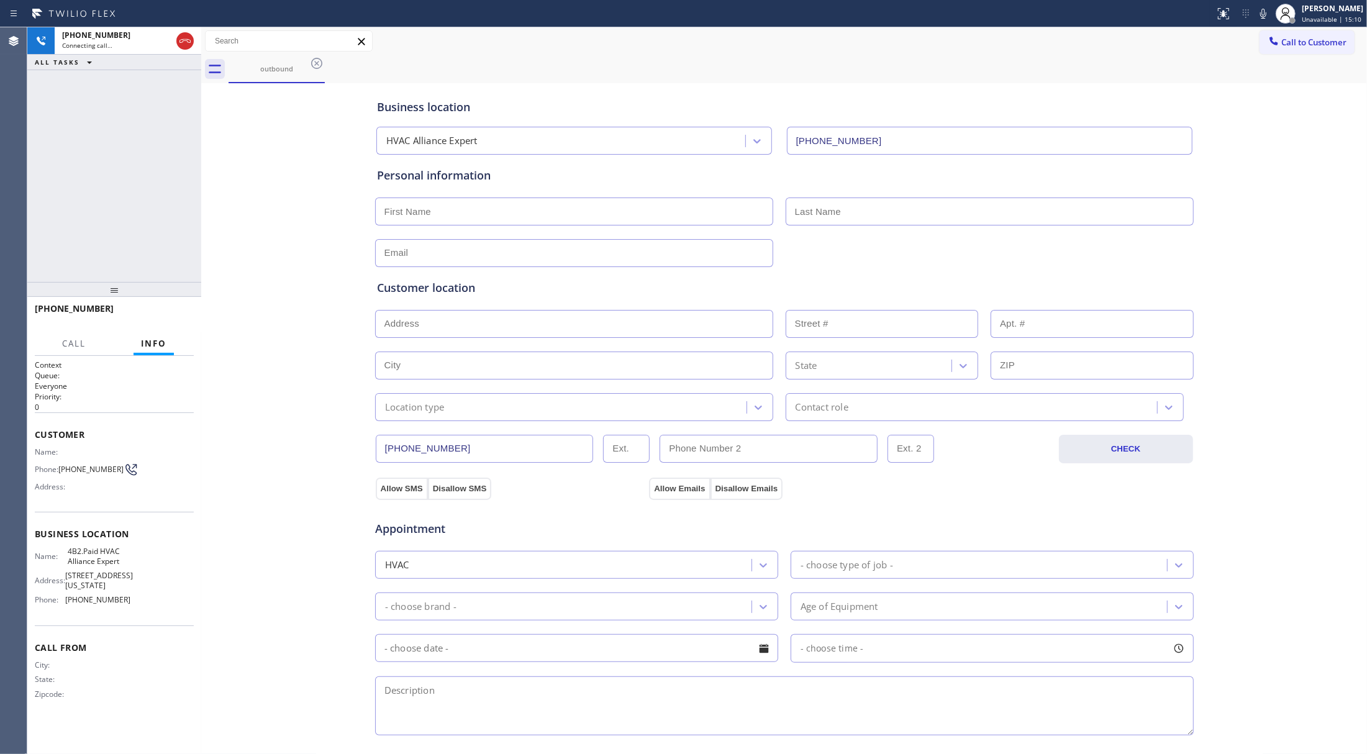
click at [132, 247] on div "+17477770159 Connecting call… ALL TASKS ALL TASKS ACTIVE TASKS TASKS IN WRAP UP" at bounding box center [114, 154] width 174 height 255
click at [171, 309] on button "HANG UP" at bounding box center [165, 314] width 58 height 17
click at [162, 257] on div "+17477770159 Live | 00:07 ALL TASKS ALL TASKS ACTIVE TASKS TASKS IN WRAP UP" at bounding box center [114, 154] width 174 height 255
click at [169, 306] on button "COMPLETE" at bounding box center [162, 314] width 63 height 17
click at [130, 240] on div "ALL TASKS ALL TASKS ACTIVE TASKS TASKS IN WRAP UP +17477770159 Wrap up | 00:05" at bounding box center [114, 154] width 174 height 255
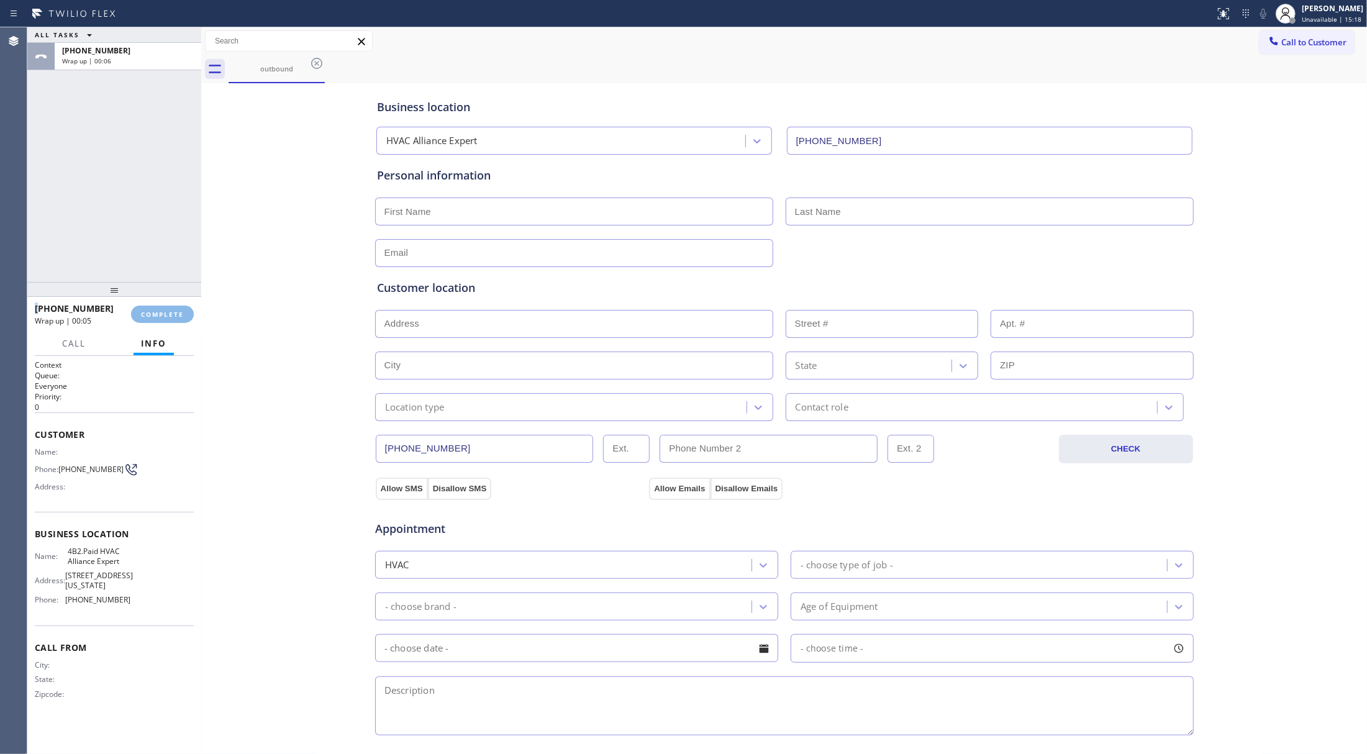
click at [130, 240] on div "ALL TASKS ALL TASKS ACTIVE TASKS TASKS IN WRAP UP +17477770159 Wrap up | 00:06" at bounding box center [114, 154] width 174 height 255
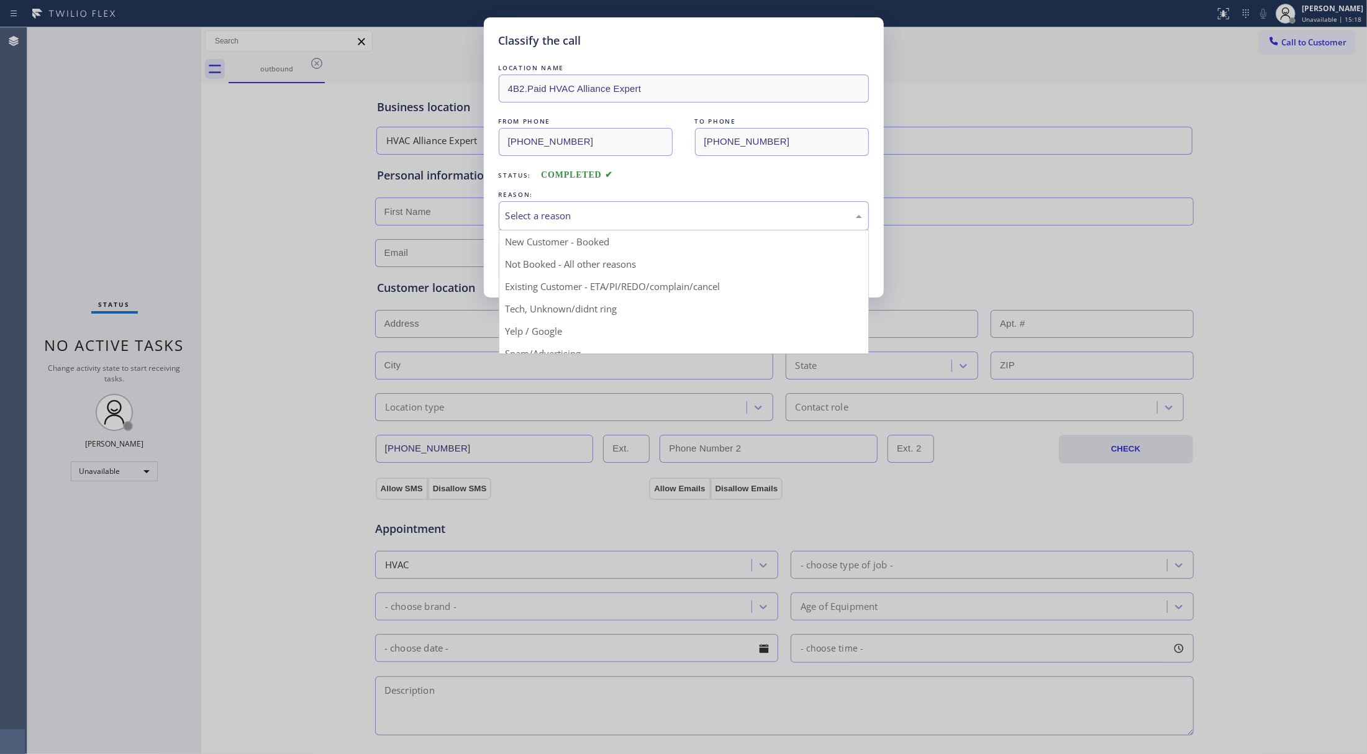
click at [544, 214] on div "Select a reason" at bounding box center [684, 216] width 357 height 14
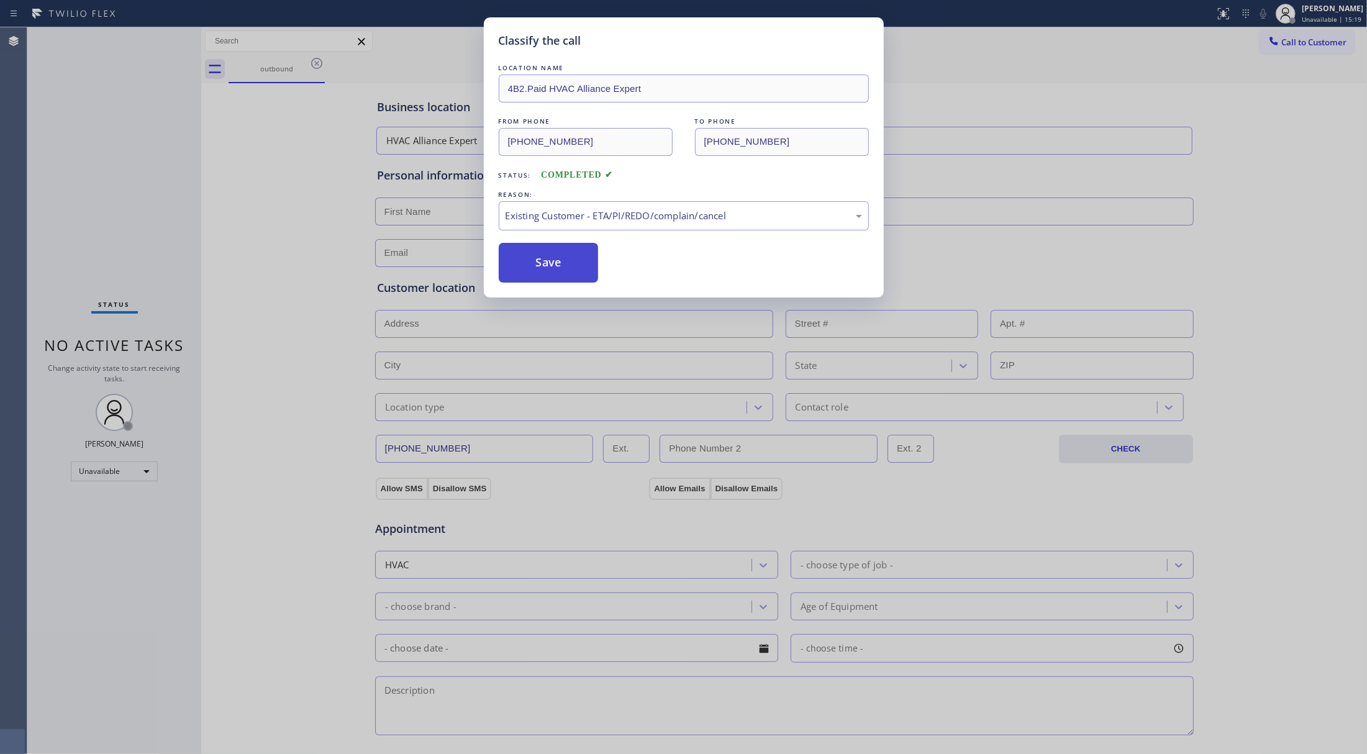
click at [523, 269] on button "Save" at bounding box center [549, 263] width 100 height 40
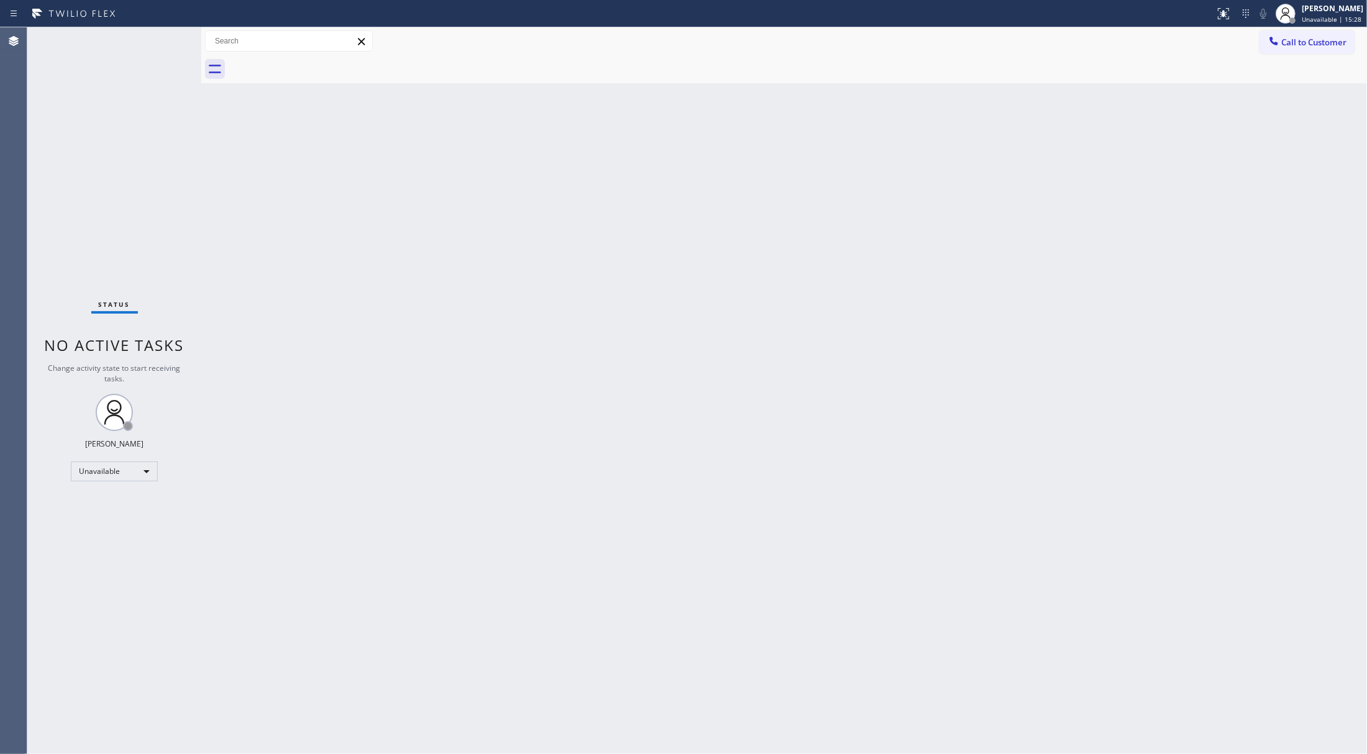
drag, startPoint x: 1328, startPoint y: 48, endPoint x: 1233, endPoint y: 73, distance: 98.4
click at [1328, 48] on button "Call to Customer" at bounding box center [1307, 42] width 95 height 24
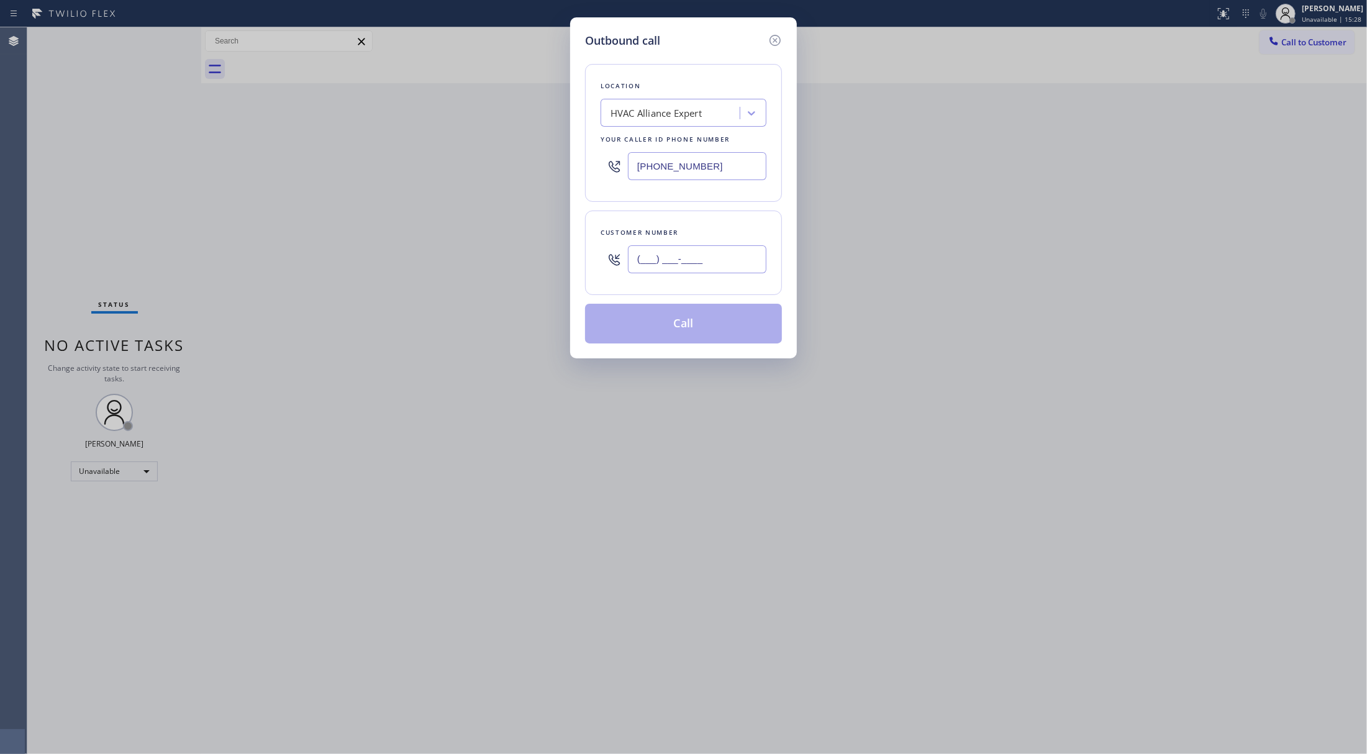
click at [664, 258] on input "(___) ___-____" at bounding box center [697, 259] width 139 height 28
paste input "818) 640-7411"
type input "(818) 640-7411"
click at [672, 229] on div "Customer number" at bounding box center [684, 232] width 166 height 13
click at [701, 322] on button "Call" at bounding box center [683, 324] width 197 height 40
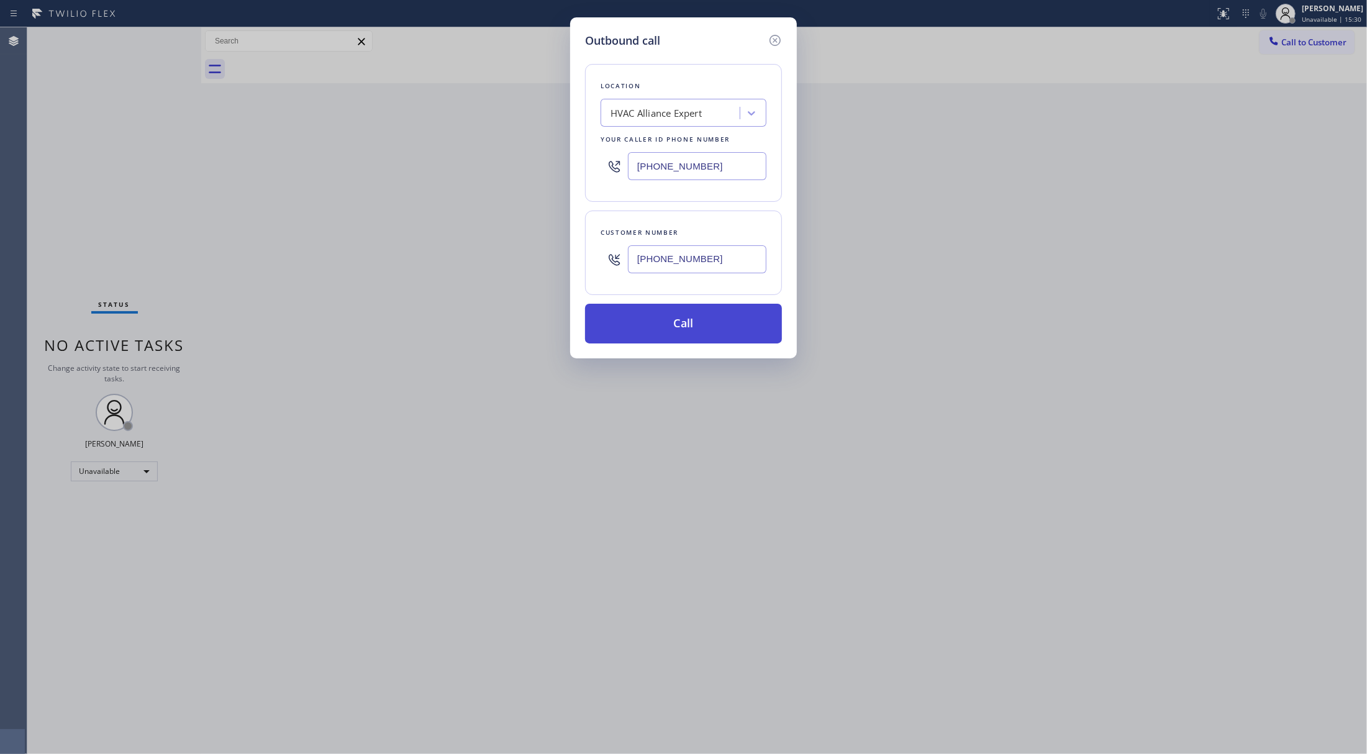
click at [665, 338] on button "Call" at bounding box center [683, 324] width 197 height 40
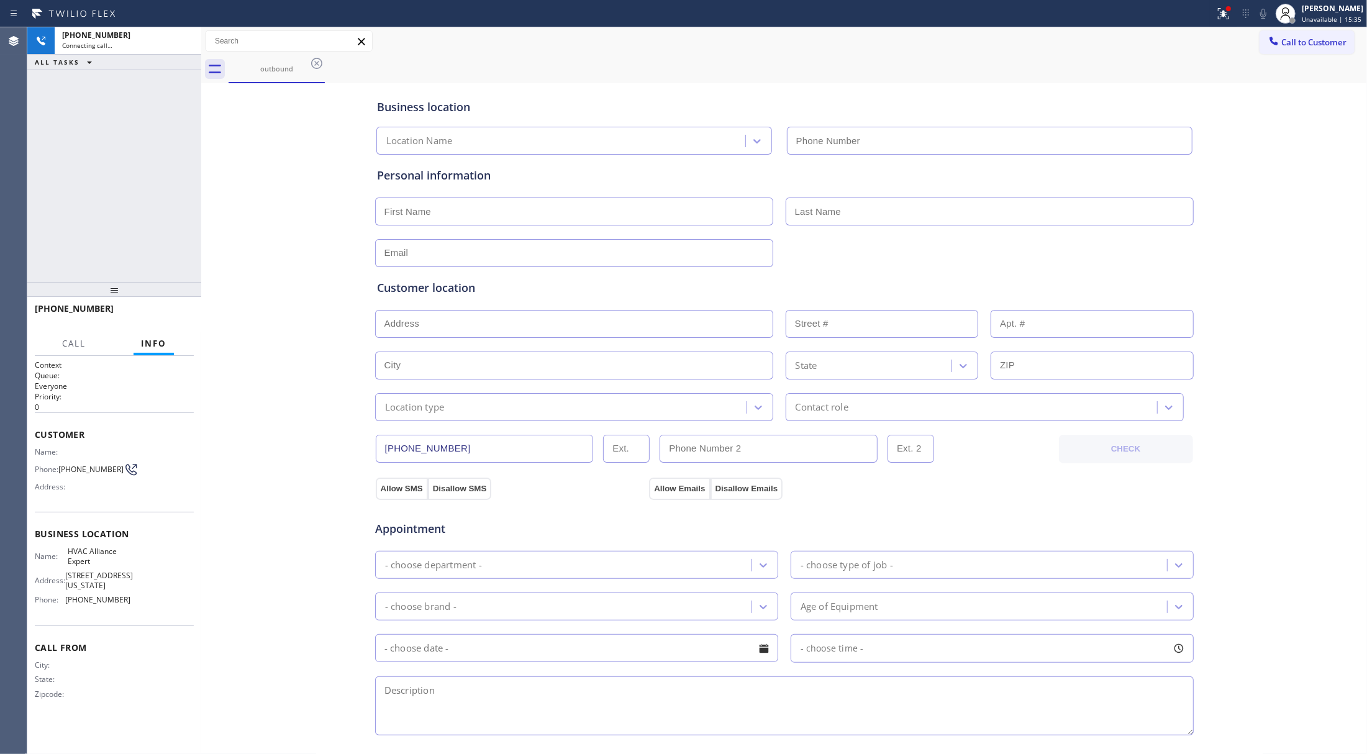
type input "[PHONE_NUMBER]"
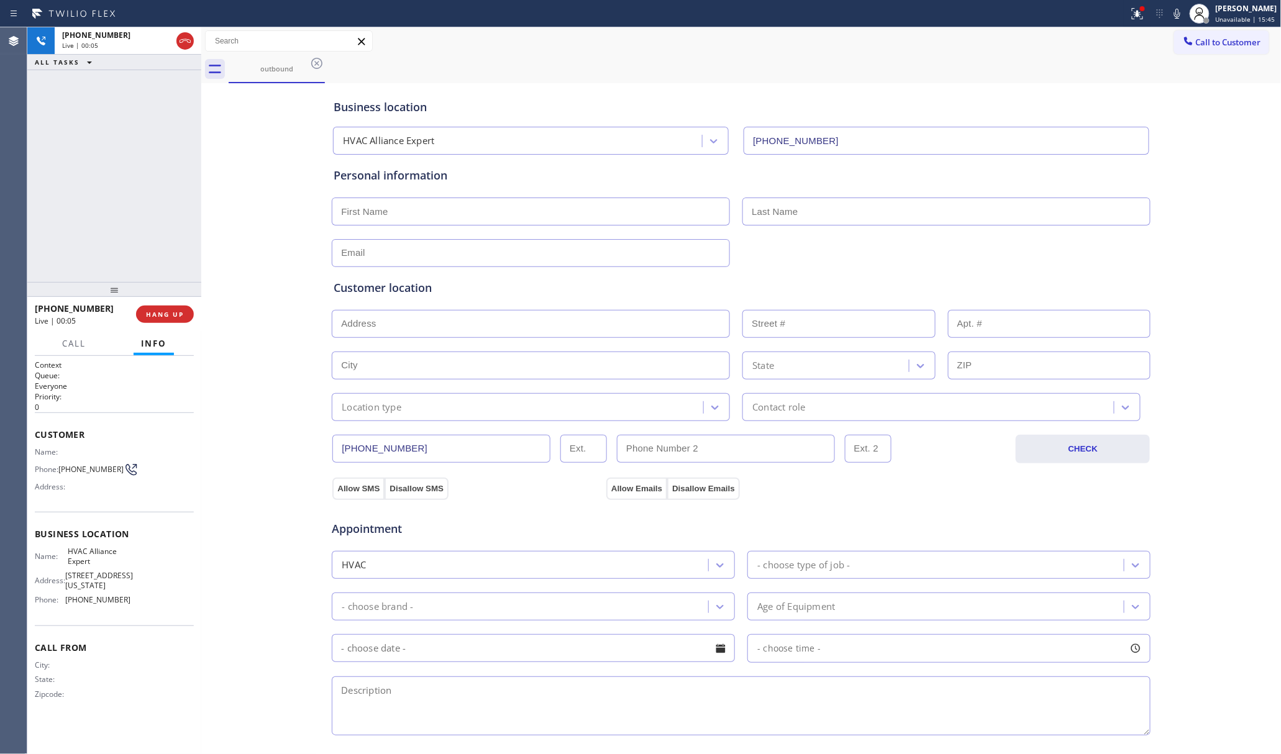
drag, startPoint x: 1170, startPoint y: 113, endPoint x: 985, endPoint y: 53, distance: 195.1
click at [1170, 113] on div "Business location HVAC Alliance Expert (855) 999-4417 Personal information Cust…" at bounding box center [741, 510] width 1074 height 849
drag, startPoint x: 154, startPoint y: 312, endPoint x: 152, endPoint y: 267, distance: 44.8
click at [154, 312] on span "HANG UP" at bounding box center [165, 314] width 38 height 9
drag, startPoint x: 152, startPoint y: 267, endPoint x: 175, endPoint y: 313, distance: 51.7
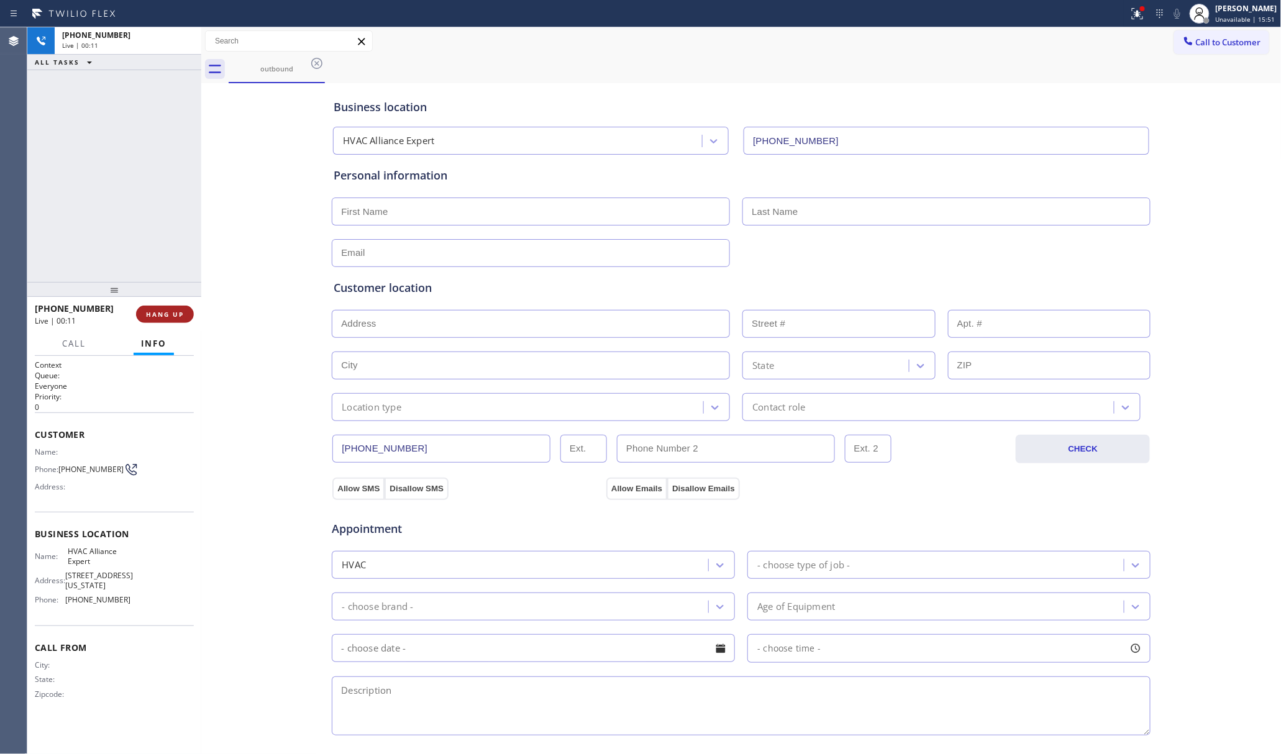
click at [152, 272] on div "+18186407411 Live | 00:11 ALL TASKS ALL TASKS ACTIVE TASKS TASKS IN WRAP UP" at bounding box center [114, 154] width 174 height 255
click at [175, 313] on span "HANG UP" at bounding box center [165, 314] width 38 height 9
click at [110, 217] on div "ALL TASKS ALL TASKS ACTIVE TASKS TASKS IN WRAP UP +18186407411 Wrap up | 00:05" at bounding box center [114, 154] width 174 height 255
click at [160, 314] on span "COMPLETE" at bounding box center [162, 314] width 43 height 9
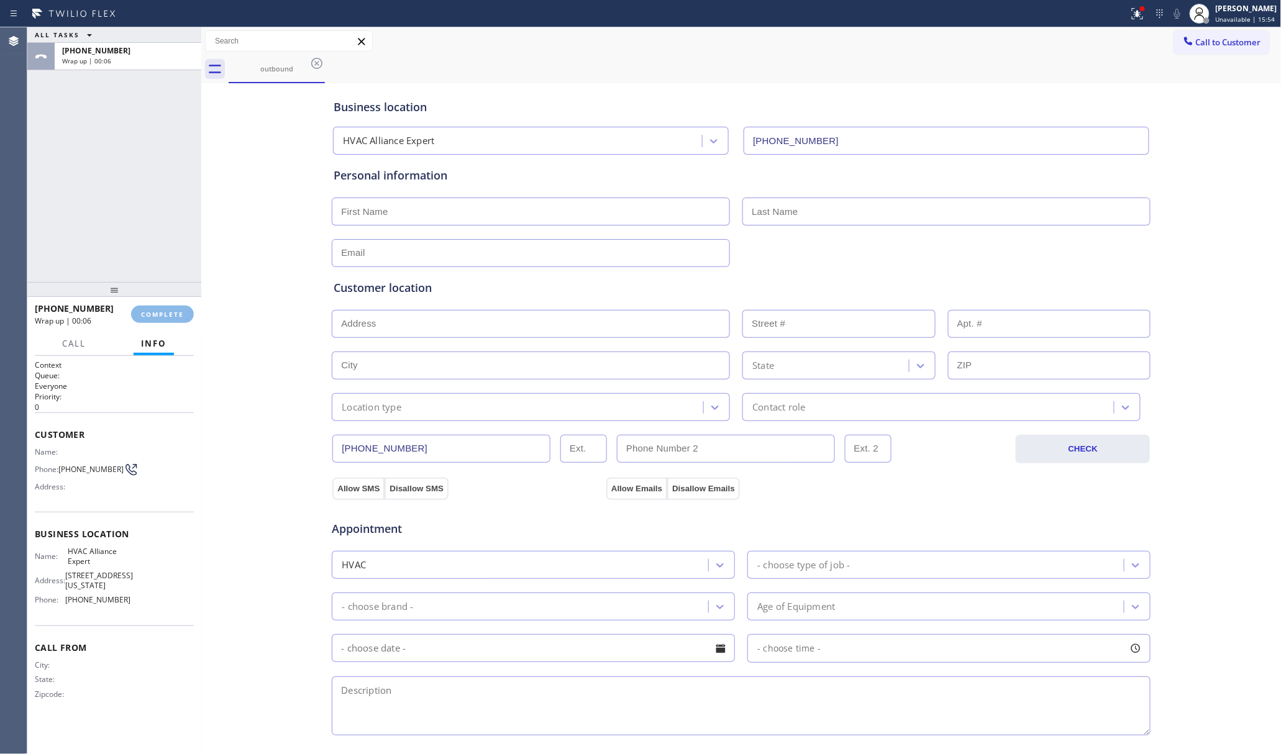
click at [107, 212] on div "ALL TASKS ALL TASKS ACTIVE TASKS TASKS IN WRAP UP +18186407411 Wrap up | 00:06" at bounding box center [114, 154] width 174 height 255
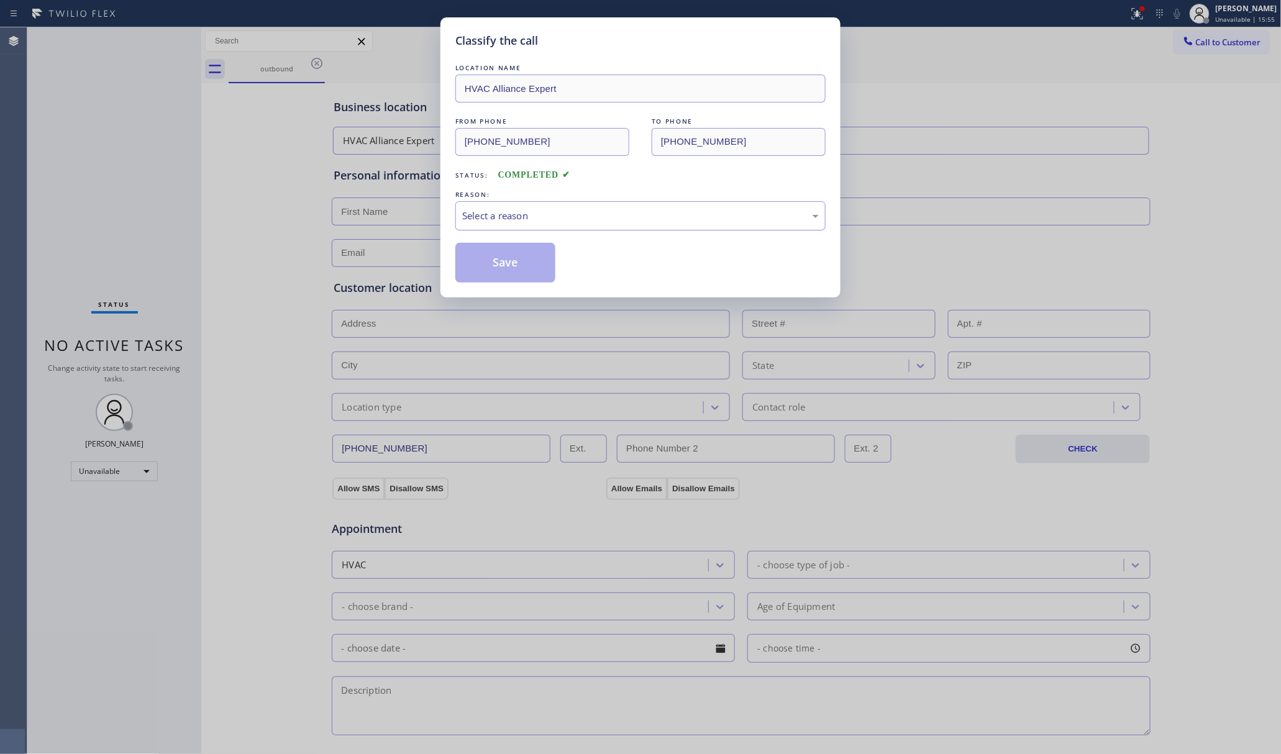
click at [629, 230] on div "Select a reason" at bounding box center [640, 215] width 370 height 29
click at [490, 279] on button "Save" at bounding box center [505, 263] width 100 height 40
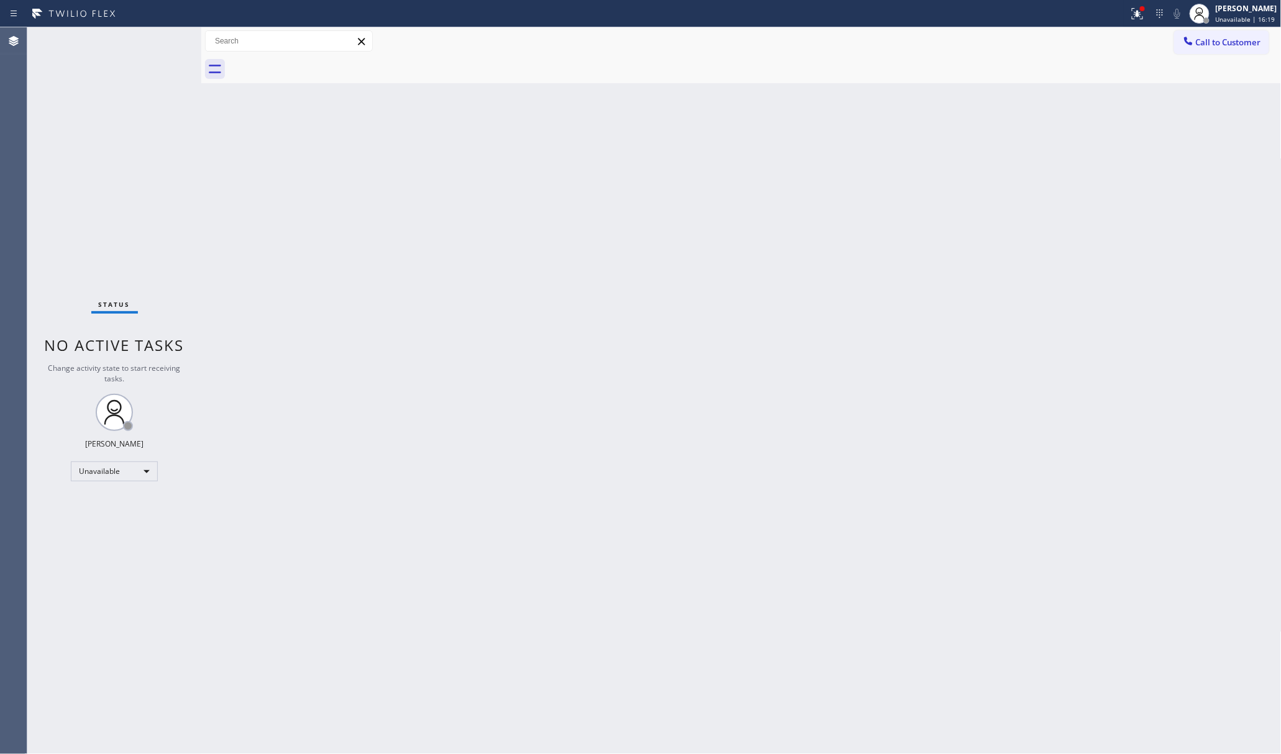
click at [93, 140] on div "Status No active tasks Change activity state to start receiving tasks. [PERSON_…" at bounding box center [114, 390] width 174 height 727
drag, startPoint x: 744, startPoint y: 376, endPoint x: 669, endPoint y: 436, distance: 96.0
click at [748, 372] on div "Back to Dashboard Change Sender ID Customers Technicians Select a contact Outbo…" at bounding box center [741, 390] width 1080 height 727
click at [139, 149] on div "Status No active tasks Change activity state to start receiving tasks. [PERSON_…" at bounding box center [114, 390] width 174 height 727
drag, startPoint x: 447, startPoint y: 465, endPoint x: 413, endPoint y: 9, distance: 457.9
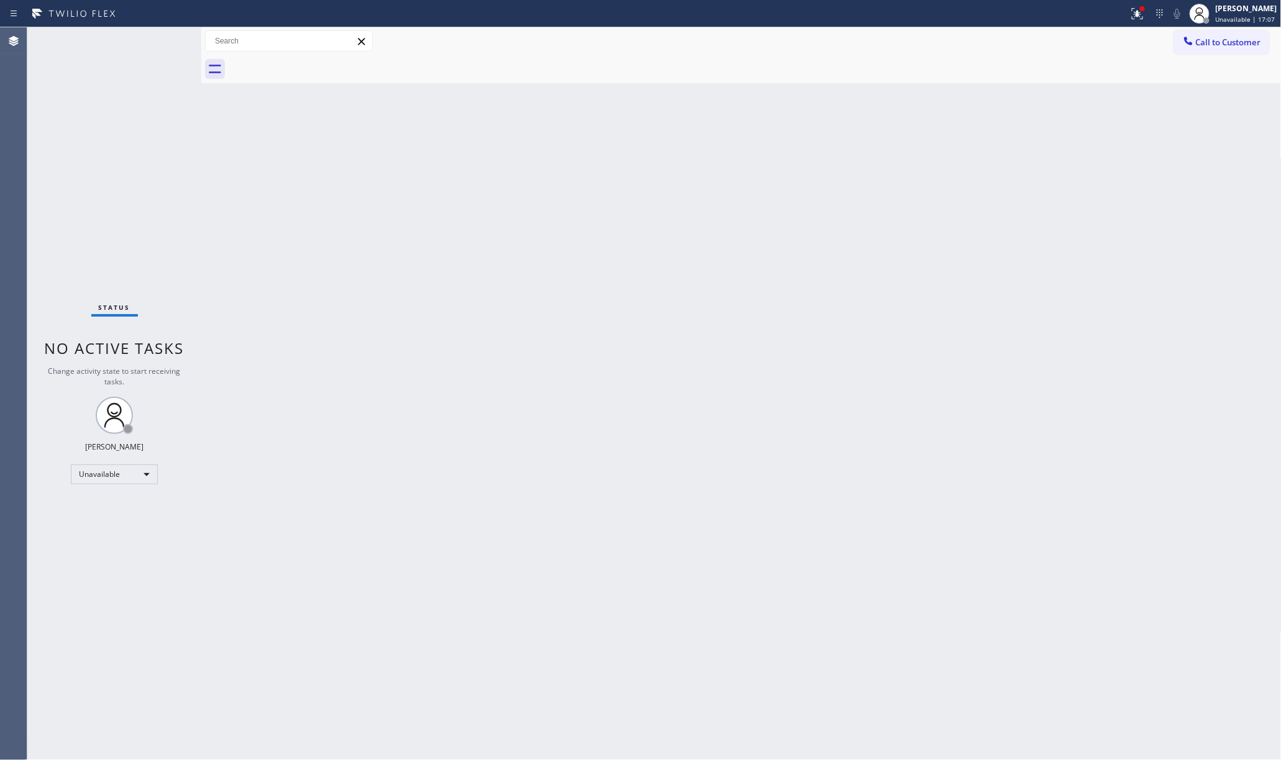
click at [447, 461] on div "Back to Dashboard Change Sender ID Customers Technicians Select a contact Outbo…" at bounding box center [741, 393] width 1080 height 733
click at [687, 443] on div "Back to Dashboard Change Sender ID Customers Technicians Select a contact Outbo…" at bounding box center [741, 393] width 1080 height 733
drag, startPoint x: 866, startPoint y: 429, endPoint x: 681, endPoint y: 664, distance: 299.0
click at [865, 429] on div "Back to Dashboard Change Sender ID Customers Technicians Select a contact Outbo…" at bounding box center [741, 393] width 1080 height 733
click at [152, 210] on div "Status No active tasks Change activity state to start receiving tasks. [PERSON_…" at bounding box center [114, 393] width 174 height 733
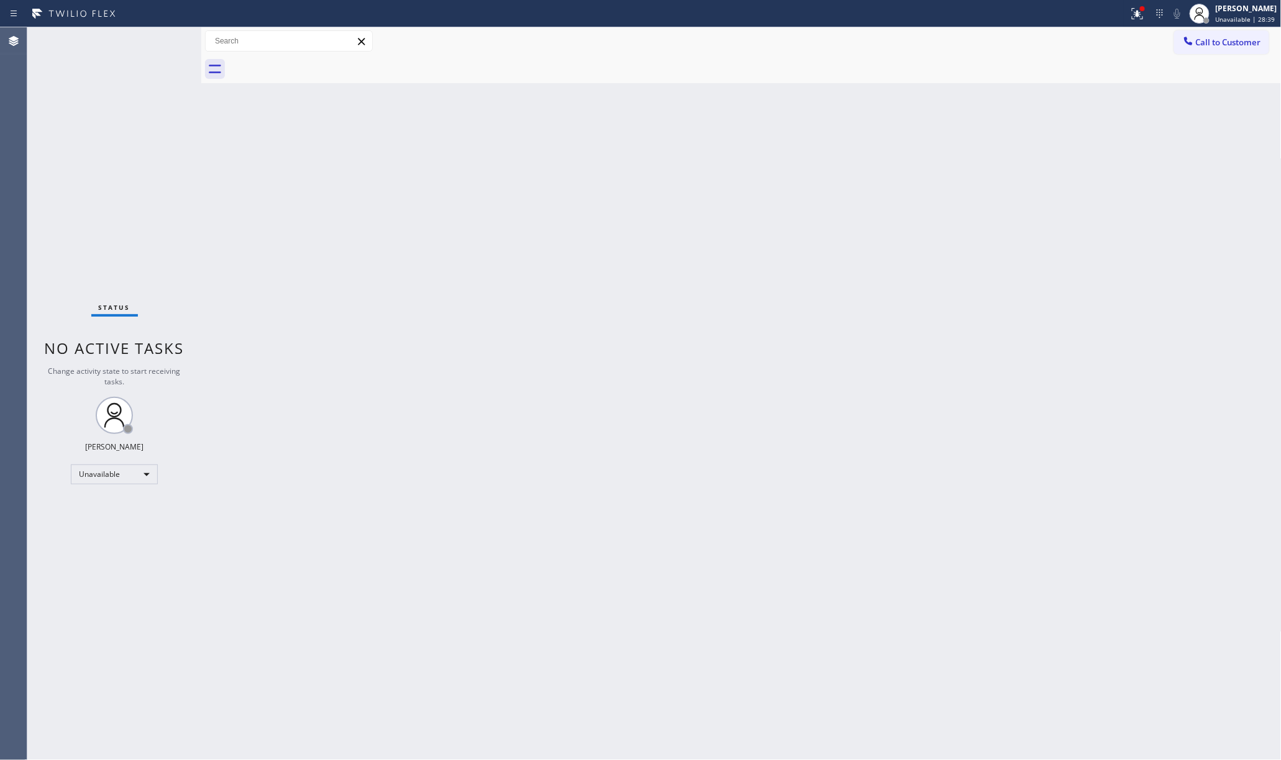
drag, startPoint x: 193, startPoint y: 145, endPoint x: 227, endPoint y: 142, distance: 34.9
click at [193, 145] on div "Status No active tasks Change activity state to start receiving tasks. [PERSON_…" at bounding box center [114, 393] width 174 height 733
click at [724, 396] on div "Back to Dashboard Change Sender ID Customers Technicians Select a contact Outbo…" at bounding box center [741, 393] width 1080 height 733
click at [771, 395] on div "Back to Dashboard Change Sender ID Customers Technicians Select a contact Outbo…" at bounding box center [741, 393] width 1080 height 733
drag, startPoint x: 718, startPoint y: 276, endPoint x: 708, endPoint y: 251, distance: 27.3
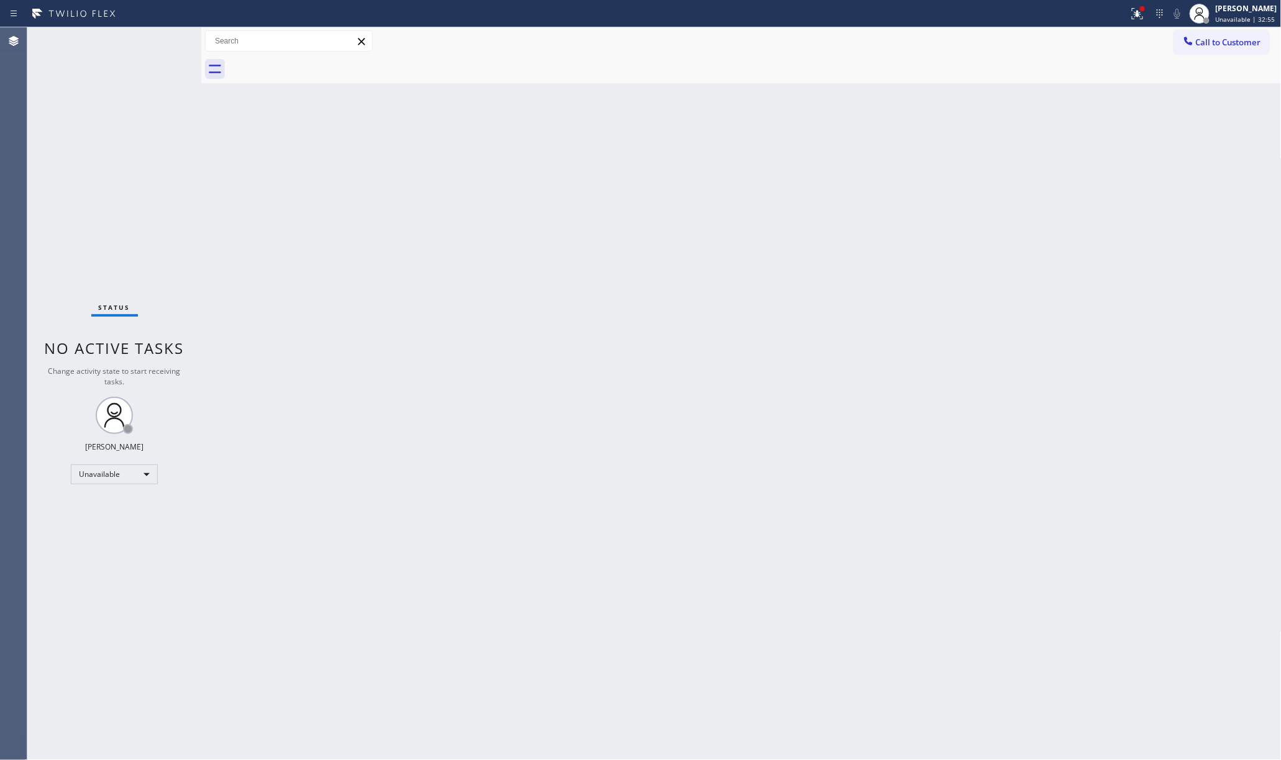
click at [714, 266] on div "Back to Dashboard Change Sender ID Customers Technicians Select a contact Outbo…" at bounding box center [741, 393] width 1080 height 733
click at [1226, 43] on span "Call to Customer" at bounding box center [1228, 42] width 65 height 11
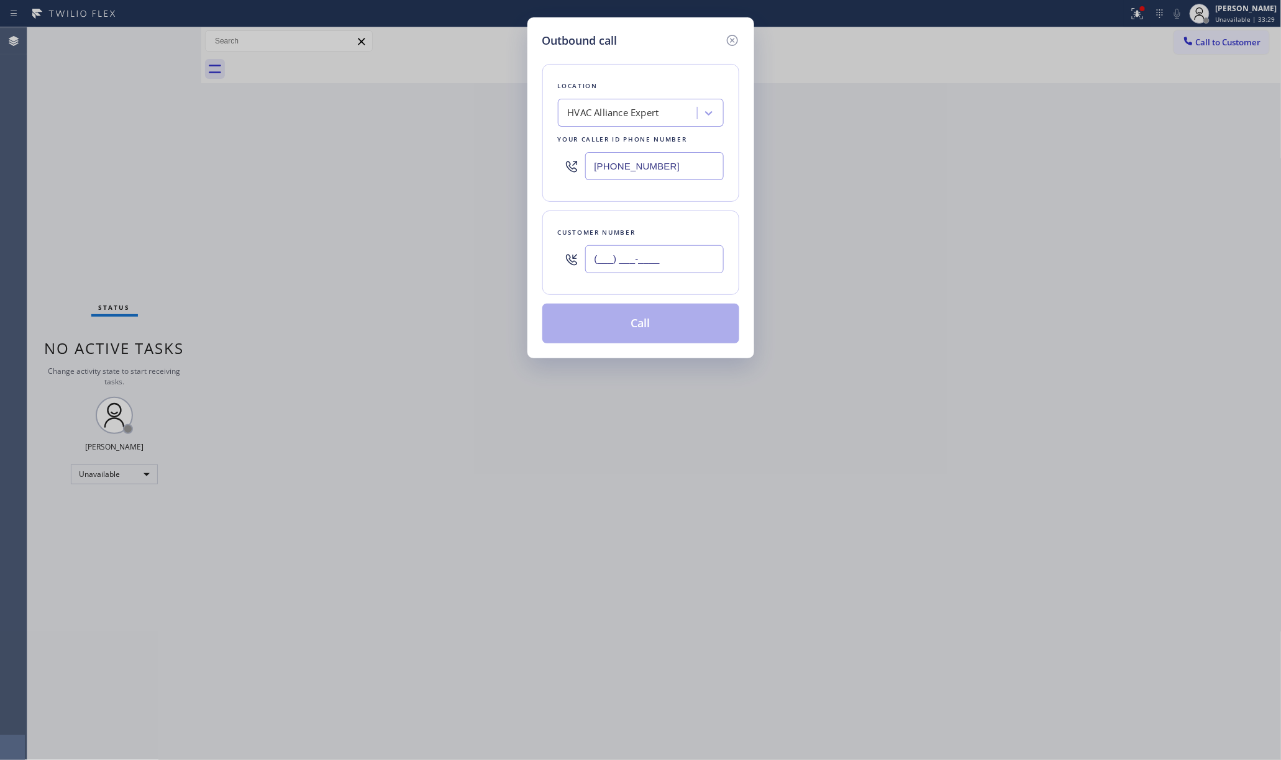
click at [696, 262] on input "(___) ___-____" at bounding box center [654, 259] width 139 height 28
paste input "312) 753-9429"
type input "(312) 753-9429"
click at [688, 212] on div "Customer number (312) 753-9429" at bounding box center [640, 253] width 197 height 84
click at [681, 329] on button "Call" at bounding box center [640, 324] width 197 height 40
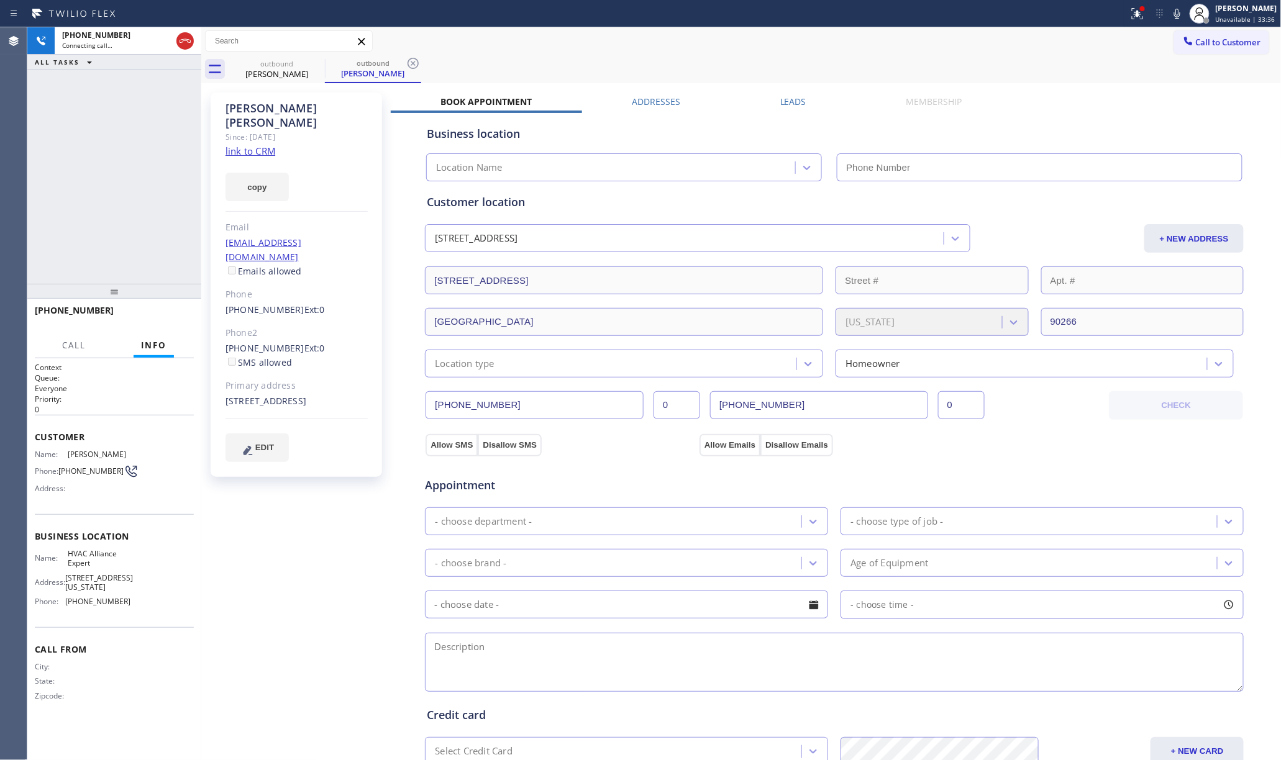
click at [93, 162] on div "+13127539429 Connecting call… ALL TASKS ALL TASKS ACTIVE TASKS TASKS IN WRAP UP" at bounding box center [114, 155] width 174 height 257
type input "[PHONE_NUMBER]"
drag, startPoint x: 167, startPoint y: 314, endPoint x: 158, endPoint y: 273, distance: 41.3
click at [167, 314] on span "HANG UP" at bounding box center [165, 316] width 38 height 9
drag, startPoint x: 157, startPoint y: 269, endPoint x: 170, endPoint y: 311, distance: 43.6
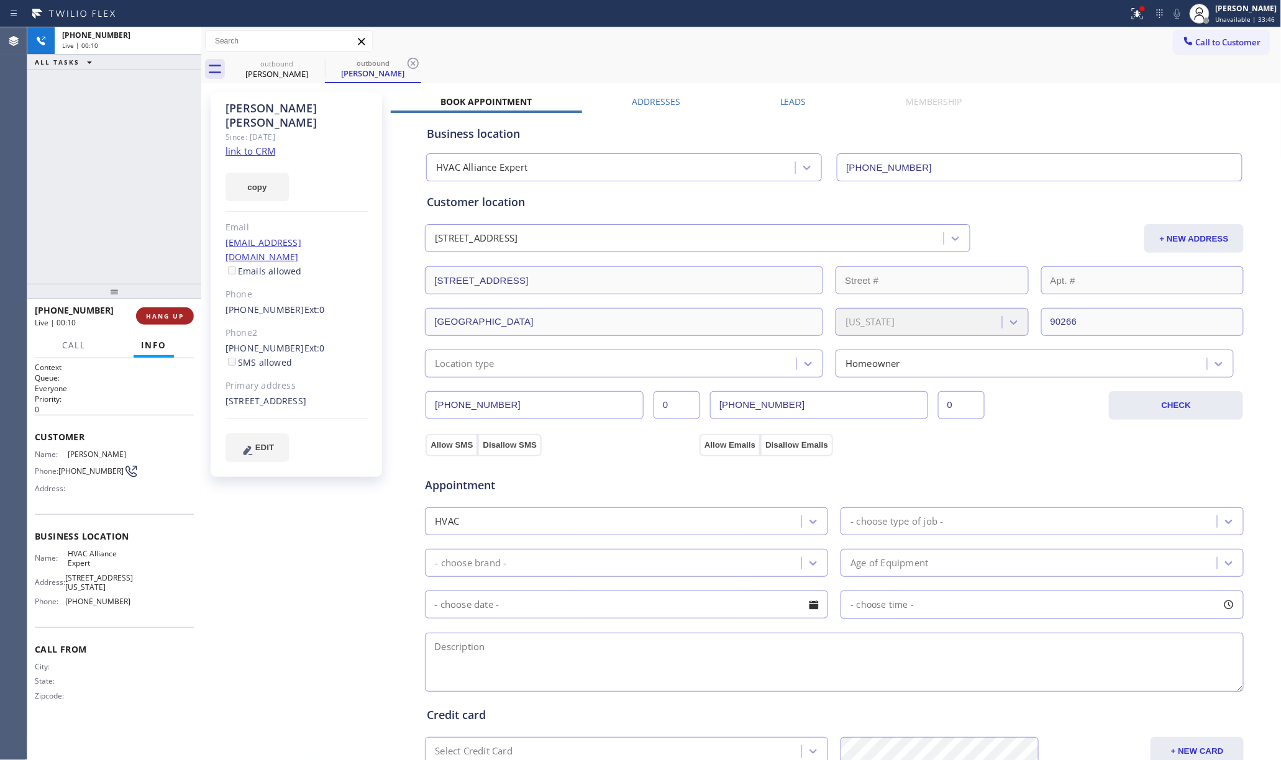
click at [157, 269] on div "+13127539429 Live | 00:10 ALL TASKS ALL TASKS ACTIVE TASKS TASKS IN WRAP UP" at bounding box center [114, 155] width 174 height 257
click at [170, 312] on span "HANG UP" at bounding box center [165, 316] width 38 height 9
click at [142, 255] on div "ALL TASKS ALL TASKS ACTIVE TASKS TASKS IN WRAP UP +13127539429 Wrap up | 00:05" at bounding box center [114, 155] width 174 height 257
click at [152, 318] on span "COMPLETE" at bounding box center [162, 316] width 43 height 9
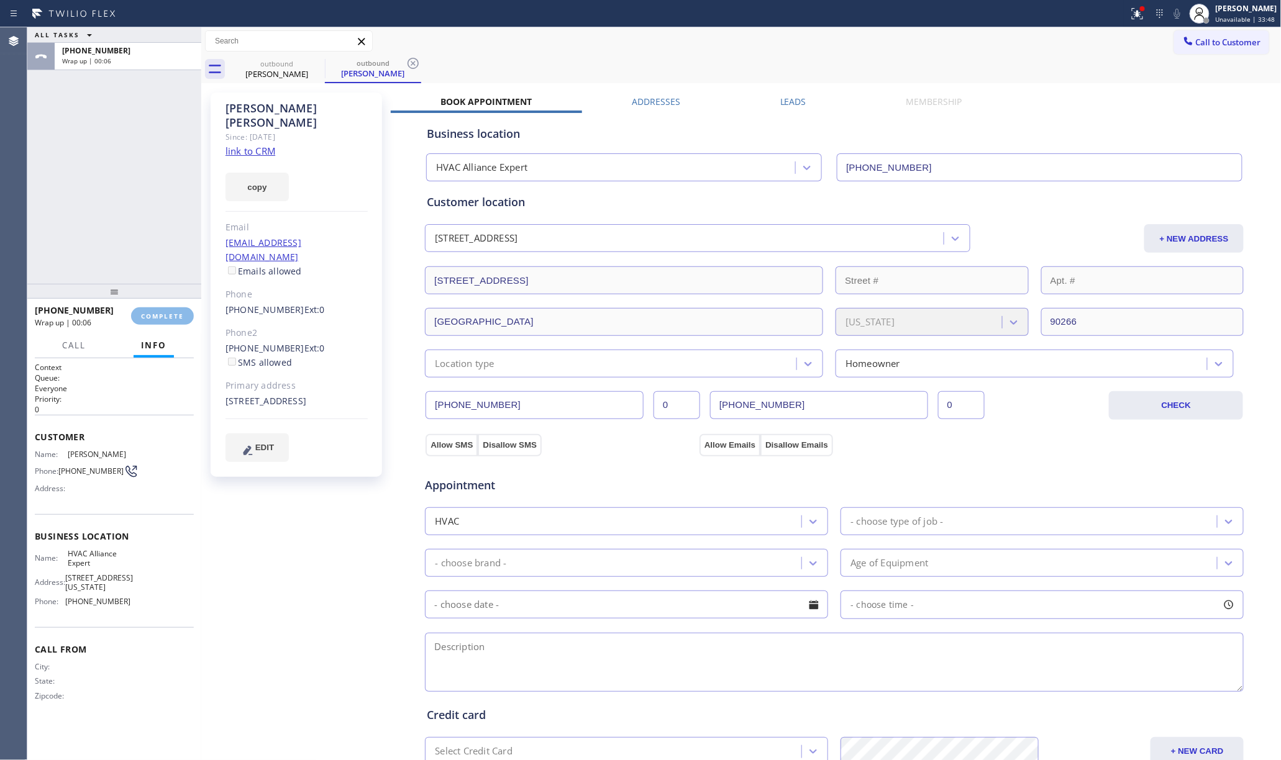
drag, startPoint x: 120, startPoint y: 250, endPoint x: 198, endPoint y: 239, distance: 78.4
click at [122, 247] on div "ALL TASKS ALL TASKS ACTIVE TASKS TASKS IN WRAP UP +13127539429 Wrap up | 00:06" at bounding box center [114, 155] width 174 height 257
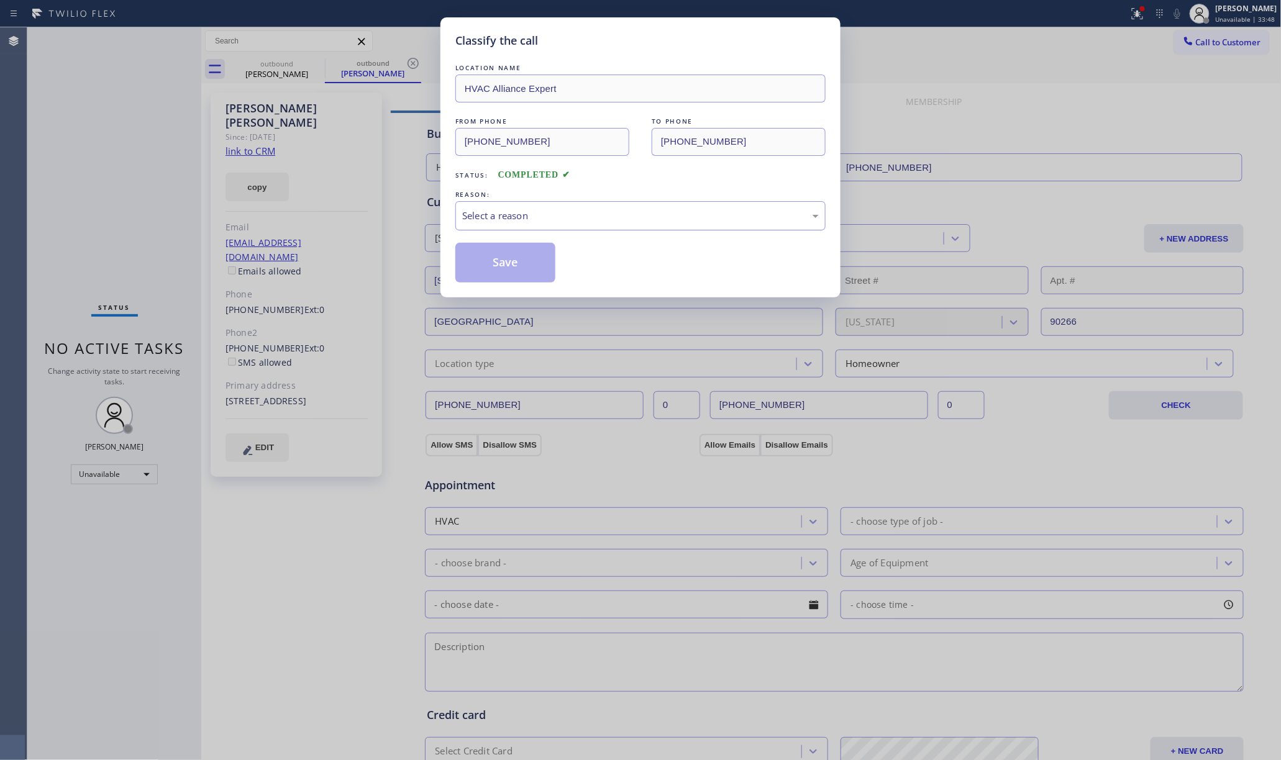
click at [686, 215] on div "Select a reason" at bounding box center [640, 216] width 357 height 14
click at [493, 267] on button "Save" at bounding box center [505, 263] width 100 height 40
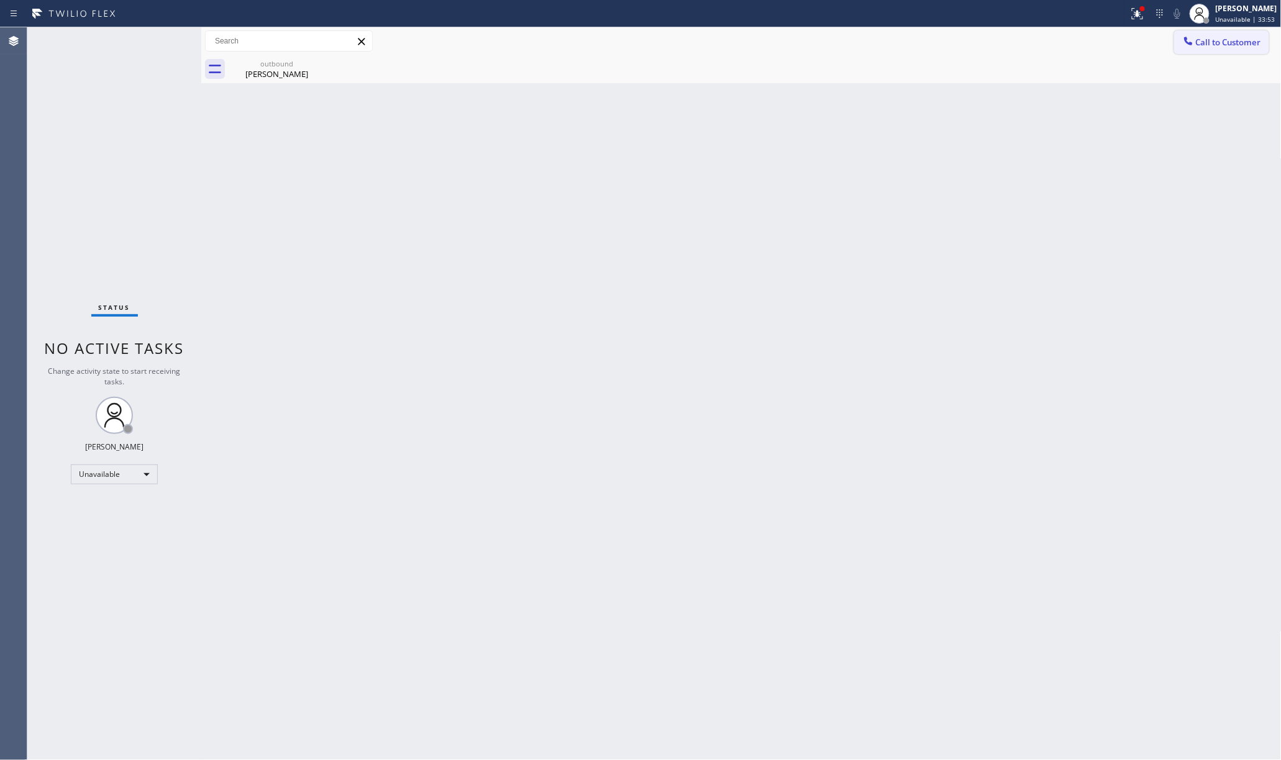
click at [1224, 50] on button "Call to Customer" at bounding box center [1221, 42] width 95 height 24
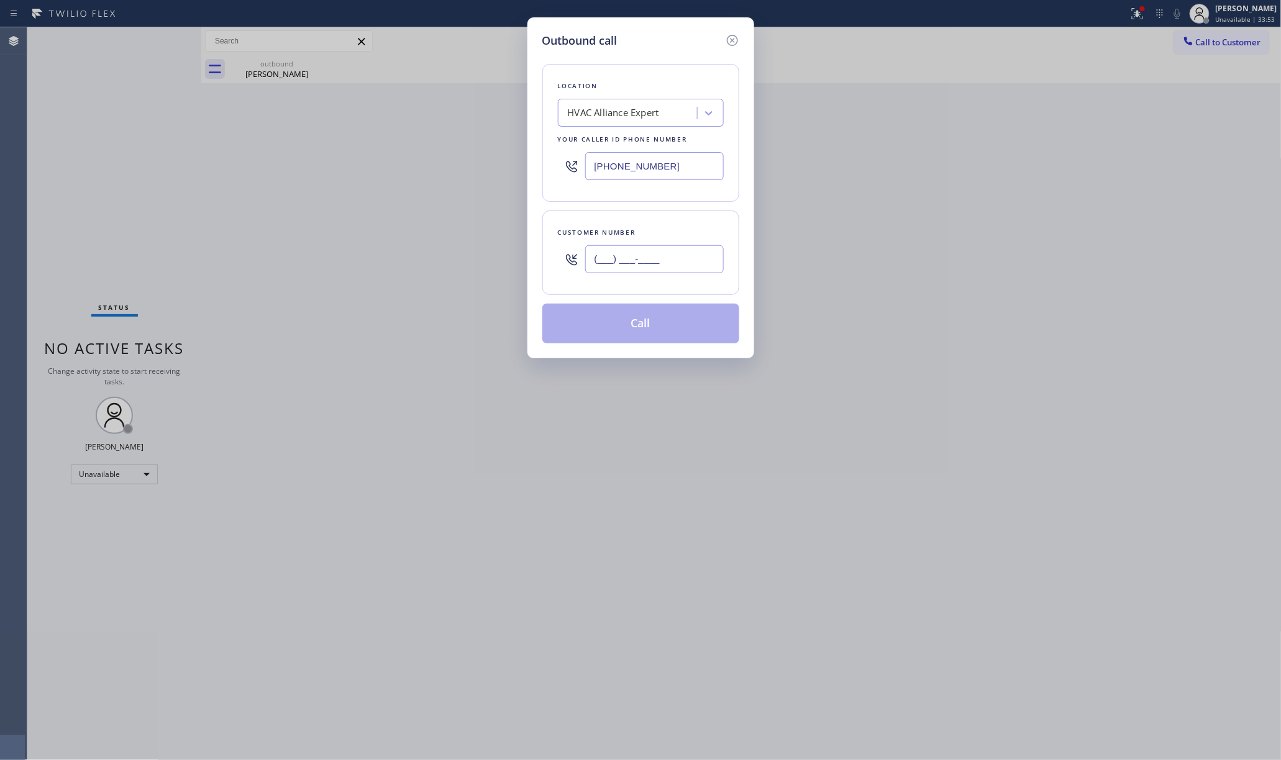
click at [669, 272] on input "(___) ___-____" at bounding box center [654, 259] width 139 height 28
paste input "714) 767-2428"
type input "(714) 767-2428"
click at [664, 224] on div "Customer number (714) 767-2428" at bounding box center [640, 253] width 197 height 84
click at [656, 322] on button "Call" at bounding box center [640, 324] width 197 height 40
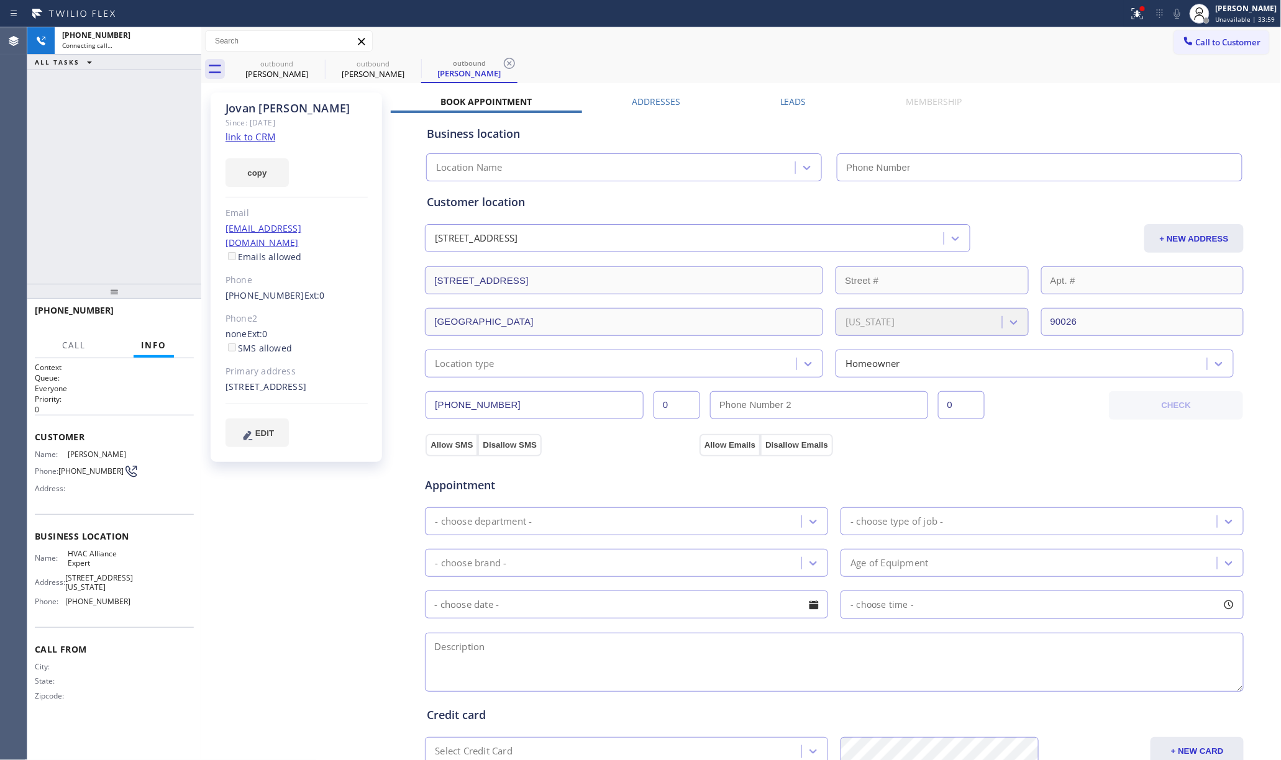
type input "[PHONE_NUMBER]"
click at [170, 316] on span "HANG UP" at bounding box center [165, 316] width 38 height 9
click at [176, 268] on div "+17147672428 Live | 00:11 ALL TASKS ALL TASKS ACTIVE TASKS TASKS IN WRAP UP" at bounding box center [114, 155] width 174 height 257
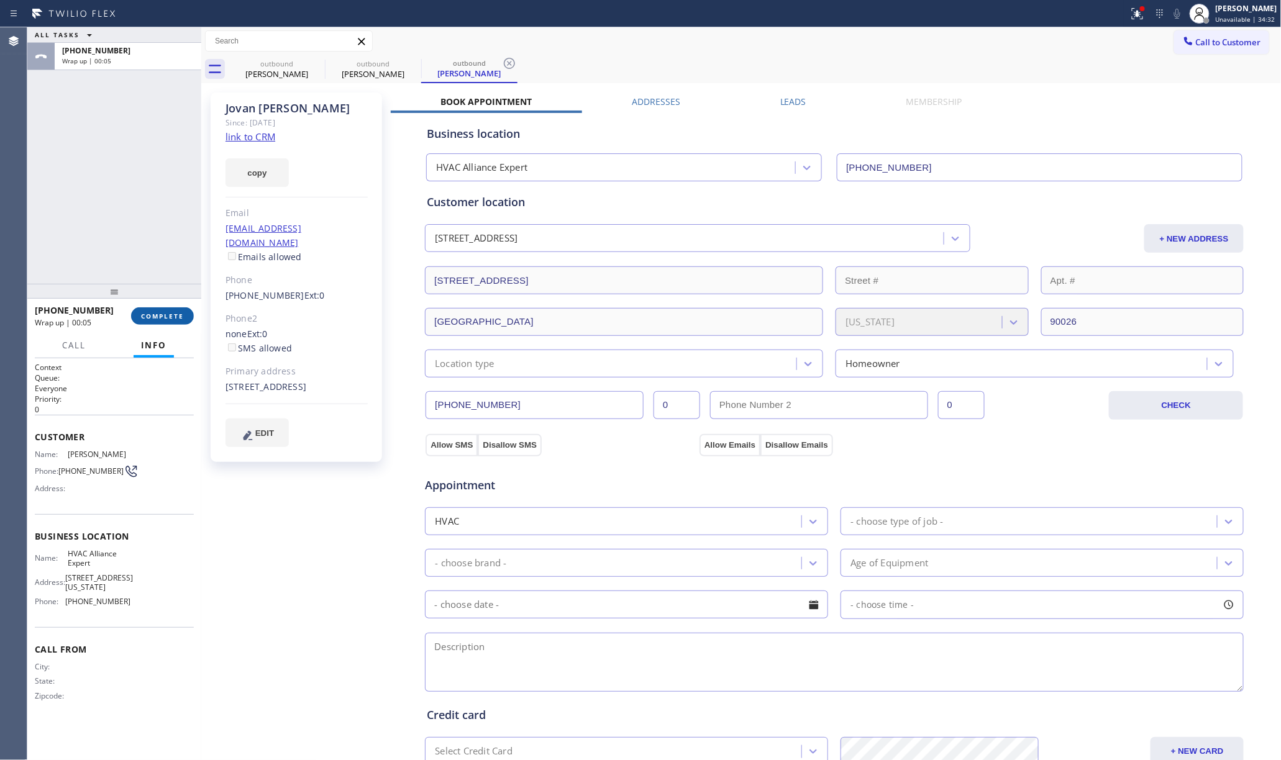
click at [181, 312] on span "COMPLETE" at bounding box center [162, 316] width 43 height 9
click at [135, 241] on div "ALL TASKS ALL TASKS ACTIVE TASKS TASKS IN WRAP UP +17147672428 Wrap up | 00:06" at bounding box center [114, 155] width 174 height 257
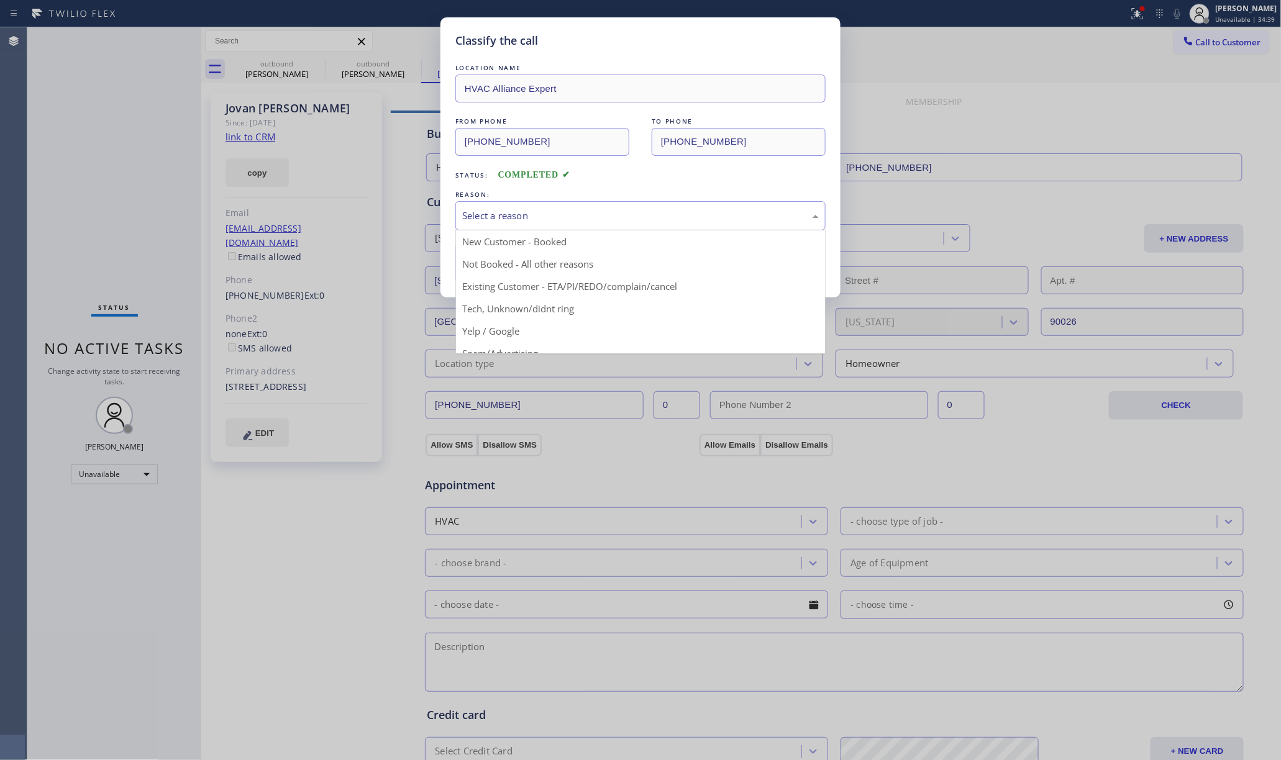
click at [555, 214] on div "Select a reason" at bounding box center [640, 216] width 357 height 14
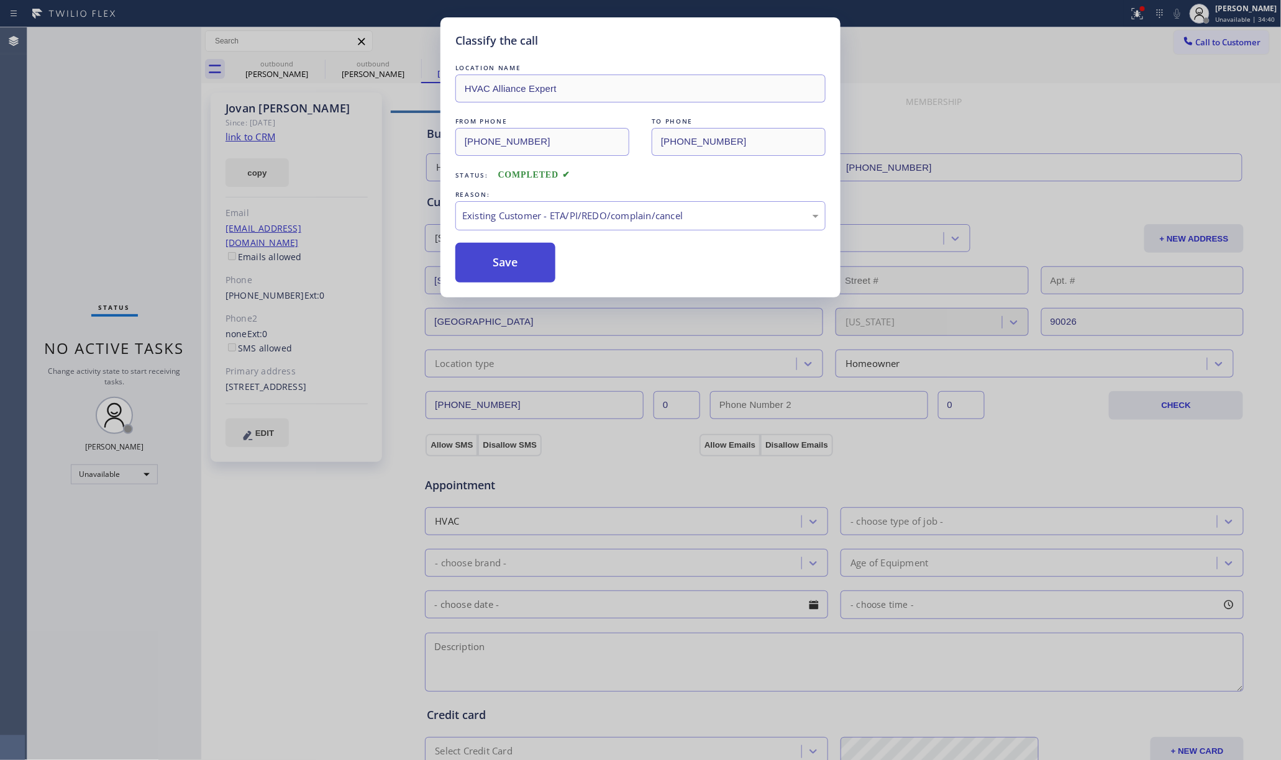
click at [512, 253] on button "Save" at bounding box center [505, 263] width 100 height 40
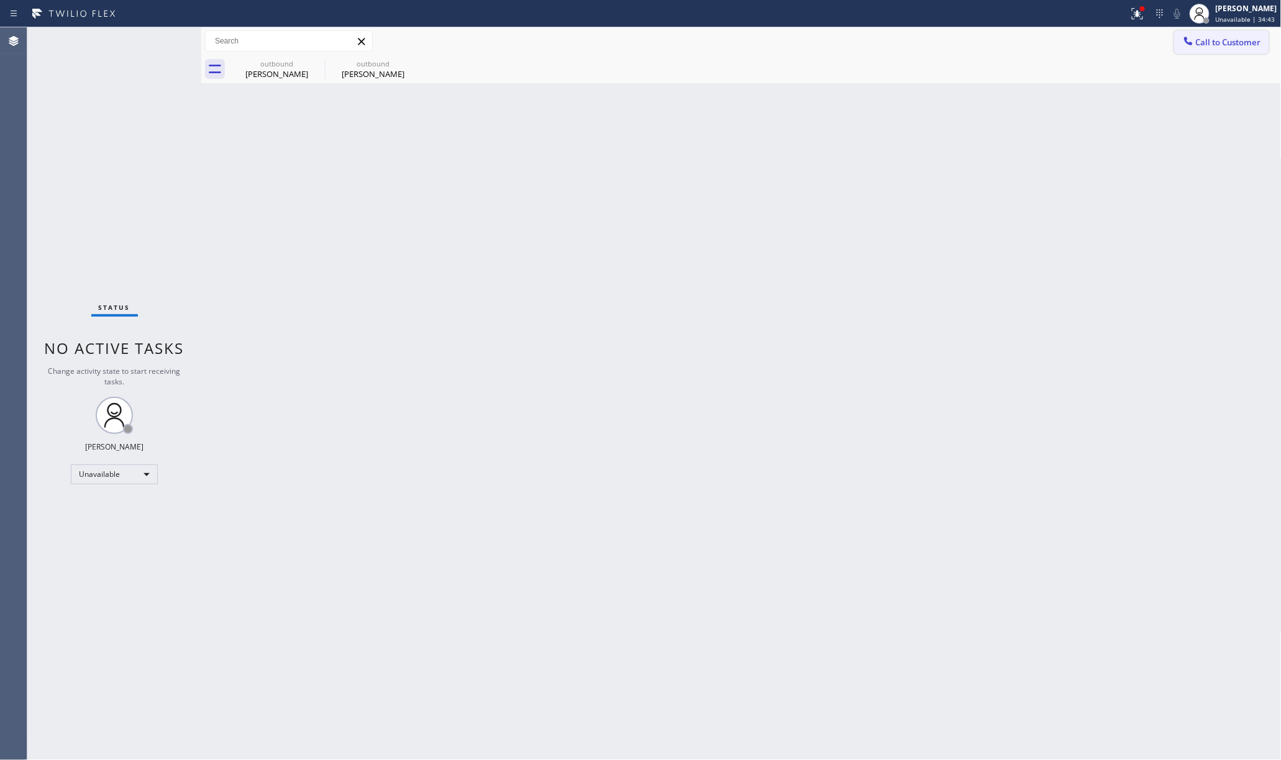
click at [1213, 46] on span "Call to Customer" at bounding box center [1228, 42] width 65 height 11
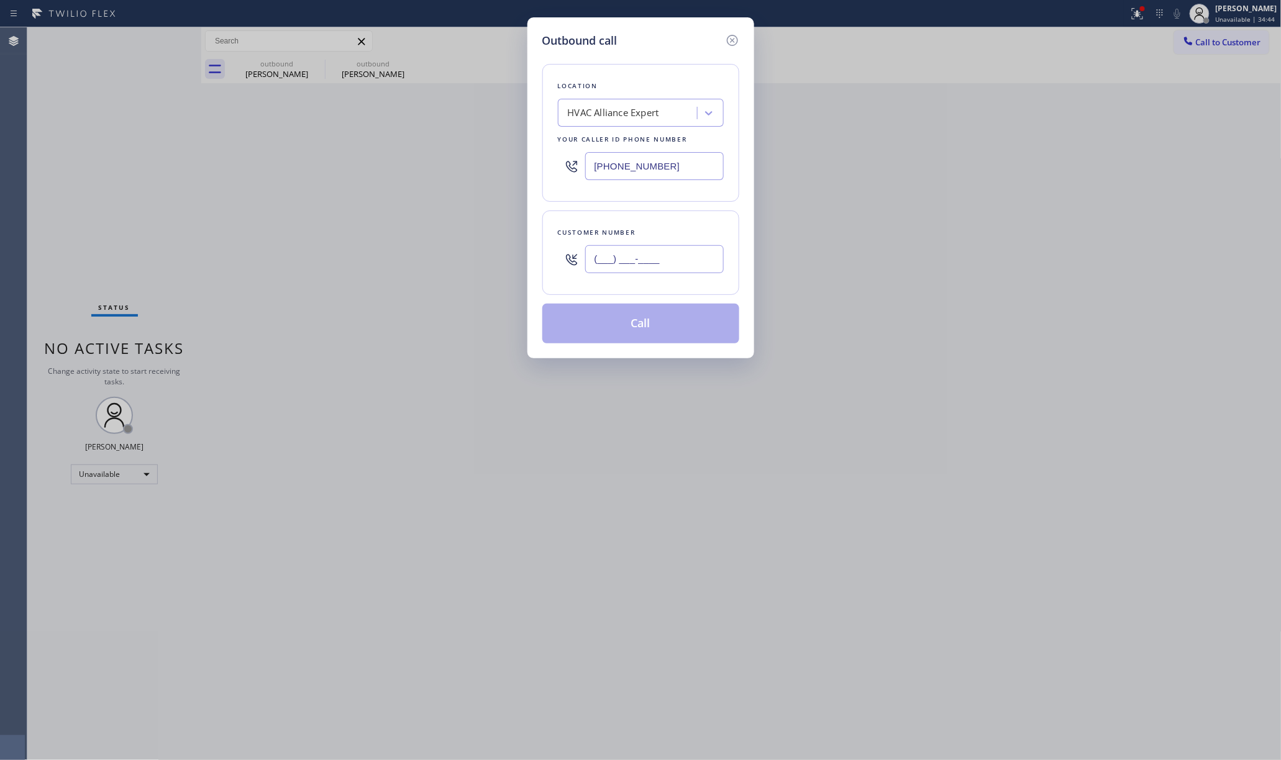
click at [652, 257] on input "(___) ___-____" at bounding box center [654, 259] width 139 height 28
paste input "213) 842-3345"
type input "(213) 842-3345"
click at [656, 224] on div "Customer number (213) 842-3345" at bounding box center [640, 253] width 197 height 84
click at [642, 344] on button "Call" at bounding box center [640, 324] width 197 height 40
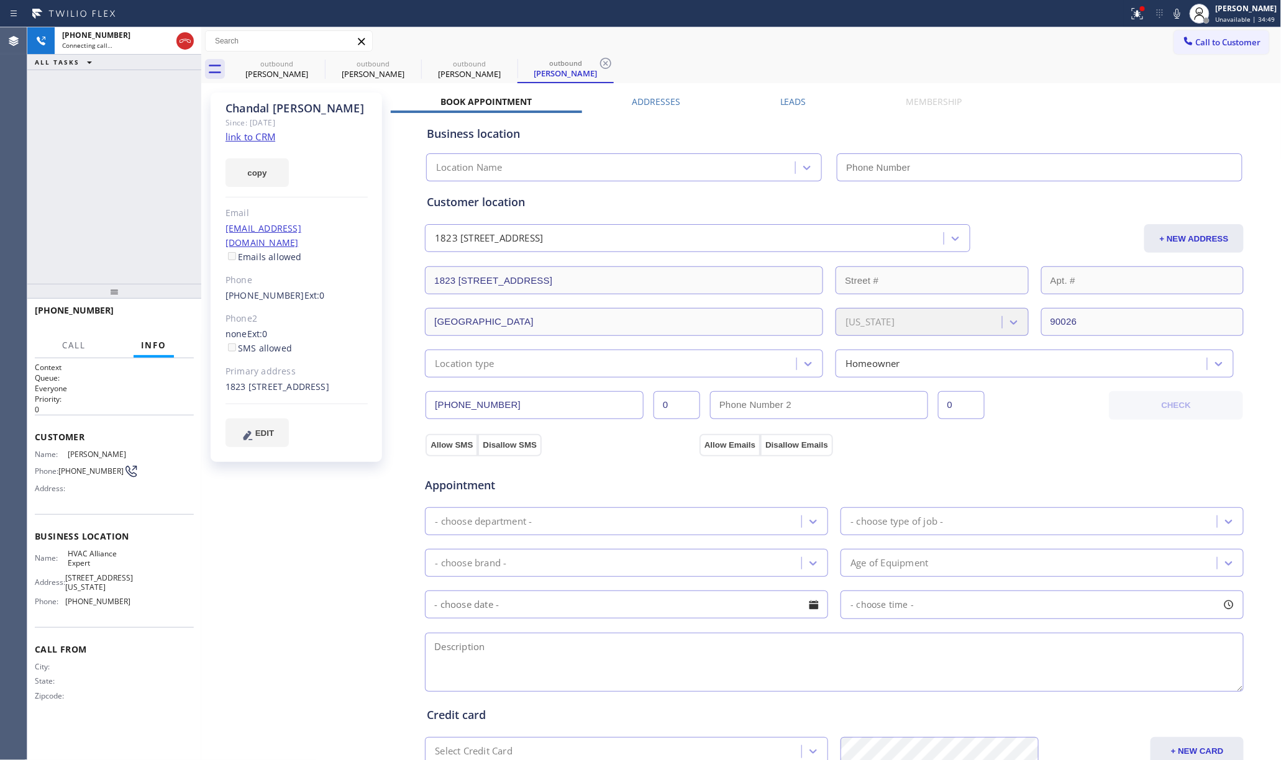
type input "[PHONE_NUMBER]"
click at [792, 104] on label "Leads" at bounding box center [793, 102] width 26 height 12
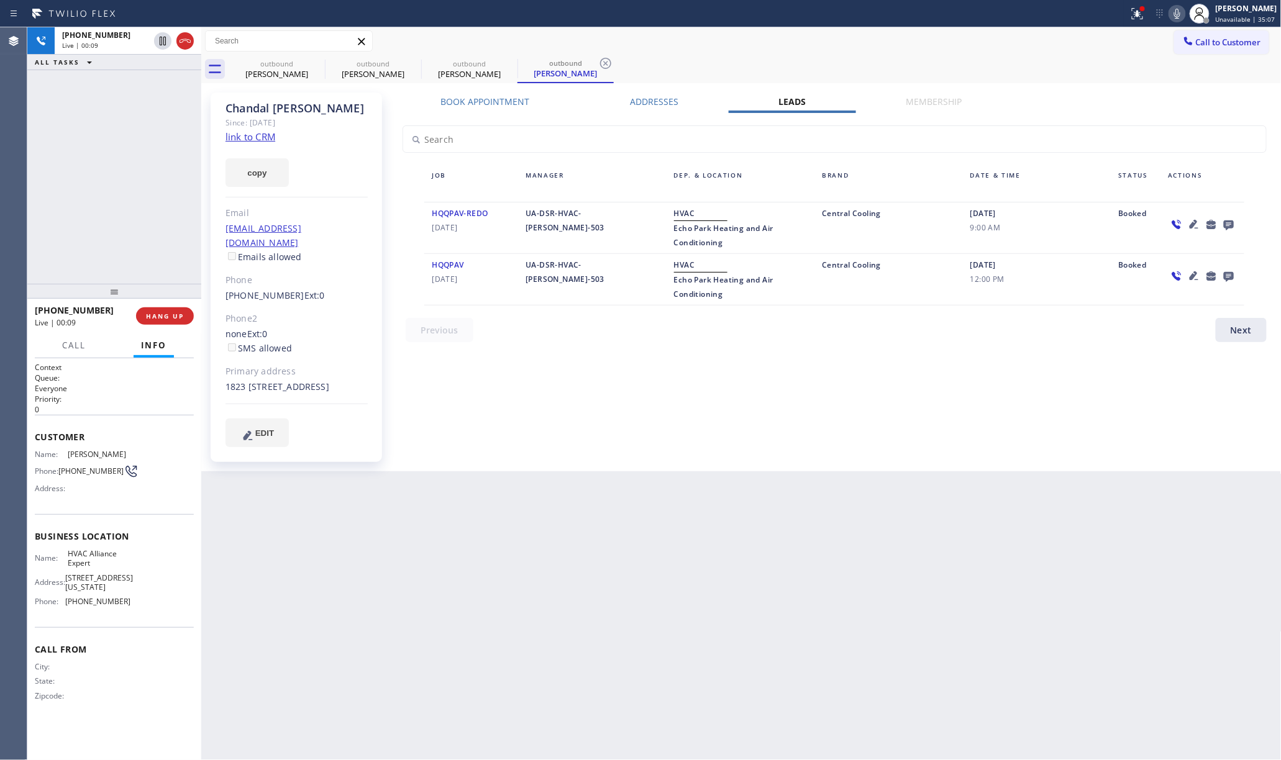
click at [1180, 14] on icon at bounding box center [1177, 14] width 6 height 10
click at [465, 111] on div "Book Appointment" at bounding box center [485, 104] width 189 height 17
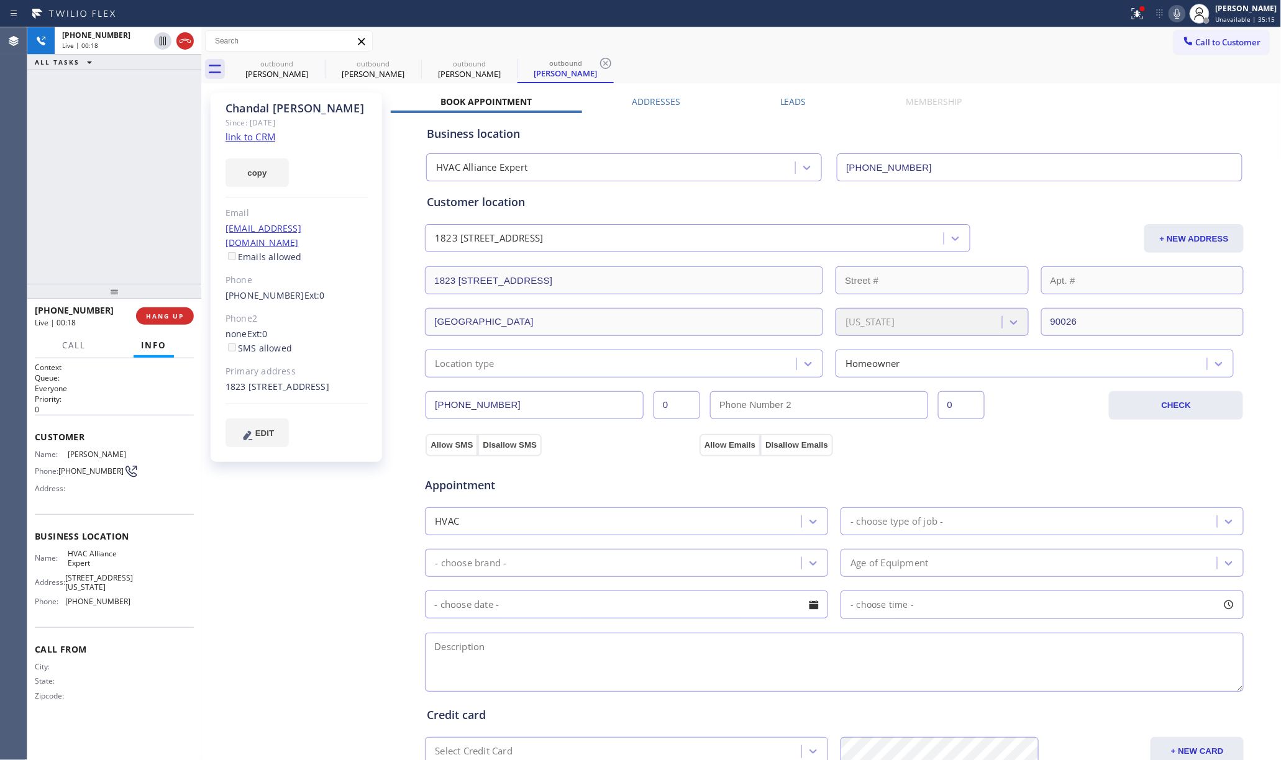
click at [259, 130] on link "link to CRM" at bounding box center [251, 136] width 50 height 12
click at [152, 314] on span "COMPLETE" at bounding box center [162, 316] width 43 height 9
click at [127, 232] on div "ALL TASKS ALL TASKS ACTIVE TASKS TASKS IN WRAP UP +12138423345 Wrap up | 00:41" at bounding box center [114, 155] width 174 height 257
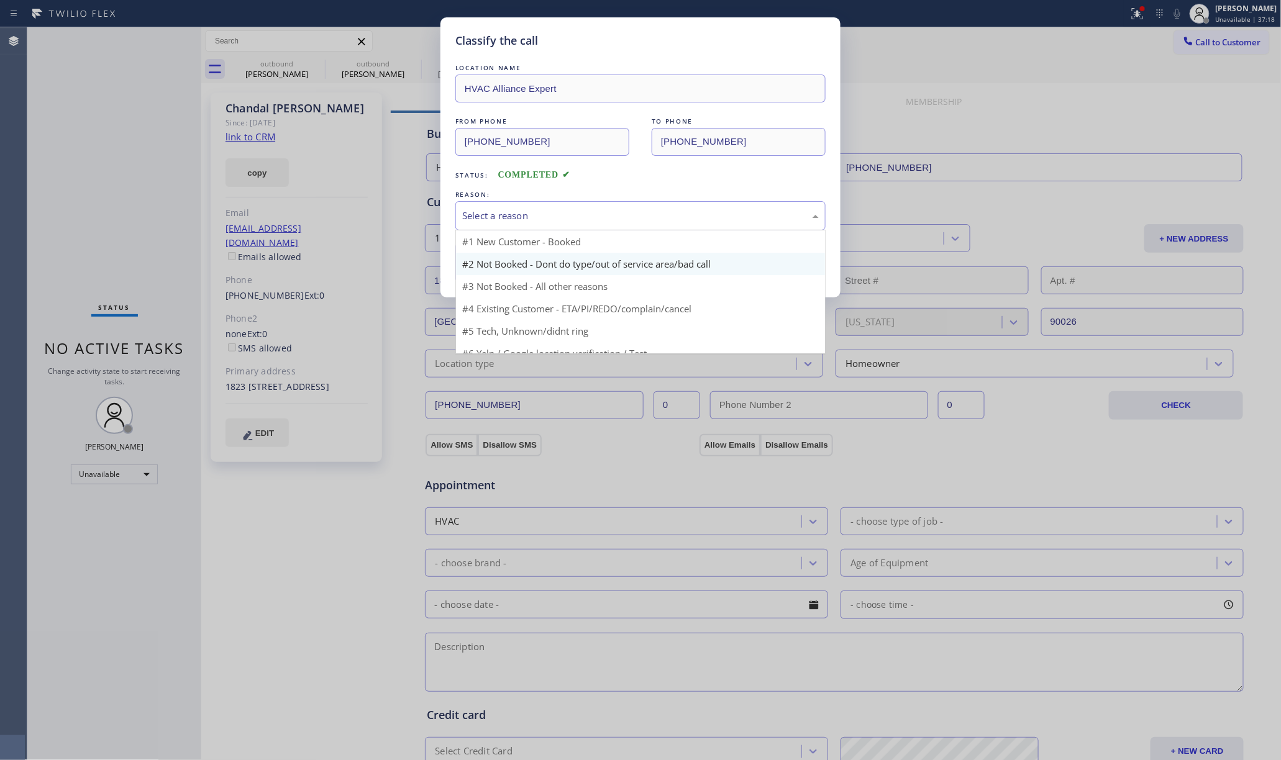
drag, startPoint x: 521, startPoint y: 224, endPoint x: 530, endPoint y: 269, distance: 46.3
click at [522, 223] on div "Select a reason" at bounding box center [640, 216] width 357 height 14
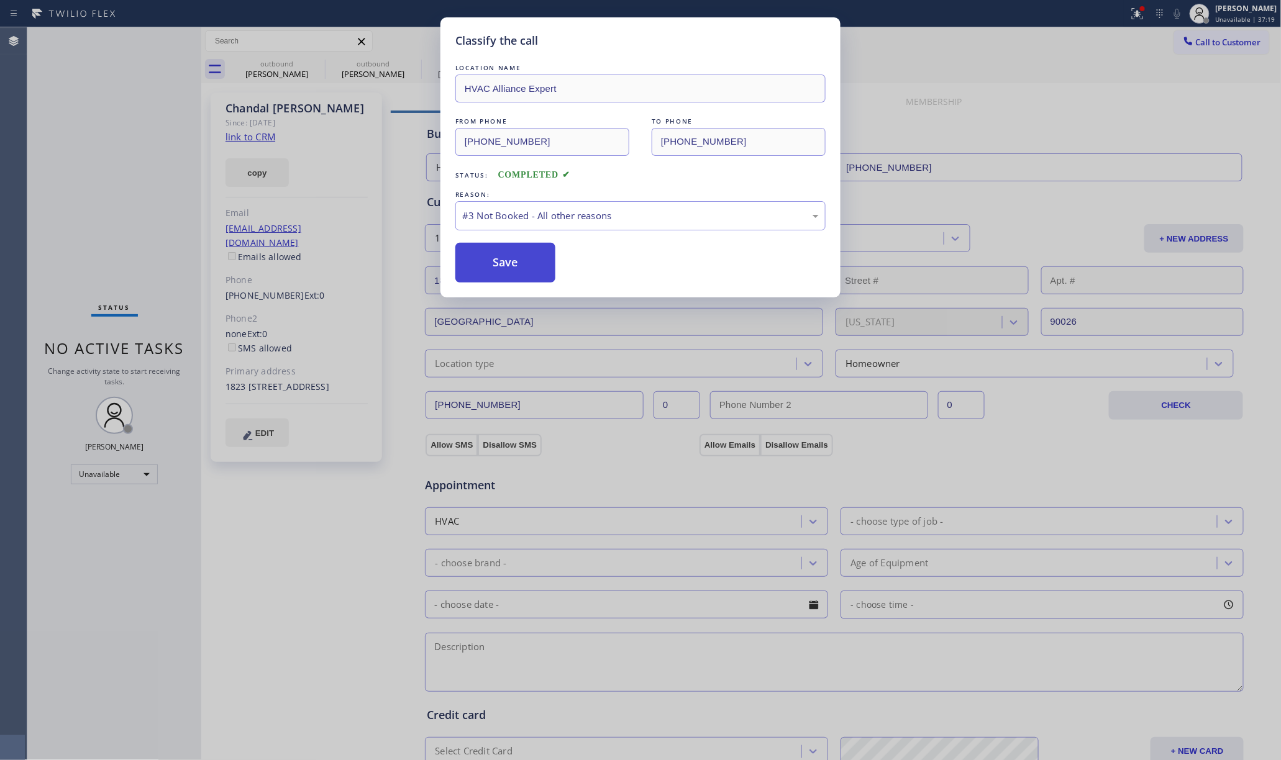
drag, startPoint x: 493, startPoint y: 272, endPoint x: 447, endPoint y: 12, distance: 263.0
click at [493, 272] on button "Save" at bounding box center [505, 263] width 100 height 40
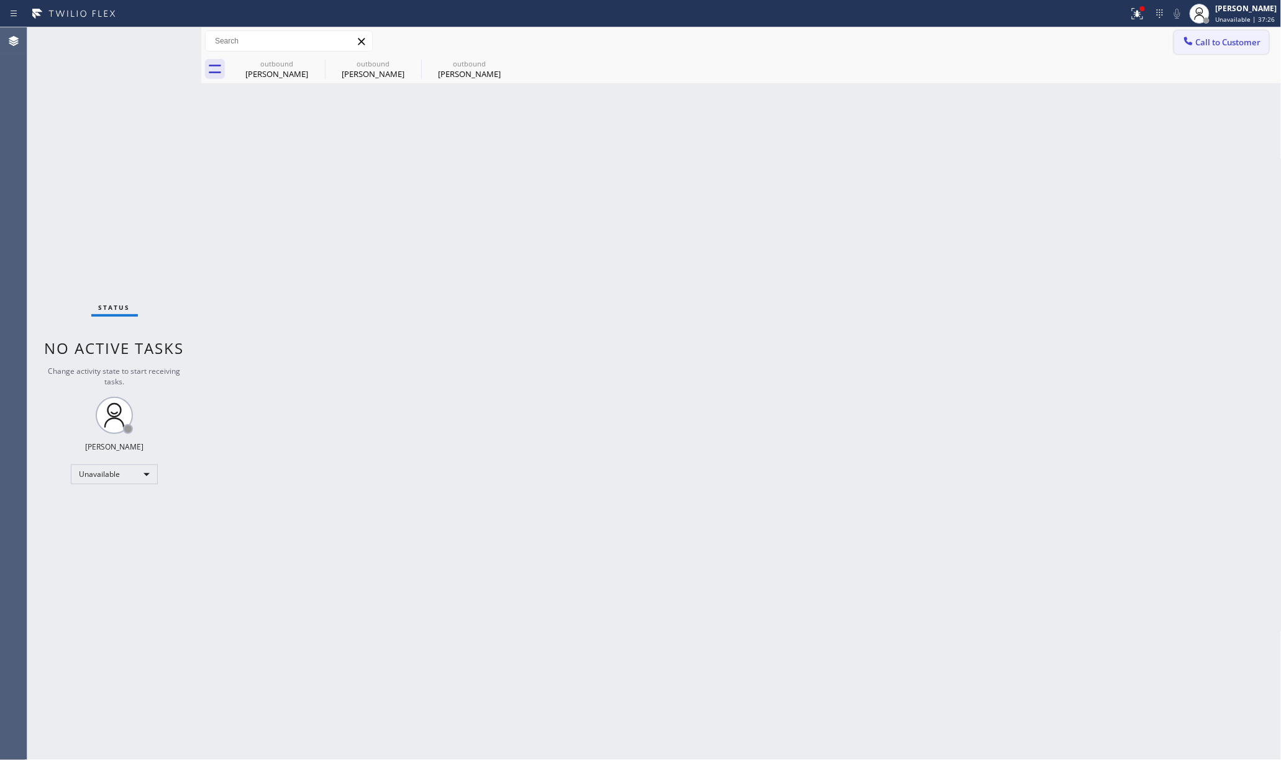
click at [1214, 33] on button "Call to Customer" at bounding box center [1221, 42] width 95 height 24
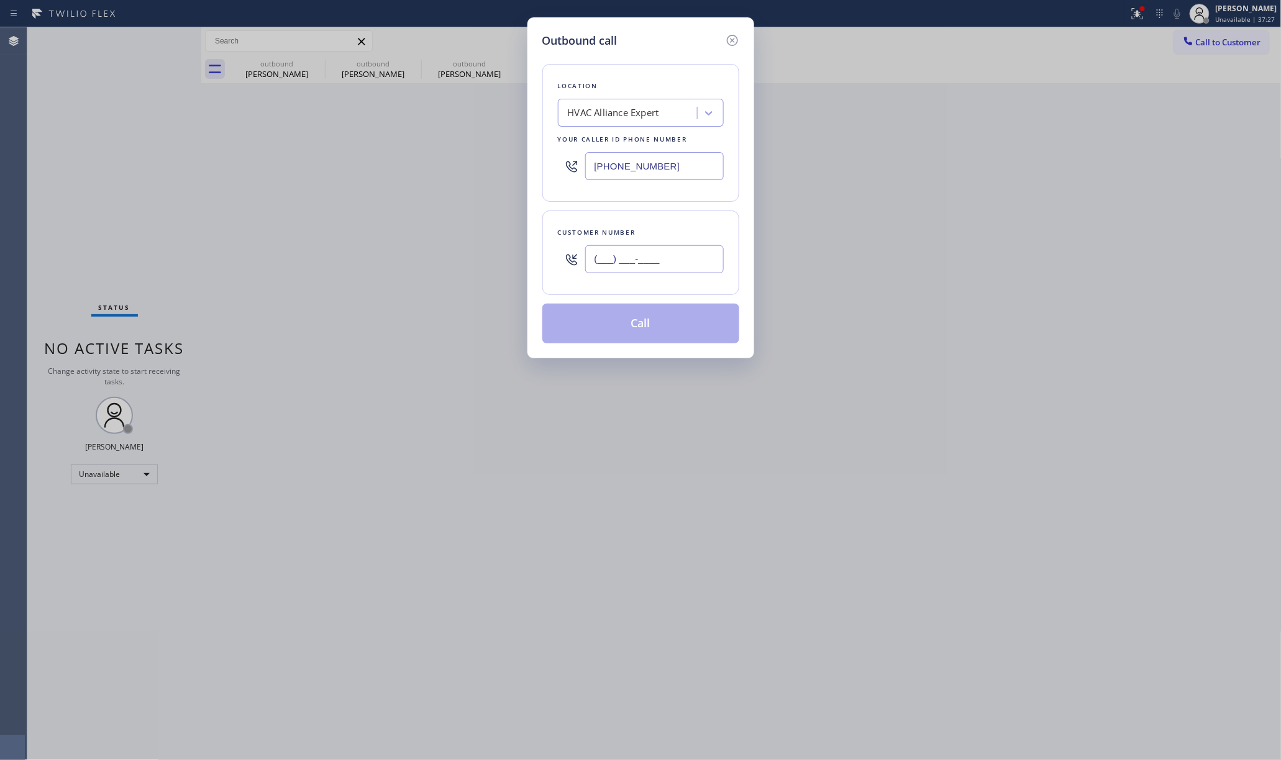
click at [655, 263] on input "(___) ___-____" at bounding box center [654, 259] width 139 height 28
paste input "909) 618-8319"
type input "(909) 618-8319"
click at [664, 214] on div "Customer number (909) 618-8319" at bounding box center [640, 253] width 197 height 84
click at [629, 328] on button "Call" at bounding box center [640, 324] width 197 height 40
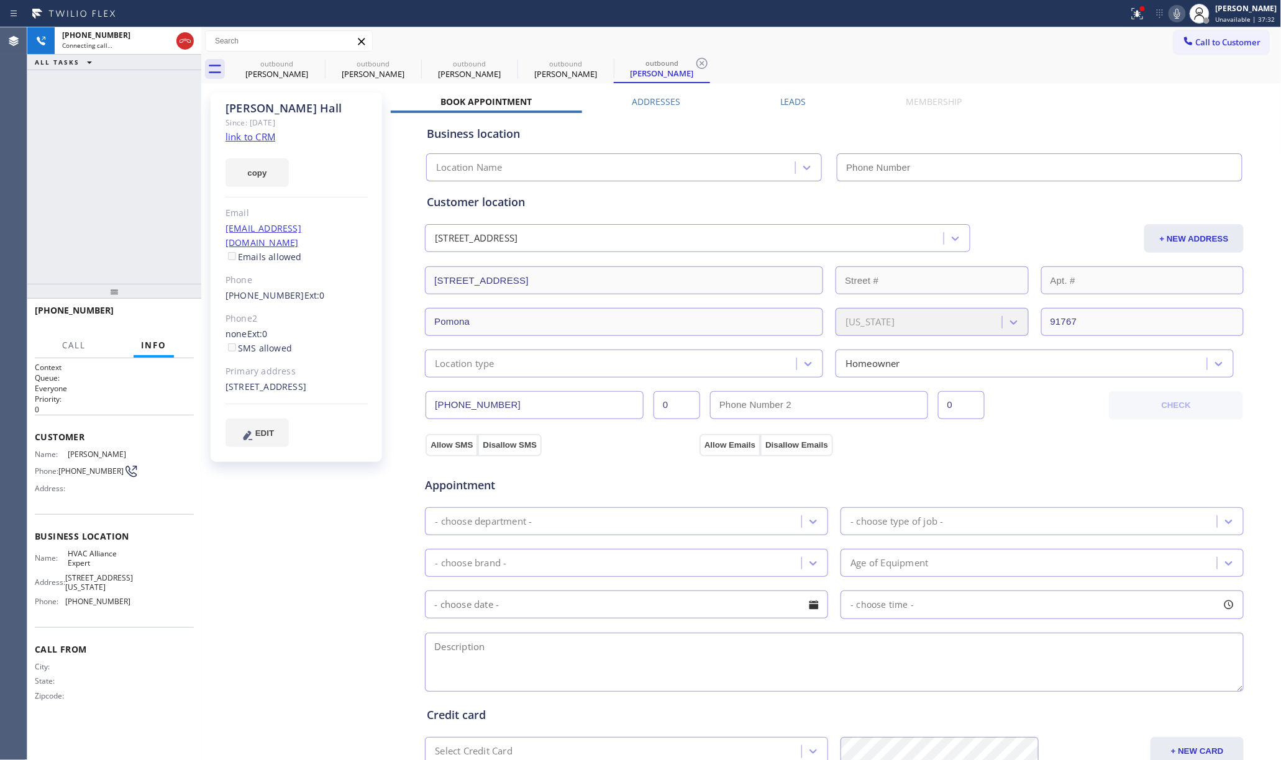
type input "[PHONE_NUMBER]"
drag, startPoint x: 96, startPoint y: 210, endPoint x: 96, endPoint y: 199, distance: 10.6
click at [96, 210] on div "+19096188319 Connecting call… ALL TASKS ALL TASKS ACTIVE TASKS TASKS IN WRAP UP" at bounding box center [114, 155] width 174 height 257
click at [160, 323] on button "HANG UP" at bounding box center [165, 316] width 58 height 17
drag, startPoint x: 150, startPoint y: 291, endPoint x: 150, endPoint y: 313, distance: 21.7
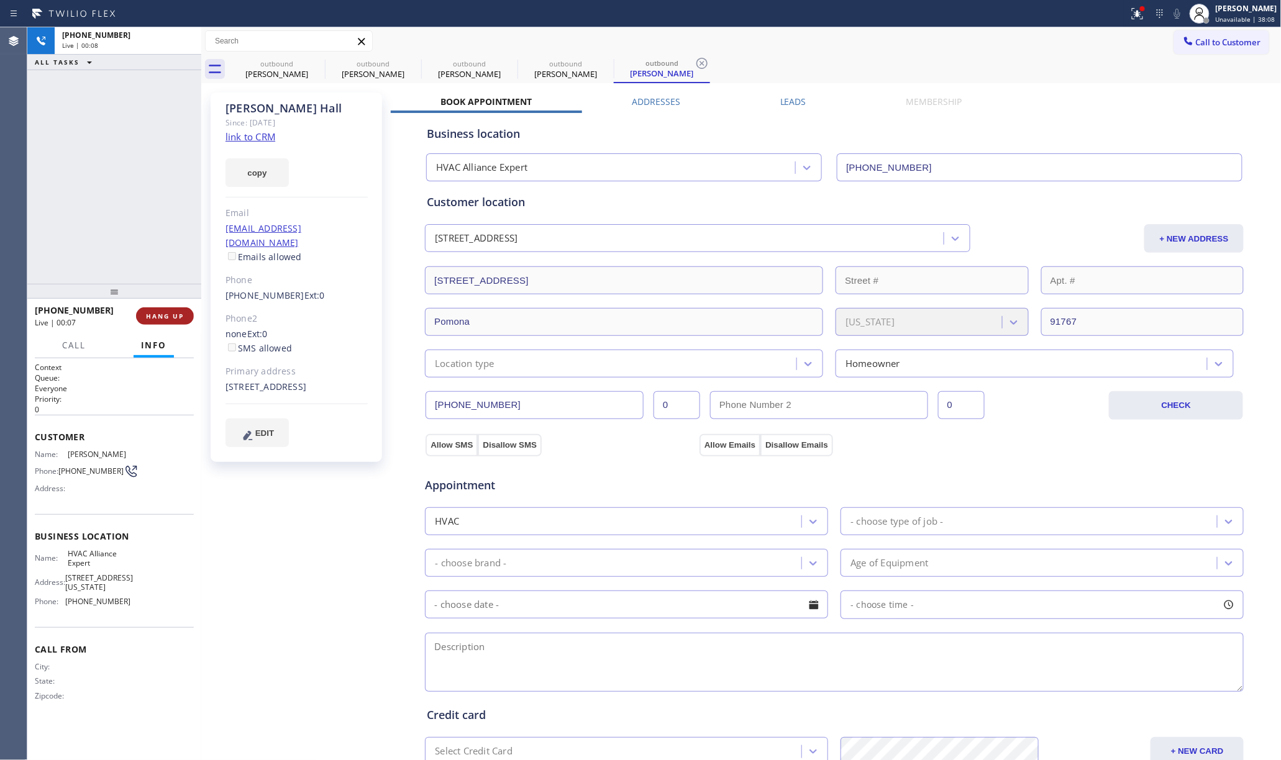
click at [150, 291] on div at bounding box center [114, 291] width 174 height 15
click at [150, 323] on button "HANG UP" at bounding box center [165, 316] width 58 height 17
click at [137, 222] on div "ALL TASKS ALL TASKS ACTIVE TASKS TASKS IN WRAP UP +19096188319 Wrap up | 00:05" at bounding box center [114, 155] width 174 height 257
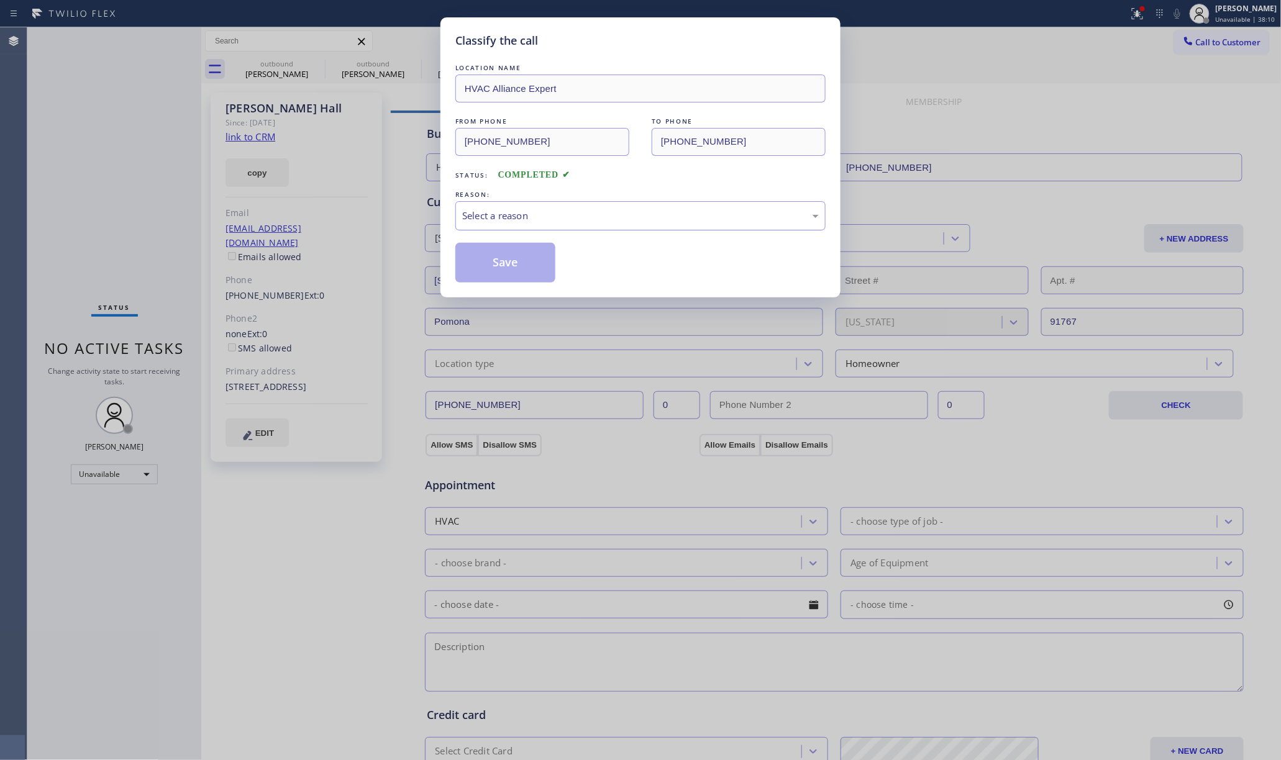
click at [553, 220] on div "Select a reason" at bounding box center [640, 216] width 357 height 14
click at [497, 273] on button "Save" at bounding box center [505, 263] width 100 height 40
click at [510, 259] on button "Save" at bounding box center [505, 263] width 100 height 40
click at [1015, 63] on div "Classify the call LOCATION NAME HVAC Alliance Expert FROM PHONE (855) 999-4417 …" at bounding box center [640, 380] width 1281 height 760
click at [531, 252] on button "Save" at bounding box center [505, 263] width 100 height 40
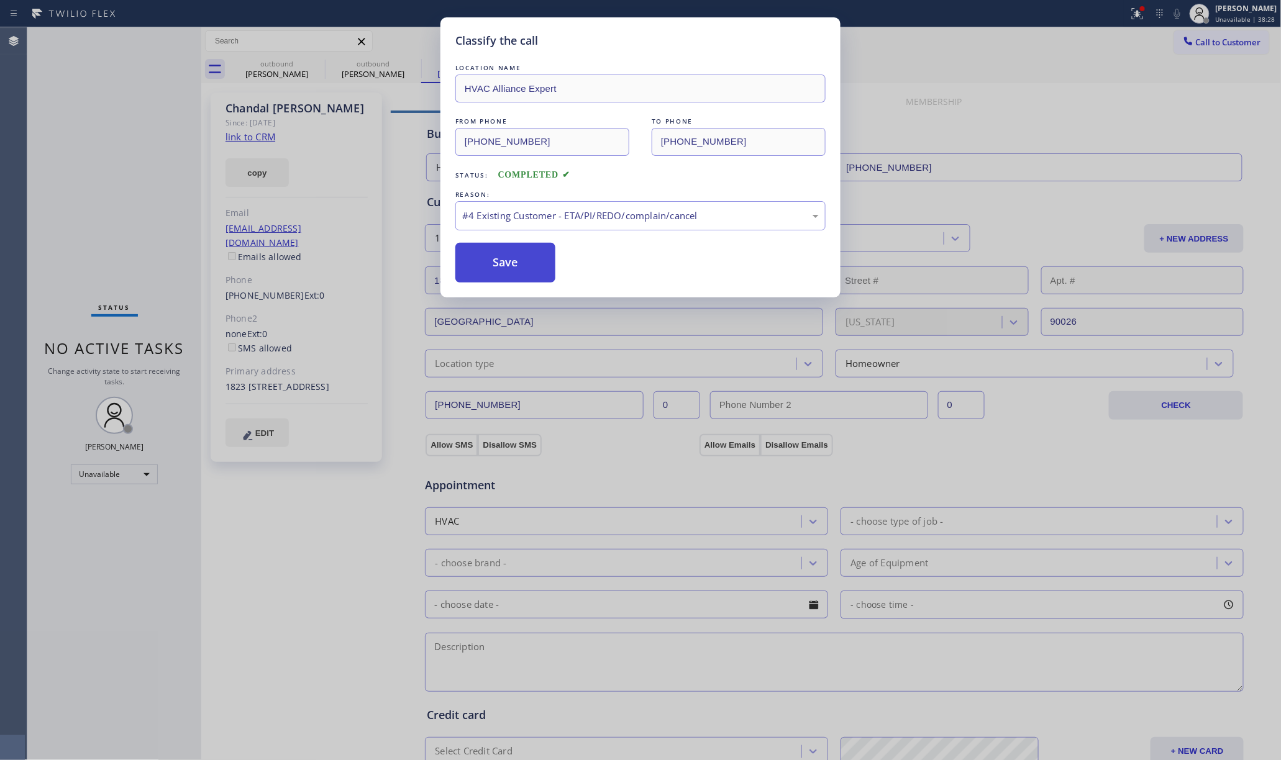
click at [514, 264] on button "Save" at bounding box center [505, 263] width 100 height 40
click at [950, 43] on div "Classify the call LOCATION NAME HVAC Alliance Expert FROM PHONE (855) 999-4417 …" at bounding box center [640, 380] width 1281 height 760
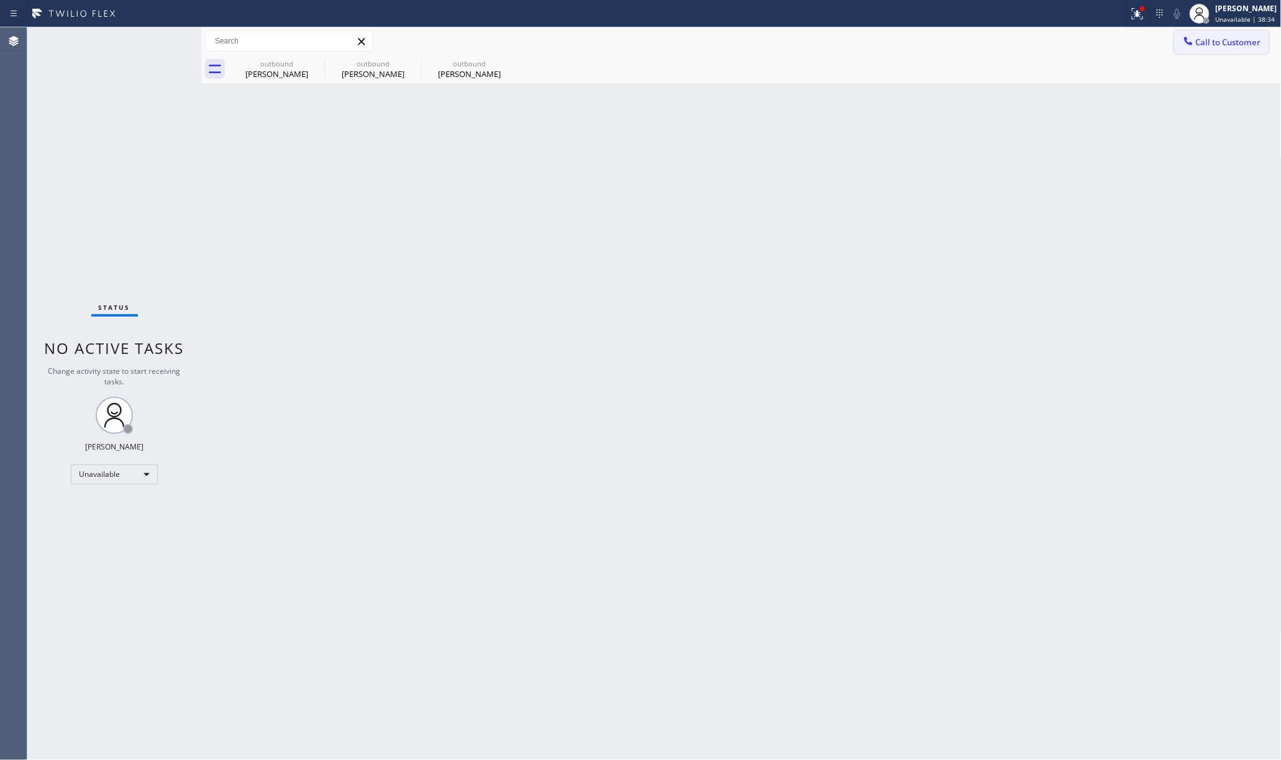
click at [1211, 35] on button "Call to Customer" at bounding box center [1221, 42] width 95 height 24
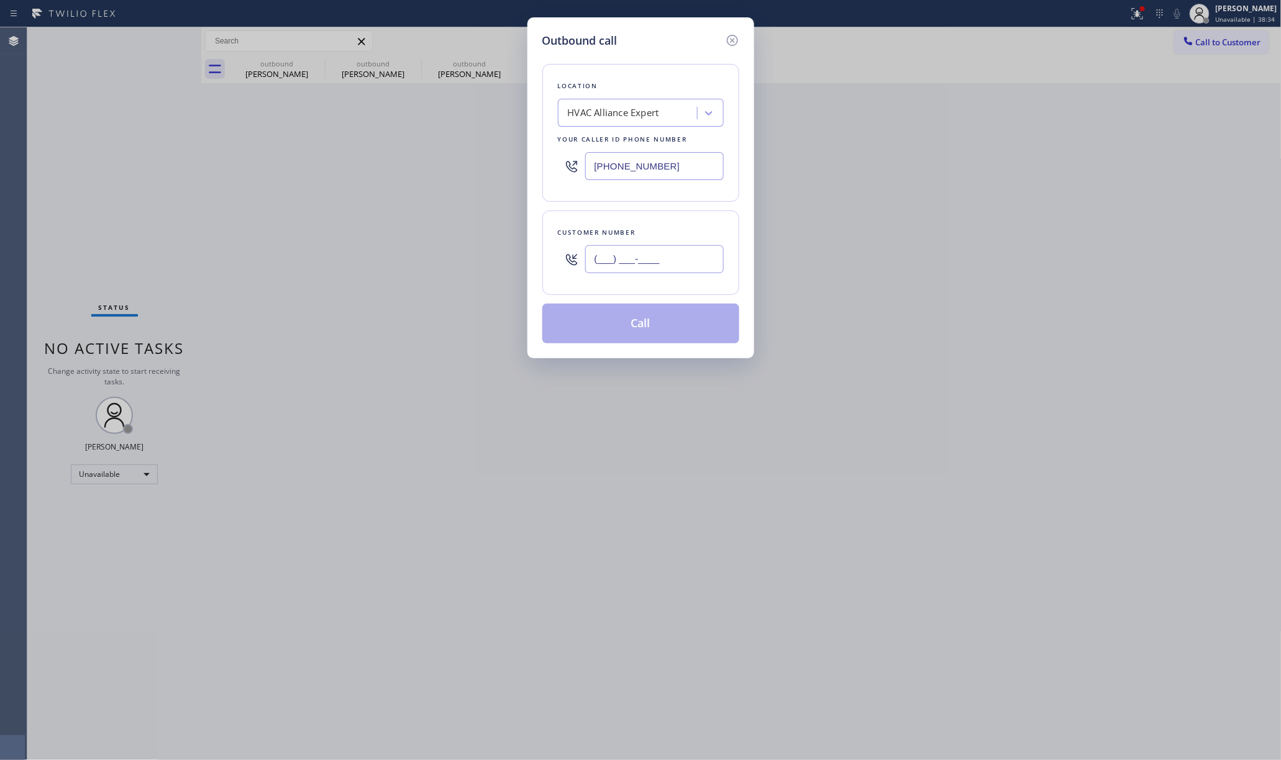
click at [690, 254] on input "(___) ___-____" at bounding box center [654, 259] width 139 height 28
paste input "310) 909-3170"
type input "(310) 909-3170"
click at [690, 237] on div "Customer number" at bounding box center [641, 232] width 166 height 13
click at [647, 314] on button "Call" at bounding box center [640, 324] width 197 height 40
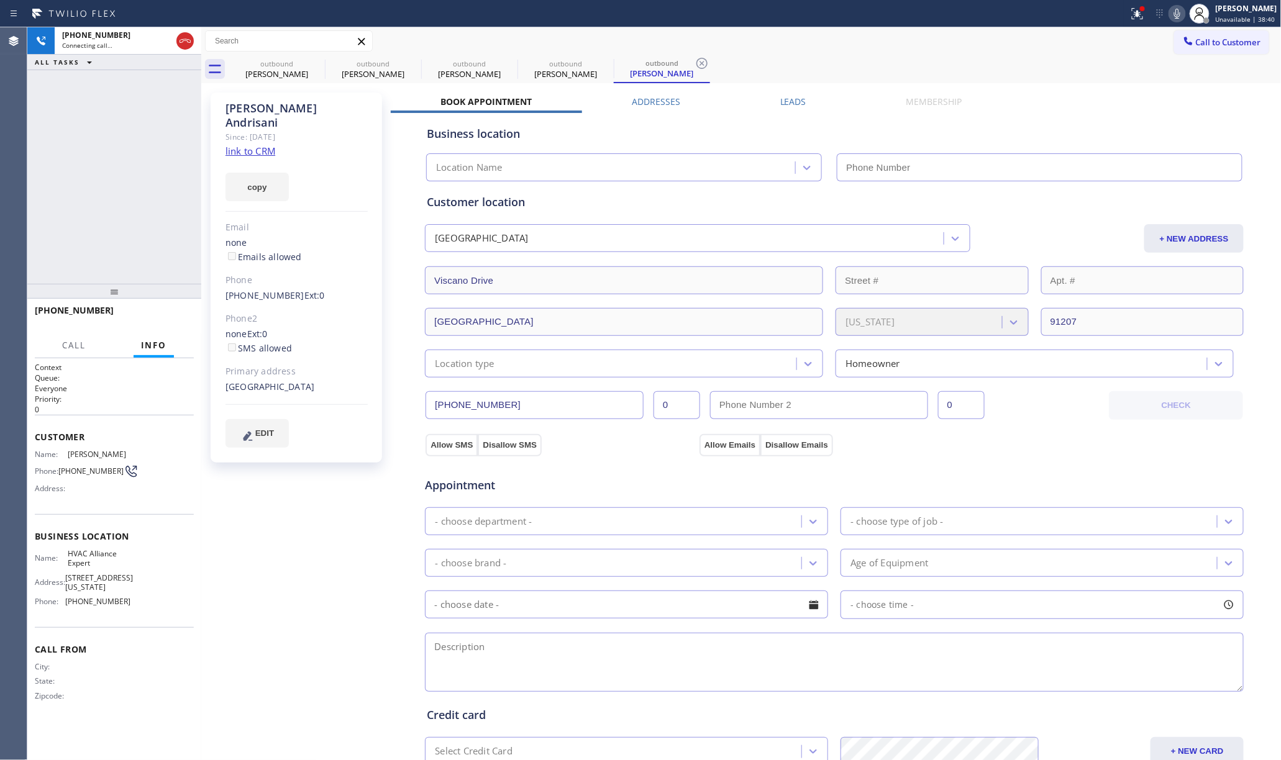
type input "[PHONE_NUMBER]"
click at [48, 205] on div "+13109093170 Connecting call… ALL TASKS ALL TASKS ACTIVE TASKS TASKS IN WRAP UP" at bounding box center [114, 155] width 174 height 257
click at [784, 98] on label "Leads" at bounding box center [793, 102] width 26 height 12
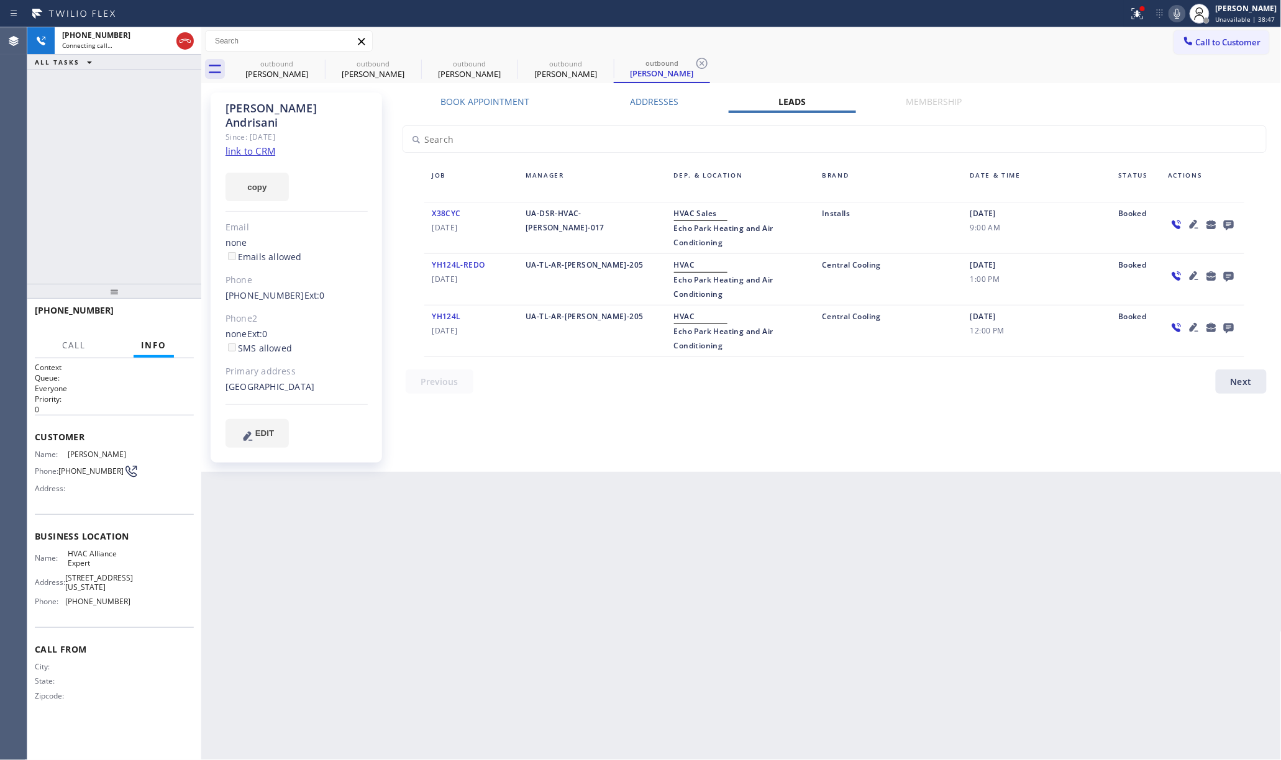
click at [863, 408] on div "Book Appointment Addresses Leads Membership Business location HVAC Alliance Exp…" at bounding box center [835, 282] width 888 height 373
click at [910, 426] on div "Book Appointment Addresses Leads Membership Business location HVAC Alliance Exp…" at bounding box center [835, 282] width 888 height 373
drag, startPoint x: 98, startPoint y: 160, endPoint x: 115, endPoint y: 160, distance: 16.8
click at [98, 160] on div "+13109093170 Connecting call… ALL TASKS ALL TASKS ACTIVE TASKS TASKS IN WRAP UP" at bounding box center [114, 155] width 174 height 257
drag, startPoint x: 165, startPoint y: 312, endPoint x: 165, endPoint y: 291, distance: 21.1
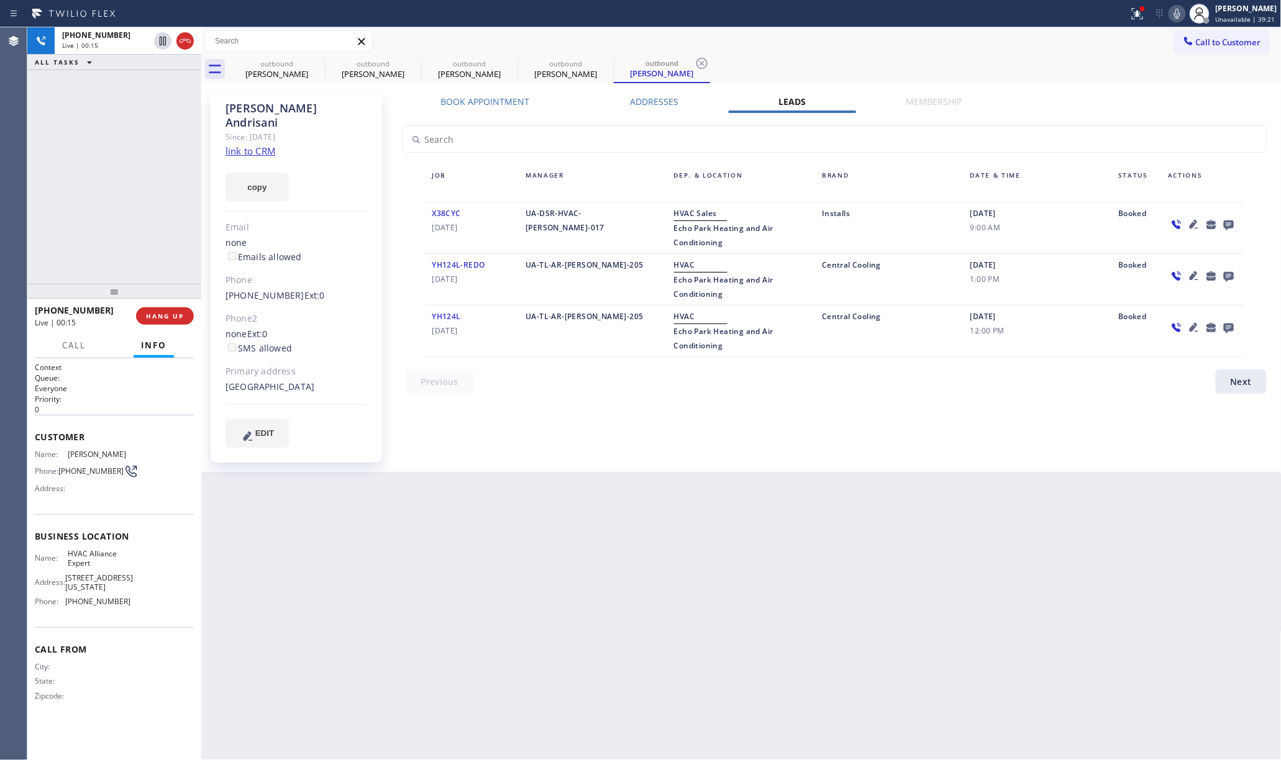
click at [165, 312] on span "HANG UP" at bounding box center [165, 316] width 38 height 9
drag, startPoint x: 162, startPoint y: 281, endPoint x: 165, endPoint y: 291, distance: 10.2
click at [162, 284] on div at bounding box center [114, 291] width 174 height 15
click at [168, 306] on div "+13109093170 Live | 00:15 HANG UP" at bounding box center [114, 317] width 159 height 32
click at [165, 311] on button "COMPLETE" at bounding box center [162, 316] width 63 height 17
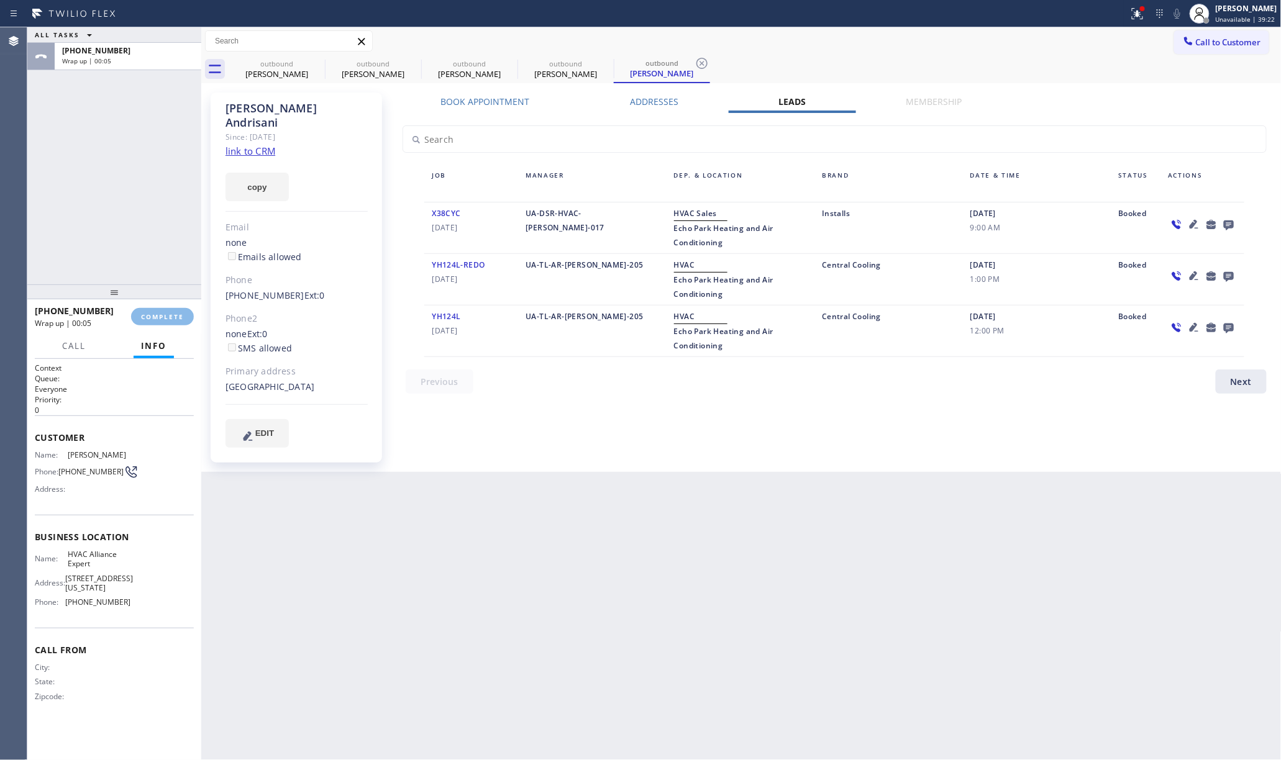
click at [122, 229] on div "ALL TASKS ALL TASKS ACTIVE TASKS TASKS IN WRAP UP +13109093170 Wrap up | 00:05" at bounding box center [114, 155] width 174 height 257
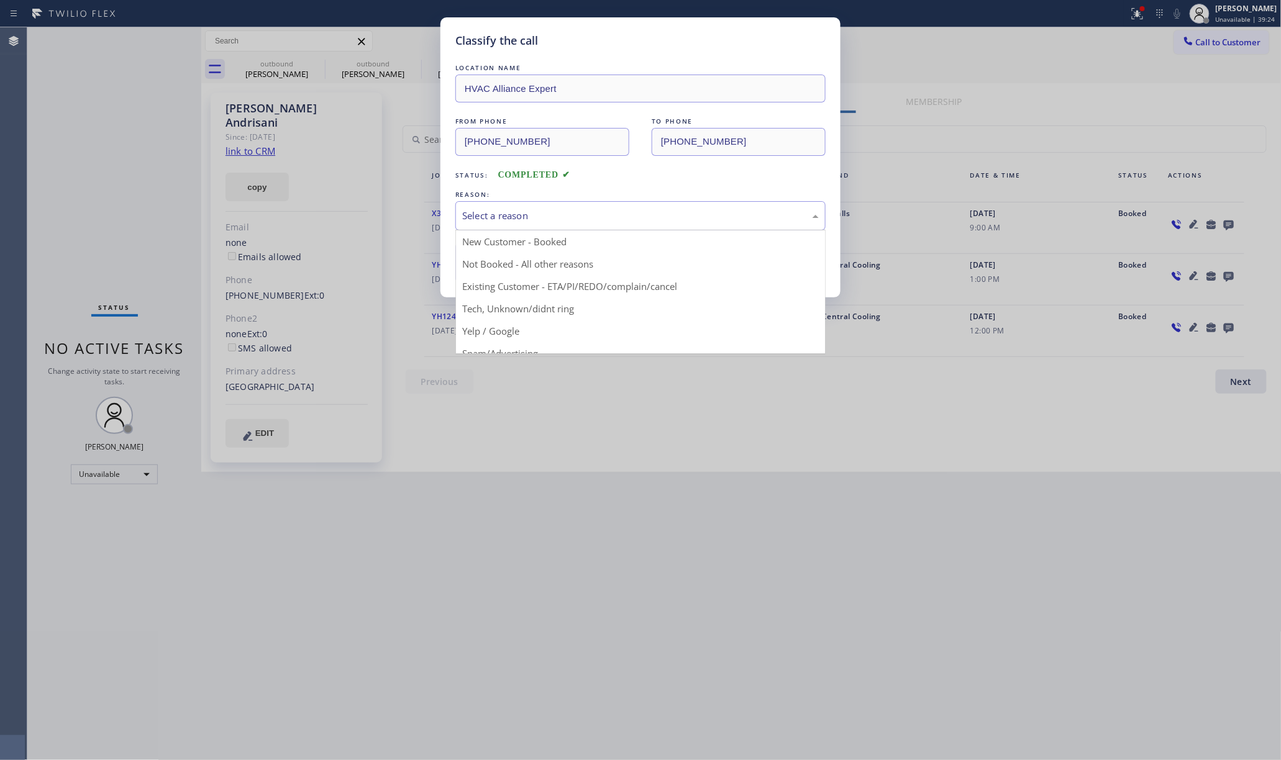
click at [512, 206] on div "Select a reason" at bounding box center [640, 215] width 370 height 29
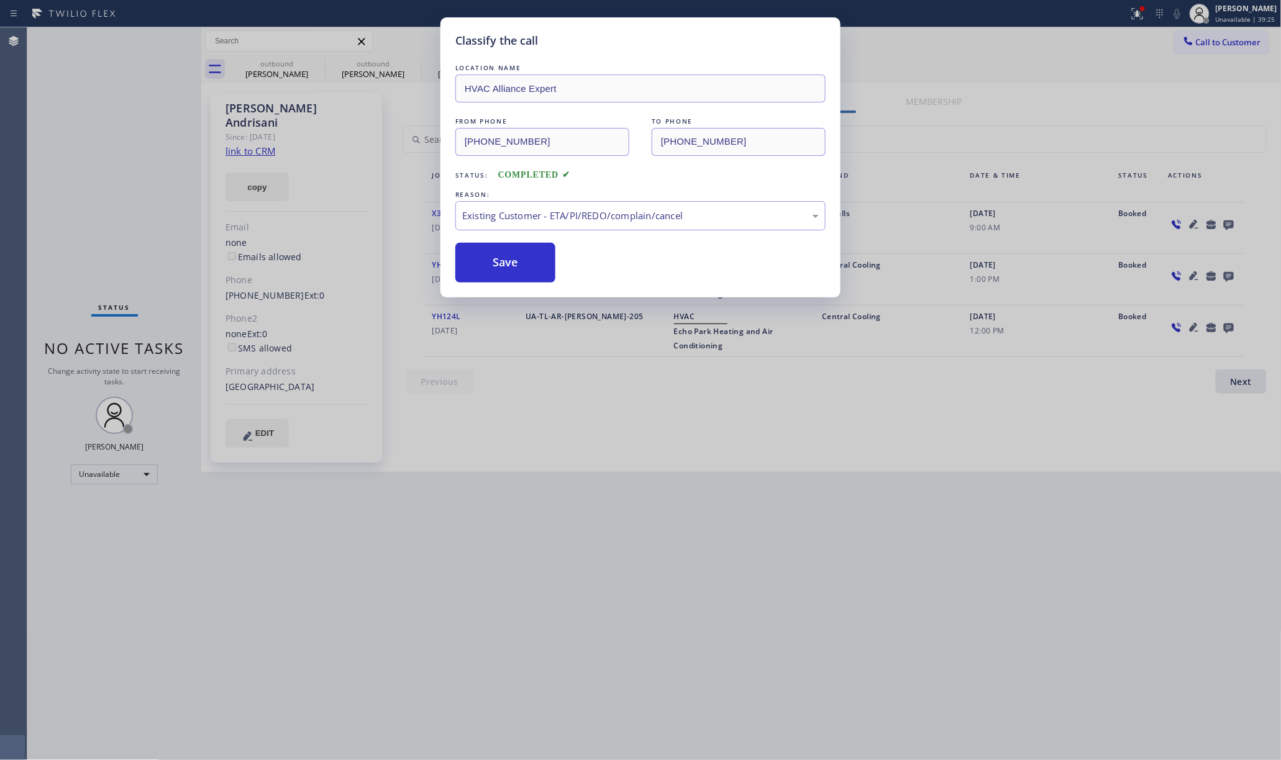
click at [496, 241] on div "LOCATION NAME HVAC Alliance Expert FROM PHONE (855) 999-4417 TO PHONE (310) 909…" at bounding box center [640, 172] width 370 height 221
click at [488, 249] on button "Save" at bounding box center [505, 263] width 100 height 40
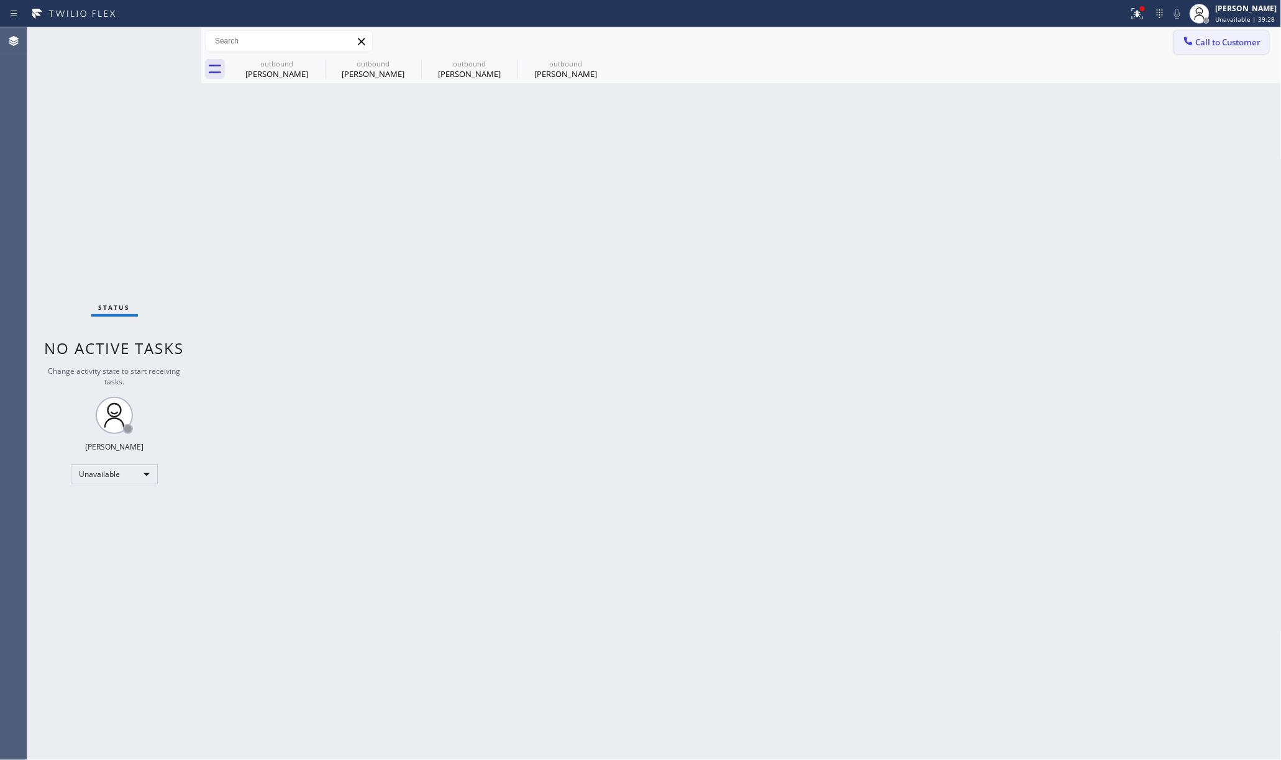
click at [1245, 32] on button "Call to Customer" at bounding box center [1221, 42] width 95 height 24
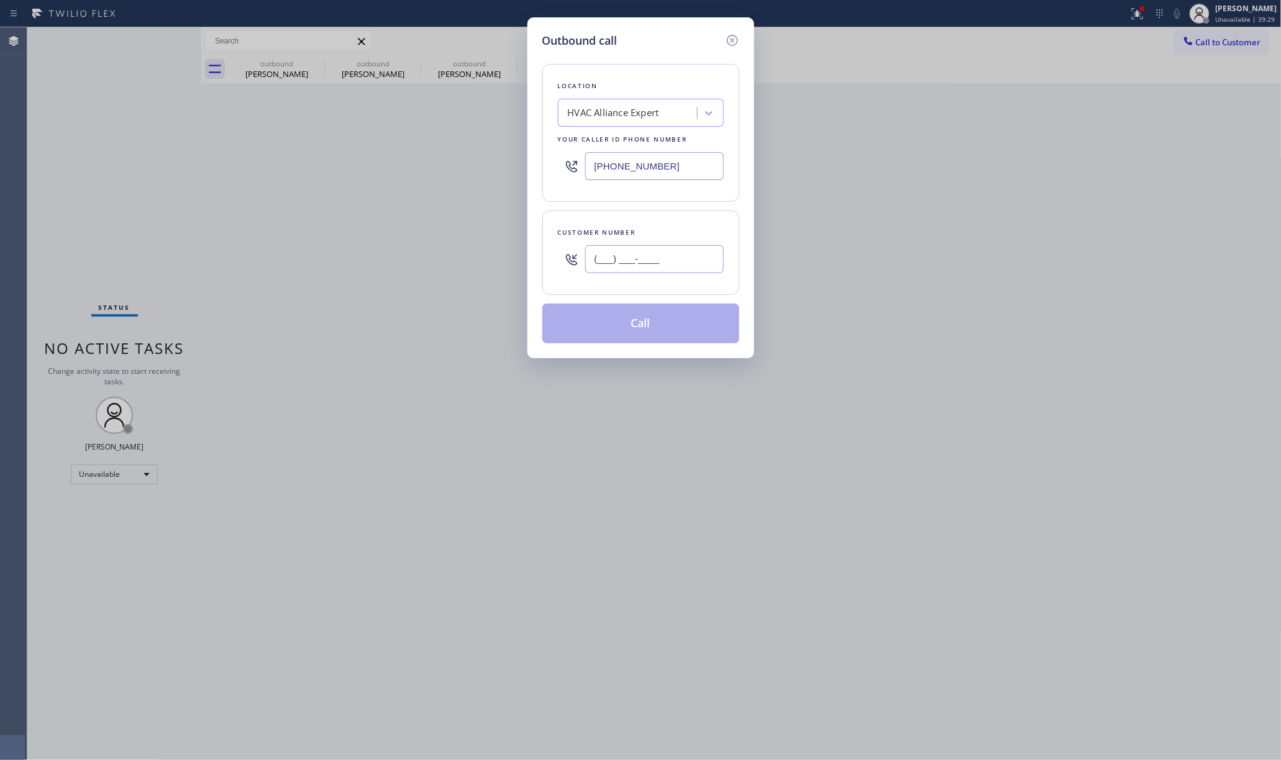
click at [624, 265] on input "(___) ___-____" at bounding box center [654, 259] width 139 height 28
paste input "949) 681-7600"
type input "(949) 681-7600"
click at [637, 331] on button "Call" at bounding box center [640, 324] width 197 height 40
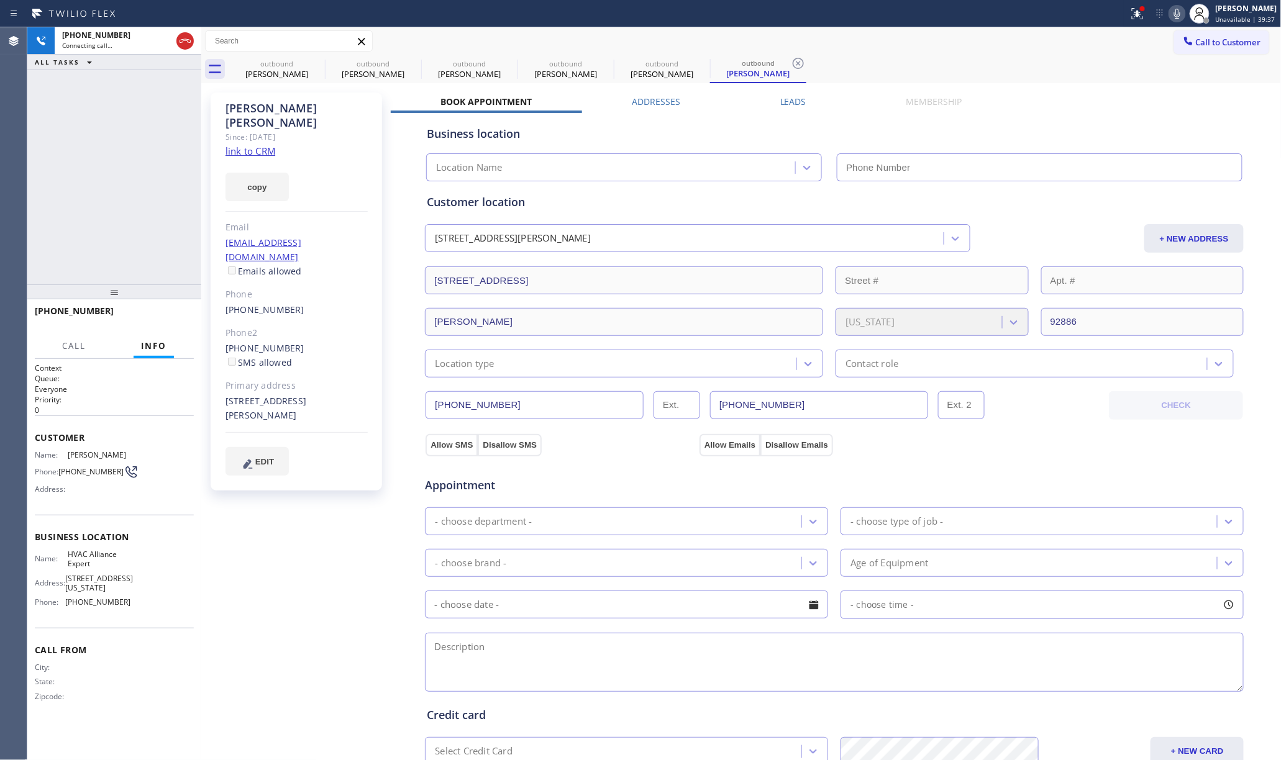
type input "[PHONE_NUMBER]"
drag, startPoint x: 61, startPoint y: 179, endPoint x: 169, endPoint y: 258, distance: 134.2
click at [61, 179] on div "+19496817600 Live | 00:05 ALL TASKS ALL TASKS ACTIVE TASKS TASKS IN WRAP UP" at bounding box center [114, 155] width 174 height 257
click at [177, 316] on span "HANG UP" at bounding box center [165, 317] width 38 height 9
drag, startPoint x: 160, startPoint y: 266, endPoint x: 160, endPoint y: 291, distance: 24.9
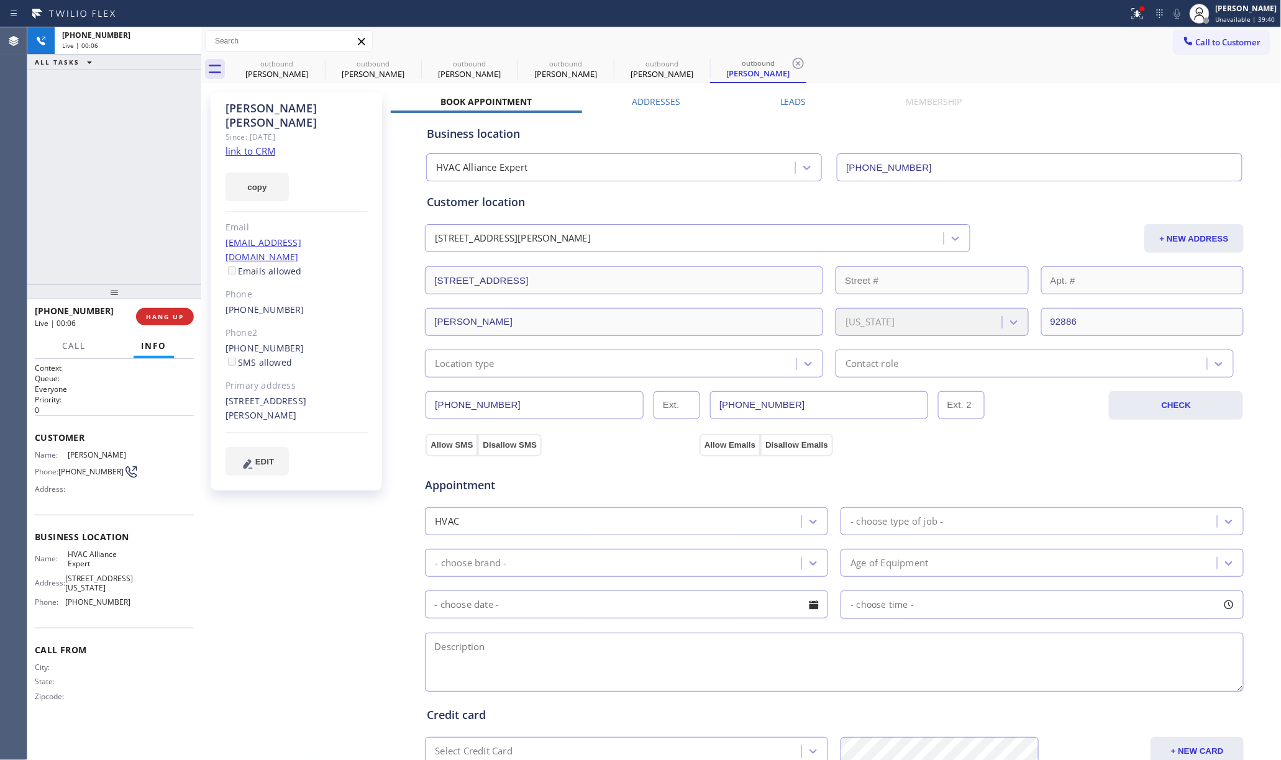
click at [160, 266] on div "+19496817600 Live | 00:06 ALL TASKS ALL TASKS ACTIVE TASKS TASKS IN WRAP UP" at bounding box center [114, 155] width 174 height 257
click at [160, 299] on div at bounding box center [114, 292] width 174 height 15
click at [164, 314] on span "COMPLETE" at bounding box center [162, 317] width 43 height 9
click at [145, 239] on div "ALL TASKS ALL TASKS ACTIVE TASKS TASKS IN WRAP UP +19496817600 Wrap up | 00:05" at bounding box center [114, 155] width 174 height 257
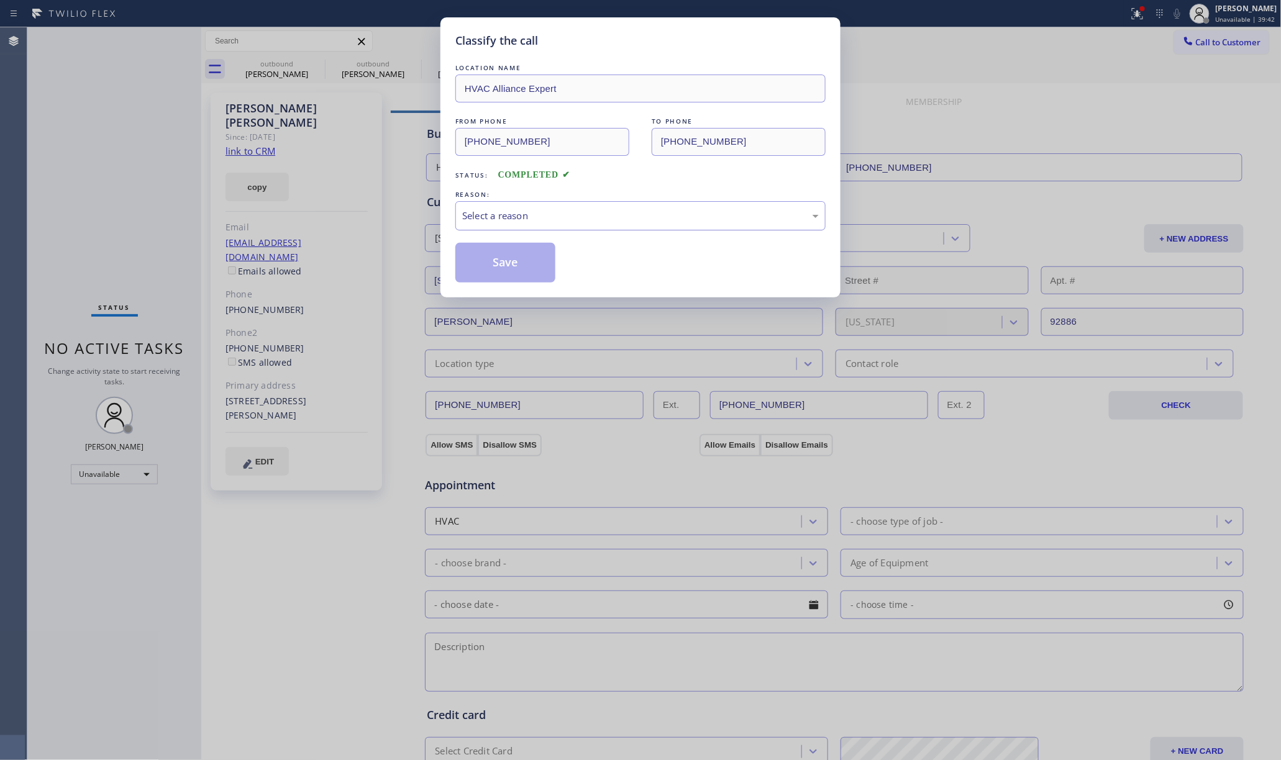
drag, startPoint x: 558, startPoint y: 219, endPoint x: 555, endPoint y: 226, distance: 7.9
click at [558, 219] on div "Select a reason" at bounding box center [640, 216] width 357 height 14
click at [498, 273] on button "Save" at bounding box center [505, 263] width 100 height 40
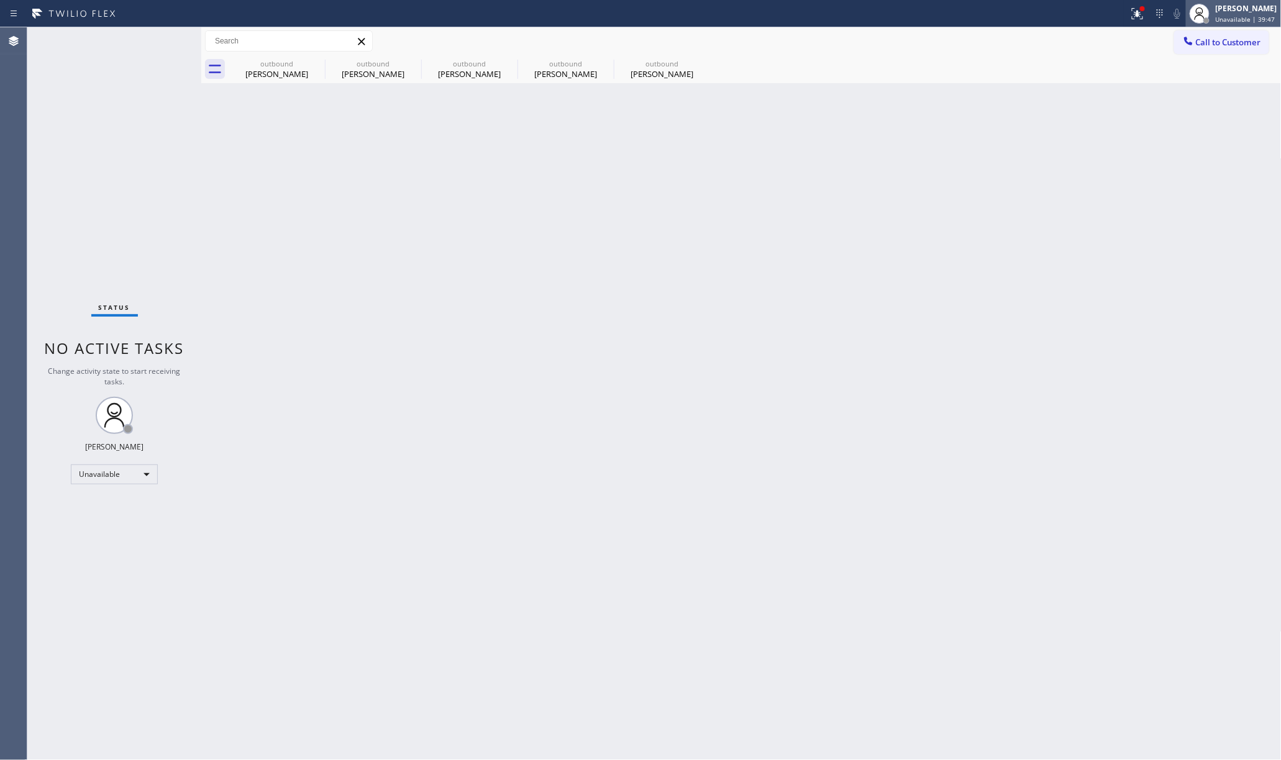
click at [1223, 20] on span "Unavailable | 39:47" at bounding box center [1246, 19] width 60 height 9
drag, startPoint x: 980, startPoint y: 78, endPoint x: 1017, endPoint y: 75, distance: 37.5
click at [982, 80] on div "outbound Justin Solomon outbound Jovan Ringel outbound Chandal Vigil outbound T…" at bounding box center [755, 69] width 1053 height 28
click at [1223, 50] on button "Call to Customer" at bounding box center [1221, 42] width 95 height 24
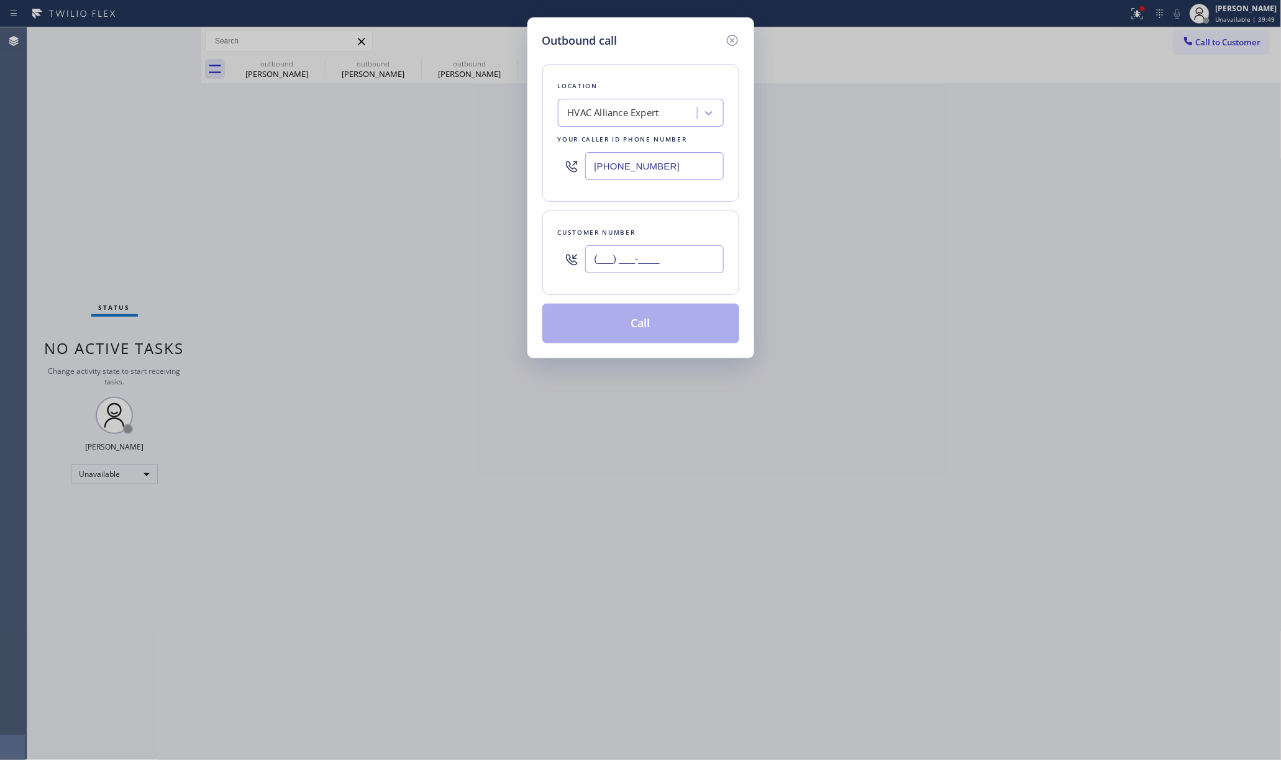
click at [657, 249] on input "(___) ___-____" at bounding box center [654, 259] width 139 height 28
paste input "818) 621-2869"
type input "(818) 621-2869"
click at [660, 227] on div "Customer number" at bounding box center [641, 232] width 166 height 13
click at [649, 326] on button "Call" at bounding box center [640, 324] width 197 height 40
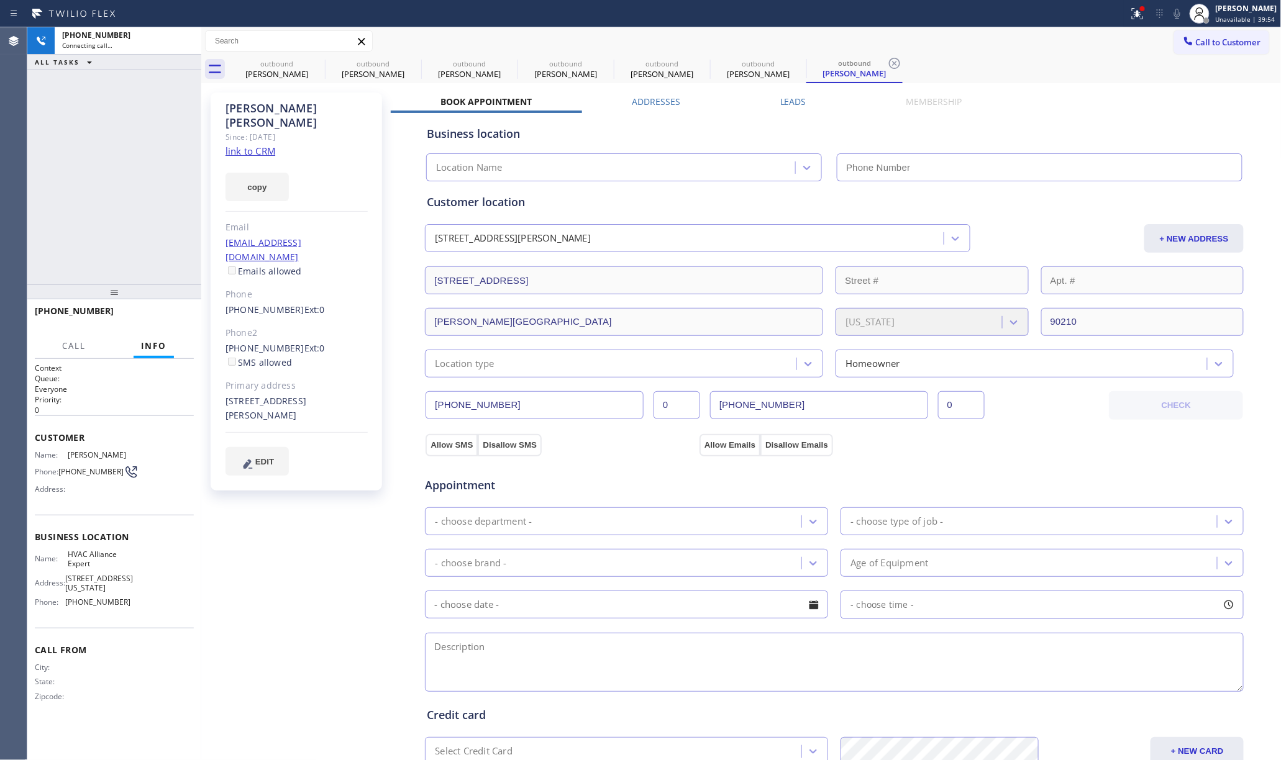
type input "[PHONE_NUMBER]"
click at [121, 244] on div "+18186212869 Connecting call… ALL TASKS ALL TASKS ACTIVE TASKS TASKS IN WRAP UP" at bounding box center [114, 155] width 174 height 257
drag, startPoint x: 165, startPoint y: 307, endPoint x: 150, endPoint y: 280, distance: 31.4
click at [165, 308] on div "+18186212869 Live | 00:25 HANG UP" at bounding box center [114, 317] width 159 height 32
click at [147, 272] on div "+18186212869 Live | 00:25 ALL TASKS ALL TASKS ACTIVE TASKS TASKS IN WRAP UP" at bounding box center [114, 155] width 174 height 257
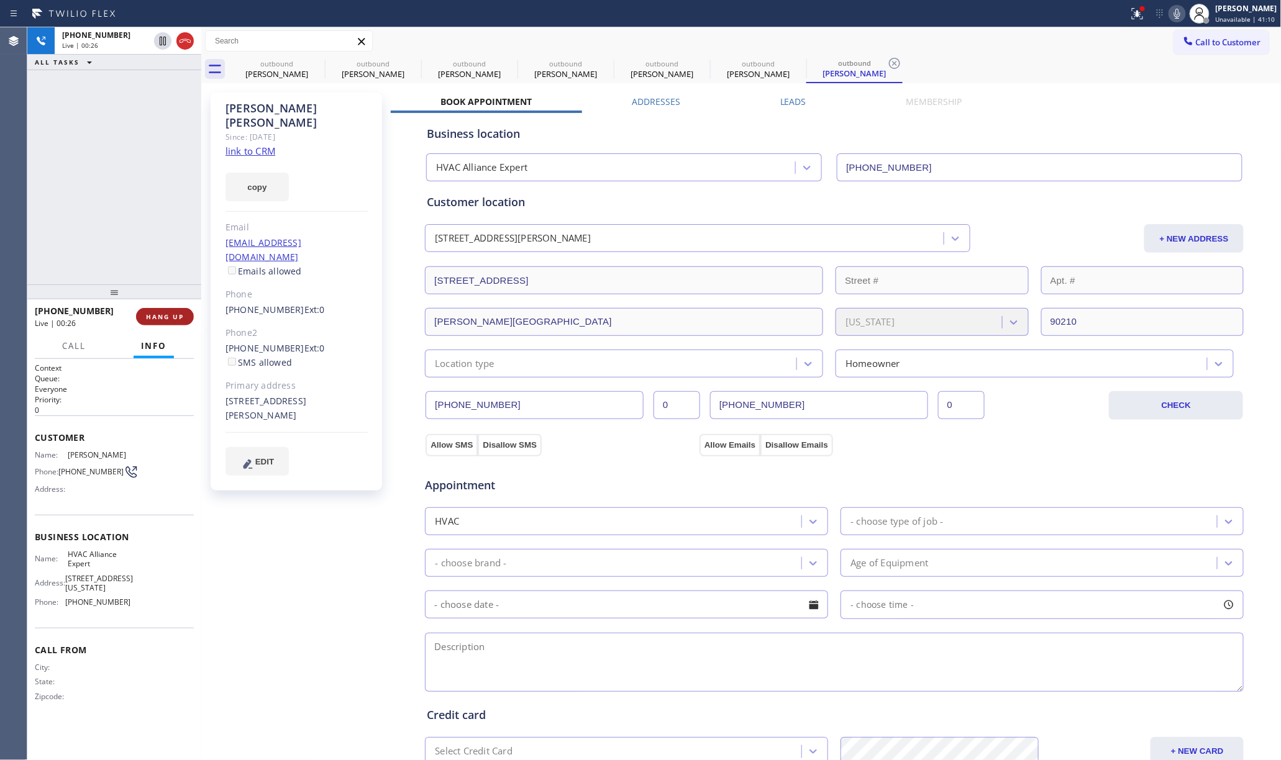
click at [162, 319] on span "HANG UP" at bounding box center [165, 317] width 38 height 9
click at [124, 239] on div "+18186212869 Live | 00:27 ALL TASKS ALL TASKS ACTIVE TASKS TASKS IN WRAP UP" at bounding box center [114, 155] width 174 height 257
click at [173, 314] on span "COMPLETE" at bounding box center [162, 317] width 43 height 9
click at [143, 250] on div "ALL TASKS ALL TASKS ACTIVE TASKS TASKS IN WRAP UP +18186212869 Wrap up | 00:06" at bounding box center [114, 155] width 174 height 257
drag, startPoint x: 143, startPoint y: 250, endPoint x: 445, endPoint y: 245, distance: 302.0
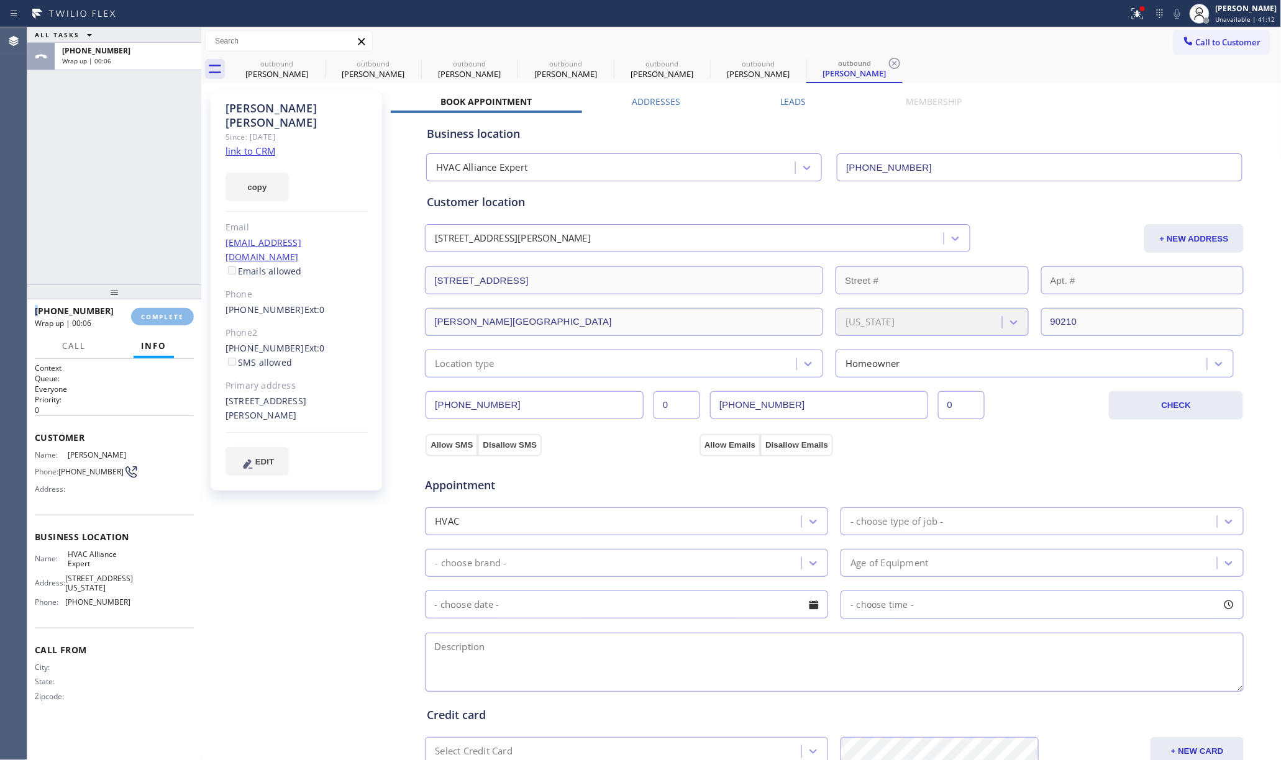
click at [143, 247] on div "ALL TASKS ALL TASKS ACTIVE TASKS TASKS IN WRAP UP +18186212869 Wrap up | 00:06" at bounding box center [114, 155] width 174 height 257
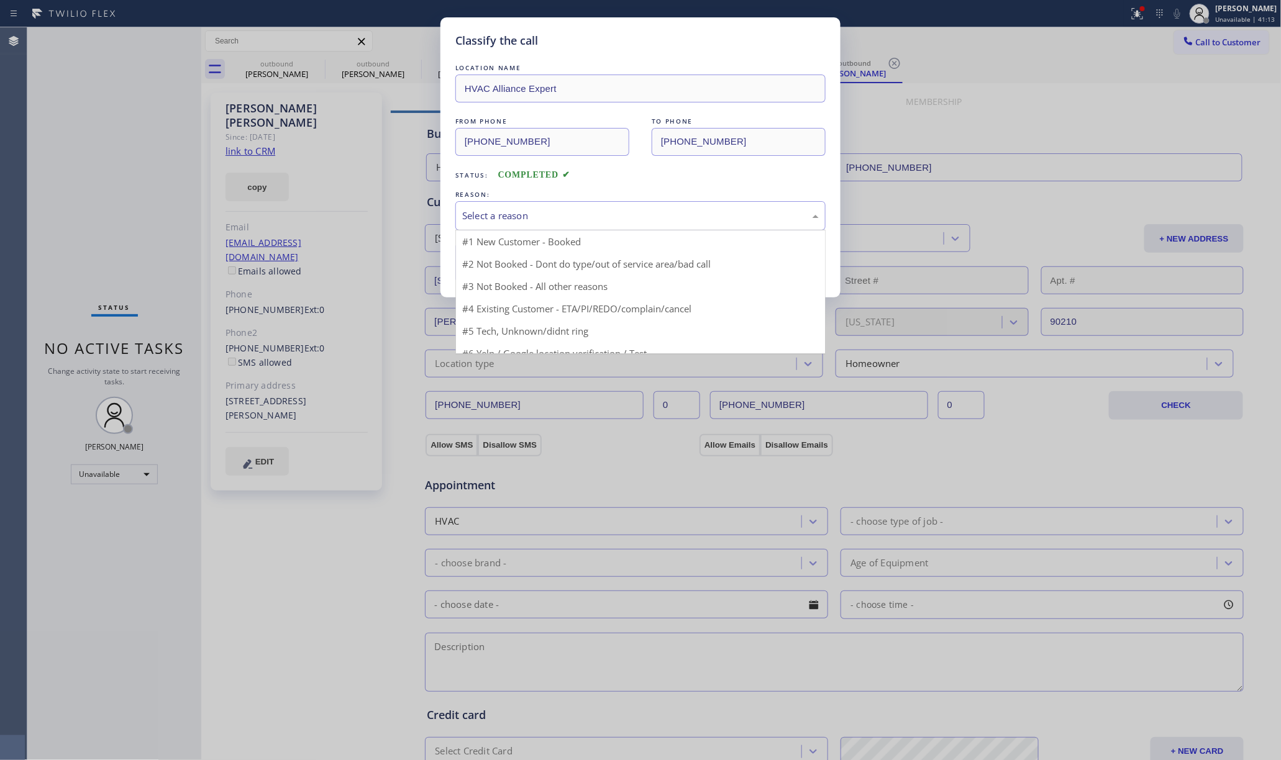
click at [570, 217] on div "Select a reason" at bounding box center [640, 216] width 357 height 14
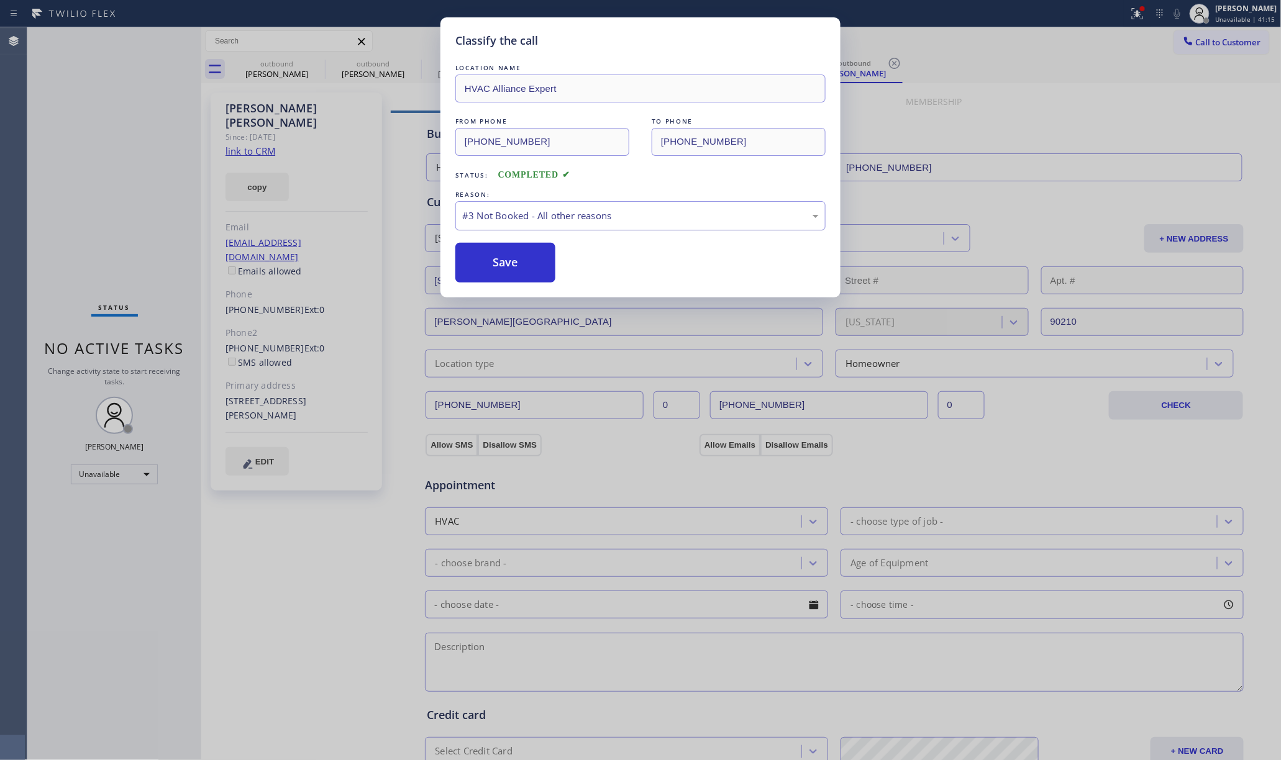
click at [532, 230] on div "#3 Not Booked - All other reasons" at bounding box center [640, 215] width 370 height 29
click at [502, 269] on button "Save" at bounding box center [505, 263] width 100 height 40
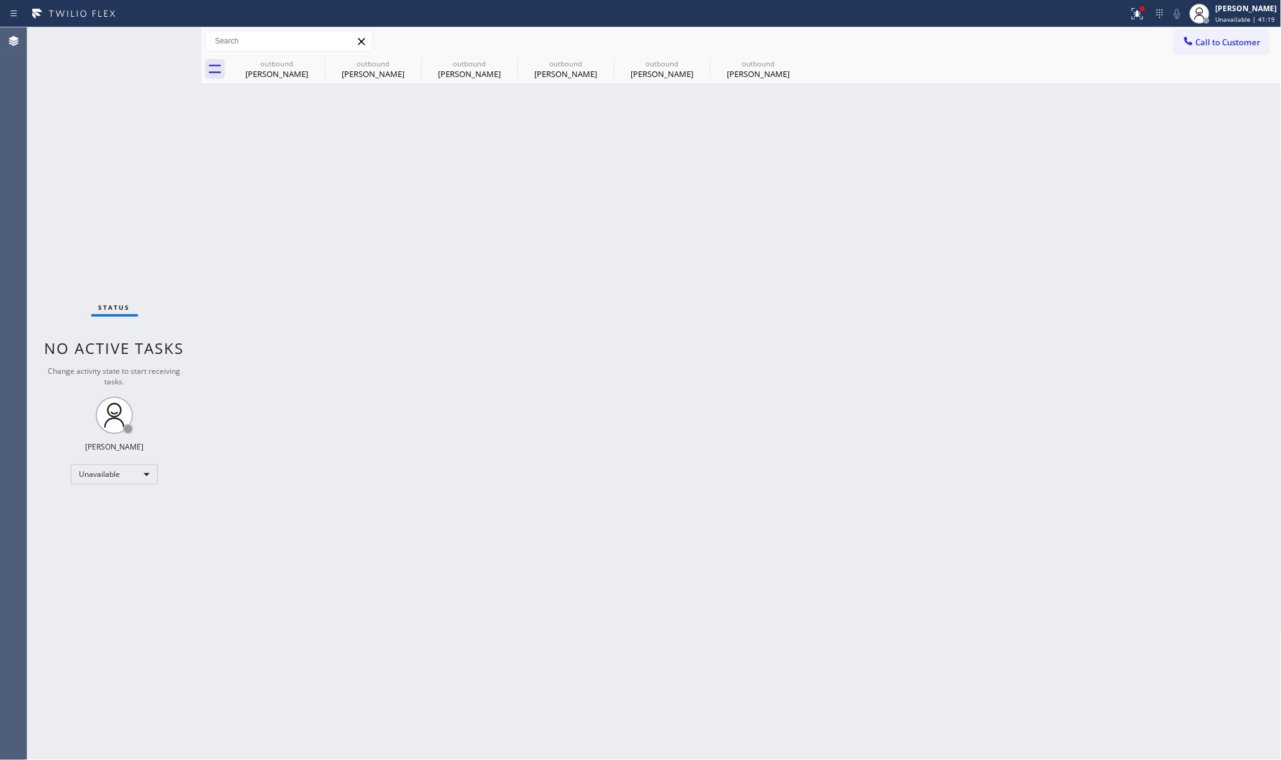
click at [1236, 40] on span "Call to Customer" at bounding box center [1228, 42] width 65 height 11
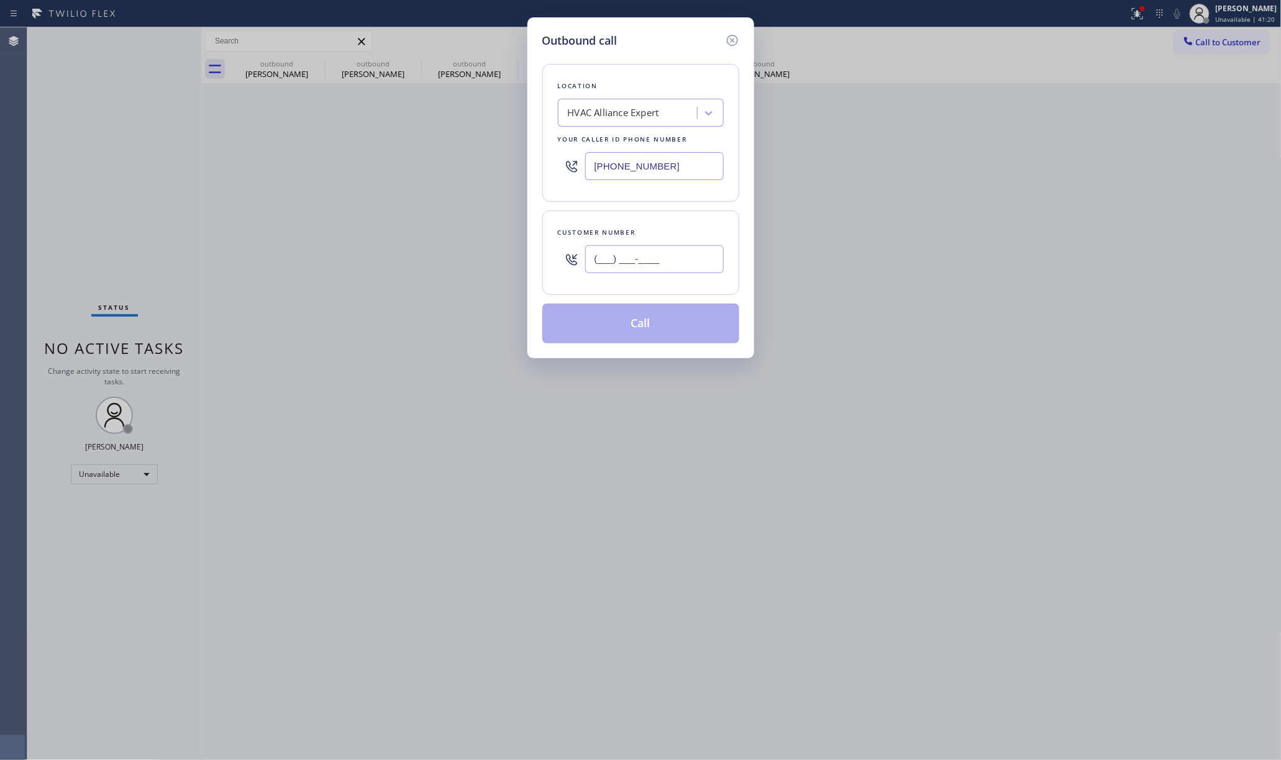
click at [631, 261] on input "(___) ___-____" at bounding box center [654, 259] width 139 height 28
paste input "213) 984-0494"
type input "(213) 984-0494"
click at [635, 234] on div "Customer number" at bounding box center [641, 232] width 166 height 13
click at [621, 327] on button "Call" at bounding box center [640, 324] width 197 height 40
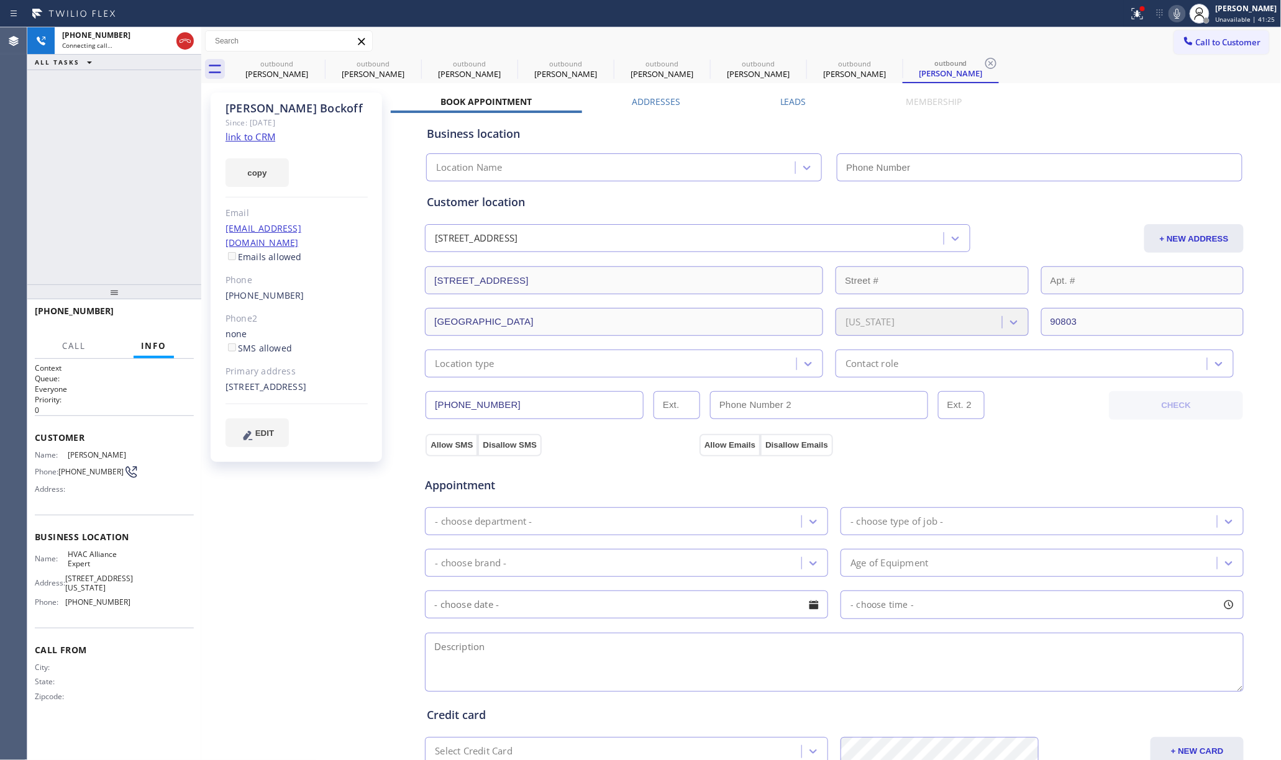
type input "[PHONE_NUMBER]"
click at [144, 130] on div "+12139840494 Live | 00:05 ALL TASKS ALL TASKS ACTIVE TASKS TASKS IN WRAP UP" at bounding box center [114, 155] width 174 height 257
click at [786, 103] on label "Leads" at bounding box center [793, 102] width 26 height 12
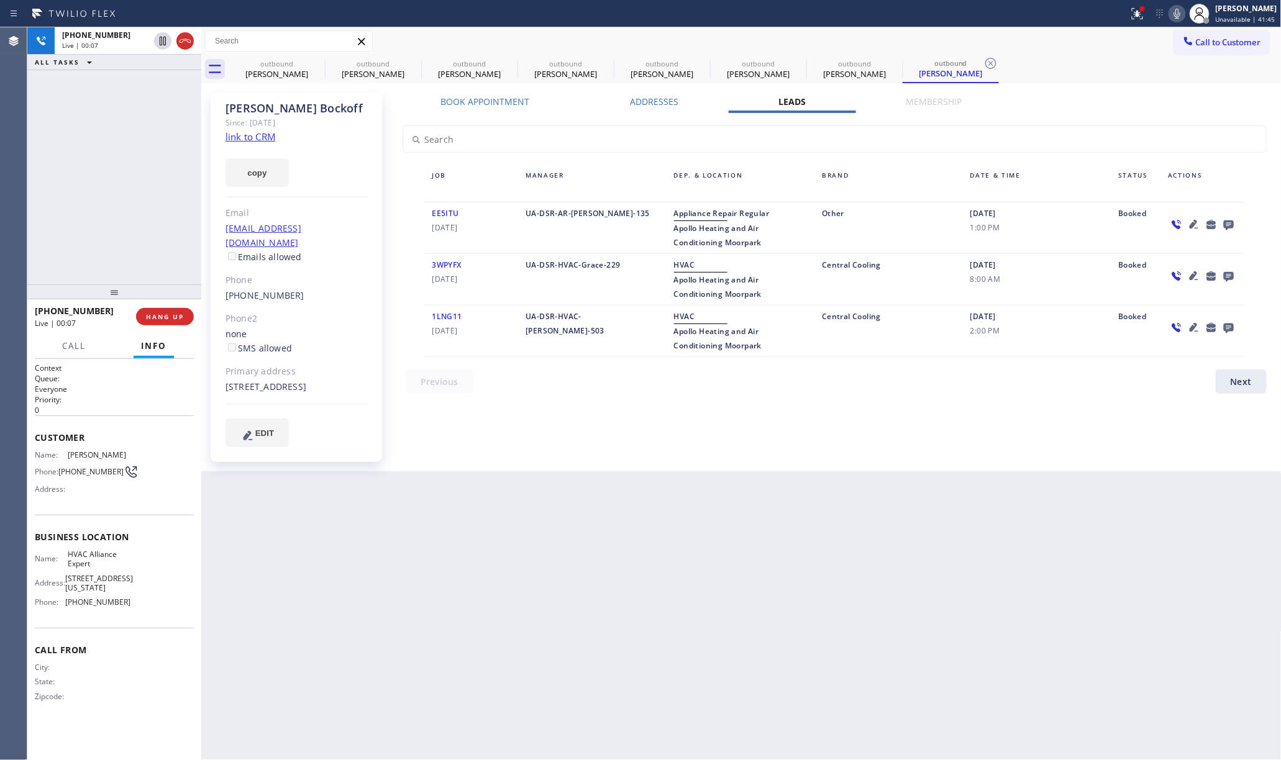
click at [916, 401] on div "Book Appointment Addresses Leads Membership Business location HVAC Alliance Exp…" at bounding box center [835, 282] width 888 height 373
click at [804, 477] on div "Back to Dashboard Change Sender ID Customers Technicians Select a contact Outbo…" at bounding box center [741, 393] width 1080 height 733
click at [746, 433] on div "Book Appointment Addresses Leads Membership Business location HVAC Alliance Exp…" at bounding box center [835, 282] width 888 height 373
click at [754, 444] on div "Book Appointment Addresses Leads Membership Business location HVAC Alliance Exp…" at bounding box center [835, 282] width 888 height 373
click at [751, 441] on div "Book Appointment Addresses Leads Membership Business location HVAC Alliance Exp…" at bounding box center [835, 282] width 888 height 373
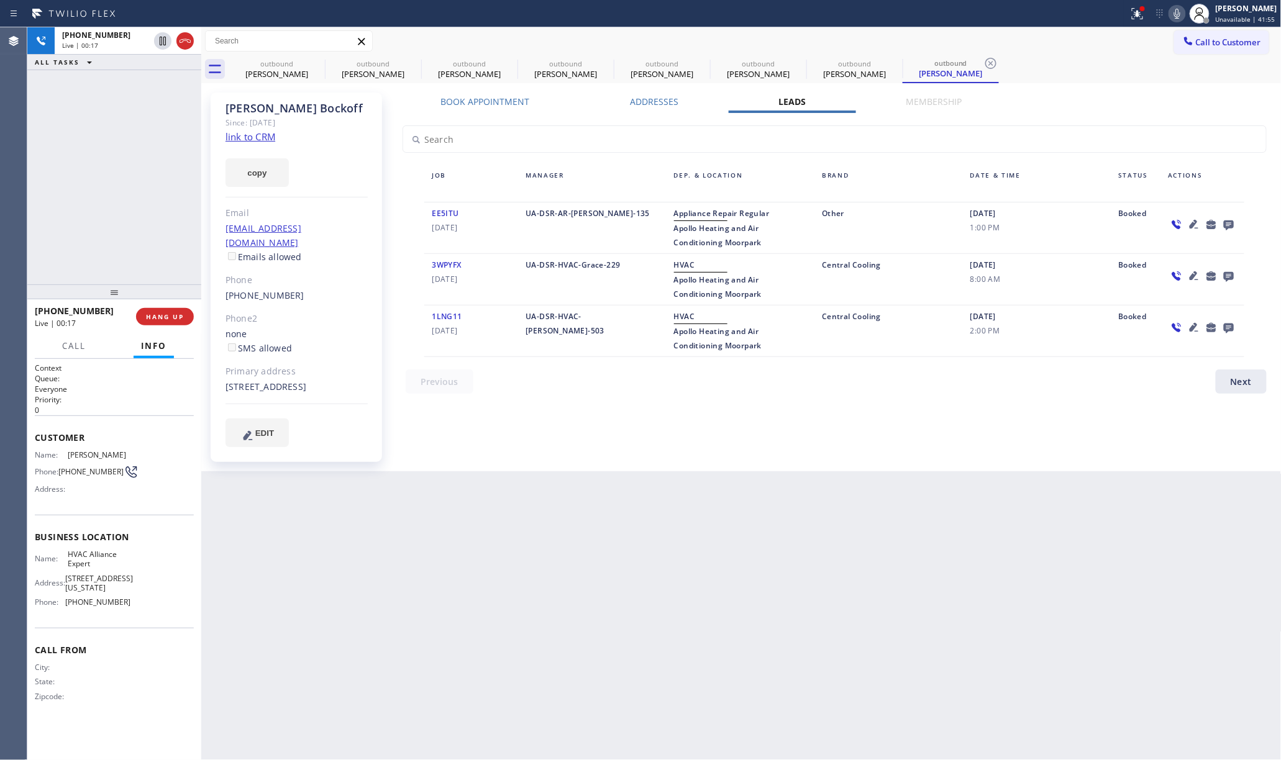
click at [255, 134] on link "link to CRM" at bounding box center [251, 136] width 50 height 12
click at [155, 313] on span "COMPLETE" at bounding box center [162, 317] width 43 height 9
click at [137, 242] on div "ALL TASKS ALL TASKS ACTIVE TASKS TASKS IN WRAP UP +12139840494 Wrap up | 00:08" at bounding box center [114, 155] width 174 height 257
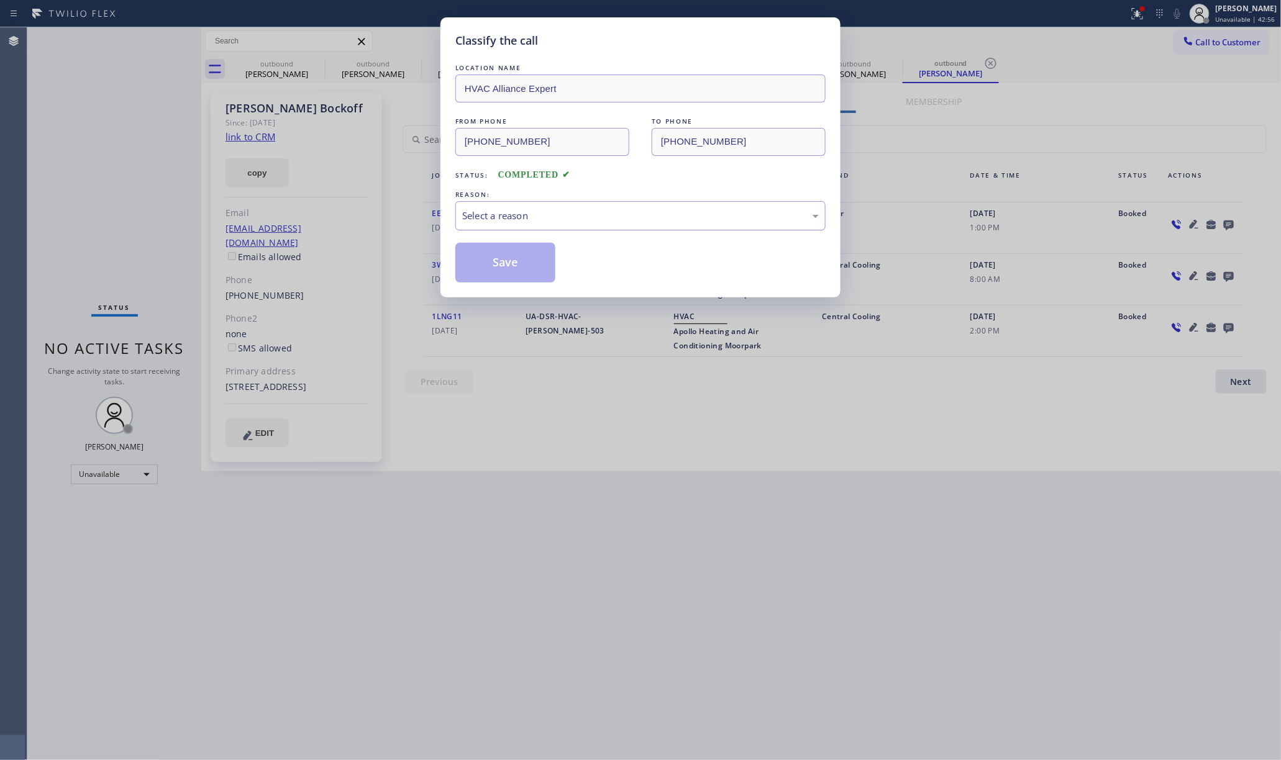
click at [547, 212] on div "Select a reason" at bounding box center [640, 216] width 357 height 14
click at [513, 267] on button "Save" at bounding box center [505, 263] width 100 height 40
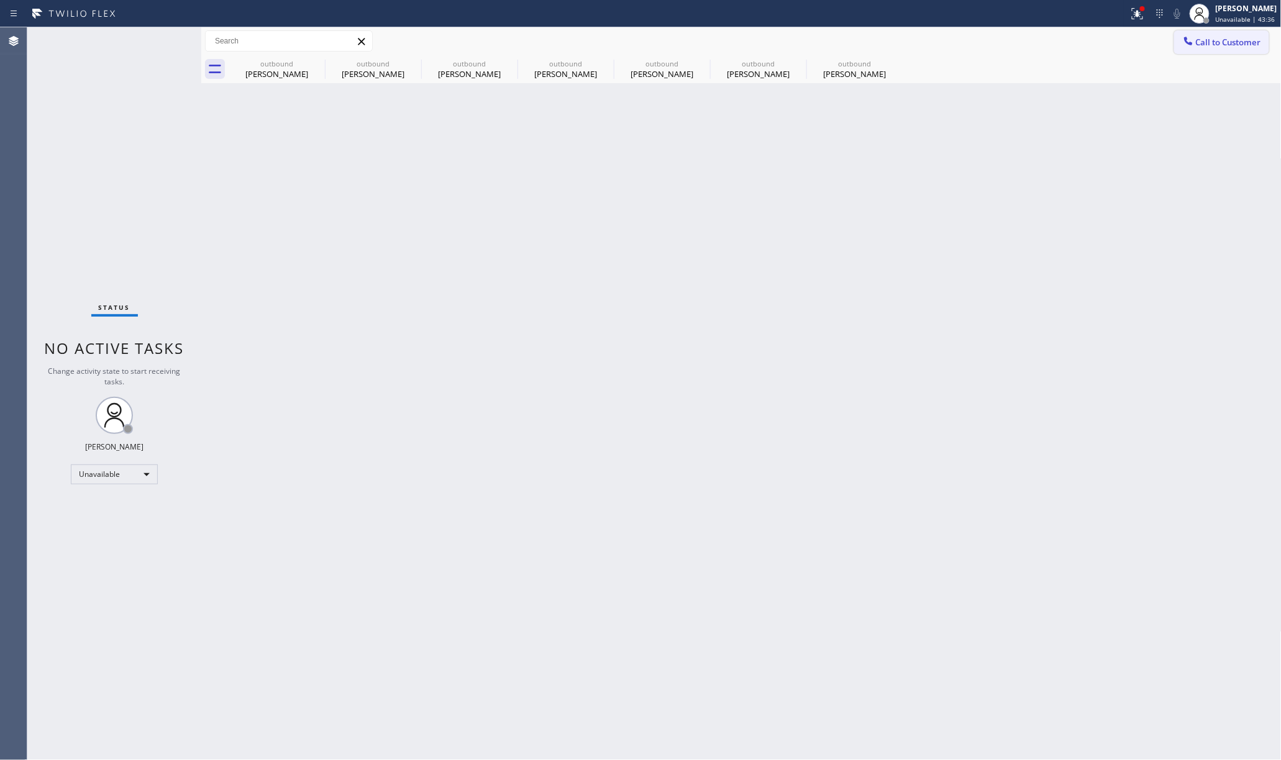
click at [1256, 37] on span "Call to Customer" at bounding box center [1228, 42] width 65 height 11
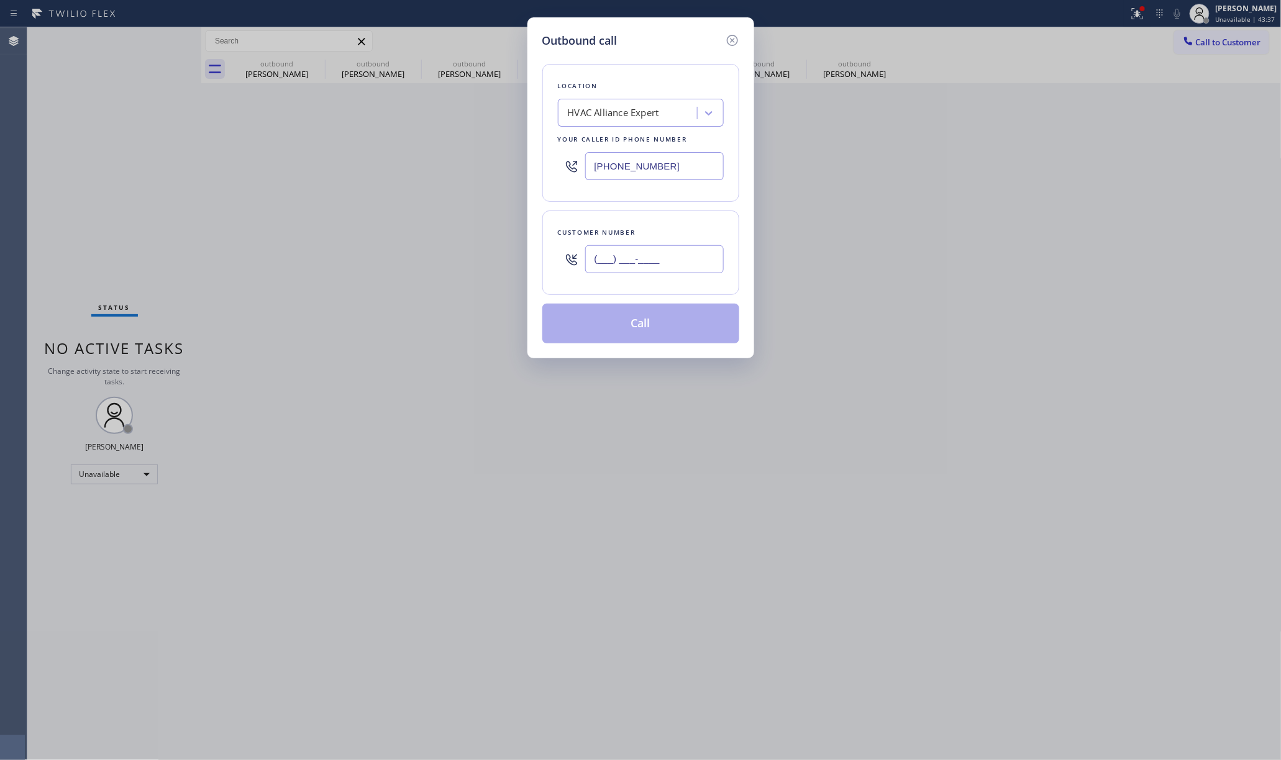
click at [614, 249] on input "(___) ___-____" at bounding box center [654, 259] width 139 height 28
paste input "805) 248-2852"
type input "(805) 248-2852"
click at [632, 212] on div "Customer number (805) 248-2852" at bounding box center [640, 253] width 197 height 84
click at [642, 331] on button "Call" at bounding box center [640, 324] width 197 height 40
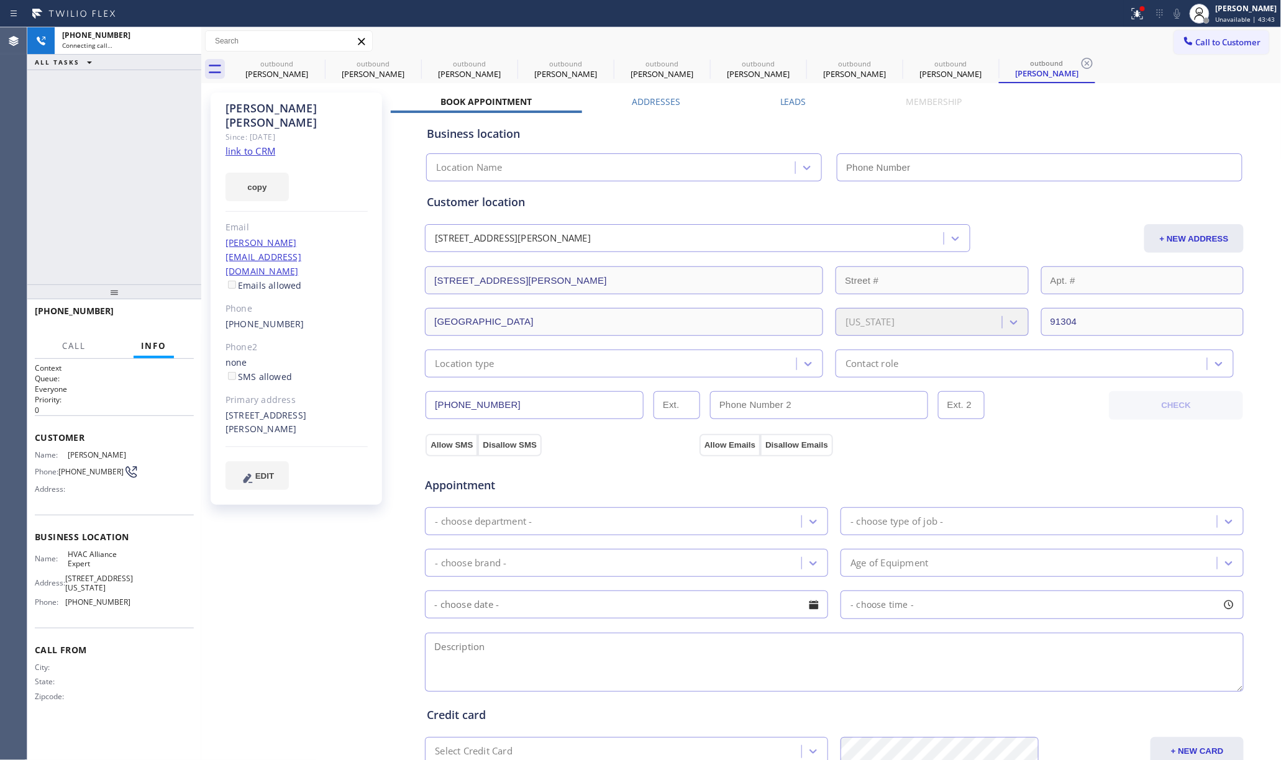
type input "[PHONE_NUMBER]"
click at [132, 172] on div "+18052482852 Connecting call… ALL TASKS ALL TASKS ACTIVE TASKS TASKS IN WRAP UP" at bounding box center [114, 155] width 174 height 257
click at [789, 99] on label "Leads" at bounding box center [793, 102] width 26 height 12
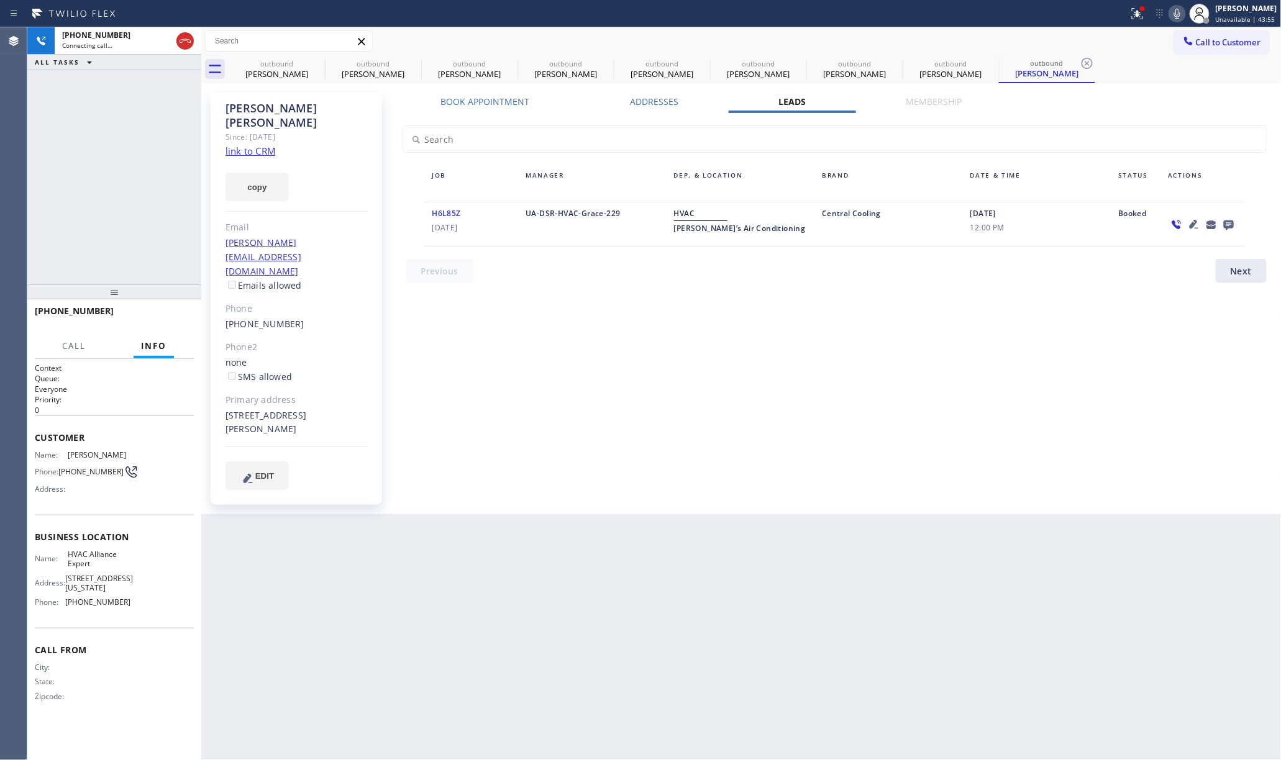
click at [844, 411] on div "Book Appointment Addresses Leads Membership Business location HVAC Alliance Exp…" at bounding box center [835, 304] width 888 height 416
click at [518, 103] on label "Book Appointment" at bounding box center [485, 102] width 89 height 12
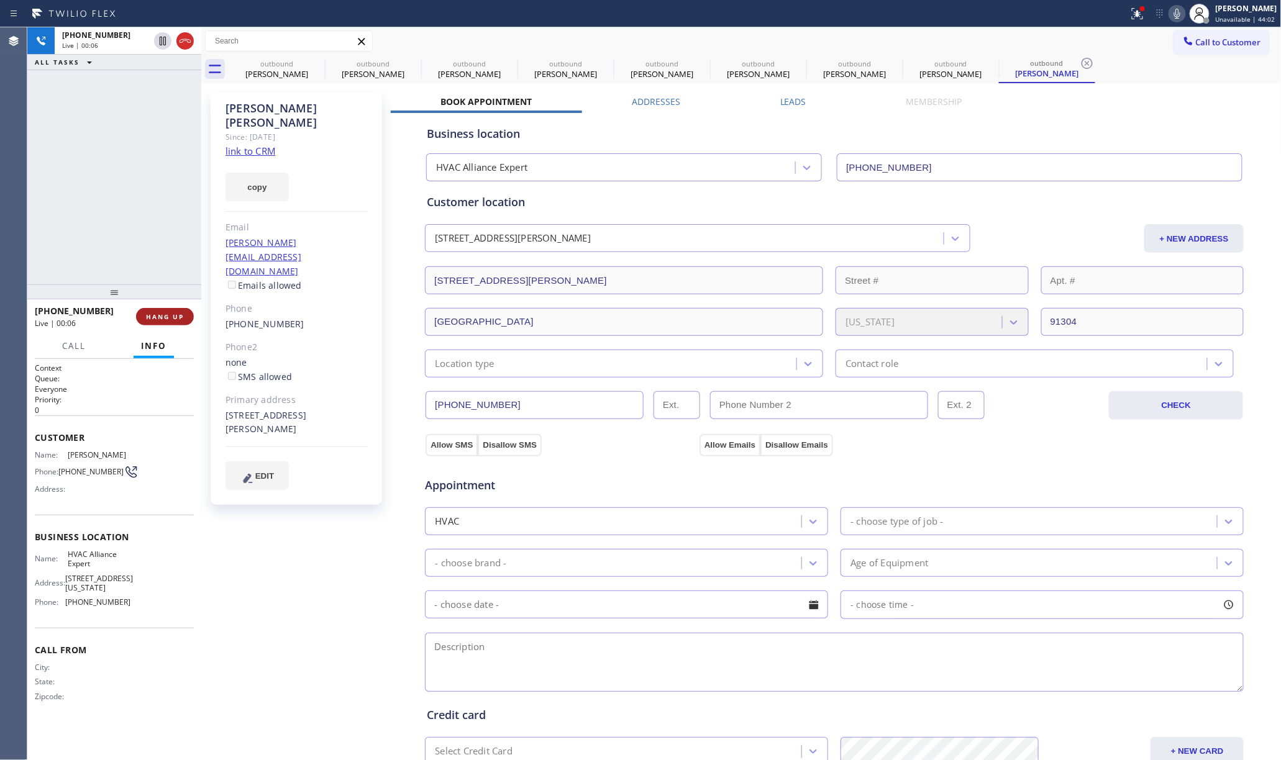
click at [164, 316] on span "HANG UP" at bounding box center [165, 317] width 38 height 9
drag, startPoint x: 157, startPoint y: 283, endPoint x: 157, endPoint y: 306, distance: 22.4
click at [157, 299] on div at bounding box center [114, 292] width 174 height 15
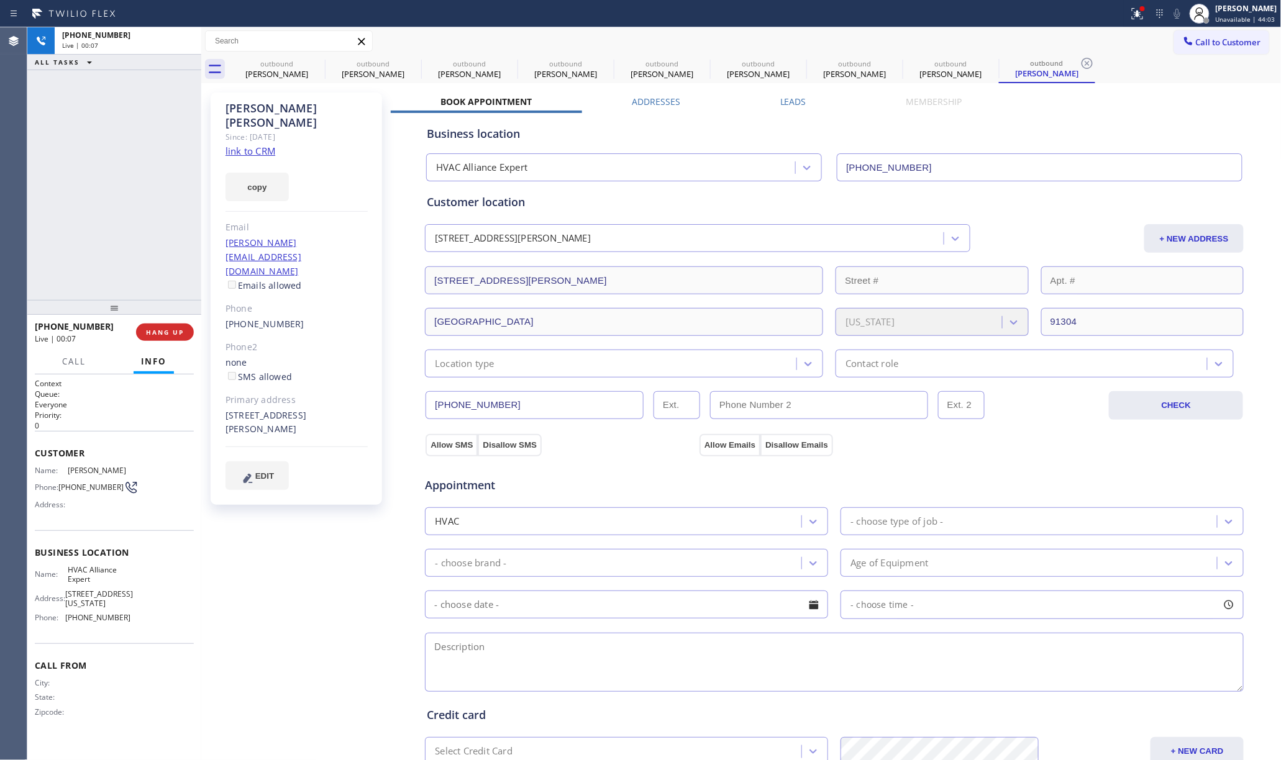
click at [157, 313] on div at bounding box center [114, 307] width 174 height 15
click at [162, 329] on span "COMPLETE" at bounding box center [162, 332] width 43 height 9
click at [110, 235] on div "ALL TASKS ALL TASKS ACTIVE TASKS TASKS IN WRAP UP +18052482852 Wrap up | 00:05" at bounding box center [114, 163] width 174 height 273
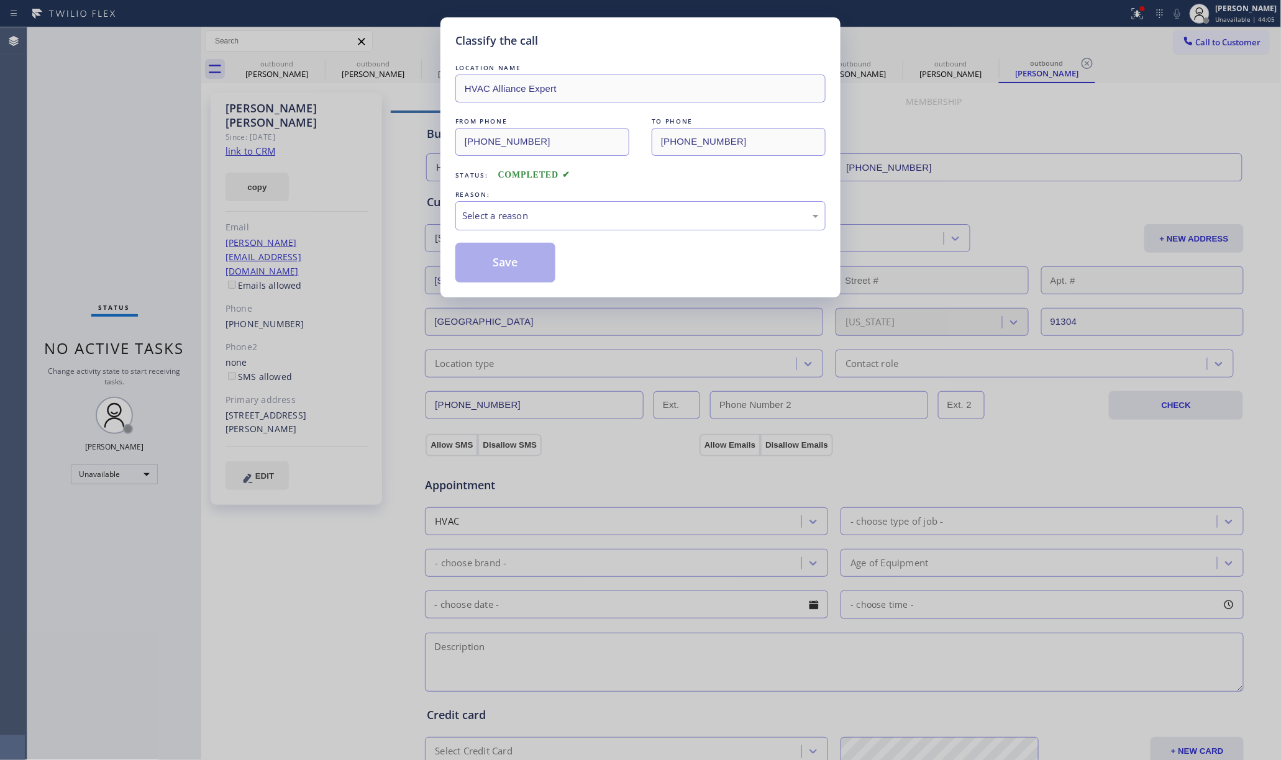
click at [572, 236] on div "LOCATION NAME HVAC Alliance Expert FROM PHONE (855) 999-4417 TO PHONE (805) 248…" at bounding box center [640, 172] width 370 height 221
click at [527, 214] on div "Select a reason" at bounding box center [640, 216] width 357 height 14
click at [491, 260] on button "Save" at bounding box center [505, 263] width 100 height 40
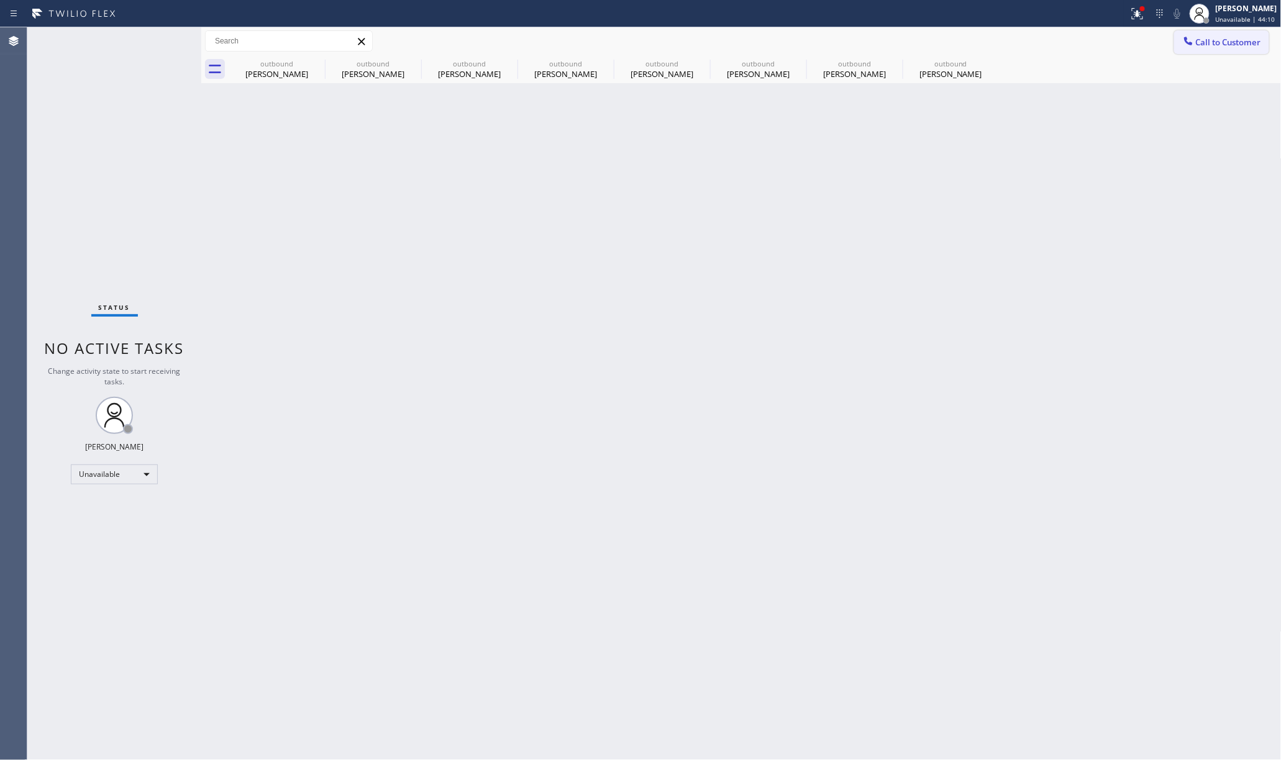
click at [1253, 50] on button "Call to Customer" at bounding box center [1221, 42] width 95 height 24
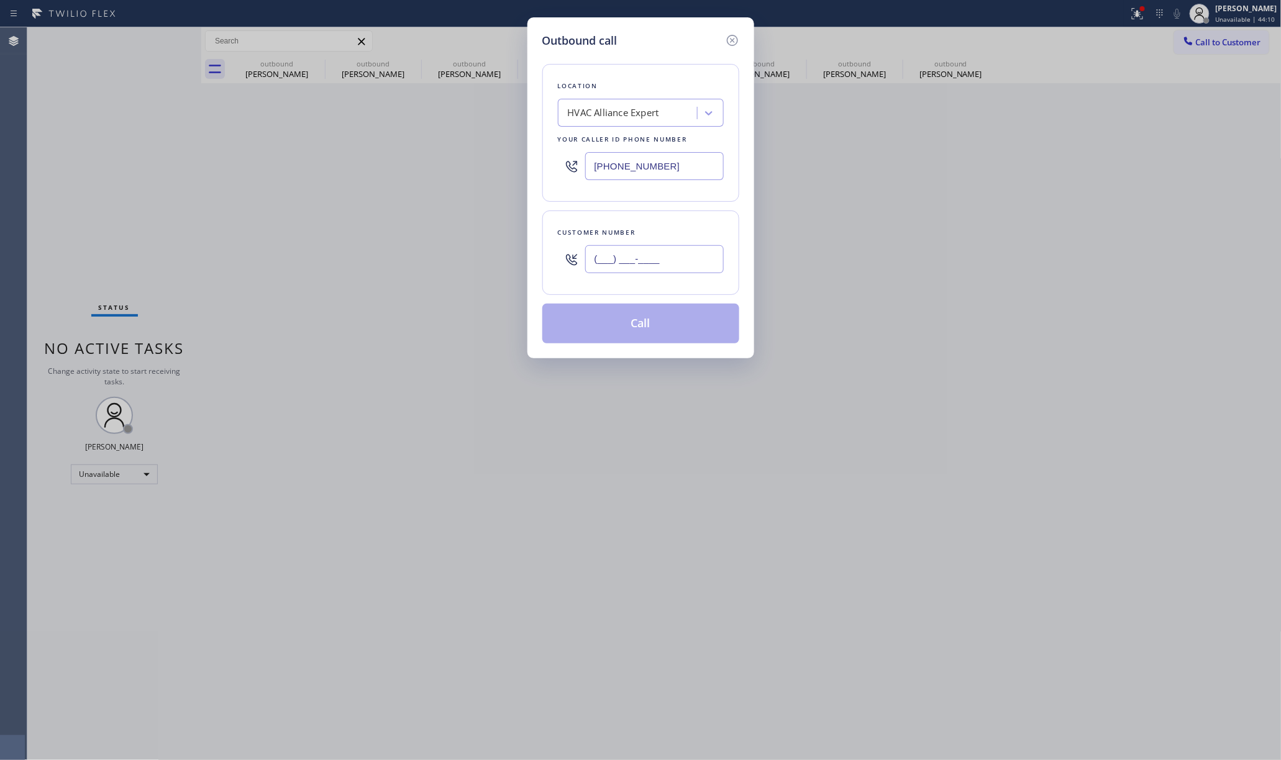
click at [710, 254] on input "(___) ___-____" at bounding box center [654, 259] width 139 height 28
paste input "310) 702-9263"
type input "(310) 702-9263"
click at [687, 216] on div "Customer number (310) 702-9263" at bounding box center [640, 253] width 197 height 84
click at [680, 326] on button "Call" at bounding box center [640, 324] width 197 height 40
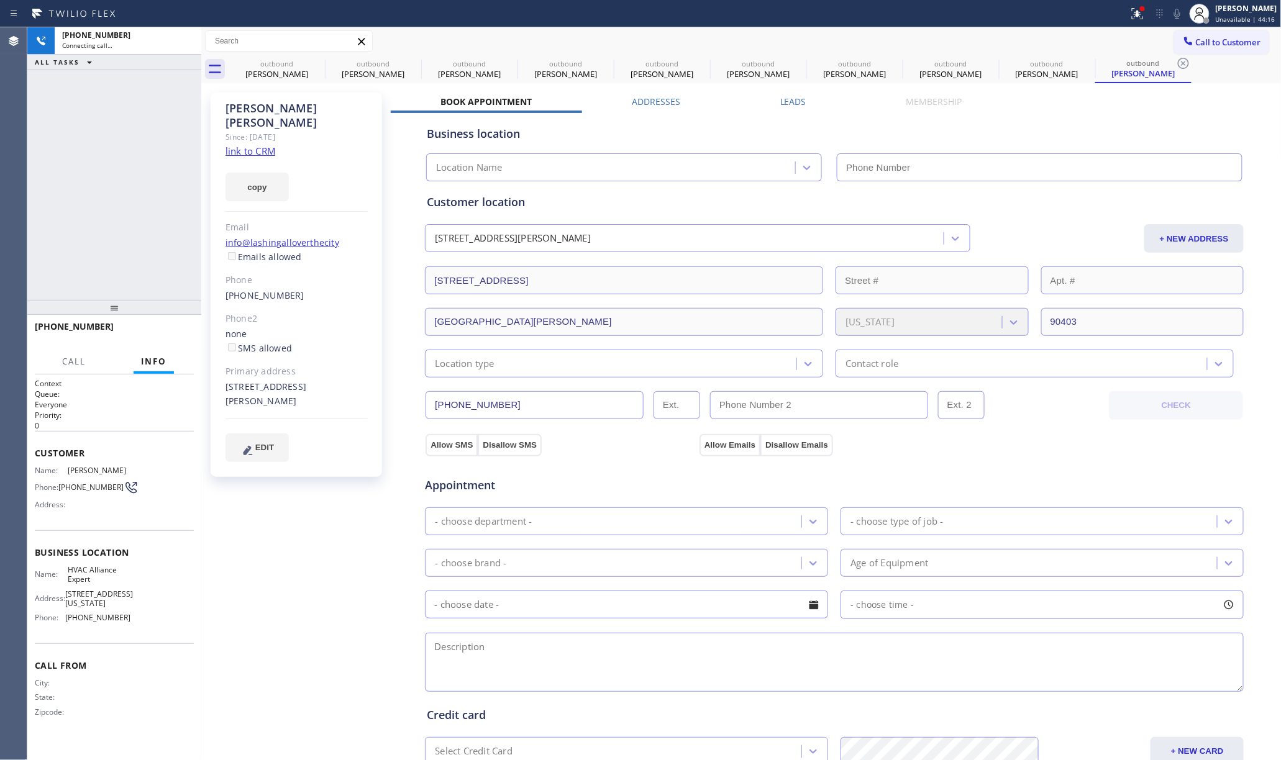
type input "[PHONE_NUMBER]"
drag, startPoint x: 68, startPoint y: 190, endPoint x: 289, endPoint y: 110, distance: 235.3
click at [68, 190] on div "+13107029263 Live | 00:06 ALL TASKS ALL TASKS ACTIVE TASKS TASKS IN WRAP UP" at bounding box center [114, 163] width 174 height 273
click at [793, 98] on label "Leads" at bounding box center [793, 102] width 26 height 12
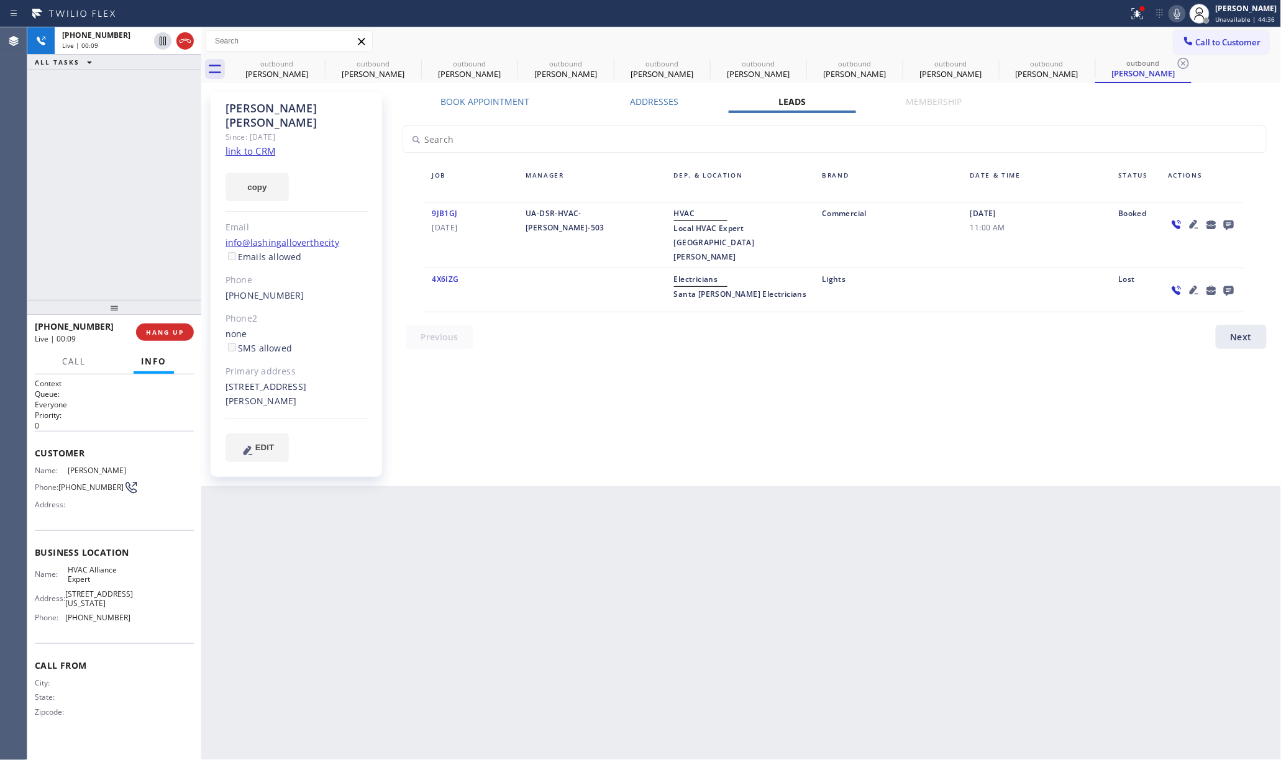
click at [757, 442] on div "Book Appointment Addresses Leads Membership Business location HVAC Alliance Exp…" at bounding box center [835, 290] width 888 height 388
click at [805, 436] on div "Book Appointment Addresses Leads Membership Business location HVAC Alliance Exp…" at bounding box center [835, 290] width 888 height 388
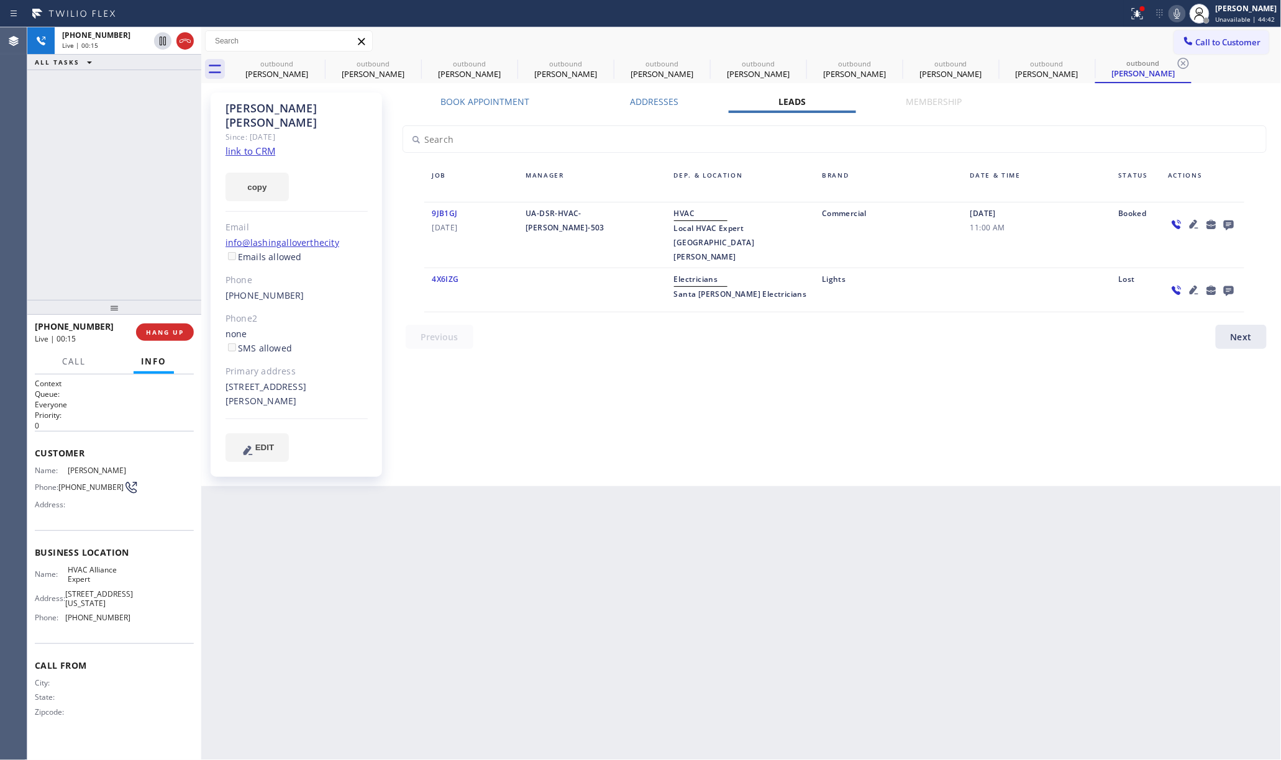
click at [262, 145] on link "link to CRM" at bounding box center [251, 151] width 50 height 12
click at [171, 331] on span "COMPLETE" at bounding box center [162, 332] width 43 height 9
click at [145, 250] on div "ALL TASKS ALL TASKS ACTIVE TASKS TASKS IN WRAP UP +13107029263 Wrap up | 00:28" at bounding box center [114, 163] width 174 height 273
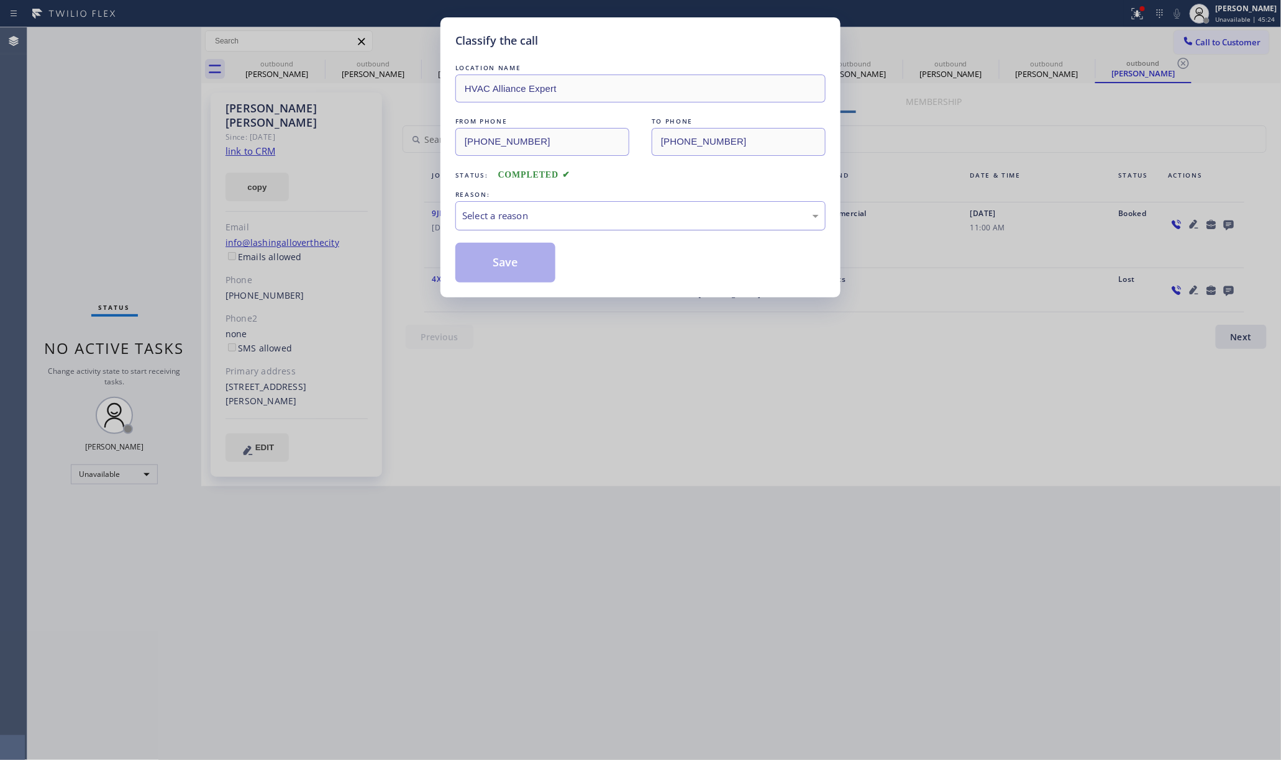
click at [577, 211] on div "Select a reason" at bounding box center [640, 216] width 357 height 14
click at [511, 263] on button "Save" at bounding box center [505, 263] width 100 height 40
drag, startPoint x: 1020, startPoint y: 359, endPoint x: 1177, endPoint y: 220, distance: 209.5
click at [1033, 354] on div "Classify the call LOCATION NAME HVAC Alliance Expert FROM PHONE (855) 999-4417 …" at bounding box center [640, 380] width 1281 height 760
click at [1243, 38] on div "Classify the call LOCATION NAME HVAC Alliance Expert FROM PHONE (855) 999-4417 …" at bounding box center [640, 380] width 1281 height 760
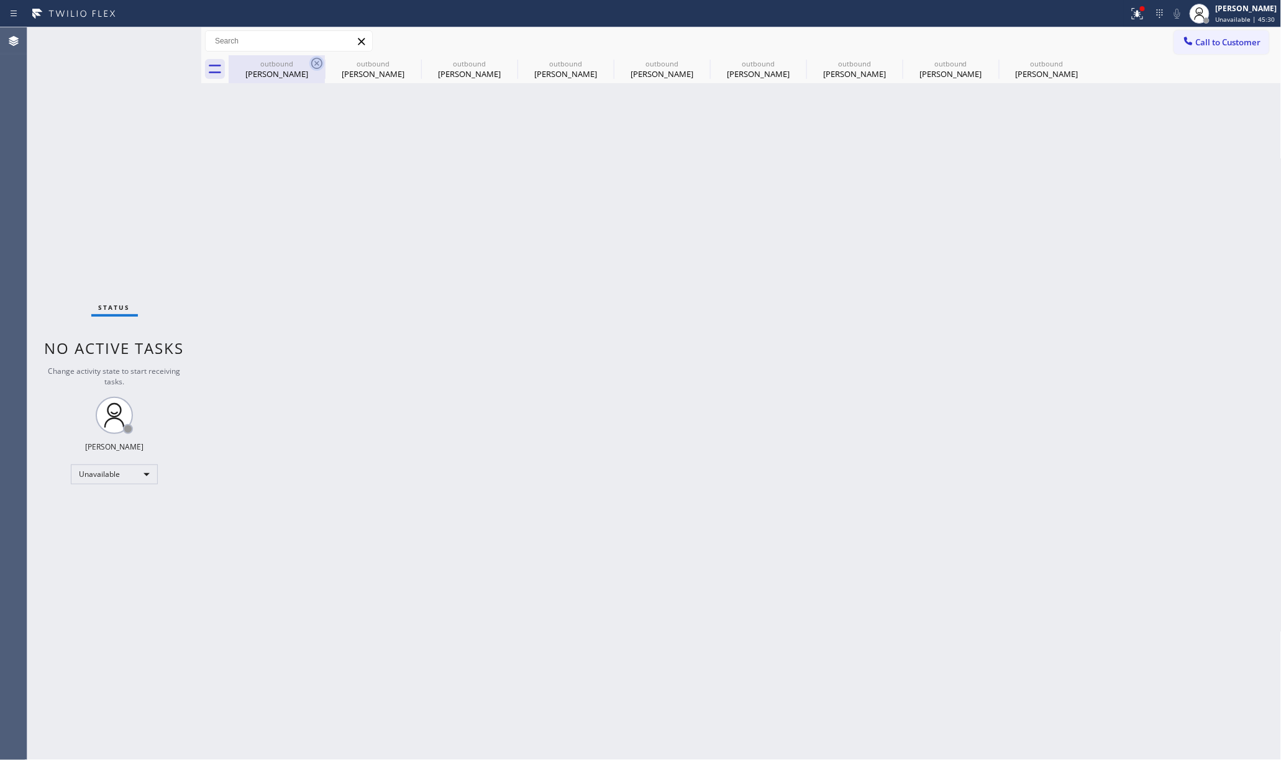
click at [316, 60] on icon at bounding box center [316, 63] width 15 height 15
click at [0, 0] on icon at bounding box center [0, 0] width 0 height 0
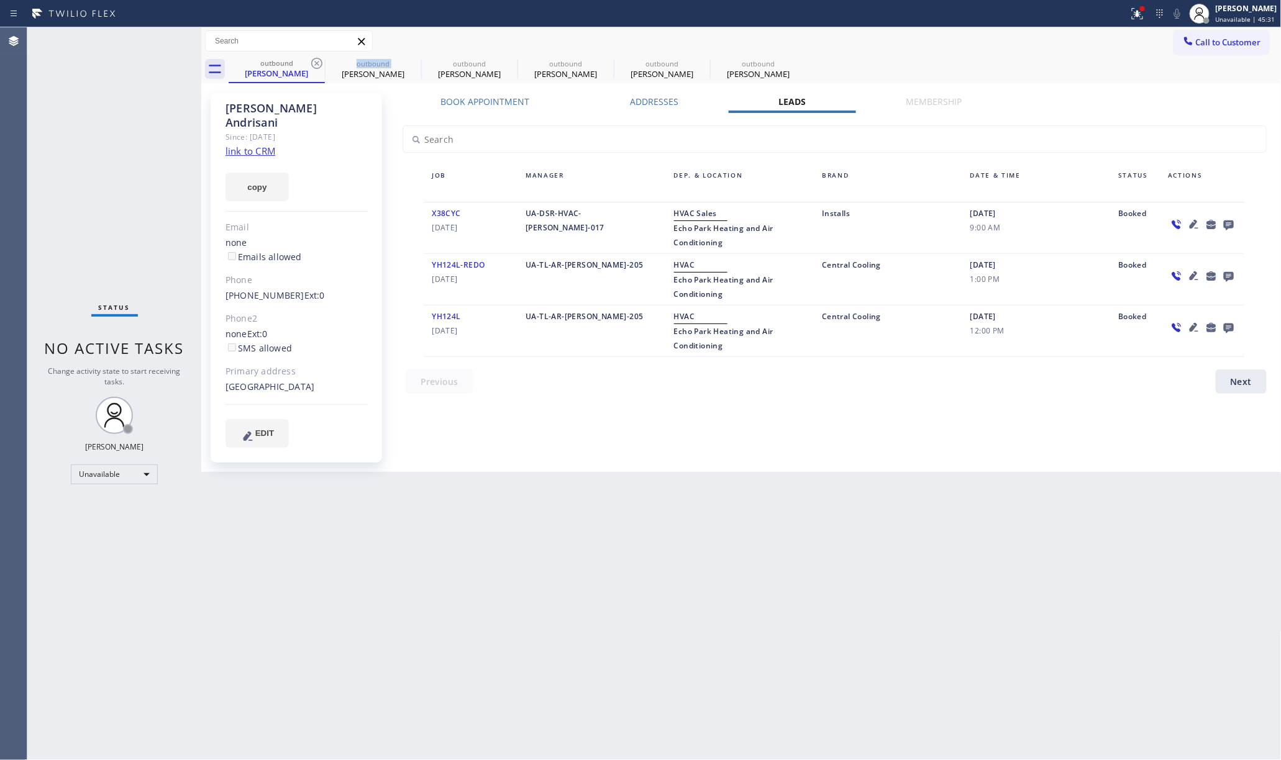
click at [316, 60] on icon at bounding box center [316, 63] width 15 height 15
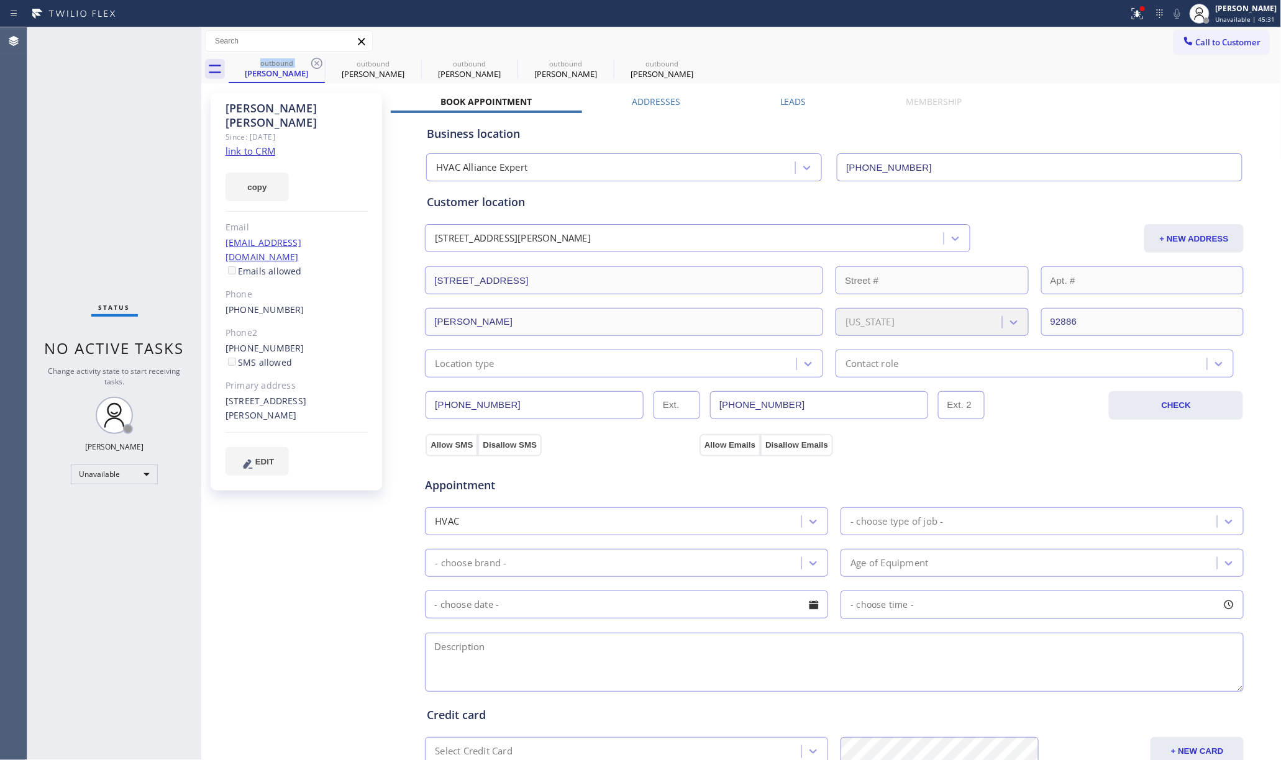
click at [316, 60] on icon at bounding box center [316, 63] width 15 height 15
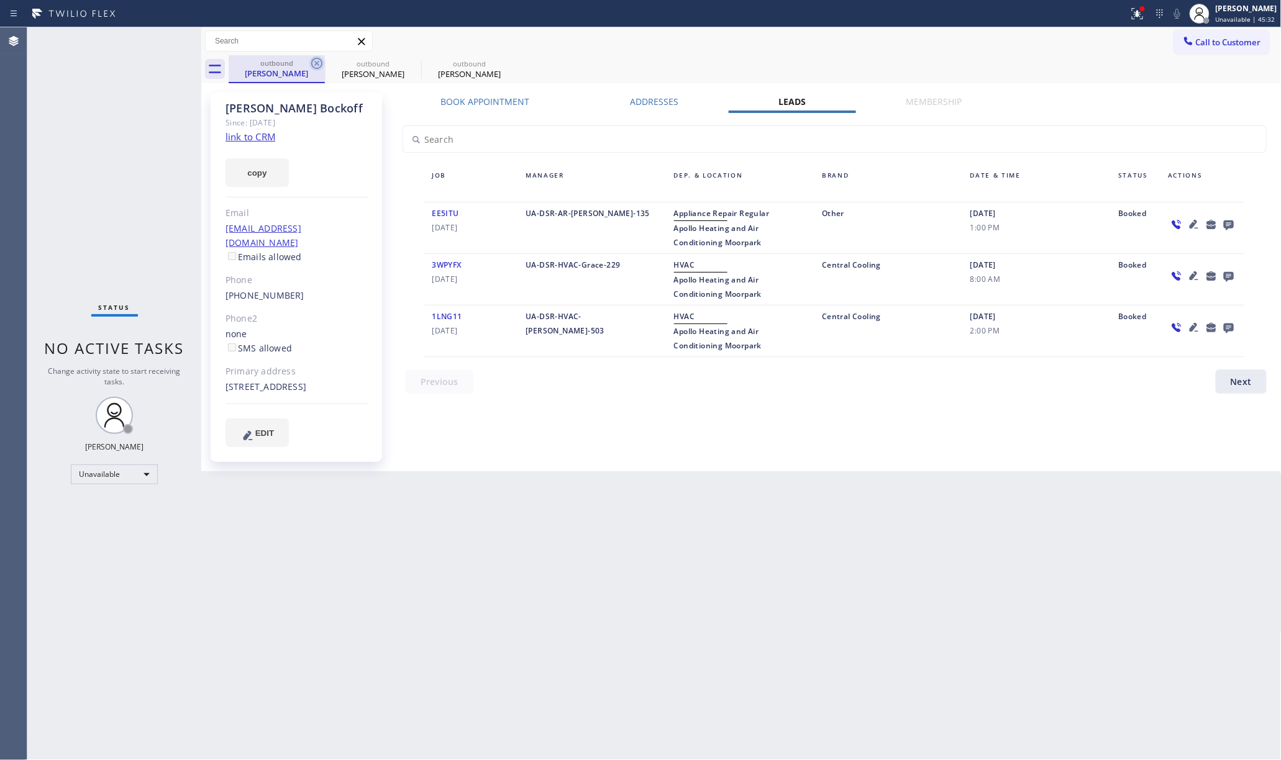
click at [319, 60] on icon at bounding box center [316, 63] width 15 height 15
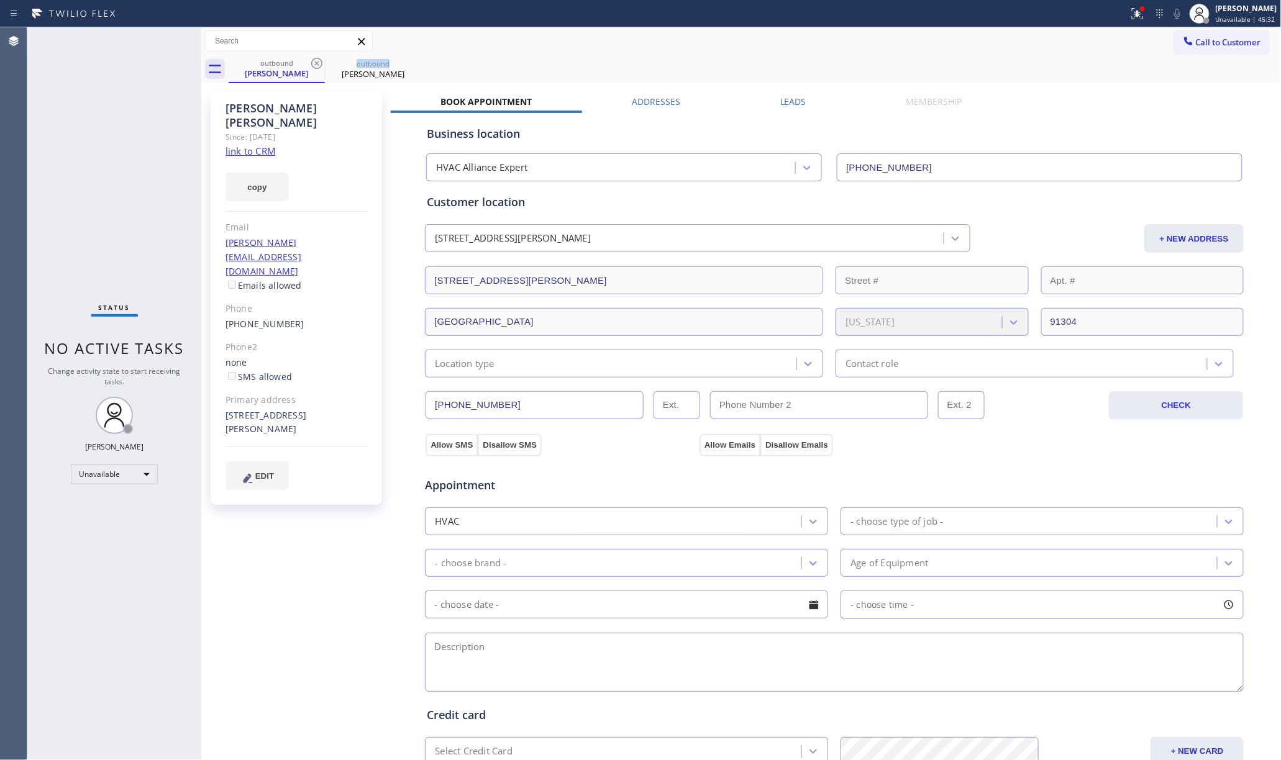
click at [319, 60] on icon at bounding box center [316, 63] width 15 height 15
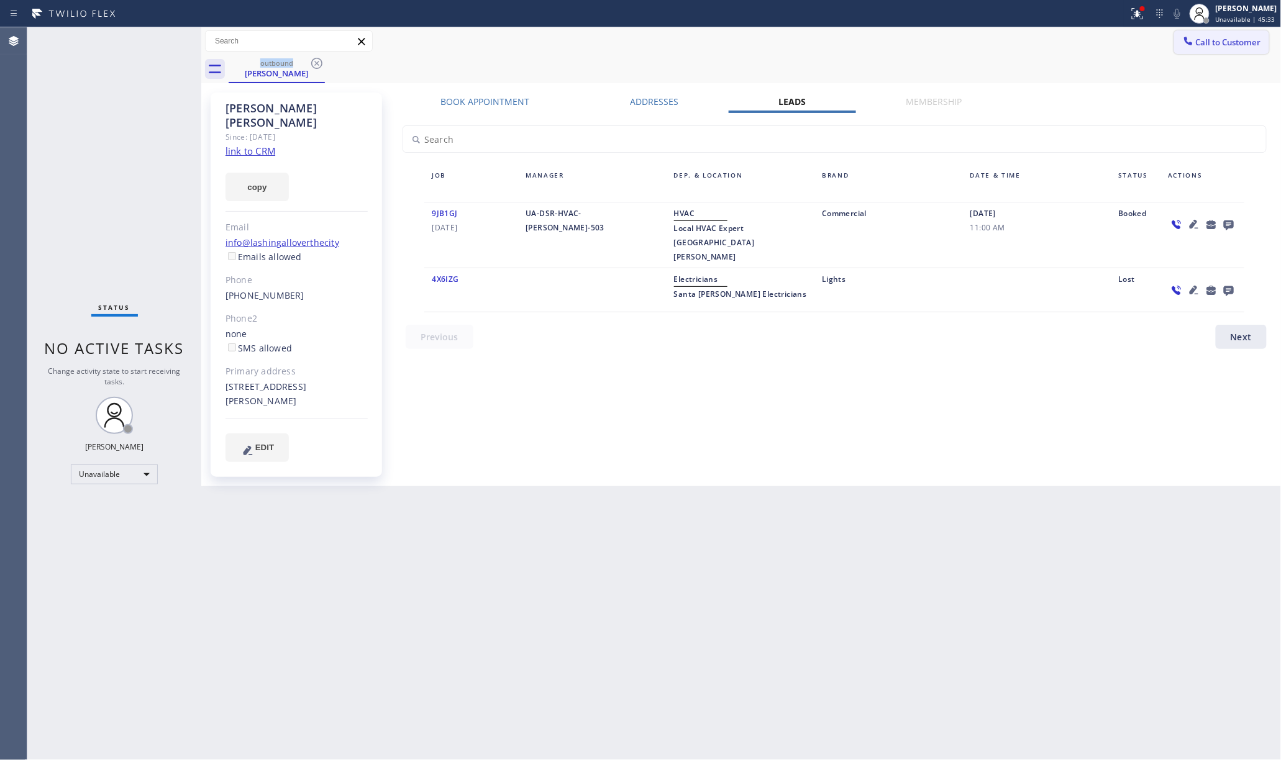
click at [1241, 42] on span "Call to Customer" at bounding box center [1228, 42] width 65 height 11
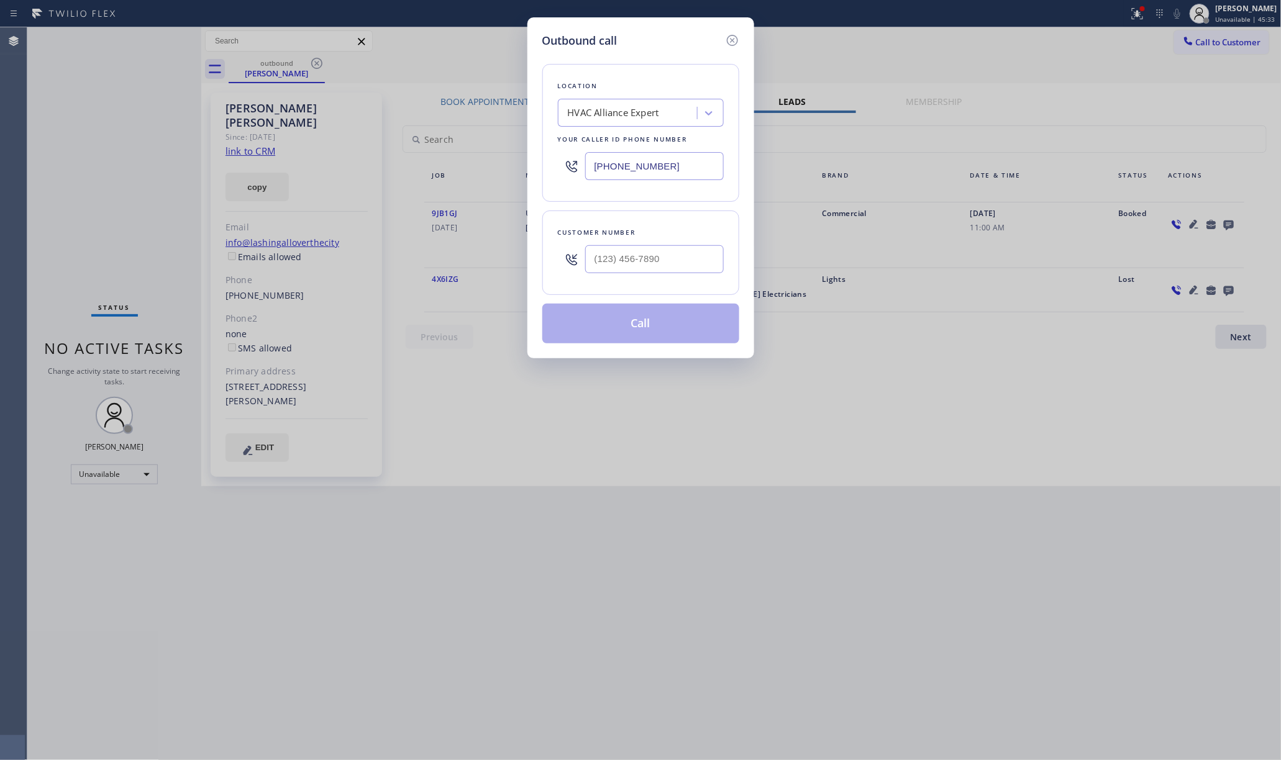
click at [702, 280] on div at bounding box center [654, 259] width 139 height 40
click at [702, 249] on input "(___) ___-____" at bounding box center [654, 259] width 139 height 28
paste input "455) 194-6177"
click at [687, 220] on div "Customer number (455) 194-6177" at bounding box center [640, 253] width 197 height 84
click at [667, 312] on button "Call" at bounding box center [640, 324] width 197 height 40
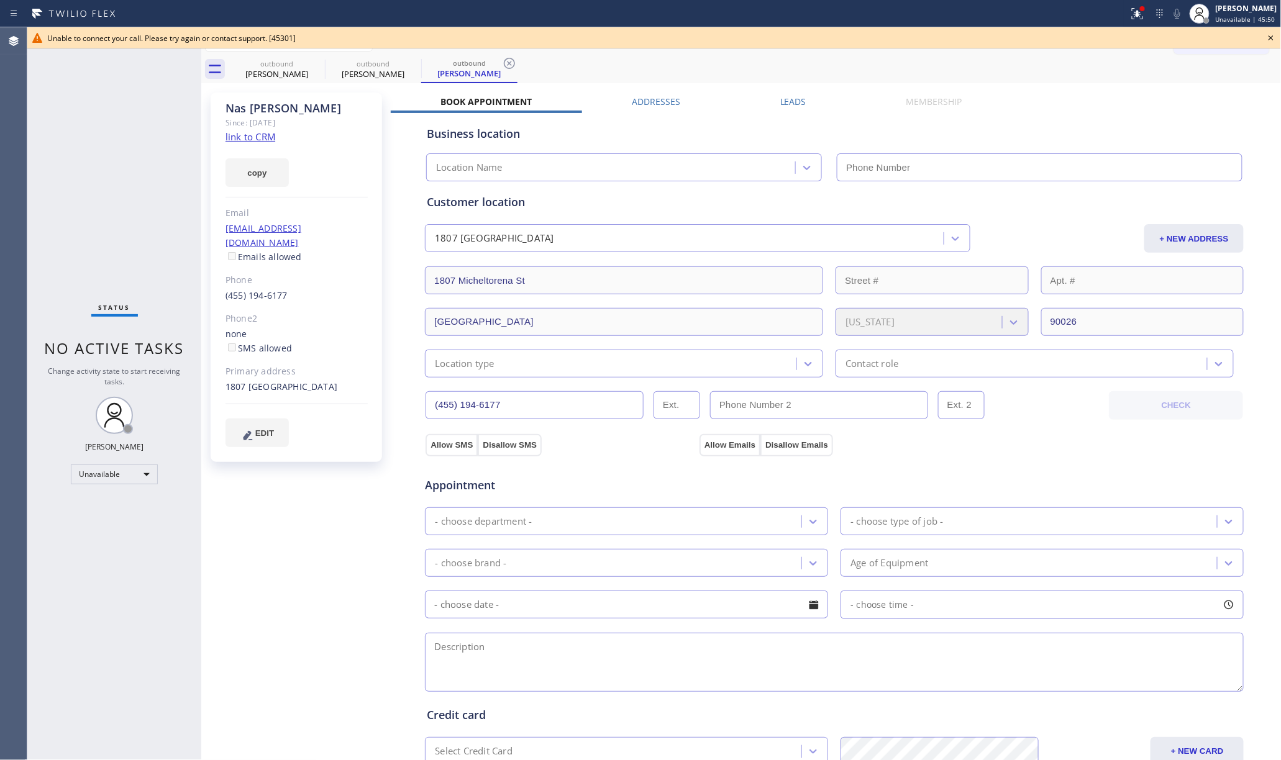
click at [84, 167] on div "Status No active tasks Change activity state to start receiving tasks. [PERSON_…" at bounding box center [114, 393] width 174 height 733
click at [1273, 35] on icon at bounding box center [1271, 37] width 15 height 15
click at [1241, 34] on button "Call to Customer" at bounding box center [1221, 42] width 95 height 24
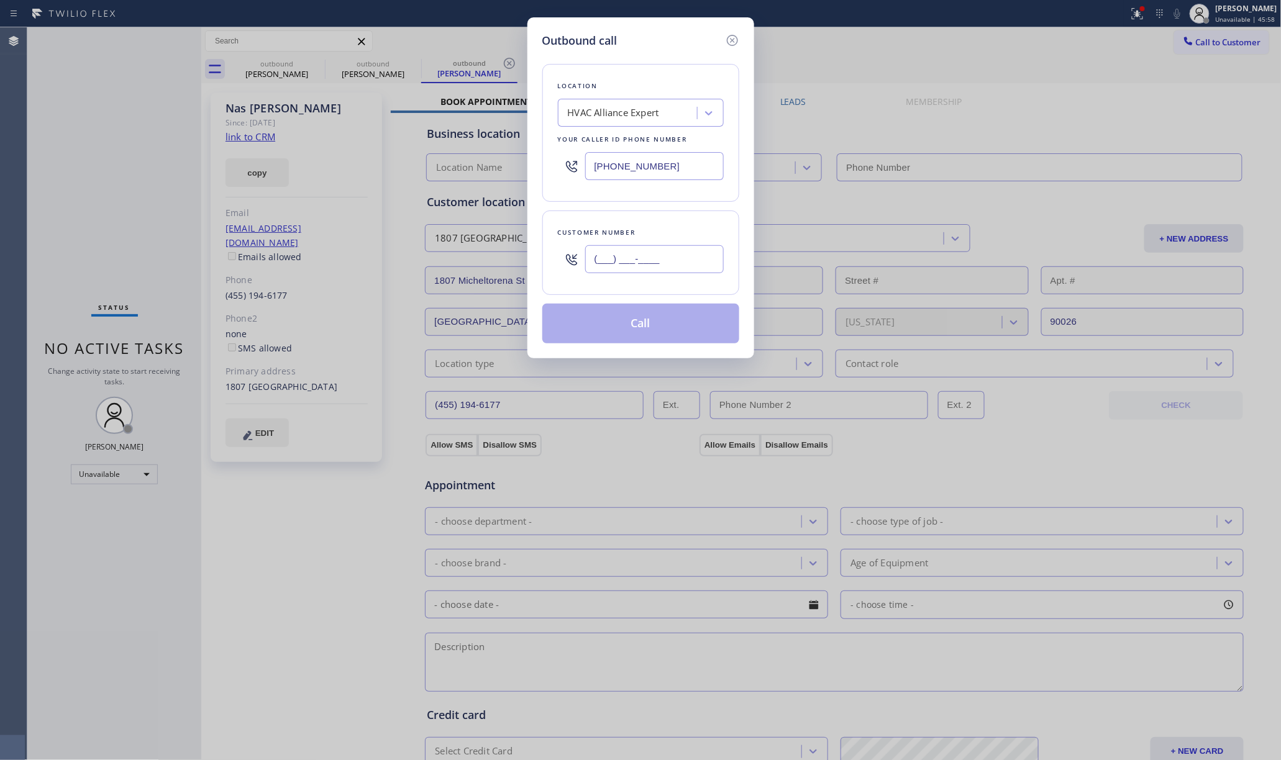
click at [711, 262] on input "(___) ___-____" at bounding box center [654, 259] width 139 height 28
paste input "562) 895-3348"
click at [651, 232] on div "Customer number" at bounding box center [641, 232] width 166 height 13
click at [645, 314] on button "Call" at bounding box center [640, 324] width 197 height 40
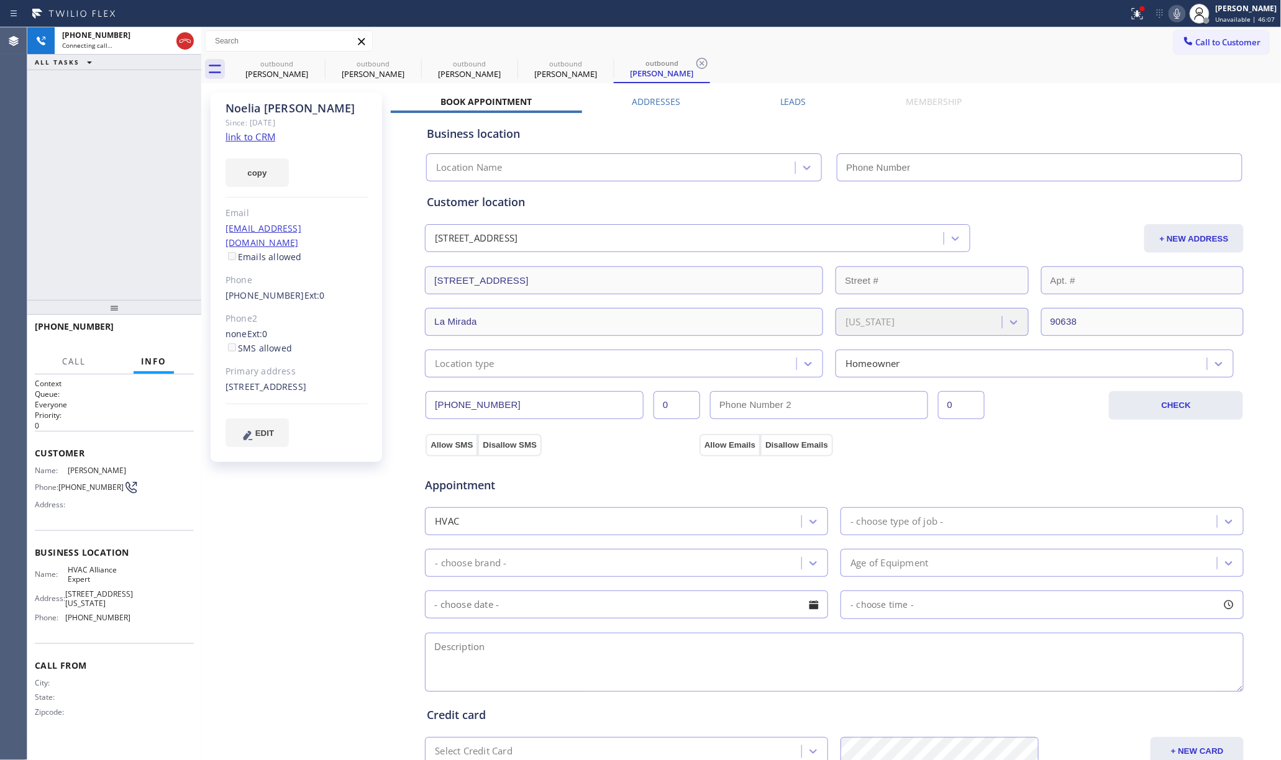
click at [102, 175] on div "+15628953348 Connecting call… ALL TASKS ALL TASKS ACTIVE TASKS TASKS IN WRAP UP" at bounding box center [114, 163] width 174 height 273
click at [781, 103] on label "Leads" at bounding box center [793, 102] width 26 height 12
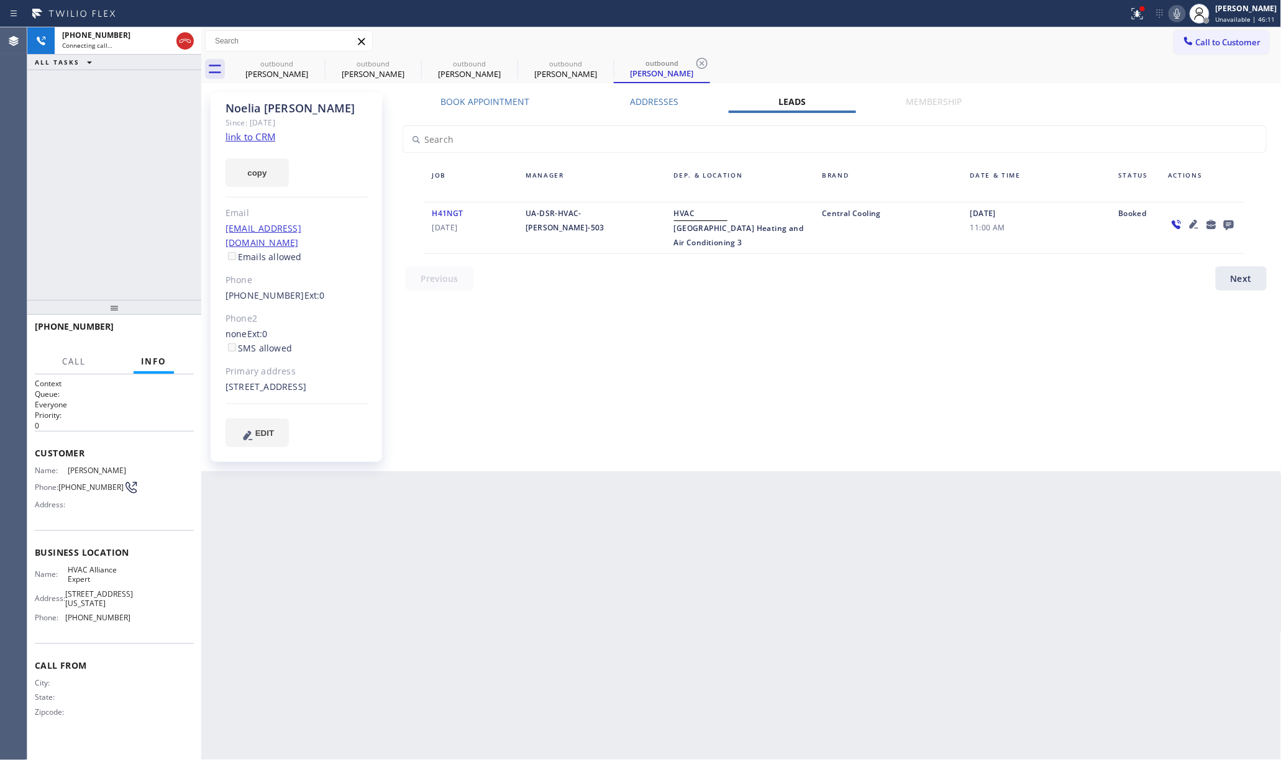
click at [887, 530] on div "Back to Dashboard Change Sender ID Customers Technicians Select a contact Outbo…" at bounding box center [741, 393] width 1080 height 733
click at [194, 331] on div "+15628953348 Live | 00:30 HANG UP" at bounding box center [114, 332] width 174 height 35
click at [154, 339] on button "HANG UP" at bounding box center [165, 332] width 58 height 17
click at [134, 247] on div "+15628953348 Live | 00:32 ALL TASKS ALL TASKS ACTIVE TASKS TASKS IN WRAP UP" at bounding box center [114, 163] width 174 height 273
click at [165, 331] on span "COMPLETE" at bounding box center [162, 332] width 43 height 9
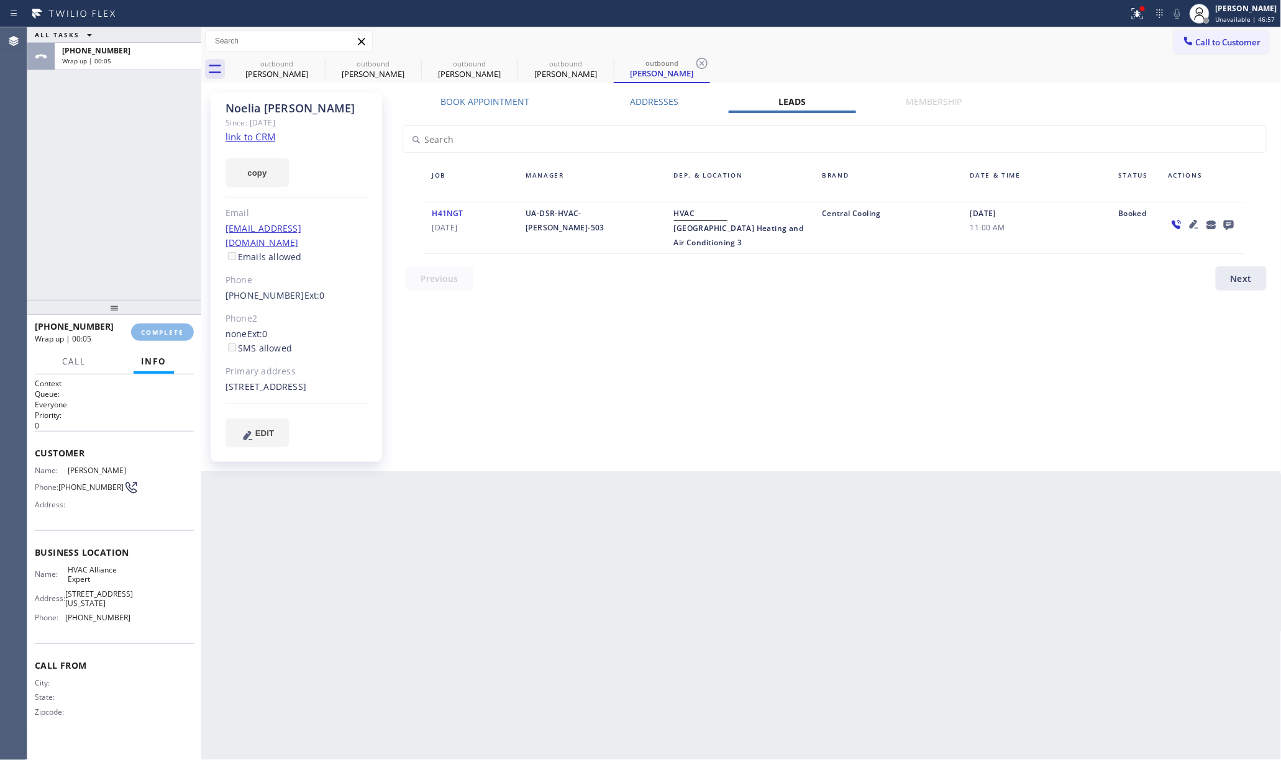
click at [128, 242] on div "ALL TASKS ALL TASKS ACTIVE TASKS TASKS IN WRAP UP +15628953348 Wrap up | 00:05" at bounding box center [114, 163] width 174 height 273
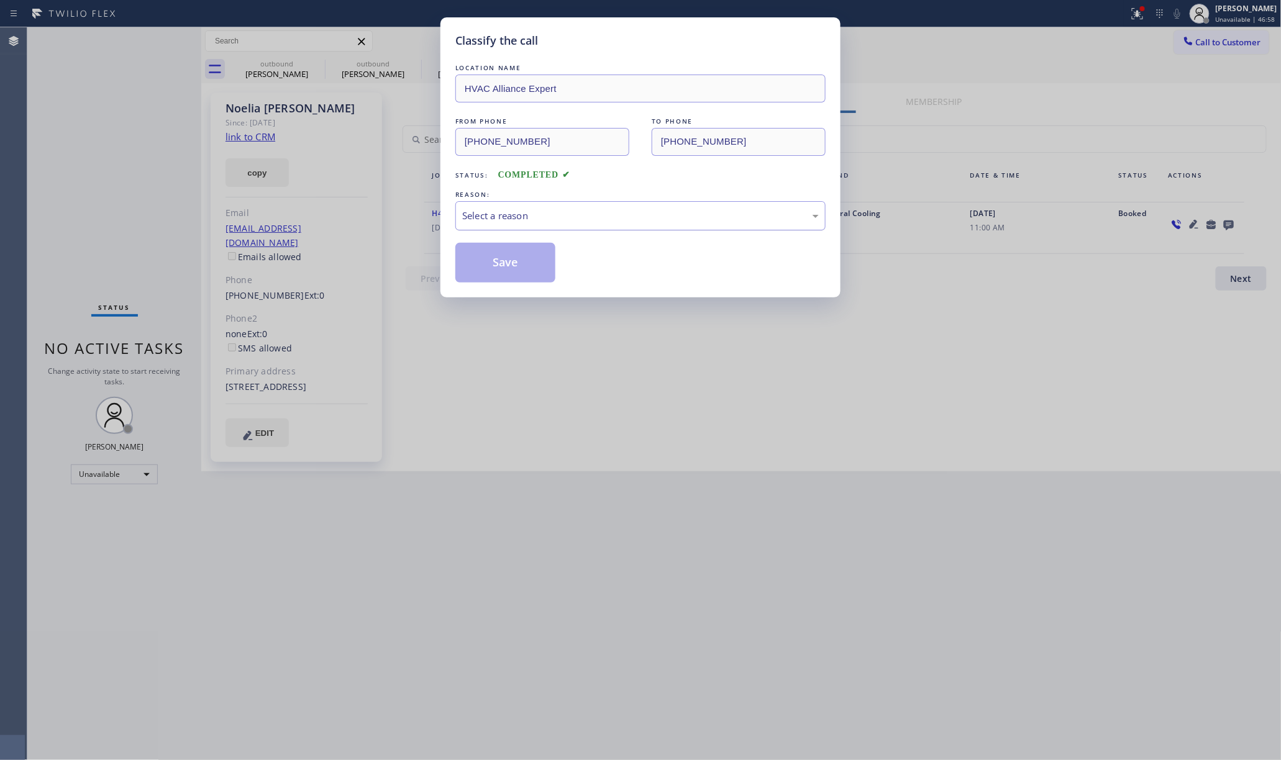
click at [542, 227] on div "Select a reason" at bounding box center [640, 215] width 370 height 29
click at [520, 267] on button "Save" at bounding box center [505, 263] width 100 height 40
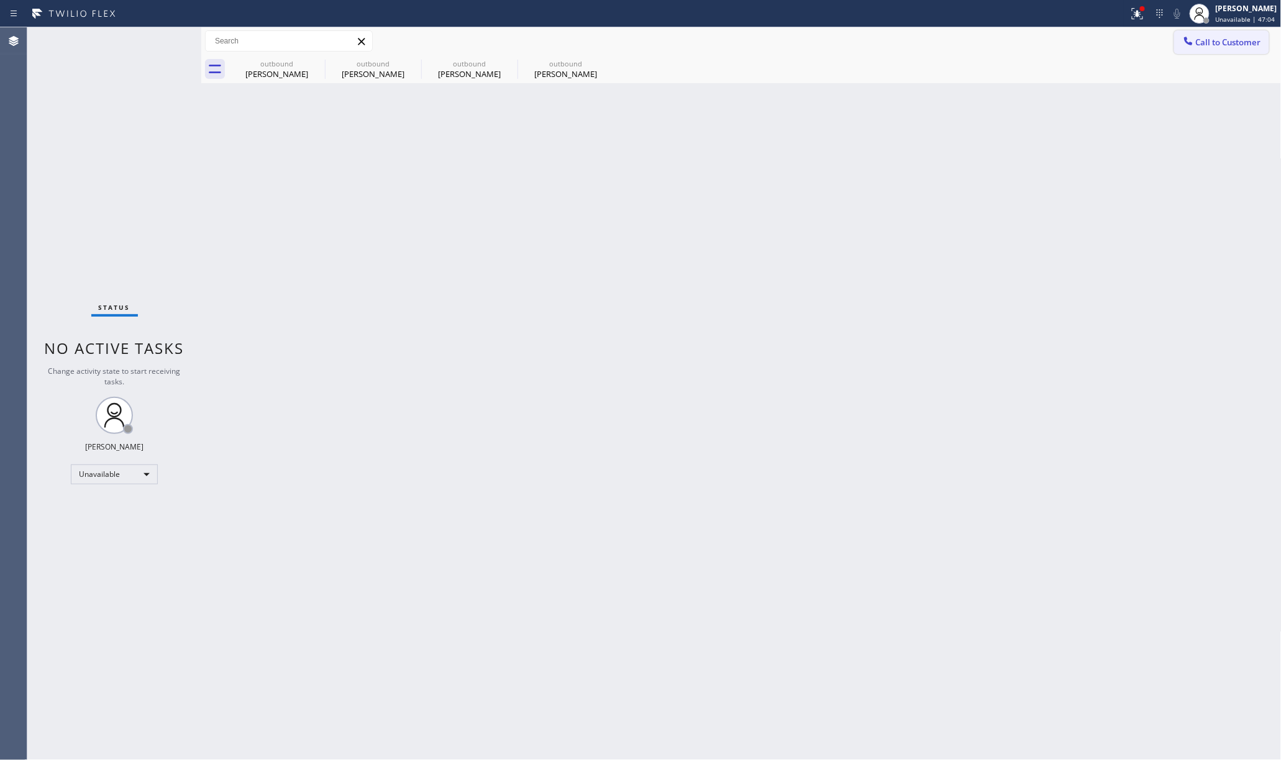
click at [1246, 37] on span "Call to Customer" at bounding box center [1228, 42] width 65 height 11
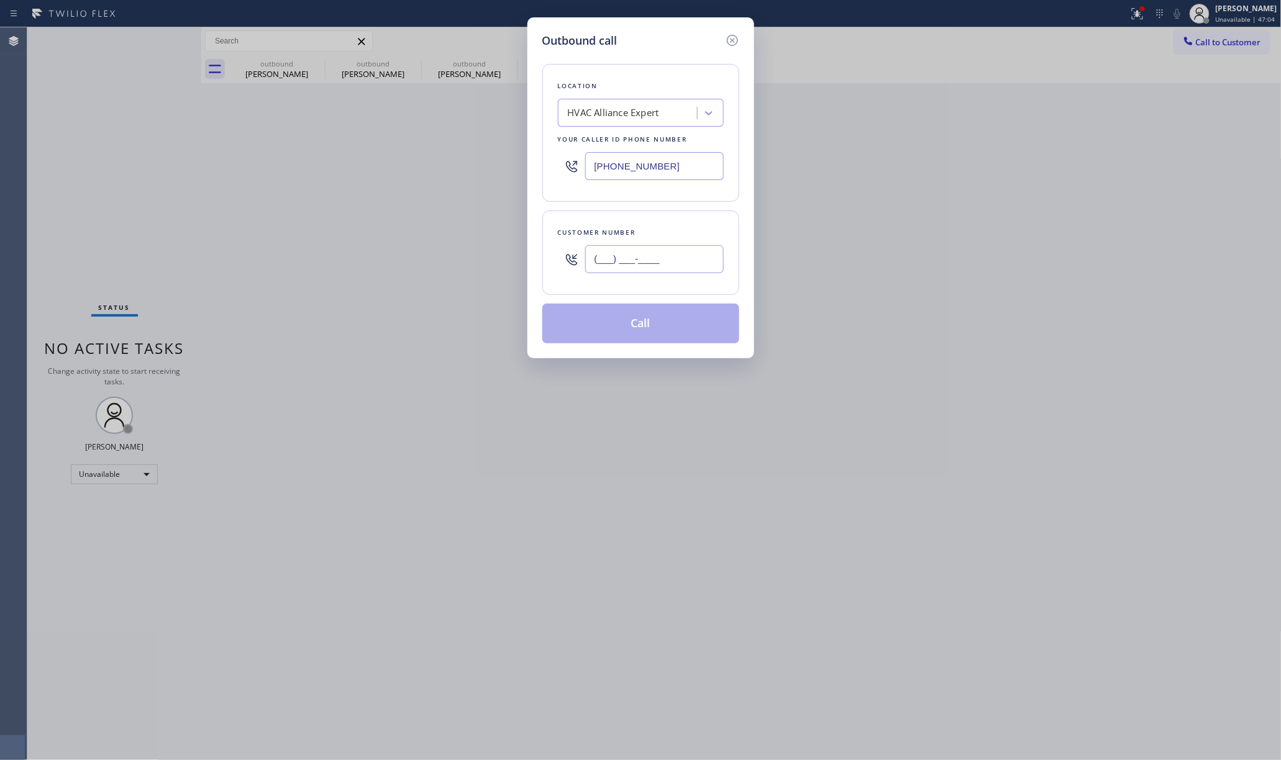
click at [616, 264] on input "(___) ___-____" at bounding box center [654, 259] width 139 height 28
paste input "224) 420-1356"
type input "(224) 420-1356"
click at [640, 202] on div "Location HVAC Alliance Expert Your caller id phone number (855) 999-4417" at bounding box center [640, 133] width 197 height 138
click at [644, 327] on button "Call" at bounding box center [640, 324] width 197 height 40
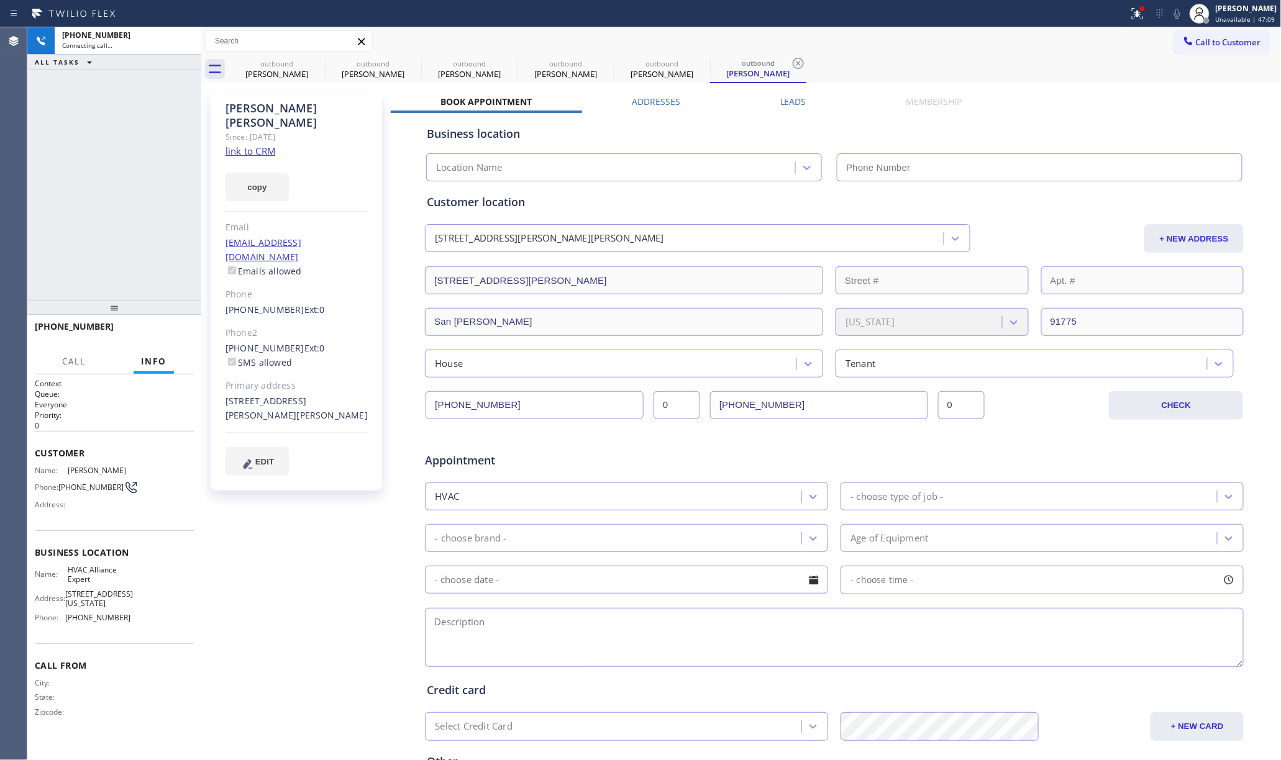
type input "[PHONE_NUMBER]"
click at [152, 212] on div "+12244201356 Connecting call… ALL TASKS ALL TASKS ACTIVE TASKS TASKS IN WRAP UP" at bounding box center [114, 163] width 174 height 273
drag, startPoint x: 165, startPoint y: 327, endPoint x: 152, endPoint y: 274, distance: 54.4
click at [165, 326] on button "HANG UP" at bounding box center [165, 332] width 58 height 17
click at [155, 331] on span "HANG UP" at bounding box center [165, 332] width 38 height 9
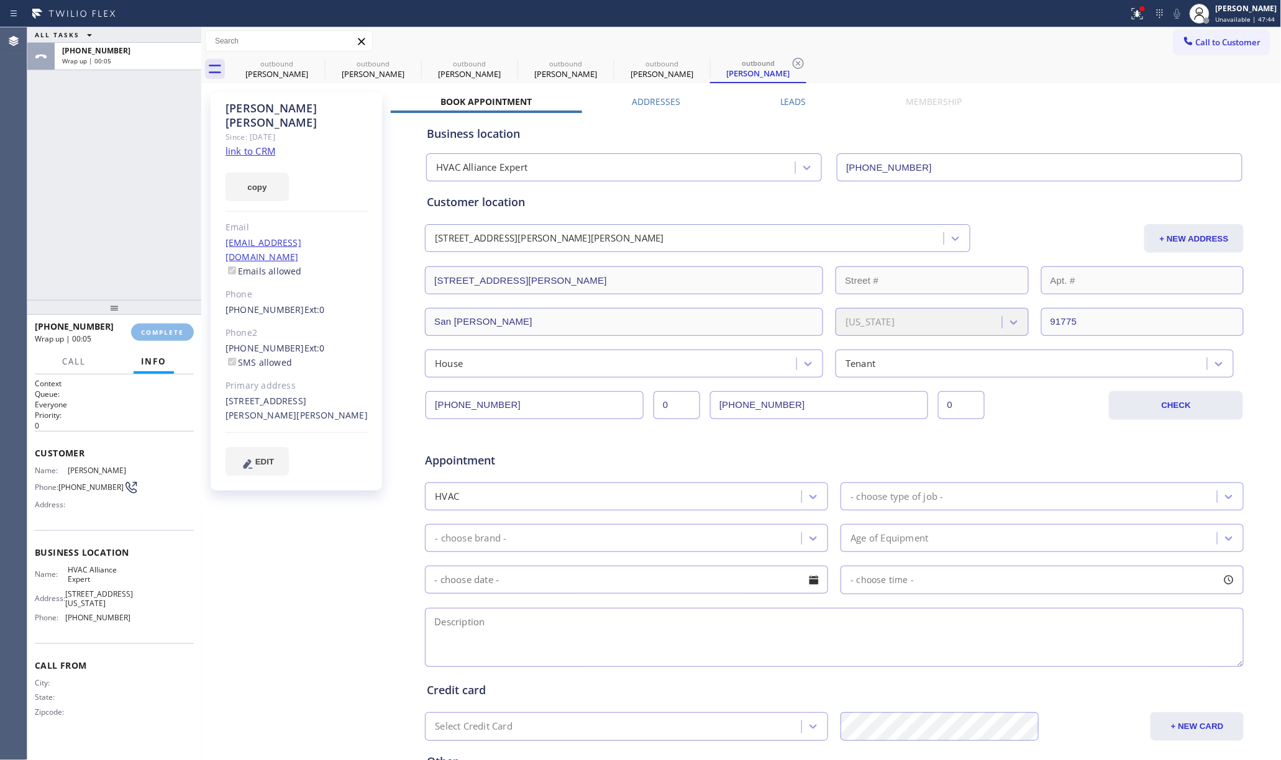
click at [135, 230] on div "ALL TASKS ALL TASKS ACTIVE TASKS TASKS IN WRAP UP +12244201356 Wrap up | 00:05" at bounding box center [114, 163] width 174 height 273
drag, startPoint x: 157, startPoint y: 333, endPoint x: 125, endPoint y: 255, distance: 84.5
click at [157, 331] on span "COMPLETE" at bounding box center [162, 332] width 43 height 9
click at [125, 254] on div "ALL TASKS ALL TASKS ACTIVE TASKS TASKS IN WRAP UP +12244201356 Wrap up | 00:06" at bounding box center [114, 163] width 174 height 273
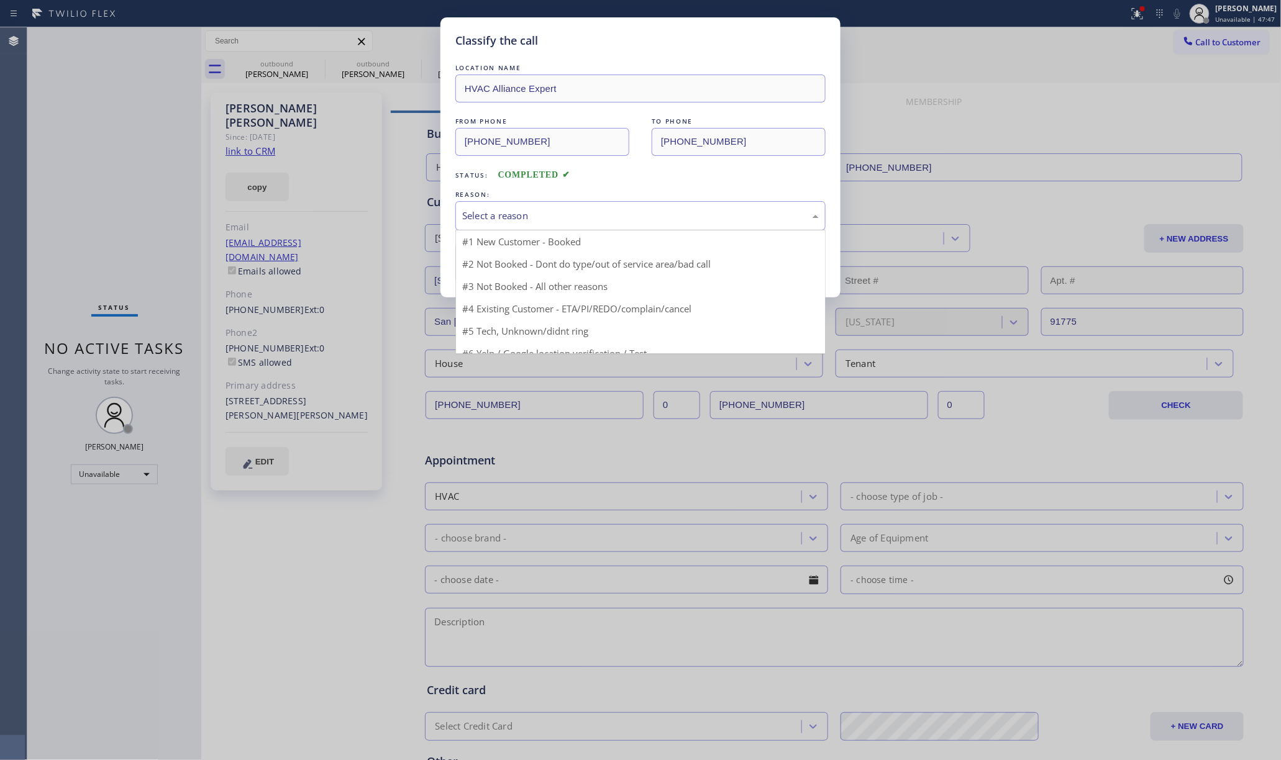
drag, startPoint x: 523, startPoint y: 208, endPoint x: 565, endPoint y: 268, distance: 74.1
click at [525, 208] on div "Select a reason" at bounding box center [640, 215] width 370 height 29
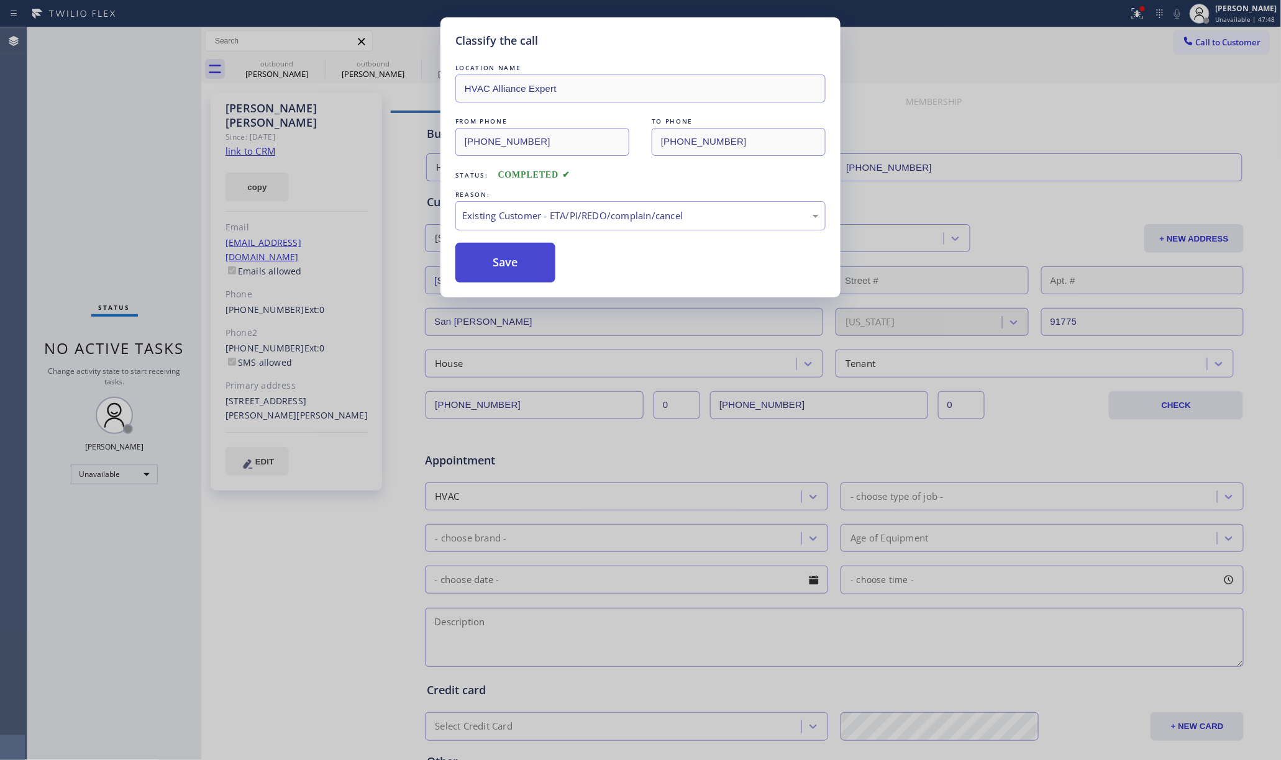
drag, startPoint x: 495, startPoint y: 256, endPoint x: 496, endPoint y: 241, distance: 14.9
click at [495, 255] on button "Save" at bounding box center [505, 263] width 100 height 40
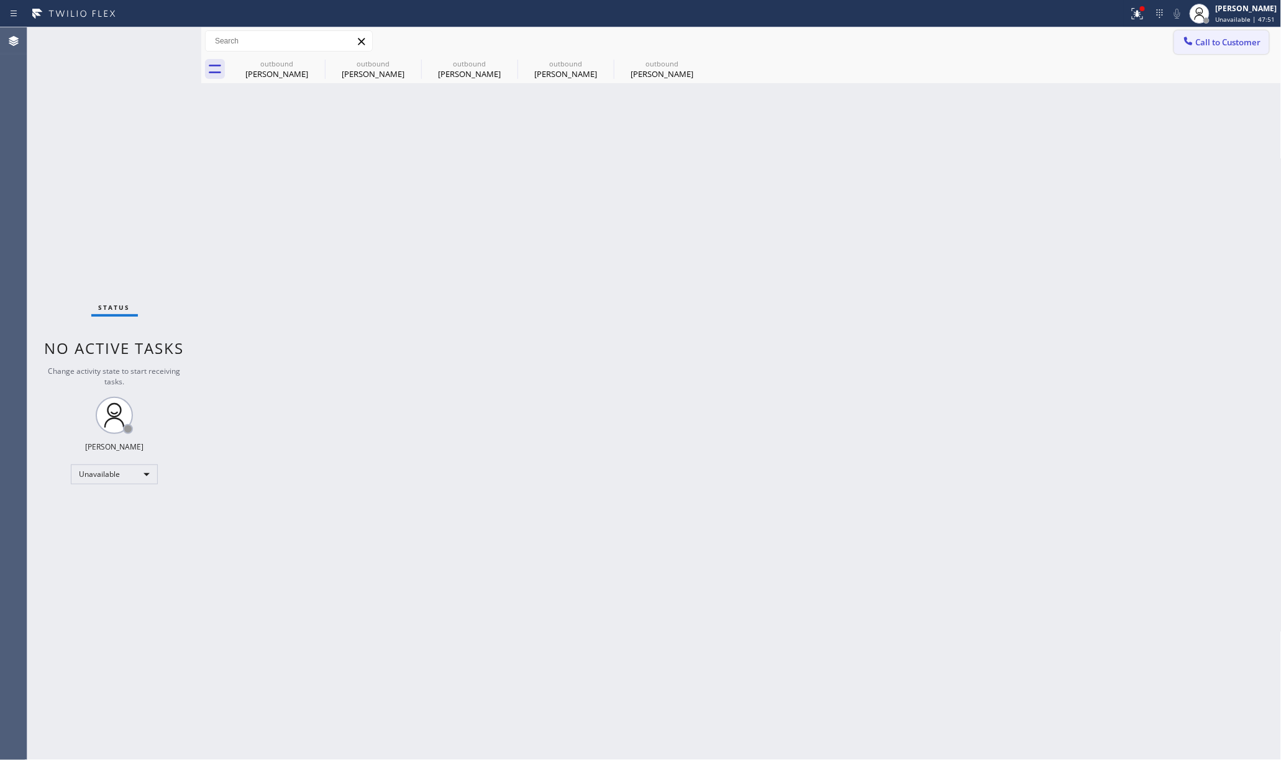
click at [1225, 43] on span "Call to Customer" at bounding box center [1228, 42] width 65 height 11
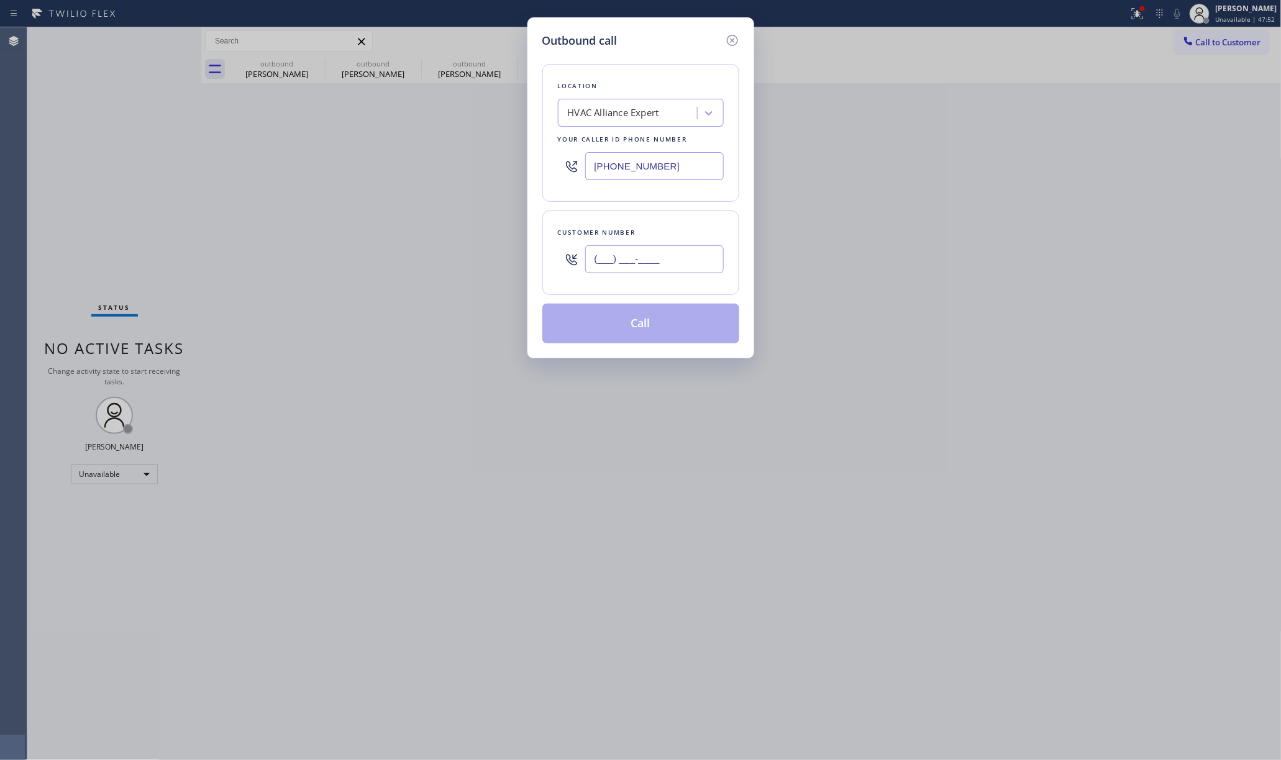
click at [691, 272] on input "(___) ___-____" at bounding box center [654, 259] width 139 height 28
paste input "323) 806-5546"
type input "(323) 806-5546"
click at [678, 204] on div "Location HVAC Alliance Expert Your caller id phone number (855) 999-4417 Custom…" at bounding box center [640, 196] width 197 height 294
click at [640, 334] on button "Call" at bounding box center [640, 324] width 197 height 40
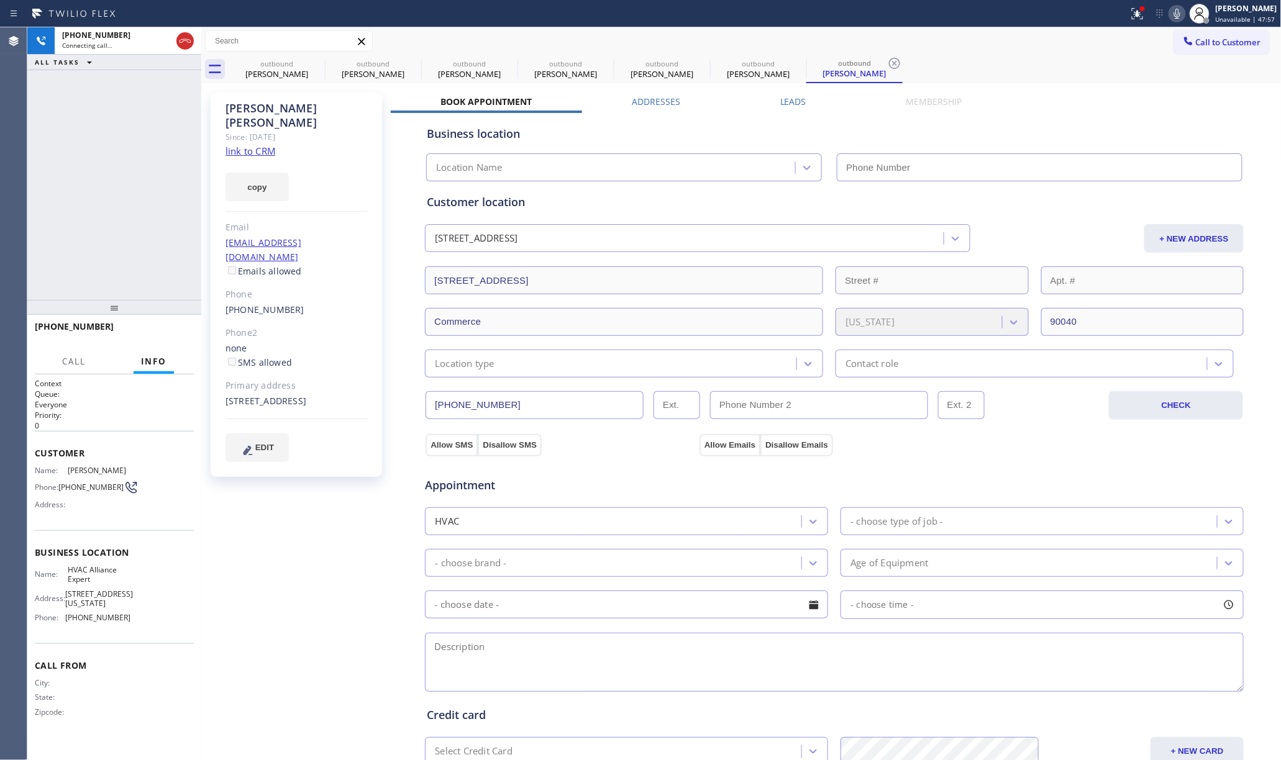
type input "[PHONE_NUMBER]"
click at [78, 142] on div "+13238065546 Connecting call… ALL TASKS ALL TASKS ACTIVE TASKS TASKS IN WRAP UP" at bounding box center [114, 163] width 174 height 273
click at [1178, 13] on icon at bounding box center [1177, 13] width 15 height 15
click at [189, 40] on icon at bounding box center [185, 41] width 15 height 15
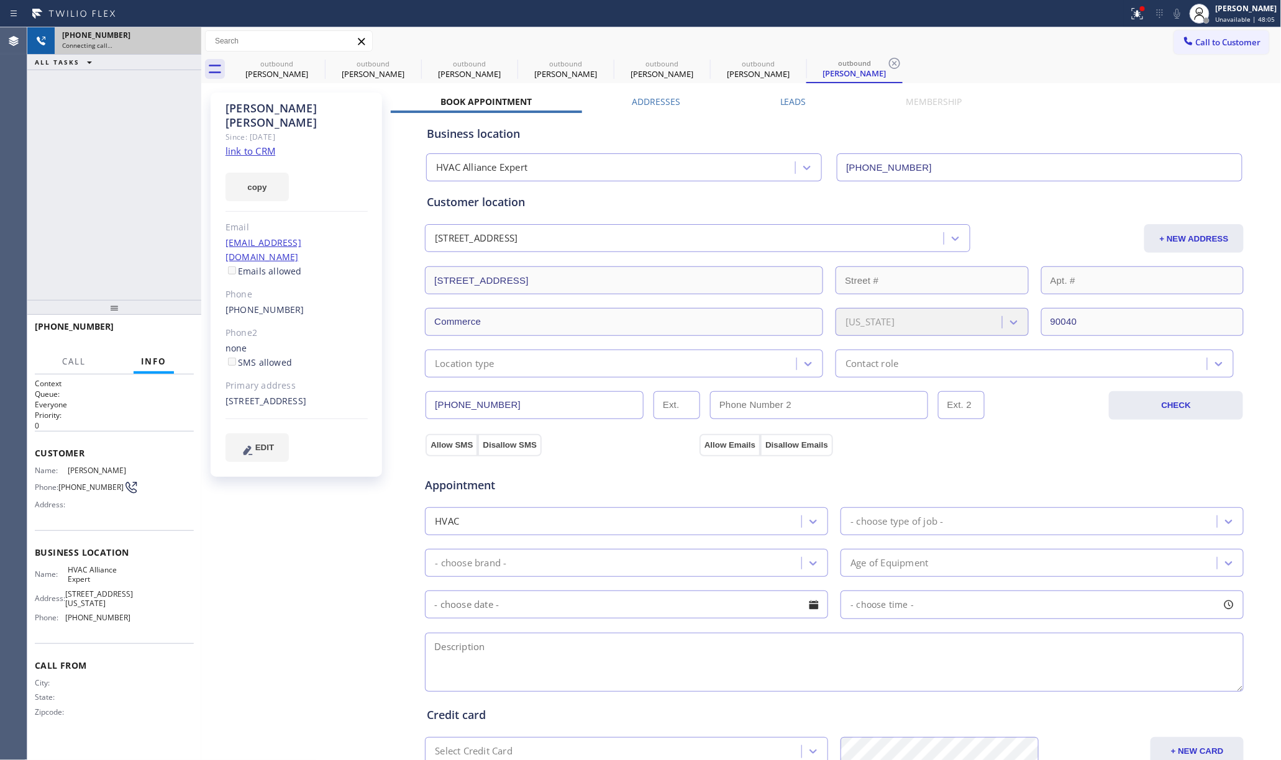
click at [164, 175] on div "+13238065546 Connecting call… ALL TASKS ALL TASKS ACTIVE TASKS TASKS IN WRAP UP" at bounding box center [114, 163] width 174 height 273
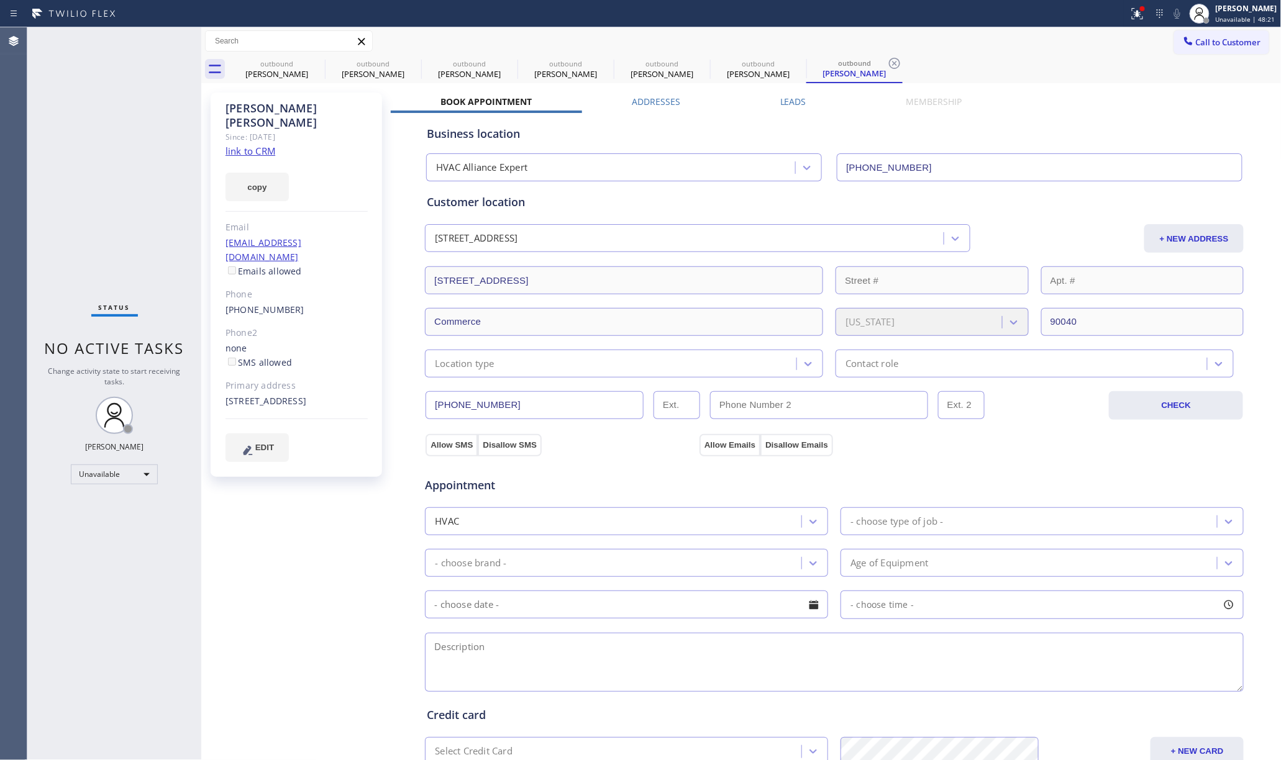
drag, startPoint x: 142, startPoint y: 116, endPoint x: 271, endPoint y: 1, distance: 172.9
click at [142, 114] on div "Status No active tasks Change activity state to start receiving tasks. [PERSON_…" at bounding box center [114, 393] width 174 height 733
click at [1196, 37] on span "Call to Customer" at bounding box center [1228, 42] width 65 height 11
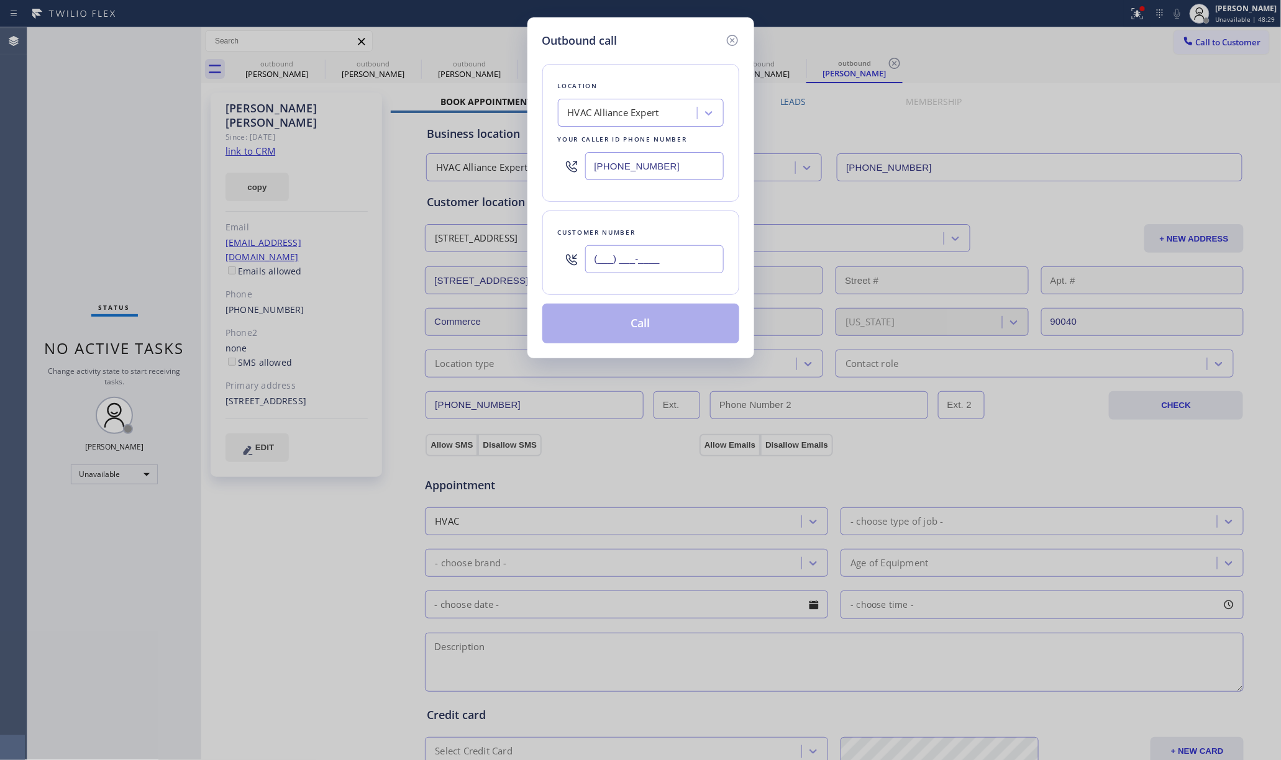
click at [627, 264] on input "(___) ___-____" at bounding box center [654, 259] width 139 height 28
paste input "909) 726-4088"
type input "(909) 726-4088"
click at [654, 229] on div "Customer number" at bounding box center [641, 232] width 166 height 13
click at [676, 312] on button "Call" at bounding box center [640, 324] width 197 height 40
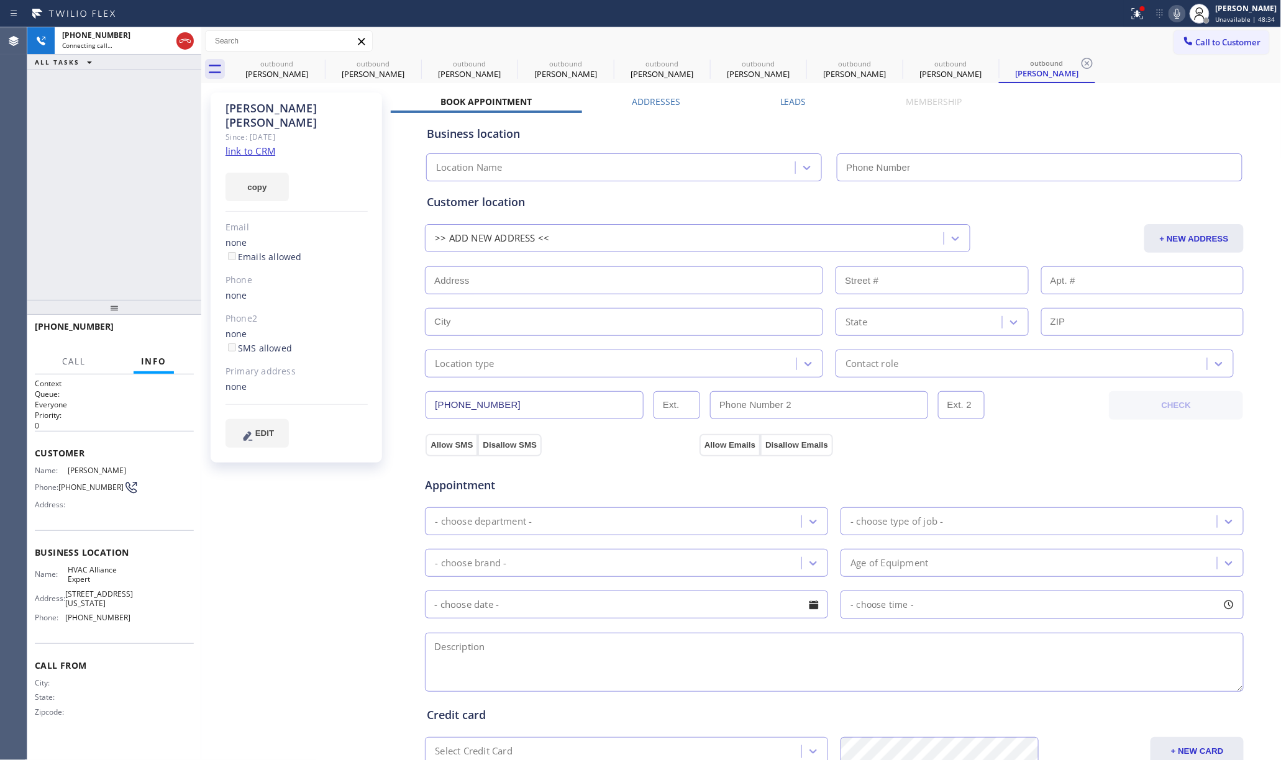
type input "[PHONE_NUMBER]"
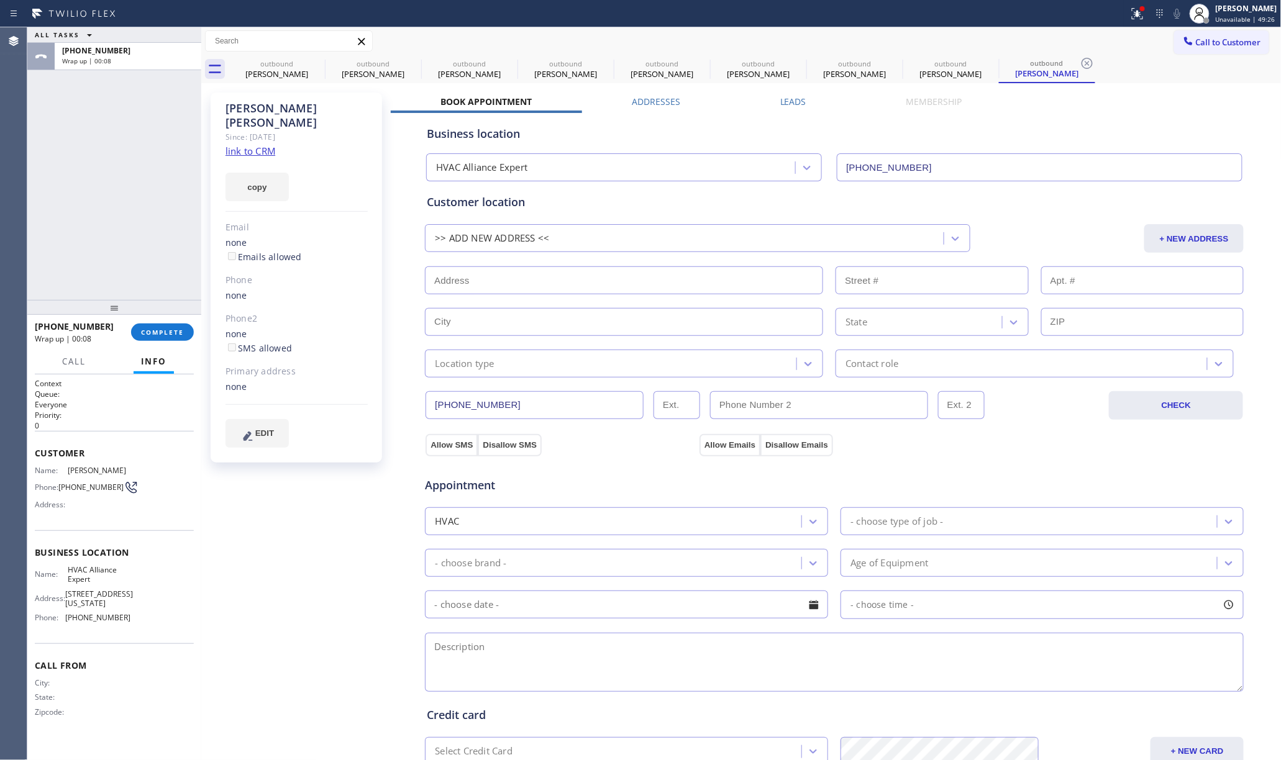
drag, startPoint x: 163, startPoint y: 333, endPoint x: 157, endPoint y: 307, distance: 26.7
click at [163, 333] on span "COMPLETE" at bounding box center [162, 332] width 43 height 9
click at [140, 268] on div "ALL TASKS ALL TASKS ACTIVE TASKS TASKS IN WRAP UP +19097264088 Wrap up | 00:08" at bounding box center [114, 163] width 174 height 273
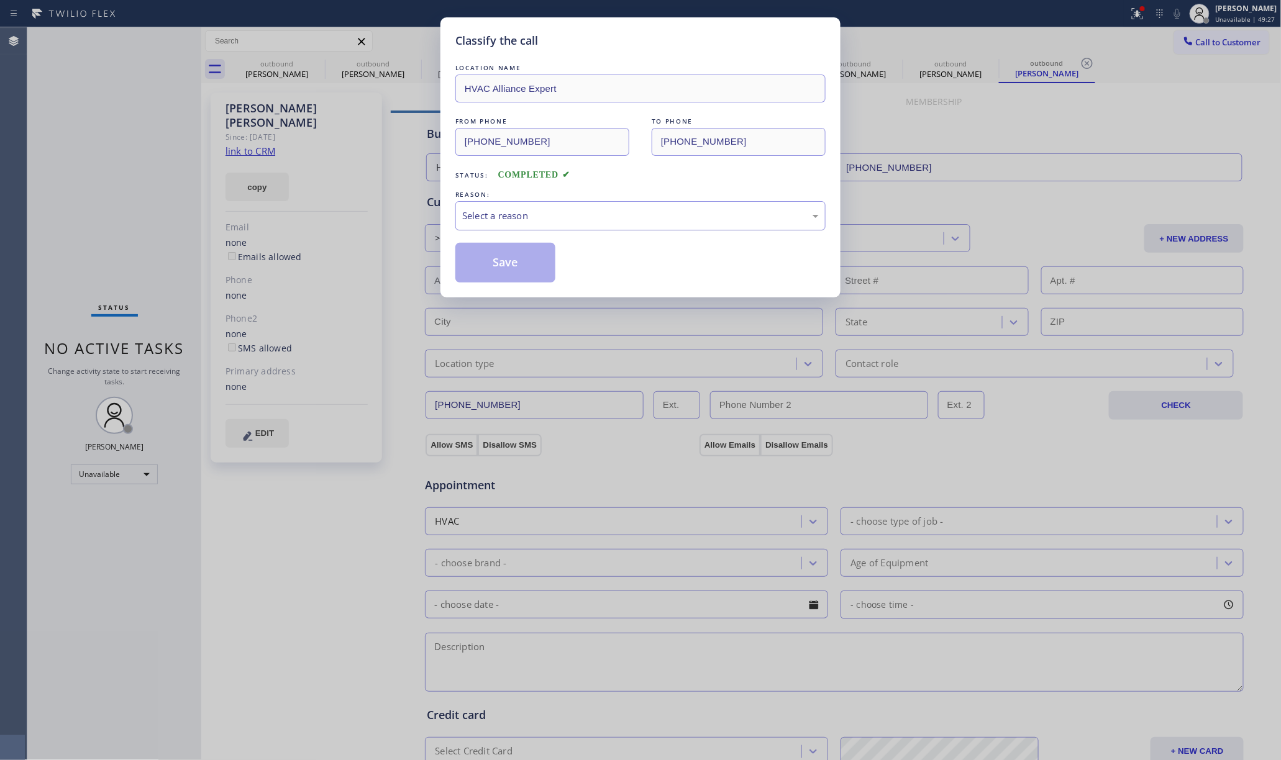
drag, startPoint x: 536, startPoint y: 212, endPoint x: 542, endPoint y: 226, distance: 15.8
click at [536, 214] on div "Select a reason" at bounding box center [640, 216] width 357 height 14
click at [506, 265] on button "Save" at bounding box center [505, 263] width 100 height 40
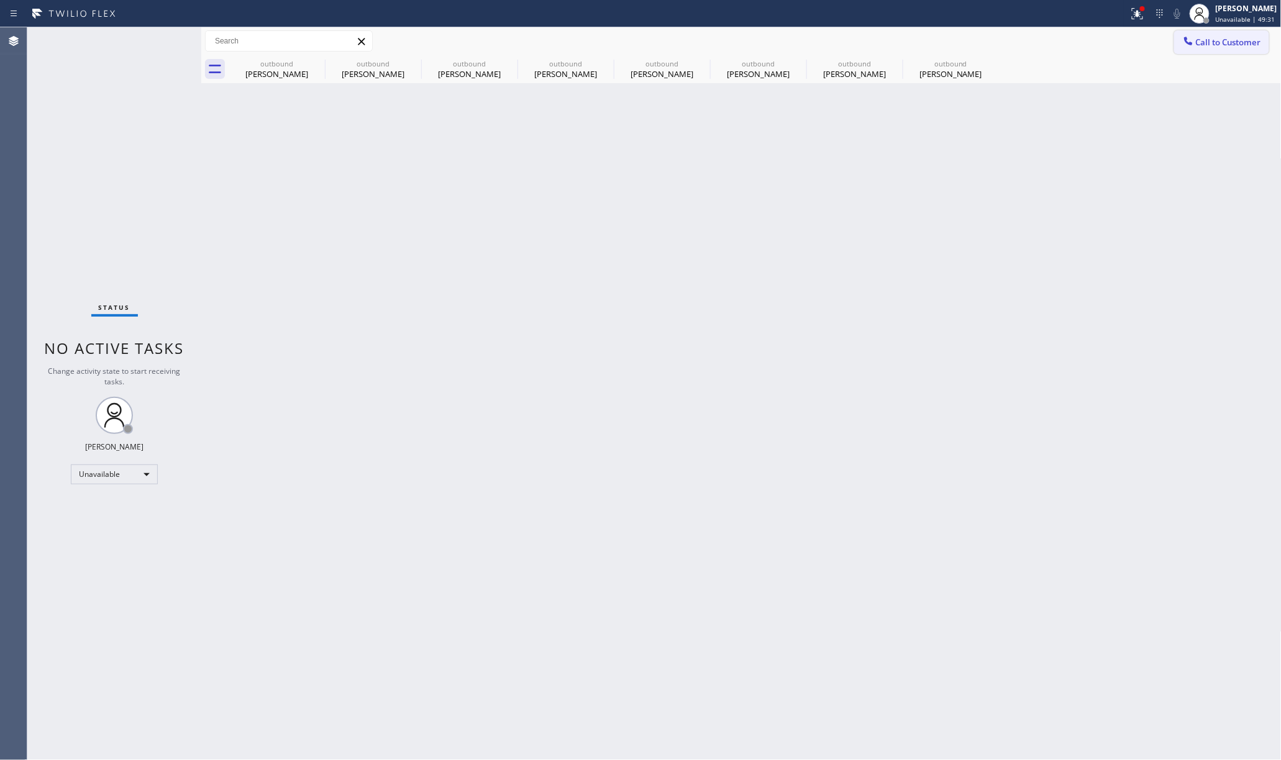
click at [1204, 47] on span "Call to Customer" at bounding box center [1228, 42] width 65 height 11
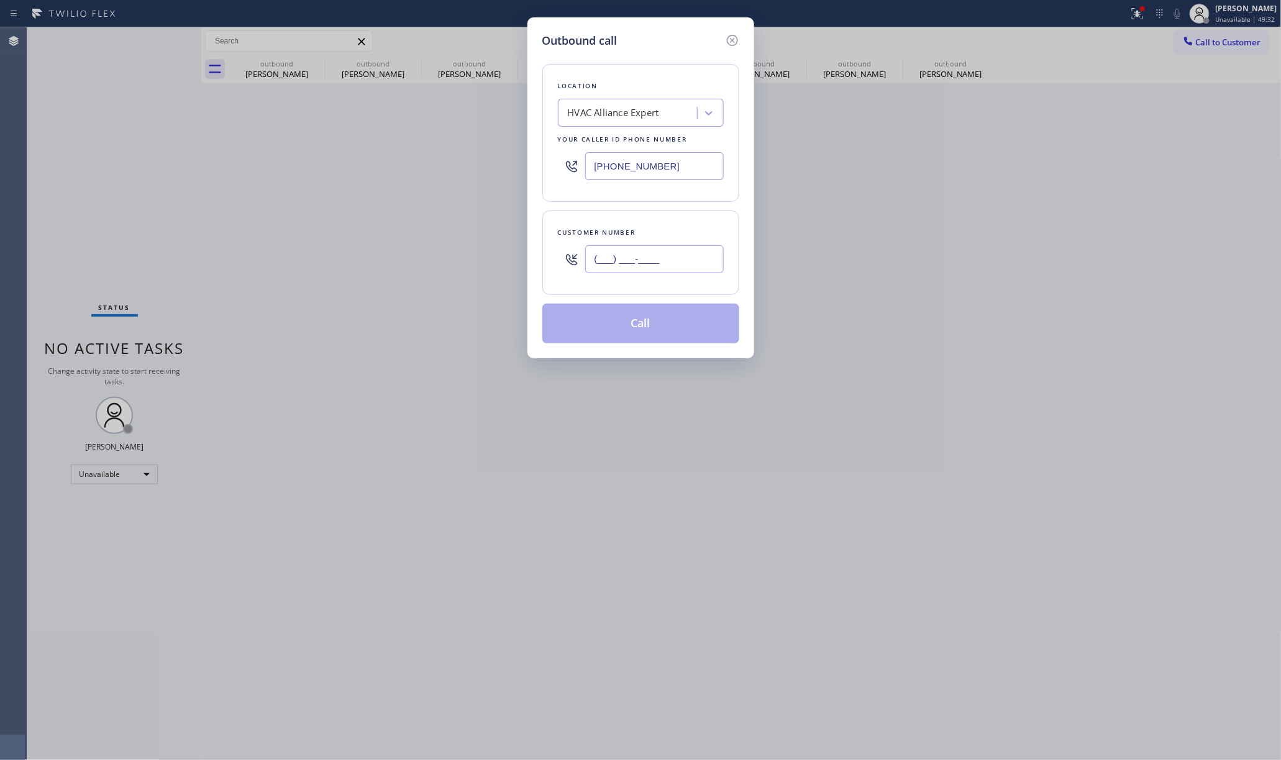
click at [630, 261] on input "(___) ___-____" at bounding box center [654, 259] width 139 height 28
paste input "562) 794-4959"
type input "(562) 794-4959"
click at [645, 220] on div "Customer number (562) 794-4959" at bounding box center [640, 253] width 197 height 84
click at [654, 302] on div "Location HVAC Alliance Expert Your caller id phone number (855) 999-4417 Custom…" at bounding box center [640, 196] width 197 height 294
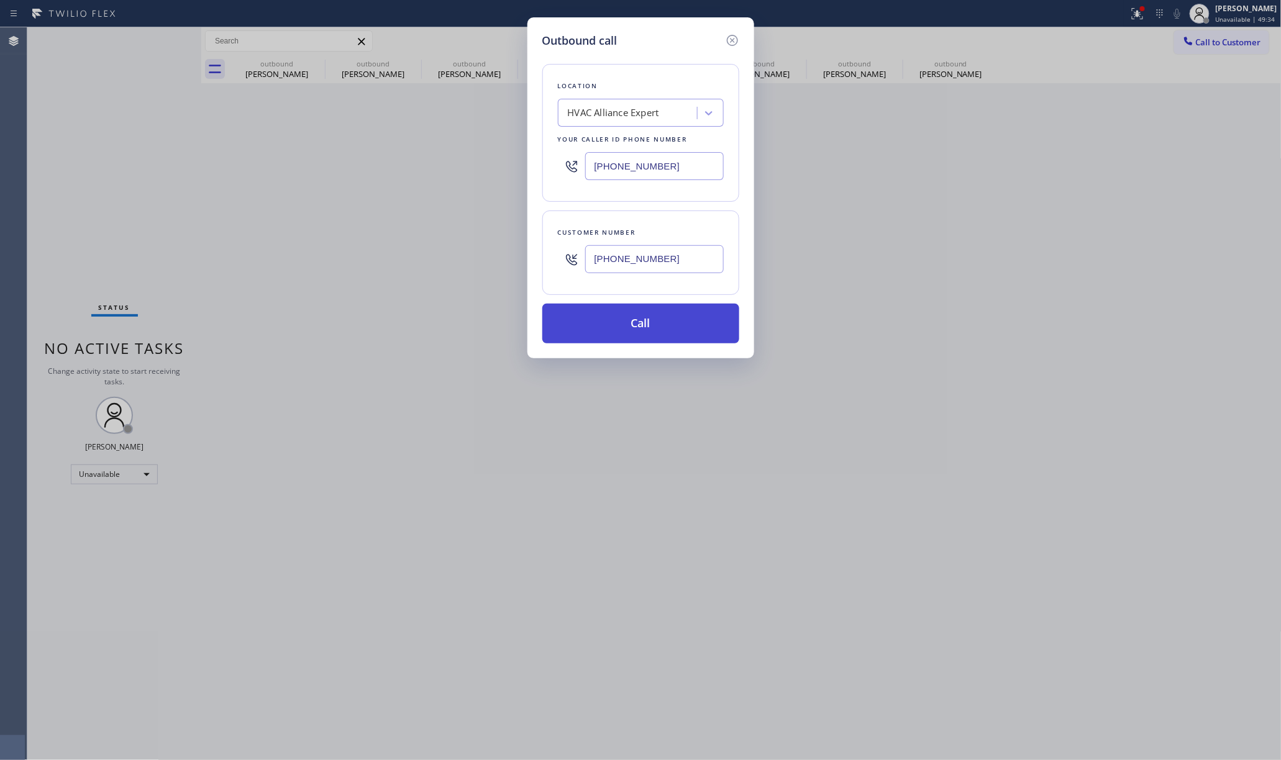
click at [656, 319] on button "Call" at bounding box center [640, 324] width 197 height 40
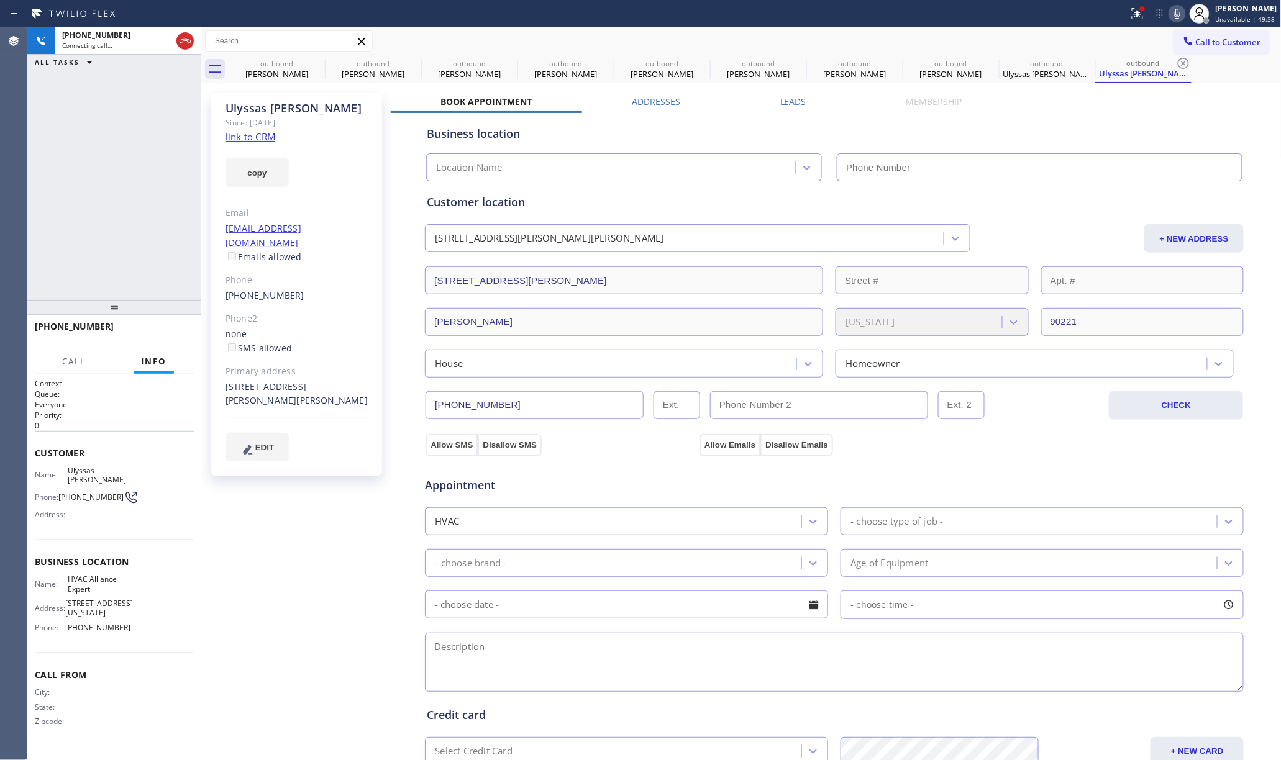
type input "[PHONE_NUMBER]"
drag, startPoint x: 172, startPoint y: 324, endPoint x: 165, endPoint y: 308, distance: 17.0
click at [172, 324] on button "HANG UP" at bounding box center [165, 332] width 58 height 17
drag, startPoint x: 153, startPoint y: 282, endPoint x: 160, endPoint y: 319, distance: 38.0
click at [153, 286] on div "+15627944959 Live | 00:06 ALL TASKS ALL TASKS ACTIVE TASKS TASKS IN WRAP UP" at bounding box center [114, 163] width 174 height 273
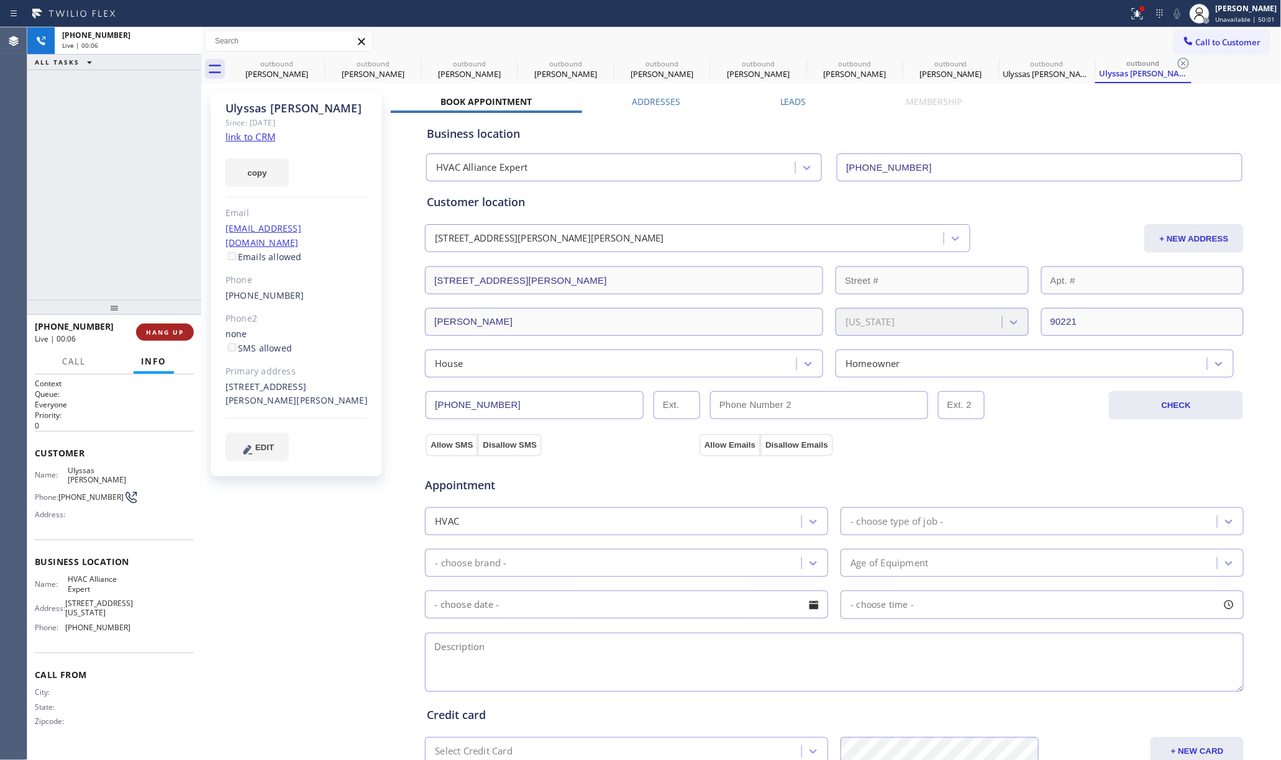
click at [162, 331] on span "HANG UP" at bounding box center [165, 332] width 38 height 9
click at [135, 262] on div "+15627944959 Live | 00:06 ALL TASKS ALL TASKS ACTIVE TASKS TASKS IN WRAP UP" at bounding box center [114, 163] width 174 height 273
click at [135, 262] on div "ALL TASKS ALL TASKS ACTIVE TASKS TASKS IN WRAP UP +15627944959 Wrap up | 00:05" at bounding box center [114, 163] width 174 height 273
click at [185, 339] on button "COMPLETE" at bounding box center [162, 332] width 63 height 17
click at [142, 291] on div "ALL TASKS ALL TASKS ACTIVE TASKS TASKS IN WRAP UP +15627944959 Wrap up | 00:06" at bounding box center [114, 163] width 174 height 273
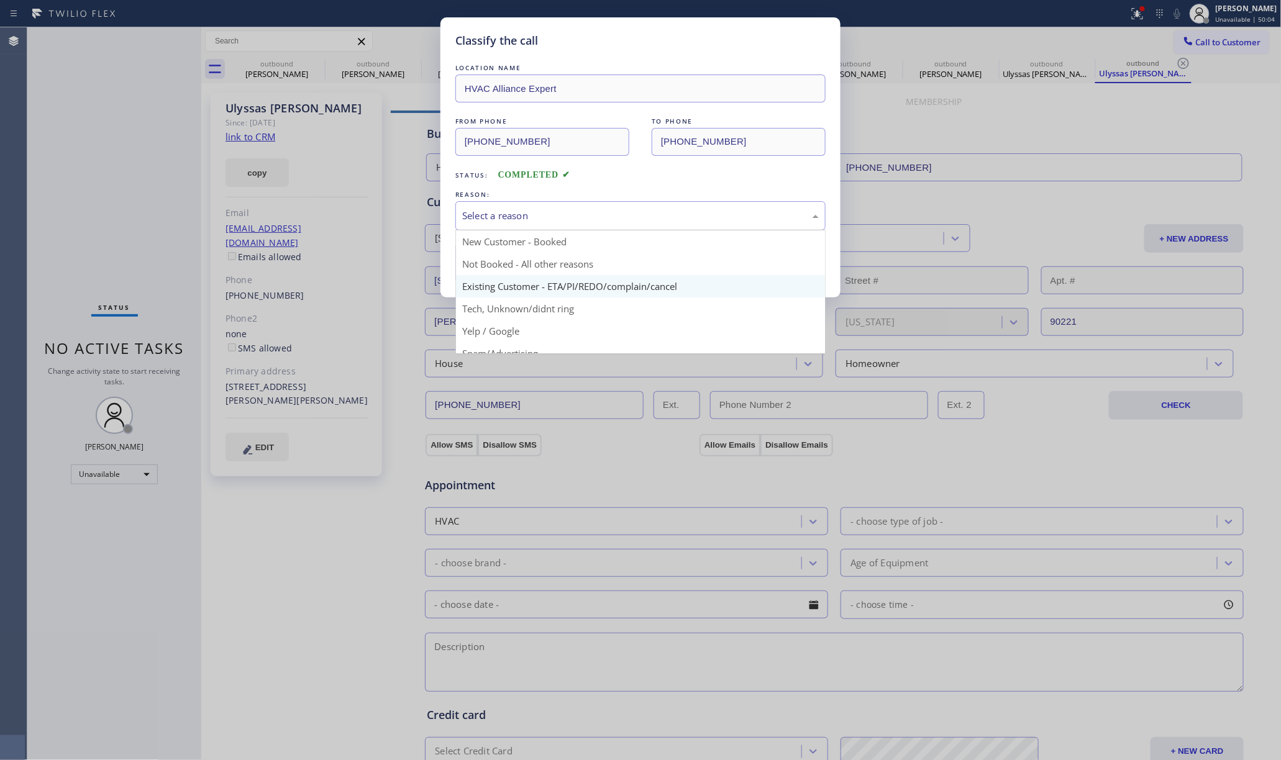
drag, startPoint x: 587, startPoint y: 216, endPoint x: 531, endPoint y: 284, distance: 88.2
click at [587, 222] on div "Select a reason" at bounding box center [640, 216] width 357 height 14
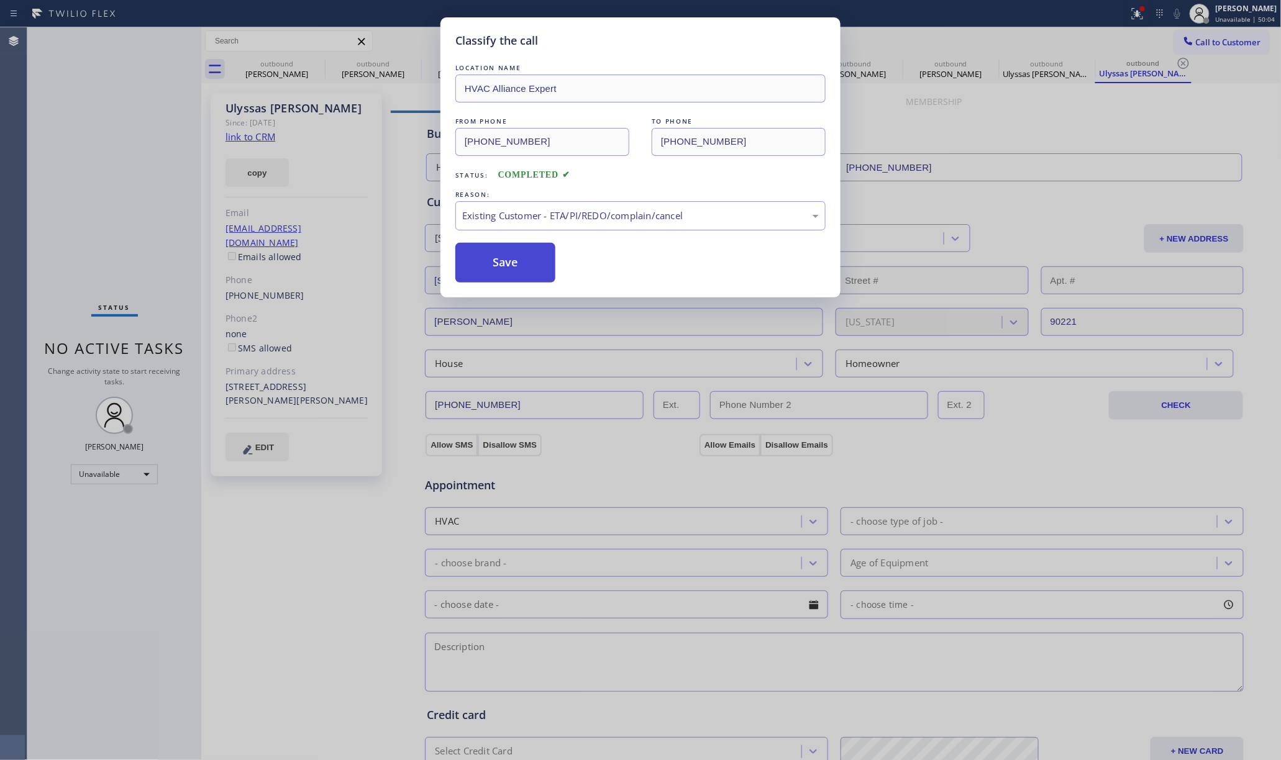
click at [467, 255] on button "Save" at bounding box center [505, 263] width 100 height 40
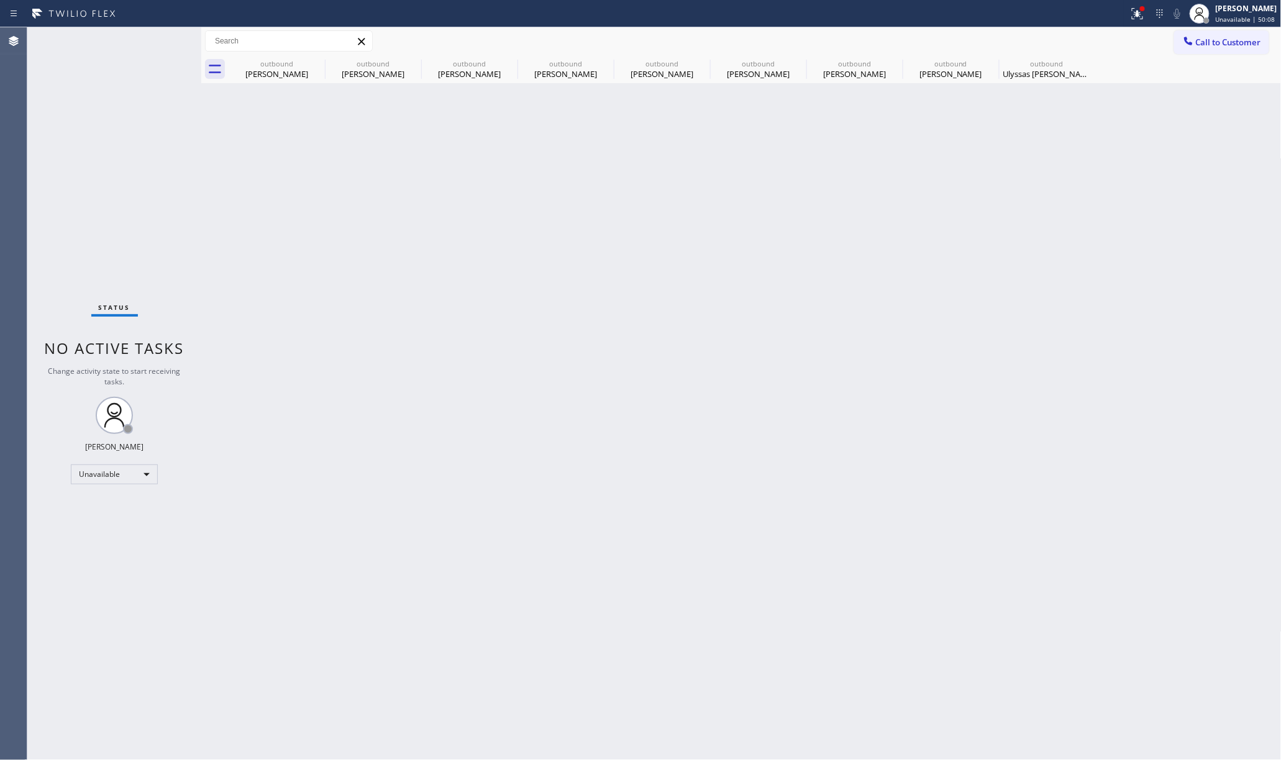
drag, startPoint x: 1259, startPoint y: 55, endPoint x: 859, endPoint y: 128, distance: 406.8
click at [1258, 53] on div "Call to Customer Outbound call Location HVAC Alliance Expert Your caller id pho…" at bounding box center [741, 55] width 1080 height 56
click at [1241, 48] on button "Call to Customer" at bounding box center [1221, 42] width 95 height 24
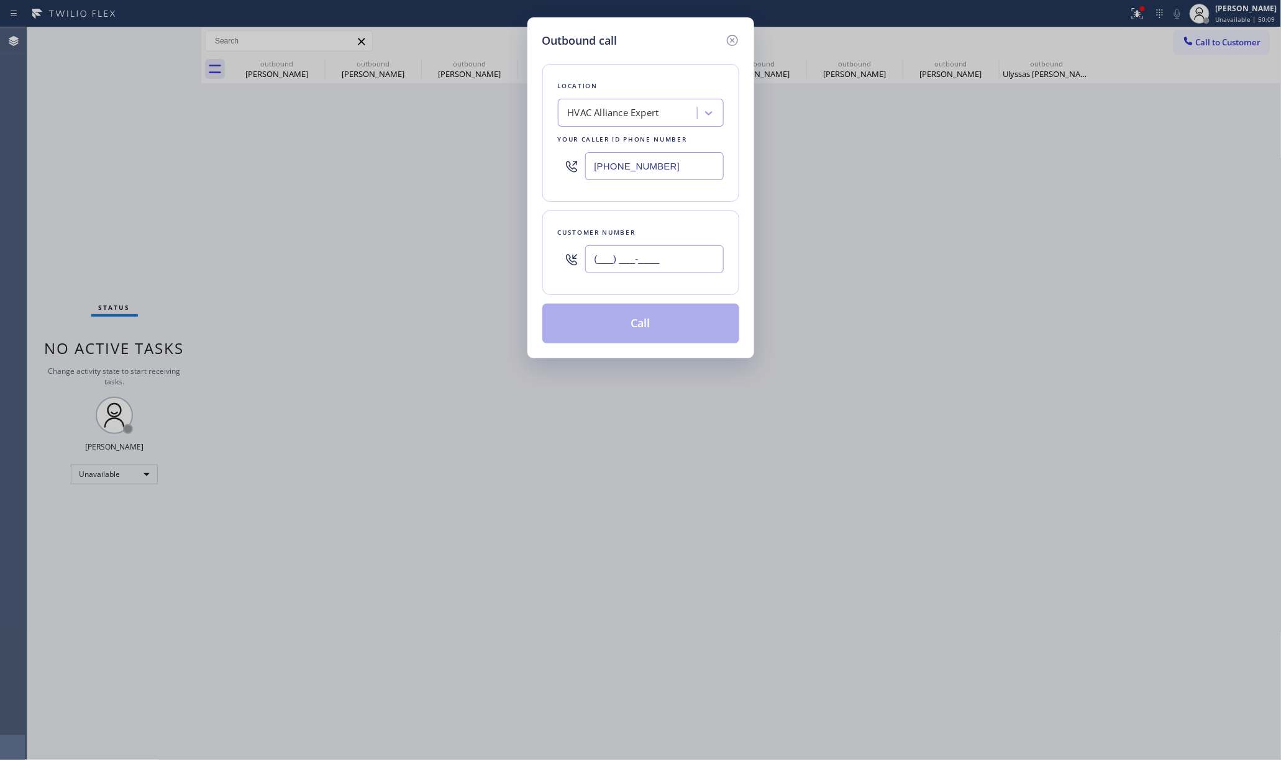
click at [667, 273] on input "(___) ___-____" at bounding box center [654, 259] width 139 height 28
paste input "831) 331-8581"
type input "(831) 331-8581"
click at [670, 217] on div "Customer number (831) 331-8581" at bounding box center [640, 253] width 197 height 84
click at [673, 329] on button "Call" at bounding box center [640, 324] width 197 height 40
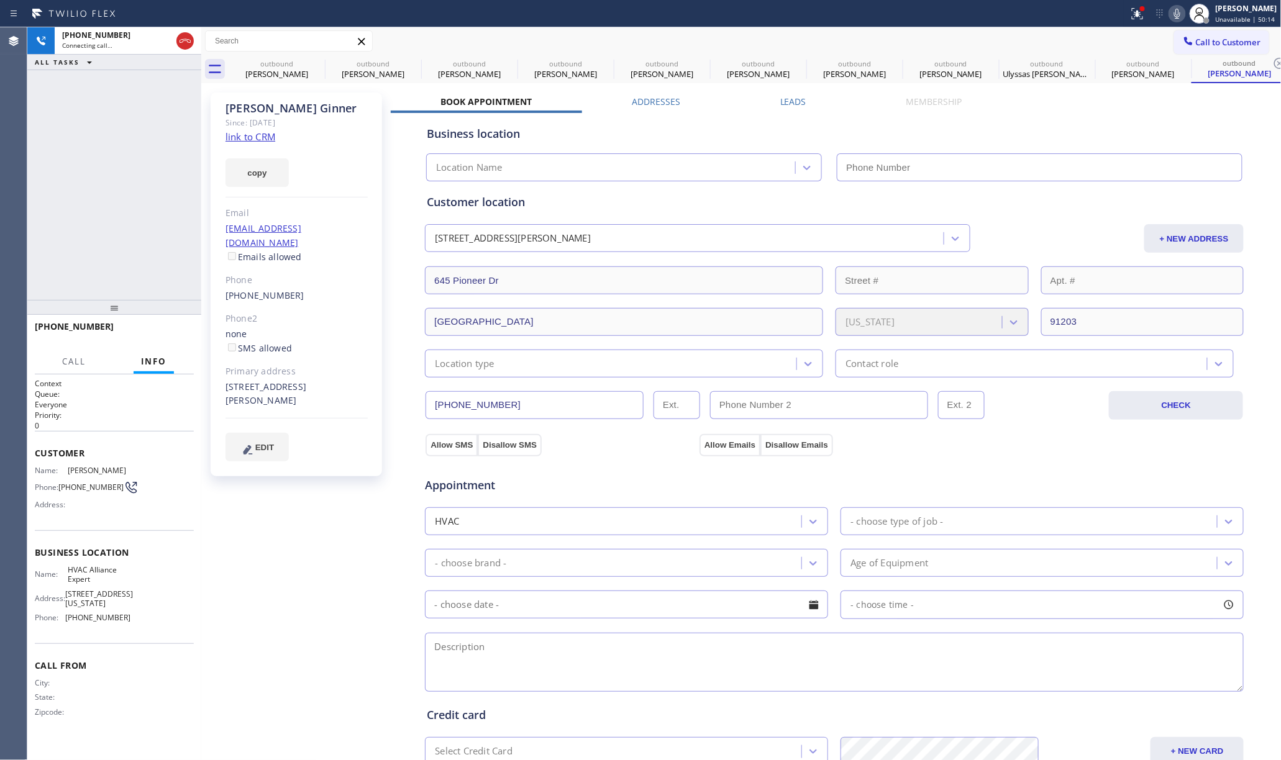
type input "[PHONE_NUMBER]"
click at [84, 179] on div "+18313318581 Connecting call… ALL TASKS ALL TASKS ACTIVE TASKS TASKS IN WRAP UP" at bounding box center [114, 163] width 174 height 273
click at [169, 329] on span "HANG UP" at bounding box center [165, 332] width 38 height 9
drag, startPoint x: 167, startPoint y: 286, endPoint x: 170, endPoint y: 307, distance: 20.7
click at [169, 301] on div "+18313318581 Live | 00:07 ALL TASKS ALL TASKS ACTIVE TASKS TASKS IN WRAP UP +18…" at bounding box center [114, 393] width 174 height 733
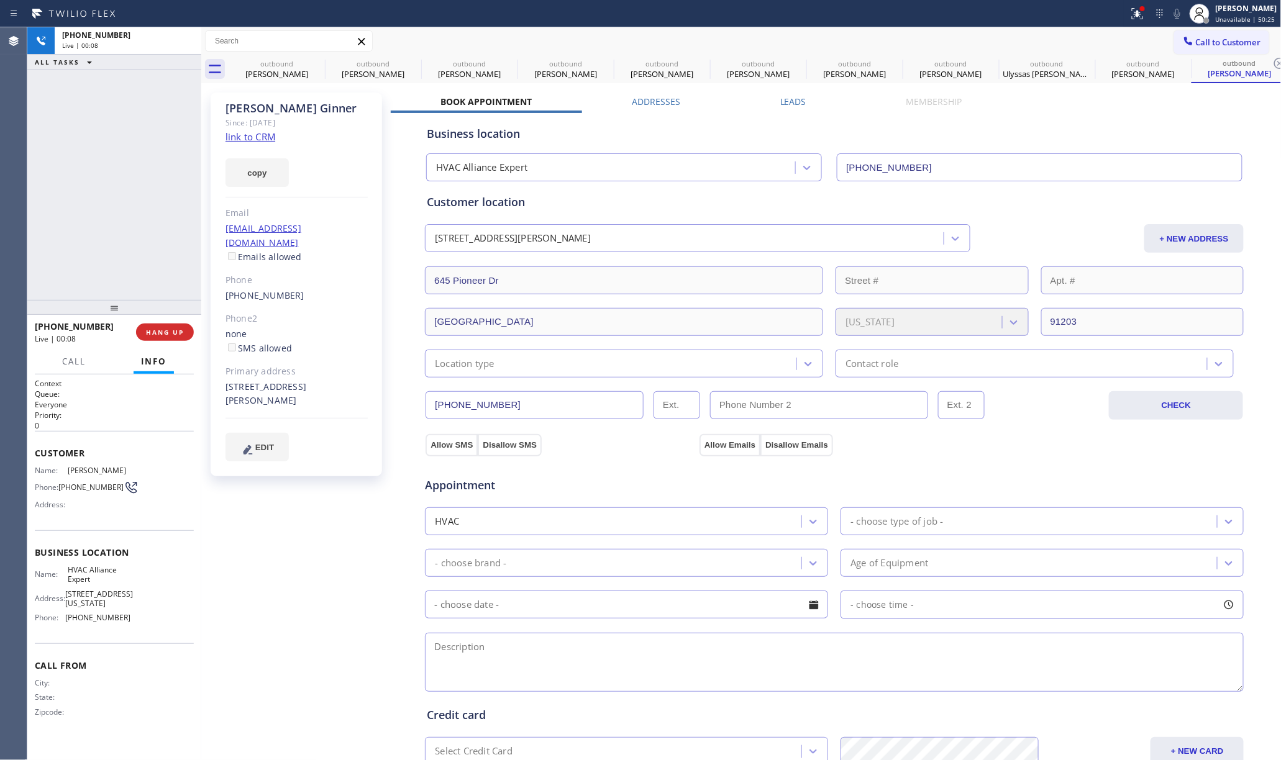
click at [177, 353] on div "Call Info" at bounding box center [114, 362] width 159 height 25
click at [173, 329] on span "HANG UP" at bounding box center [165, 332] width 38 height 9
click at [155, 251] on div "ALL TASKS ALL TASKS ACTIVE TASKS TASKS IN WRAP UP +18313318581 Wrap up | 00:05" at bounding box center [114, 163] width 174 height 273
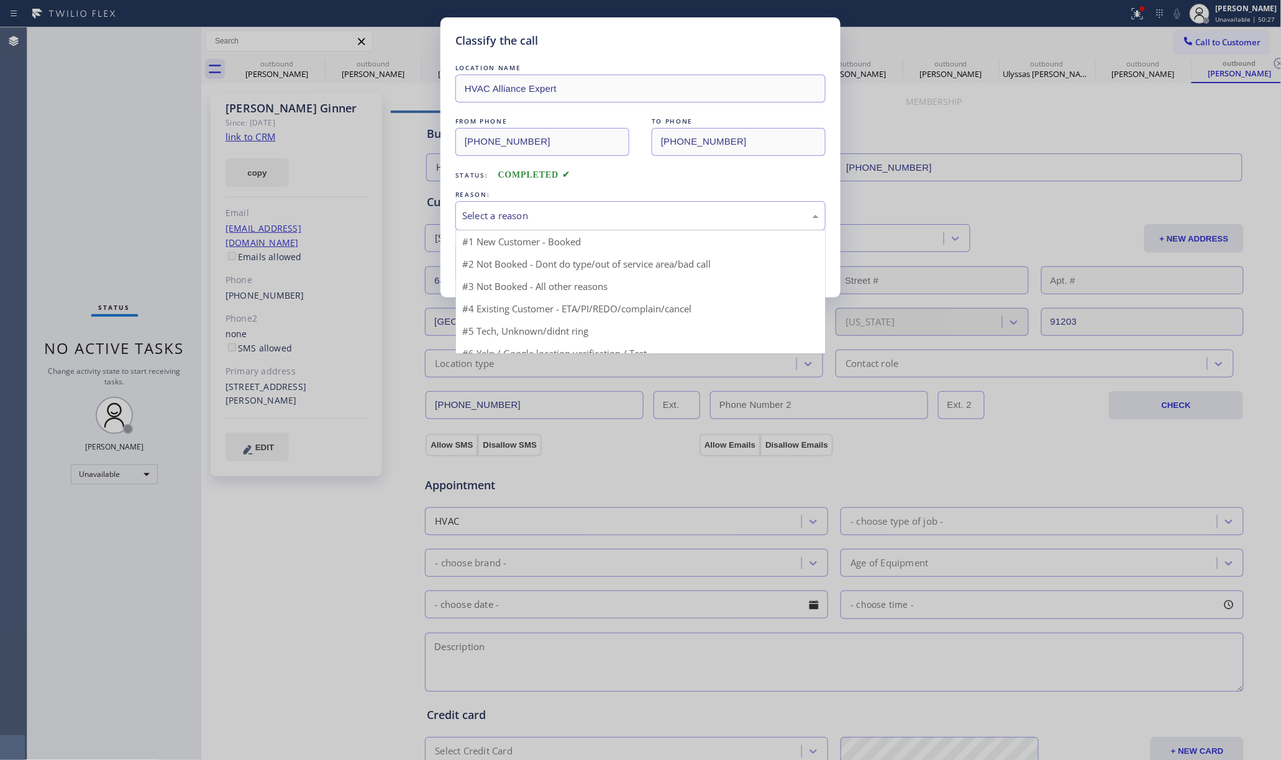
click at [486, 216] on div "Select a reason" at bounding box center [640, 216] width 357 height 14
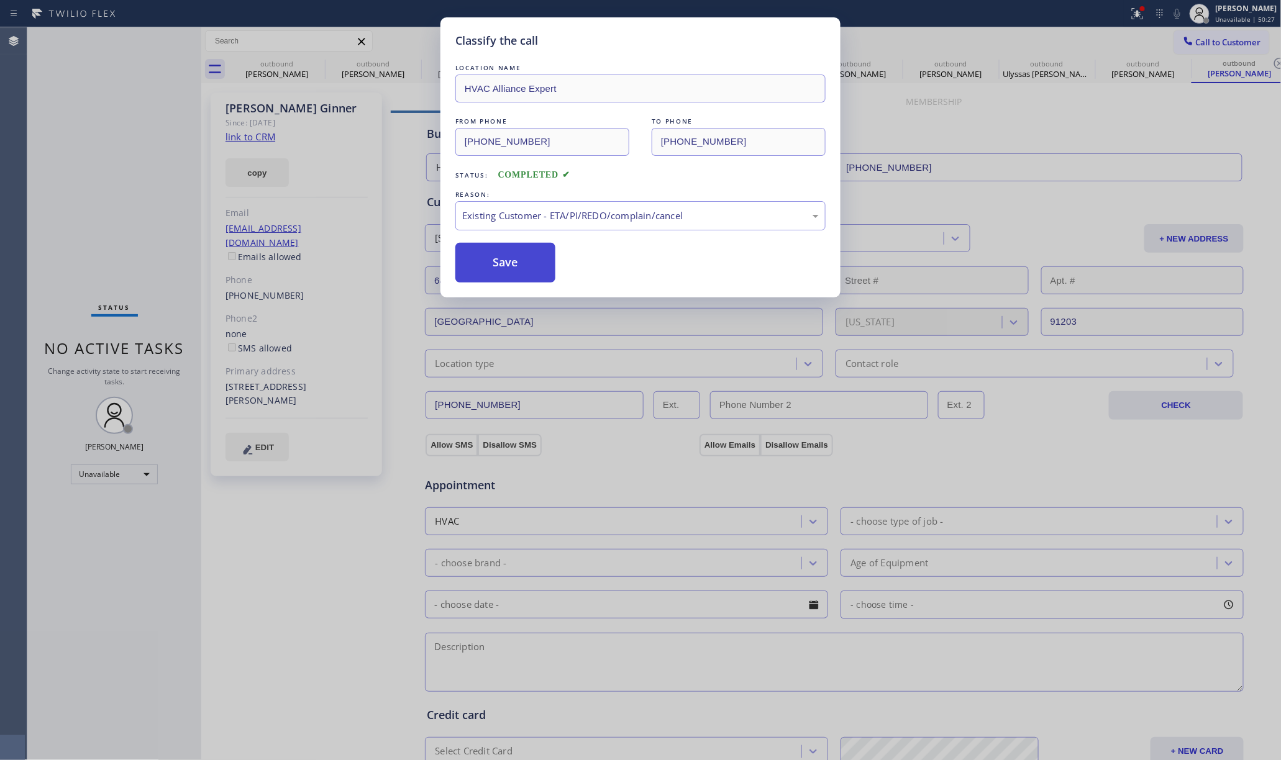
click at [493, 270] on button "Save" at bounding box center [505, 263] width 100 height 40
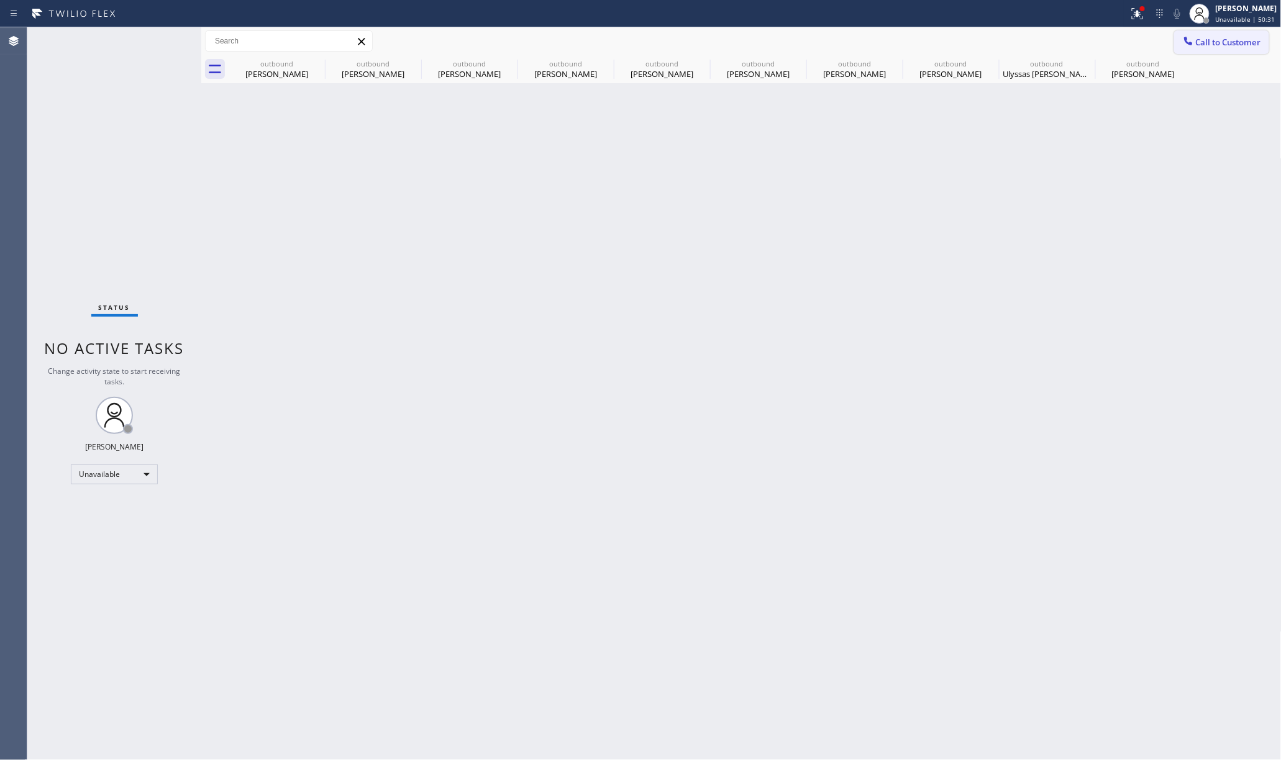
click at [1236, 43] on span "Call to Customer" at bounding box center [1228, 42] width 65 height 11
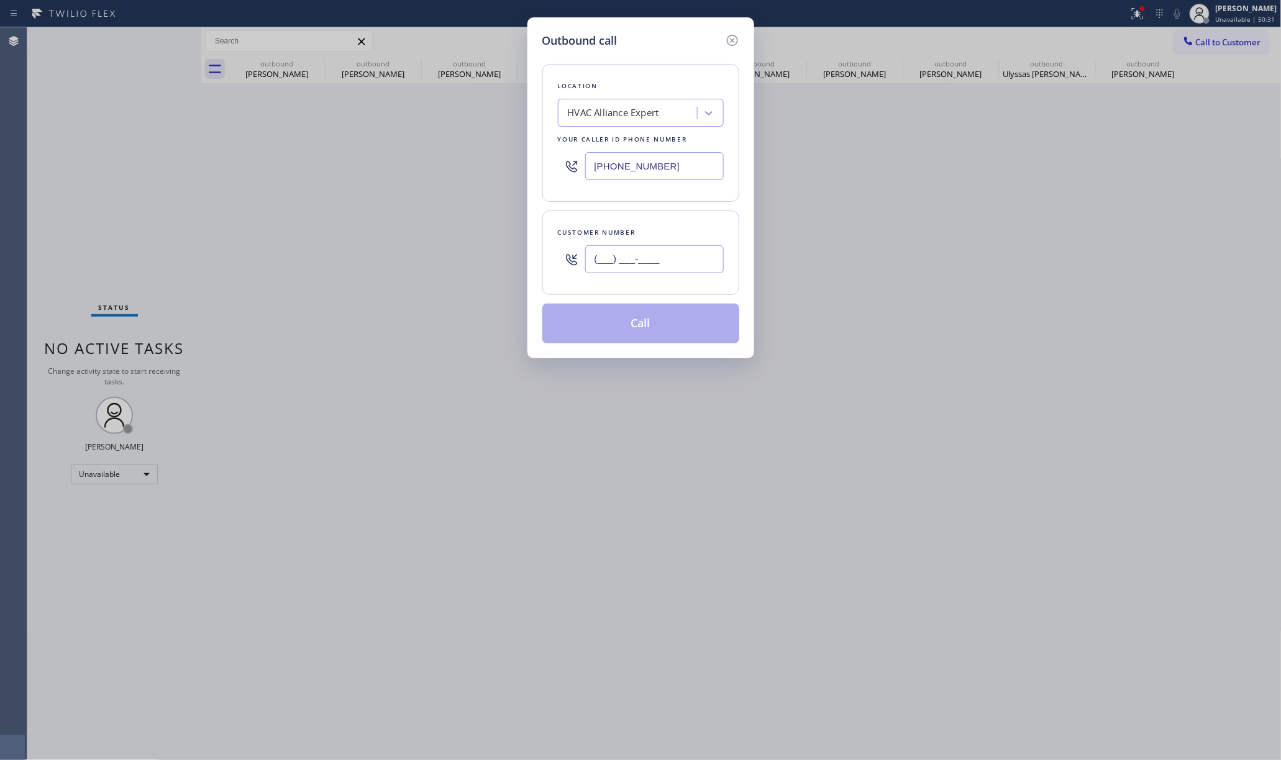
drag, startPoint x: 644, startPoint y: 257, endPoint x: 647, endPoint y: 252, distance: 6.7
click at [644, 257] on input "(___) ___-____" at bounding box center [654, 259] width 139 height 28
paste input "714) 932-9832"
type input "(714) 932-9832"
click at [651, 230] on div "Customer number" at bounding box center [641, 232] width 166 height 13
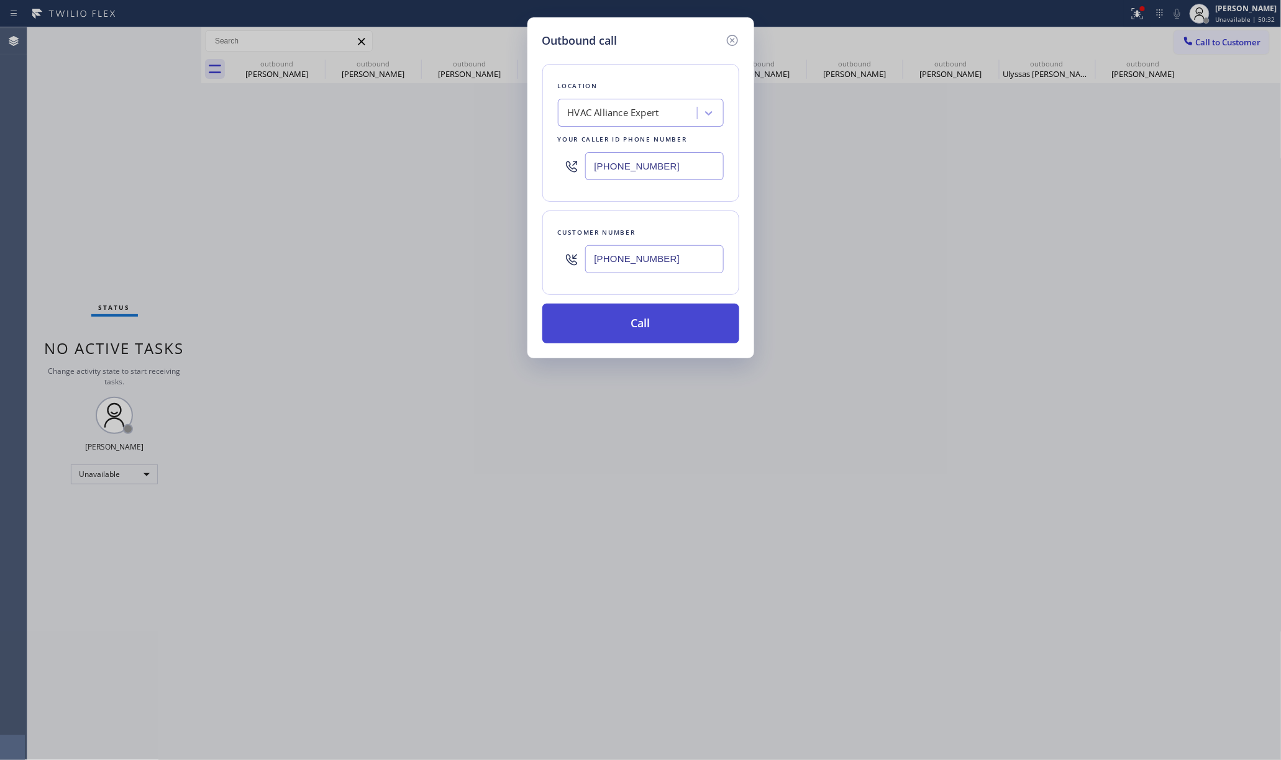
click at [654, 312] on button "Call" at bounding box center [640, 324] width 197 height 40
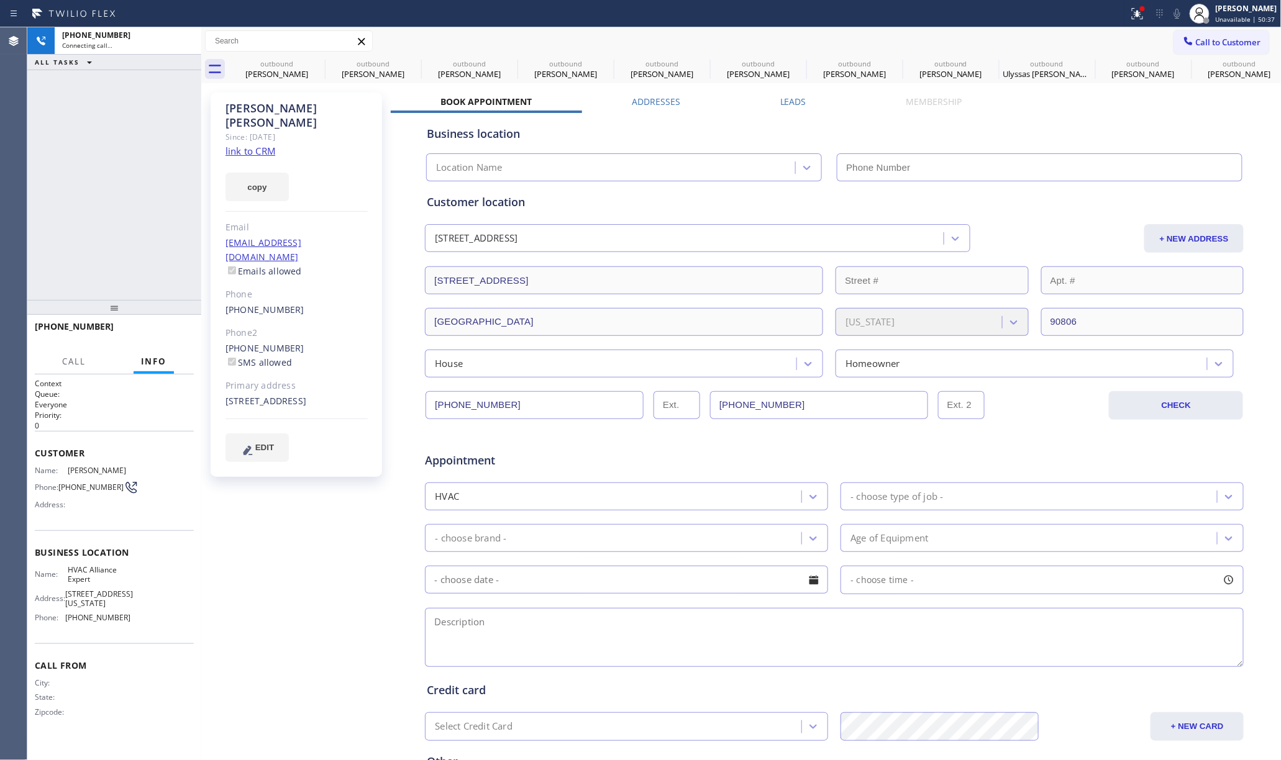
type input "[PHONE_NUMBER]"
click at [108, 182] on div "+17149329832 Live | 00:52 ALL TASKS ALL TASKS ACTIVE TASKS TASKS IN WRAP UP" at bounding box center [114, 163] width 174 height 273
click at [314, 65] on icon at bounding box center [316, 63] width 11 height 11
click at [0, 0] on icon at bounding box center [0, 0] width 0 height 0
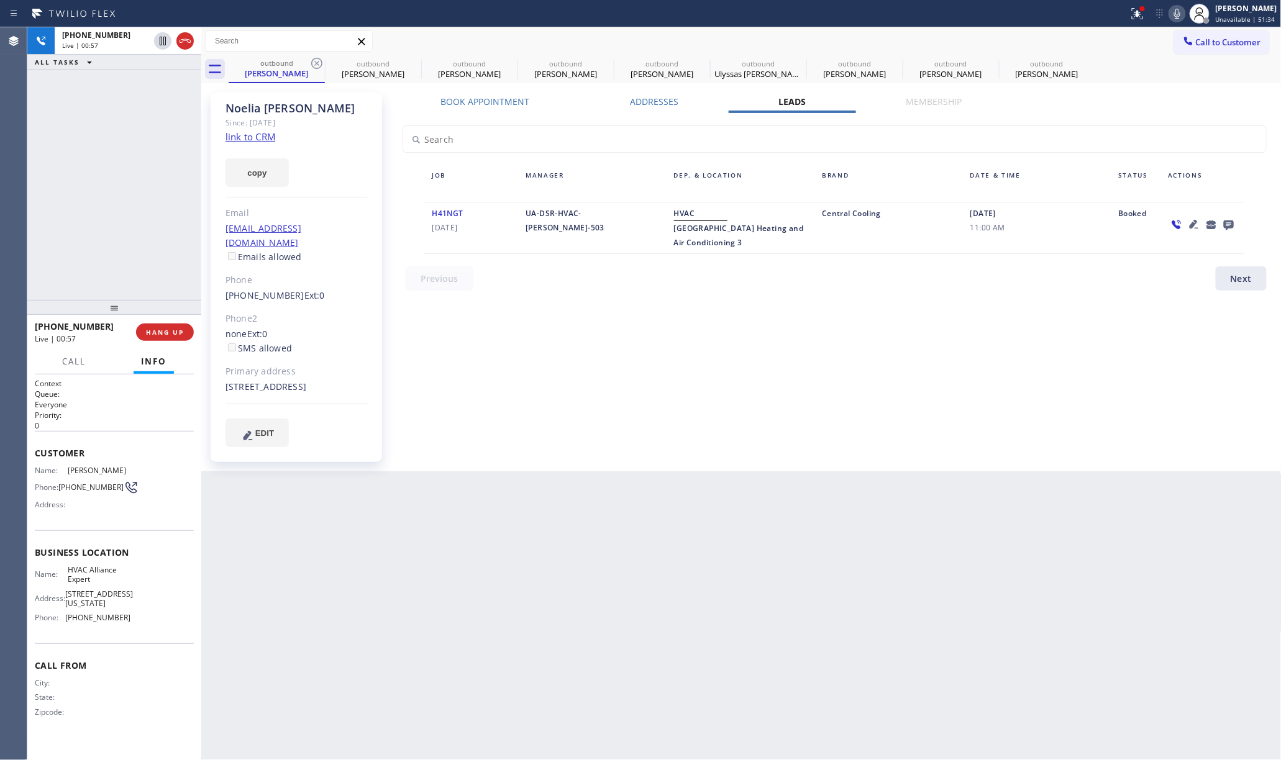
click at [314, 65] on icon at bounding box center [316, 63] width 11 height 11
click at [0, 0] on icon at bounding box center [0, 0] width 0 height 0
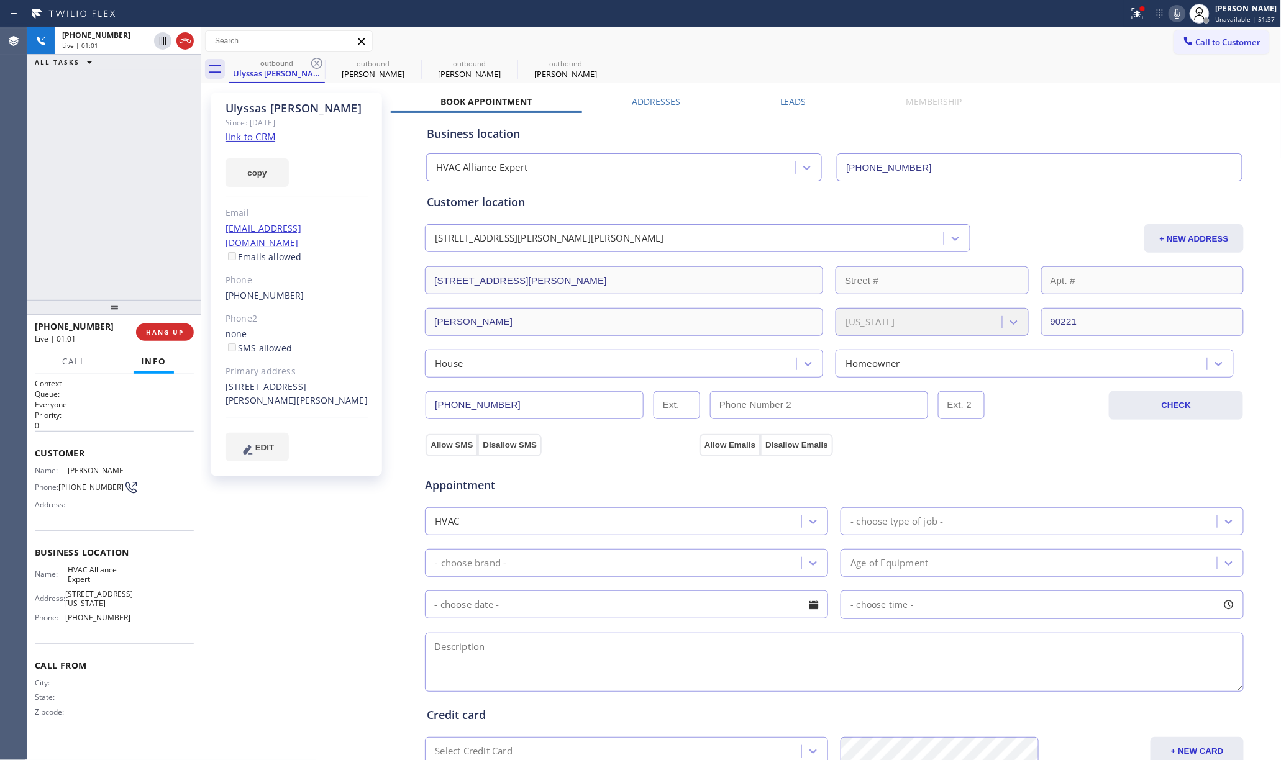
click at [314, 65] on icon at bounding box center [316, 63] width 11 height 11
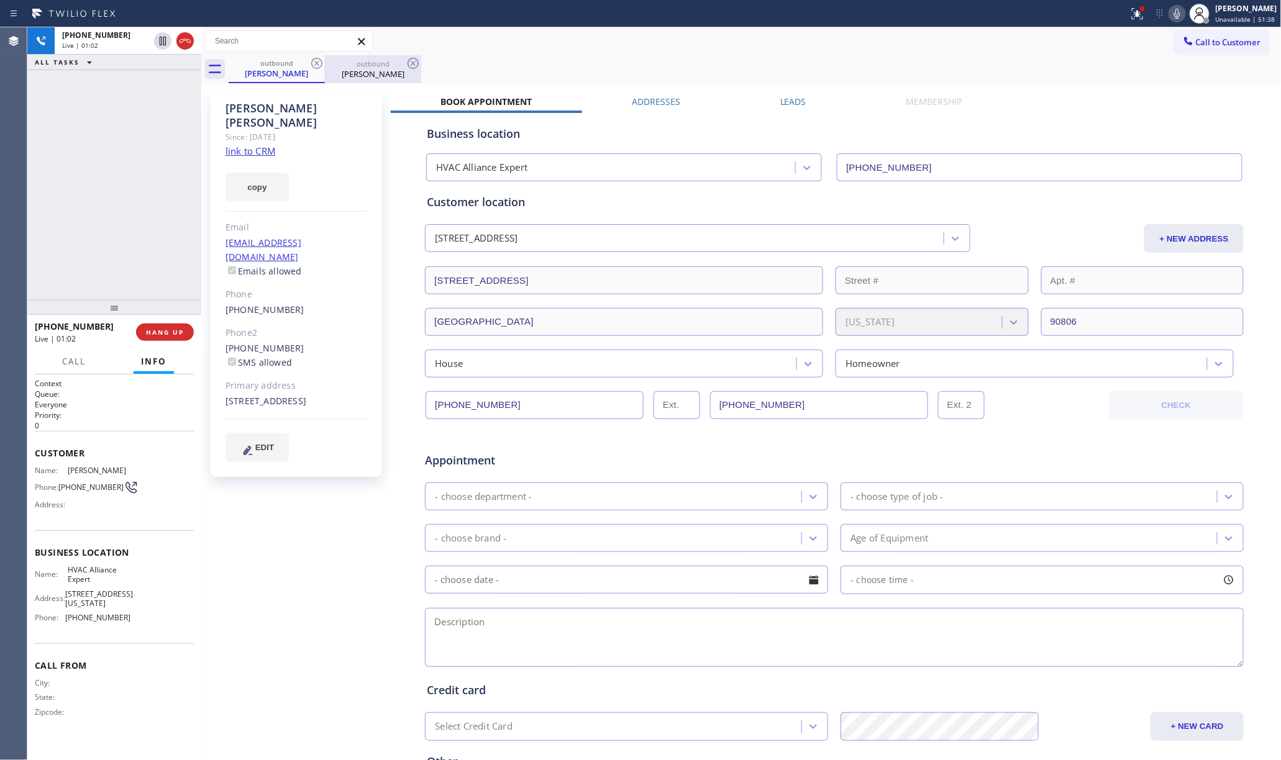
click at [364, 75] on div "Ryan Menn" at bounding box center [373, 73] width 94 height 11
click at [263, 130] on div "Since: [DATE]" at bounding box center [297, 137] width 142 height 14
click at [256, 145] on link "link to CRM" at bounding box center [251, 151] width 50 height 12
click at [133, 214] on div "+17149329832 Live | 02:48 ALL TASKS ALL TASKS ACTIVE TASKS TASKS IN WRAP UP" at bounding box center [114, 163] width 174 height 273
click at [150, 318] on div "+17149329832 Live | 02:50 HANG UP" at bounding box center [114, 332] width 159 height 32
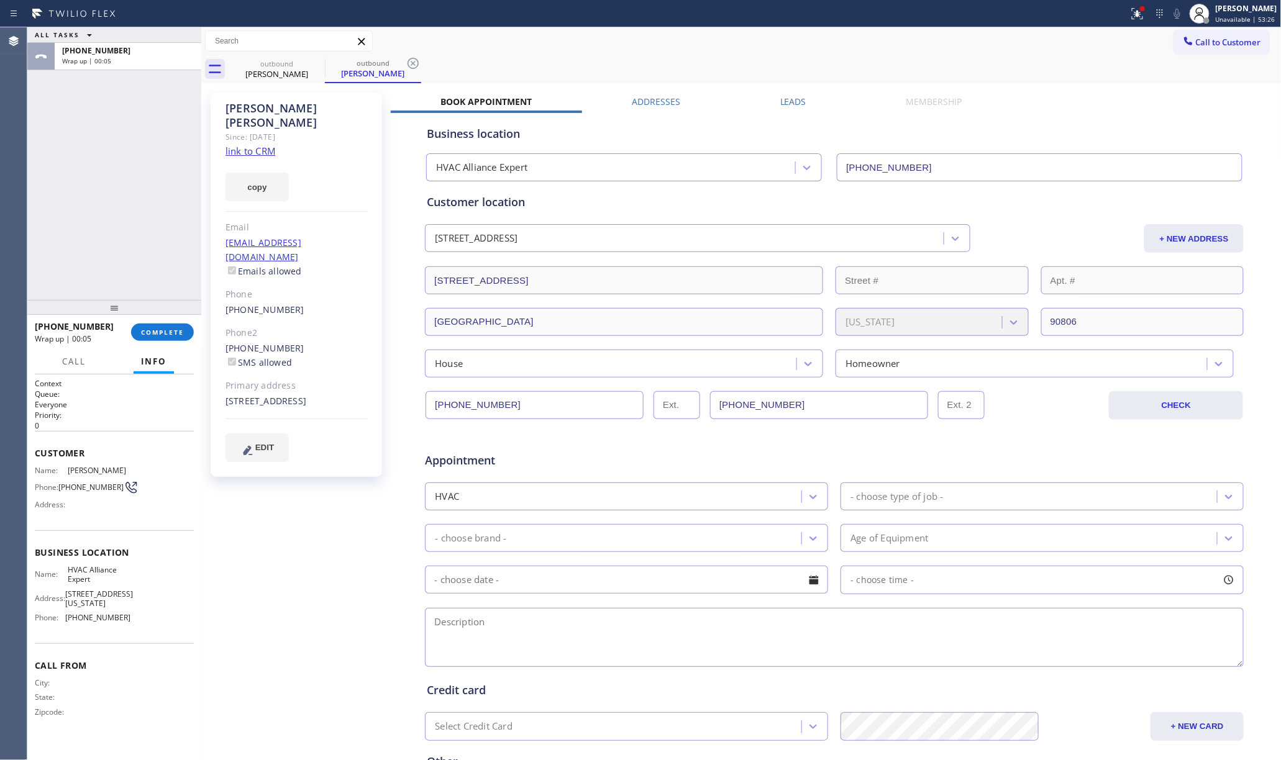
click at [134, 253] on div "ALL TASKS ALL TASKS ACTIVE TASKS TASKS IN WRAP UP +17149329832 Wrap up | 00:05" at bounding box center [114, 163] width 174 height 273
click at [162, 329] on span "COMPLETE" at bounding box center [162, 332] width 43 height 9
click at [119, 252] on div "ALL TASKS ALL TASKS ACTIVE TASKS TASKS IN WRAP UP +17149329832 Wrap up | 00:06" at bounding box center [114, 163] width 174 height 273
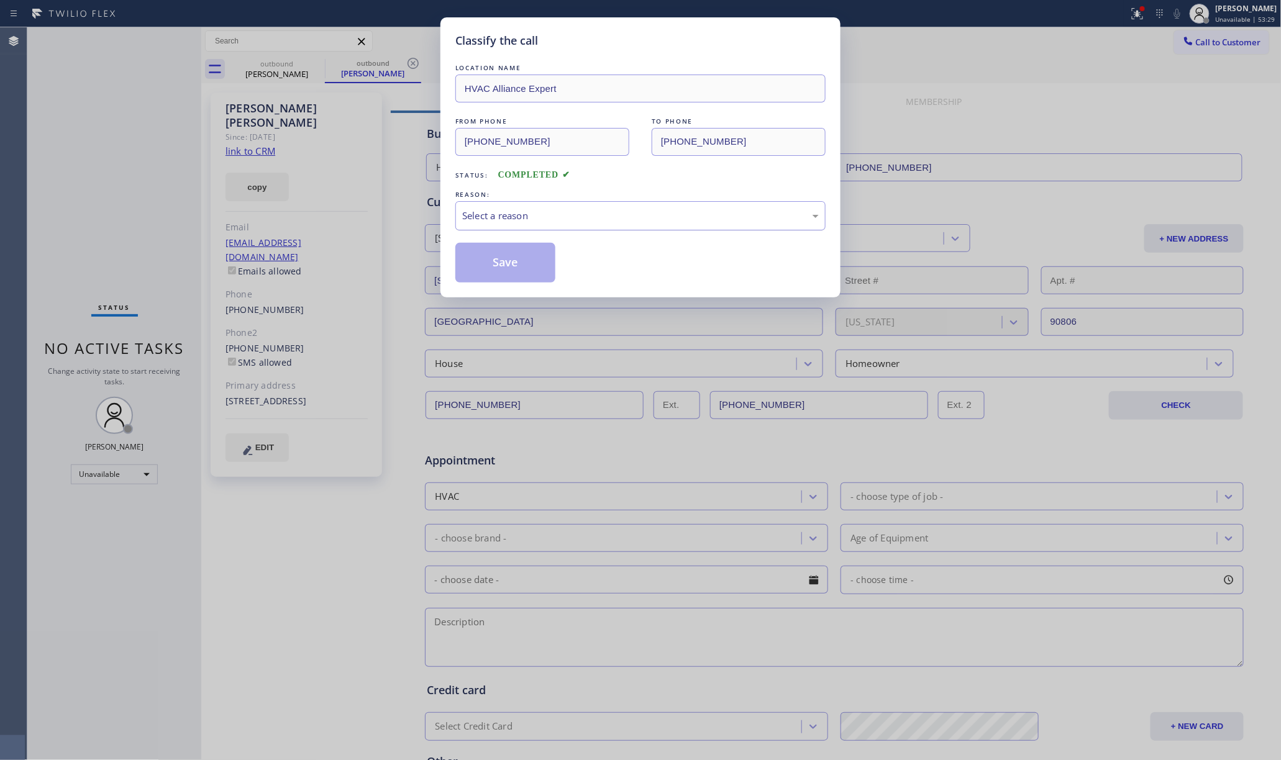
drag, startPoint x: 536, startPoint y: 217, endPoint x: 545, endPoint y: 227, distance: 13.6
click at [539, 219] on div "Select a reason" at bounding box center [640, 216] width 357 height 14
drag, startPoint x: 532, startPoint y: 240, endPoint x: 542, endPoint y: 234, distance: 11.7
click at [532, 239] on div "LOCATION NAME HVAC Alliance Expert FROM PHONE (855) 999-4417 TO PHONE (714) 932…" at bounding box center [640, 172] width 370 height 221
click at [504, 258] on button "Save" at bounding box center [505, 263] width 100 height 40
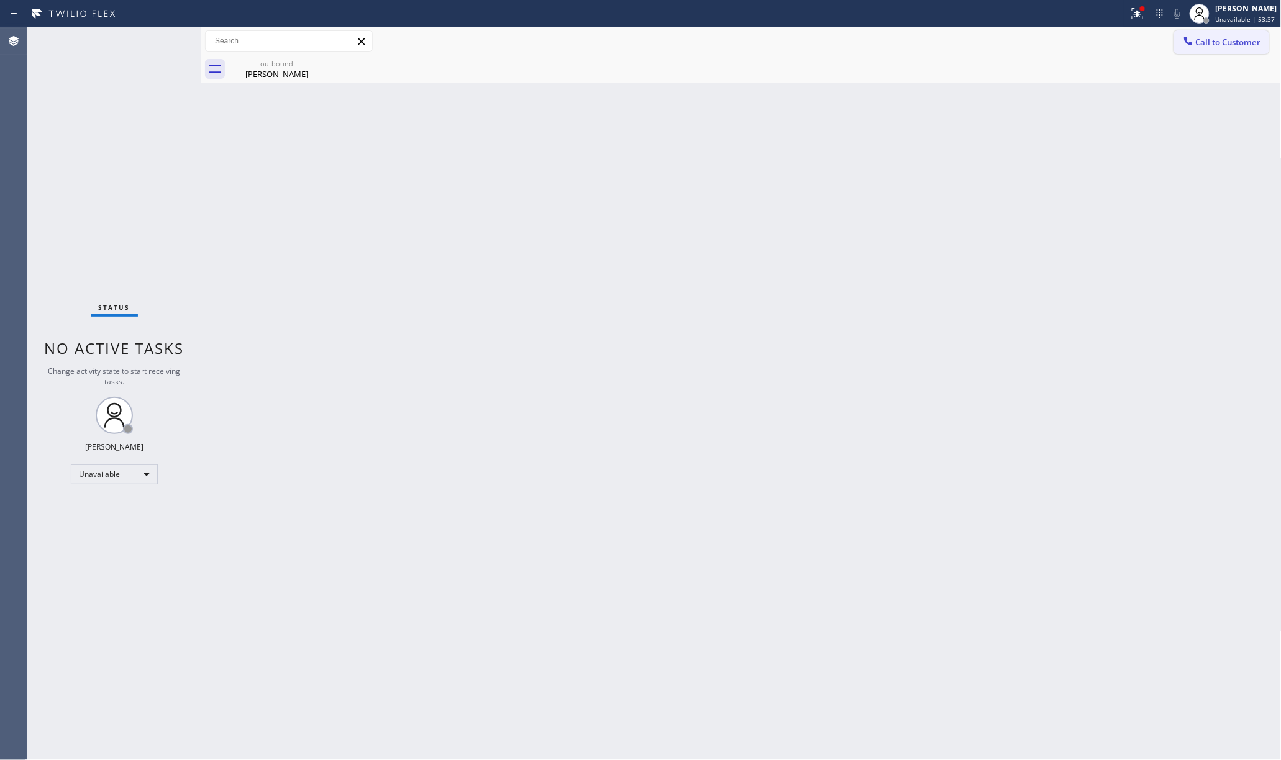
click at [1192, 37] on icon at bounding box center [1188, 41] width 12 height 12
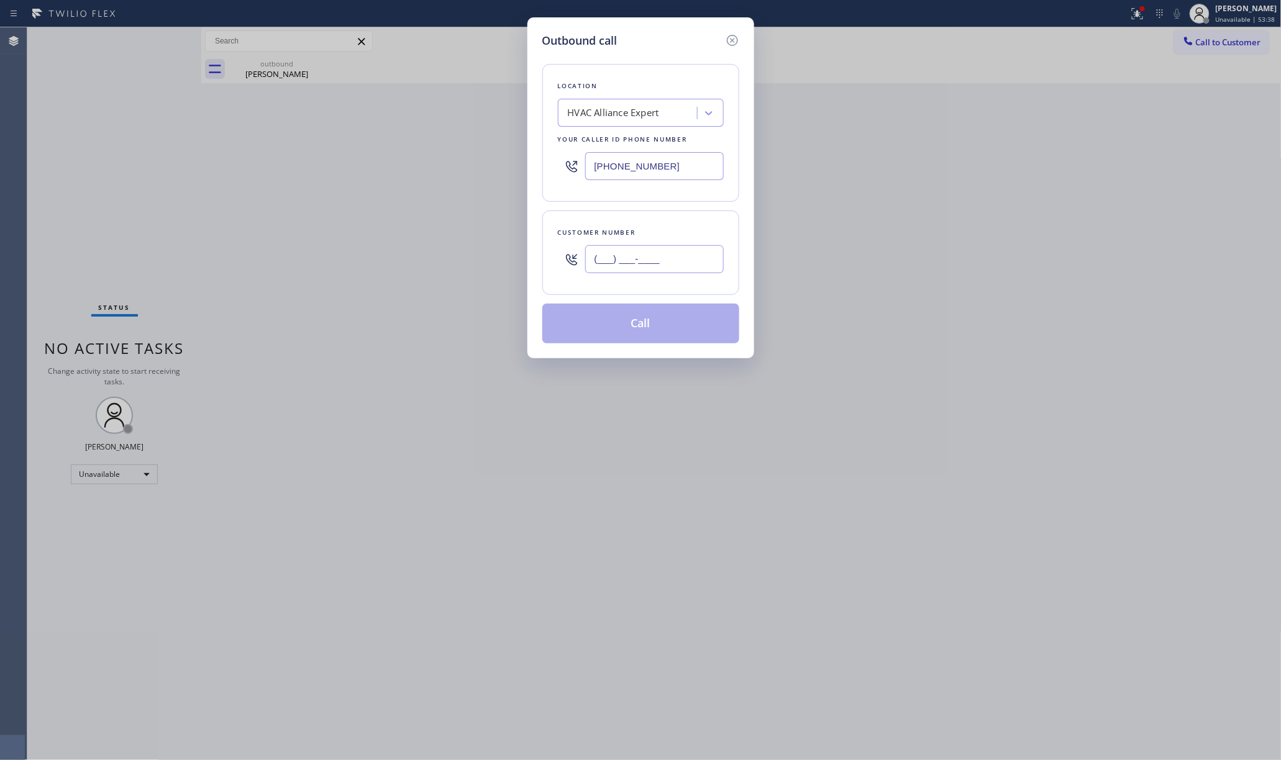
click at [626, 247] on input "(___) ___-____" at bounding box center [654, 259] width 139 height 28
paste input "562) 599-7044"
type input "(562) 599-7044"
click at [644, 227] on div "Customer number" at bounding box center [641, 232] width 166 height 13
click at [635, 326] on button "Call" at bounding box center [640, 324] width 197 height 40
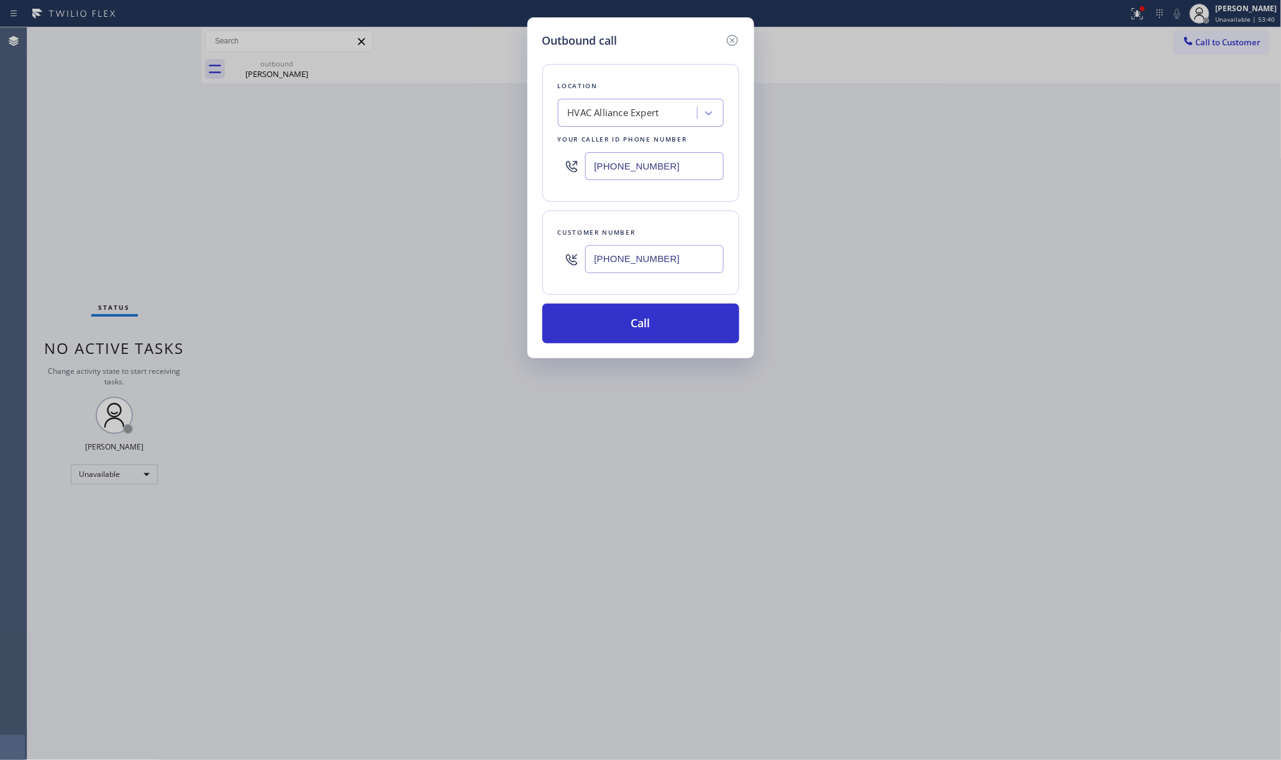
click at [860, 311] on div "Outbound call Location HVAC Alliance Expert Your caller id phone number (855) 9…" at bounding box center [640, 380] width 1281 height 760
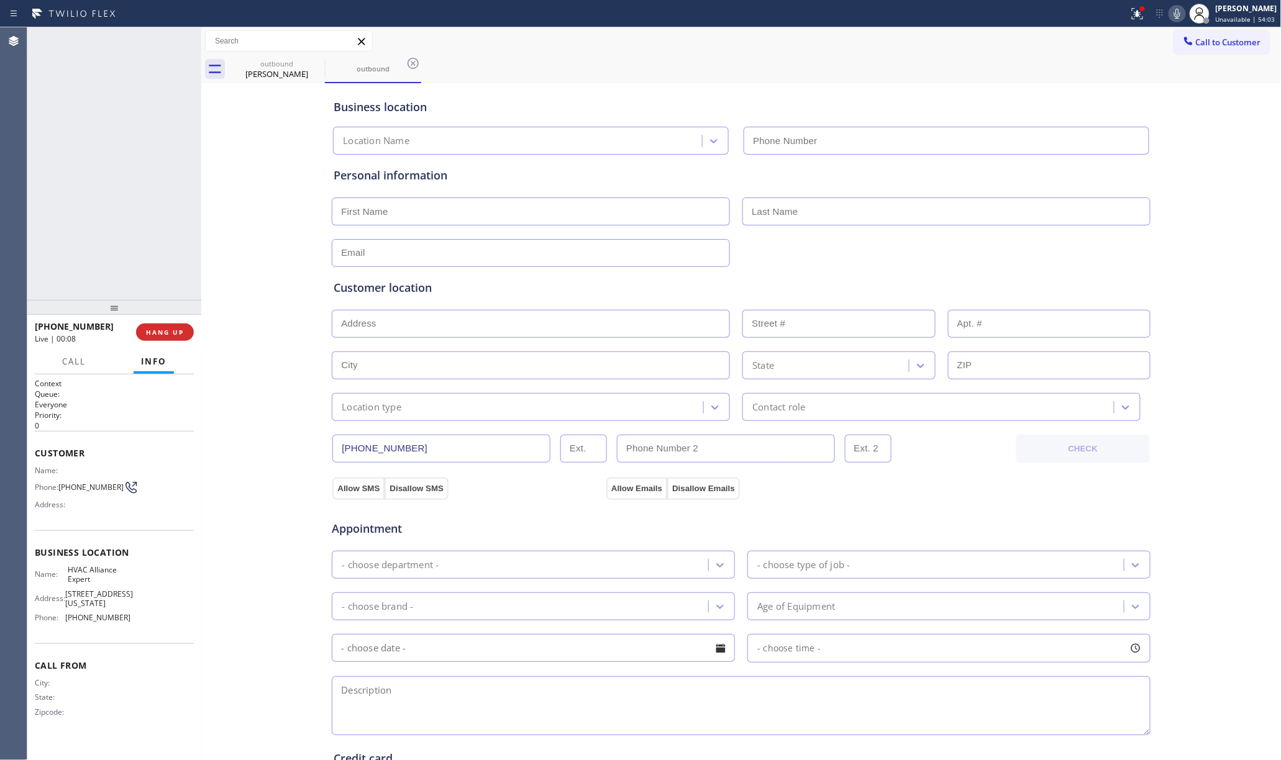
type input "[PHONE_NUMBER]"
click at [140, 182] on div "+15625997044 Live | 04:54 ALL TASKS ALL TASKS ACTIVE TASKS TASKS IN WRAP UP" at bounding box center [114, 163] width 174 height 273
click at [165, 333] on span "HANG UP" at bounding box center [165, 332] width 38 height 9
drag, startPoint x: 149, startPoint y: 272, endPoint x: 162, endPoint y: 314, distance: 44.0
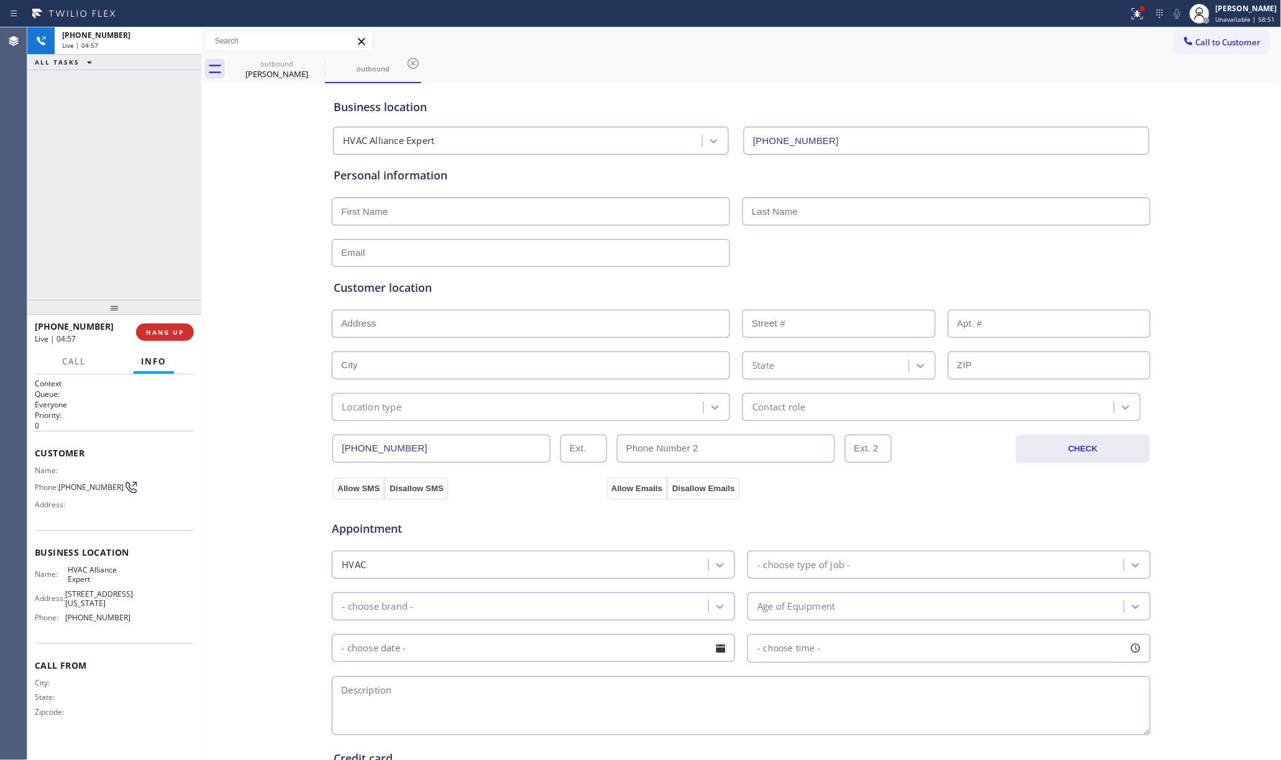
click at [149, 276] on div "+15625997044 Live | 04:57 ALL TASKS ALL TASKS ACTIVE TASKS TASKS IN WRAP UP" at bounding box center [114, 163] width 174 height 273
click at [162, 314] on div at bounding box center [114, 307] width 174 height 15
click at [165, 329] on span "COMPLETE" at bounding box center [162, 332] width 43 height 9
click at [144, 242] on div "ALL TASKS ALL TASKS ACTIVE TASKS TASKS IN WRAP UP +15625997044 Wrap up | 00:05" at bounding box center [114, 163] width 174 height 273
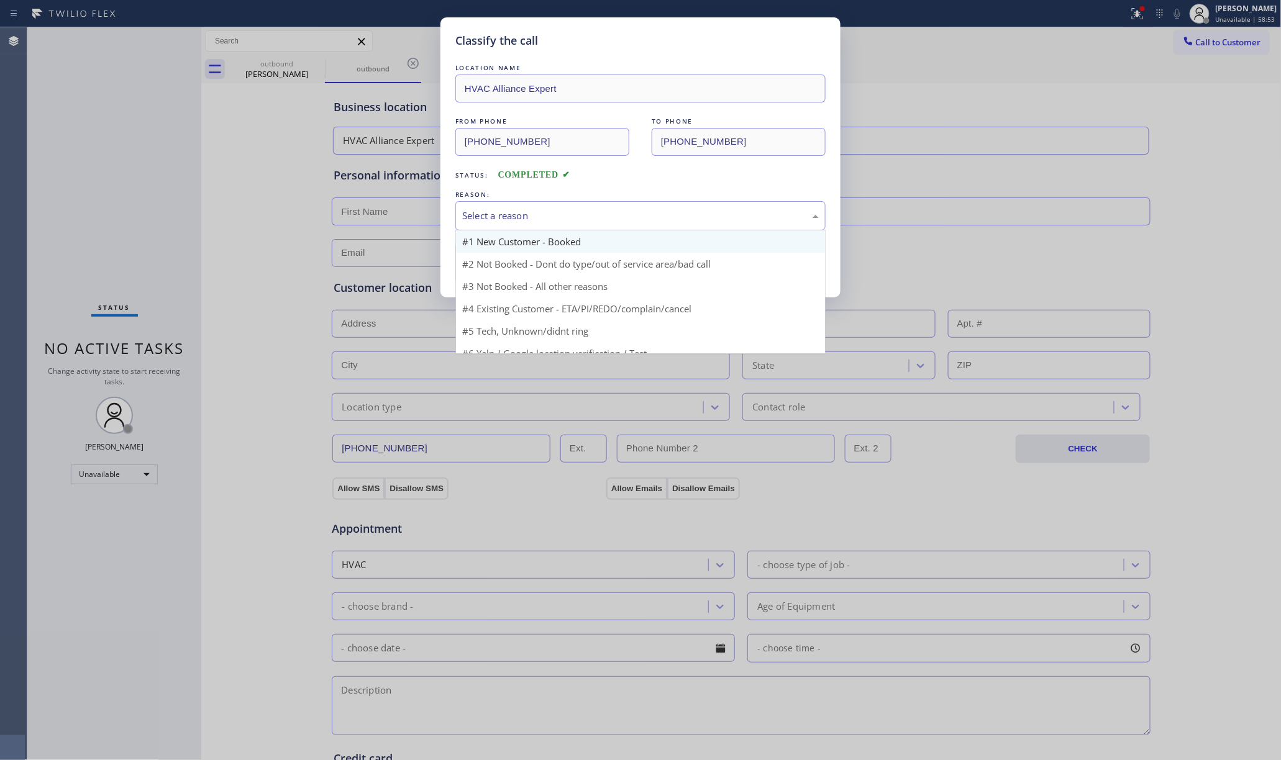
drag, startPoint x: 553, startPoint y: 214, endPoint x: 541, endPoint y: 234, distance: 23.4
click at [553, 215] on div "Select a reason" at bounding box center [640, 216] width 357 height 14
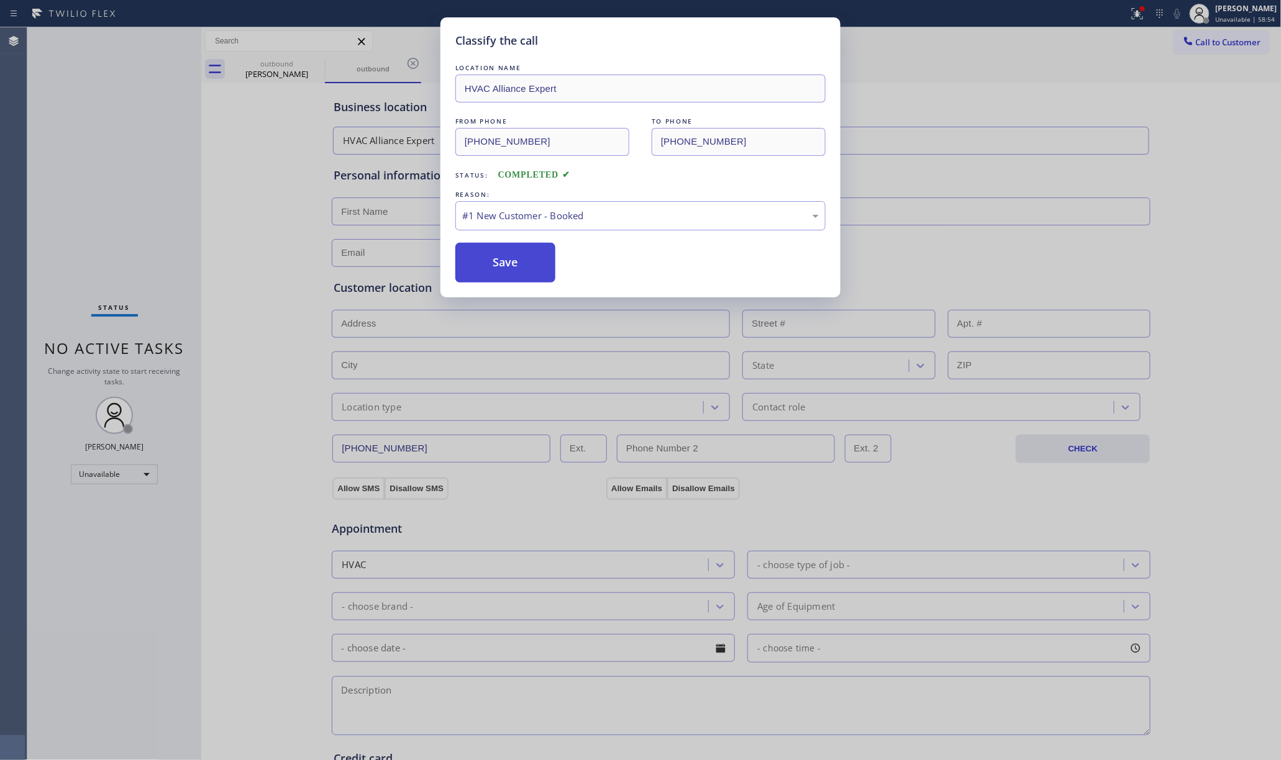
click at [503, 253] on button "Save" at bounding box center [505, 263] width 100 height 40
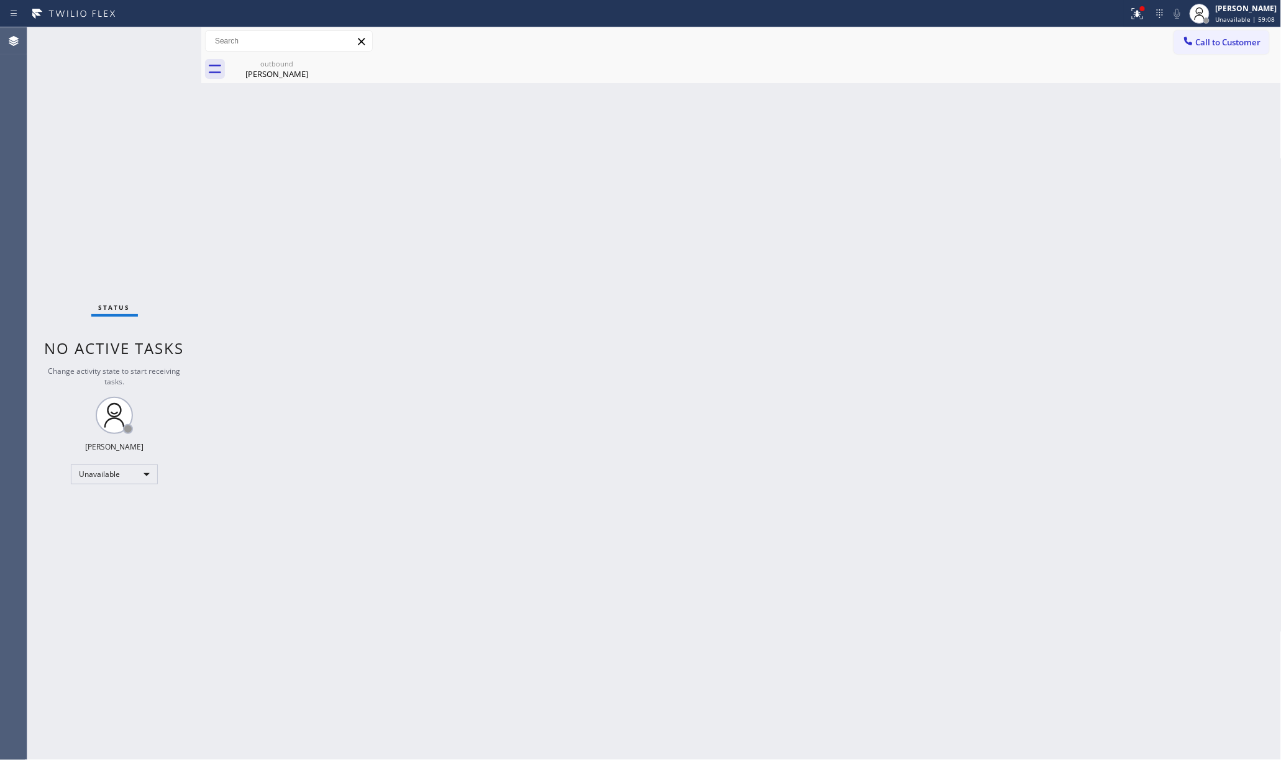
click at [158, 180] on div "Status No active tasks Change activity state to start receiving tasks. [PERSON_…" at bounding box center [114, 393] width 174 height 733
click at [1213, 38] on span "Call to Customer" at bounding box center [1228, 42] width 65 height 11
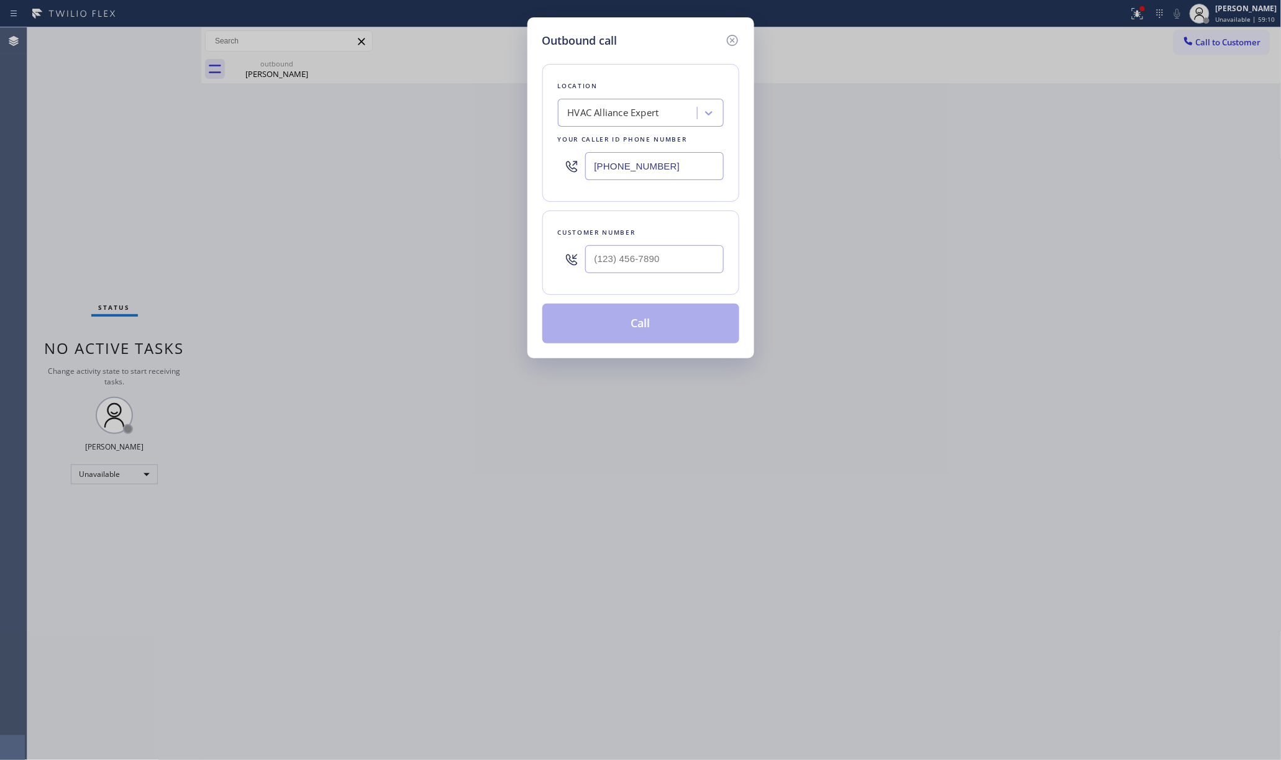
click at [665, 110] on div "HVAC Alliance Expert" at bounding box center [629, 114] width 135 height 22
type input "hvac alliance expert"
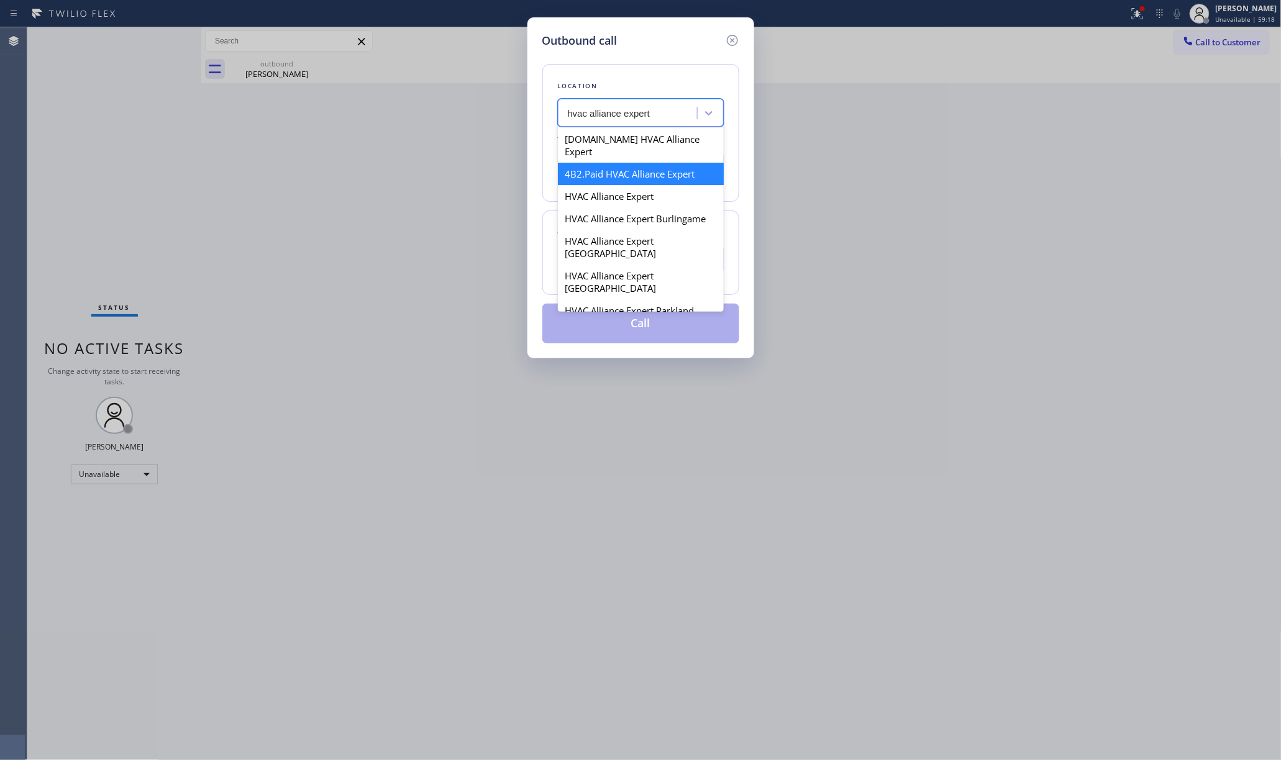
click at [636, 169] on div "4B2.Paid HVAC Alliance Expert" at bounding box center [641, 174] width 166 height 22
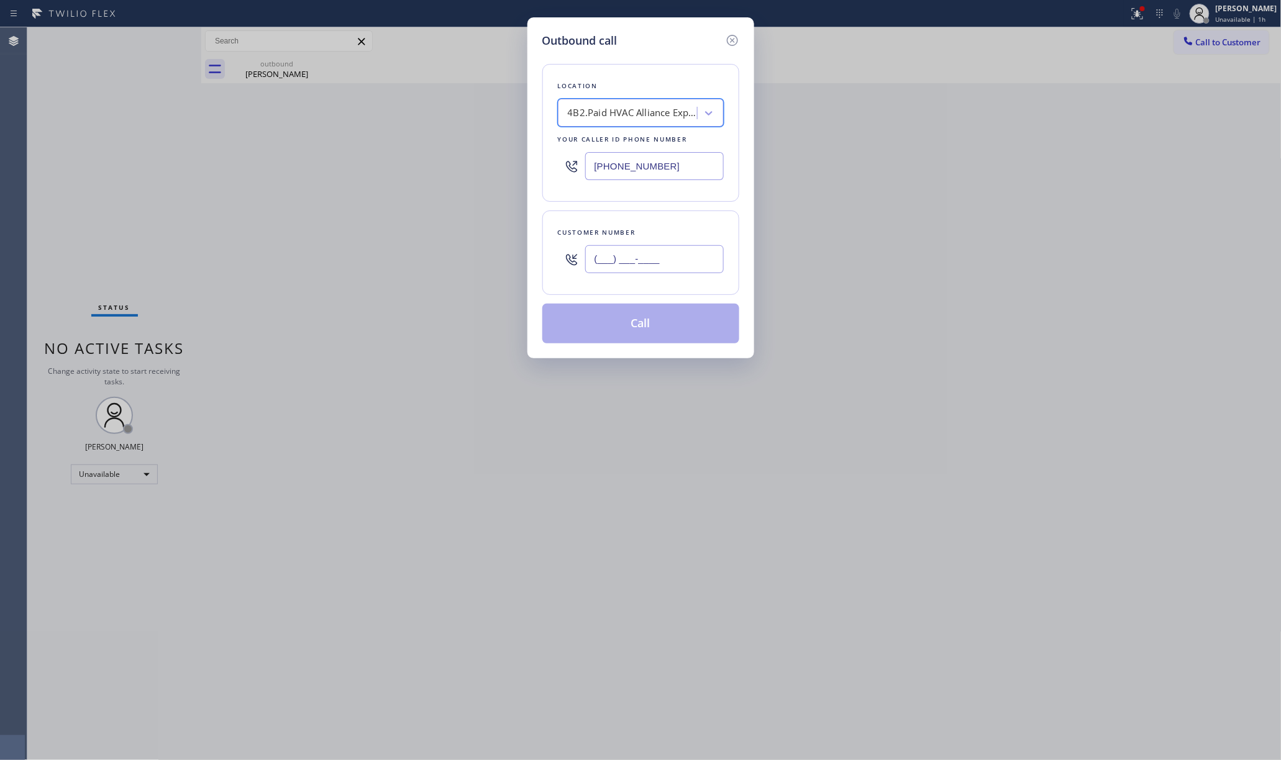
click at [637, 256] on input "(___) ___-____" at bounding box center [654, 259] width 139 height 28
paste input "323) 632-1310"
type input "(323) 632-1310"
click at [813, 232] on div "Outbound call Location 4B2.Paid HVAC Alliance Expert Your caller id phone numbe…" at bounding box center [640, 380] width 1281 height 760
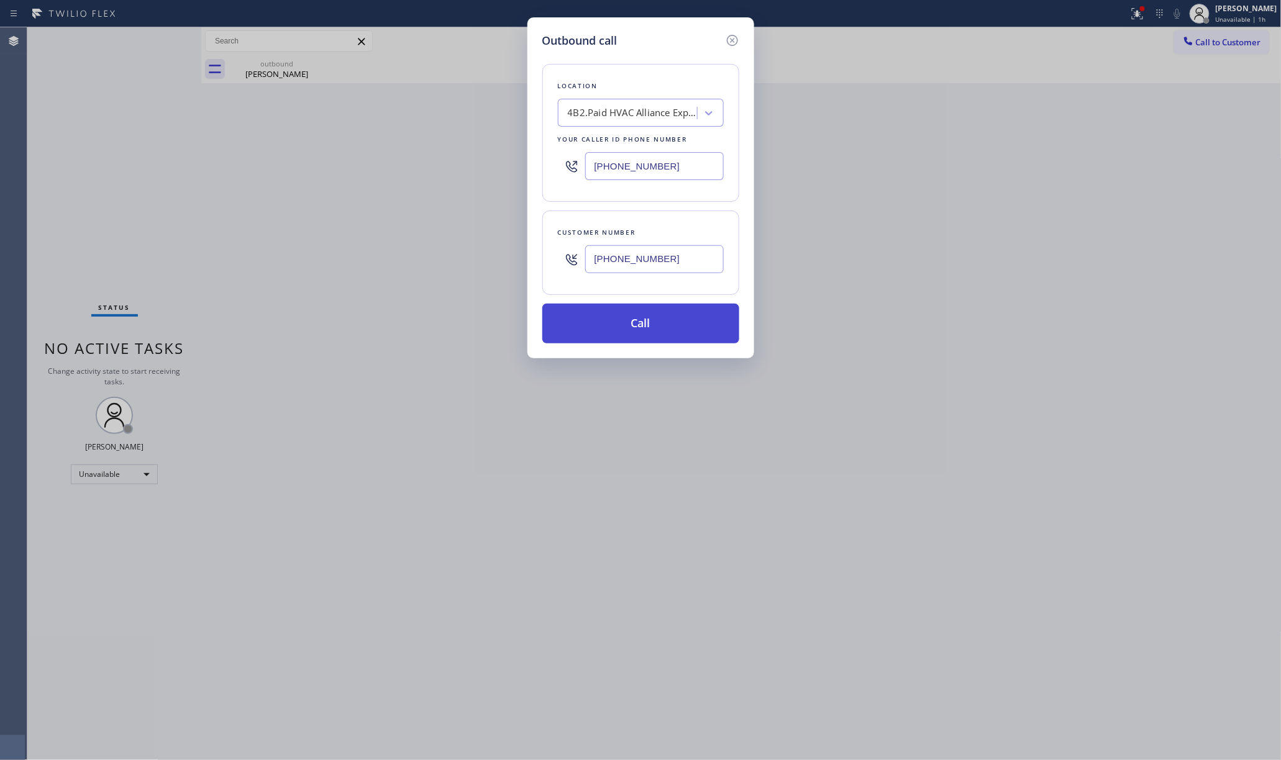
click at [669, 335] on button "Call" at bounding box center [640, 324] width 197 height 40
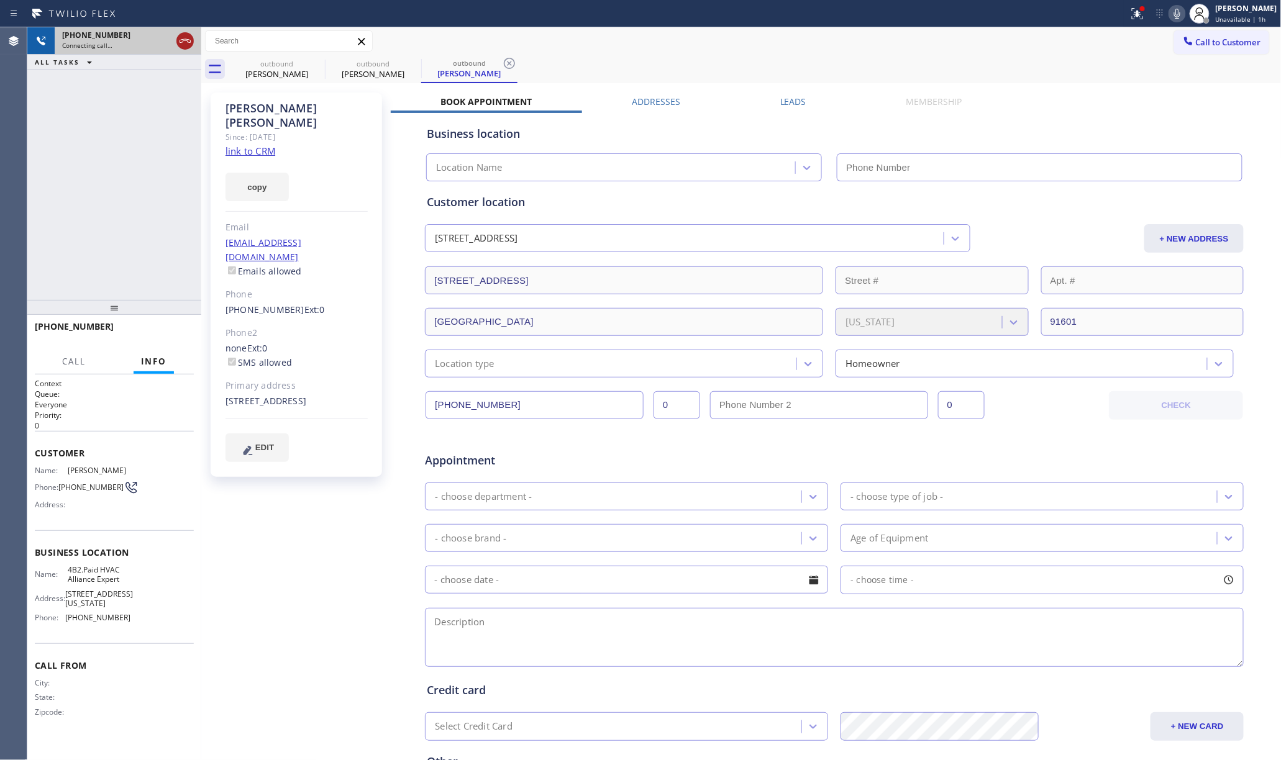
click at [180, 41] on icon at bounding box center [185, 41] width 11 height 4
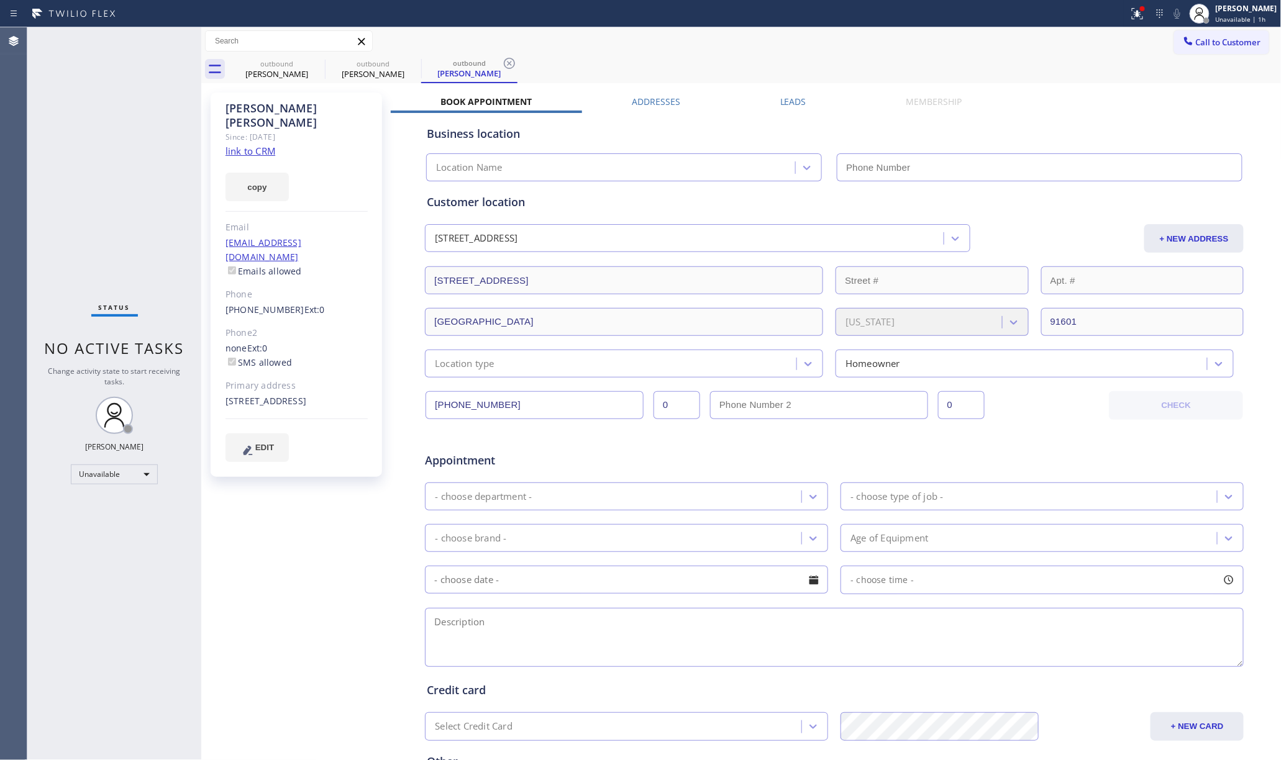
click at [242, 145] on link "link to CRM" at bounding box center [251, 151] width 50 height 12
type input "[PHONE_NUMBER]"
click at [1221, 40] on span "Call to Customer" at bounding box center [1228, 42] width 65 height 11
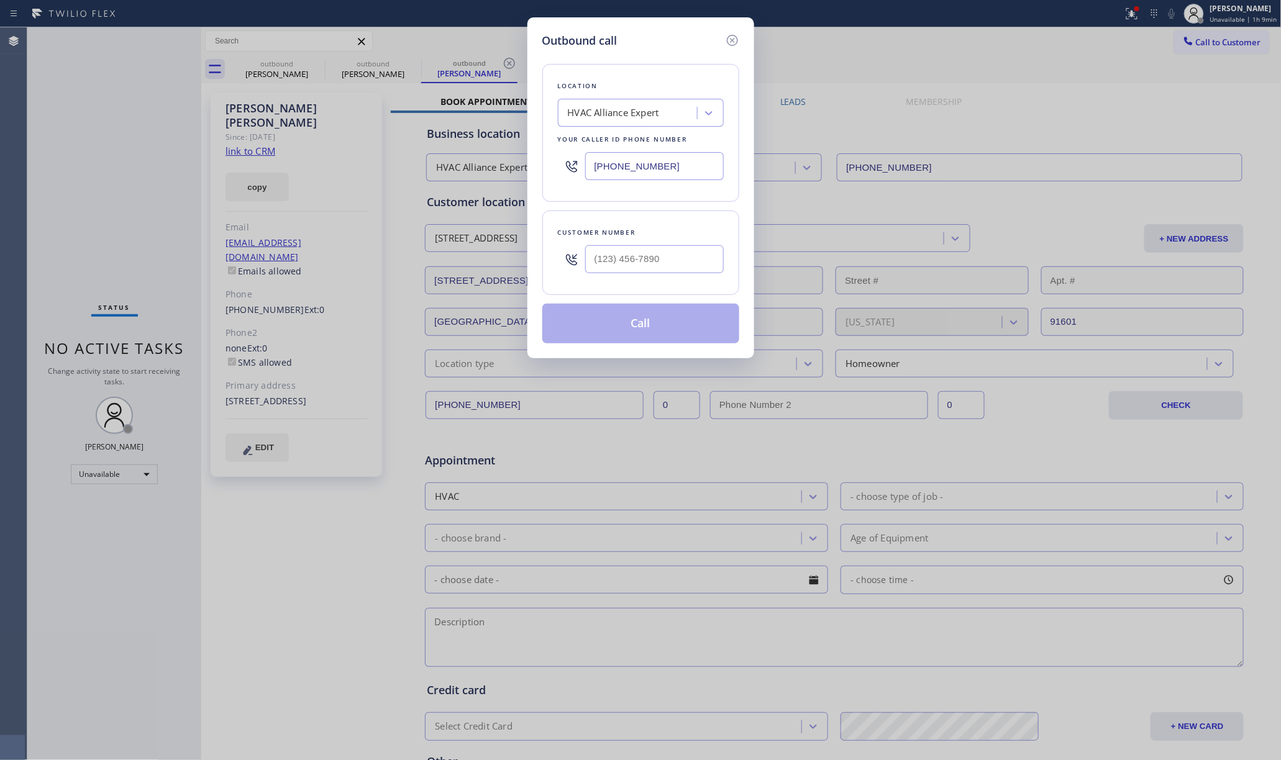
drag, startPoint x: 113, startPoint y: 214, endPoint x: 288, endPoint y: 175, distance: 179.7
click at [113, 214] on div "Outbound call Location HVAC Alliance Expert Your caller id phone number [PHONE_…" at bounding box center [640, 380] width 1281 height 760
click at [731, 40] on icon at bounding box center [732, 40] width 15 height 15
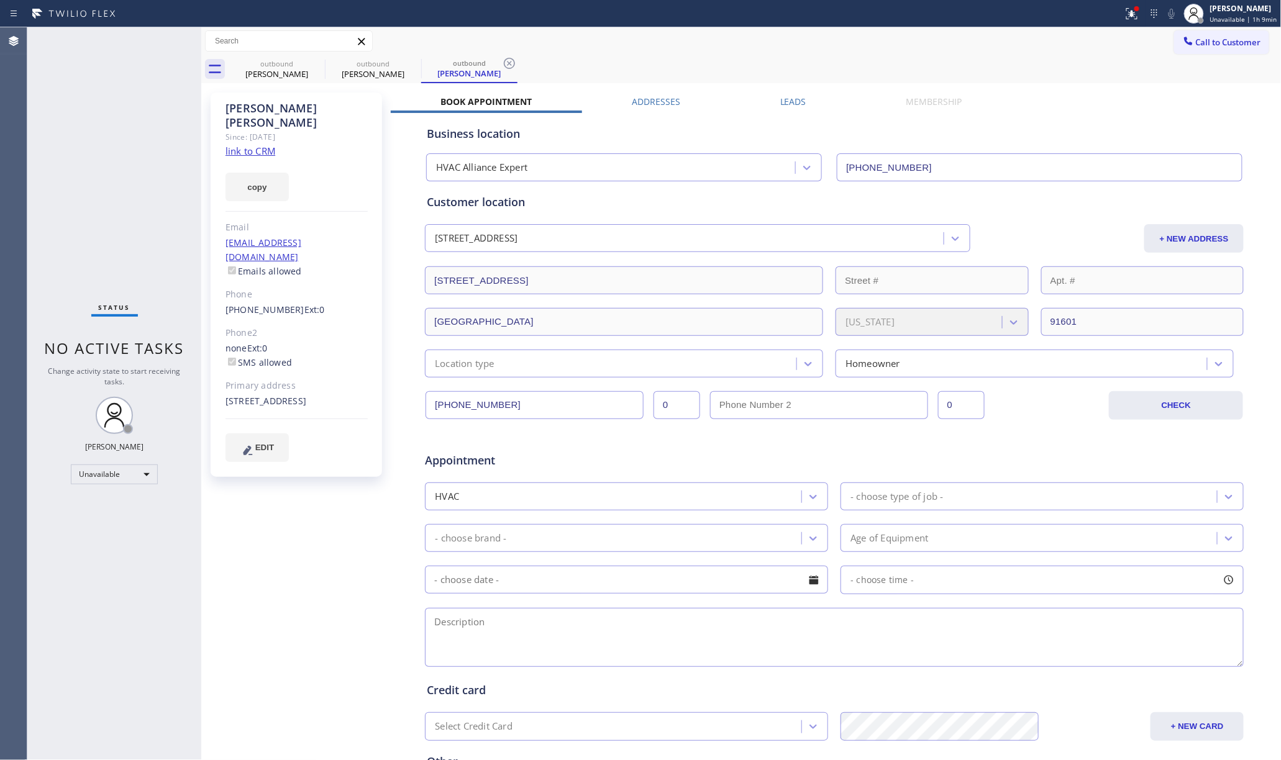
click at [818, 25] on div "Status report Issues detected These issues could affect your workflow. Please c…" at bounding box center [640, 13] width 1281 height 27
click at [1106, 137] on div "Business location" at bounding box center [834, 133] width 815 height 17
click at [1198, 42] on span "Call to Customer" at bounding box center [1228, 42] width 65 height 11
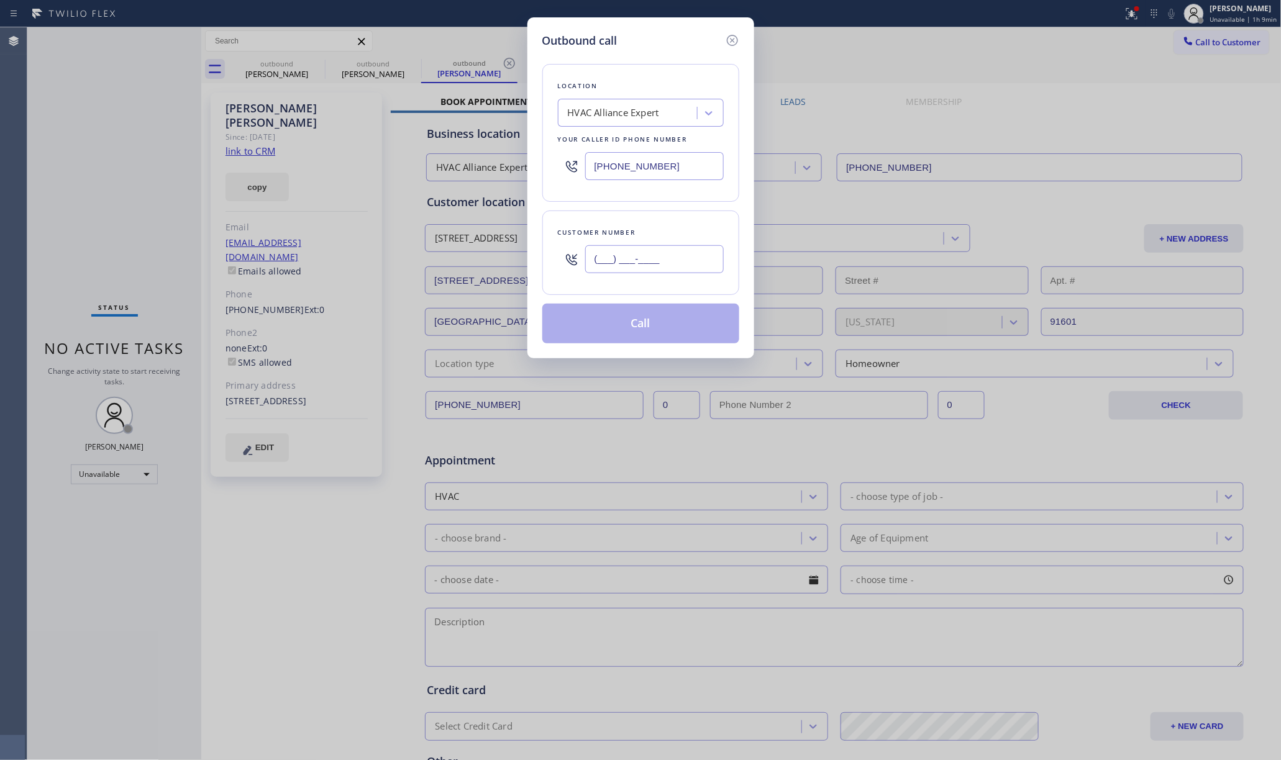
click at [667, 271] on input "(___) ___-____" at bounding box center [654, 259] width 139 height 28
paste input "562) 599-7044"
type input "(562) 599-7044"
click at [670, 230] on div "Customer number" at bounding box center [641, 232] width 166 height 13
click at [672, 322] on button "Call" at bounding box center [640, 324] width 197 height 40
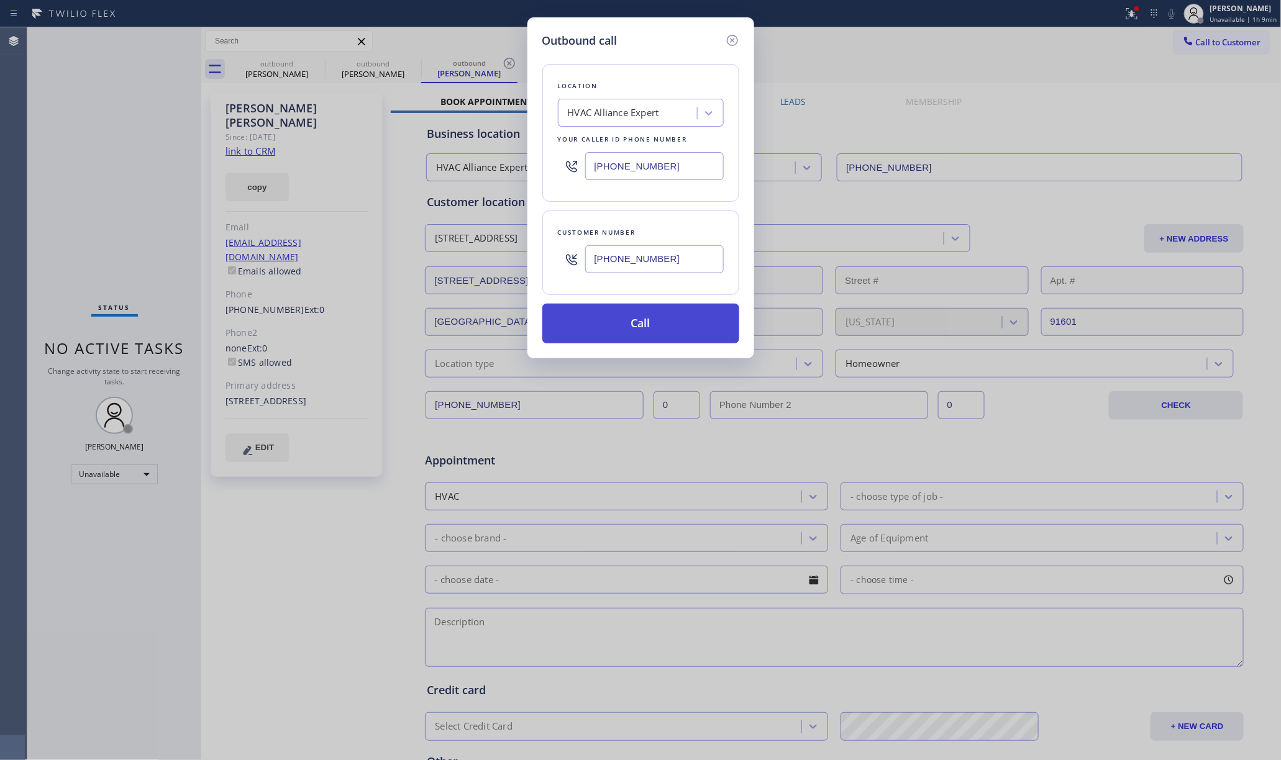
click at [657, 328] on button "Call" at bounding box center [640, 324] width 197 height 40
click at [779, 55] on div "Outbound call Location HVAC Alliance Expert Your caller id phone number (855) 9…" at bounding box center [640, 380] width 1281 height 760
click at [641, 328] on button "Call" at bounding box center [640, 324] width 197 height 40
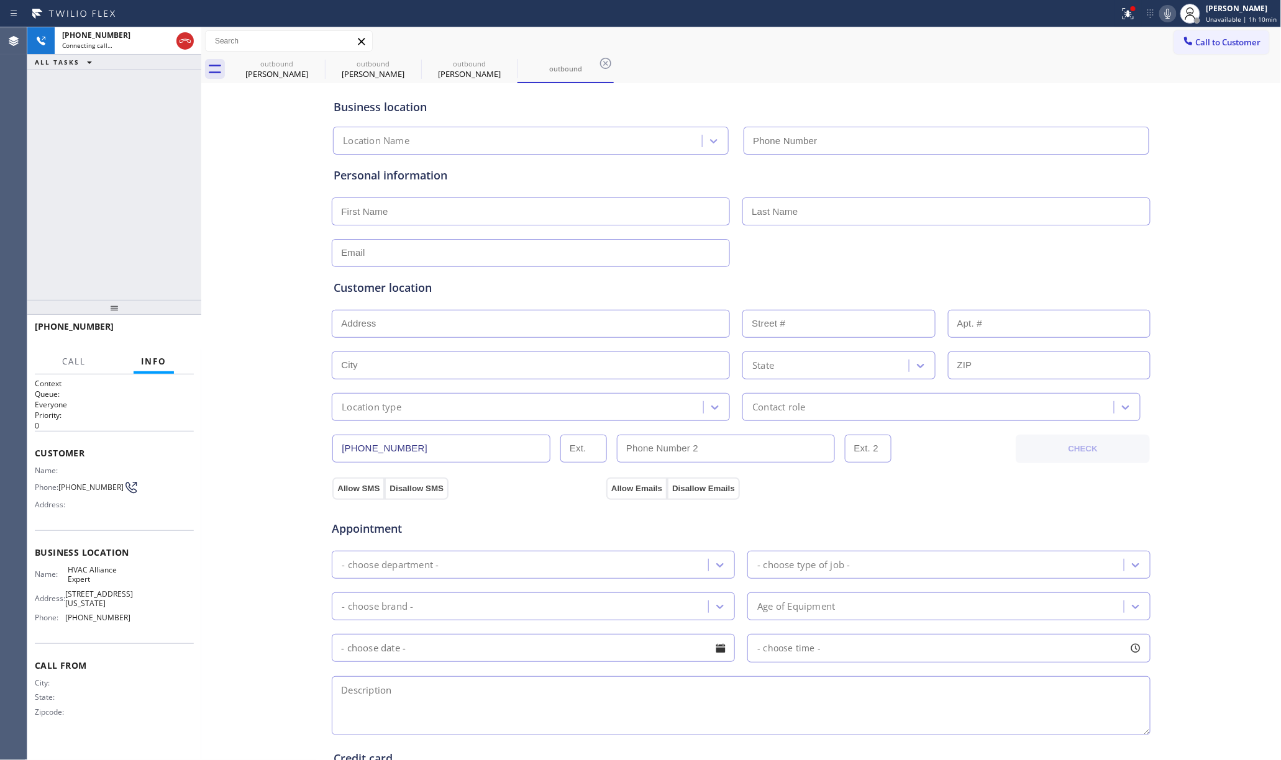
type input "[PHONE_NUMBER]"
click at [164, 324] on button "HANG UP" at bounding box center [165, 332] width 58 height 17
click at [157, 315] on div at bounding box center [114, 307] width 174 height 15
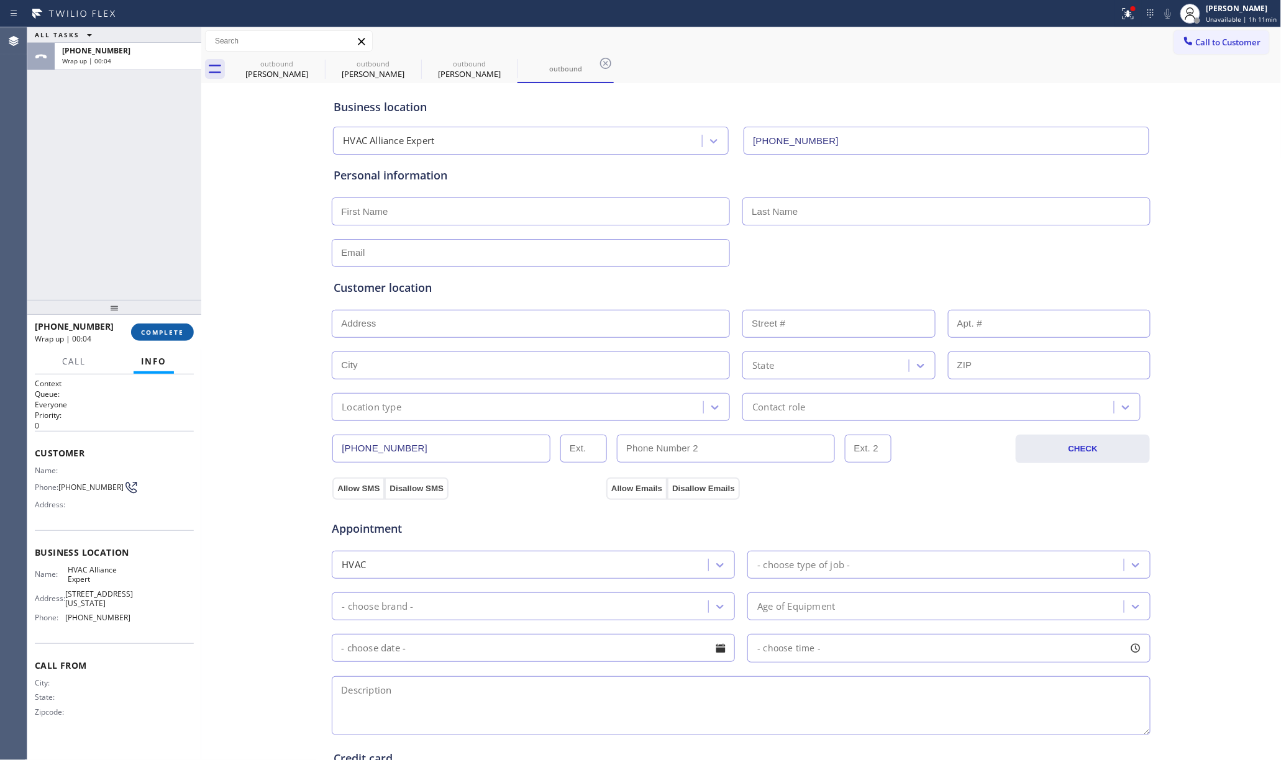
click at [165, 336] on span "COMPLETE" at bounding box center [162, 332] width 43 height 9
click at [147, 242] on div "ALL TASKS ALL TASKS ACTIVE TASKS TASKS IN WRAP UP +15625997044 Wrap up | 00:05" at bounding box center [114, 163] width 174 height 273
click at [119, 255] on div "ALL TASKS ALL TASKS ACTIVE TASKS TASKS IN WRAP UP +15625997044 Wrap up | 00:07" at bounding box center [114, 163] width 174 height 273
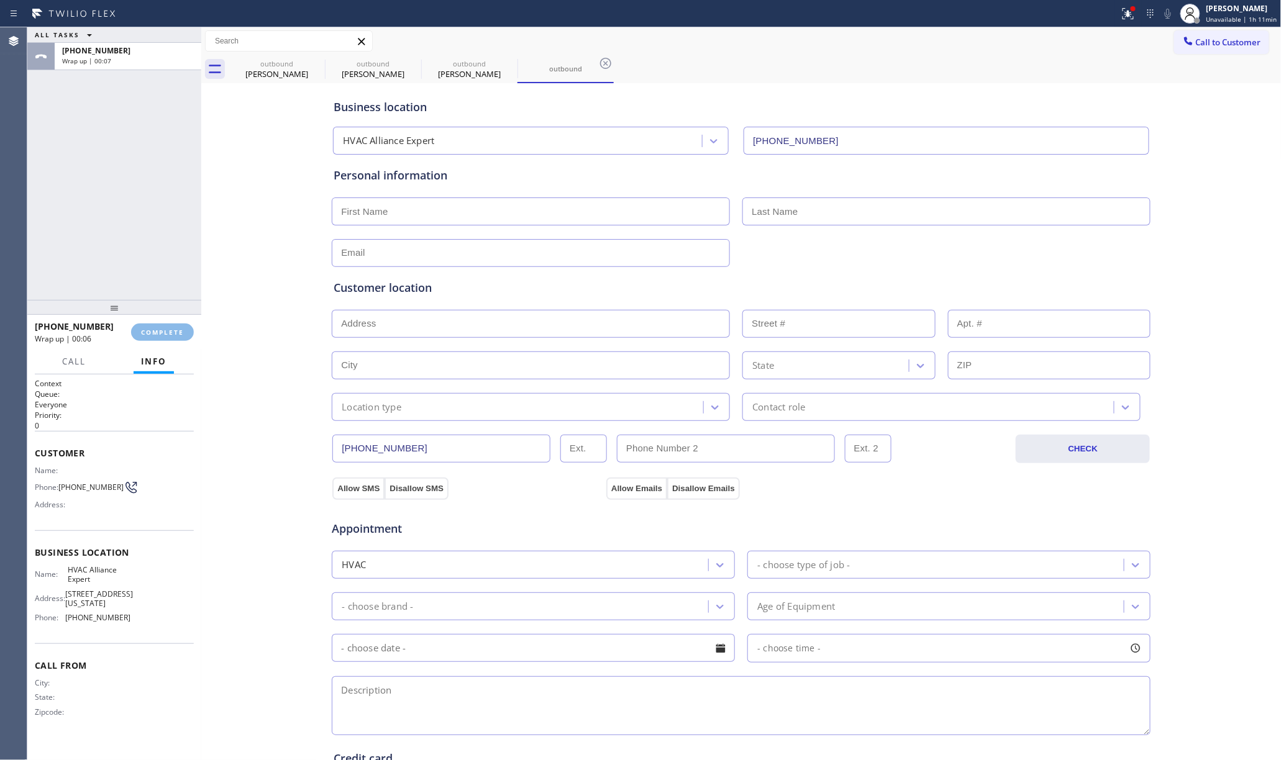
click at [120, 250] on div "ALL TASKS ALL TASKS ACTIVE TASKS TASKS IN WRAP UP +15625997044 Wrap up | 00:07" at bounding box center [114, 163] width 174 height 273
click at [157, 329] on span "COMPLETE" at bounding box center [162, 332] width 43 height 9
click at [127, 256] on div "ALL TASKS ALL TASKS ACTIVE TASKS TASKS IN WRAP UP +15625997044 Wrap up | 00:19" at bounding box center [114, 163] width 174 height 273
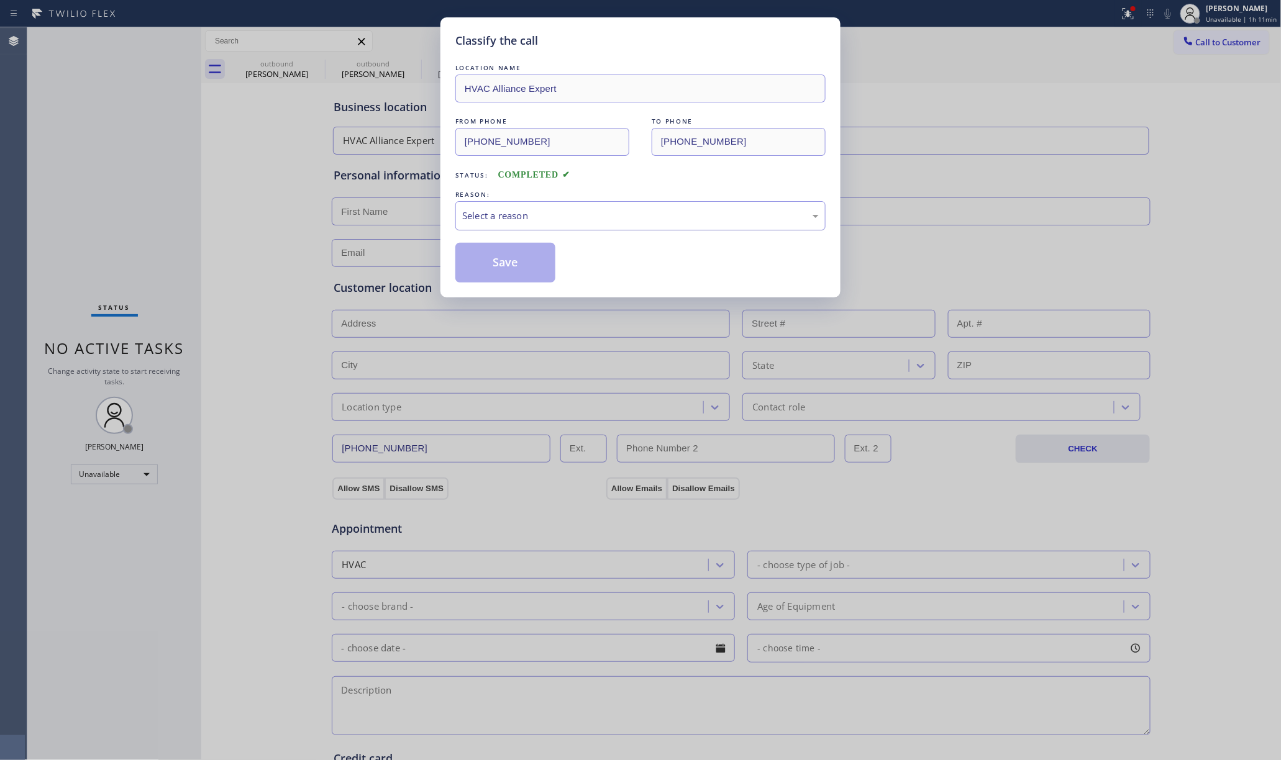
drag, startPoint x: 526, startPoint y: 219, endPoint x: 526, endPoint y: 227, distance: 8.1
click at [526, 222] on div "Select a reason" at bounding box center [640, 216] width 357 height 14
click at [508, 255] on button "Save" at bounding box center [505, 263] width 100 height 40
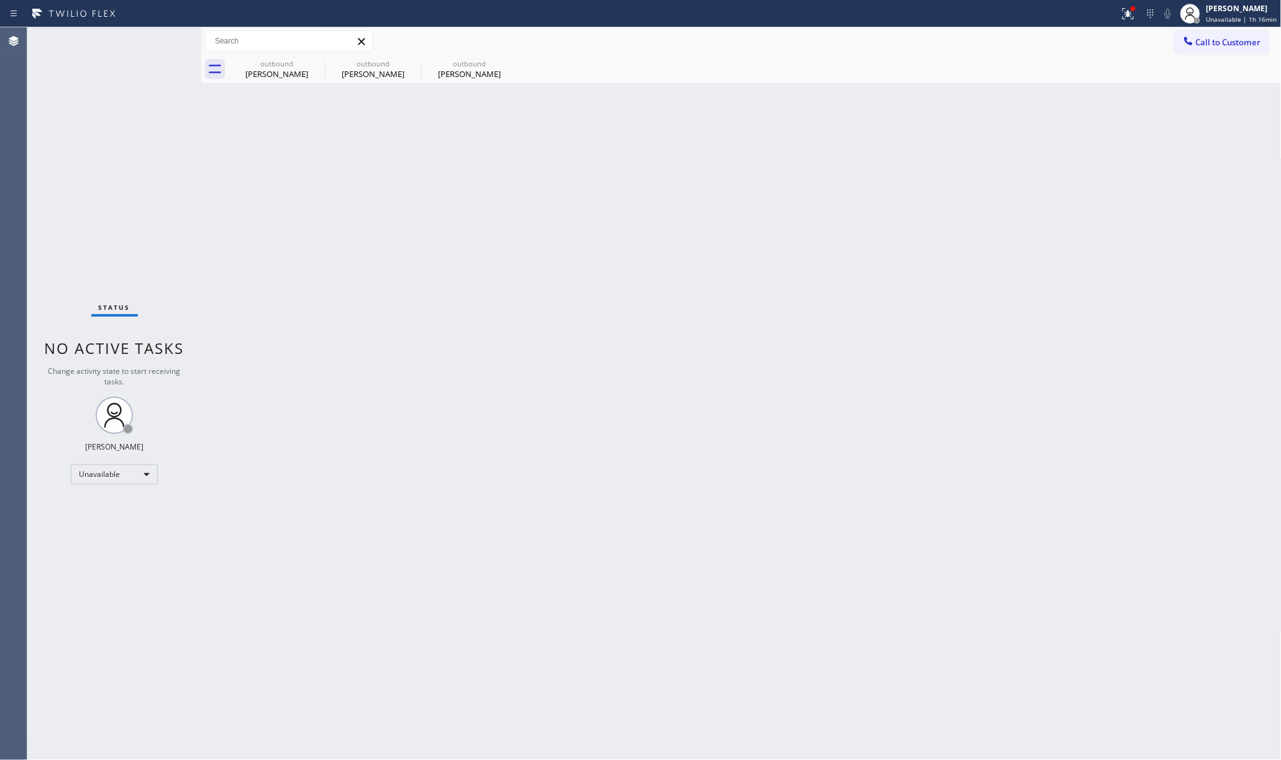
drag, startPoint x: 1243, startPoint y: 33, endPoint x: 1162, endPoint y: 36, distance: 81.4
click at [1239, 33] on button "Call to Customer" at bounding box center [1221, 42] width 95 height 24
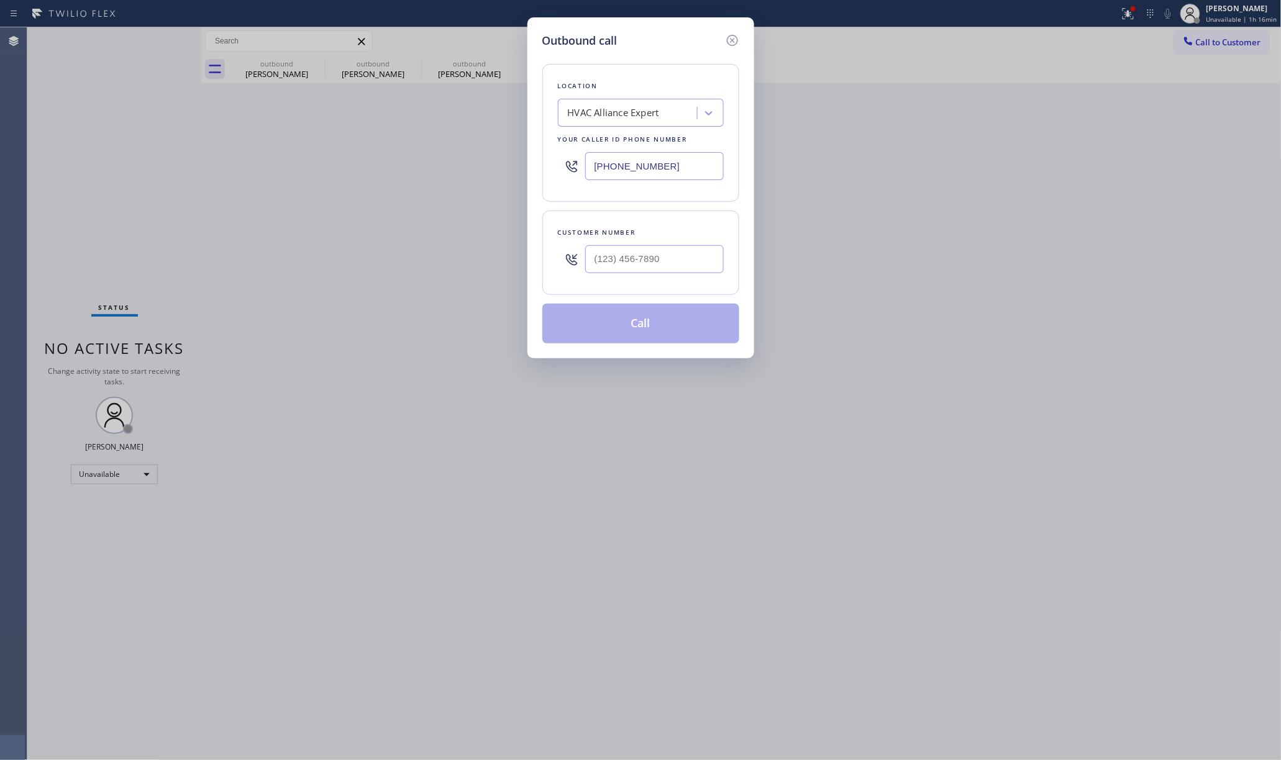
drag, startPoint x: 716, startPoint y: 181, endPoint x: 515, endPoint y: 157, distance: 202.2
click at [515, 157] on div "Outbound call Location HVAC Alliance Expert Your caller id phone number [PHONE_…" at bounding box center [640, 380] width 1281 height 760
click at [684, 170] on input "[PHONE_NUMBER]" at bounding box center [654, 166] width 139 height 28
paste input "510) 737-79"
type input "(510) 737-7917"
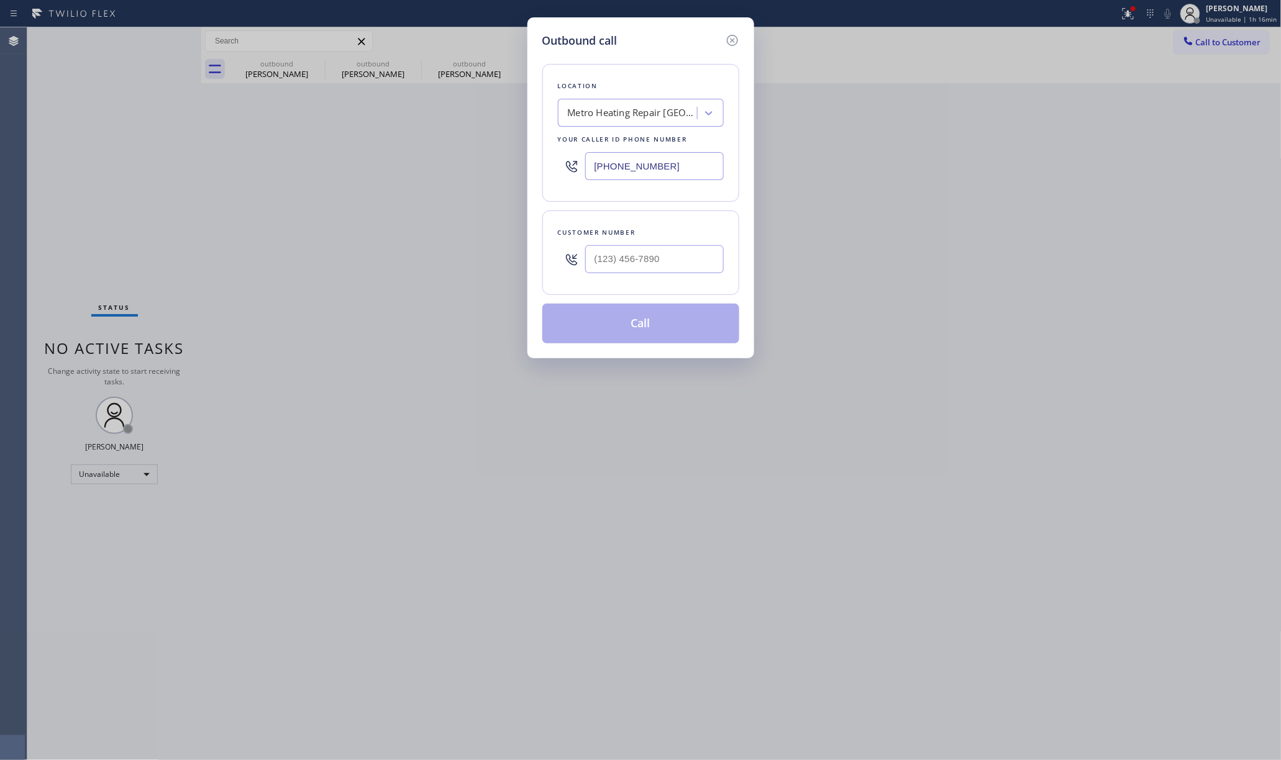
click at [647, 264] on input "text" at bounding box center [654, 259] width 139 height 28
paste input "510) 675-3859"
type input "(510) 675-3859"
click at [654, 231] on div "Customer number" at bounding box center [641, 232] width 166 height 13
click at [660, 327] on button "Call" at bounding box center [640, 324] width 197 height 40
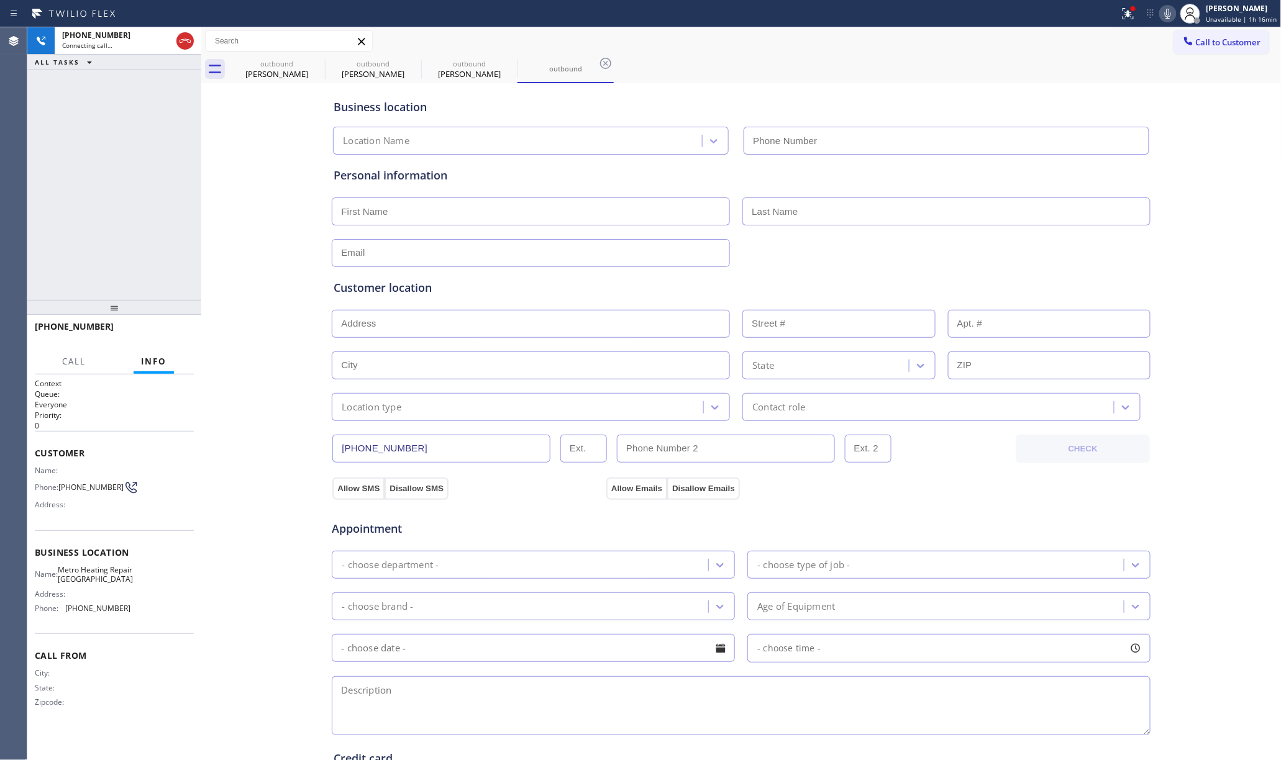
type input "(510) 737-7917"
click at [171, 331] on span "HANG UP" at bounding box center [165, 332] width 38 height 9
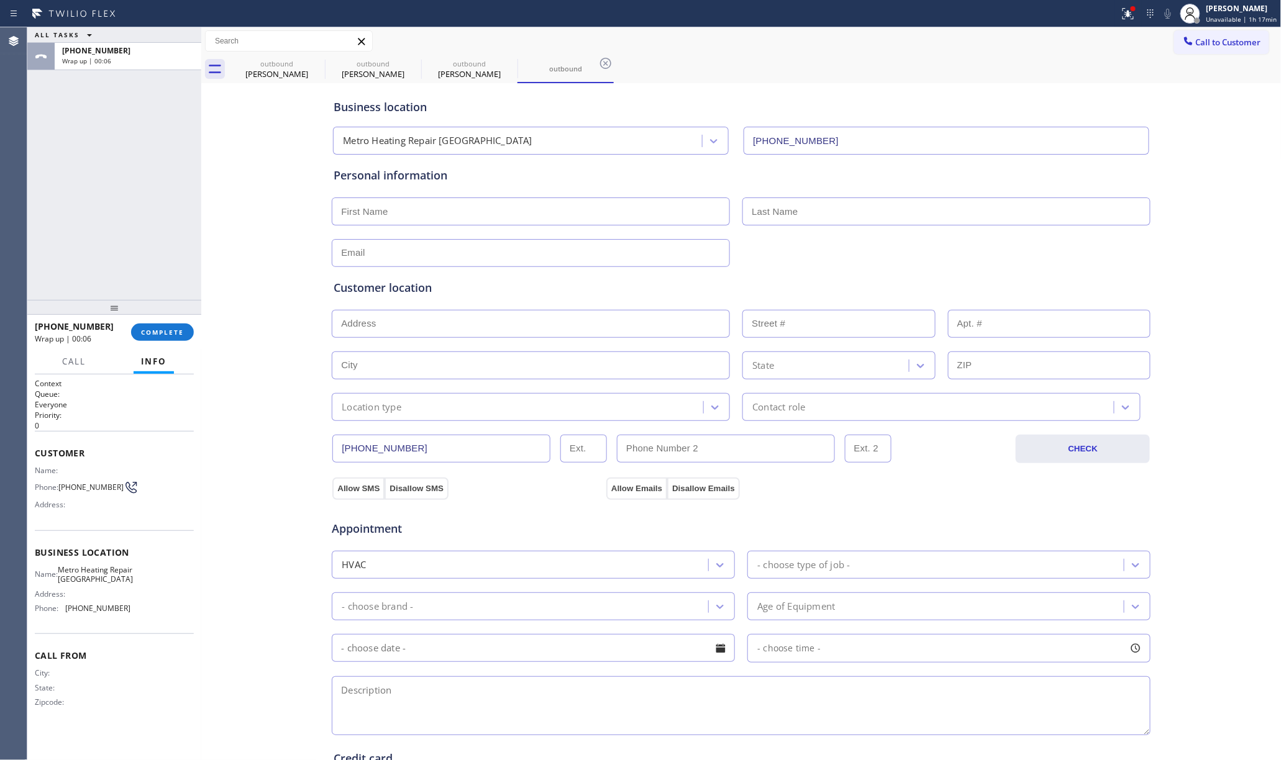
drag, startPoint x: 185, startPoint y: 329, endPoint x: 135, endPoint y: 257, distance: 88.1
click at [185, 329] on button "COMPLETE" at bounding box center [162, 332] width 63 height 17
click at [120, 237] on div "ALL TASKS ALL TASKS ACTIVE TASKS TASKS IN WRAP UP +15106753859 Wrap up | 00:06" at bounding box center [114, 163] width 174 height 273
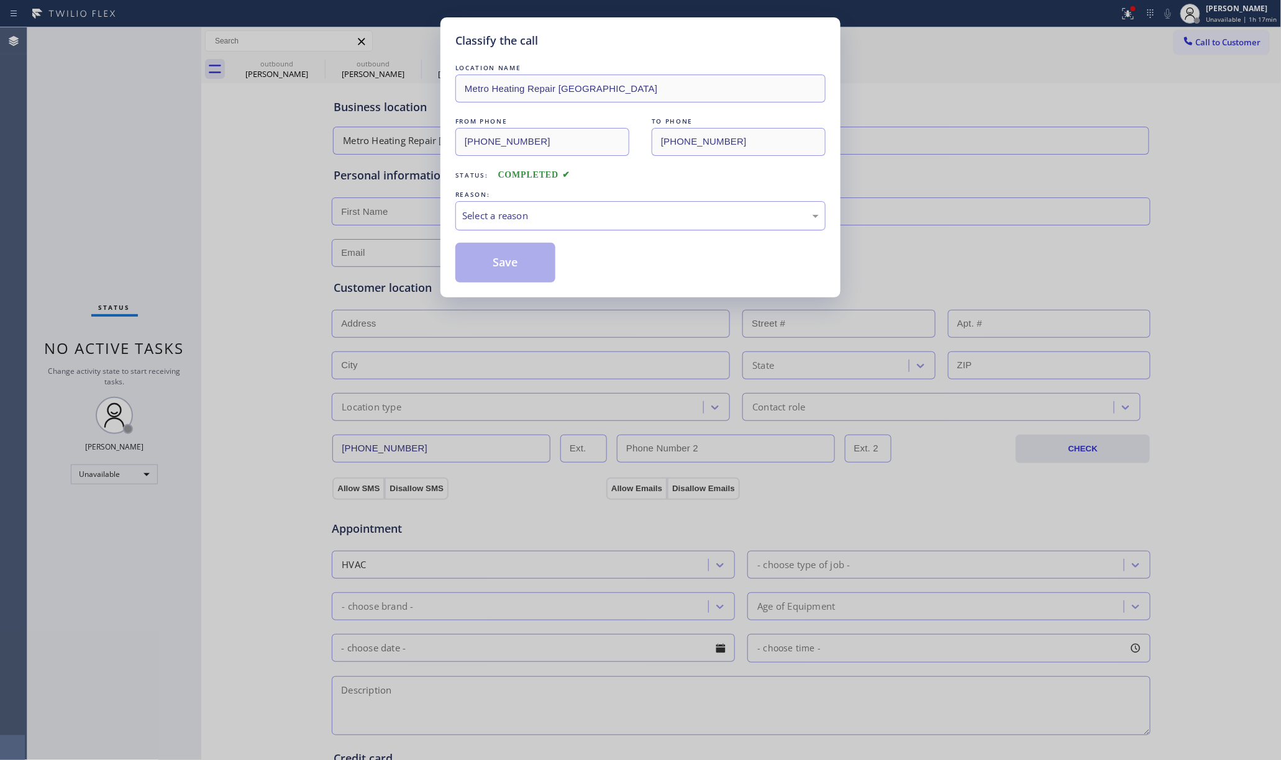
drag, startPoint x: 545, startPoint y: 204, endPoint x: 554, endPoint y: 222, distance: 20.0
click at [554, 222] on div "Select a reason" at bounding box center [640, 215] width 370 height 29
click at [531, 264] on button "Save" at bounding box center [505, 263] width 100 height 40
type input "[PHONE_NUMBER]"
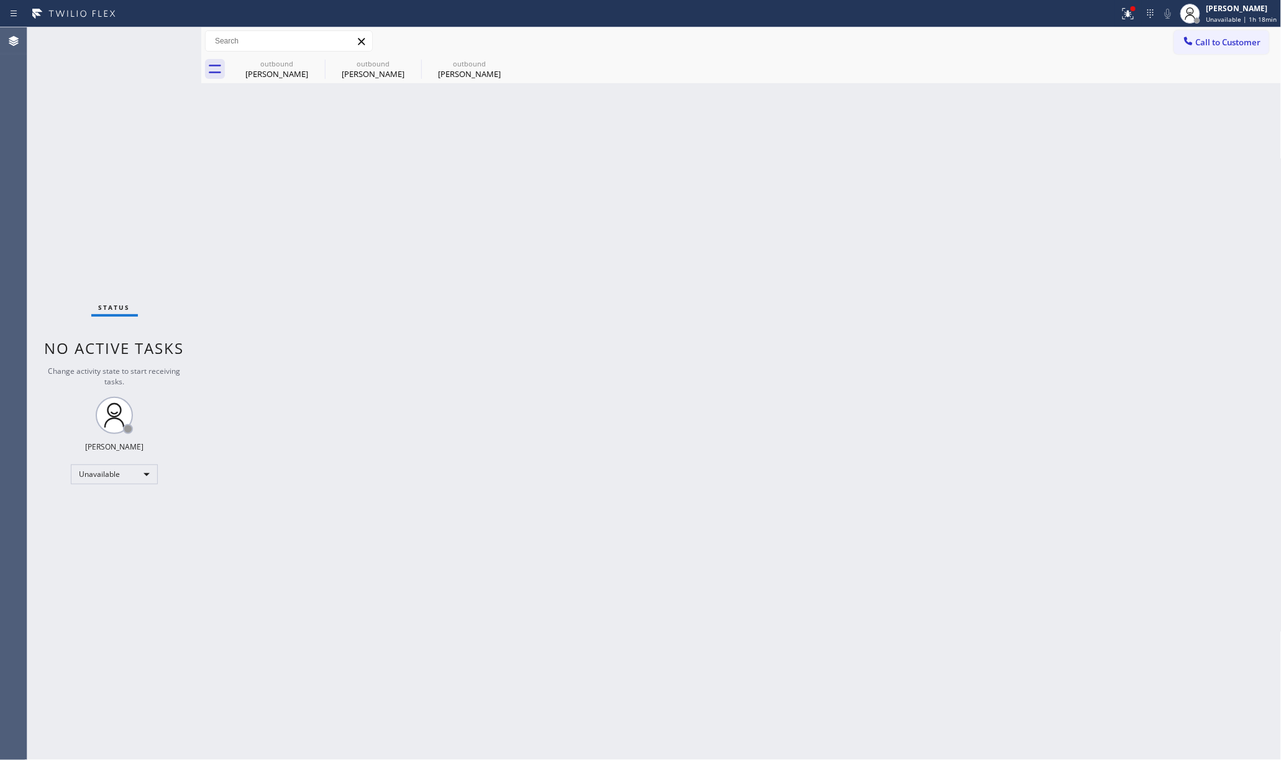
click at [107, 173] on div "Status No active tasks Change activity state to start receiving tasks. [PERSON_…" at bounding box center [114, 393] width 174 height 733
click at [1223, 45] on span "Call to Customer" at bounding box center [1228, 42] width 65 height 11
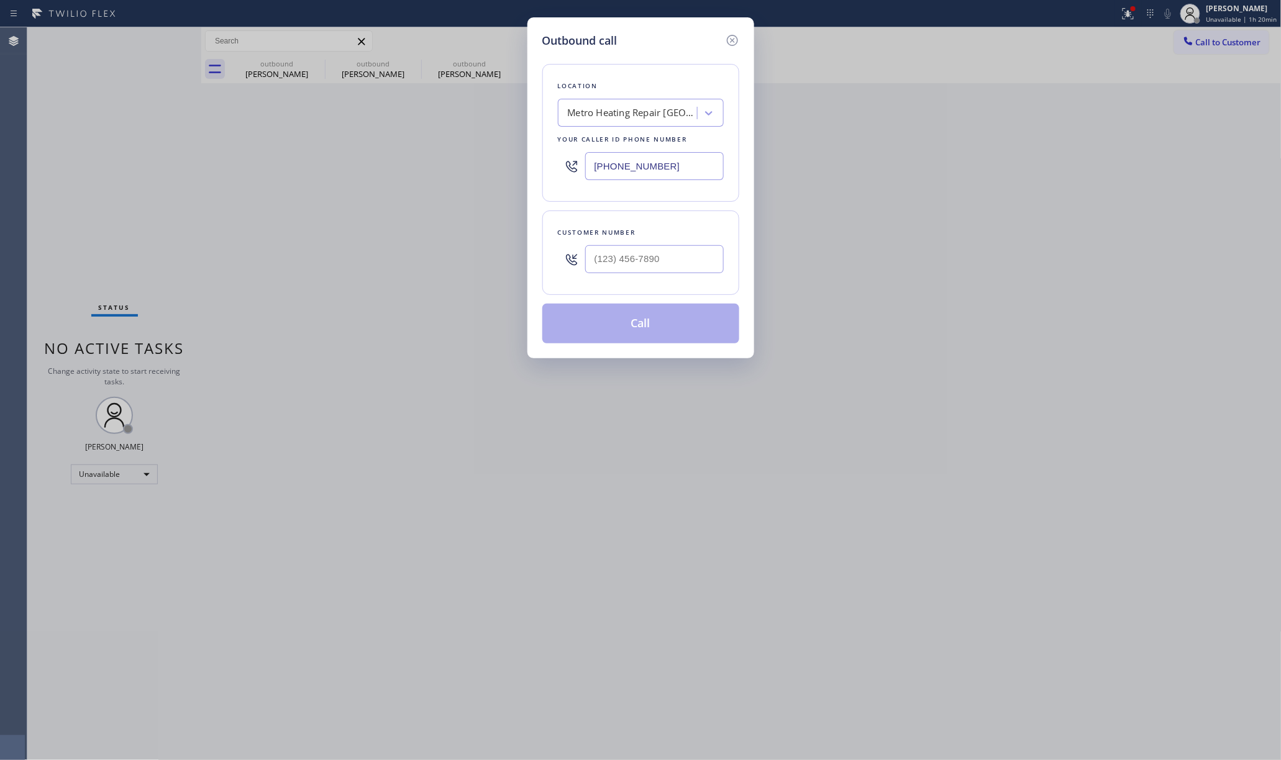
drag, startPoint x: 543, startPoint y: 165, endPoint x: 517, endPoint y: 160, distance: 26.5
click at [488, 163] on div "Outbound call Location Metro Heating Repair Newark Your caller id phone number …" at bounding box center [640, 380] width 1281 height 760
paste input "848) 354-0923"
type input "(848) 354-0923"
click at [674, 252] on input "(___) ___-____" at bounding box center [654, 259] width 139 height 28
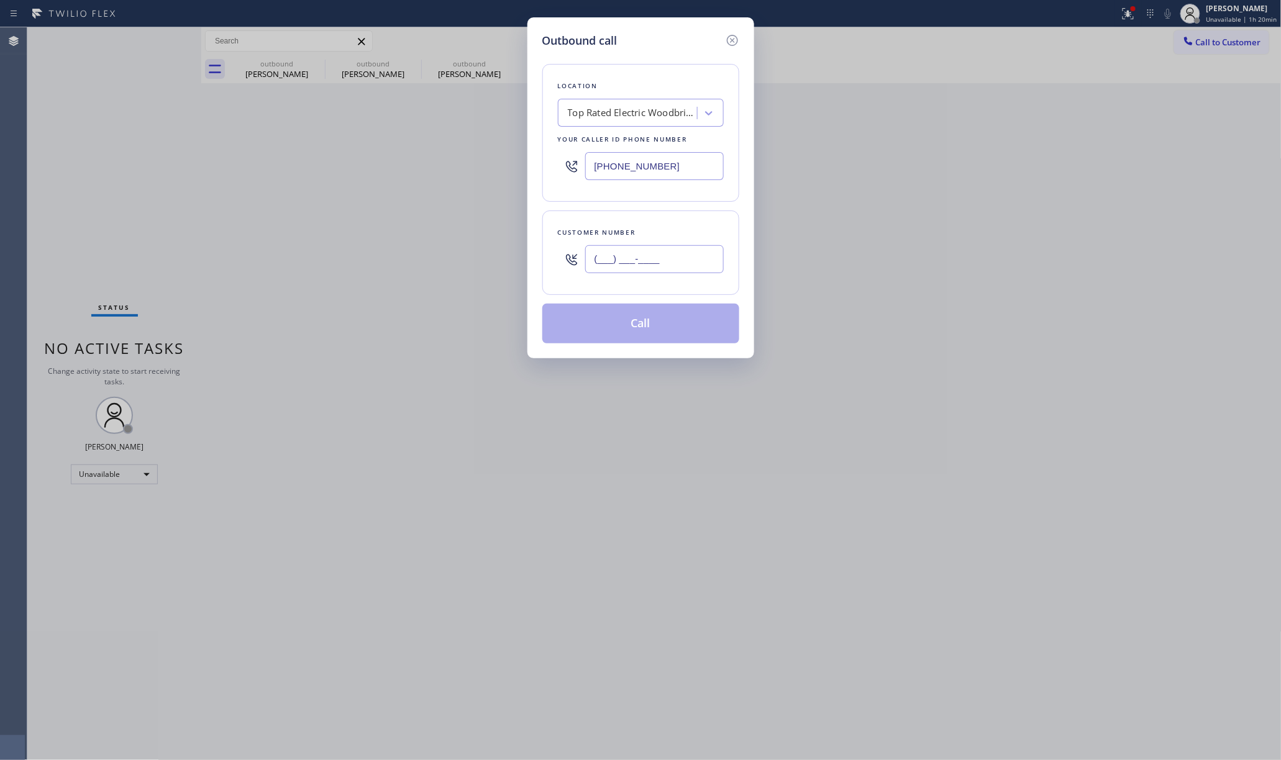
paste input "848) 204-0622"
type input "(848) 204-0622"
click at [677, 226] on div "Customer number (848) 204-0622" at bounding box center [640, 253] width 197 height 84
drag, startPoint x: 680, startPoint y: 326, endPoint x: 819, endPoint y: 306, distance: 140.6
click at [679, 326] on button "Call" at bounding box center [640, 324] width 197 height 40
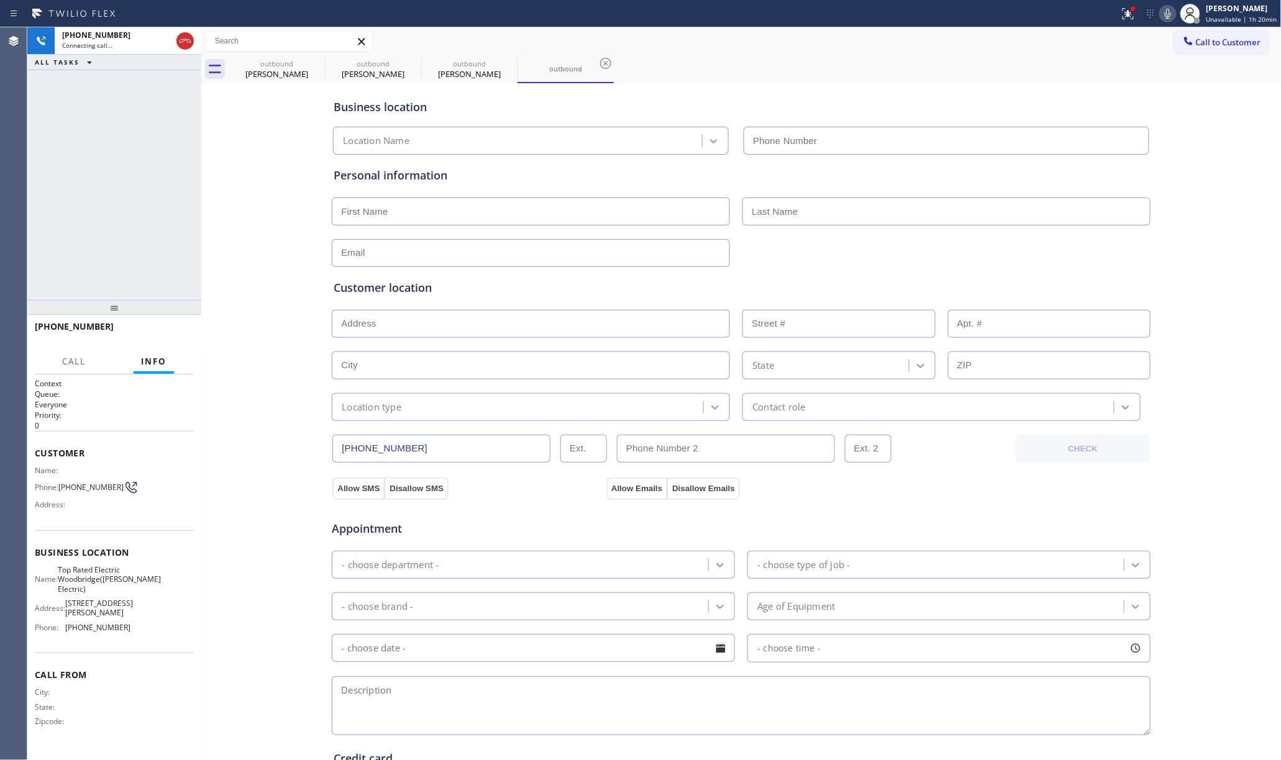
type input "(848) 354-0923"
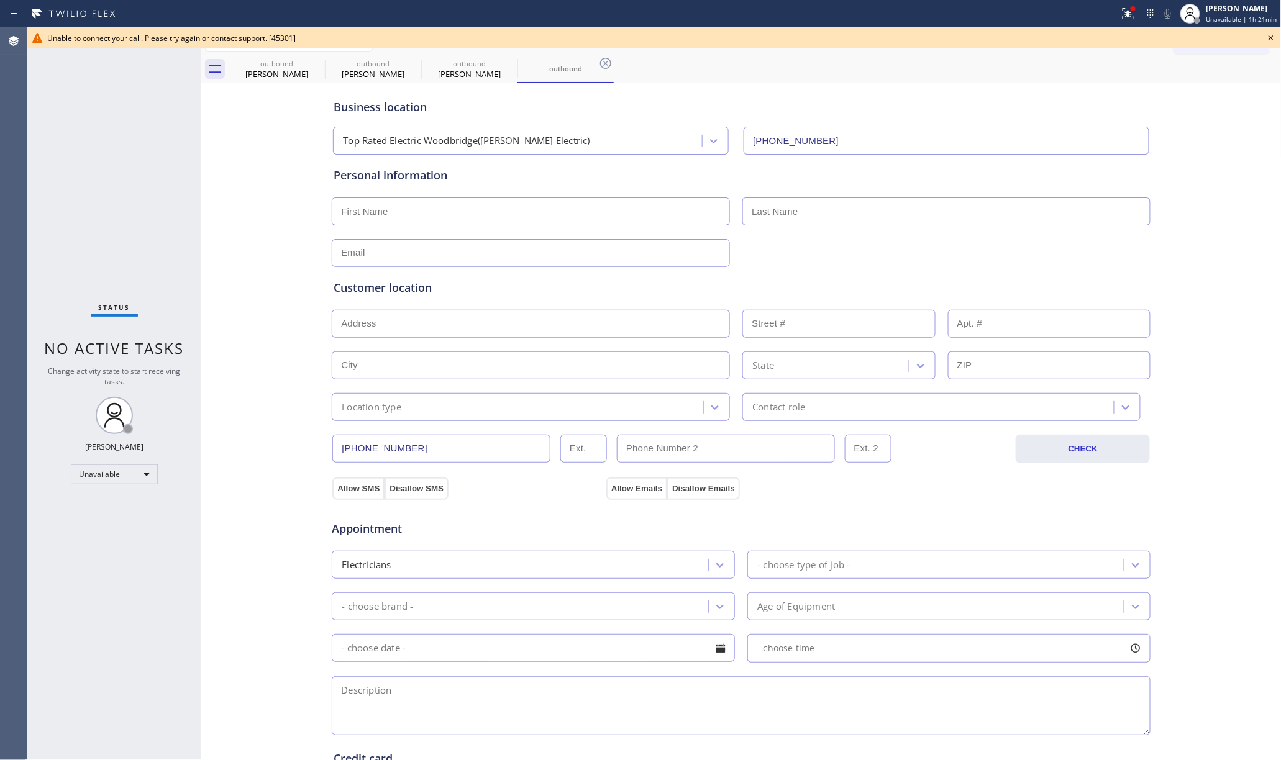
click at [86, 135] on div "Status No active tasks Change activity state to start receiving tasks. [PERSON_…" at bounding box center [114, 393] width 174 height 733
drag, startPoint x: 1272, startPoint y: 38, endPoint x: 1250, endPoint y: 39, distance: 22.4
click at [1270, 38] on icon at bounding box center [1271, 37] width 15 height 15
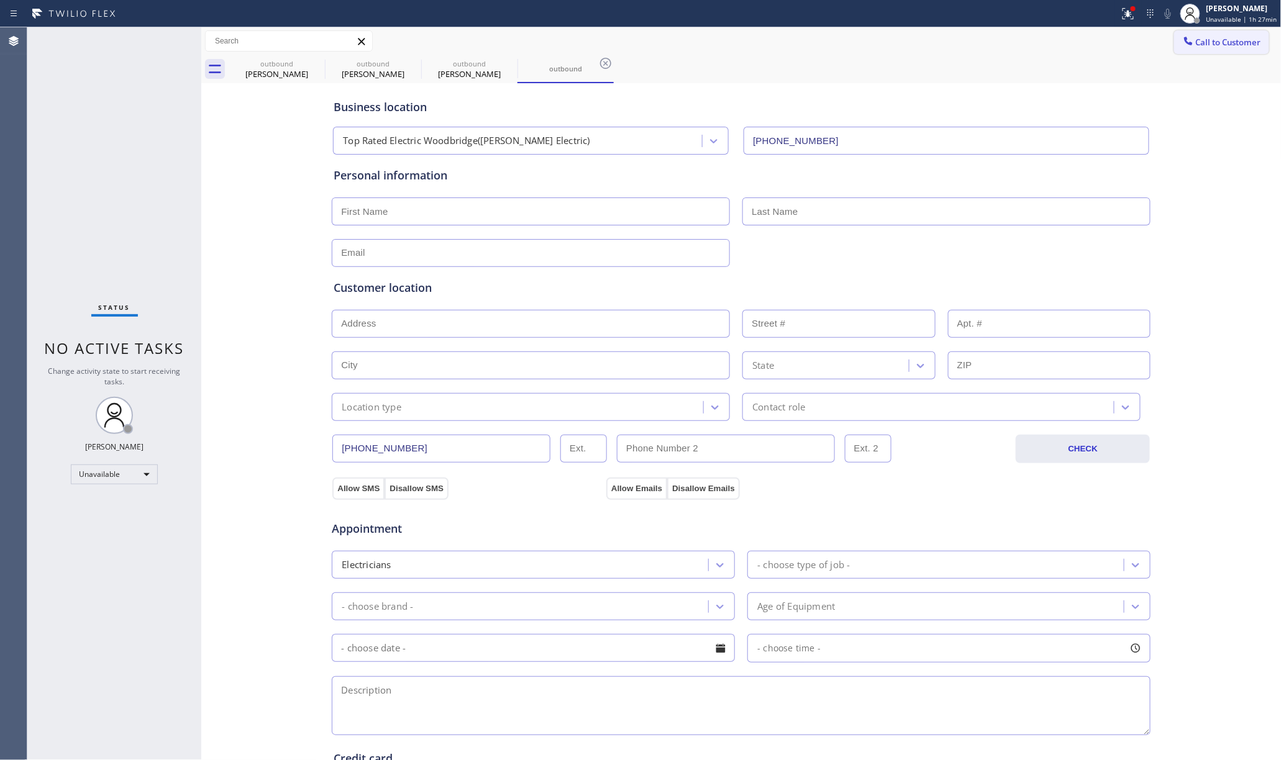
click at [1196, 46] on span "Call to Customer" at bounding box center [1228, 42] width 65 height 11
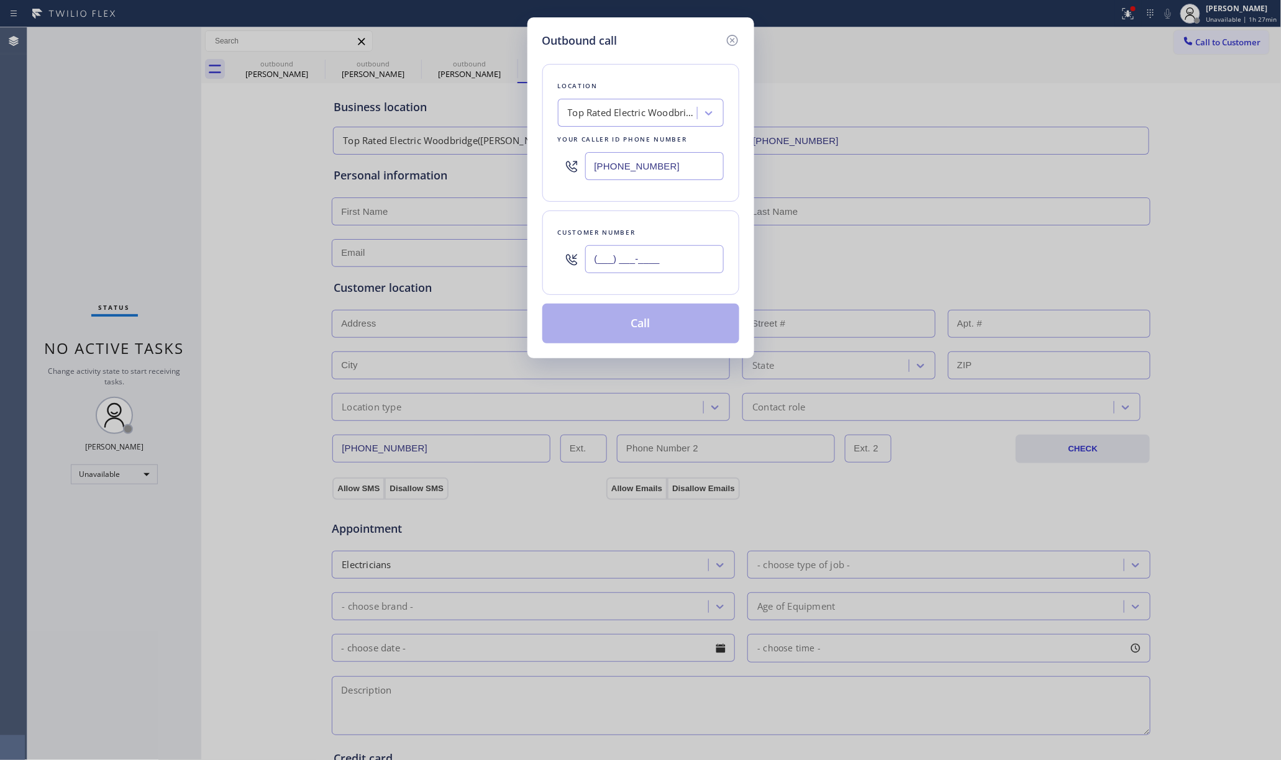
click at [662, 260] on input "(___) ___-____" at bounding box center [654, 259] width 139 height 28
paste input "626) 877-8874"
type input "(626) 877-8874"
click at [652, 222] on div "Customer number (626) 877-8874" at bounding box center [640, 253] width 197 height 84
drag, startPoint x: 672, startPoint y: 172, endPoint x: 572, endPoint y: 160, distance: 100.2
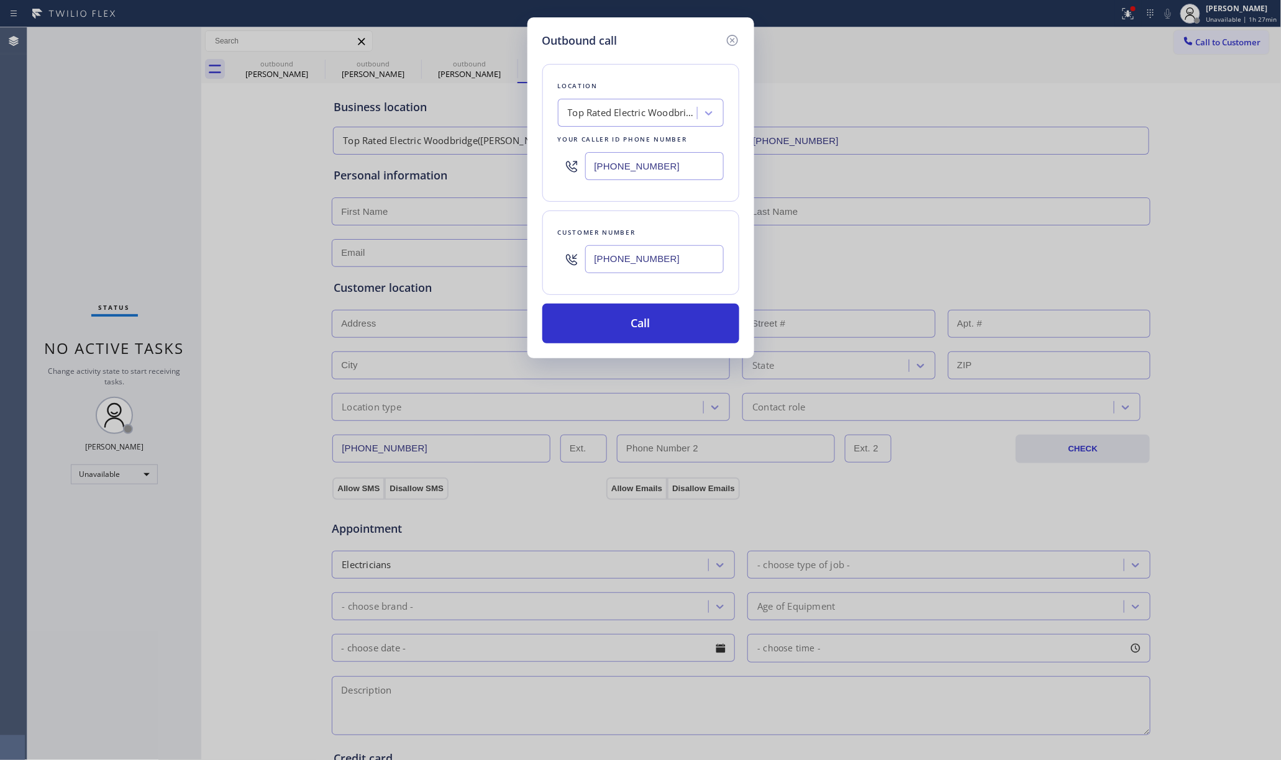
click at [572, 160] on div "(848) 354-0923" at bounding box center [641, 166] width 166 height 40
paste input "323) 991-9198"
type input "(323) 991-9198"
click at [608, 83] on div "Location" at bounding box center [641, 86] width 166 height 13
click at [642, 321] on button "Call" at bounding box center [640, 324] width 197 height 40
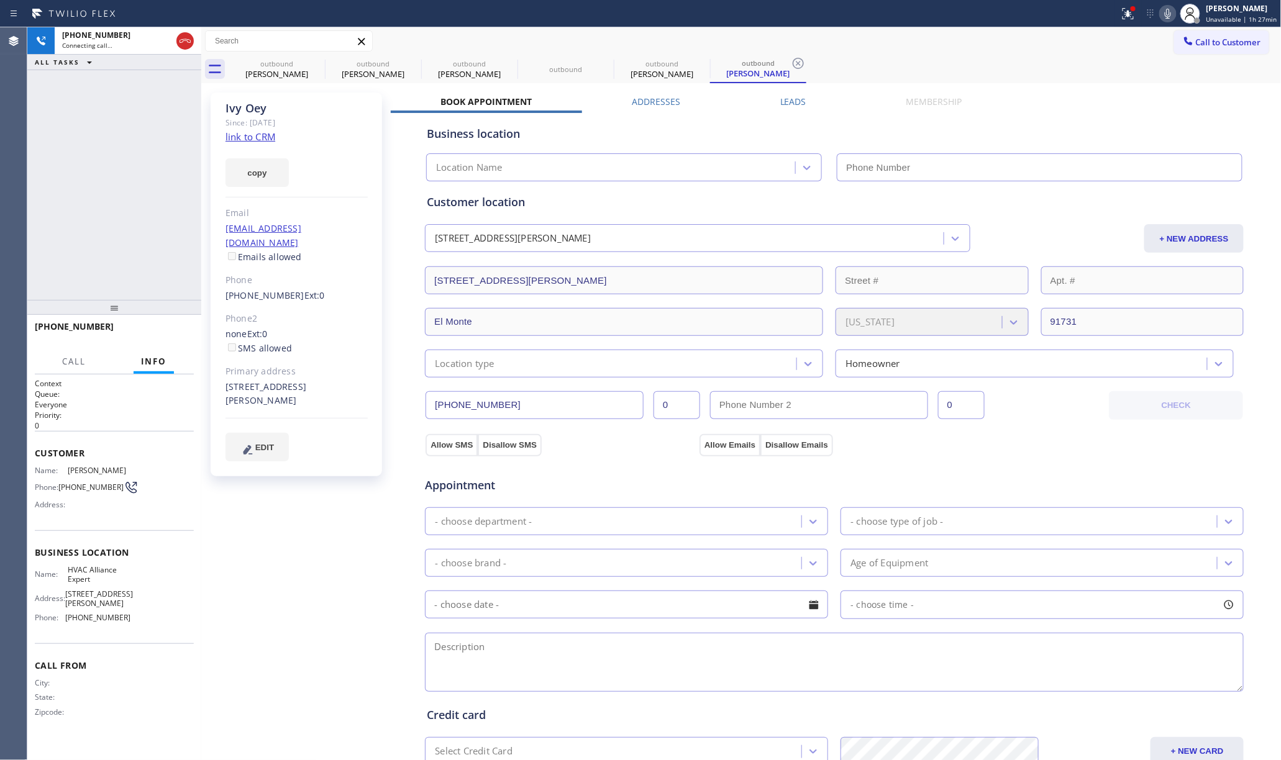
type input "(323) 991-9198"
click at [174, 334] on span "HANG UP" at bounding box center [165, 332] width 38 height 9
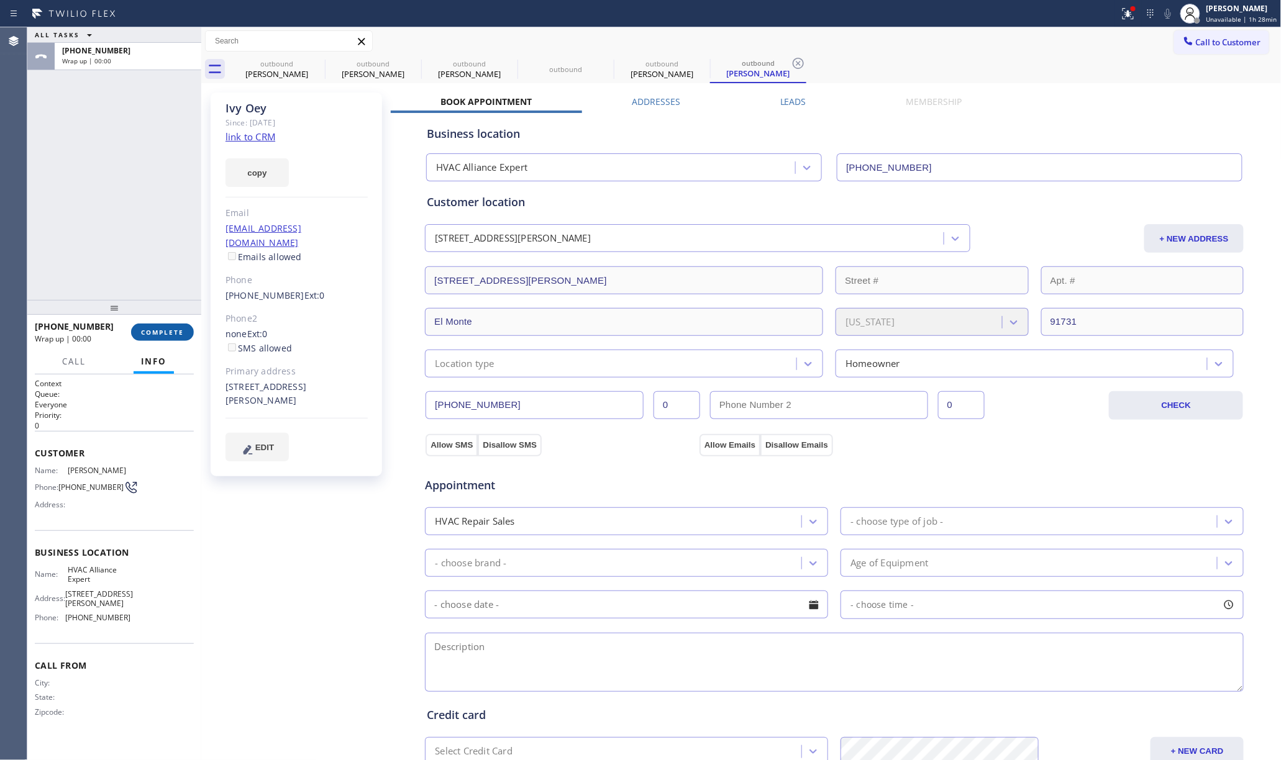
click at [158, 327] on button "COMPLETE" at bounding box center [162, 332] width 63 height 17
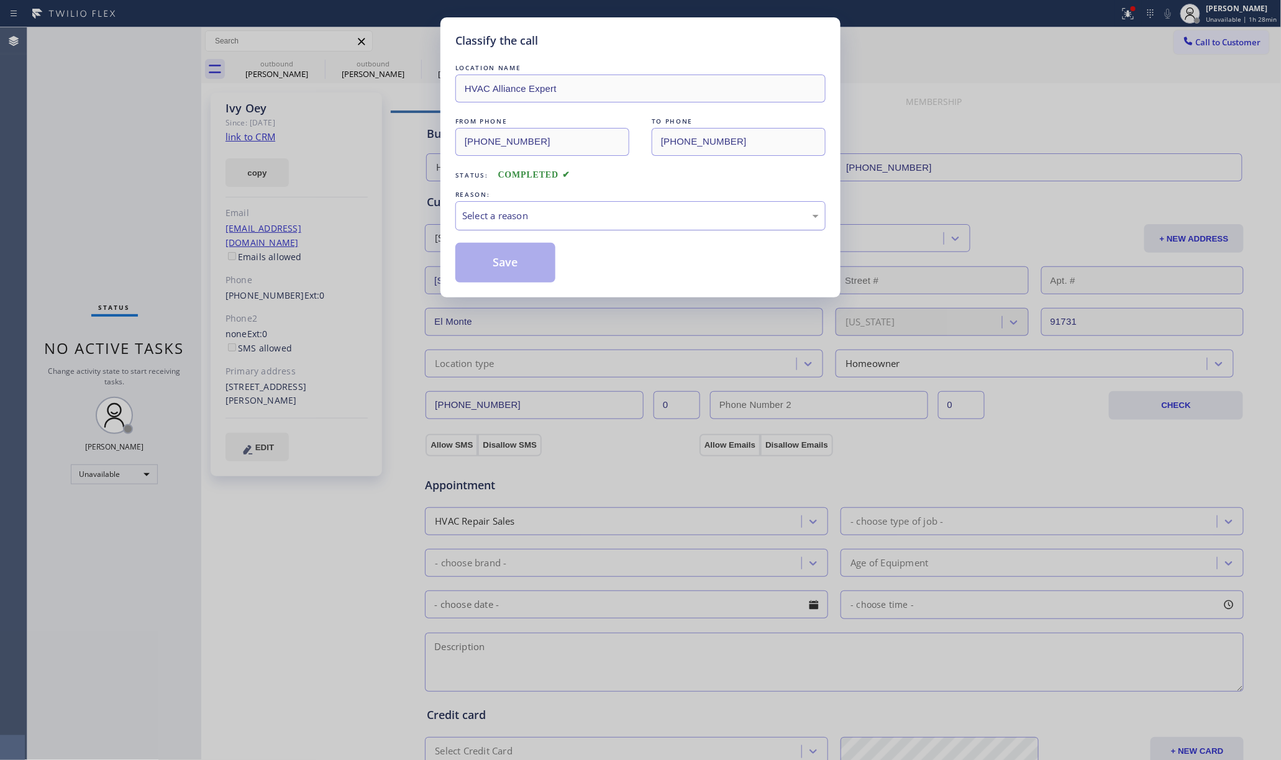
click at [555, 217] on div "Select a reason" at bounding box center [640, 216] width 357 height 14
click at [473, 247] on button "Save" at bounding box center [505, 263] width 100 height 40
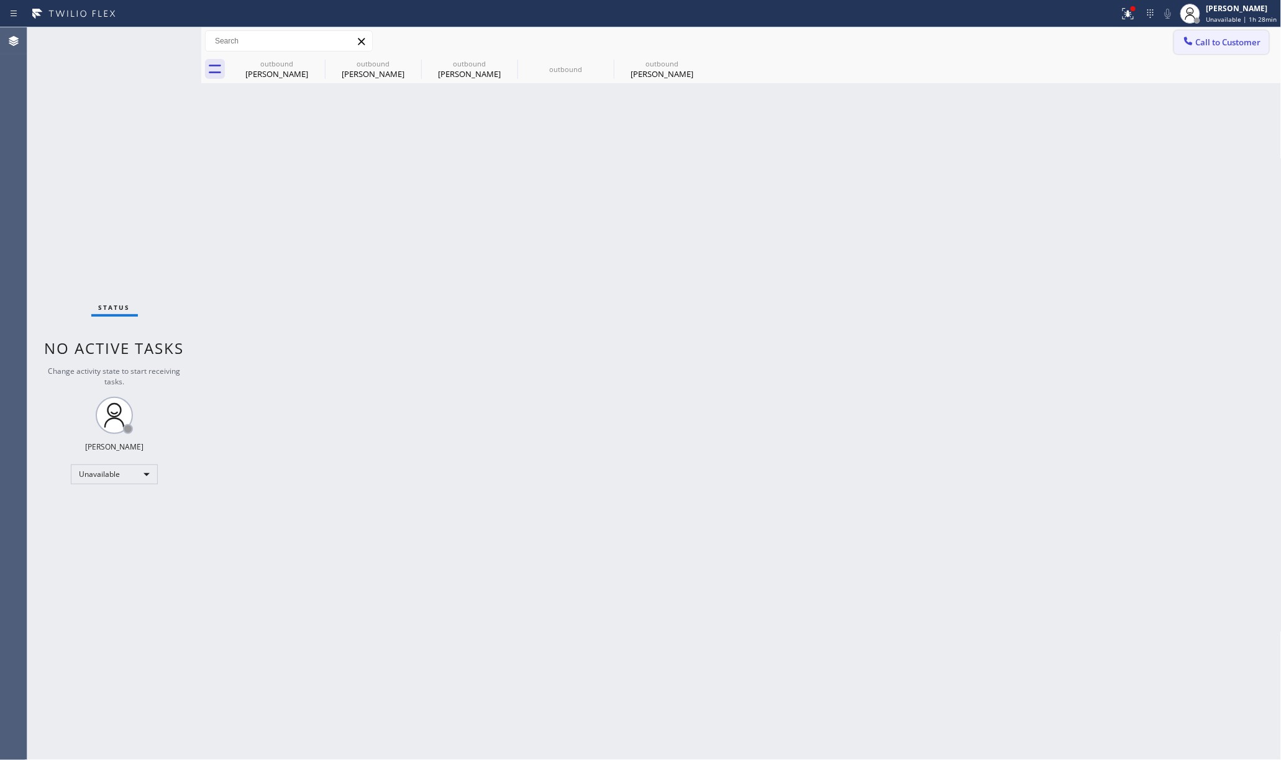
click at [1220, 43] on span "Call to Customer" at bounding box center [1228, 42] width 65 height 11
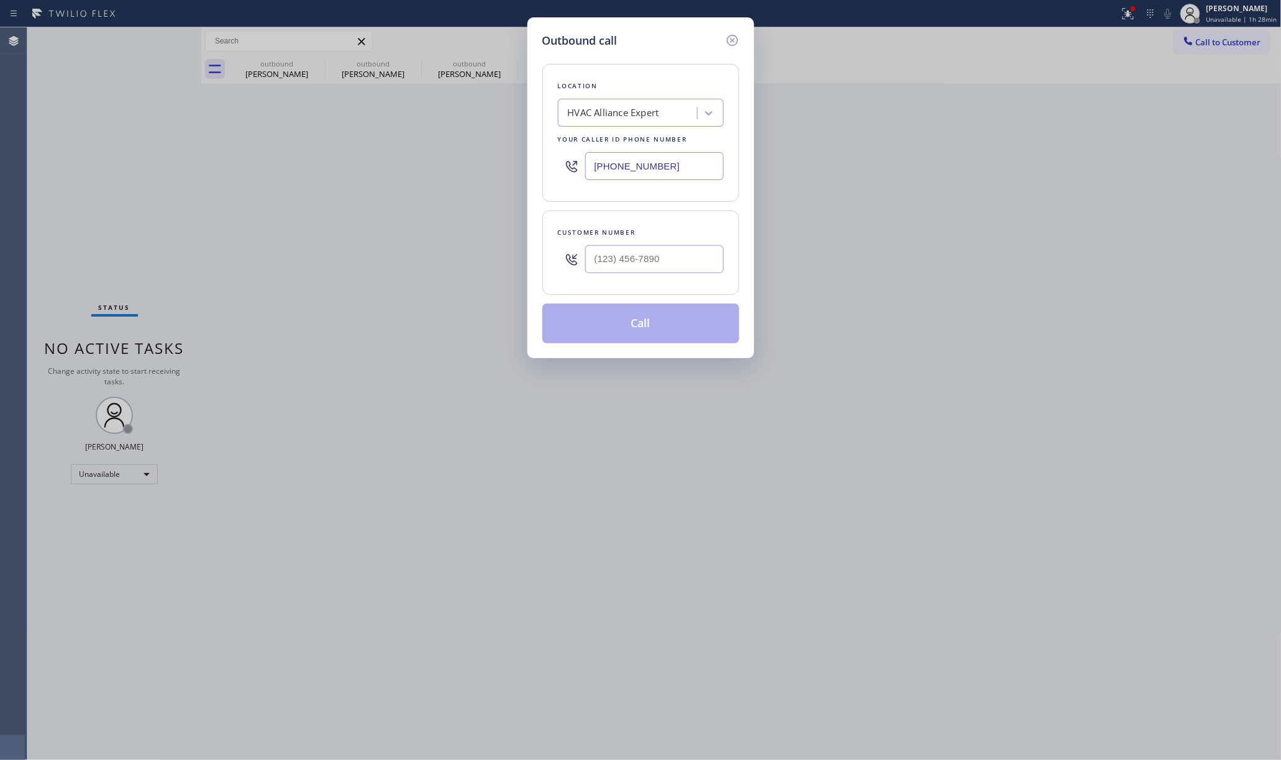
click at [642, 297] on div "Location HVAC Alliance Expert Your caller id phone number (323) 991-9198 Custom…" at bounding box center [640, 196] width 197 height 294
click at [652, 278] on div at bounding box center [654, 259] width 139 height 40
click at [652, 262] on input "(___) ___-____" at bounding box center [654, 259] width 139 height 28
paste input "562) 326-3051"
type input "(562) 326-3051"
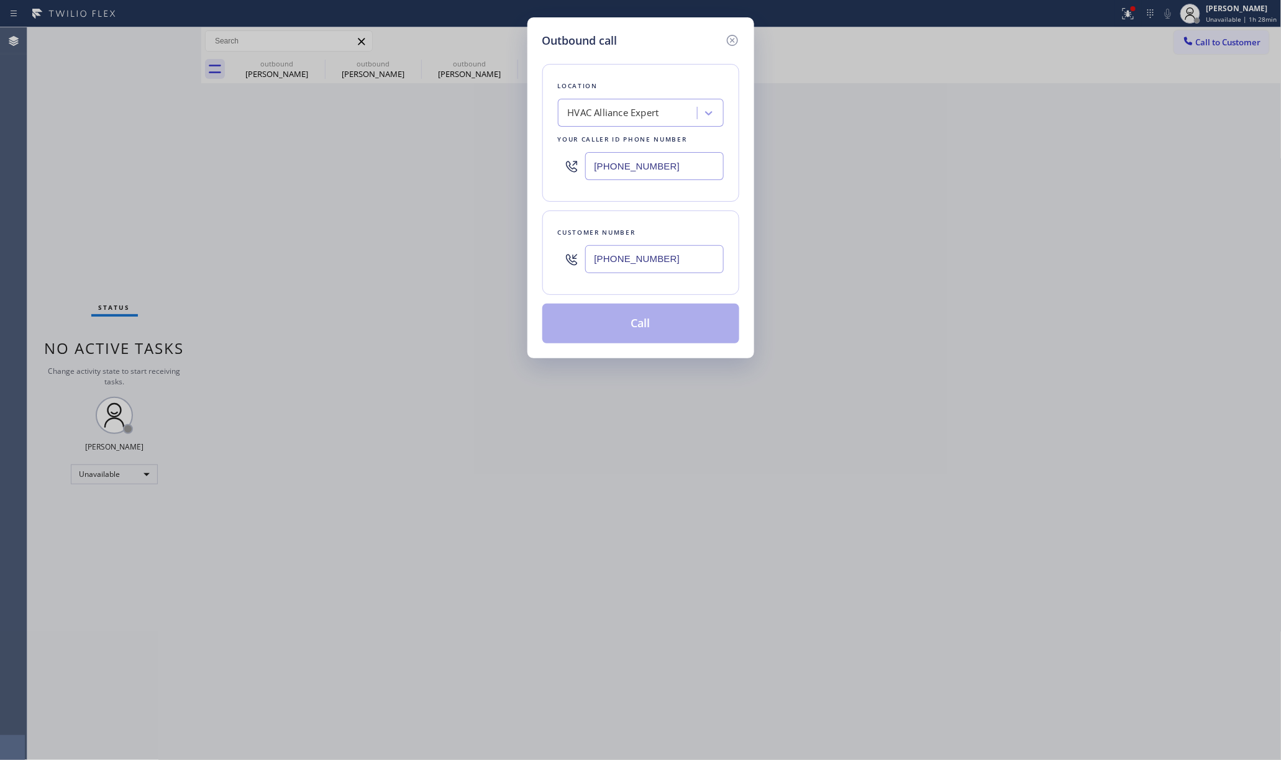
click at [652, 224] on div "Customer number (562) 326-3051" at bounding box center [640, 253] width 197 height 84
click at [639, 321] on button "Call" at bounding box center [640, 324] width 197 height 40
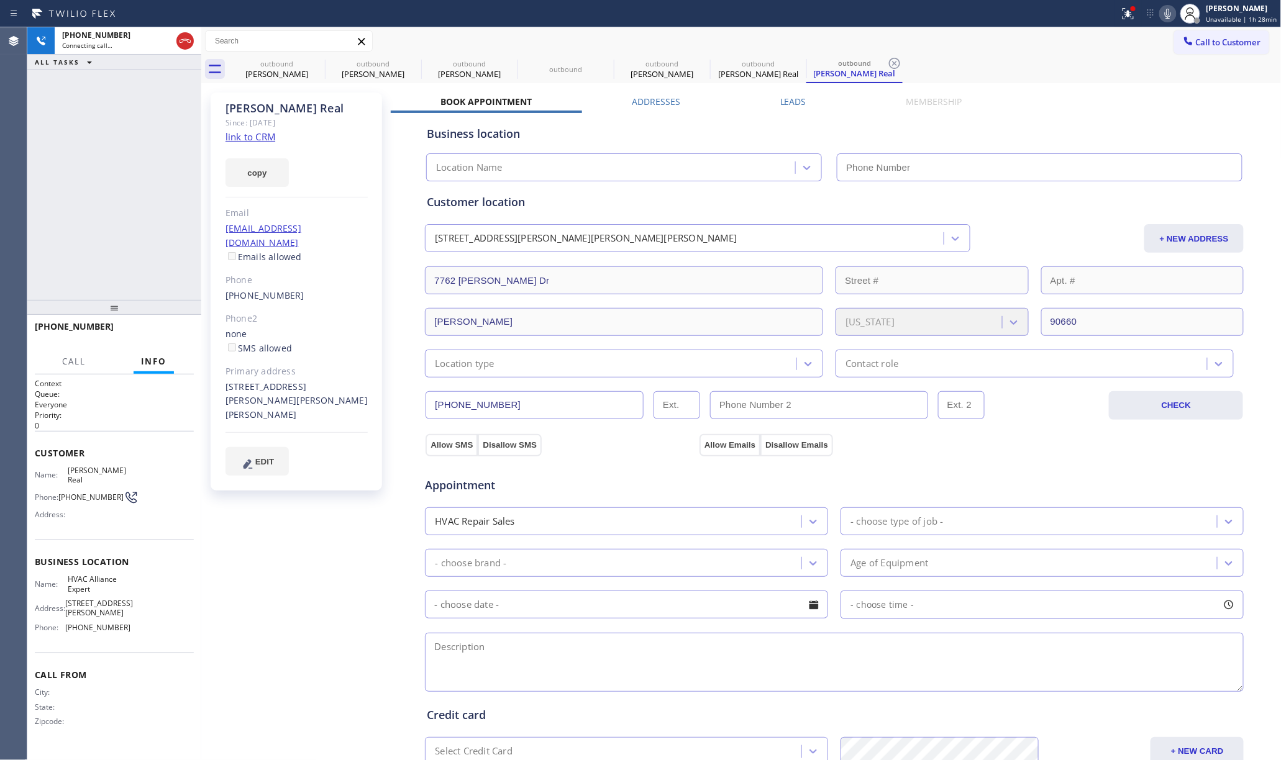
type input "(323) 991-9198"
drag, startPoint x: 163, startPoint y: 160, endPoint x: 742, endPoint y: 57, distance: 588.1
click at [163, 160] on div "+15623263051 Connecting call… ALL TASKS ALL TASKS ACTIVE TASKS TASKS IN WRAP UP" at bounding box center [114, 163] width 174 height 273
click at [182, 36] on icon at bounding box center [185, 41] width 15 height 15
click at [116, 188] on div "+15623263051 Connecting call… ALL TASKS ALL TASKS ACTIVE TASKS TASKS IN WRAP UP" at bounding box center [114, 163] width 174 height 273
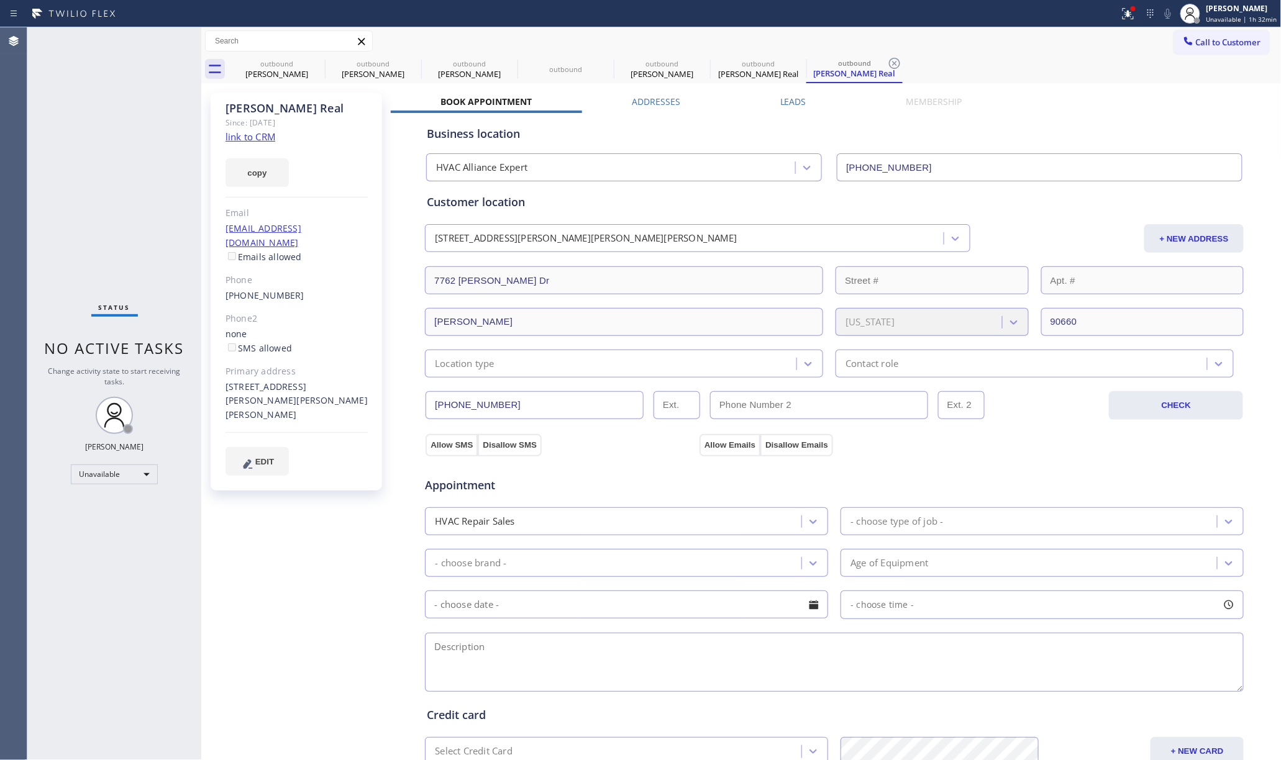
click at [84, 103] on div "Status No active tasks Change activity state to start receiving tasks. [PERSON_…" at bounding box center [114, 393] width 174 height 733
click at [1216, 47] on span "Call to Customer" at bounding box center [1228, 42] width 65 height 11
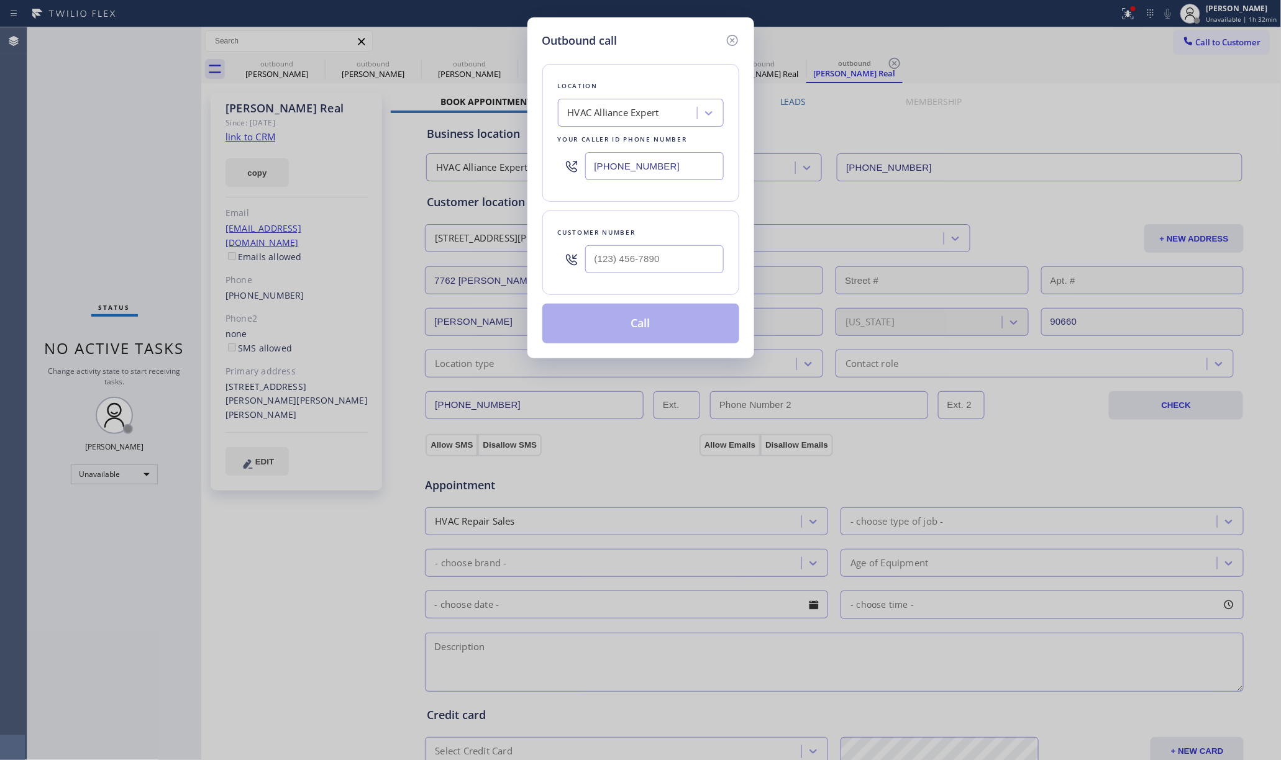
click at [659, 276] on div at bounding box center [654, 259] width 139 height 40
click at [655, 262] on input "(___) ___-____" at bounding box center [654, 259] width 139 height 28
paste input "213) 435-1096"
type input "(213) 435-1096"
click at [652, 239] on div "Customer number" at bounding box center [641, 232] width 166 height 13
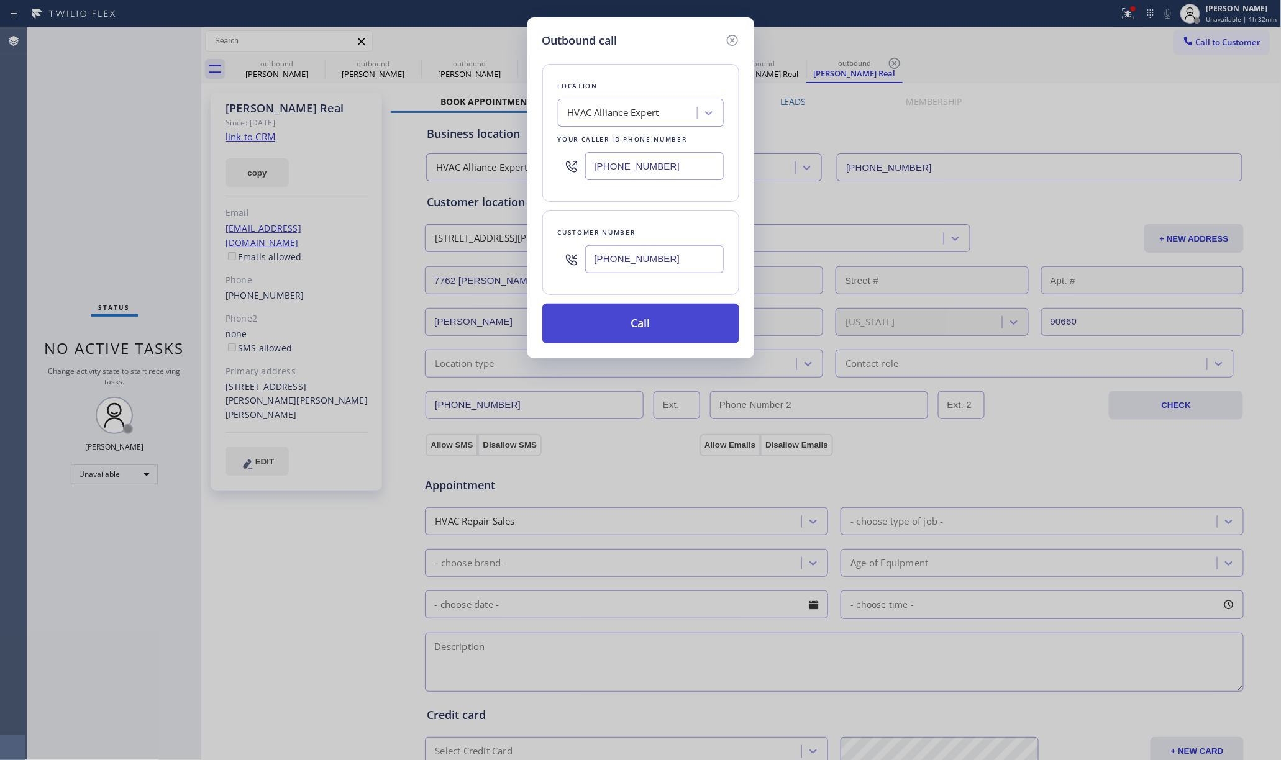
click at [632, 334] on button "Call" at bounding box center [640, 324] width 197 height 40
click at [647, 311] on button "Call" at bounding box center [640, 324] width 197 height 40
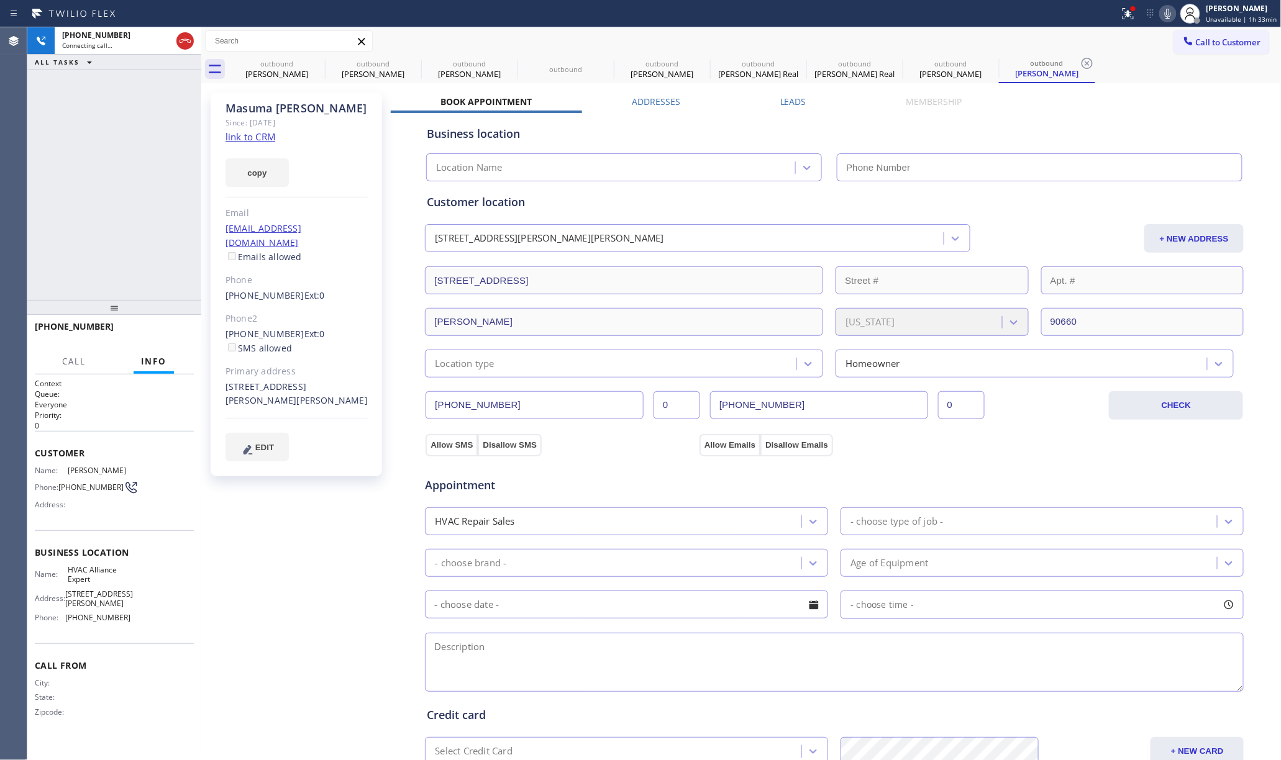
type input "(323) 991-9198"
click at [137, 176] on div "+12134351096 Live | 00:03 ALL TASKS ALL TASKS ACTIVE TASKS TASKS IN WRAP UP" at bounding box center [114, 163] width 174 height 273
click at [780, 103] on label "Leads" at bounding box center [793, 102] width 26 height 12
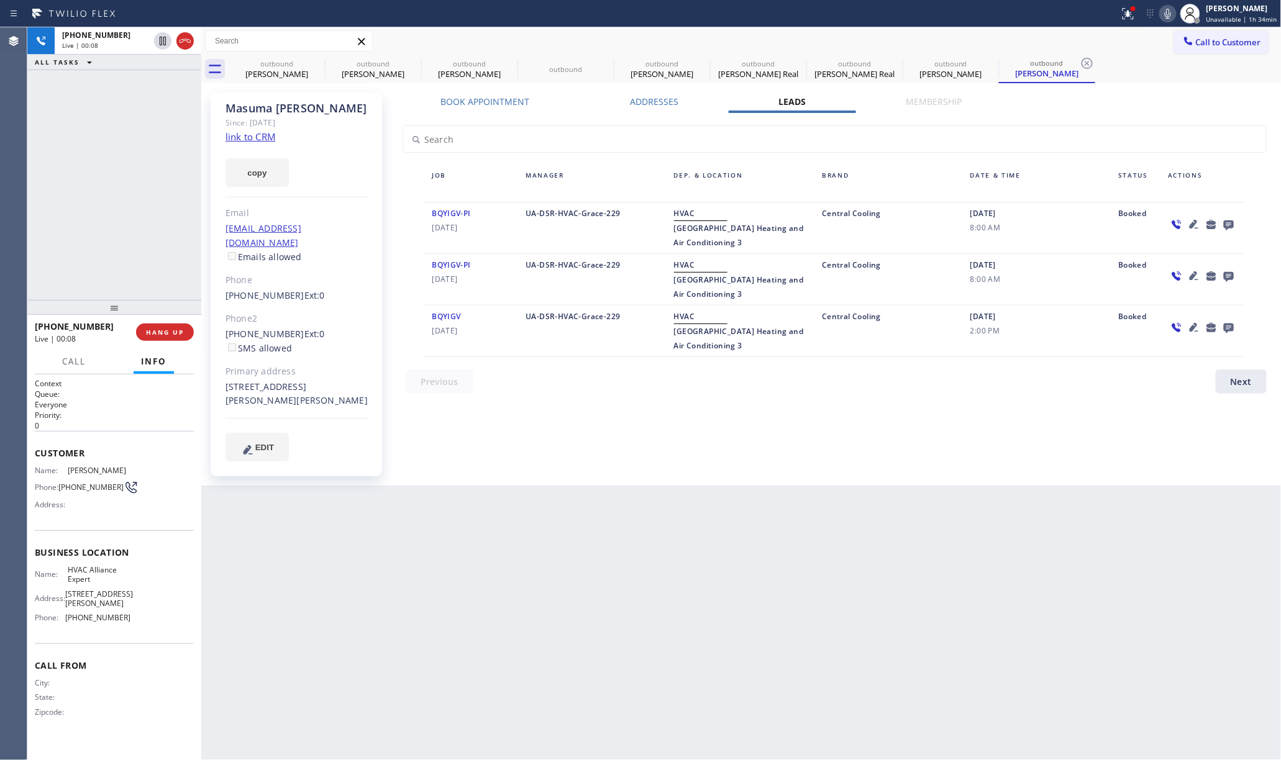
click at [1054, 443] on div "Book Appointment Addresses Leads Membership Business location HVAC Alliance Exp…" at bounding box center [835, 289] width 888 height 387
drag, startPoint x: 170, startPoint y: 328, endPoint x: 159, endPoint y: 293, distance: 36.4
click at [170, 326] on button "HANG UP" at bounding box center [165, 332] width 58 height 17
click at [148, 242] on div "+12134351096 Live | 00:10 ALL TASKS ALL TASKS ACTIVE TASKS TASKS IN WRAP UP" at bounding box center [114, 163] width 174 height 273
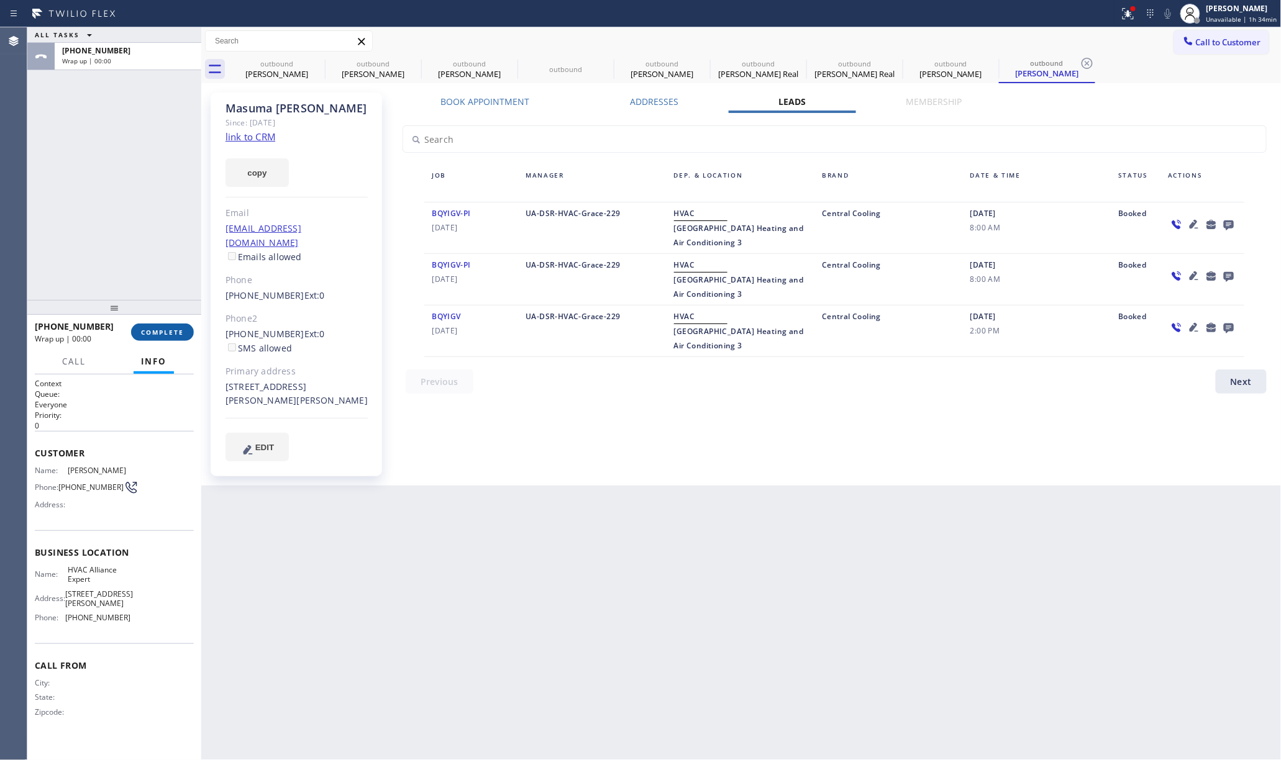
click at [163, 326] on button "COMPLETE" at bounding box center [162, 332] width 63 height 17
click at [137, 235] on div "ALL TASKS ALL TASKS ACTIVE TASKS TASKS IN WRAP UP +12134351096 Wrap up | 00:01" at bounding box center [114, 163] width 174 height 273
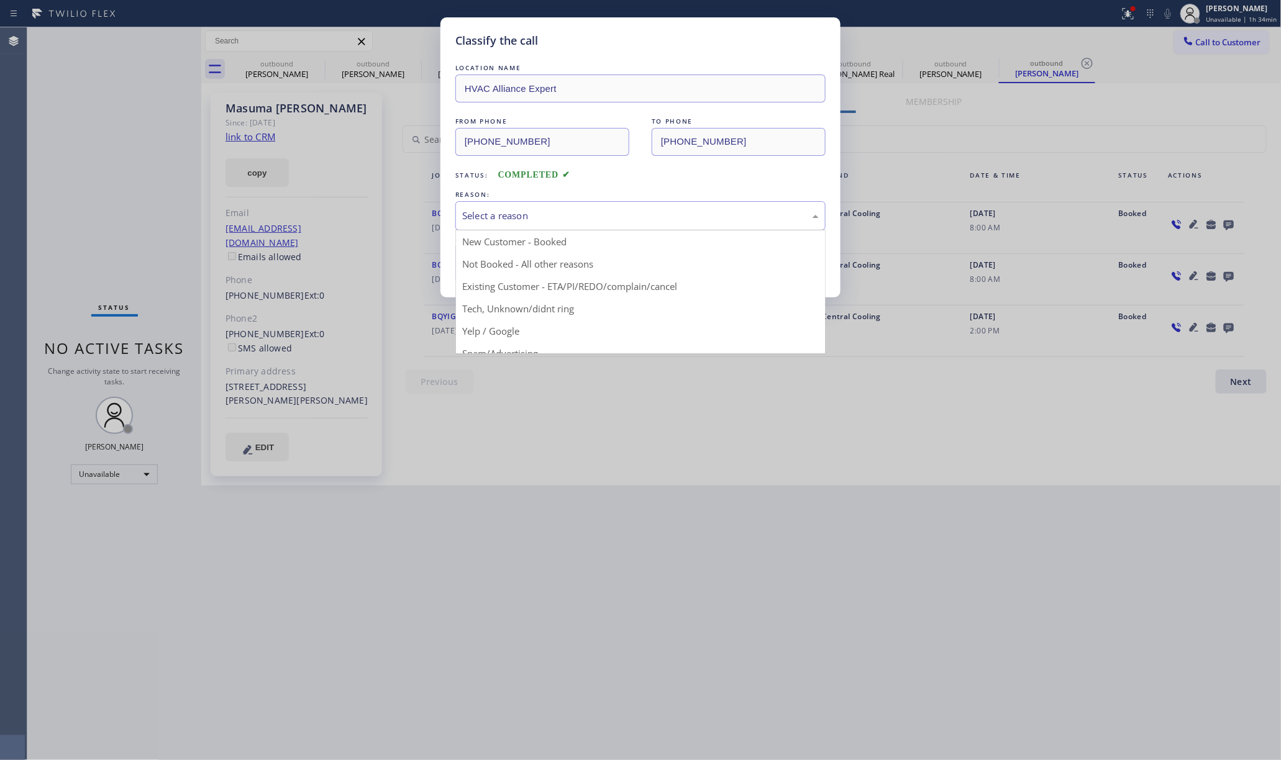
click at [577, 215] on div "Select a reason" at bounding box center [640, 216] width 357 height 14
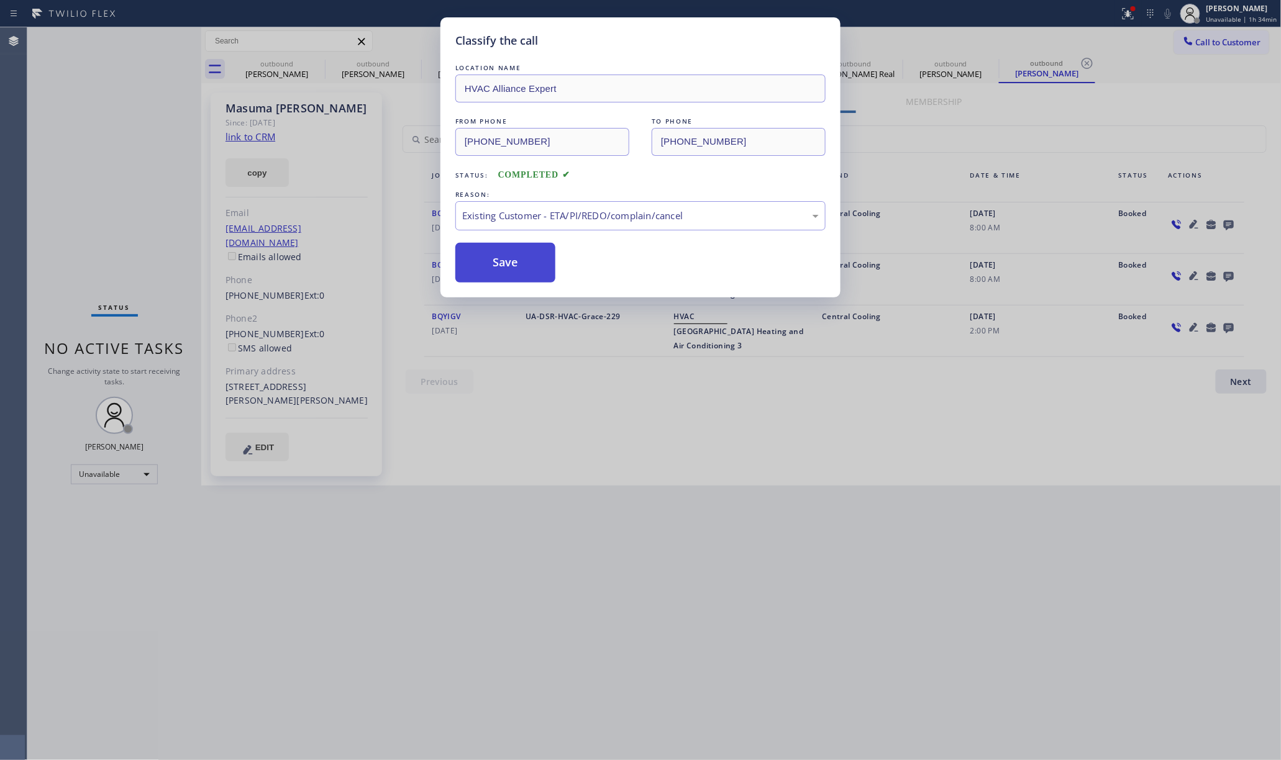
click at [514, 269] on button "Save" at bounding box center [505, 263] width 100 height 40
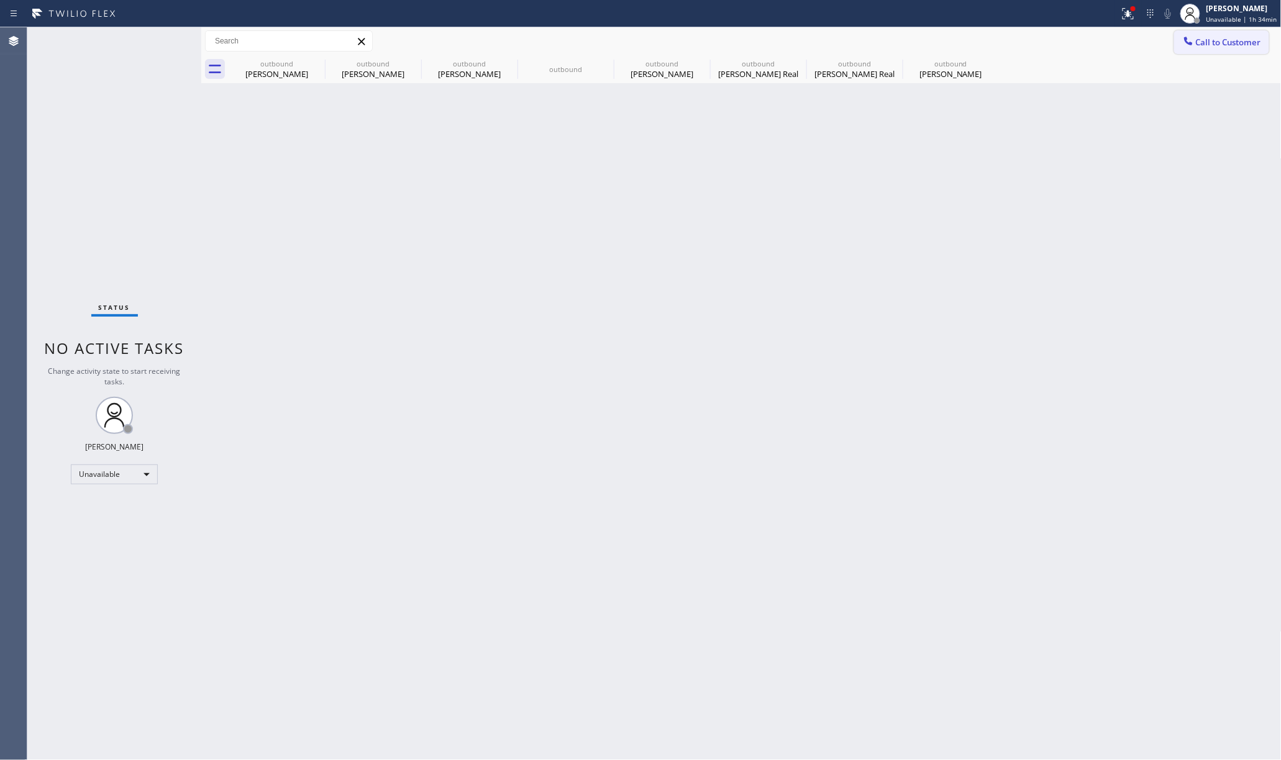
click at [1202, 43] on span "Call to Customer" at bounding box center [1228, 42] width 65 height 11
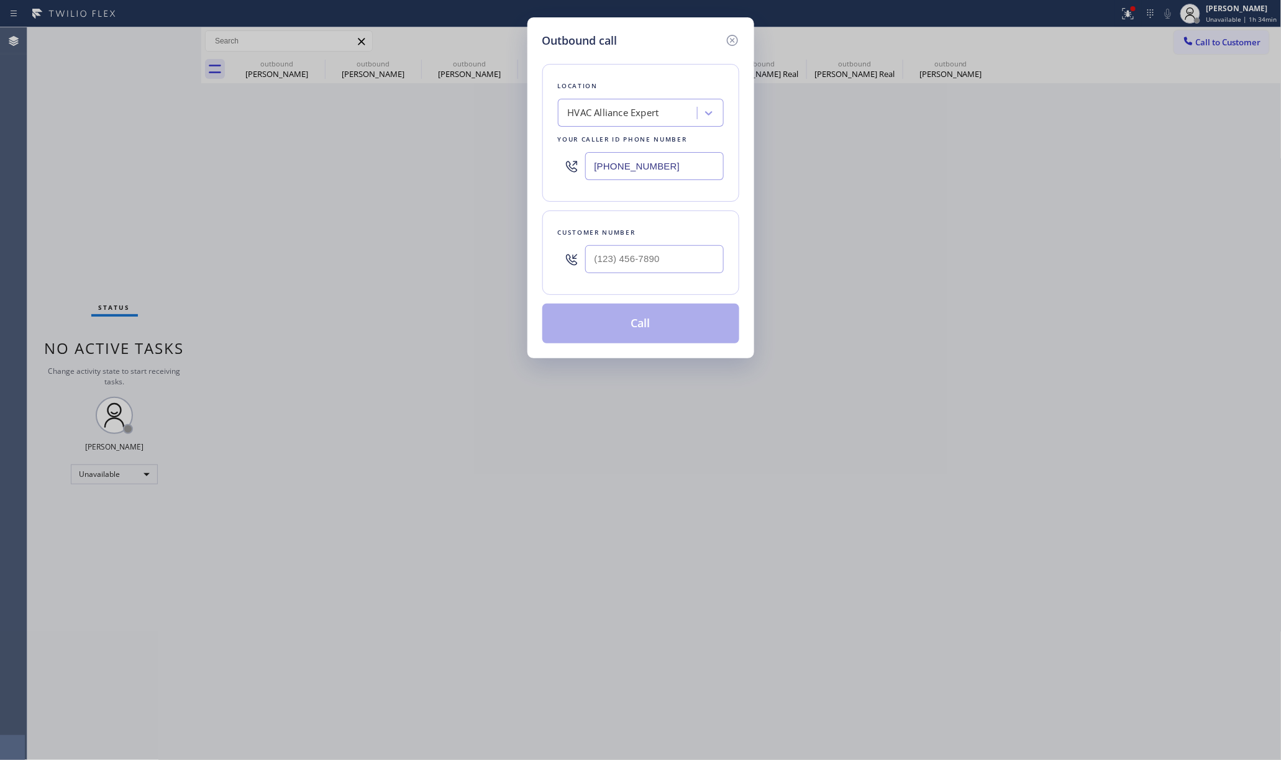
click at [635, 240] on div at bounding box center [654, 259] width 139 height 40
click at [635, 250] on input "(___) ___-____" at bounding box center [654, 259] width 139 height 28
paste input "303) 819-6492"
type input "(303) 819-6492"
click at [637, 216] on div "Customer number (303) 819-6492" at bounding box center [640, 253] width 197 height 84
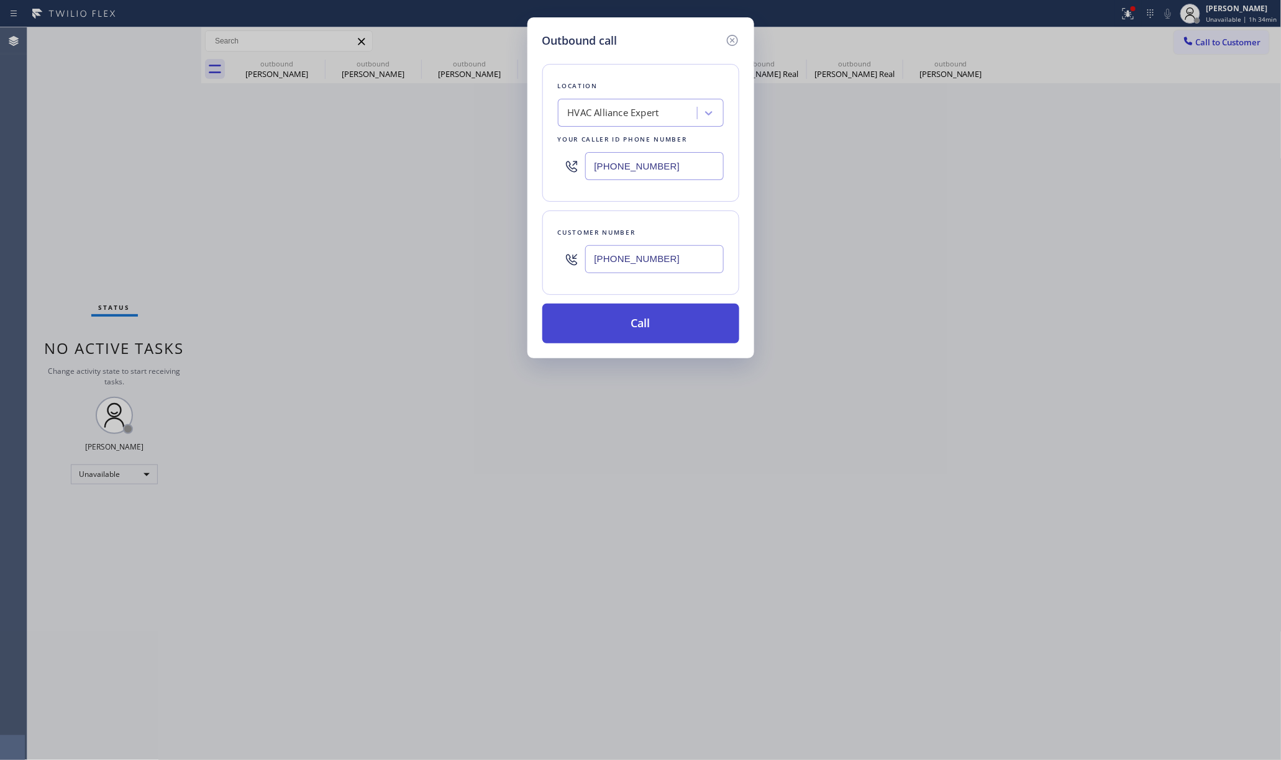
click at [621, 332] on button "Call" at bounding box center [640, 324] width 197 height 40
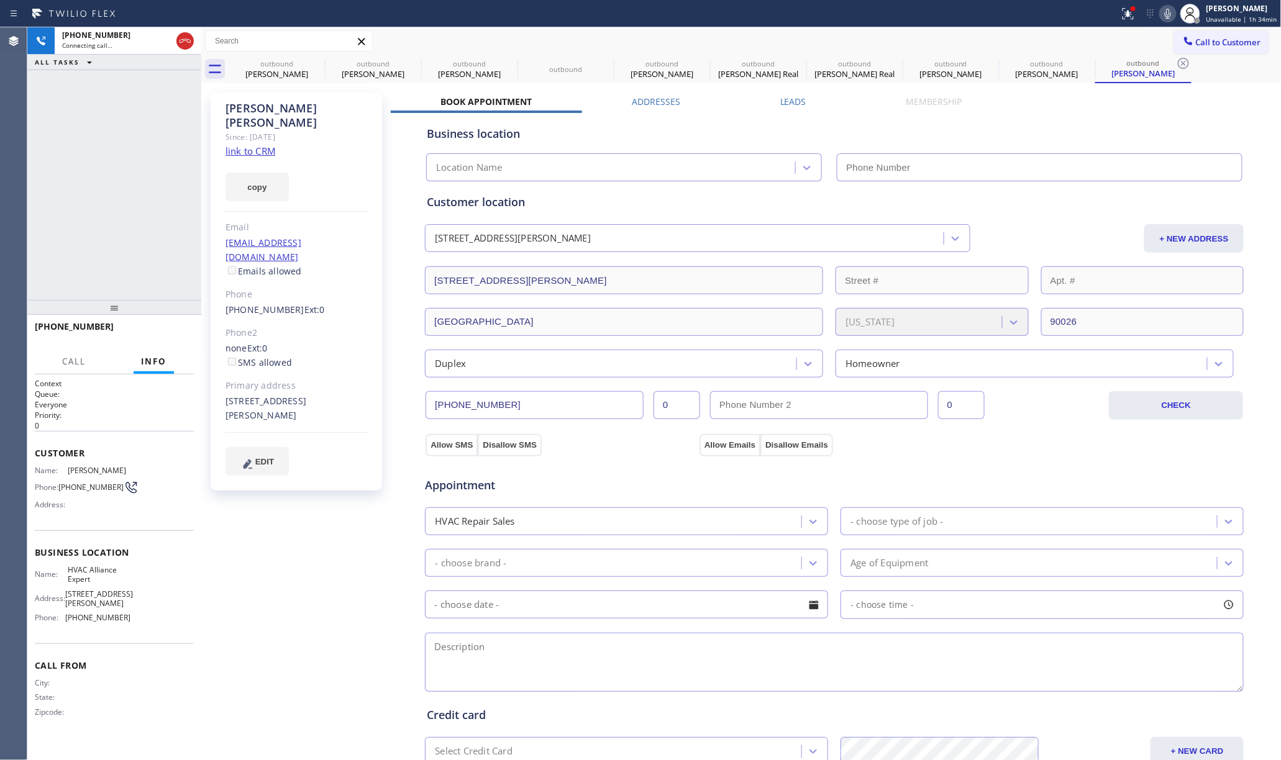
type input "(323) 991-9198"
drag, startPoint x: 89, startPoint y: 160, endPoint x: 413, endPoint y: 112, distance: 326.7
click at [89, 160] on div "+13038196492 Connecting call… ALL TASKS ALL TASKS ACTIVE TASKS TASKS IN WRAP UP" at bounding box center [114, 163] width 174 height 273
click at [786, 104] on label "Leads" at bounding box center [793, 102] width 26 height 12
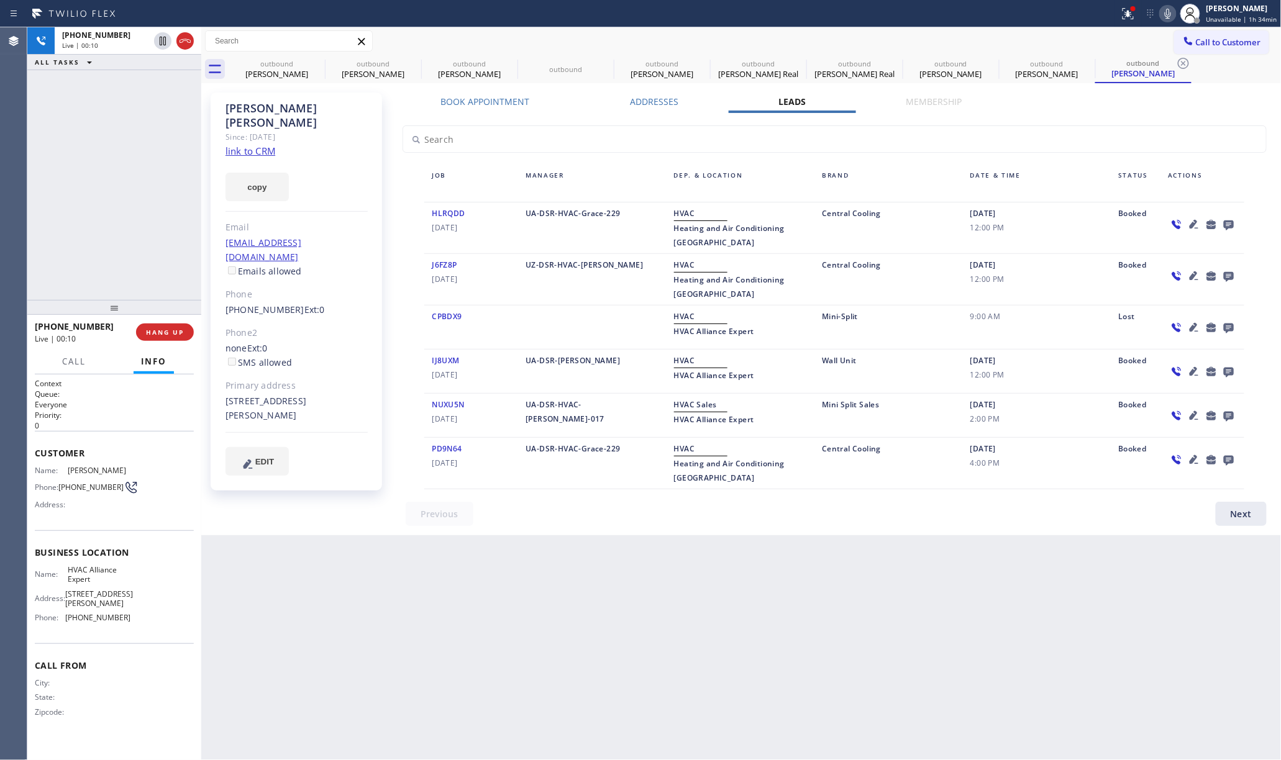
click at [254, 145] on link "link to CRM" at bounding box center [251, 151] width 50 height 12
click at [83, 194] on div "+13038196492 Live | 02:23 ALL TASKS ALL TASKS ACTIVE TASKS TASKS IN WRAP UP" at bounding box center [114, 163] width 174 height 273
click at [83, 194] on div "+13038196492 Live | 02:24 ALL TASKS ALL TASKS ACTIVE TASKS TASKS IN WRAP UP" at bounding box center [114, 163] width 174 height 273
drag, startPoint x: 83, startPoint y: 194, endPoint x: 94, endPoint y: 196, distance: 11.5
click at [88, 194] on div "+13038196492 Live | 02:24 ALL TASKS ALL TASKS ACTIVE TASKS TASKS IN WRAP UP" at bounding box center [114, 163] width 174 height 273
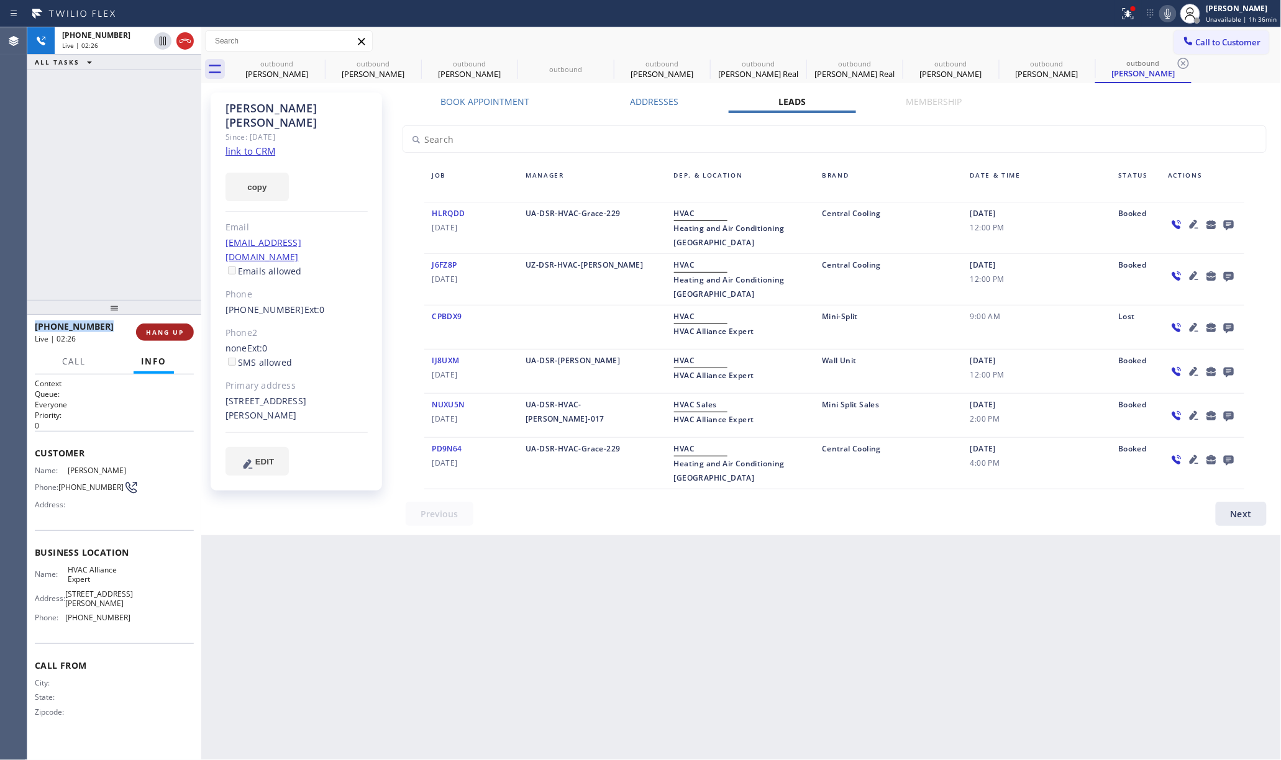
click at [155, 331] on span "HANG UP" at bounding box center [165, 332] width 38 height 9
click at [178, 329] on span "HANG UP" at bounding box center [165, 332] width 38 height 9
click at [150, 259] on div "ALL TASKS ALL TASKS ACTIVE TASKS TASKS IN WRAP UP +13038196492 Wrap up | 00:00" at bounding box center [114, 163] width 174 height 273
drag, startPoint x: 150, startPoint y: 258, endPoint x: 204, endPoint y: 262, distance: 53.5
click at [154, 258] on div "ALL TASKS ALL TASKS ACTIVE TASKS TASKS IN WRAP UP +13038196492 Wrap up | 00:00" at bounding box center [114, 163] width 174 height 273
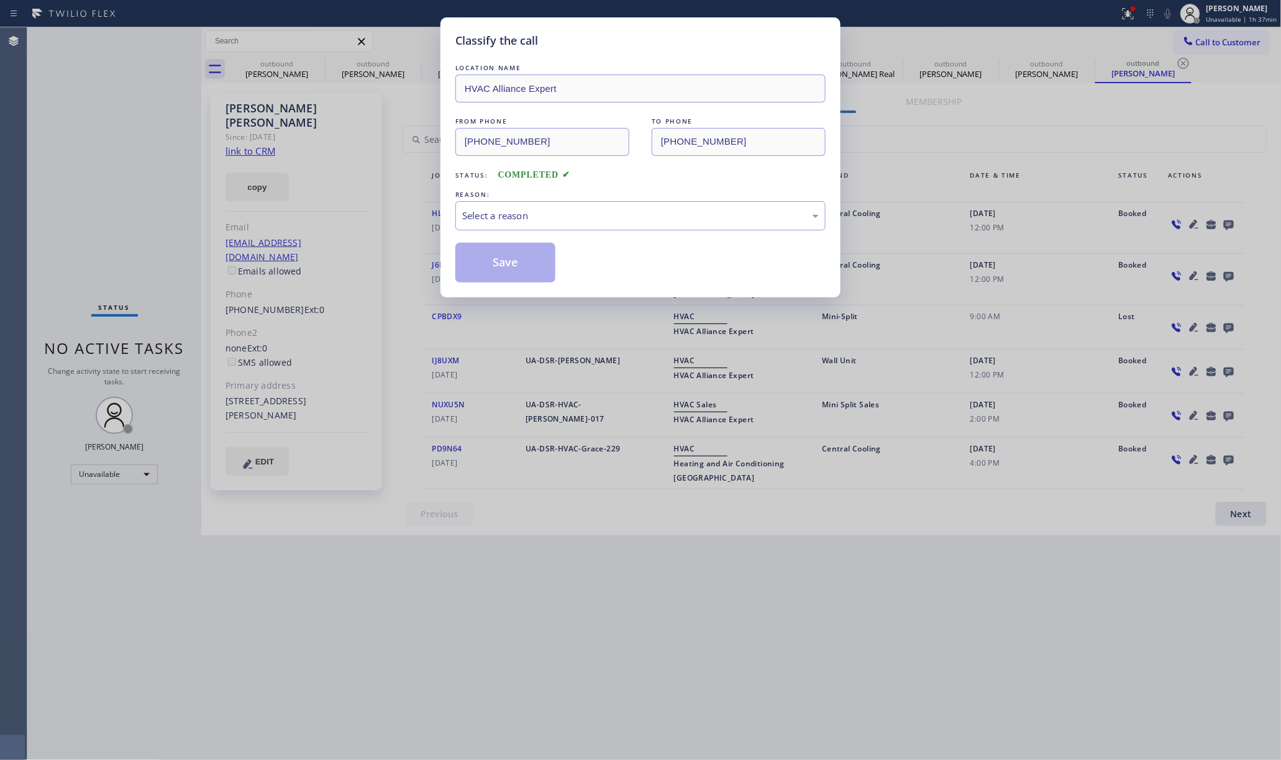
click at [518, 222] on div "Select a reason" at bounding box center [640, 216] width 357 height 14
click at [510, 214] on div "Not Booked - All other reasons" at bounding box center [640, 216] width 357 height 14
click at [496, 247] on button "Save" at bounding box center [505, 263] width 100 height 40
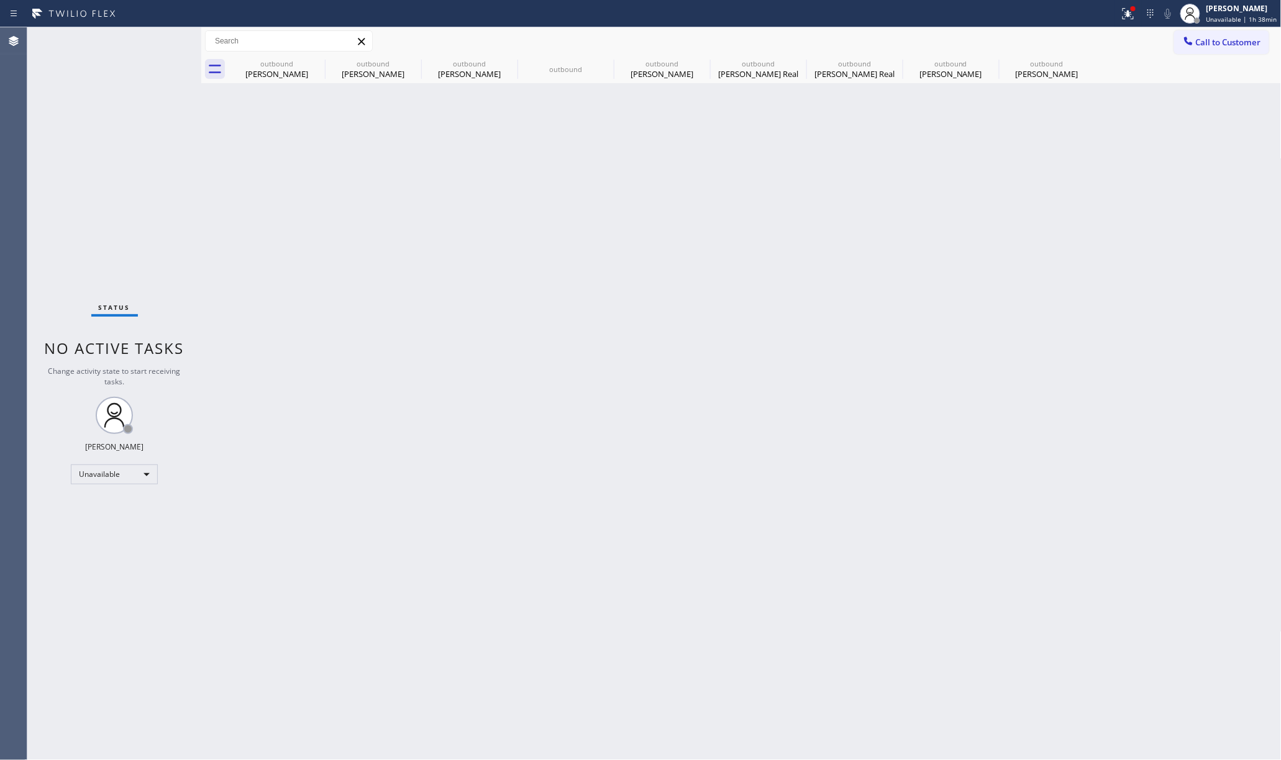
click at [1223, 45] on span "Call to Customer" at bounding box center [1228, 42] width 65 height 11
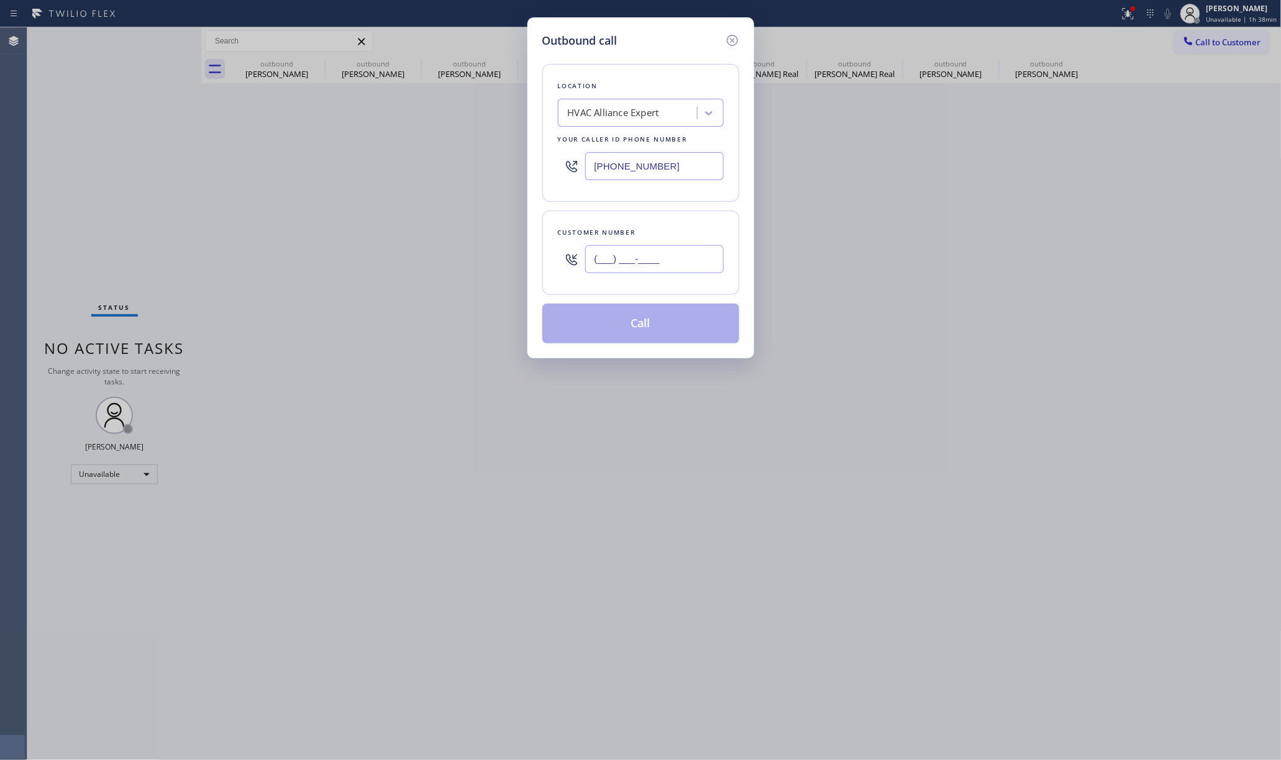
click at [647, 257] on input "(___) ___-____" at bounding box center [654, 259] width 139 height 28
paste input "973) 617-6331"
type input "(973) 617-6331"
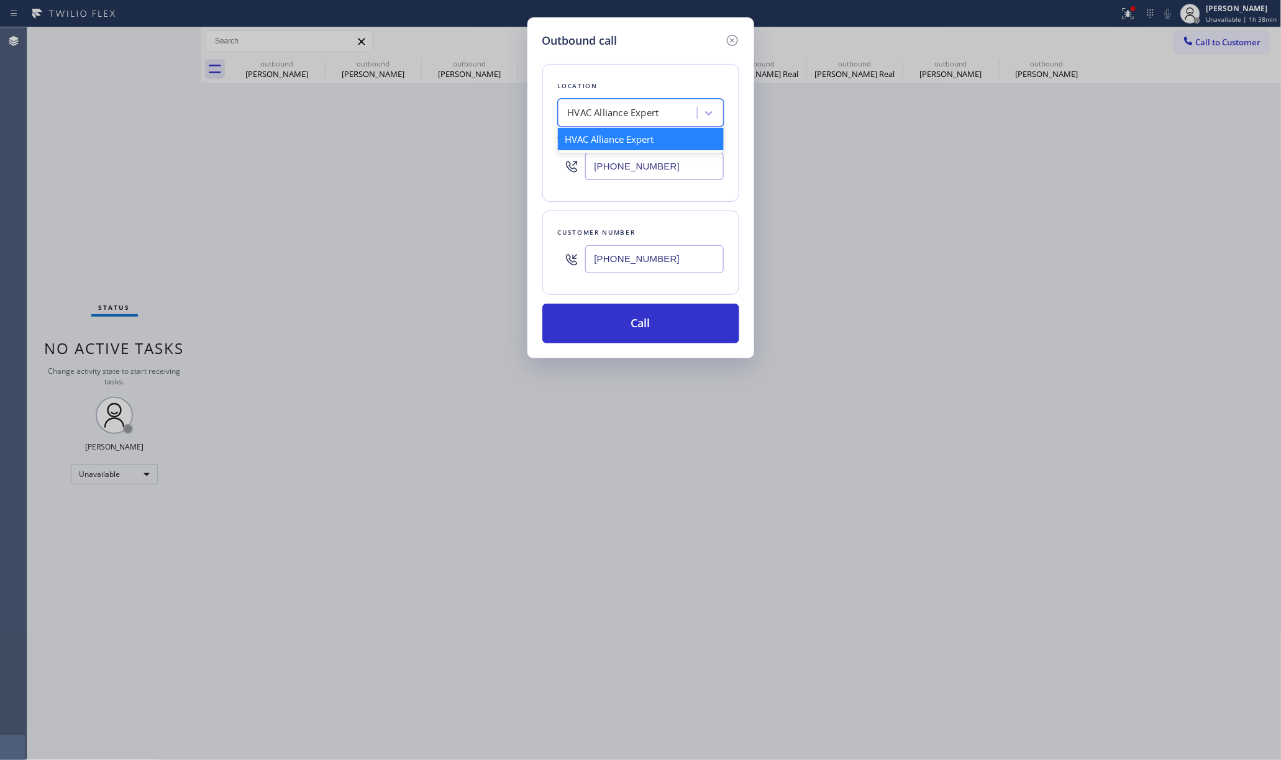
click at [614, 119] on div "HVAC Alliance Expert" at bounding box center [613, 113] width 91 height 14
paste input "Viking Repair Service"
type input "Viking Repair Service"
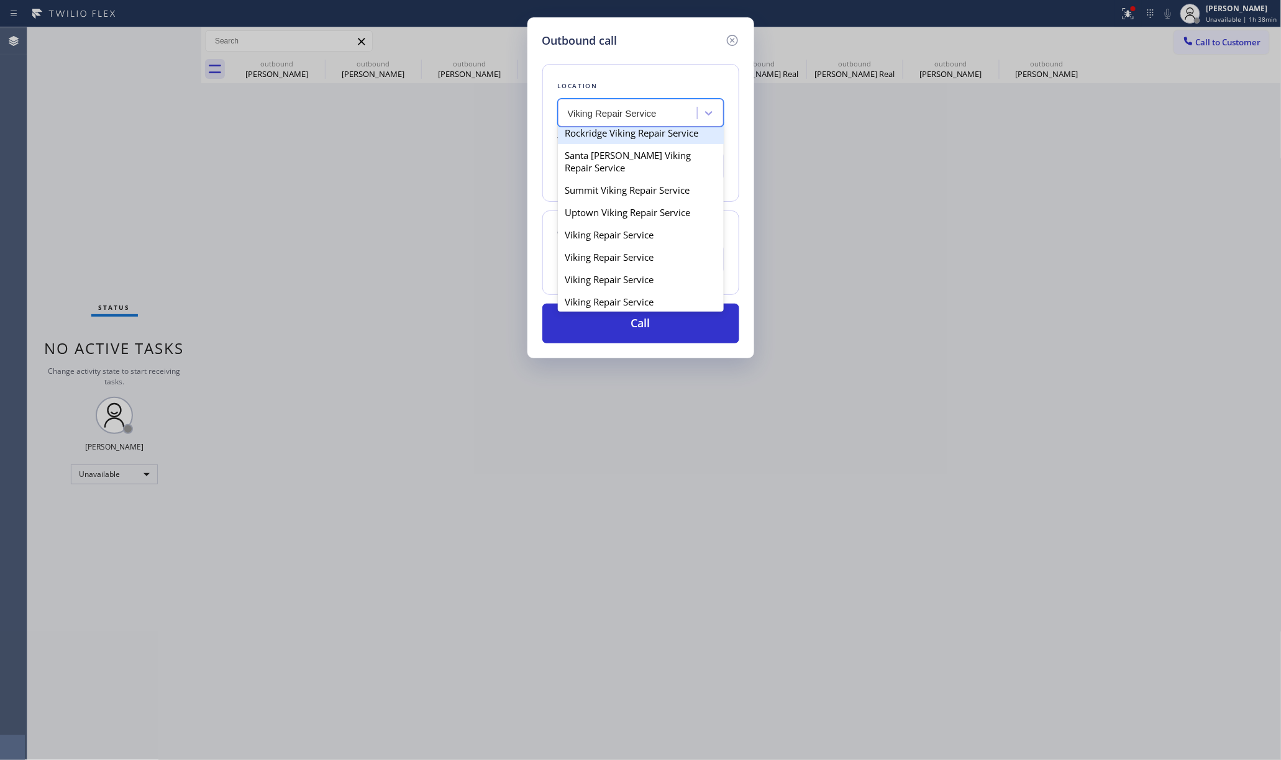
scroll to position [165, 0]
click at [623, 224] on div "Viking Repair Service" at bounding box center [641, 212] width 166 height 22
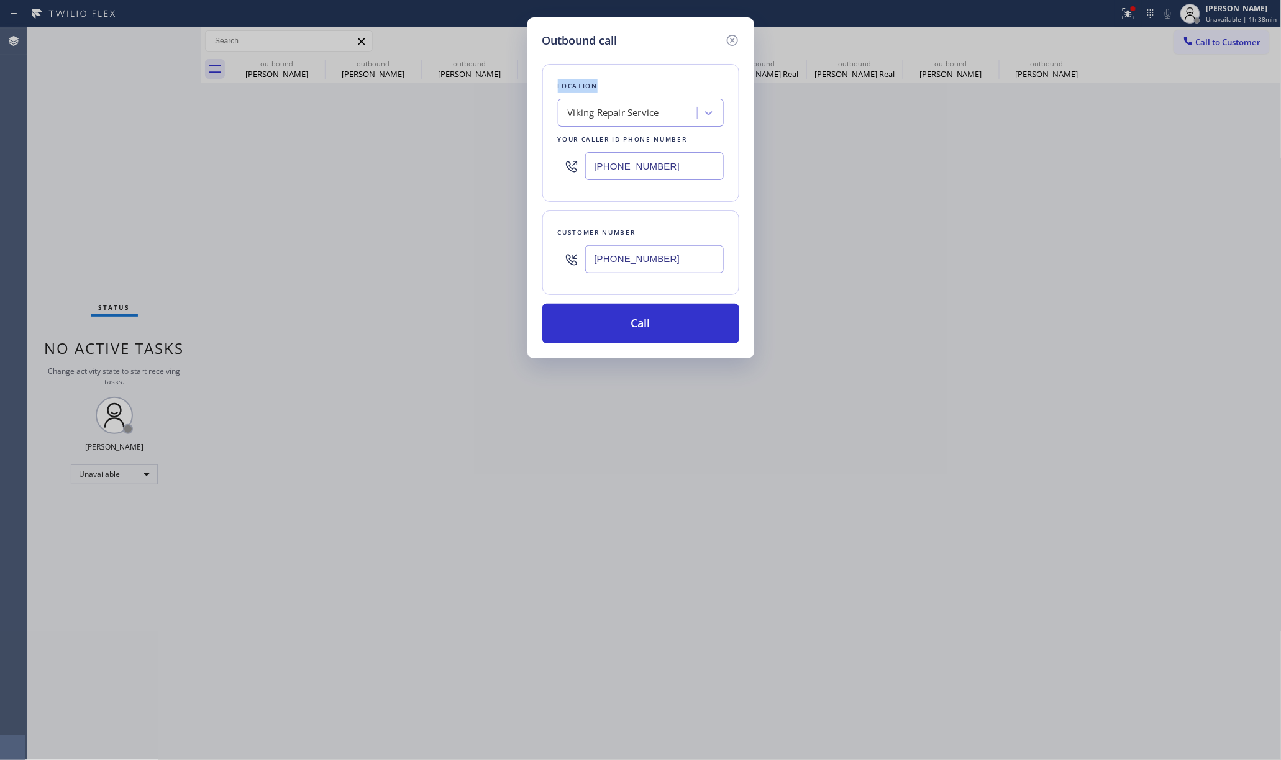
drag, startPoint x: 731, startPoint y: 35, endPoint x: 1034, endPoint y: 10, distance: 304.9
click at [1020, 88] on div "Outbound call Location Viking Repair Service Your caller id phone number (720) …" at bounding box center [640, 380] width 1281 height 760
drag, startPoint x: 671, startPoint y: 159, endPoint x: 568, endPoint y: 159, distance: 103.1
click at [568, 159] on div "(720) 740-5870" at bounding box center [641, 166] width 166 height 40
paste input "630) 791-5511"
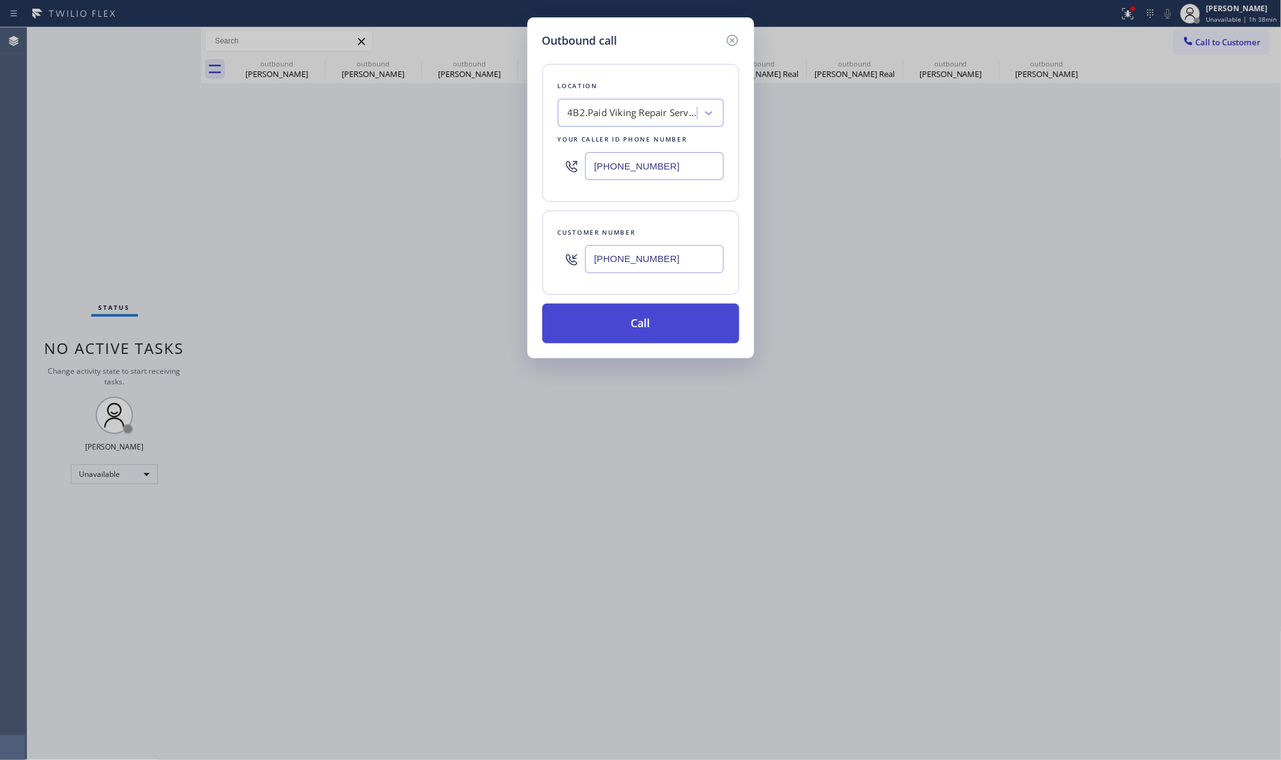
type input "[PHONE_NUMBER]"
click at [666, 324] on button "Call" at bounding box center [640, 324] width 197 height 40
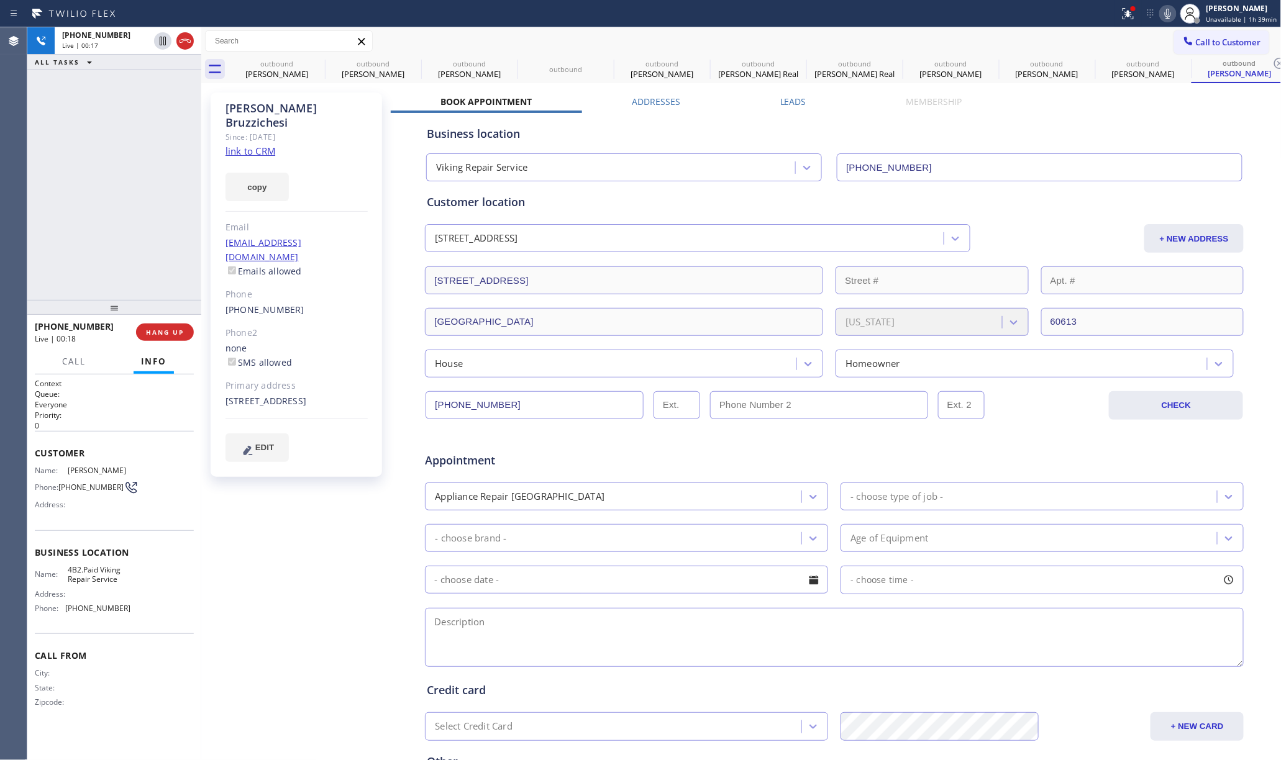
click at [39, 203] on div "+19736176331 Live | 00:17 ALL TASKS ALL TASKS ACTIVE TASKS TASKS IN WRAP UP" at bounding box center [114, 163] width 174 height 273
click at [135, 255] on div "+19736176331 Live | 00:40 ALL TASKS ALL TASKS ACTIVE TASKS TASKS IN WRAP UP" at bounding box center [114, 163] width 174 height 273
click at [316, 66] on icon at bounding box center [316, 63] width 15 height 15
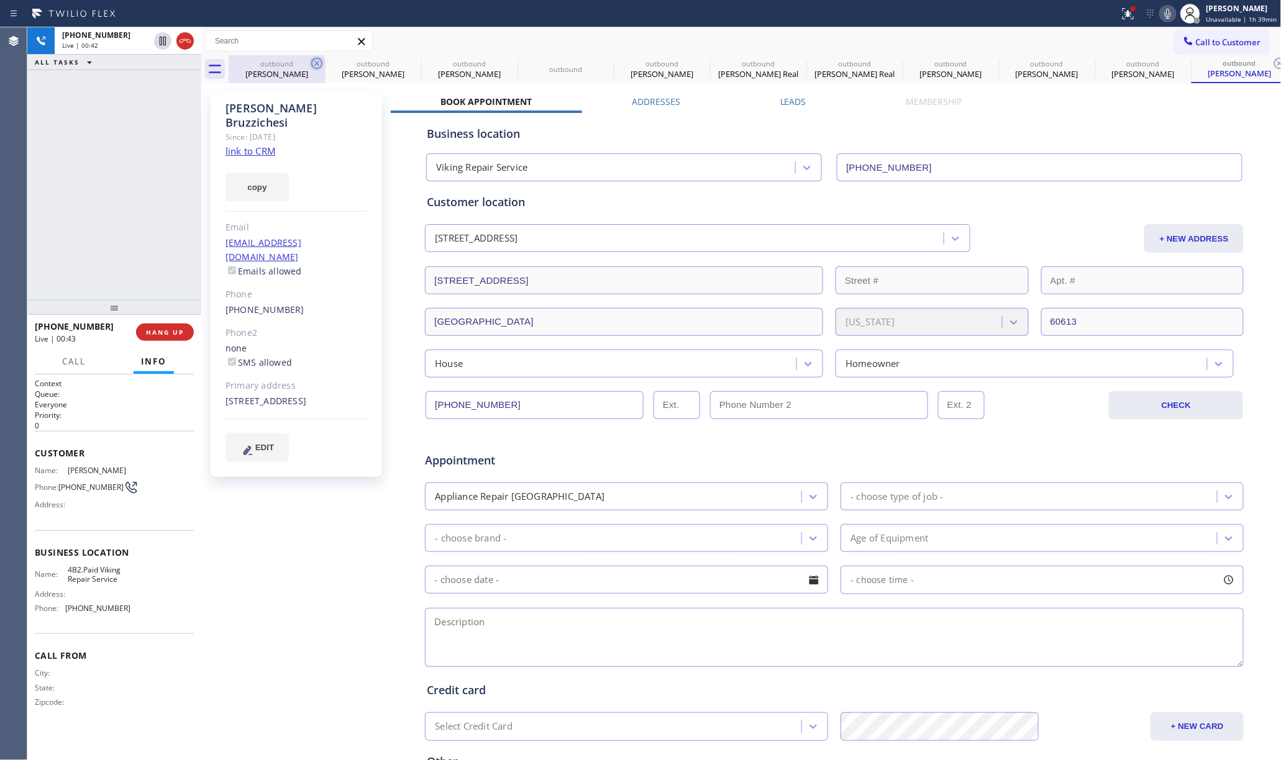
click at [0, 0] on icon at bounding box center [0, 0] width 0 height 0
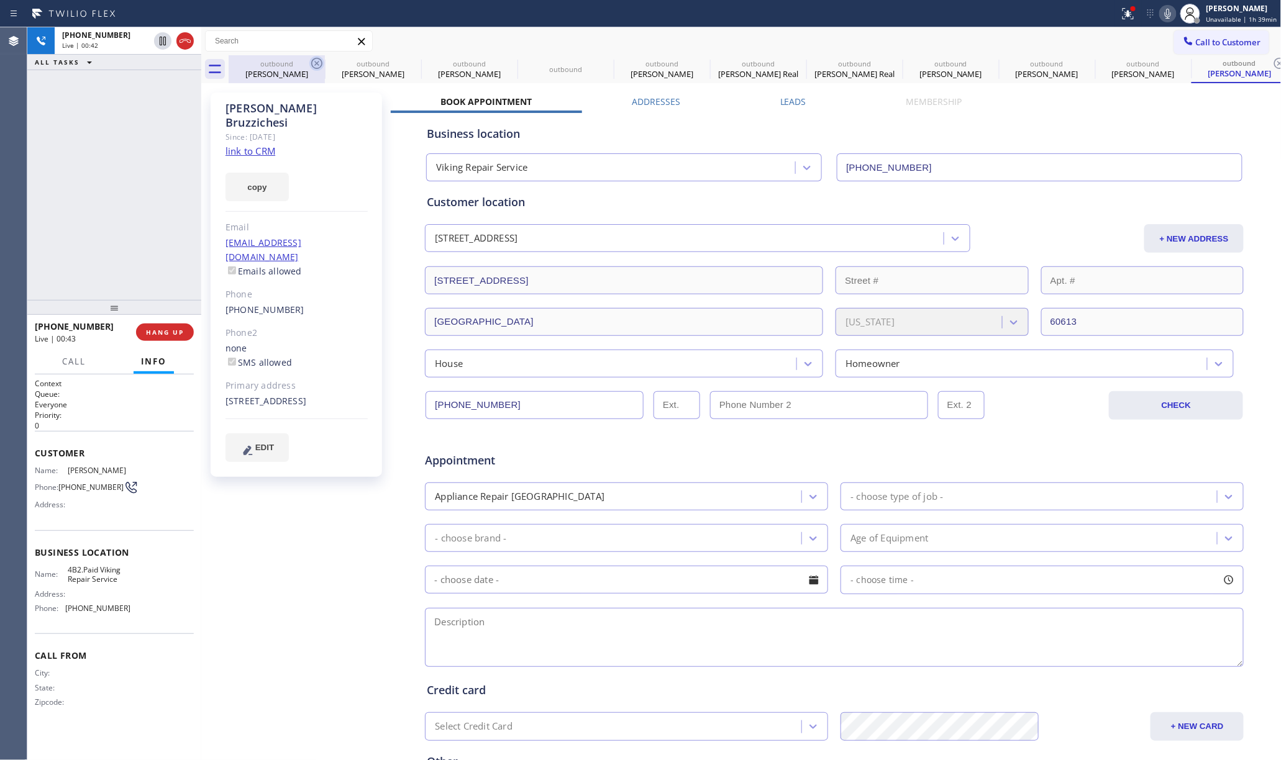
click at [0, 0] on icon at bounding box center [0, 0] width 0 height 0
type input "[PHONE_NUMBER]"
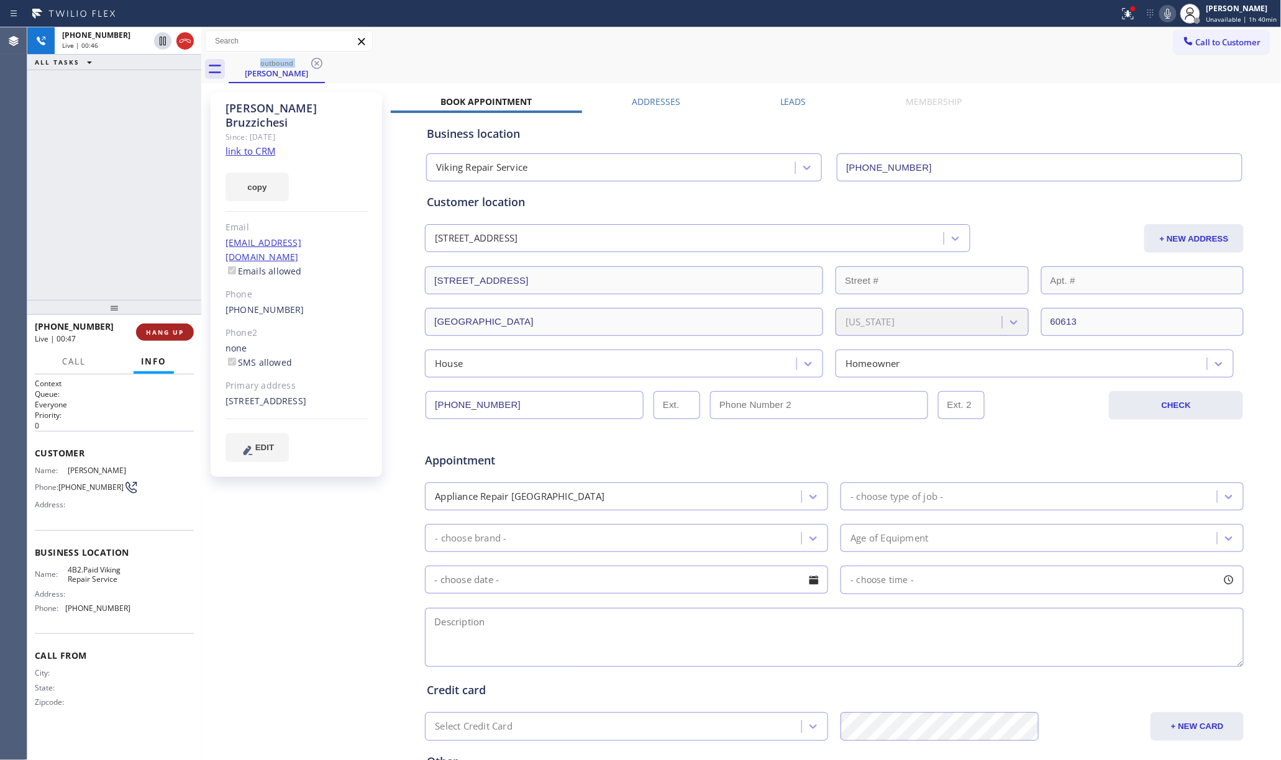
click at [168, 327] on button "HANG UP" at bounding box center [165, 332] width 58 height 17
click at [167, 322] on div "+19736176331 Live | 00:47 HANG UP" at bounding box center [114, 332] width 159 height 32
click at [167, 334] on span "COMPLETE" at bounding box center [162, 332] width 43 height 9
click at [123, 232] on div "ALL TASKS ALL TASKS ACTIVE TASKS TASKS IN WRAP UP +19736176331 Wrap up | 00:01" at bounding box center [114, 163] width 174 height 273
click at [123, 230] on div "ALL TASKS ALL TASKS ACTIVE TASKS TASKS IN WRAP UP +19736176331 Wrap up | 00:01" at bounding box center [114, 163] width 174 height 273
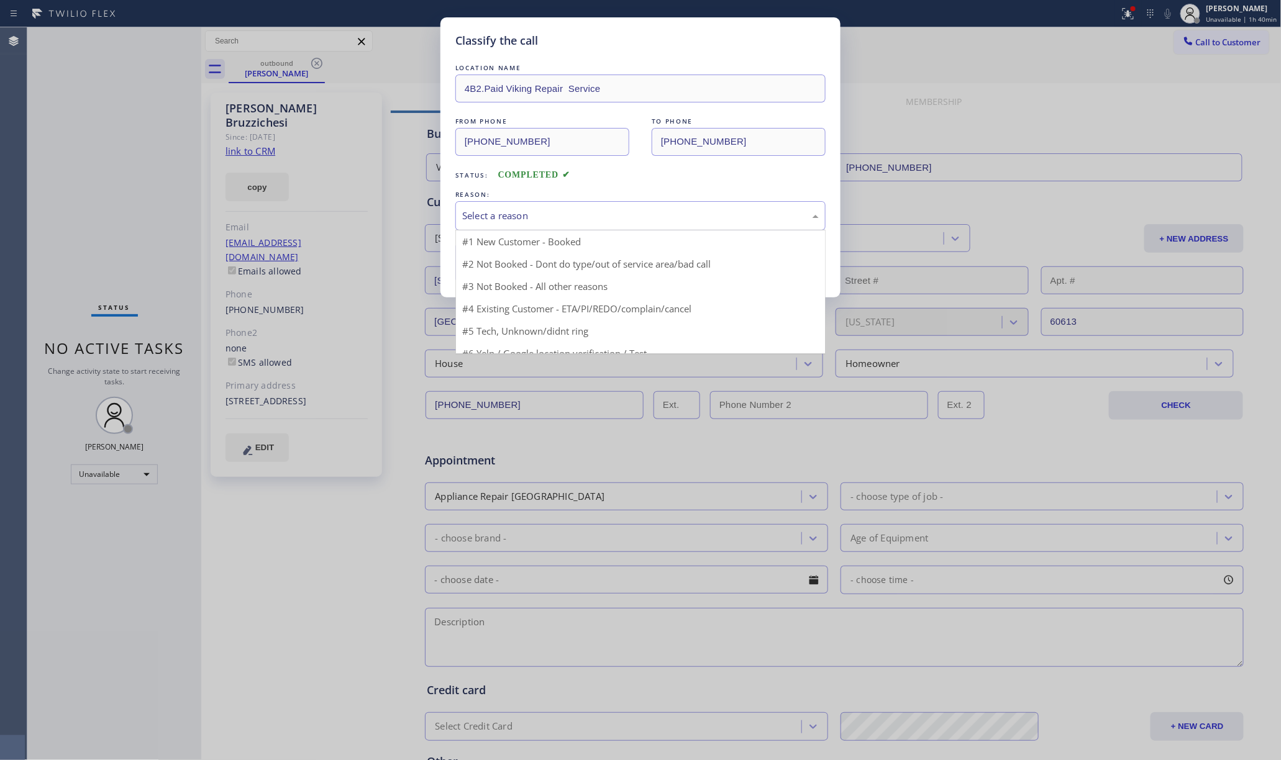
click at [524, 222] on div "Select a reason" at bounding box center [640, 216] width 357 height 14
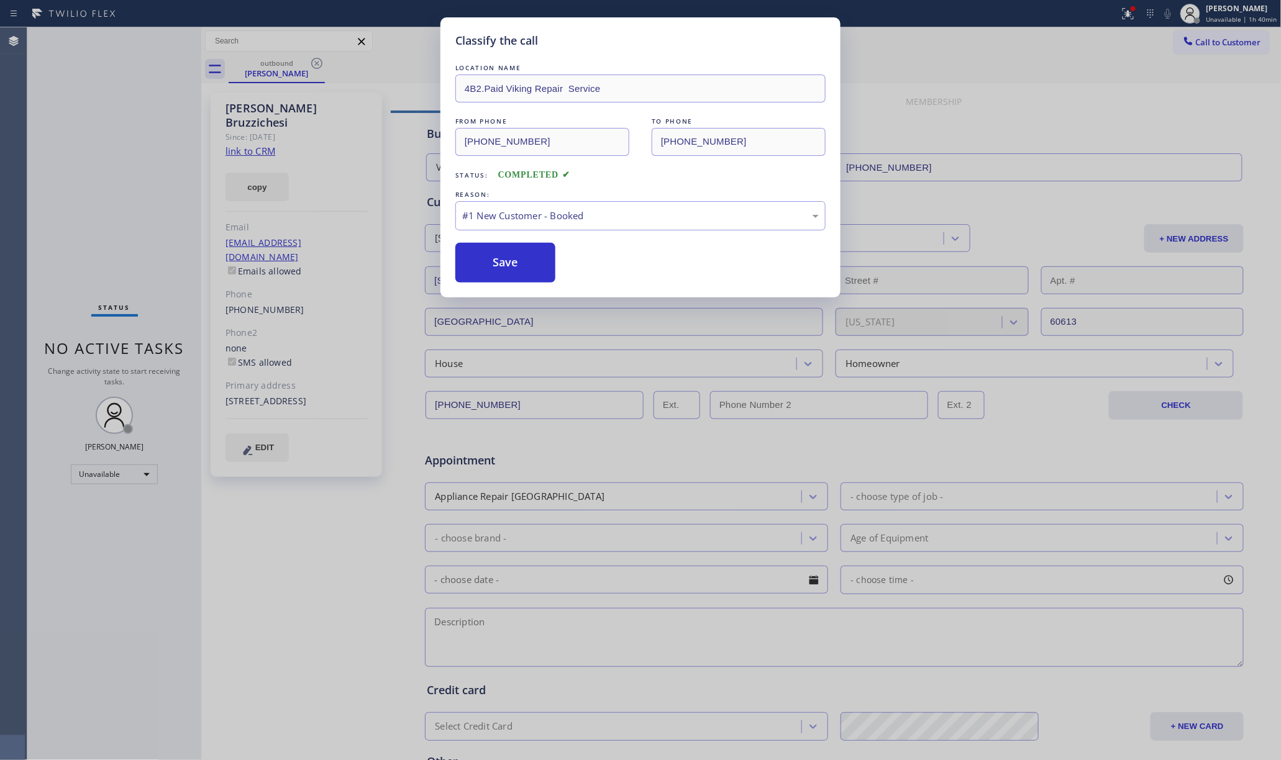
drag, startPoint x: 506, startPoint y: 268, endPoint x: 593, endPoint y: 291, distance: 90.0
click at [506, 269] on button "Save" at bounding box center [505, 263] width 100 height 40
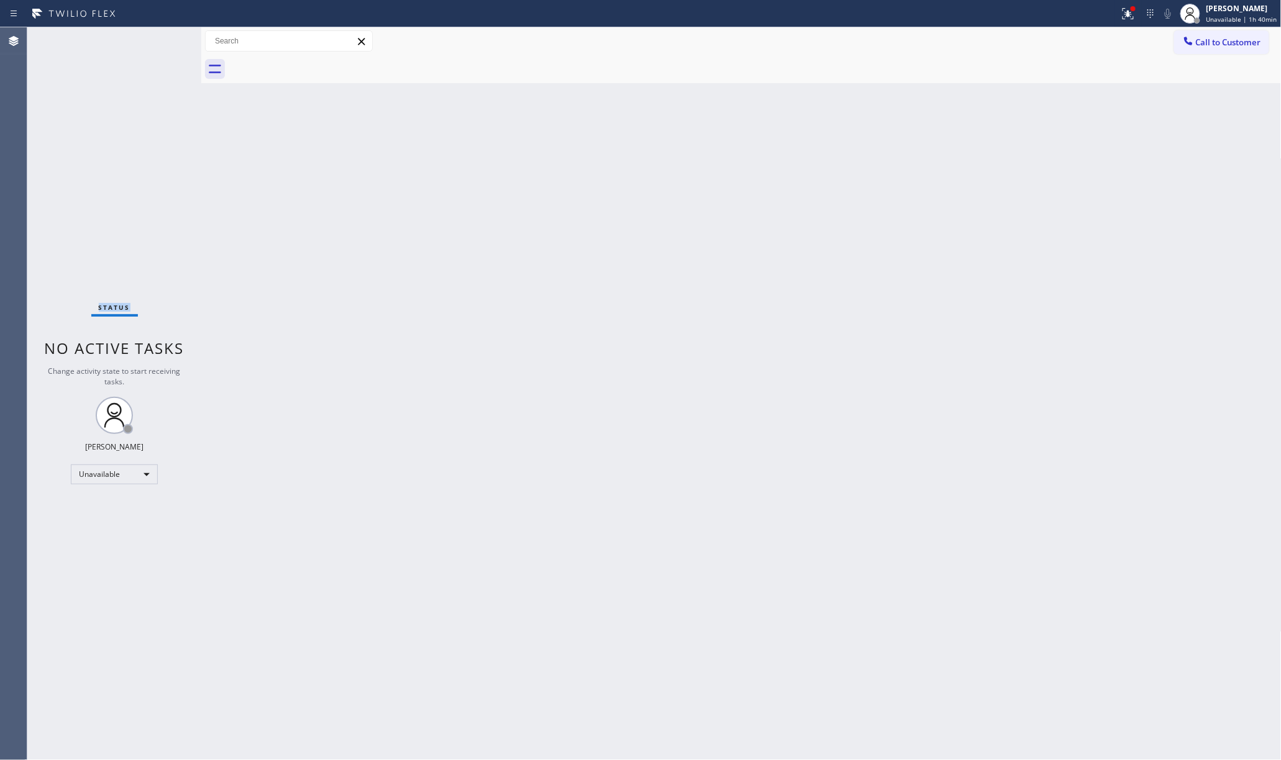
drag, startPoint x: 66, startPoint y: 199, endPoint x: 252, endPoint y: 6, distance: 268.0
click at [66, 199] on div "Status No active tasks Change activity state to start receiving tasks. [PERSON_…" at bounding box center [114, 393] width 174 height 733
click at [124, 485] on div "Status No active tasks Change activity state to start receiving tasks. [PERSON_…" at bounding box center [114, 393] width 174 height 733
click at [102, 481] on div "Unavailable" at bounding box center [114, 475] width 87 height 20
click at [97, 503] on li "Available" at bounding box center [113, 507] width 84 height 15
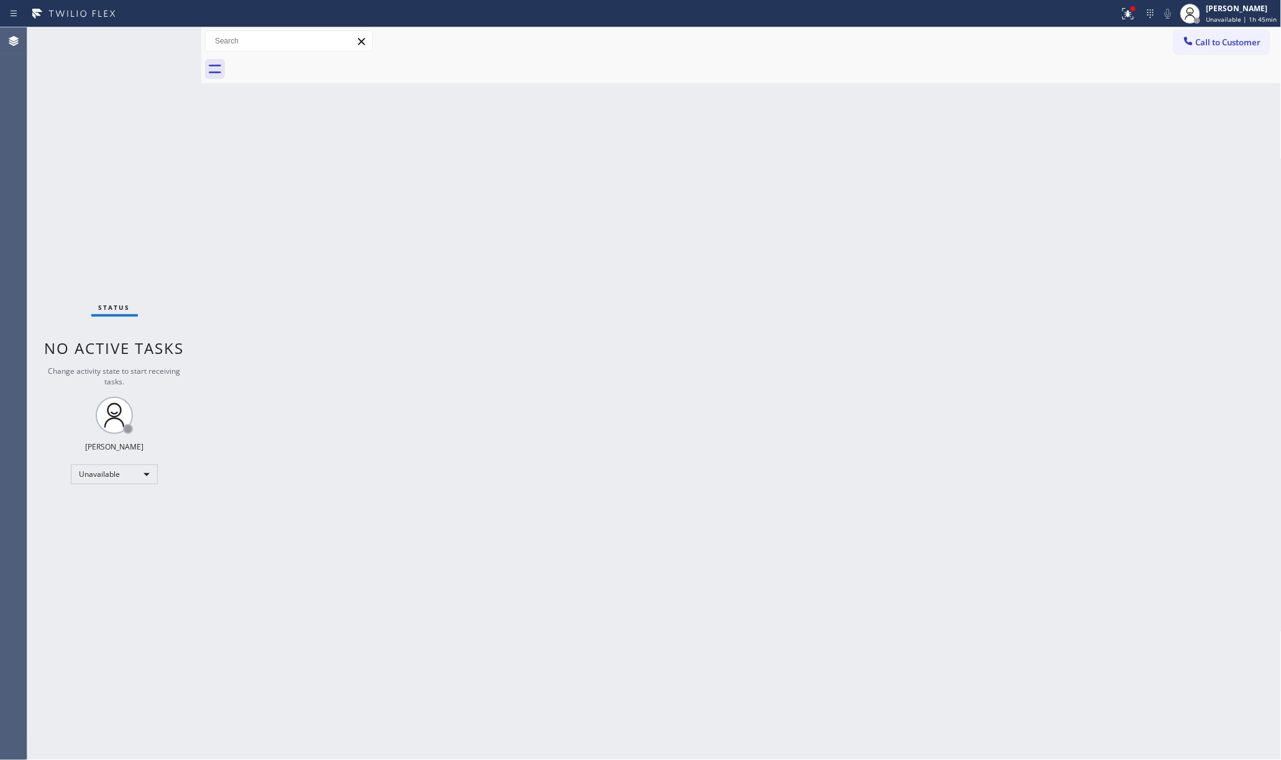
drag, startPoint x: 350, startPoint y: 465, endPoint x: 772, endPoint y: 744, distance: 504.9
click at [358, 465] on div "Back to Dashboard Change Sender ID Customers Technicians Select a contact Outbo…" at bounding box center [741, 393] width 1080 height 733
click at [139, 188] on div "Status No active tasks You are ready to start receiving tasks. Jenelyn Chiong A…" at bounding box center [114, 393] width 174 height 733
click at [1209, 37] on span "Call to Customer" at bounding box center [1228, 42] width 65 height 11
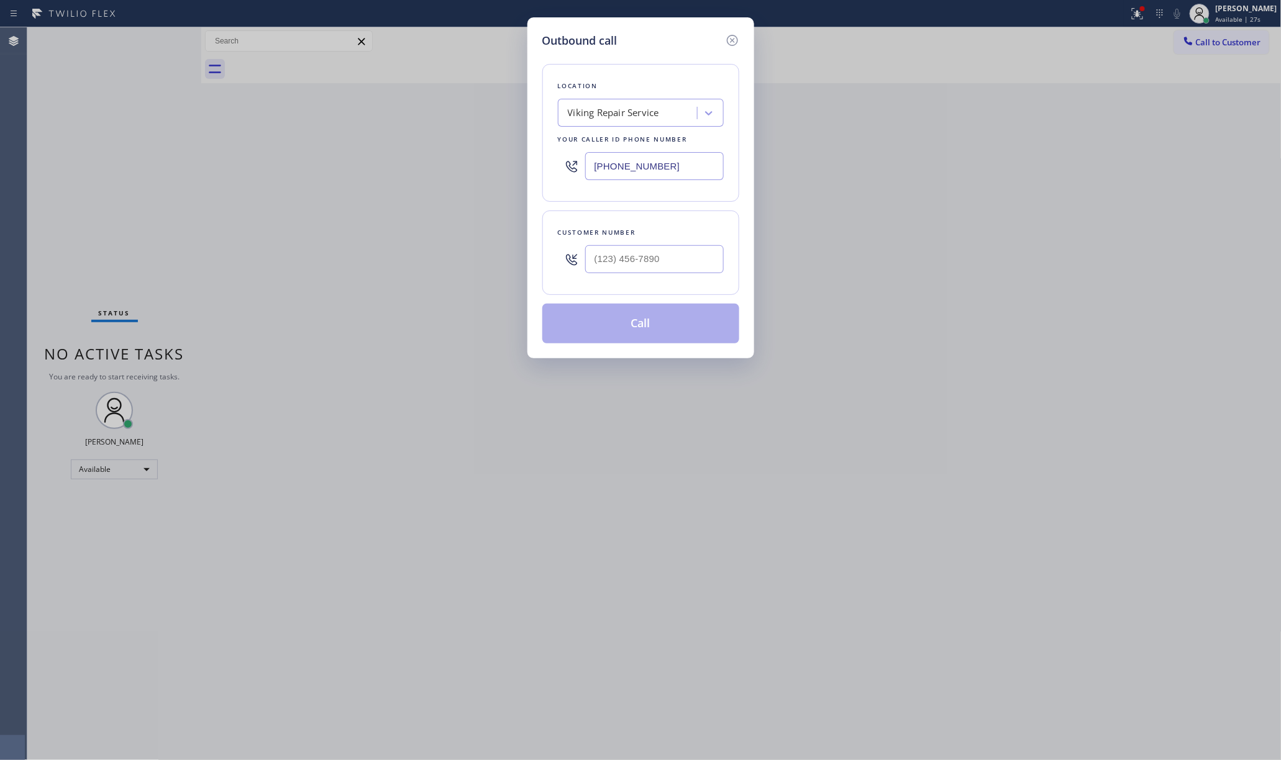
drag, startPoint x: 731, startPoint y: 40, endPoint x: 649, endPoint y: 93, distance: 98.1
click at [729, 40] on icon at bounding box center [732, 40] width 15 height 15
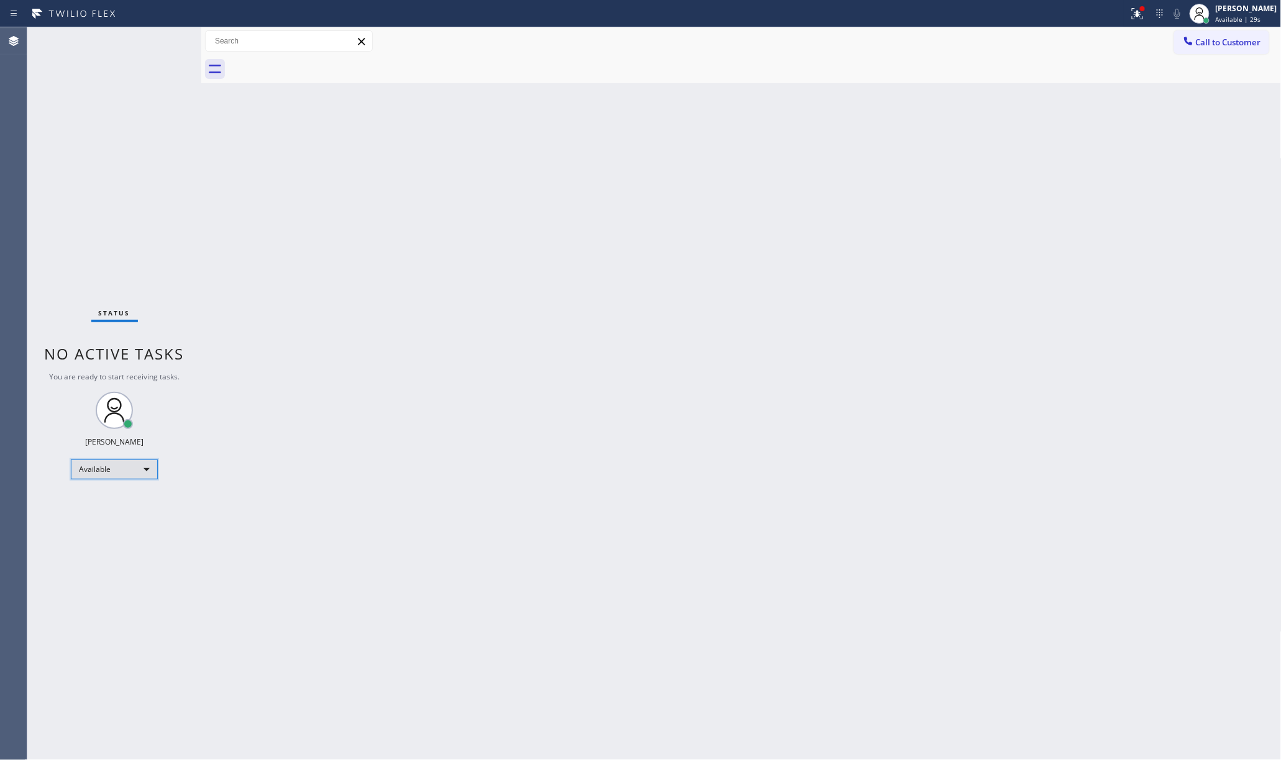
click at [123, 475] on div "Available" at bounding box center [114, 470] width 87 height 20
click at [119, 520] on li "Unavailable" at bounding box center [113, 517] width 84 height 15
drag, startPoint x: 565, startPoint y: 462, endPoint x: 622, endPoint y: 391, distance: 91.5
click at [600, 416] on div "Back to Dashboard Change Sender ID Customers Technicians Select a contact Outbo…" at bounding box center [741, 393] width 1080 height 733
click at [1223, 58] on div at bounding box center [755, 69] width 1053 height 28
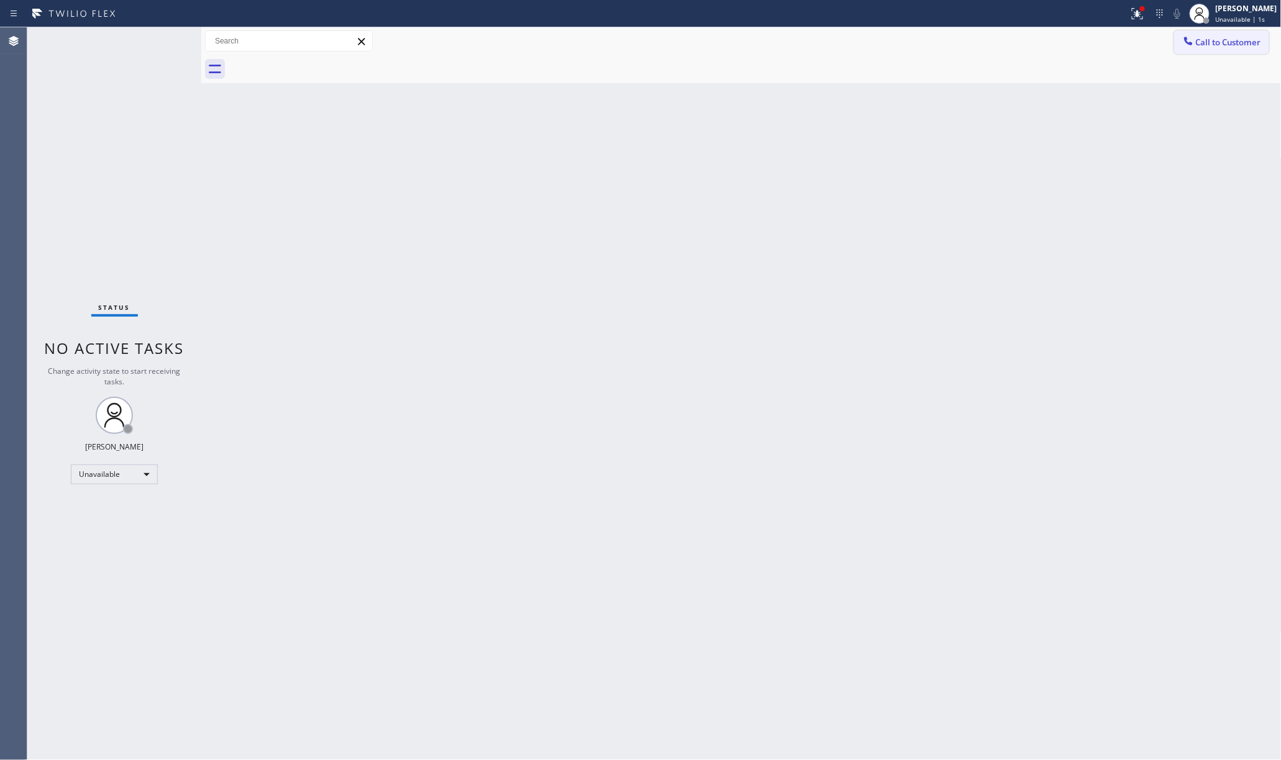
drag, startPoint x: 1216, startPoint y: 40, endPoint x: 1190, endPoint y: 51, distance: 28.2
click at [1211, 43] on span "Call to Customer" at bounding box center [1228, 42] width 65 height 11
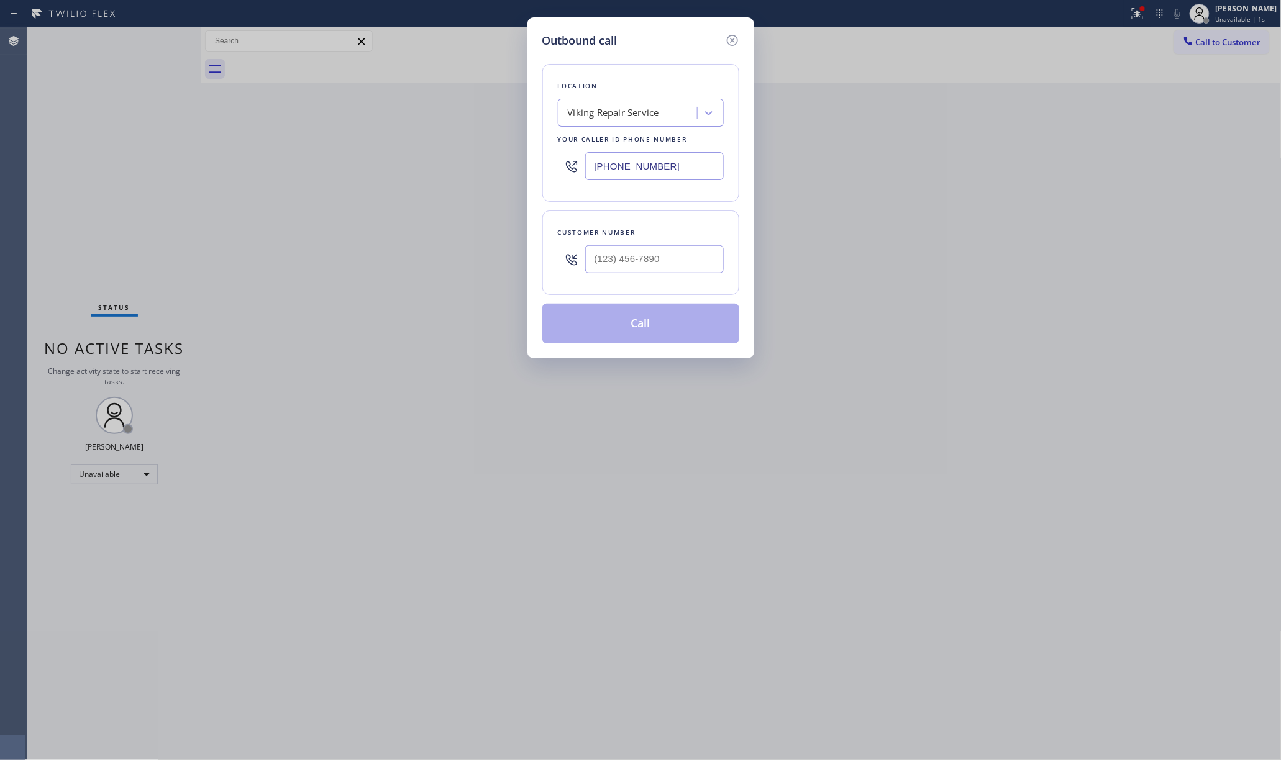
drag, startPoint x: 694, startPoint y: 167, endPoint x: 552, endPoint y: 206, distance: 147.6
click at [541, 175] on div "Outbound call Location Viking Repair Service Your caller id phone number (630) …" at bounding box center [640, 187] width 227 height 341
paste input "347) 751-6478"
type input "(347) 751-6478"
click at [93, 196] on div "Outbound call Location Platinum Subzero Repair Gravesend Your caller id phone n…" at bounding box center [640, 380] width 1281 height 760
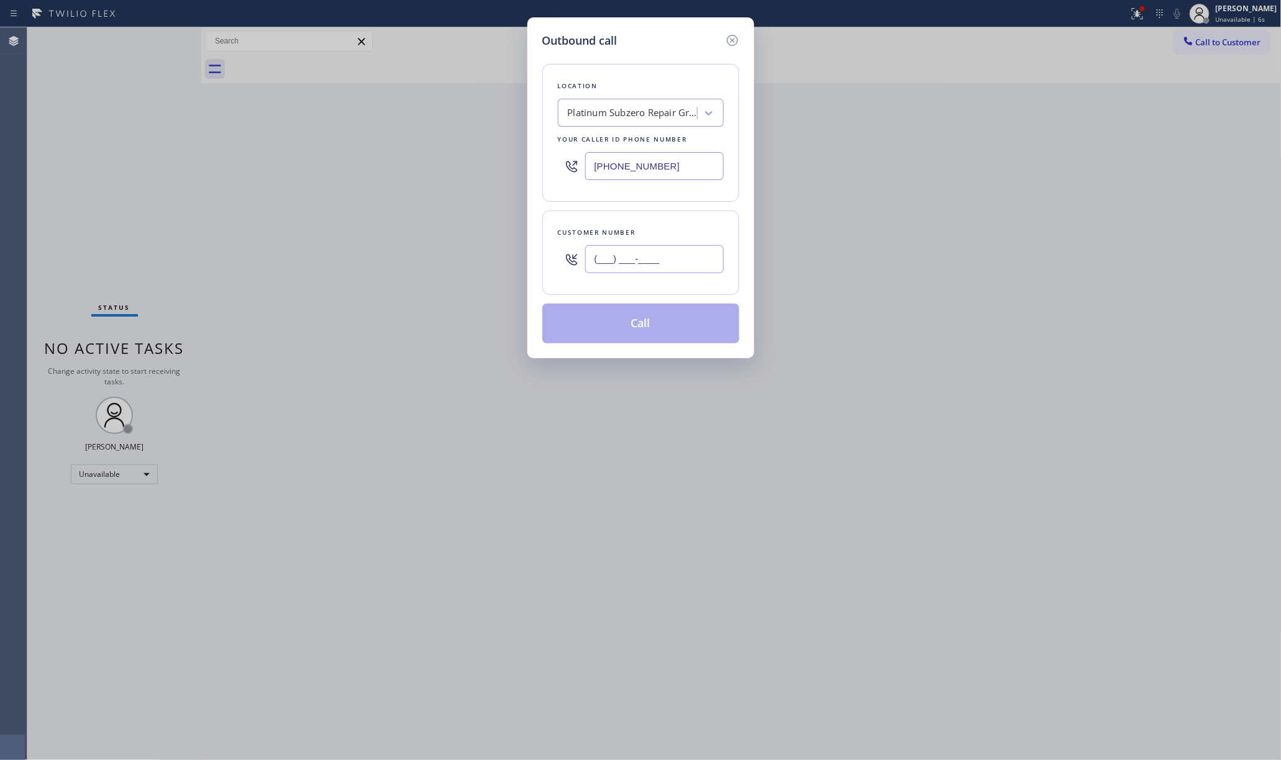
click at [647, 267] on input "(___) ___-____" at bounding box center [654, 259] width 139 height 28
paste input "347) 578-2860"
type input "(347) 578-2860"
click at [652, 211] on div "Customer number (347) 578-2860" at bounding box center [640, 253] width 197 height 84
click at [656, 339] on button "Call" at bounding box center [640, 324] width 197 height 40
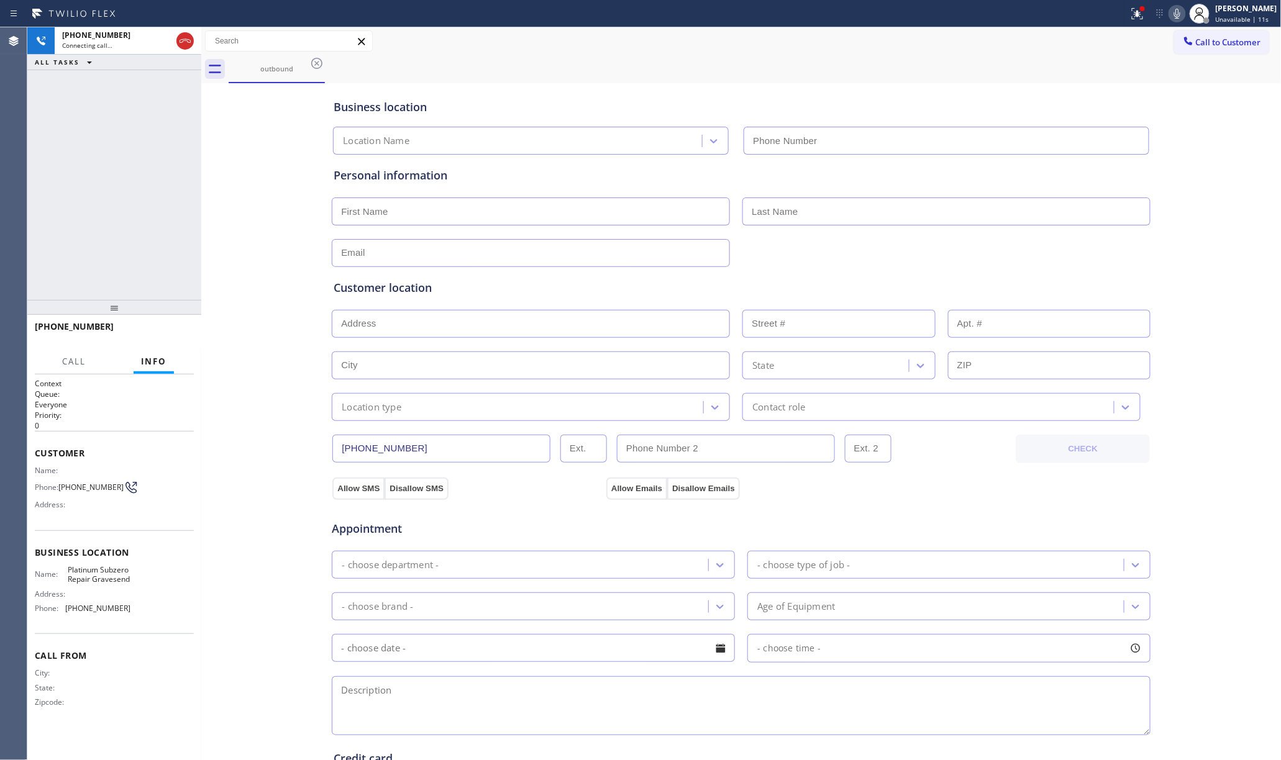
type input "(347) 751-6478"
drag, startPoint x: 87, startPoint y: 137, endPoint x: 189, endPoint y: 30, distance: 147.7
click at [86, 135] on div "+13475782860 Connecting call… ALL TASKS ALL TASKS ACTIVE TASKS TASKS IN WRAP UP" at bounding box center [114, 163] width 174 height 273
click at [105, 172] on div "+13475782860 Live | 00:57 ALL TASKS ALL TASKS ACTIVE TASKS TASKS IN WRAP UP" at bounding box center [114, 163] width 174 height 273
click at [89, 234] on div "+13475782860 Live | 01:05 ALL TASKS ALL TASKS ACTIVE TASKS TASKS IN WRAP UP" at bounding box center [114, 163] width 174 height 273
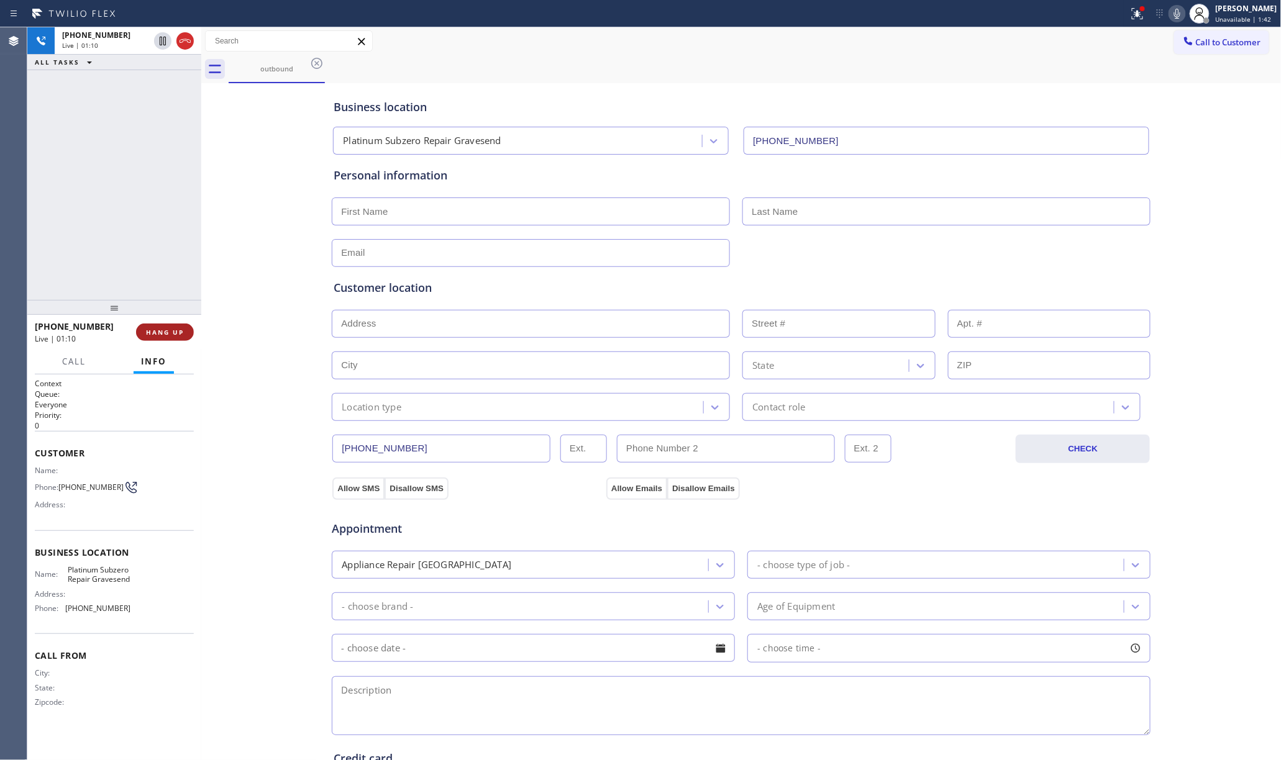
click at [162, 331] on span "HANG UP" at bounding box center [165, 332] width 38 height 9
click at [145, 277] on div "+13475782860 Live | 01:10 ALL TASKS ALL TASKS ACTIVE TASKS TASKS IN WRAP UP" at bounding box center [114, 163] width 174 height 273
click at [165, 337] on button "COMPLETE" at bounding box center [162, 332] width 63 height 17
click at [135, 270] on div "ALL TASKS ALL TASKS ACTIVE TASKS TASKS IN WRAP UP +13475782860 Wrap up | 00:00" at bounding box center [114, 163] width 174 height 273
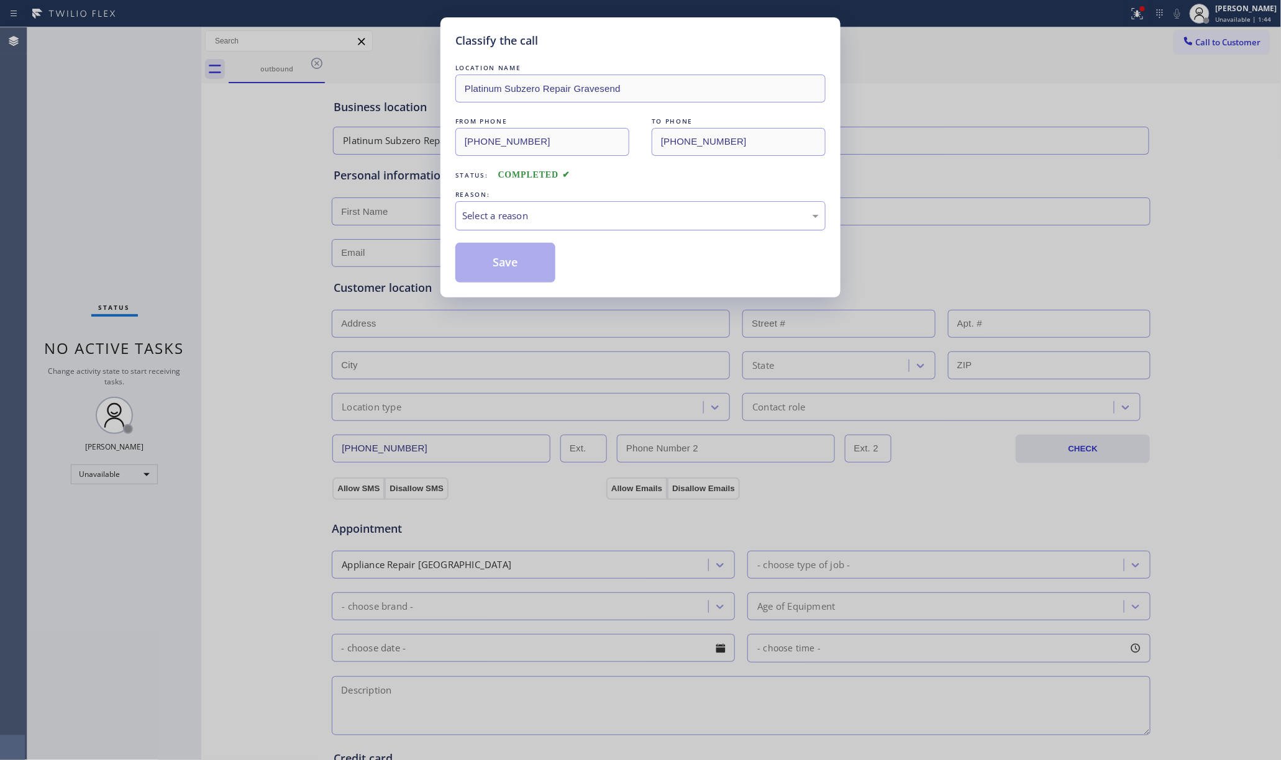
click at [569, 209] on div "Select a reason" at bounding box center [640, 216] width 357 height 14
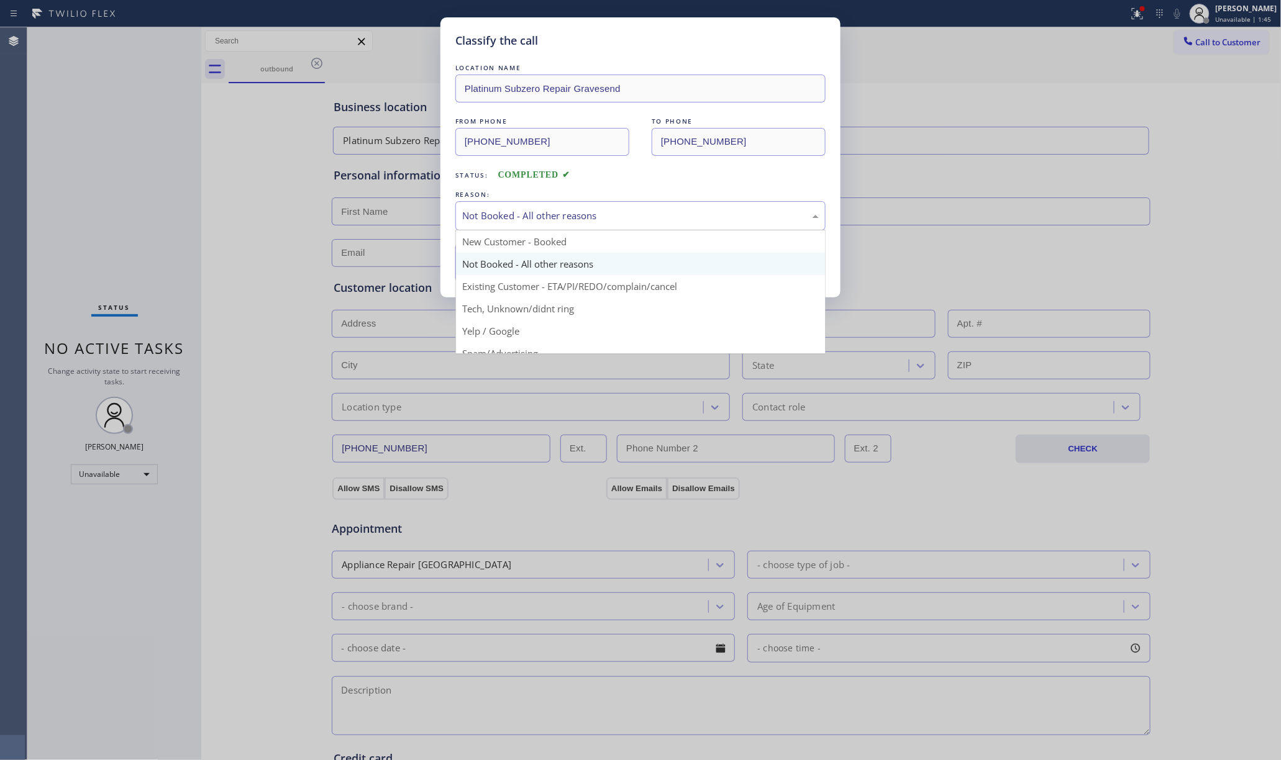
click at [517, 227] on div "Not Booked - All other reasons" at bounding box center [640, 215] width 370 height 29
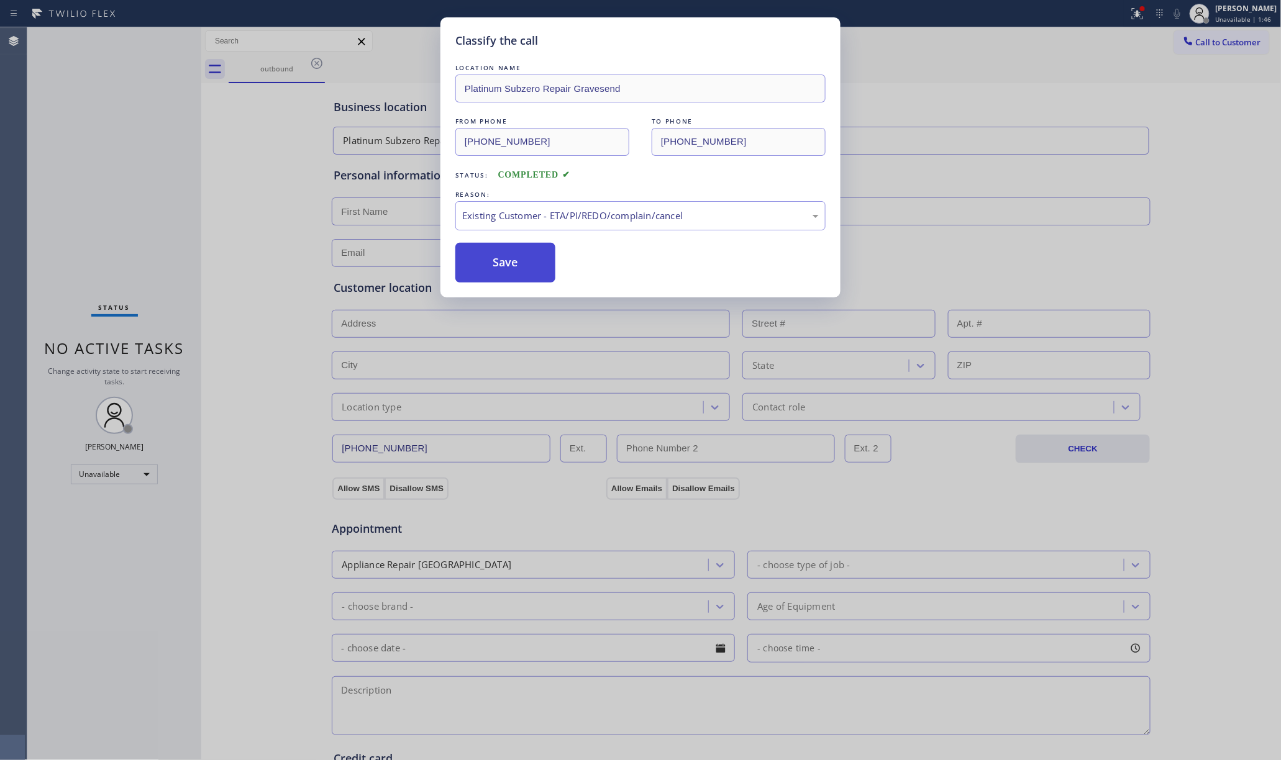
click at [493, 273] on button "Save" at bounding box center [505, 263] width 100 height 40
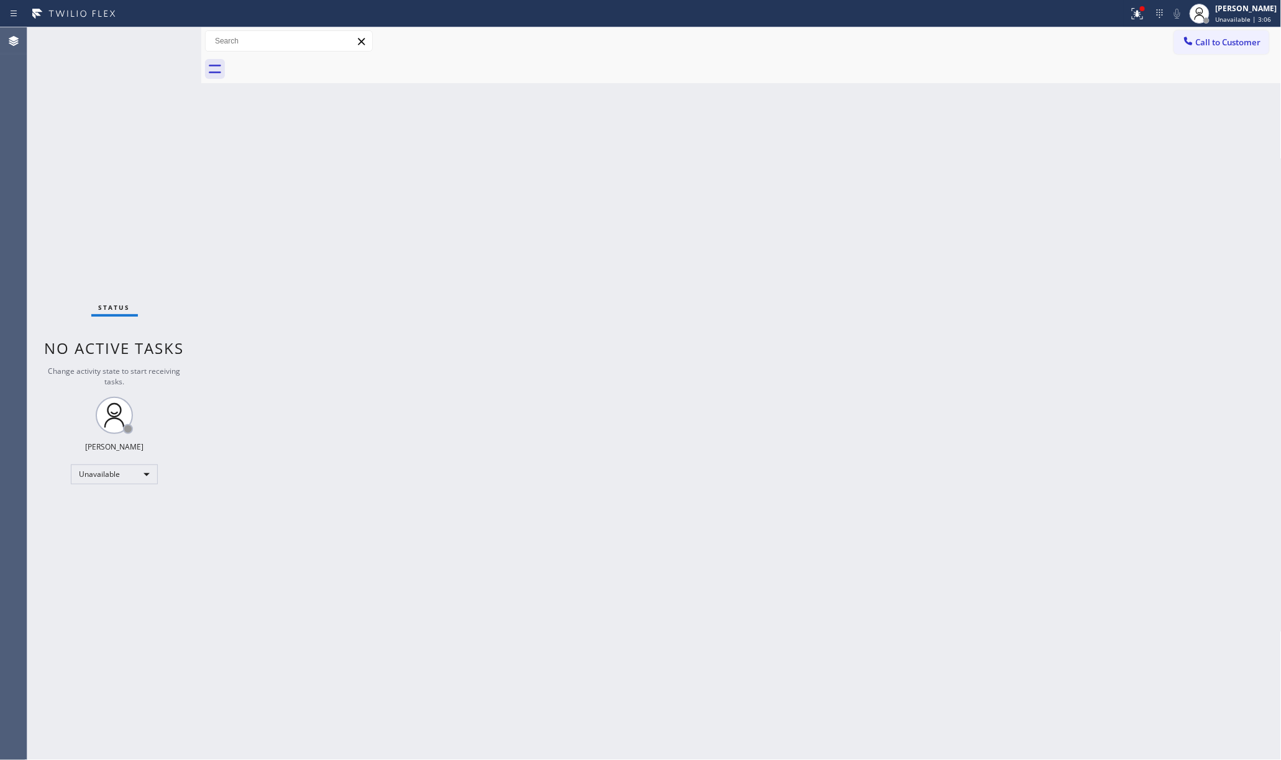
drag, startPoint x: 60, startPoint y: 148, endPoint x: 160, endPoint y: 14, distance: 167.0
click at [61, 148] on div "Status No active tasks Change activity state to start receiving tasks. [PERSON_…" at bounding box center [114, 393] width 174 height 733
click at [1231, 18] on span "Unavailable | 3:22" at bounding box center [1244, 19] width 56 height 9
click at [1183, 61] on button "Available" at bounding box center [1219, 66] width 124 height 16
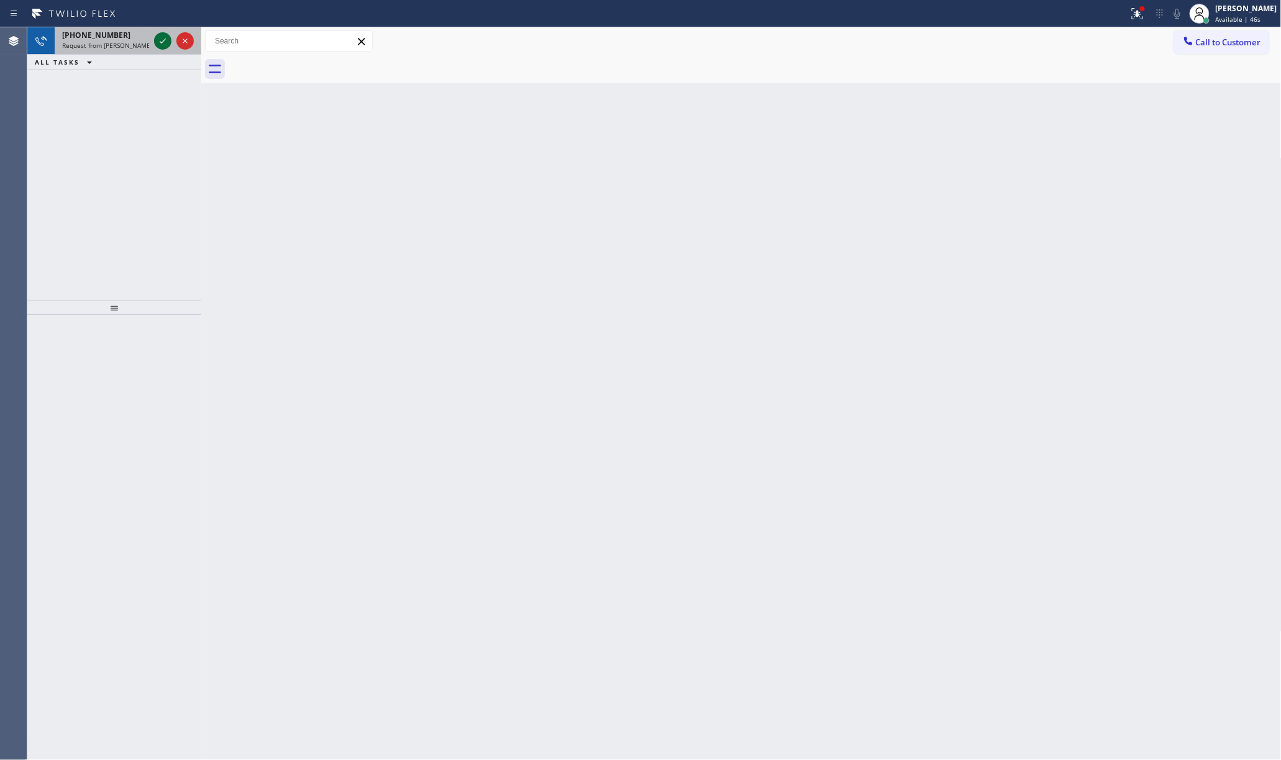
click at [157, 39] on icon at bounding box center [162, 41] width 15 height 15
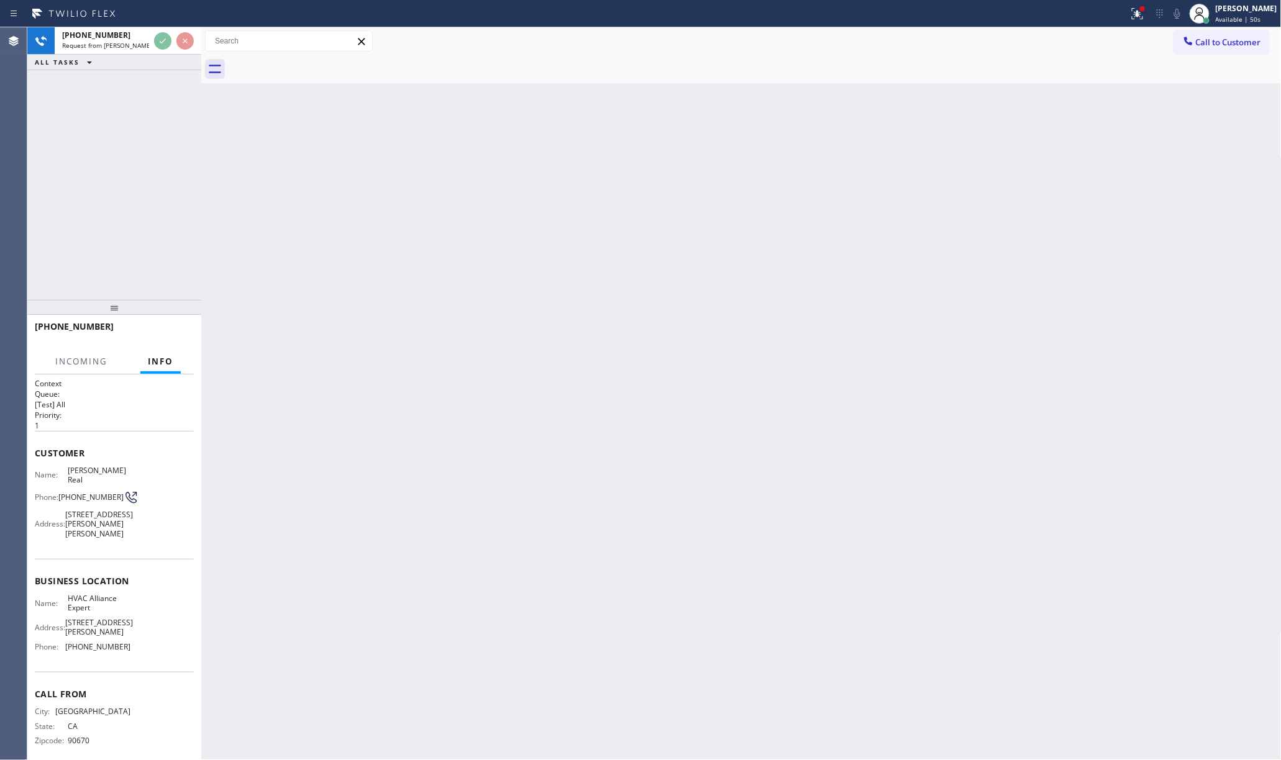
drag, startPoint x: 114, startPoint y: 104, endPoint x: 124, endPoint y: 84, distance: 22.2
click at [114, 105] on div "+15623263051 Request from Melgien Tuling (direct) ALL TASKS ALL TASKS ACTIVE TA…" at bounding box center [114, 163] width 174 height 273
click at [97, 160] on div "+15623263051 Request from Melgien Tuling (direct) ALL TASKS ALL TASKS ACTIVE TA…" at bounding box center [114, 163] width 174 height 273
drag, startPoint x: 99, startPoint y: 172, endPoint x: 619, endPoint y: 267, distance: 528.6
click at [121, 170] on div "+15623263051 Request from Melgien Tuling (direct) ALL TASKS ALL TASKS ACTIVE TA…" at bounding box center [114, 163] width 174 height 273
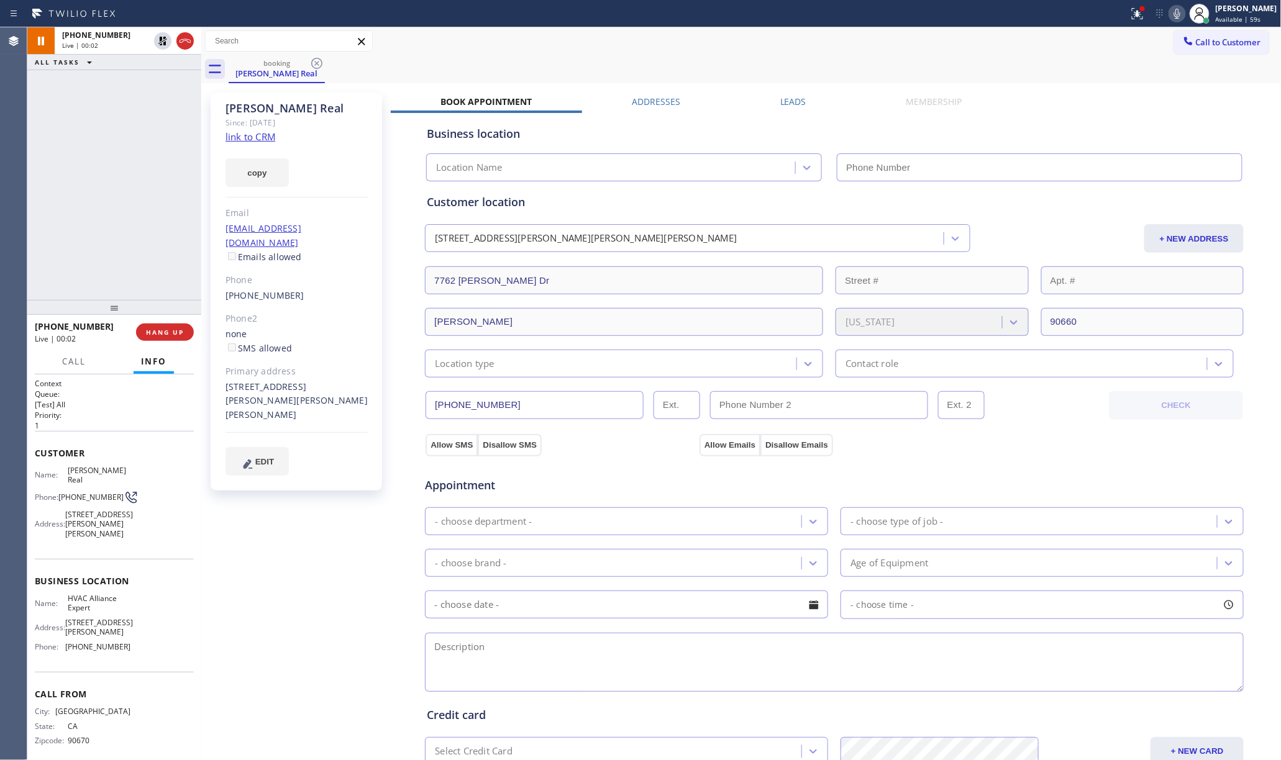
type input "(323) 991-9198"
drag, startPoint x: 779, startPoint y: 98, endPoint x: 798, endPoint y: 98, distance: 18.6
click at [780, 98] on label "Leads" at bounding box center [793, 102] width 26 height 12
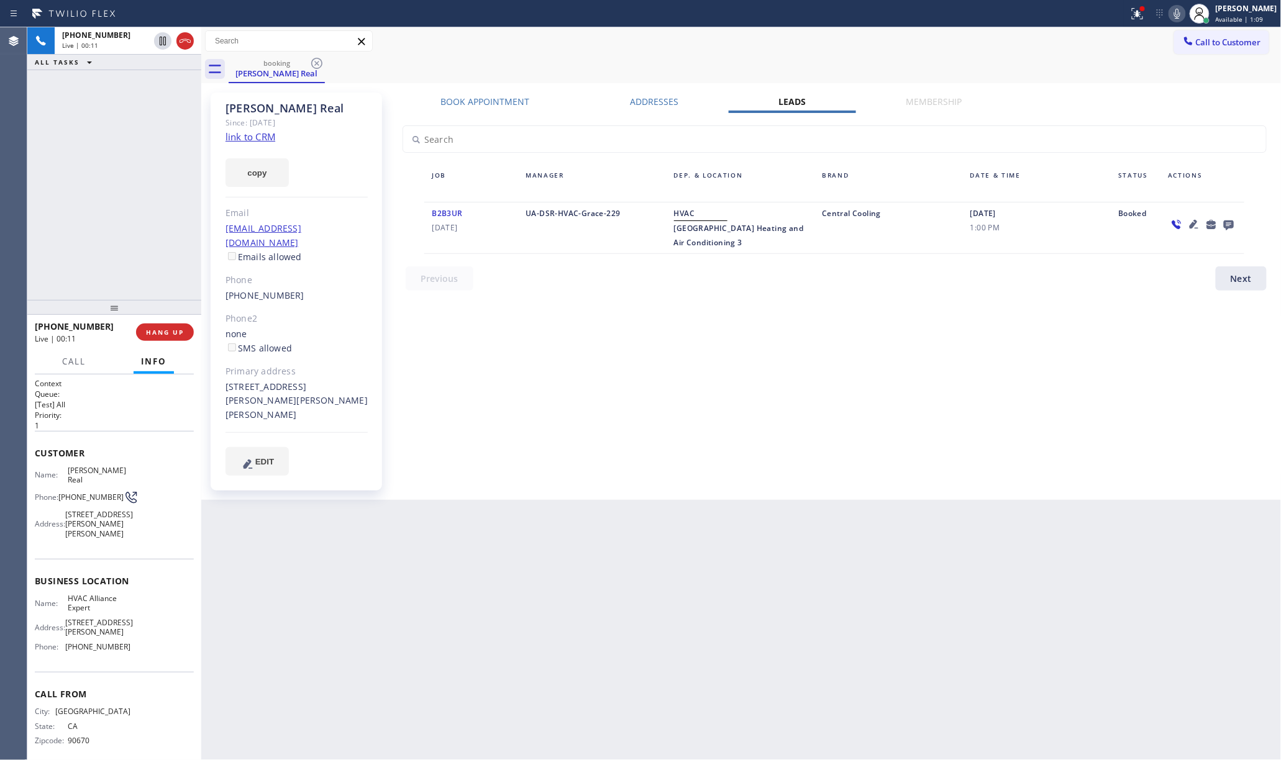
click at [255, 135] on link "link to CRM" at bounding box center [251, 136] width 50 height 12
click at [157, 334] on span "COMPLETE" at bounding box center [162, 332] width 43 height 9
click at [147, 282] on div "ALL TASKS ALL TASKS ACTIVE TASKS TASKS IN WRAP UP +15623263051 Wrap up | 00:07" at bounding box center [114, 163] width 174 height 273
drag, startPoint x: 147, startPoint y: 282, endPoint x: 646, endPoint y: 335, distance: 501.7
click at [152, 281] on div "ALL TASKS ALL TASKS ACTIVE TASKS TASKS IN WRAP UP +15623263051 Wrap up | 00:07" at bounding box center [114, 163] width 174 height 273
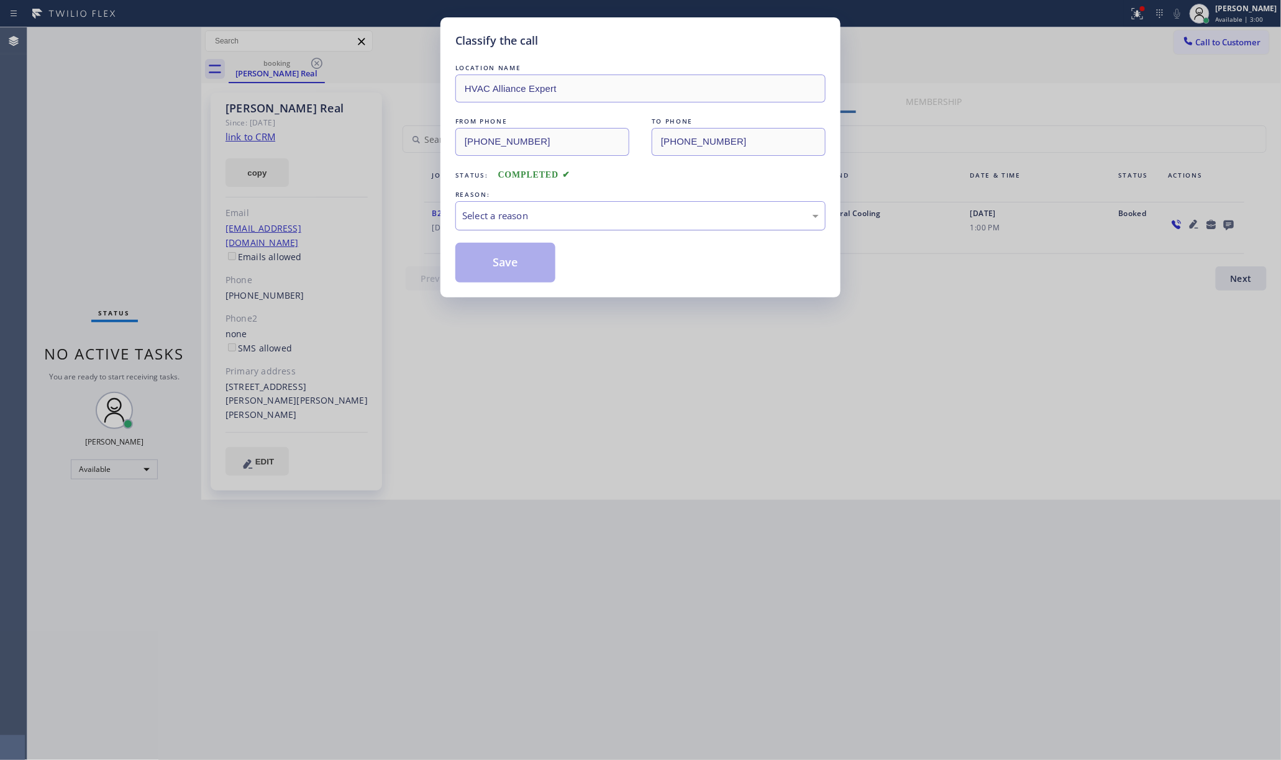
drag, startPoint x: 525, startPoint y: 202, endPoint x: 536, endPoint y: 227, distance: 27.0
click at [527, 205] on div "Select a reason" at bounding box center [640, 215] width 370 height 29
click at [500, 262] on button "Save" at bounding box center [505, 263] width 100 height 40
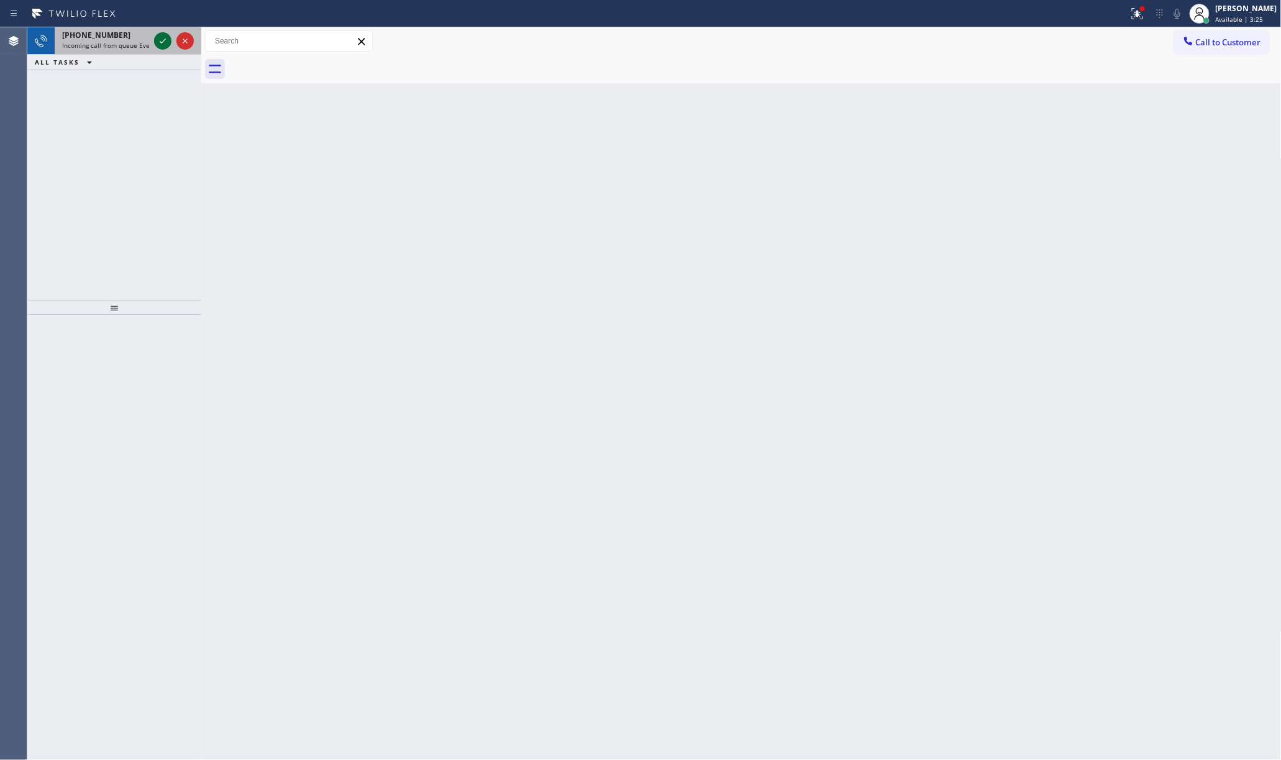
click at [163, 42] on icon at bounding box center [162, 41] width 15 height 15
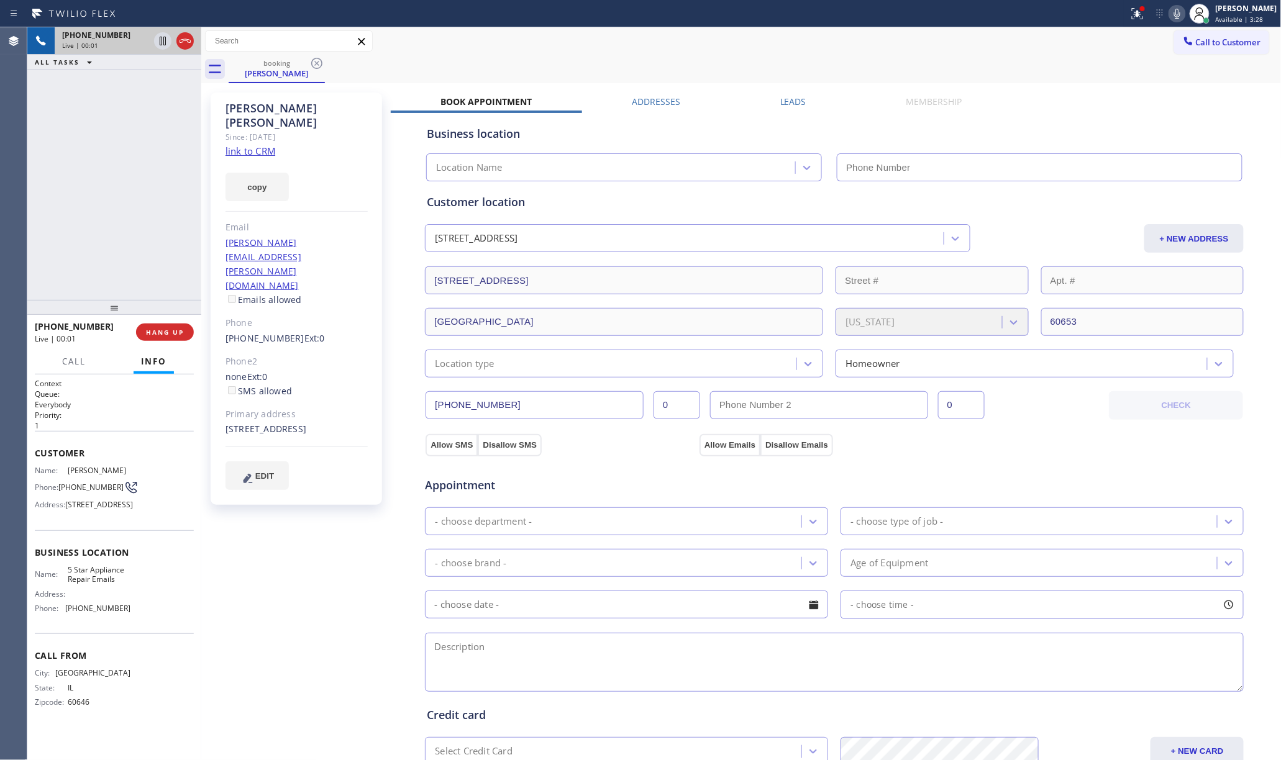
type input "[PHONE_NUMBER]"
click at [251, 145] on link "link to CRM" at bounding box center [251, 151] width 50 height 12
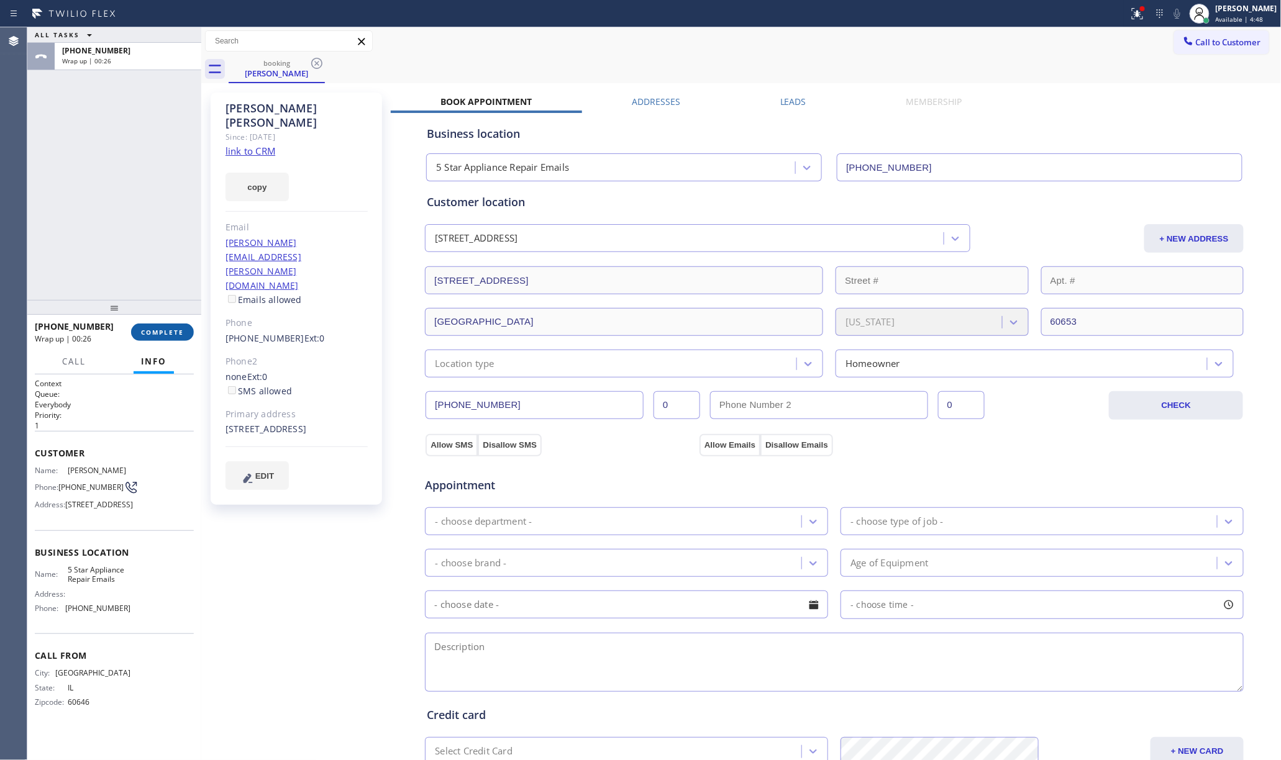
click at [165, 334] on span "COMPLETE" at bounding box center [162, 332] width 43 height 9
click at [122, 272] on div "ALL TASKS ALL TASKS ACTIVE TASKS TASKS IN WRAP UP +17732302880 Wrap up | 00:26" at bounding box center [114, 163] width 174 height 273
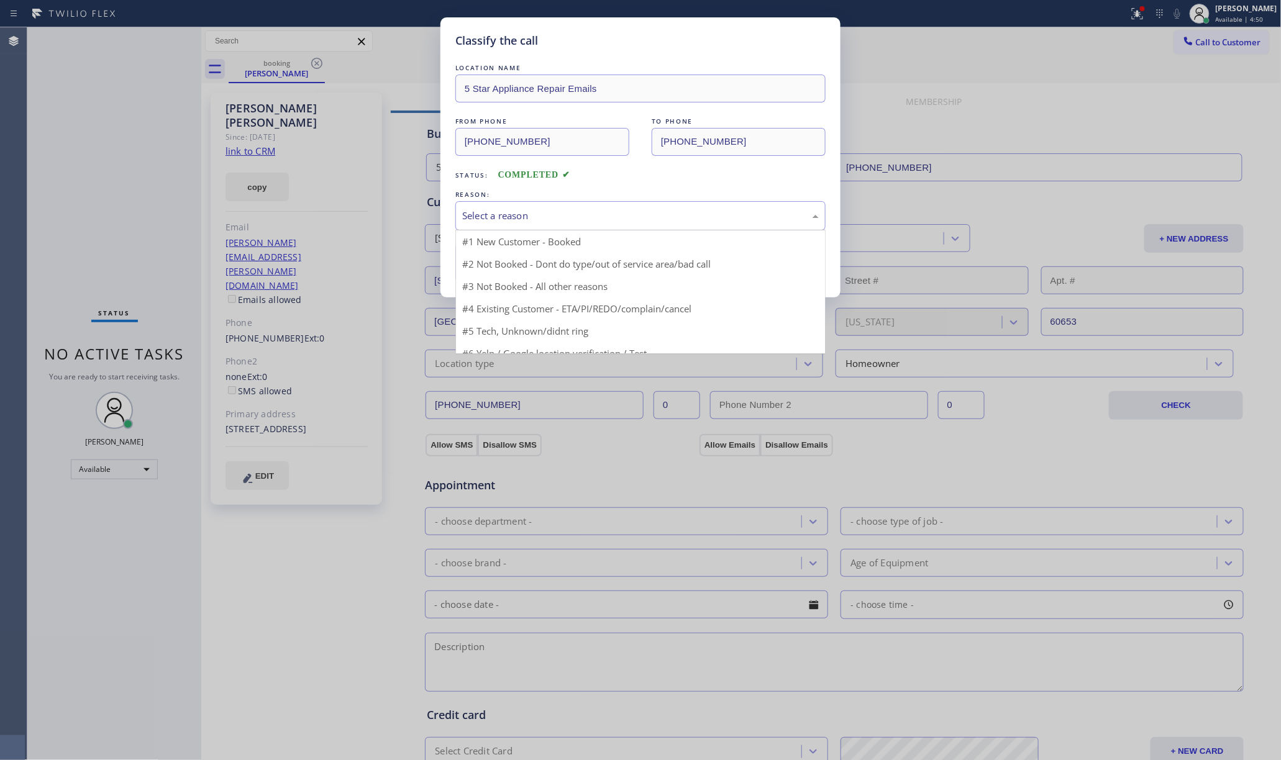
click at [564, 214] on div "Select a reason" at bounding box center [640, 216] width 357 height 14
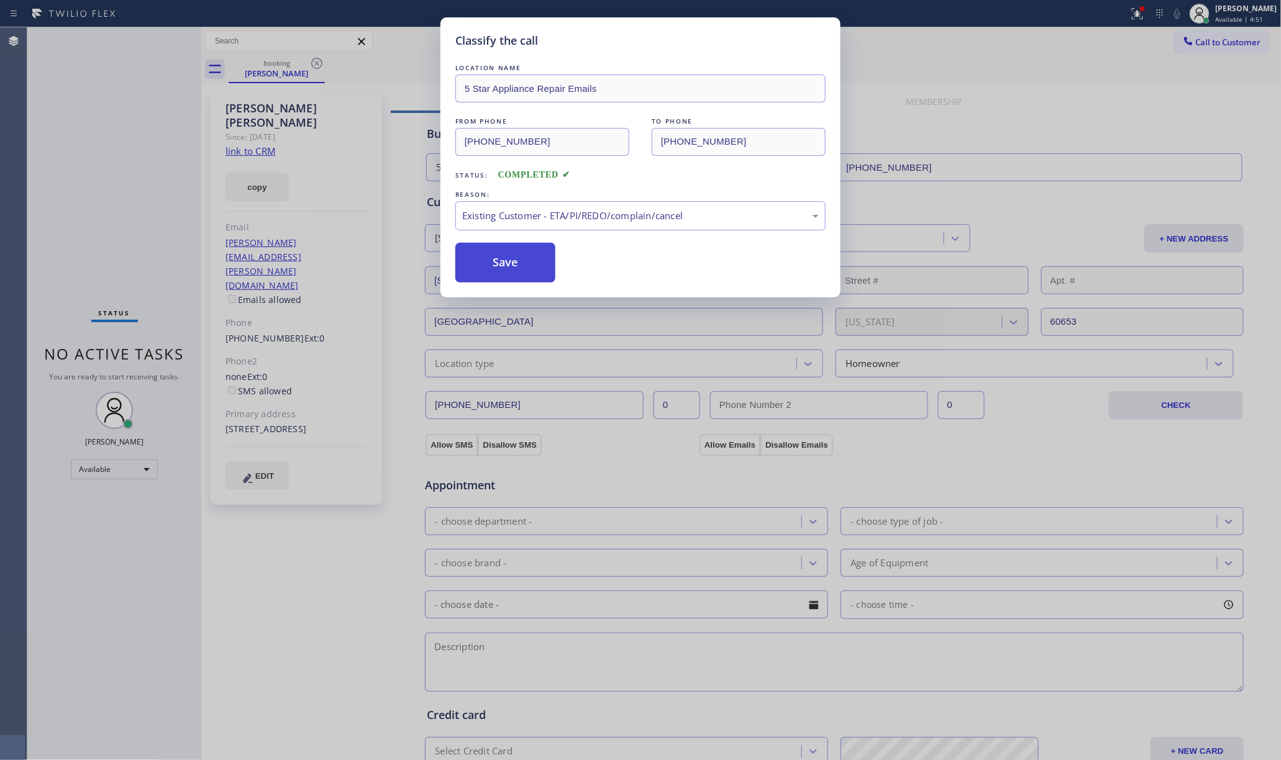
click at [502, 269] on button "Save" at bounding box center [505, 263] width 100 height 40
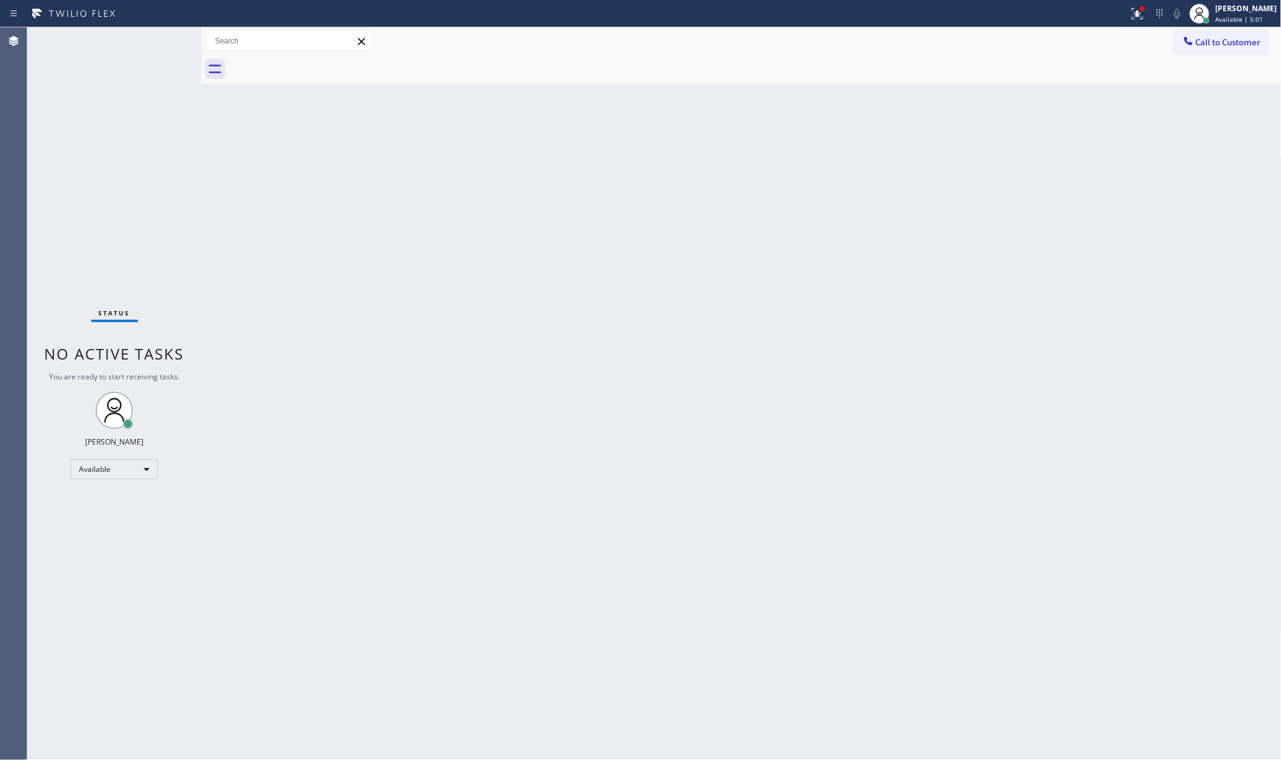
click at [122, 209] on div "Status No active tasks You are ready to start receiving tasks. Jenelyn Chiong A…" at bounding box center [114, 393] width 174 height 733
drag, startPoint x: 1215, startPoint y: 48, endPoint x: 846, endPoint y: 71, distance: 369.7
click at [1215, 48] on button "Call to Customer" at bounding box center [1221, 42] width 95 height 24
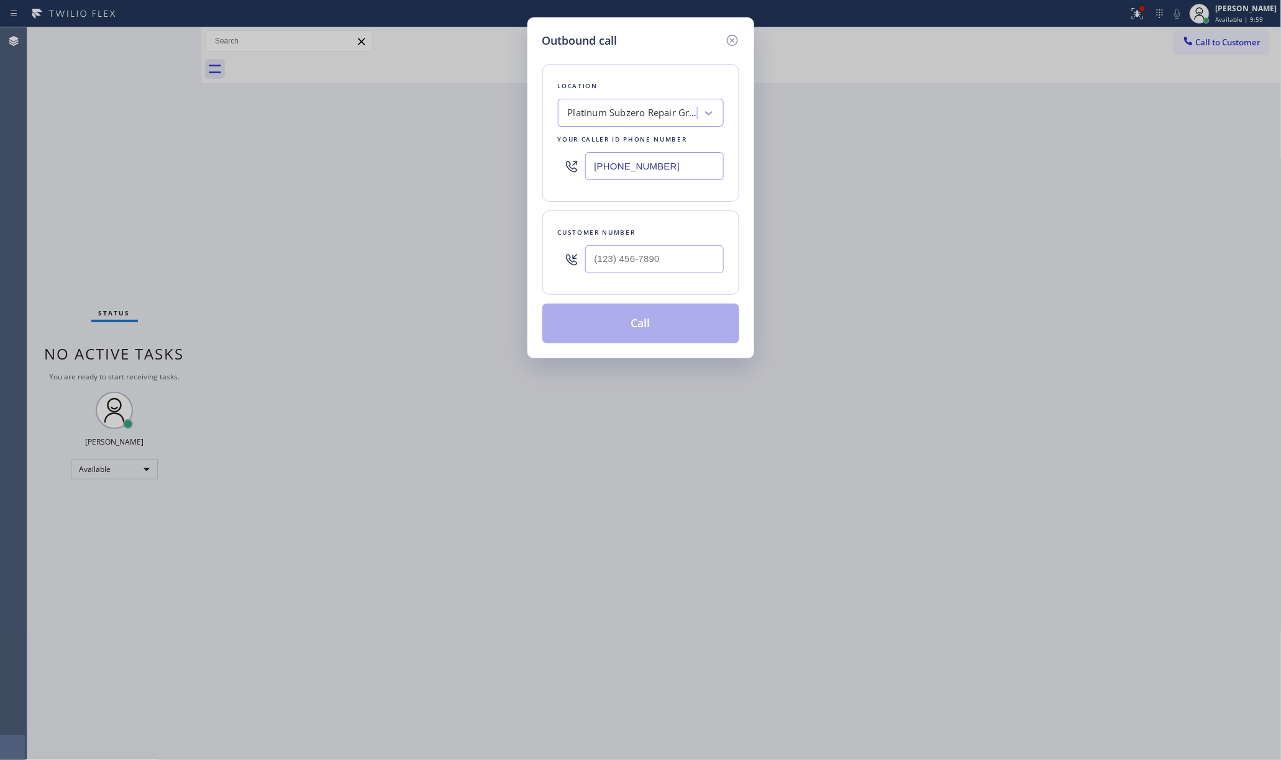
drag, startPoint x: 672, startPoint y: 162, endPoint x: 973, endPoint y: 205, distance: 304.4
click at [544, 157] on div "Location Platinum Subzero Repair Gravesend Your caller id phone number (347) 75…" at bounding box center [640, 133] width 197 height 138
paste input "646) 798-9293"
type input "(646) 798-9293"
click at [664, 257] on input "(___) ___-____" at bounding box center [654, 259] width 139 height 28
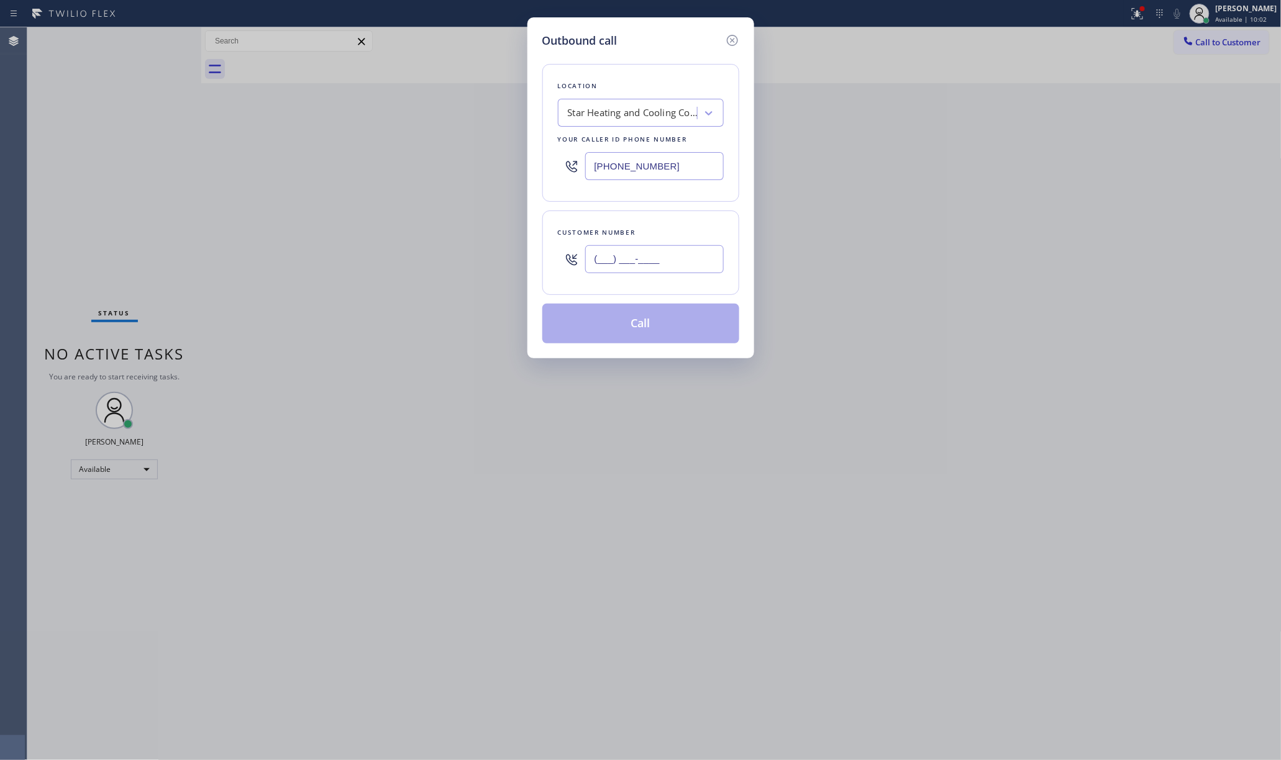
paste input "516) 236-1260"
type input "(516) 236-1260"
click at [660, 221] on div "Customer number (516) 236-1260" at bounding box center [640, 253] width 197 height 84
click at [651, 327] on button "Call" at bounding box center [640, 324] width 197 height 40
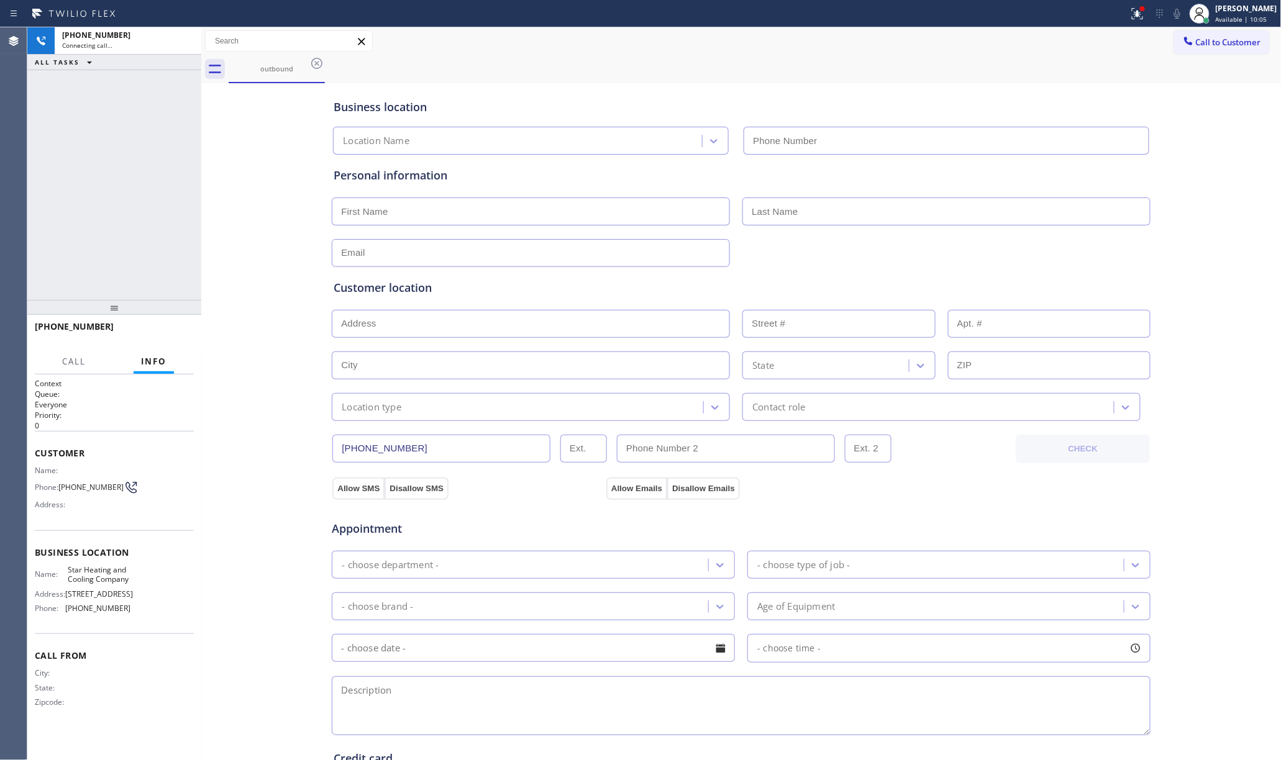
type input "(646) 798-9293"
drag, startPoint x: 77, startPoint y: 200, endPoint x: 86, endPoint y: 199, distance: 8.8
click at [78, 199] on div "+15162361260 Live | 02:31 ALL TASKS ALL TASKS ACTIVE TASKS TASKS IN WRAP UP" at bounding box center [114, 163] width 174 height 273
click at [171, 329] on span "HANG UP" at bounding box center [165, 332] width 38 height 9
click at [154, 287] on div "+15162361260 Live | 02:34 ALL TASKS ALL TASKS ACTIVE TASKS TASKS IN WRAP UP" at bounding box center [114, 163] width 174 height 273
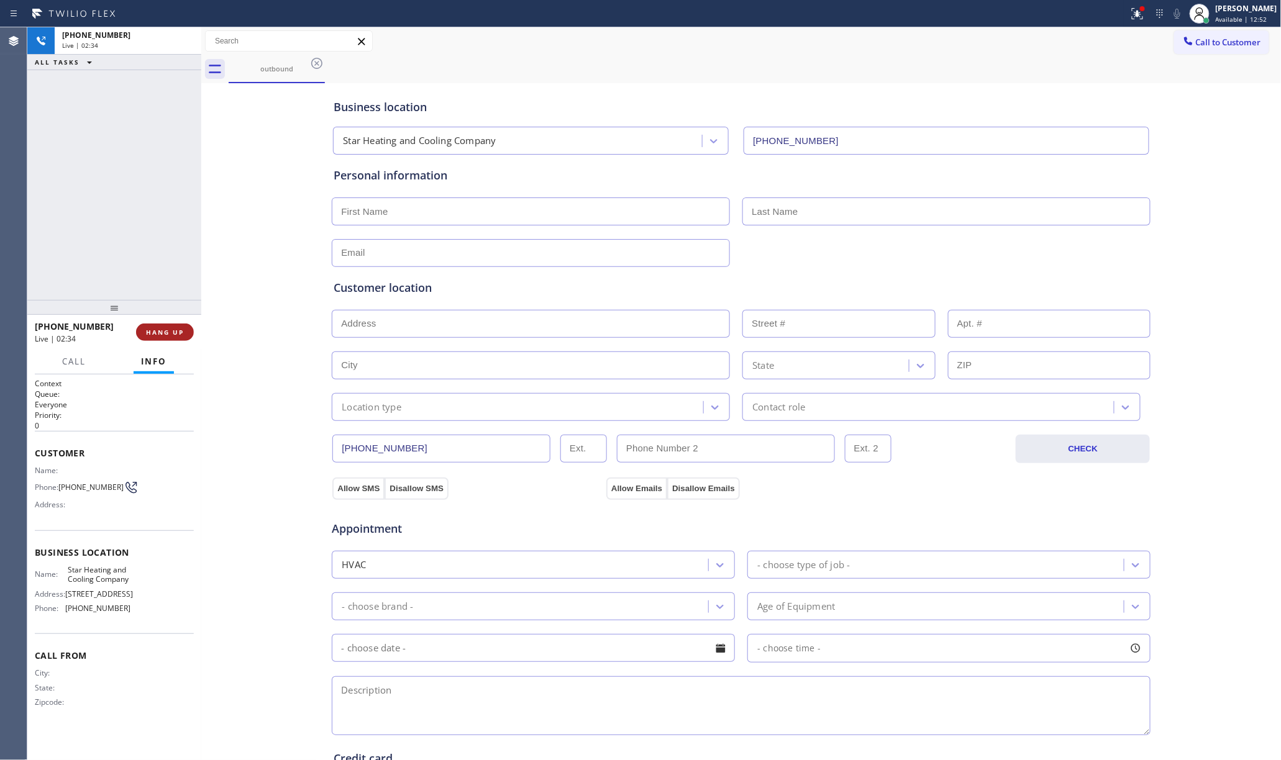
click at [152, 324] on button "HANG UP" at bounding box center [165, 332] width 58 height 17
click at [163, 247] on div "ALL TASKS ALL TASKS ACTIVE TASKS TASKS IN WRAP UP +15162361260 Wrap up | 00:00" at bounding box center [114, 163] width 174 height 273
click at [173, 334] on span "COMPLETE" at bounding box center [162, 332] width 43 height 9
click at [148, 265] on div "ALL TASKS ALL TASKS ACTIVE TASKS TASKS IN WRAP UP +15162361260 Wrap up | 00:01" at bounding box center [114, 163] width 174 height 273
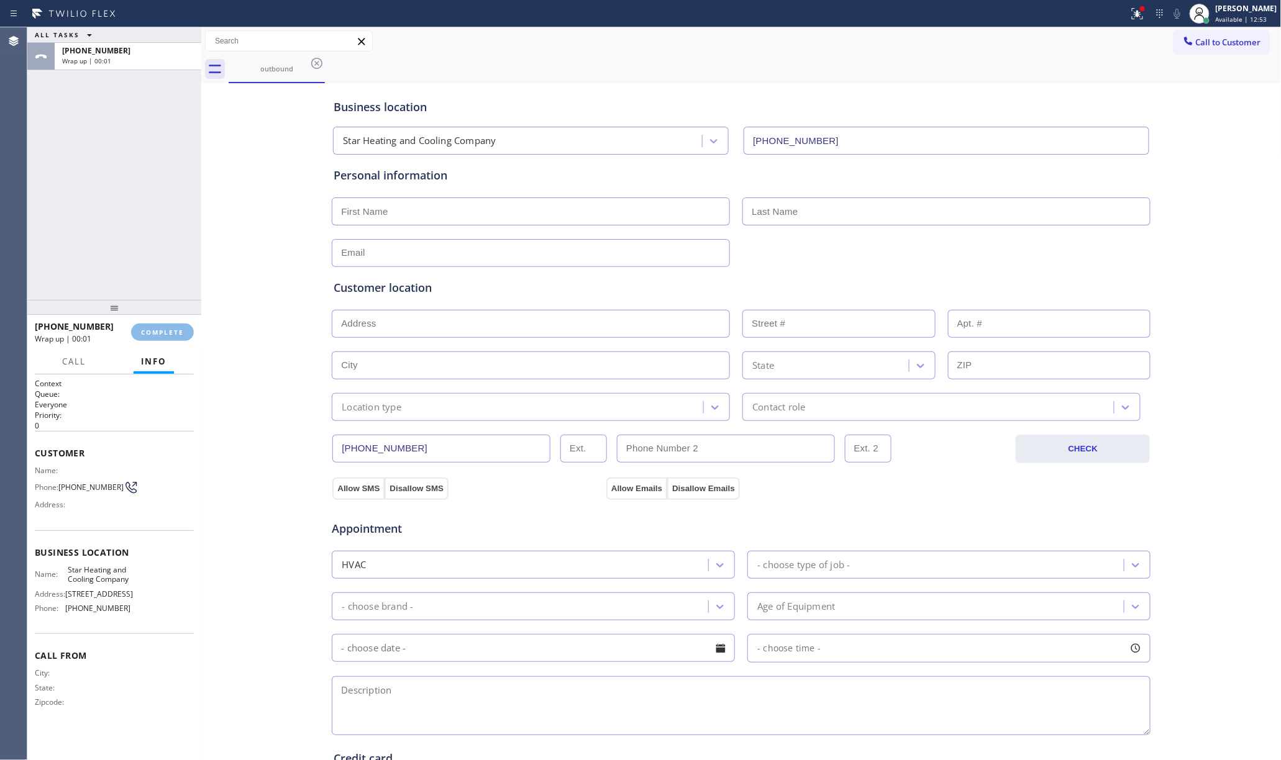
click at [158, 257] on div "ALL TASKS ALL TASKS ACTIVE TASKS TASKS IN WRAP UP +15162361260 Wrap up | 00:01" at bounding box center [114, 163] width 174 height 273
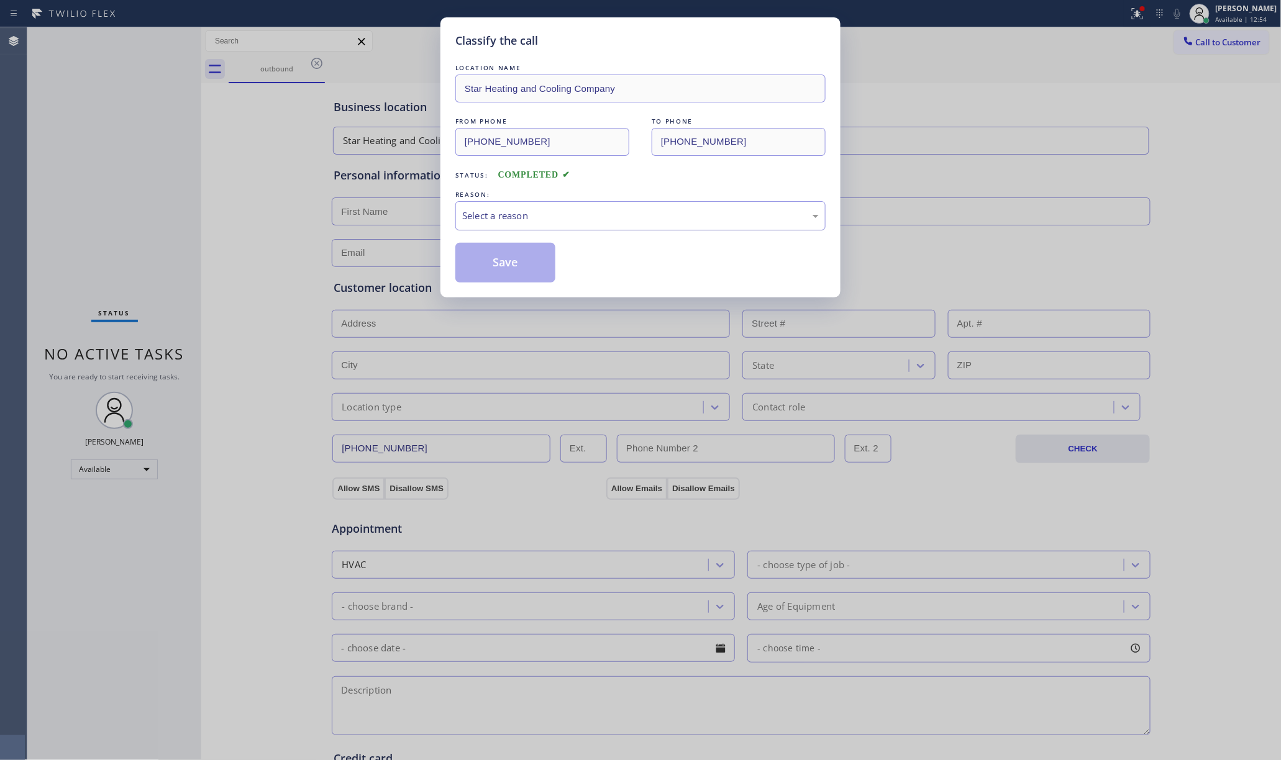
drag, startPoint x: 585, startPoint y: 208, endPoint x: 577, endPoint y: 227, distance: 20.7
click at [584, 207] on div "Select a reason" at bounding box center [640, 215] width 370 height 29
click at [510, 262] on button "Save" at bounding box center [505, 263] width 100 height 40
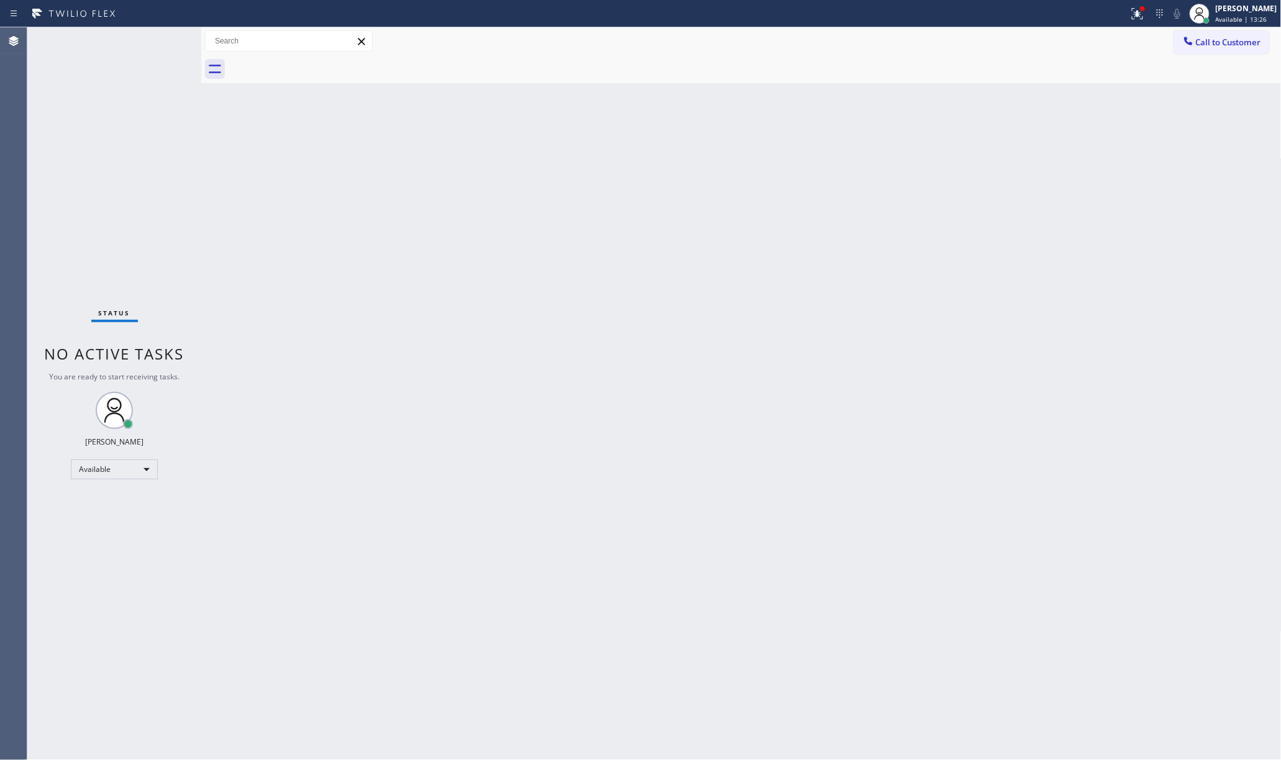
drag, startPoint x: 96, startPoint y: 165, endPoint x: 142, endPoint y: 127, distance: 59.6
click at [121, 144] on div "Status No active tasks You are ready to start receiving tasks. Jenelyn Chiong A…" at bounding box center [114, 393] width 174 height 733
click at [132, 467] on div "Available" at bounding box center [114, 470] width 87 height 20
click at [106, 518] on li "Unavailable" at bounding box center [113, 517] width 84 height 15
drag, startPoint x: 344, startPoint y: 455, endPoint x: 1221, endPoint y: 394, distance: 879.4
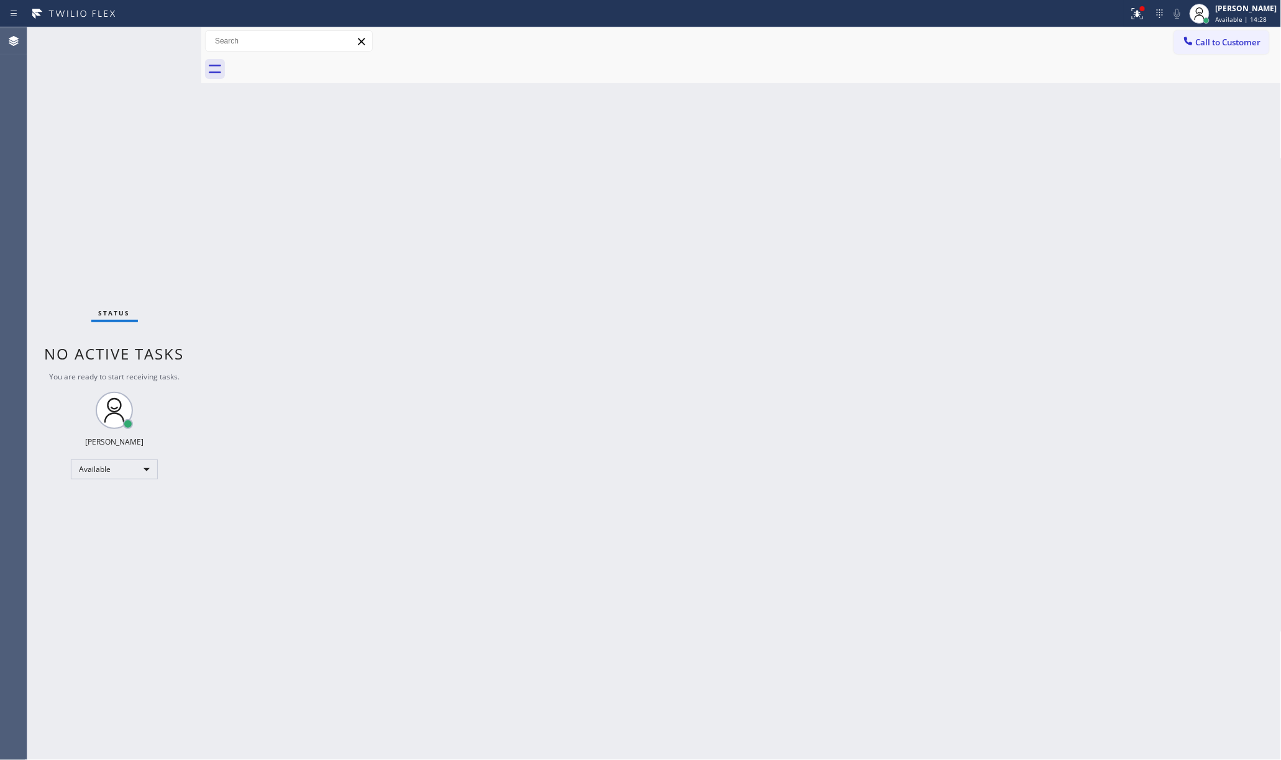
click at [364, 449] on div "Back to Dashboard Change Sender ID Customers Technicians Select a contact Outbo…" at bounding box center [741, 393] width 1080 height 733
click at [1201, 47] on span "Call to Customer" at bounding box center [1228, 42] width 65 height 11
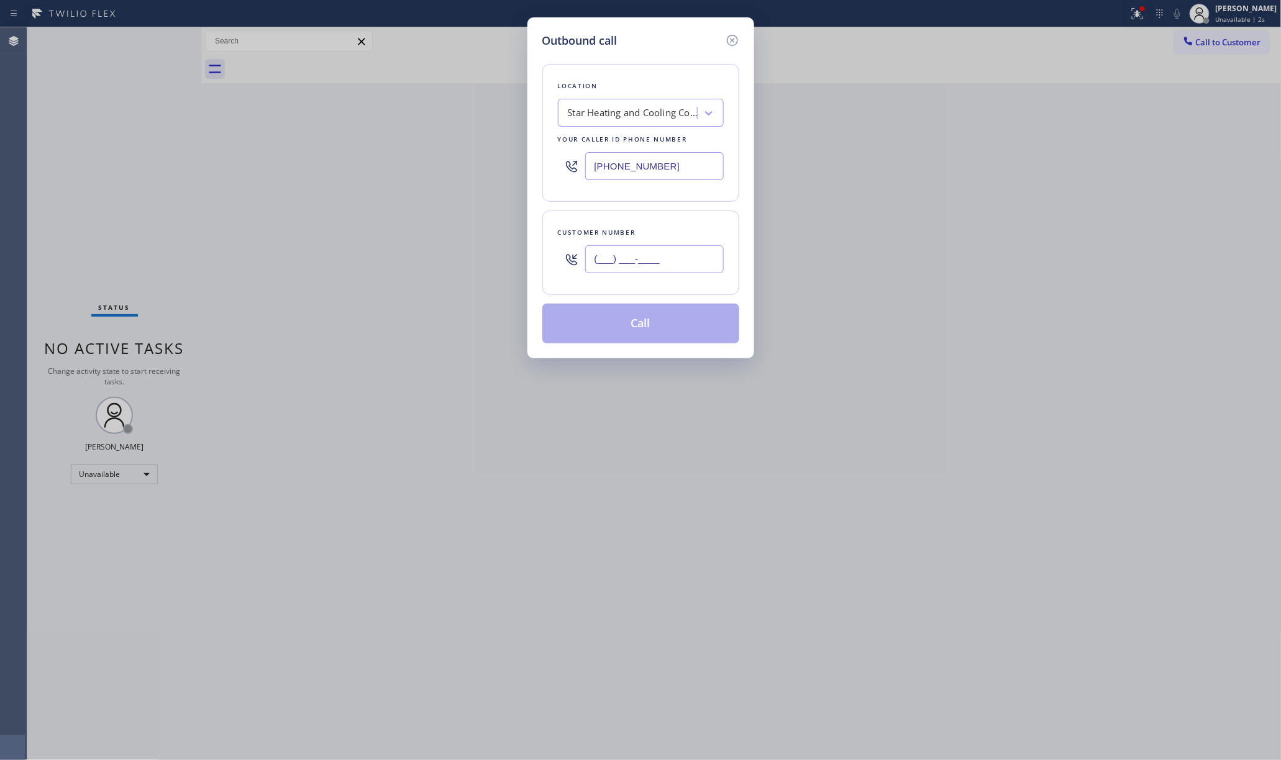
click at [620, 273] on input "(___) ___-____" at bounding box center [654, 259] width 139 height 28
paste input "917) 514-0937"
type input "(917) 514-0937"
click at [659, 224] on div "Customer number (917) 514-0937" at bounding box center [640, 253] width 197 height 84
click at [639, 334] on button "Call" at bounding box center [640, 324] width 197 height 40
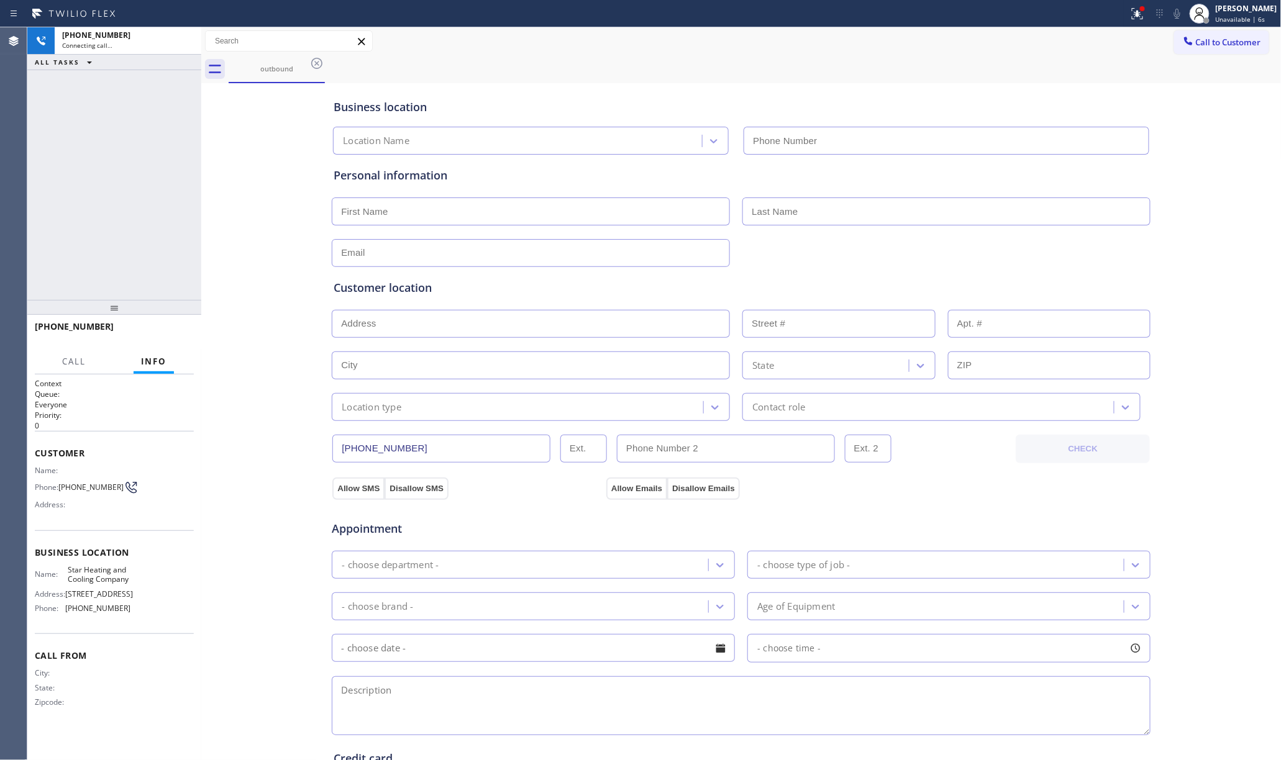
type input "(646) 798-9293"
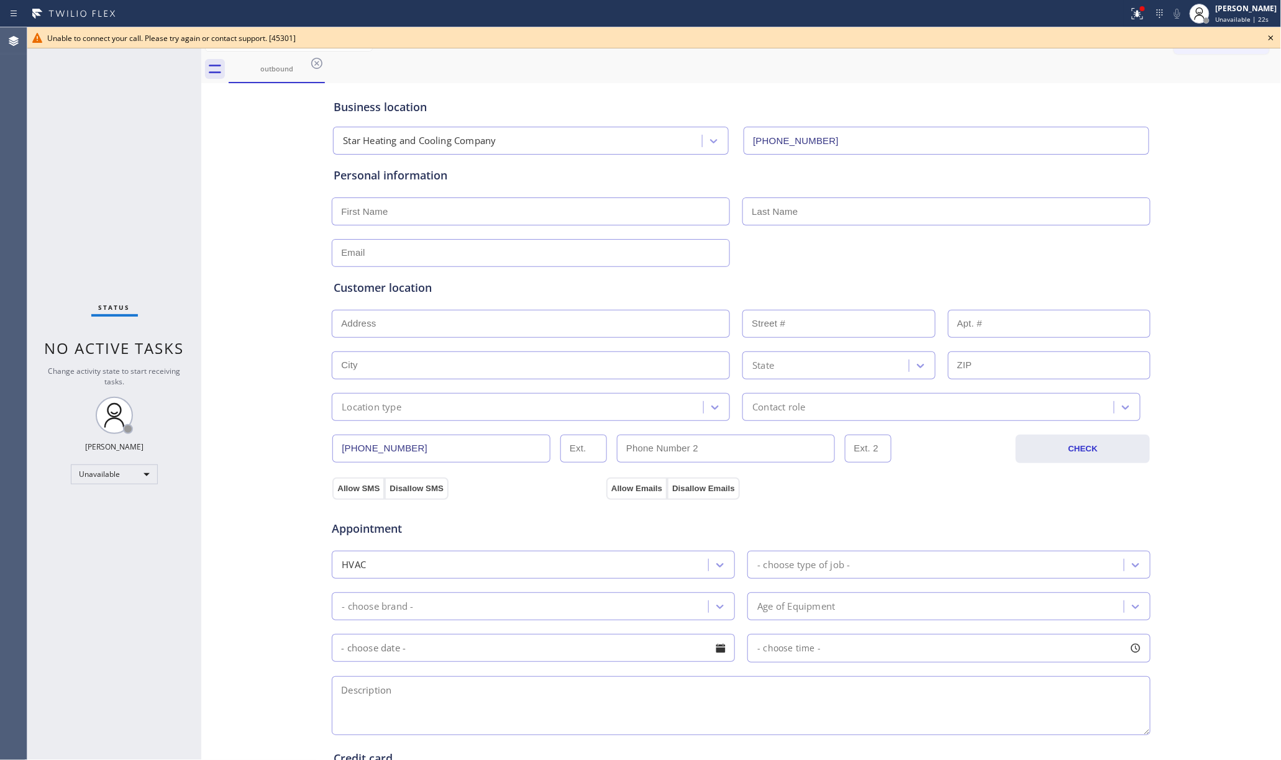
click at [128, 165] on div "Status No active tasks Change activity state to start receiving tasks. [PERSON_…" at bounding box center [114, 393] width 174 height 733
click at [1181, 88] on div "Business location Star Heating and Cooling Company (646) 798-9293 Personal info…" at bounding box center [741, 510] width 1074 height 849
click at [1273, 33] on icon at bounding box center [1271, 37] width 15 height 15
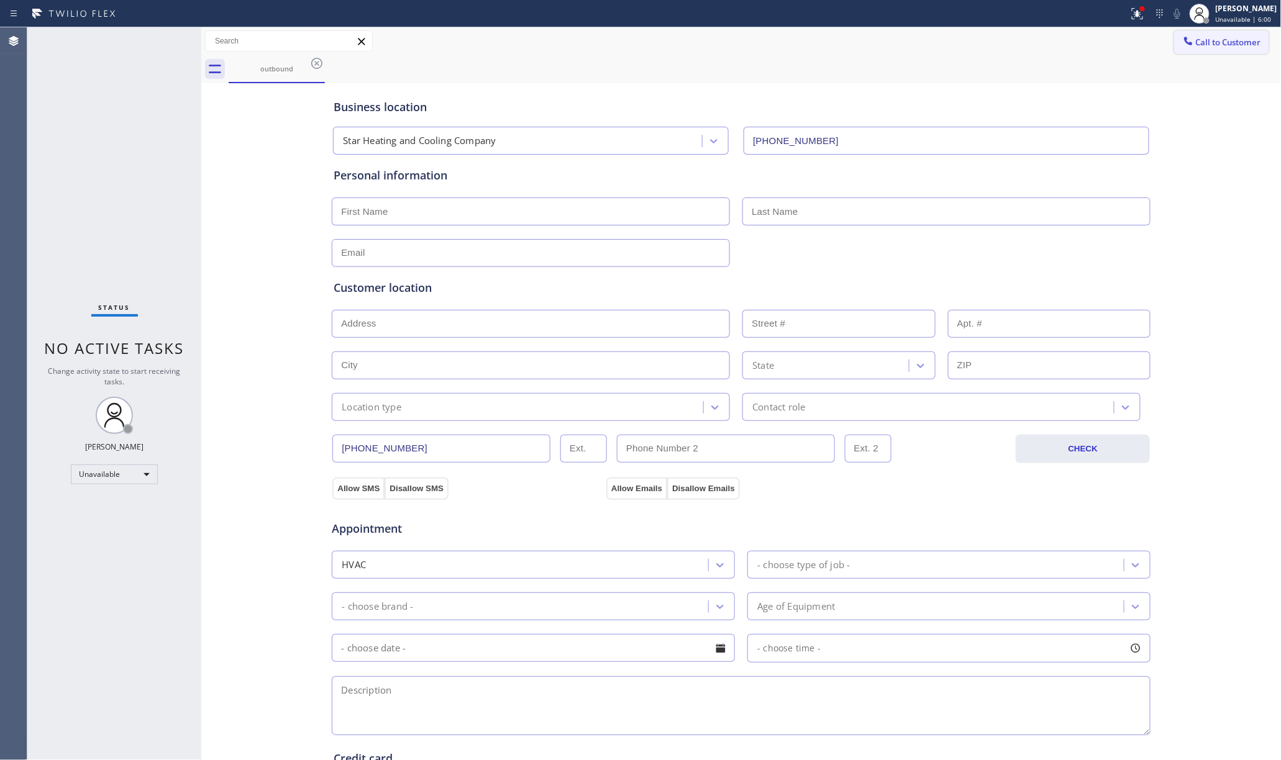
click at [1221, 45] on span "Call to Customer" at bounding box center [1228, 42] width 65 height 11
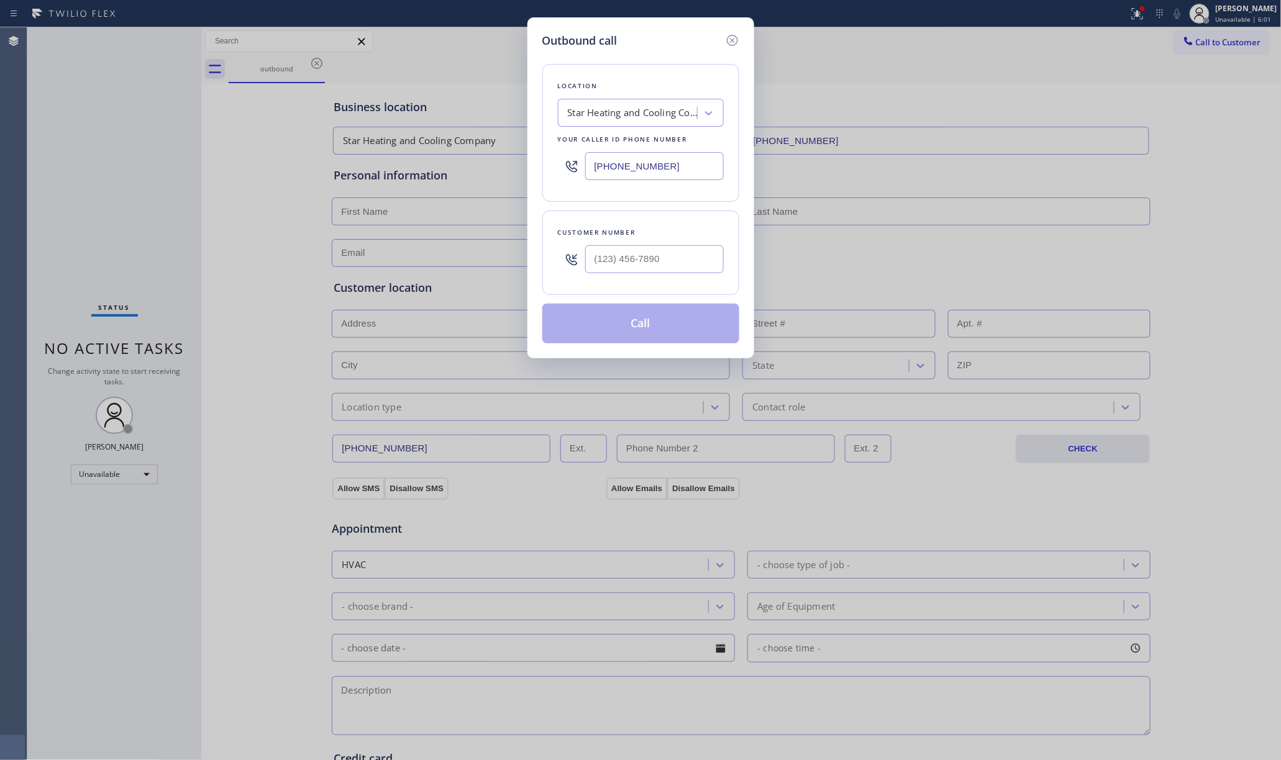
drag, startPoint x: 687, startPoint y: 167, endPoint x: 505, endPoint y: 154, distance: 182.5
click at [505, 154] on div "Outbound call Location Star Heating and Cooling Company Your caller id phone nu…" at bounding box center [640, 380] width 1281 height 760
paste input "805) 608-4300"
type input "(805) 608-4300"
click at [661, 262] on input "(___) ___-____" at bounding box center [654, 259] width 139 height 28
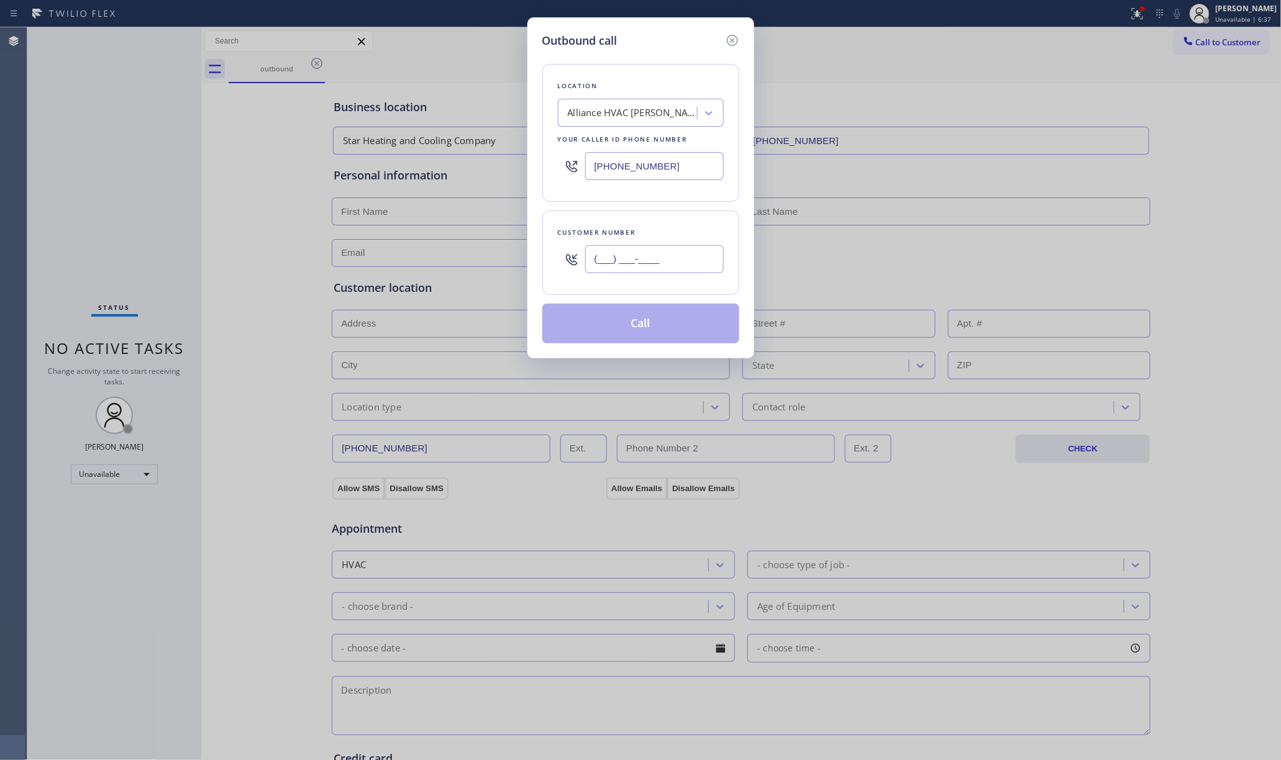
paste input "805) 547-7543"
type input "(805) 547-7543"
click at [665, 220] on div "Customer number (805) 547-7543" at bounding box center [640, 253] width 197 height 84
click at [669, 326] on button "Call" at bounding box center [640, 324] width 197 height 40
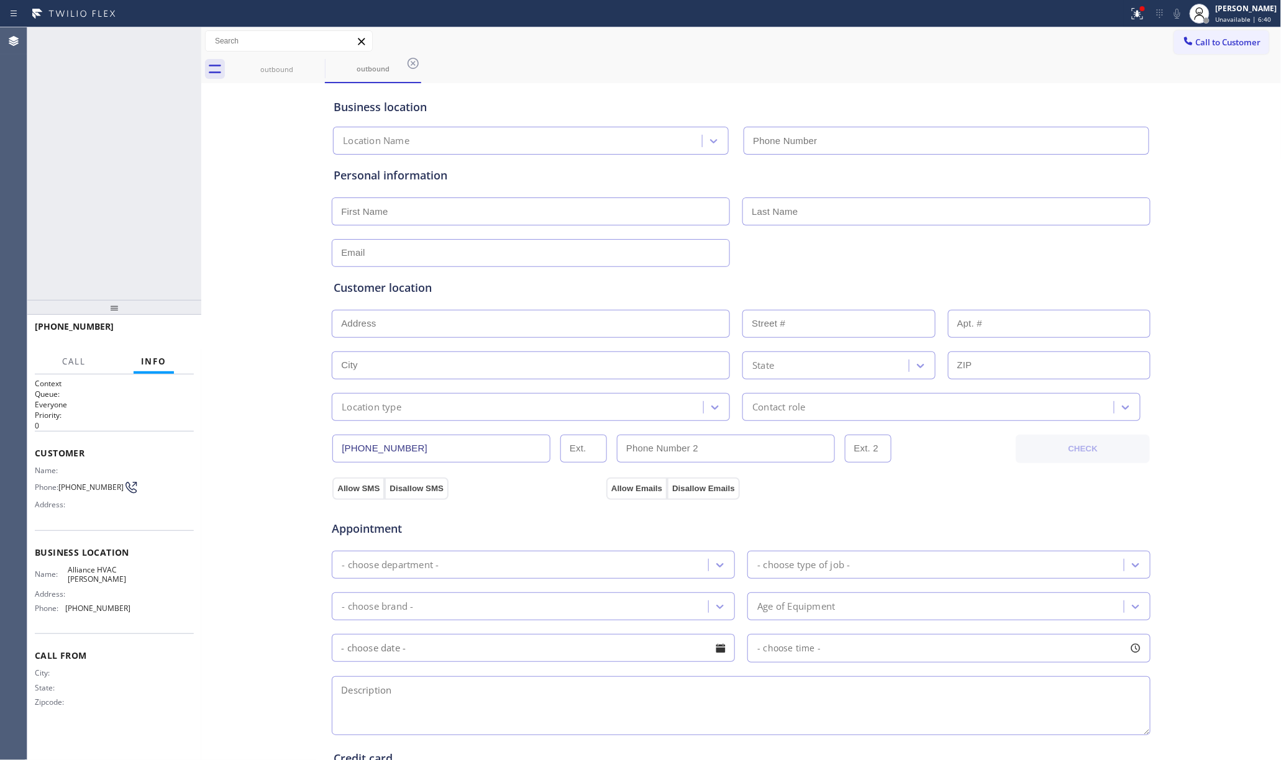
type input "(805) 608-4300"
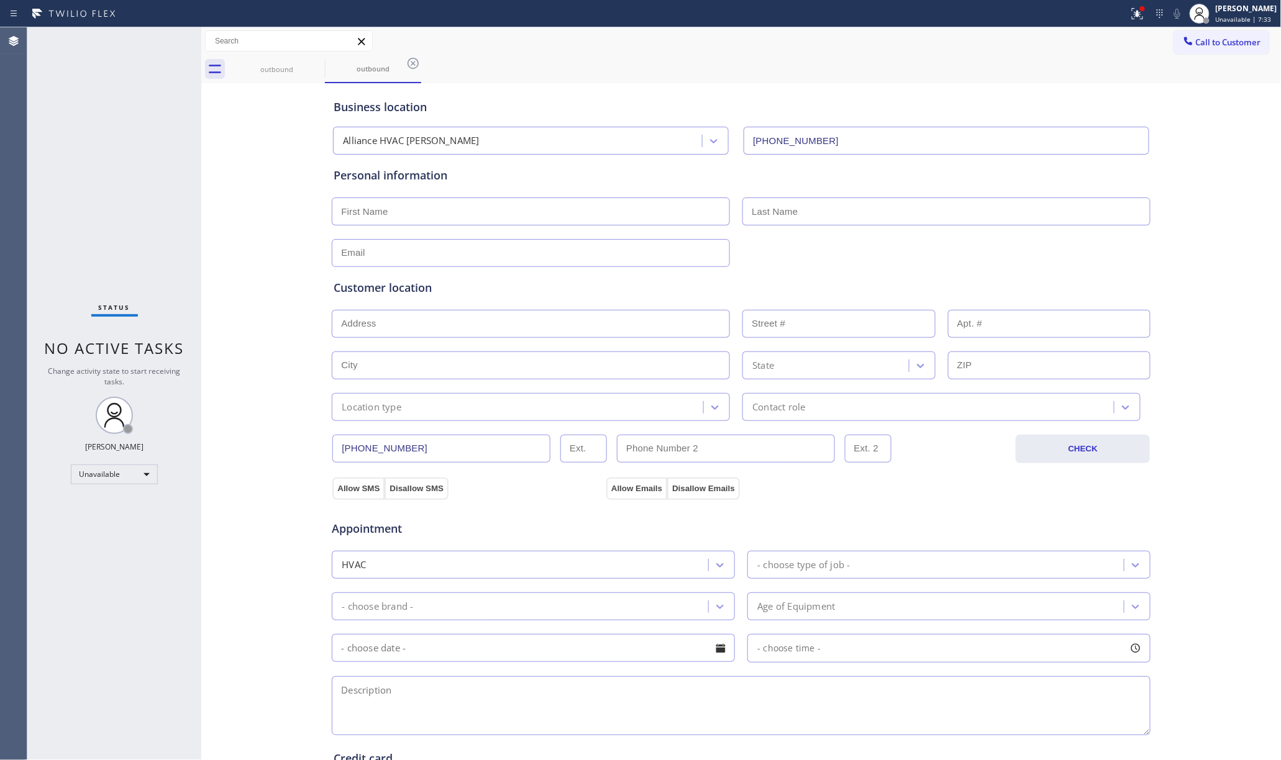
click at [1024, 67] on div "outbound outbound" at bounding box center [755, 69] width 1053 height 28
click at [1196, 42] on span "Call to Customer" at bounding box center [1228, 42] width 65 height 11
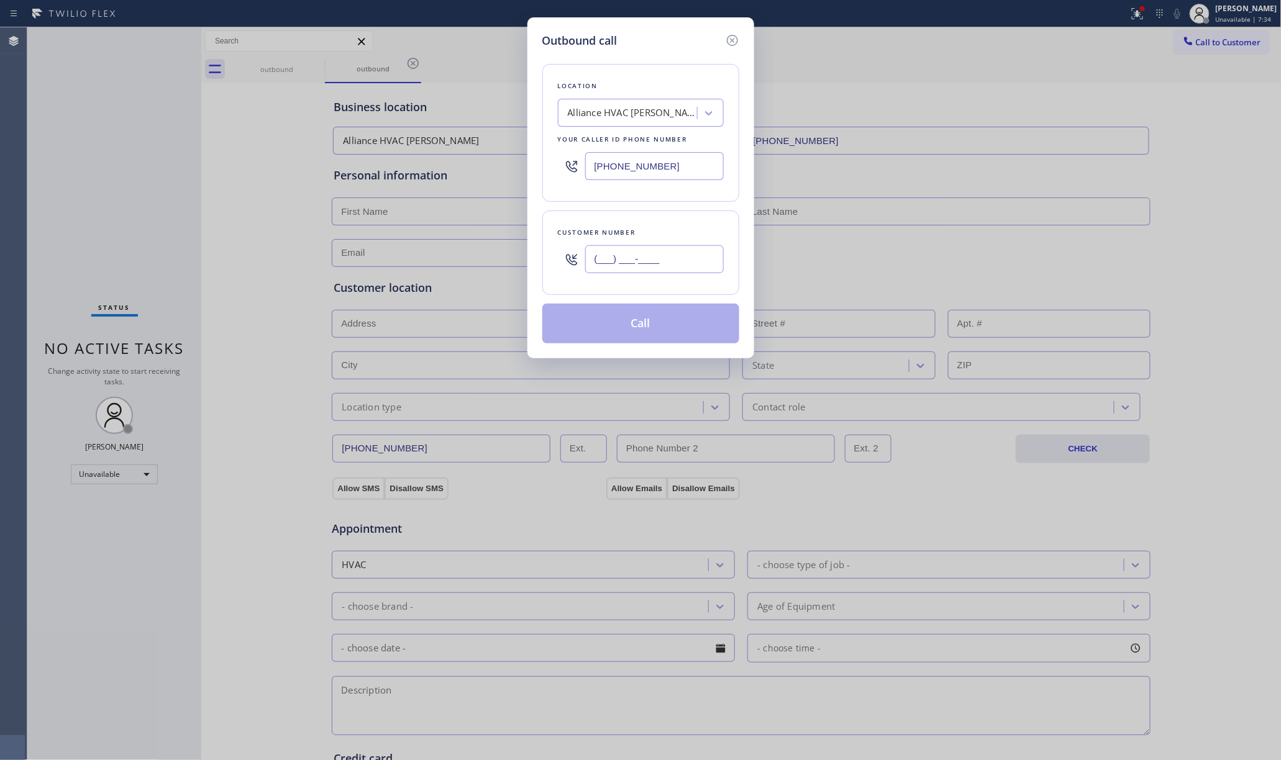
click at [667, 273] on input "(___) ___-____" at bounding box center [654, 259] width 139 height 28
paste input "917) 514-0937"
type input "(917) 514-0937"
click at [662, 215] on div "Customer number (917) 514-0937" at bounding box center [640, 253] width 197 height 84
drag, startPoint x: 673, startPoint y: 157, endPoint x: 524, endPoint y: 157, distance: 149.1
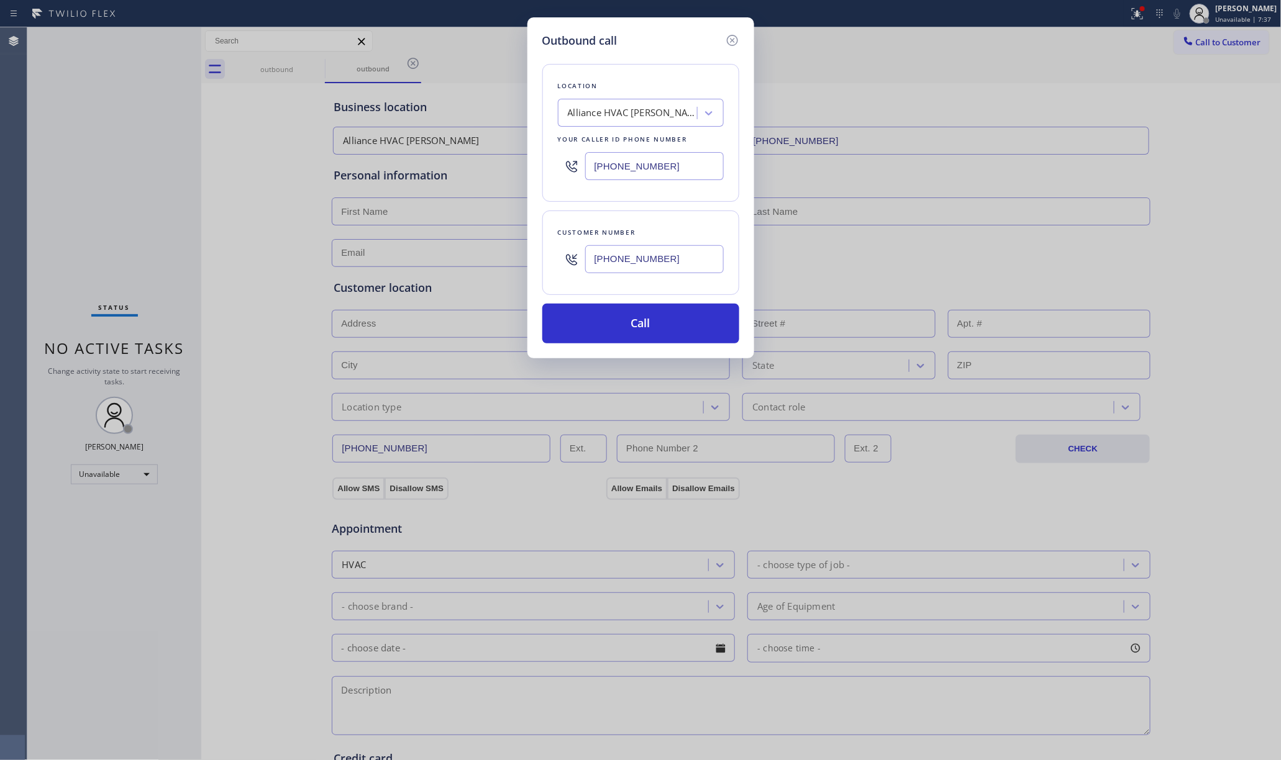
click at [524, 157] on div "Outbound call Location Alliance HVAC Mira Monte Your caller id phone number (80…" at bounding box center [640, 380] width 1281 height 760
paste input "646) 798-9293"
type input "(646) 798-9293"
click at [657, 327] on button "Call" at bounding box center [640, 324] width 197 height 40
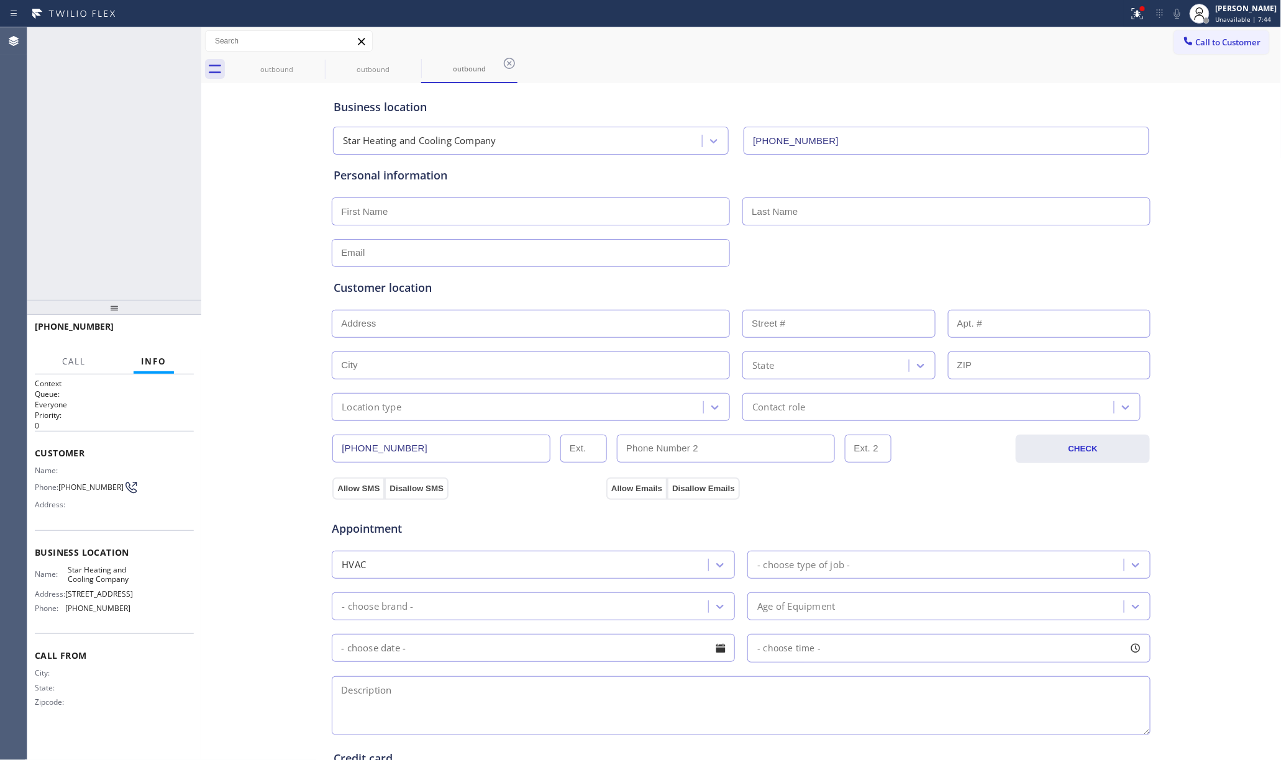
type input "(646) 798-9293"
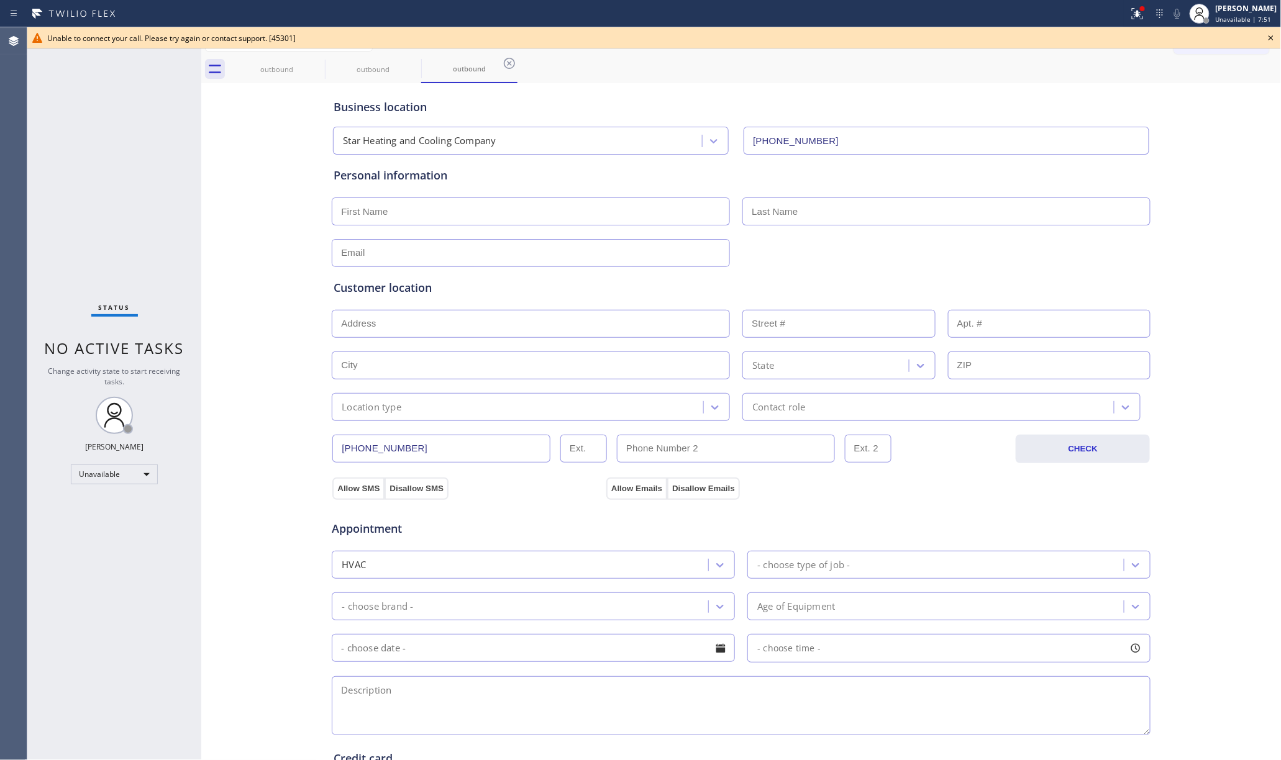
click at [1268, 40] on icon at bounding box center [1271, 37] width 15 height 15
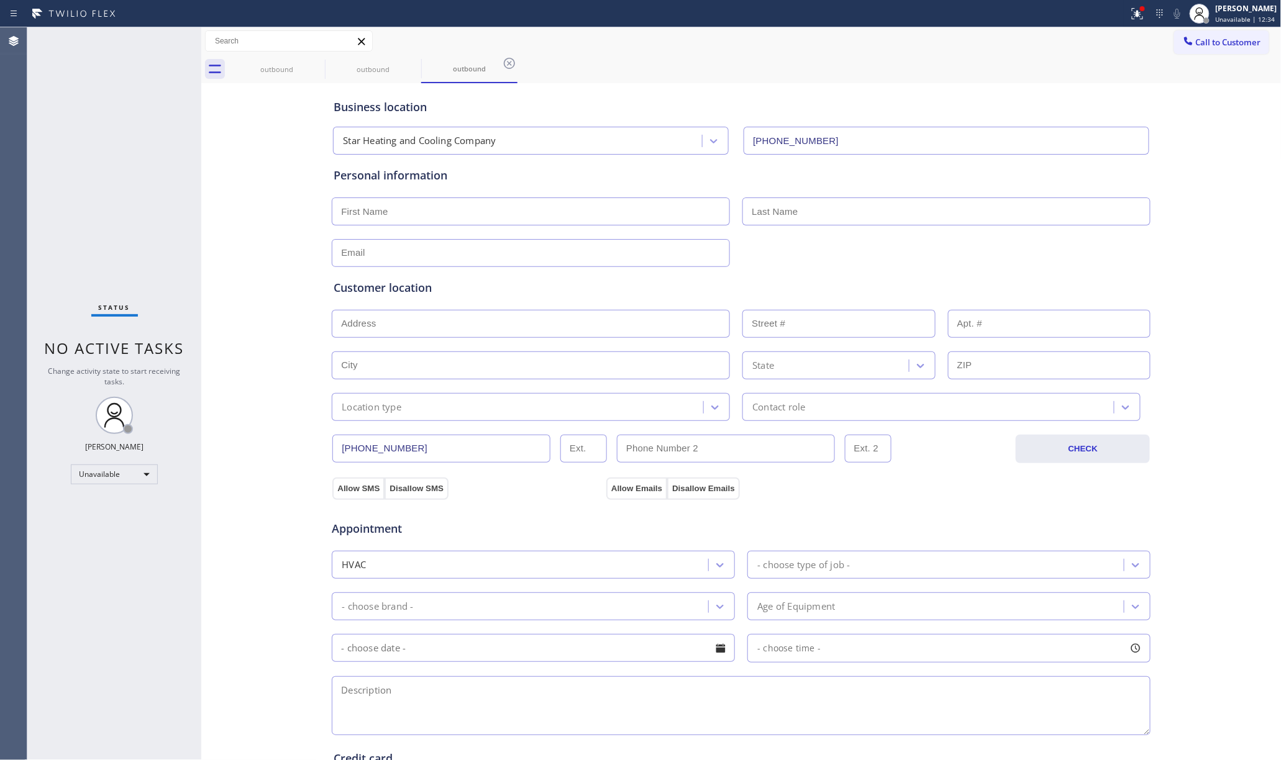
drag, startPoint x: 1203, startPoint y: 42, endPoint x: 964, endPoint y: 106, distance: 247.4
click at [1203, 42] on span "Call to Customer" at bounding box center [1228, 42] width 65 height 11
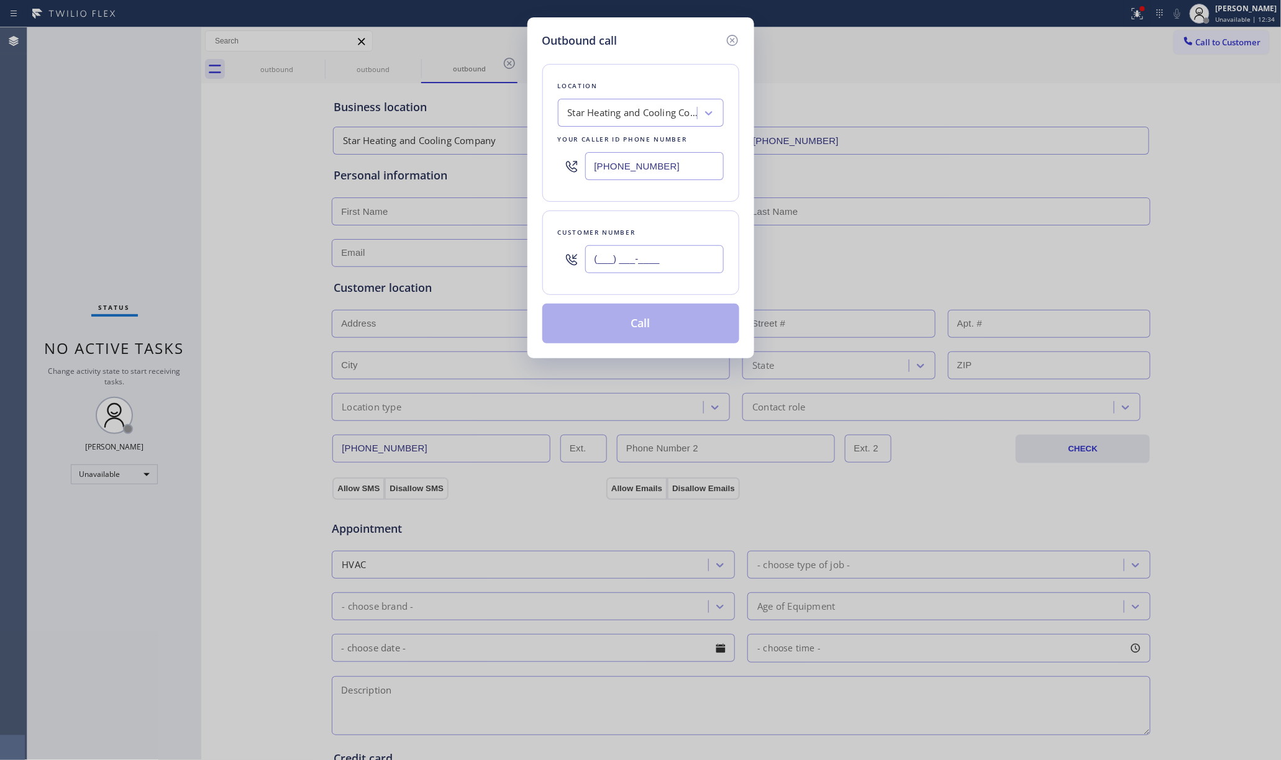
click at [600, 259] on input "(___) ___-____" at bounding box center [654, 259] width 139 height 28
paste input "917) 514-0937"
type input "(917) 514-0937"
click at [645, 326] on button "Call" at bounding box center [640, 324] width 197 height 40
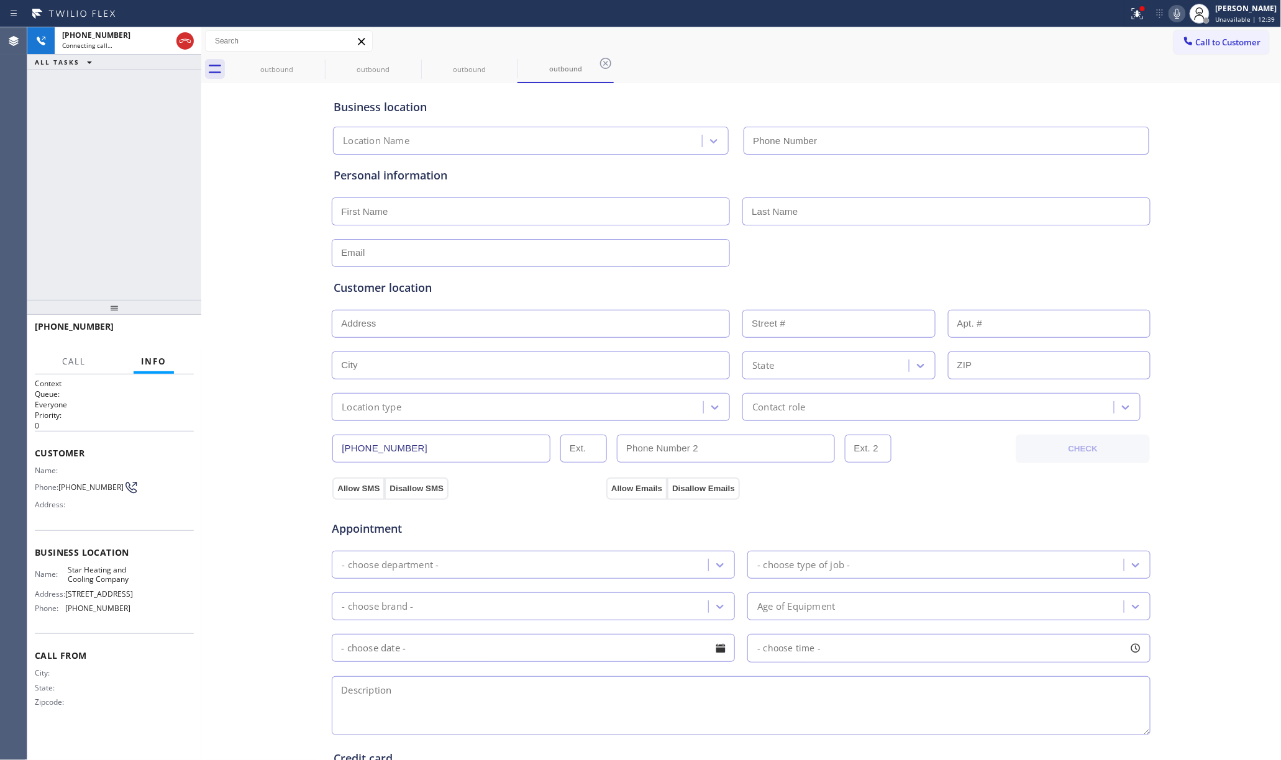
type input "(646) 798-9293"
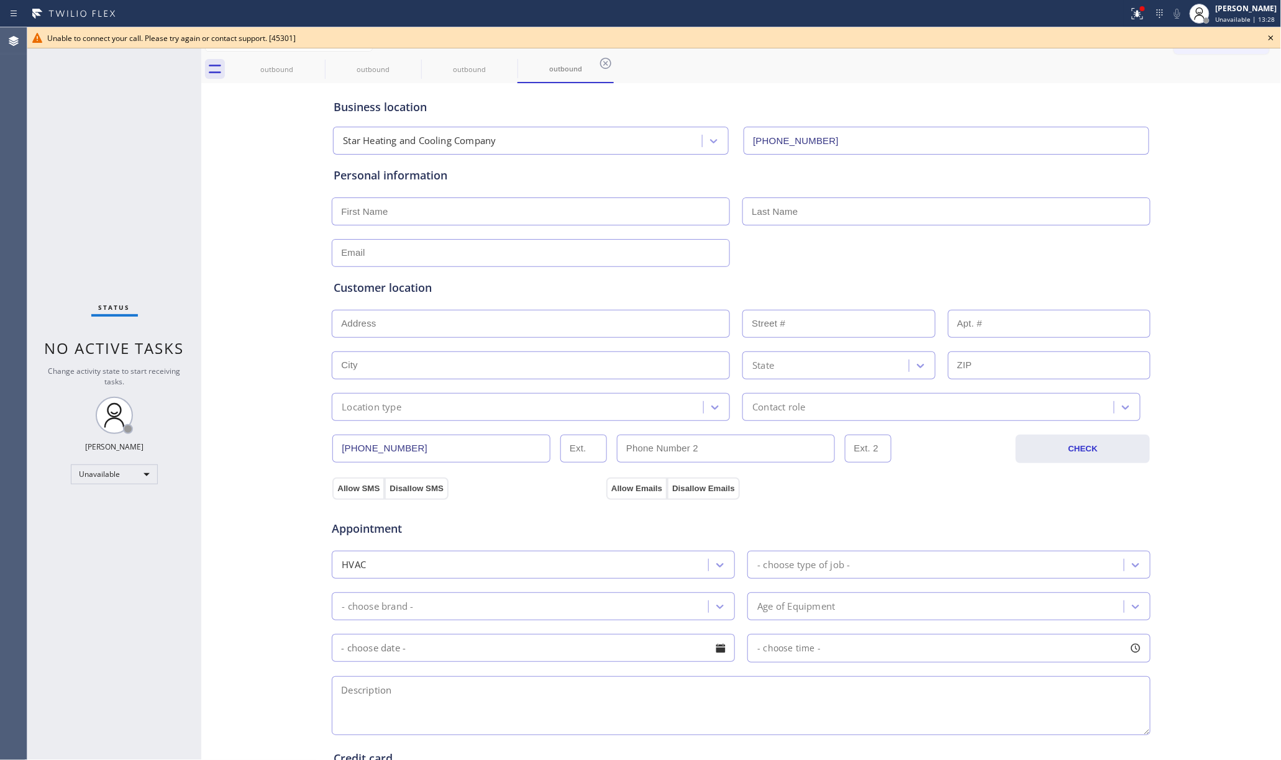
click at [1266, 35] on icon at bounding box center [1271, 37] width 15 height 15
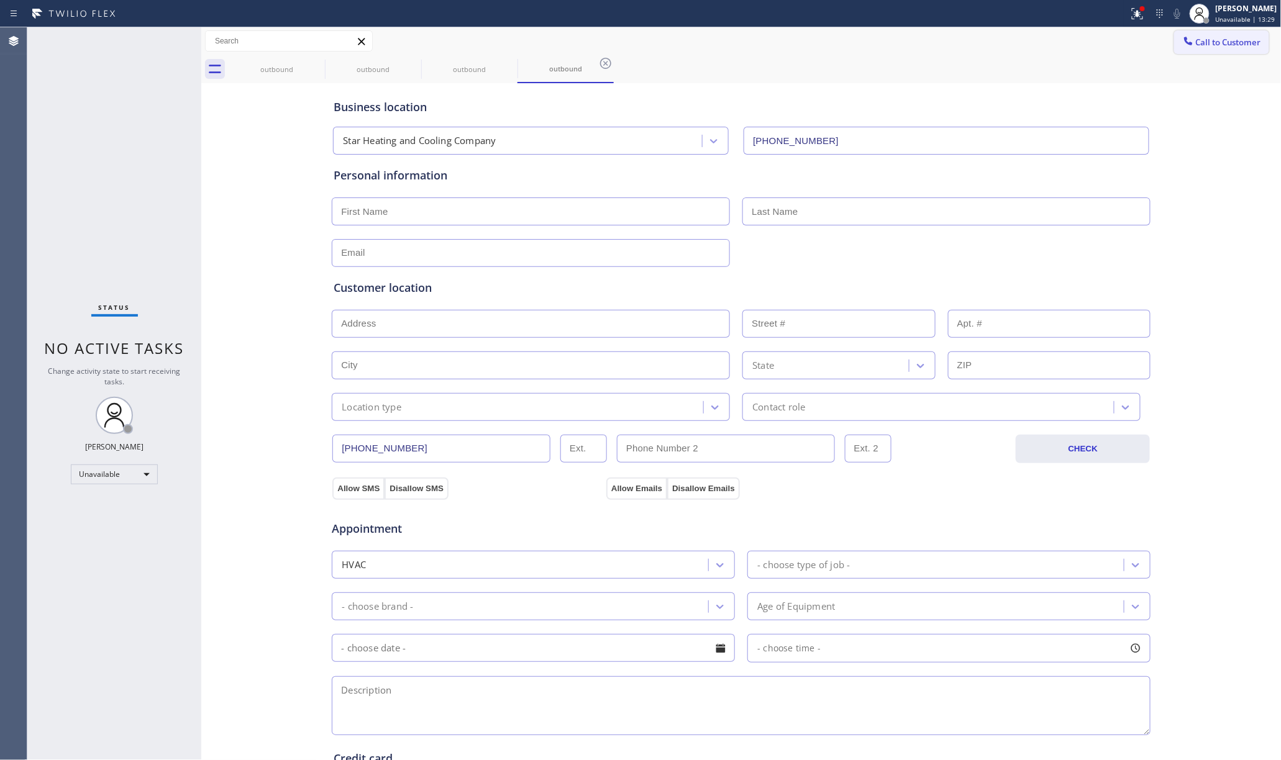
click at [1201, 37] on span "Call to Customer" at bounding box center [1228, 42] width 65 height 11
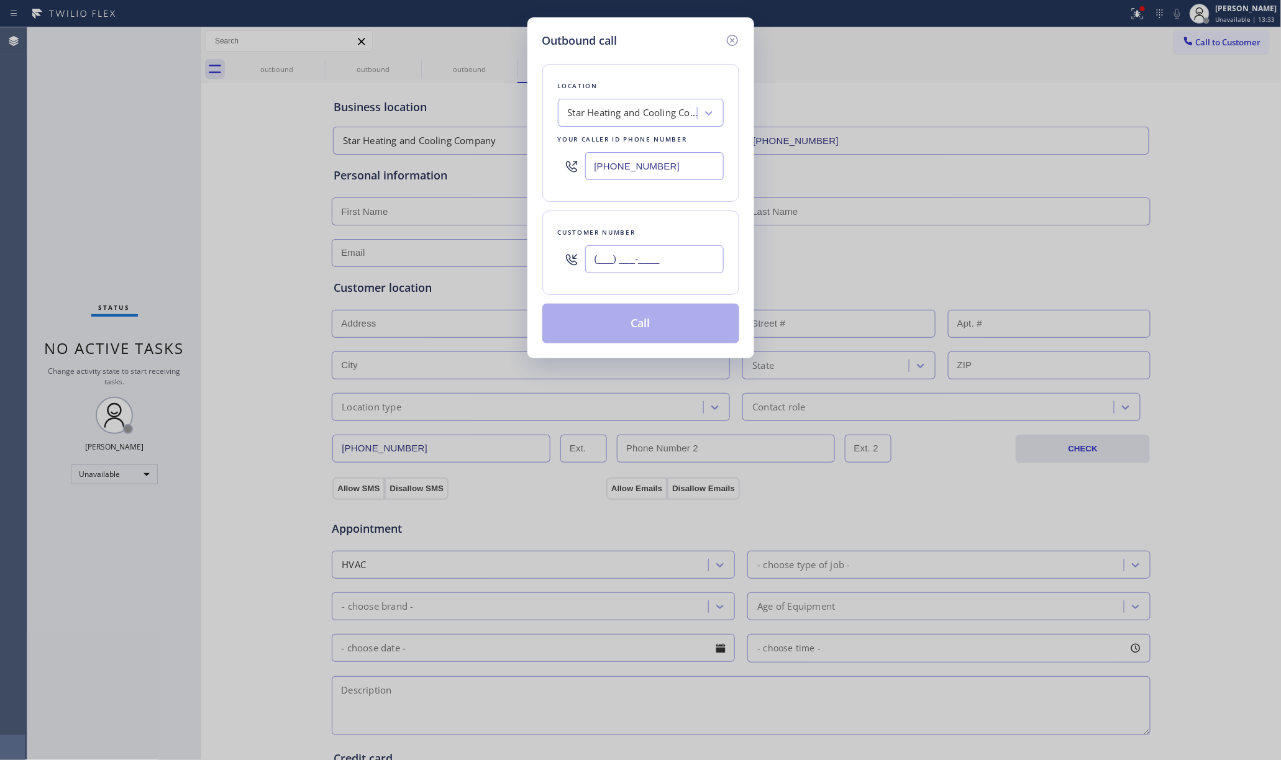
click at [651, 256] on input "(___) ___-____" at bounding box center [654, 259] width 139 height 28
paste input "516) 236-1260"
type input "(516) 236-1260"
click at [640, 216] on div "Customer number (516) 236-1260" at bounding box center [640, 253] width 197 height 84
click at [680, 329] on button "Call" at bounding box center [640, 324] width 197 height 40
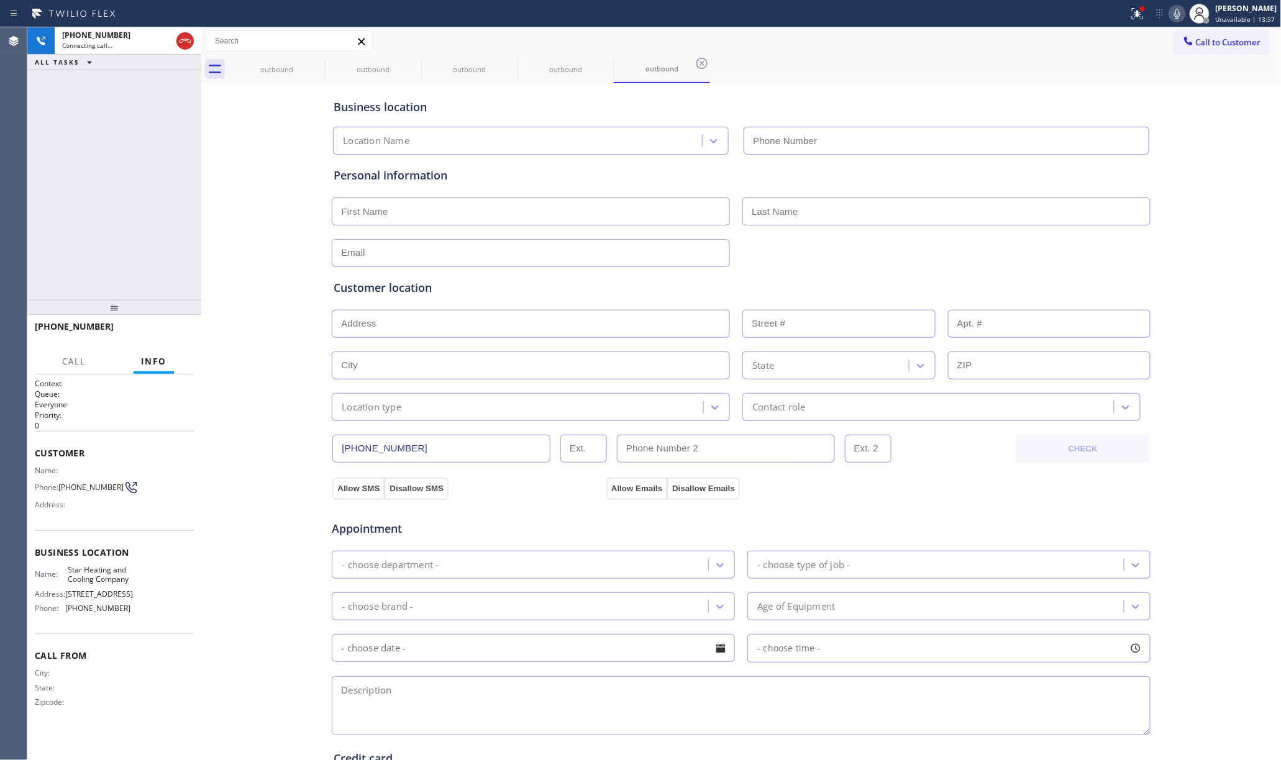
type input "(646) 798-9293"
click at [105, 140] on div "+15162361260 Live | 00:09 ALL TASKS ALL TASKS ACTIVE TASKS TASKS IN WRAP UP" at bounding box center [114, 163] width 174 height 273
drag, startPoint x: 135, startPoint y: 249, endPoint x: 135, endPoint y: 237, distance: 11.2
click at [135, 242] on div "+15162361260 Live | 00:44 ALL TASKS ALL TASKS ACTIVE TASKS TASKS IN WRAP UP" at bounding box center [114, 163] width 174 height 273
click at [145, 329] on button "HANG UP" at bounding box center [165, 332] width 58 height 17
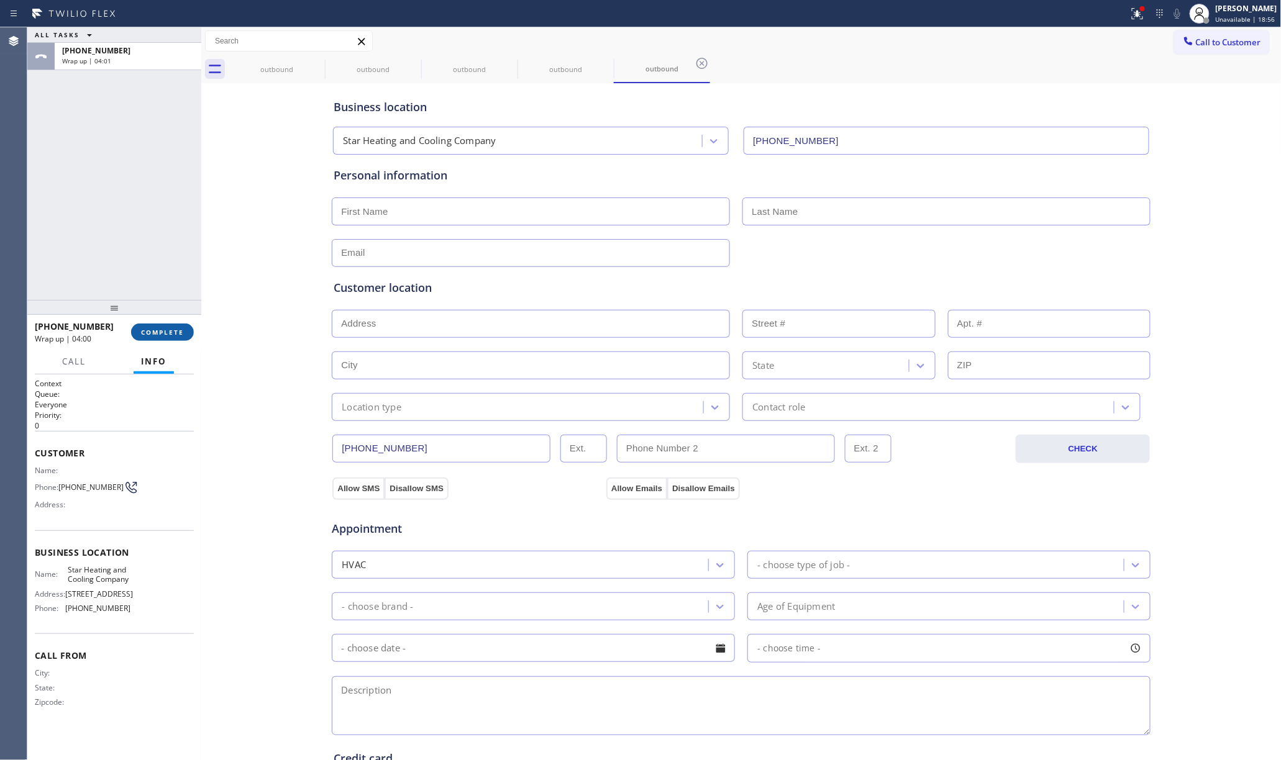
click at [145, 331] on span "COMPLETE" at bounding box center [162, 332] width 43 height 9
click at [138, 237] on div "ALL TASKS ALL TASKS ACTIVE TASKS TASKS IN WRAP UP +15162361260 Wrap up | 04:01" at bounding box center [114, 163] width 174 height 273
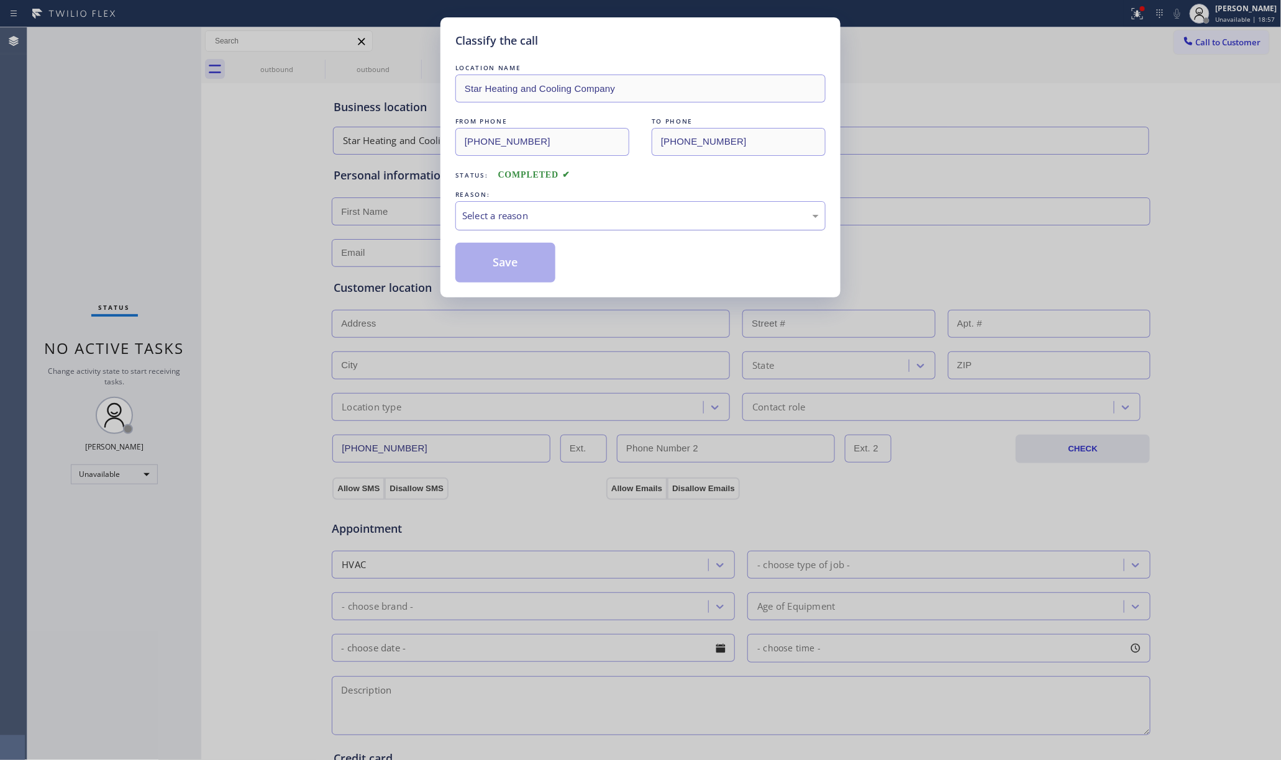
click at [510, 222] on div "Select a reason" at bounding box center [640, 216] width 357 height 14
click at [497, 271] on button "Save" at bounding box center [505, 263] width 100 height 40
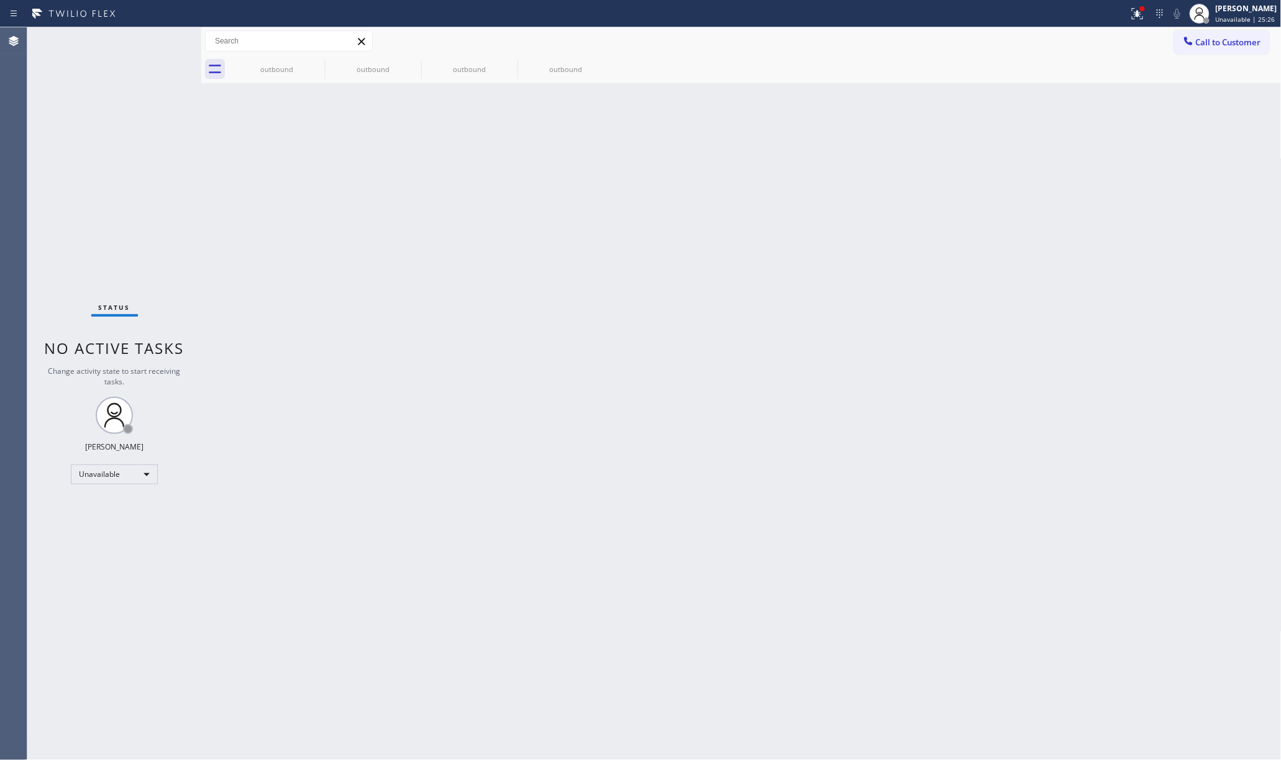
drag, startPoint x: 168, startPoint y: 167, endPoint x: 525, endPoint y: 11, distance: 390.0
click at [168, 167] on div "Status No active tasks Change activity state to start receiving tasks. [PERSON_…" at bounding box center [114, 393] width 174 height 733
click at [818, 411] on div "Back to Dashboard Change Sender ID Customers Technicians Select a contact Outbo…" at bounding box center [741, 393] width 1080 height 733
click at [1221, 22] on span "Unavailable | 32:12" at bounding box center [1246, 19] width 60 height 9
click at [1223, 94] on button "Break" at bounding box center [1219, 98] width 124 height 16
